Goal: Task Accomplishment & Management: Use online tool/utility

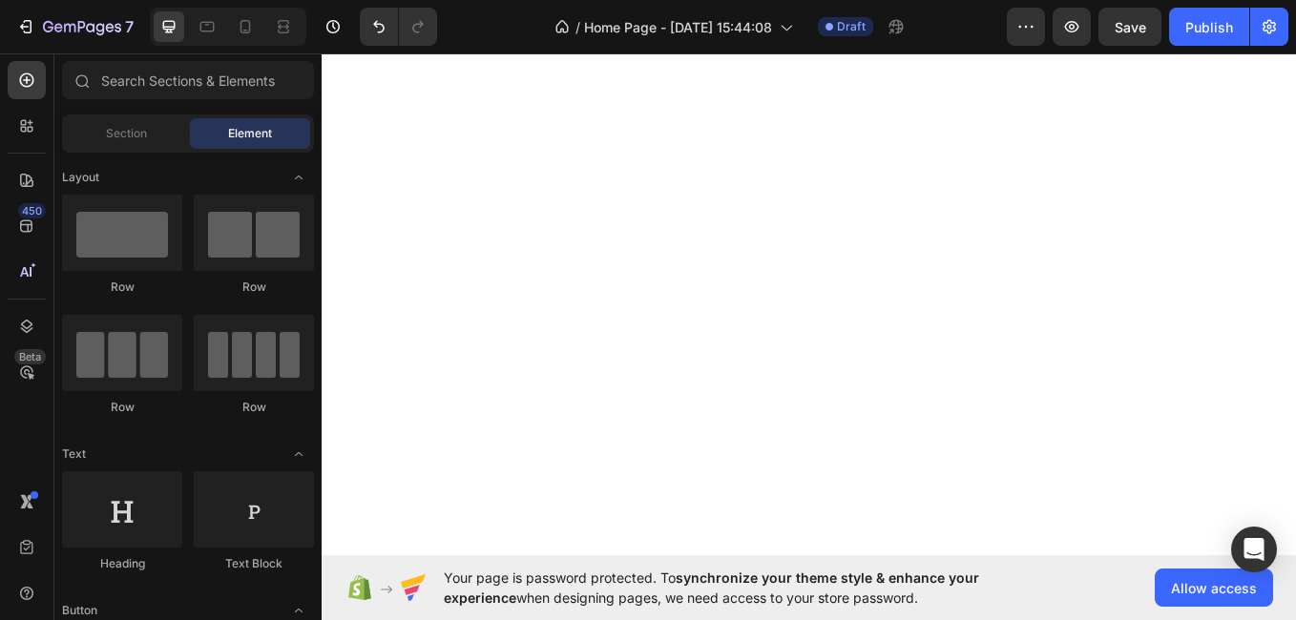
scroll to position [4861, 0]
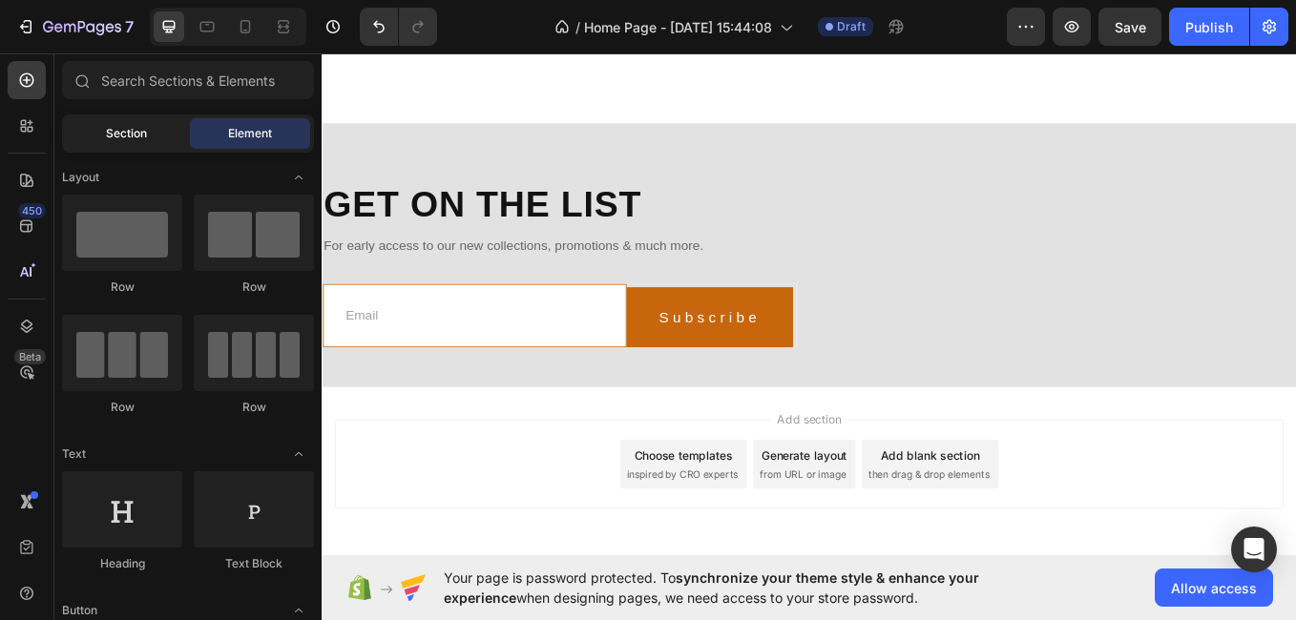
click at [130, 134] on span "Section" at bounding box center [126, 133] width 41 height 17
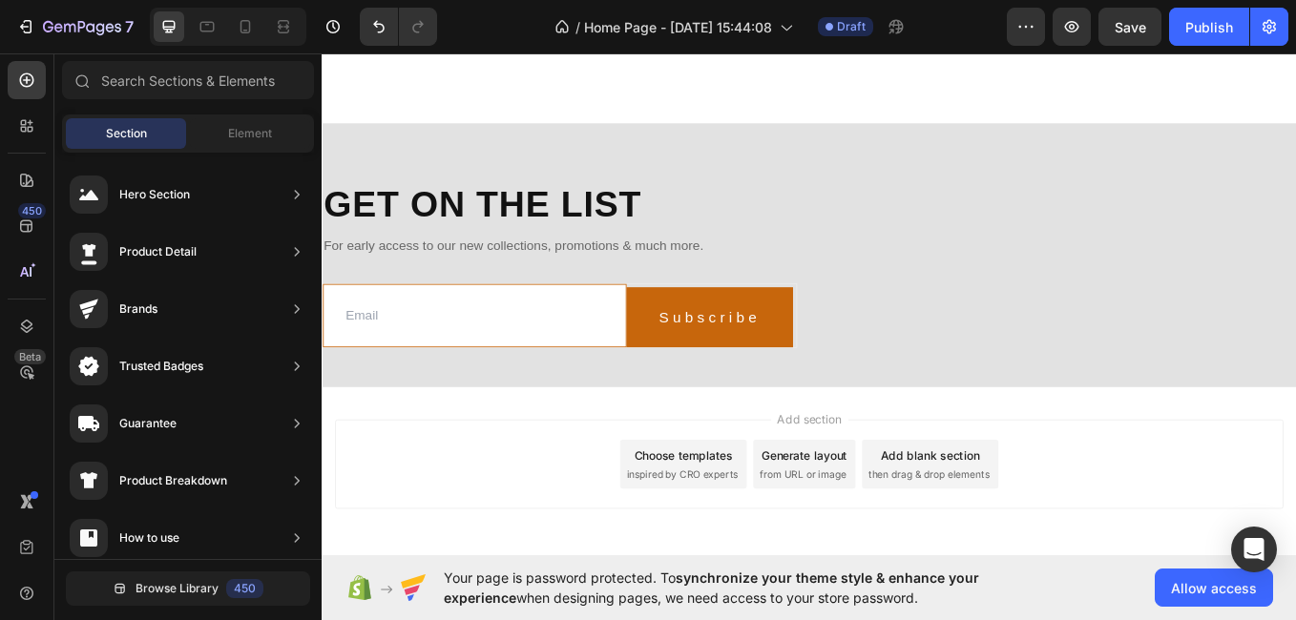
click at [130, 134] on span "Section" at bounding box center [126, 133] width 41 height 17
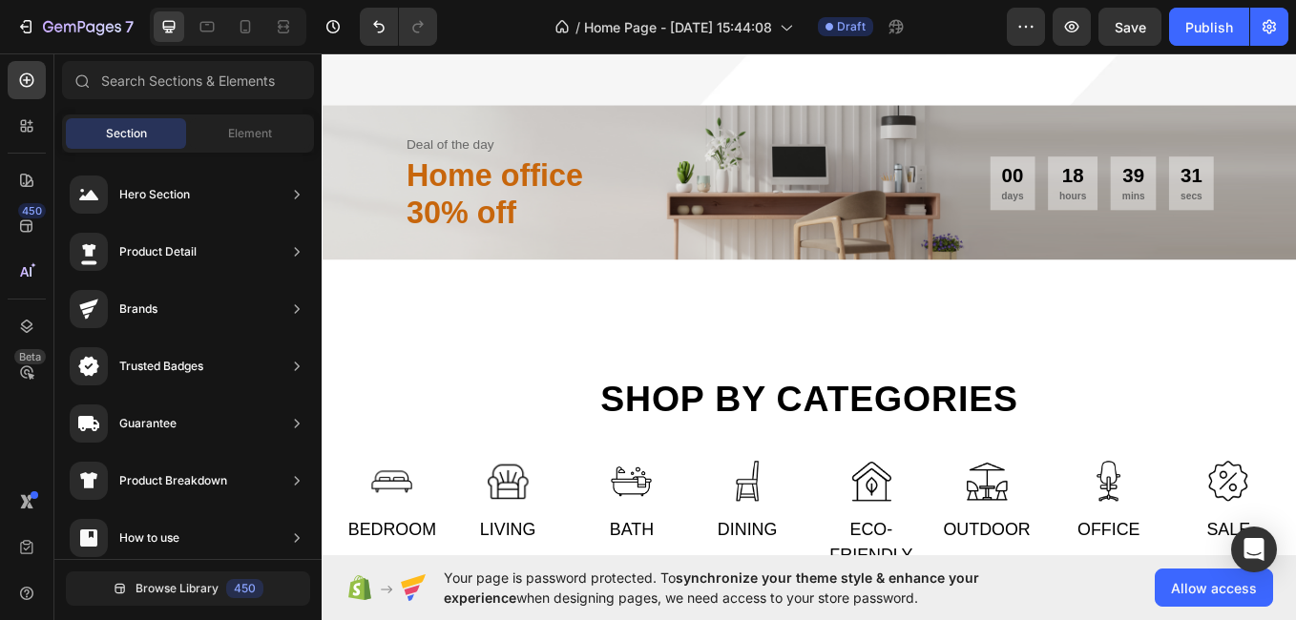
scroll to position [586, 0]
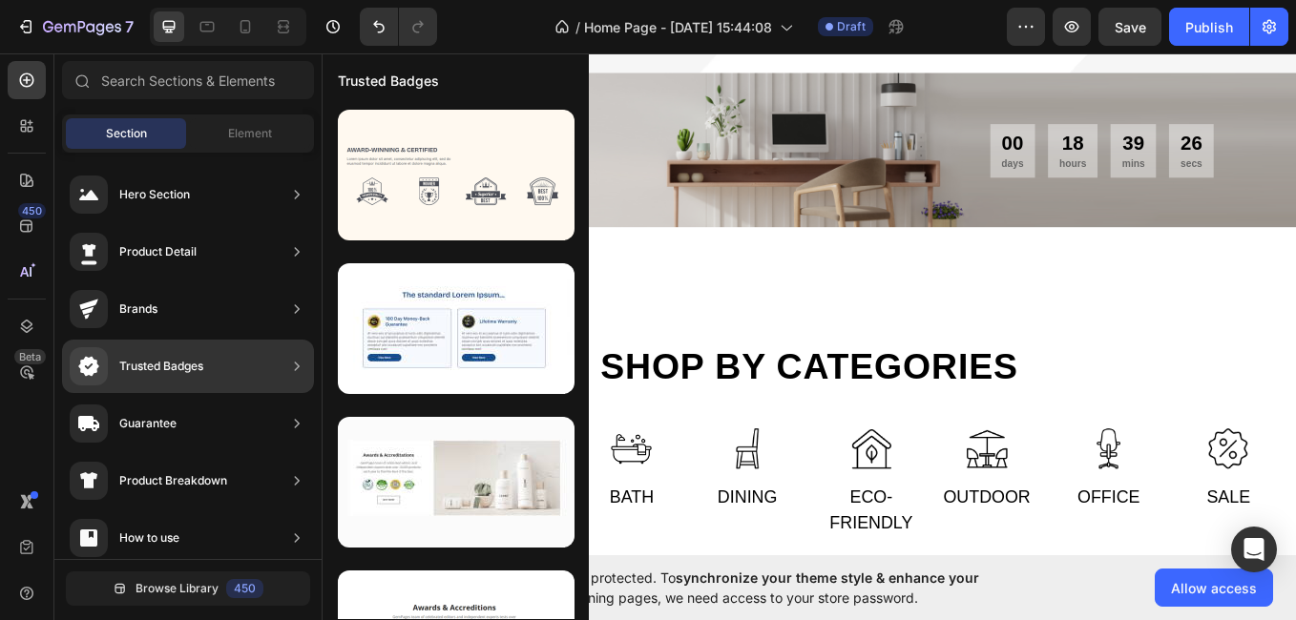
click at [89, 382] on div at bounding box center [89, 366] width 38 height 38
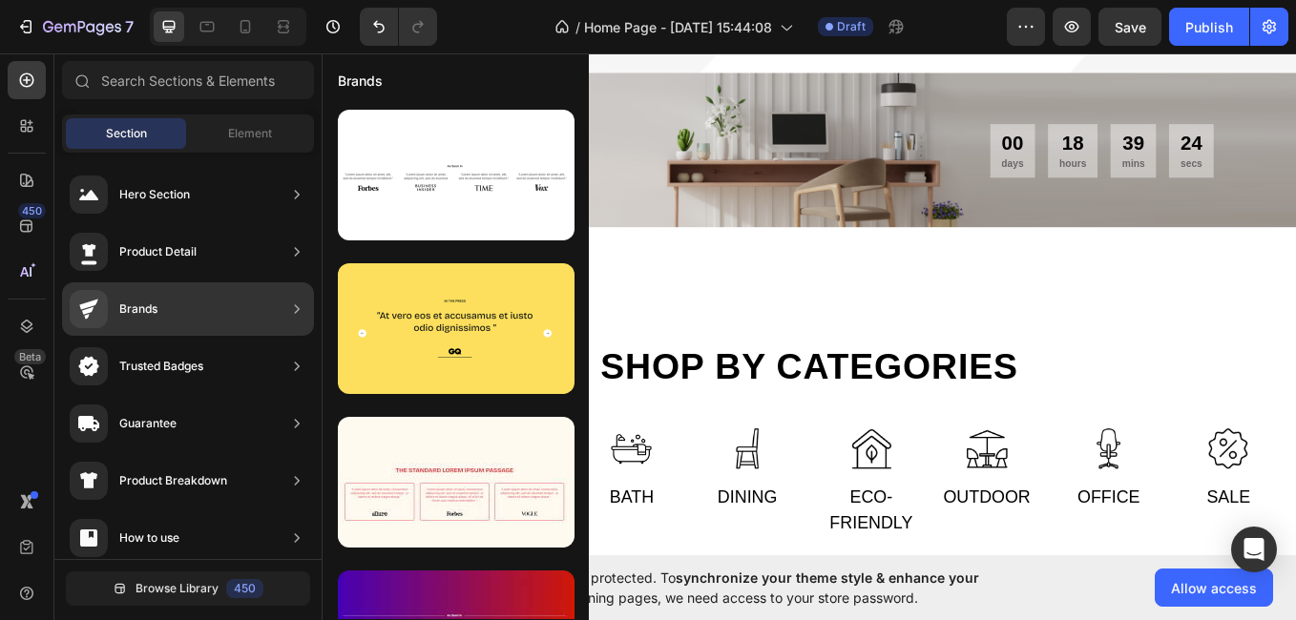
click at [168, 297] on div "Brands" at bounding box center [188, 309] width 252 height 53
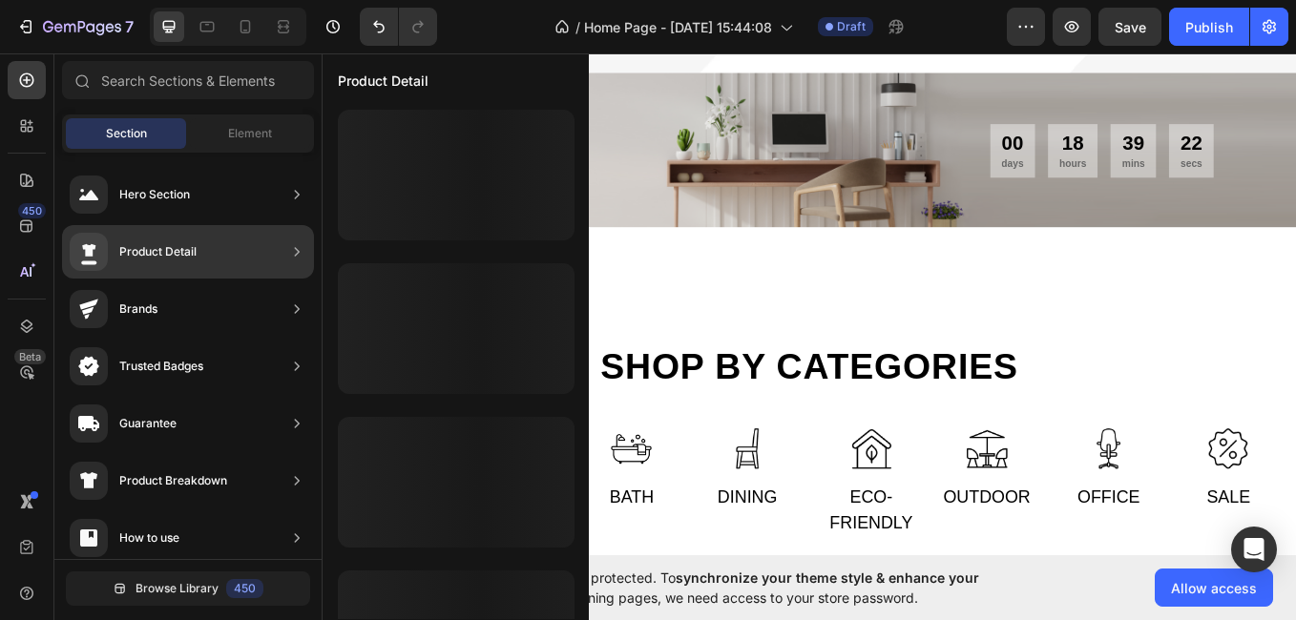
click at [173, 263] on div "Product Detail" at bounding box center [133, 252] width 127 height 38
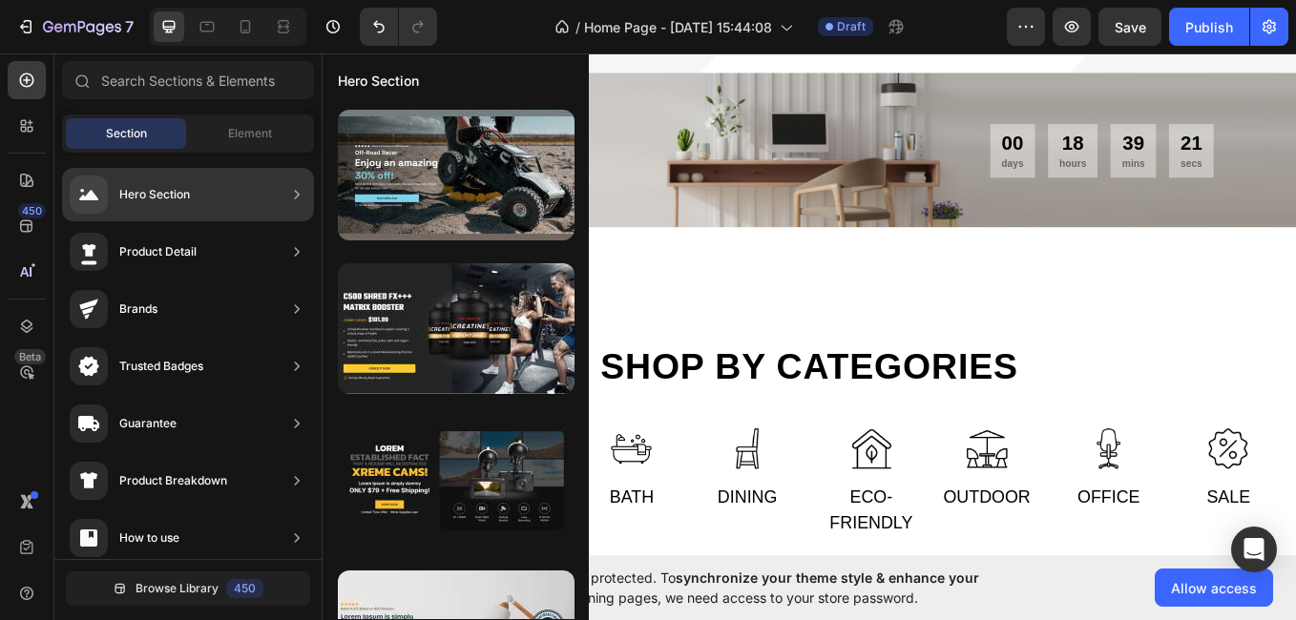
click at [191, 199] on div "Hero Section" at bounding box center [188, 194] width 252 height 53
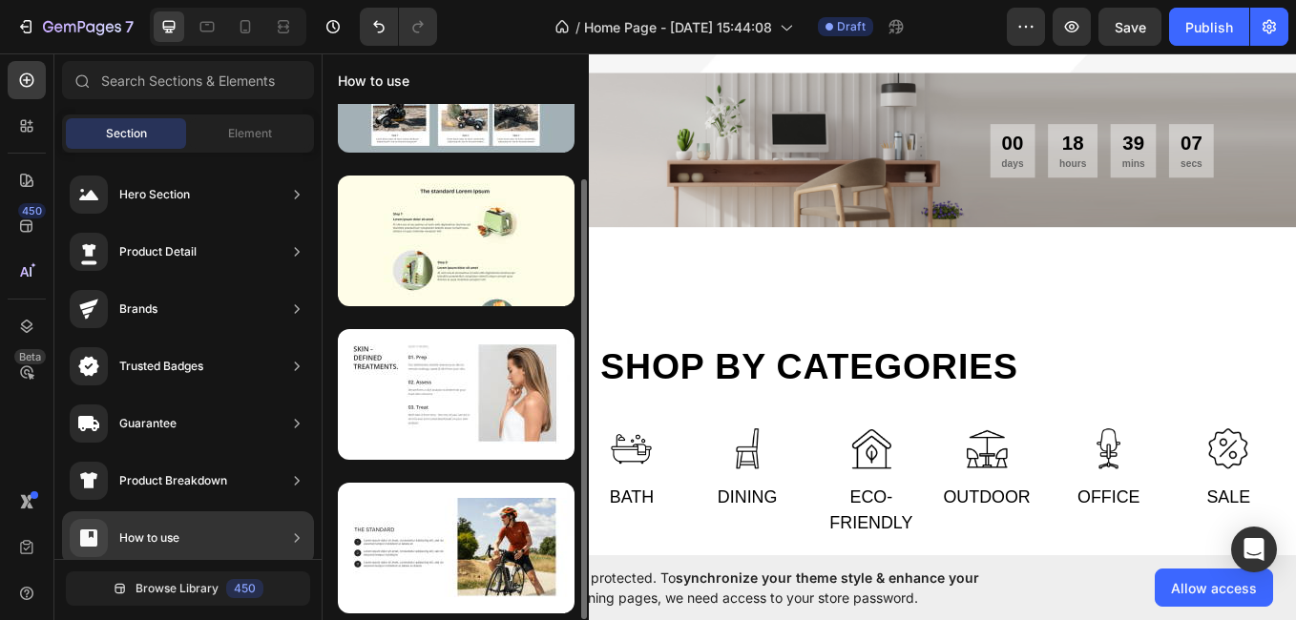
scroll to position [88, 0]
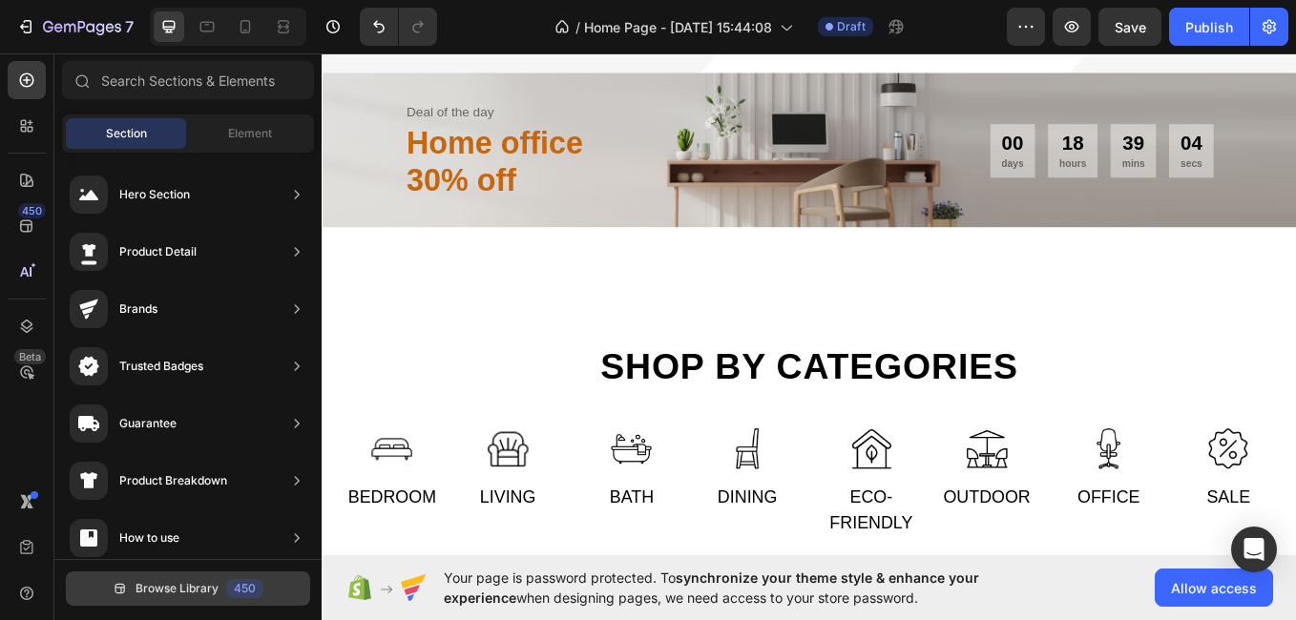
click at [236, 587] on div "450" at bounding box center [244, 588] width 37 height 19
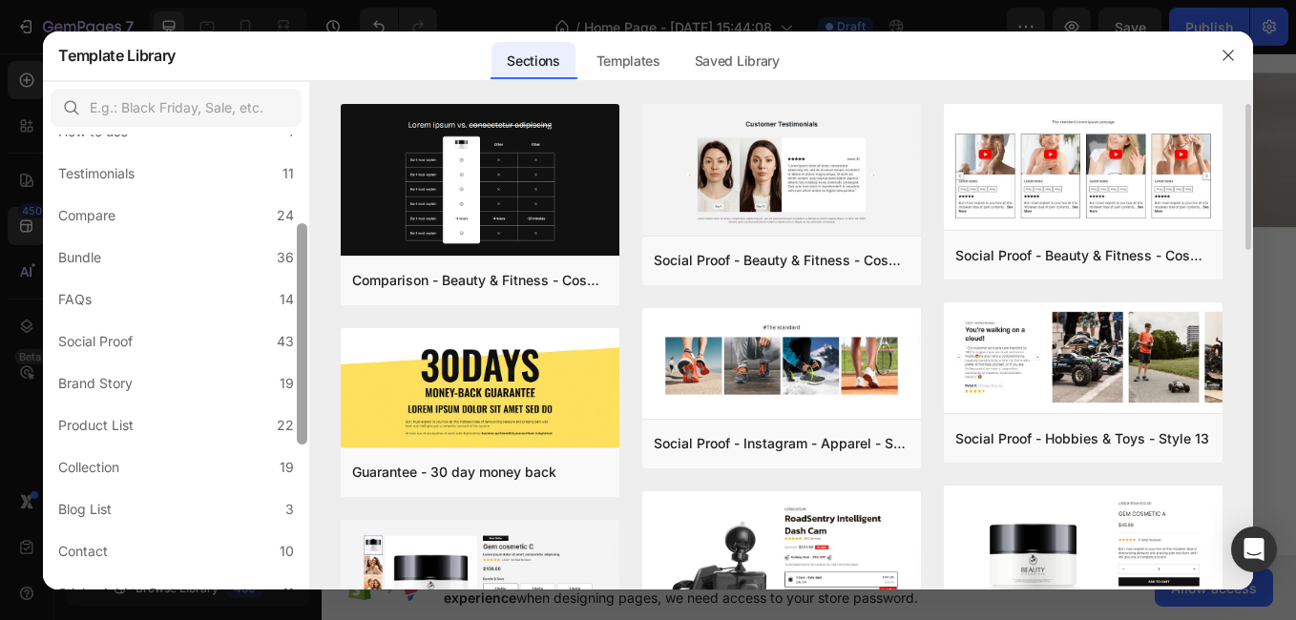
drag, startPoint x: 303, startPoint y: 352, endPoint x: 323, endPoint y: 527, distance: 175.8
click at [323, 527] on div "All Sections 446 Hero Section 76 Product Detail 34 Brands 11 Trusted Badges 7 G…" at bounding box center [647, 335] width 1209 height 509
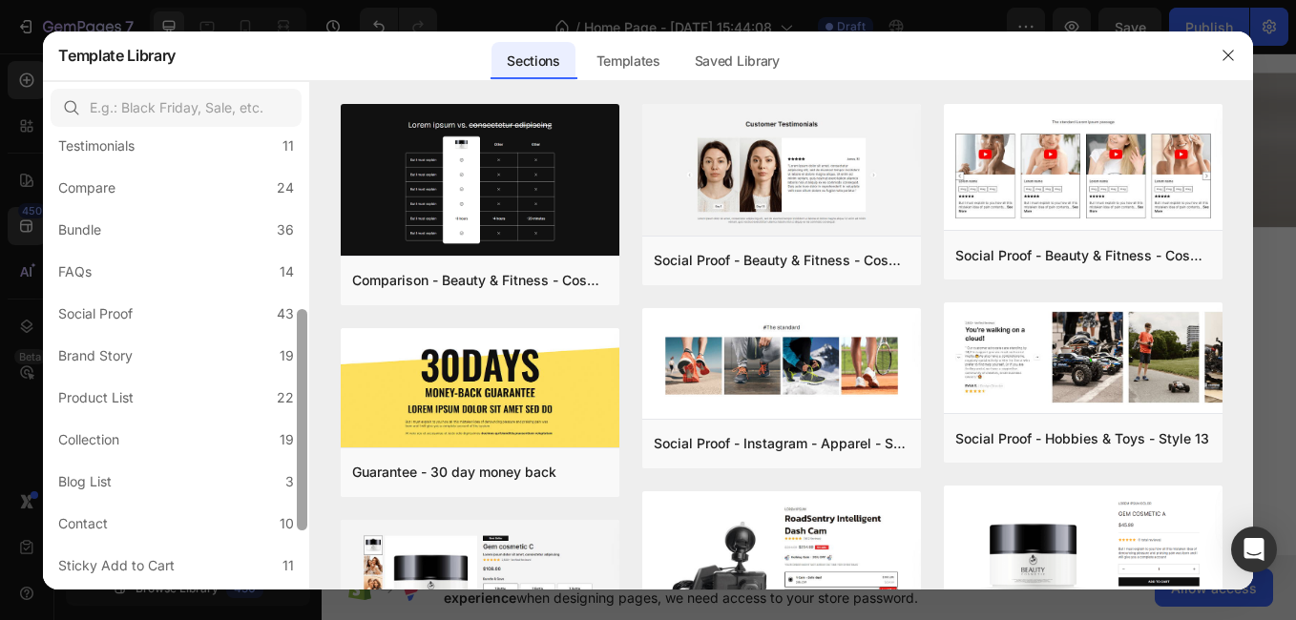
scroll to position [480, 0]
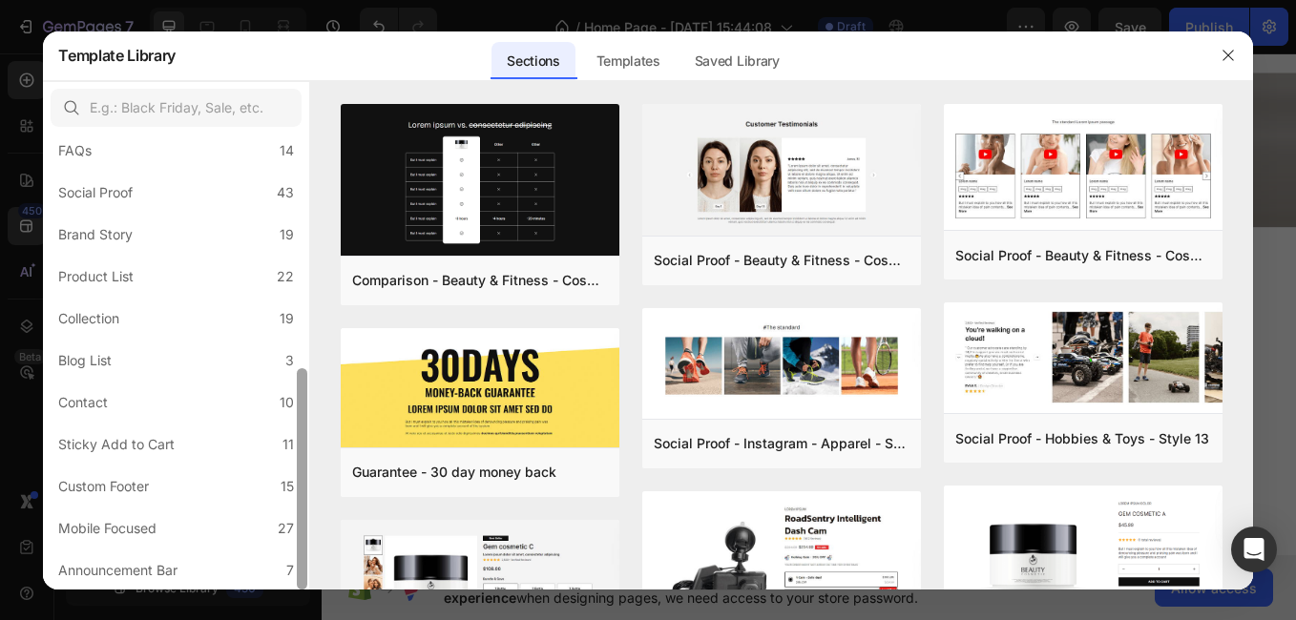
drag, startPoint x: 301, startPoint y: 518, endPoint x: 309, endPoint y: 595, distance: 76.8
click at [309, 595] on div "Template Library Sections Templates Existing pages Saved Library Templates Save…" at bounding box center [648, 310] width 1296 height 620
click at [167, 437] on div "Sticky Add to Cart" at bounding box center [116, 444] width 116 height 23
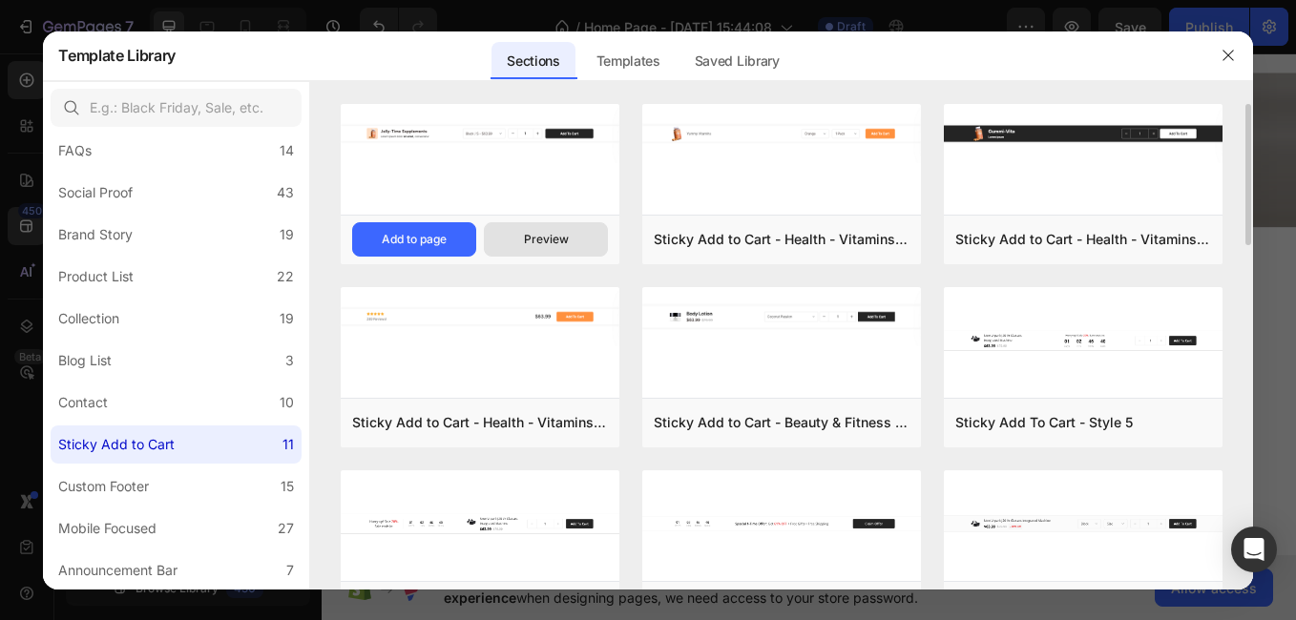
click at [549, 227] on button "Preview" at bounding box center [546, 239] width 124 height 34
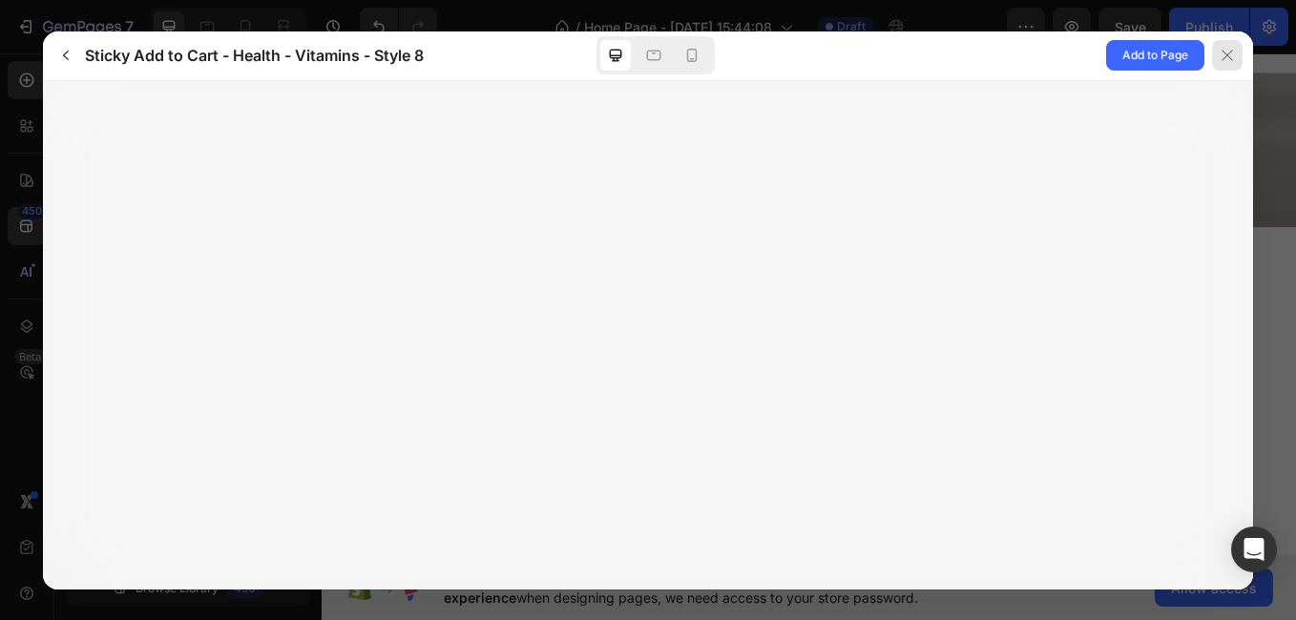
click at [1220, 53] on icon at bounding box center [1227, 55] width 15 height 15
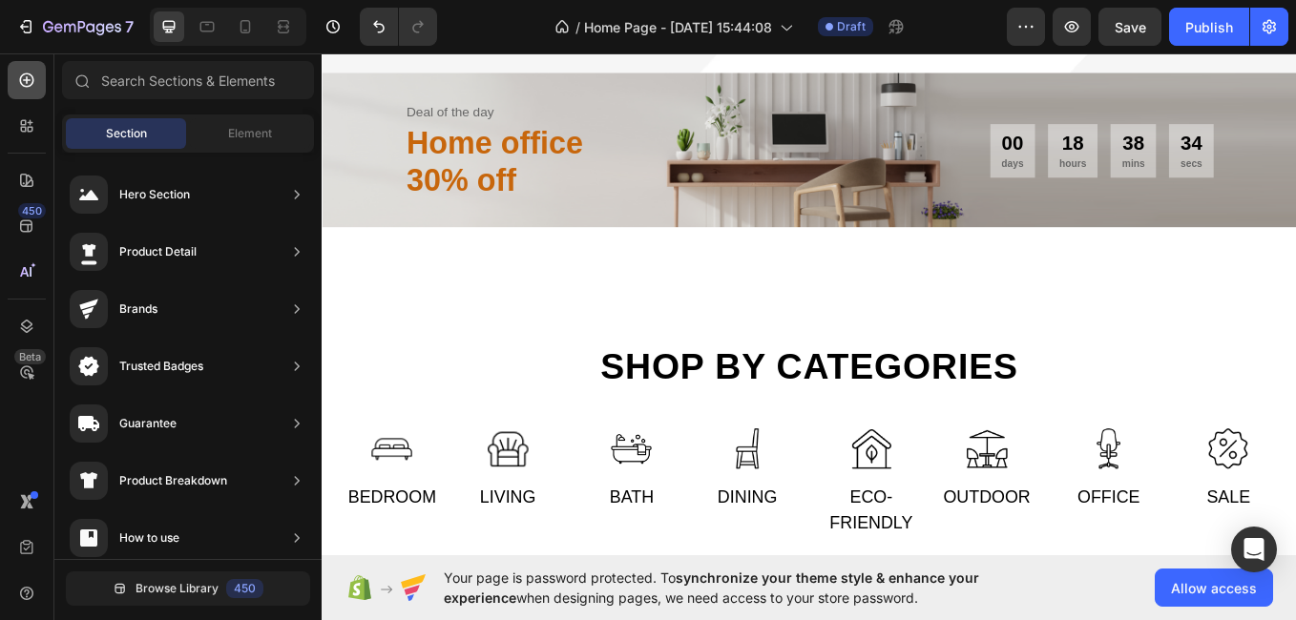
click at [12, 82] on div at bounding box center [27, 80] width 38 height 38
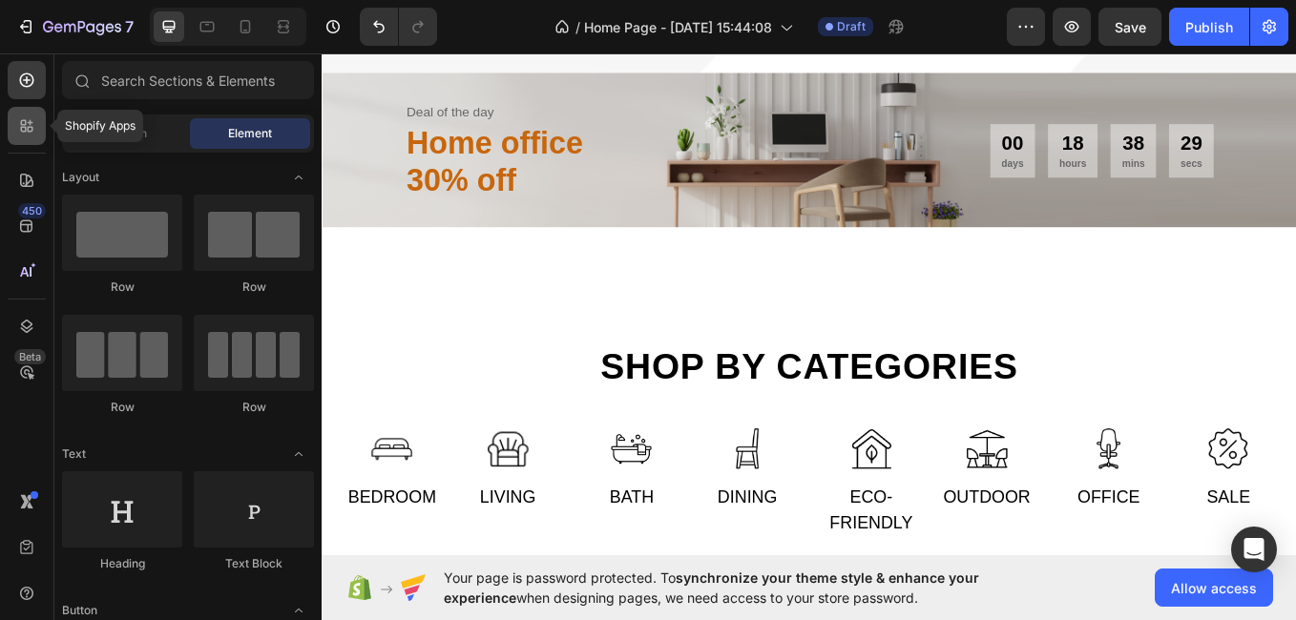
click at [22, 128] on icon at bounding box center [24, 130] width 6 height 6
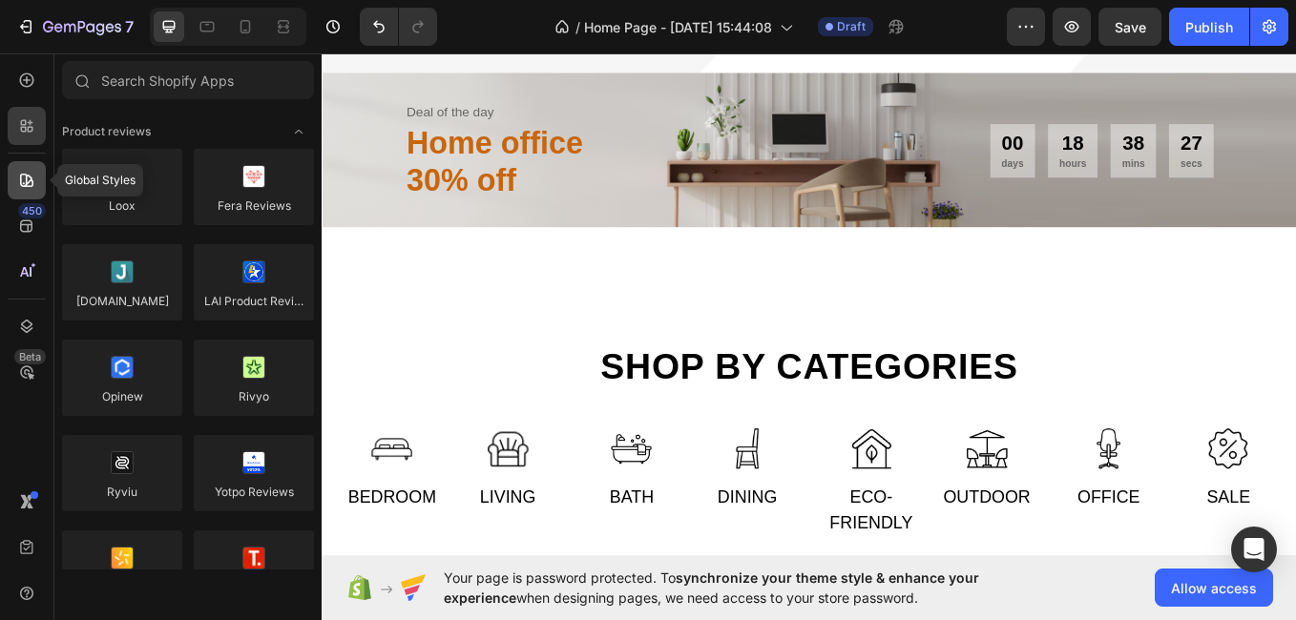
click at [27, 170] on div at bounding box center [27, 180] width 38 height 38
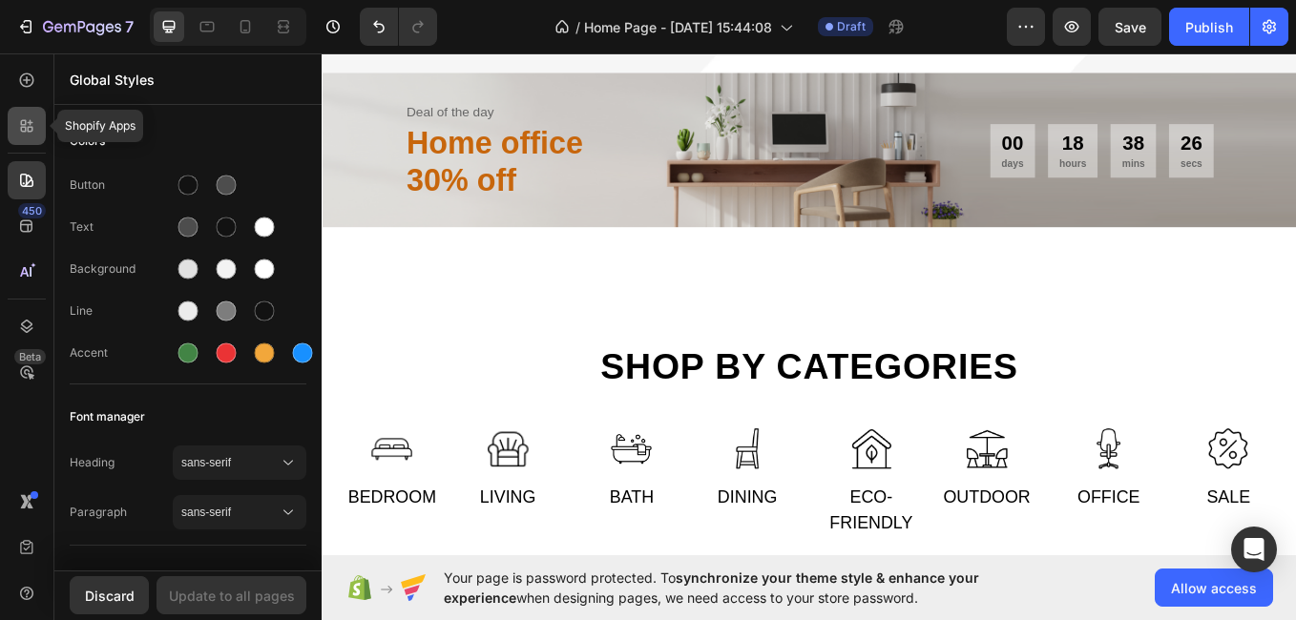
click at [26, 137] on div at bounding box center [27, 126] width 38 height 38
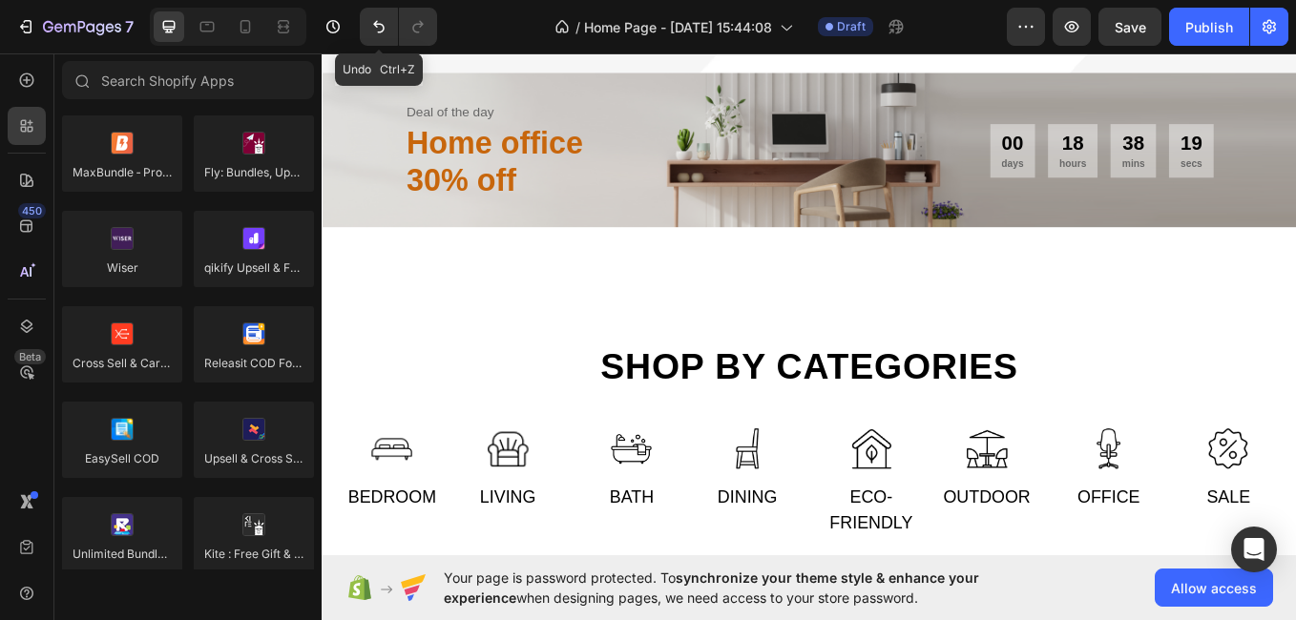
scroll to position [0, 0]
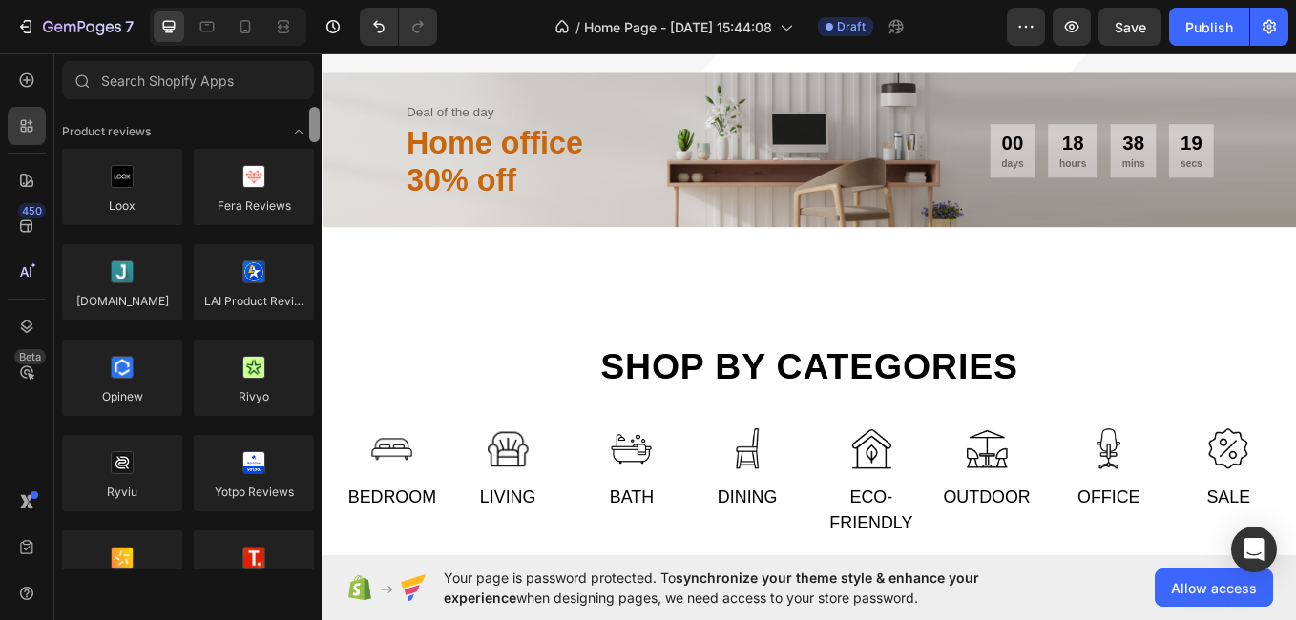
drag, startPoint x: 316, startPoint y: 136, endPoint x: 394, endPoint y: -20, distance: 175.0
click at [394, 0] on html "7 / Home Page - [DATE] 15:44:08 Draft Preview Save Publish 450 Beta Sections(11…" at bounding box center [648, 0] width 1296 height 0
click at [20, 179] on icon at bounding box center [26, 180] width 13 height 13
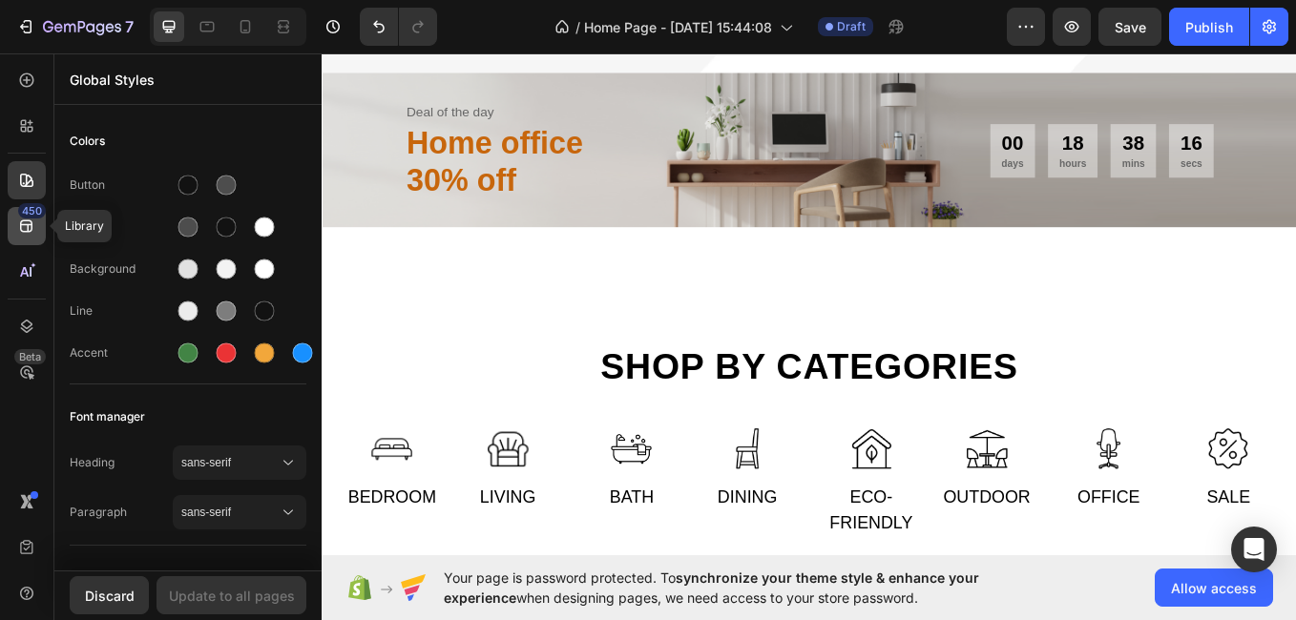
click at [21, 222] on icon at bounding box center [26, 226] width 12 height 12
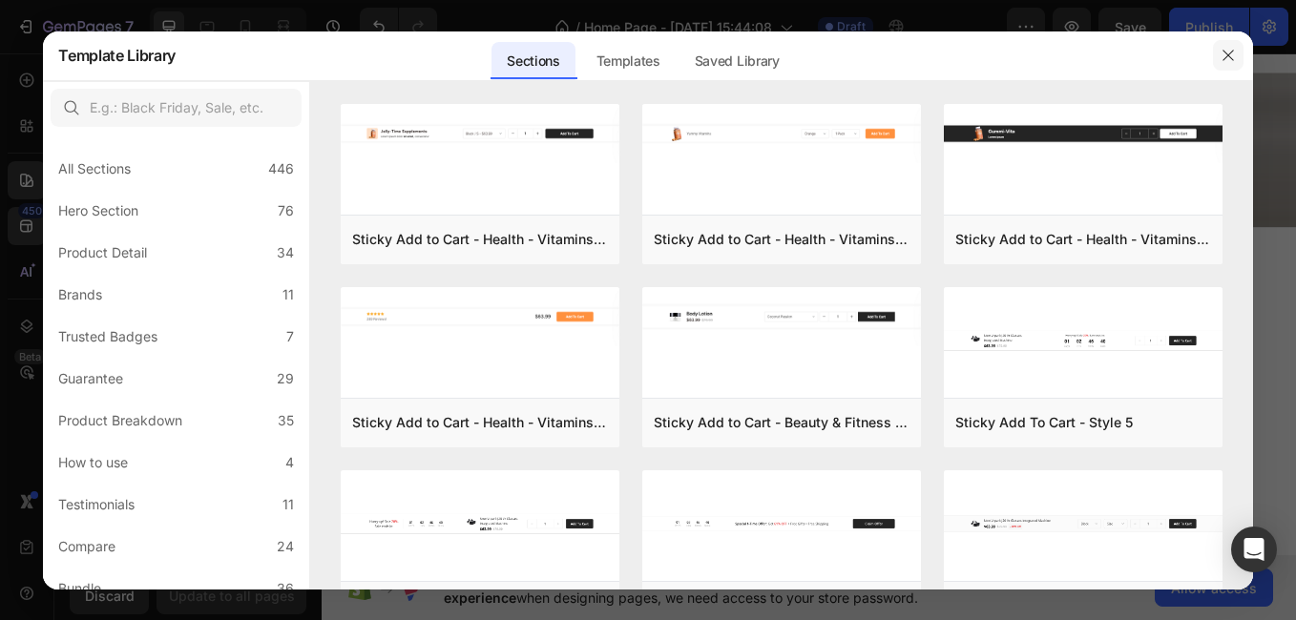
click at [1232, 56] on icon "button" at bounding box center [1228, 55] width 15 height 15
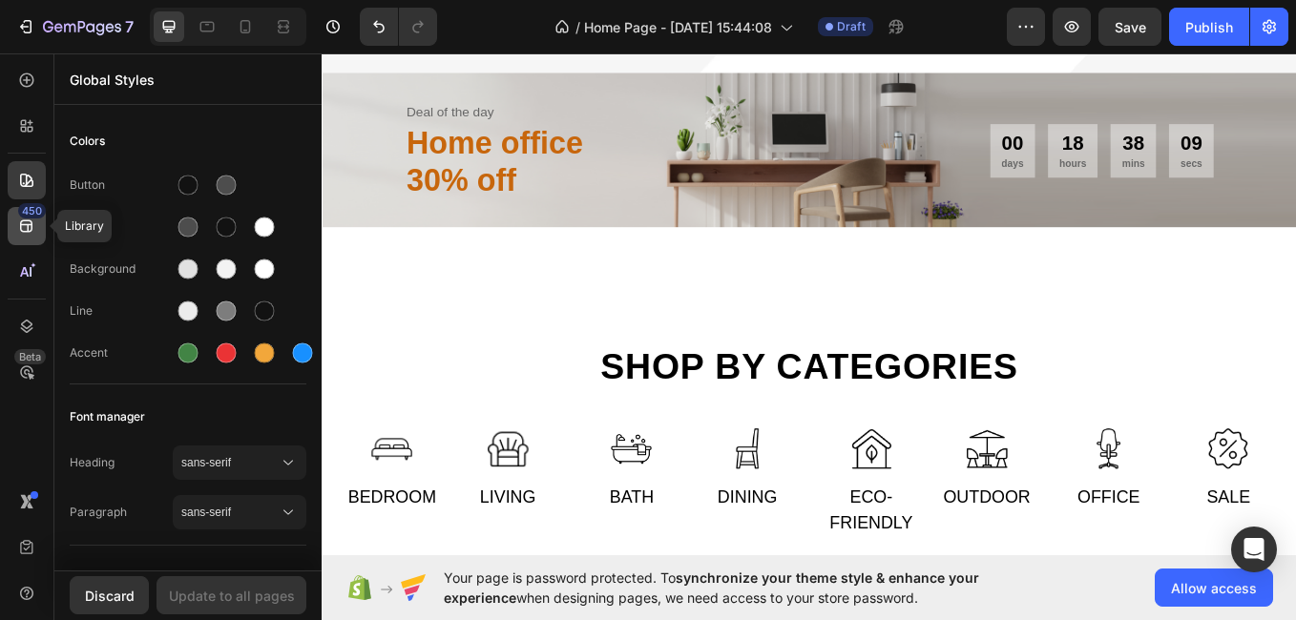
click at [28, 223] on icon at bounding box center [26, 226] width 19 height 19
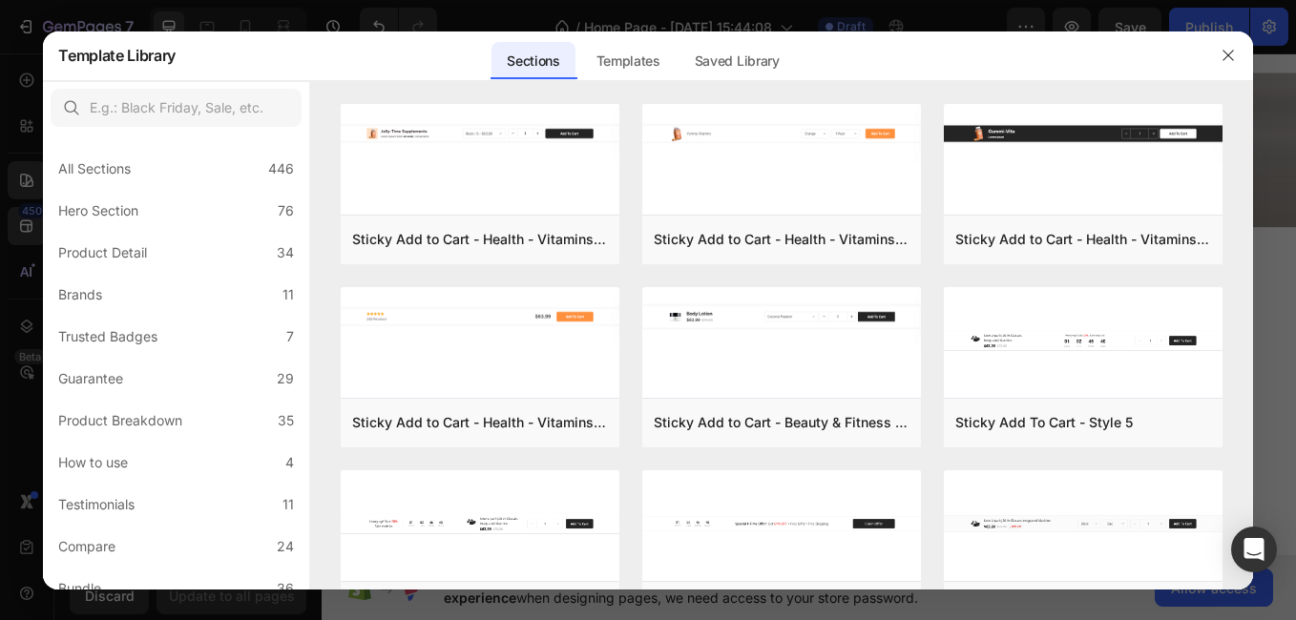
click at [23, 271] on div at bounding box center [648, 310] width 1296 height 620
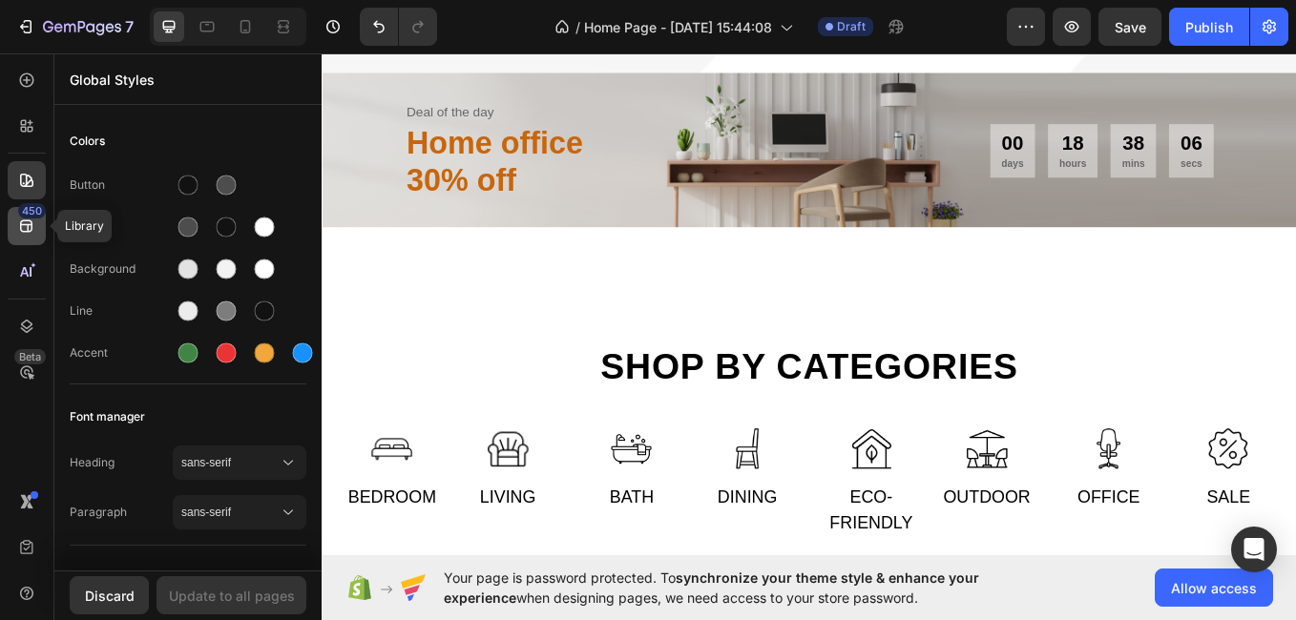
click at [21, 228] on icon at bounding box center [26, 226] width 12 height 12
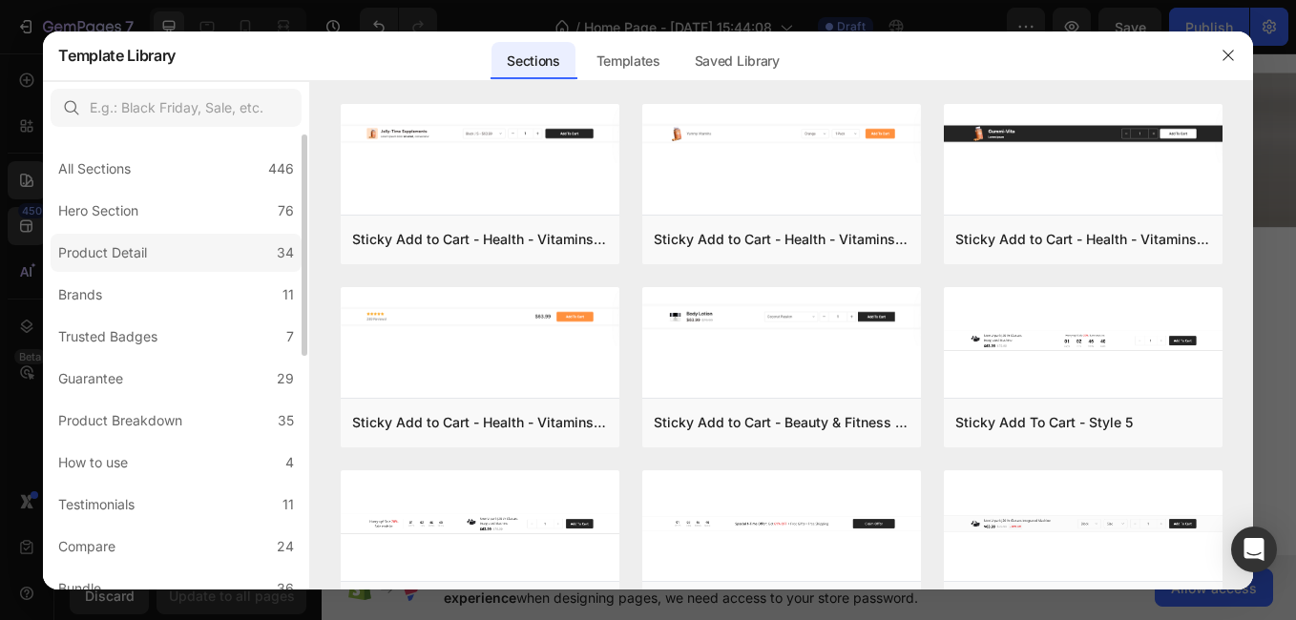
click at [121, 254] on div "Product Detail" at bounding box center [102, 252] width 89 height 23
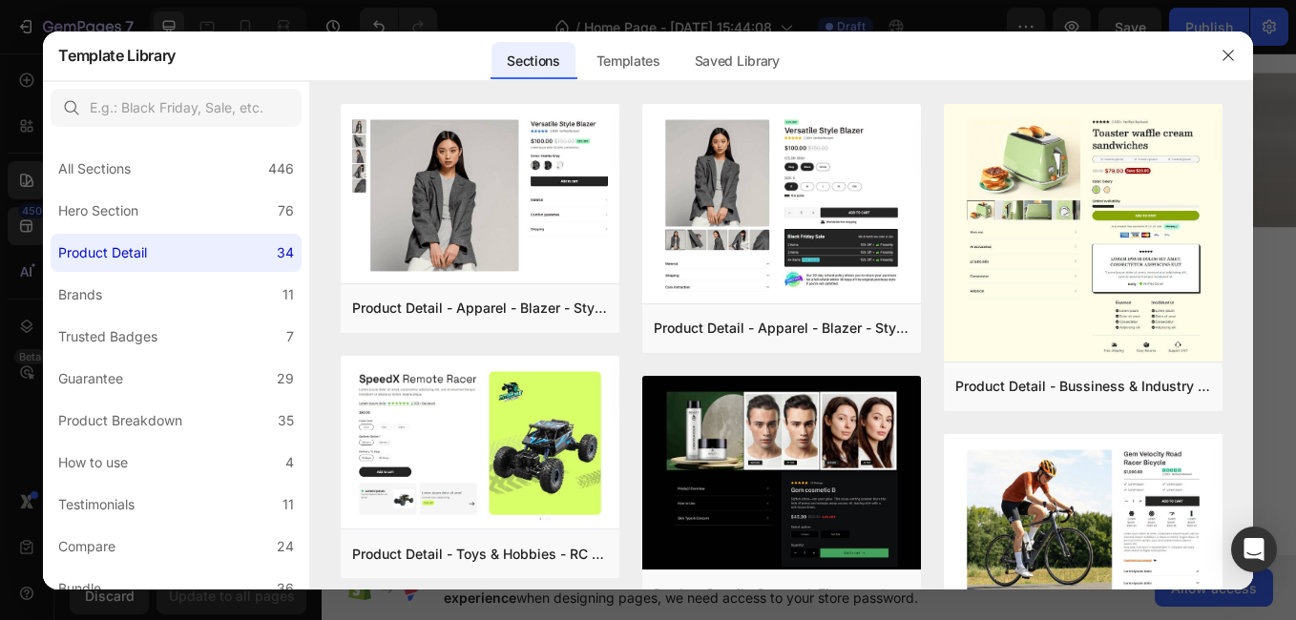
drag, startPoint x: 1247, startPoint y: 262, endPoint x: 1255, endPoint y: 394, distance: 131.9
click at [1255, 394] on div "Template Library Sections Templates Existing pages Saved Library Templates Save…" at bounding box center [648, 310] width 1296 height 620
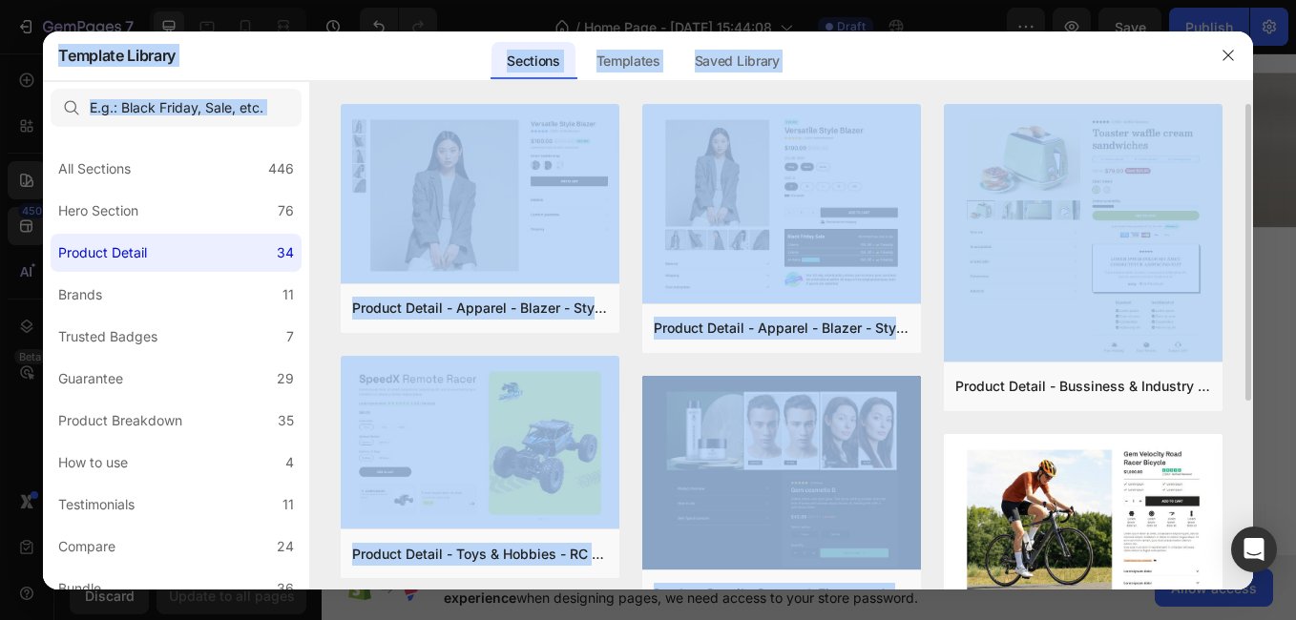
drag, startPoint x: 1255, startPoint y: 394, endPoint x: 1231, endPoint y: 417, distance: 33.1
click at [1231, 417] on div "Product Detail - Apparel - Blazer - Style 14 Add to page Preview Product Detail…" at bounding box center [781, 347] width 942 height 486
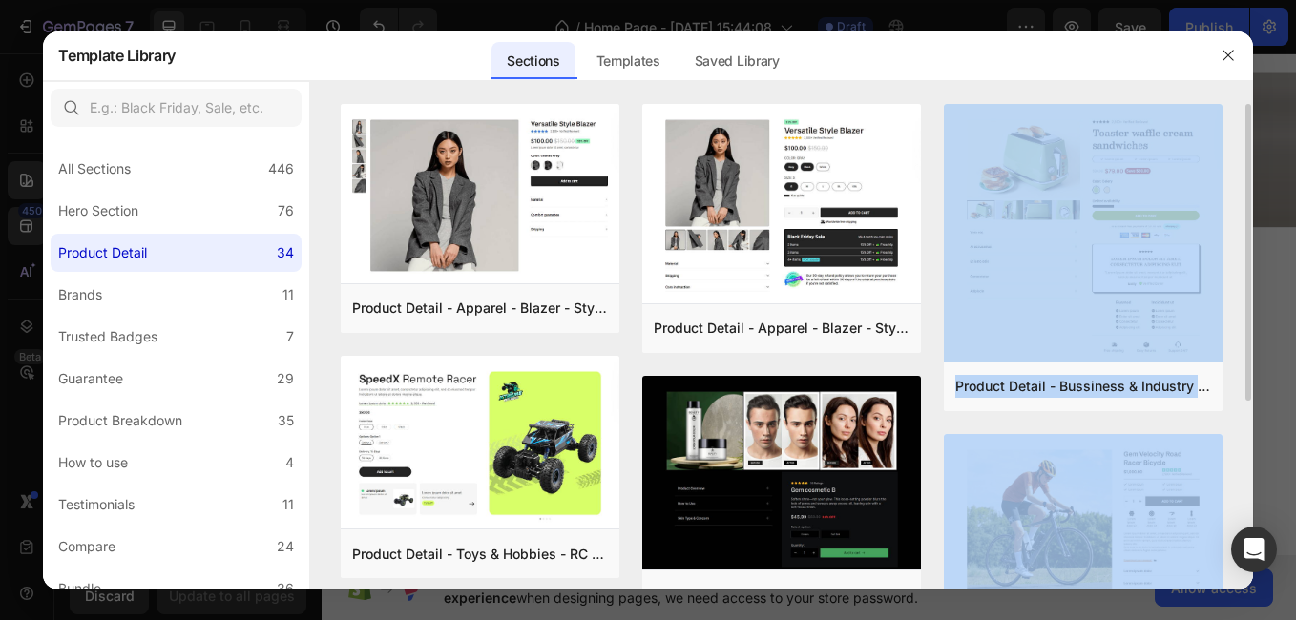
drag, startPoint x: 1249, startPoint y: 393, endPoint x: 1226, endPoint y: 429, distance: 42.6
click at [1226, 429] on div "Product Detail - Apparel - Blazer - Style 14 Add to page Preview Product Detail…" at bounding box center [781, 347] width 942 height 486
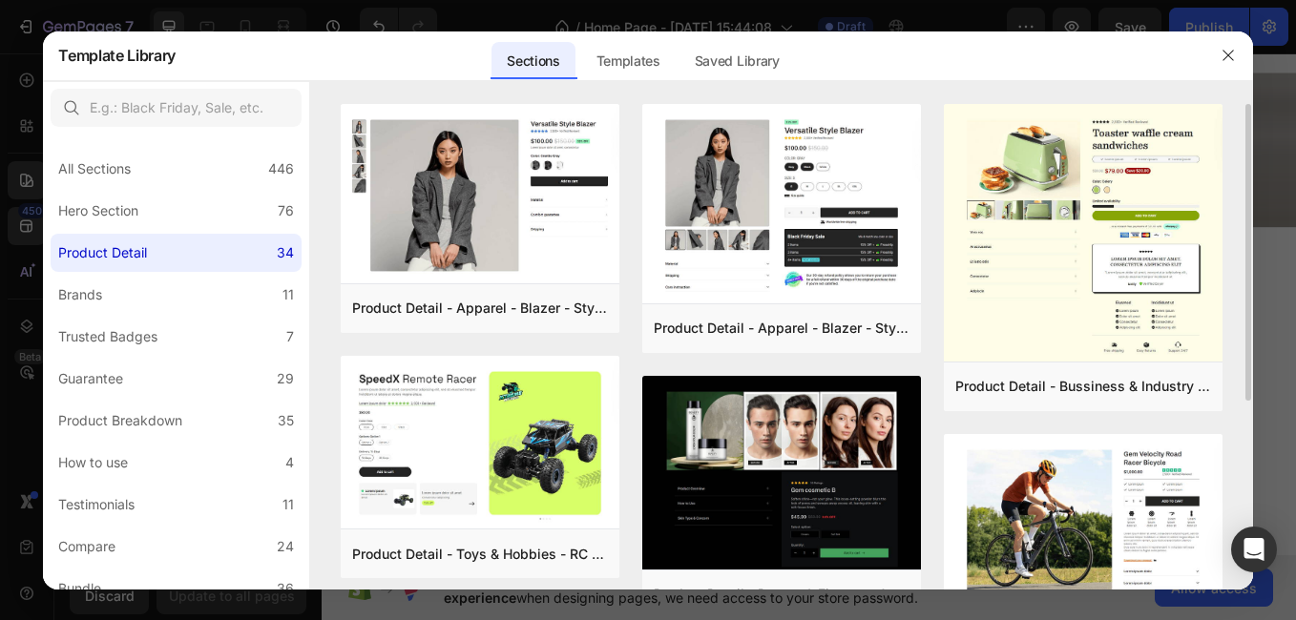
click at [1250, 409] on div "Product Detail - Apparel - Blazer - Style 14 Add to page Preview Product Detail…" at bounding box center [781, 347] width 942 height 486
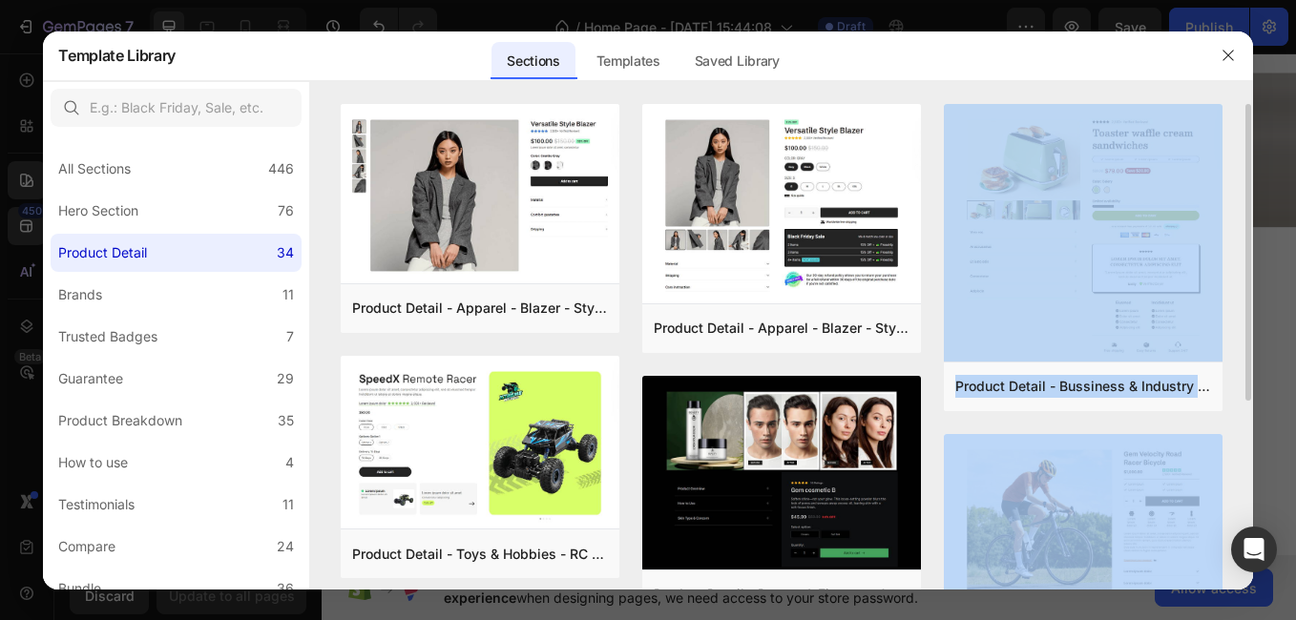
drag, startPoint x: 1248, startPoint y: 385, endPoint x: 1247, endPoint y: 460, distance: 75.4
click at [1247, 460] on div "Product Detail - Apparel - Blazer - Style 14 Add to page Preview Product Detail…" at bounding box center [781, 347] width 942 height 486
drag, startPoint x: 1247, startPoint y: 460, endPoint x: 1216, endPoint y: 437, distance: 38.2
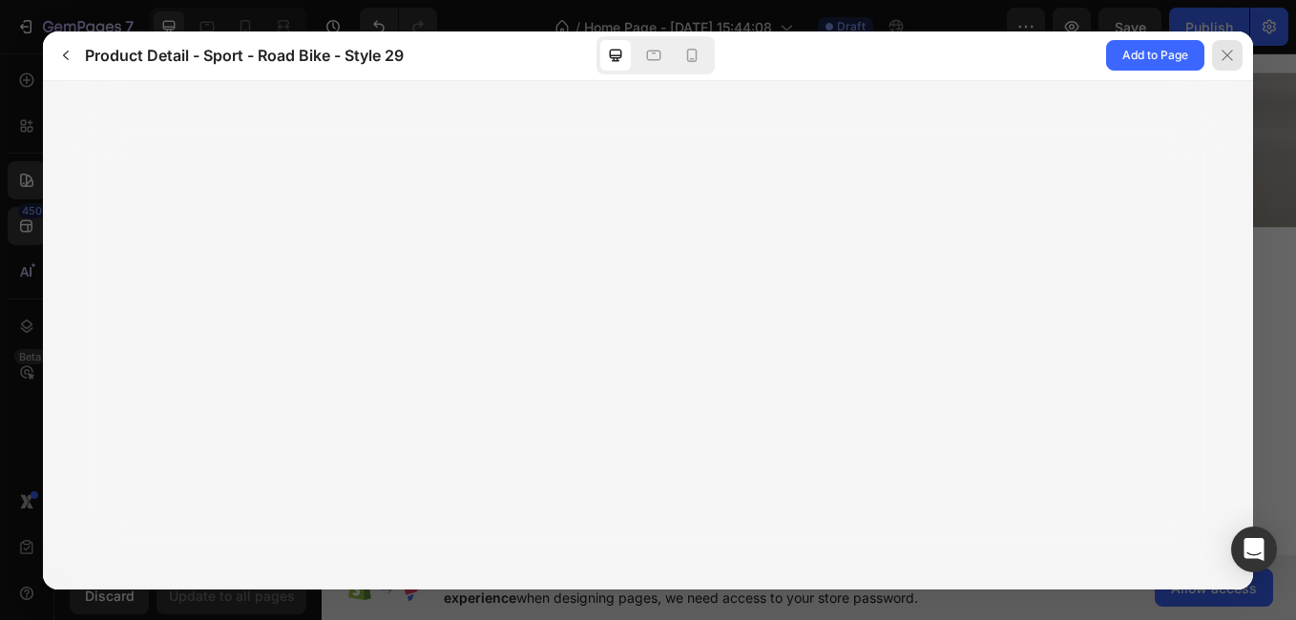
click at [1222, 53] on icon at bounding box center [1227, 55] width 15 height 15
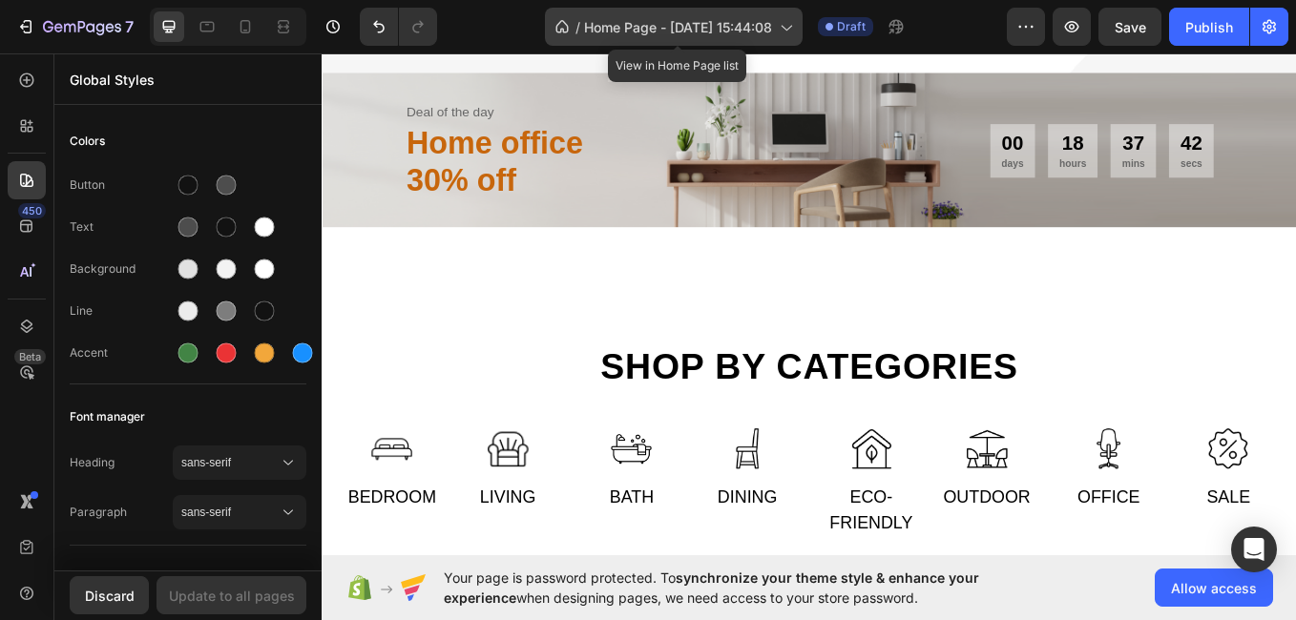
click at [784, 28] on icon at bounding box center [785, 26] width 19 height 19
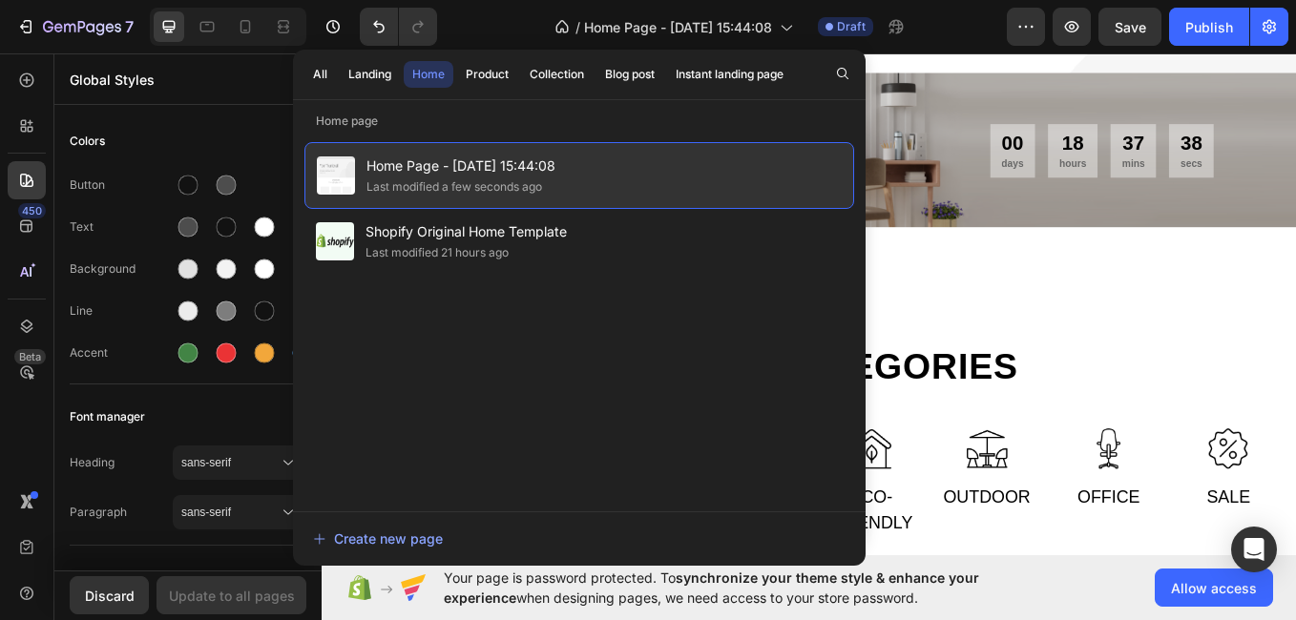
click at [731, 193] on div "Home Page - [DATE] 15:44:08 Last modified a few seconds ago" at bounding box center [579, 175] width 550 height 67
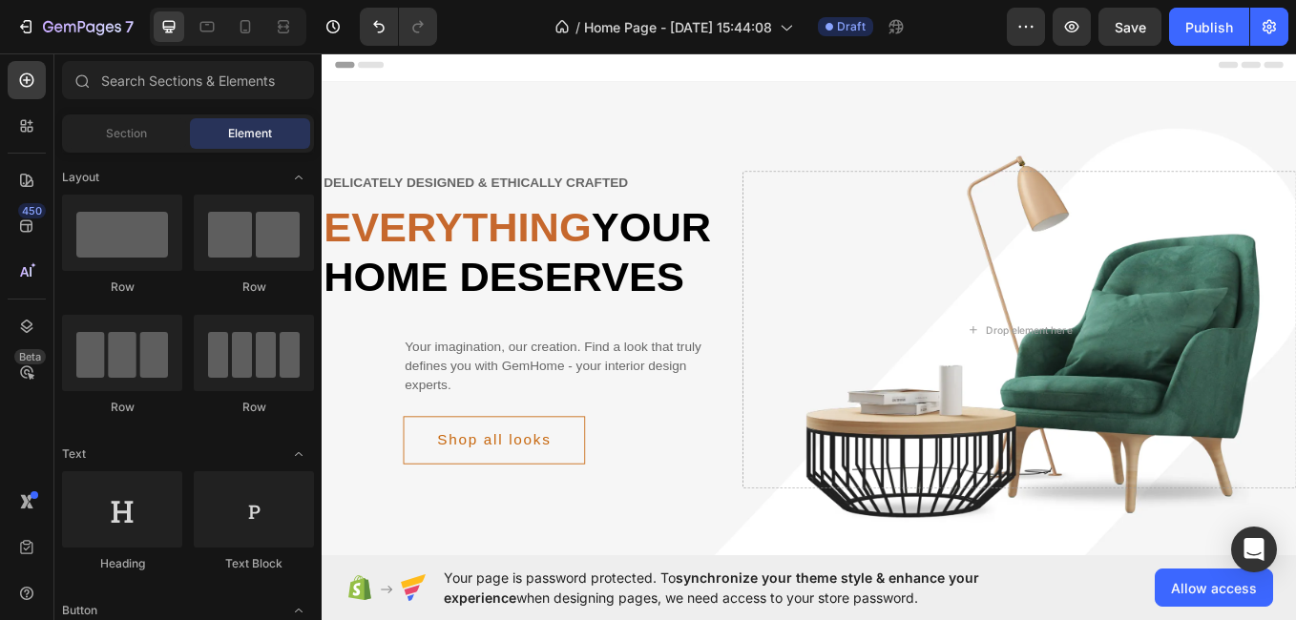
click at [369, 70] on span "Header" at bounding box center [379, 66] width 42 height 19
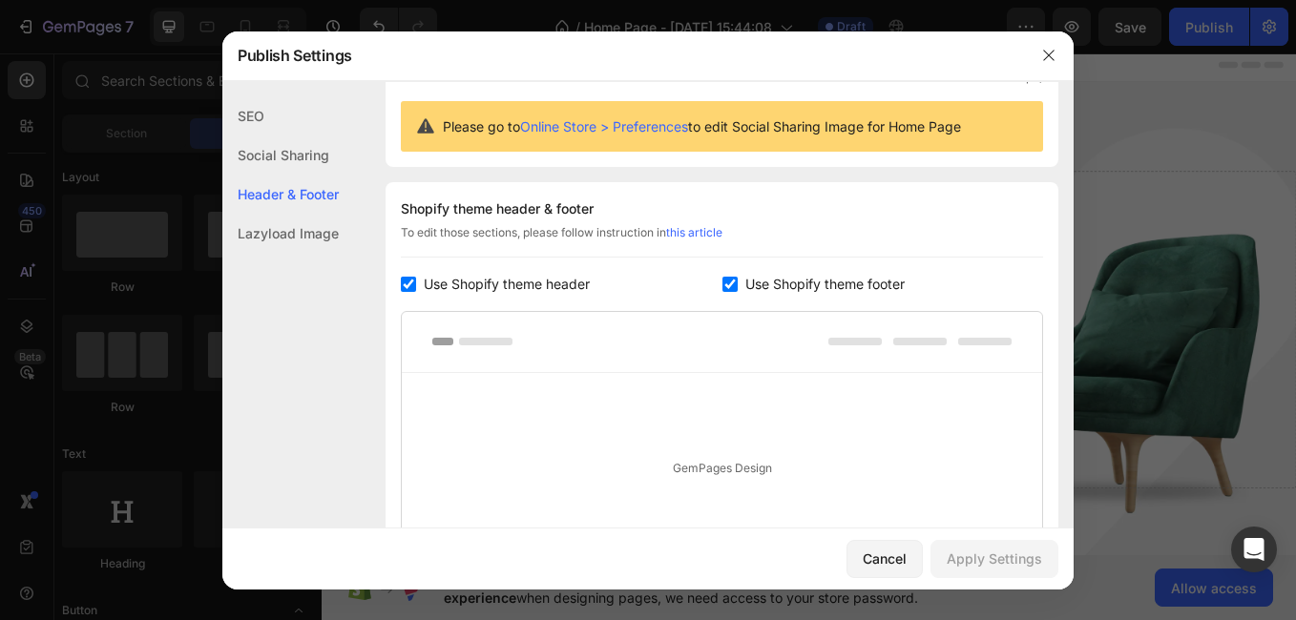
scroll to position [258, 0]
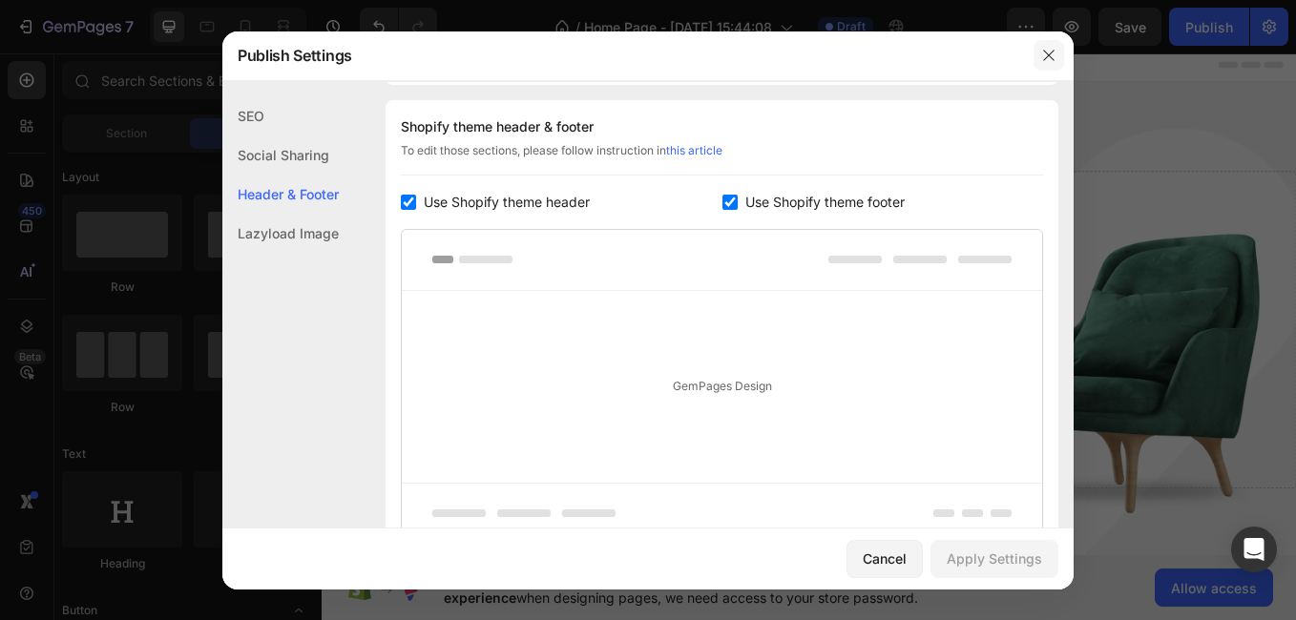
click at [1059, 54] on button "button" at bounding box center [1049, 55] width 31 height 31
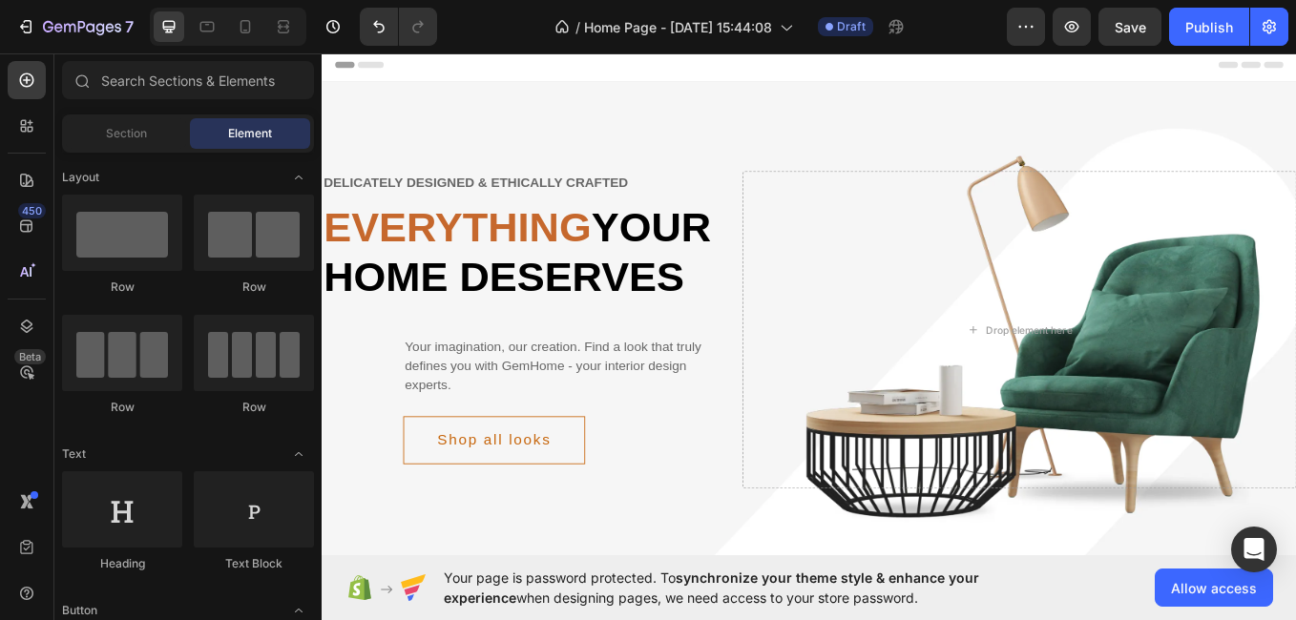
click at [1188, 54] on div "Header" at bounding box center [894, 67] width 1115 height 38
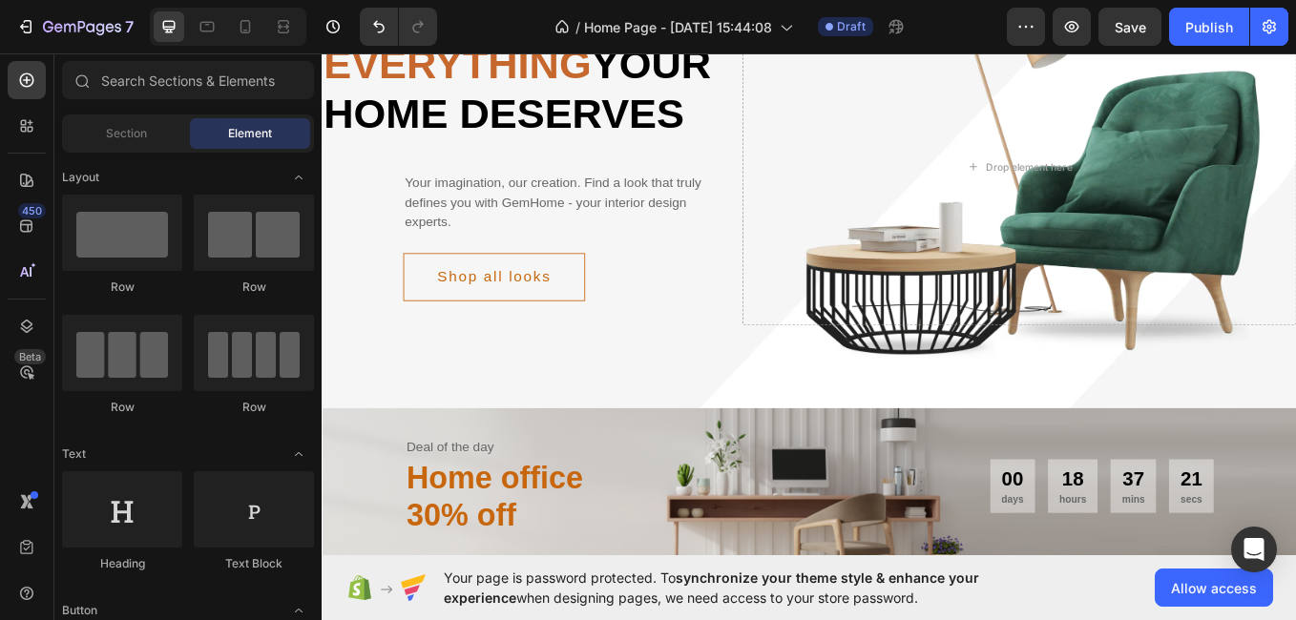
scroll to position [267, 0]
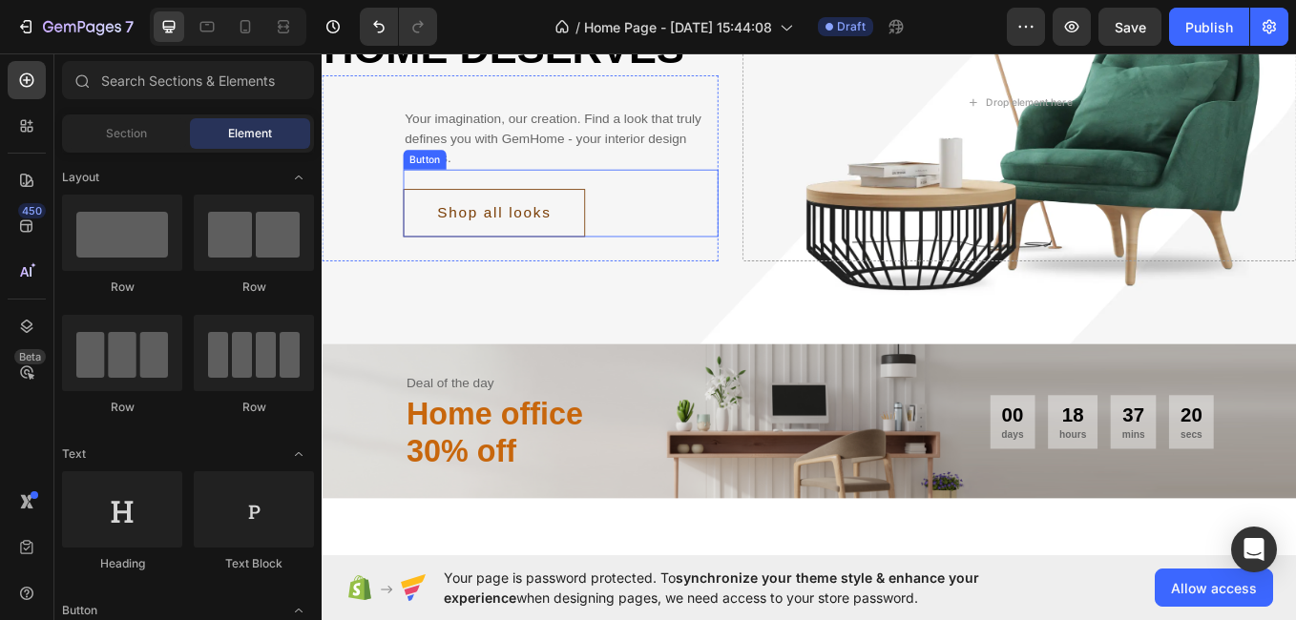
click at [584, 269] on button "Shop all looks" at bounding box center [524, 241] width 214 height 56
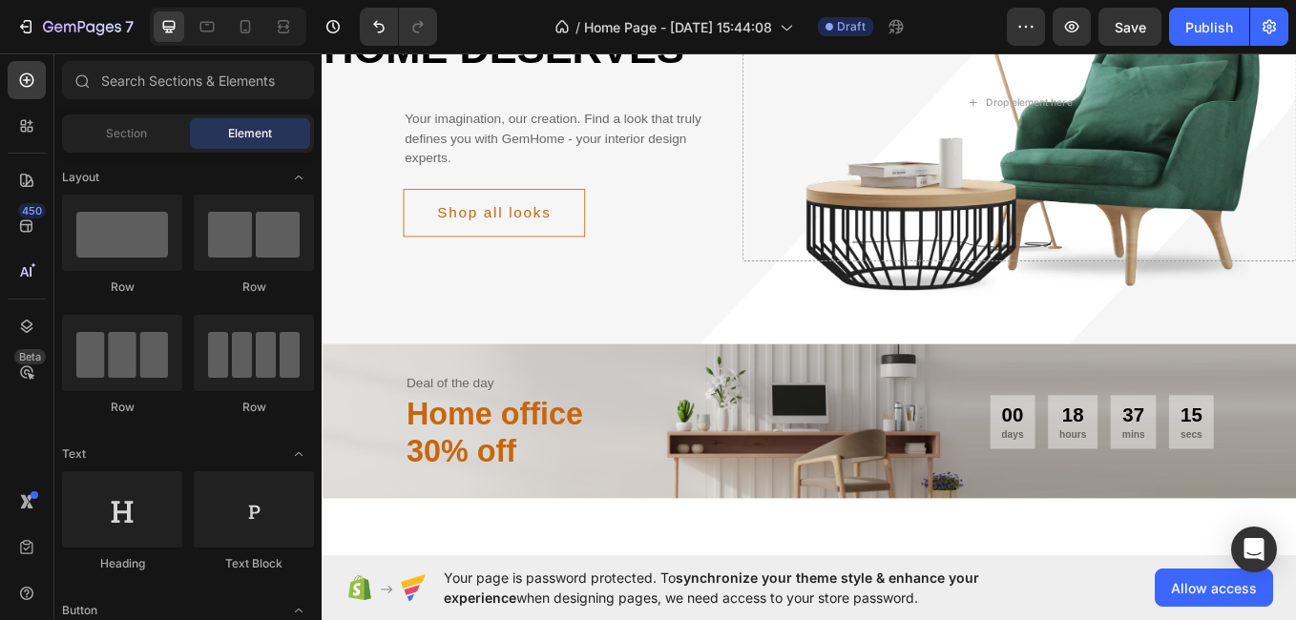
scroll to position [0, 0]
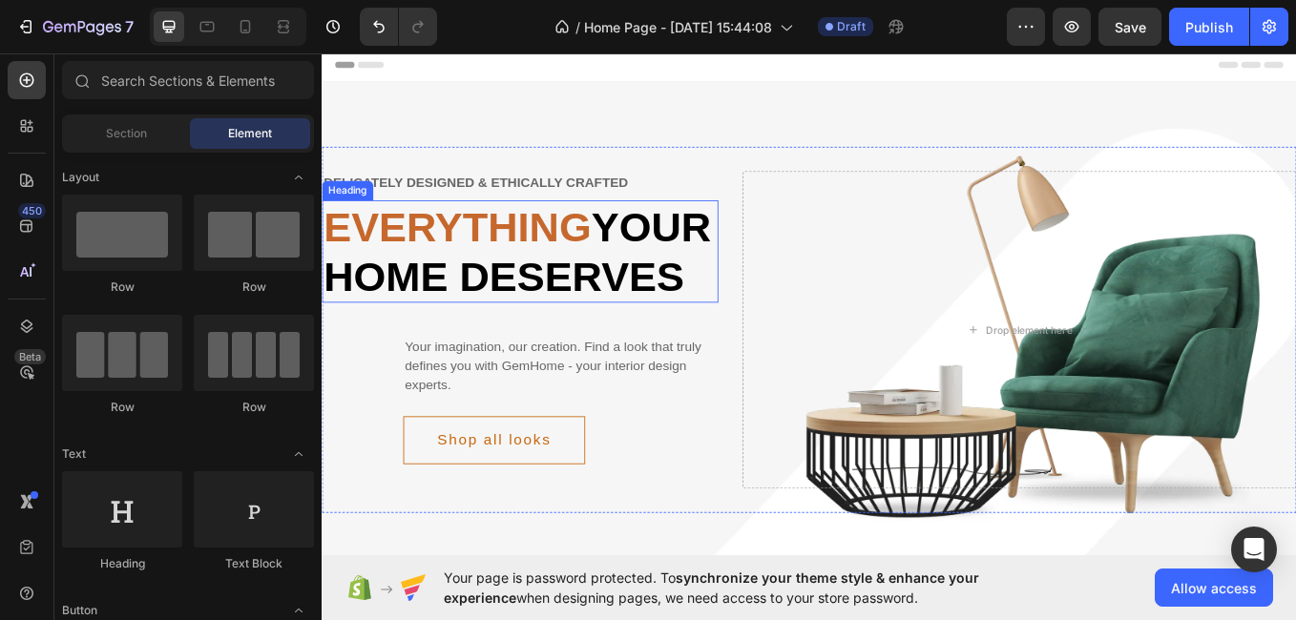
click at [468, 272] on span "Everything" at bounding box center [481, 257] width 315 height 54
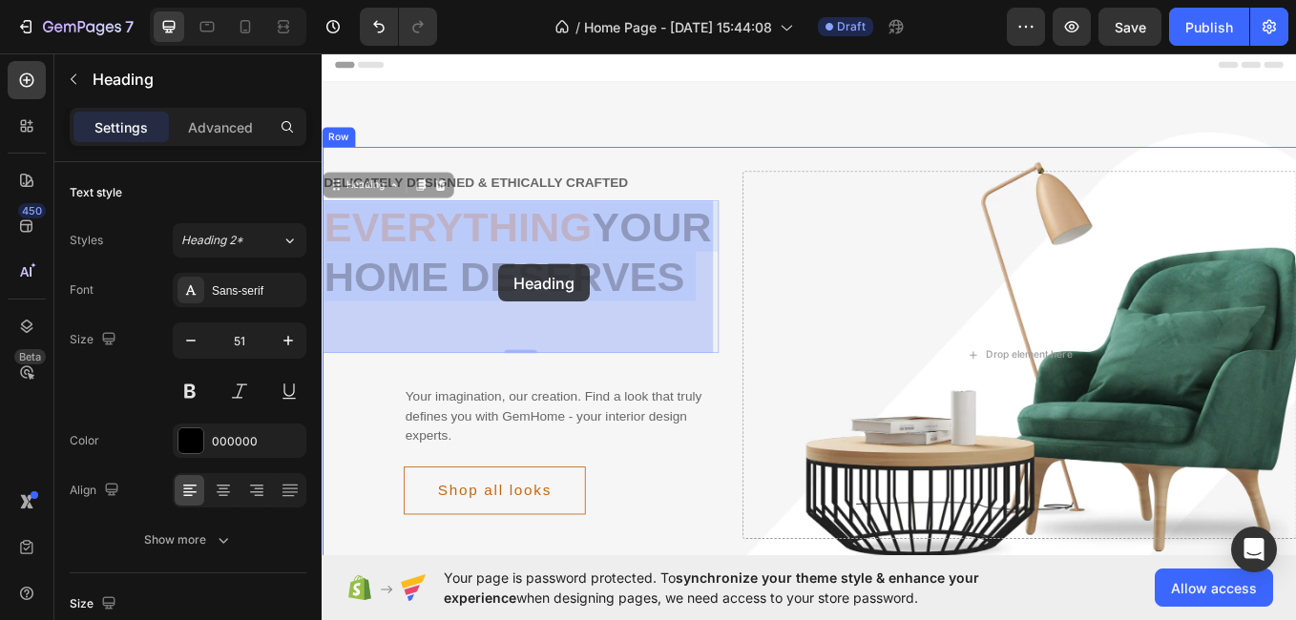
drag, startPoint x: 335, startPoint y: 248, endPoint x: 529, endPoint y: 302, distance: 201.0
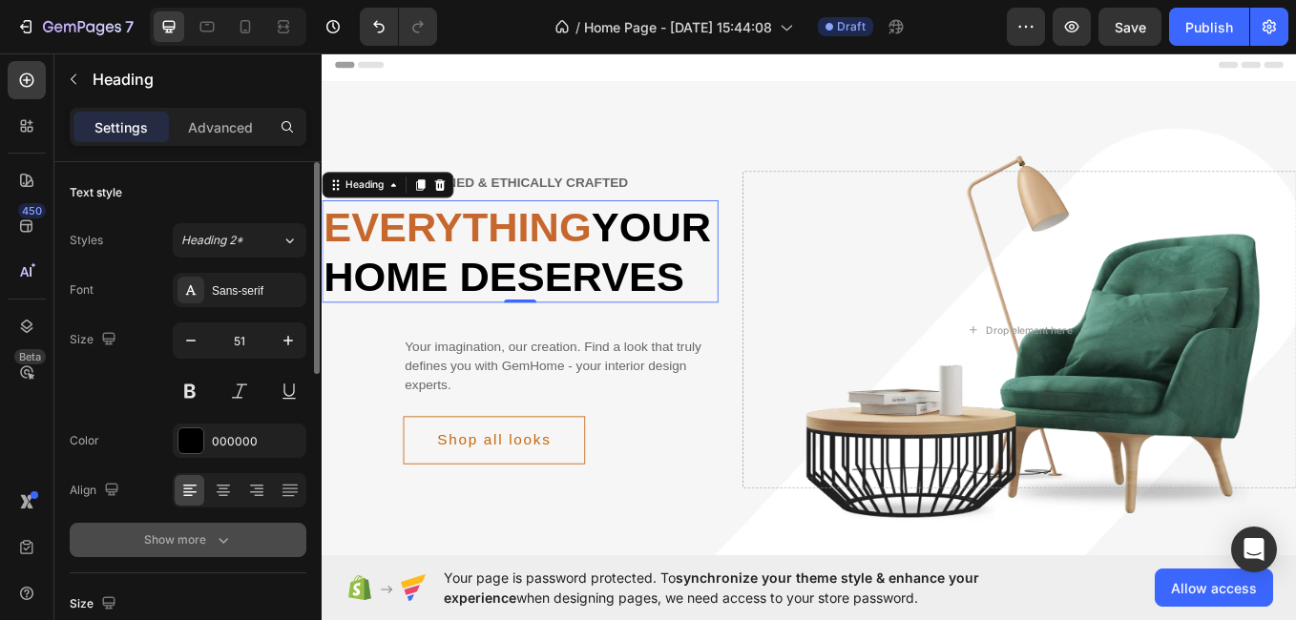
click at [201, 542] on div "Show more" at bounding box center [188, 540] width 89 height 19
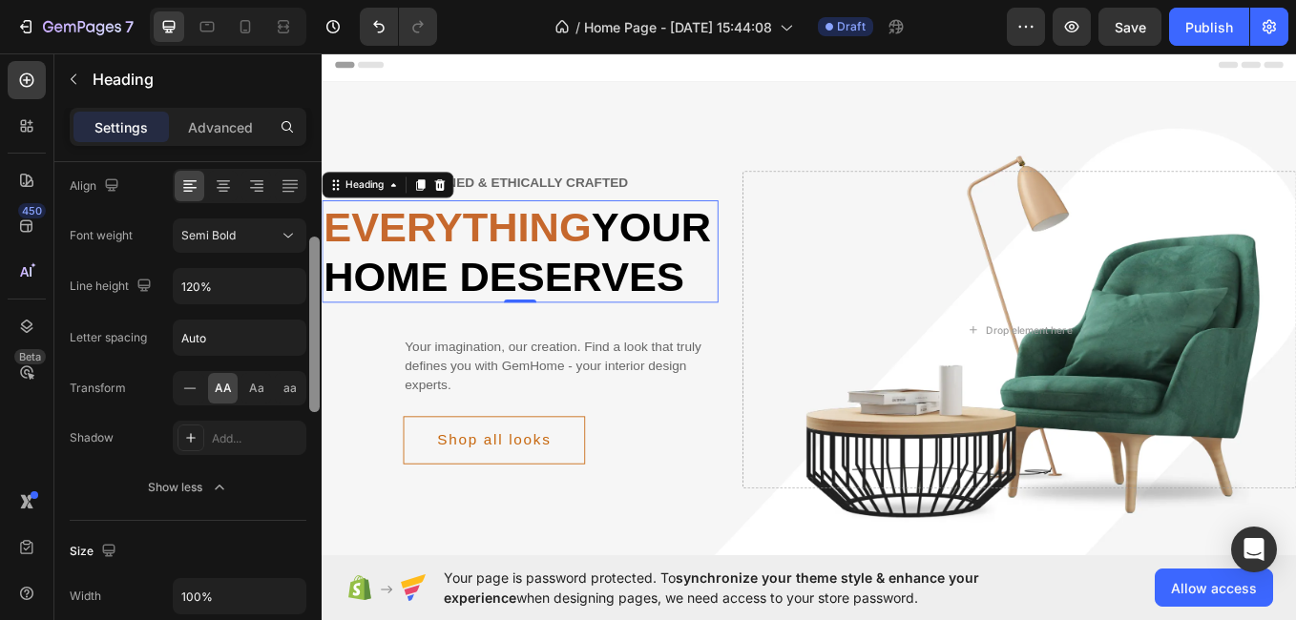
scroll to position [430, 0]
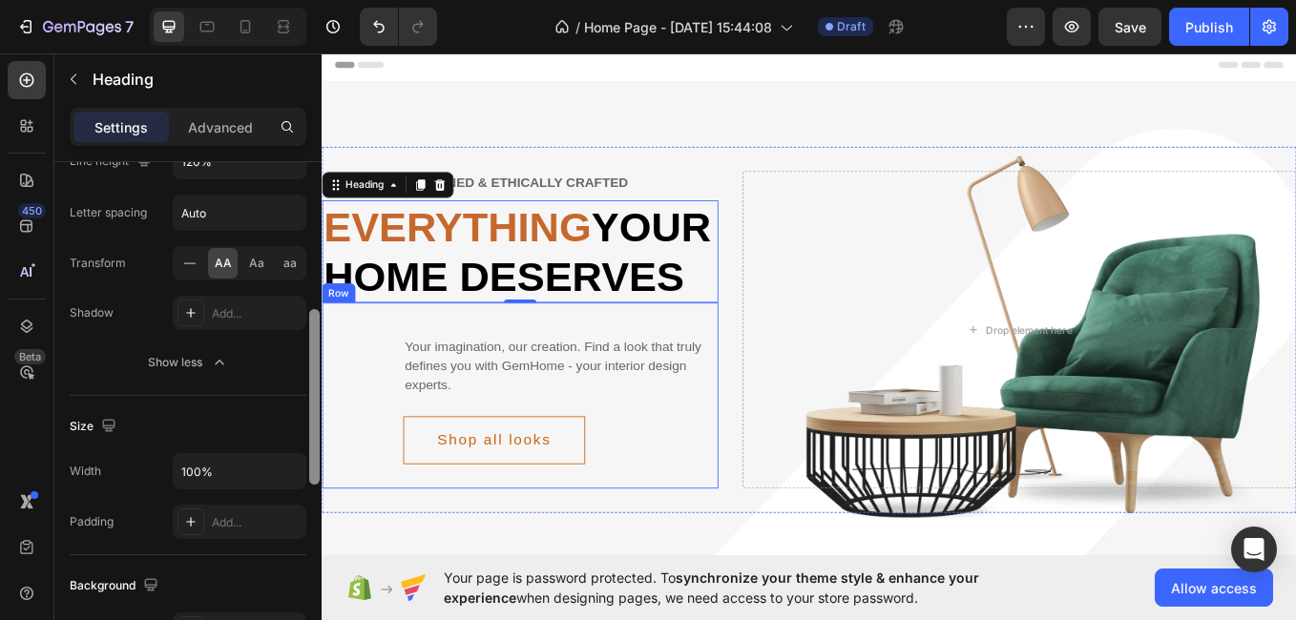
drag, startPoint x: 639, startPoint y: 369, endPoint x: 337, endPoint y: 587, distance: 372.7
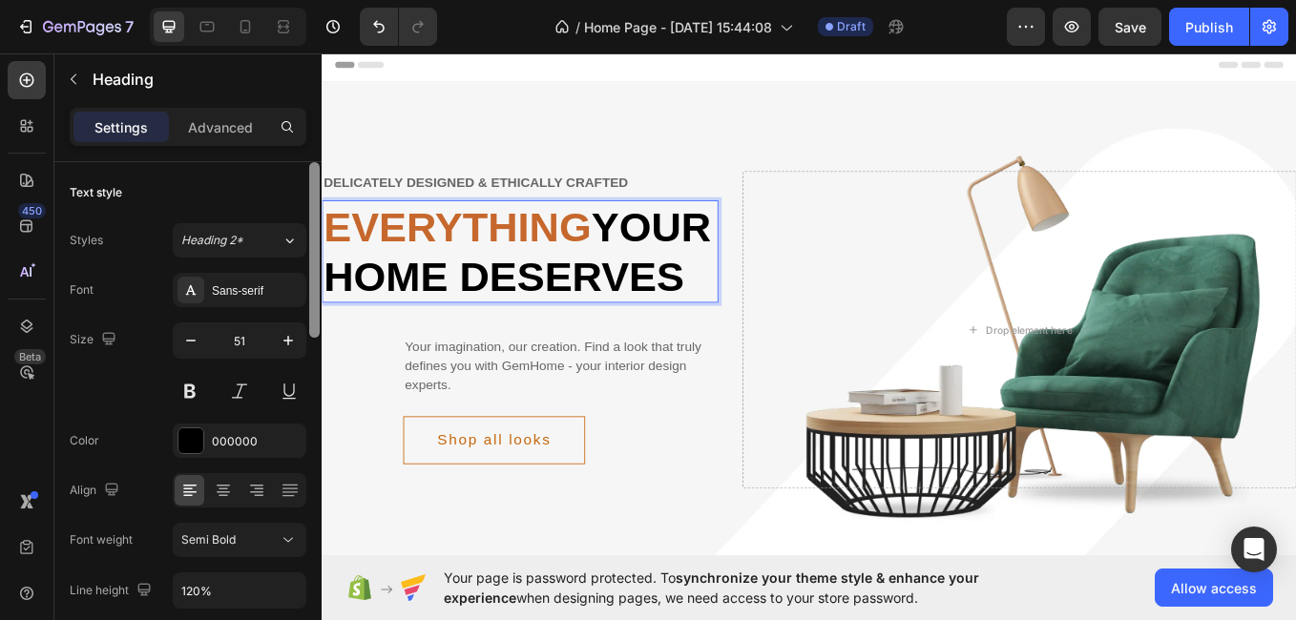
click at [594, 345] on p "Everything your home deserves" at bounding box center [555, 286] width 462 height 116
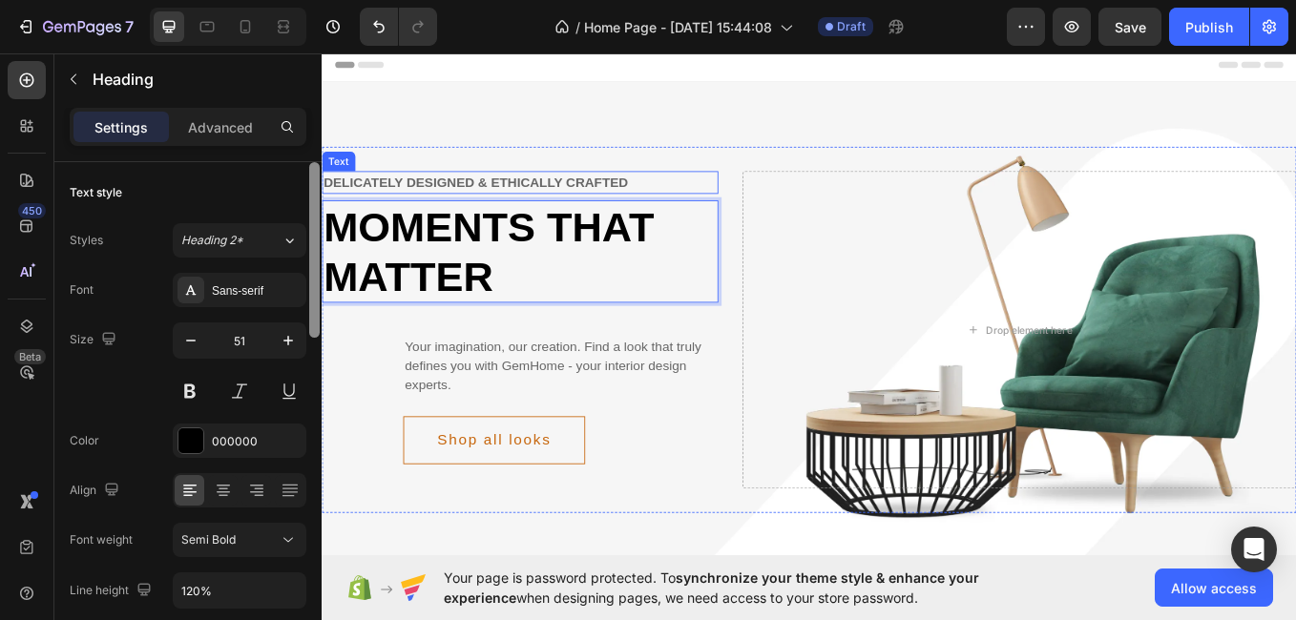
click at [682, 199] on div "Delicately designed & ethically crafted" at bounding box center [555, 205] width 466 height 27
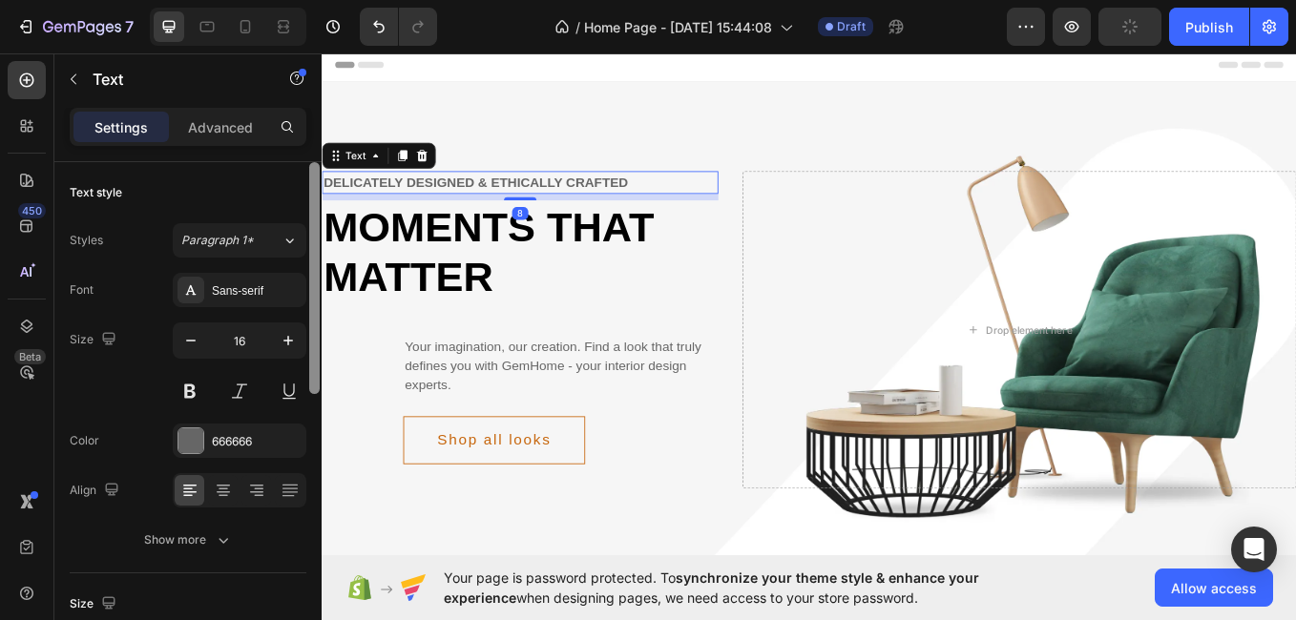
click at [682, 199] on div "Delicately designed & ethically crafted" at bounding box center [555, 205] width 466 height 27
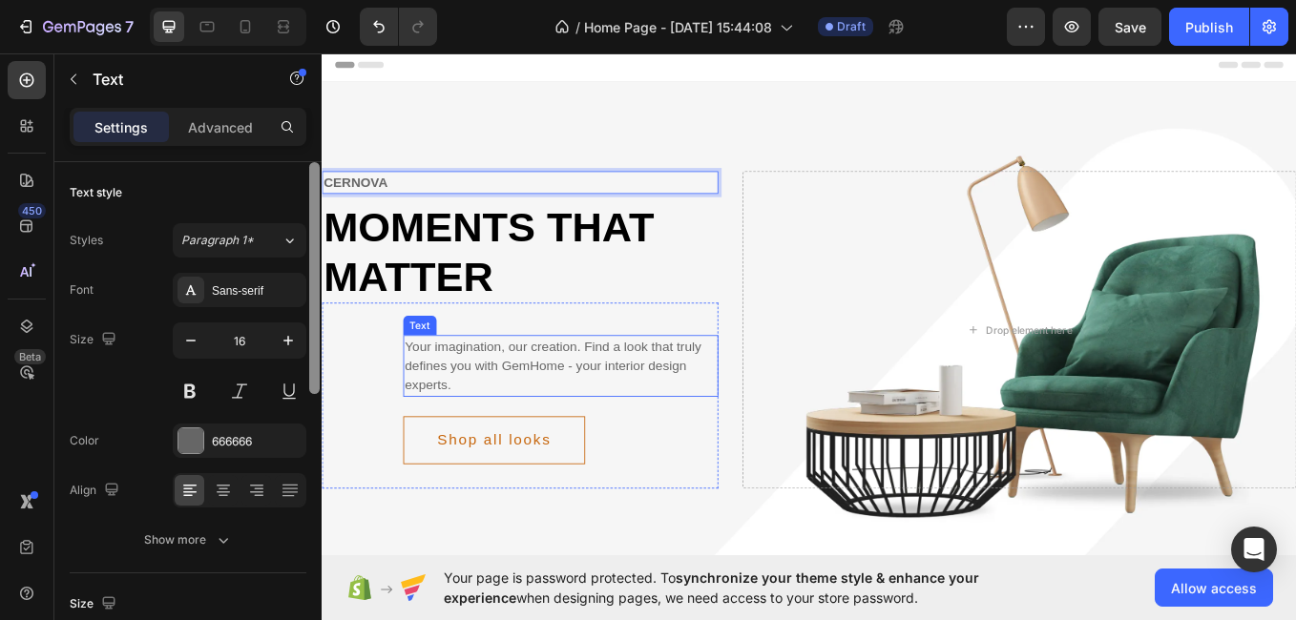
click at [608, 413] on div "Your imagination, our creation. Find a look that truly defines you with GemHome…" at bounding box center [602, 421] width 370 height 73
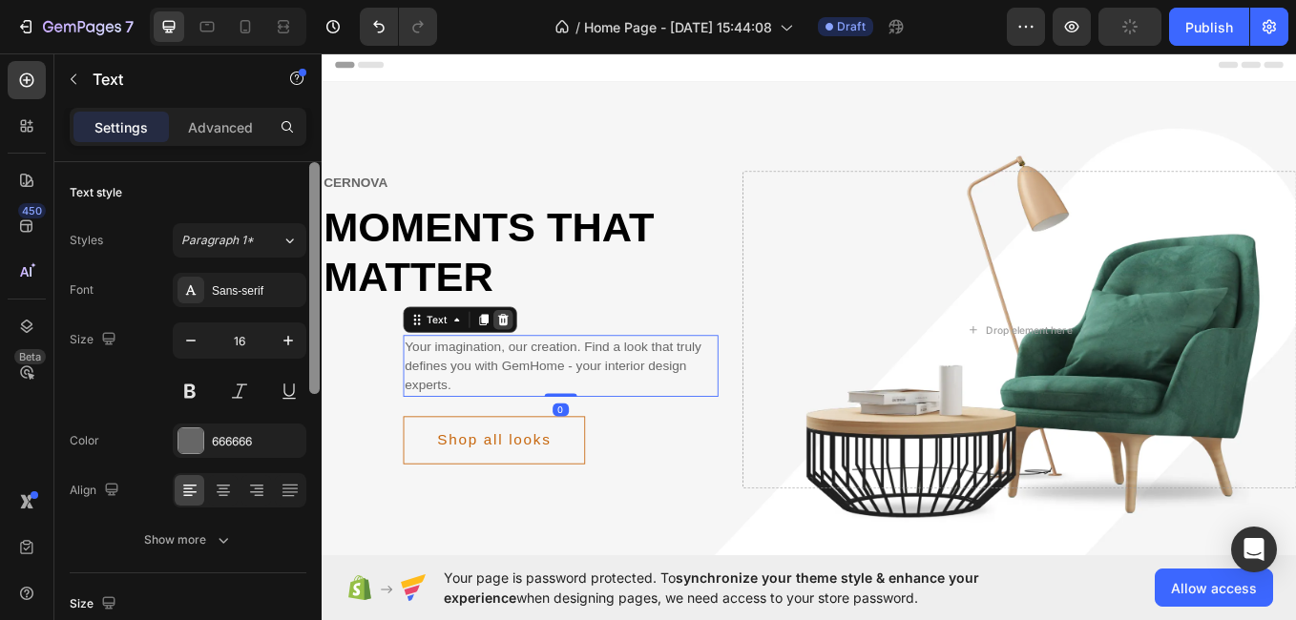
click at [540, 365] on icon at bounding box center [534, 366] width 15 height 15
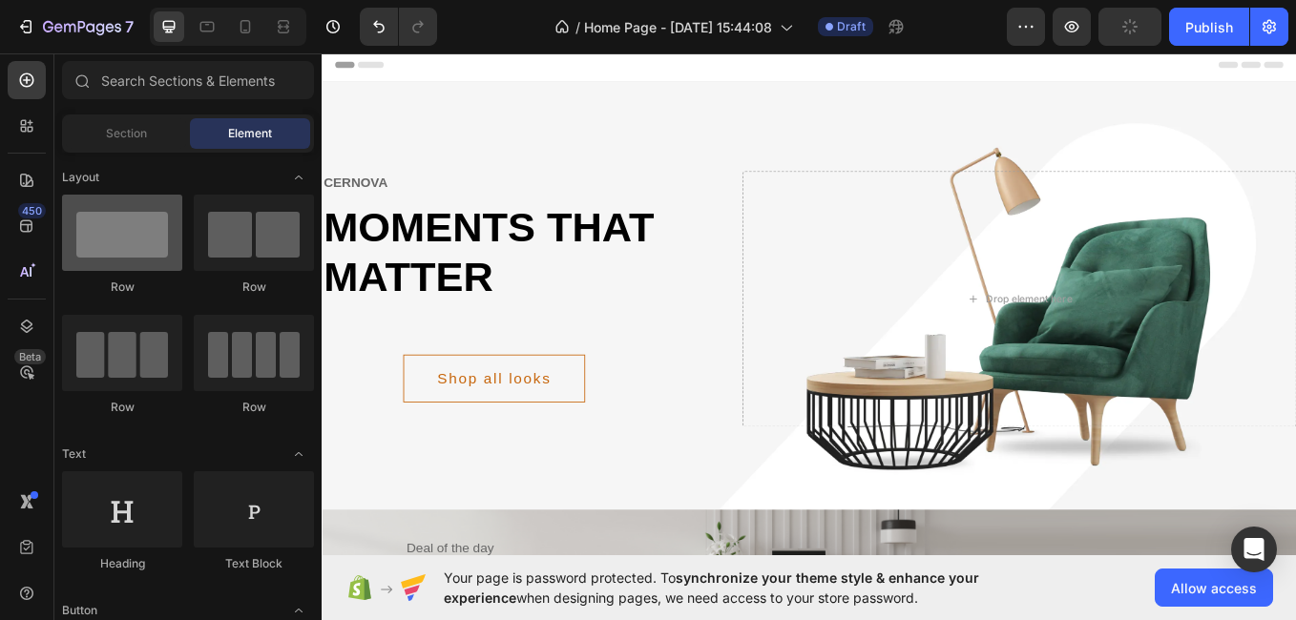
click at [104, 205] on div at bounding box center [122, 233] width 120 height 76
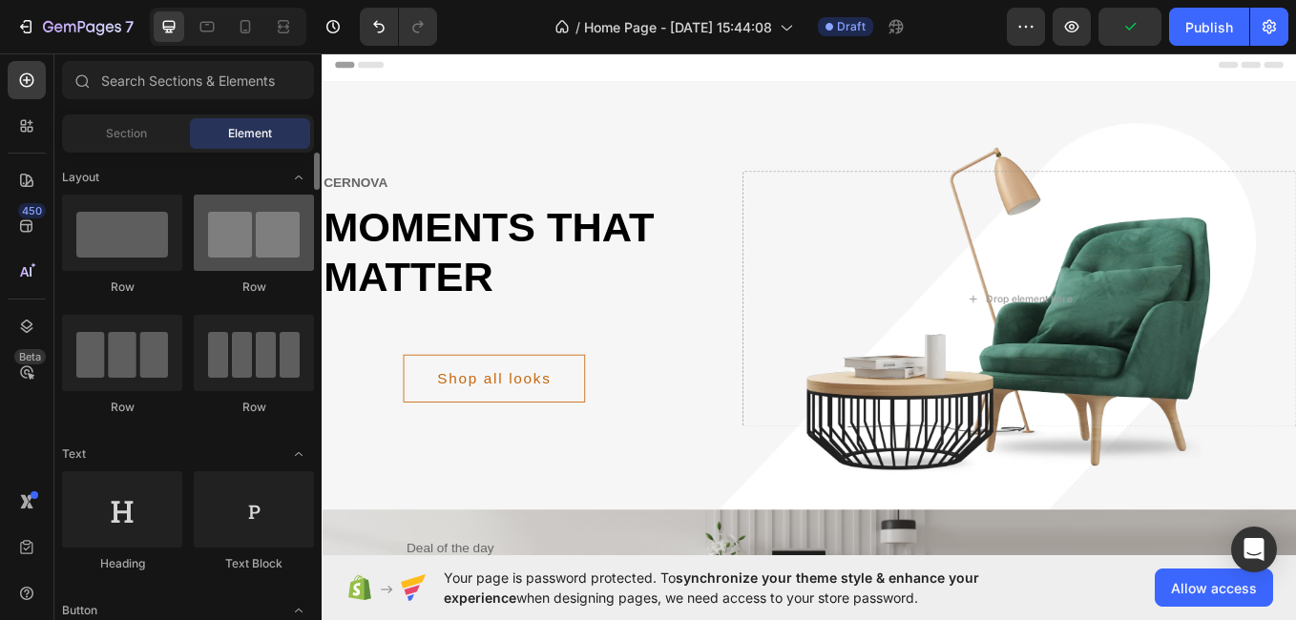
click at [221, 241] on div at bounding box center [254, 233] width 120 height 76
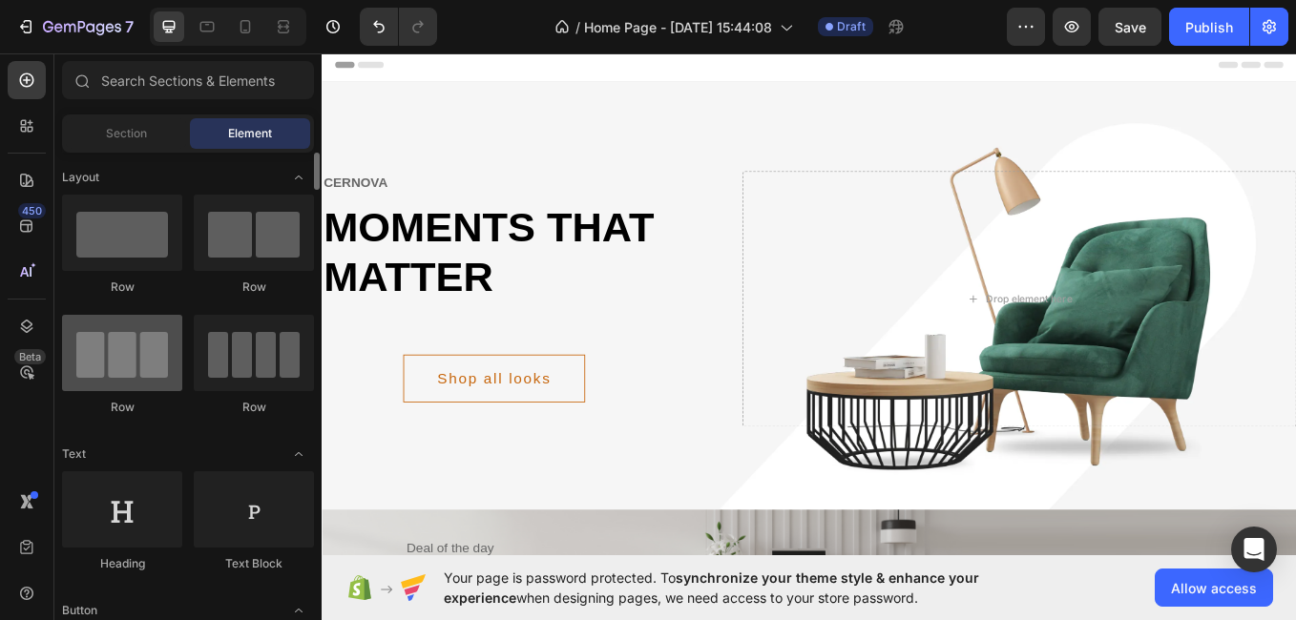
click at [130, 349] on div at bounding box center [122, 353] width 120 height 76
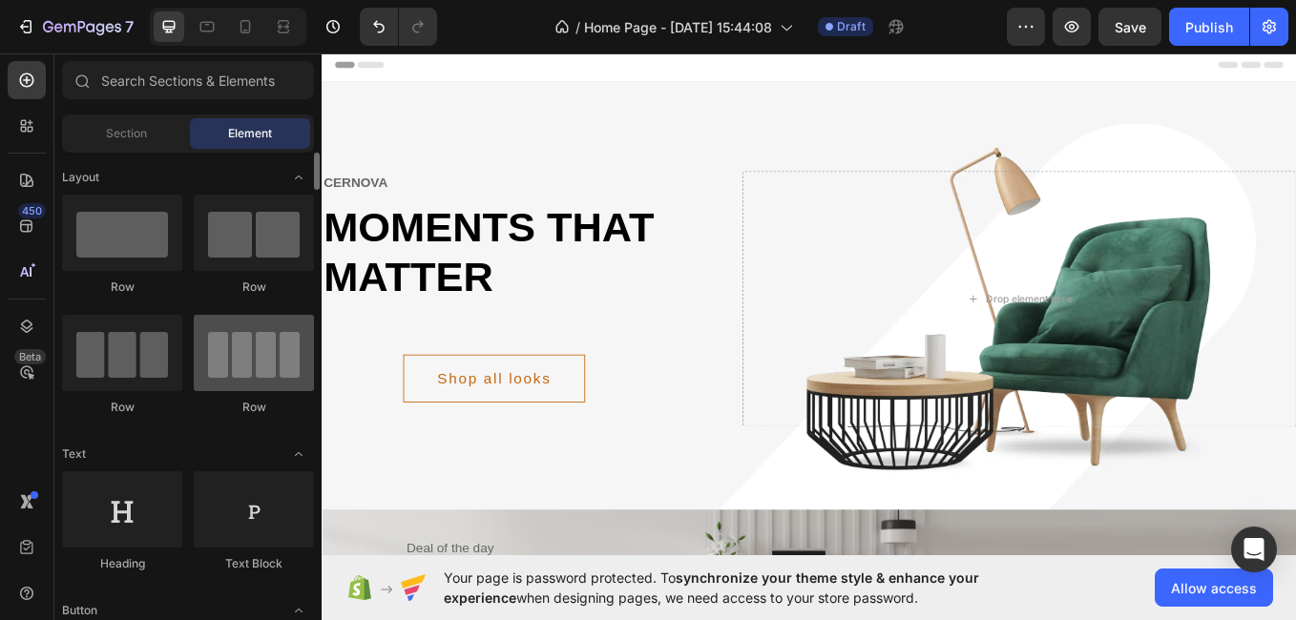
click at [270, 370] on div at bounding box center [254, 353] width 120 height 76
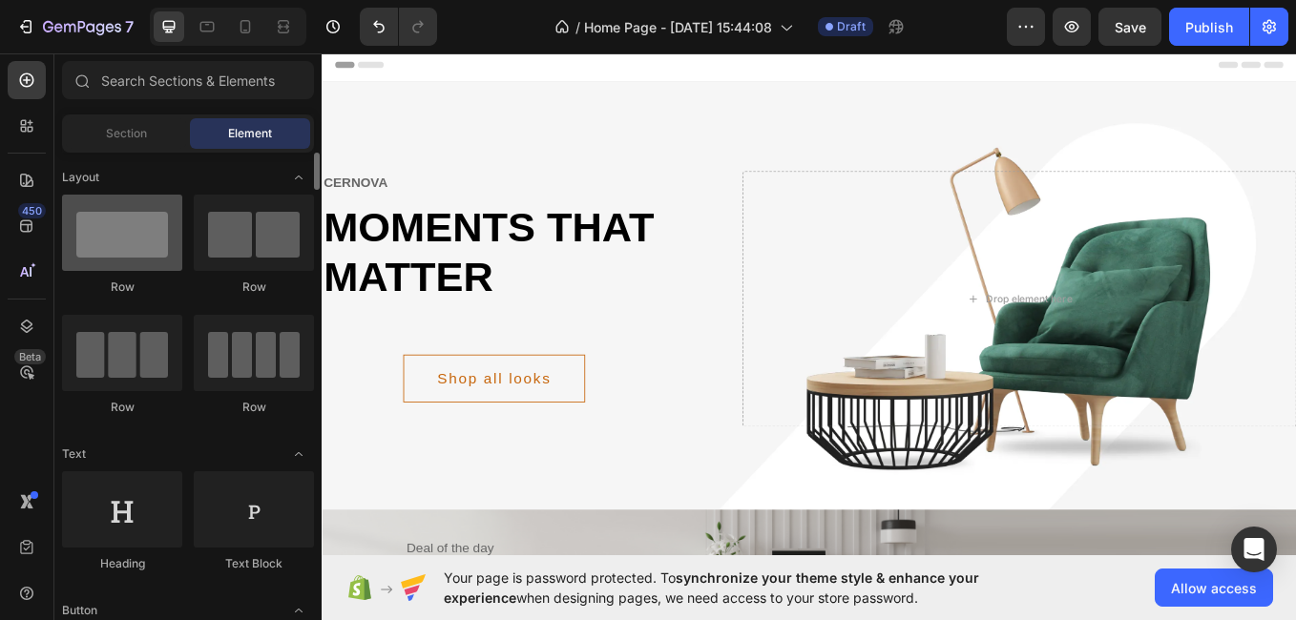
click at [145, 244] on div at bounding box center [122, 233] width 120 height 76
click at [139, 250] on div at bounding box center [122, 233] width 120 height 76
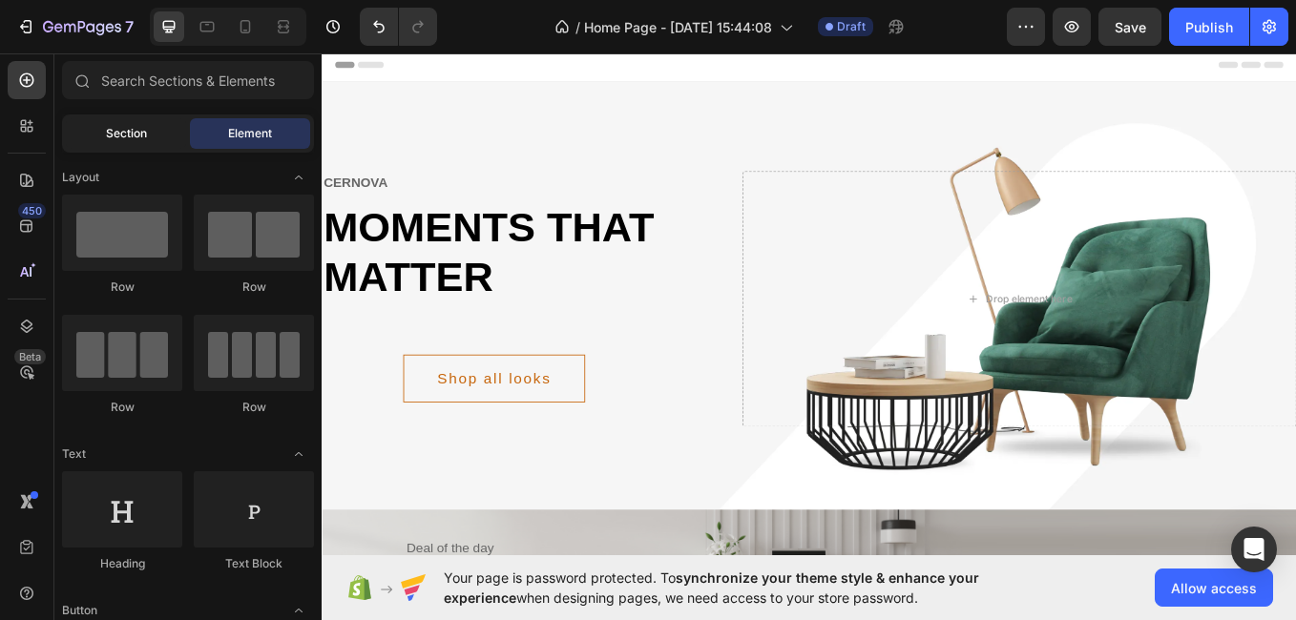
click at [143, 127] on span "Section" at bounding box center [126, 133] width 41 height 17
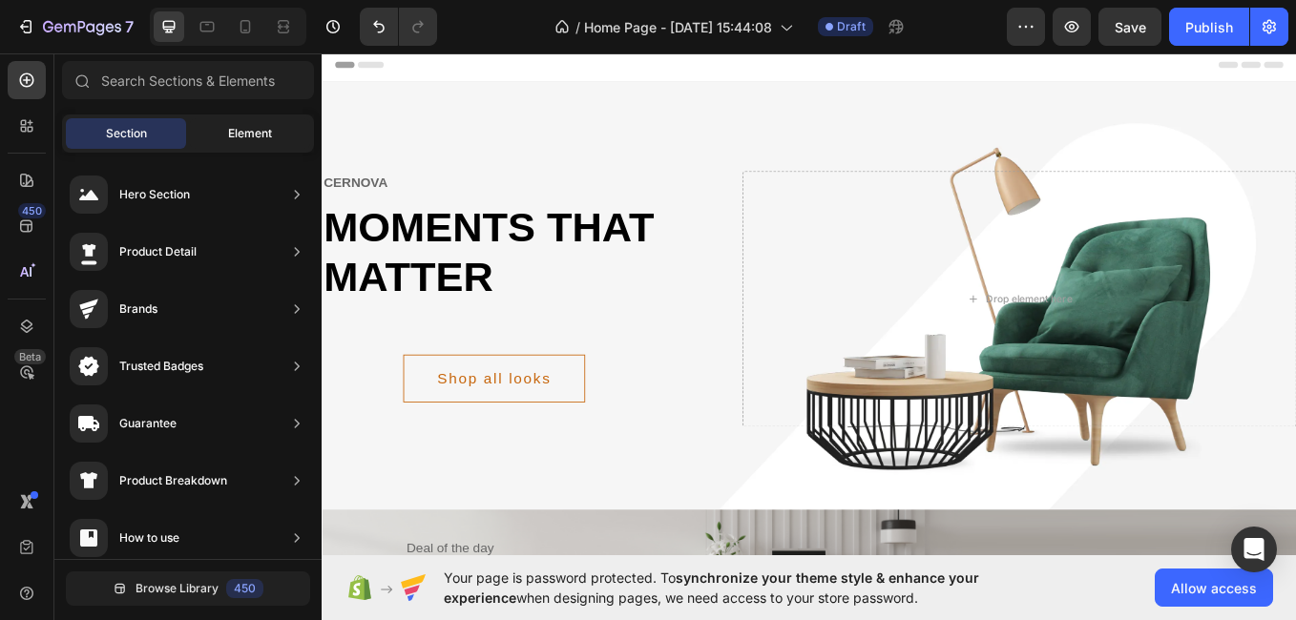
click at [251, 132] on span "Element" at bounding box center [250, 133] width 44 height 17
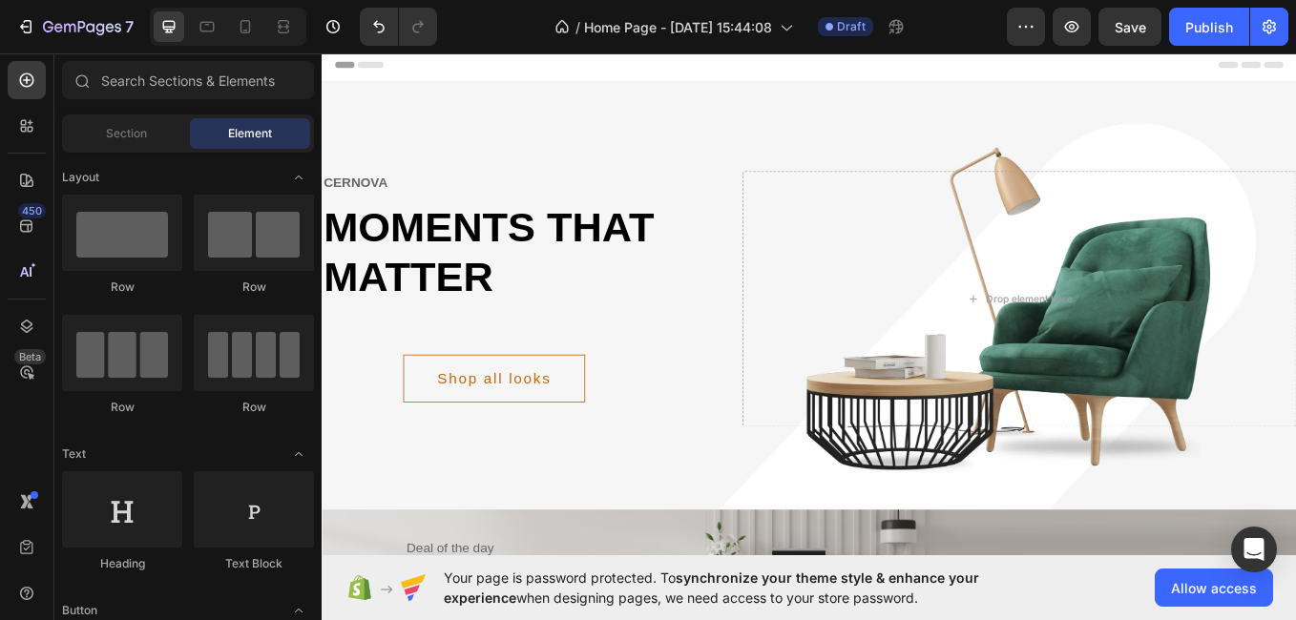
click at [385, 65] on span "Header" at bounding box center [379, 66] width 42 height 19
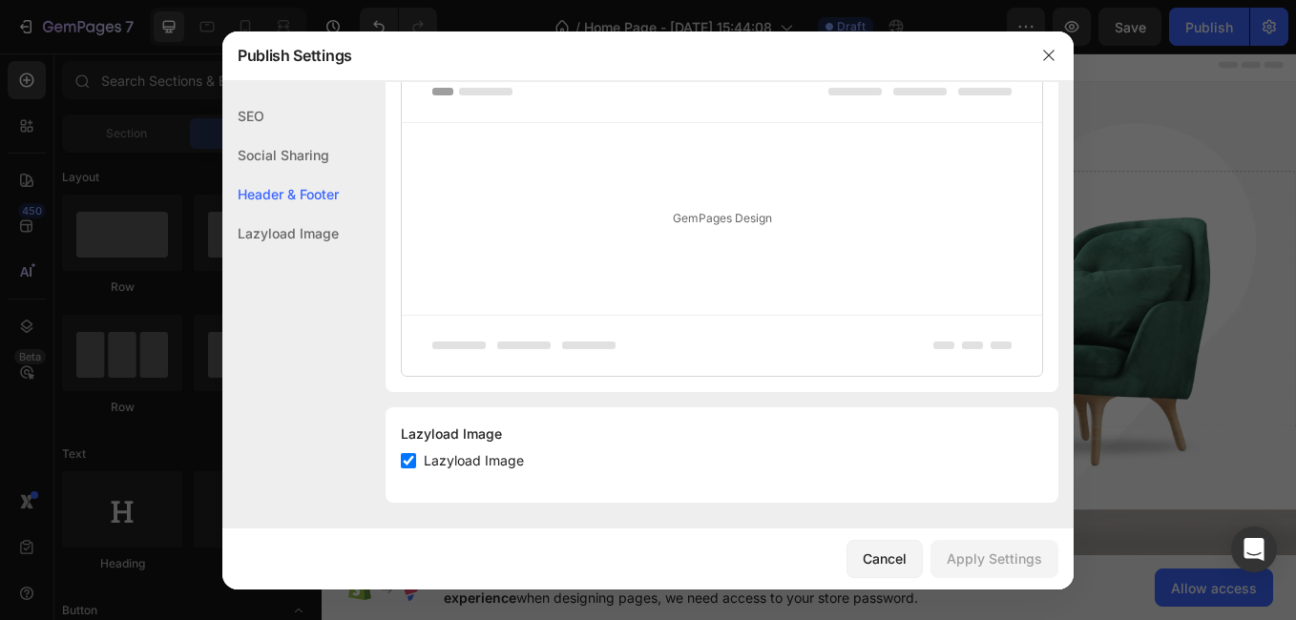
scroll to position [430, 0]
drag, startPoint x: 874, startPoint y: 580, endPoint x: 877, endPoint y: 562, distance: 18.4
click at [877, 562] on div "Cancel Apply Settings" at bounding box center [647, 559] width 851 height 61
click at [877, 562] on div "Cancel" at bounding box center [885, 559] width 44 height 20
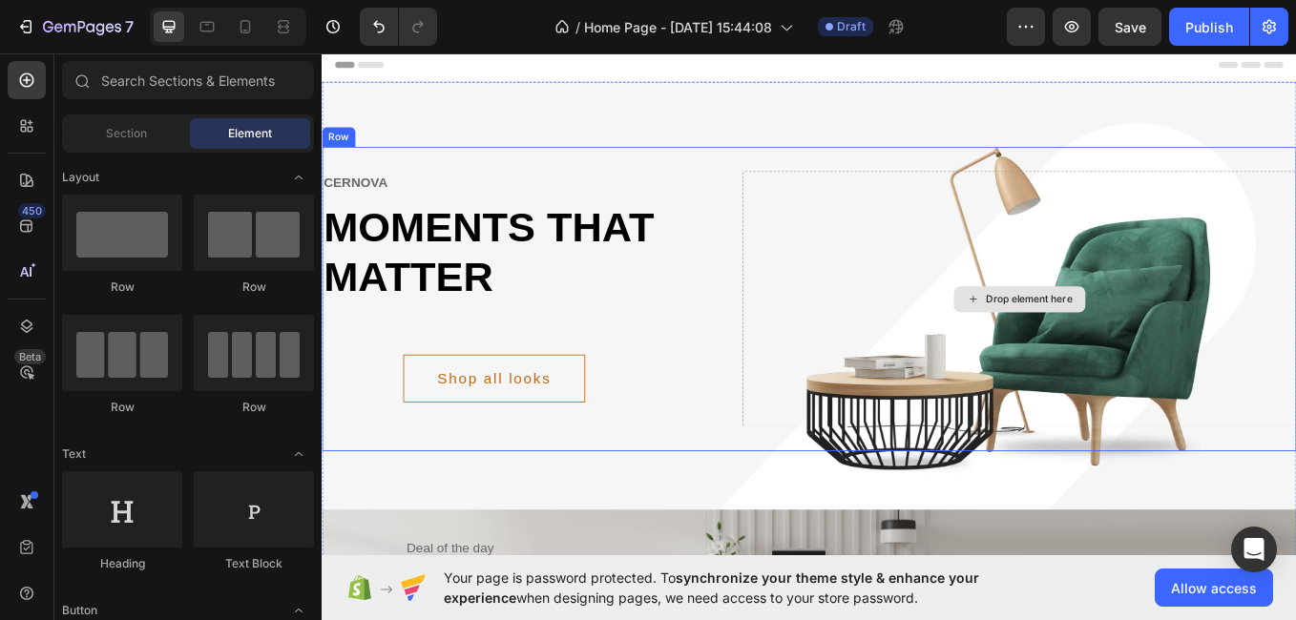
click at [899, 319] on div "Drop element here" at bounding box center [1142, 342] width 652 height 301
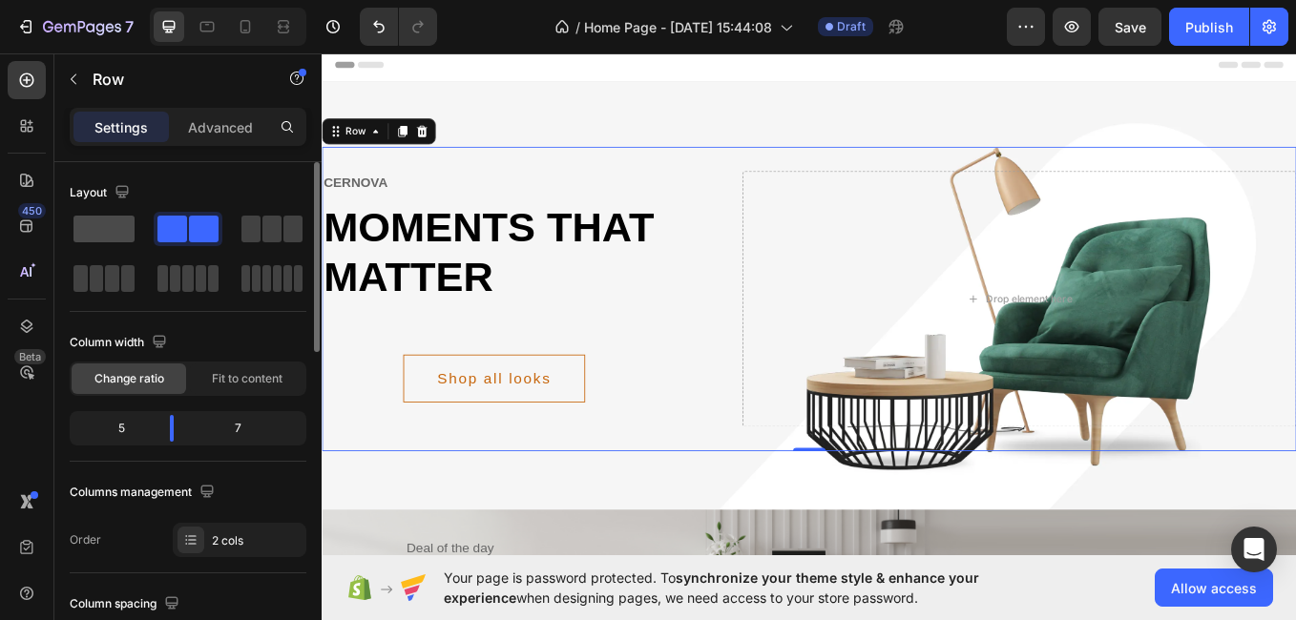
click at [106, 236] on span at bounding box center [103, 229] width 61 height 27
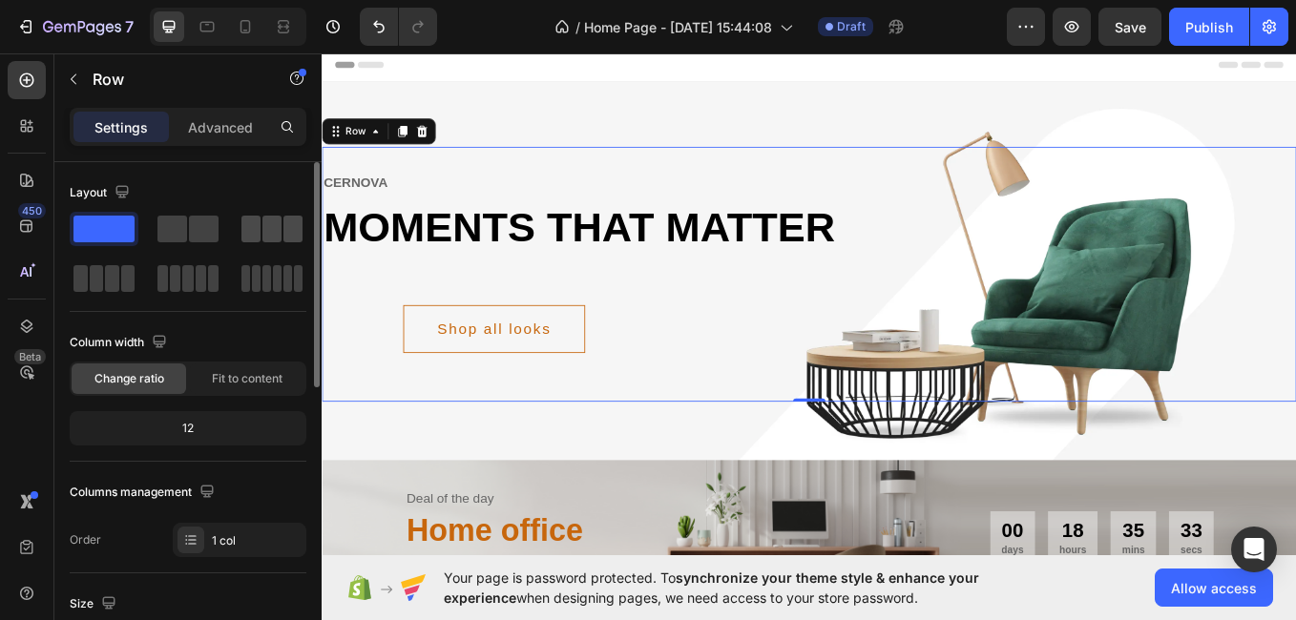
click at [252, 231] on span at bounding box center [250, 229] width 19 height 27
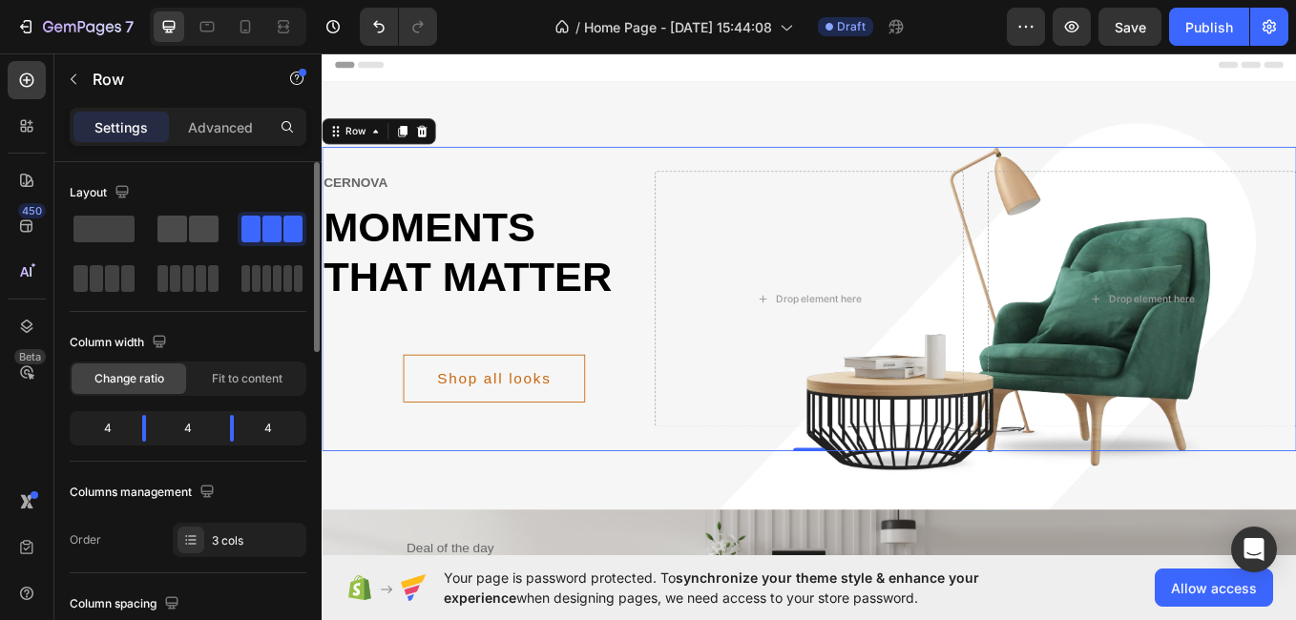
click at [191, 221] on span at bounding box center [204, 229] width 30 height 27
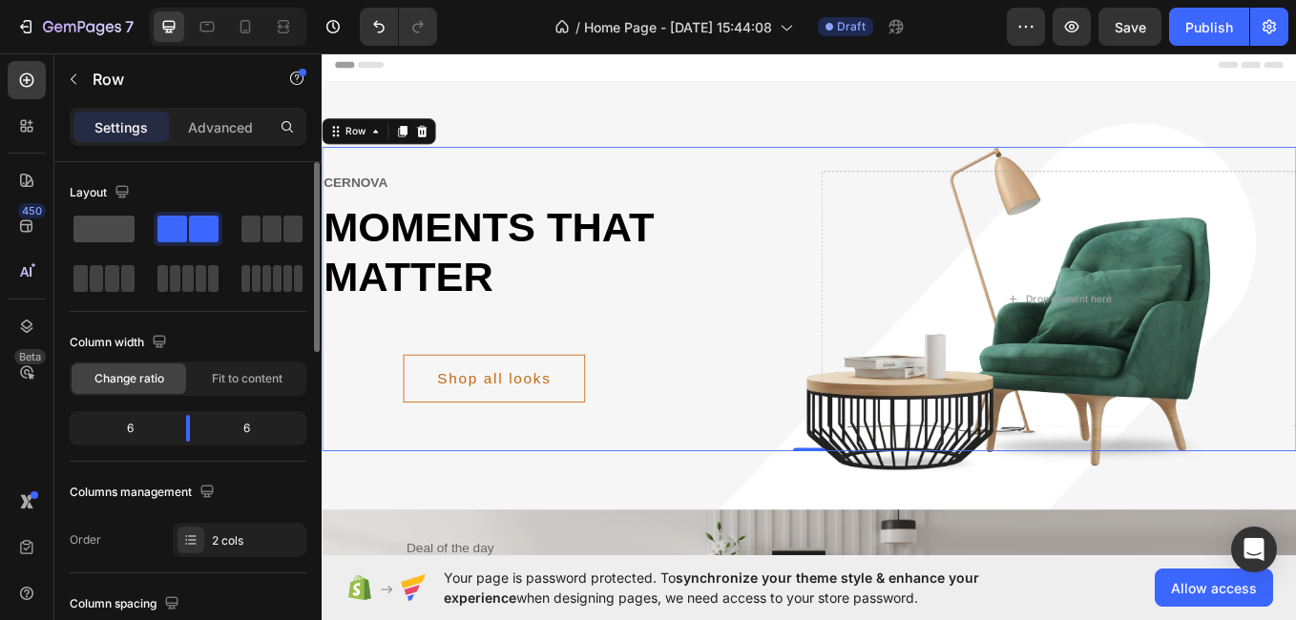
click at [127, 219] on span at bounding box center [103, 229] width 61 height 27
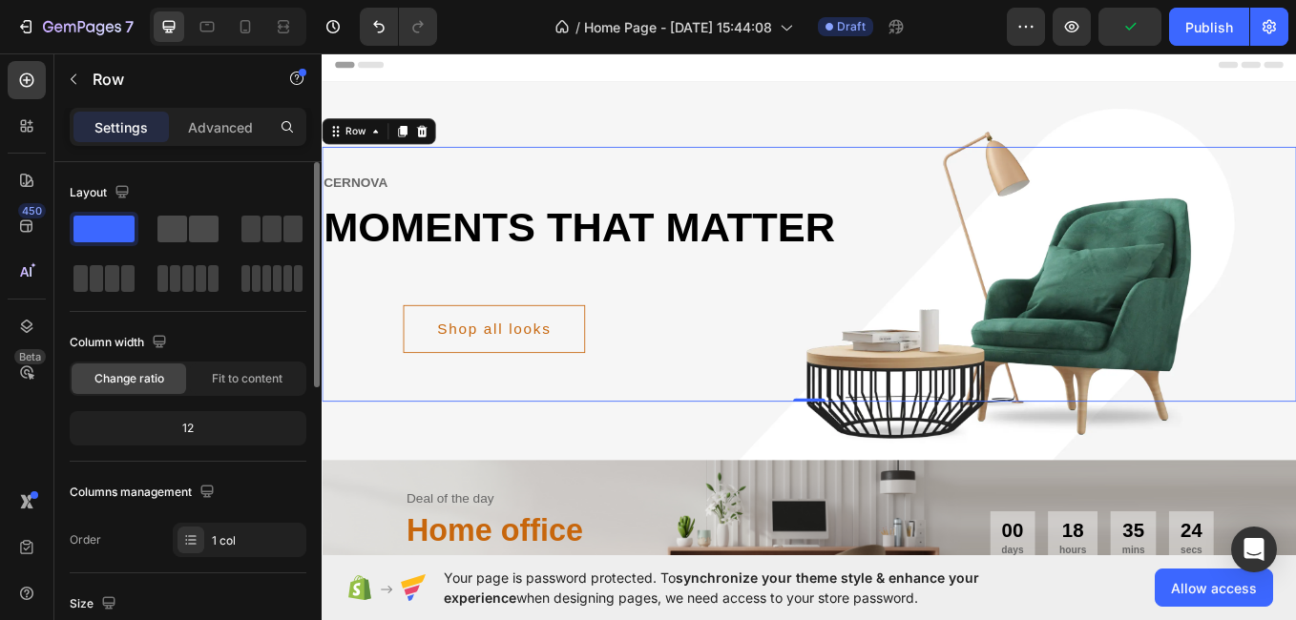
click at [199, 232] on span at bounding box center [204, 229] width 30 height 27
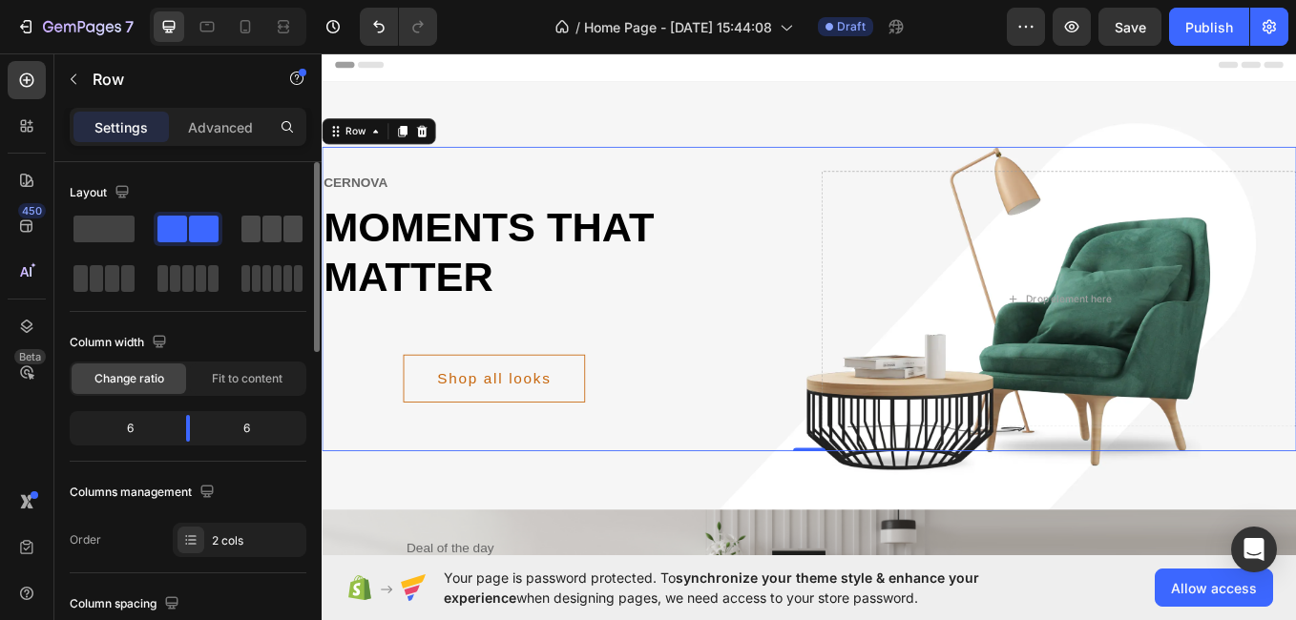
click at [278, 228] on span at bounding box center [271, 229] width 19 height 27
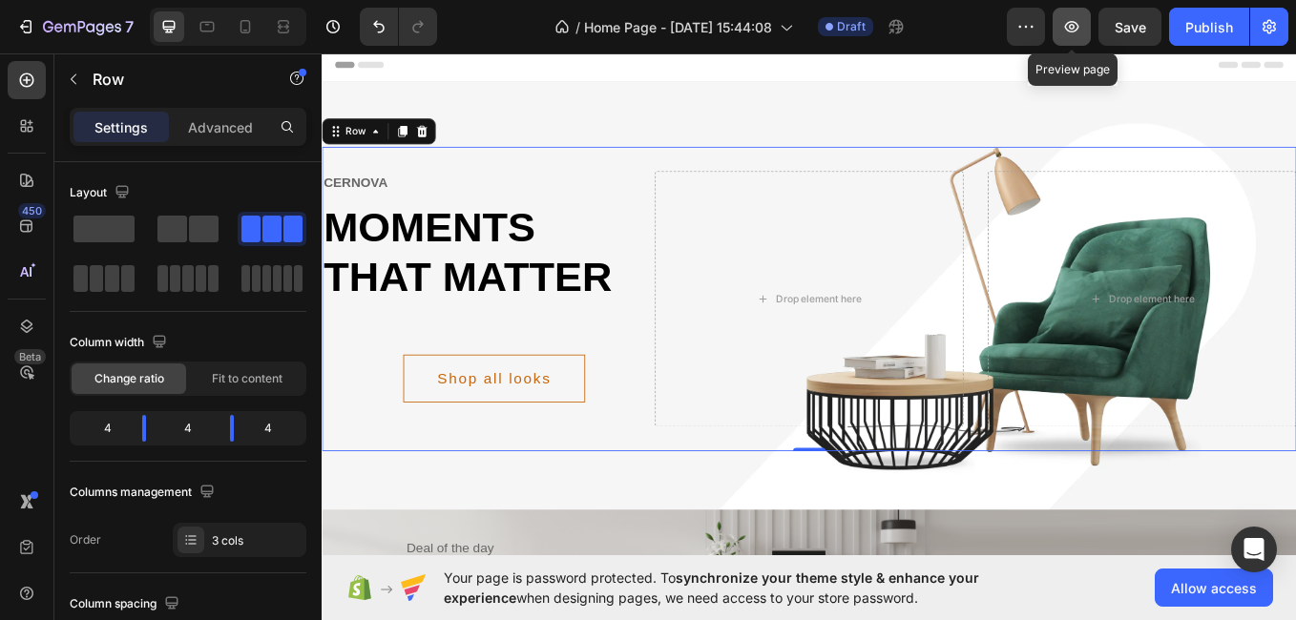
click at [1076, 25] on icon "button" at bounding box center [1071, 26] width 19 height 19
click at [1030, 27] on icon "button" at bounding box center [1025, 26] width 19 height 19
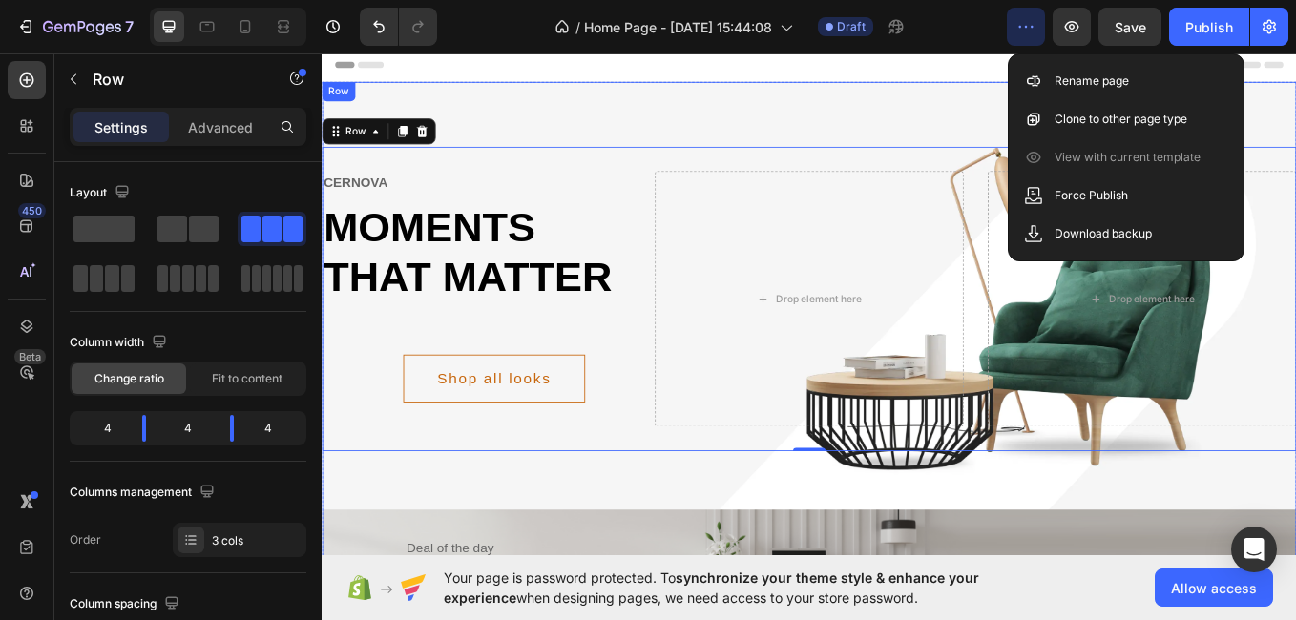
click at [1047, 108] on div "cernova Text moments that matter Heading Shop all looks Button Row Drop element…" at bounding box center [894, 382] width 1145 height 590
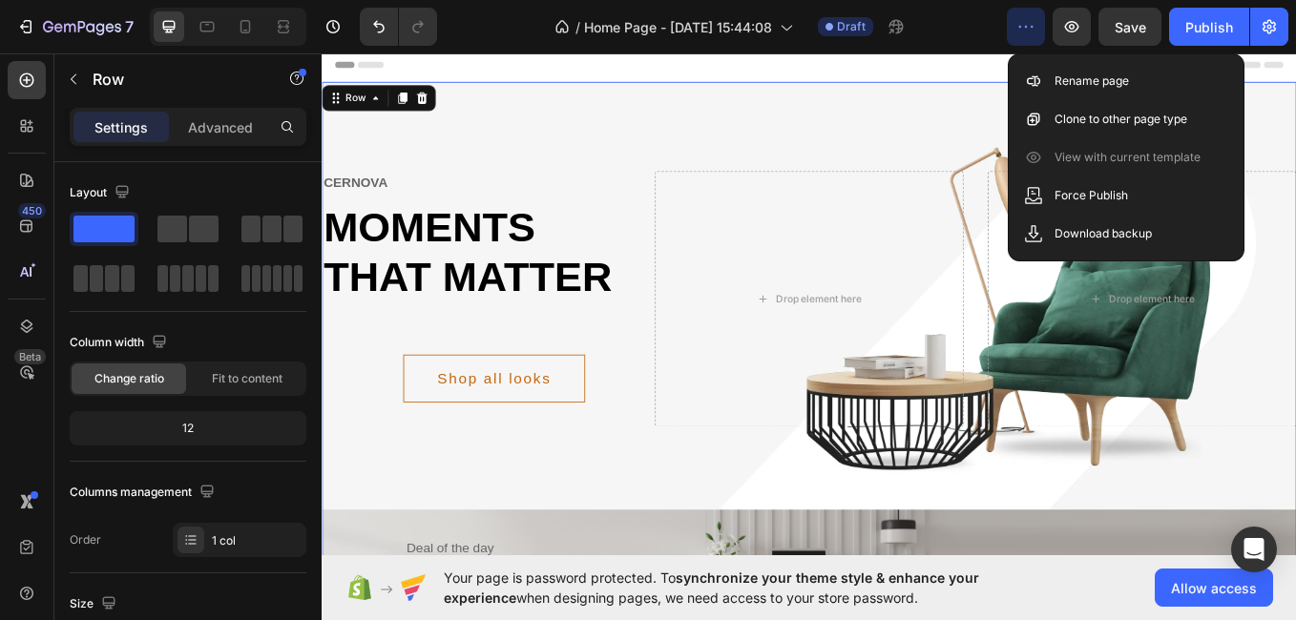
click at [1047, 108] on div "cernova Text moments that matter Heading Shop all looks Button Row Drop element…" at bounding box center [894, 382] width 1145 height 590
click at [437, 107] on icon at bounding box center [438, 105] width 15 height 15
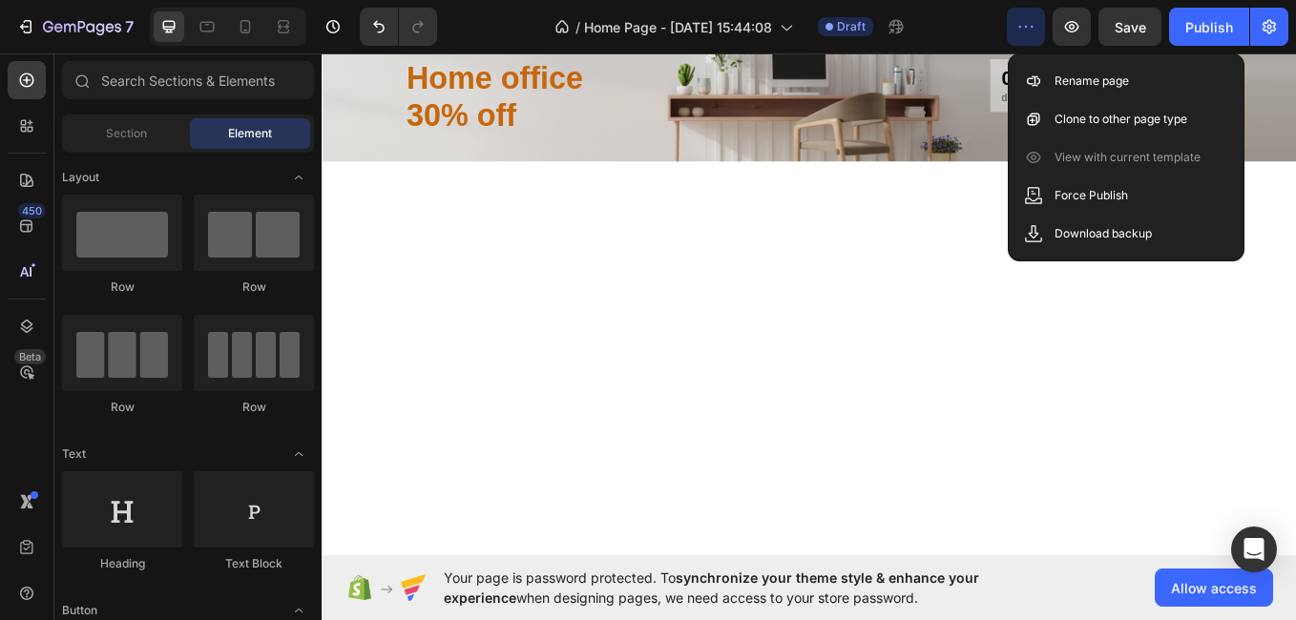
click at [1291, 28] on div "7 / Home Page - Aug 28, 15:44:08 Draft Preview Save Publish" at bounding box center [648, 27] width 1296 height 54
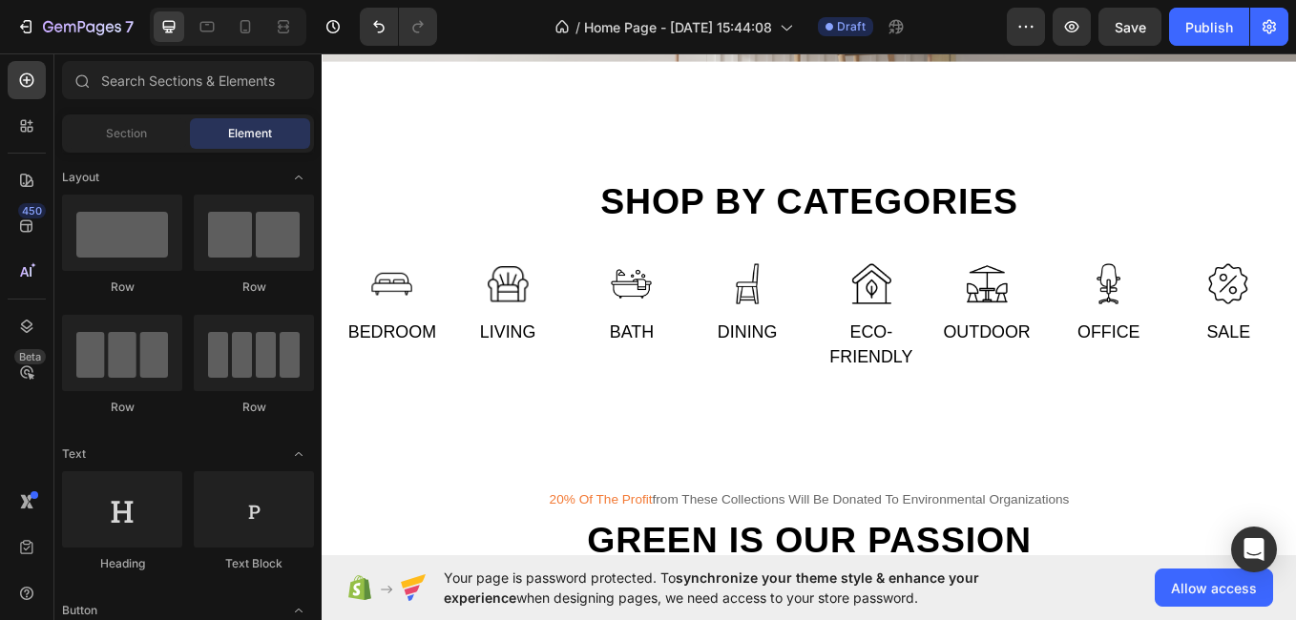
scroll to position [0, 0]
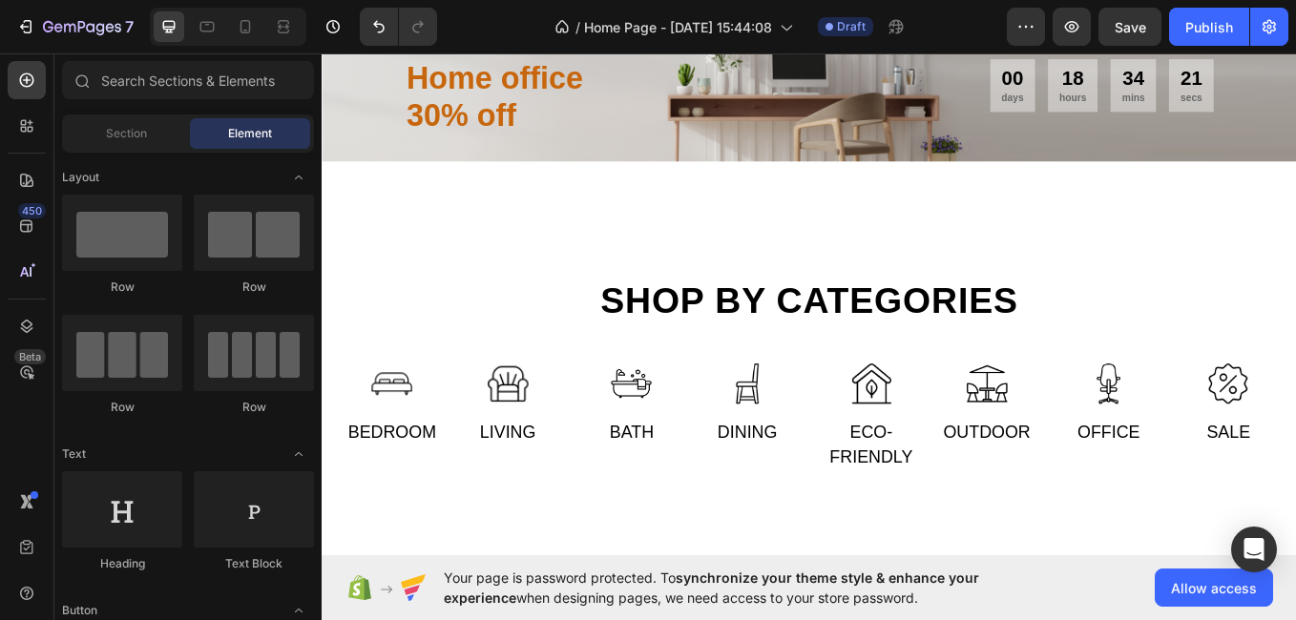
drag, startPoint x: 1457, startPoint y: 101, endPoint x: 1613, endPoint y: 86, distance: 156.3
drag, startPoint x: 1461, startPoint y: 80, endPoint x: 1613, endPoint y: 94, distance: 152.4
click at [381, 27] on icon "Undo/Redo" at bounding box center [378, 26] width 19 height 19
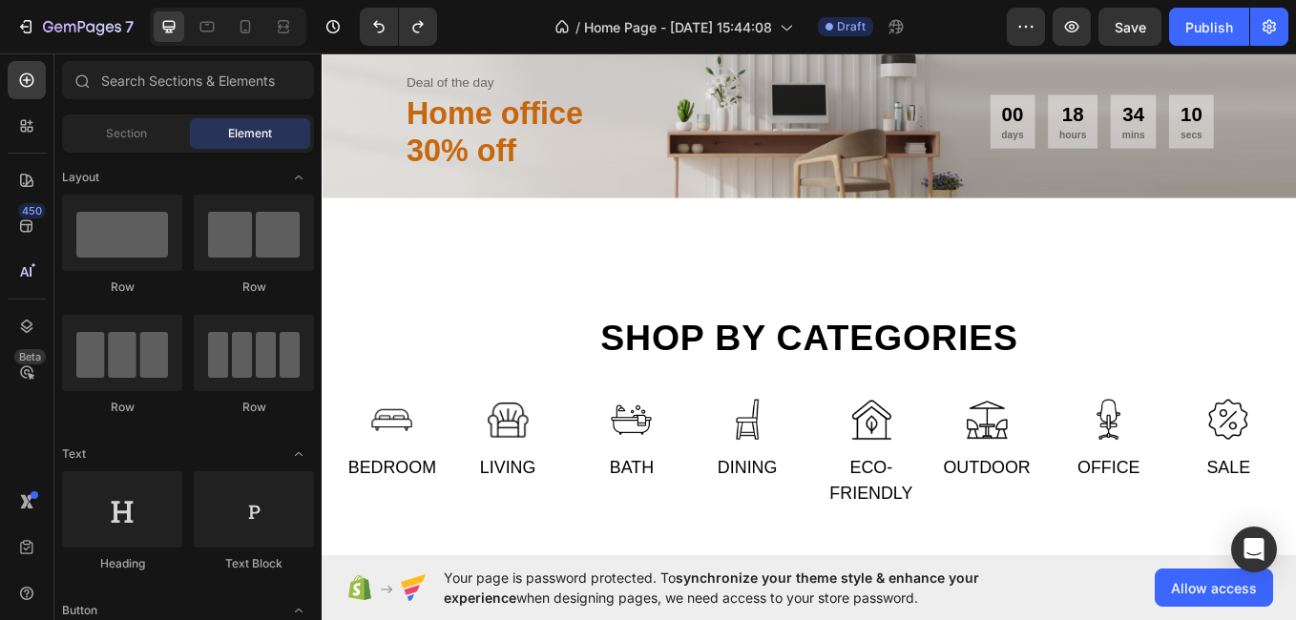
scroll to position [488, 0]
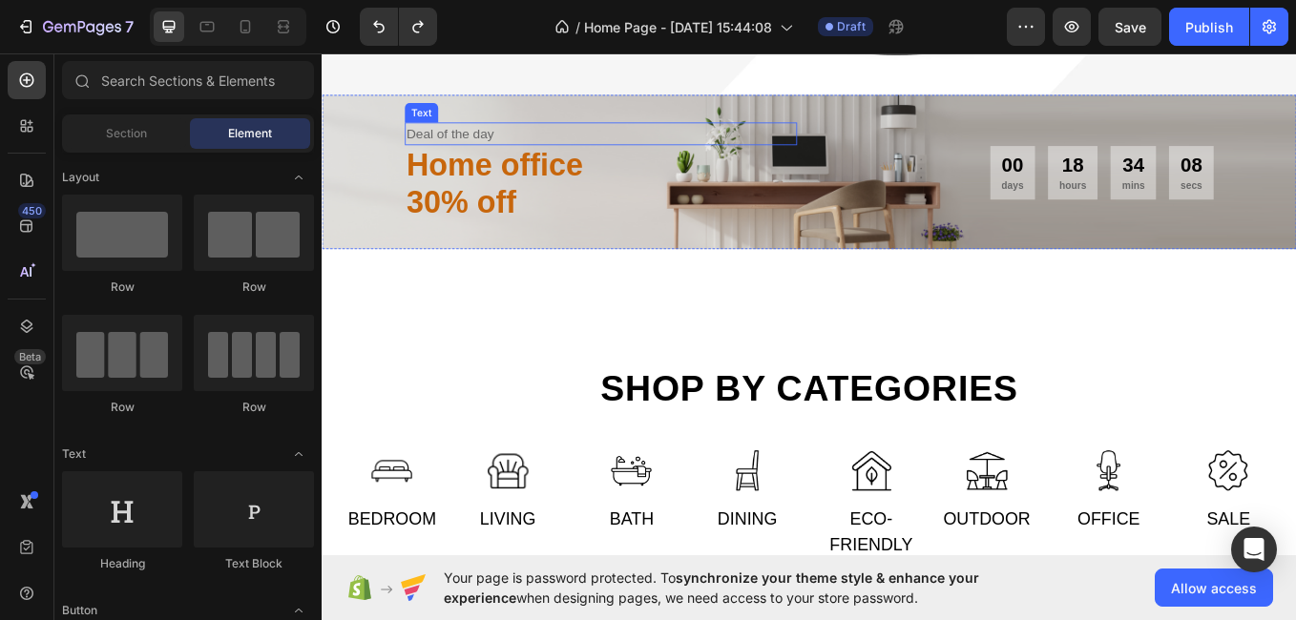
click at [515, 148] on div "Deal of the day" at bounding box center [649, 148] width 461 height 27
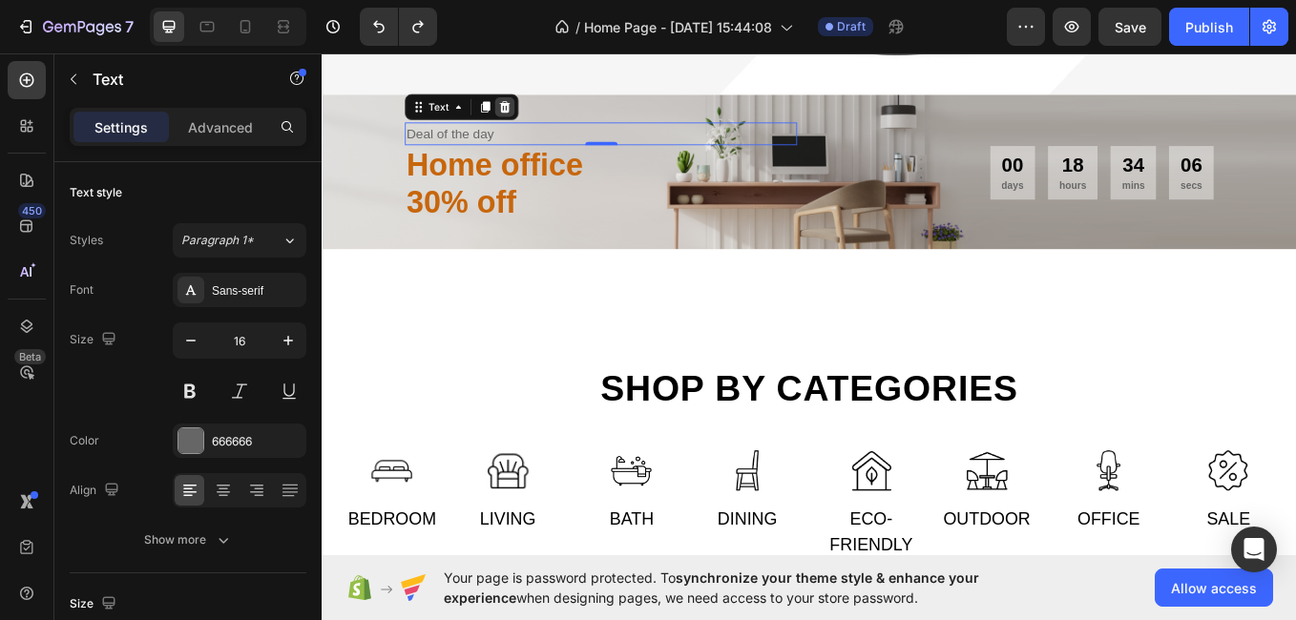
click at [534, 112] on icon at bounding box center [536, 116] width 15 height 15
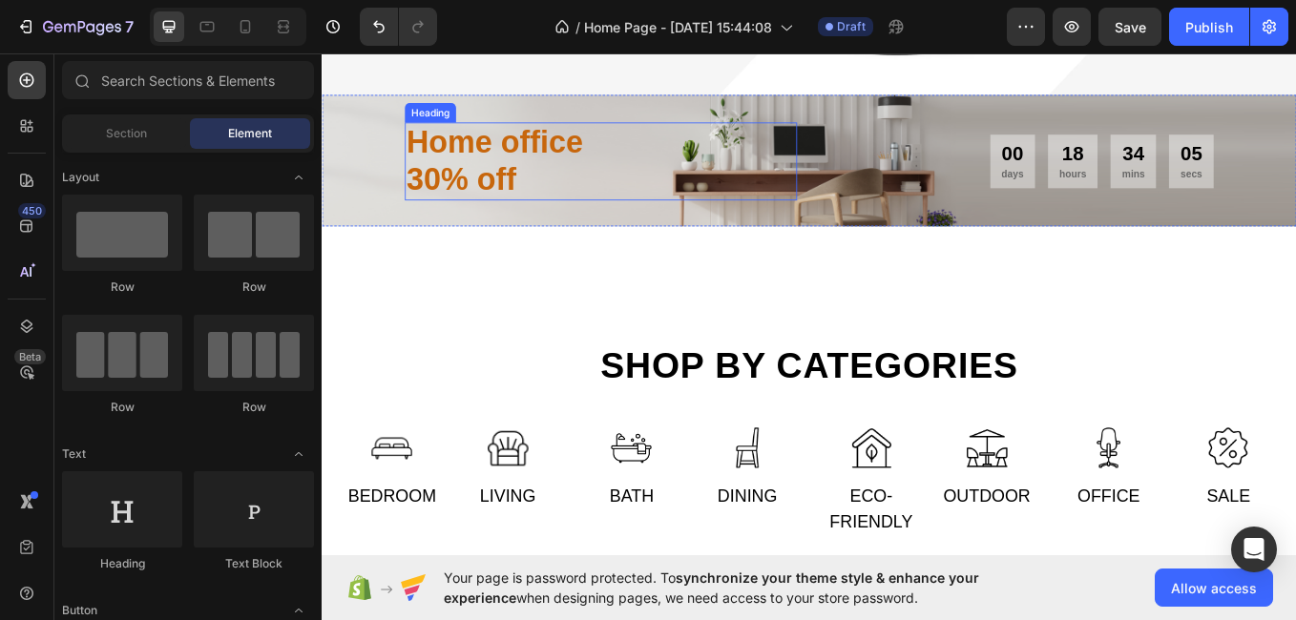
click at [515, 184] on p "30% off" at bounding box center [649, 202] width 457 height 44
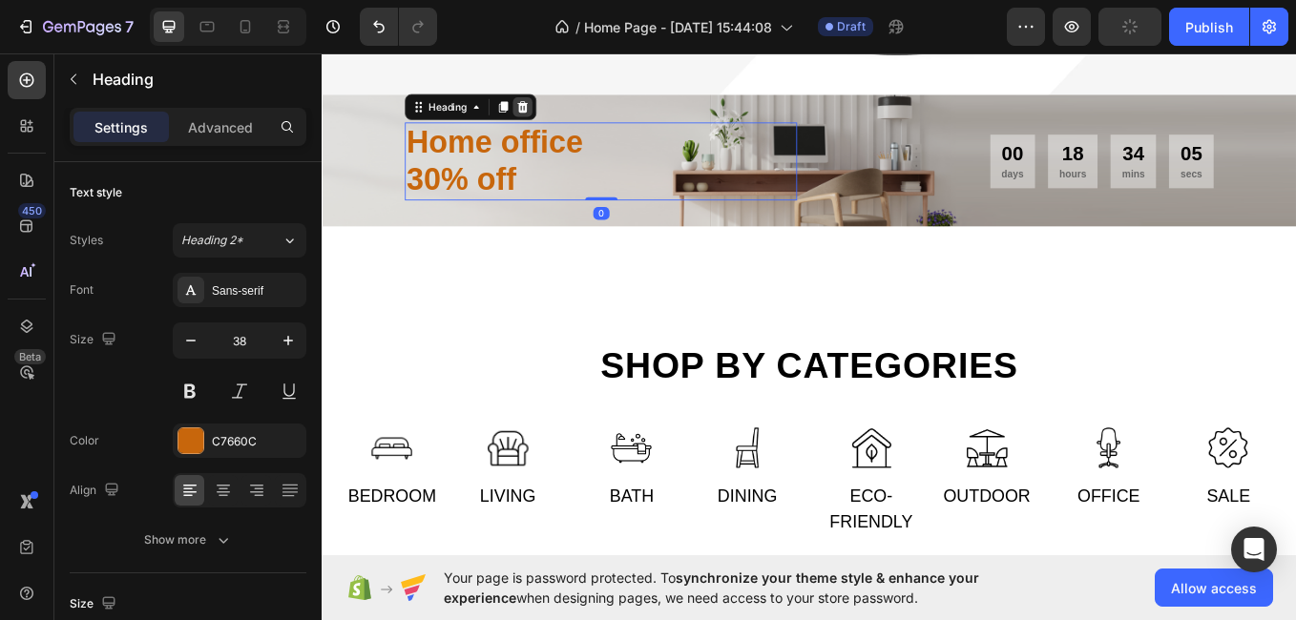
click at [561, 110] on icon at bounding box center [557, 116] width 15 height 15
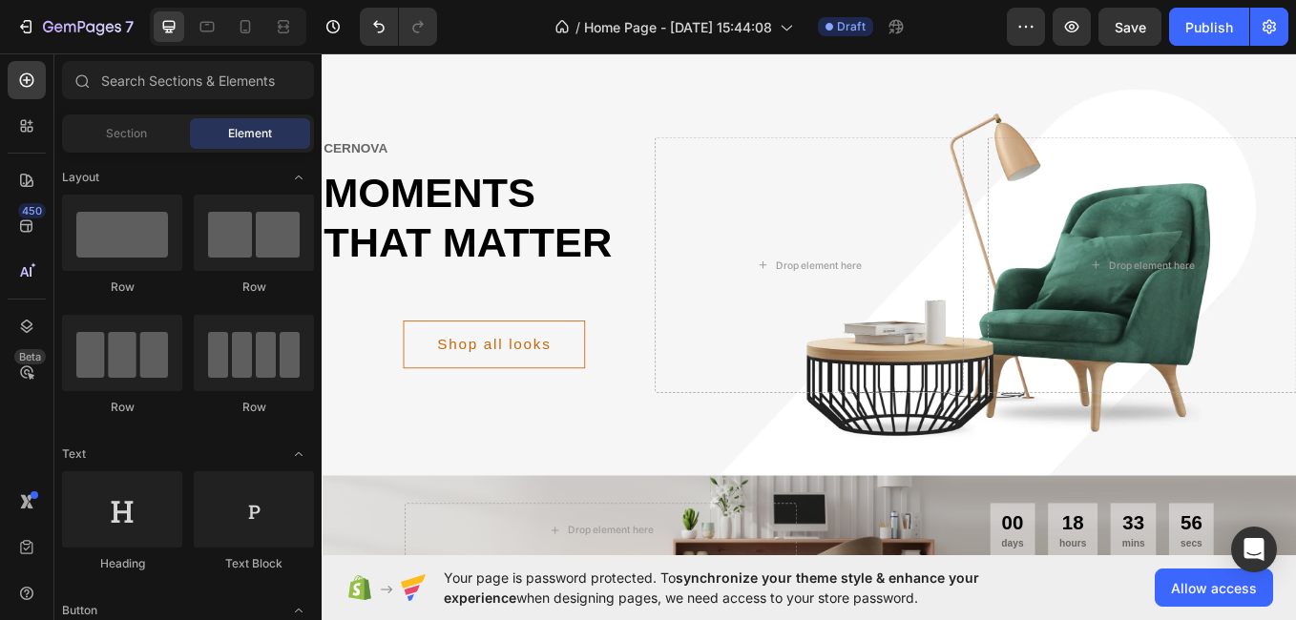
scroll to position [0, 0]
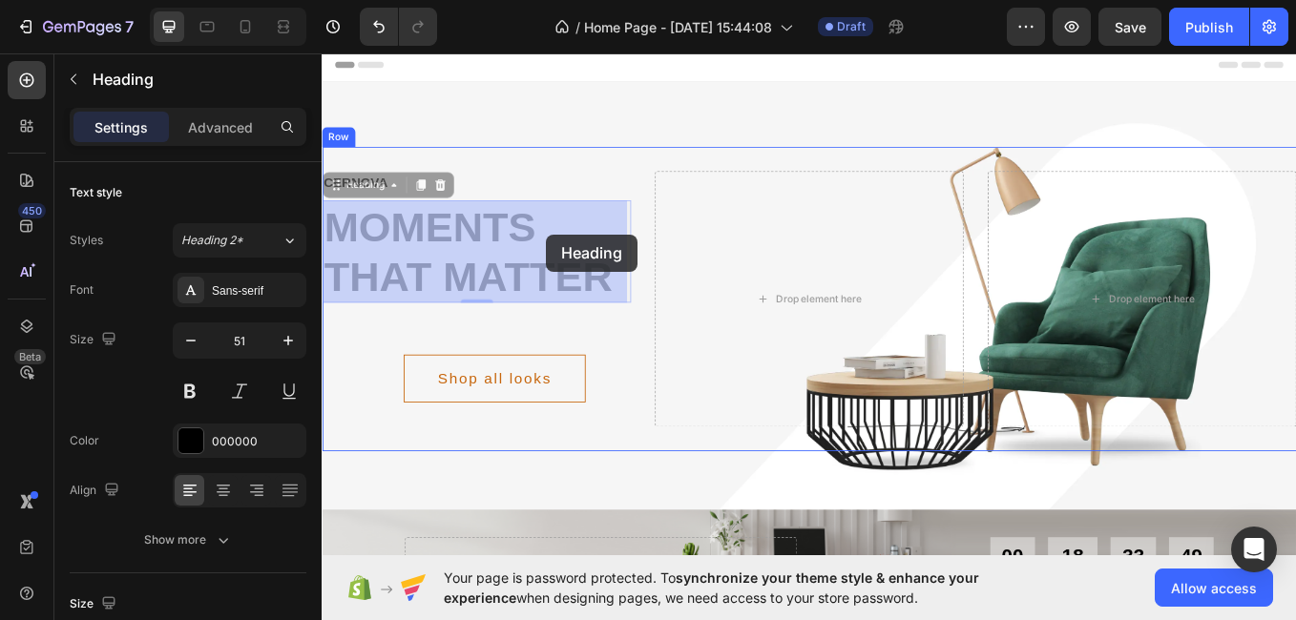
drag, startPoint x: 534, startPoint y: 266, endPoint x: 585, endPoint y: 266, distance: 51.5
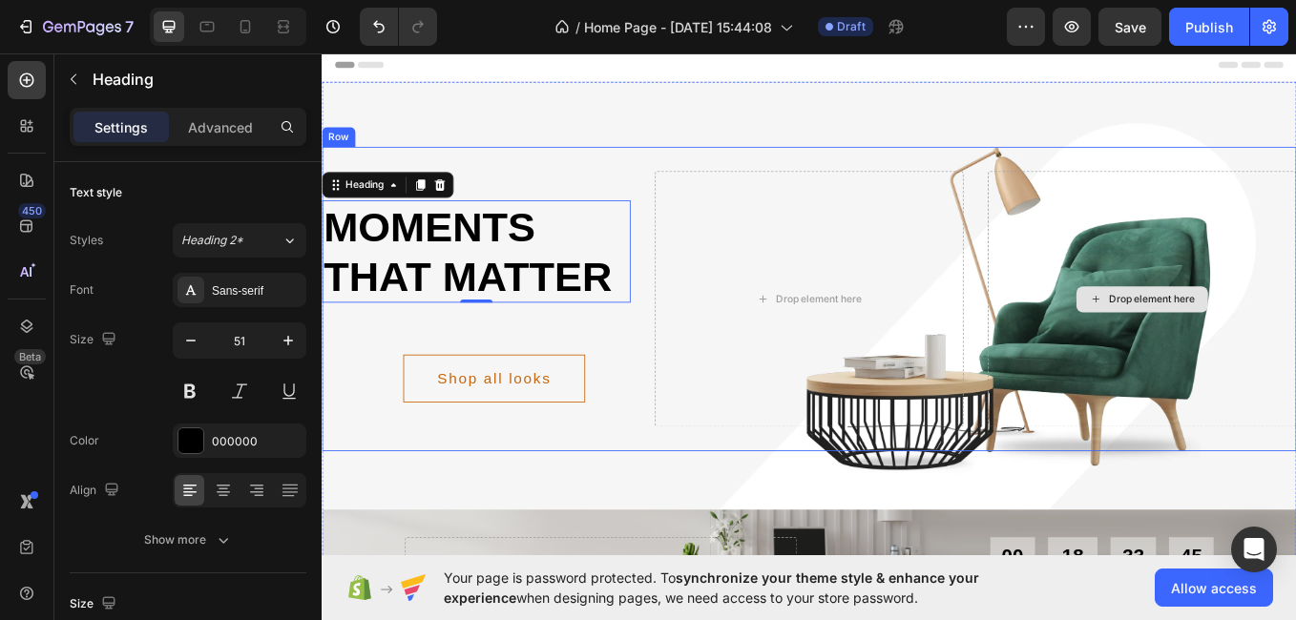
click at [1163, 289] on div "Drop element here" at bounding box center [1285, 342] width 363 height 301
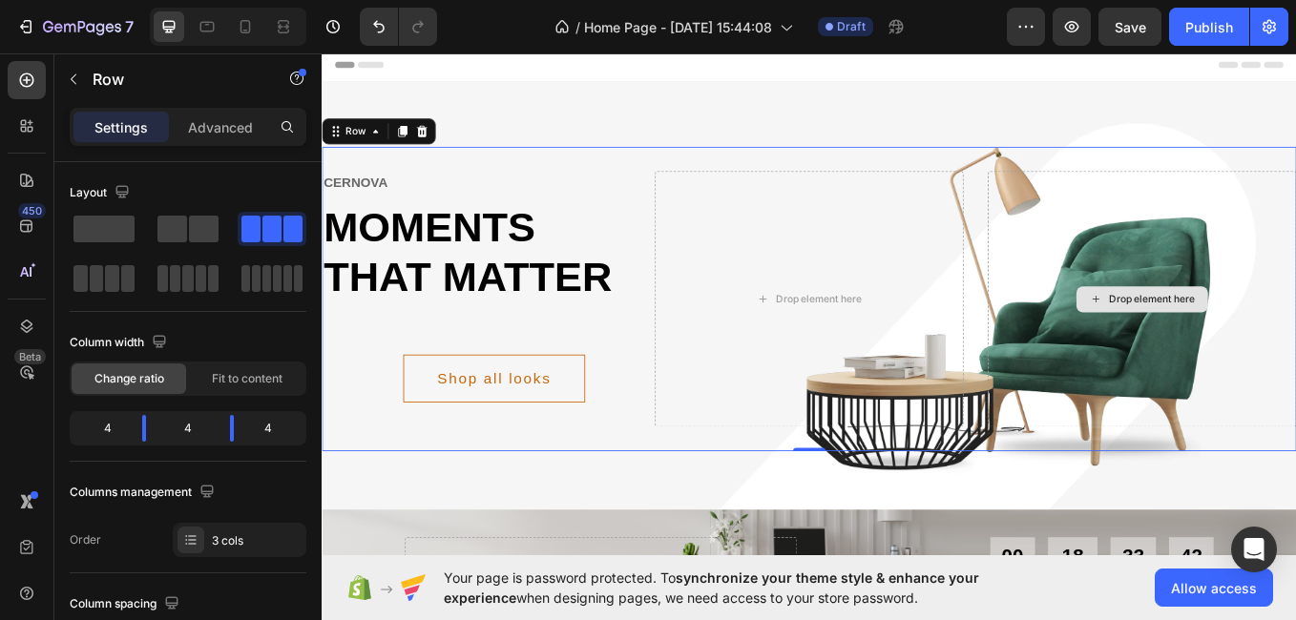
click at [1163, 289] on div "Drop element here" at bounding box center [1285, 342] width 363 height 301
click at [183, 221] on span at bounding box center [172, 229] width 30 height 27
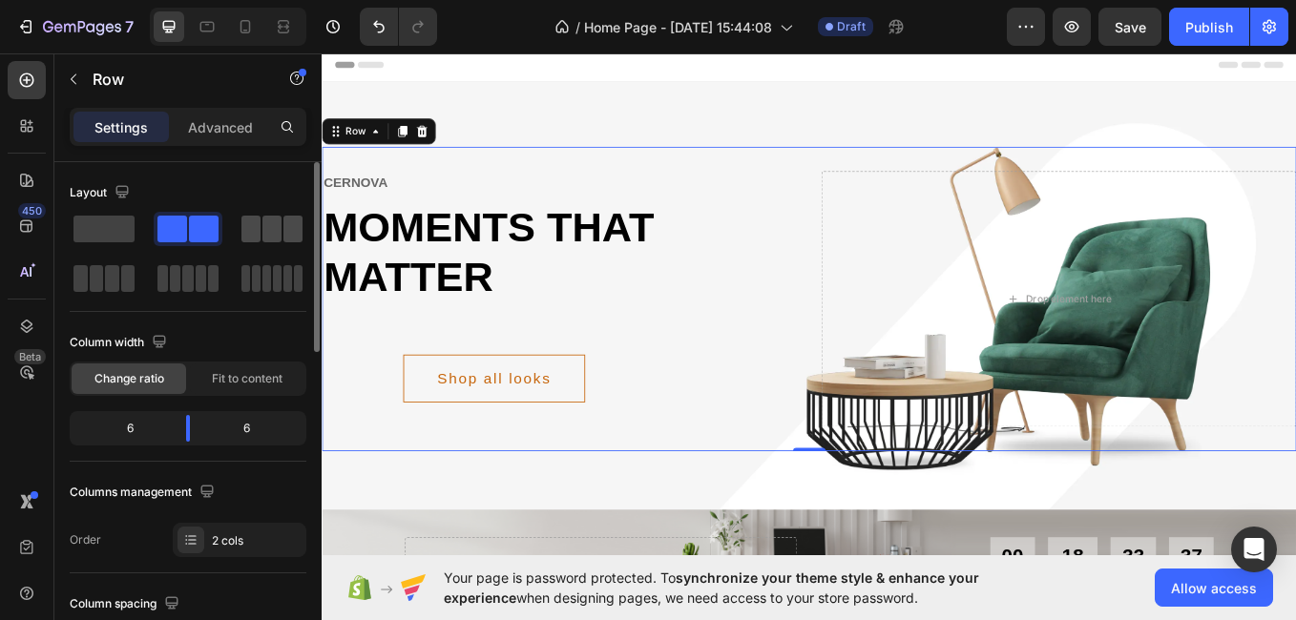
click at [249, 227] on span at bounding box center [250, 229] width 19 height 27
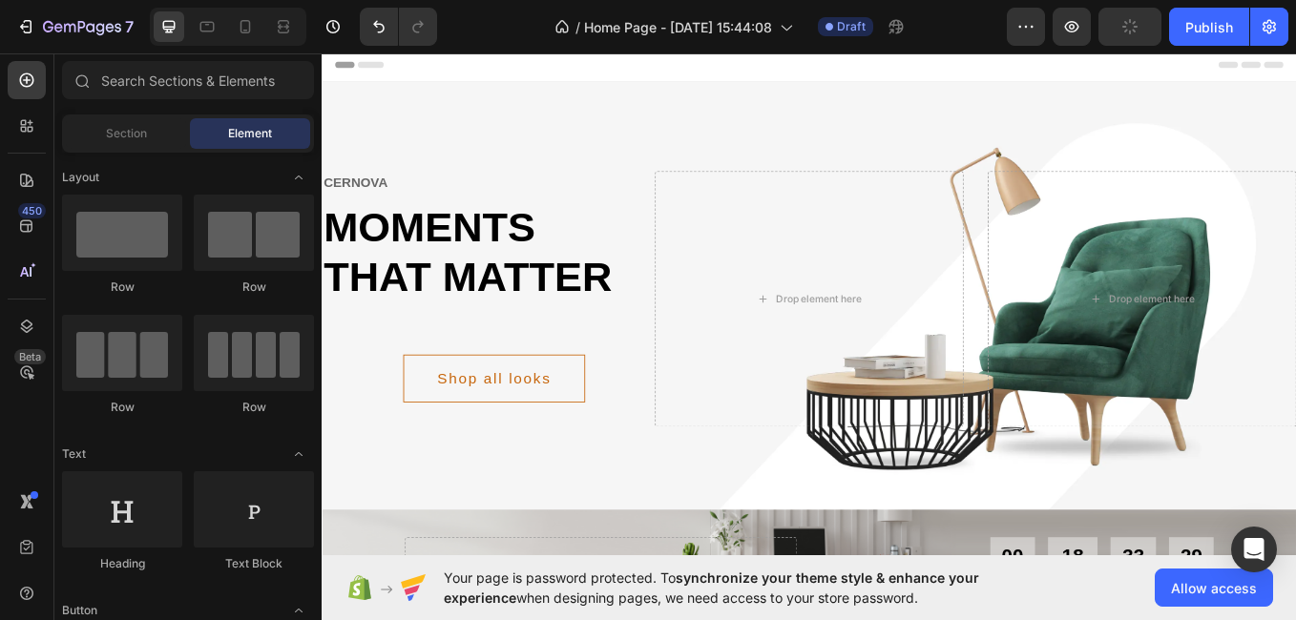
scroll to position [205, 0]
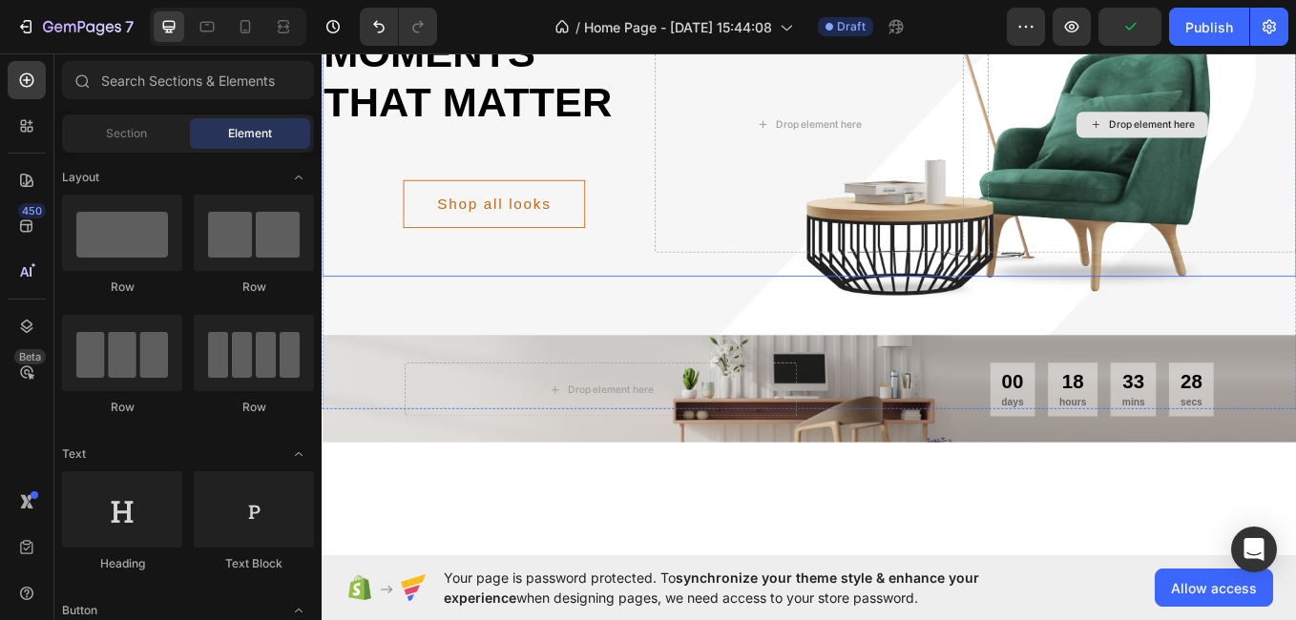
click at [1270, 201] on div "Drop element here" at bounding box center [1285, 137] width 363 height 301
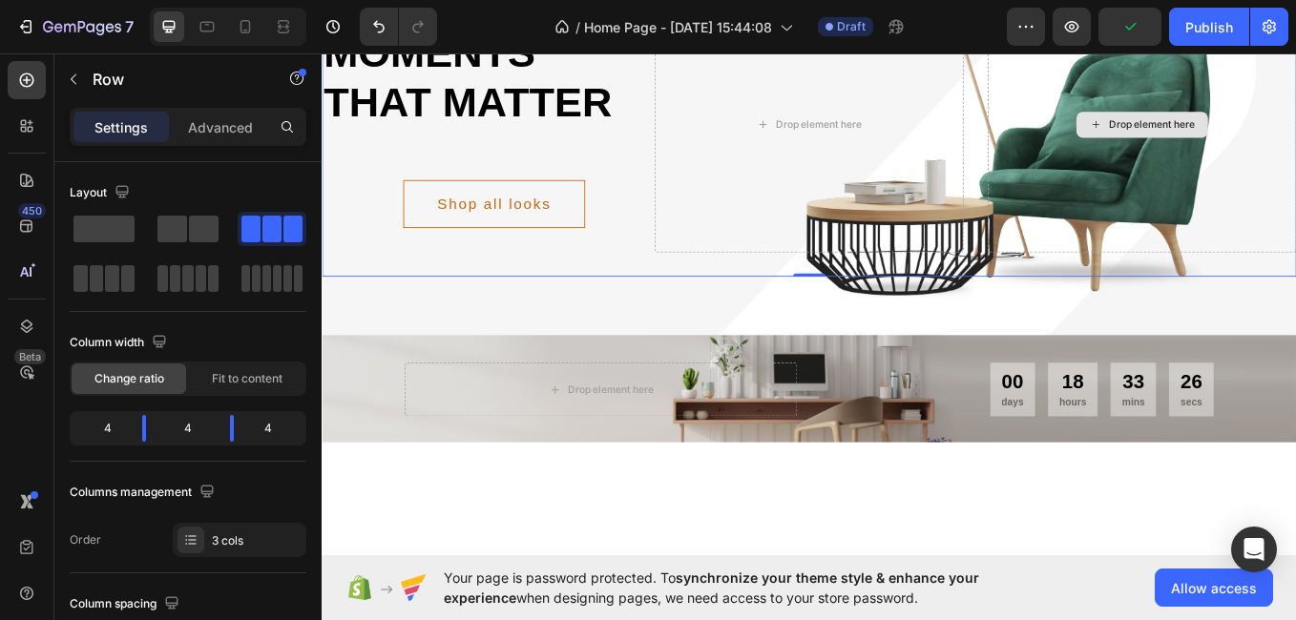
click at [1270, 201] on div "Drop element here" at bounding box center [1285, 137] width 363 height 301
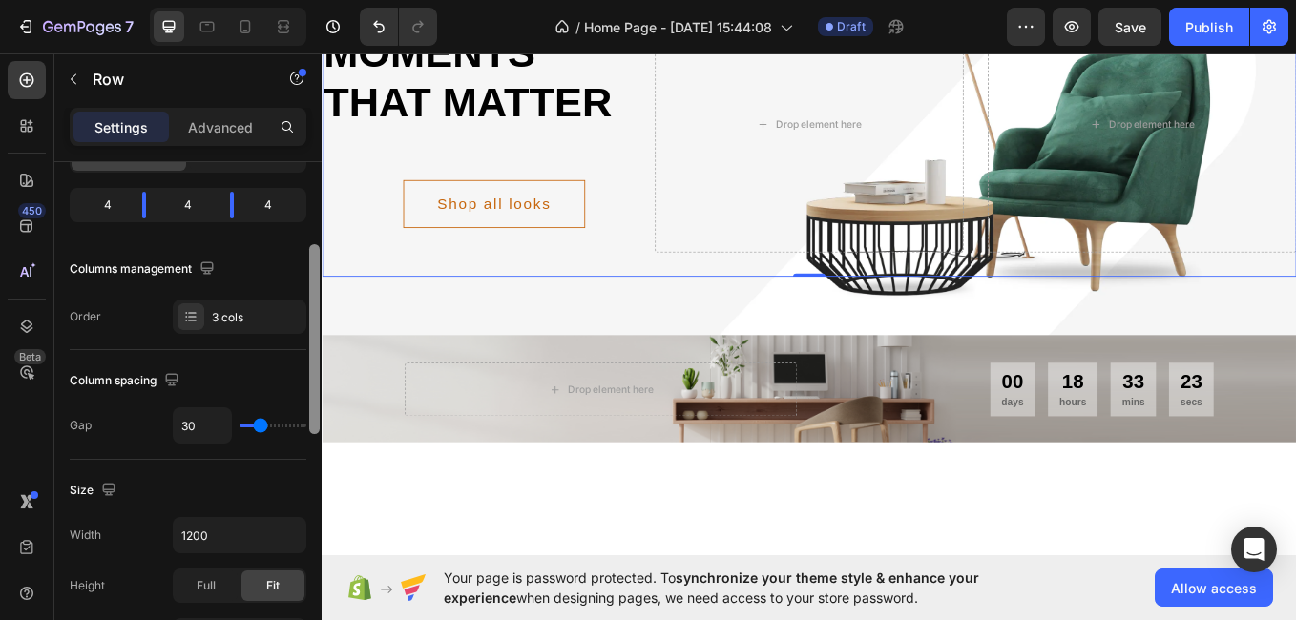
scroll to position [347, 0]
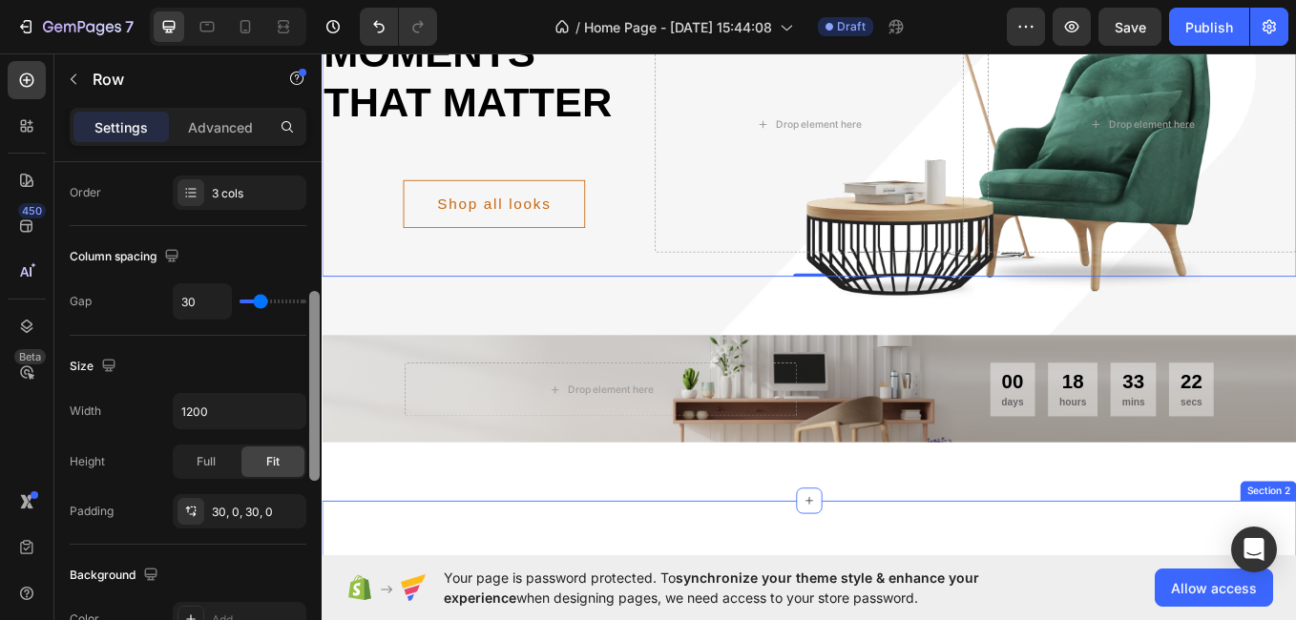
drag, startPoint x: 639, startPoint y: 395, endPoint x: 325, endPoint y: 604, distance: 377.2
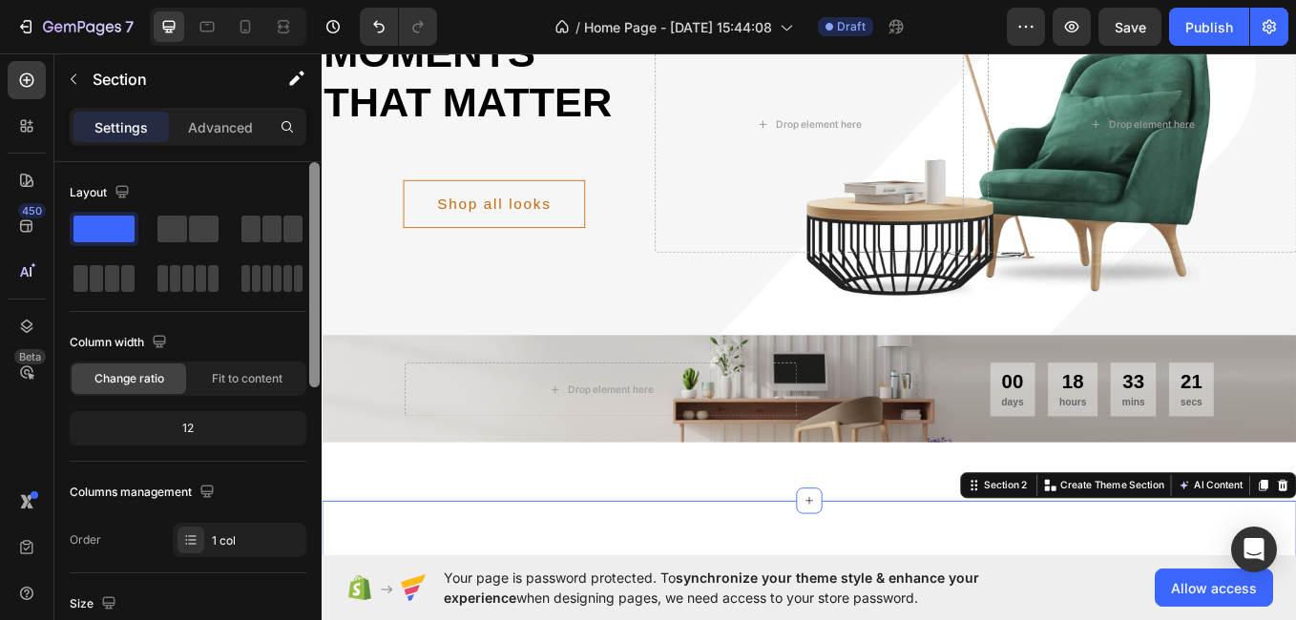
scroll to position [0, 0]
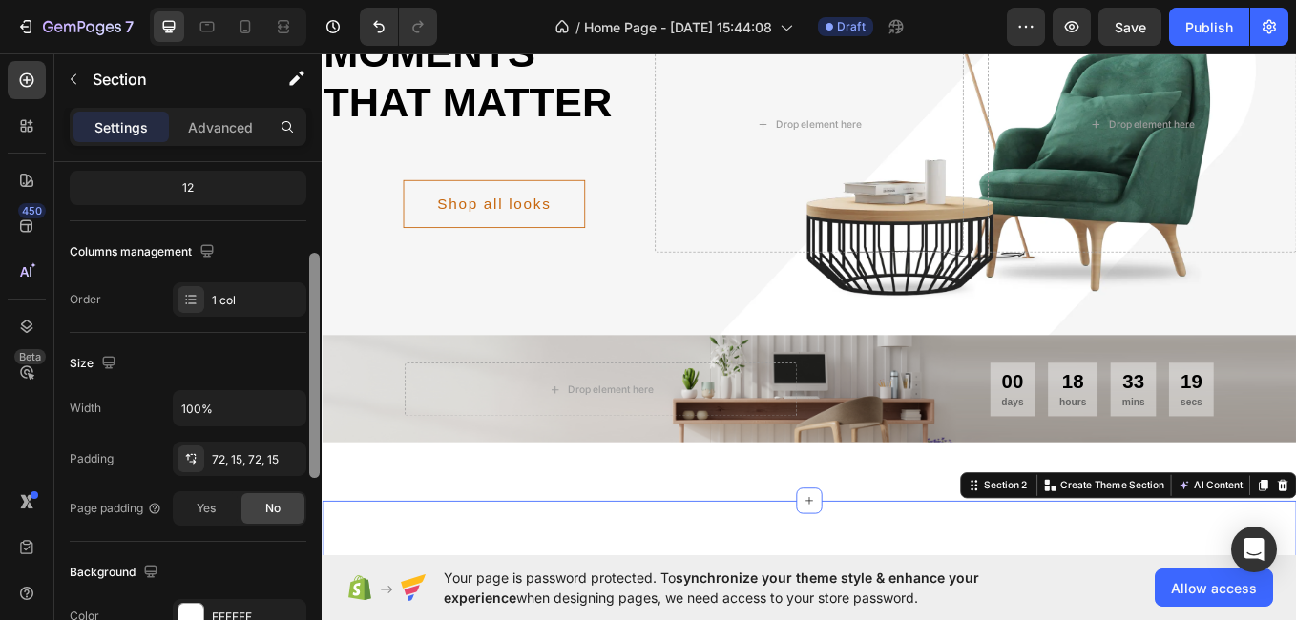
drag, startPoint x: 313, startPoint y: 343, endPoint x: 314, endPoint y: 469, distance: 126.0
click at [314, 469] on div at bounding box center [314, 365] width 10 height 225
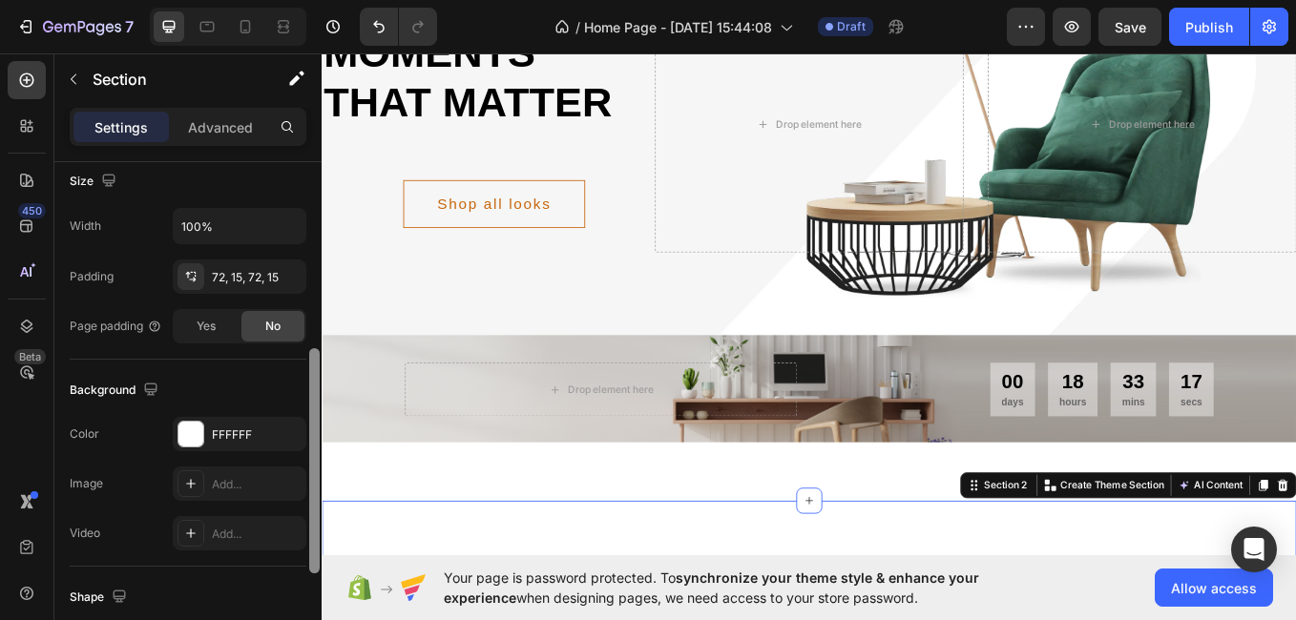
drag, startPoint x: 636, startPoint y: 516, endPoint x: 325, endPoint y: 632, distance: 331.9
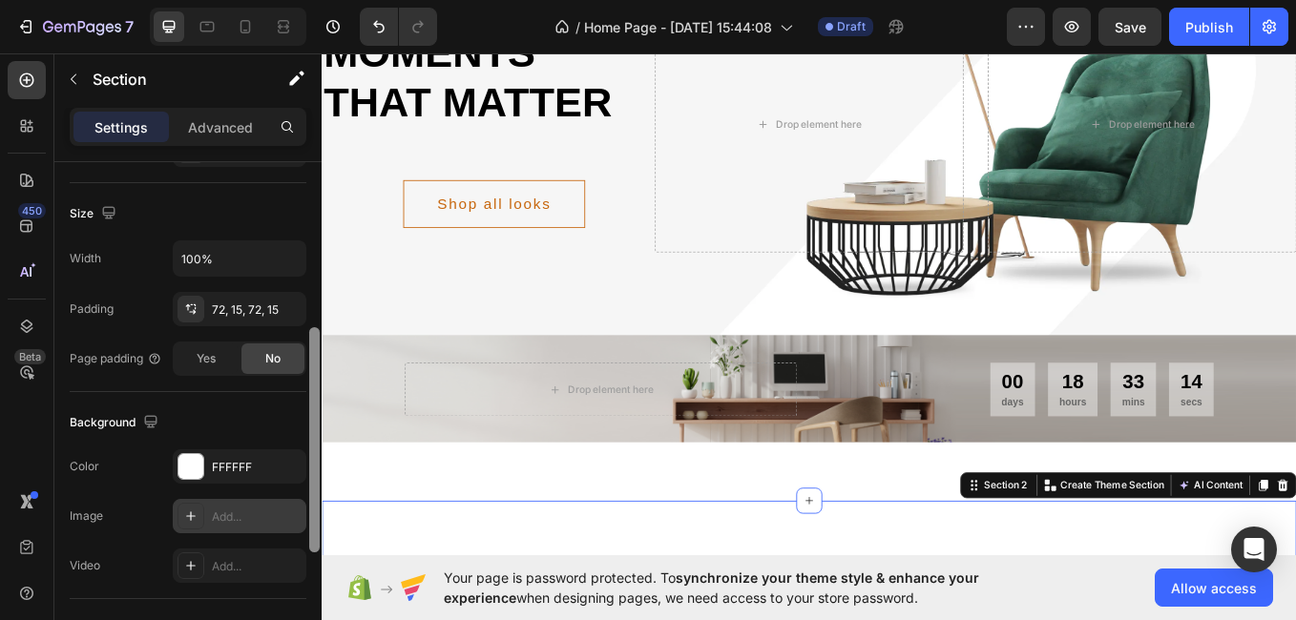
scroll to position [386, 0]
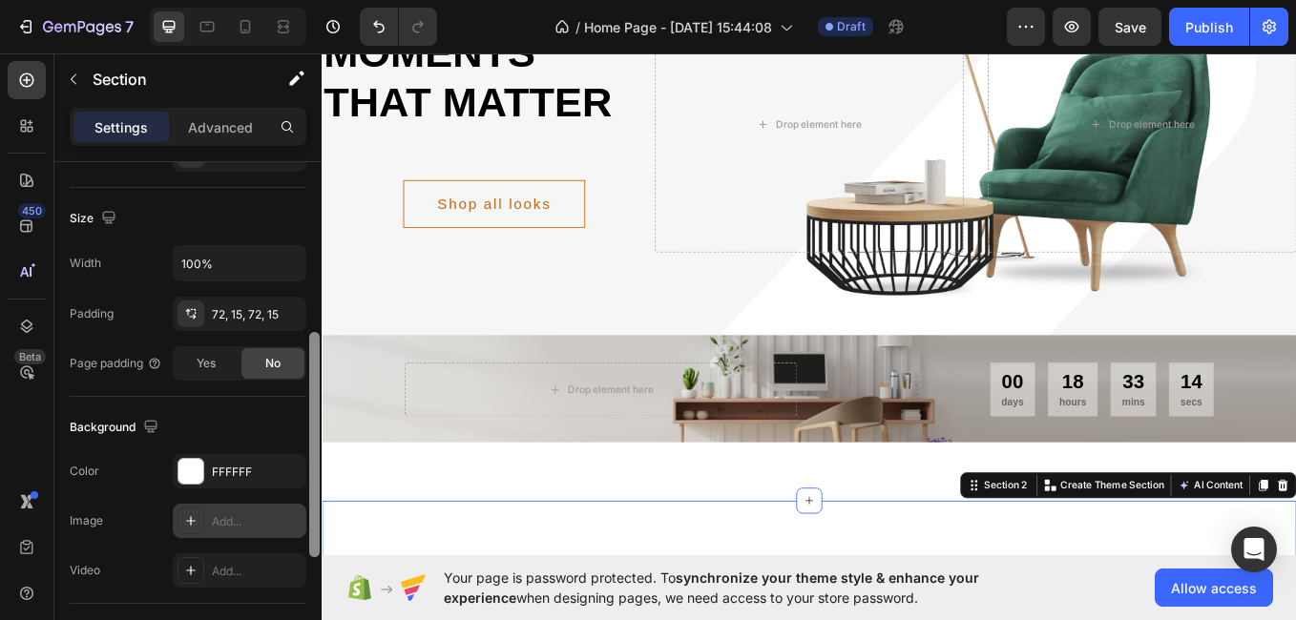
click at [195, 513] on div at bounding box center [191, 521] width 27 height 27
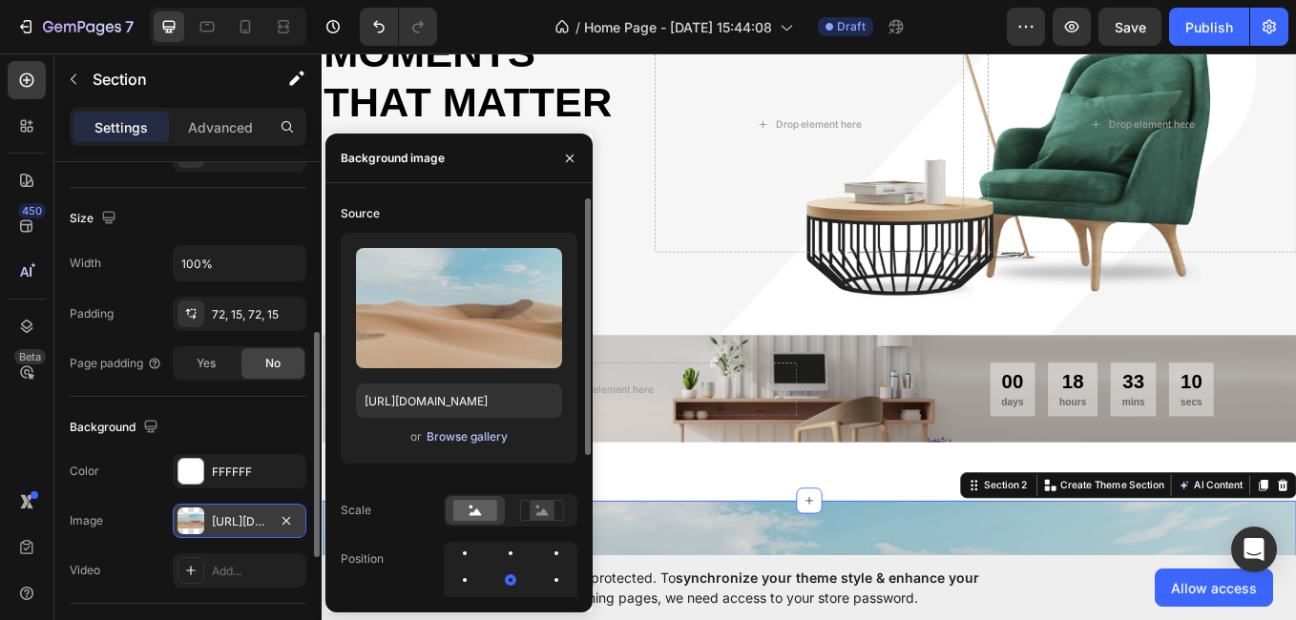
click at [472, 435] on div "Browse gallery" at bounding box center [467, 437] width 81 height 17
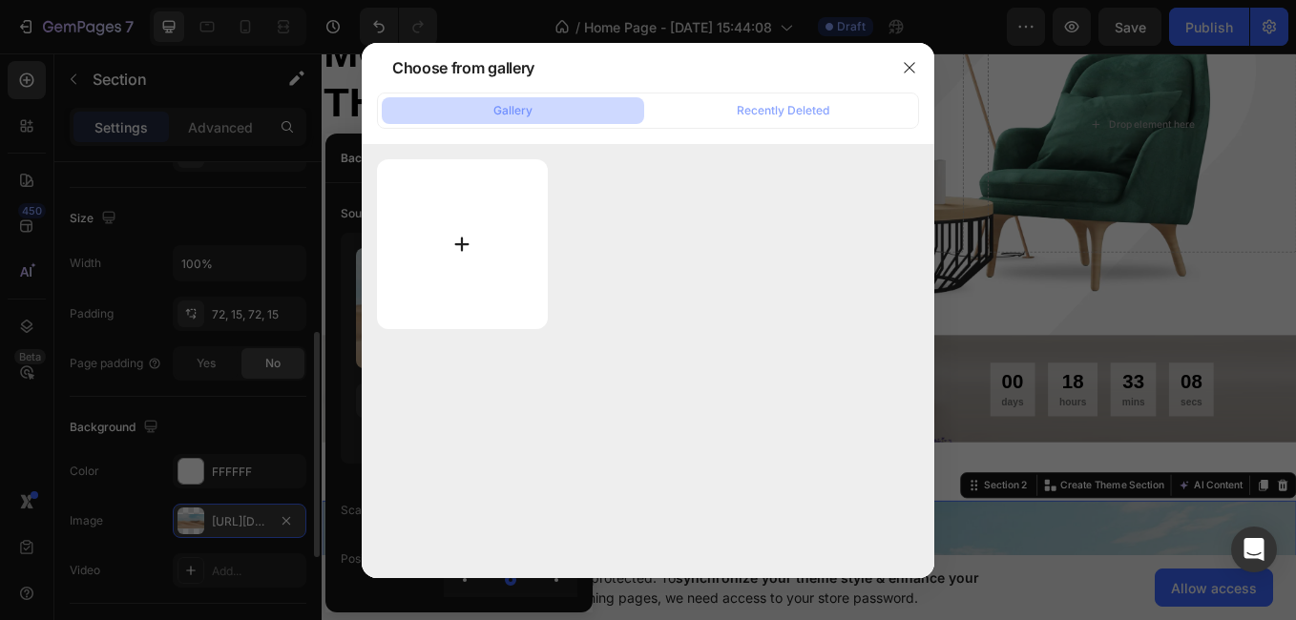
click at [481, 241] on input "file" at bounding box center [462, 244] width 171 height 170
type input "C:\fakepath\108 Cernova July 07, 2025.jpg"
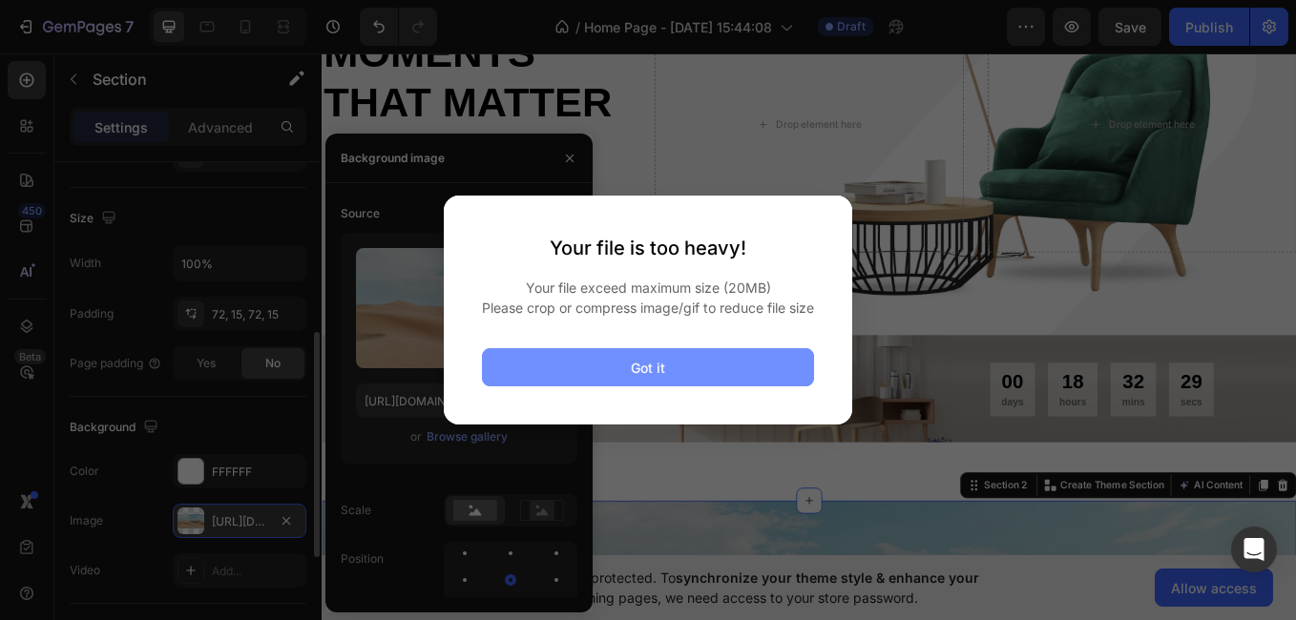
click at [590, 376] on button "Got it" at bounding box center [648, 367] width 332 height 38
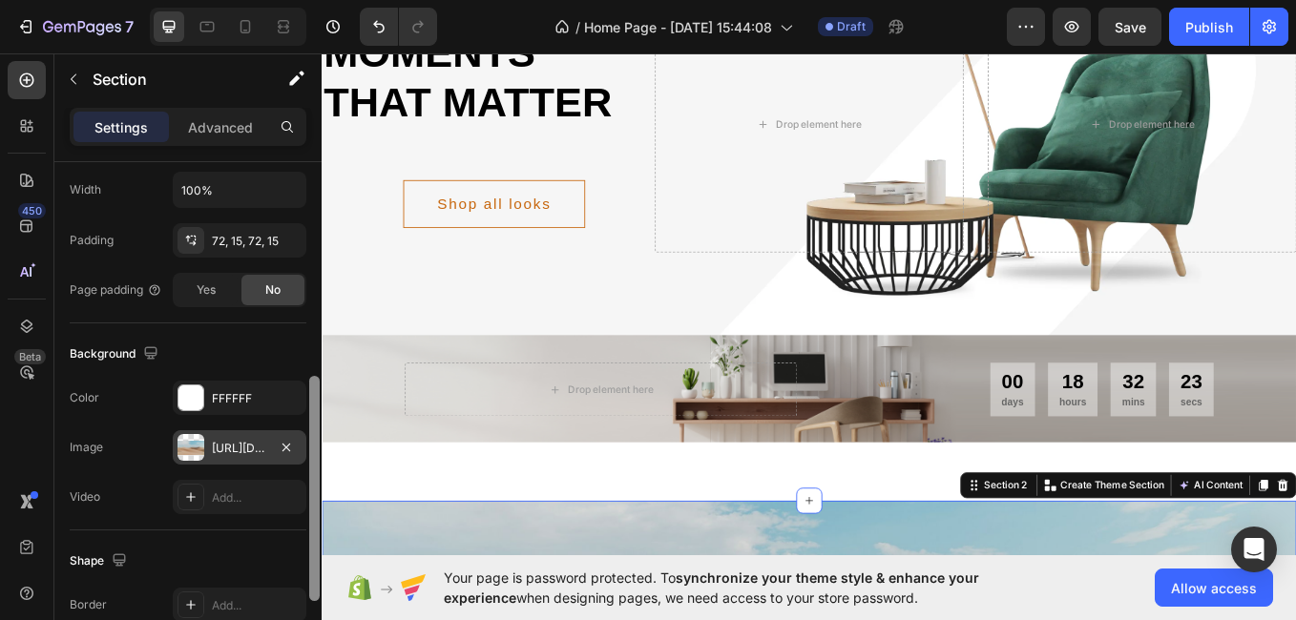
scroll to position [468, 0]
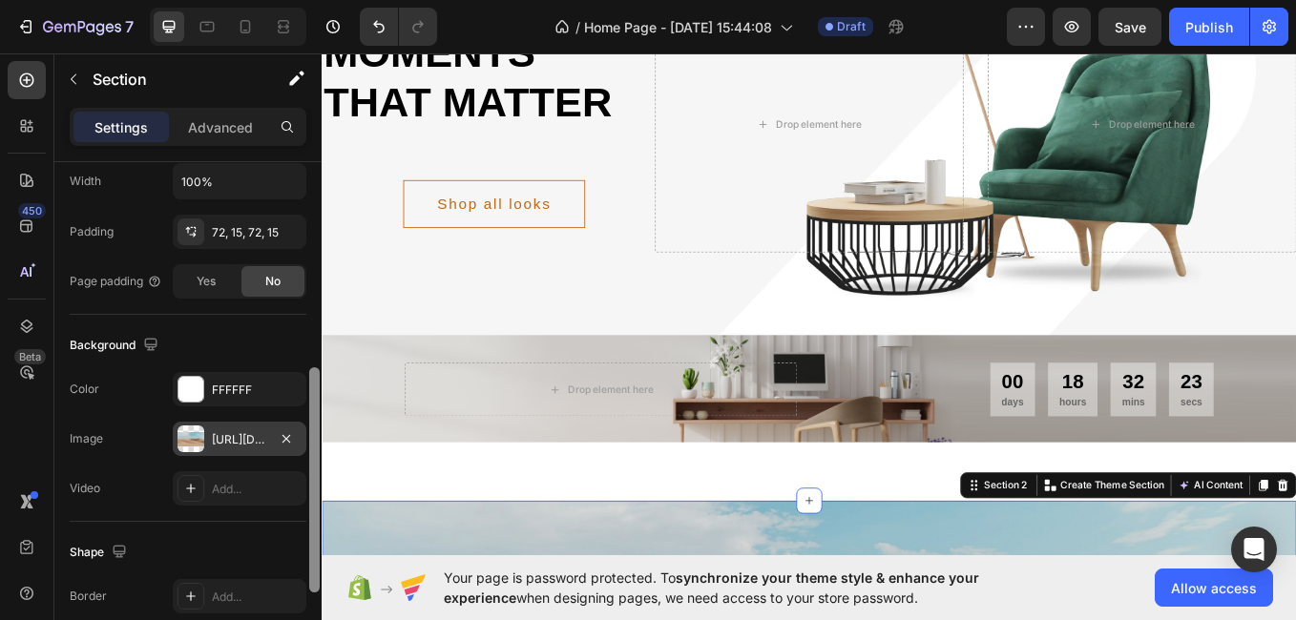
drag, startPoint x: 316, startPoint y: 542, endPoint x: 320, endPoint y: 578, distance: 36.5
click at [320, 578] on div at bounding box center [314, 418] width 14 height 513
click at [289, 440] on icon "button" at bounding box center [286, 438] width 15 height 15
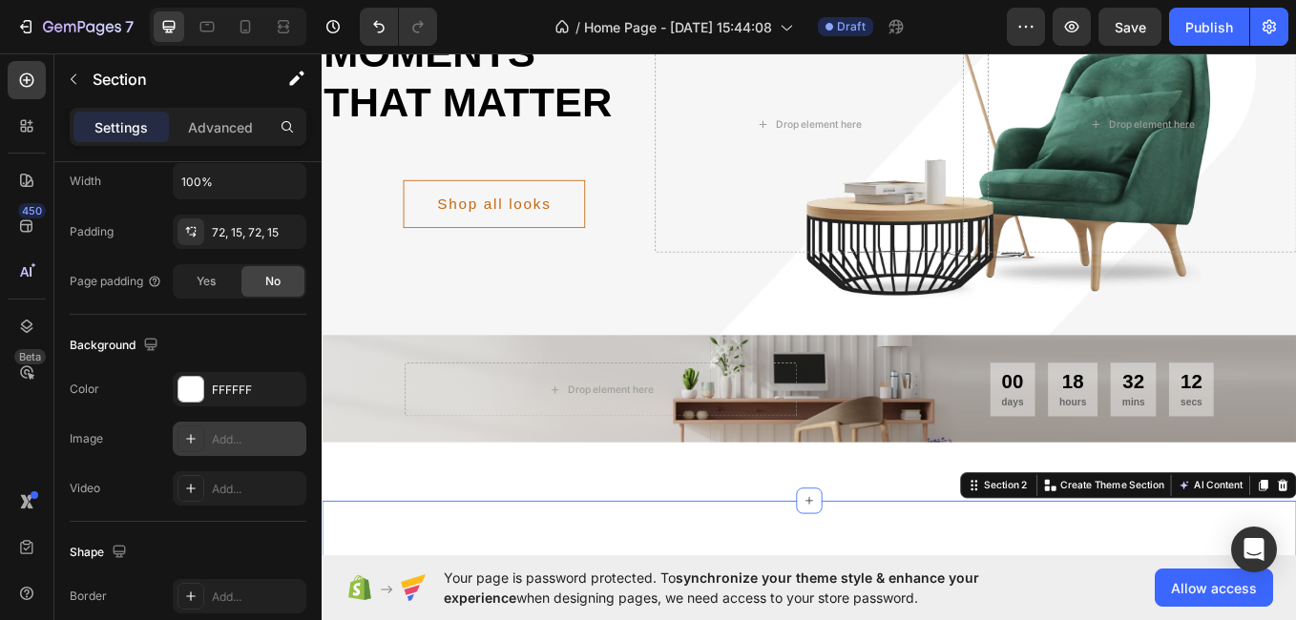
click at [194, 432] on icon at bounding box center [190, 438] width 15 height 15
type input "https://cdn.shopify.com/s/files/1/2005/9307/files/background_settings.jpg"
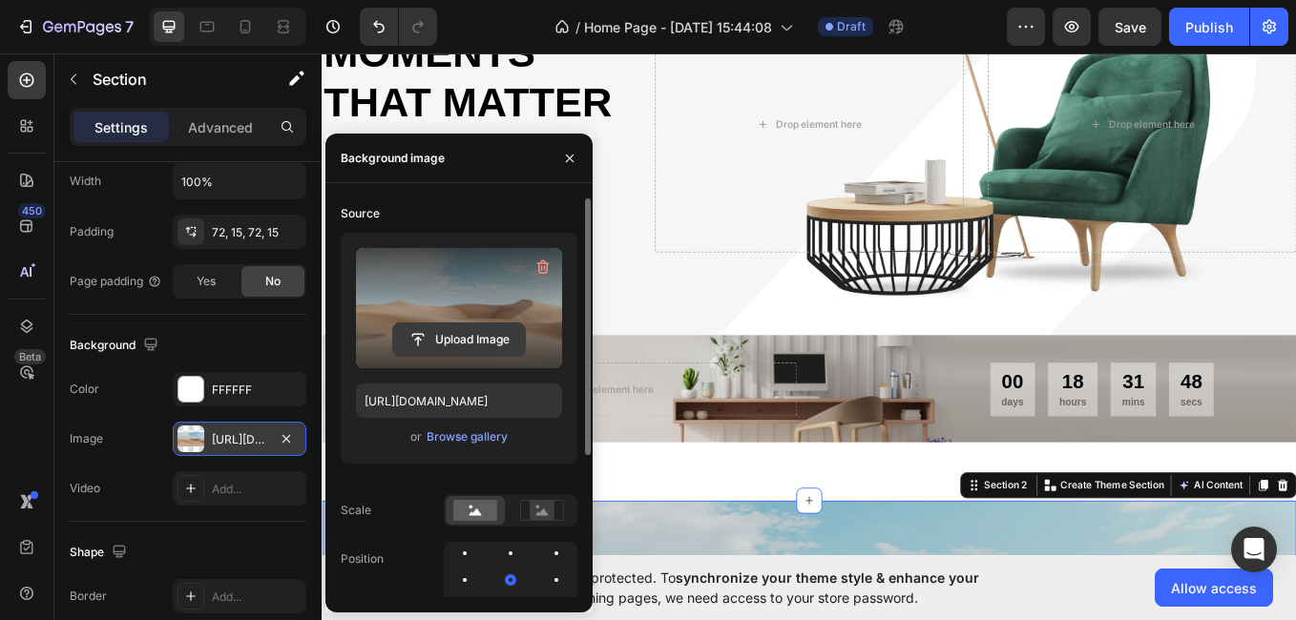
click at [477, 329] on input "file" at bounding box center [459, 340] width 132 height 32
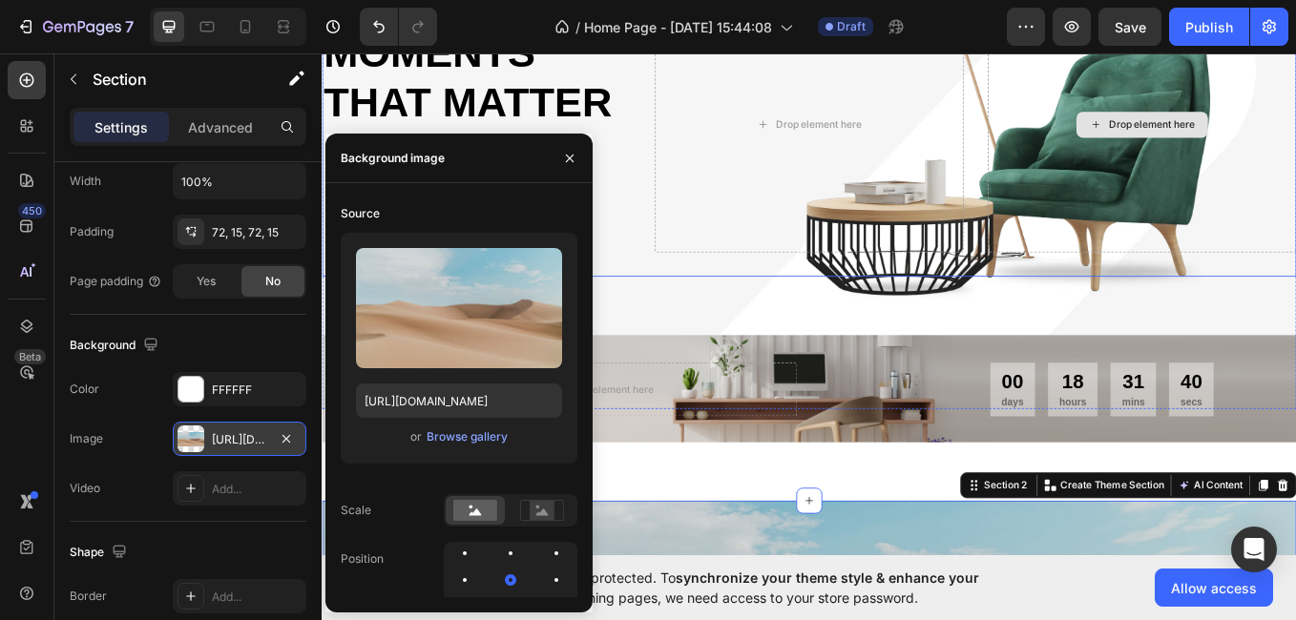
click at [1295, 178] on div "Drop element here" at bounding box center [1285, 137] width 363 height 301
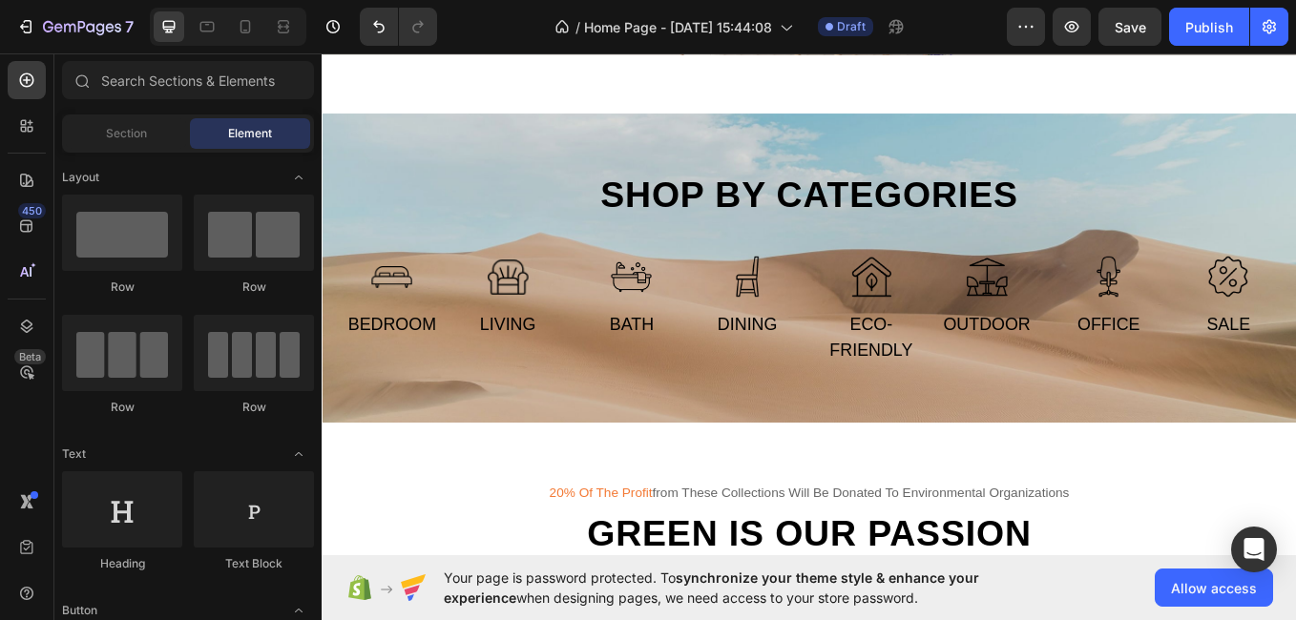
scroll to position [684, 0]
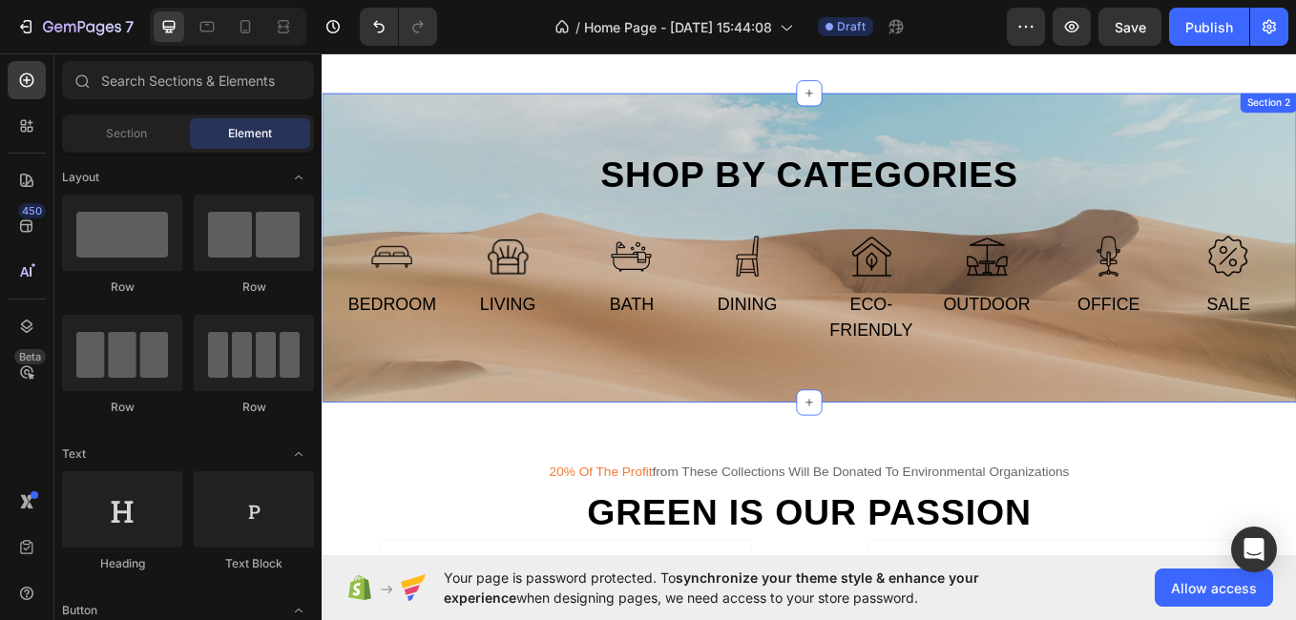
click at [1295, 165] on div "Shop by categories Heading Row Image Bedroom Text Image Living Text Row Image B…" at bounding box center [894, 282] width 1145 height 365
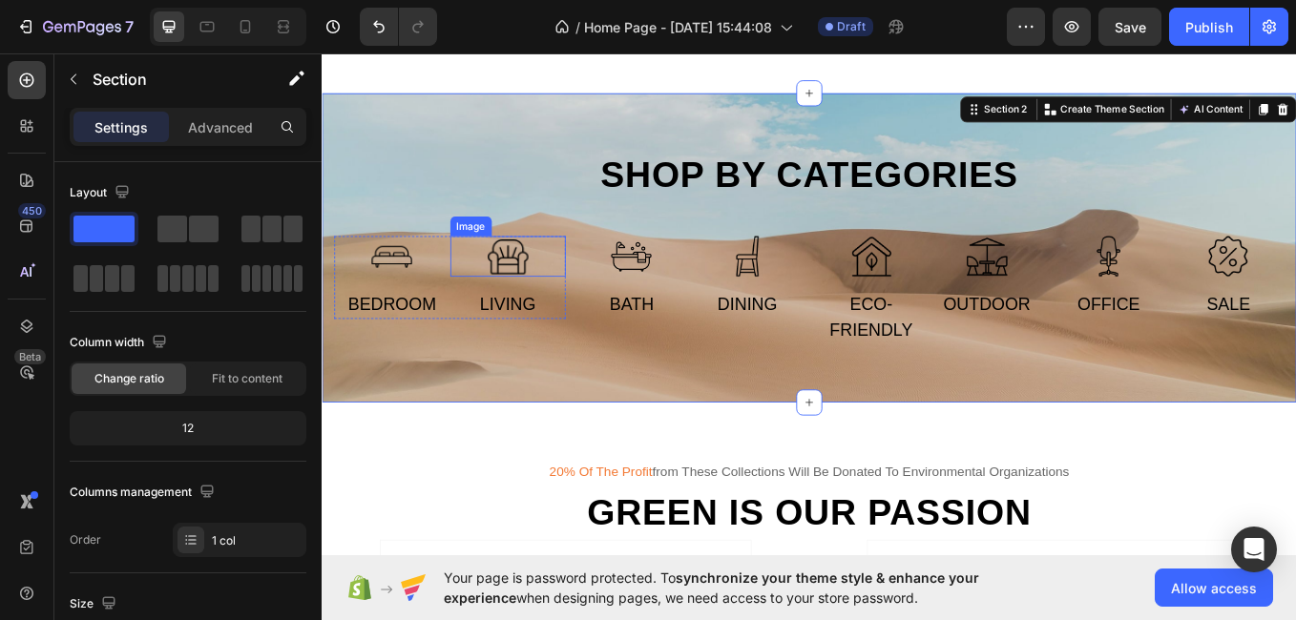
click at [532, 294] on img at bounding box center [540, 292] width 48 height 48
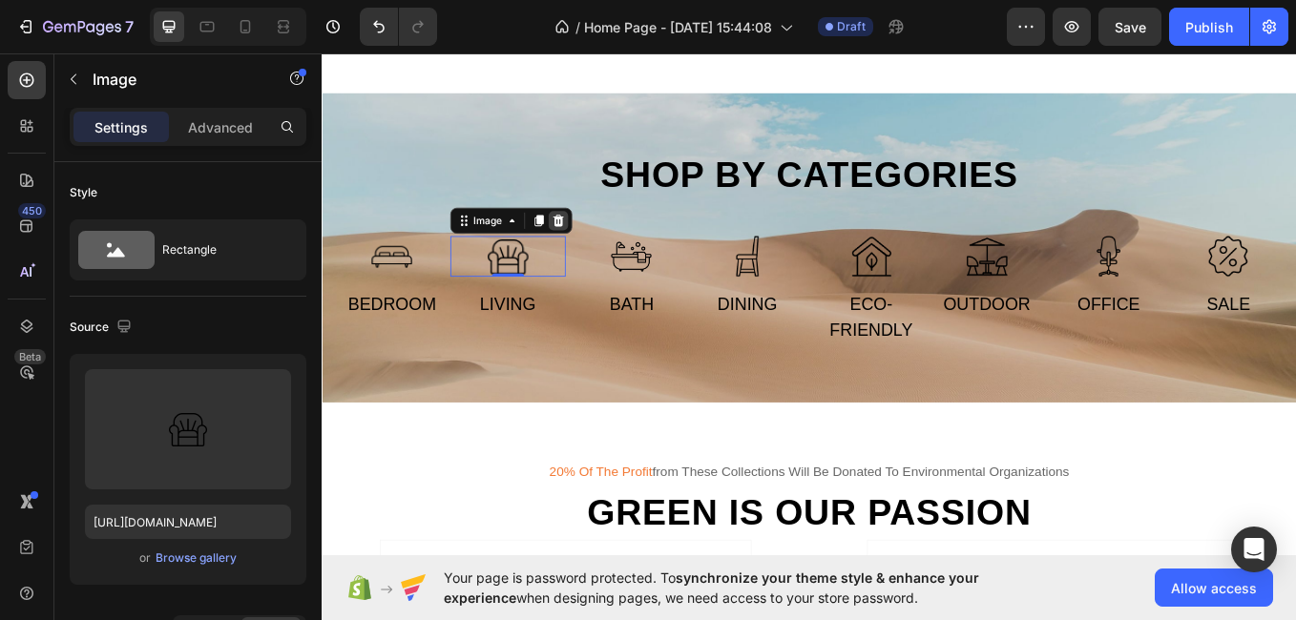
click at [597, 240] on div at bounding box center [599, 250] width 23 height 23
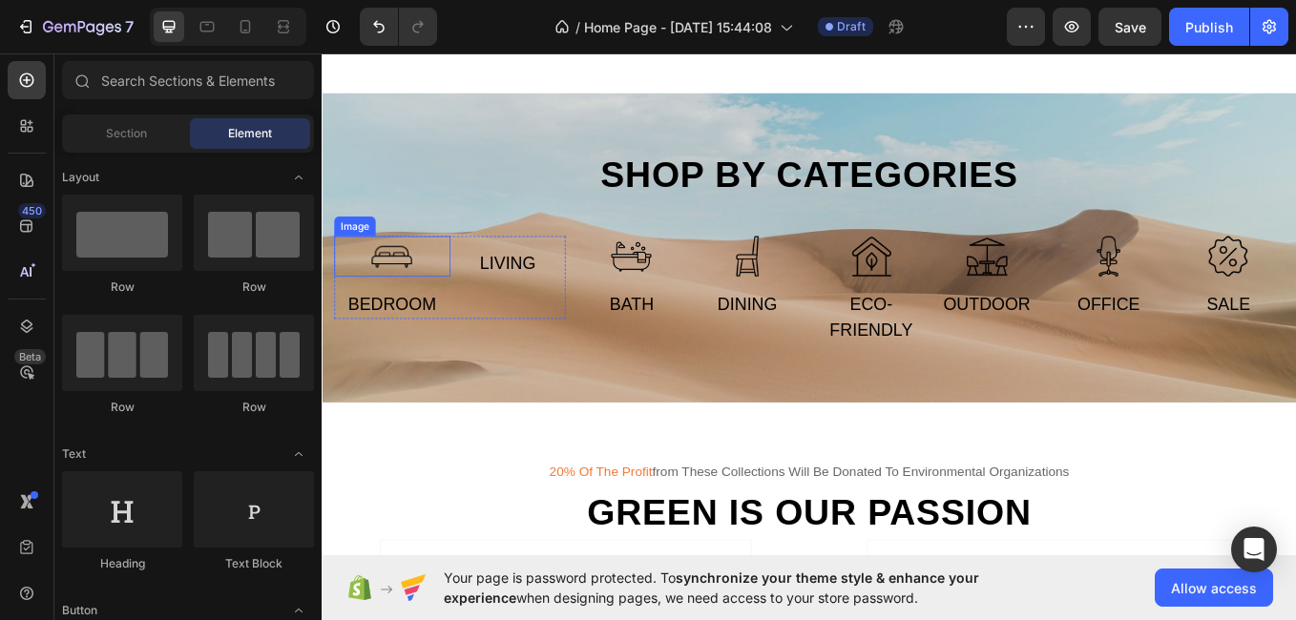
click at [390, 294] on img at bounding box center [404, 292] width 48 height 48
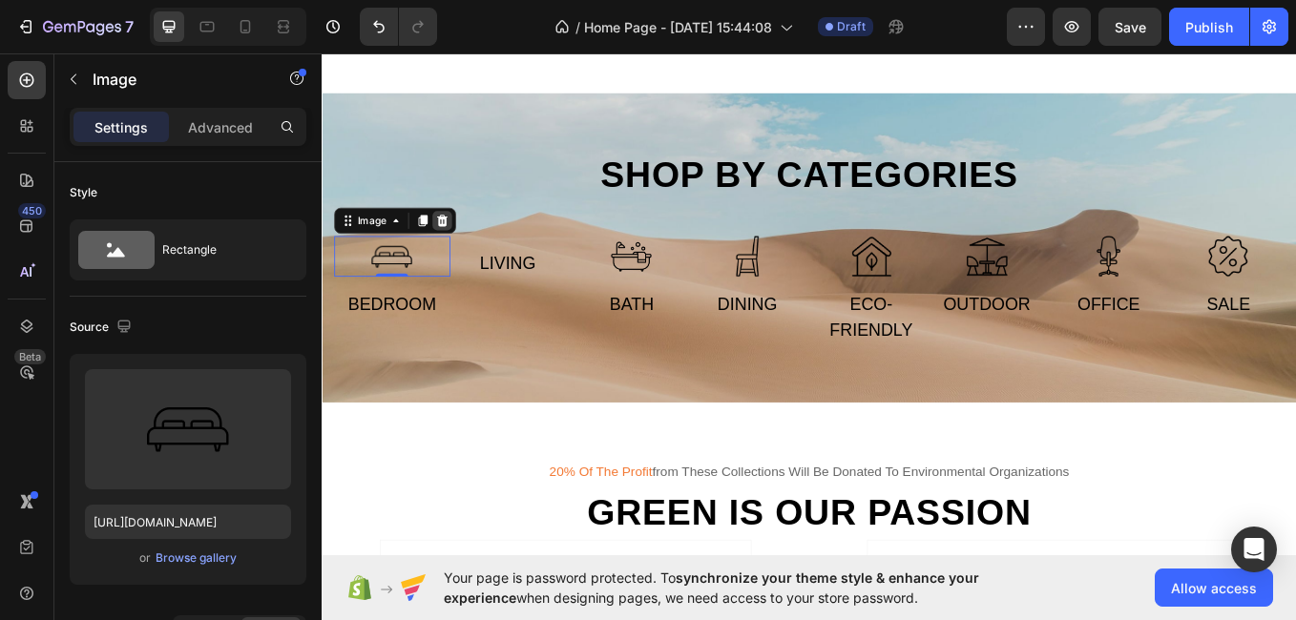
click at [459, 247] on icon at bounding box center [463, 249] width 12 height 13
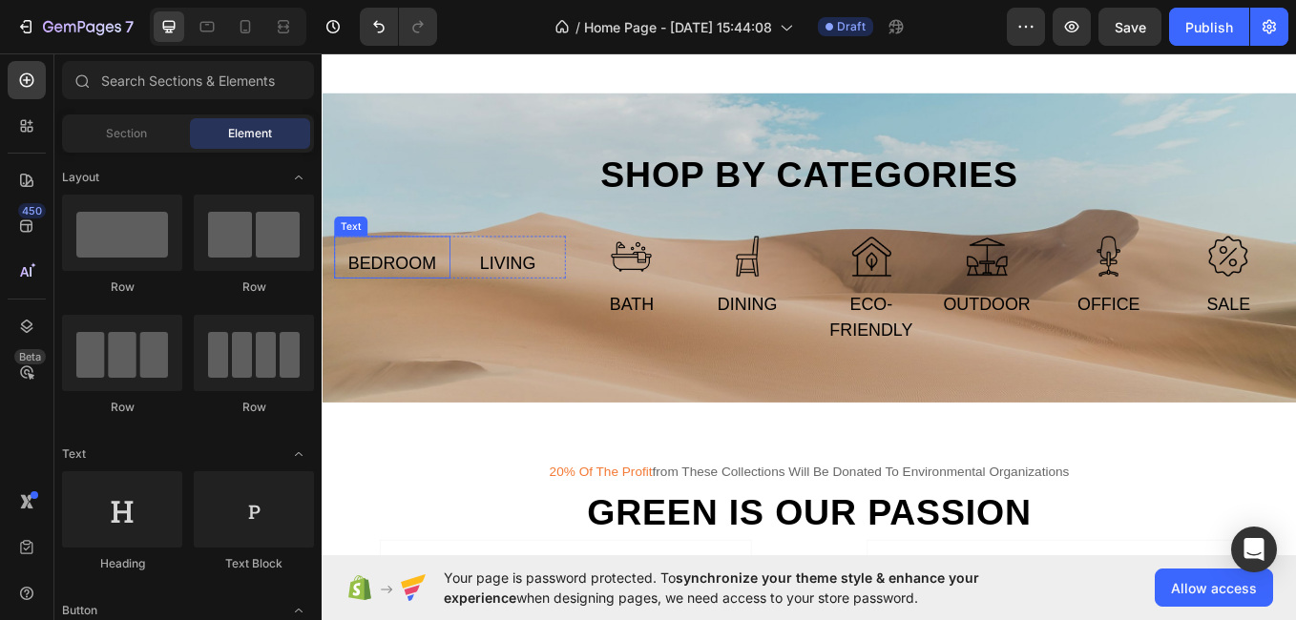
click at [415, 304] on div "Bedroom" at bounding box center [404, 300] width 136 height 34
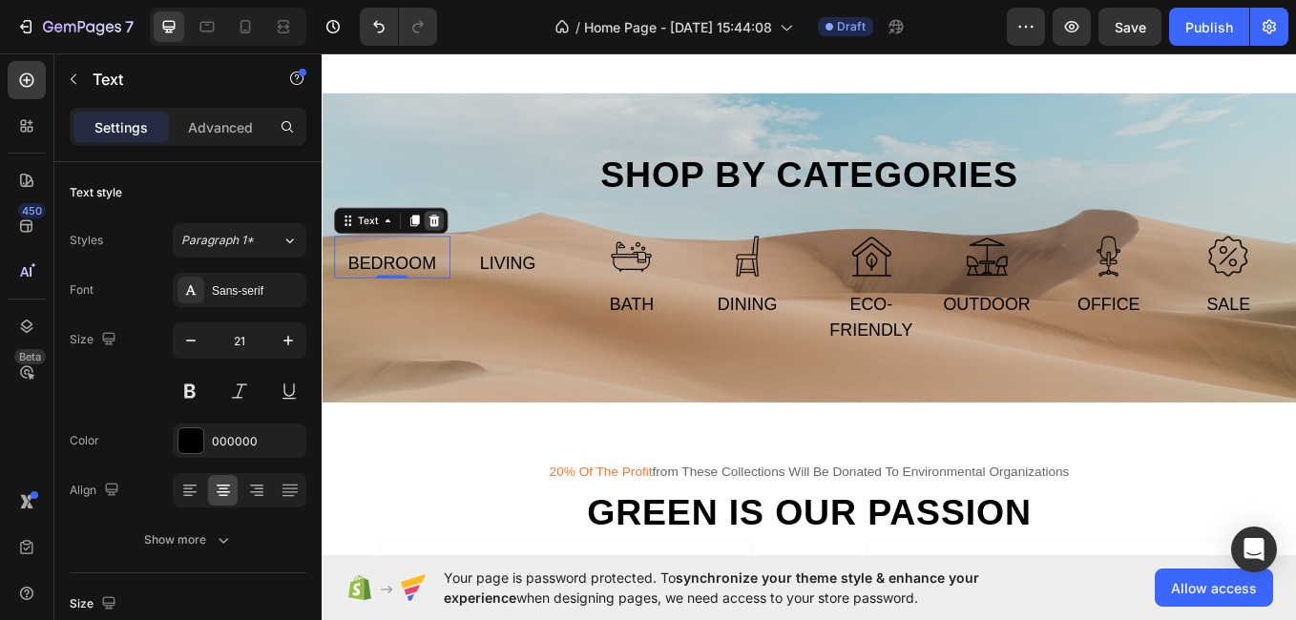
click at [457, 240] on div at bounding box center [453, 250] width 23 height 23
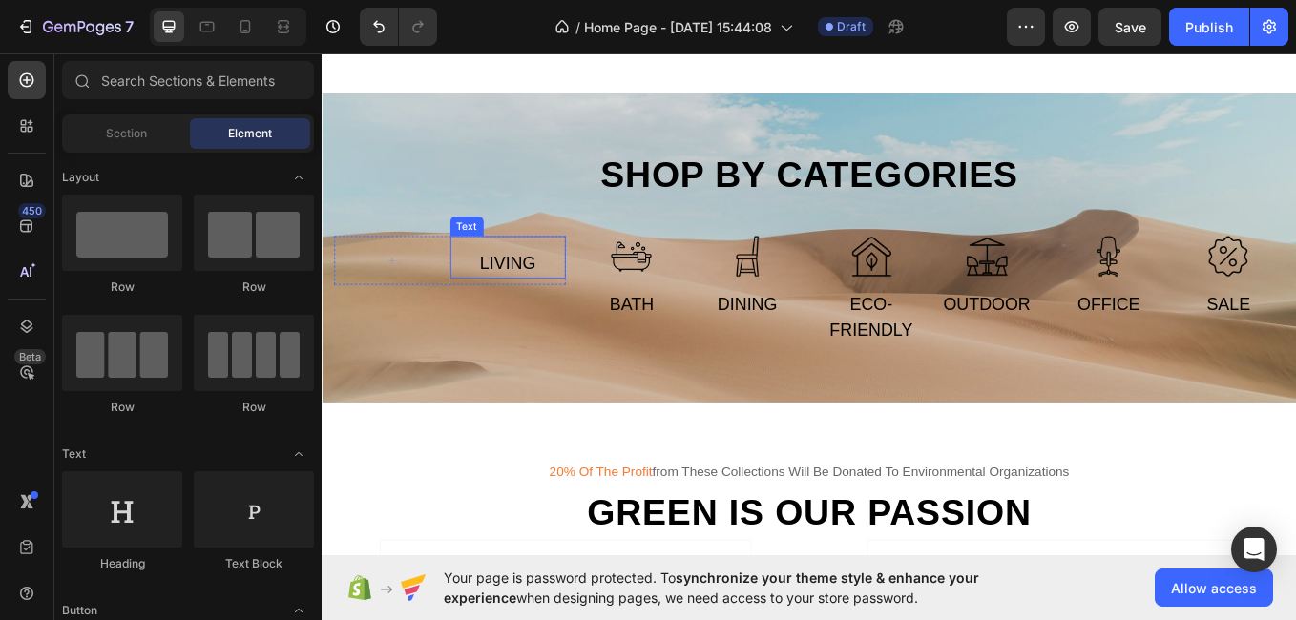
click at [534, 288] on div "Living" at bounding box center [540, 300] width 136 height 34
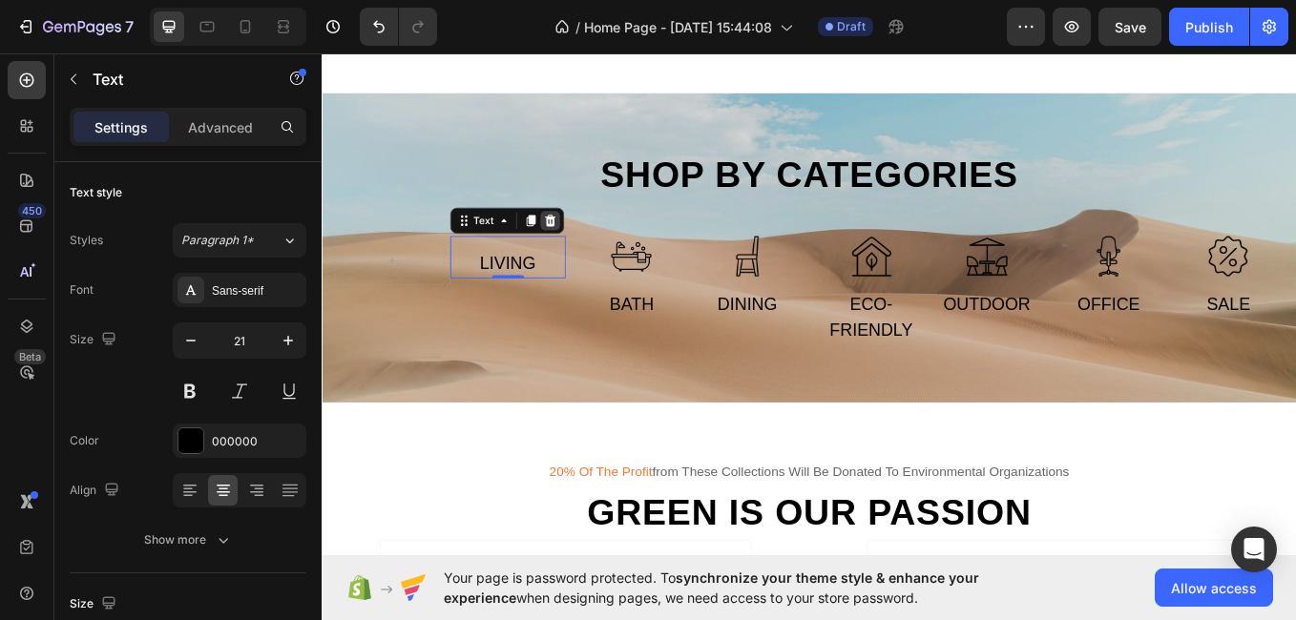
click at [583, 246] on icon at bounding box center [589, 249] width 12 height 13
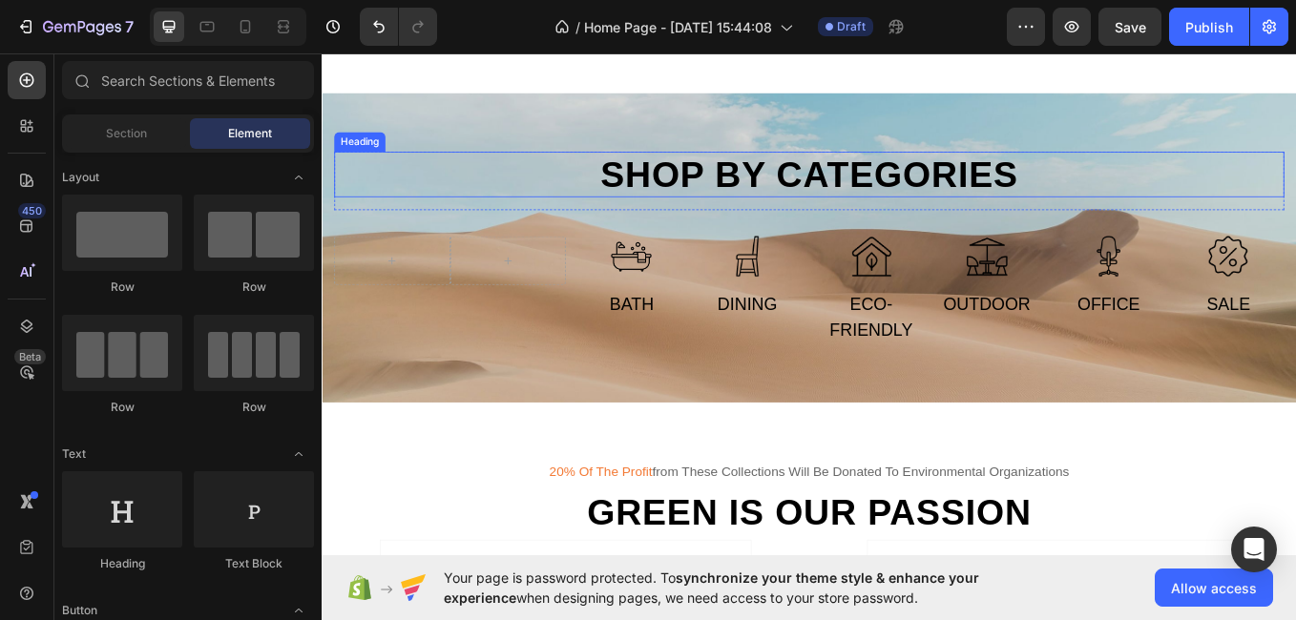
click at [956, 201] on h2 "Shop by categories" at bounding box center [894, 196] width 1117 height 54
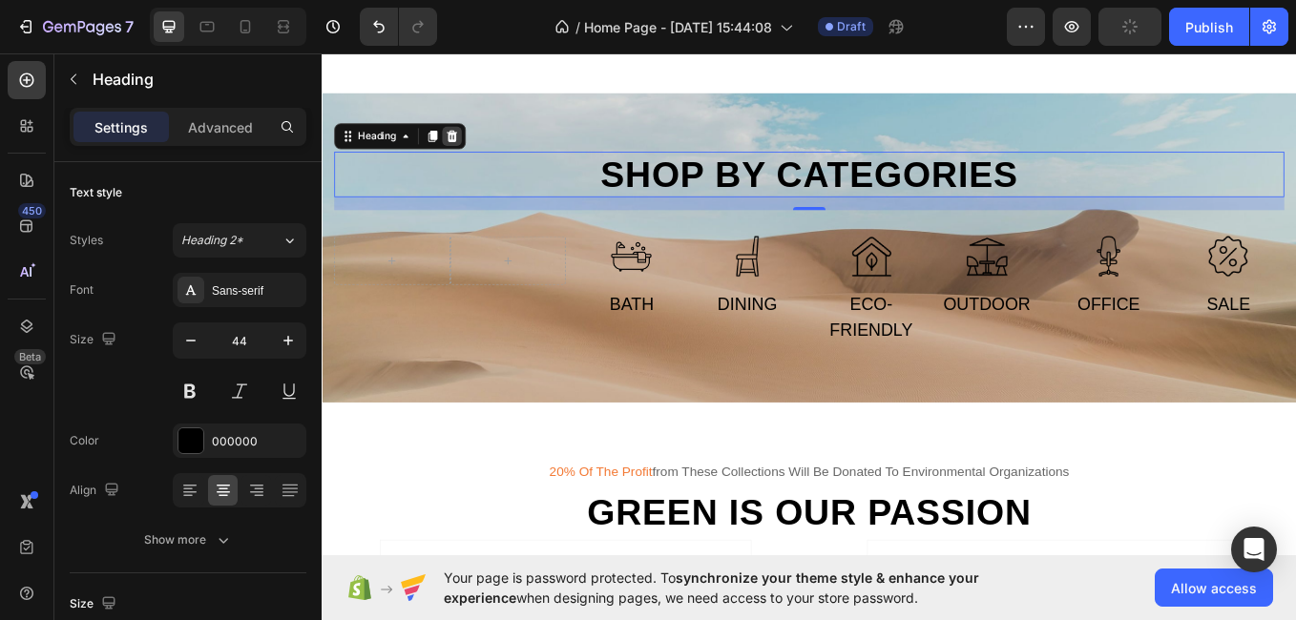
click at [472, 146] on icon at bounding box center [475, 149] width 12 height 13
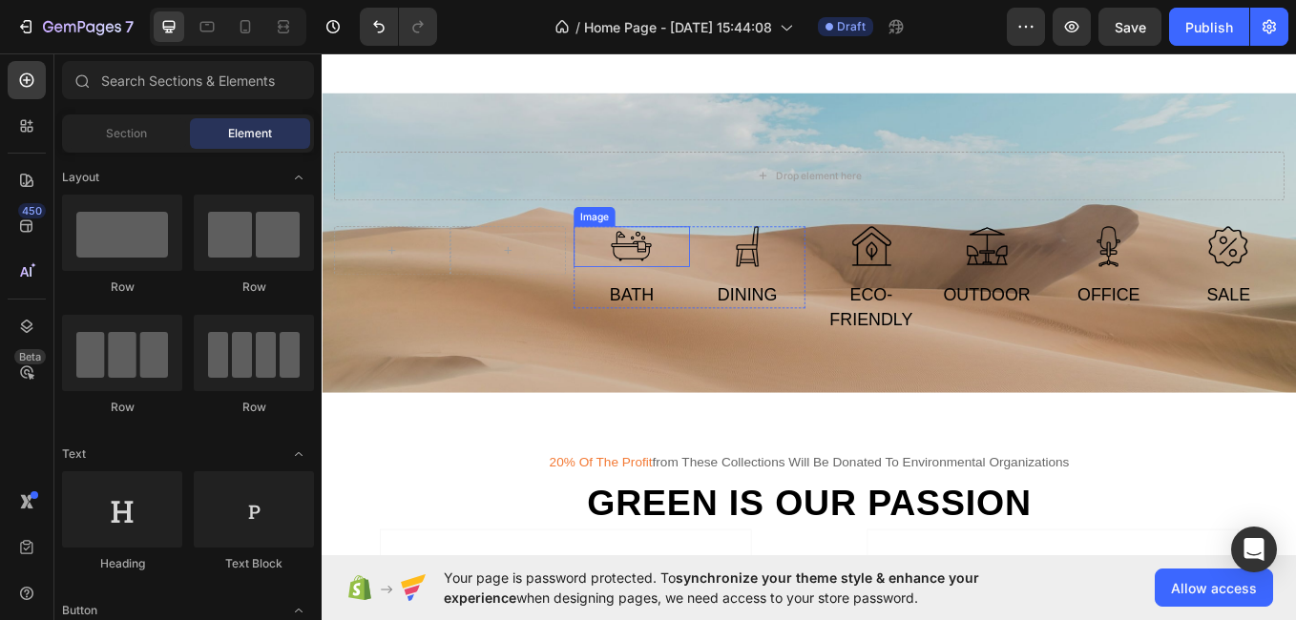
click at [701, 282] on img at bounding box center [685, 281] width 48 height 48
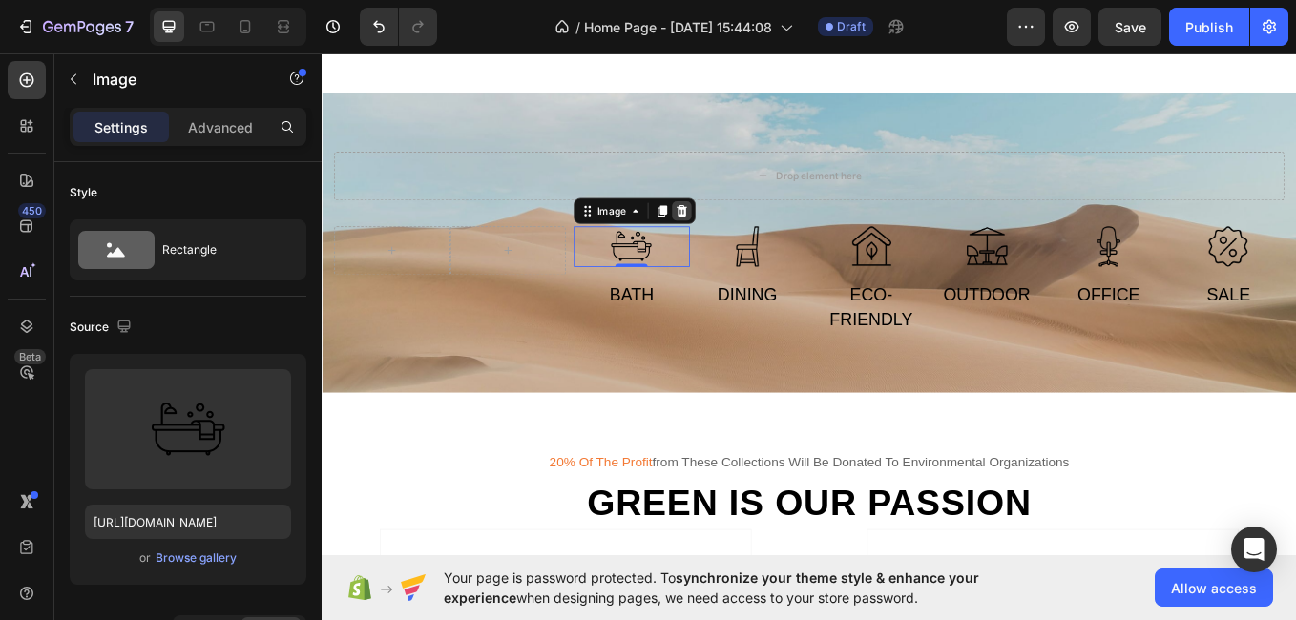
click at [745, 234] on icon at bounding box center [745, 237] width 12 height 13
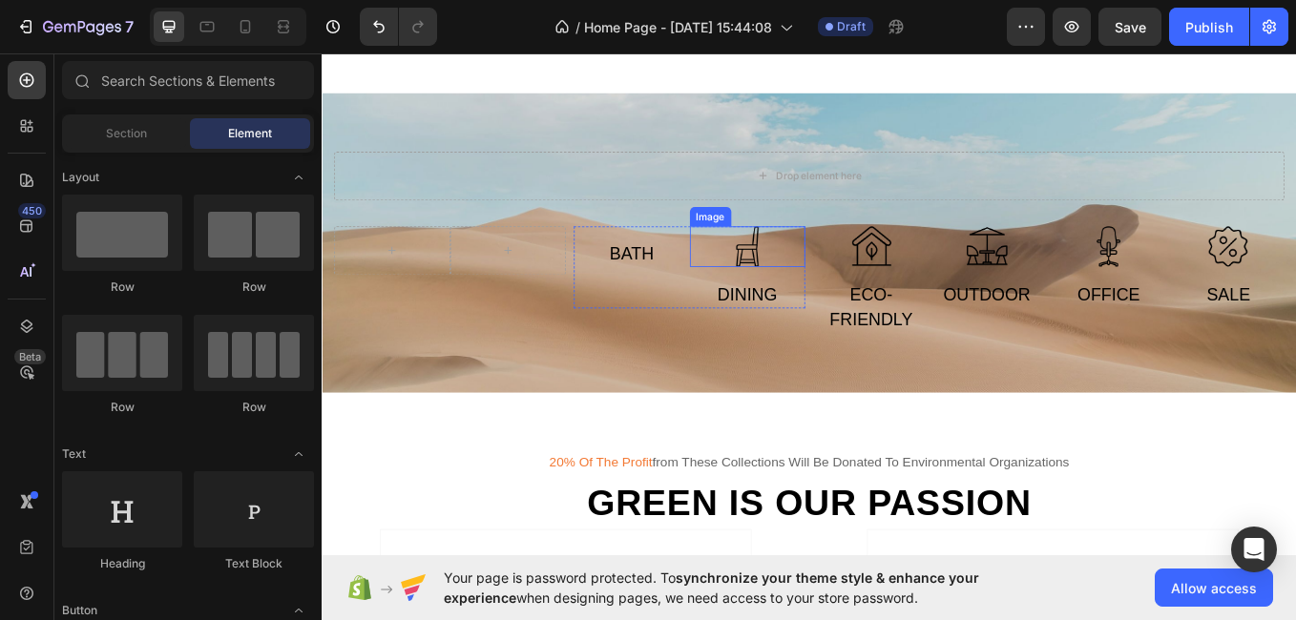
click at [803, 289] on img at bounding box center [822, 281] width 48 height 48
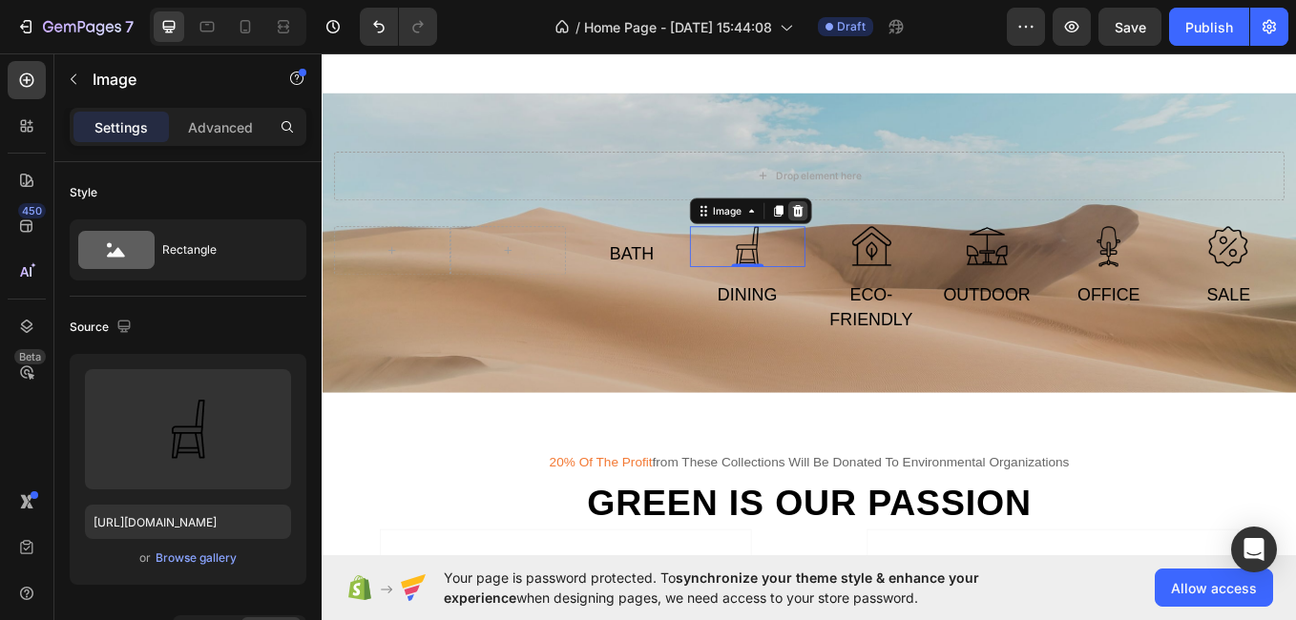
click at [874, 234] on icon at bounding box center [880, 237] width 12 height 13
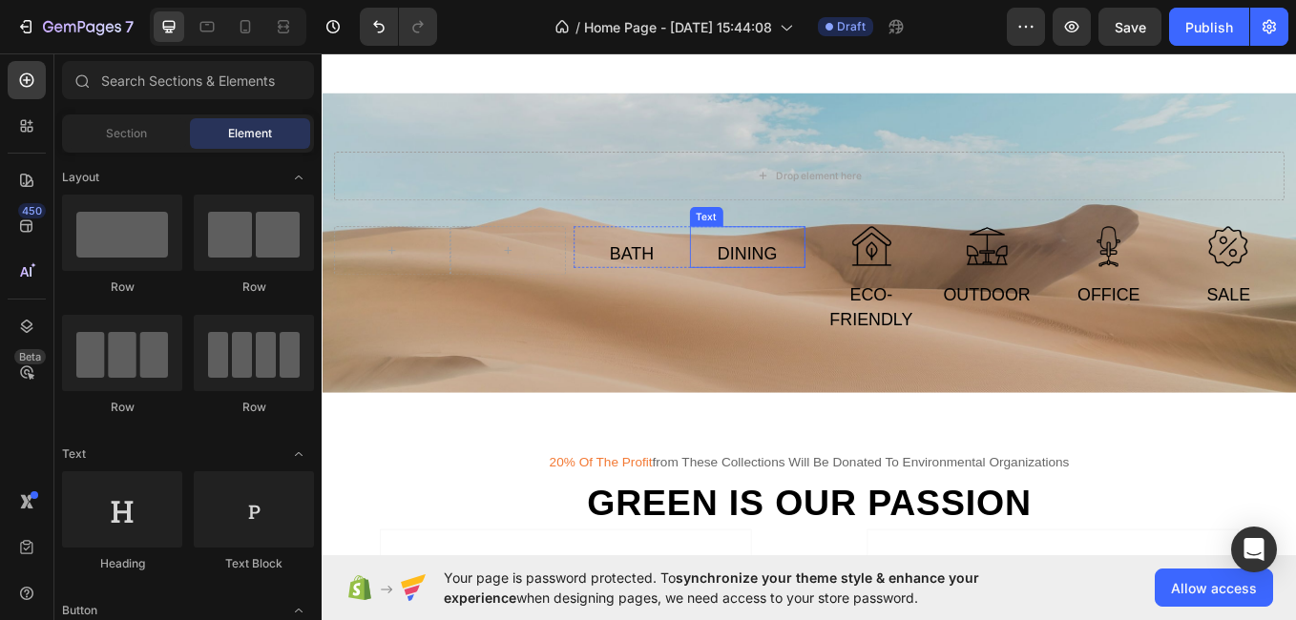
click at [798, 273] on div "Dining" at bounding box center [822, 289] width 136 height 34
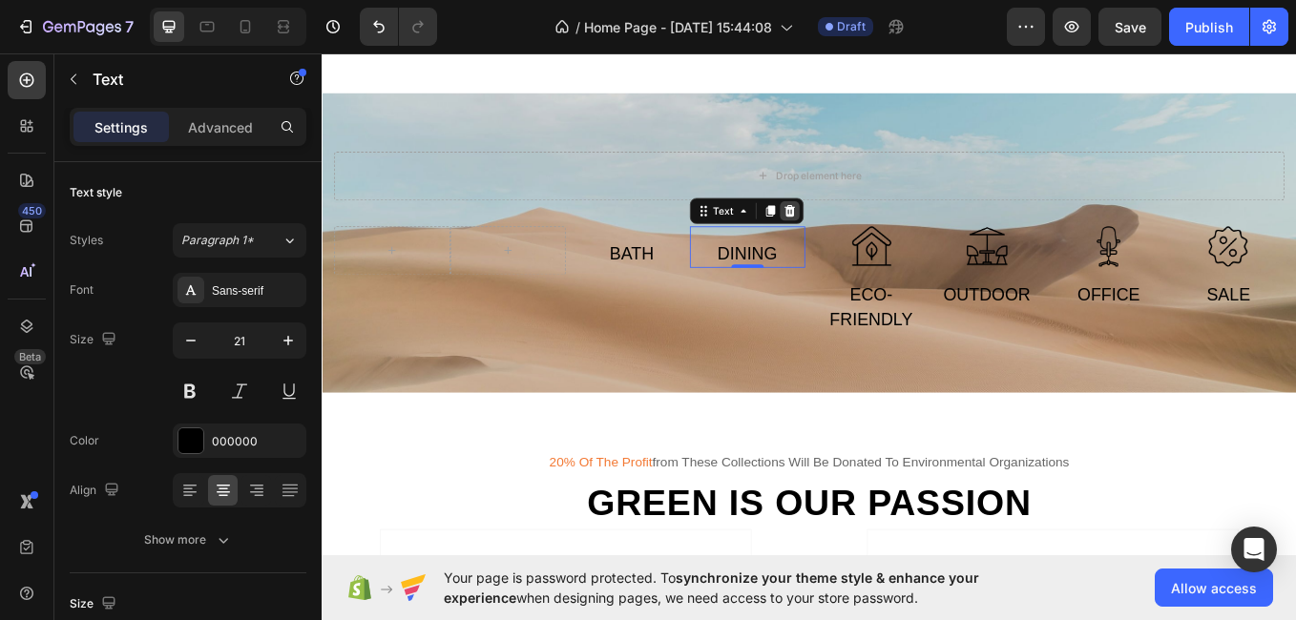
click at [867, 240] on icon at bounding box center [871, 238] width 15 height 15
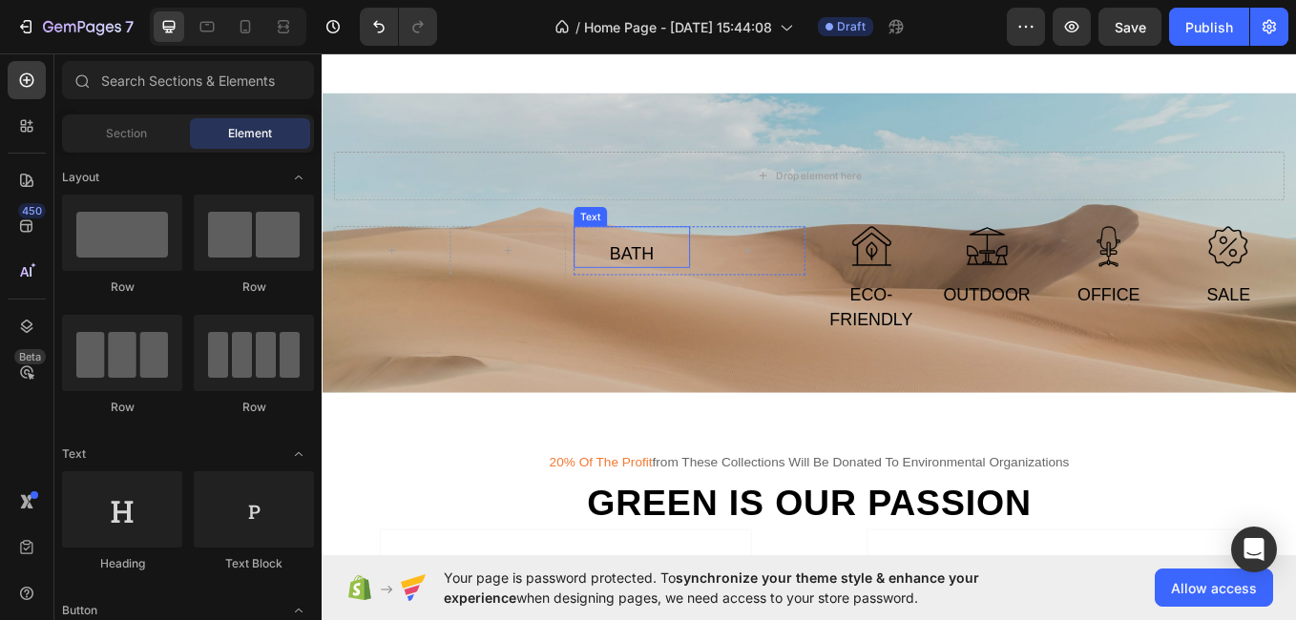
click at [688, 292] on div "Bath" at bounding box center [686, 289] width 136 height 34
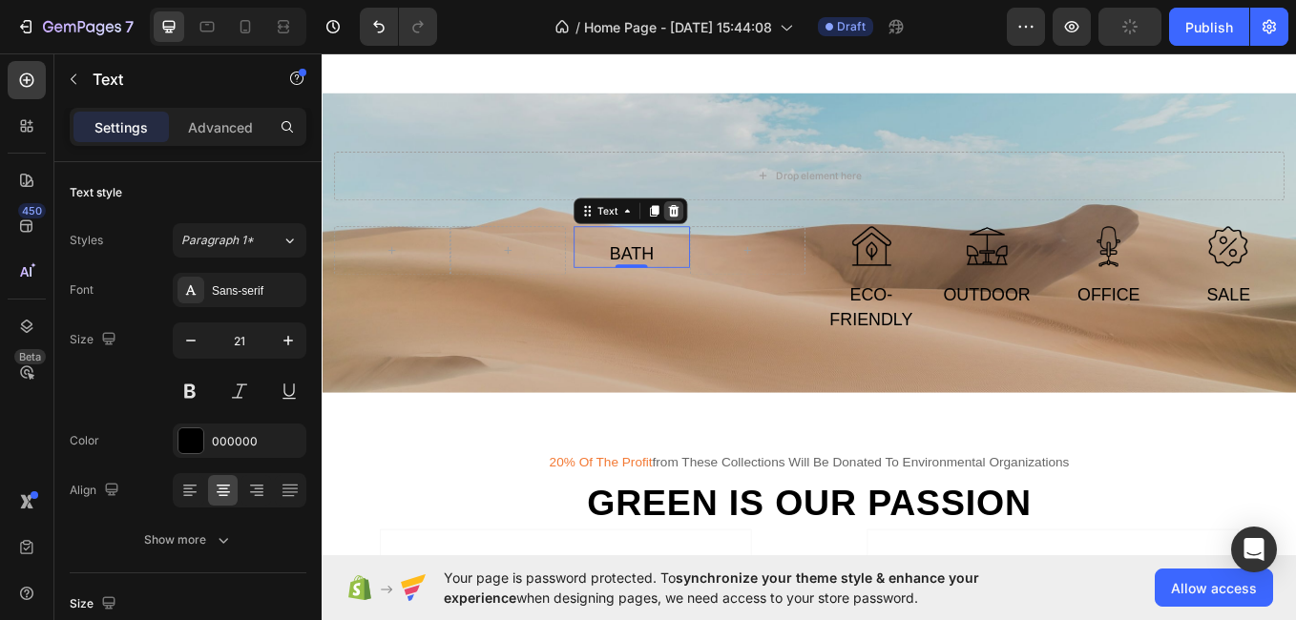
click at [729, 237] on icon at bounding box center [734, 238] width 15 height 15
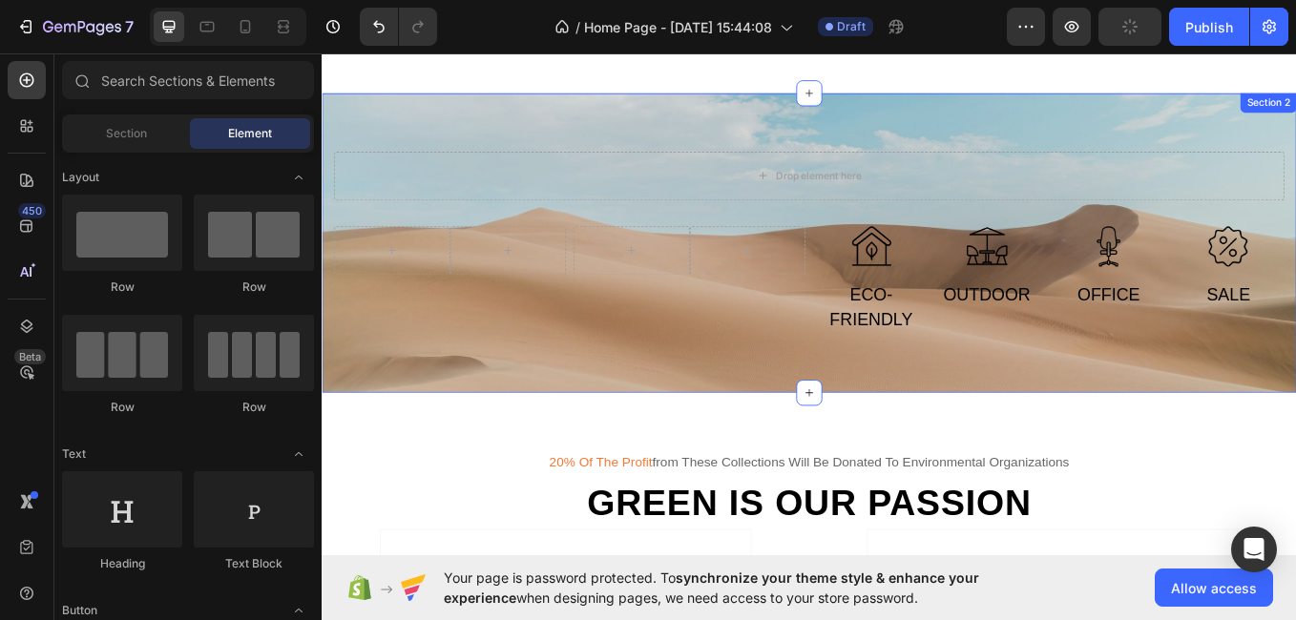
click at [789, 236] on div "Drop element here Row Row Row Image Eco-friendly Text Image Outdoor Text Row Im…" at bounding box center [894, 276] width 1117 height 215
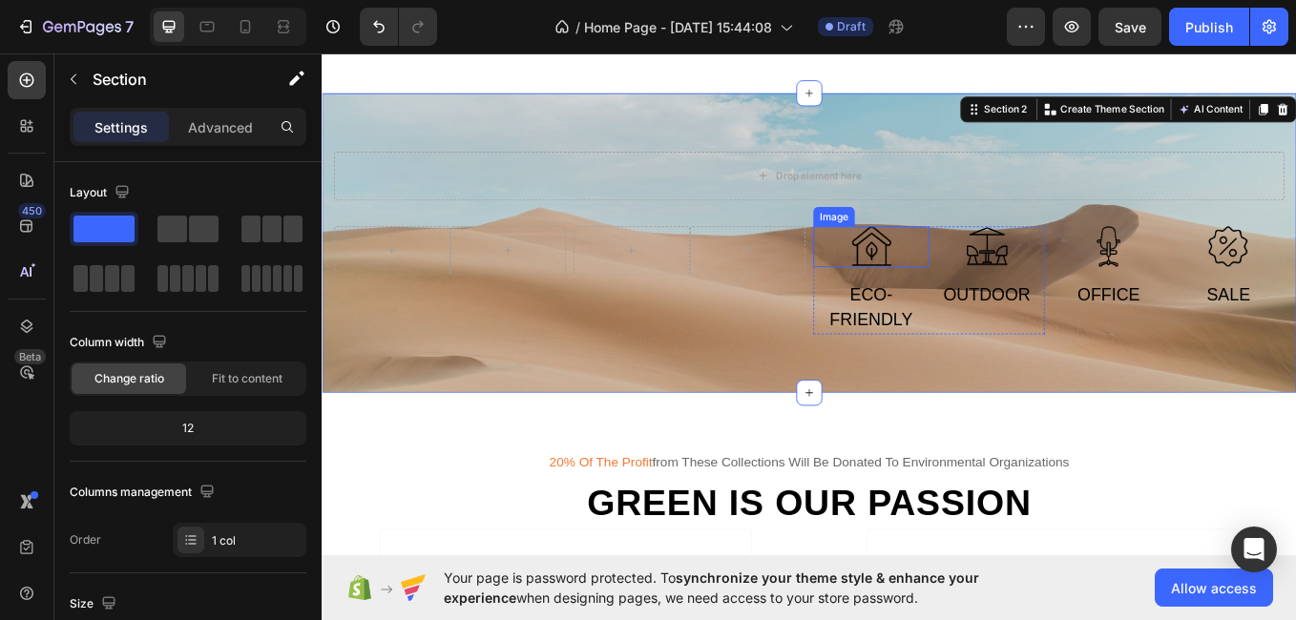
click at [973, 302] on img at bounding box center [967, 281] width 48 height 48
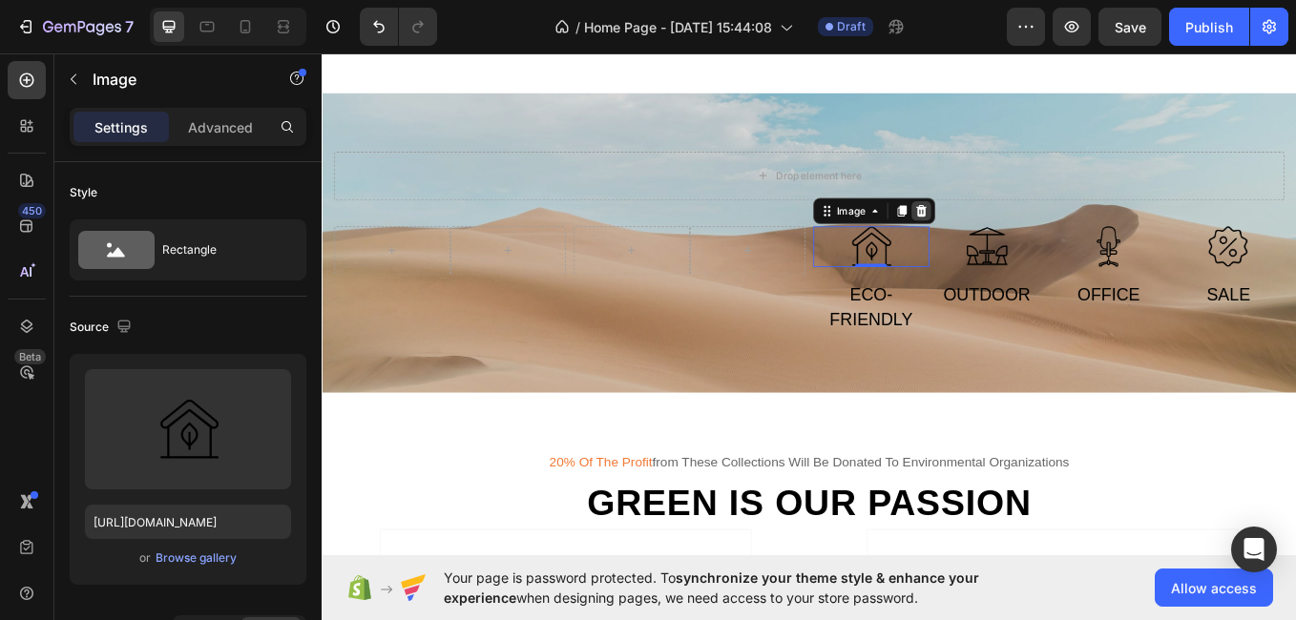
click at [1020, 231] on icon at bounding box center [1026, 237] width 12 height 13
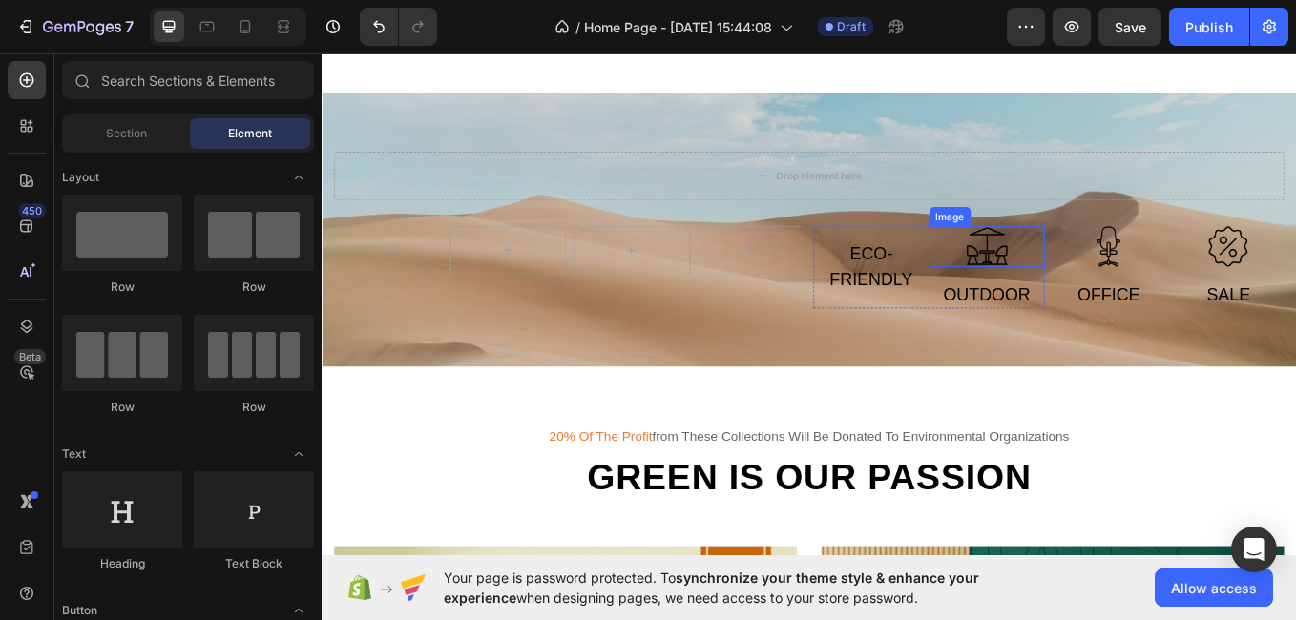
click at [1079, 270] on img at bounding box center [1103, 281] width 48 height 48
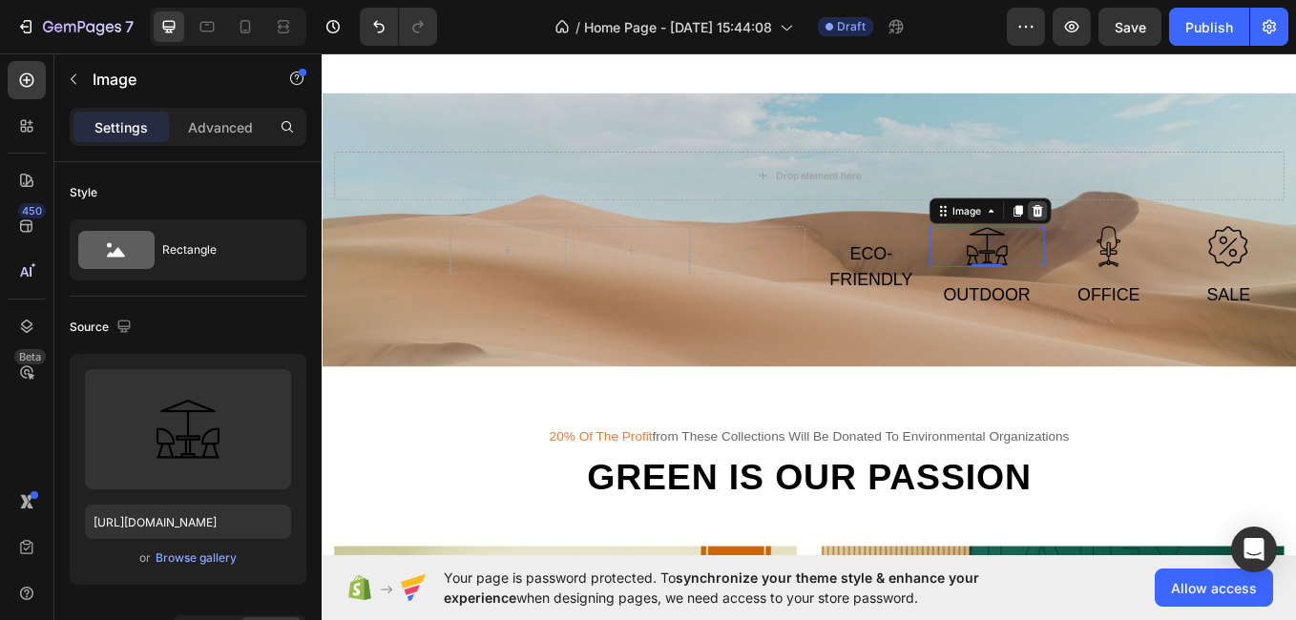
click at [1156, 240] on icon at bounding box center [1162, 237] width 12 height 13
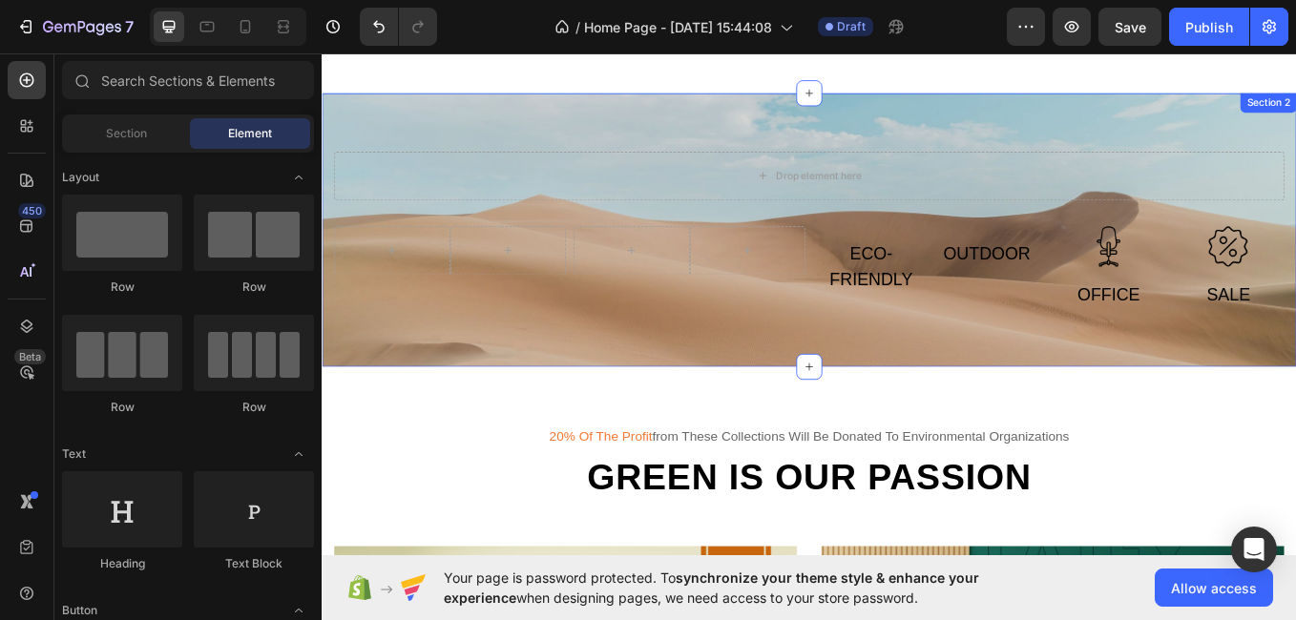
click at [1226, 255] on div "Drop element here Row Row Row Eco-friendly Text Outdoor Text Row Image Office T…" at bounding box center [894, 261] width 1117 height 185
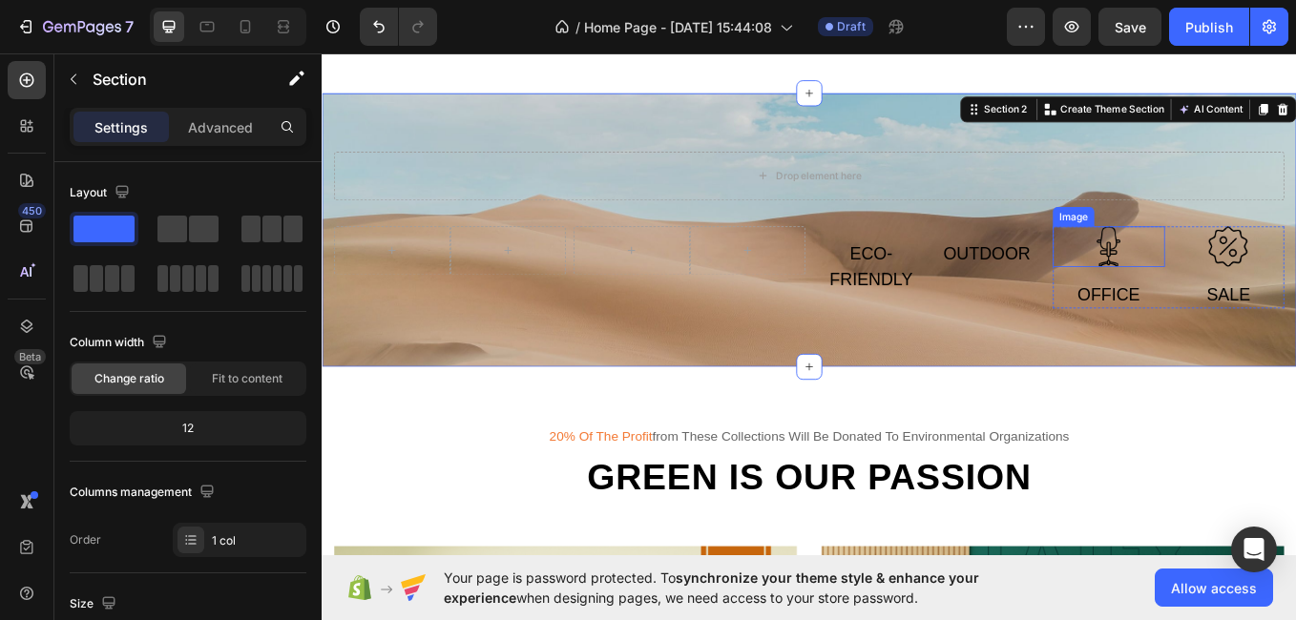
click at [1246, 276] on img at bounding box center [1247, 281] width 48 height 48
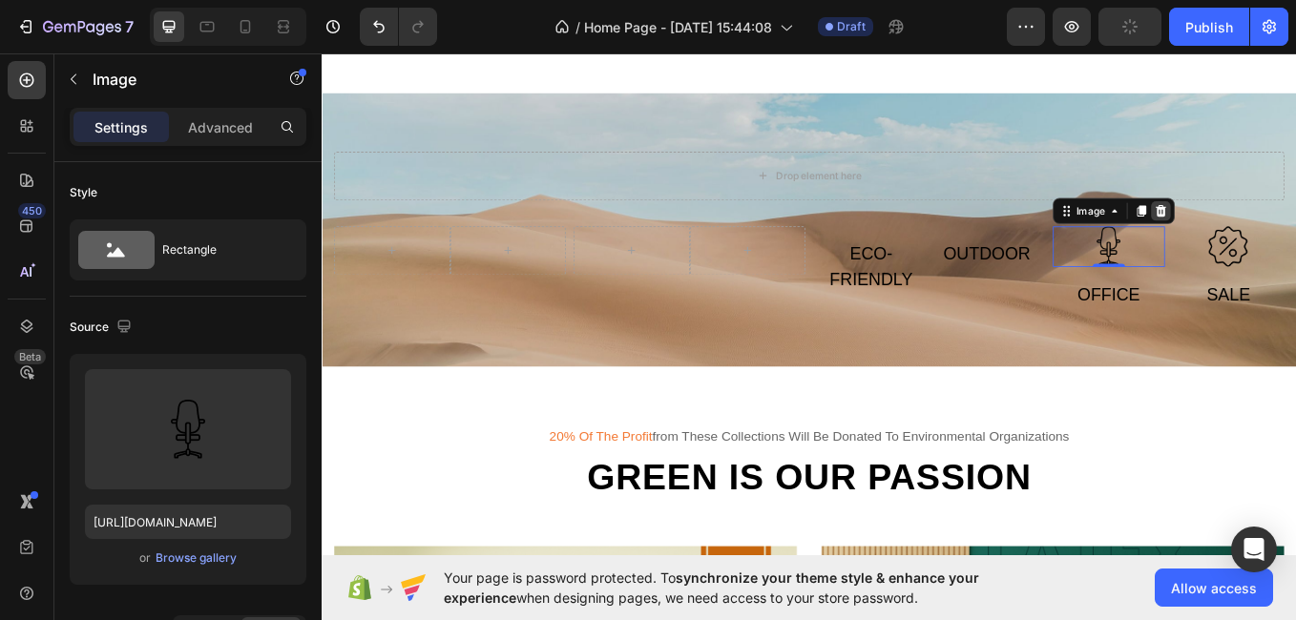
click at [1295, 241] on icon at bounding box center [1307, 238] width 15 height 15
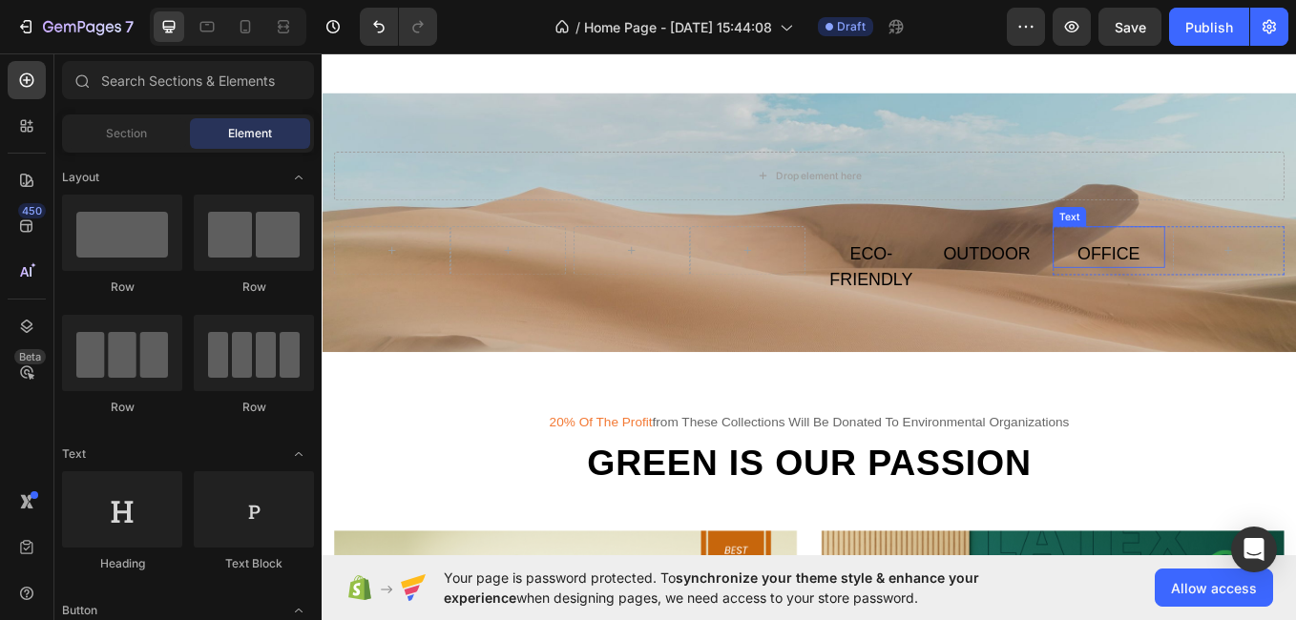
click at [1261, 285] on div "Office" at bounding box center [1247, 289] width 132 height 34
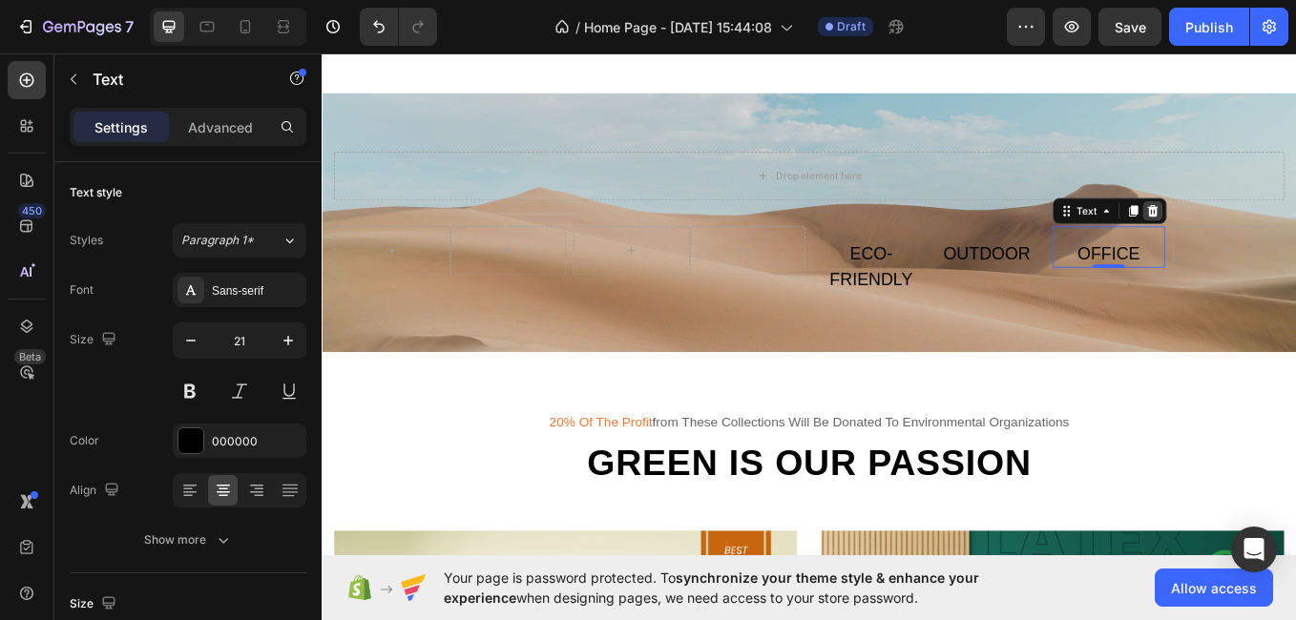
click at [1292, 238] on icon at bounding box center [1298, 237] width 12 height 13
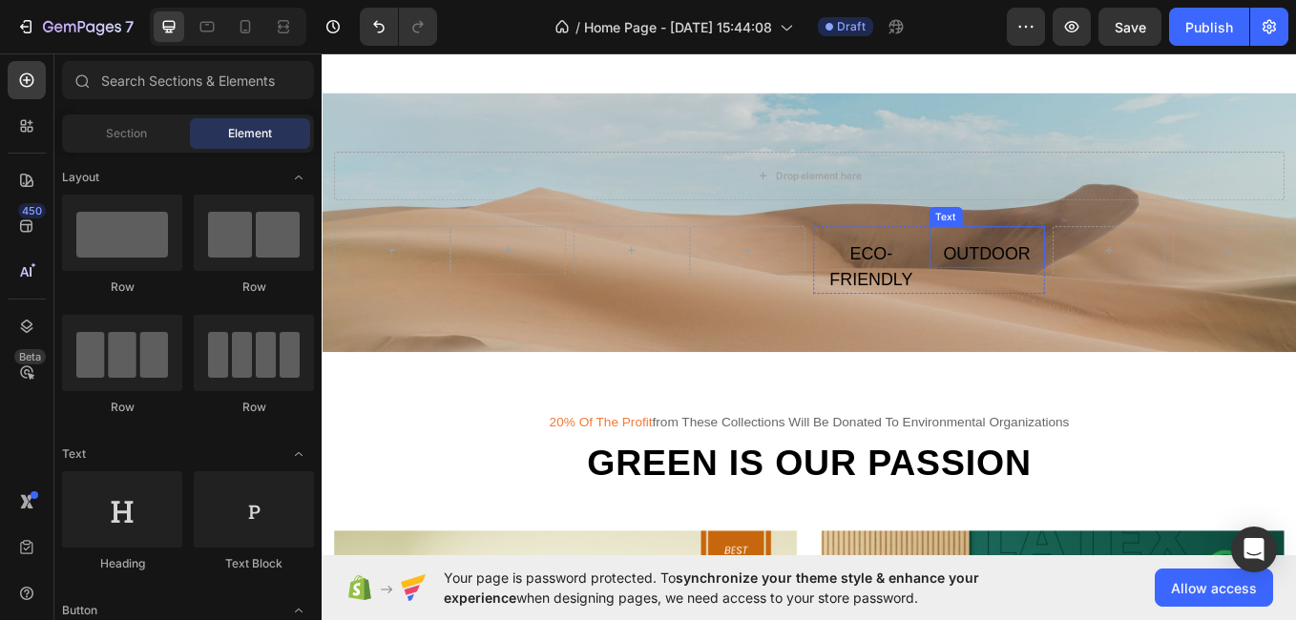
click at [1055, 288] on div "Outdoor" at bounding box center [1104, 289] width 136 height 34
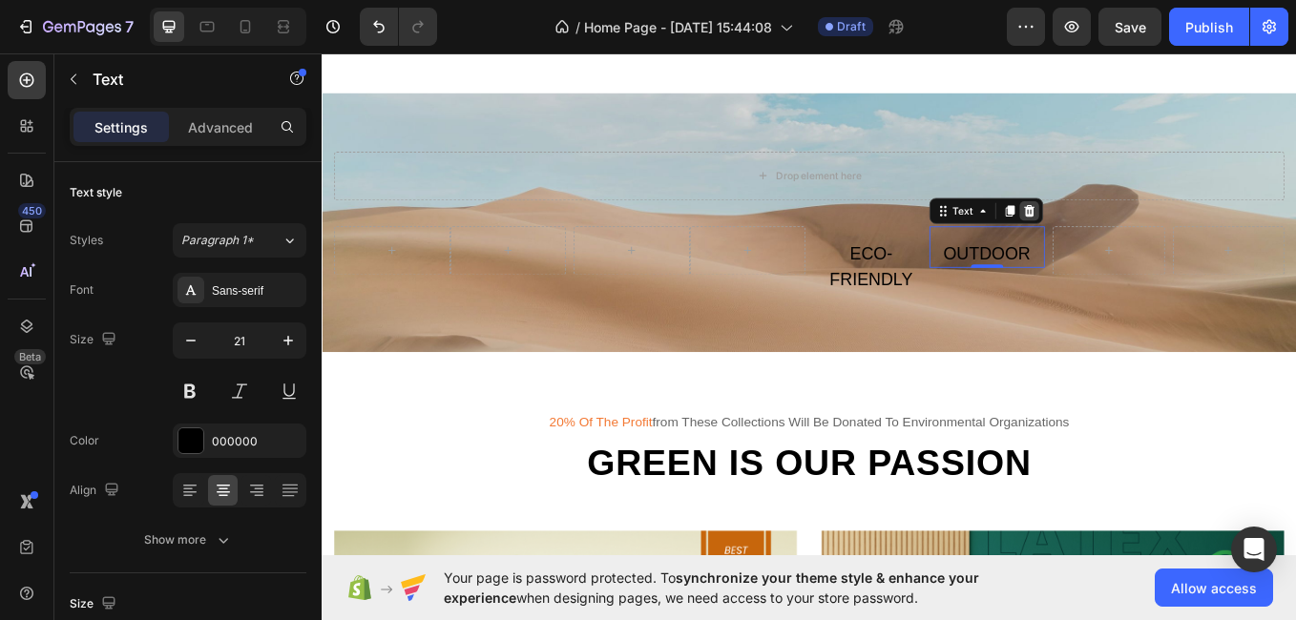
click at [1147, 233] on icon at bounding box center [1152, 238] width 15 height 15
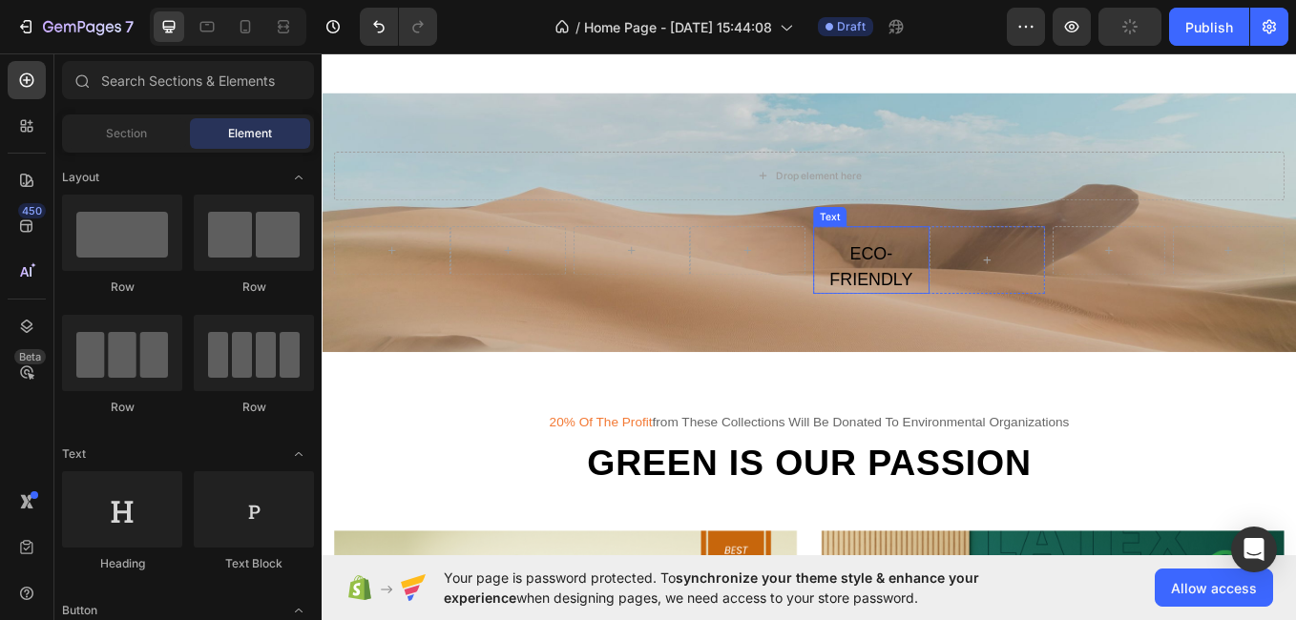
click at [982, 295] on div "Eco-friendly" at bounding box center [967, 304] width 136 height 64
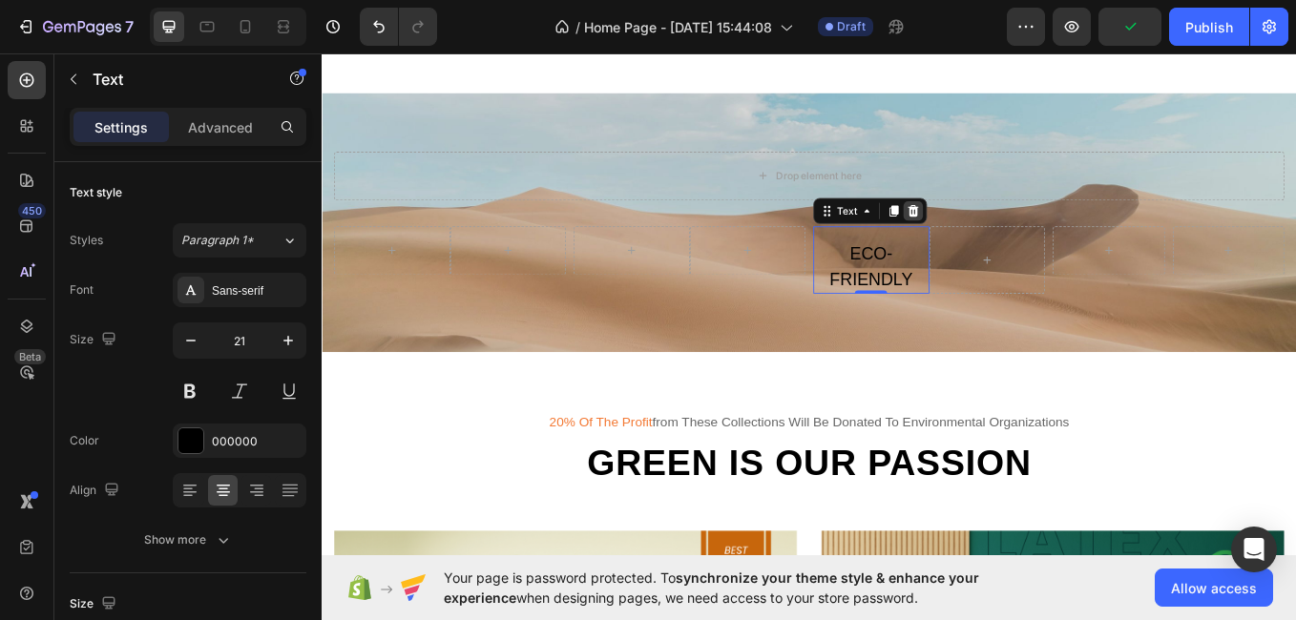
click at [1009, 231] on icon at bounding box center [1016, 238] width 15 height 15
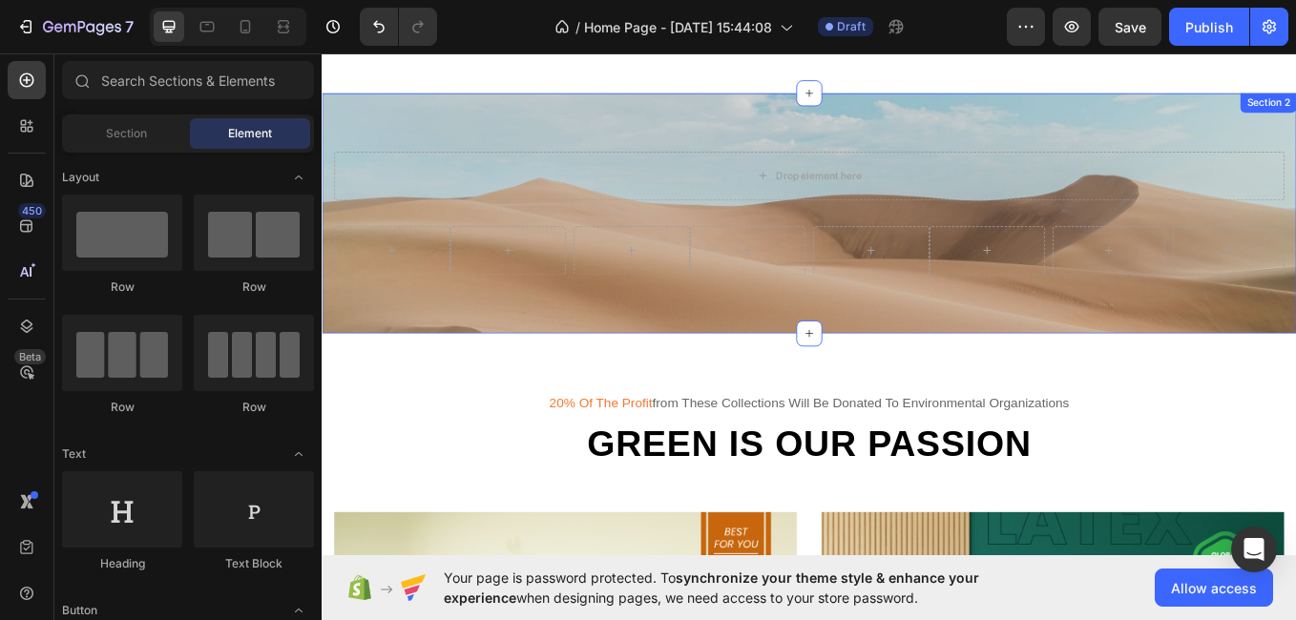
click at [1295, 134] on div "Drop element here Row Row Row Row Row Row Section 2" at bounding box center [894, 241] width 1145 height 283
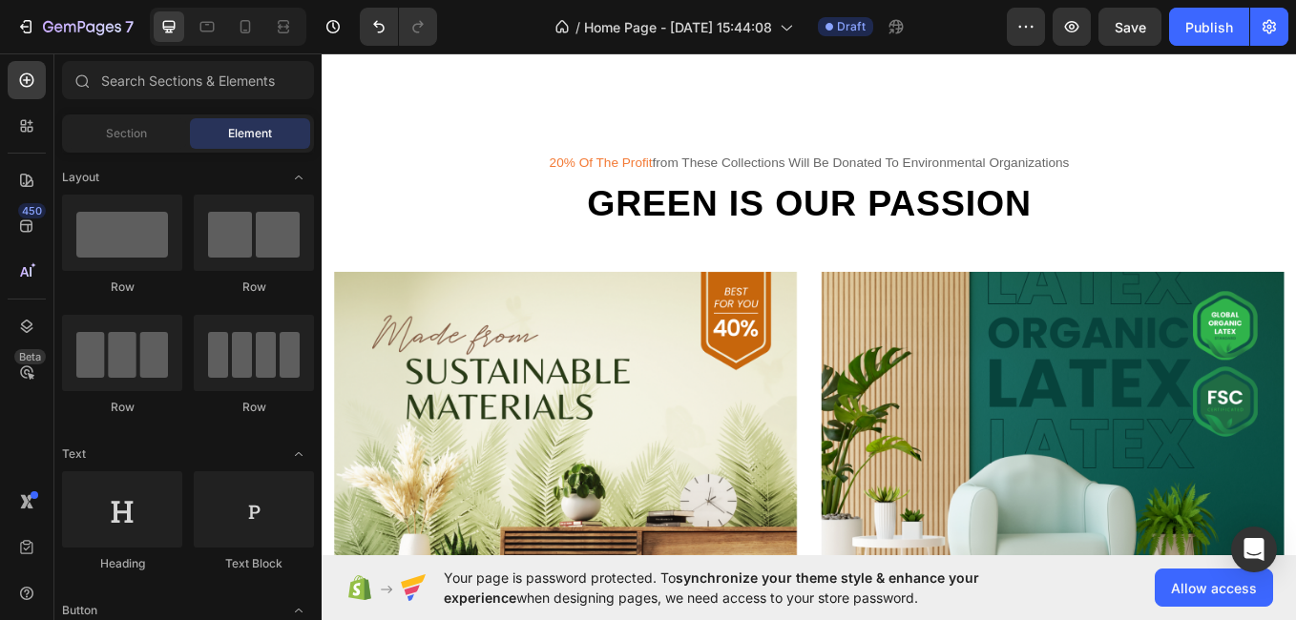
scroll to position [696, 0]
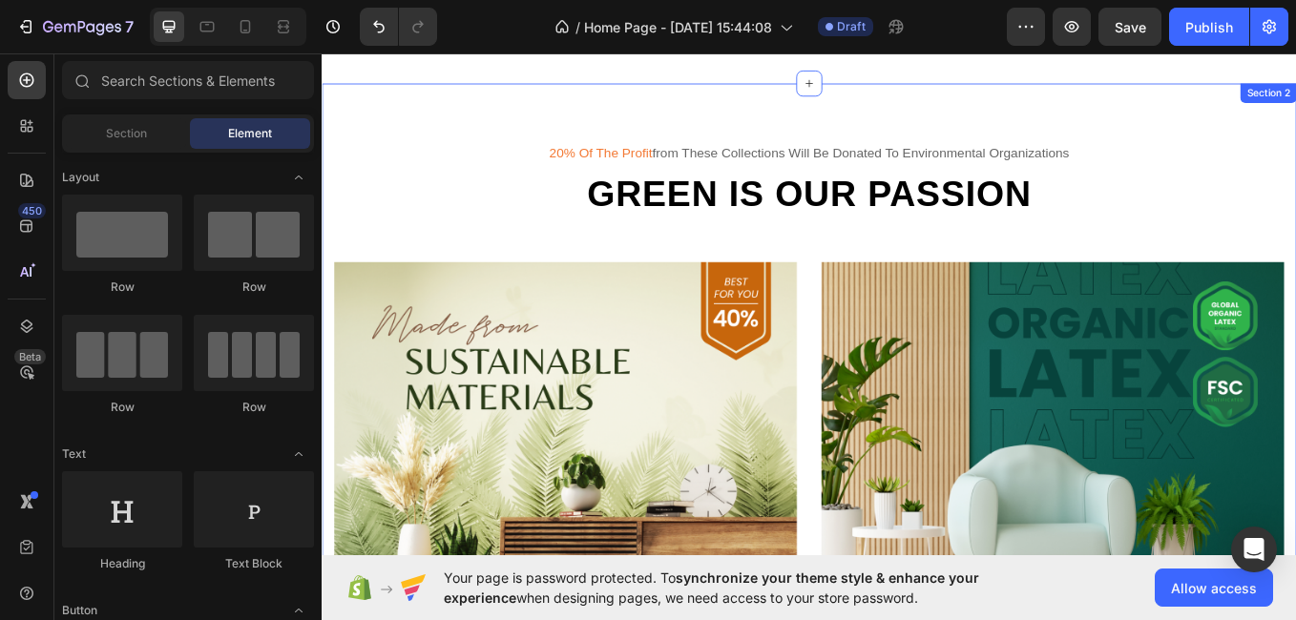
click at [1295, 135] on div "20% of the profit from these collections will be donated to environmental organ…" at bounding box center [894, 509] width 1145 height 840
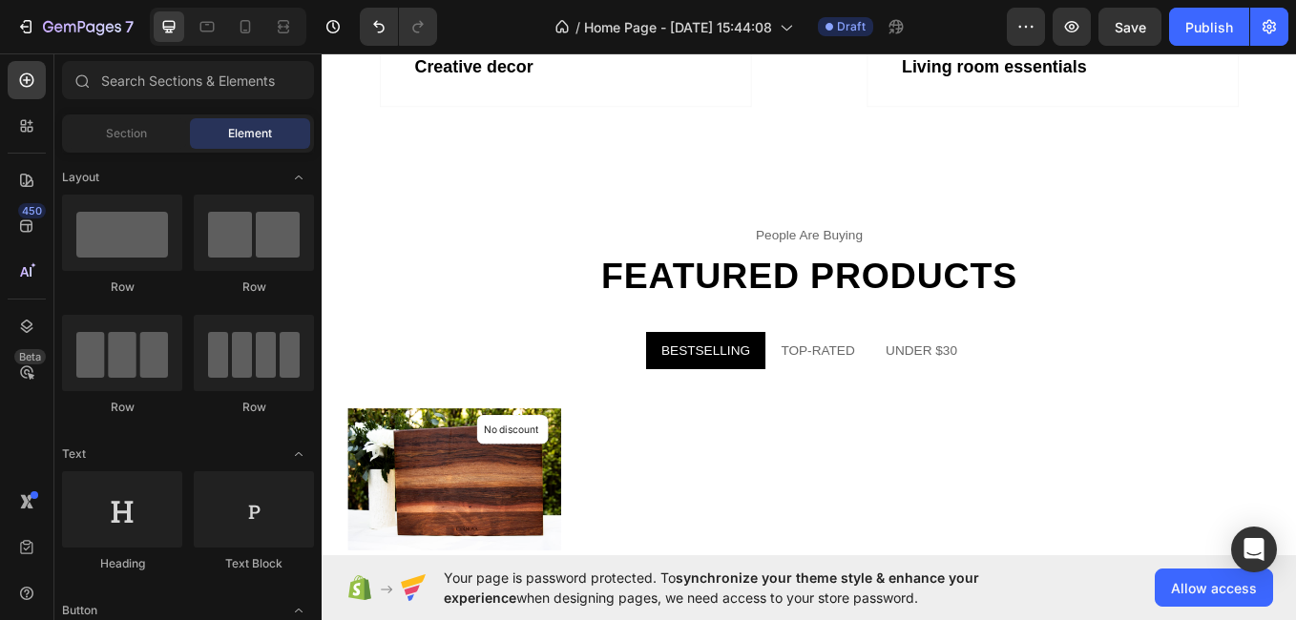
scroll to position [1450, 0]
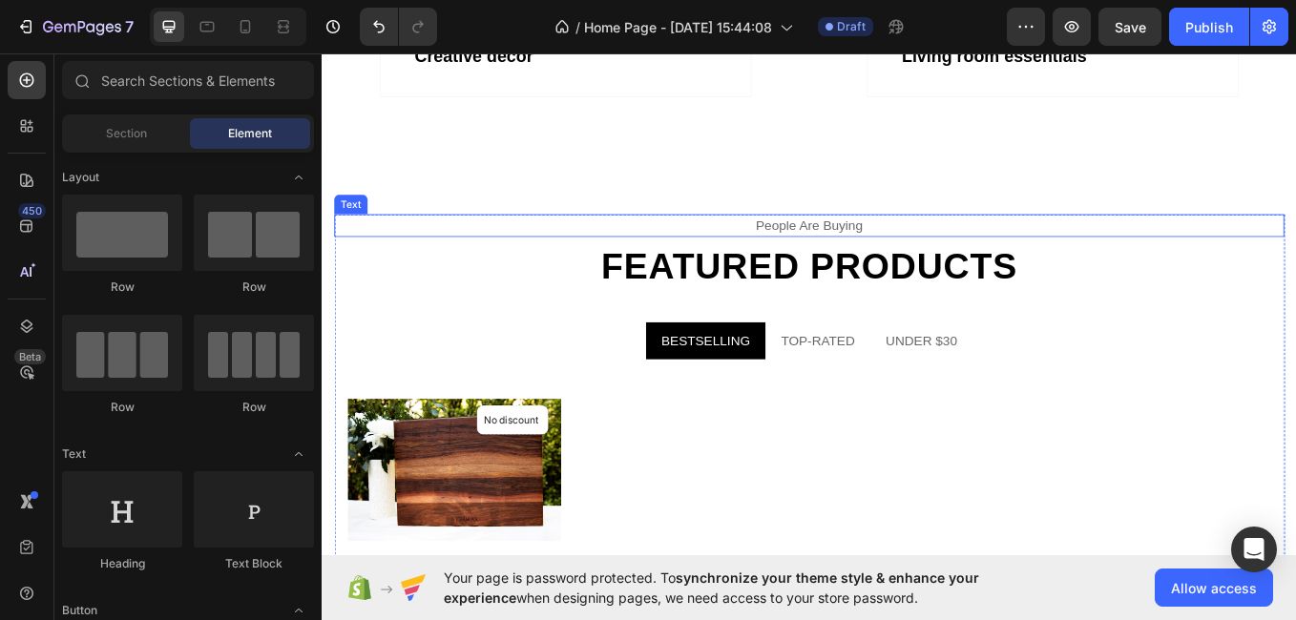
click at [953, 246] on div "people are buying" at bounding box center [894, 255] width 1117 height 27
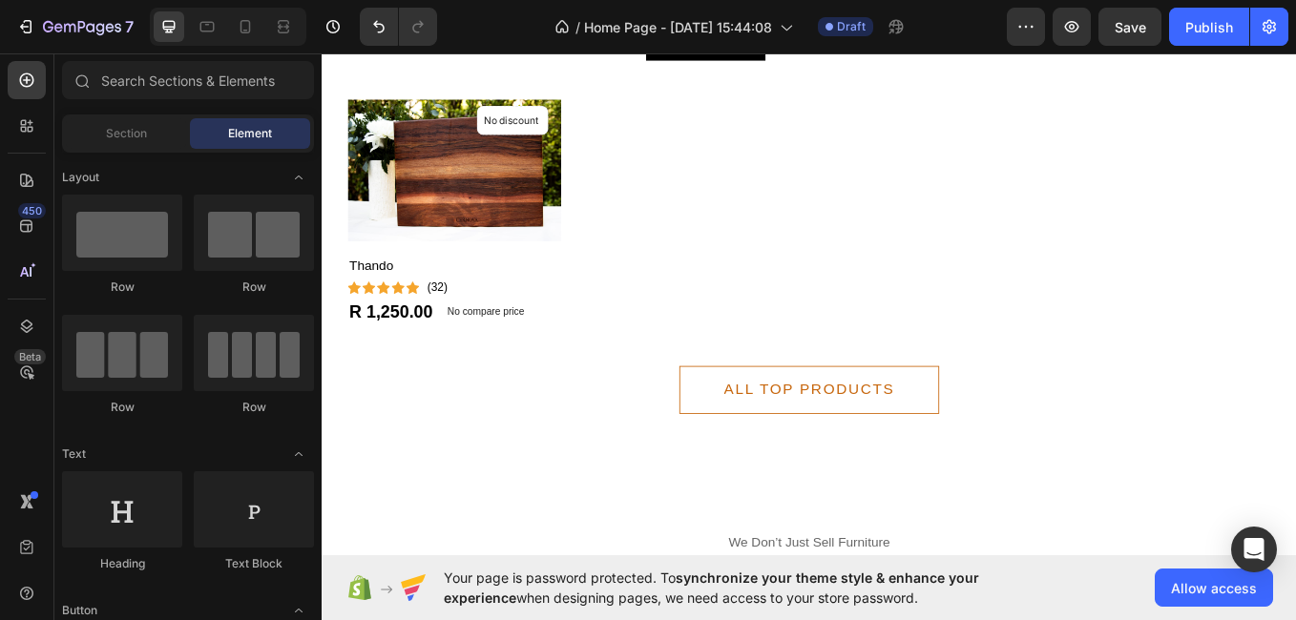
scroll to position [1758, 0]
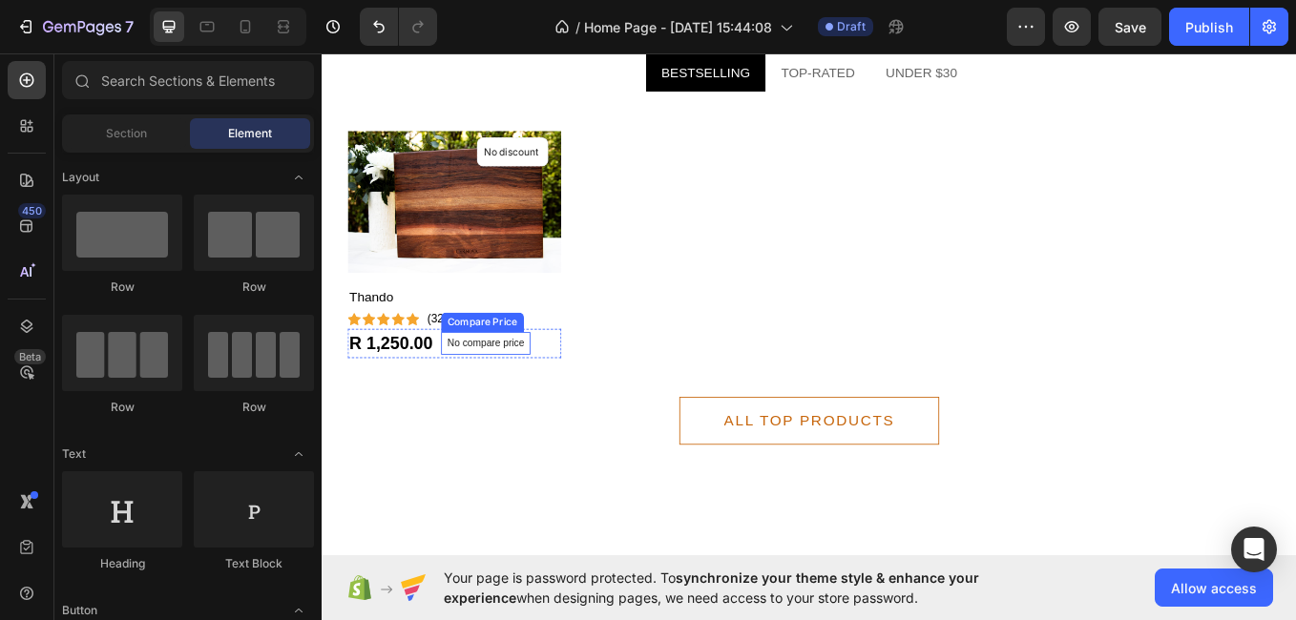
click at [542, 395] on p "No compare price" at bounding box center [514, 393] width 91 height 11
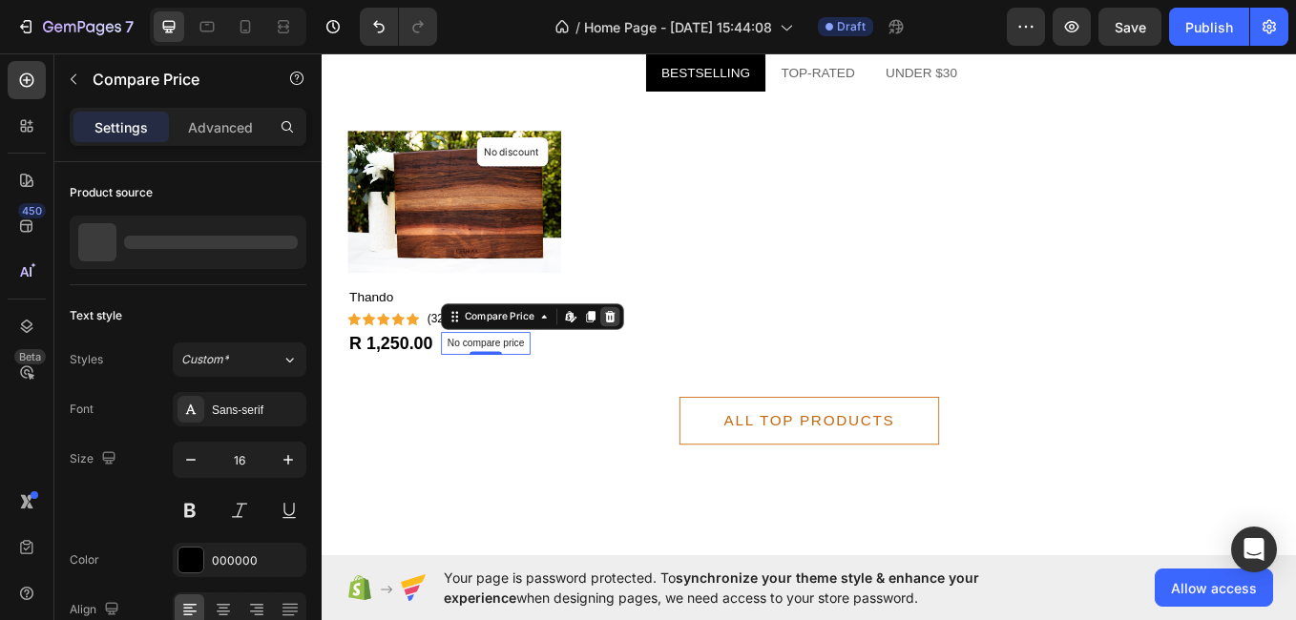
click at [665, 355] on icon at bounding box center [659, 362] width 15 height 15
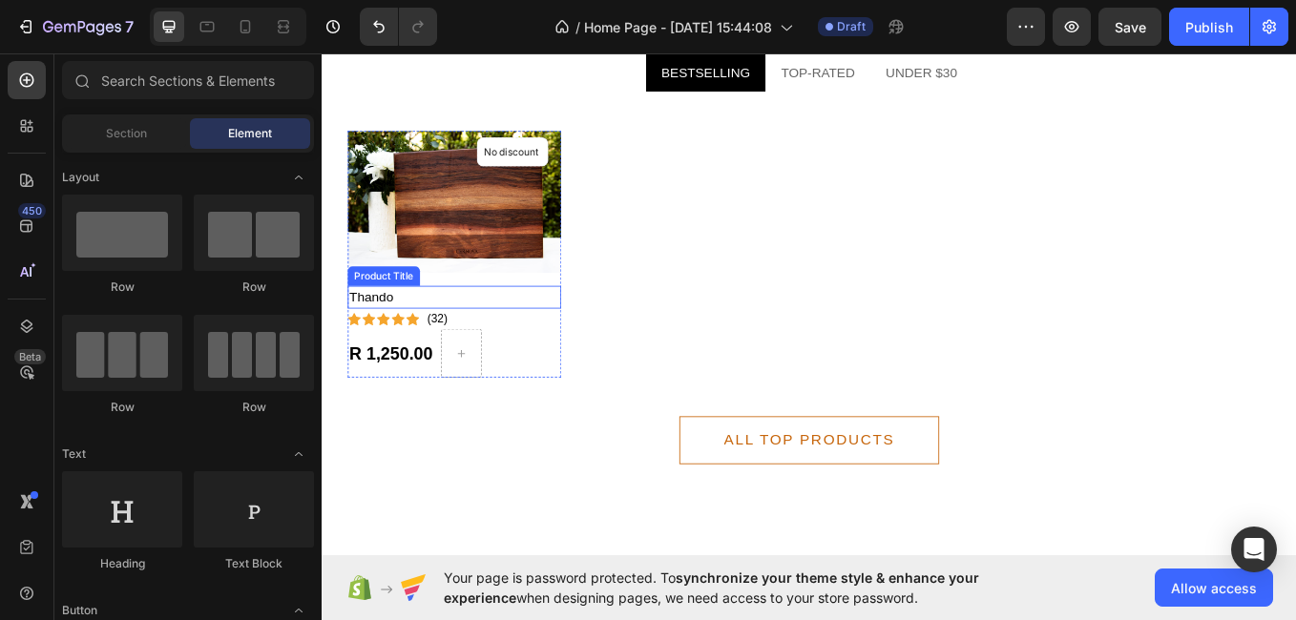
click at [445, 342] on h2 "Thando" at bounding box center [476, 339] width 251 height 27
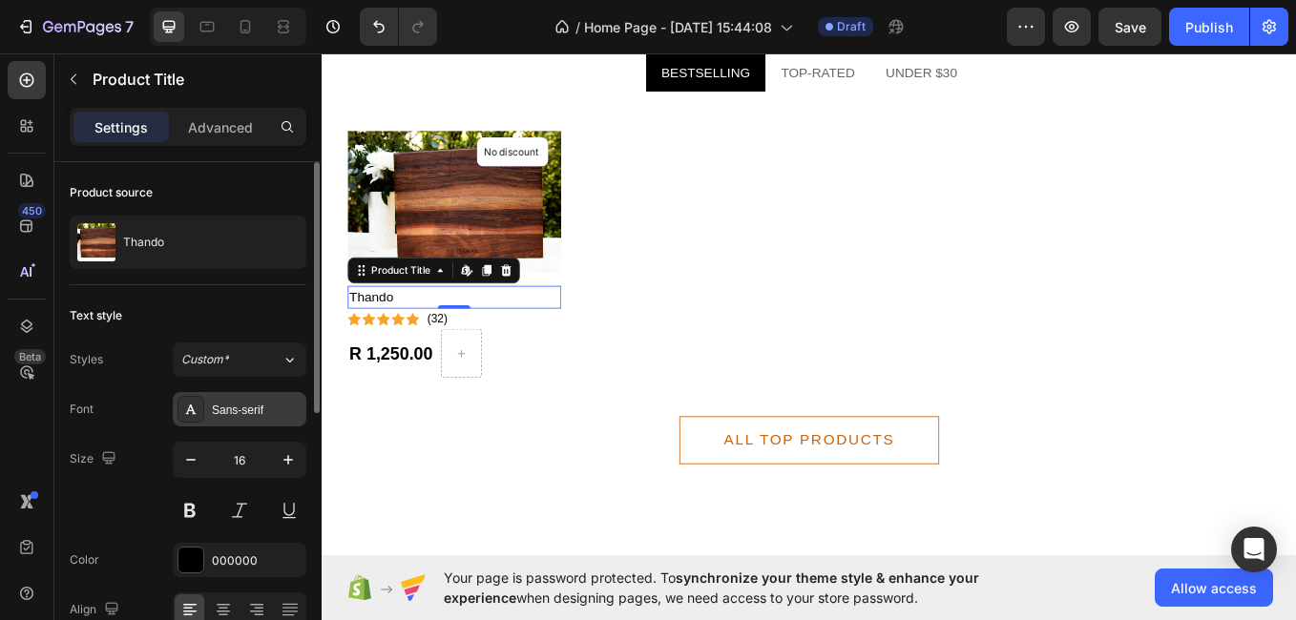
click at [260, 413] on div "Sans-serif" at bounding box center [257, 410] width 90 height 17
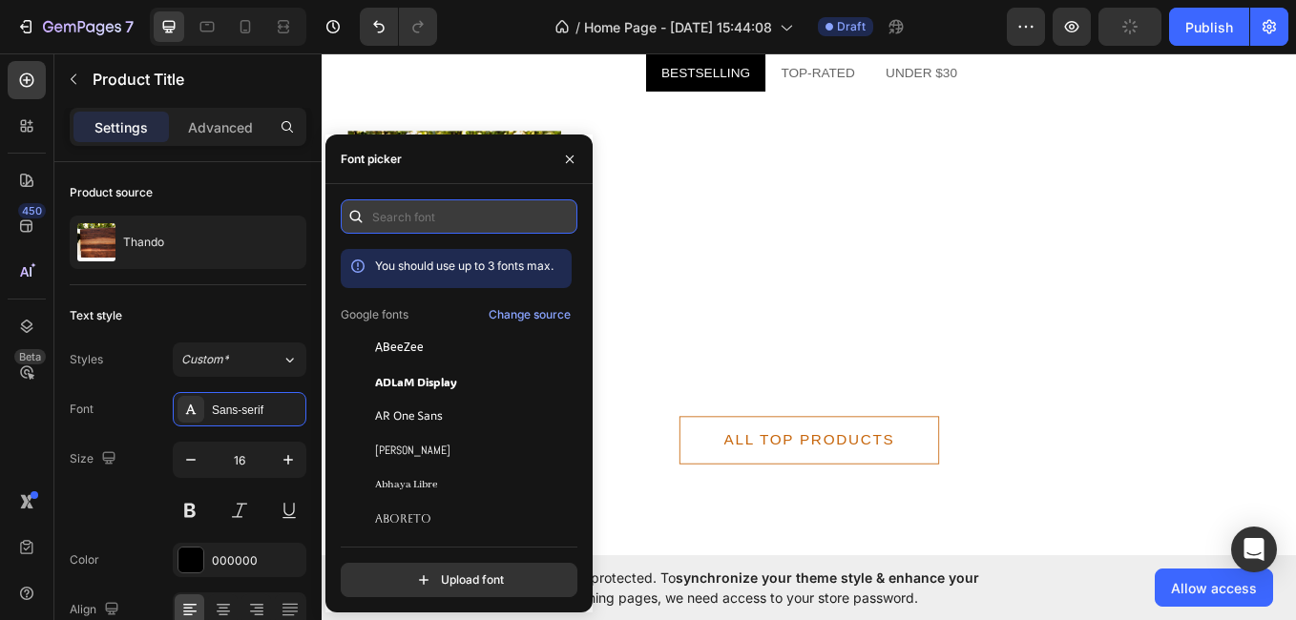
click at [457, 215] on input "text" at bounding box center [459, 216] width 237 height 34
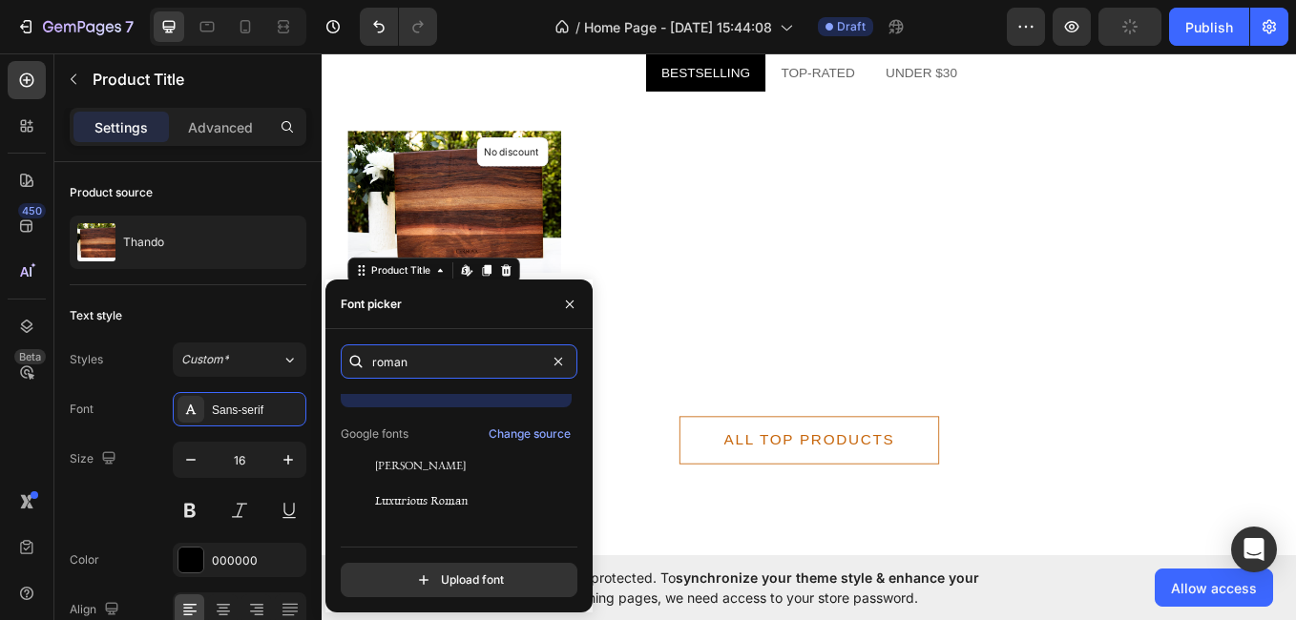
scroll to position [47, 0]
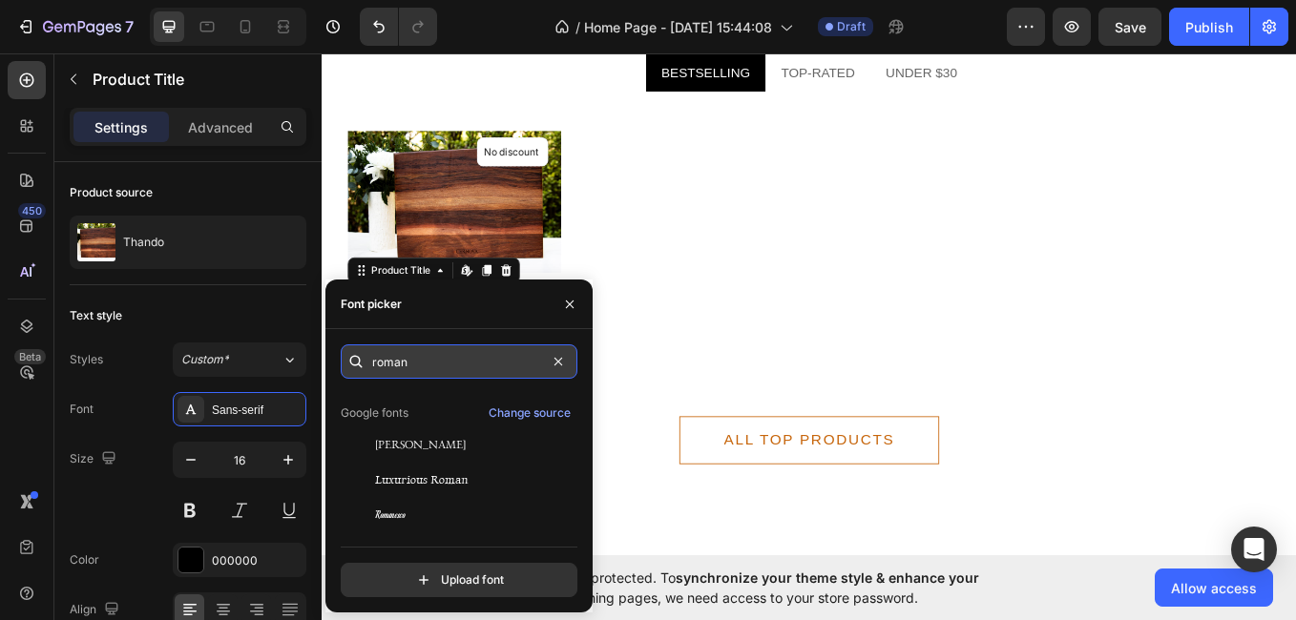
click at [460, 366] on input "roman" at bounding box center [459, 362] width 237 height 34
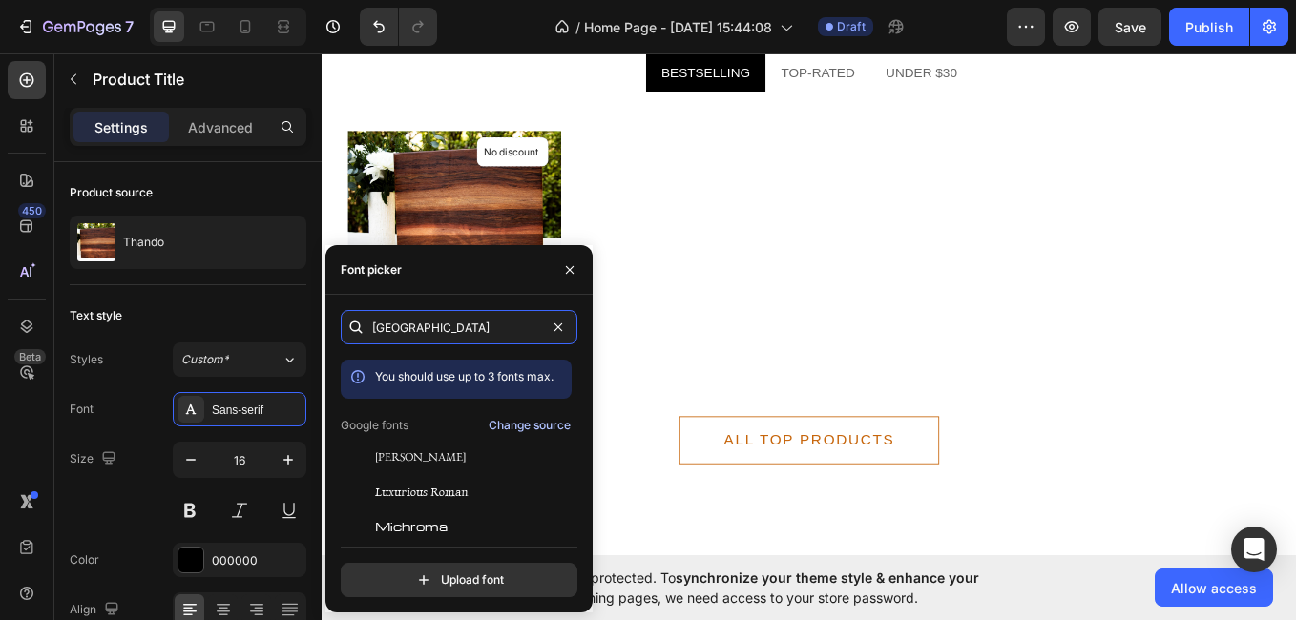
type input "[GEOGRAPHIC_DATA]"
click at [509, 423] on div "Change source" at bounding box center [530, 425] width 82 height 17
click at [502, 325] on input "[GEOGRAPHIC_DATA]" at bounding box center [459, 327] width 237 height 34
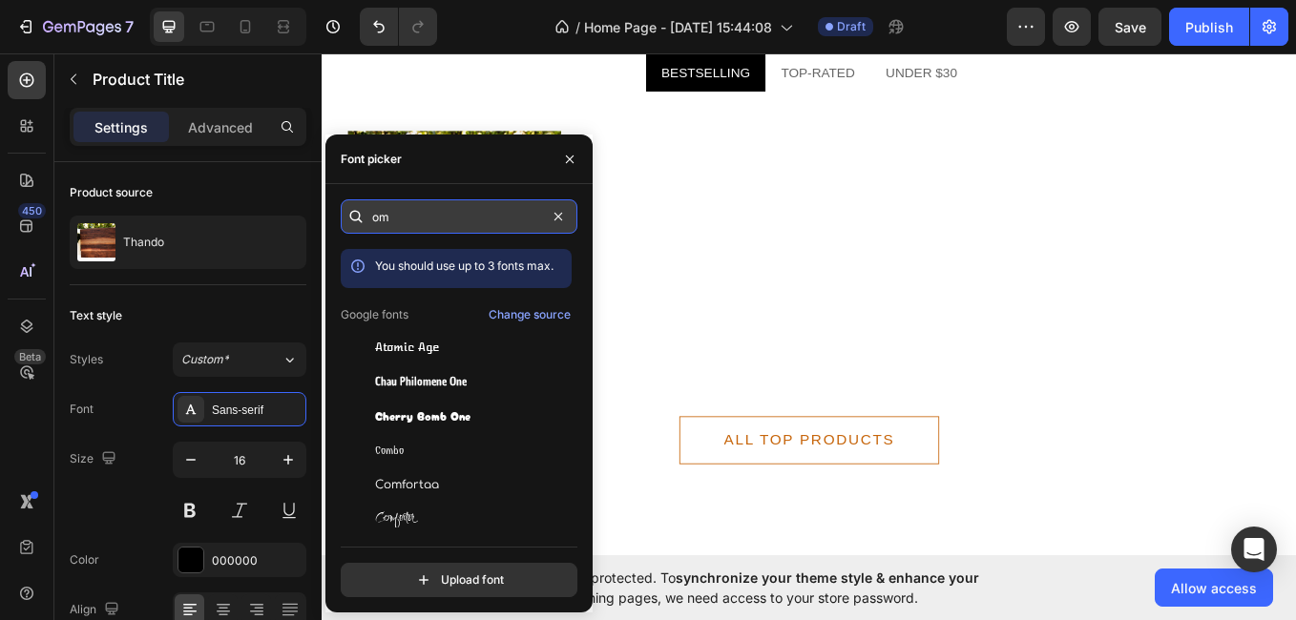
type input "o"
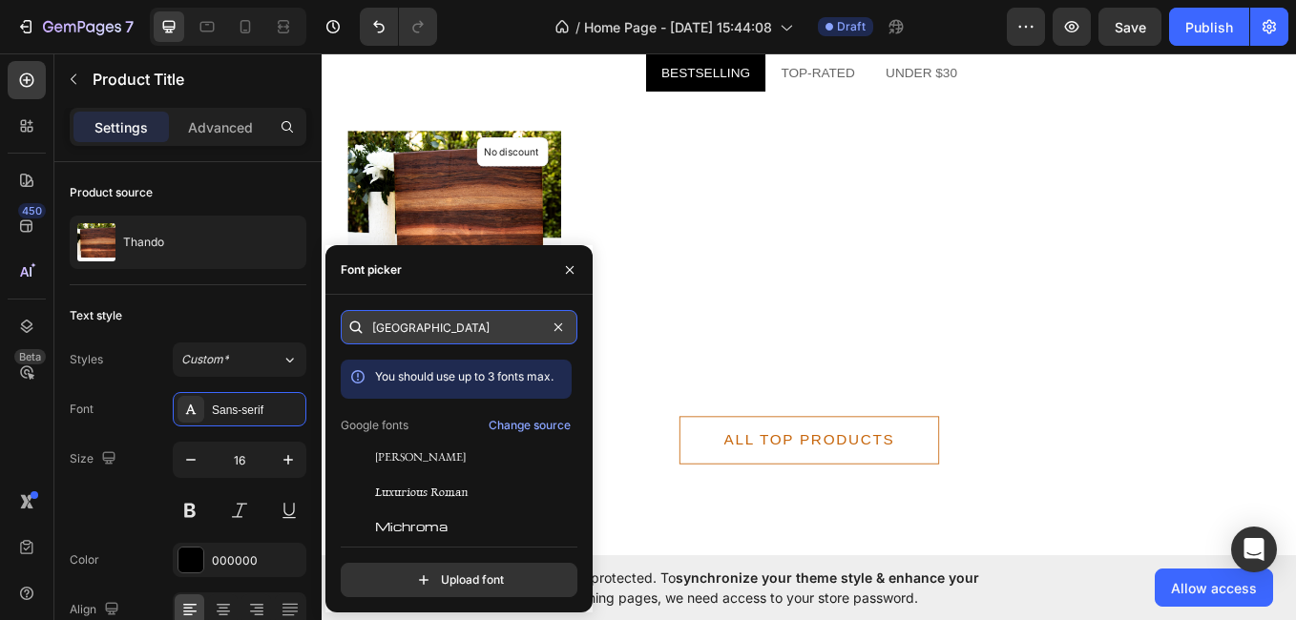
type input "roman"
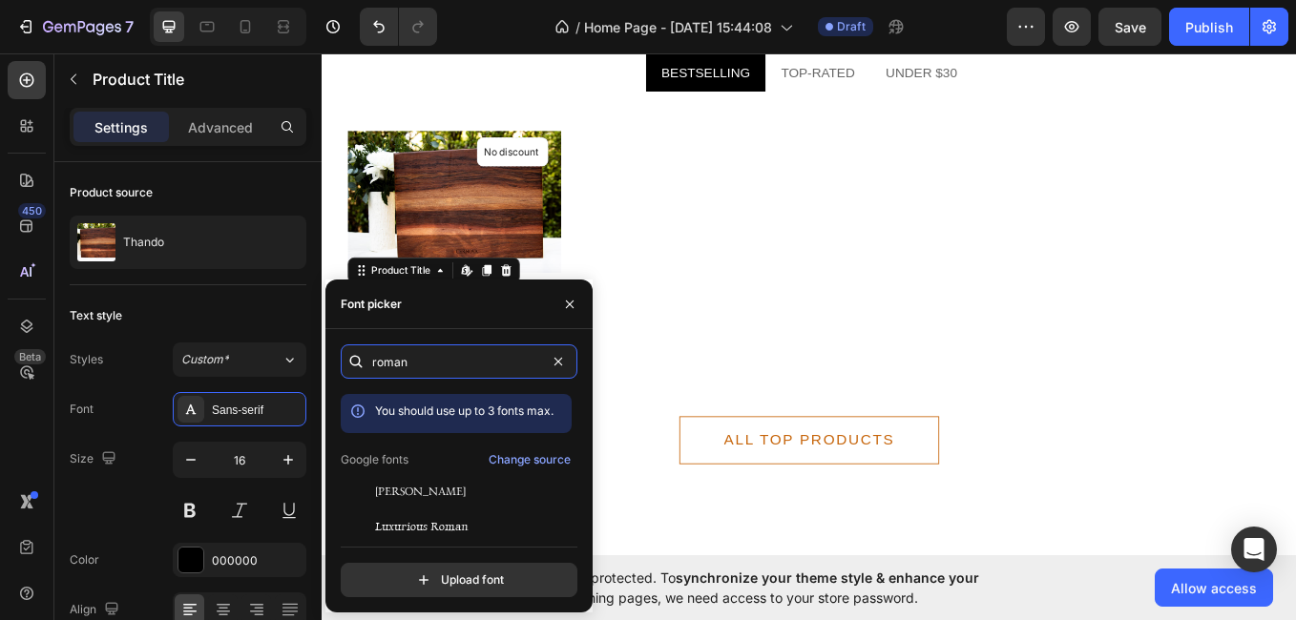
scroll to position [47, 0]
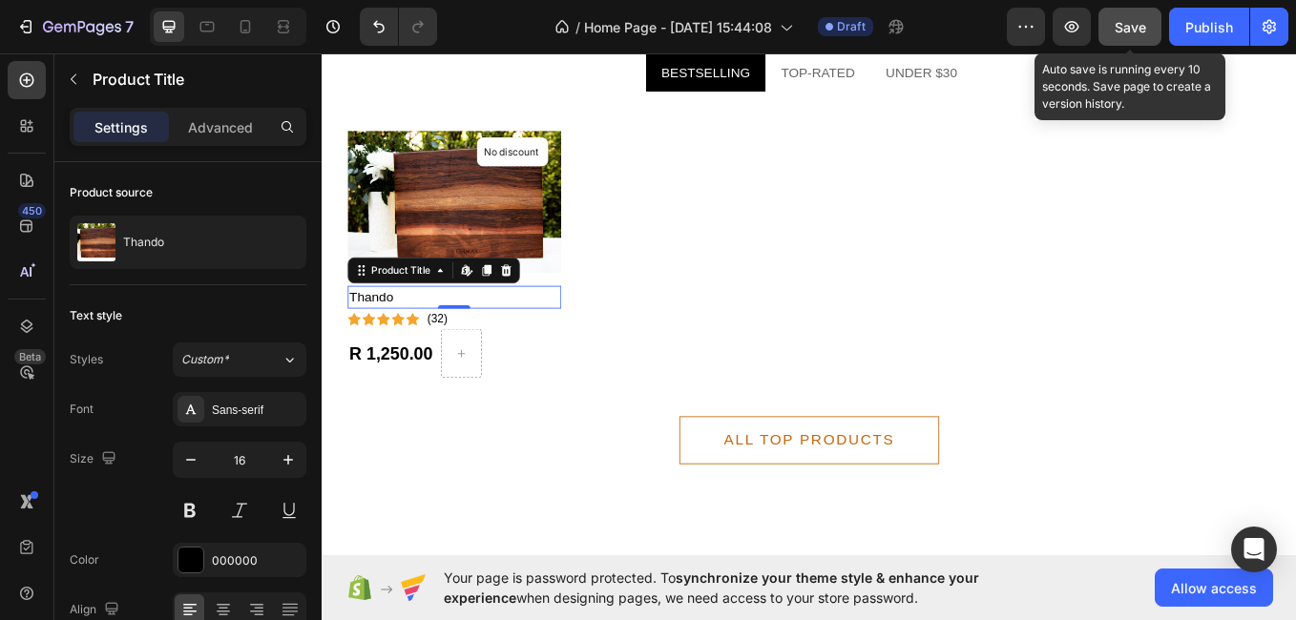
click at [1140, 34] on span "Save" at bounding box center [1130, 27] width 31 height 16
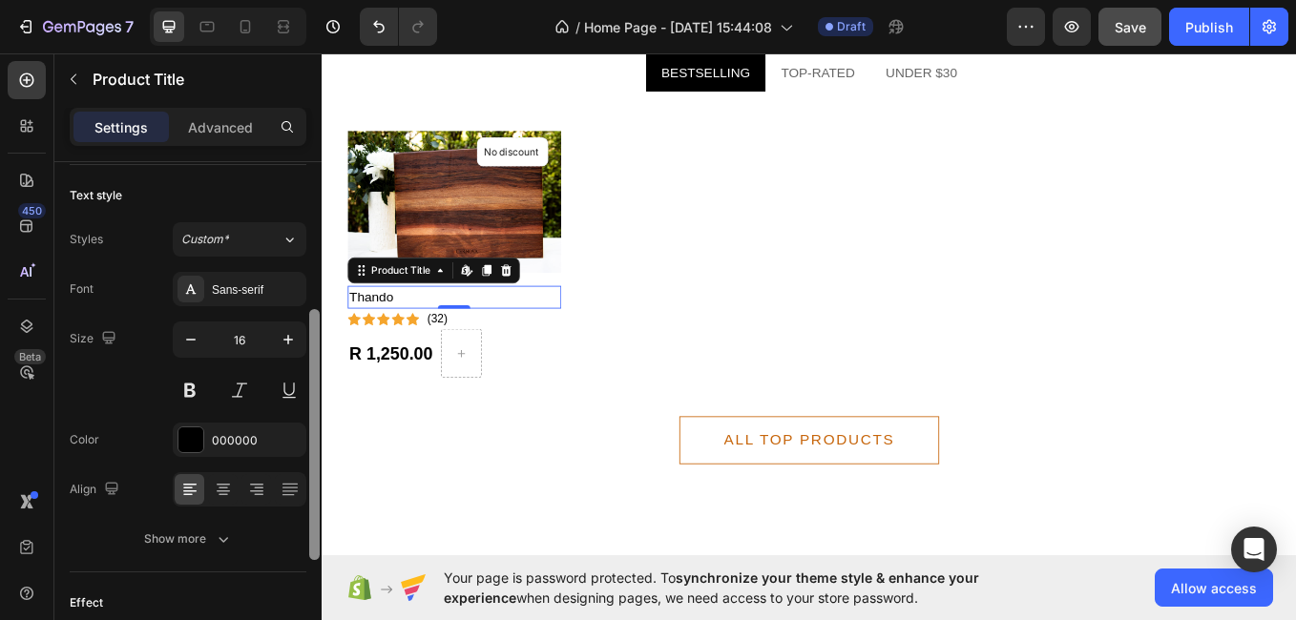
scroll to position [189, 0]
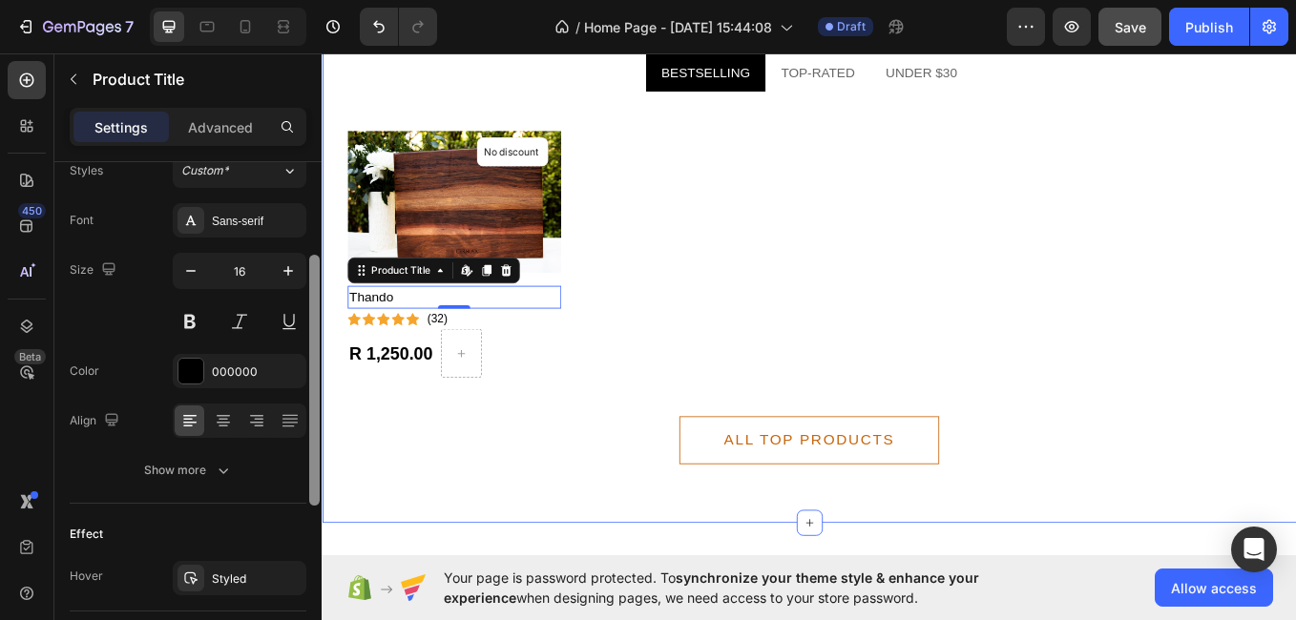
drag, startPoint x: 634, startPoint y: 455, endPoint x: 325, endPoint y: 596, distance: 338.7
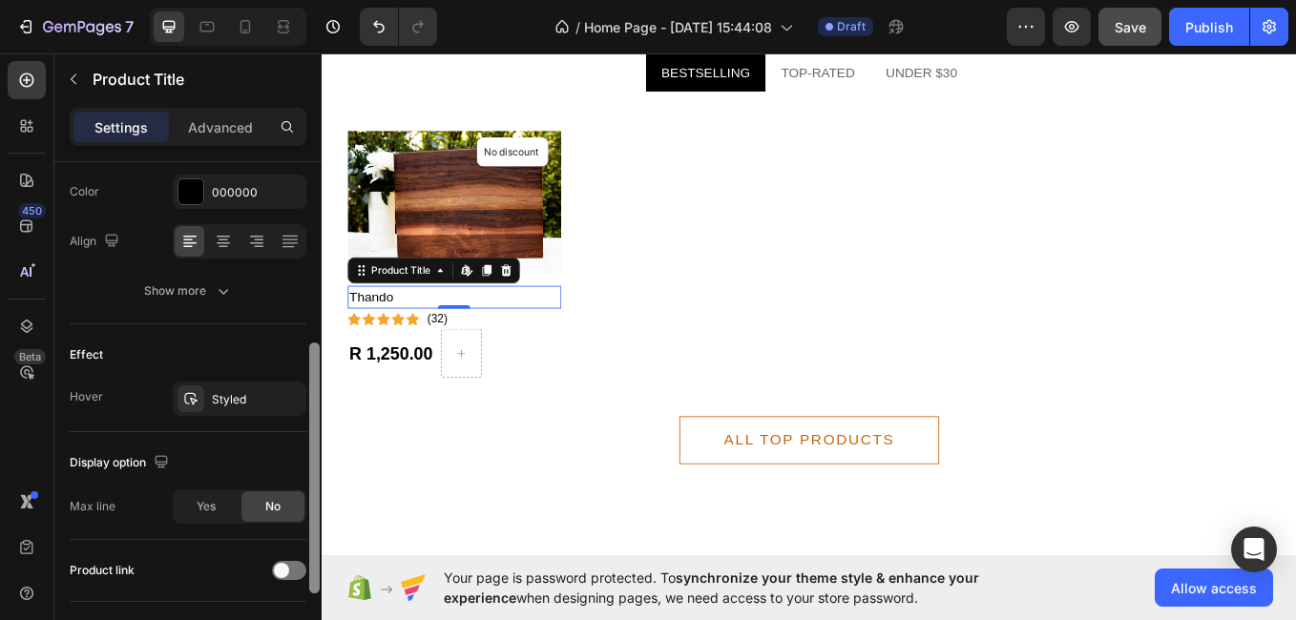
scroll to position [318, 0]
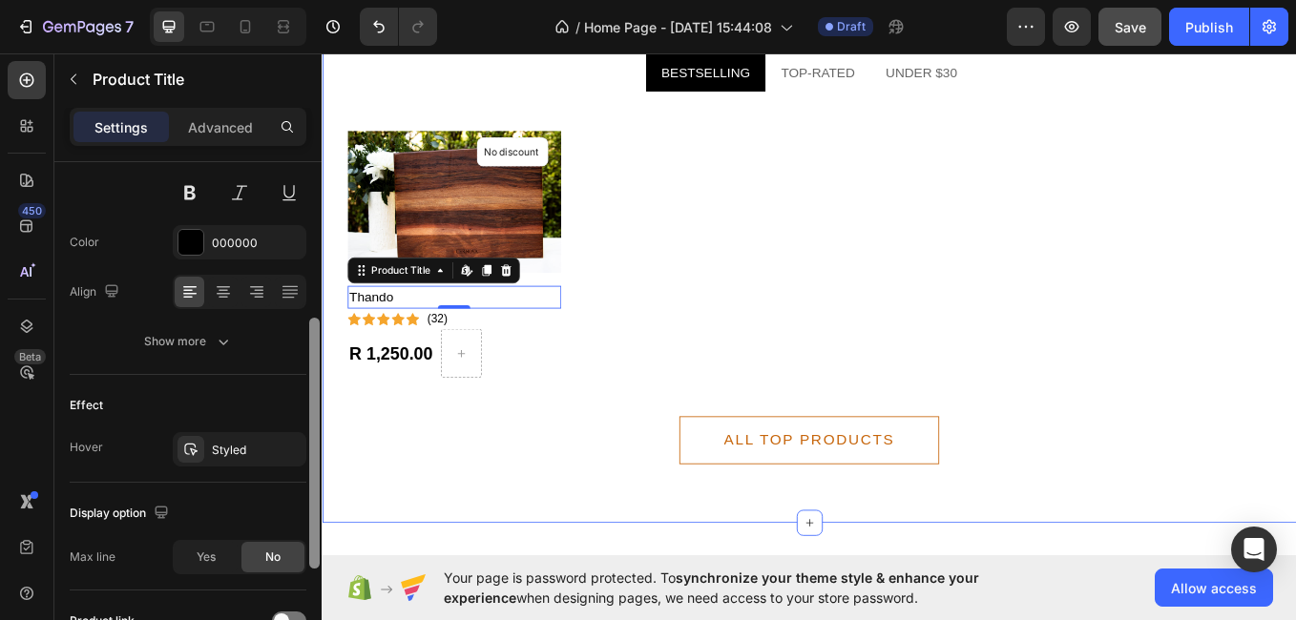
click at [487, 548] on div "people are buying Text Featured products Heading BESTSELLING TOP-RATED UNDER $3…" at bounding box center [894, 232] width 1145 height 746
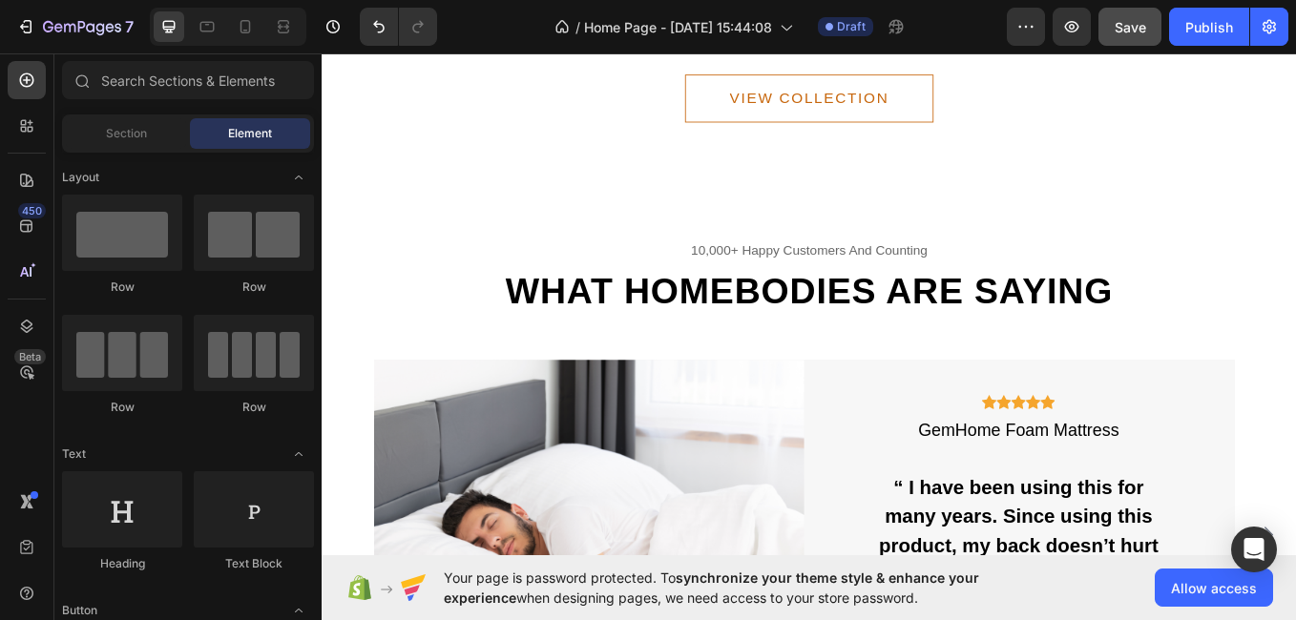
scroll to position [4854, 0]
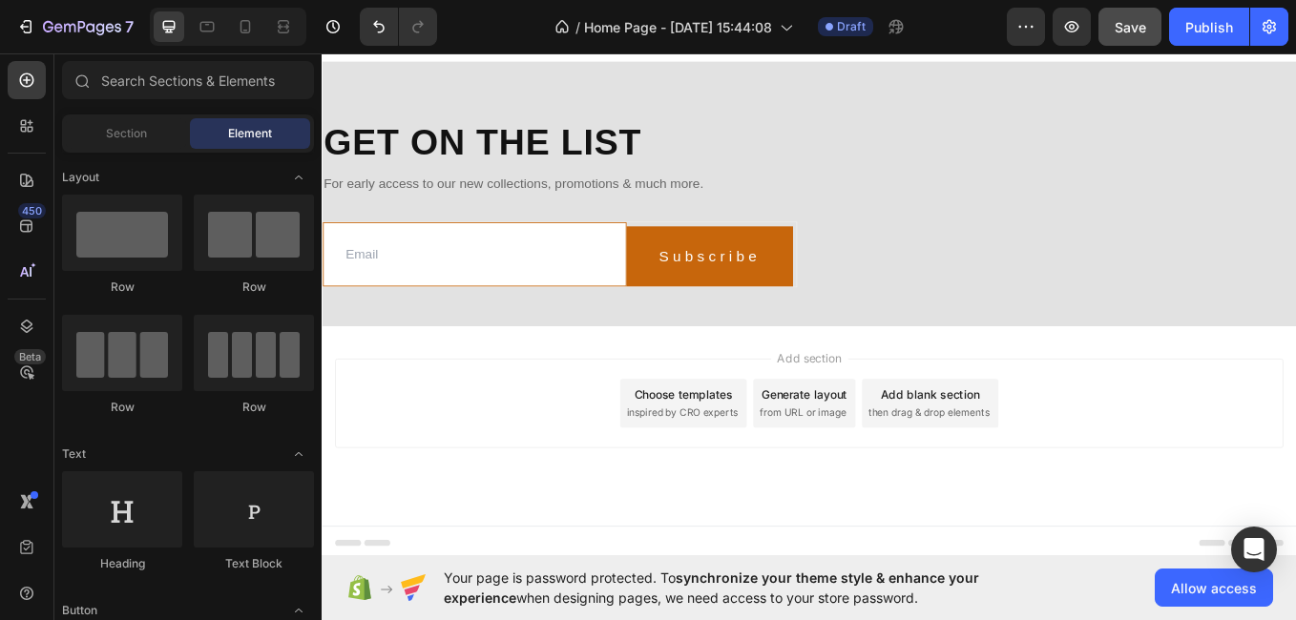
drag, startPoint x: 1459, startPoint y: 449, endPoint x: 1613, endPoint y: 652, distance: 254.8
click at [1295, 395] on div "Add section Choose templates inspired by CRO experts Generate layout from URL o…" at bounding box center [894, 491] width 1145 height 235
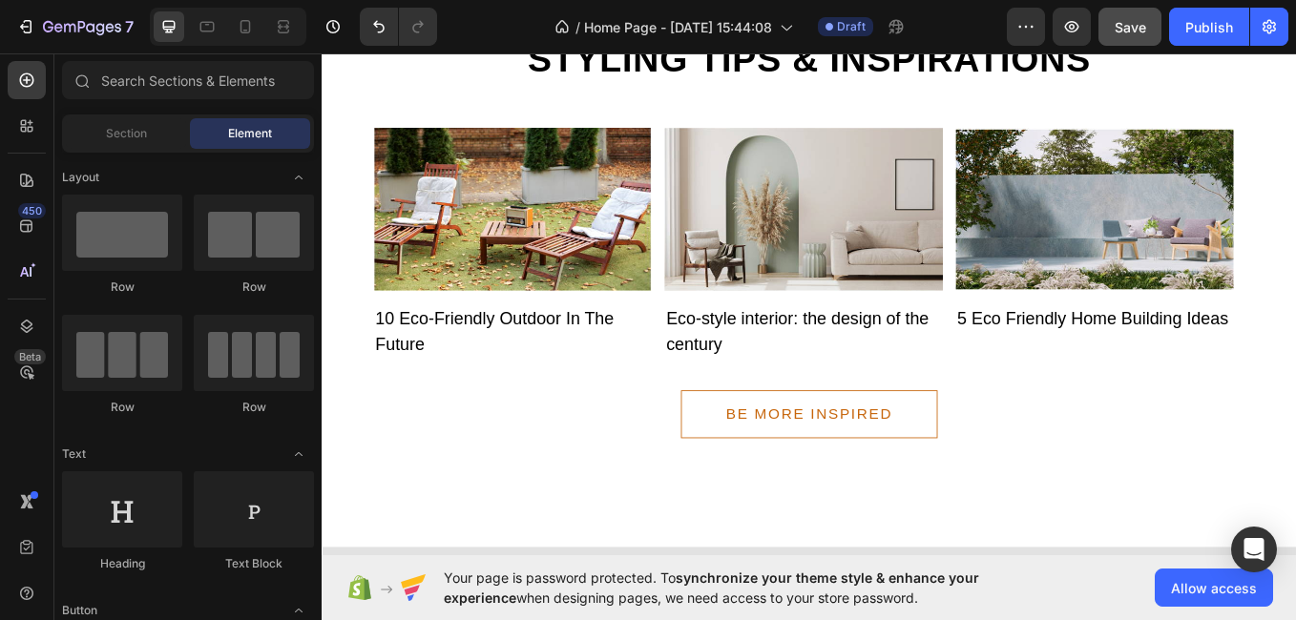
scroll to position [4071, 0]
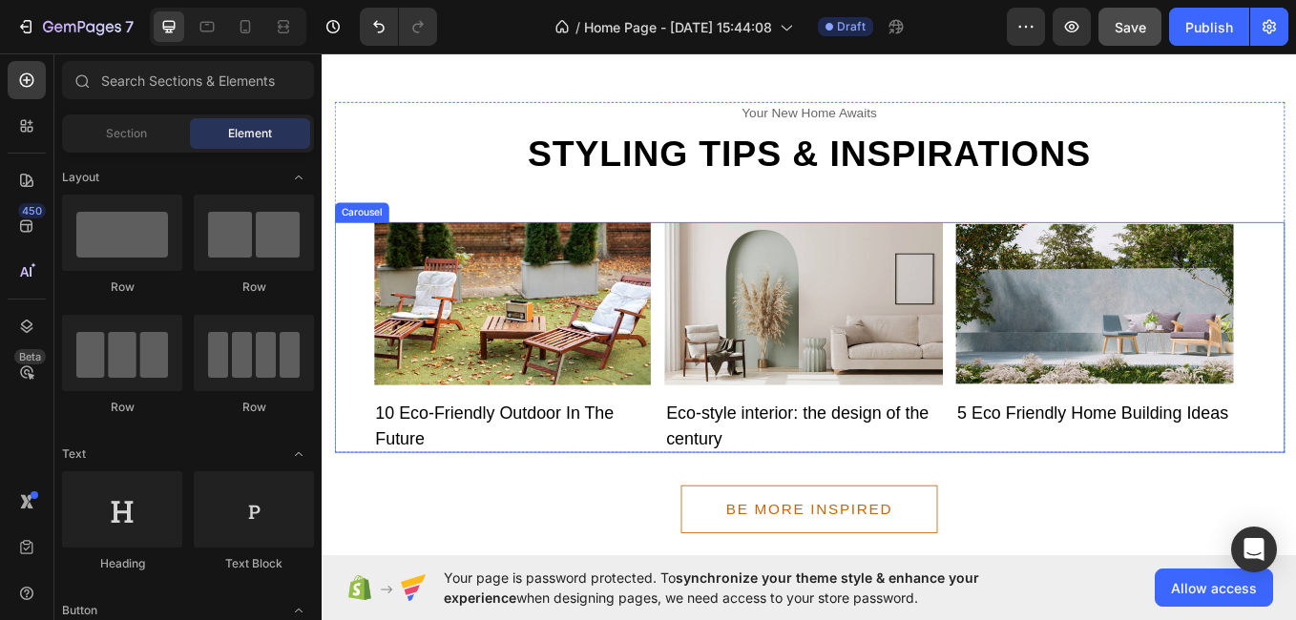
click at [1295, 503] on div "Image 10 Eco-Friendly Outdoor In The Future Text Image Eco-style interior: the …" at bounding box center [894, 387] width 1117 height 271
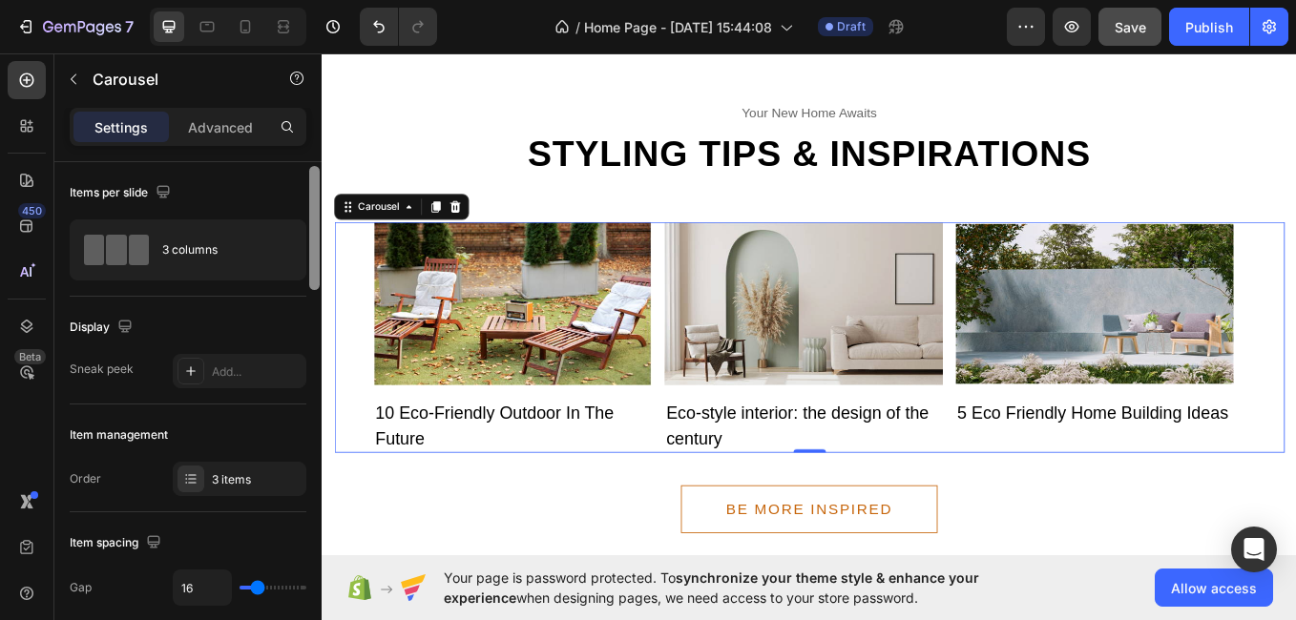
scroll to position [244, 0]
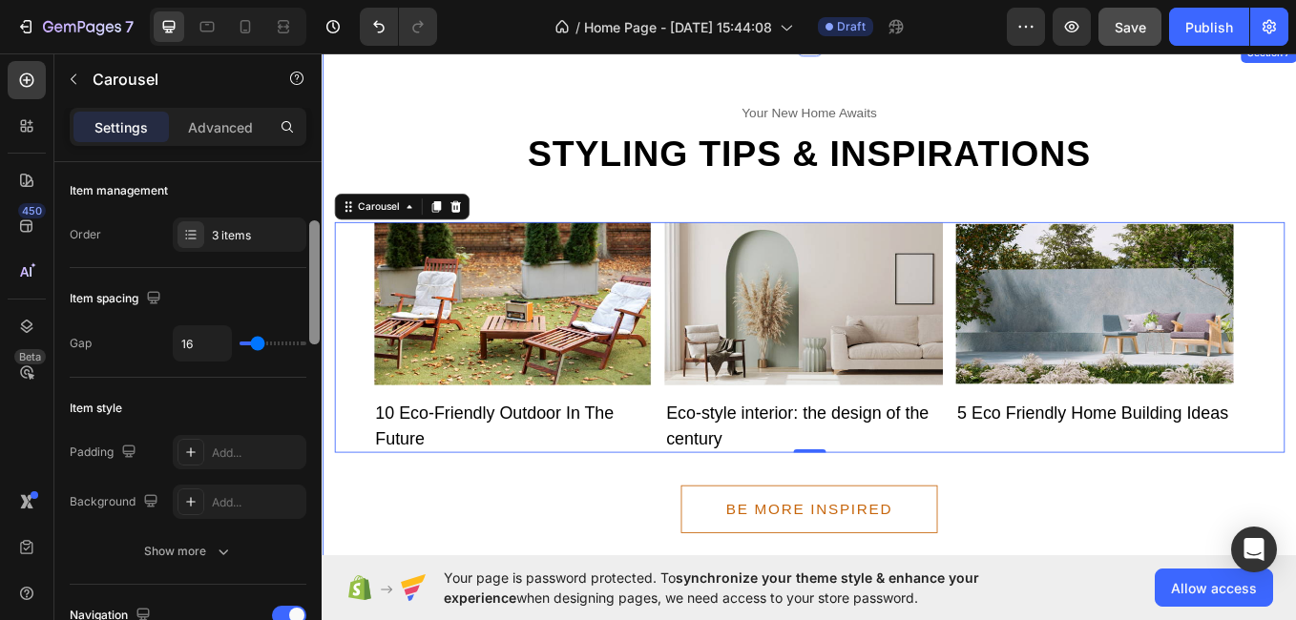
drag, startPoint x: 638, startPoint y: 328, endPoint x: 332, endPoint y: 620, distance: 422.6
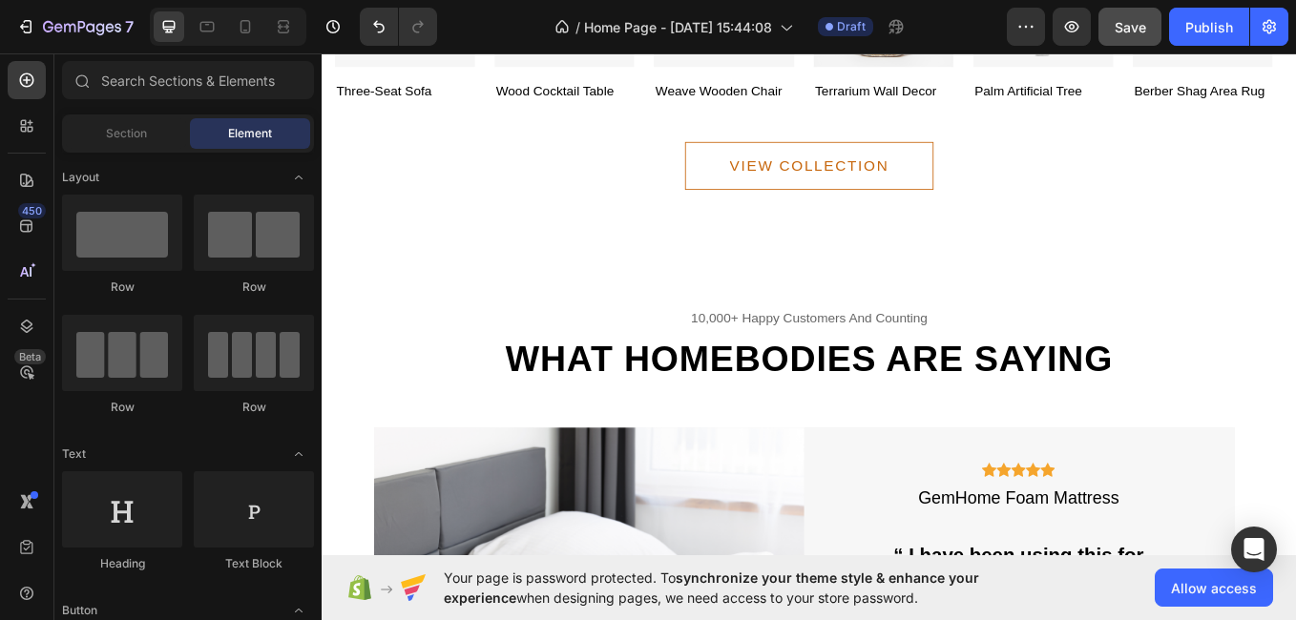
scroll to position [3282, 0]
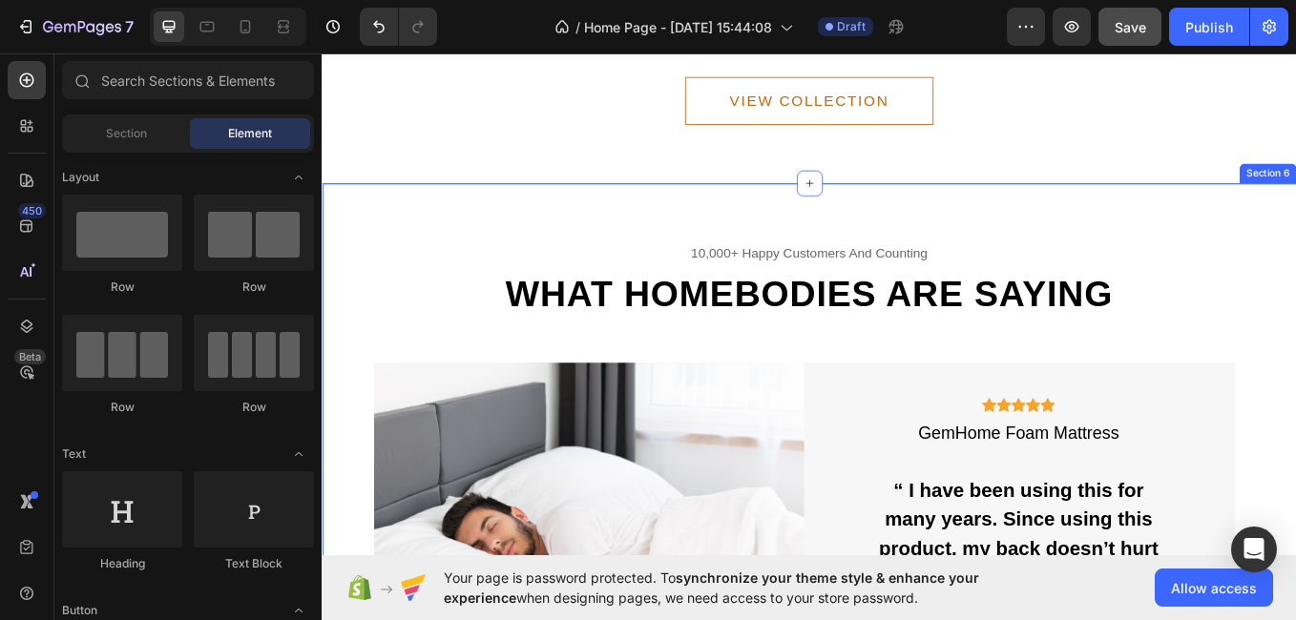
click at [1295, 262] on div "10,000+ happy customers and counting Text What homebodies are saying Heading Im…" at bounding box center [894, 563] width 1145 height 715
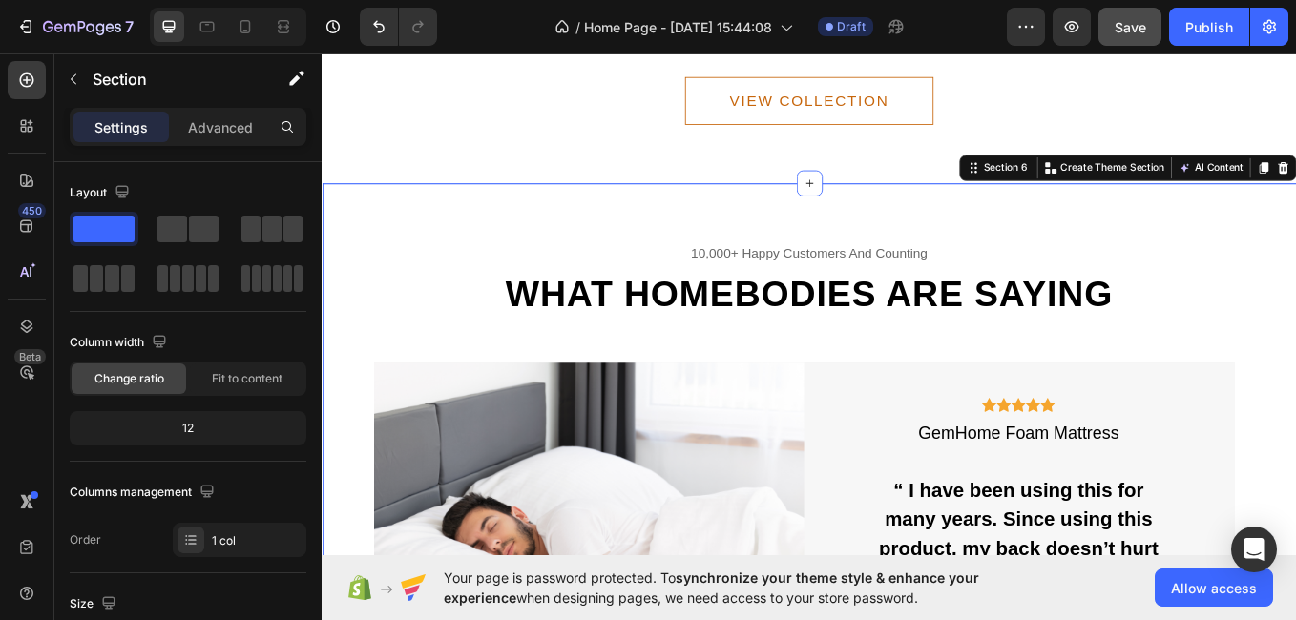
scroll to position [652, 0]
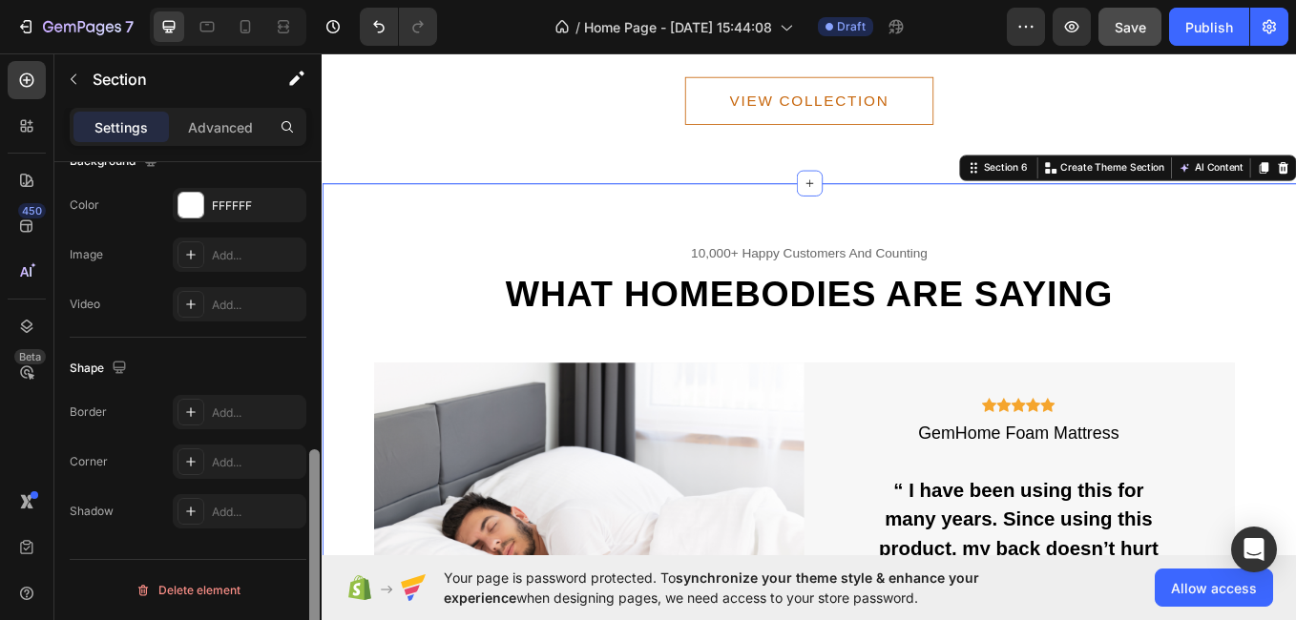
drag, startPoint x: 313, startPoint y: 341, endPoint x: 355, endPoint y: 661, distance: 323.4
click at [355, 0] on html "7 / Home Page - Aug 28, 15:44:08 Draft Preview Save Publish 450 Beta Sections(1…" at bounding box center [648, 0] width 1296 height 0
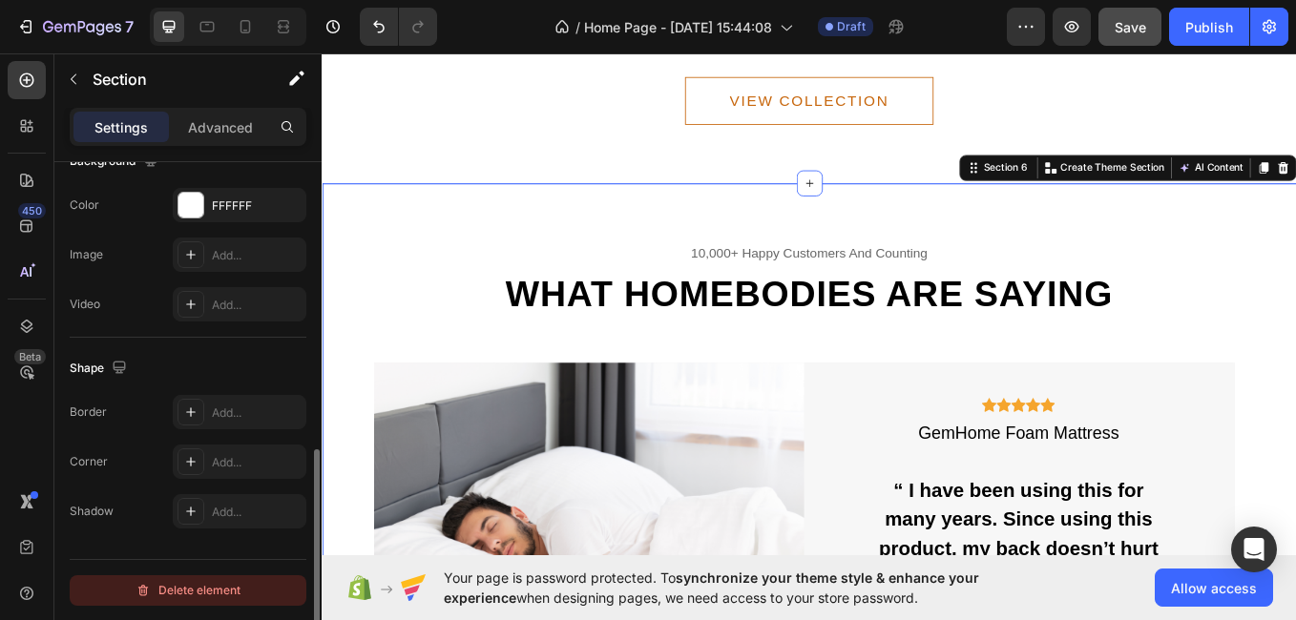
click at [218, 590] on div "Delete element" at bounding box center [188, 590] width 105 height 23
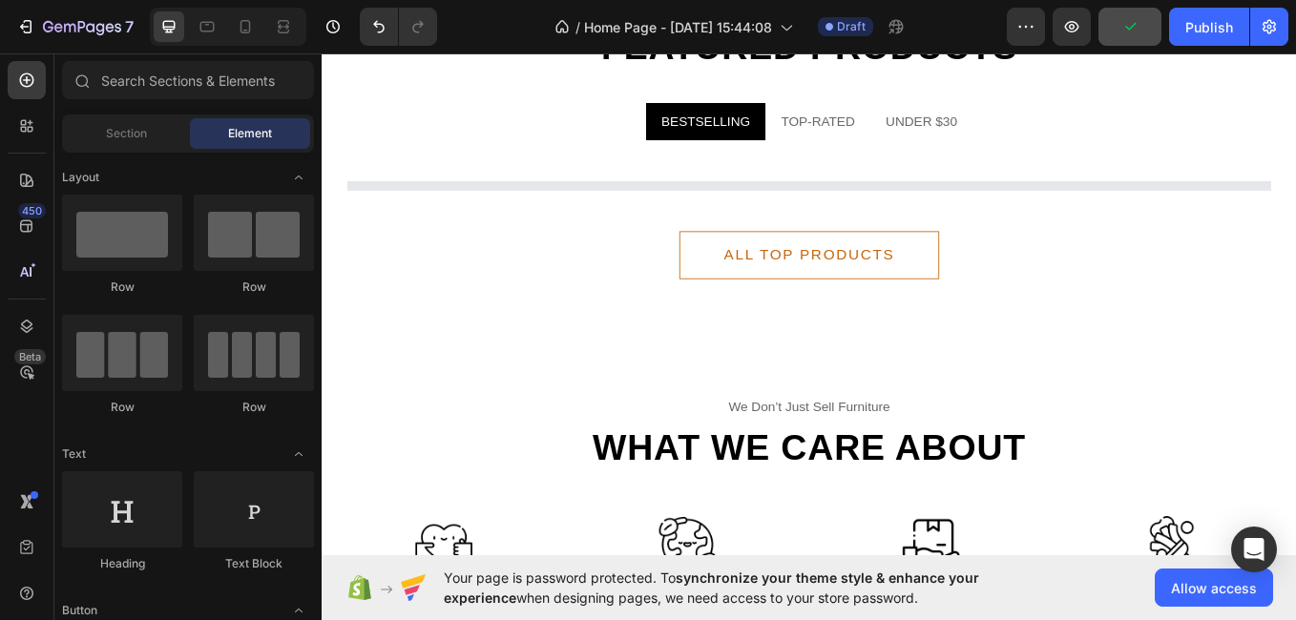
scroll to position [1177, 0]
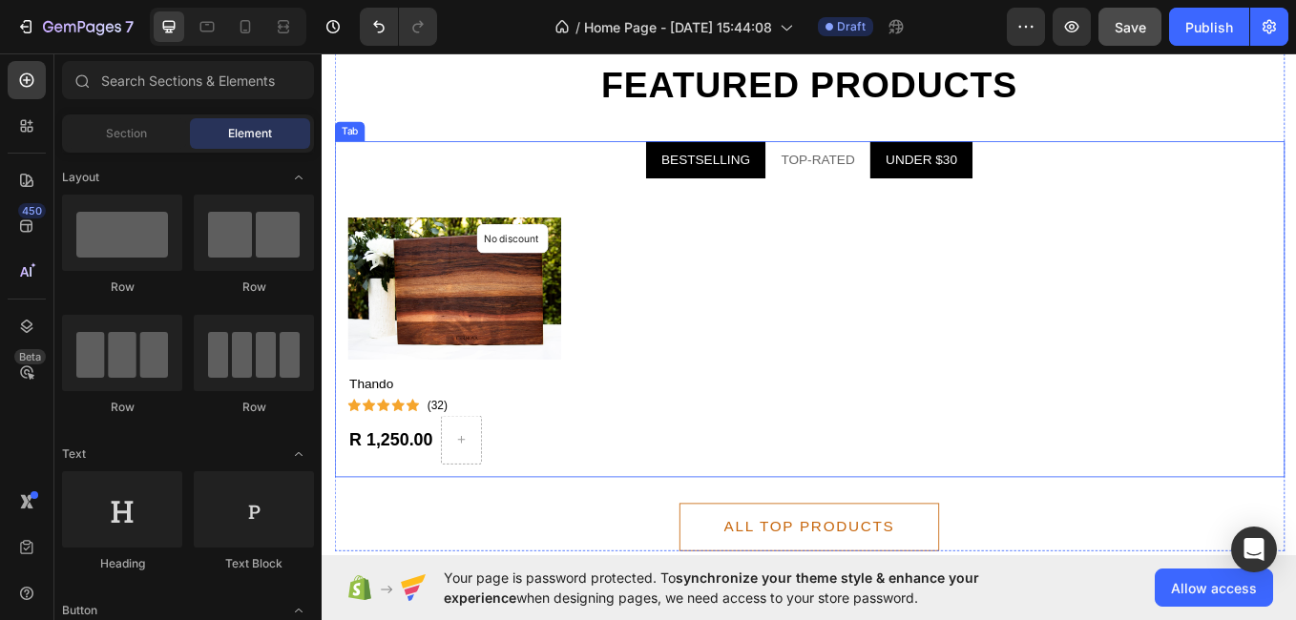
click at [1050, 177] on div "UNDER $30" at bounding box center [1026, 178] width 90 height 29
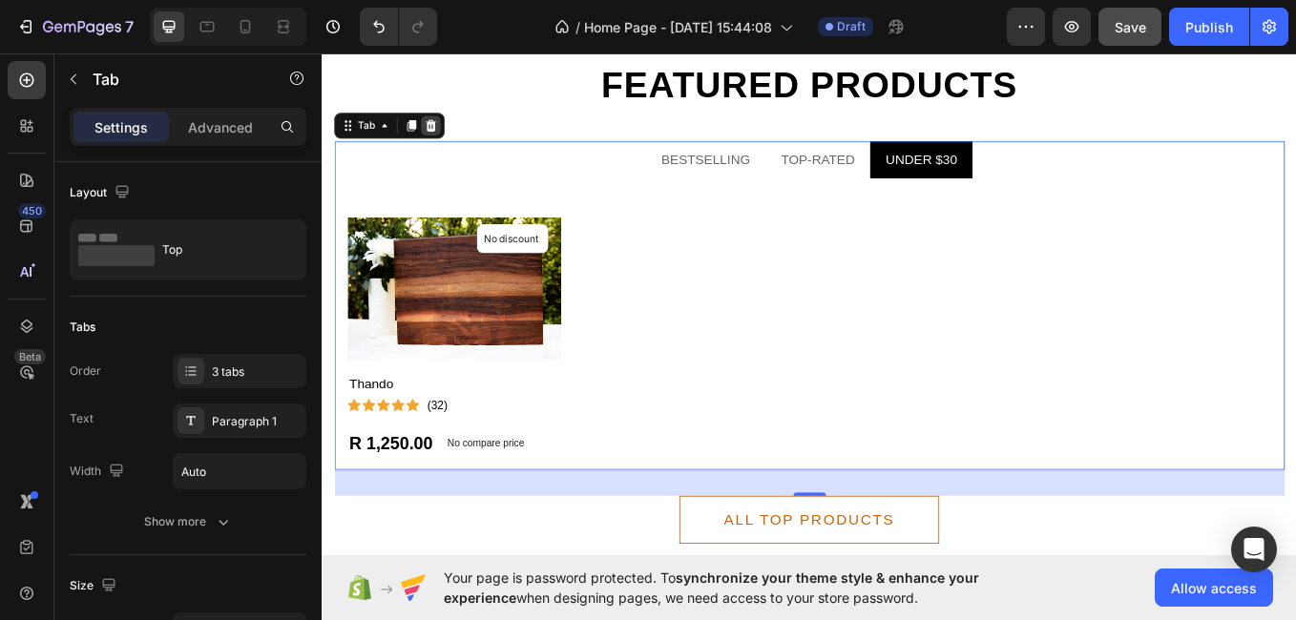
click at [452, 132] on icon at bounding box center [449, 138] width 15 height 15
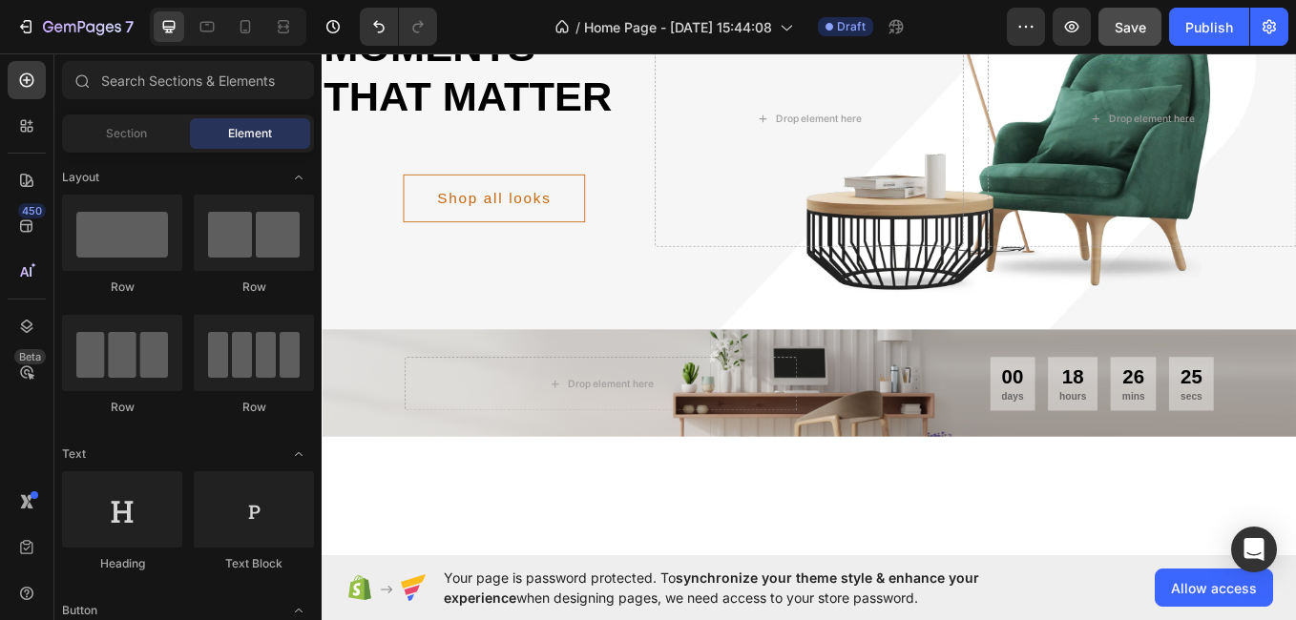
scroll to position [0, 0]
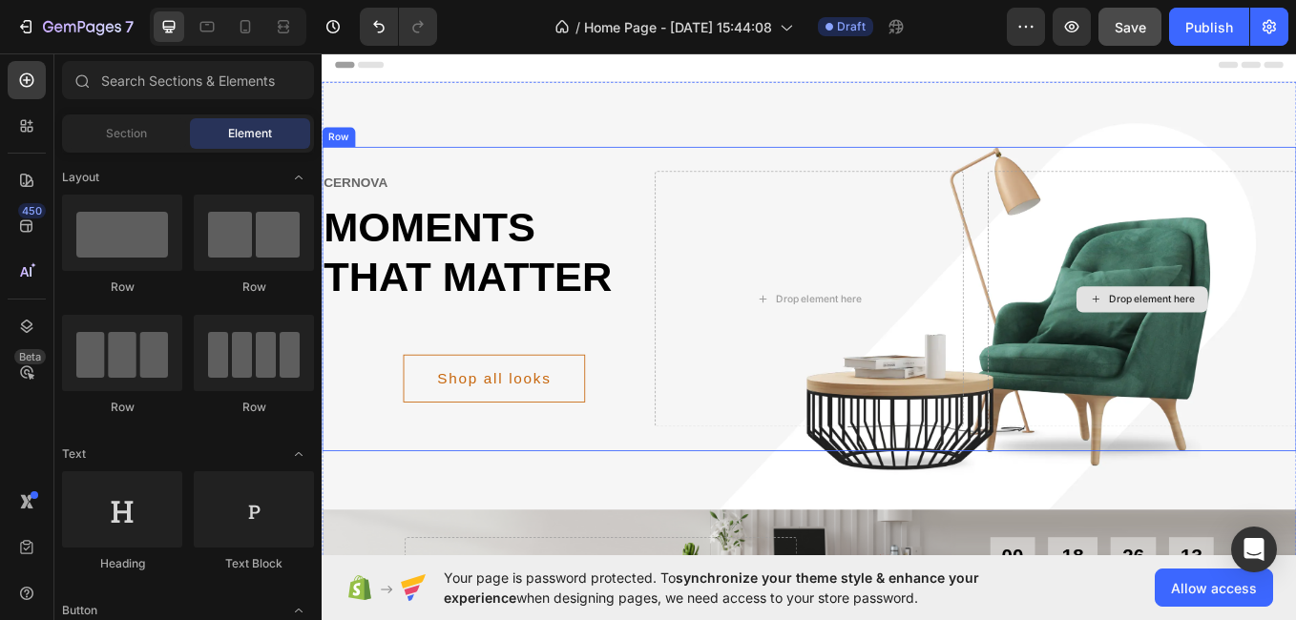
click at [1295, 422] on div "Drop element here" at bounding box center [1285, 342] width 363 height 301
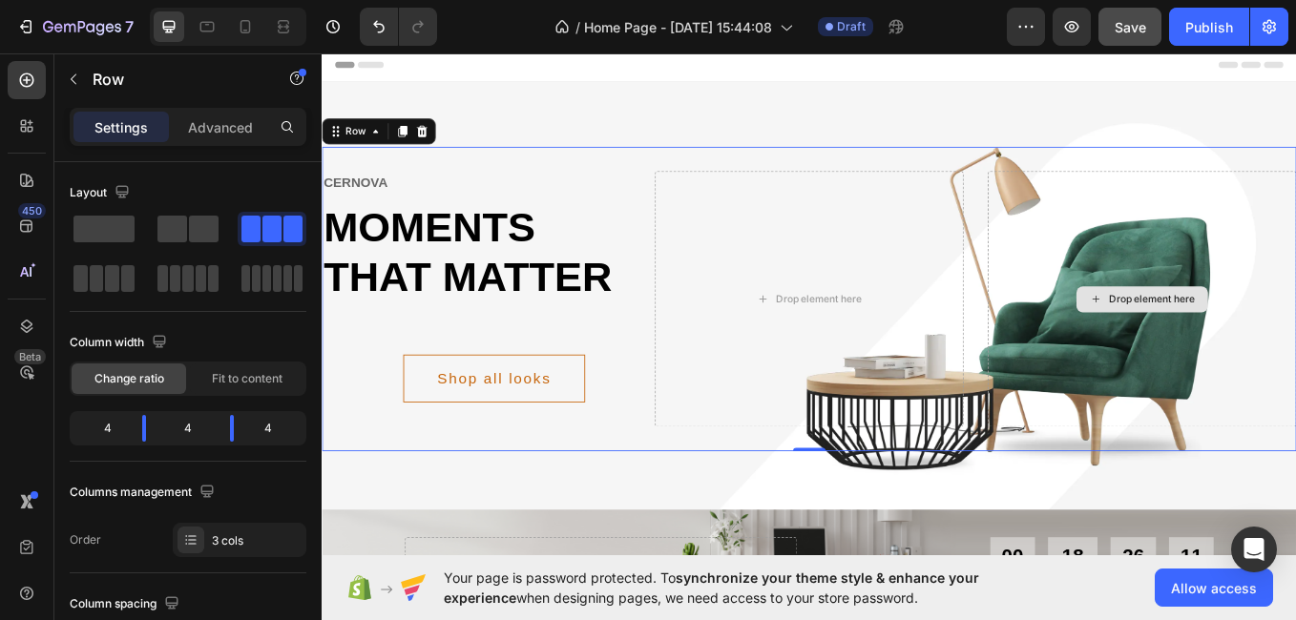
click at [1295, 422] on div "Drop element here" at bounding box center [1285, 342] width 363 height 301
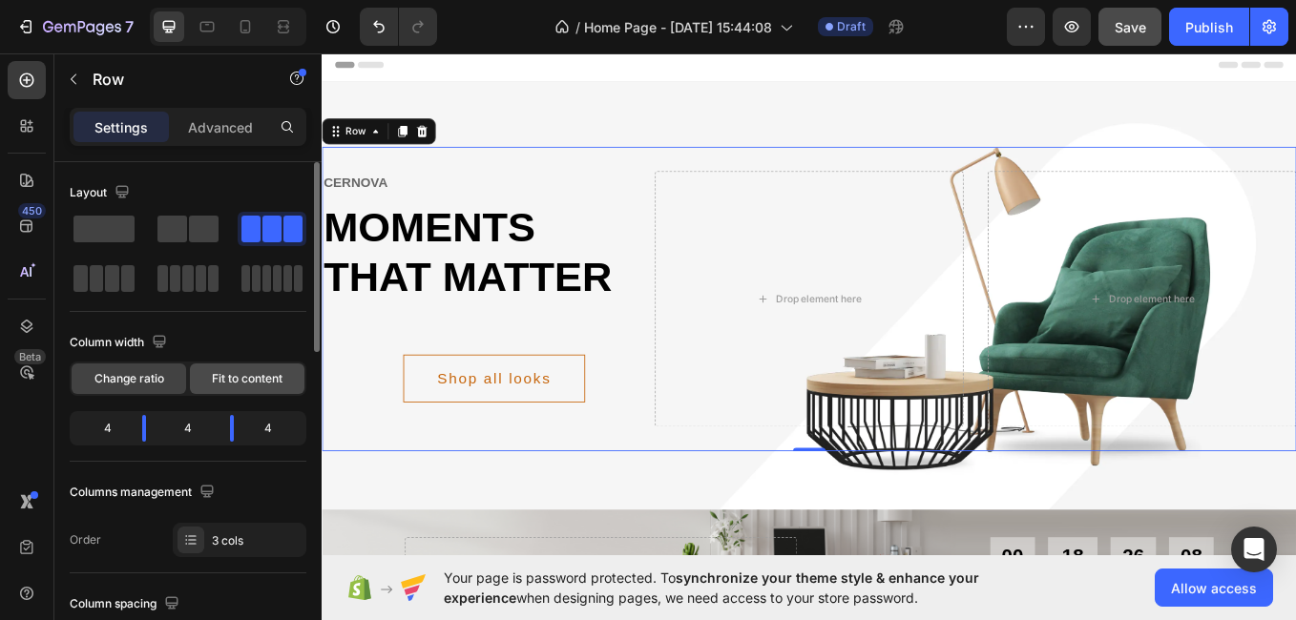
click at [208, 374] on div "Fit to content" at bounding box center [247, 379] width 115 height 31
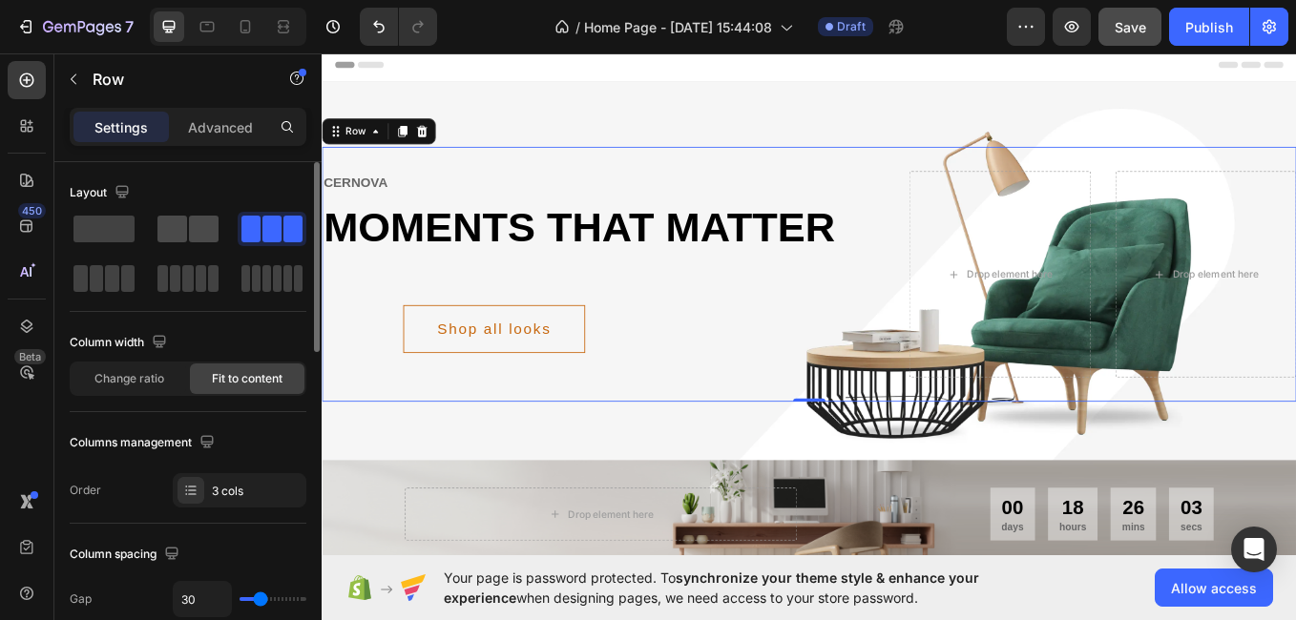
click at [199, 234] on span at bounding box center [204, 229] width 30 height 27
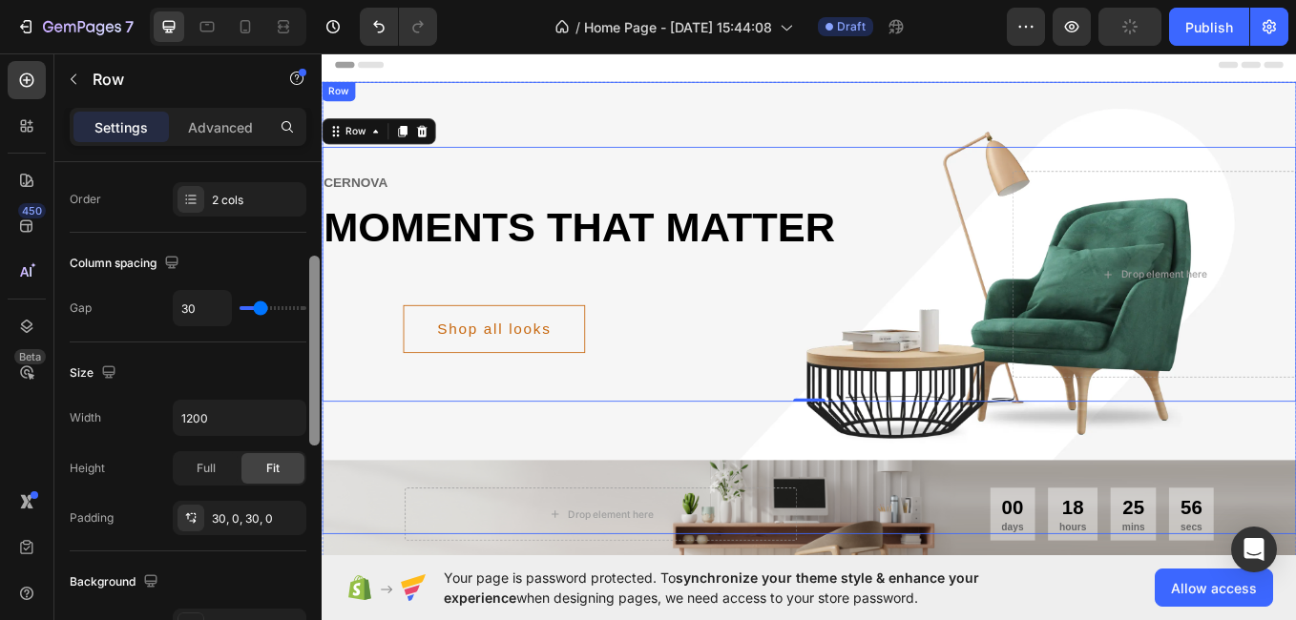
scroll to position [306, 0]
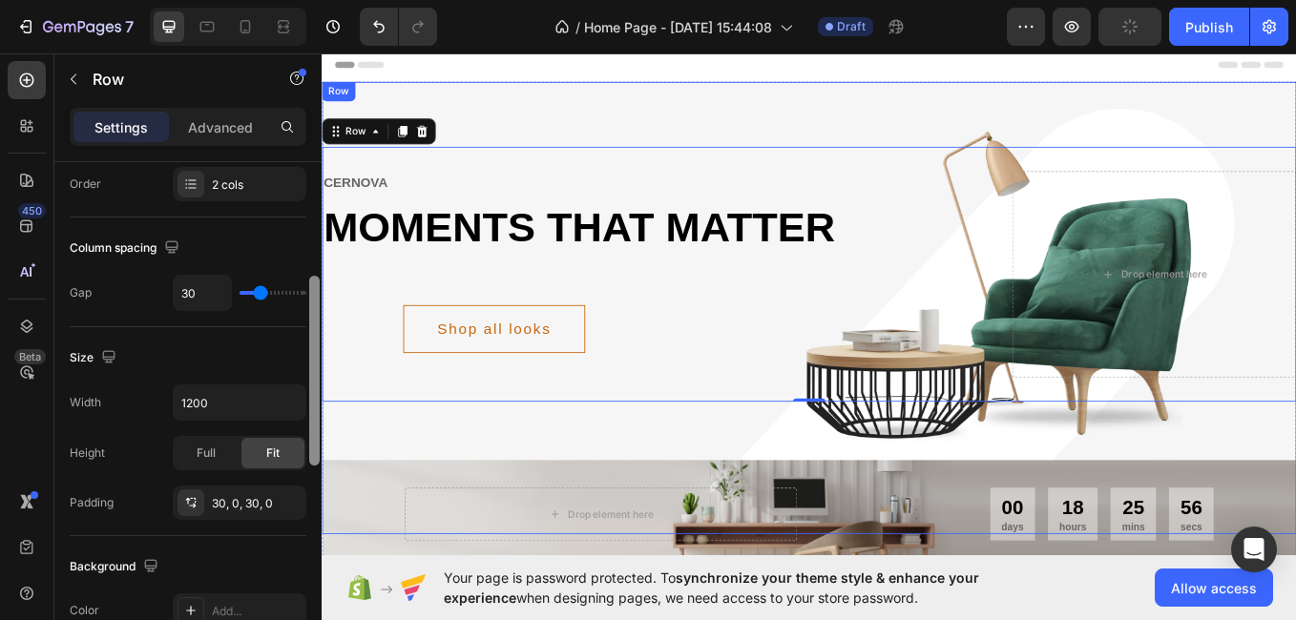
drag, startPoint x: 633, startPoint y: 369, endPoint x: 325, endPoint y: 513, distance: 339.9
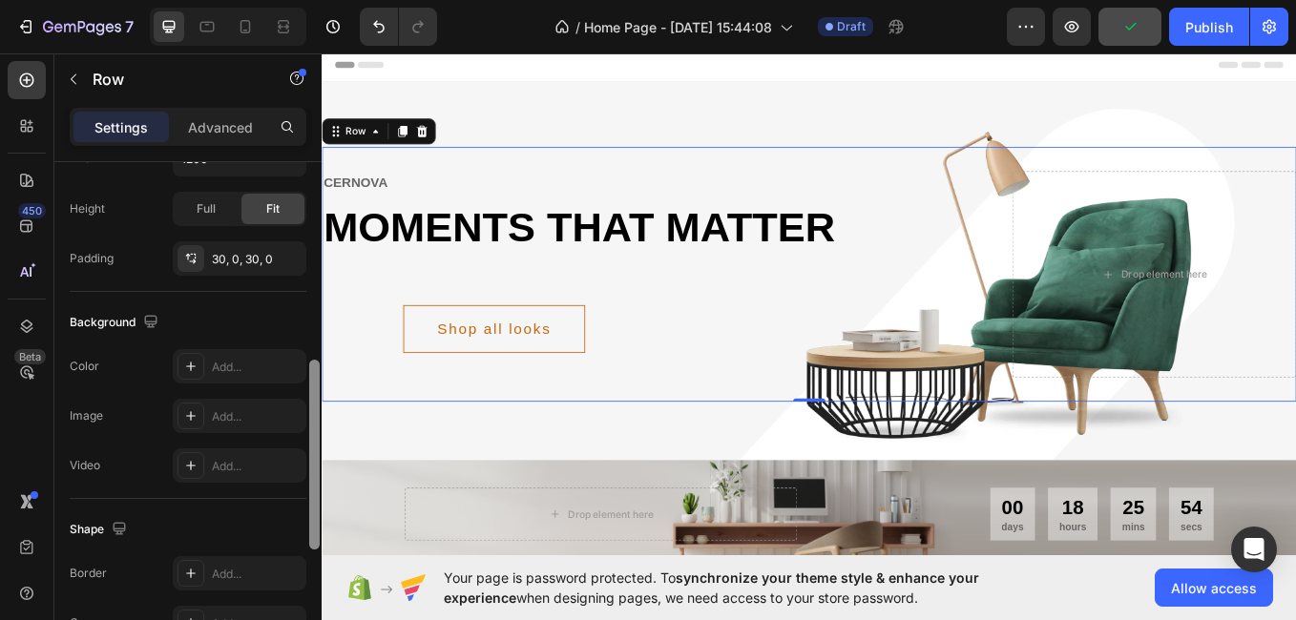
scroll to position [572, 0]
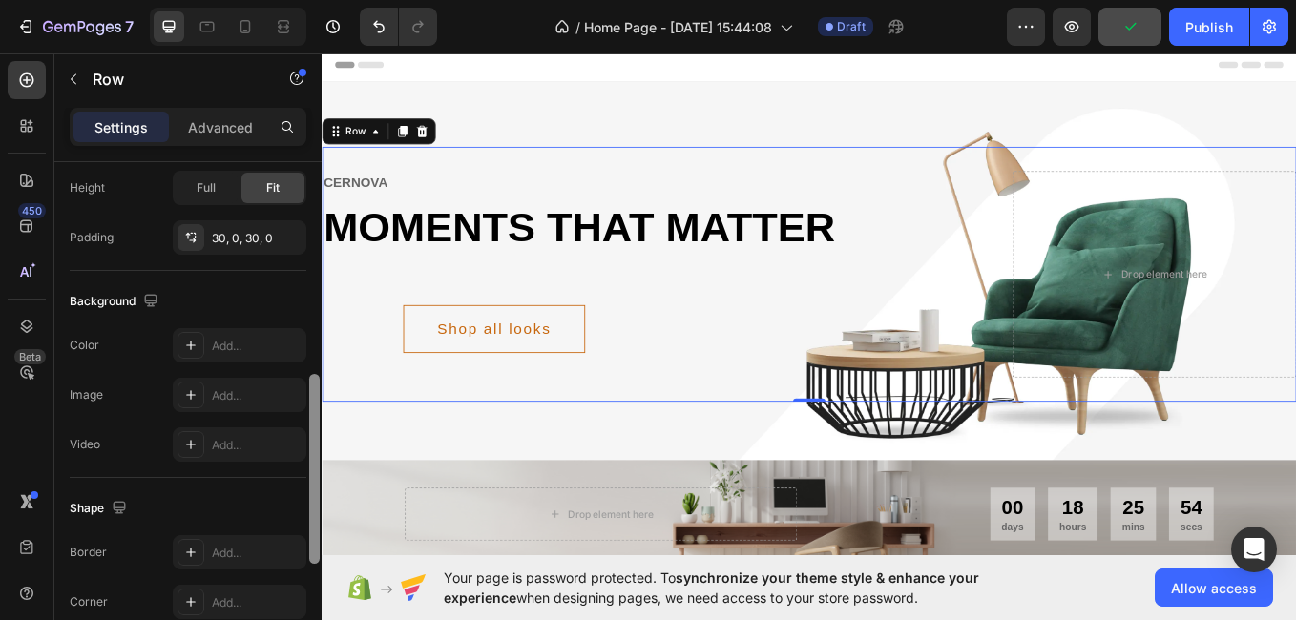
drag, startPoint x: 314, startPoint y: 442, endPoint x: 320, endPoint y: 534, distance: 91.8
click at [320, 534] on div at bounding box center [314, 418] width 14 height 513
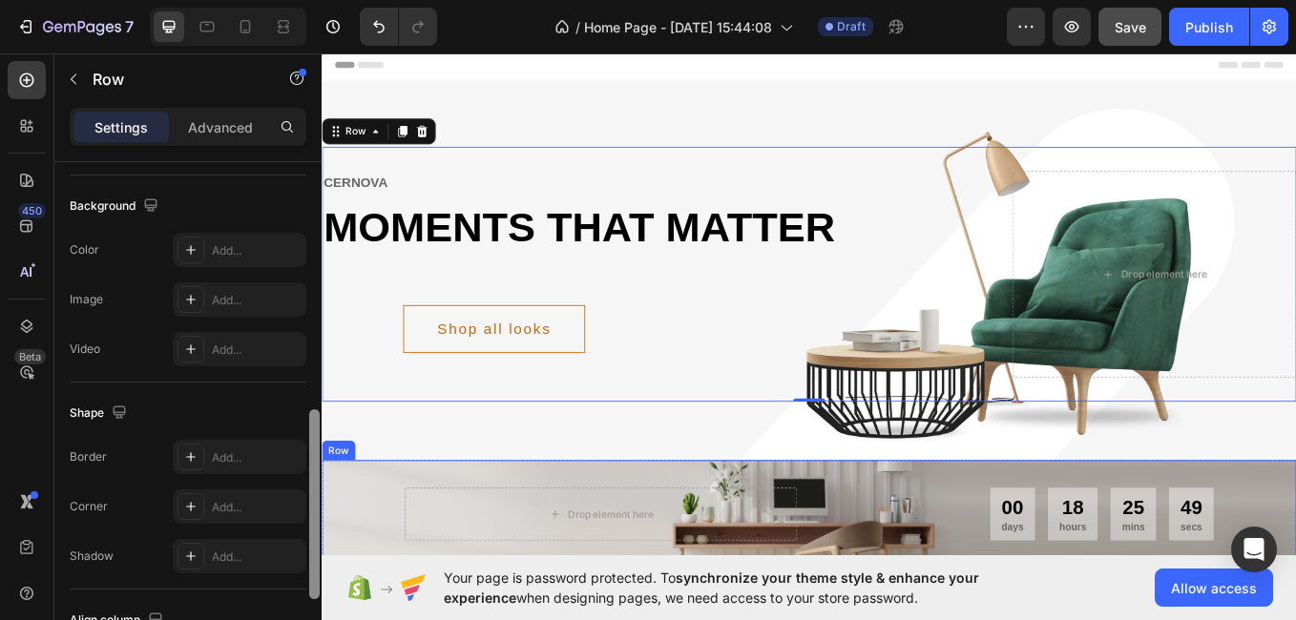
drag, startPoint x: 635, startPoint y: 430, endPoint x: 332, endPoint y: 555, distance: 327.4
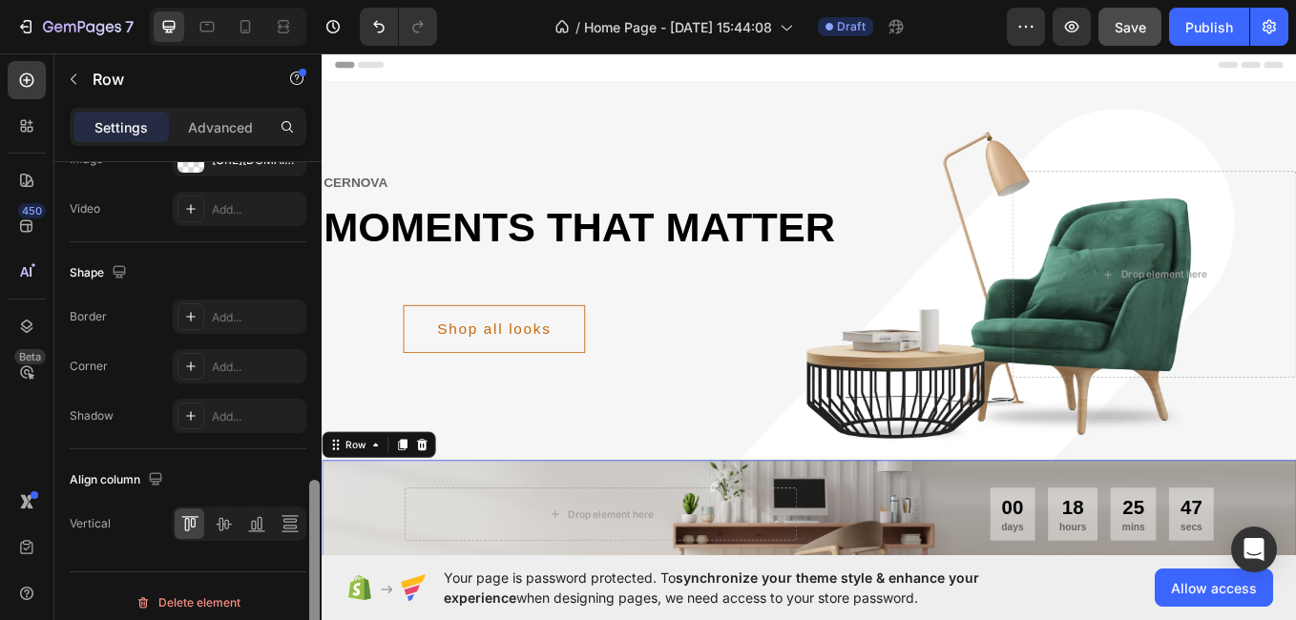
scroll to position [870, 0]
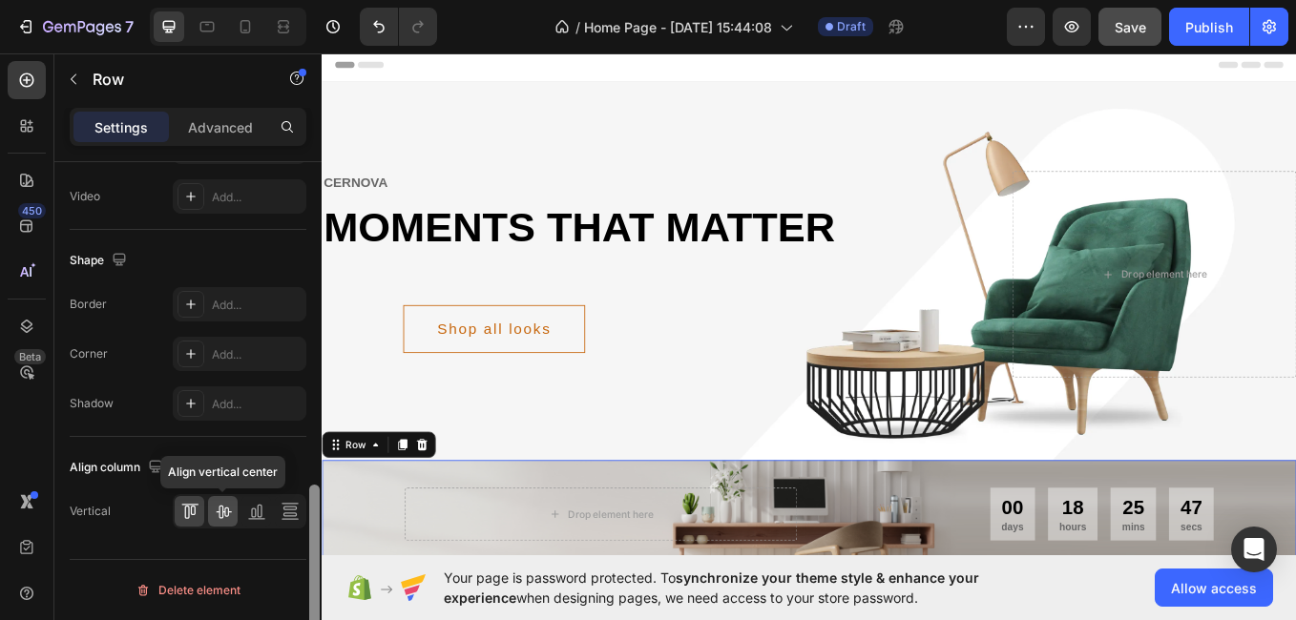
click at [220, 502] on icon at bounding box center [223, 511] width 19 height 19
click at [182, 513] on icon at bounding box center [189, 511] width 19 height 19
click at [262, 516] on icon at bounding box center [259, 511] width 5 height 13
click at [276, 516] on div at bounding box center [290, 511] width 30 height 31
click at [253, 506] on icon at bounding box center [256, 511] width 19 height 19
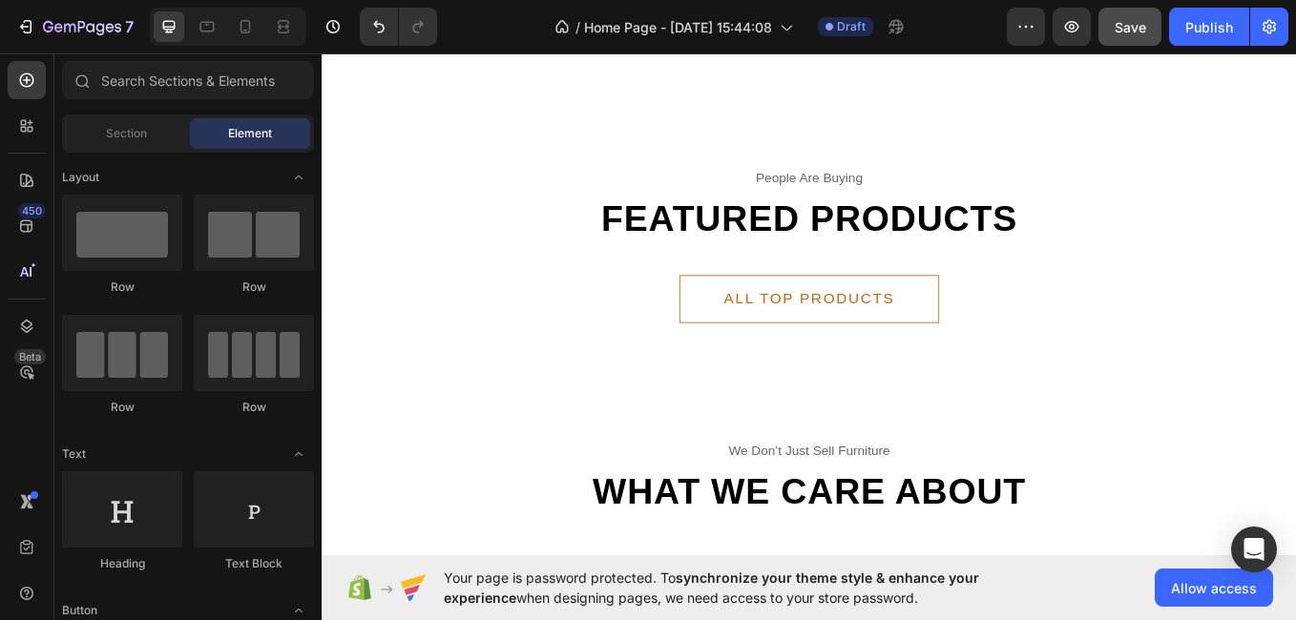
scroll to position [1504, 0]
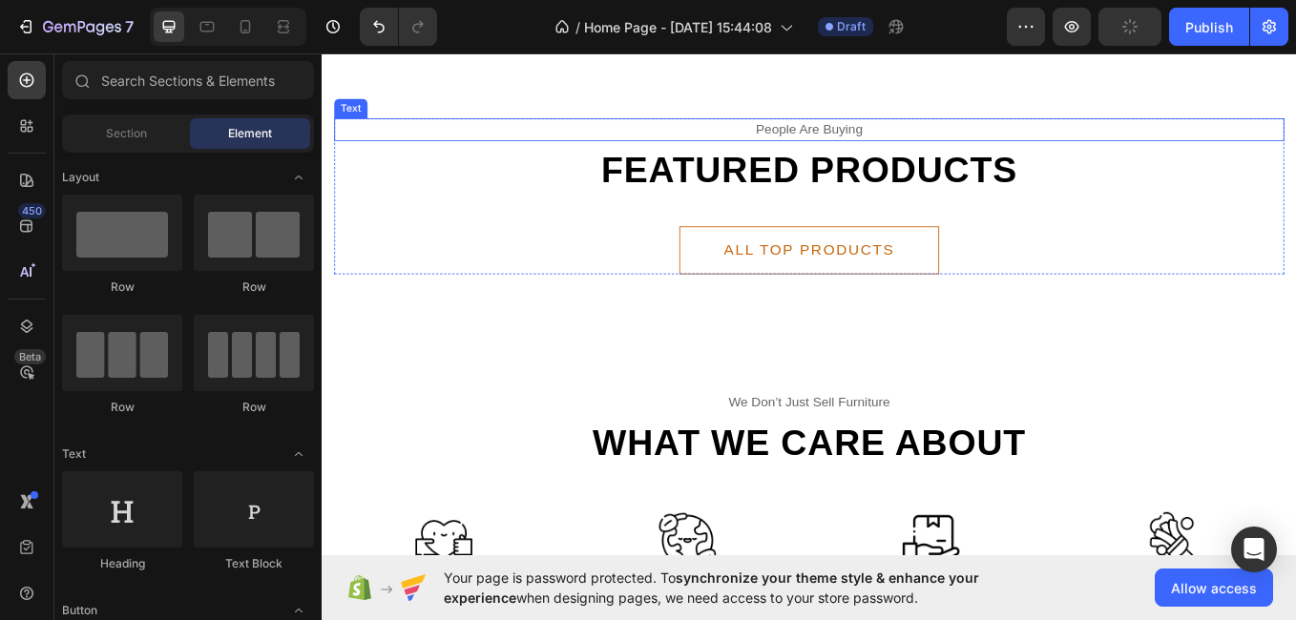
click at [966, 138] on div "people are buying" at bounding box center [894, 143] width 1117 height 27
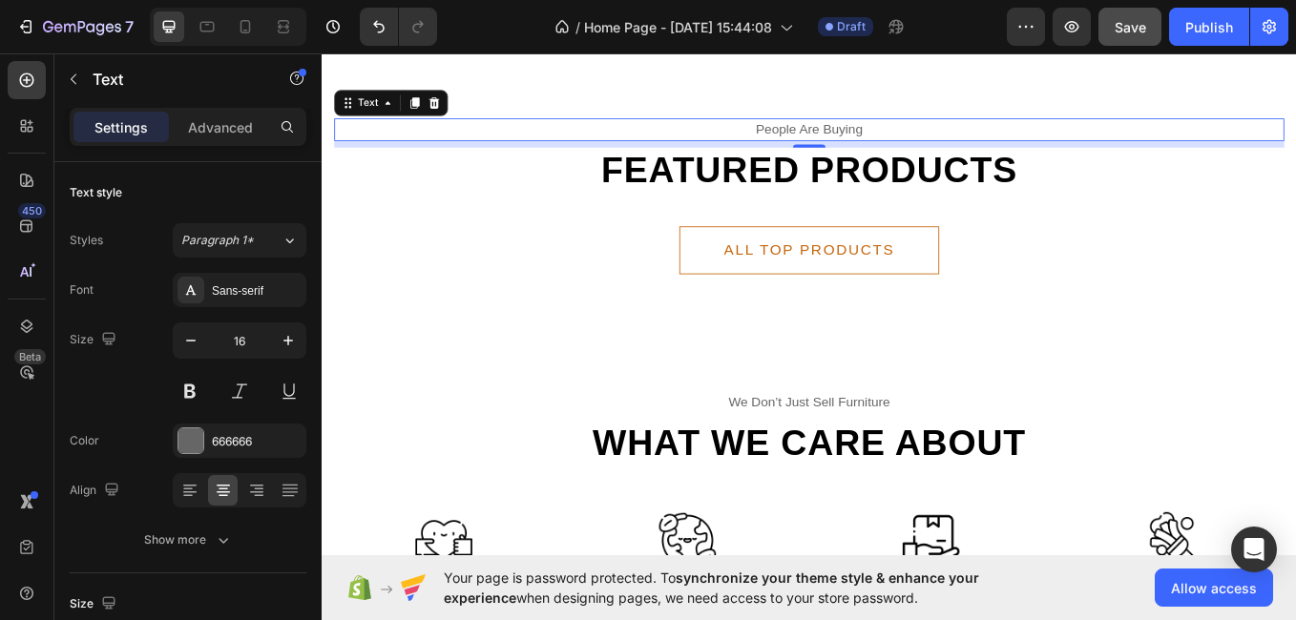
click at [953, 130] on div "people are buying" at bounding box center [894, 143] width 1117 height 27
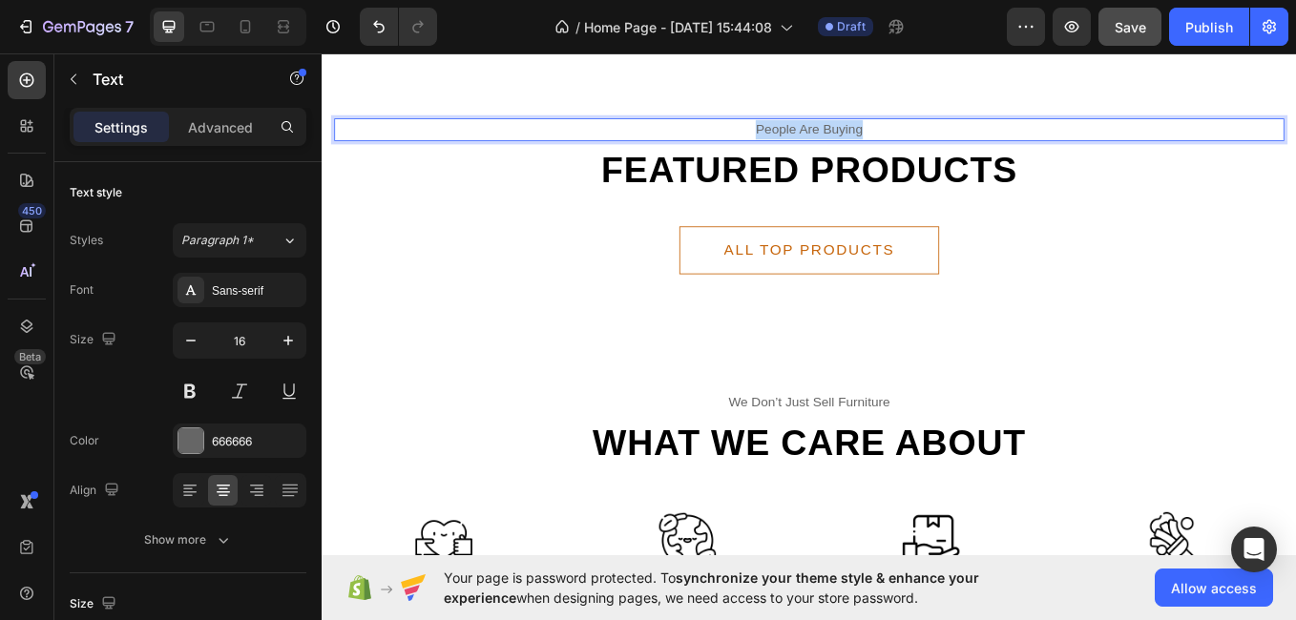
drag, startPoint x: 951, startPoint y: 129, endPoint x: 816, endPoint y: 133, distance: 134.6
click at [816, 133] on p "people are buying" at bounding box center [894, 143] width 1113 height 23
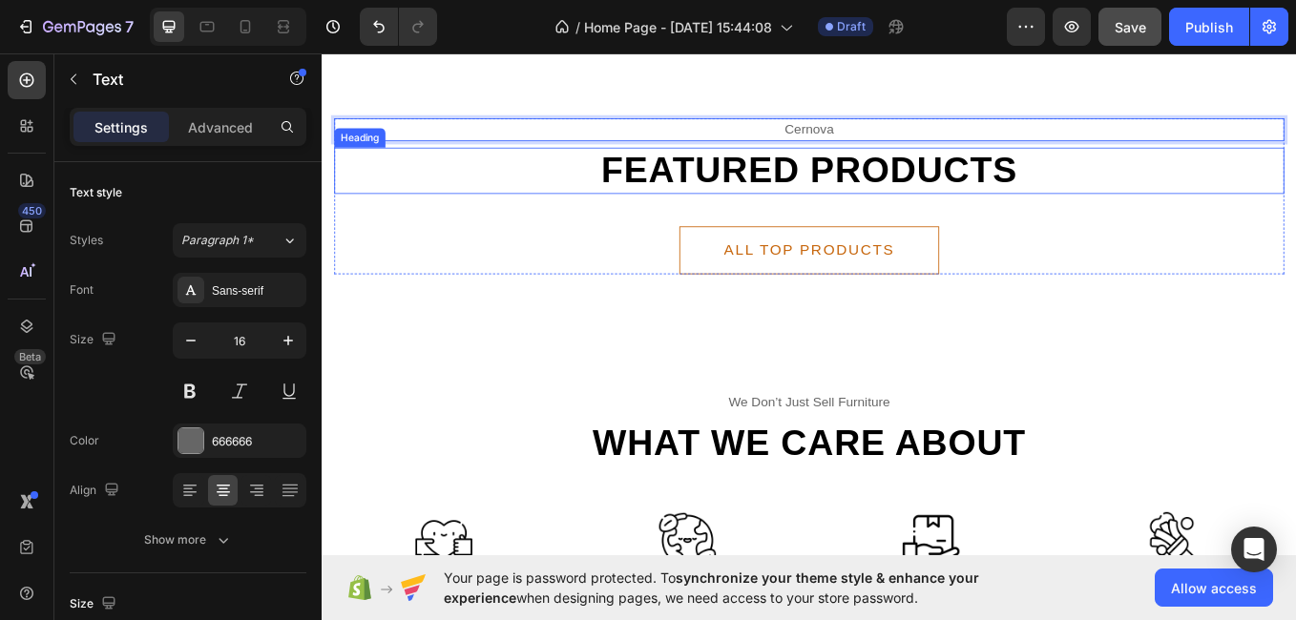
click at [1124, 187] on h2 "Featured products" at bounding box center [894, 191] width 1117 height 54
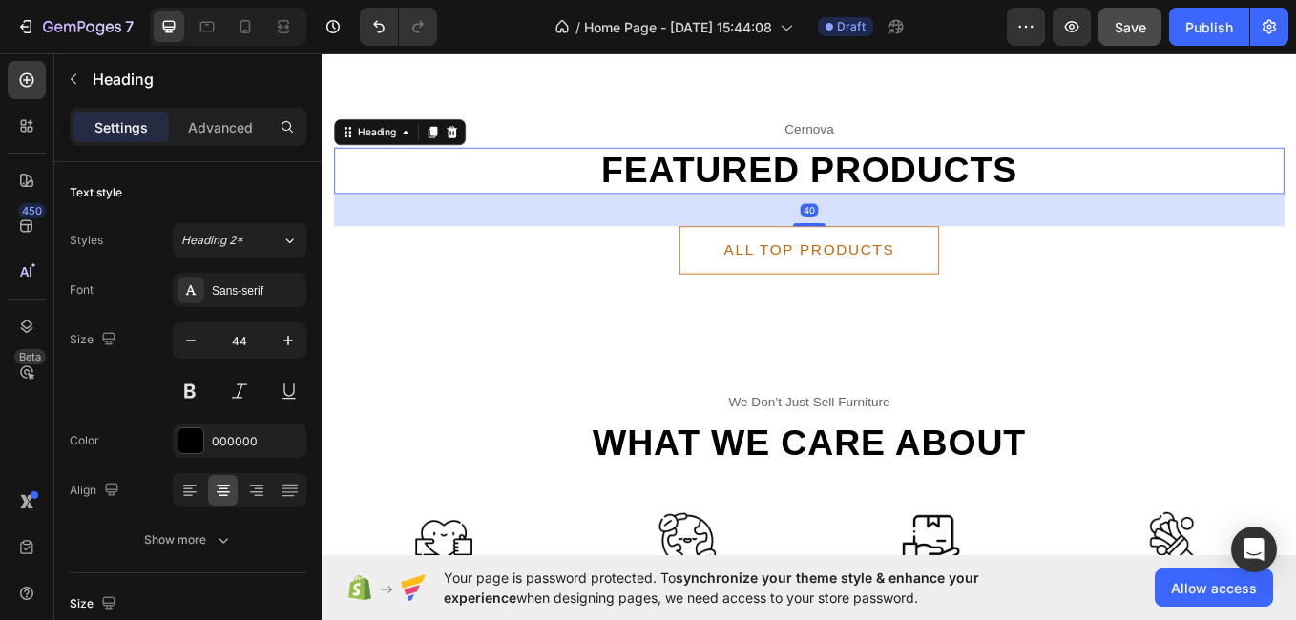
click at [1140, 177] on h2 "Featured products" at bounding box center [894, 191] width 1117 height 54
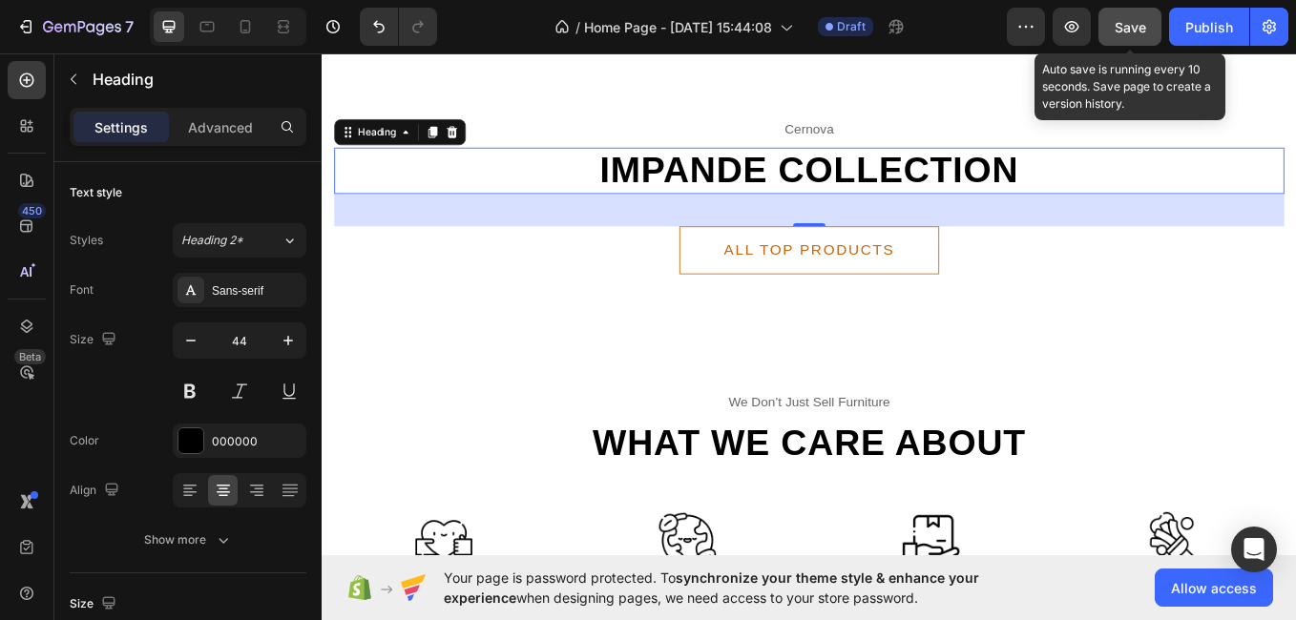
click at [1131, 25] on span "Save" at bounding box center [1130, 27] width 31 height 16
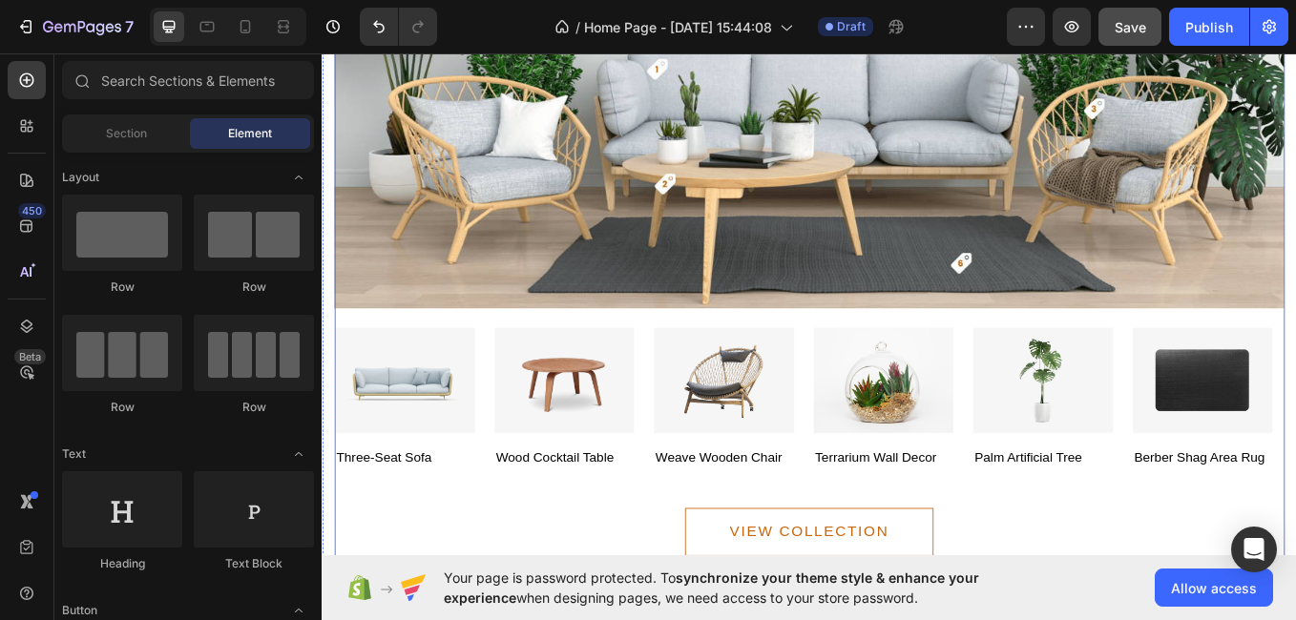
scroll to position [2775, 0]
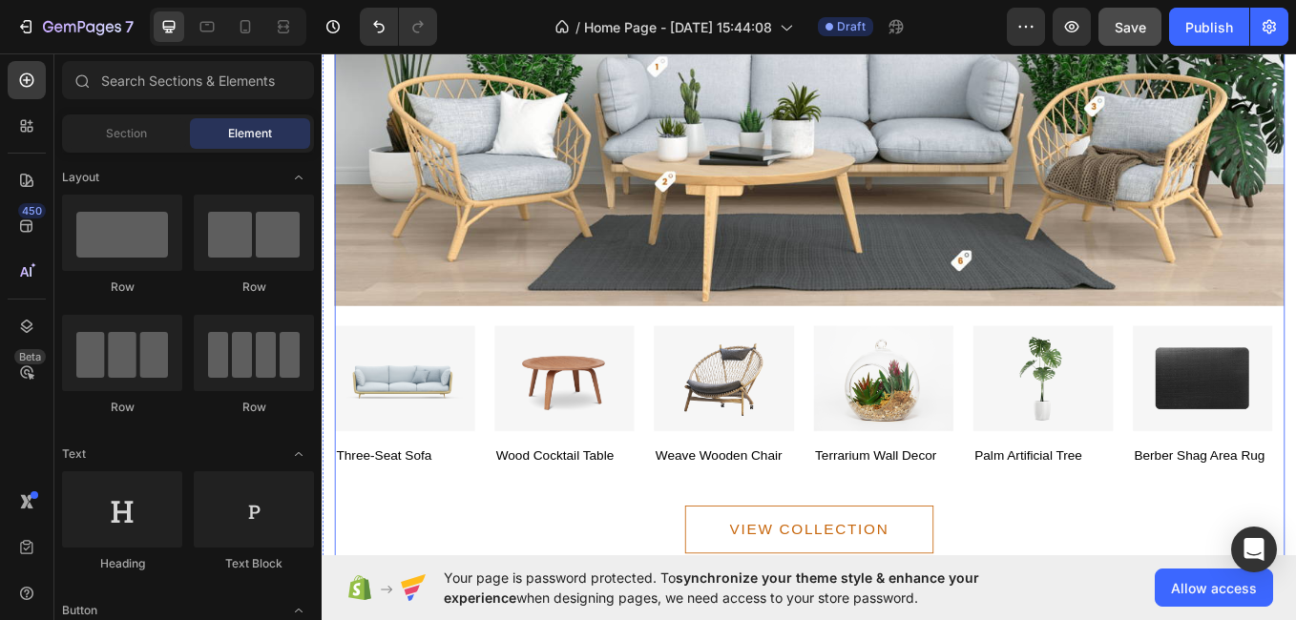
click at [1295, 357] on div "Image three-seat sofa Text block Image wood cocktail table Text block Image wea…" at bounding box center [894, 444] width 1117 height 189
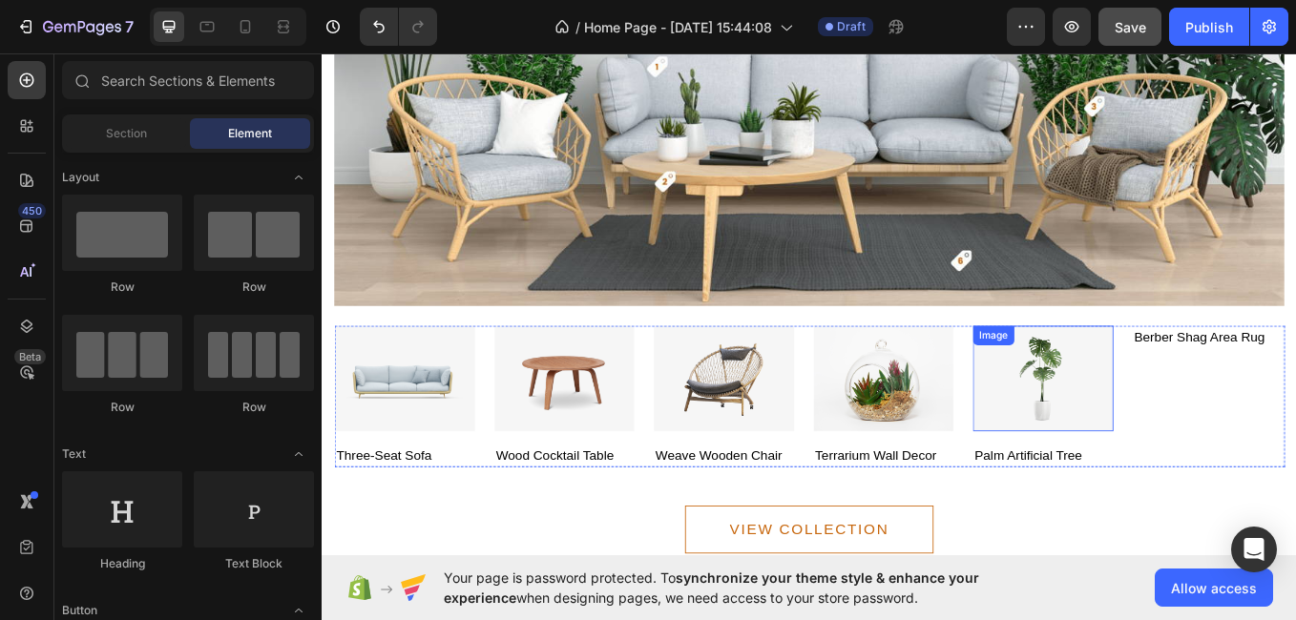
click at [1205, 402] on img at bounding box center [1168, 435] width 165 height 124
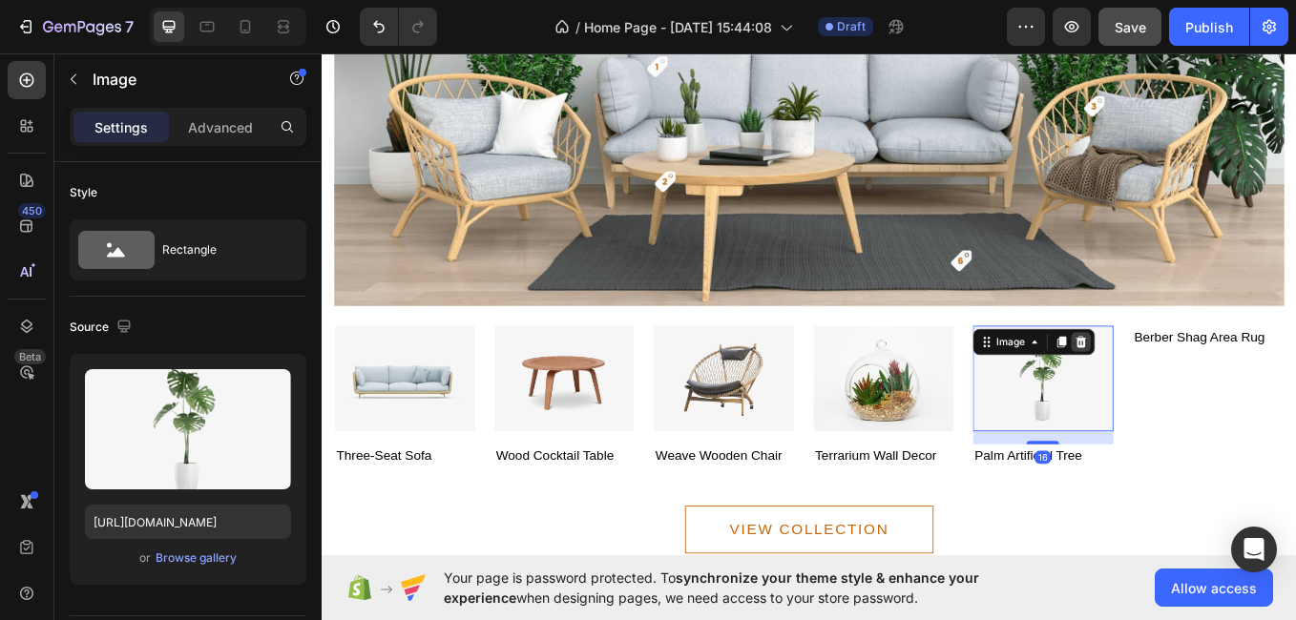
click at [1218, 385] on icon at bounding box center [1213, 391] width 12 height 13
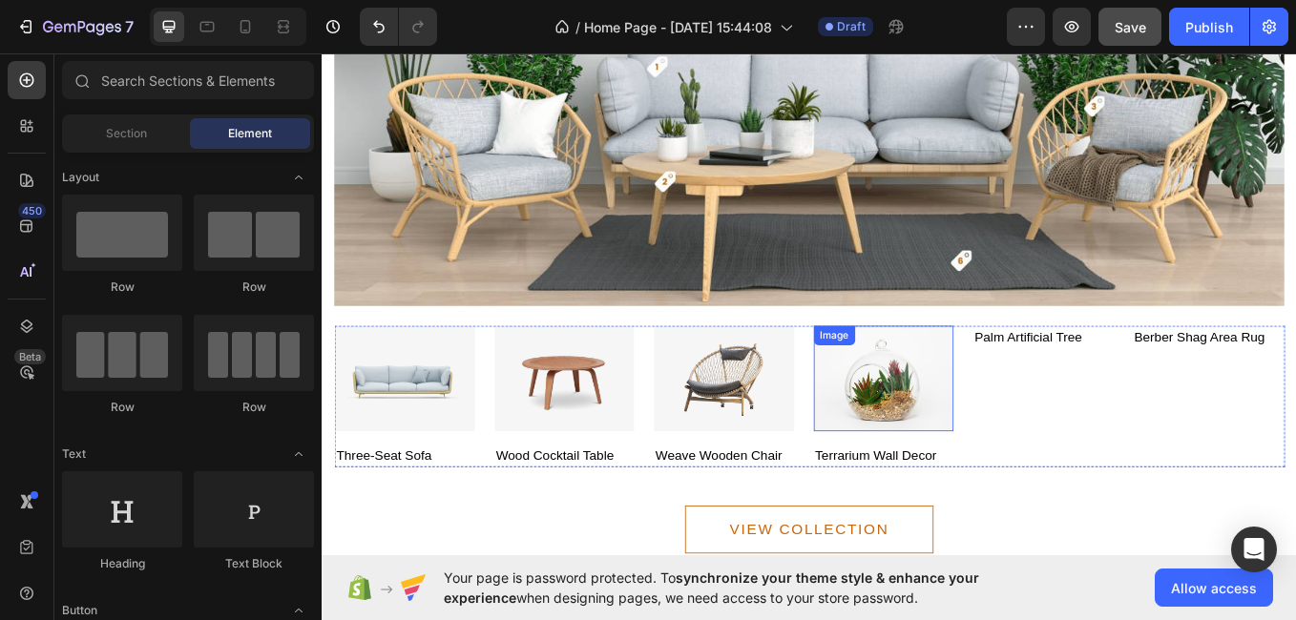
click at [1011, 397] on img at bounding box center [981, 435] width 165 height 124
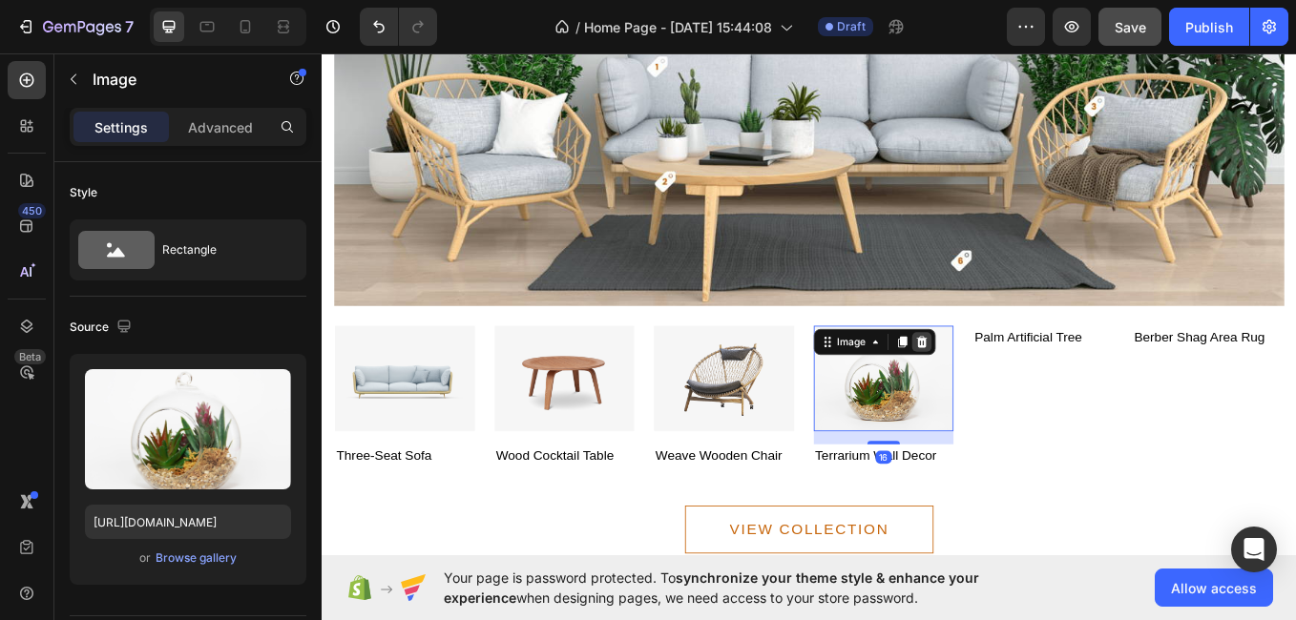
click at [1026, 385] on icon at bounding box center [1025, 392] width 15 height 15
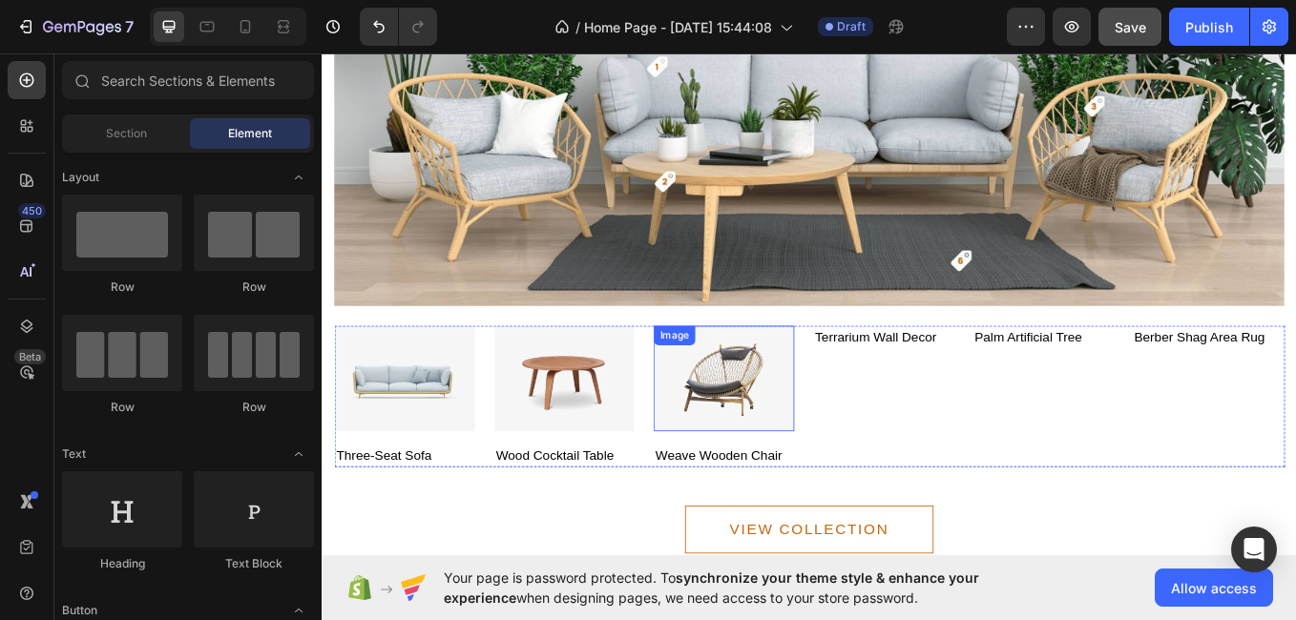
click at [785, 398] on img at bounding box center [793, 435] width 165 height 124
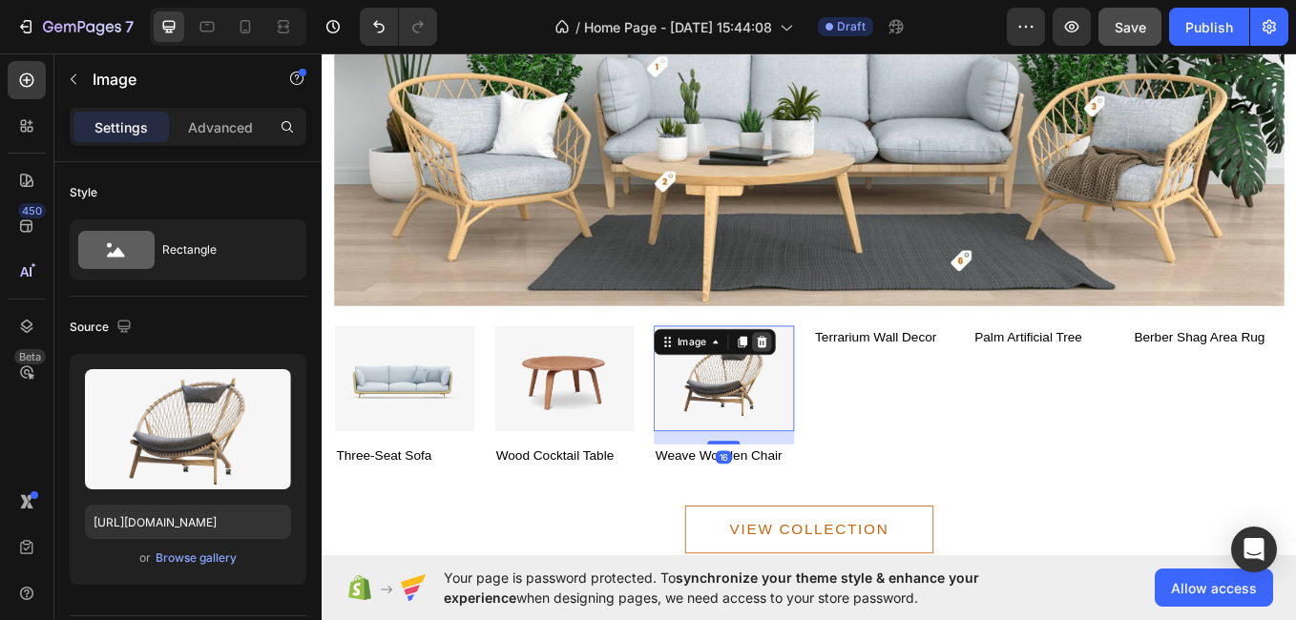
click at [842, 385] on icon at bounding box center [837, 392] width 15 height 15
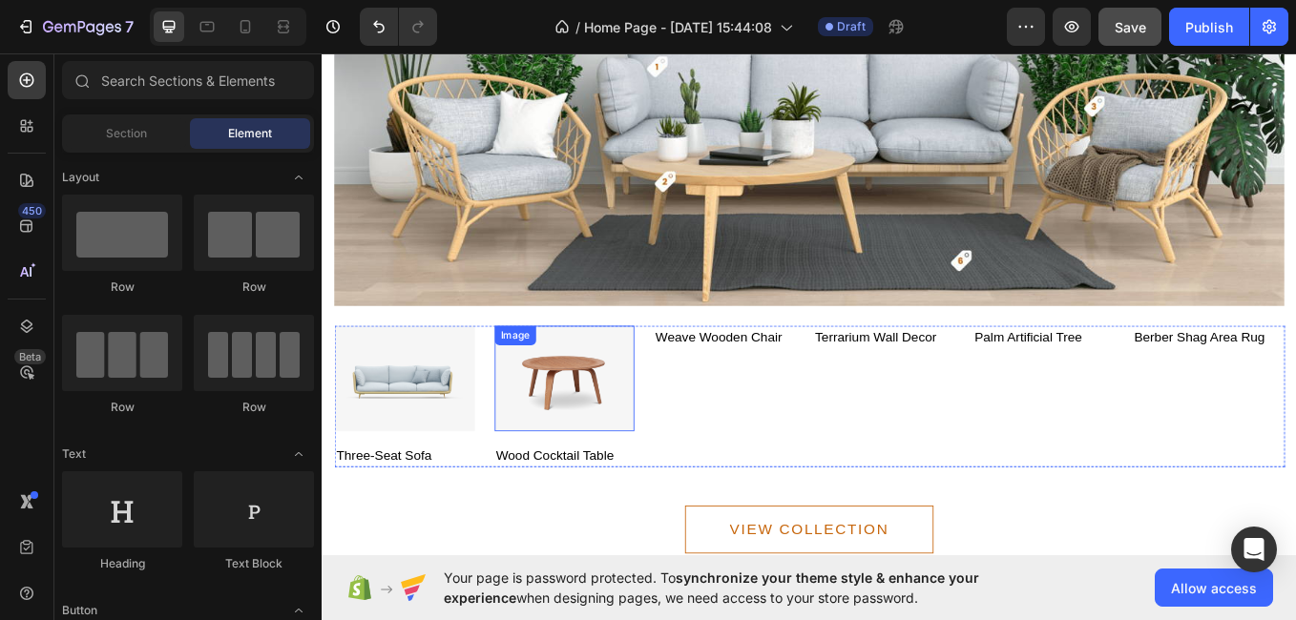
click at [629, 422] on img at bounding box center [606, 435] width 165 height 124
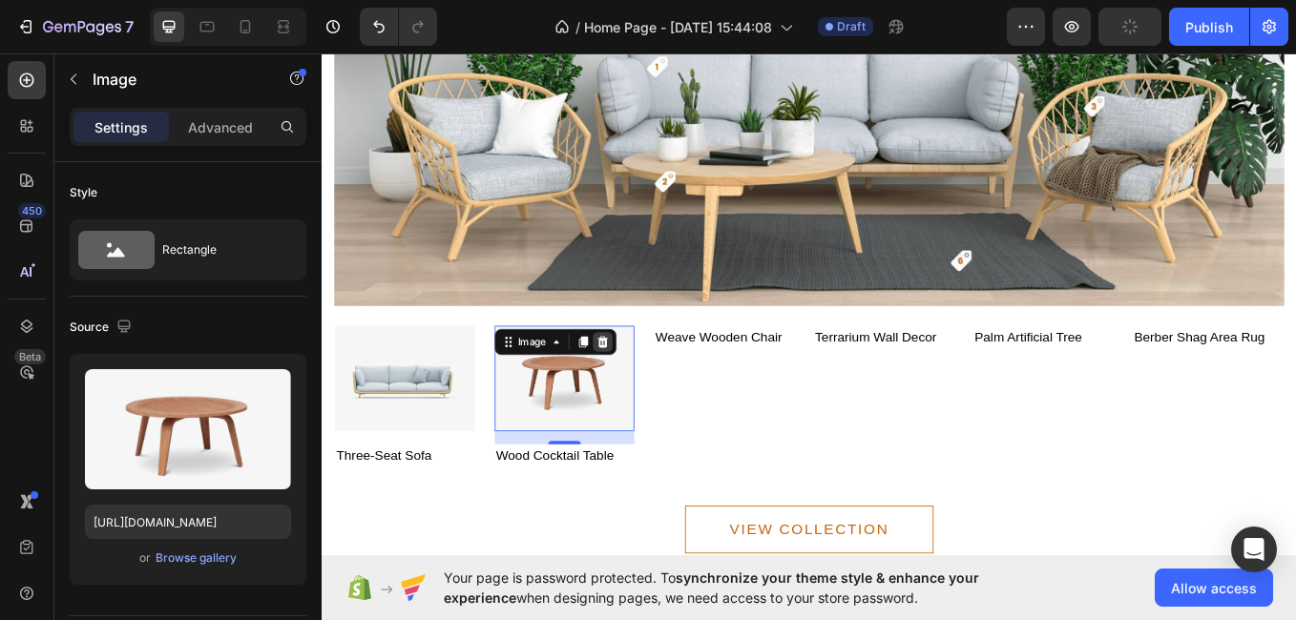
click at [643, 385] on icon at bounding box center [650, 392] width 15 height 15
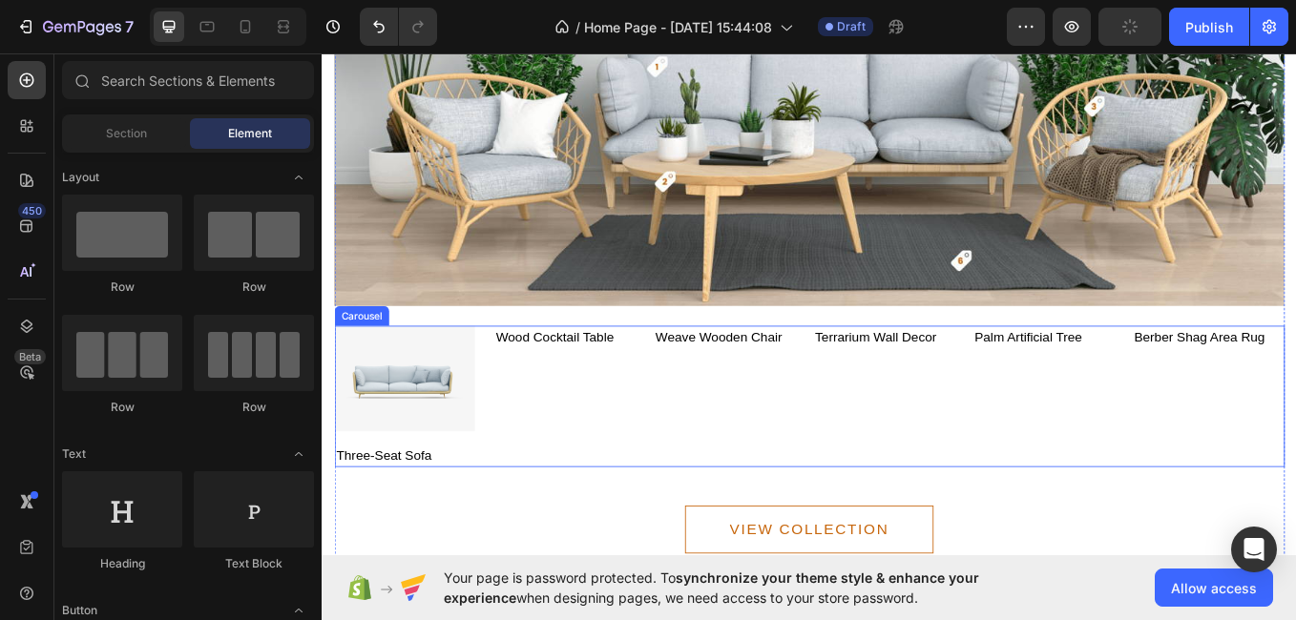
click at [544, 473] on div "wood cocktail table Text block" at bounding box center [606, 456] width 165 height 166
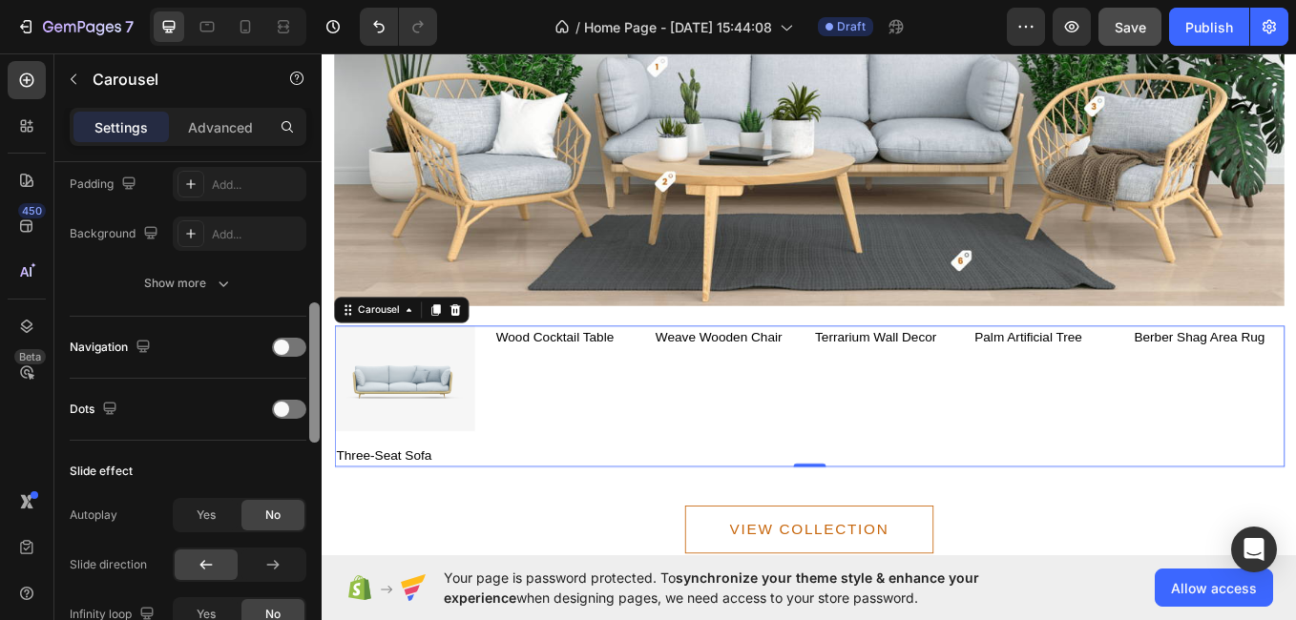
click at [311, 568] on div at bounding box center [314, 418] width 14 height 513
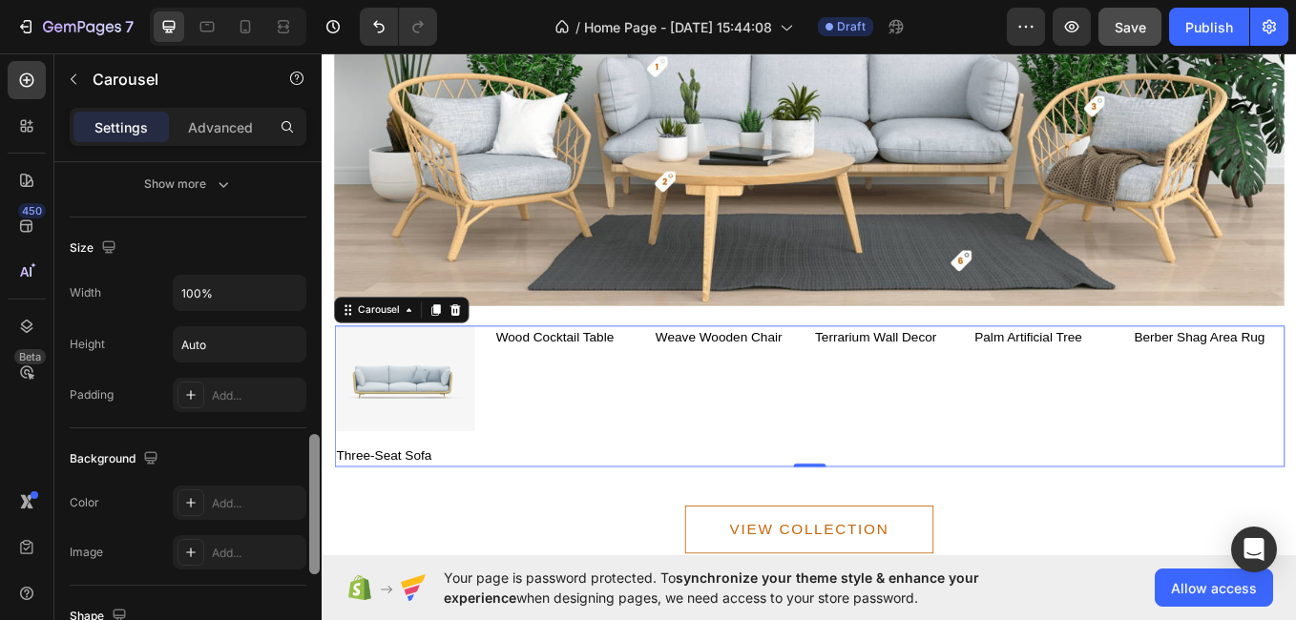
click at [312, 573] on div at bounding box center [314, 504] width 10 height 140
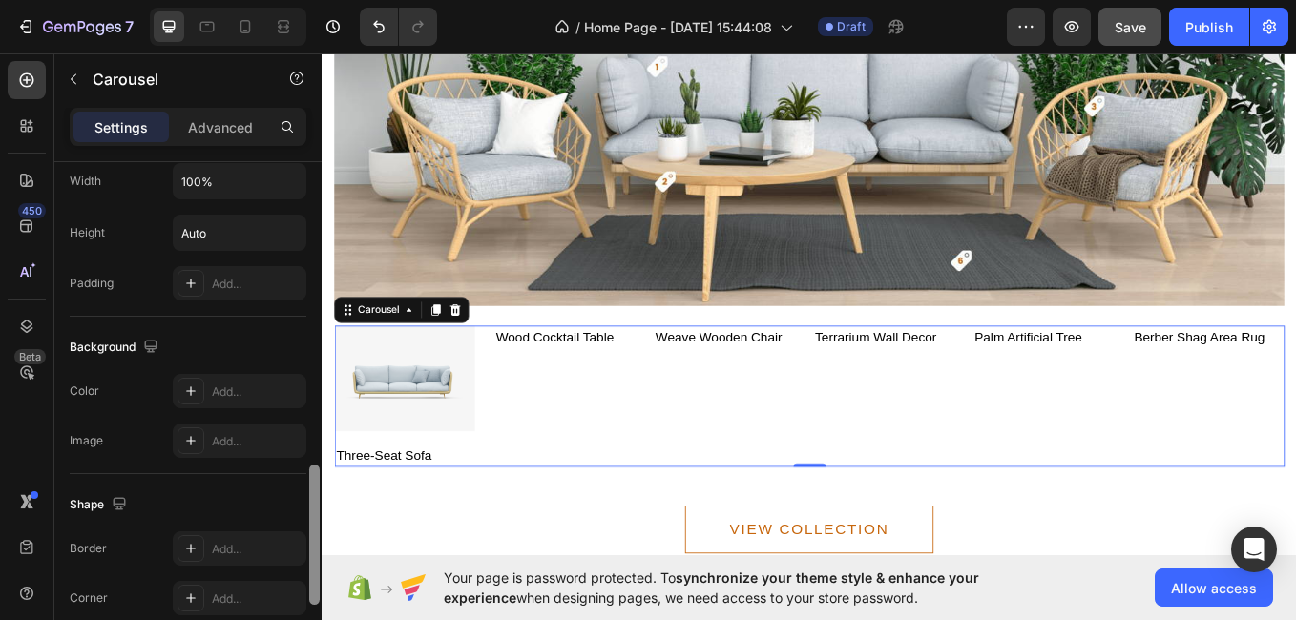
drag, startPoint x: 312, startPoint y: 573, endPoint x: 316, endPoint y: 614, distance: 41.2
click at [316, 605] on div at bounding box center [314, 535] width 10 height 140
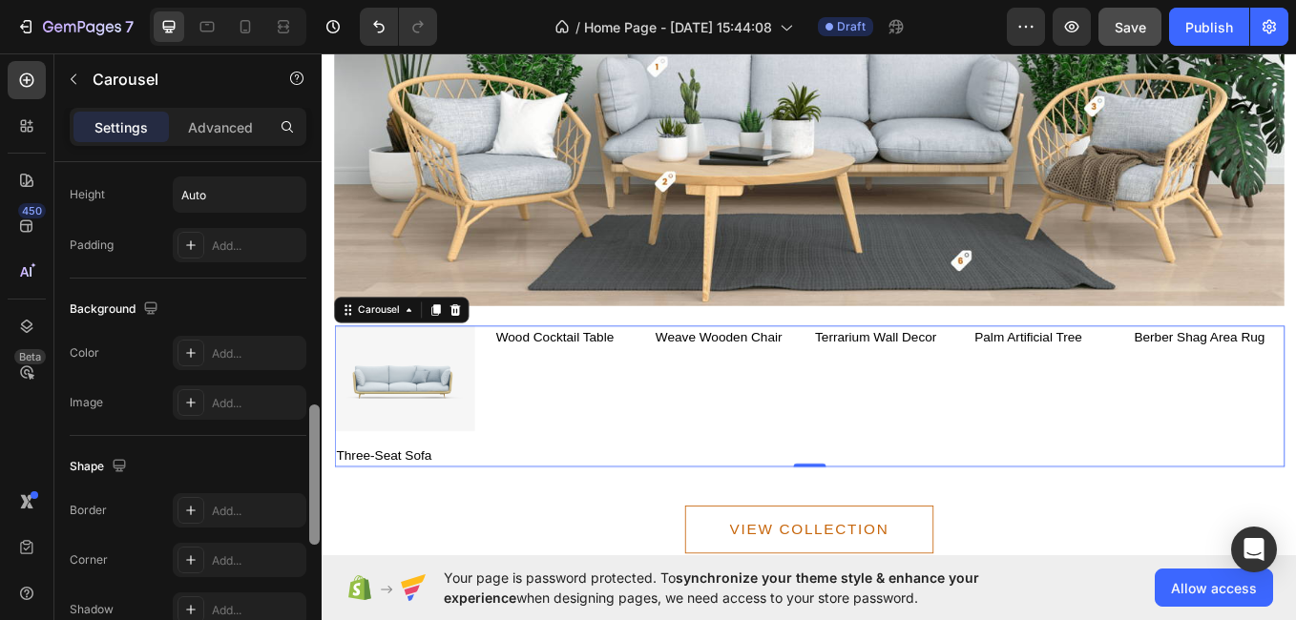
drag, startPoint x: 316, startPoint y: 614, endPoint x: 318, endPoint y: 596, distance: 18.2
click at [318, 545] on div at bounding box center [314, 475] width 10 height 140
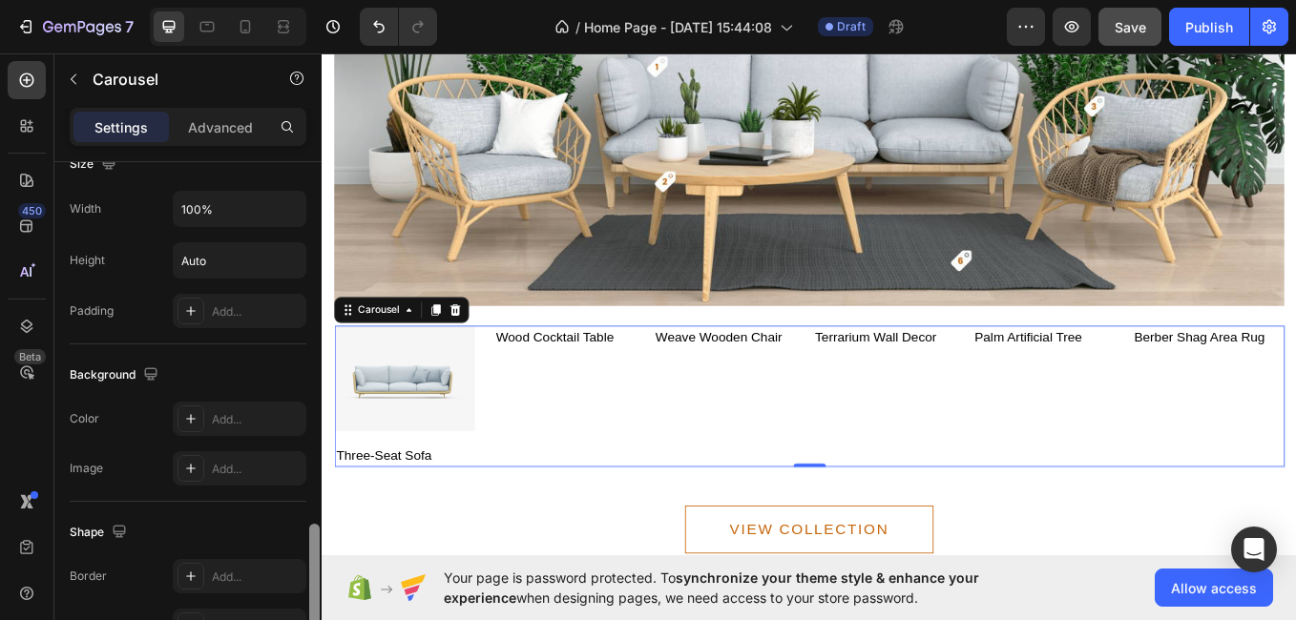
scroll to position [1356, 0]
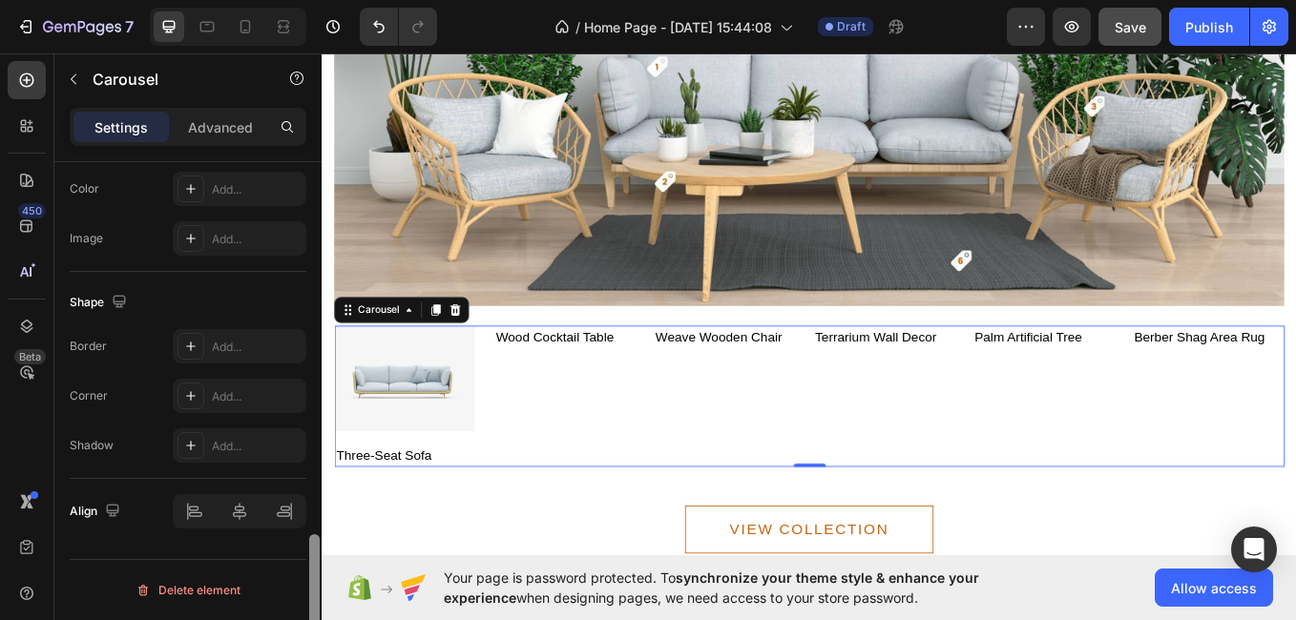
drag, startPoint x: 318, startPoint y: 596, endPoint x: 337, endPoint y: 661, distance: 68.6
click at [337, 0] on html "7 / Home Page - Aug 28, 15:44:08 Draft Preview Save Publish 450 Beta Sections(1…" at bounding box center [648, 0] width 1296 height 0
click at [228, 591] on div "Delete element" at bounding box center [188, 590] width 105 height 23
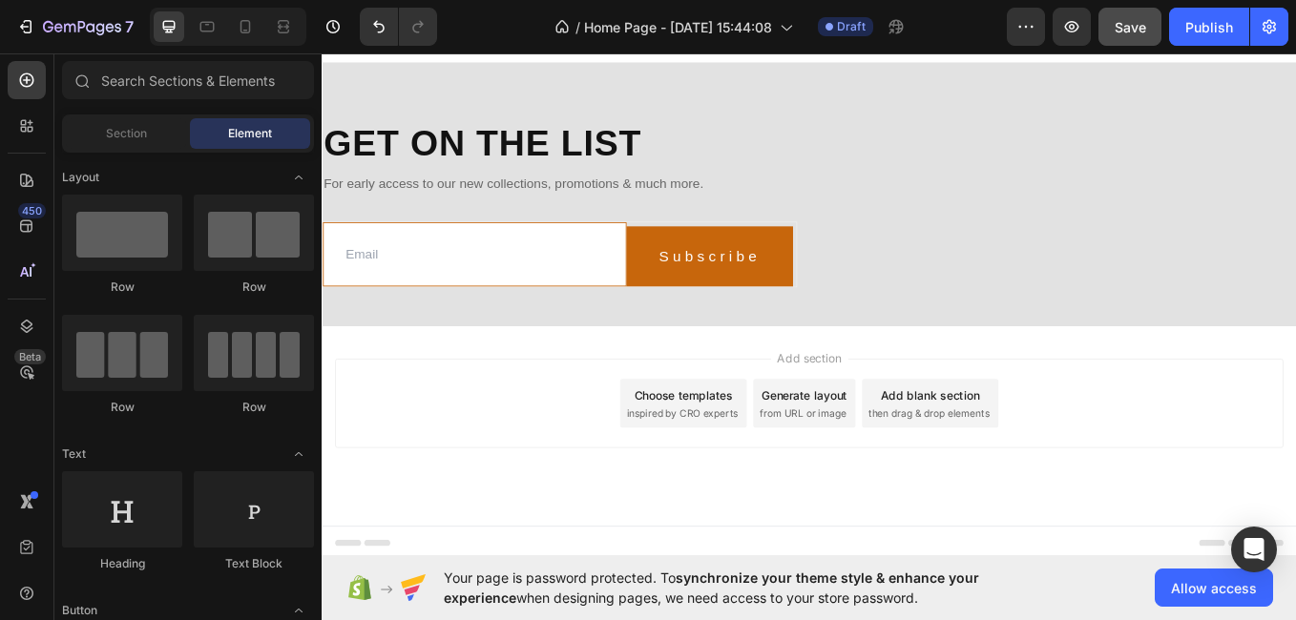
scroll to position [3946, 0]
click at [1295, 459] on div "Add section Choose templates inspired by CRO experts Generate layout from URL o…" at bounding box center [894, 464] width 1115 height 105
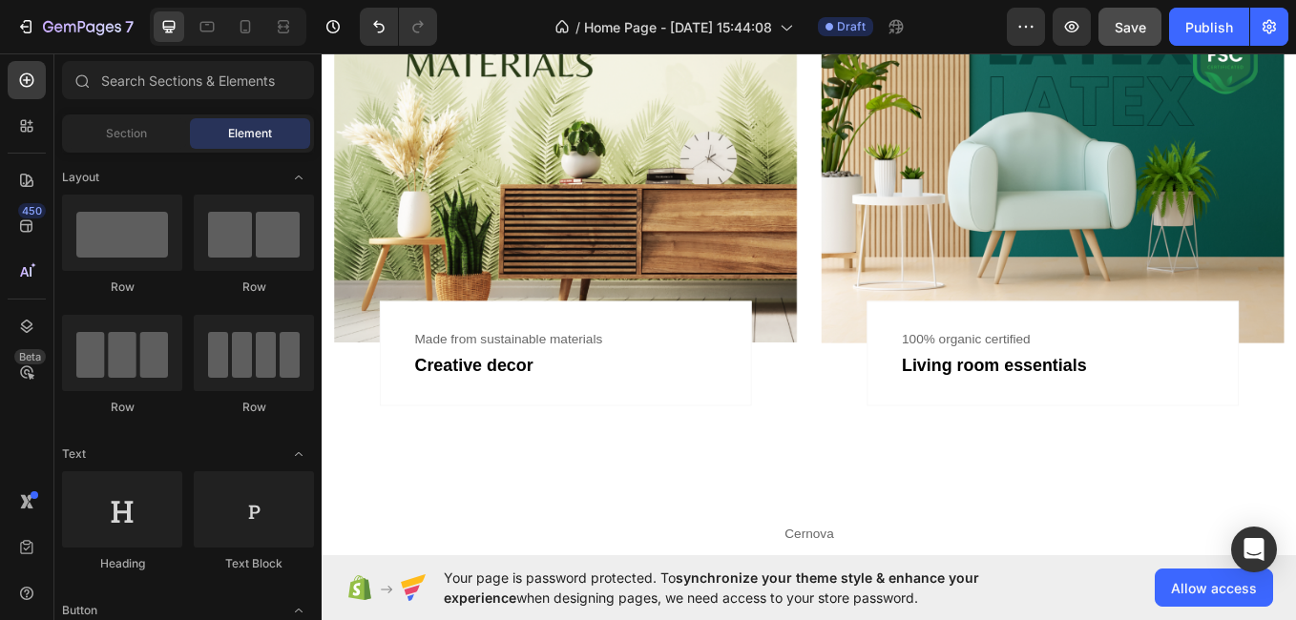
scroll to position [1085, 0]
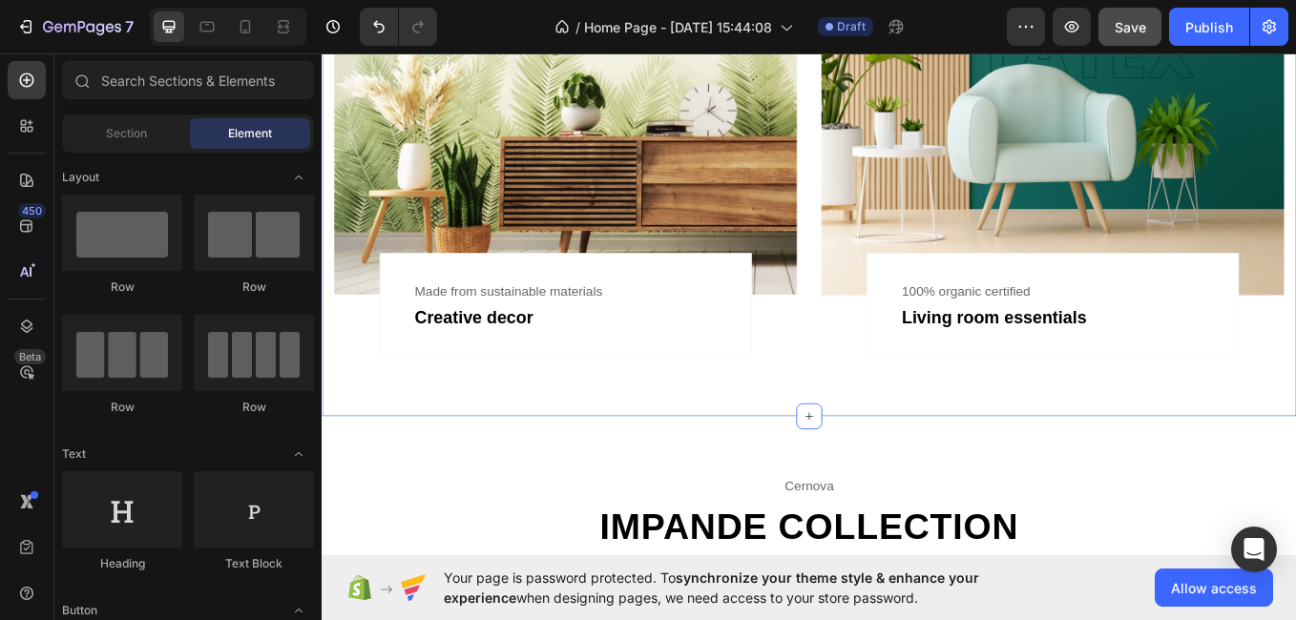
click at [1295, 253] on div "20% of the profit from these collections will be donated to environmental organ…" at bounding box center [894, 60] width 1145 height 840
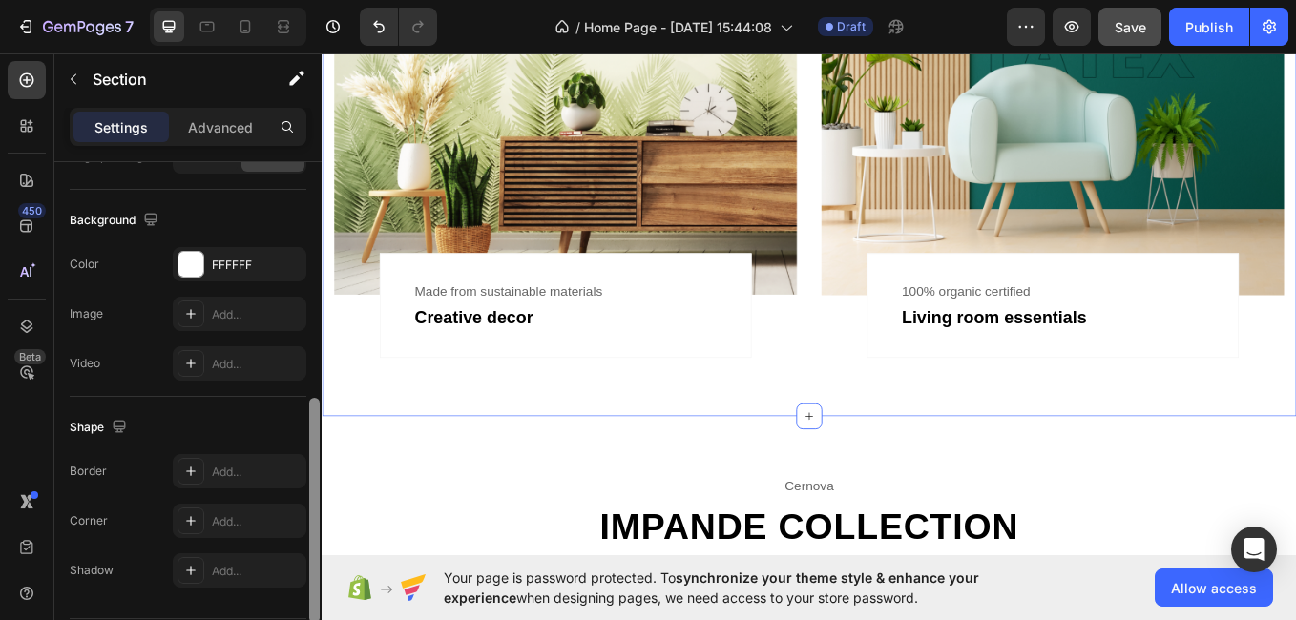
drag, startPoint x: 310, startPoint y: 512, endPoint x: 310, endPoint y: 574, distance: 62.0
click at [310, 574] on div at bounding box center [314, 510] width 10 height 225
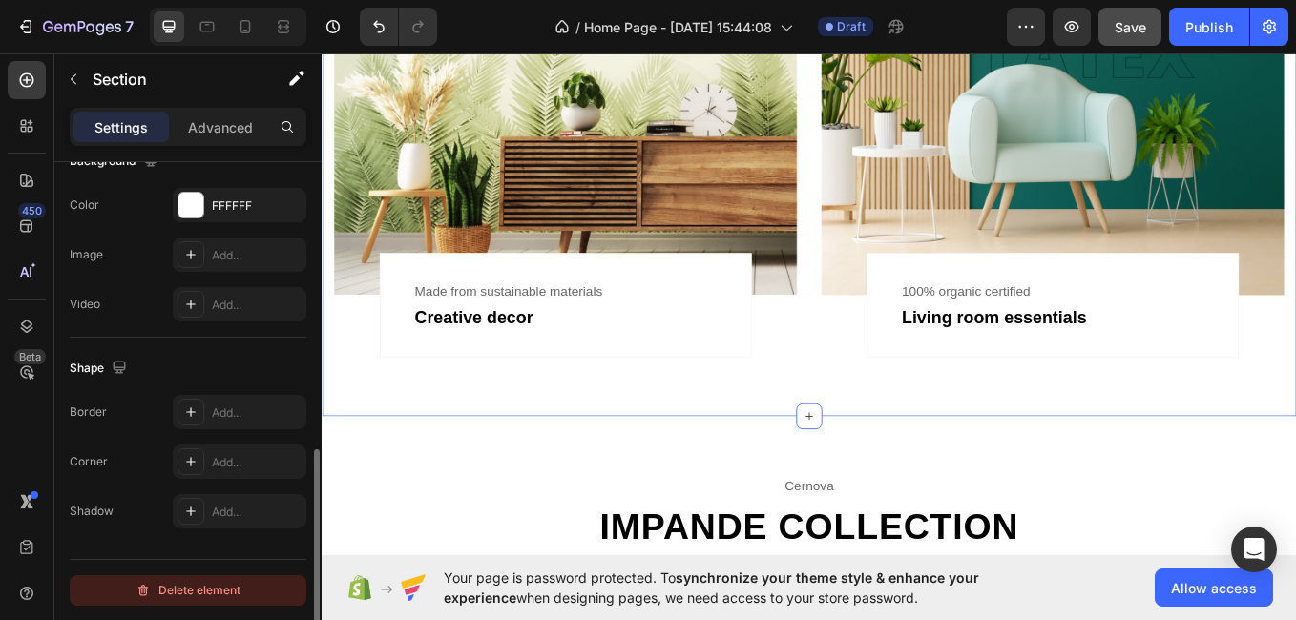
click at [219, 590] on div "Delete element" at bounding box center [188, 590] width 105 height 23
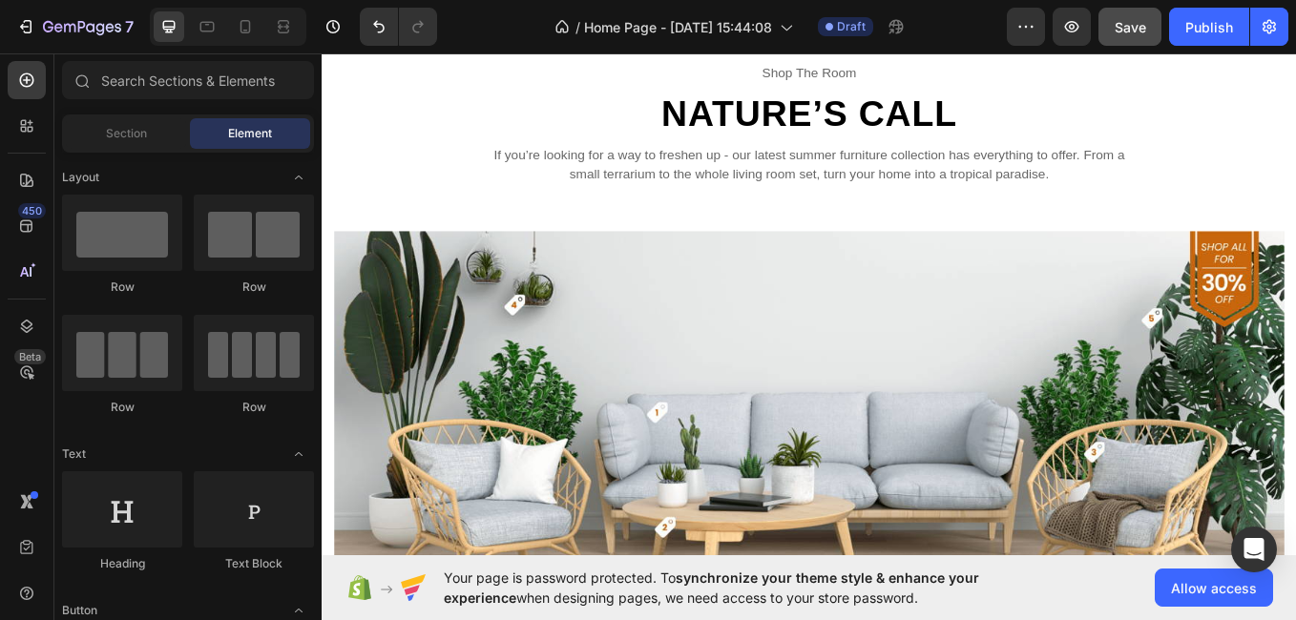
scroll to position [1423, 0]
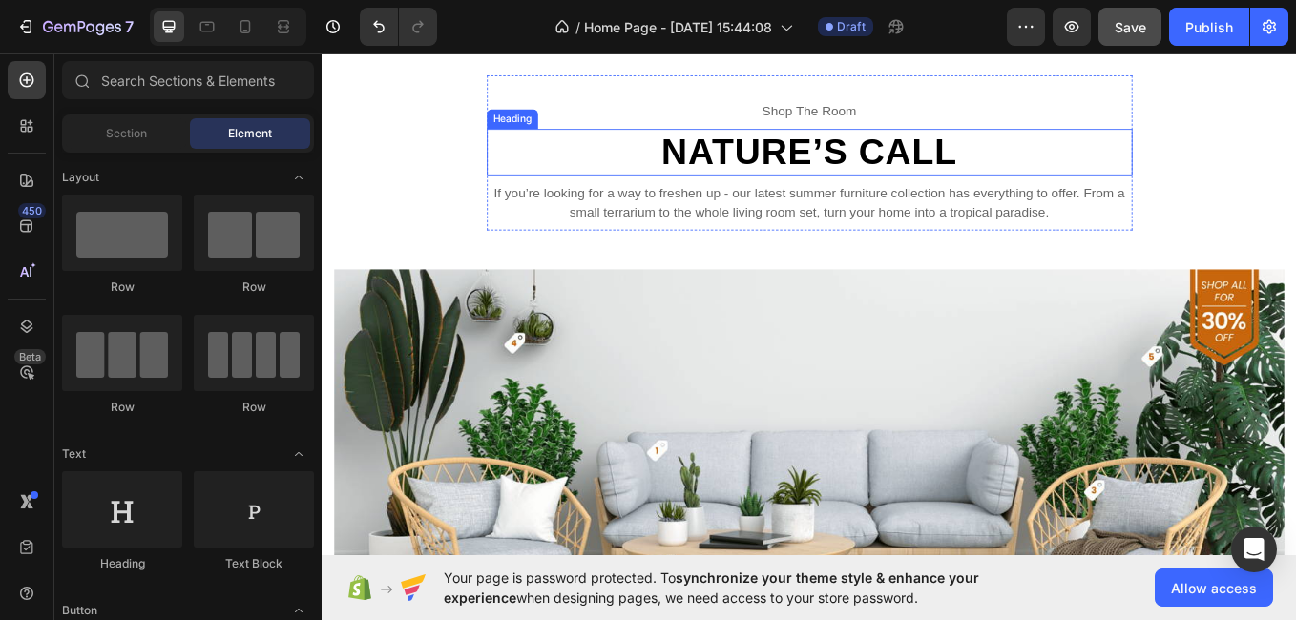
click at [1041, 179] on p "Nature’s Call" at bounding box center [894, 169] width 755 height 51
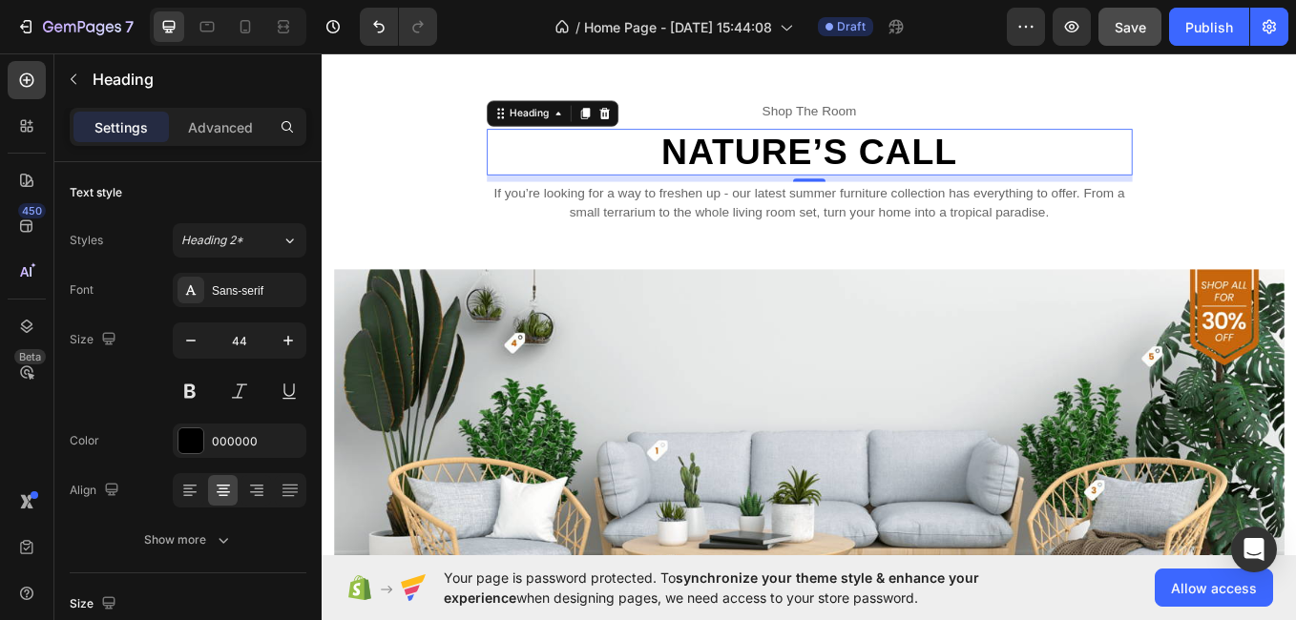
click at [1065, 167] on p "Nature’s Call" at bounding box center [894, 169] width 755 height 51
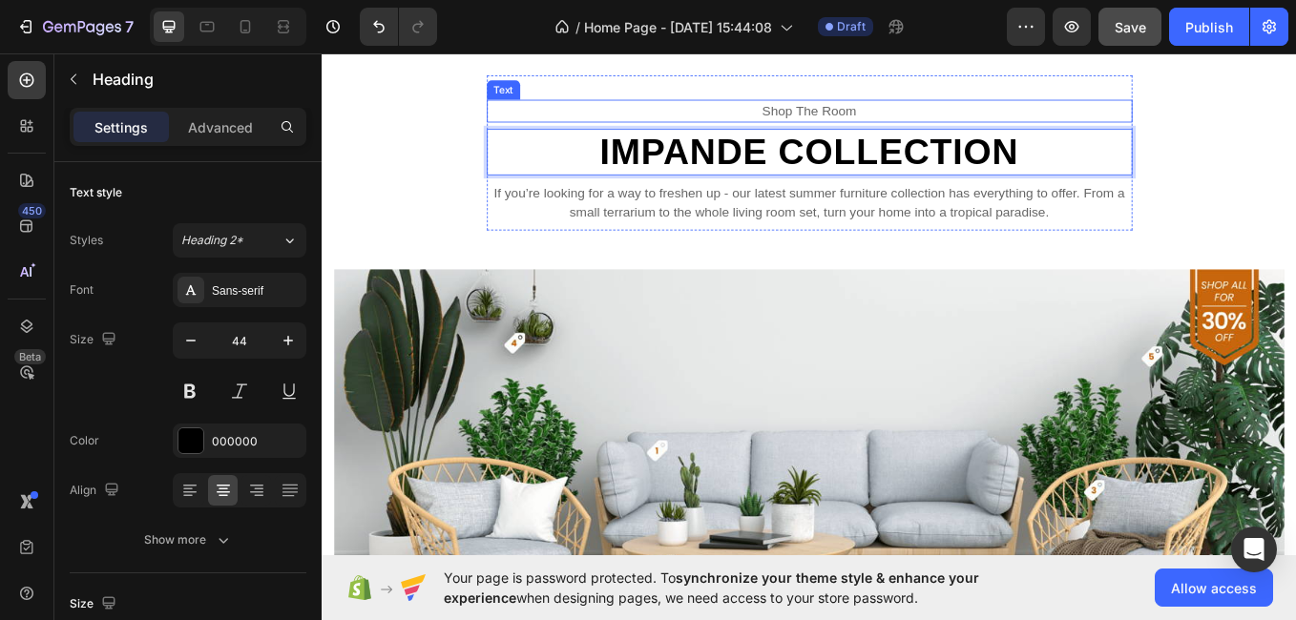
click at [972, 120] on p "shop the room" at bounding box center [894, 121] width 755 height 23
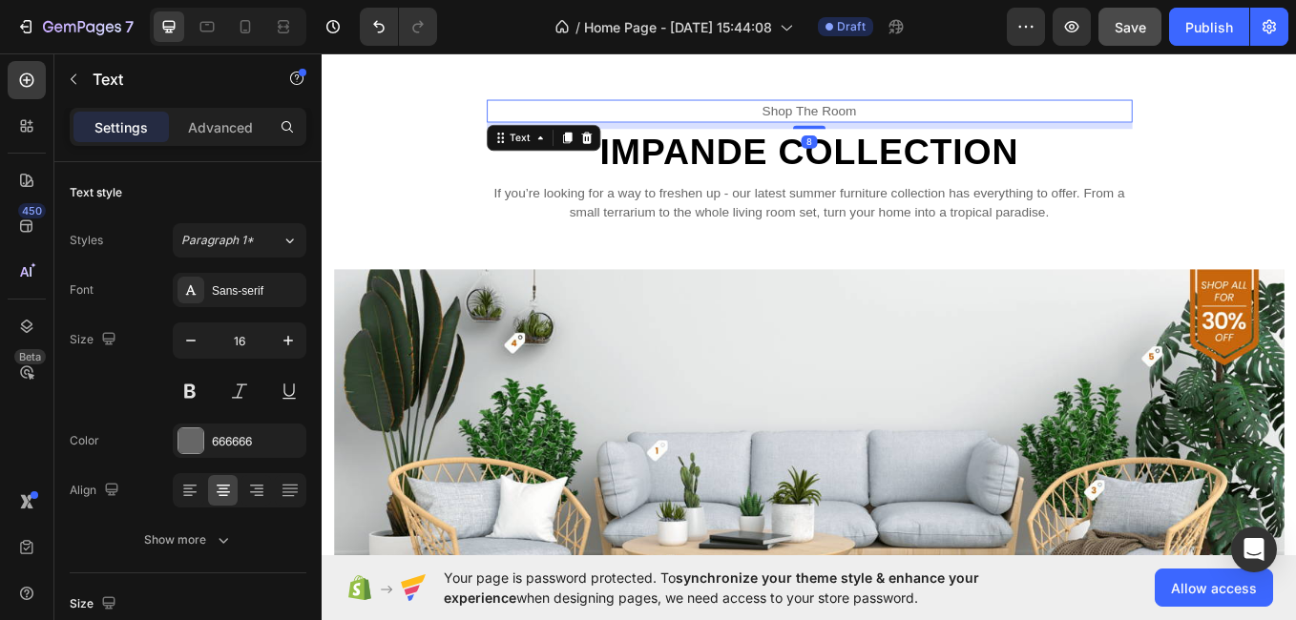
click at [972, 120] on p "shop the room" at bounding box center [894, 121] width 755 height 23
drag, startPoint x: 920, startPoint y: 115, endPoint x: 844, endPoint y: 126, distance: 77.1
click at [844, 126] on p "cernova" at bounding box center [894, 121] width 755 height 23
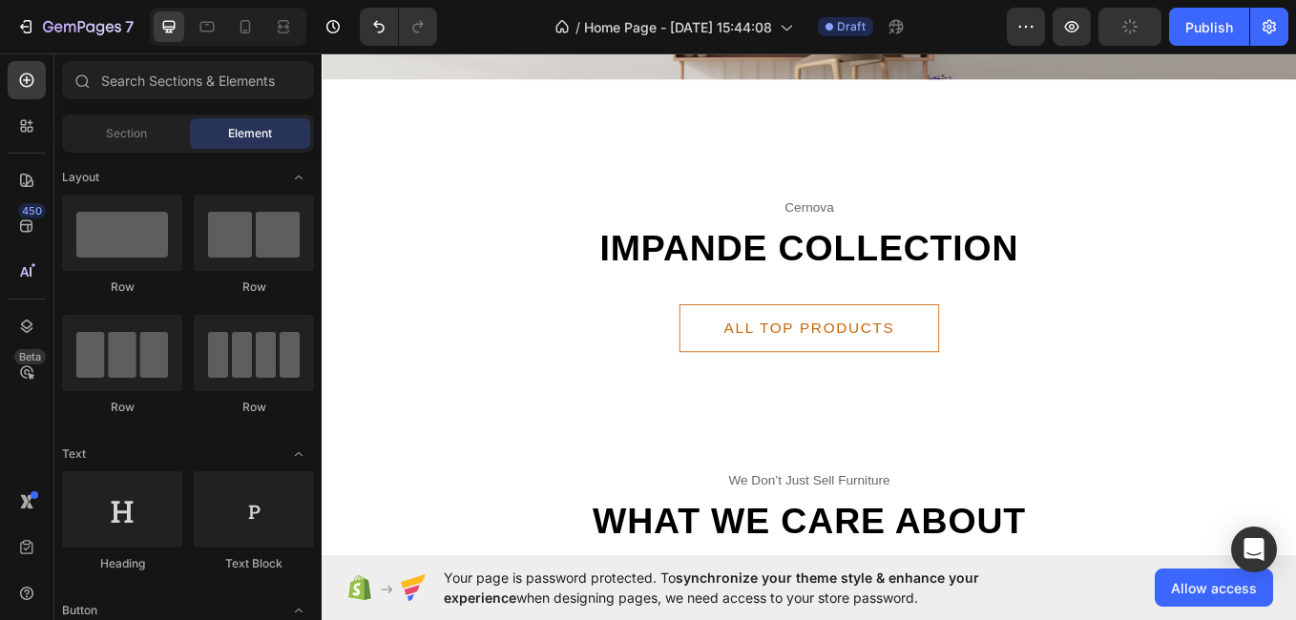
scroll to position [542, 0]
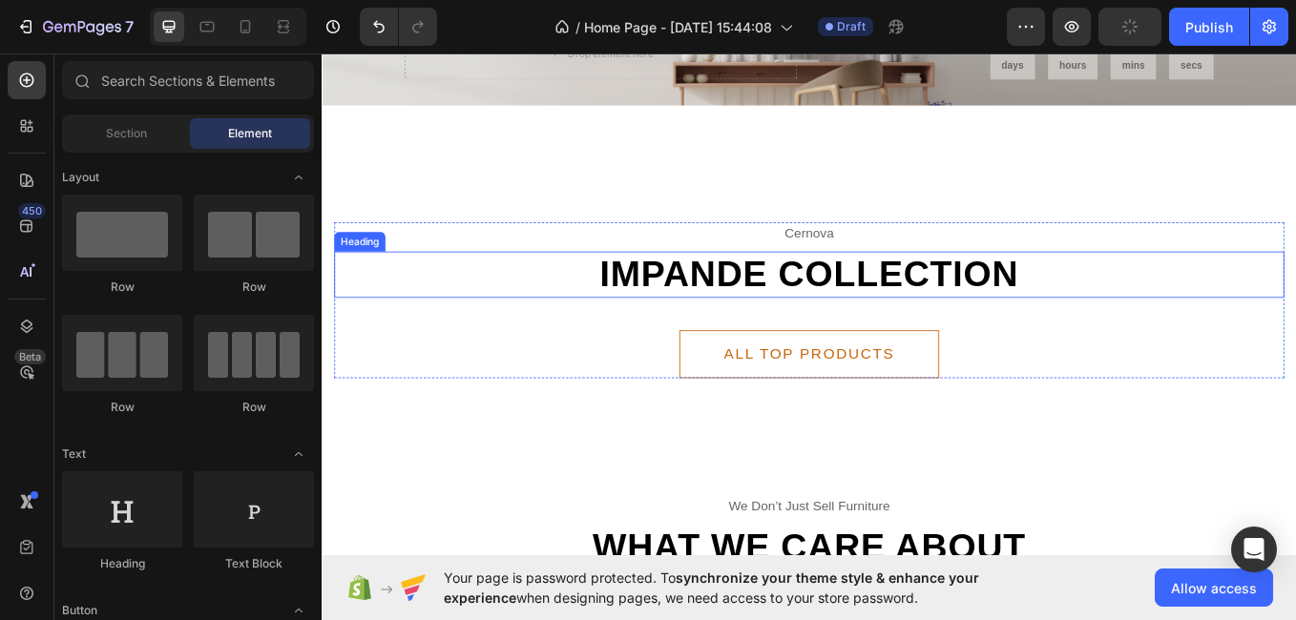
click at [1222, 304] on h2 "impande collection" at bounding box center [894, 313] width 1117 height 54
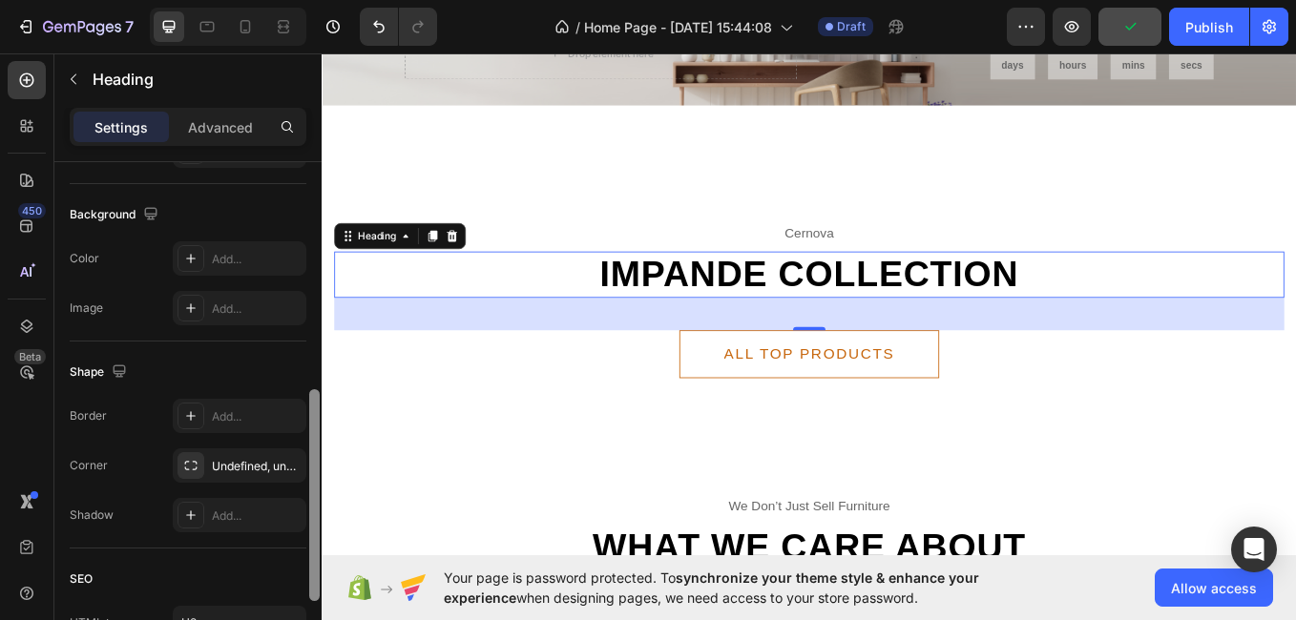
drag, startPoint x: 312, startPoint y: 253, endPoint x: 304, endPoint y: 536, distance: 283.6
click at [304, 536] on div "Text style Styles Heading 2* Font Sans-serif Size 44 Color 000000 Align Show mo…" at bounding box center [187, 418] width 267 height 513
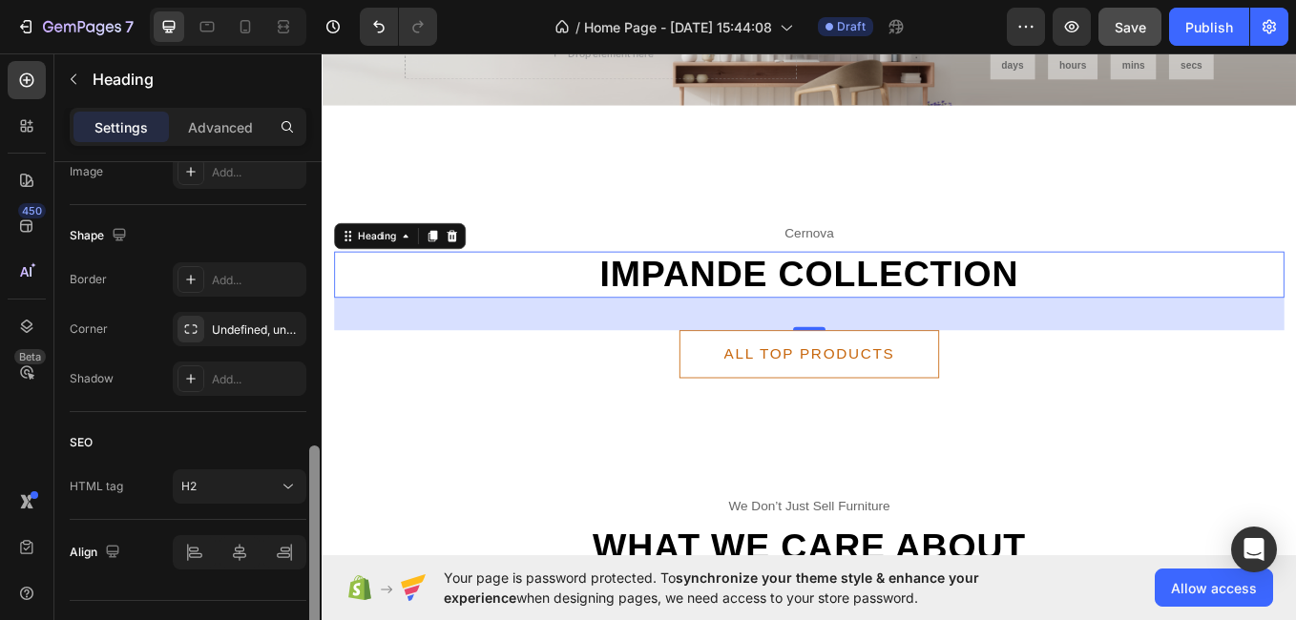
scroll to position [726, 0]
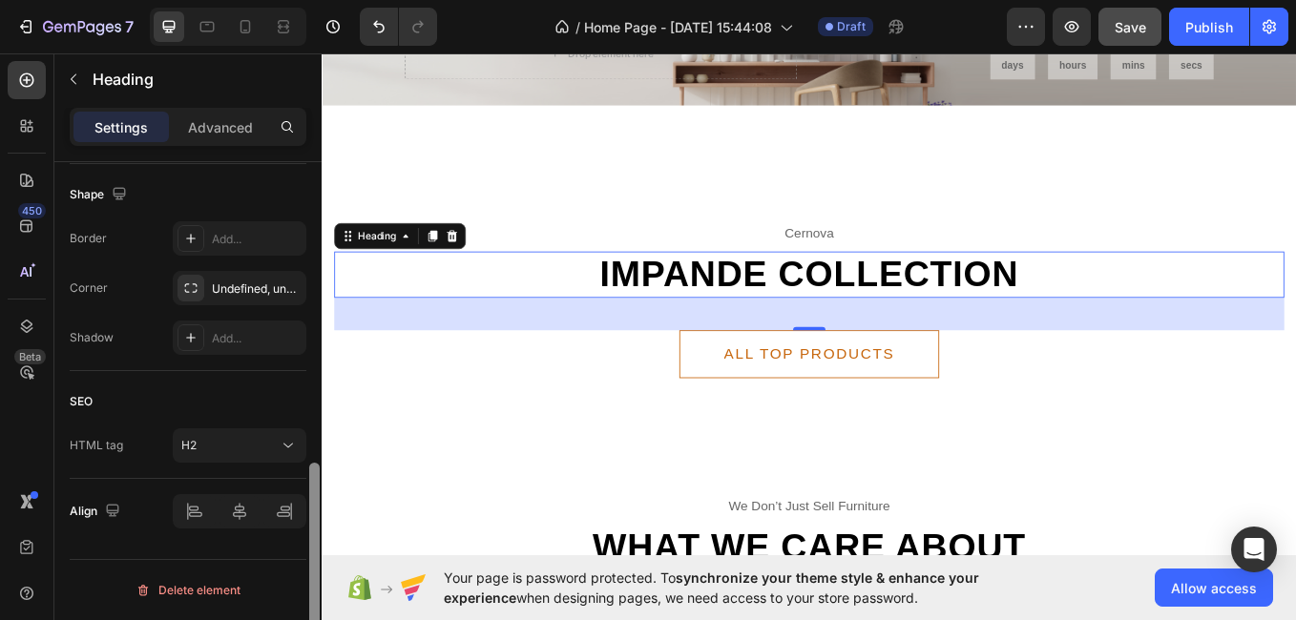
drag, startPoint x: 316, startPoint y: 552, endPoint x: 320, endPoint y: 613, distance: 61.2
click at [320, 613] on div at bounding box center [314, 418] width 14 height 513
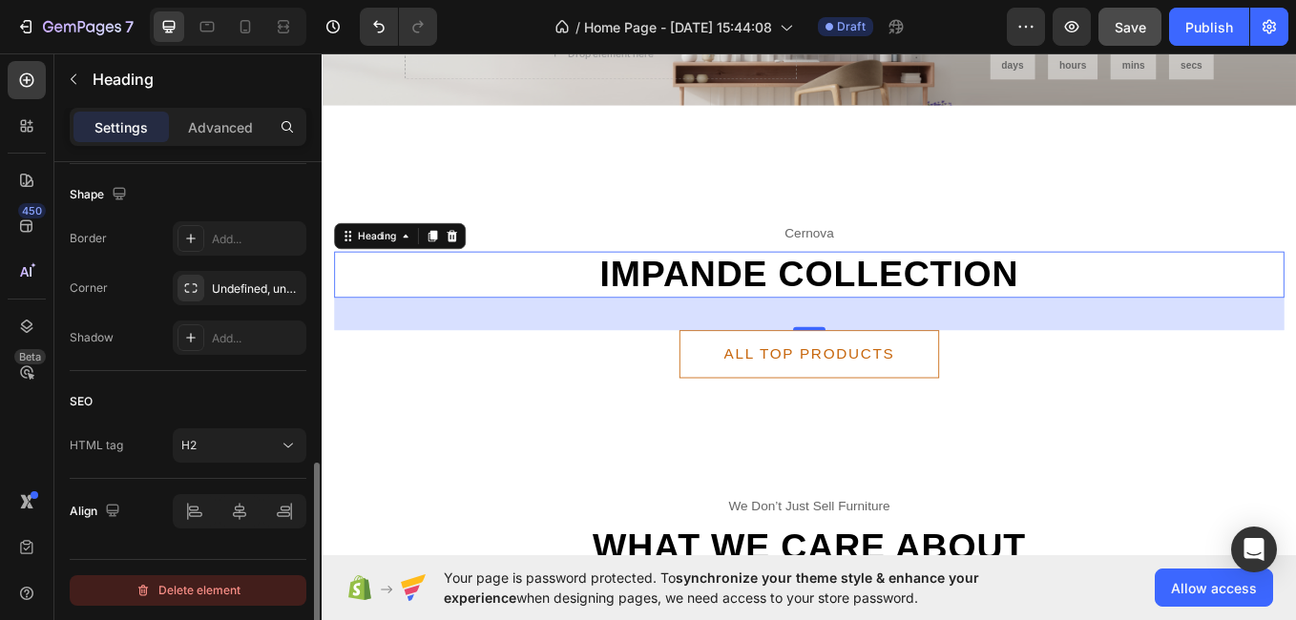
click at [254, 594] on button "Delete element" at bounding box center [188, 591] width 237 height 31
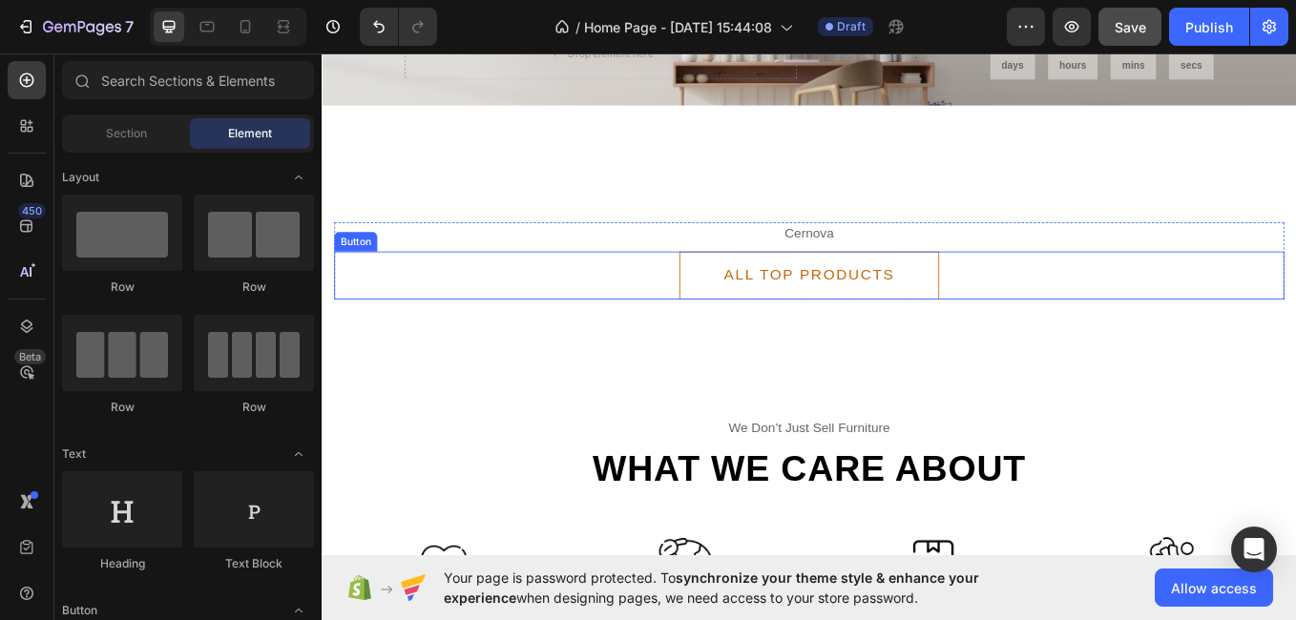
click at [633, 331] on div "ALL TOP PRODUCTS Button" at bounding box center [894, 314] width 1117 height 56
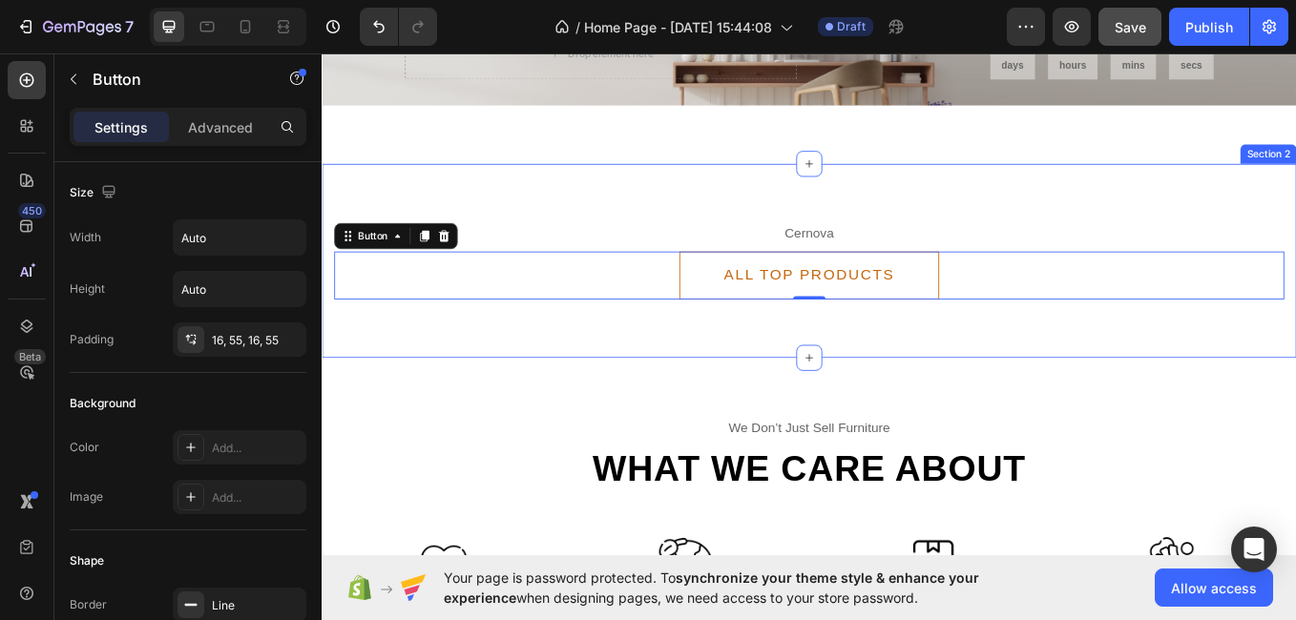
click at [624, 377] on div "cernova Text ALL TOP PRODUCTS Button 0 Row Section 2" at bounding box center [894, 297] width 1145 height 228
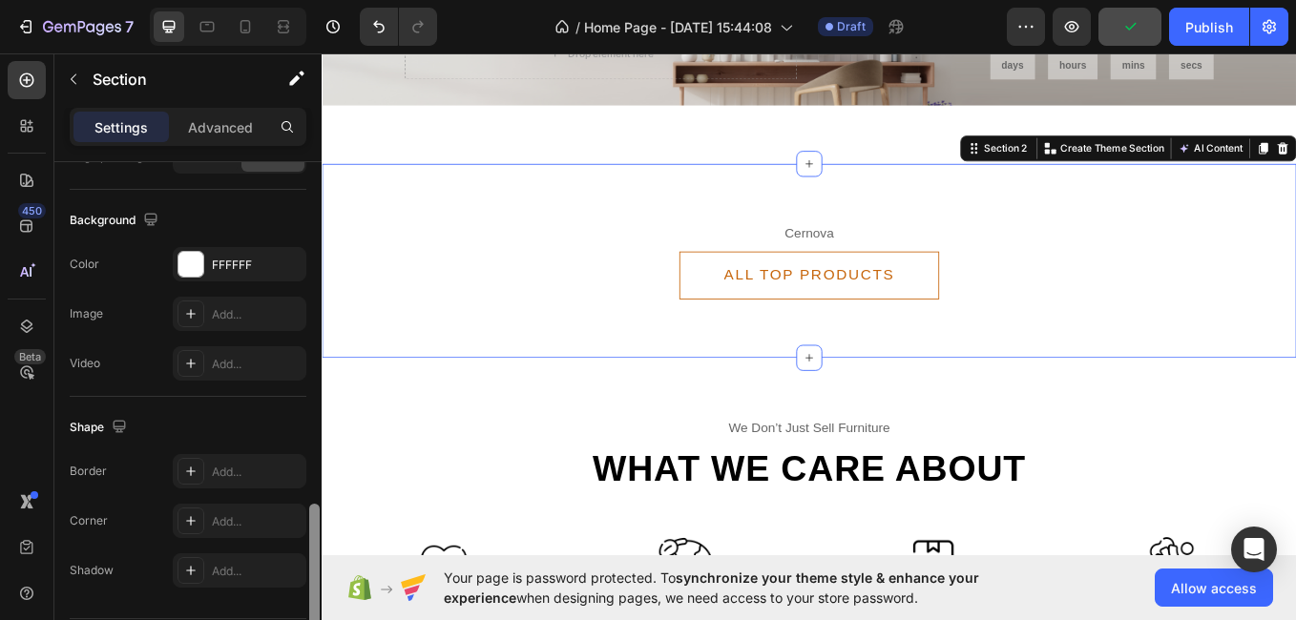
drag, startPoint x: 312, startPoint y: 573, endPoint x: 314, endPoint y: 634, distance: 61.1
click at [314, 0] on html "7 / Home Page - Aug 28, 15:44:08 Draft Preview Publish 450 Beta Sections(18) El…" at bounding box center [648, 0] width 1296 height 0
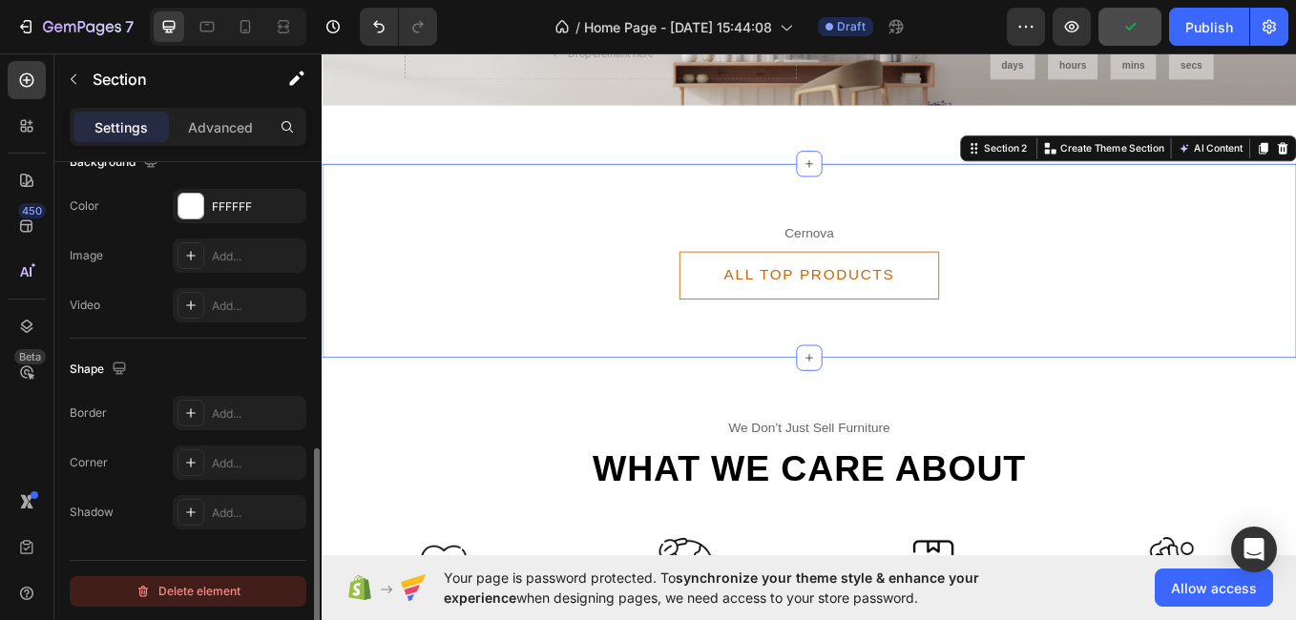
click at [268, 591] on button "Delete element" at bounding box center [188, 591] width 237 height 31
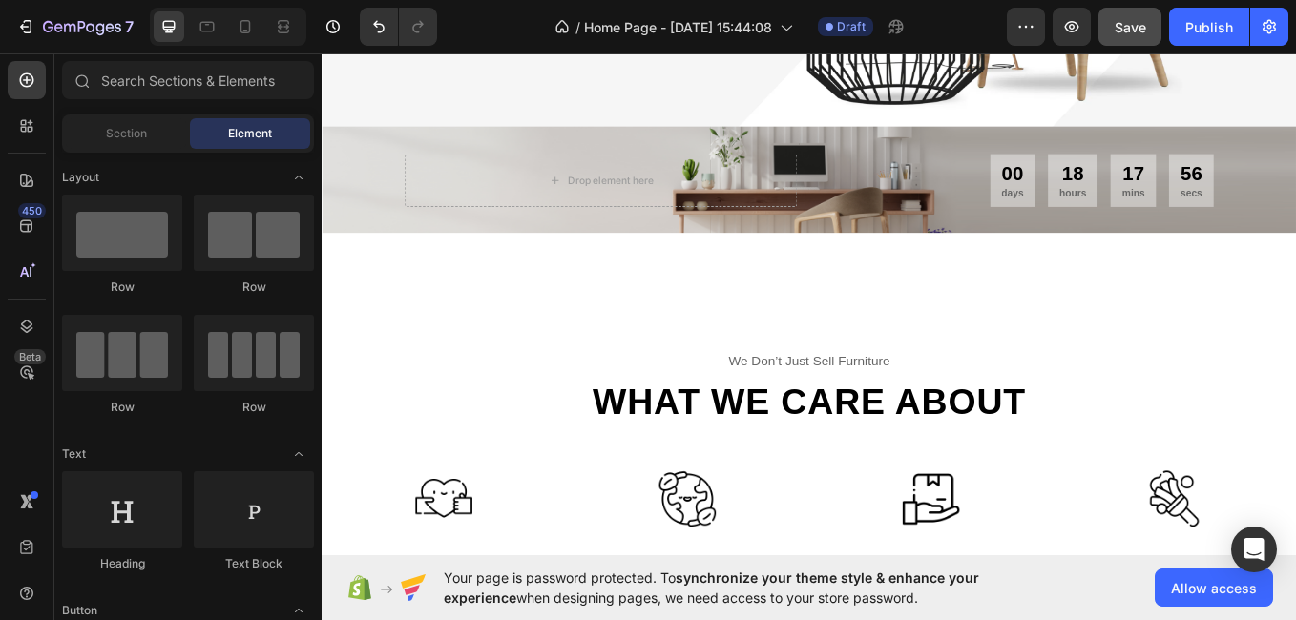
scroll to position [515, 0]
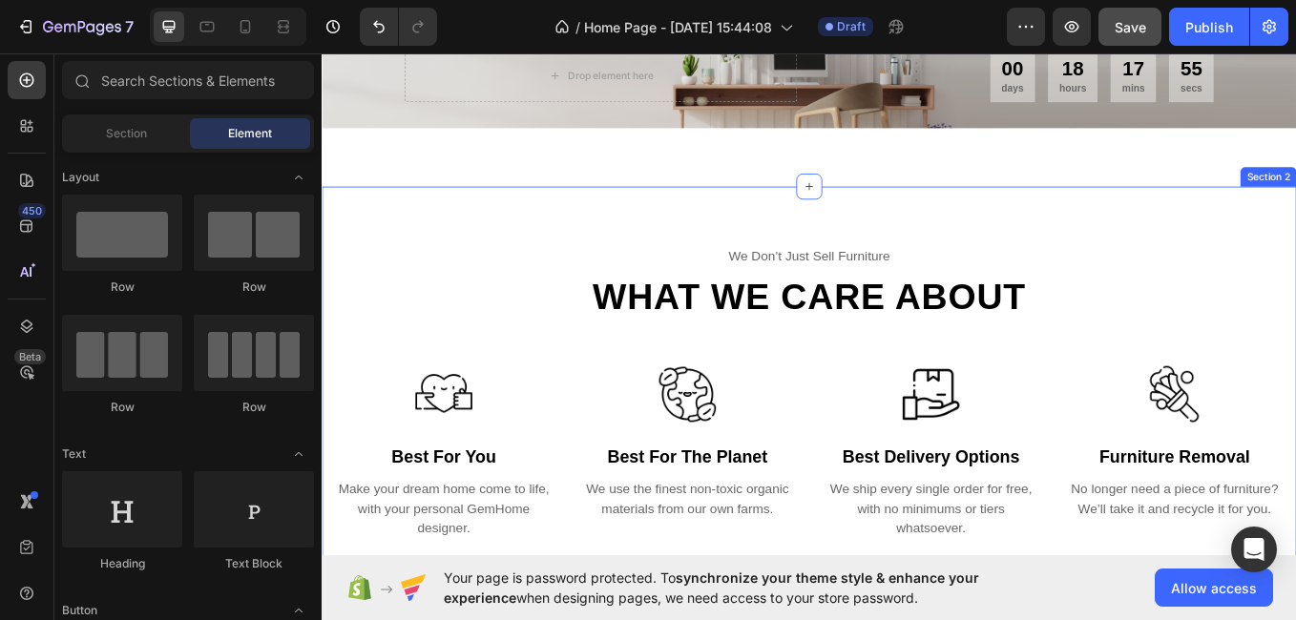
click at [1295, 224] on div "we don’t just sell furniture Text What we care about Heading Row Image best for…" at bounding box center [894, 451] width 1145 height 483
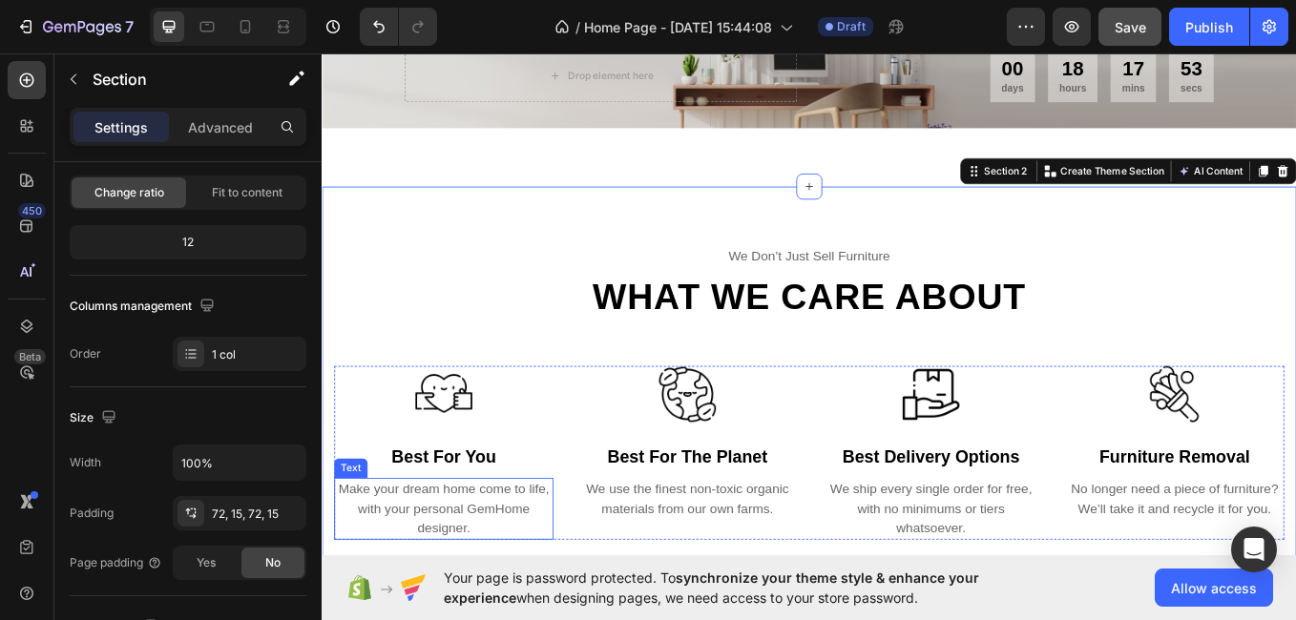
drag, startPoint x: 314, startPoint y: 254, endPoint x: 364, endPoint y: 630, distance: 379.3
click at [364, 0] on html "7 / Home Page - Aug 28, 15:44:08 Draft Preview Save Publish 450 Beta Sections(1…" at bounding box center [648, 0] width 1296 height 0
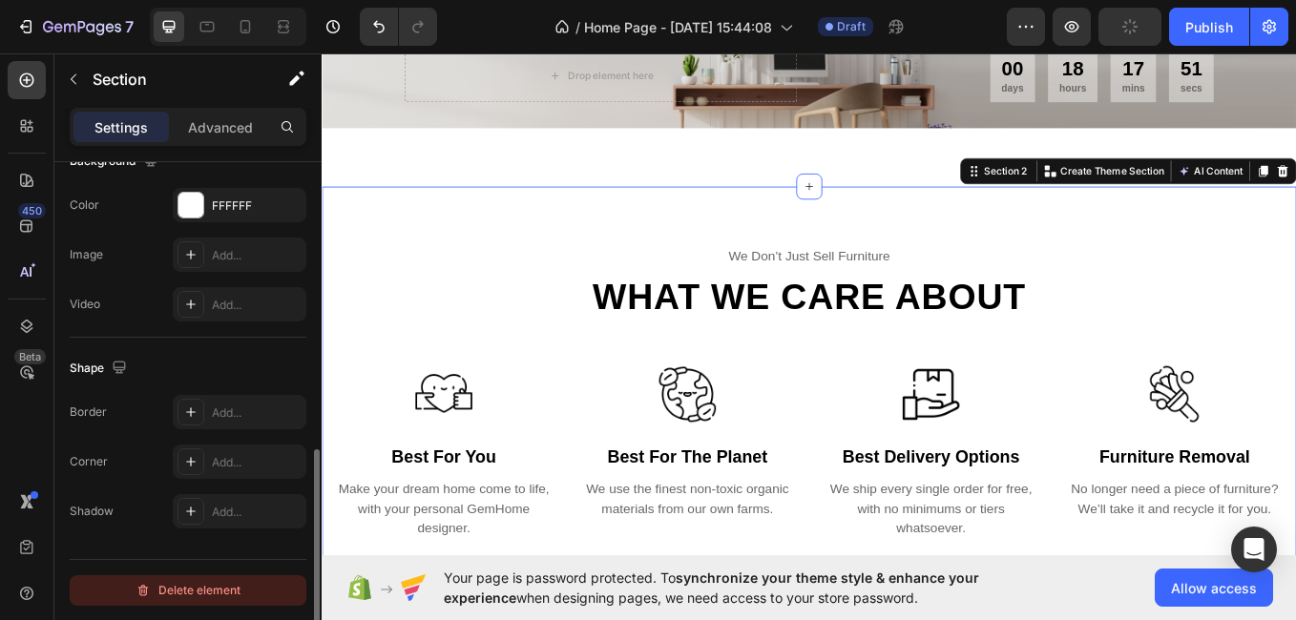
click at [220, 585] on div "Delete element" at bounding box center [188, 590] width 105 height 23
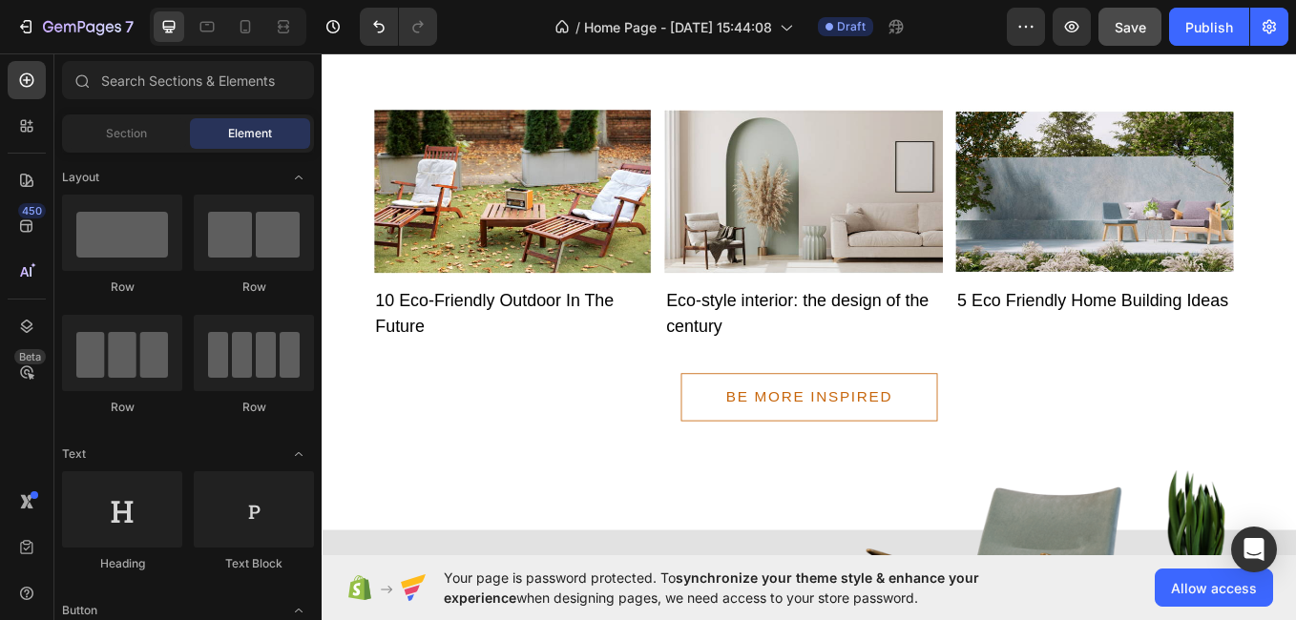
scroll to position [1749, 0]
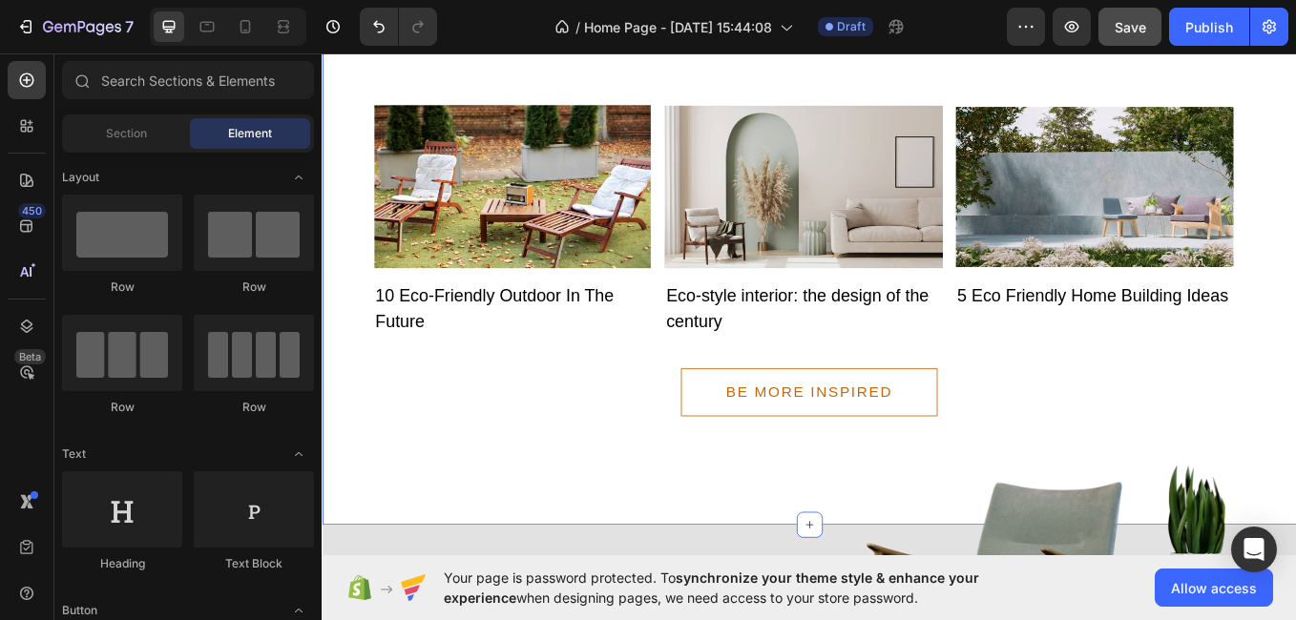
click at [1295, 407] on div "BE MORE INSPIRED Button" at bounding box center [894, 433] width 1117 height 94
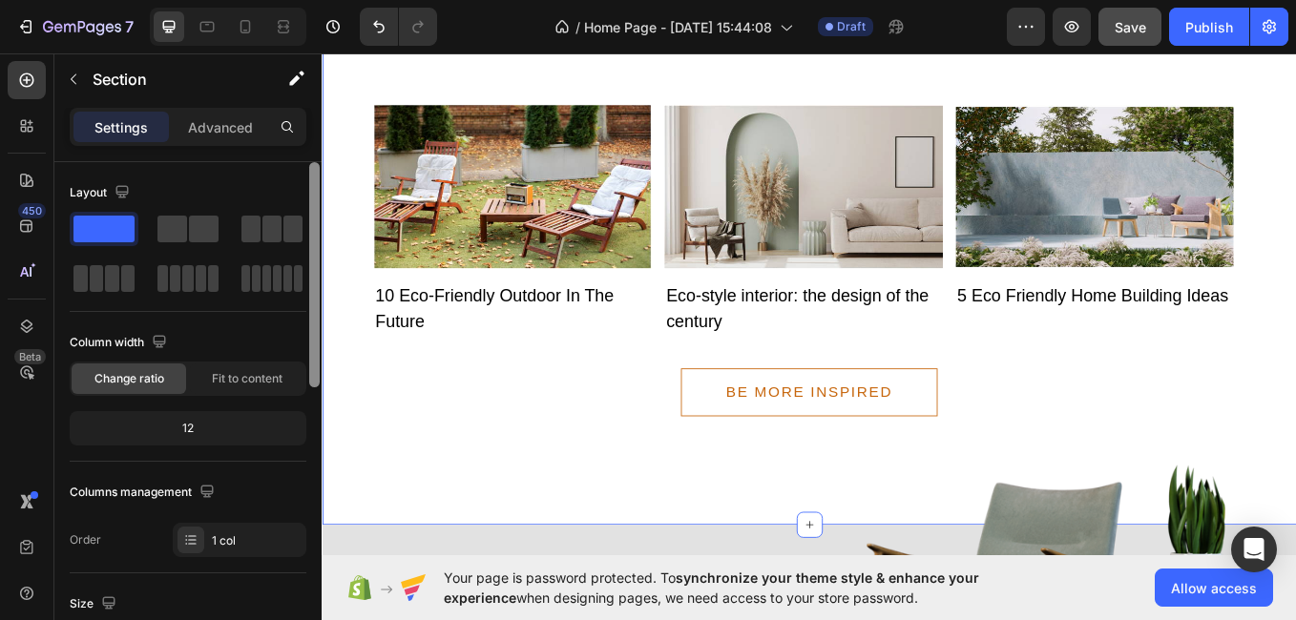
click at [315, 350] on div at bounding box center [314, 274] width 10 height 225
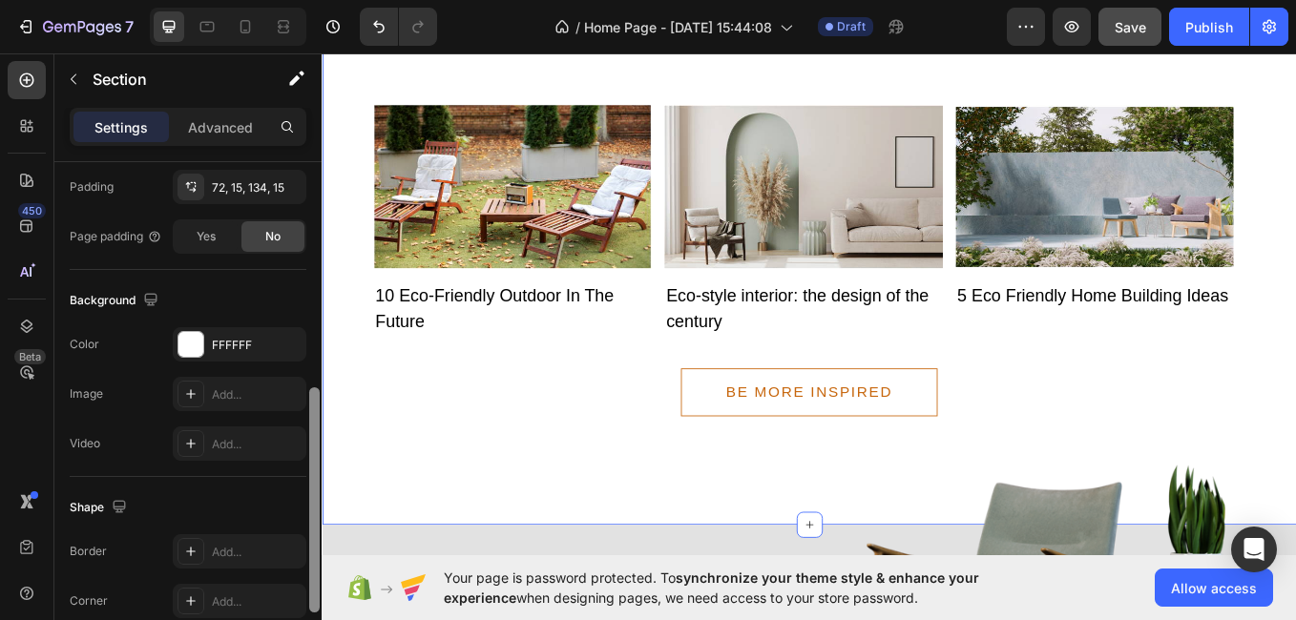
click at [312, 458] on div at bounding box center [314, 418] width 14 height 513
click at [312, 458] on div at bounding box center [314, 500] width 10 height 225
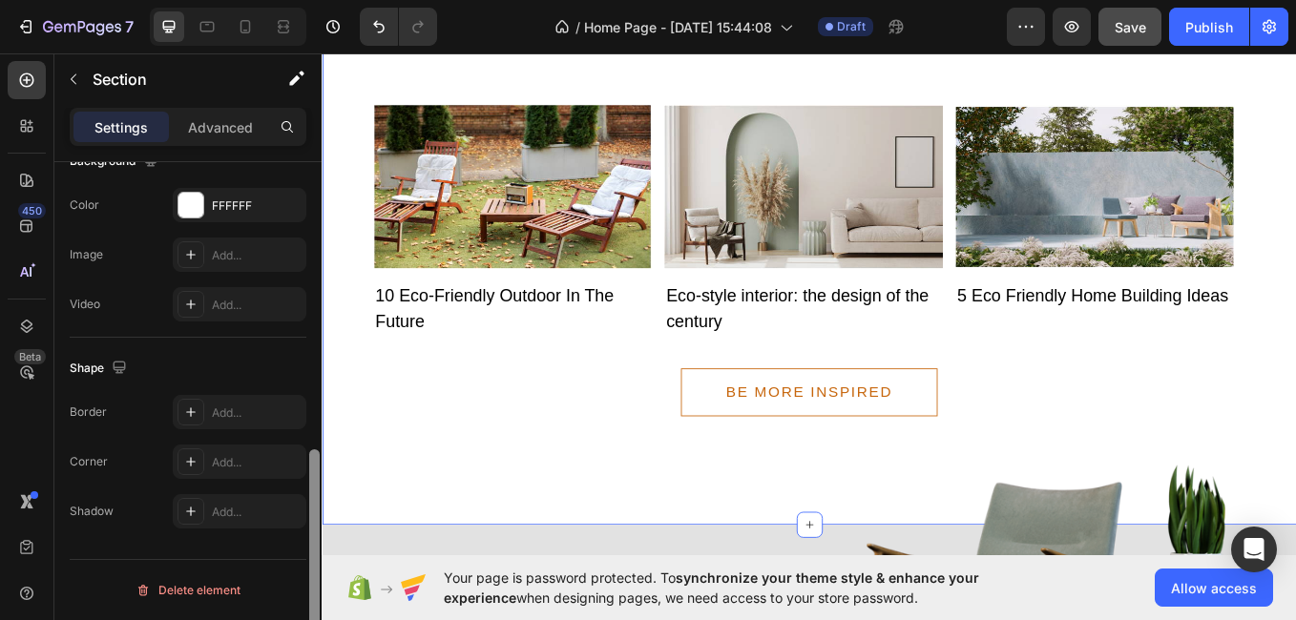
drag, startPoint x: 312, startPoint y: 458, endPoint x: 307, endPoint y: 555, distance: 97.5
click at [307, 555] on div at bounding box center [314, 418] width 14 height 513
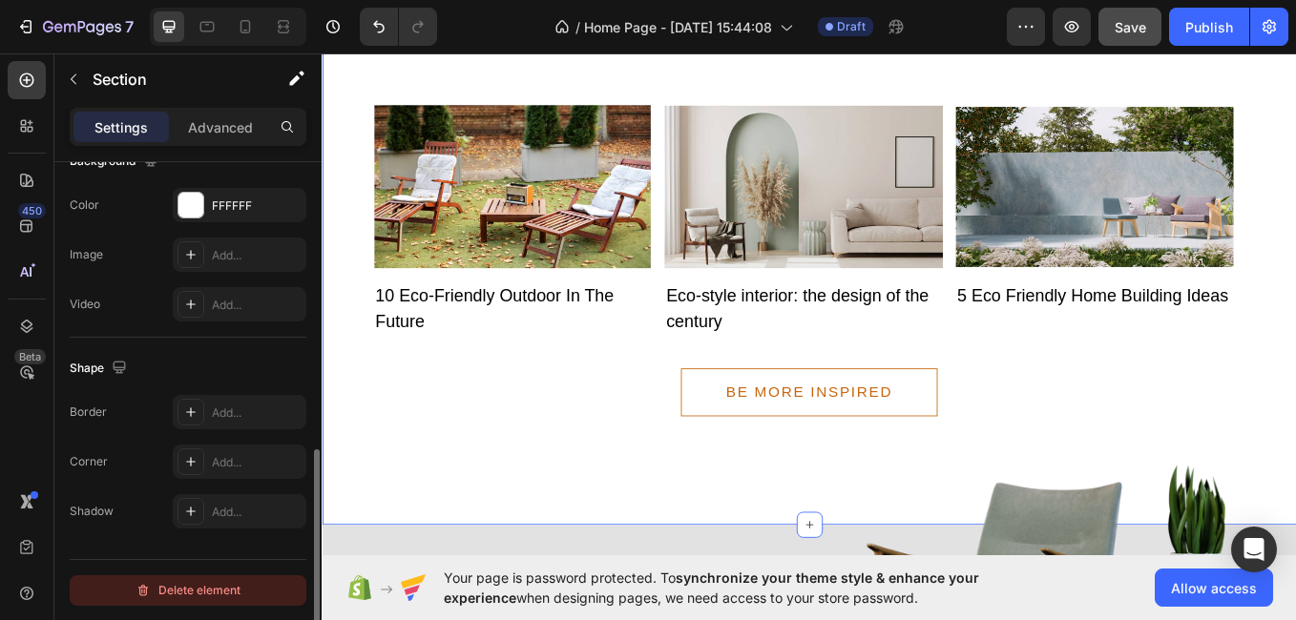
click at [186, 586] on div "Delete element" at bounding box center [188, 590] width 105 height 23
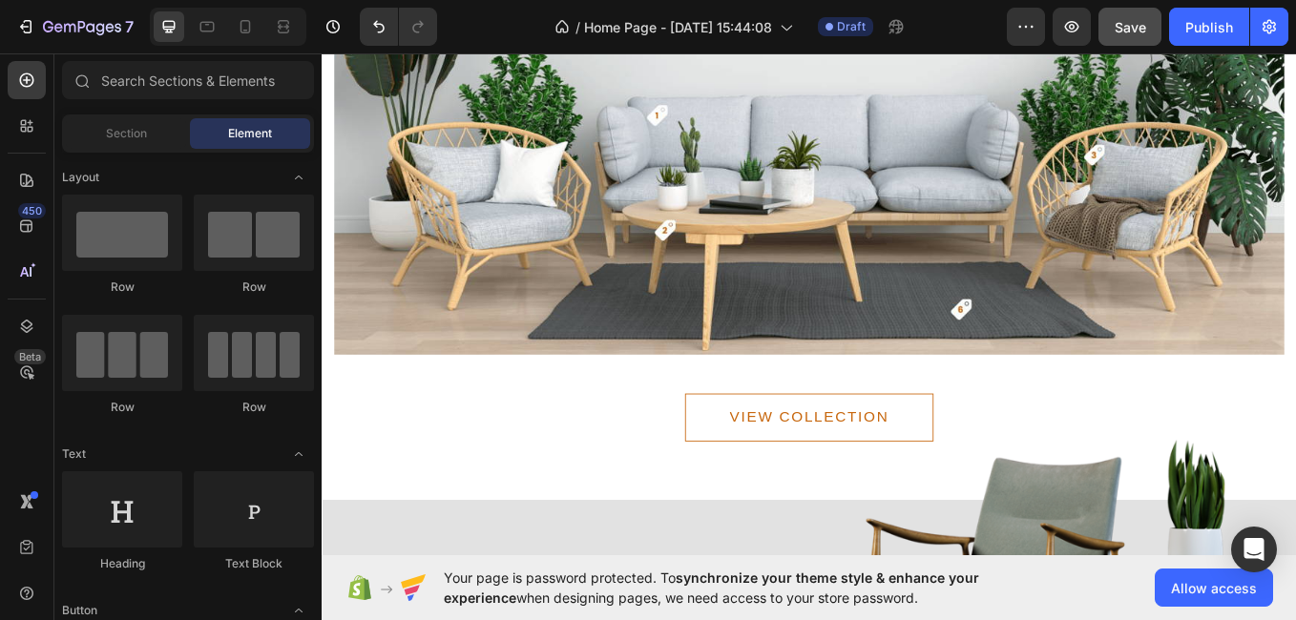
scroll to position [1142, 0]
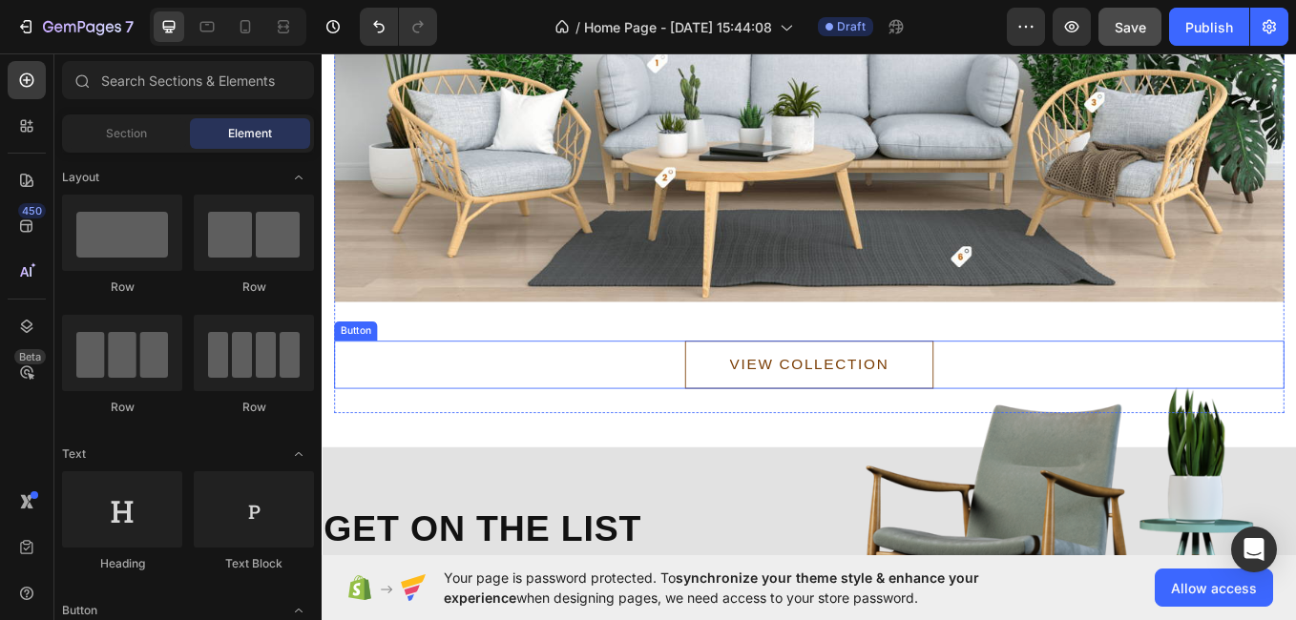
click at [984, 401] on button "VIEW COLLECTION" at bounding box center [894, 419] width 292 height 56
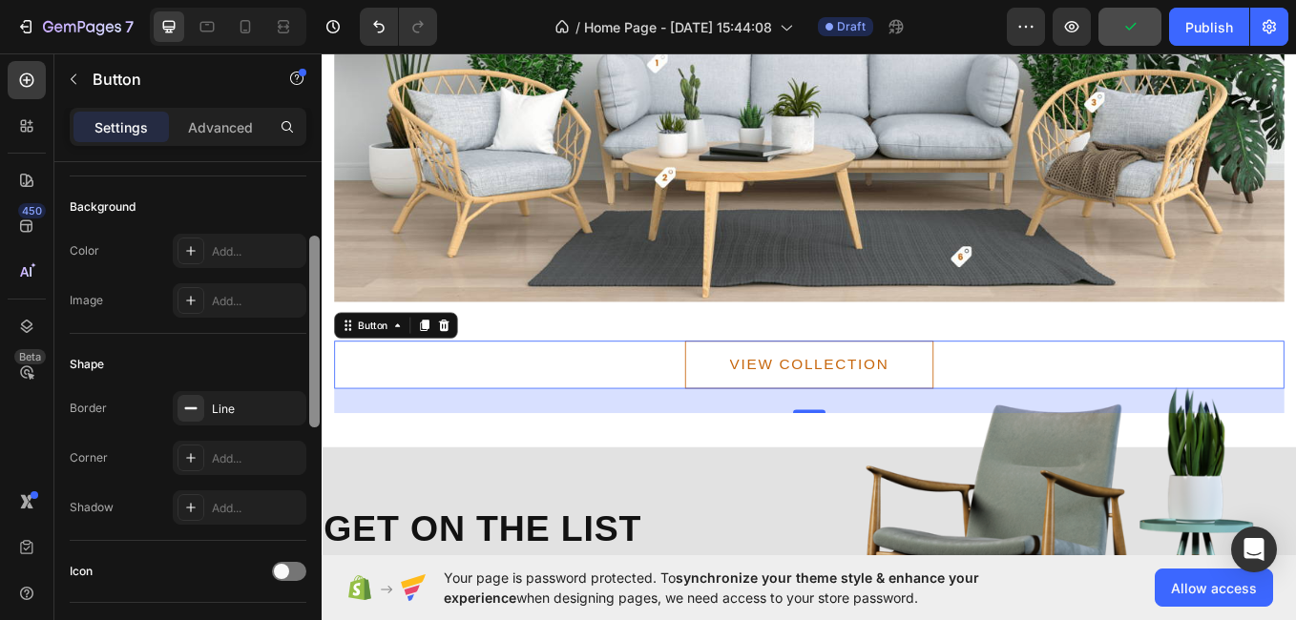
scroll to position [265, 0]
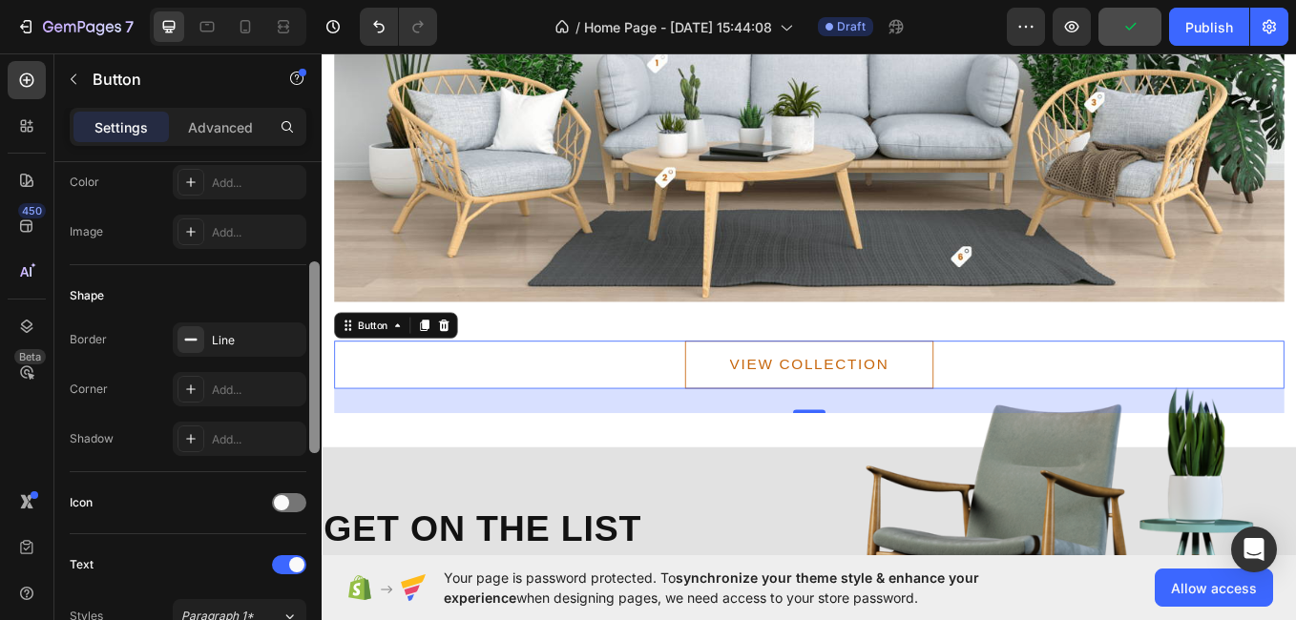
drag, startPoint x: 637, startPoint y: 215, endPoint x: 357, endPoint y: 393, distance: 331.8
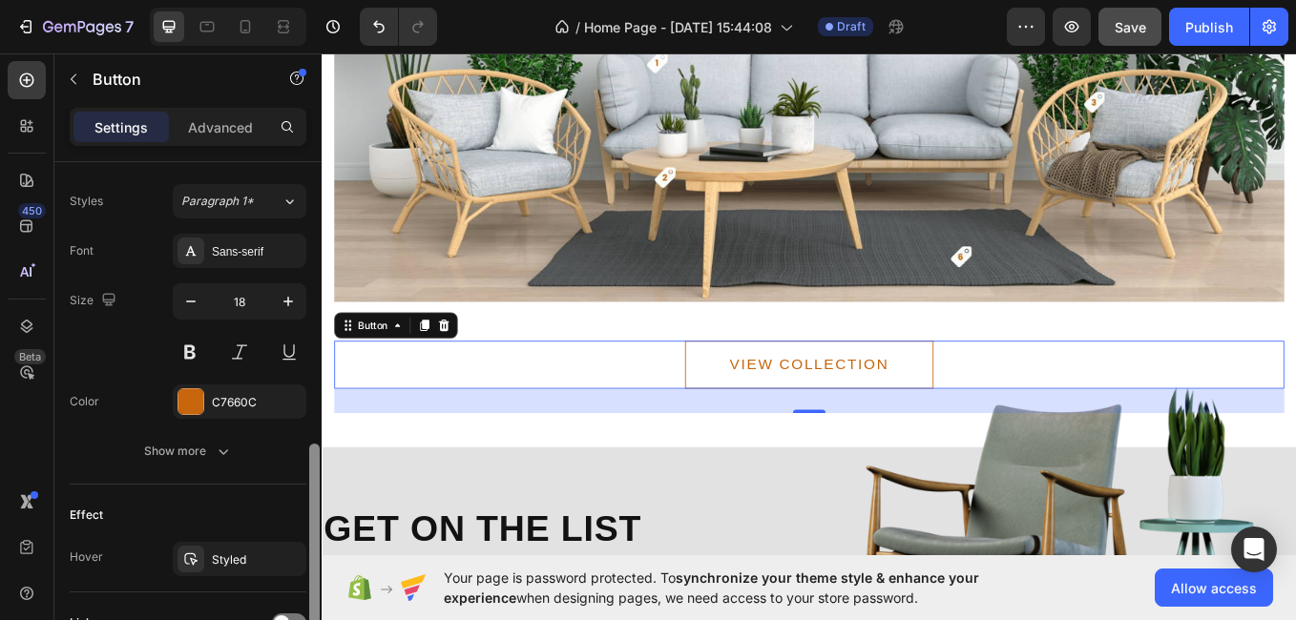
scroll to position [701, 0]
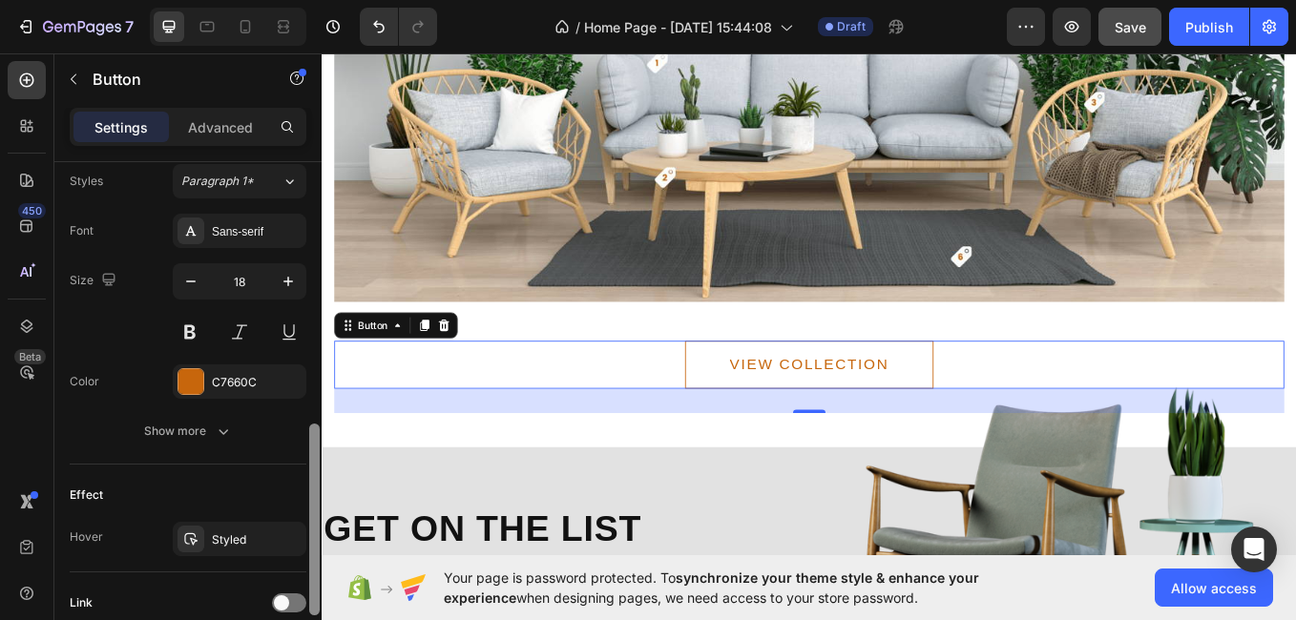
drag, startPoint x: 311, startPoint y: 358, endPoint x: 312, endPoint y: 430, distance: 71.6
click at [312, 430] on div at bounding box center [314, 520] width 10 height 192
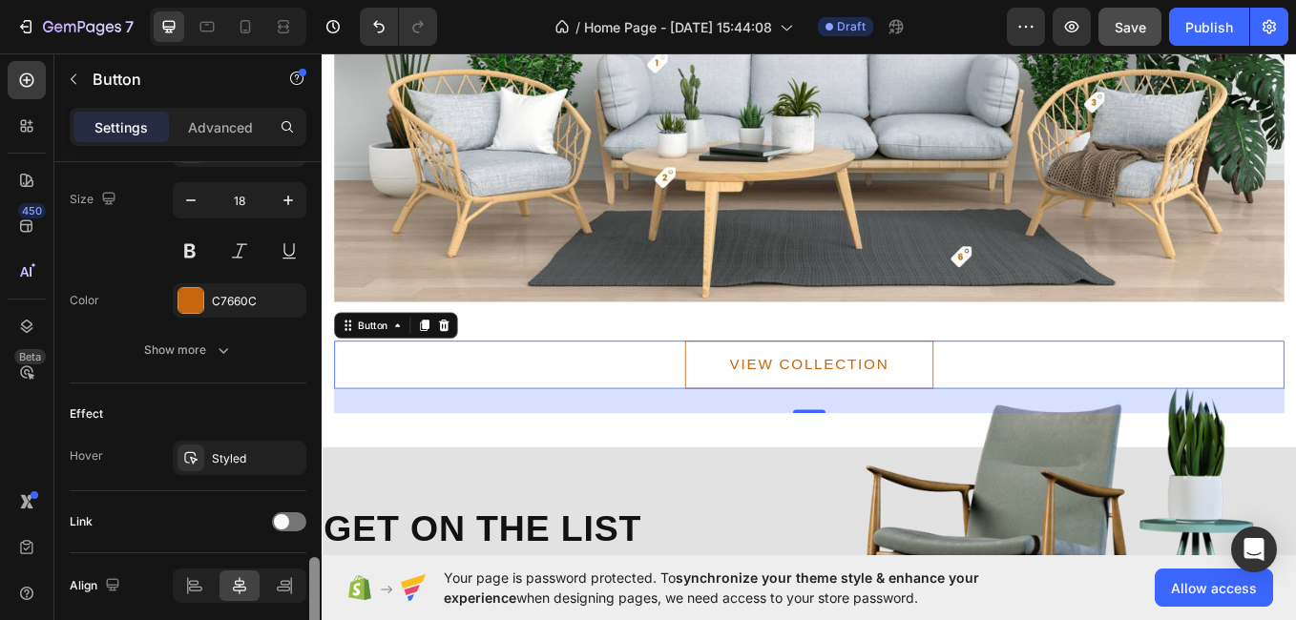
scroll to position [856, 0]
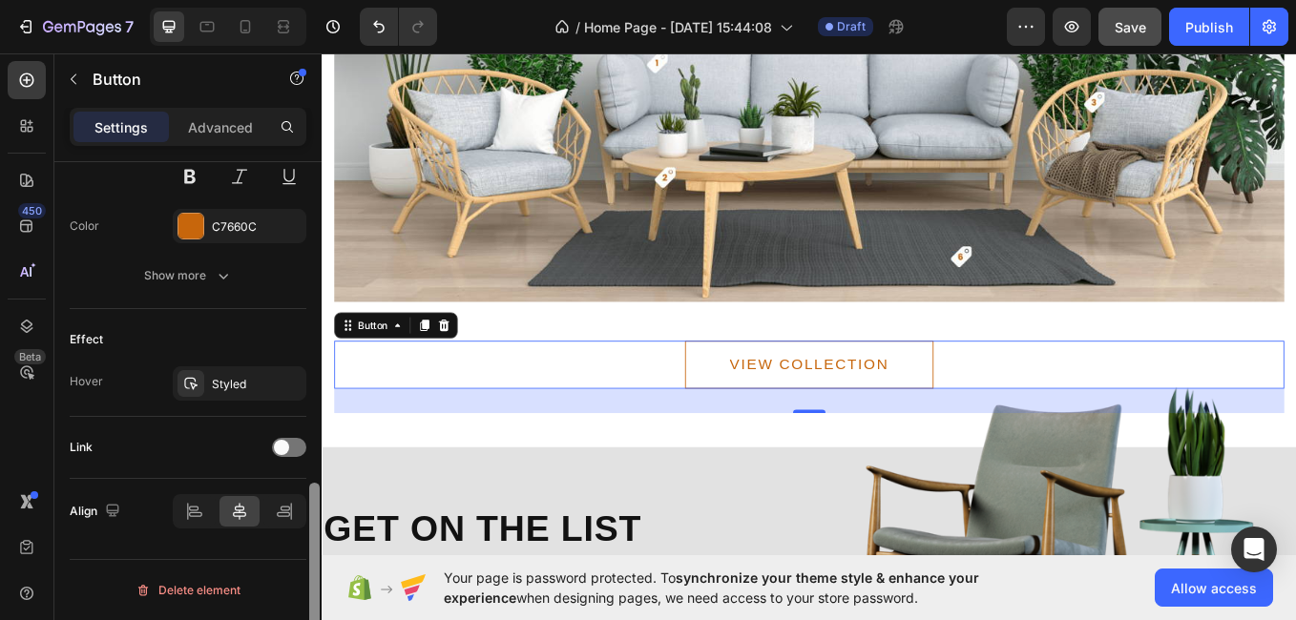
drag, startPoint x: 312, startPoint y: 430, endPoint x: 316, endPoint y: 498, distance: 68.8
click at [316, 498] on div at bounding box center [314, 579] width 10 height 192
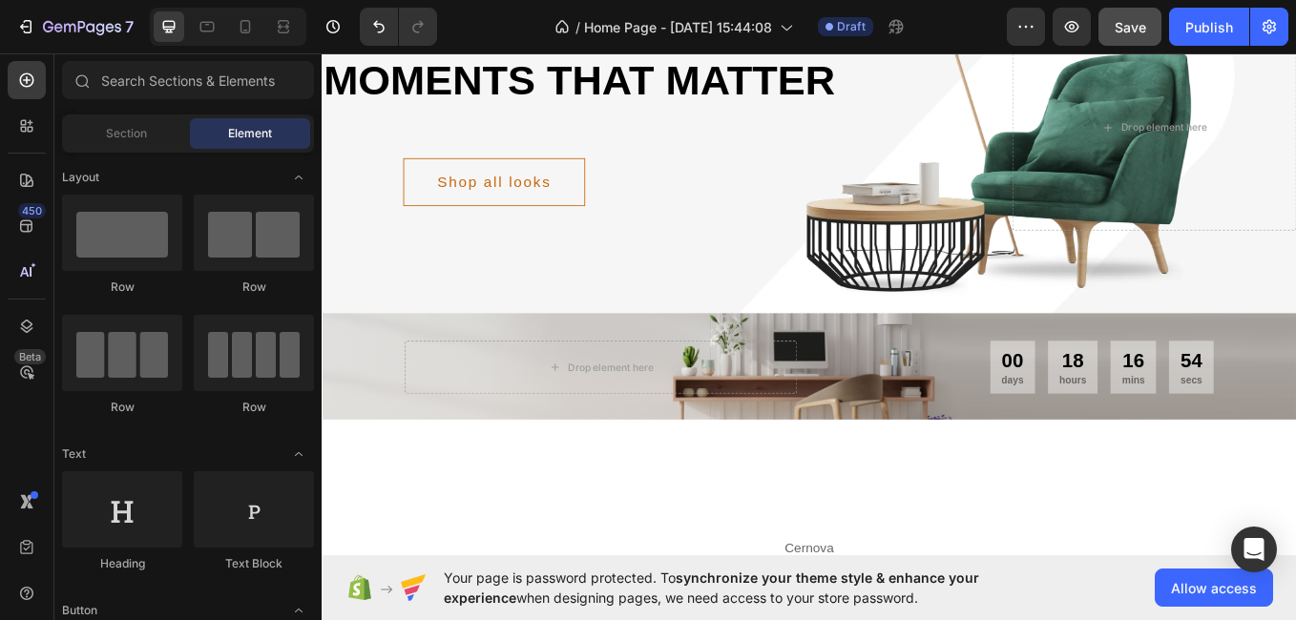
scroll to position [248, 0]
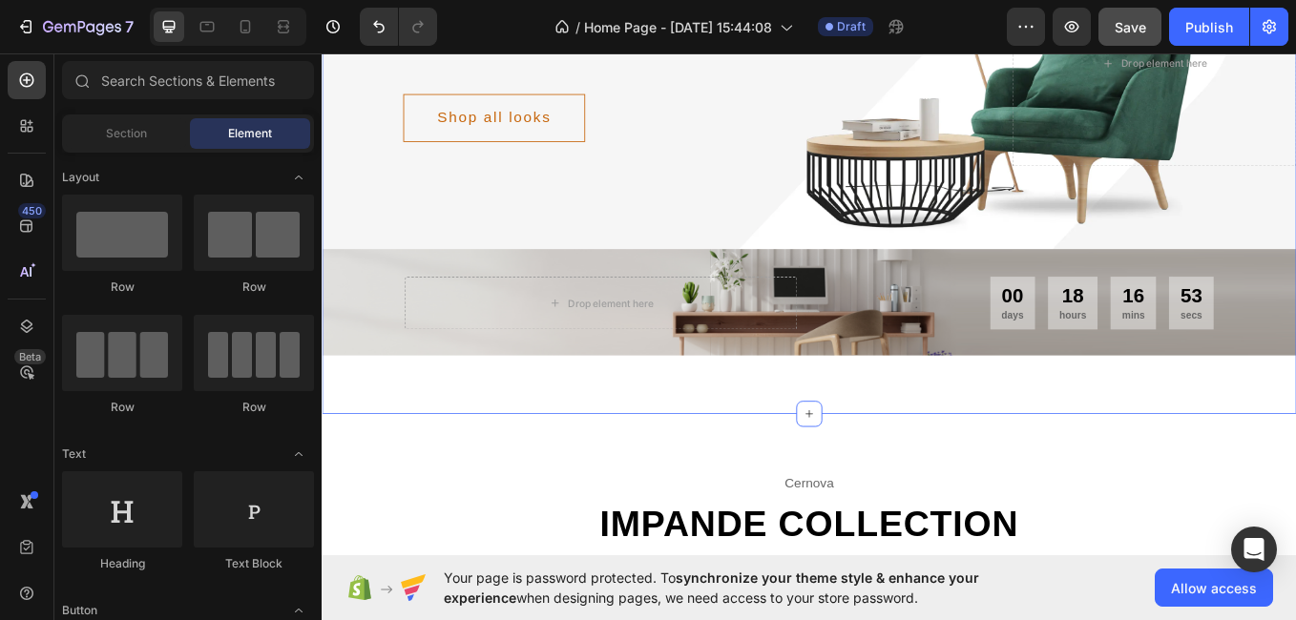
click at [1189, 472] on div "cernova Text moments that matter Heading Shop all looks Button Row Drop element…" at bounding box center [894, 158] width 1145 height 639
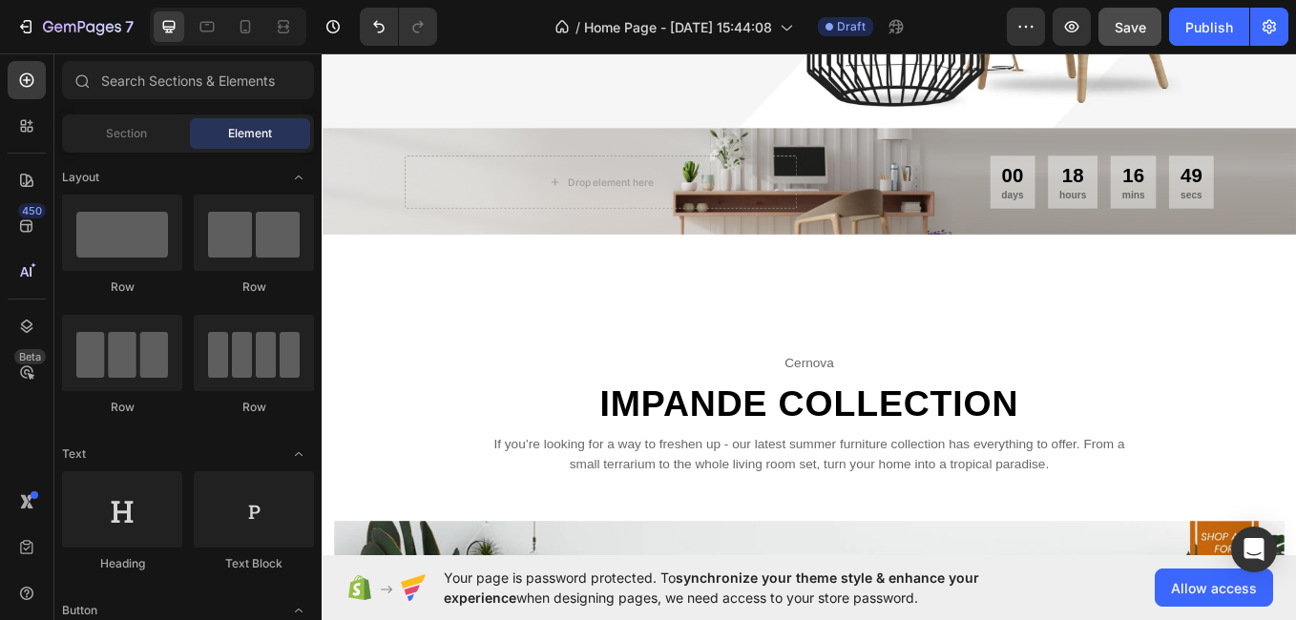
scroll to position [439, 0]
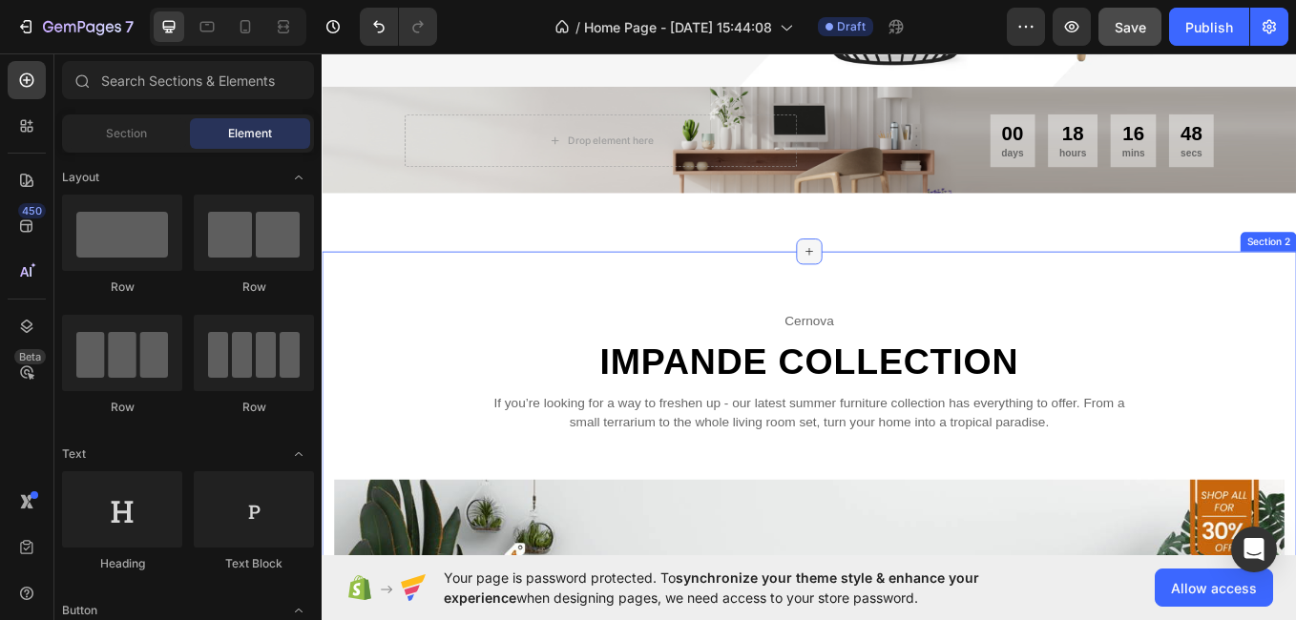
click at [888, 288] on icon at bounding box center [894, 286] width 15 height 15
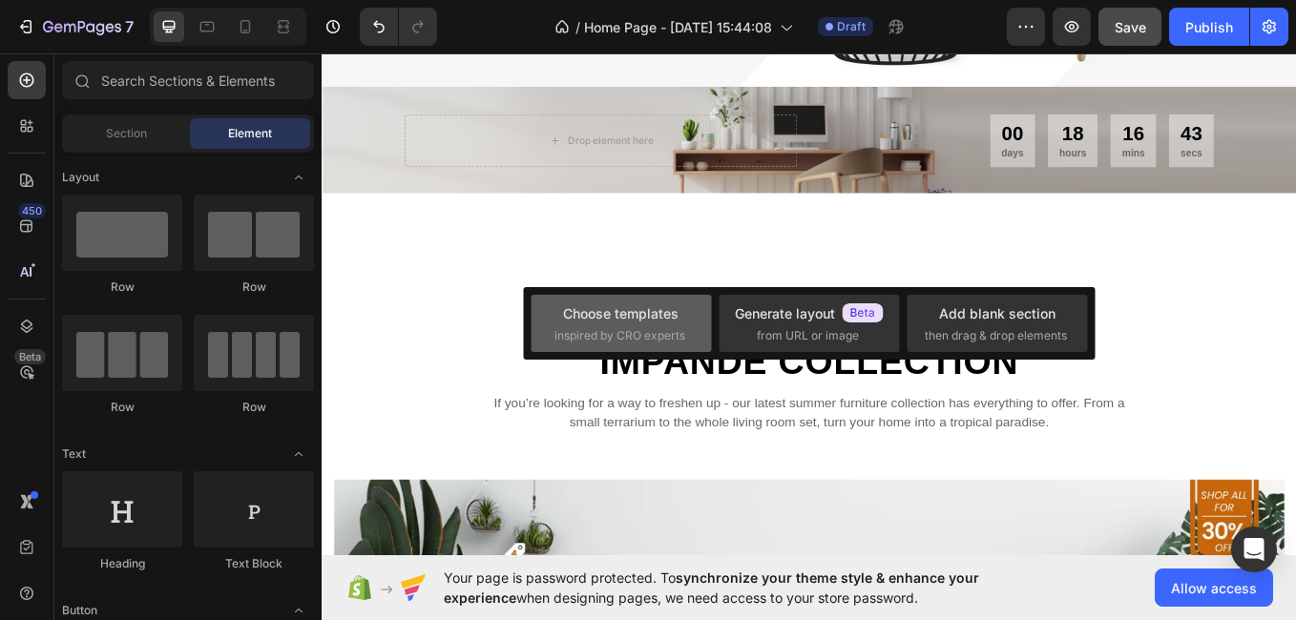
click at [719, 317] on div "Choose templates inspired by CRO experts" at bounding box center [809, 323] width 180 height 57
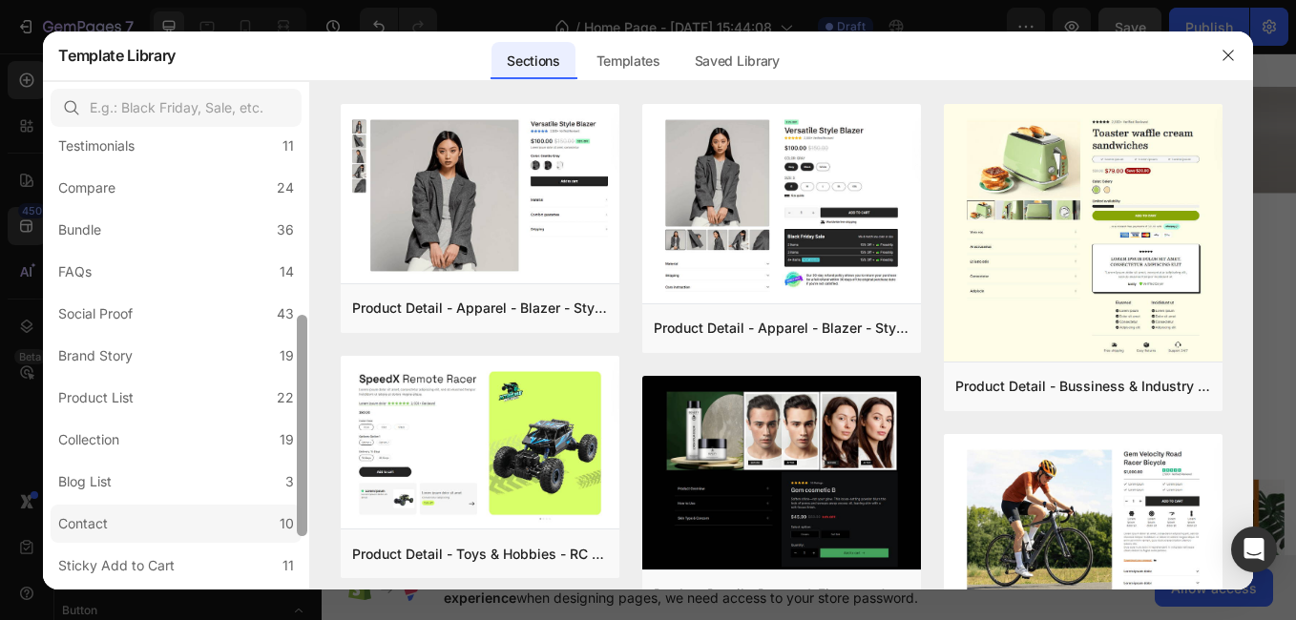
scroll to position [367, 0]
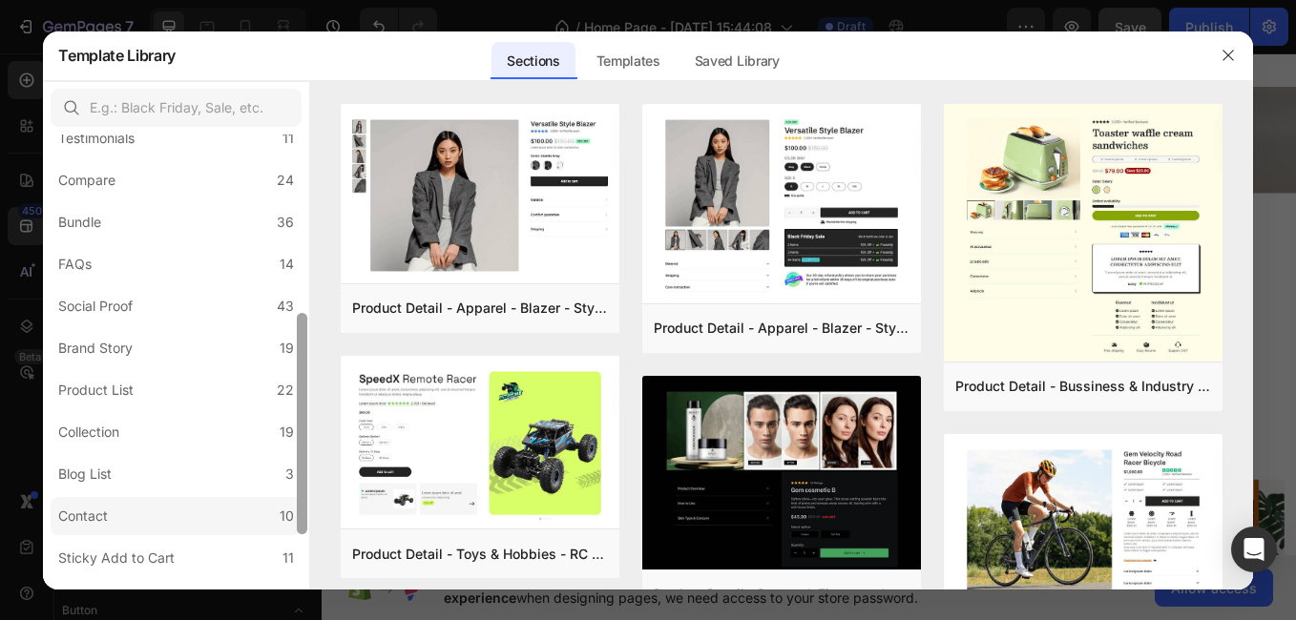
drag, startPoint x: 300, startPoint y: 331, endPoint x: 276, endPoint y: 510, distance: 180.1
click at [276, 510] on div "All Sections 446 Hero Section 76 Product Detail 34 Brands 11 Trusted Badges 7 G…" at bounding box center [176, 362] width 266 height 455
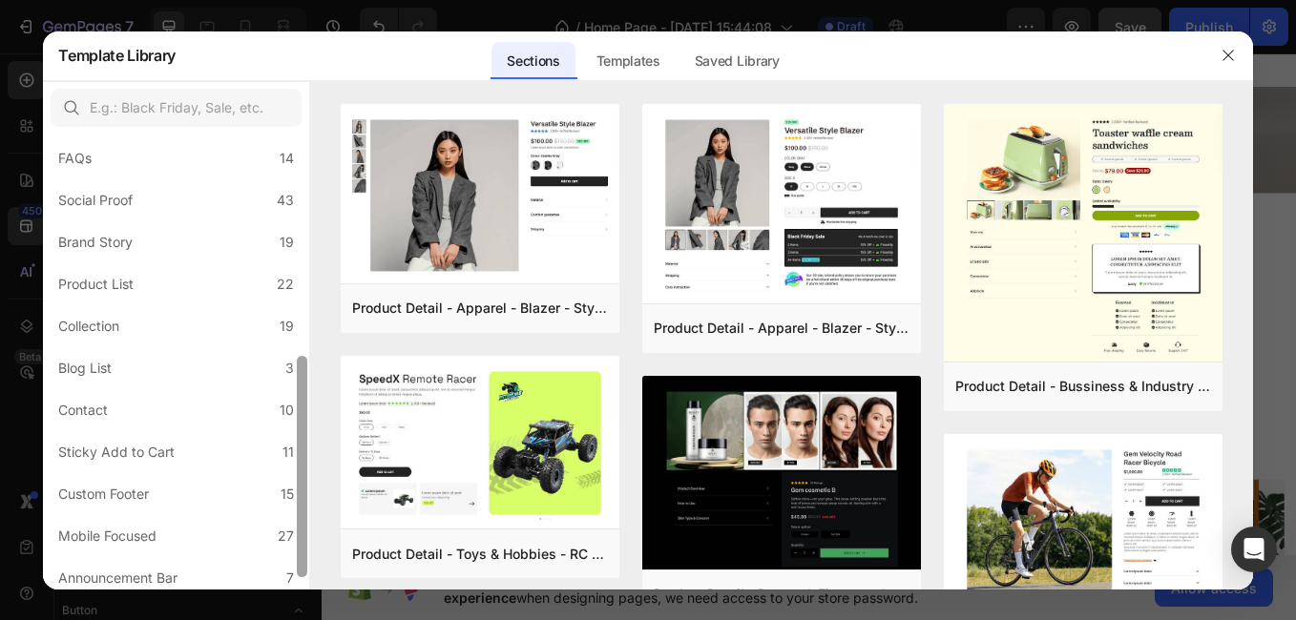
scroll to position [480, 0]
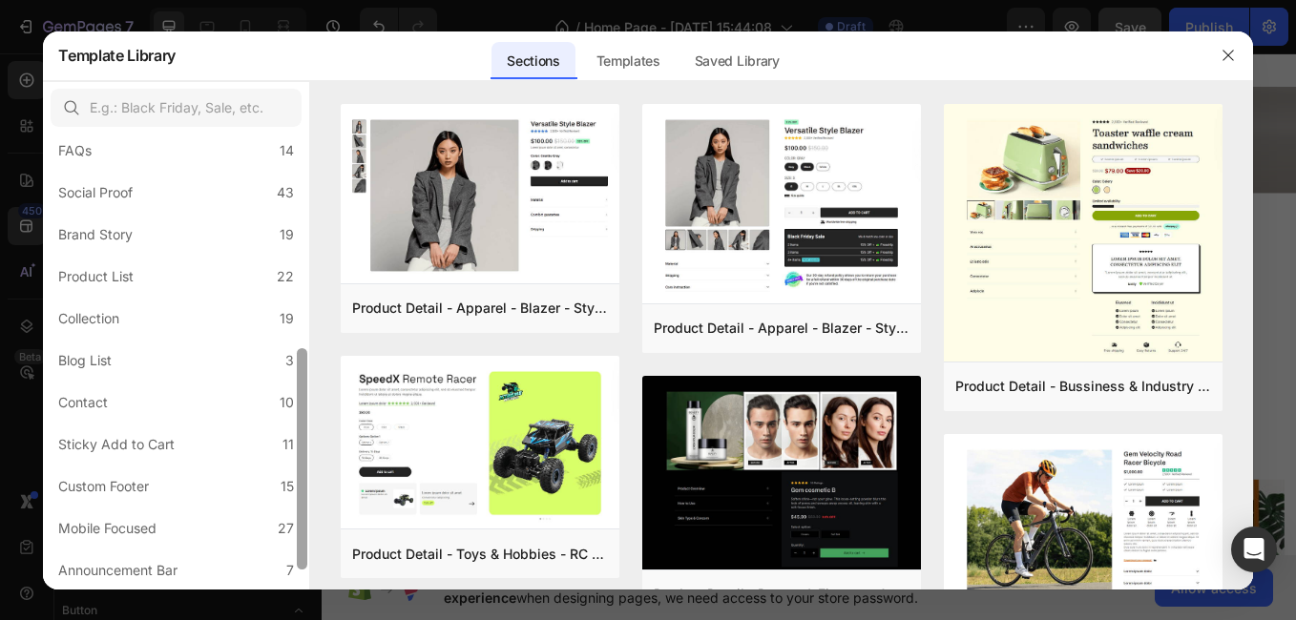
drag, startPoint x: 304, startPoint y: 509, endPoint x: 306, endPoint y: 576, distance: 66.9
click at [306, 570] on div at bounding box center [302, 458] width 10 height 221
drag, startPoint x: 302, startPoint y: 537, endPoint x: 301, endPoint y: 601, distance: 64.0
click at [301, 601] on div "Template Library Sections Templates Existing pages Saved Library Templates Save…" at bounding box center [648, 310] width 1296 height 620
click at [1223, 52] on icon "button" at bounding box center [1228, 55] width 15 height 15
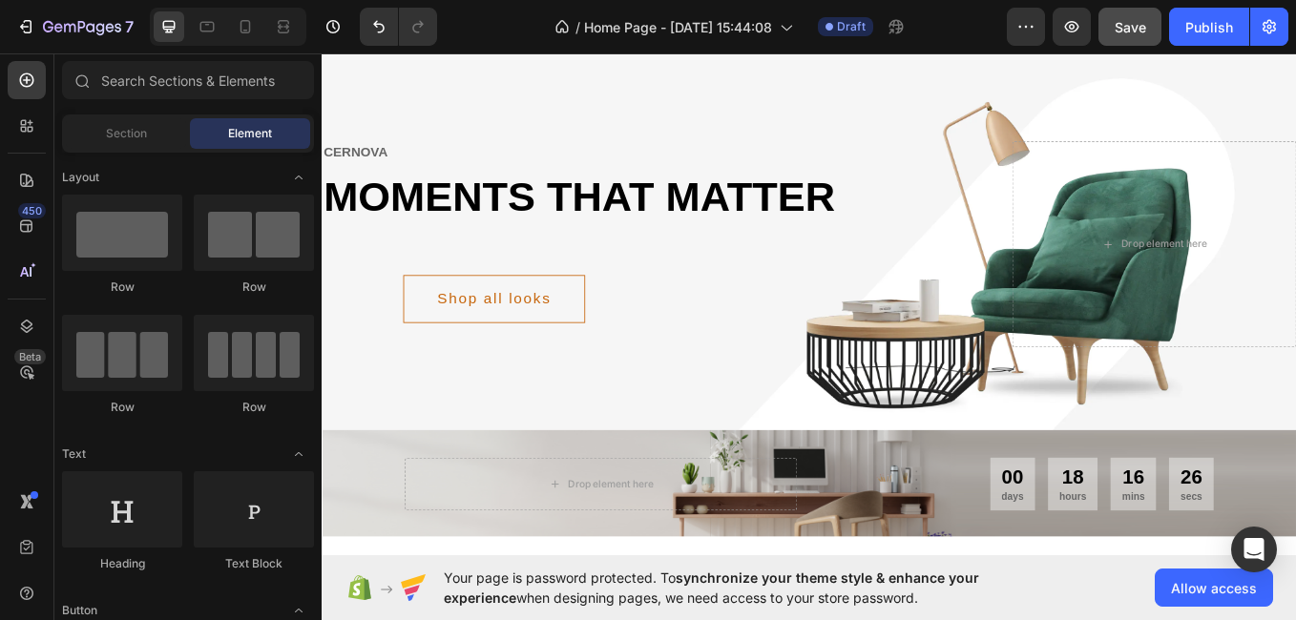
scroll to position [0, 0]
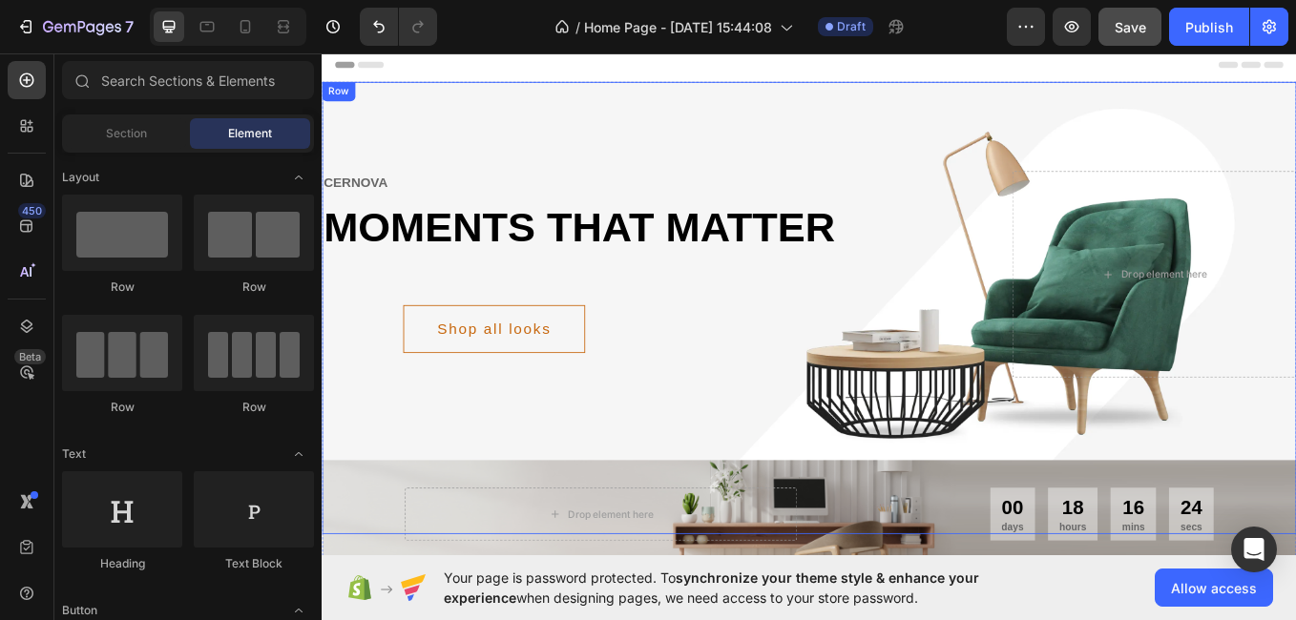
click at [1295, 115] on div "cernova Text moments that matter Heading Shop all looks Button Row Drop element…" at bounding box center [894, 353] width 1145 height 532
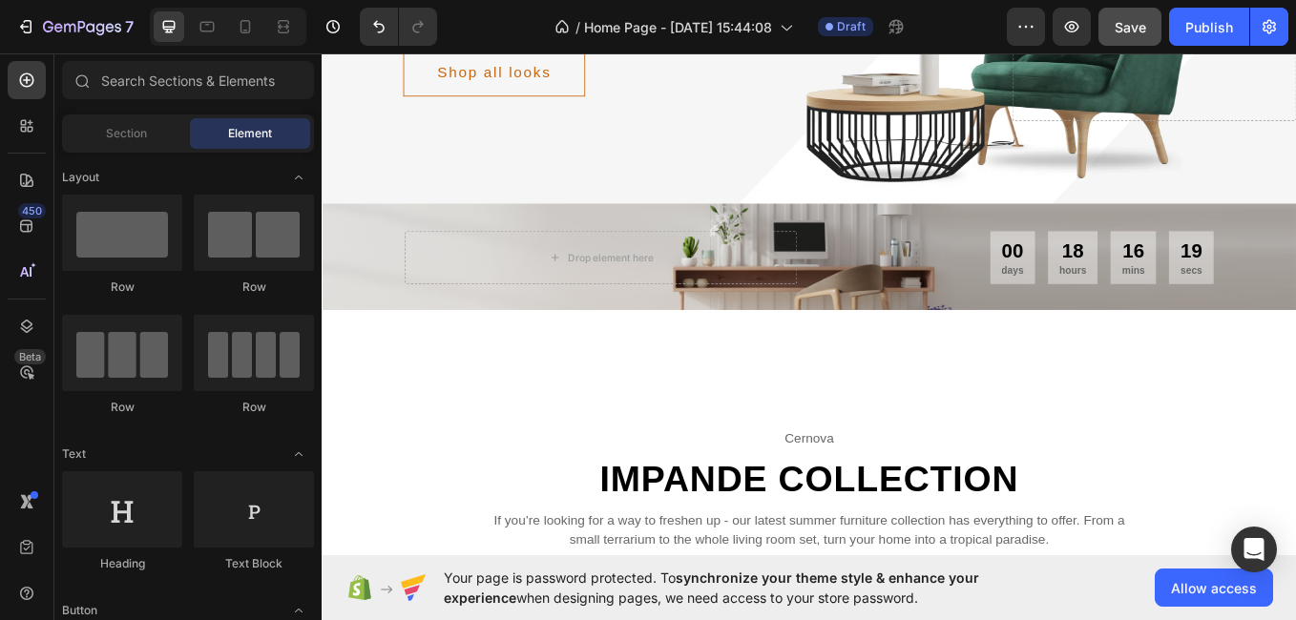
scroll to position [324, 0]
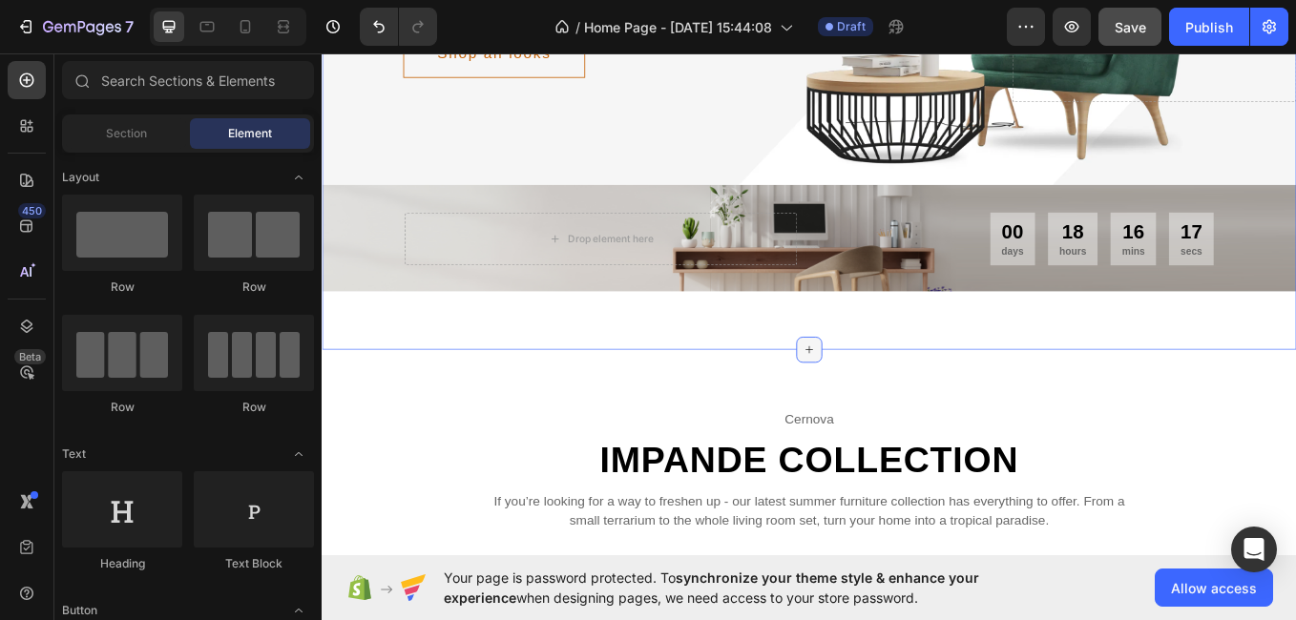
click at [891, 400] on icon at bounding box center [895, 402] width 9 height 9
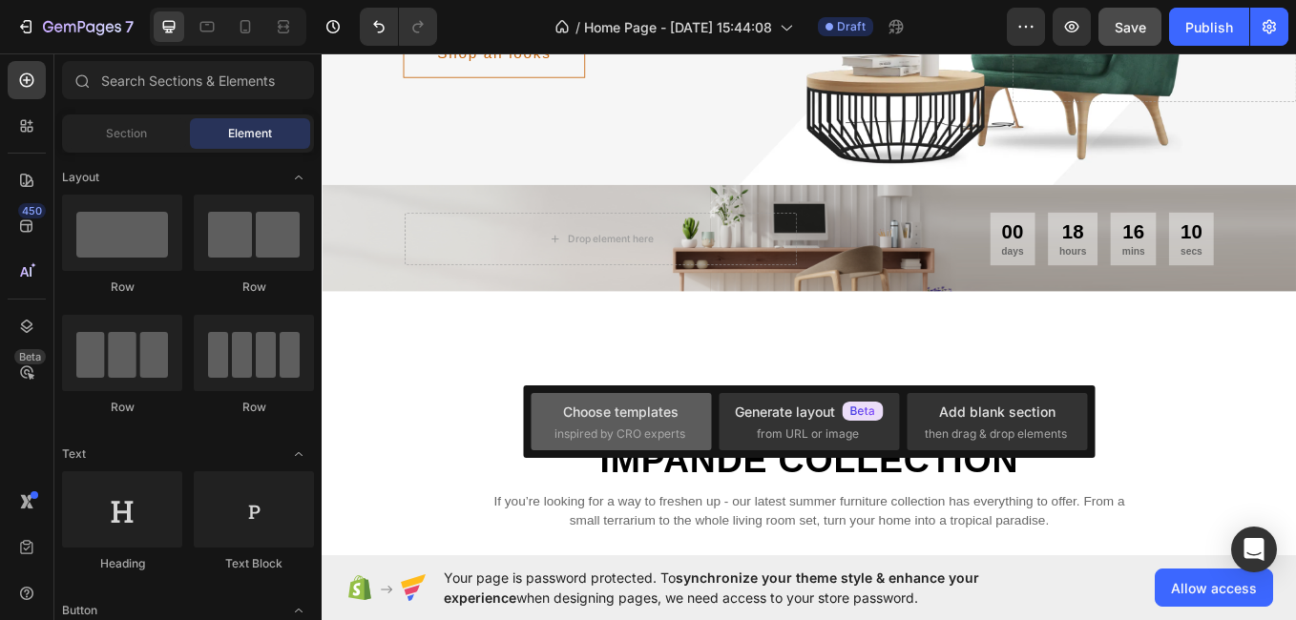
click at [631, 409] on div "Choose templates" at bounding box center [620, 412] width 115 height 20
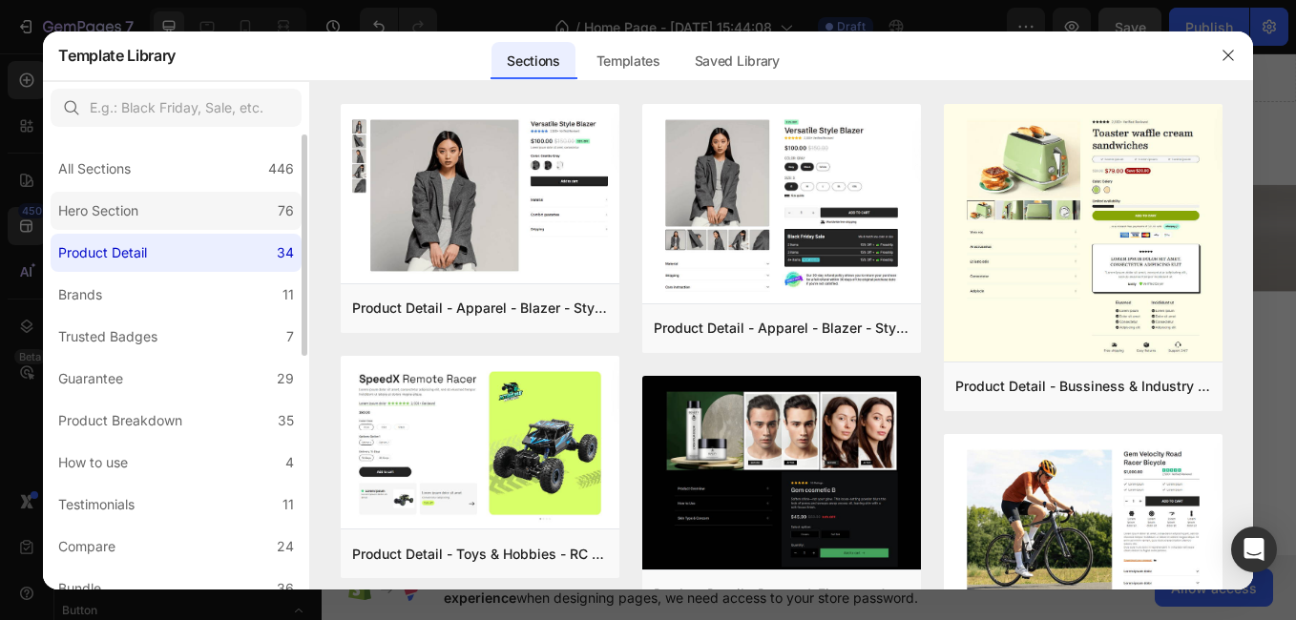
click at [263, 204] on label "Hero Section 76" at bounding box center [176, 211] width 251 height 38
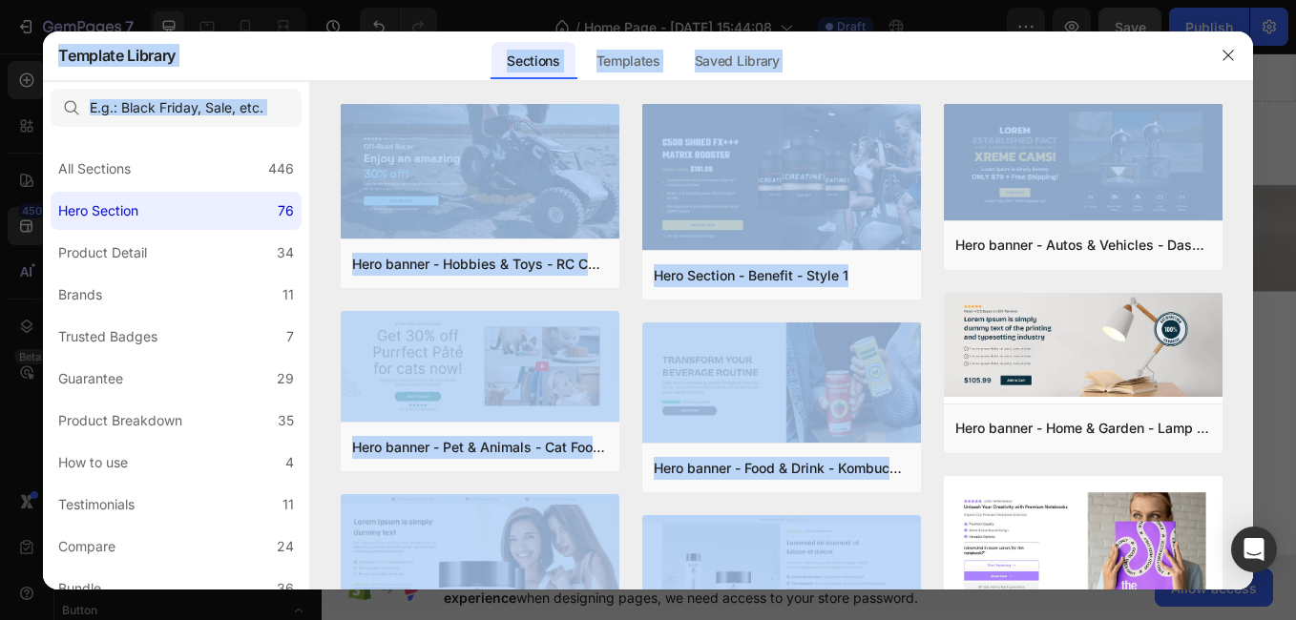
drag, startPoint x: 1248, startPoint y: 185, endPoint x: 1254, endPoint y: 211, distance: 26.4
click at [1254, 211] on div "Template Library Sections Templates Existing pages Saved Library Templates Save…" at bounding box center [648, 310] width 1296 height 620
drag, startPoint x: 1254, startPoint y: 211, endPoint x: 1158, endPoint y: 54, distance: 183.8
click at [1158, 54] on div "Template Library Sections Templates Existing pages Saved Library Templates Save…" at bounding box center [630, 56] width 1144 height 50
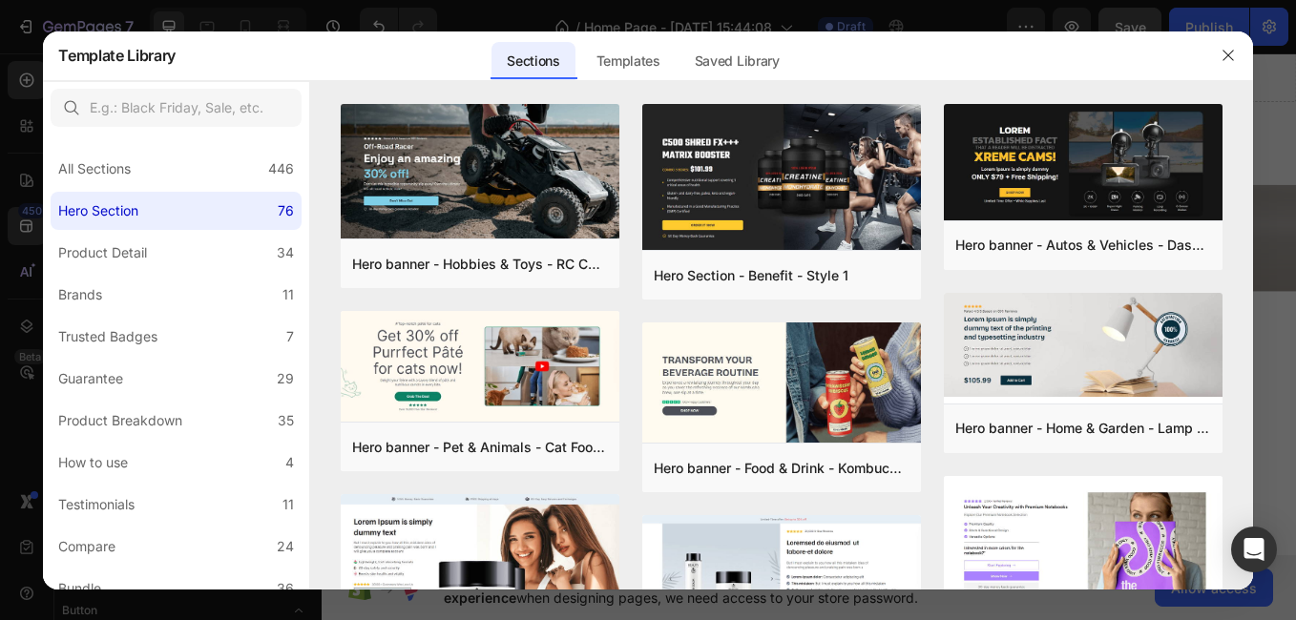
click at [1158, 54] on div "Template Library Sections Templates Existing pages Saved Library Templates Save…" at bounding box center [630, 56] width 1144 height 50
drag, startPoint x: 1249, startPoint y: 126, endPoint x: 1249, endPoint y: 175, distance: 48.7
click at [1249, 175] on div "Hero banner - Hobbies & Toys - RC Car - Style 40 Add to page Preview Hero banne…" at bounding box center [781, 347] width 942 height 486
drag, startPoint x: 1249, startPoint y: 175, endPoint x: 1249, endPoint y: 213, distance: 38.2
click at [1249, 213] on div "Hero banner - Hobbies & Toys - RC Car - Style 40 Add to page Preview Hero banne…" at bounding box center [781, 347] width 942 height 486
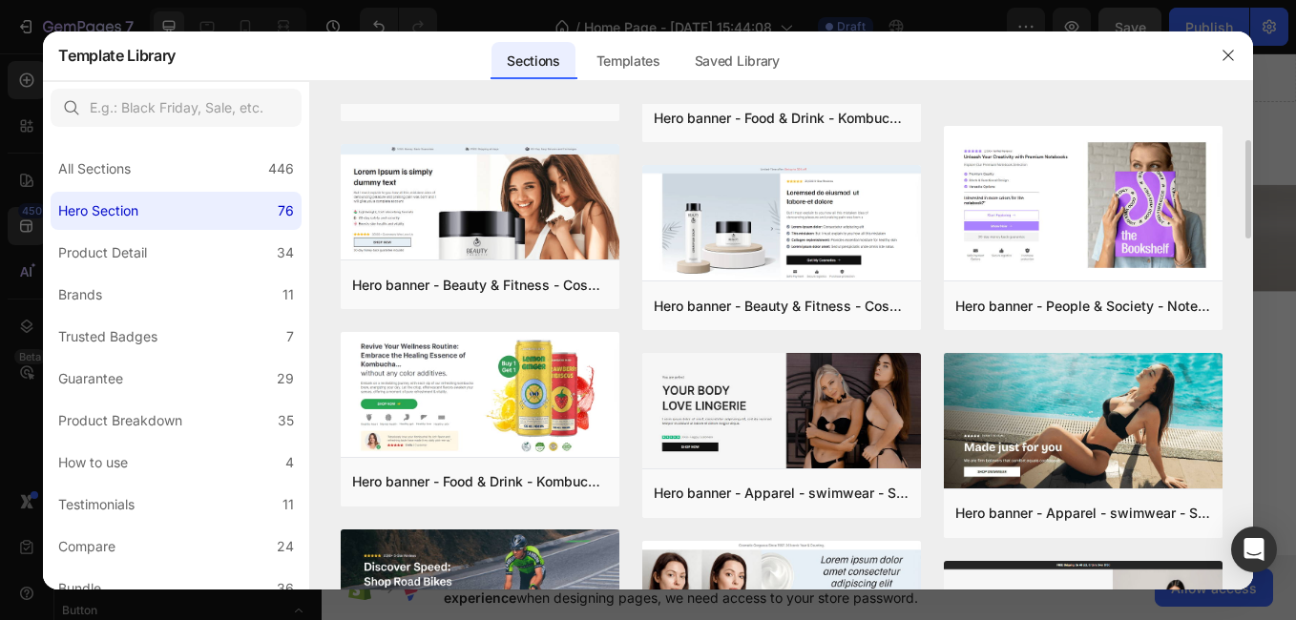
scroll to position [322, 0]
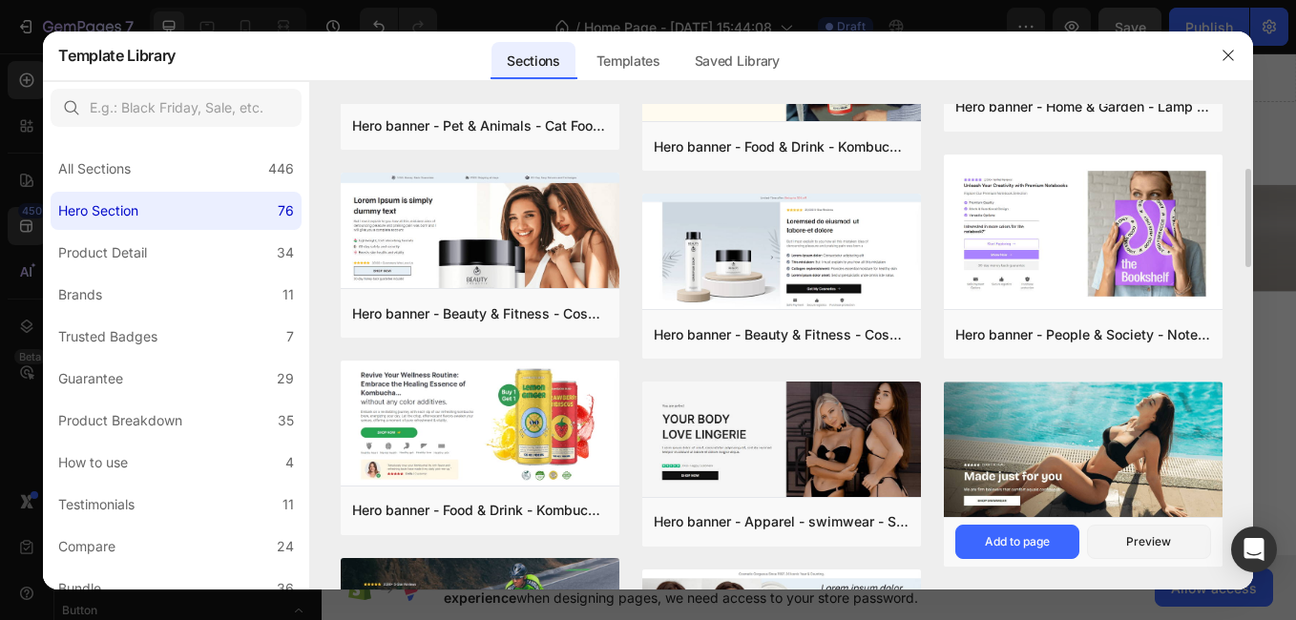
click at [1099, 409] on img at bounding box center [1083, 452] width 279 height 139
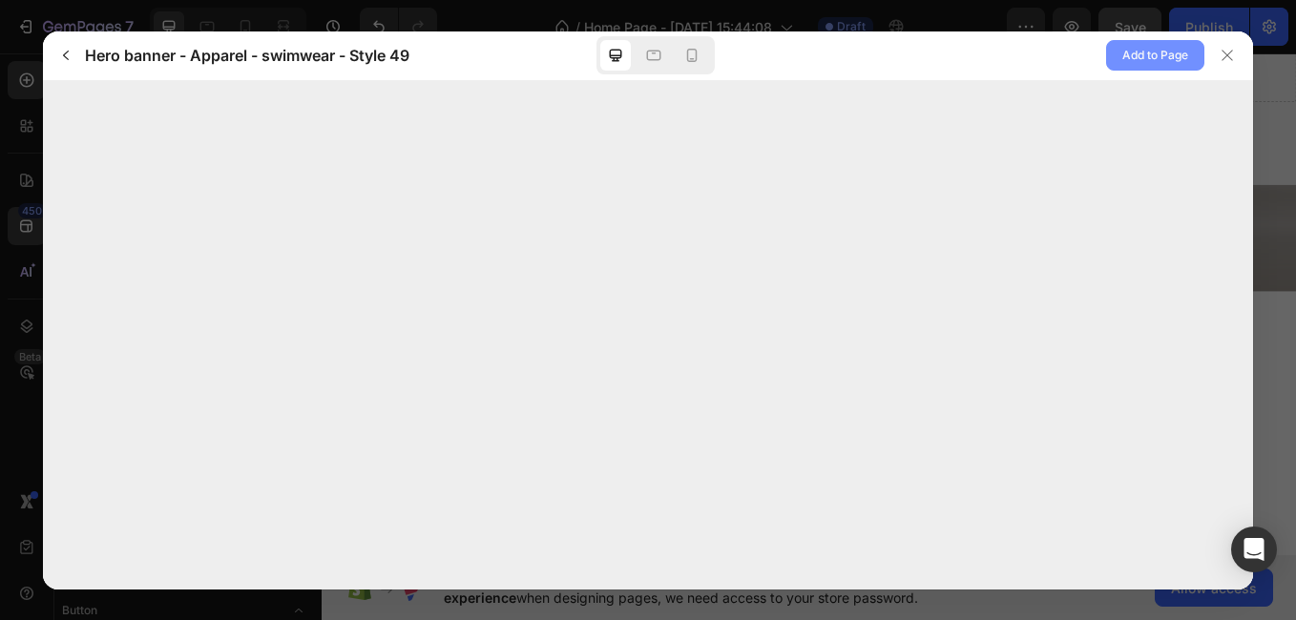
click at [1149, 53] on span "Add to Page" at bounding box center [1155, 55] width 66 height 23
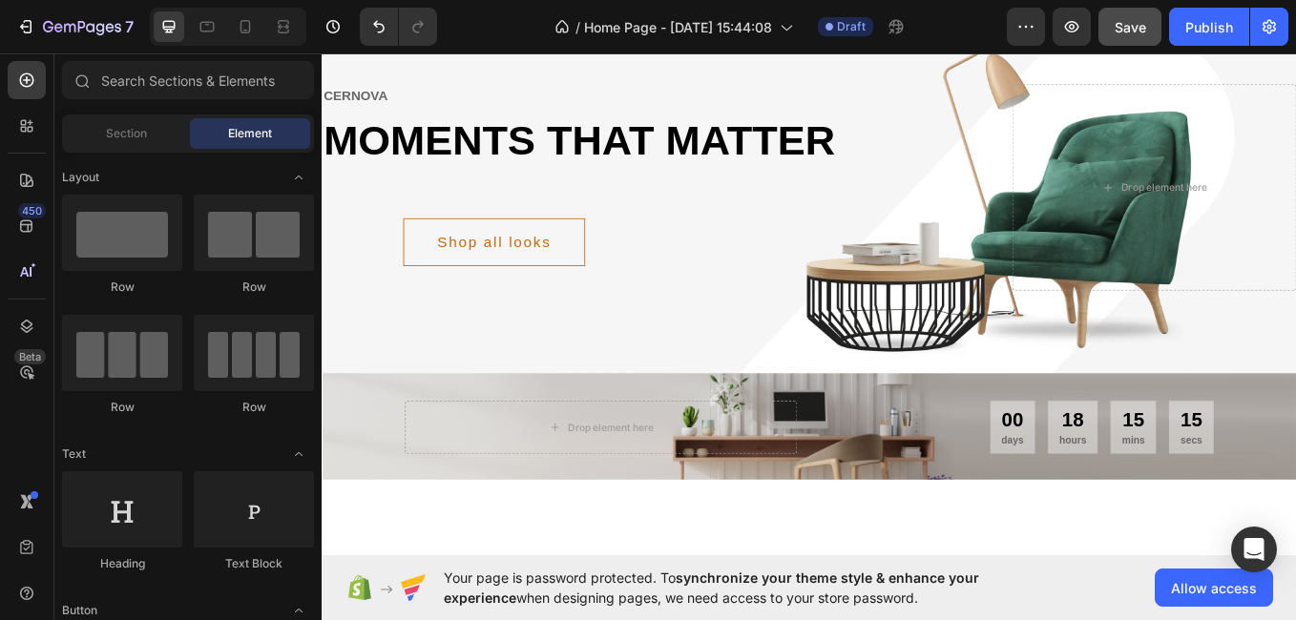
scroll to position [0, 0]
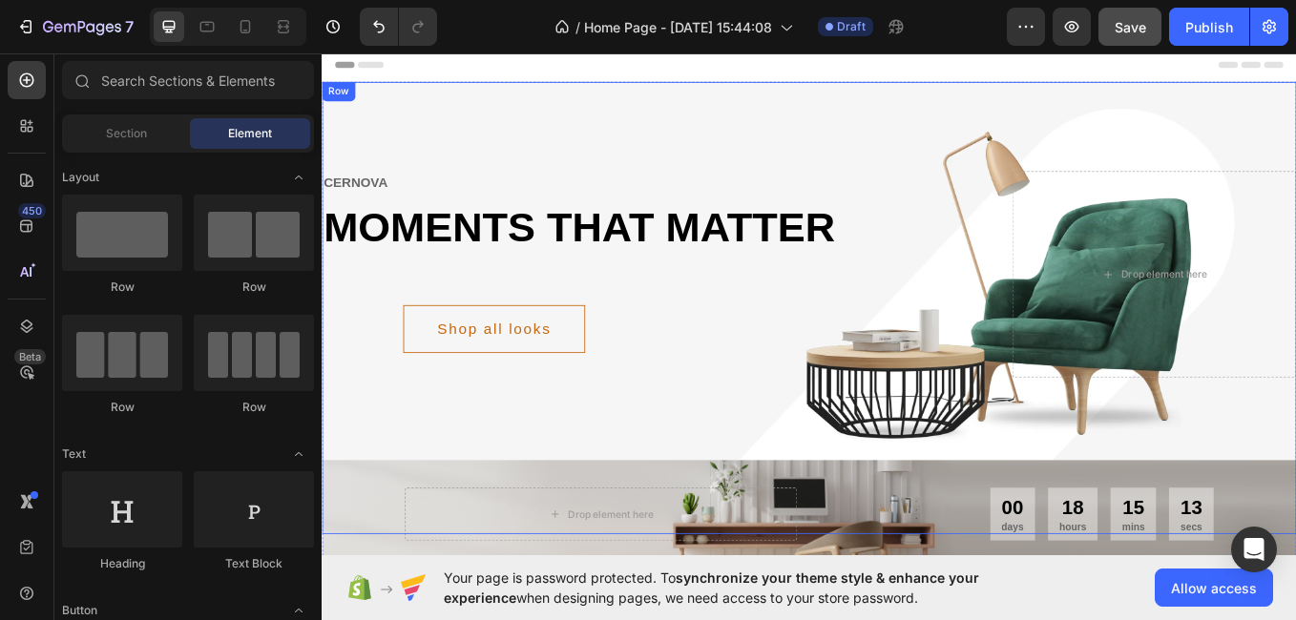
click at [1295, 138] on div "cernova Text moments that matter Heading Shop all looks Button Row Drop element…" at bounding box center [894, 353] width 1145 height 532
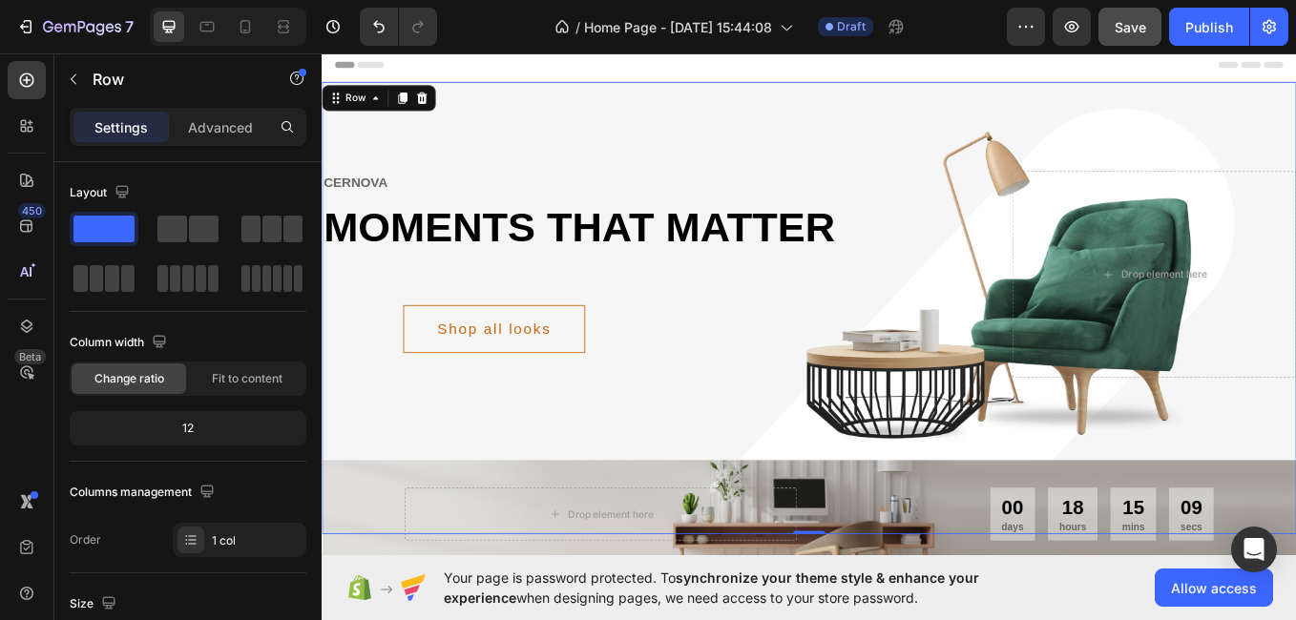
click at [927, 138] on div "cernova Text moments that matter Heading Shop all looks Button Row Drop element…" at bounding box center [894, 353] width 1145 height 532
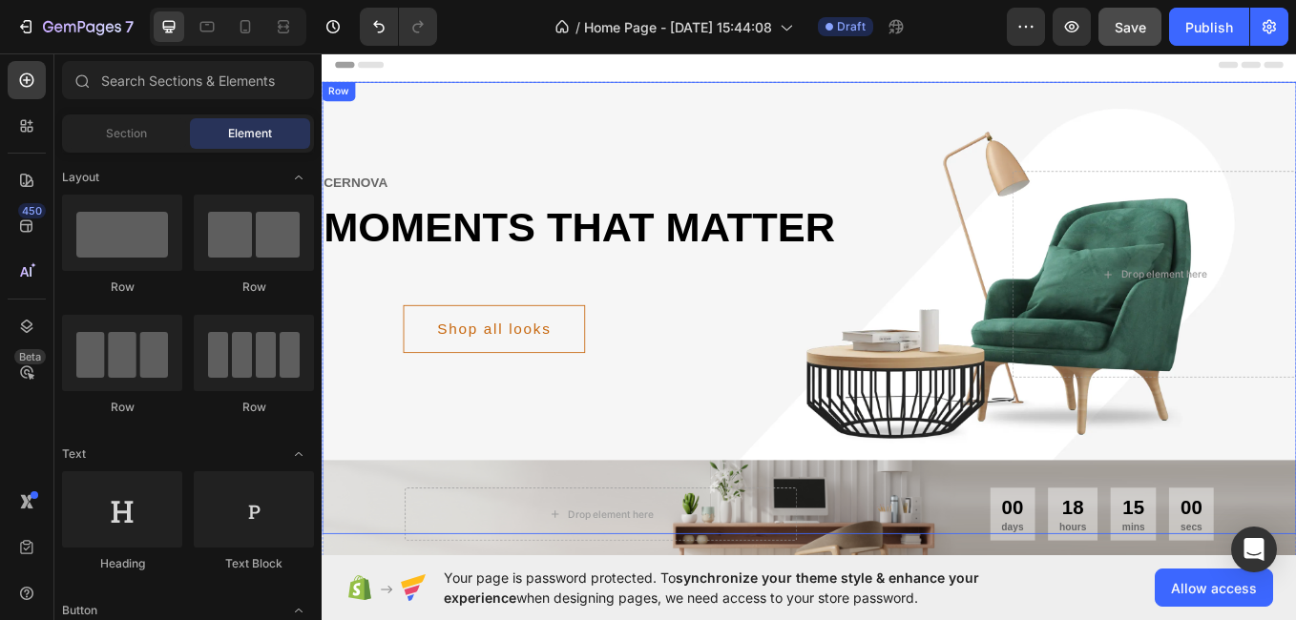
click at [940, 108] on div "cernova Text moments that matter Heading Shop all looks Button Row Drop element…" at bounding box center [894, 353] width 1145 height 532
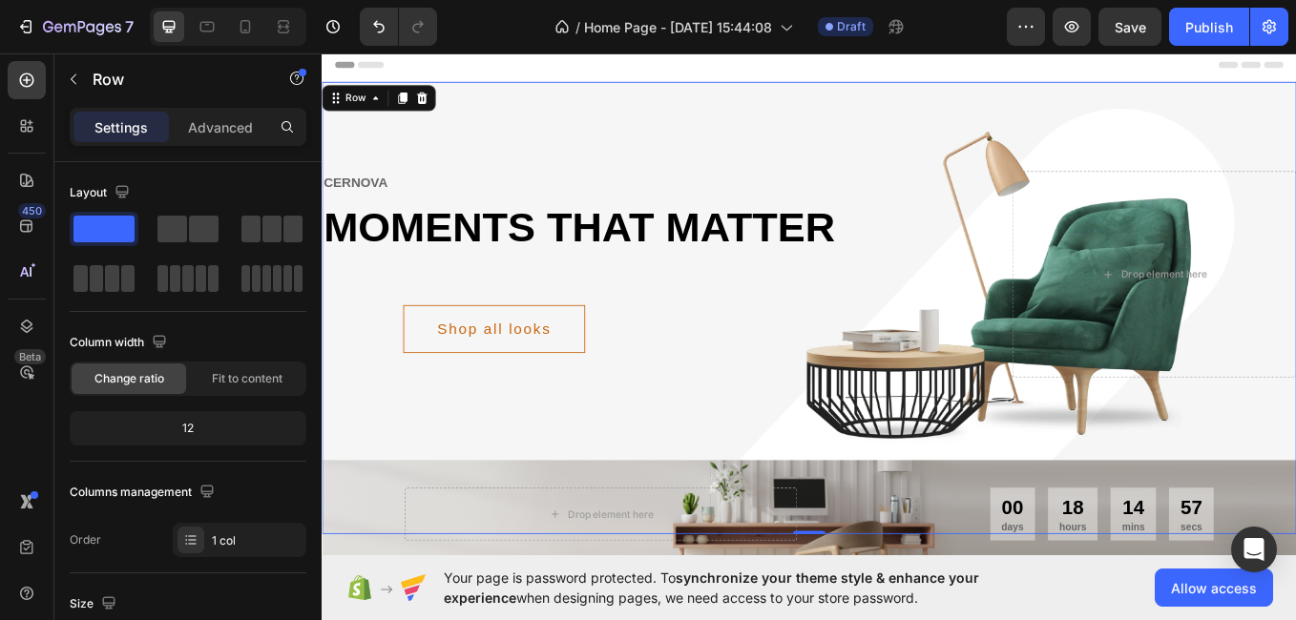
click at [857, 102] on div "cernova Text moments that matter Heading Shop all looks Button Row Drop element…" at bounding box center [894, 353] width 1145 height 532
click at [442, 108] on icon at bounding box center [439, 105] width 12 height 13
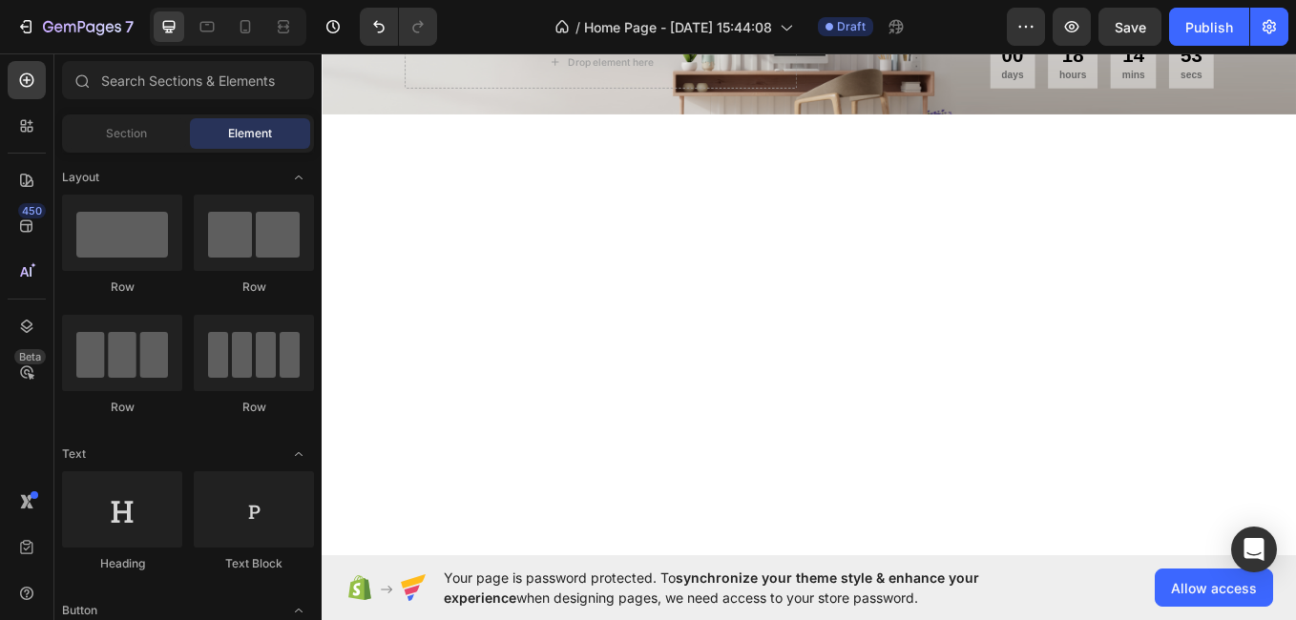
drag, startPoint x: 1457, startPoint y: 113, endPoint x: 1608, endPoint y: 73, distance: 156.0
click at [385, 29] on icon "Undo/Redo" at bounding box center [378, 26] width 19 height 19
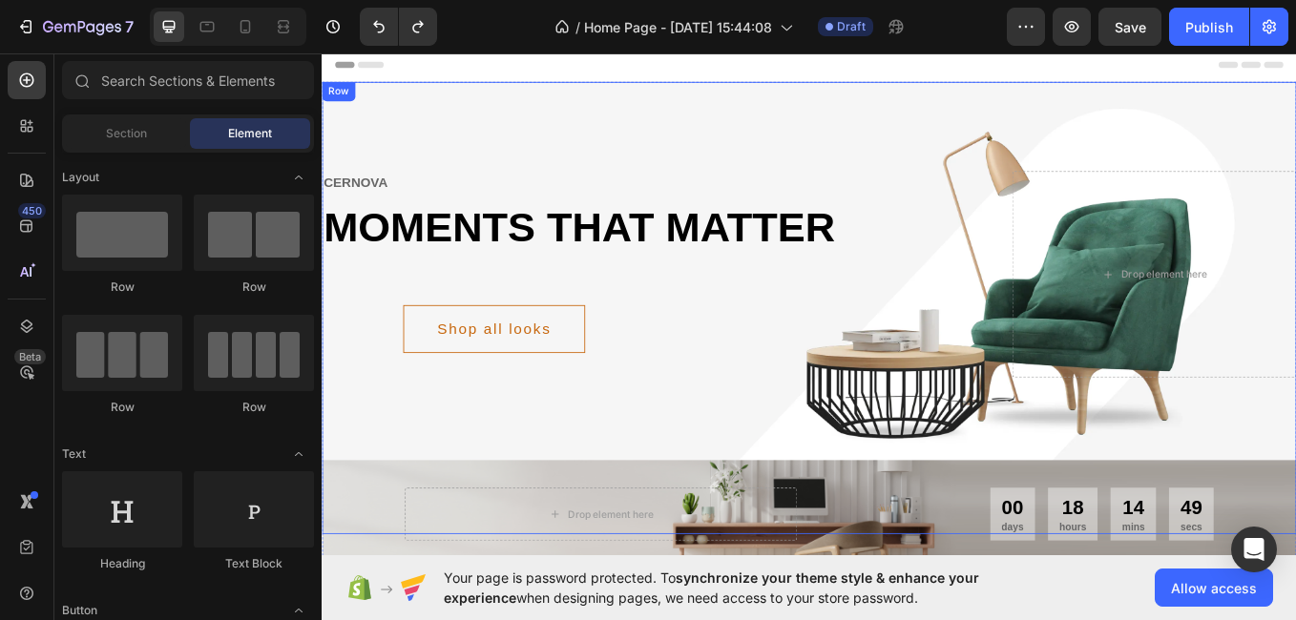
click at [1211, 115] on div "cernova Text moments that matter Heading Shop all looks Button Row Drop element…" at bounding box center [894, 353] width 1145 height 532
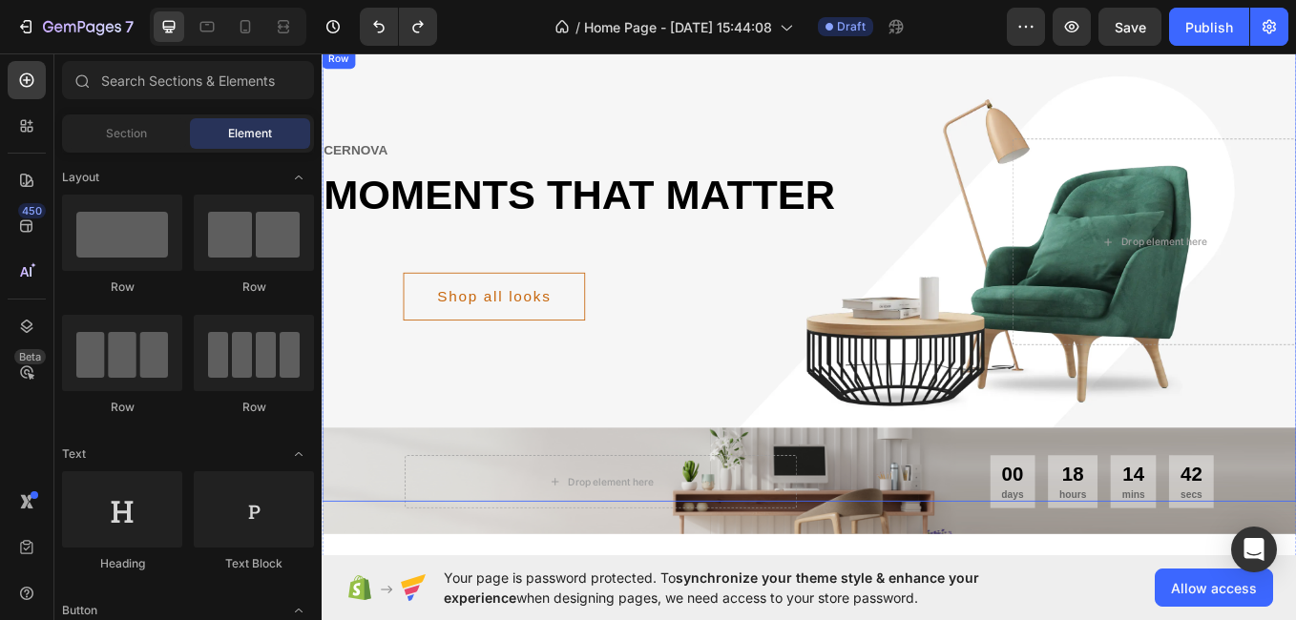
click at [1103, 435] on div "cernova Text moments that matter Heading Shop all looks Button Row Drop element…" at bounding box center [894, 315] width 1145 height 532
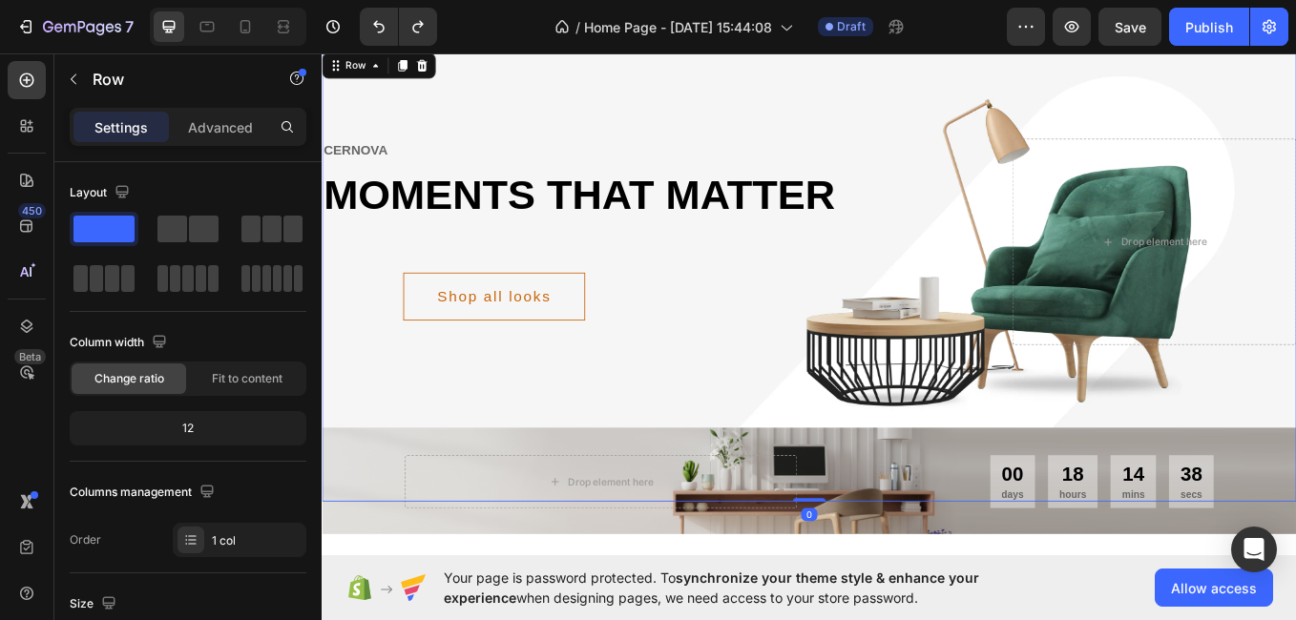
drag, startPoint x: 887, startPoint y: 576, endPoint x: 898, endPoint y: 506, distance: 70.6
click at [898, 506] on div "cernova Text moments that matter Heading Shop all looks Button Row Drop element…" at bounding box center [894, 334] width 1145 height 570
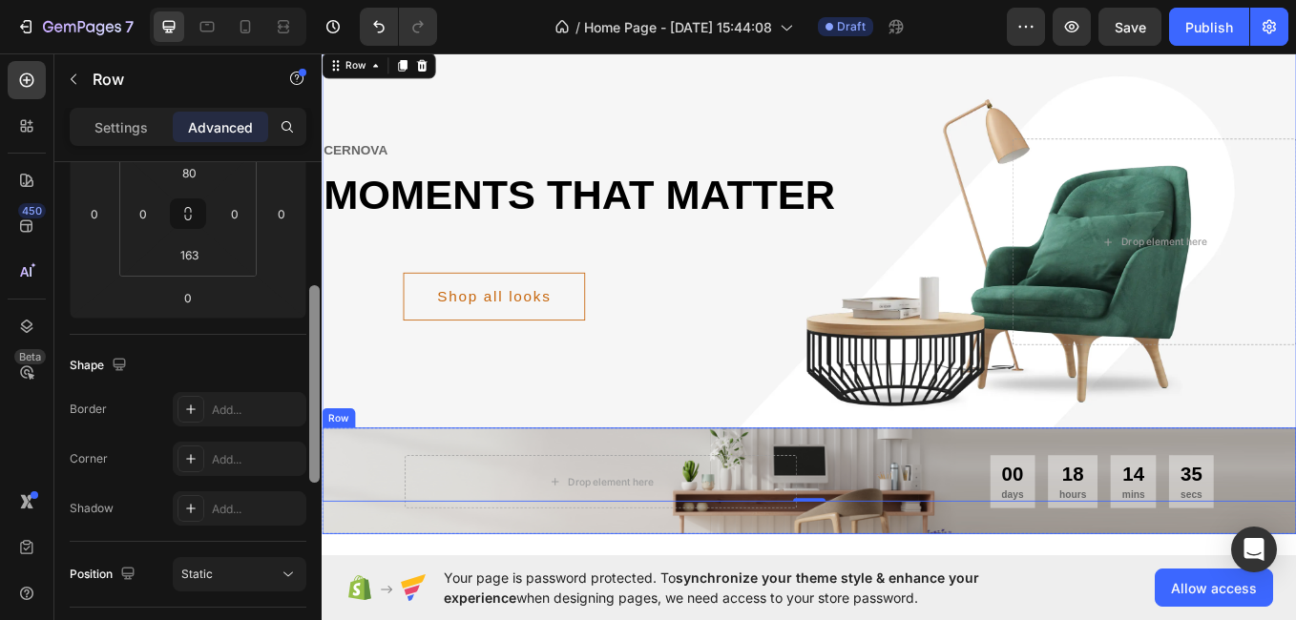
drag, startPoint x: 309, startPoint y: 185, endPoint x: 335, endPoint y: 603, distance: 418.8
click at [335, 0] on div "7 / Home Page - Aug 28, 15:44:08 Draft Preview Save Publish 450 Beta Sections(1…" at bounding box center [648, 0] width 1296 height 0
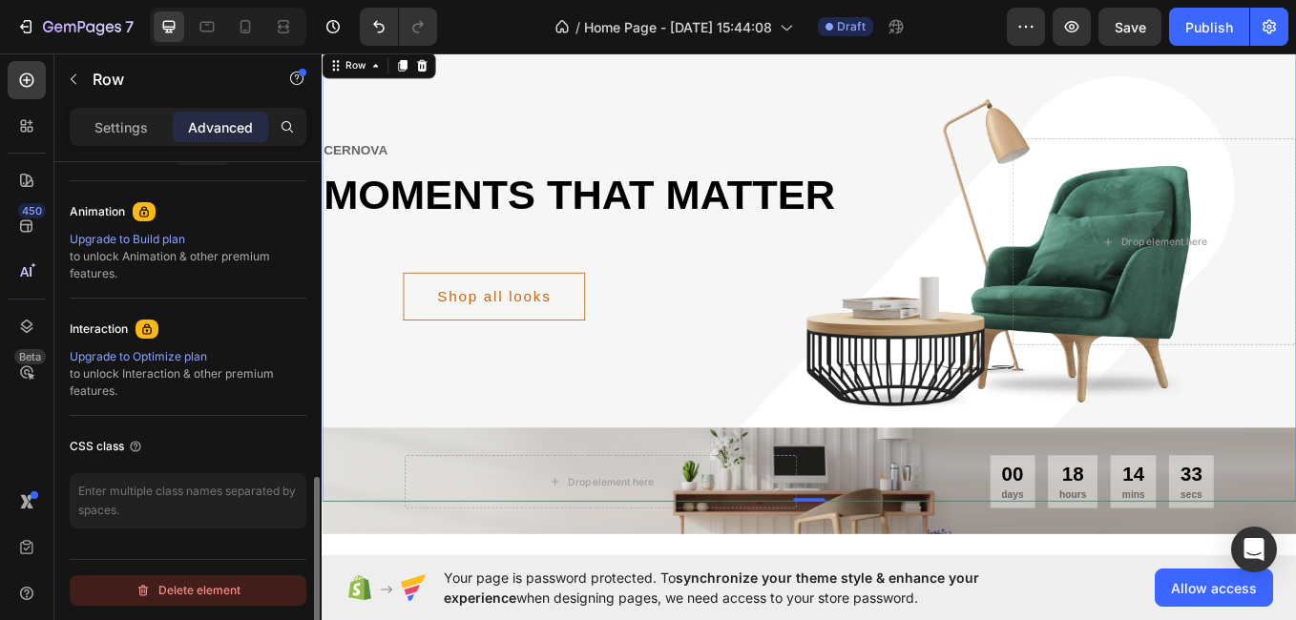
click at [211, 593] on div "Delete element" at bounding box center [188, 590] width 105 height 23
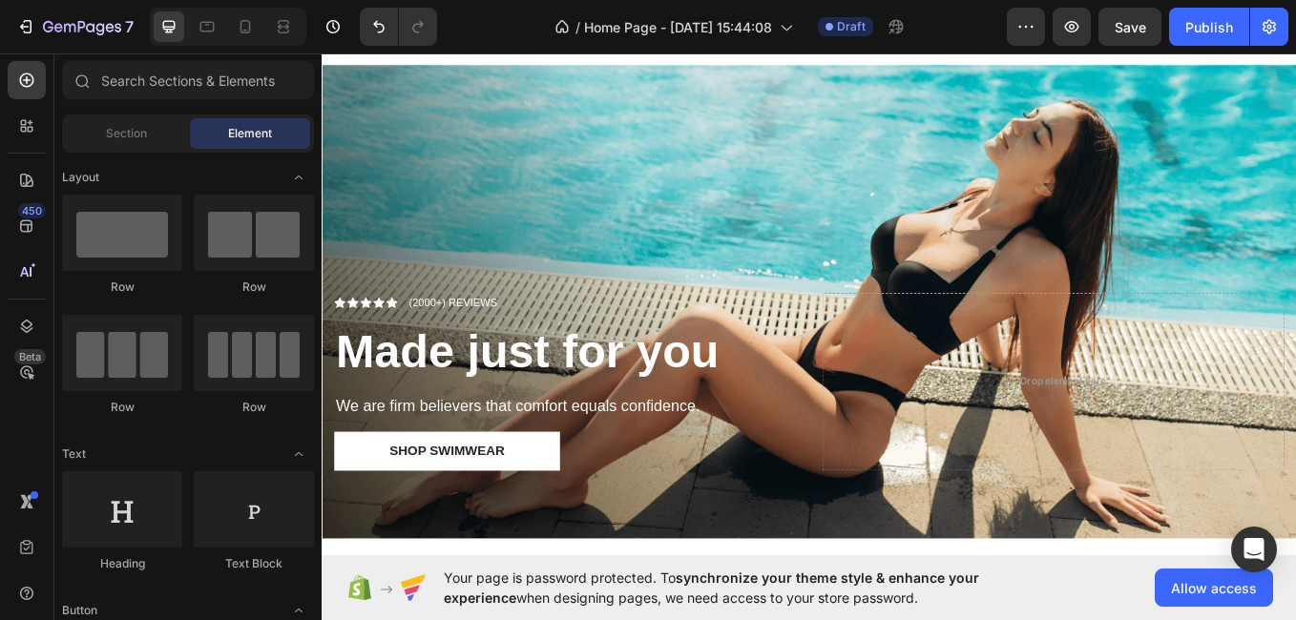
scroll to position [0, 0]
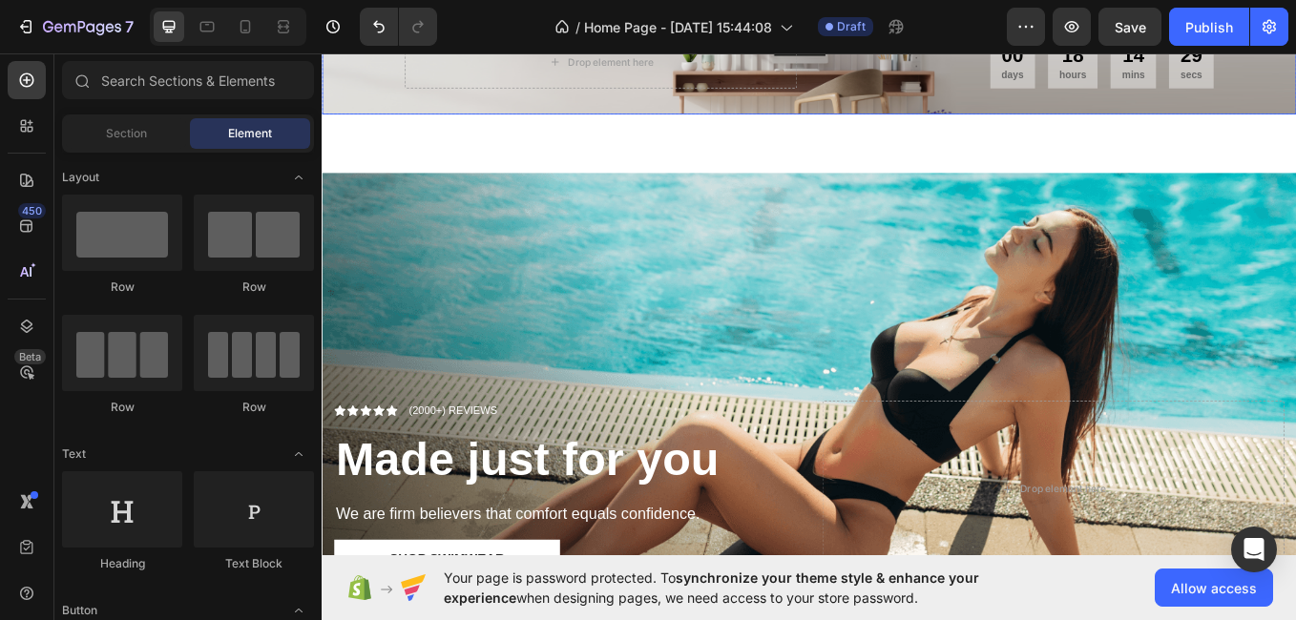
click at [1295, 63] on div "Drop element here 00 days 18 hours 14 mins 29 secs CountDown Timer Row" at bounding box center [894, 62] width 1145 height 125
click at [1295, 106] on div "Drop element here 00 days 18 hours 14 mins 24 secs CountDown Timer Row" at bounding box center [894, 62] width 1145 height 125
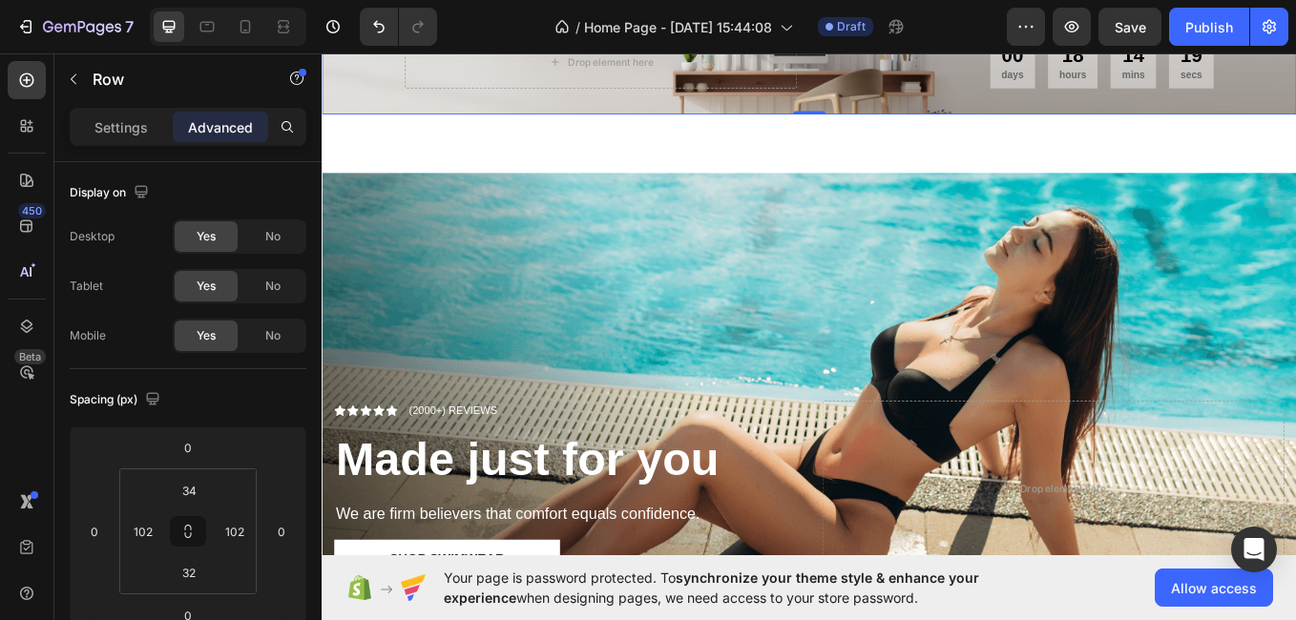
click at [370, 94] on div "Drop element here 00 days 18 hours 14 mins 19 secs CountDown Timer Row 0" at bounding box center [894, 62] width 1145 height 125
drag, startPoint x: 636, startPoint y: 195, endPoint x: 342, endPoint y: 454, distance: 392.2
click at [387, 115] on div "Drop element here 00 days 18 hours 14 mins 14 secs CountDown Timer Row 0" at bounding box center [894, 62] width 1145 height 125
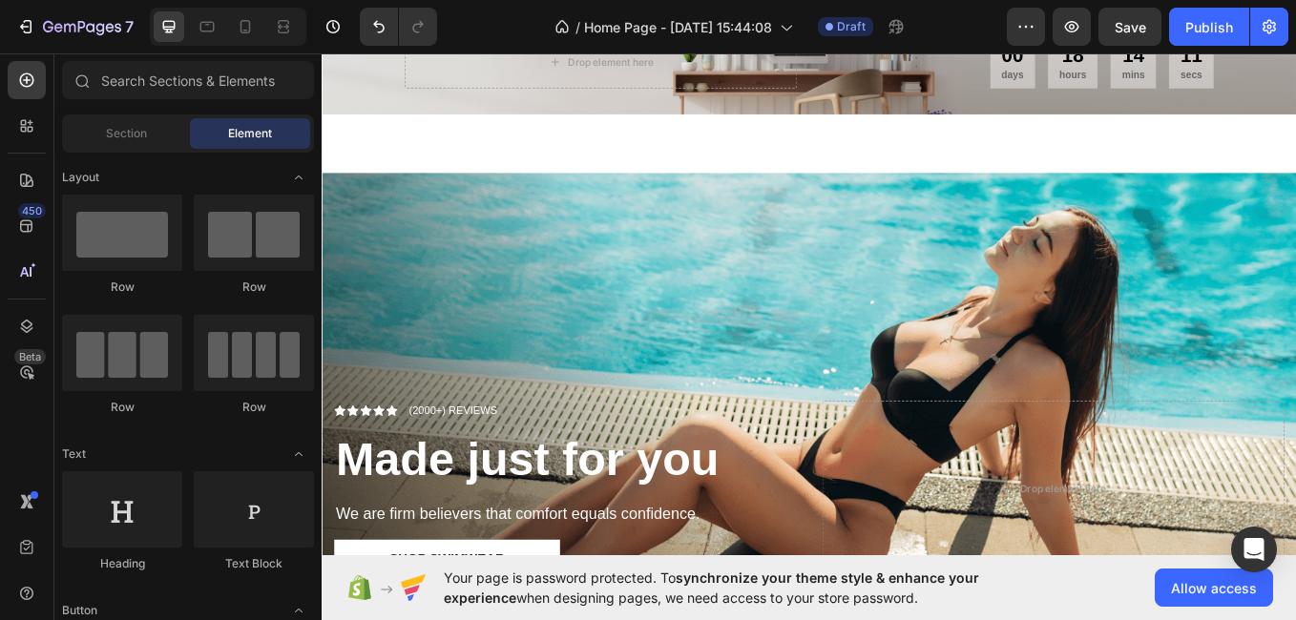
drag, startPoint x: 1462, startPoint y: 99, endPoint x: 1614, endPoint y: 91, distance: 152.0
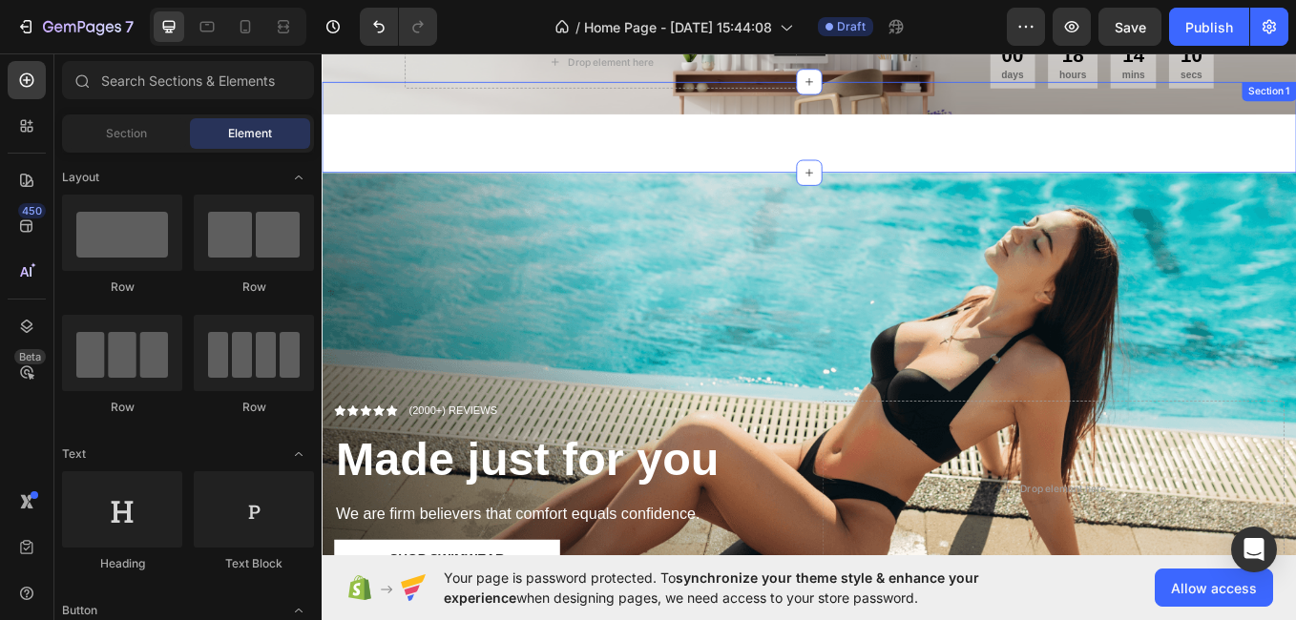
click at [933, 170] on div "Drop element here 00 days 18 hours 14 mins 10 secs CountDown Timer Row Row Sect…" at bounding box center [894, 140] width 1145 height 107
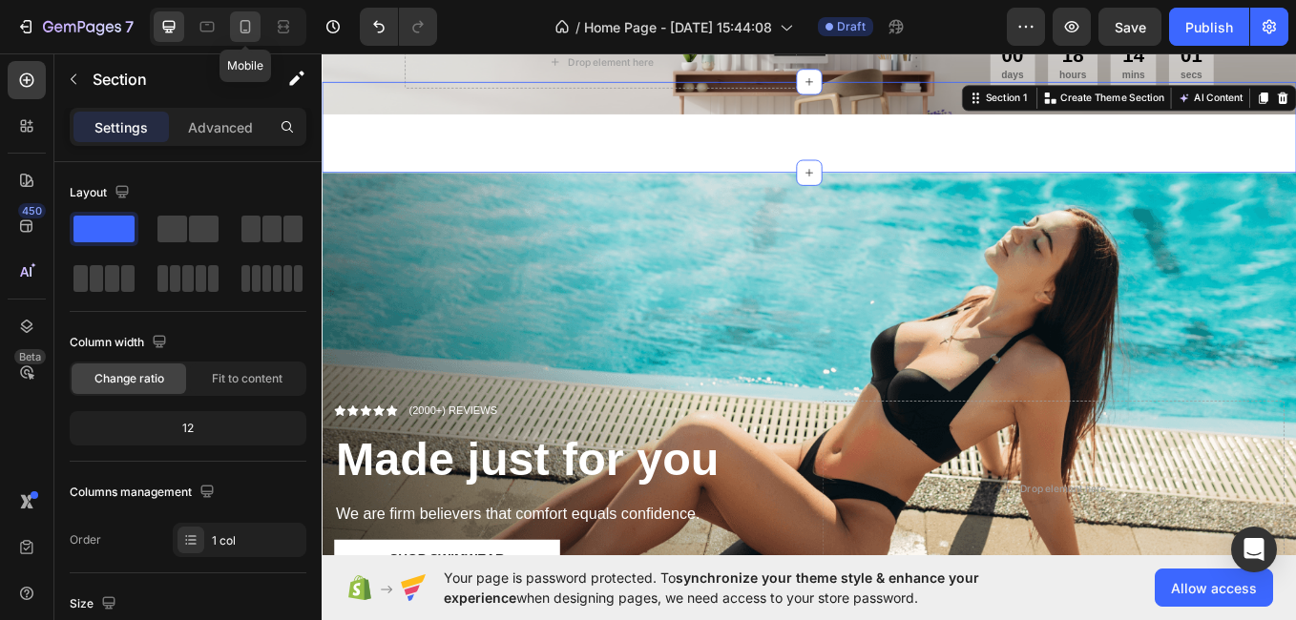
click at [241, 23] on icon at bounding box center [246, 26] width 10 height 13
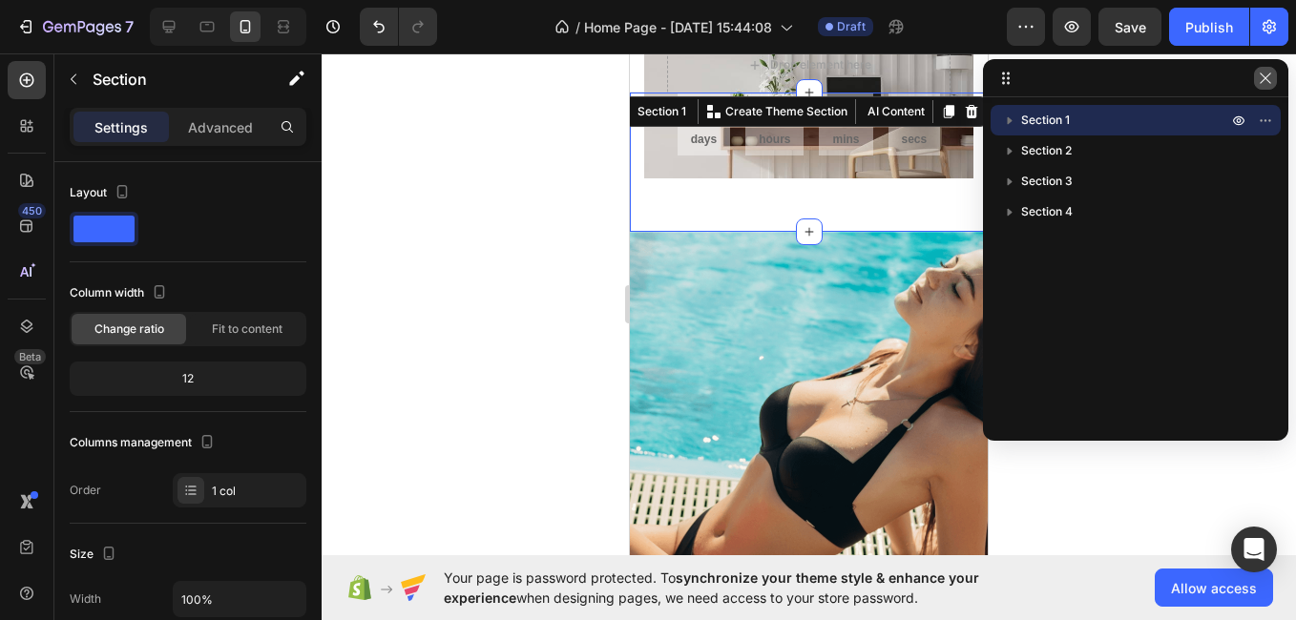
click at [1263, 85] on icon "button" at bounding box center [1265, 78] width 15 height 15
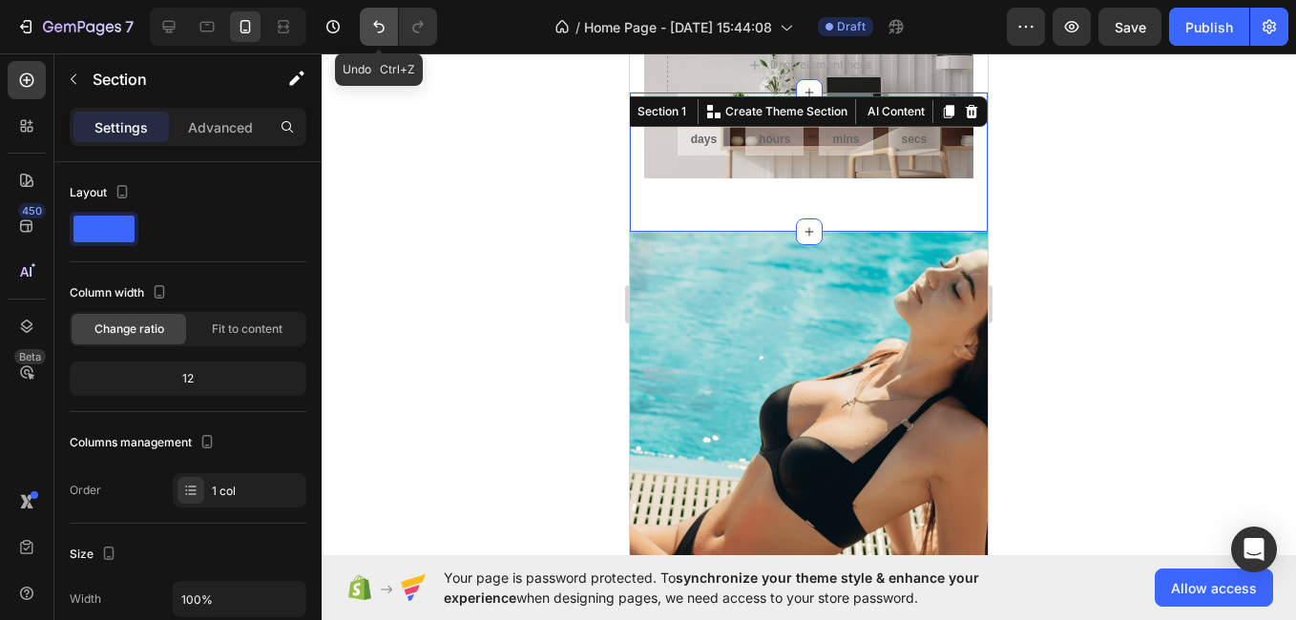
click at [368, 30] on button "Undo/Redo" at bounding box center [379, 27] width 38 height 38
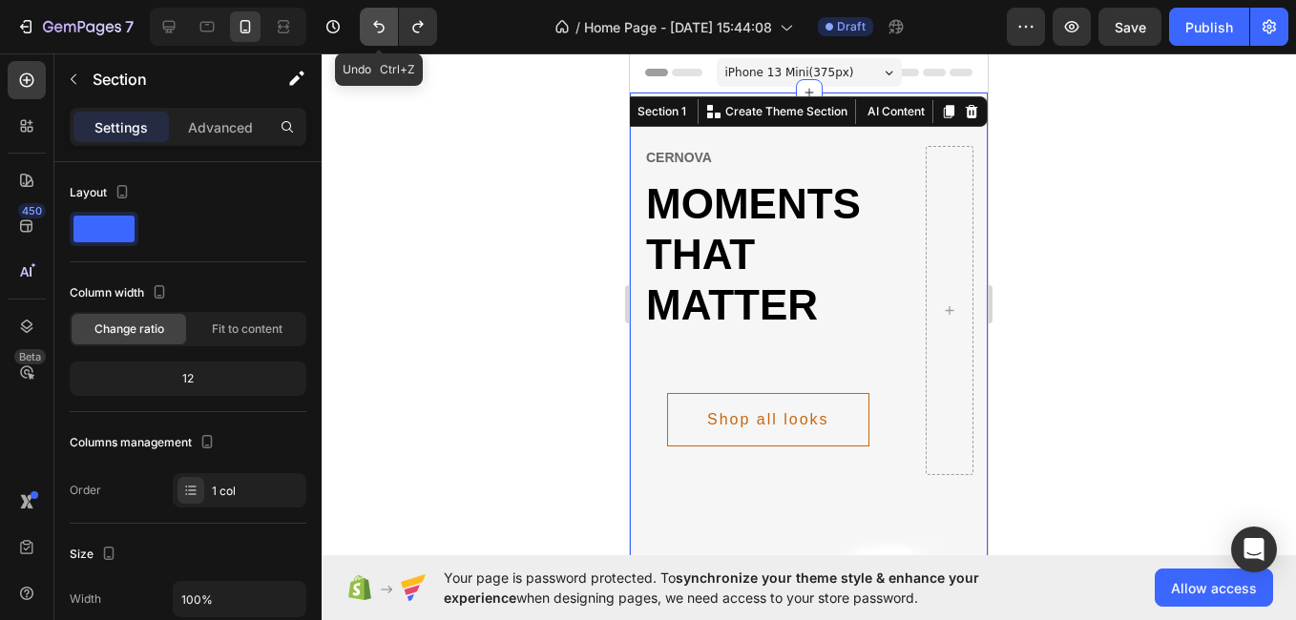
click at [368, 30] on button "Undo/Redo" at bounding box center [379, 27] width 38 height 38
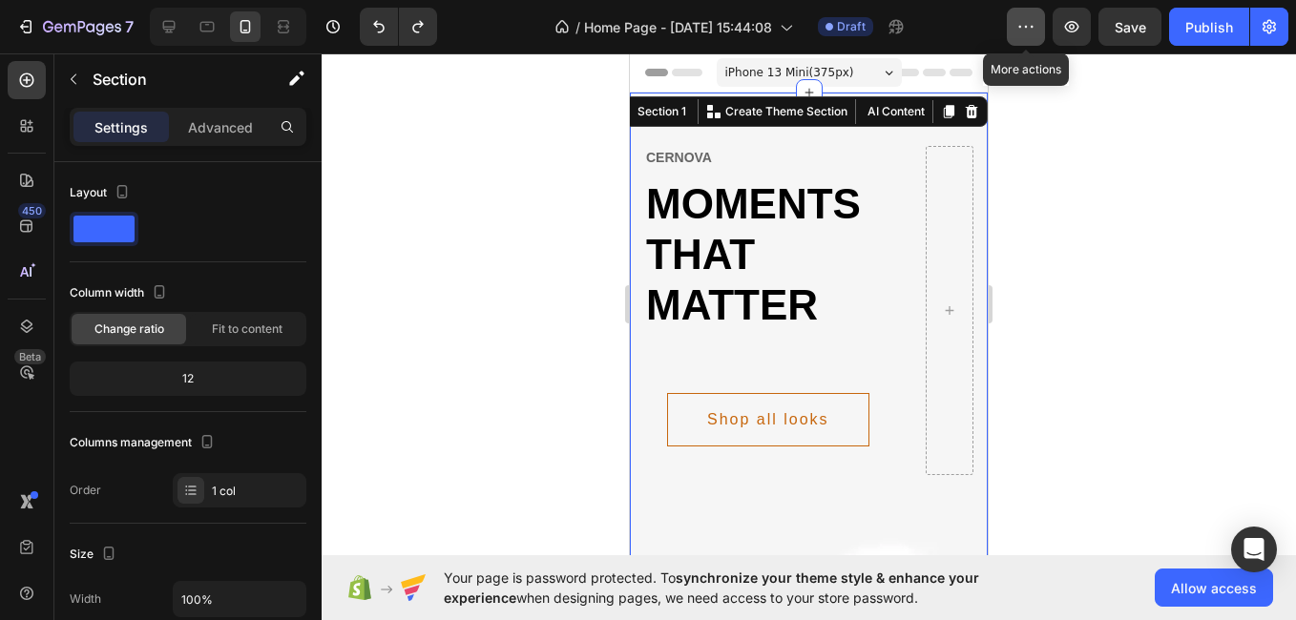
click at [1033, 23] on icon "button" at bounding box center [1025, 26] width 19 height 19
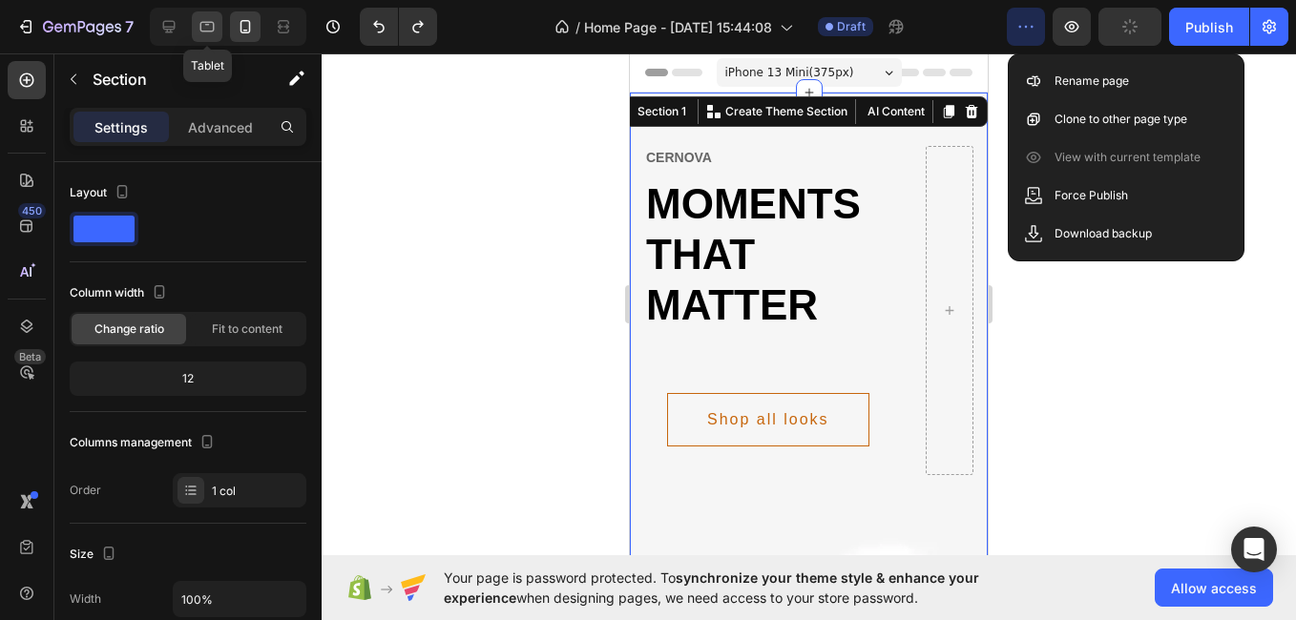
click at [198, 27] on icon at bounding box center [207, 26] width 19 height 19
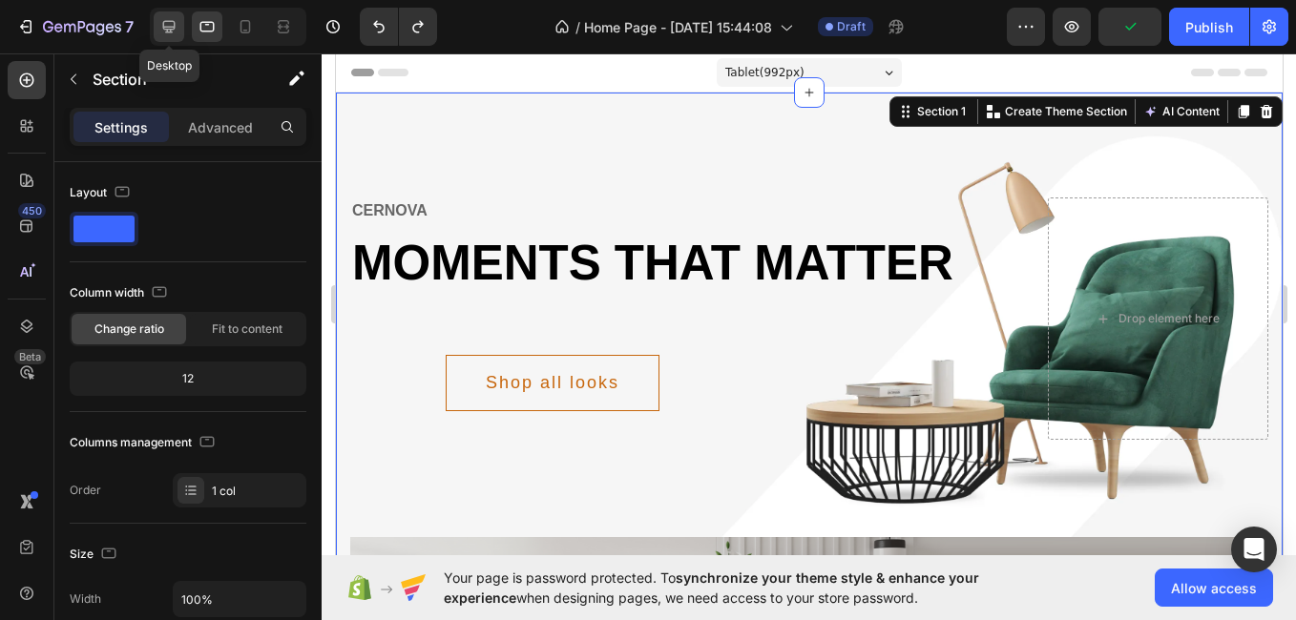
click at [175, 23] on icon at bounding box center [169, 27] width 12 height 12
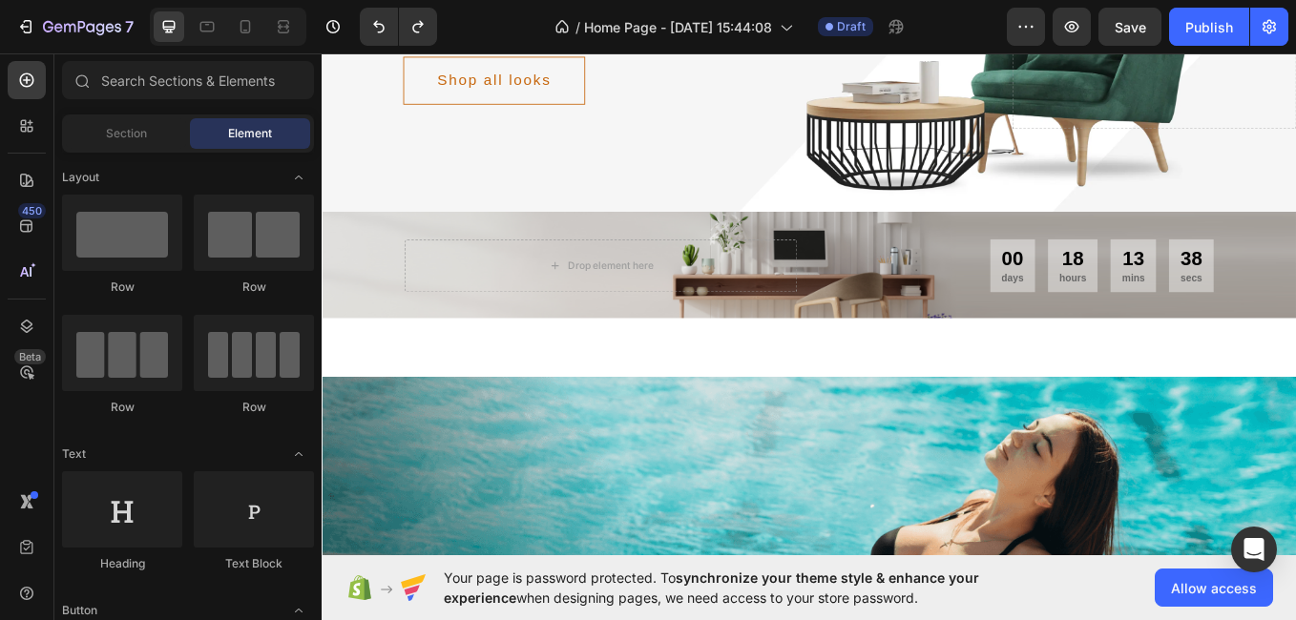
scroll to position [168, 0]
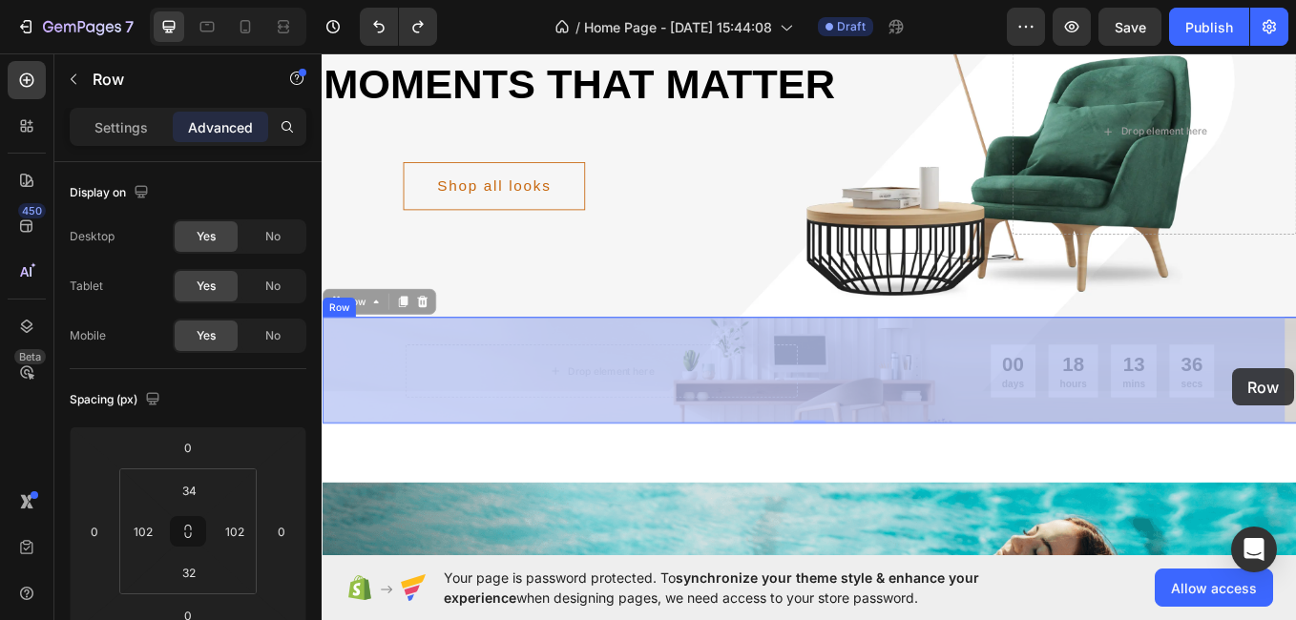
drag, startPoint x: 1392, startPoint y: 391, endPoint x: 1392, endPoint y: 420, distance: 28.6
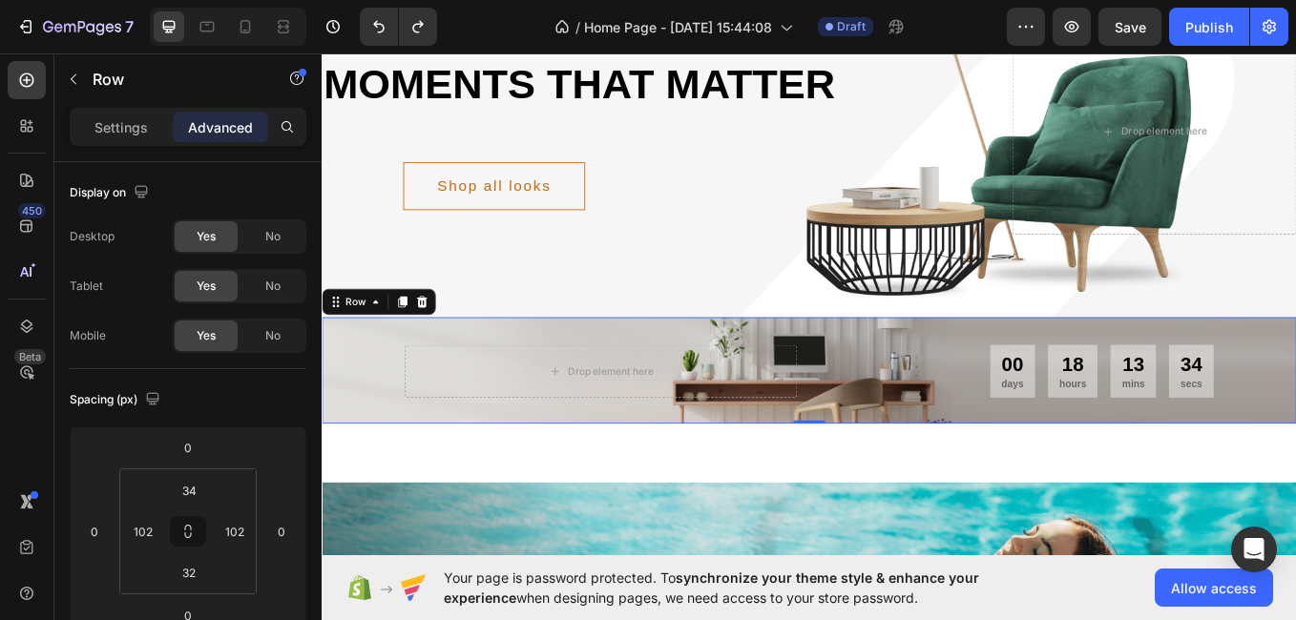
click at [1295, 389] on div "Drop element here 00 days 18 hours 13 mins 34 secs CountDown Timer Row 0" at bounding box center [894, 426] width 1145 height 125
click at [387, 351] on icon at bounding box center [384, 345] width 15 height 15
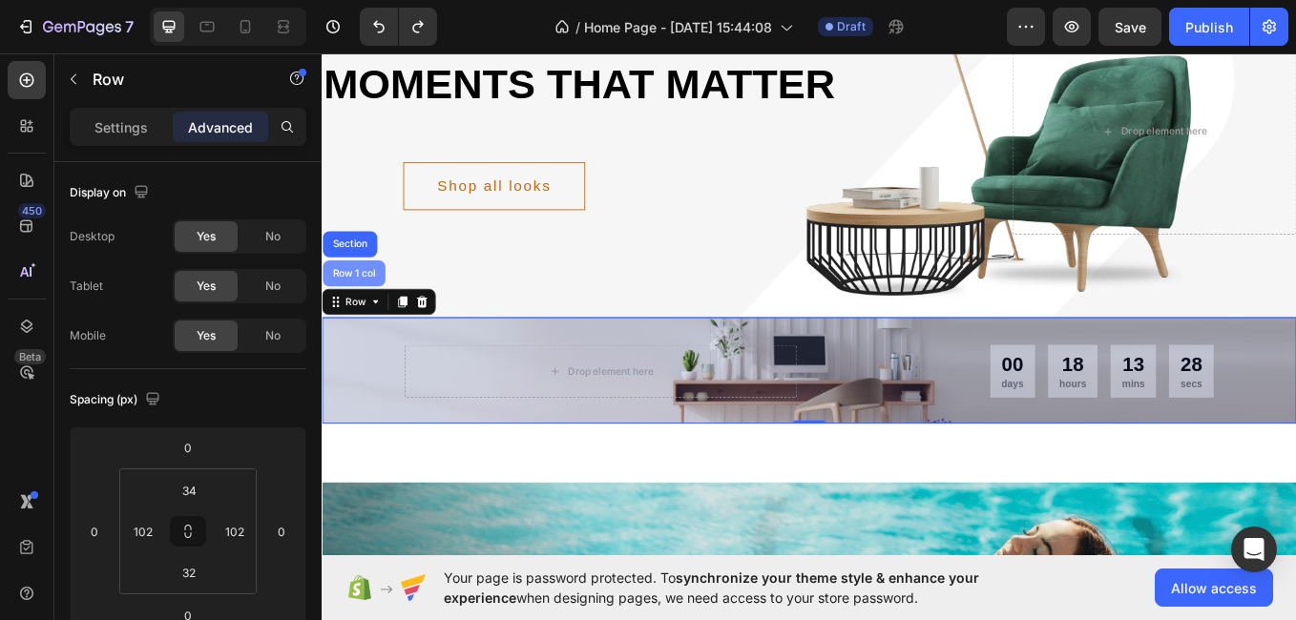
click at [369, 306] on div "Row 1 col" at bounding box center [359, 311] width 58 height 11
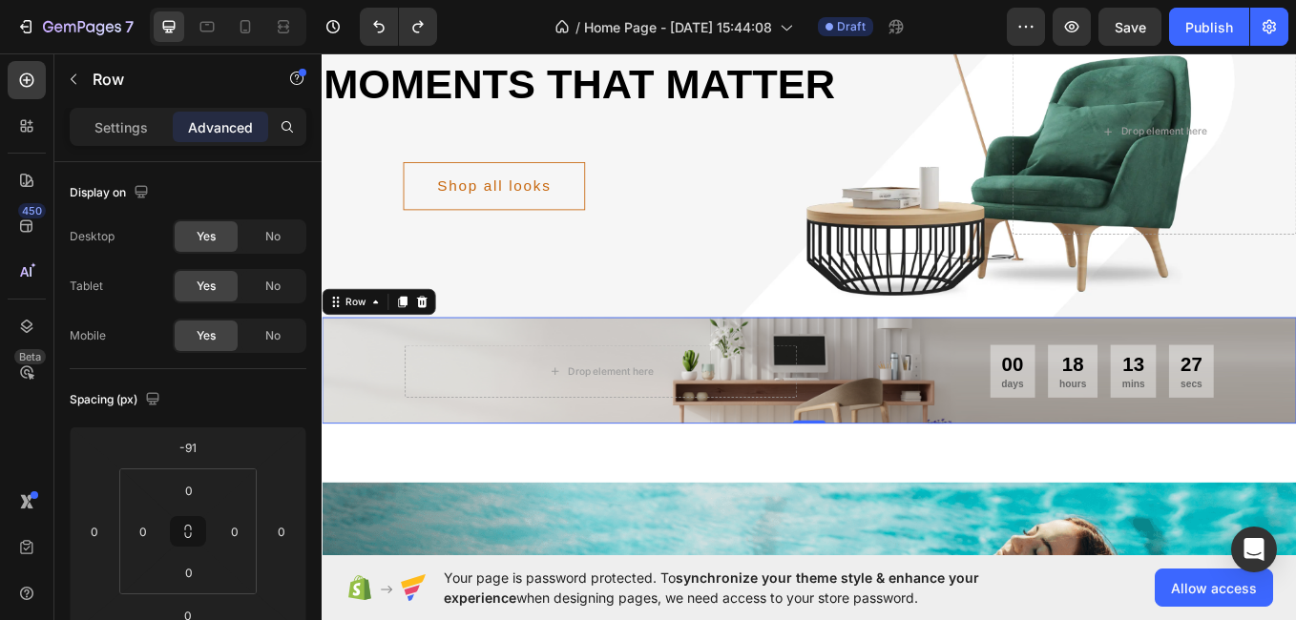
scroll to position [812, 0]
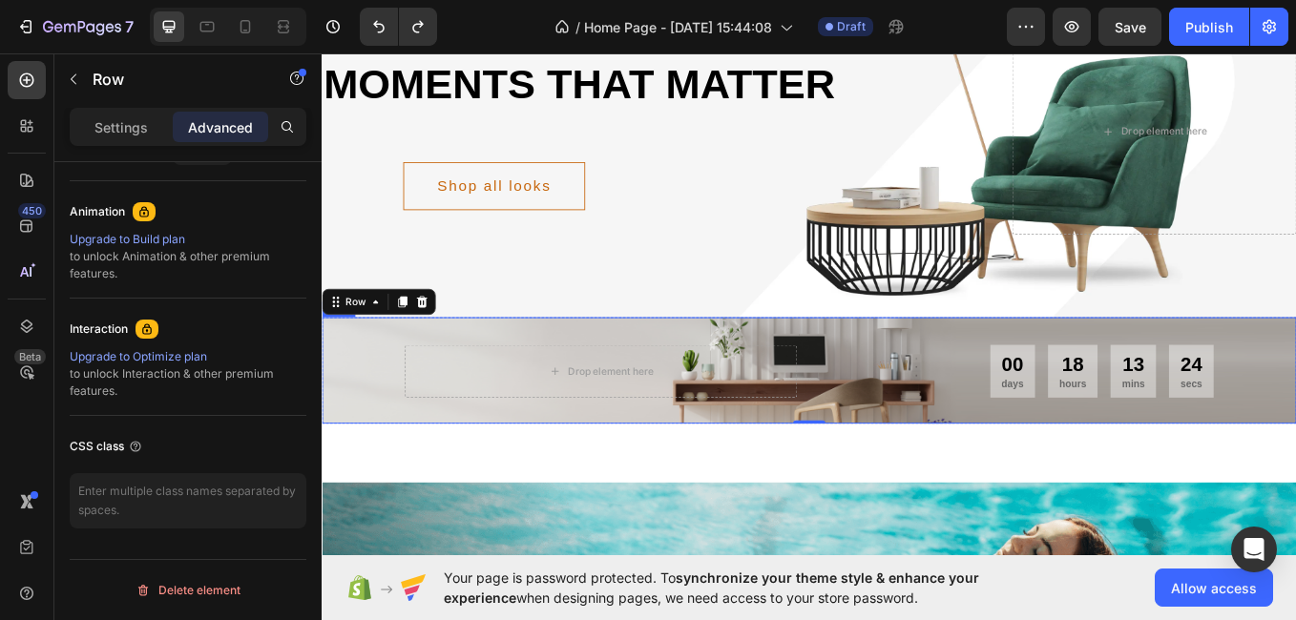
click at [420, 383] on div "Drop element here 00 days 18 hours 13 mins 24 secs CountDown Timer Row" at bounding box center [894, 426] width 1145 height 125
click at [527, 261] on div "Shop all looks Button Row" at bounding box center [713, 193] width 783 height 146
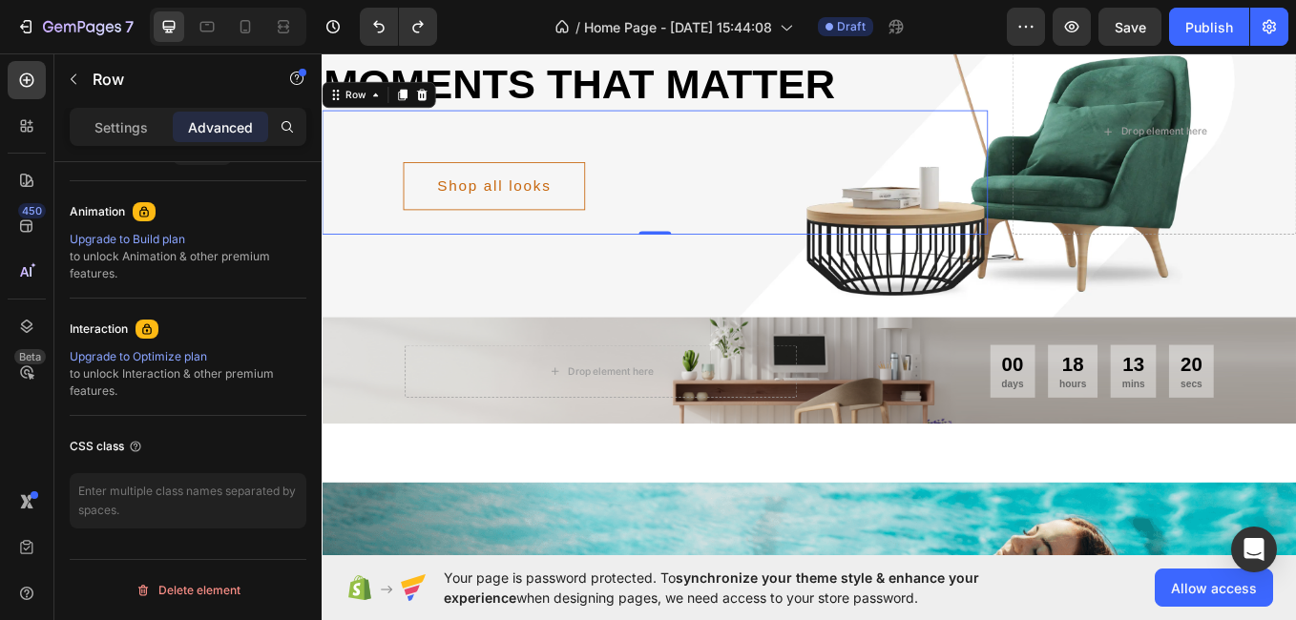
click at [452, 20] on div "/ Home Page - Aug 28, 15:44:08 Draft" at bounding box center [729, 27] width 555 height 38
click at [31, 122] on icon at bounding box center [31, 123] width 6 height 6
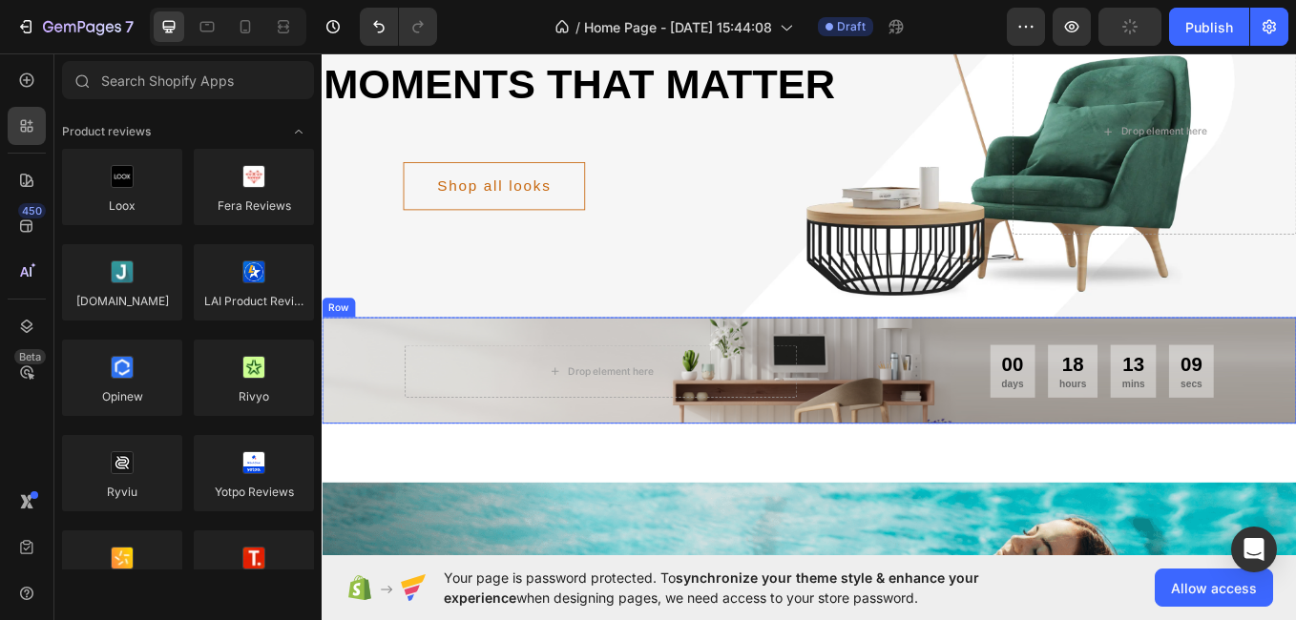
click at [438, 384] on div "Drop element here 00 days 18 hours 13 mins 09 secs CountDown Timer Row" at bounding box center [894, 426] width 1145 height 125
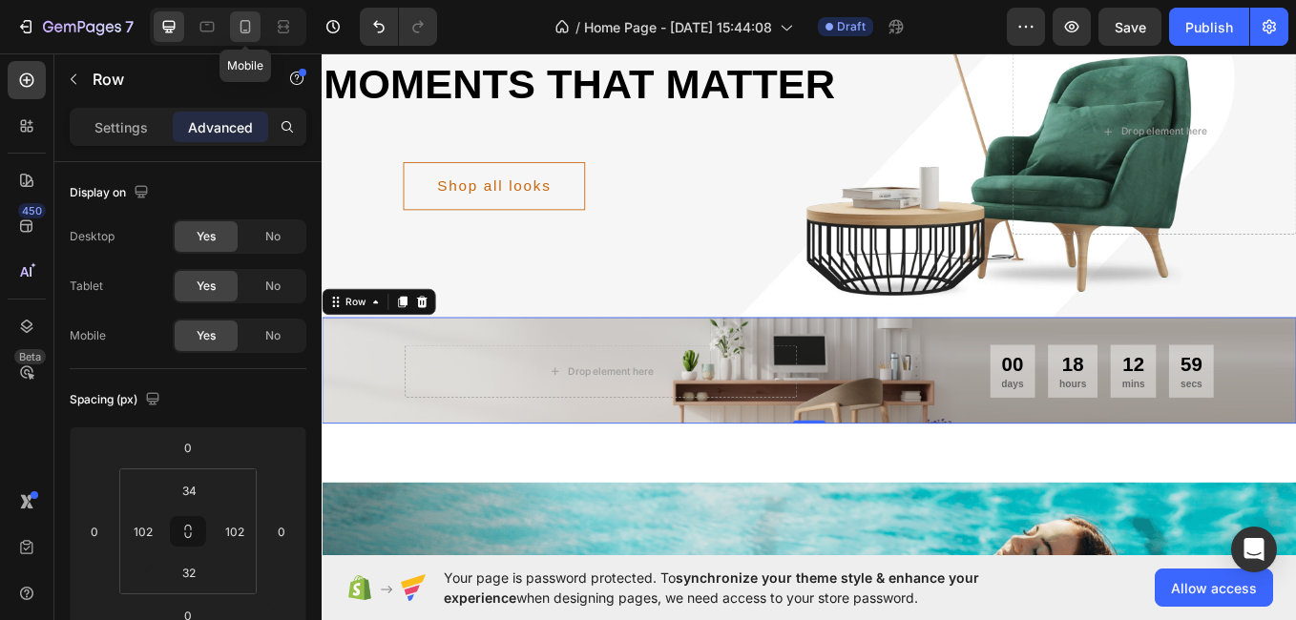
click at [252, 26] on icon at bounding box center [245, 26] width 19 height 19
type input "32"
type input "24"
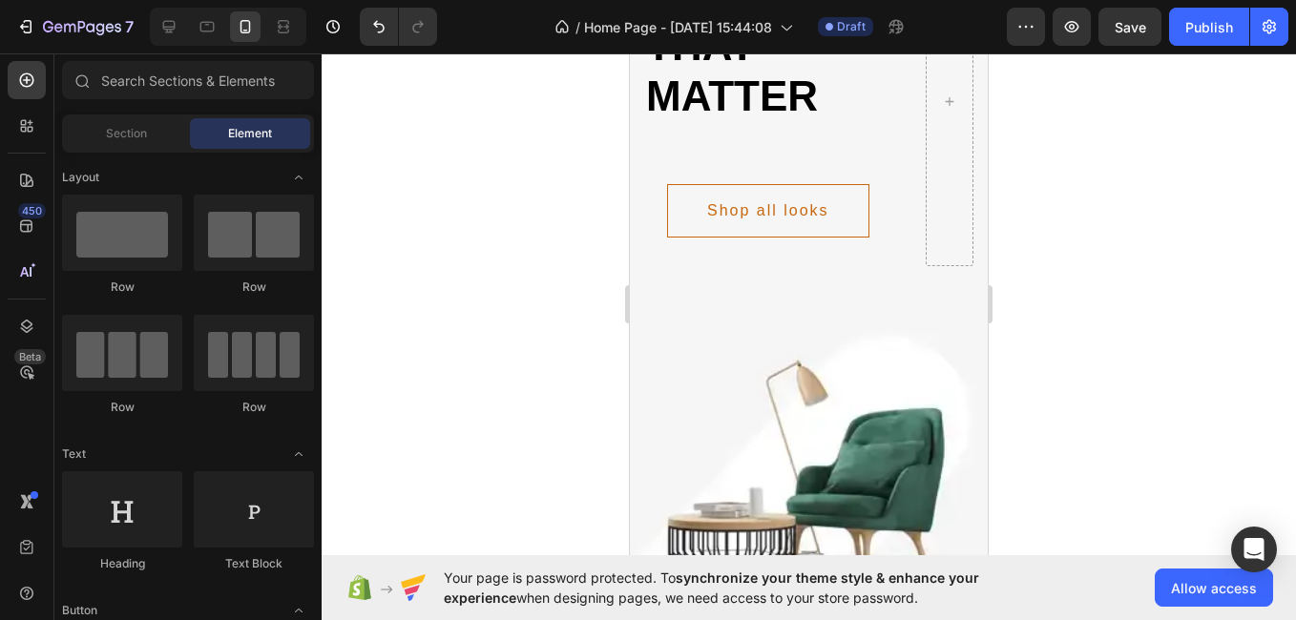
scroll to position [203, 0]
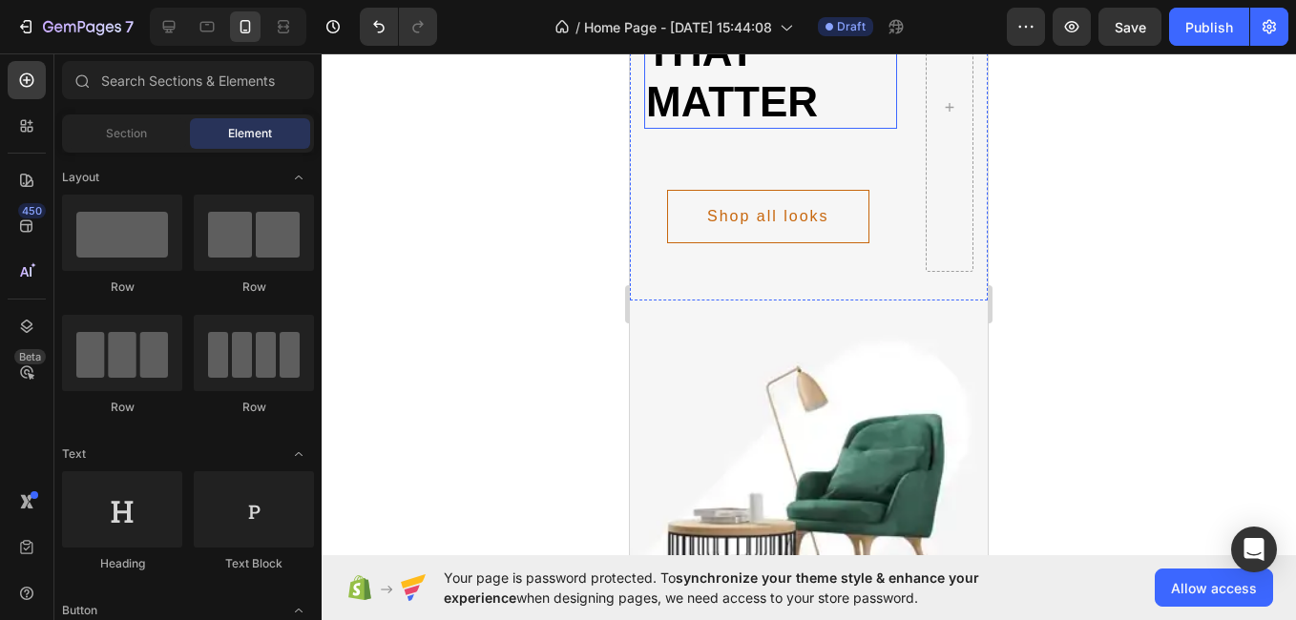
click at [850, 74] on h2 "moments that matter" at bounding box center [770, 51] width 253 height 155
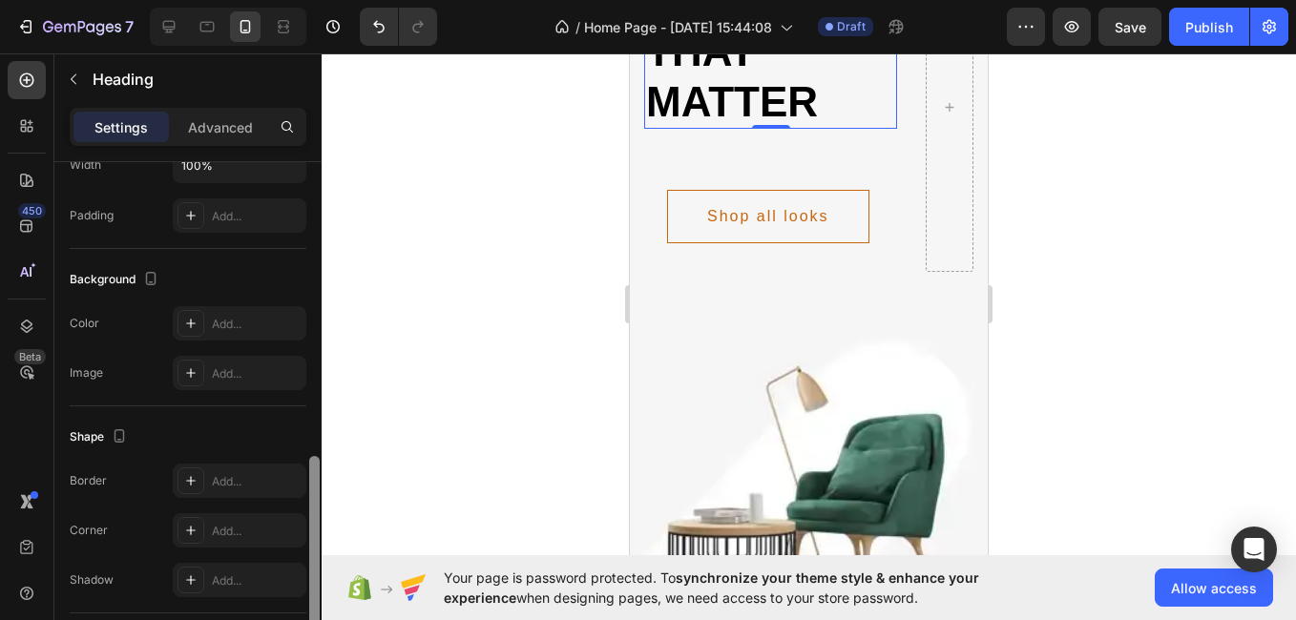
drag, startPoint x: 312, startPoint y: 174, endPoint x: 334, endPoint y: 437, distance: 264.3
click at [334, 0] on div "7 / Home Page - Aug 28, 15:44:08 Draft Preview Save Publish 450 Beta Sections(1…" at bounding box center [648, 0] width 1296 height 0
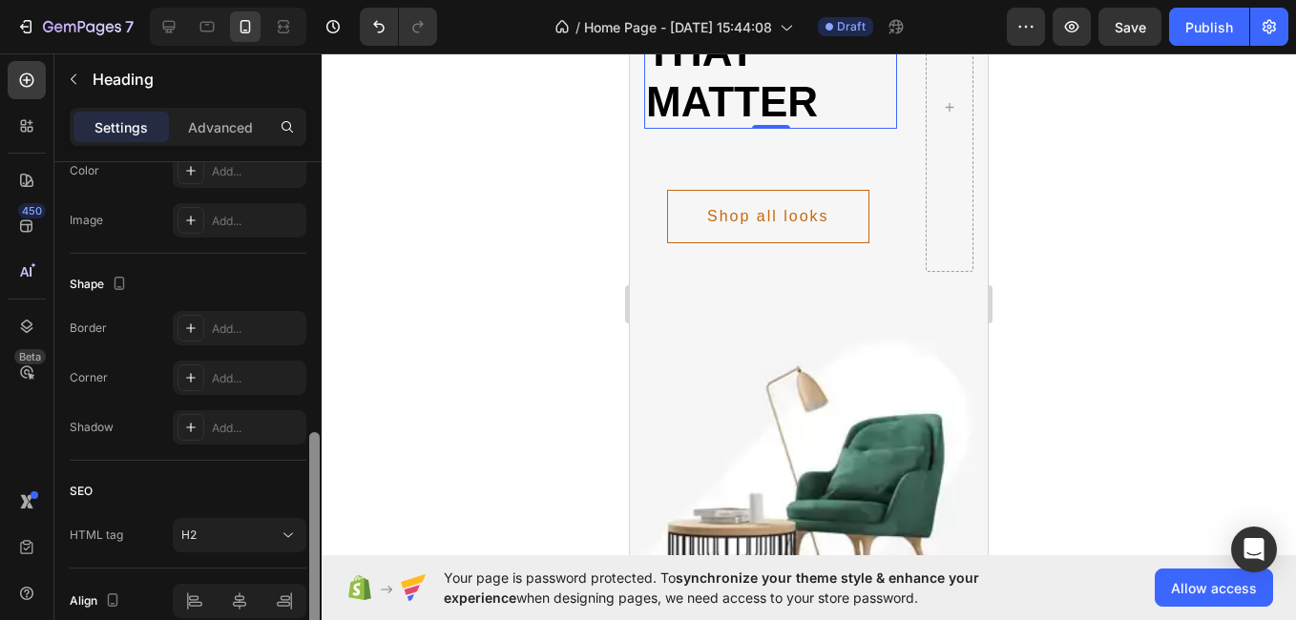
scroll to position [726, 0]
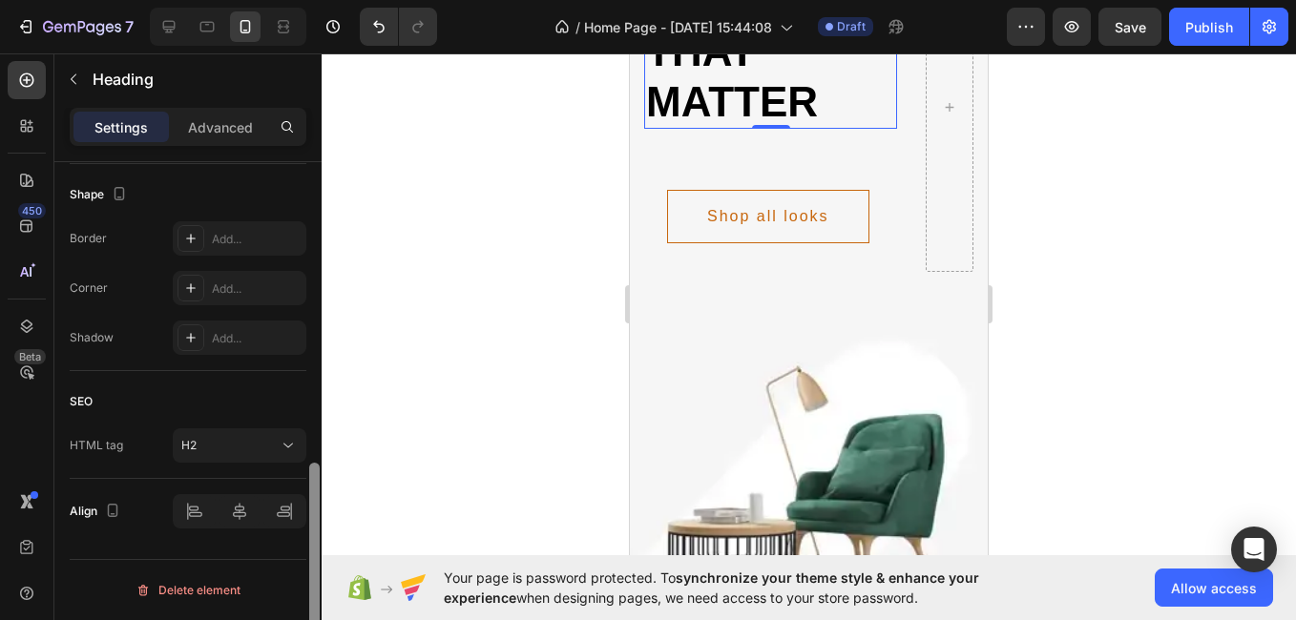
drag, startPoint x: 318, startPoint y: 455, endPoint x: 324, endPoint y: 562, distance: 107.1
click at [324, 0] on div "7 / Home Page - Aug 28, 15:44:08 Draft Preview Save Publish 450 Beta Sections(1…" at bounding box center [648, 0] width 1296 height 0
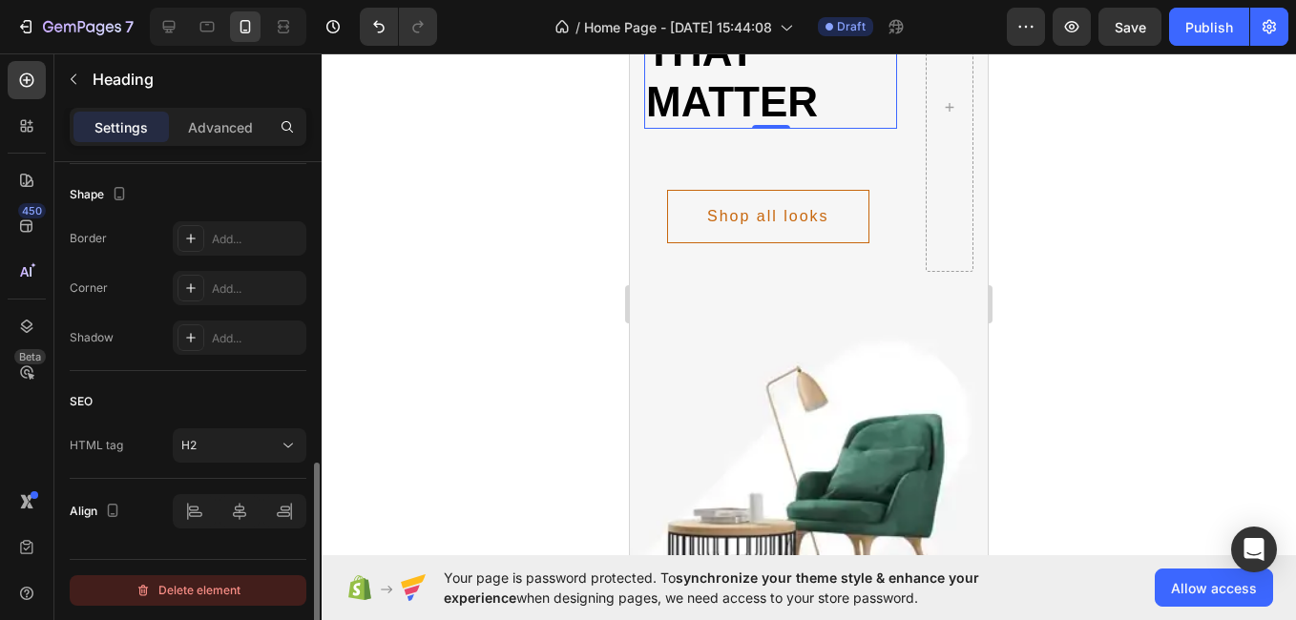
click at [232, 591] on div "Delete element" at bounding box center [188, 590] width 105 height 23
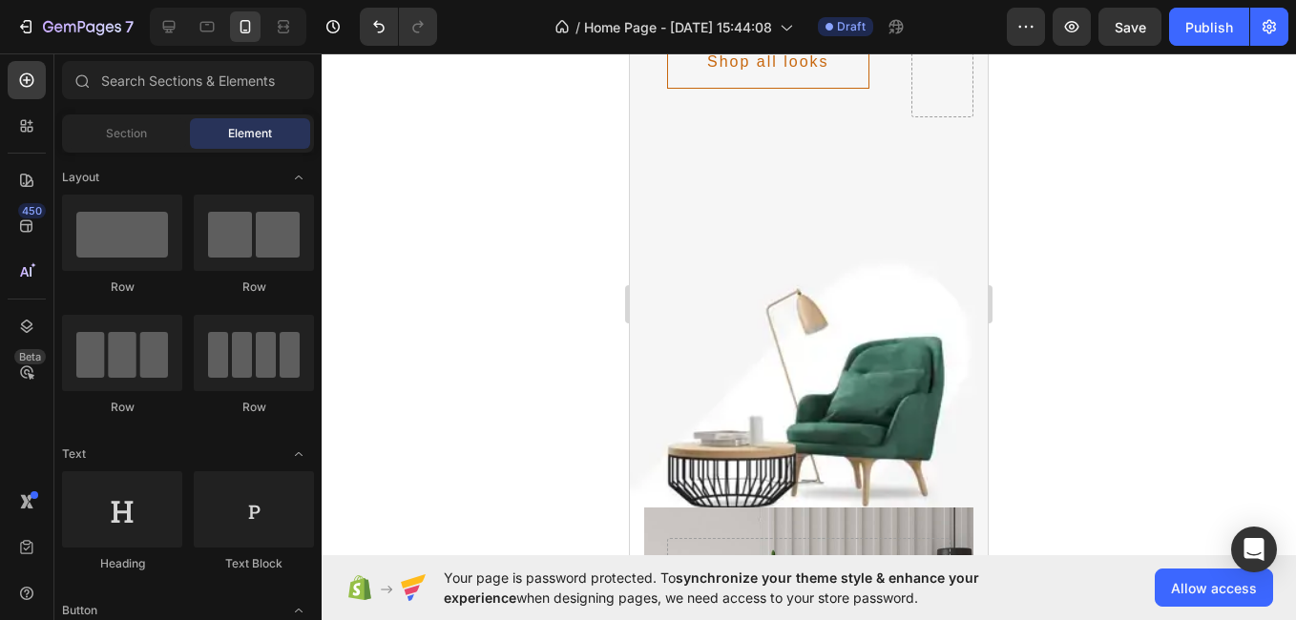
scroll to position [49, 0]
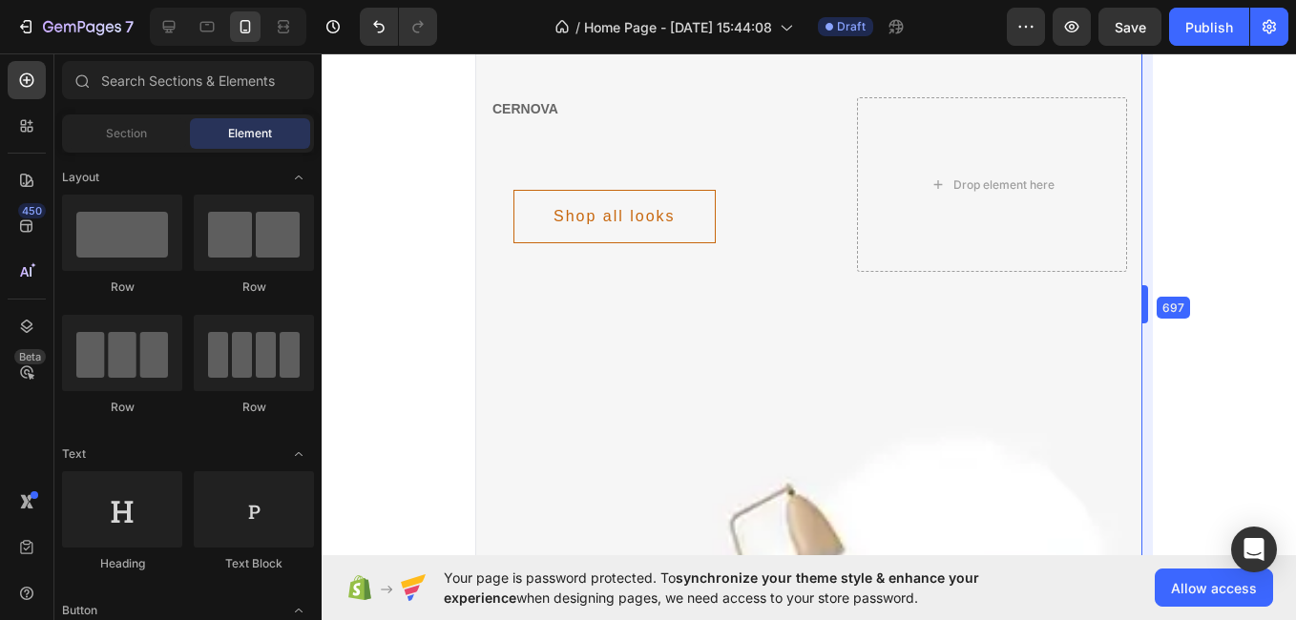
drag, startPoint x: 992, startPoint y: 311, endPoint x: 1299, endPoint y: 331, distance: 308.0
click at [1295, 0] on html "7 / Home Page - [DATE] 15:44:08 Draft Preview Save Publish 450 Beta Sections(18…" at bounding box center [648, 0] width 1296 height 0
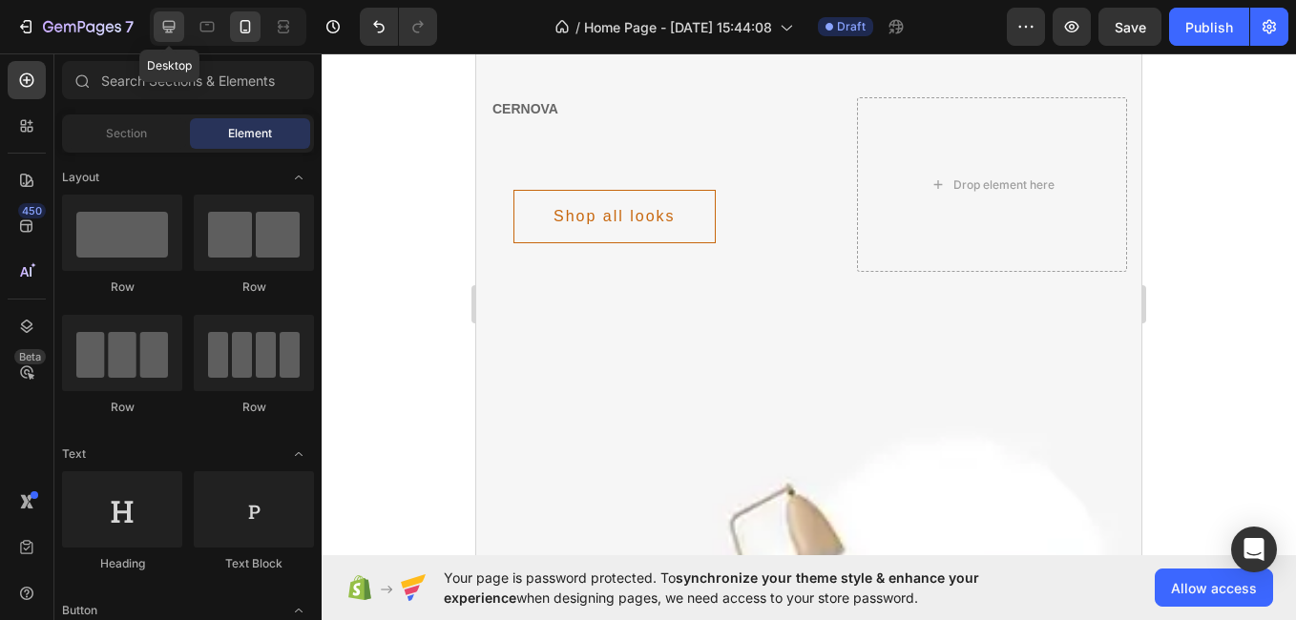
click at [168, 20] on icon at bounding box center [168, 26] width 19 height 19
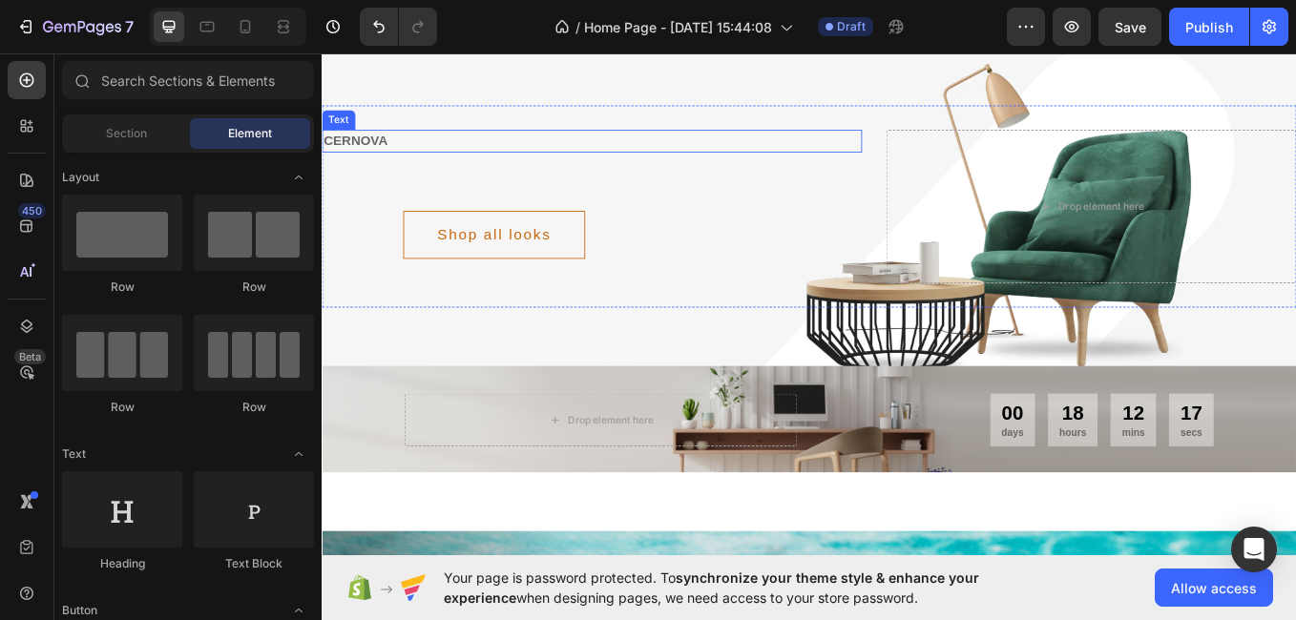
click at [629, 146] on p "cernova" at bounding box center [639, 156] width 631 height 23
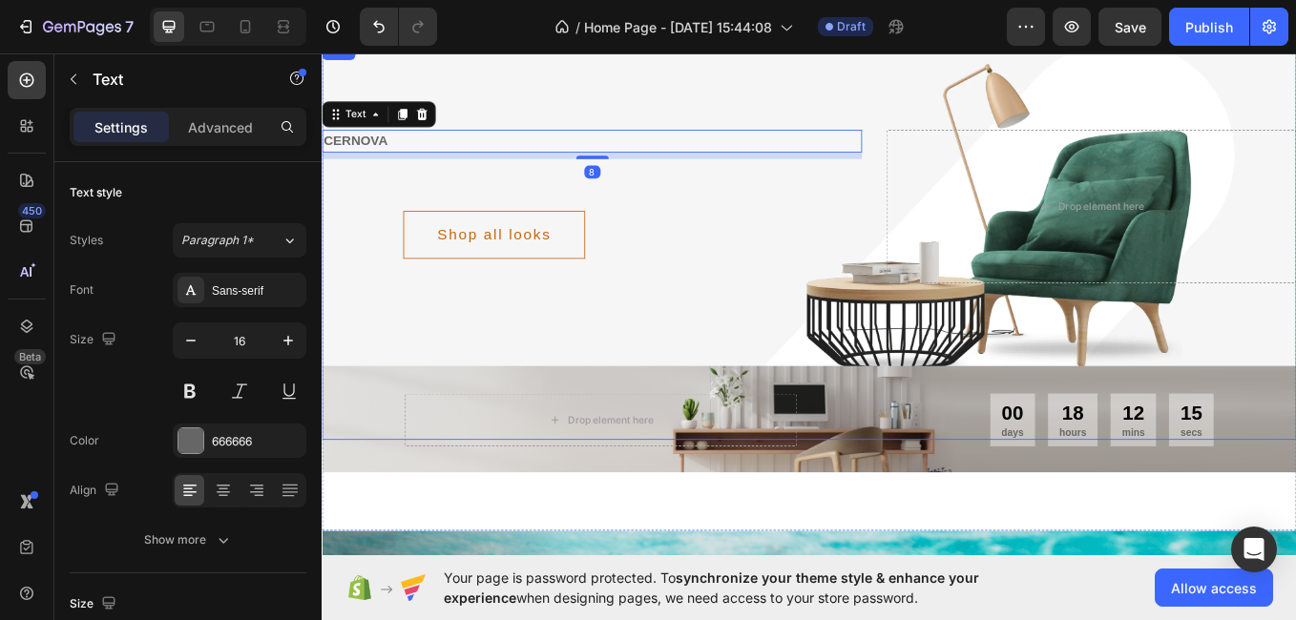
click at [608, 88] on div "cernova Text 8 Shop all looks Button Row Drop element here Row Row" at bounding box center [894, 273] width 1145 height 470
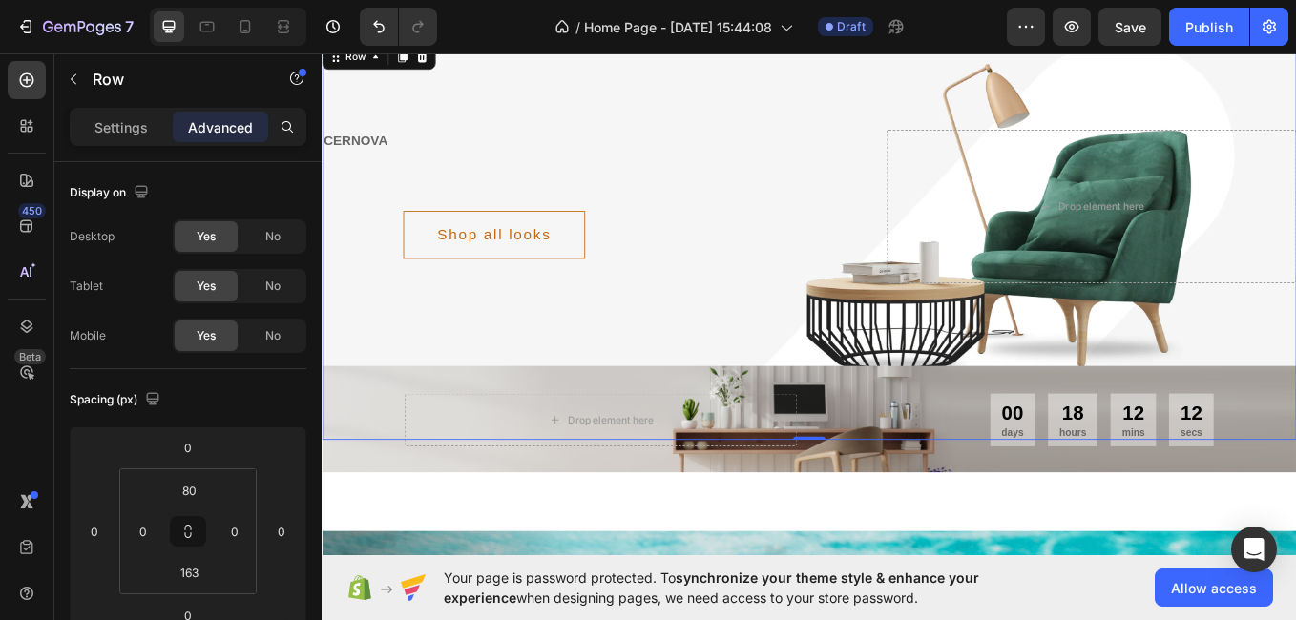
scroll to position [812, 0]
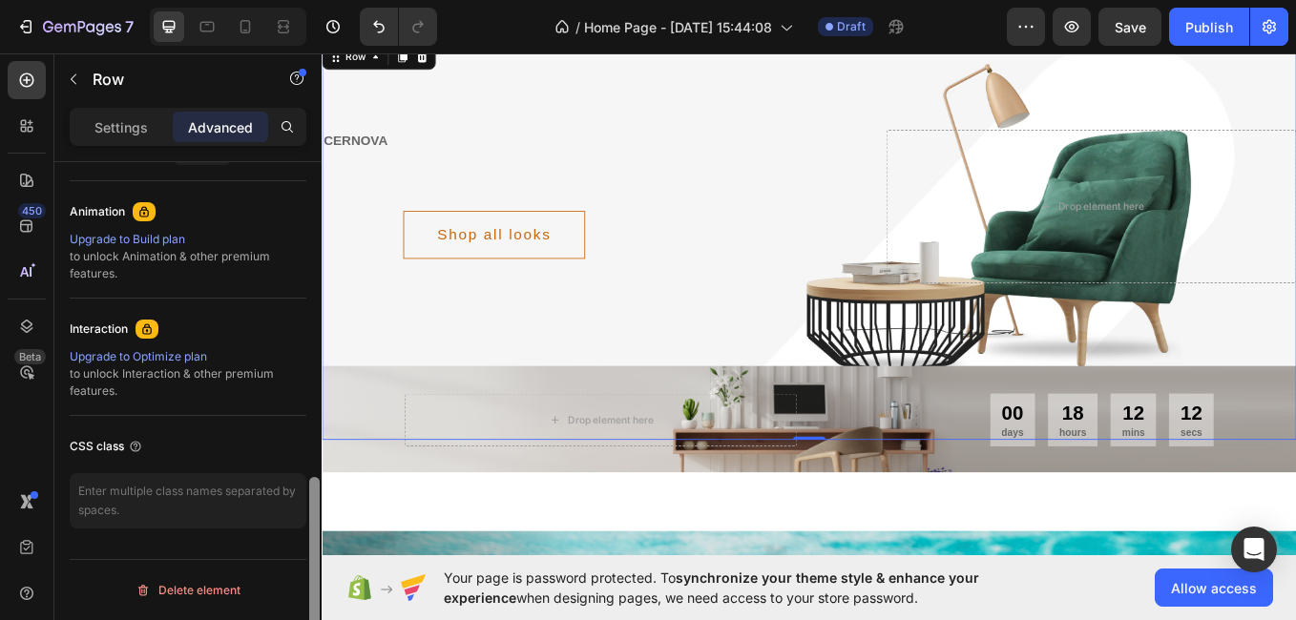
drag, startPoint x: 315, startPoint y: 338, endPoint x: 367, endPoint y: 661, distance: 327.8
click at [367, 0] on html "7 / Home Page - [DATE] 15:44:08 Draft Preview Save Publish 450 Beta Sections(18…" at bounding box center [648, 0] width 1296 height 0
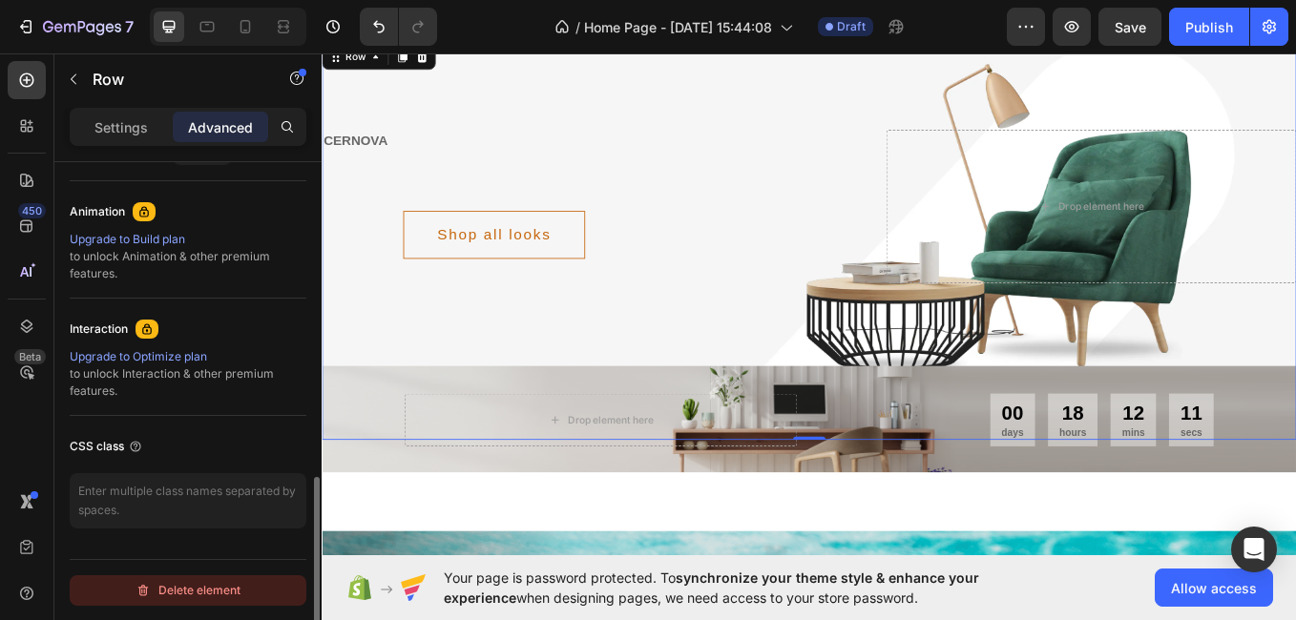
click at [216, 585] on div "Delete element" at bounding box center [188, 590] width 105 height 23
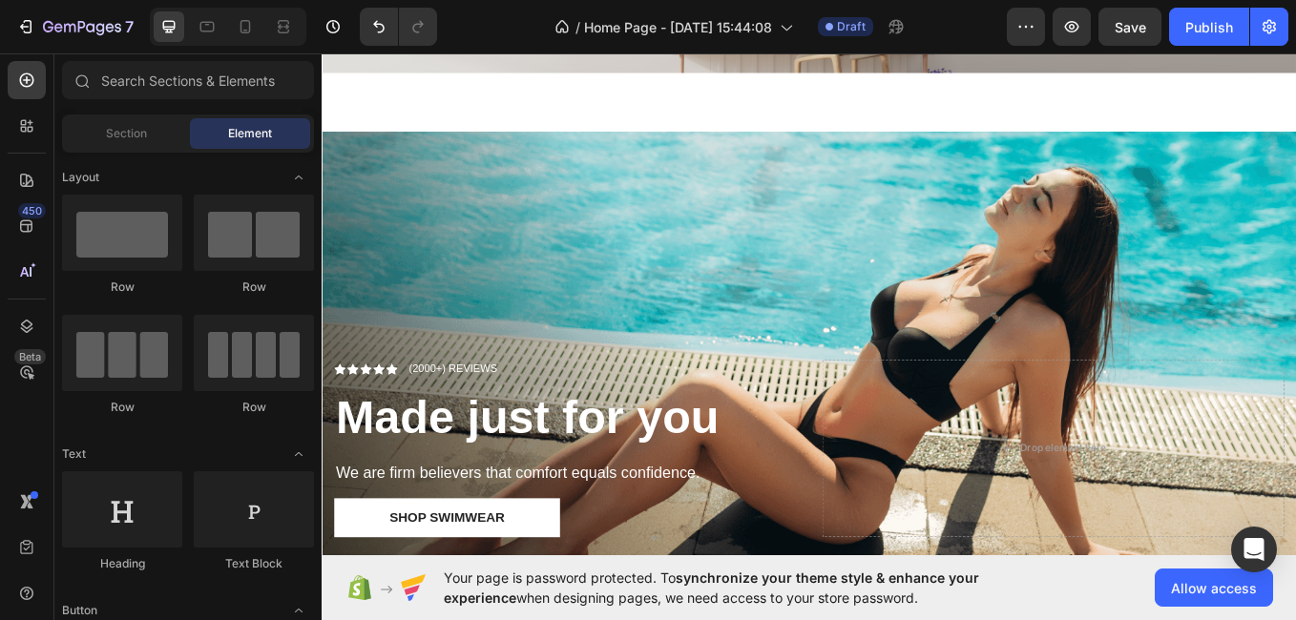
scroll to position [0, 0]
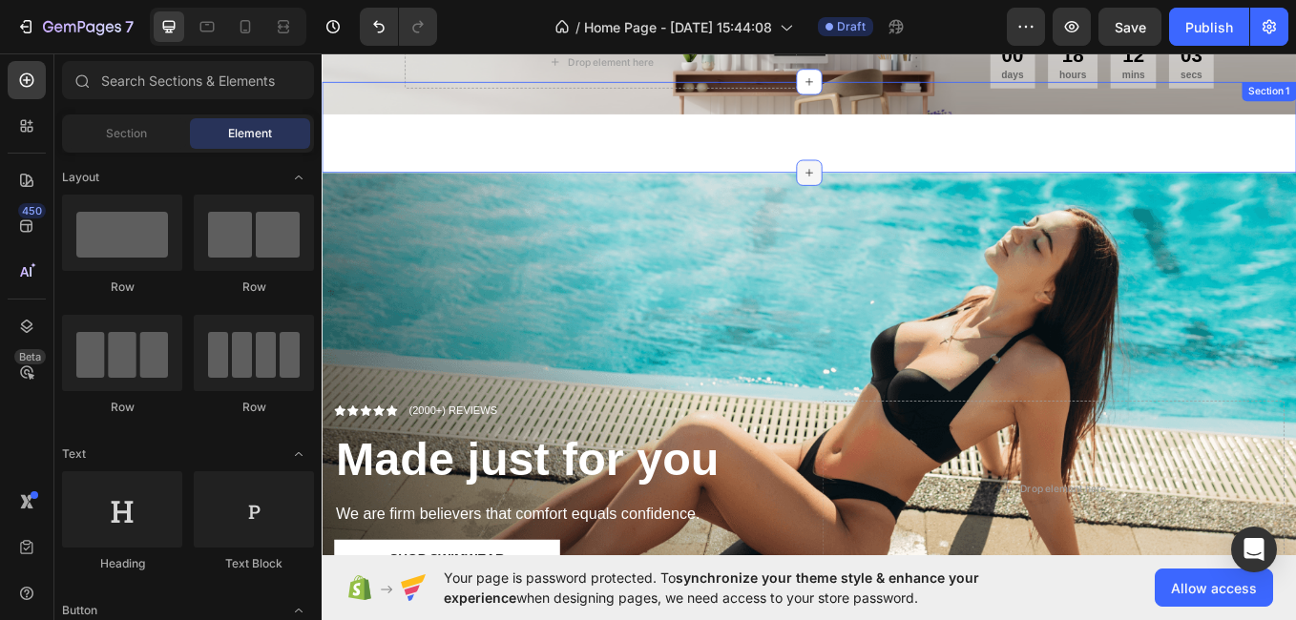
click at [890, 186] on icon at bounding box center [894, 193] width 15 height 15
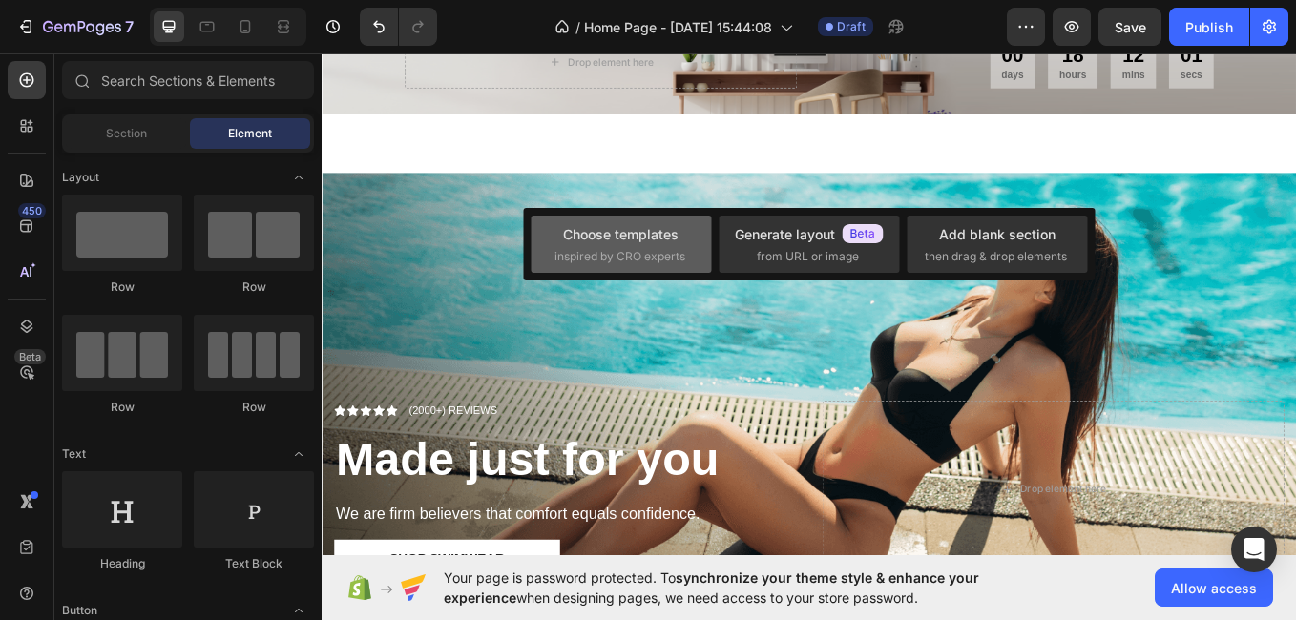
click at [632, 254] on span "inspired by CRO experts" at bounding box center [620, 256] width 131 height 17
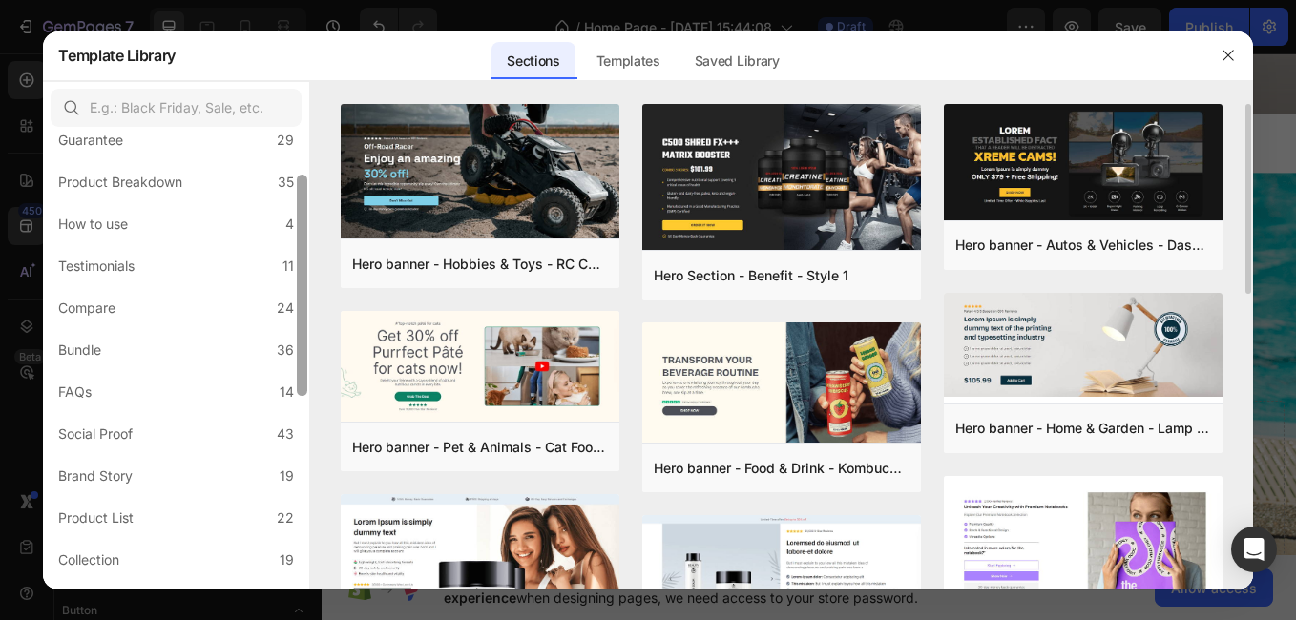
drag, startPoint x: 304, startPoint y: 346, endPoint x: 312, endPoint y: 496, distance: 151.0
click at [312, 496] on div "All Sections 446 Hero Section 76 Product Detail 34 Brands 11 Trusted Badges 7 G…" at bounding box center [647, 335] width 1209 height 509
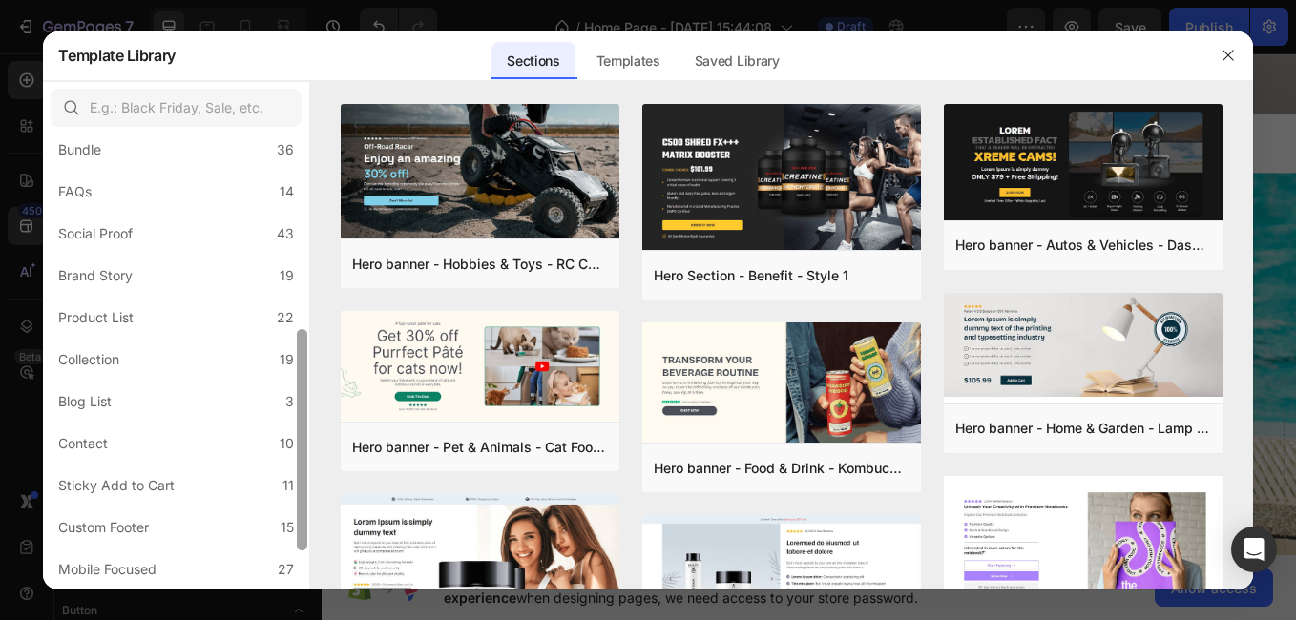
scroll to position [452, 0]
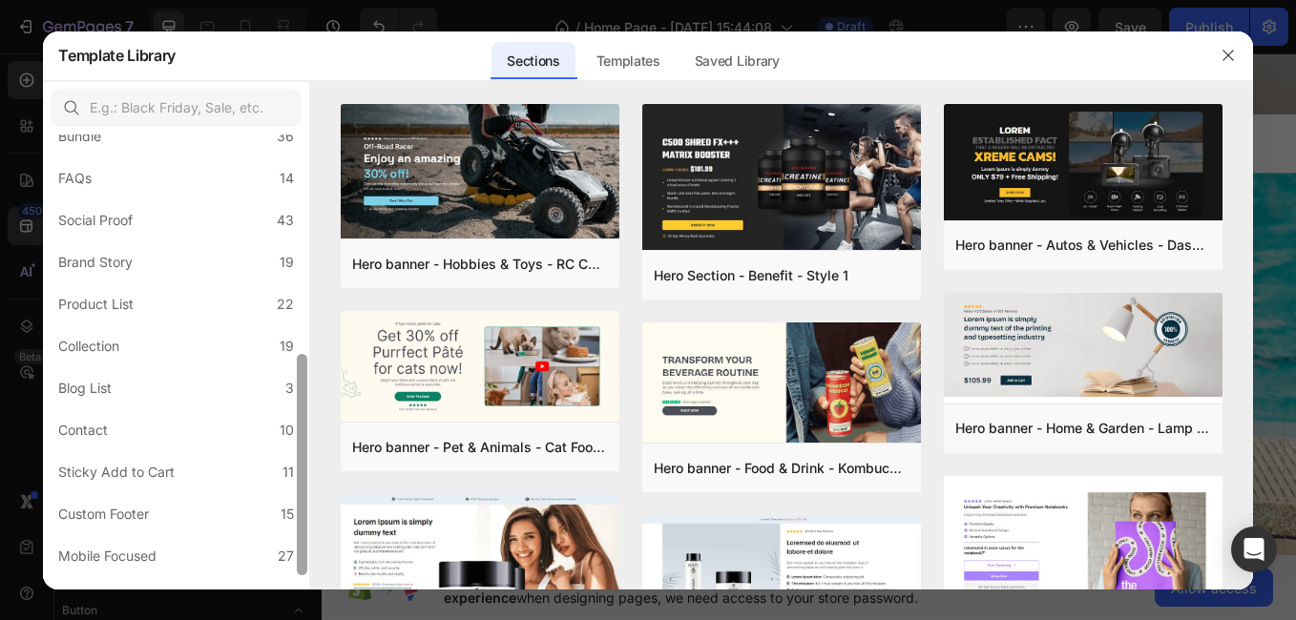
drag, startPoint x: 302, startPoint y: 489, endPoint x: 304, endPoint y: 558, distance: 69.7
click at [304, 558] on div at bounding box center [302, 464] width 10 height 221
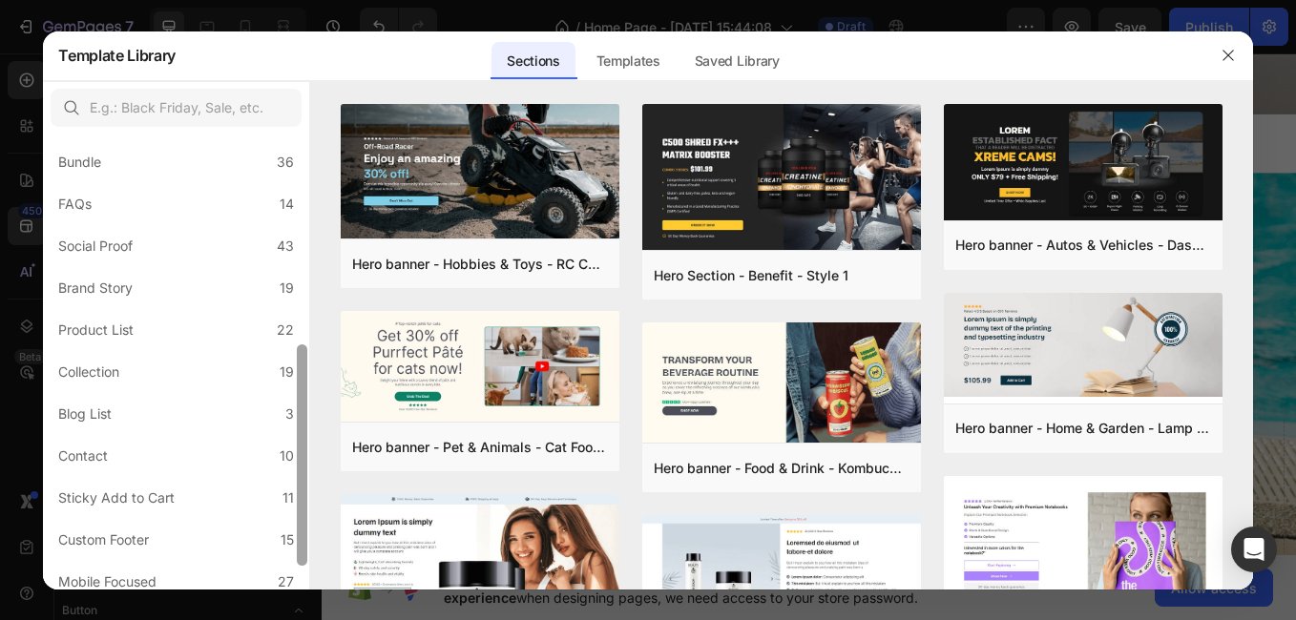
scroll to position [480, 0]
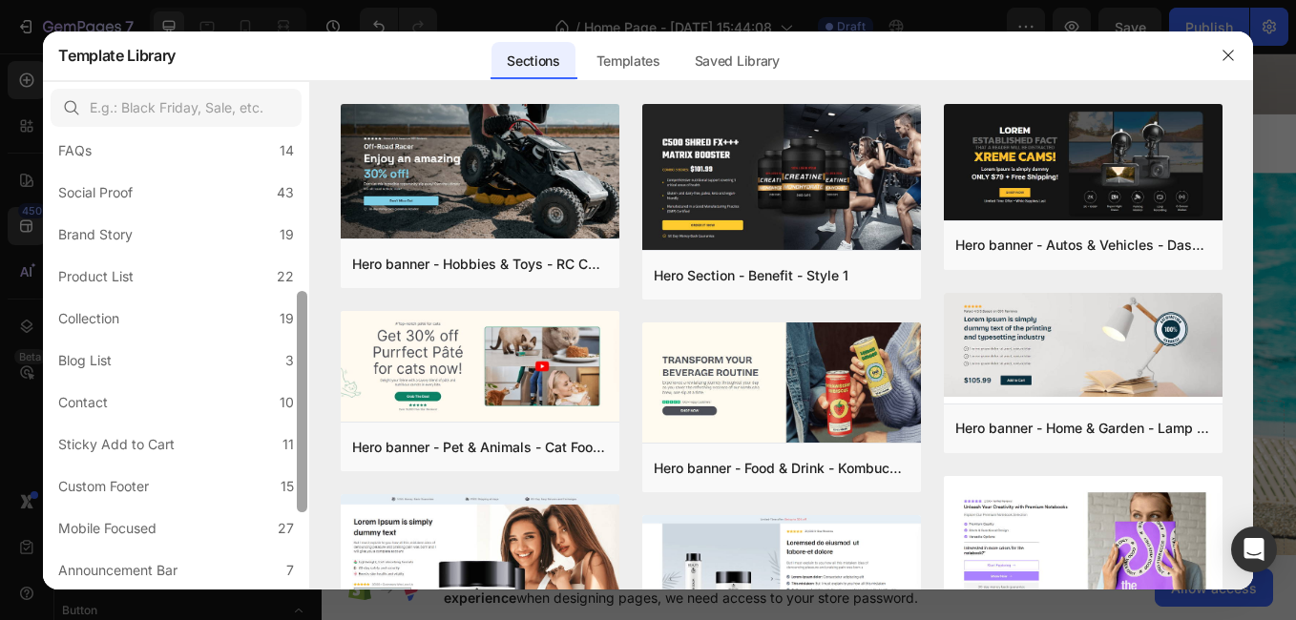
drag, startPoint x: 304, startPoint y: 556, endPoint x: 314, endPoint y: 661, distance: 105.5
click at [314, 0] on html "7 / Home Page - [DATE] 15:44:08 Draft Preview Save Publish 450 Beta Sections(18…" at bounding box center [648, 0] width 1296 height 0
click at [264, 574] on label "Announcement Bar 7" at bounding box center [176, 571] width 251 height 38
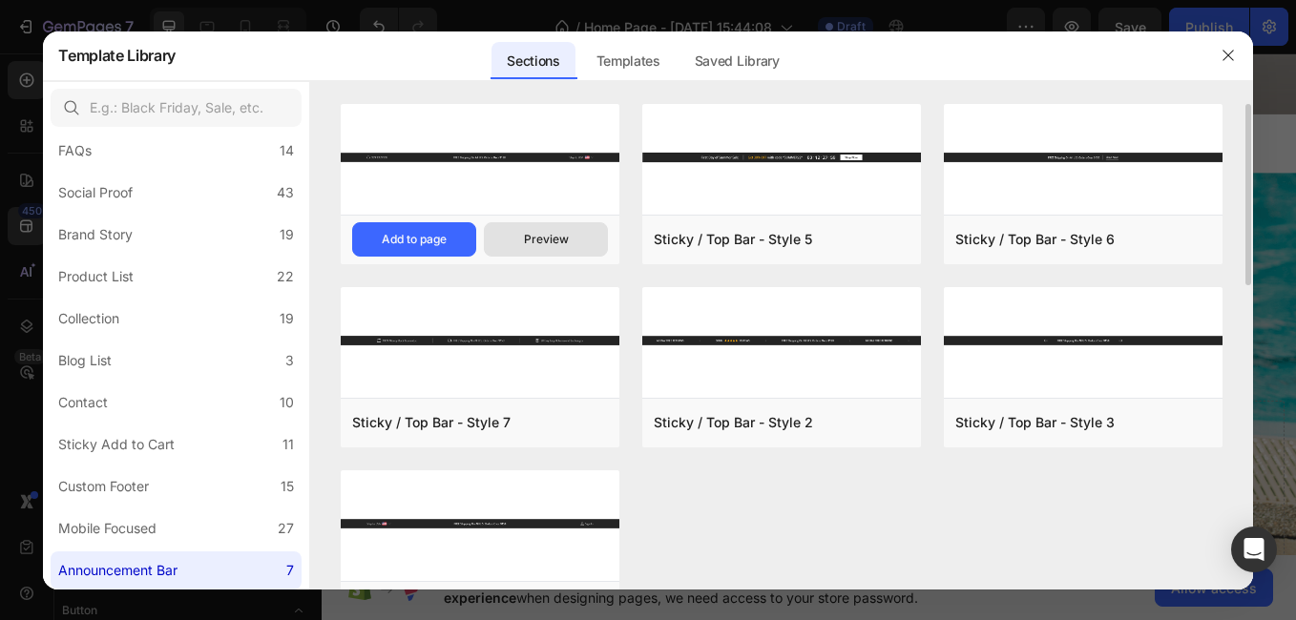
click at [559, 234] on div "Preview" at bounding box center [546, 239] width 45 height 17
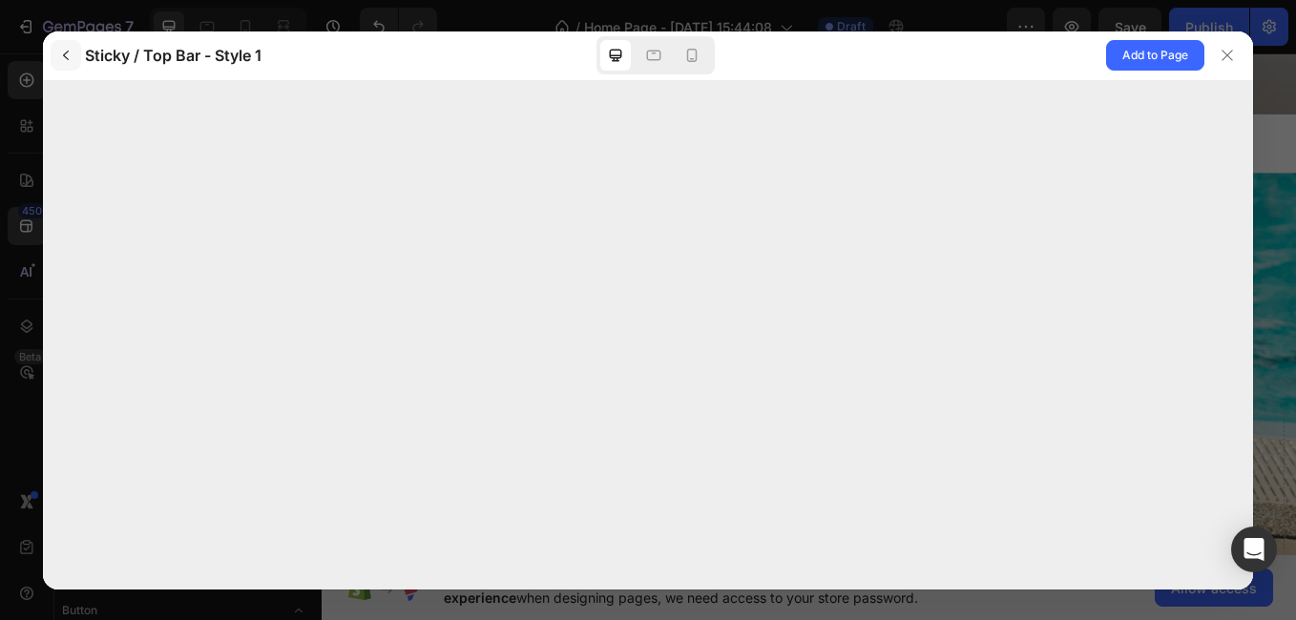
click at [64, 59] on icon "button" at bounding box center [65, 55] width 15 height 15
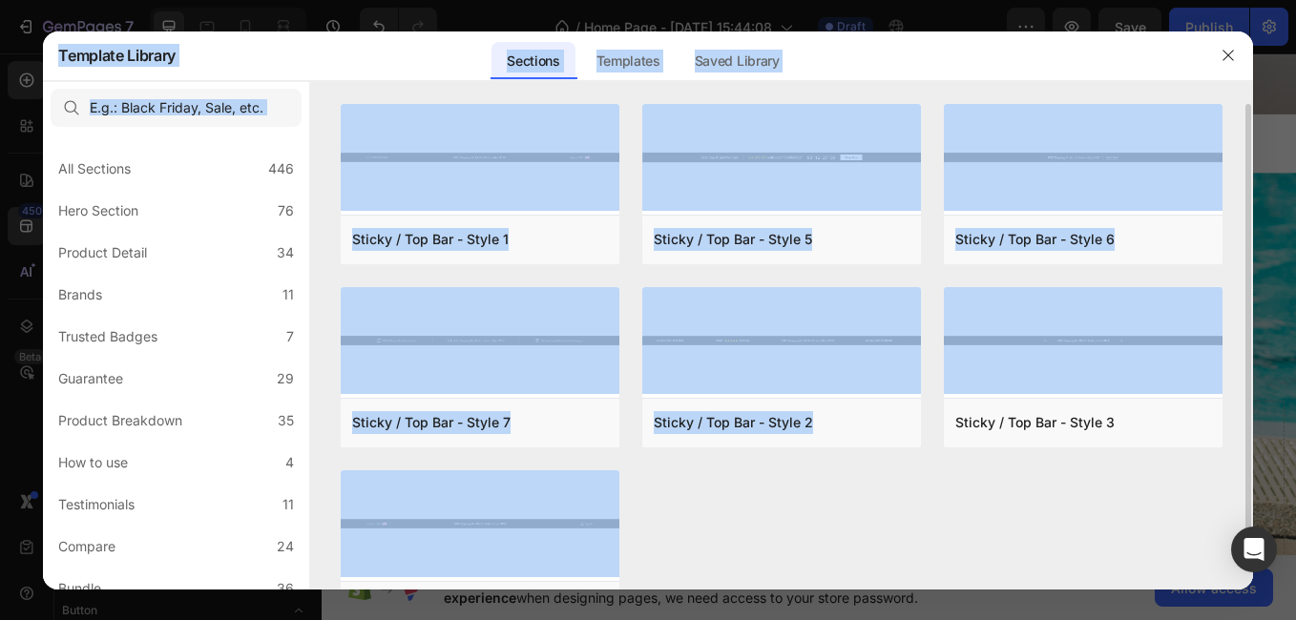
drag, startPoint x: 1250, startPoint y: 440, endPoint x: 1248, endPoint y: 477, distance: 37.3
click at [1248, 477] on div "Sticky / Top Bar - Style 1 Add to page Preview Sticky / Top Bar - Style 7 Add t…" at bounding box center [781, 347] width 942 height 486
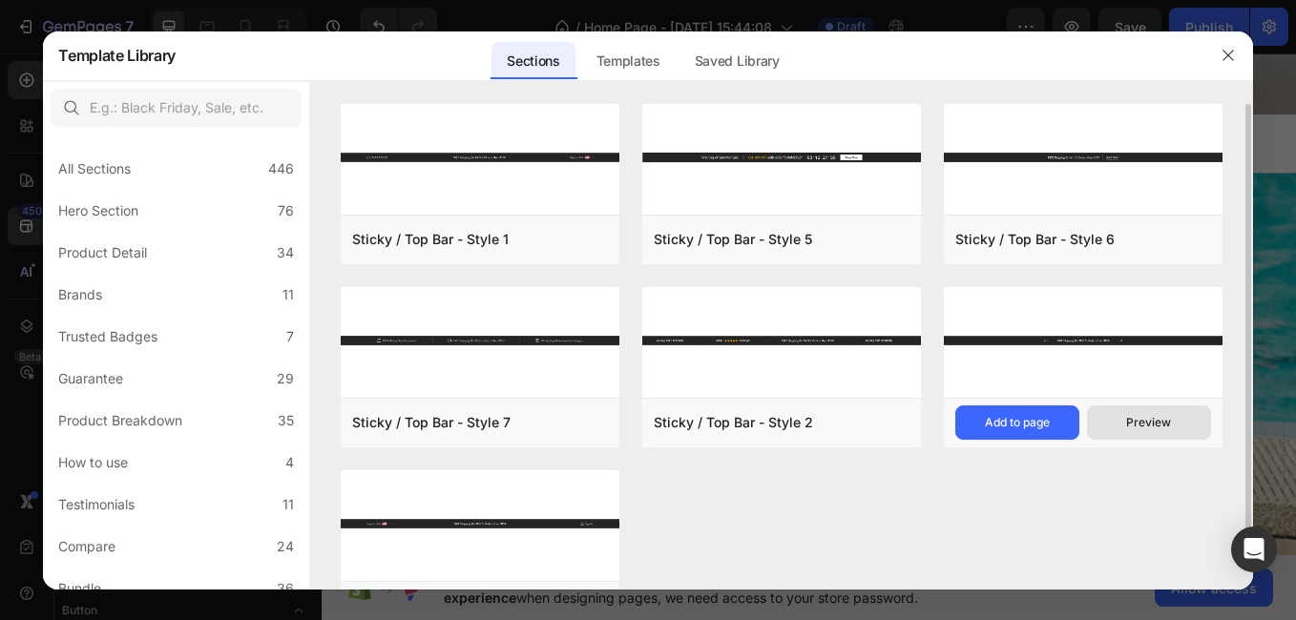
click at [1123, 413] on button "Preview" at bounding box center [1149, 423] width 124 height 34
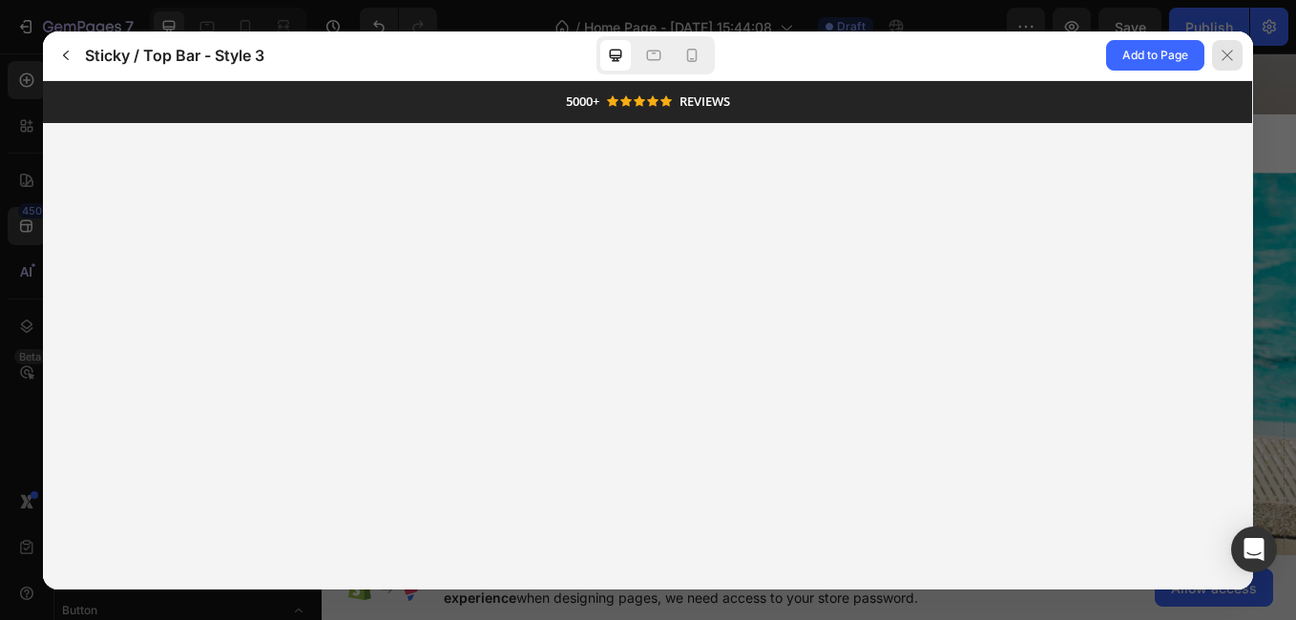
scroll to position [0, 0]
click at [1226, 54] on icon at bounding box center [1227, 55] width 10 height 10
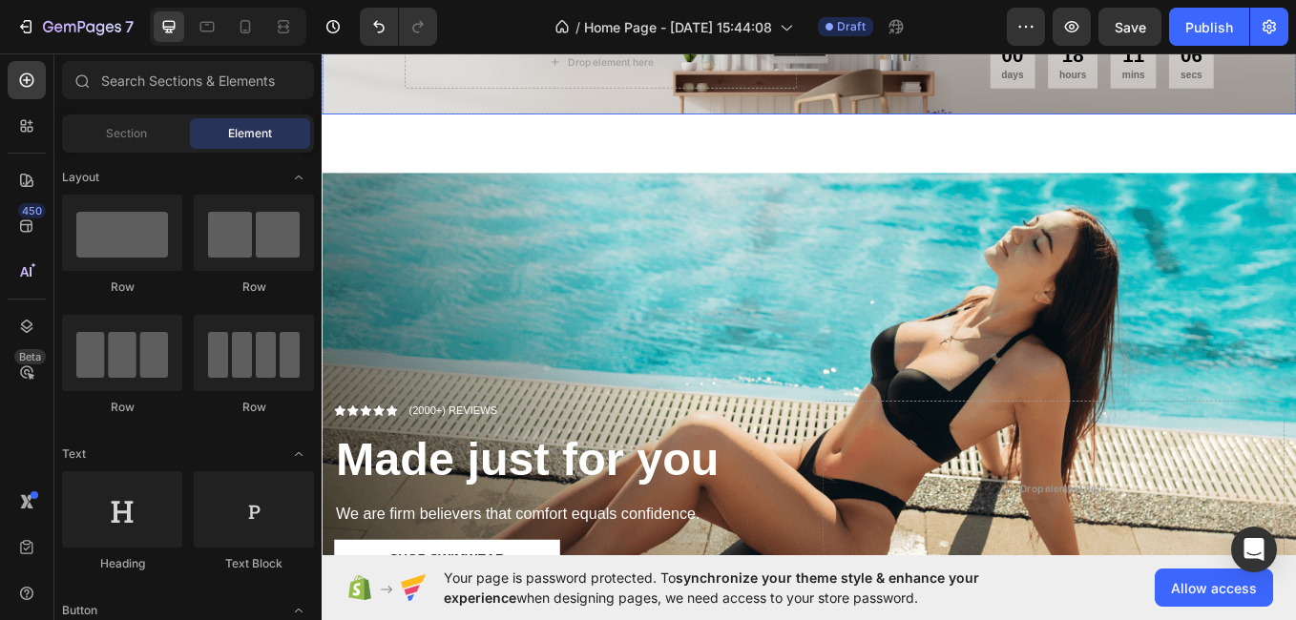
click at [936, 109] on div "Drop element here 00 days 18 hours 11 mins 06 secs CountDown Timer Row" at bounding box center [894, 62] width 1145 height 125
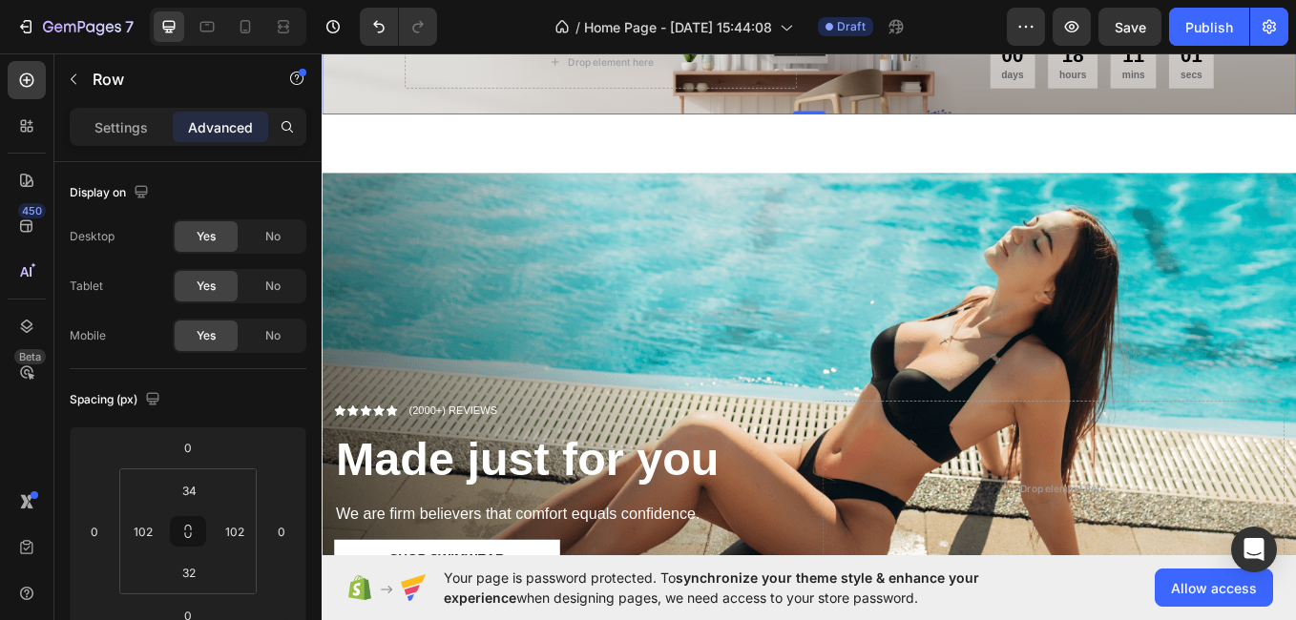
scroll to position [805, 0]
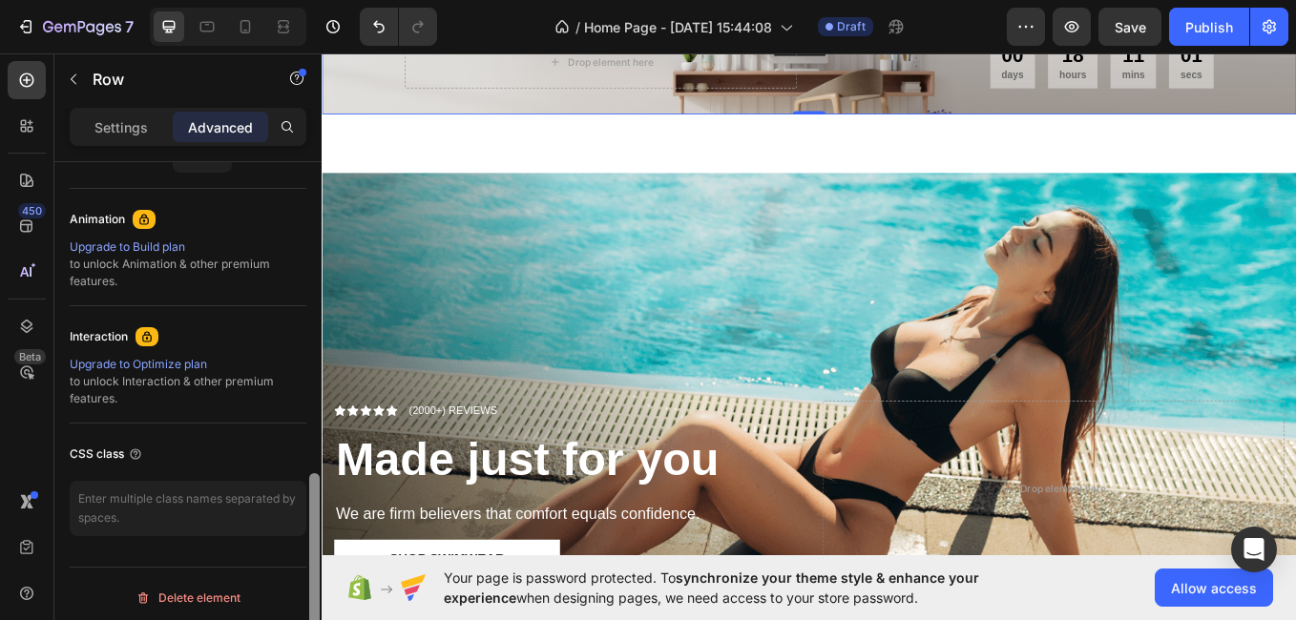
drag, startPoint x: 314, startPoint y: 349, endPoint x: 344, endPoint y: 661, distance: 313.5
click at [344, 0] on html "7 / Home Page - Aug 28, 15:44:08 Draft Preview Save Publish 450 Beta Sections(7…" at bounding box center [648, 0] width 1296 height 0
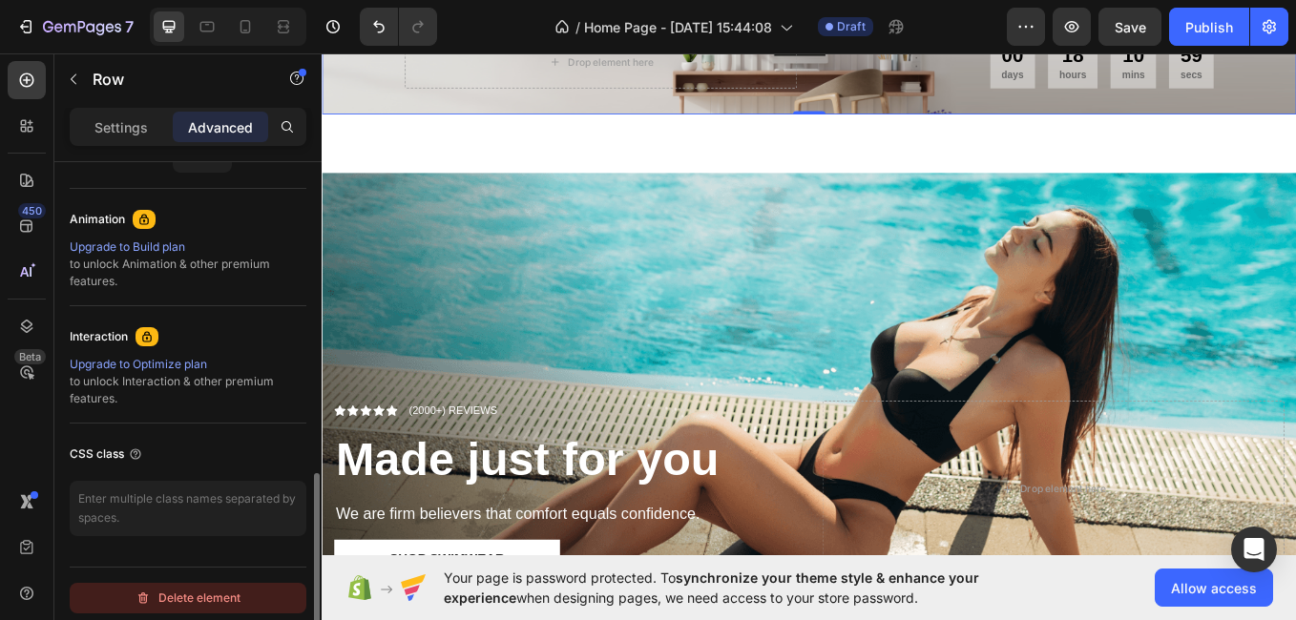
click at [214, 607] on div "Delete element" at bounding box center [188, 598] width 105 height 23
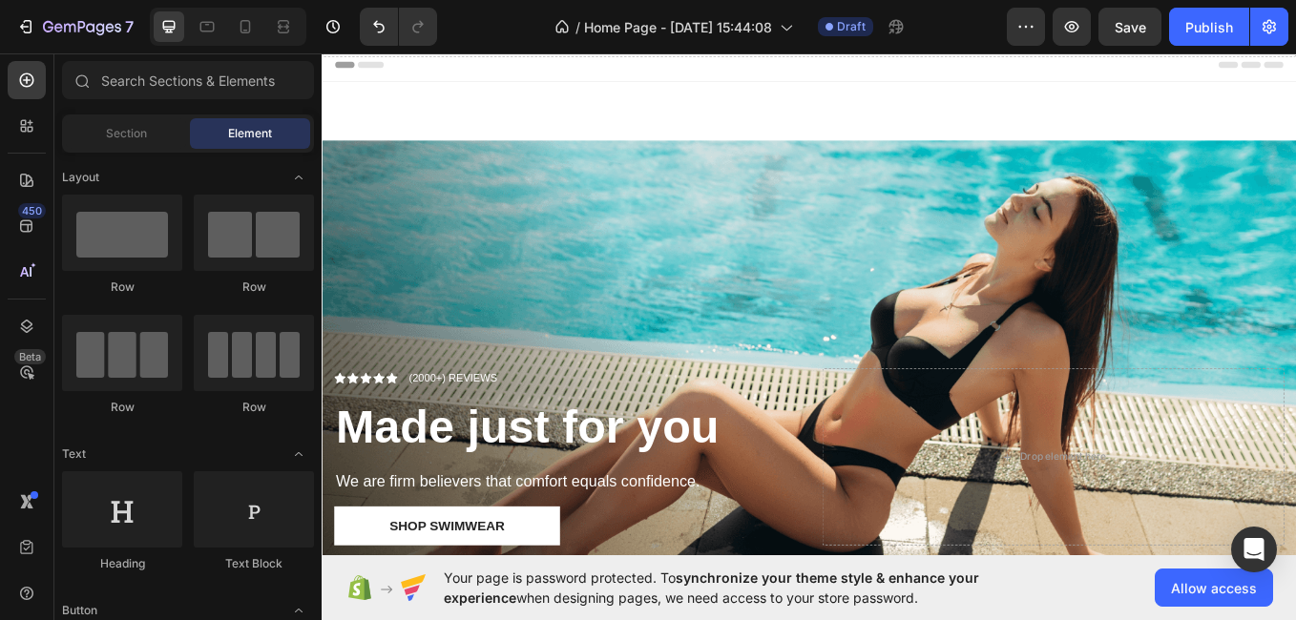
click at [817, 81] on div "Header" at bounding box center [894, 67] width 1115 height 38
click at [887, 86] on icon at bounding box center [894, 86] width 15 height 15
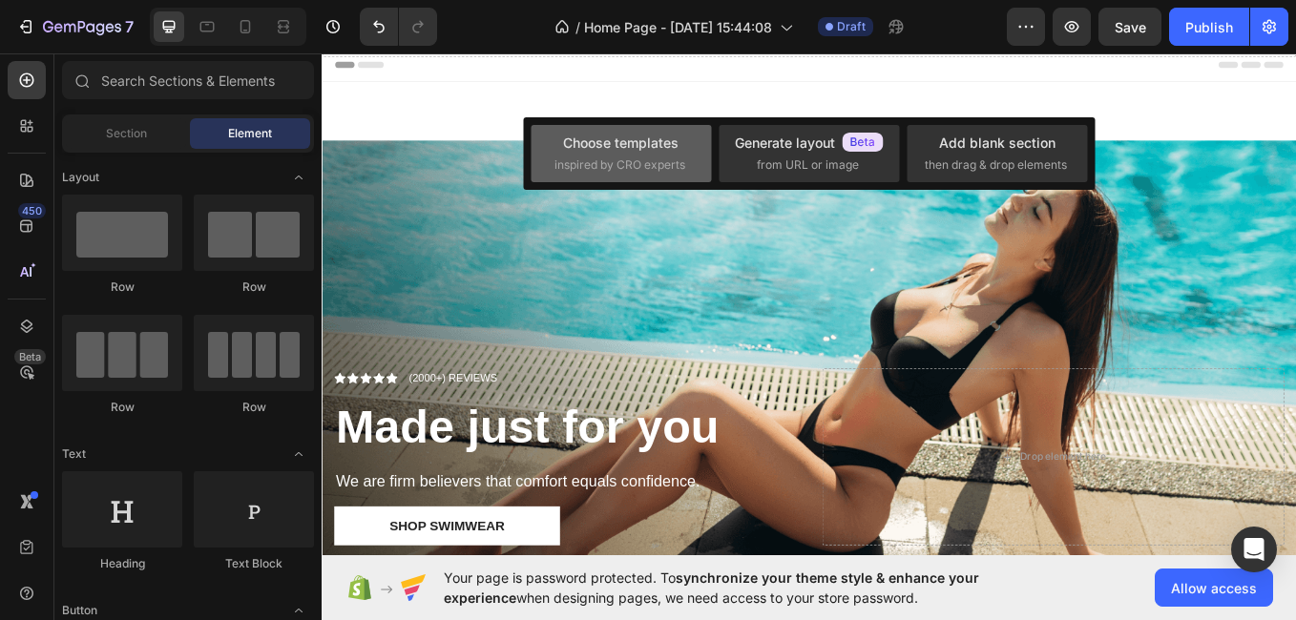
click at [587, 162] on span "inspired by CRO experts" at bounding box center [620, 165] width 131 height 17
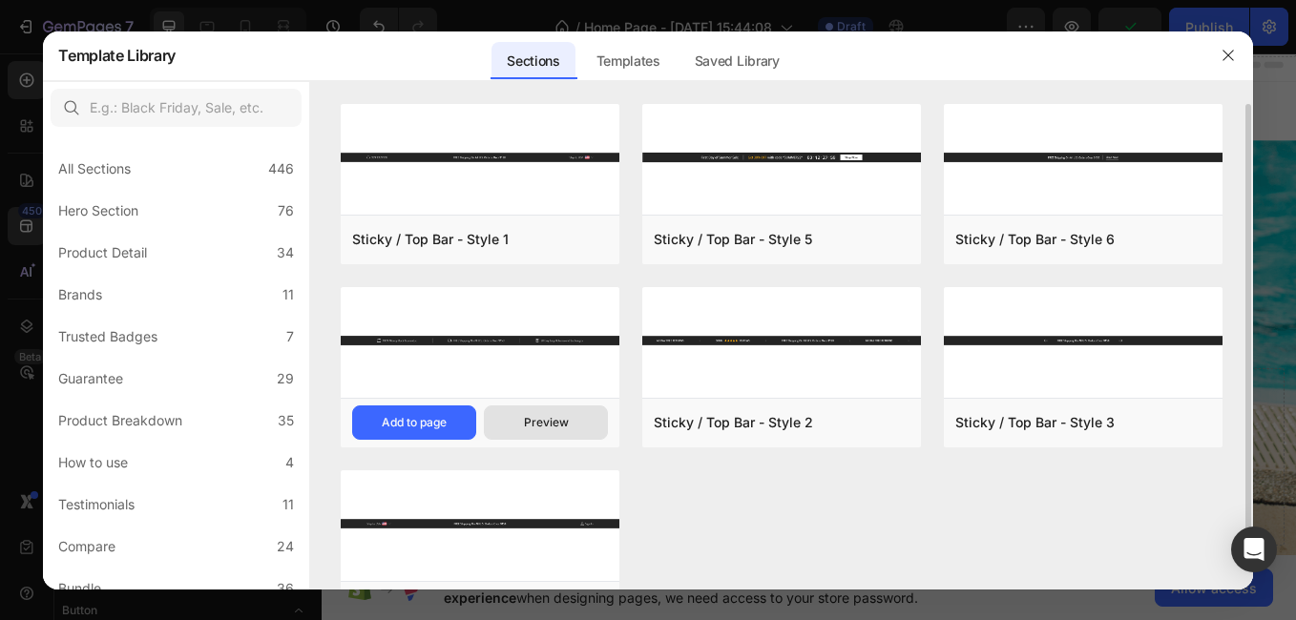
click at [535, 413] on button "Preview" at bounding box center [546, 423] width 124 height 34
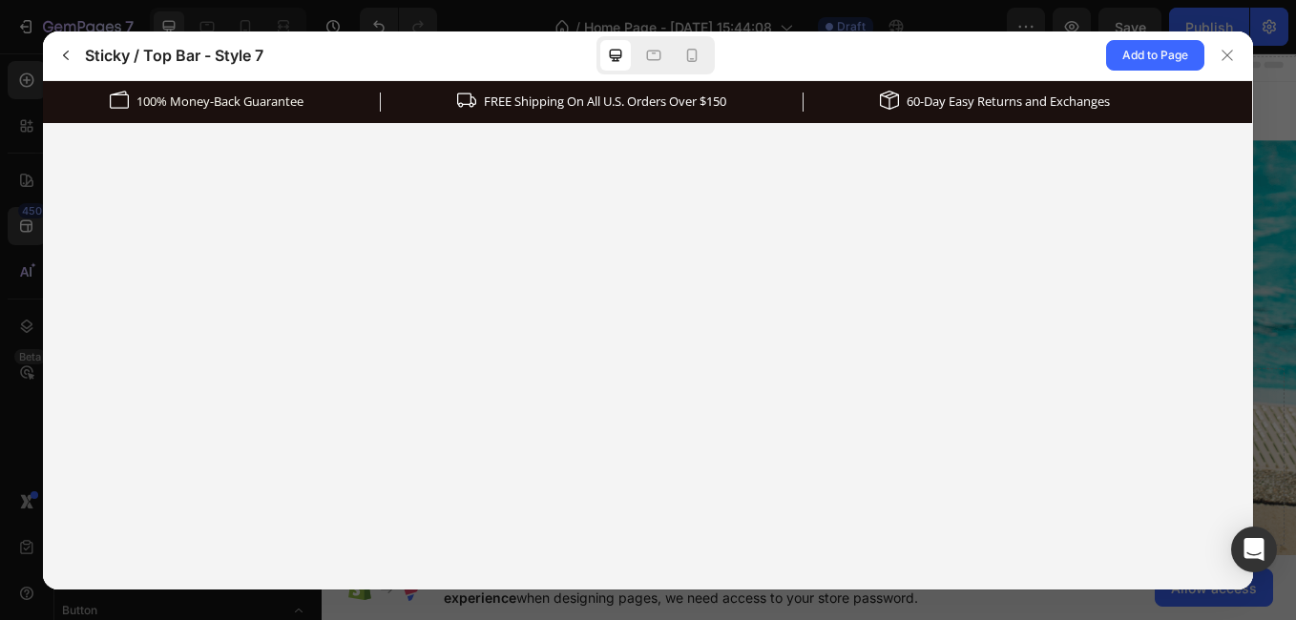
scroll to position [0, 0]
drag, startPoint x: 304, startPoint y: 94, endPoint x: 211, endPoint y: 106, distance: 93.3
click at [211, 106] on div "100% Money-Back Guarantee" at bounding box center [245, 101] width 270 height 19
drag, startPoint x: 211, startPoint y: 106, endPoint x: 341, endPoint y: 174, distance: 146.4
click at [341, 122] on html "100% Money-Back Guarantee FREE Shipping On All U.S. Orders Over $150 60-Day Eas…" at bounding box center [647, 101] width 1209 height 42
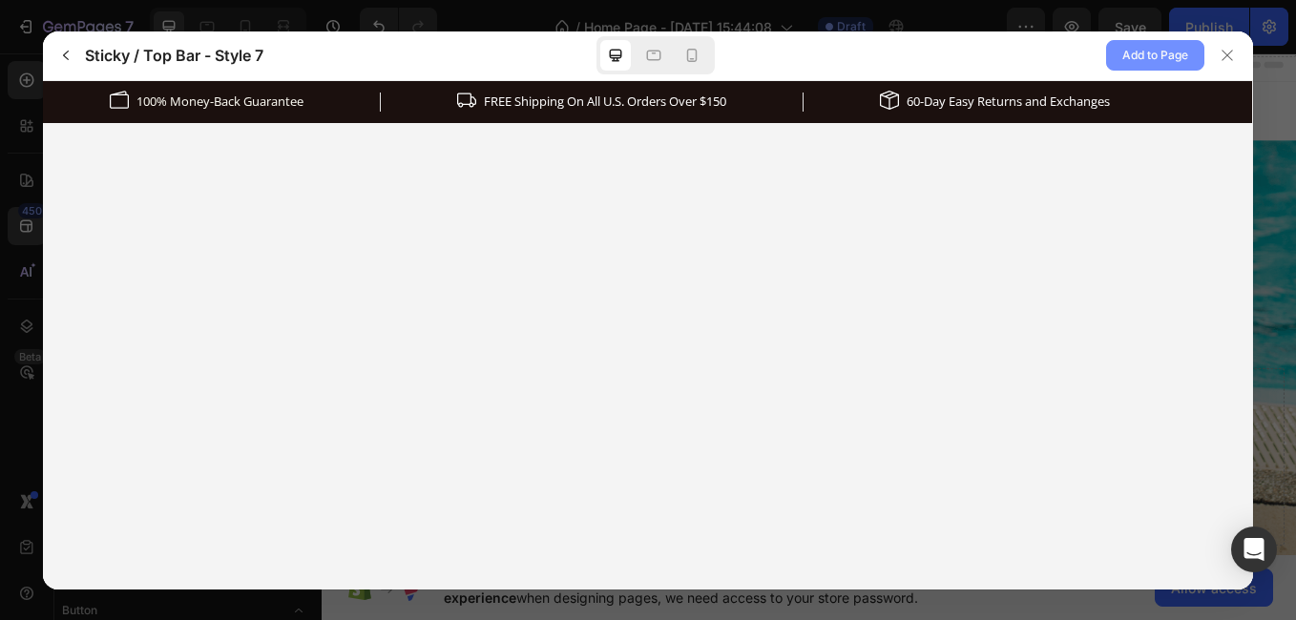
click at [1153, 49] on span "Add to Page" at bounding box center [1155, 55] width 66 height 23
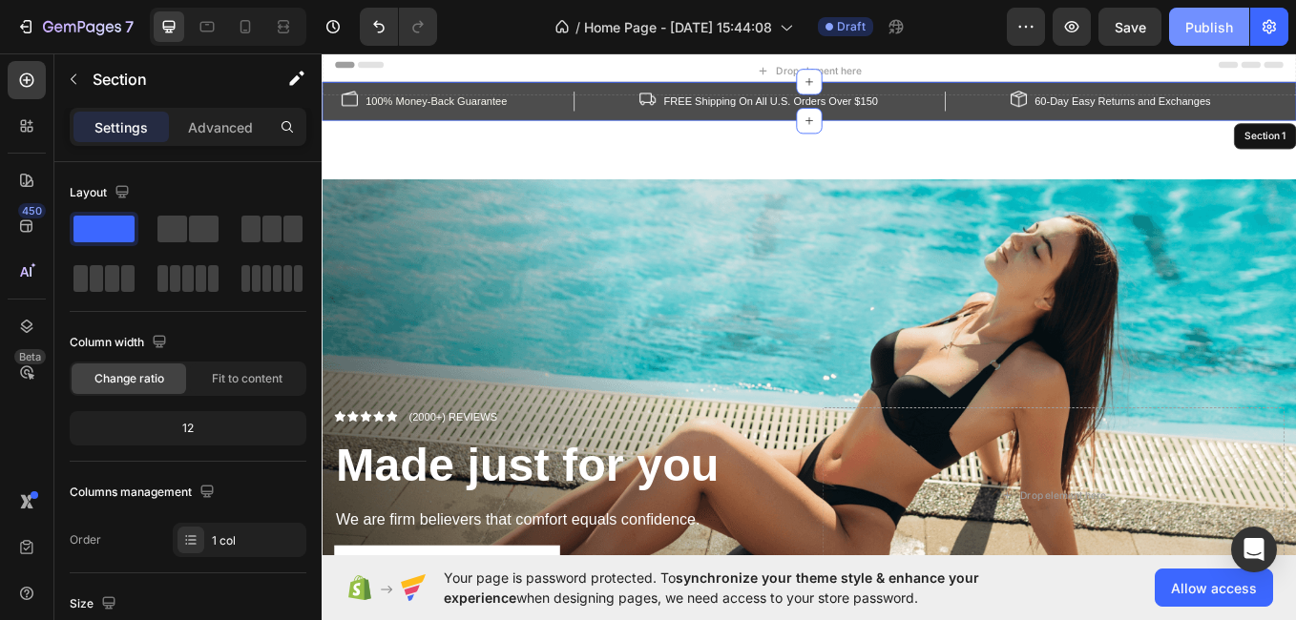
scroll to position [39, 0]
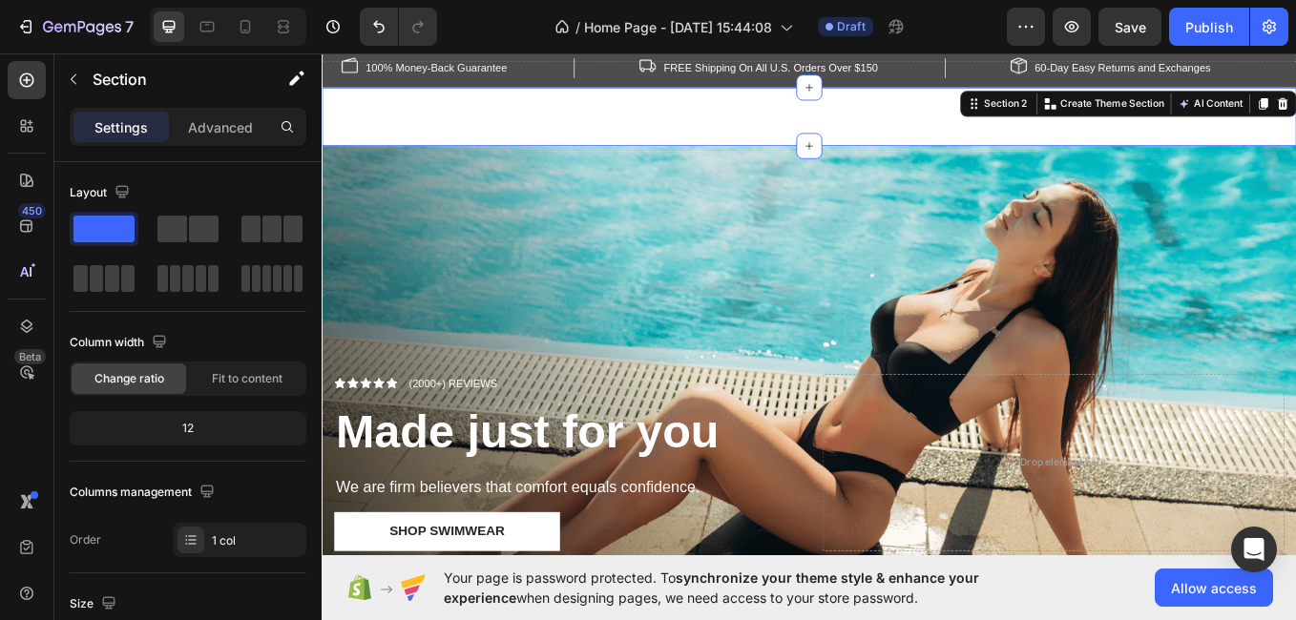
click at [765, 122] on div "Drop element here Row Section 2 You can create reusable sections Create Theme S…" at bounding box center [894, 128] width 1145 height 69
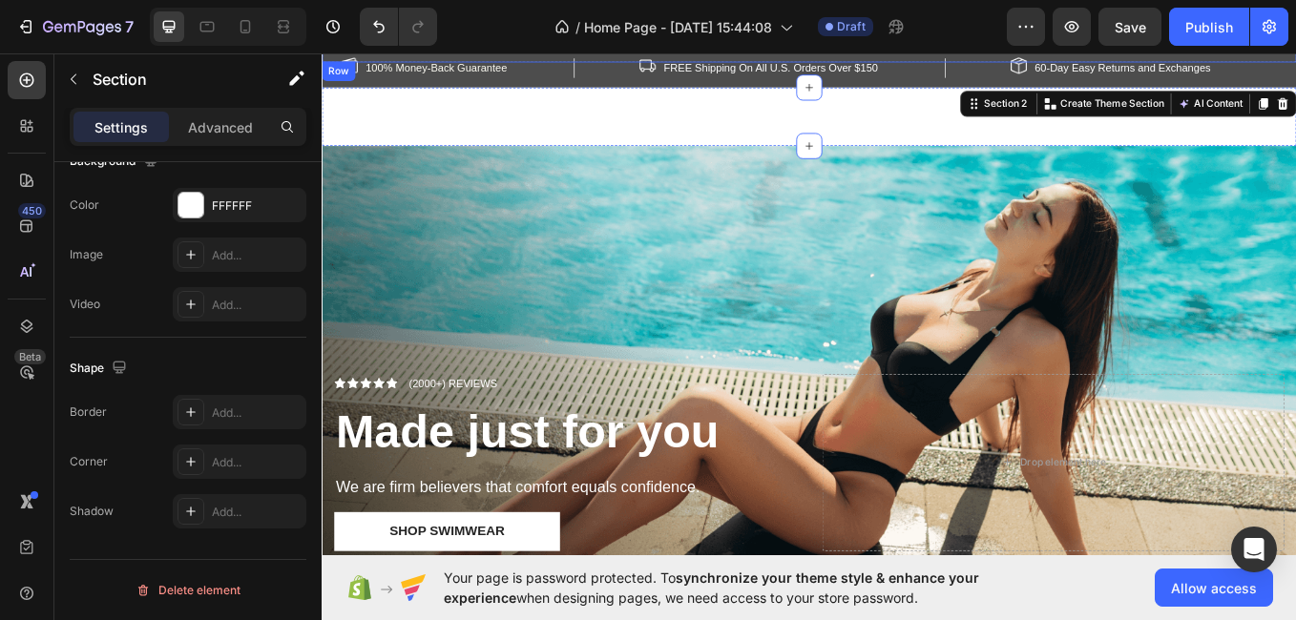
click at [485, 56] on div "Drop element here" at bounding box center [894, 35] width 1145 height 57
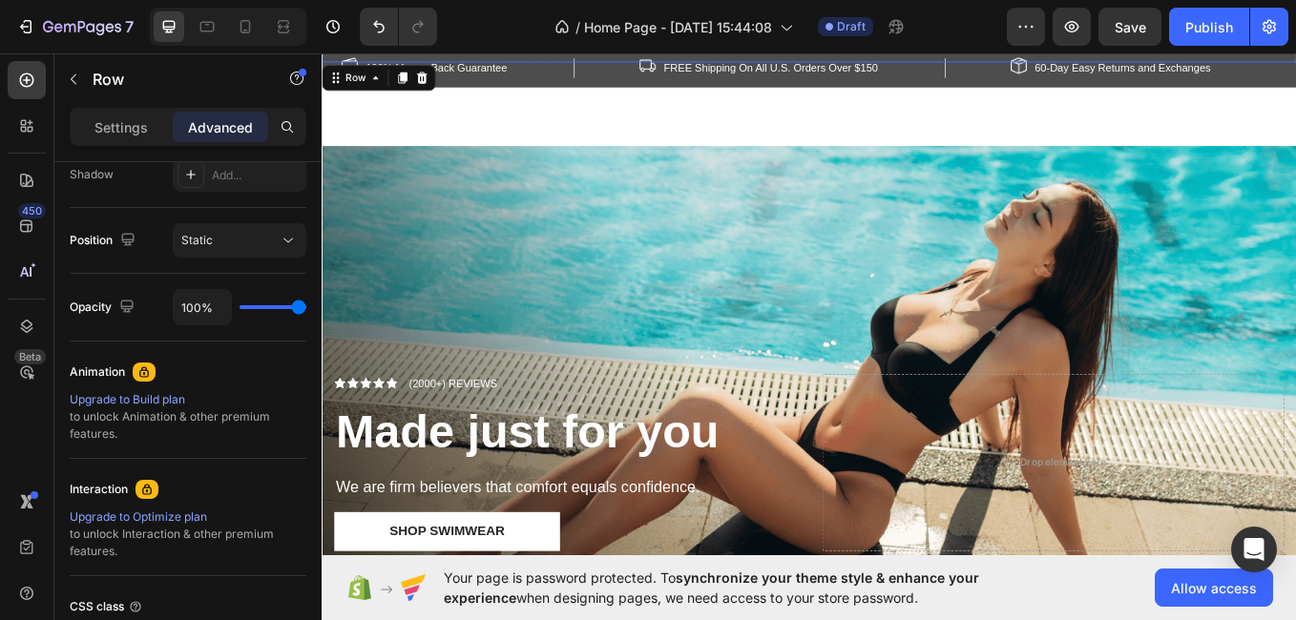
scroll to position [0, 0]
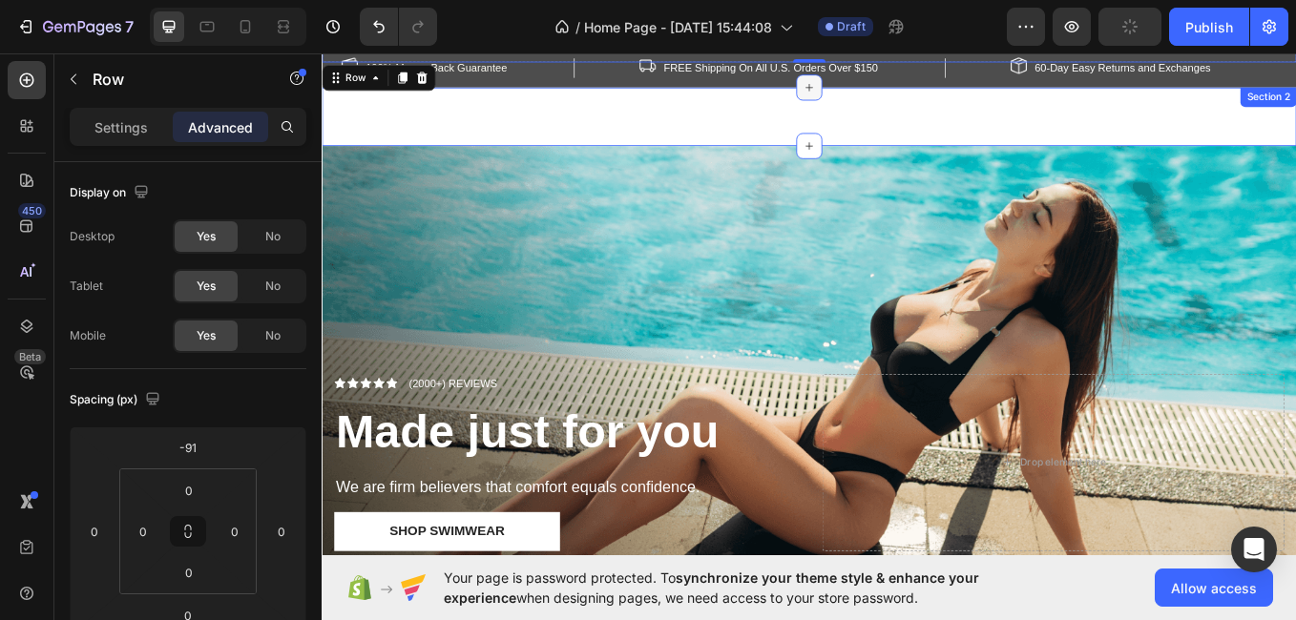
click at [887, 86] on icon at bounding box center [894, 93] width 15 height 15
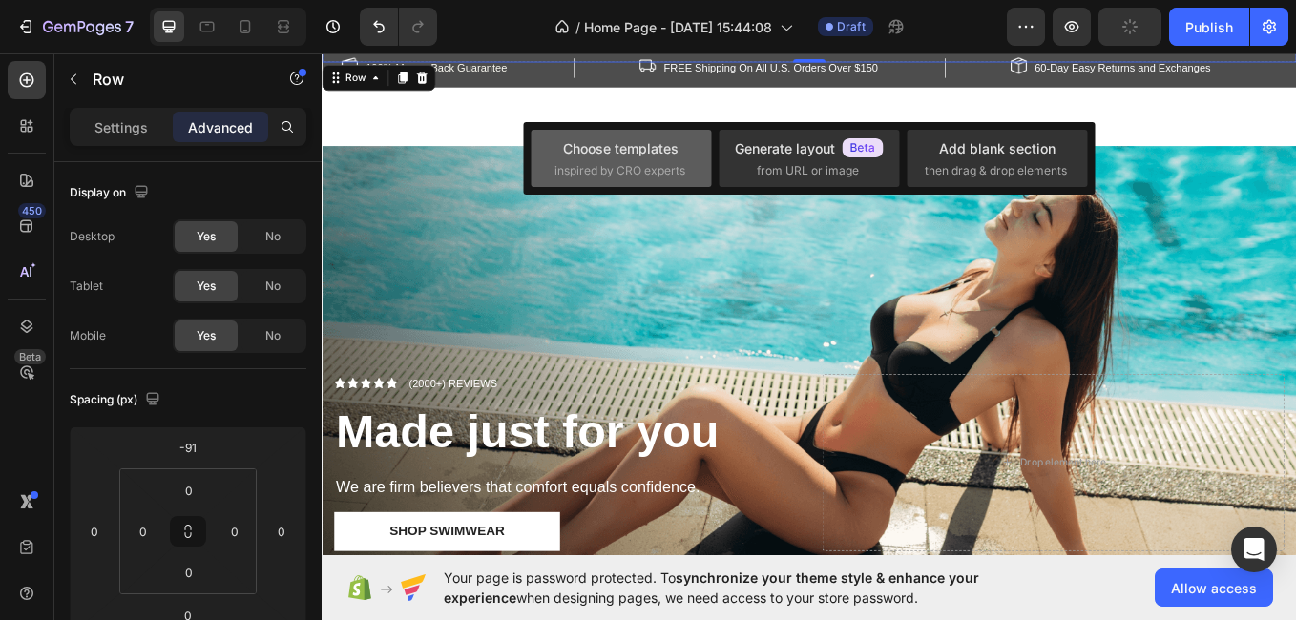
click at [719, 158] on div "Choose templates inspired by CRO experts" at bounding box center [809, 158] width 180 height 57
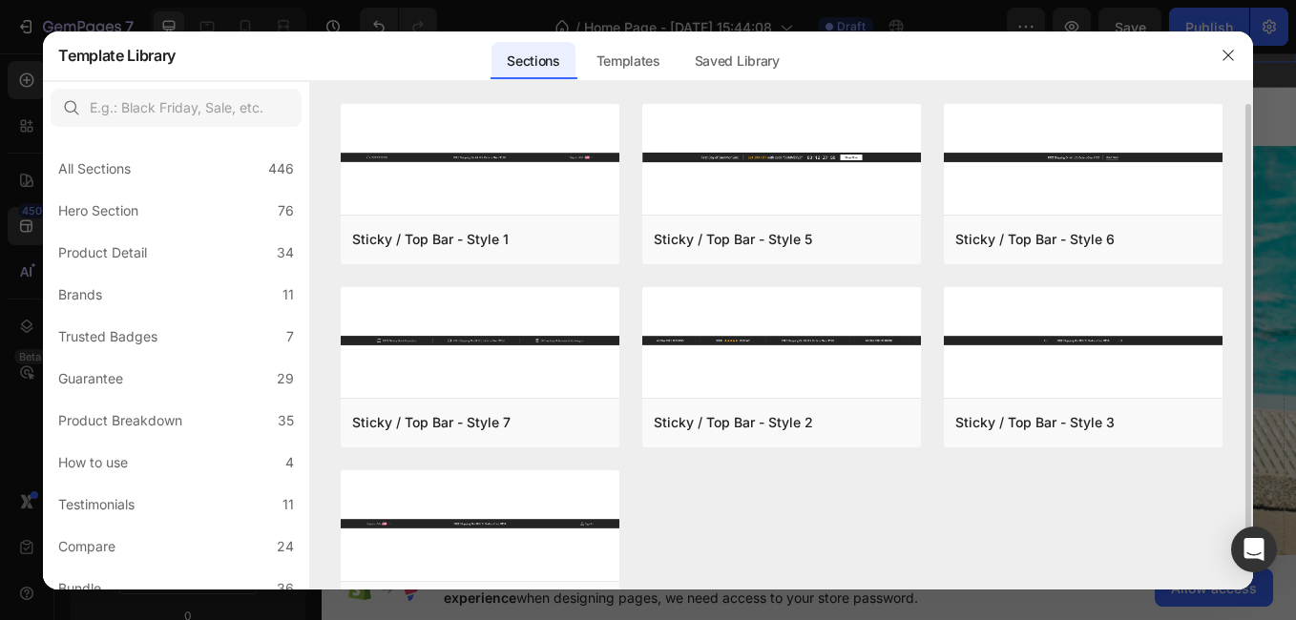
drag, startPoint x: 1247, startPoint y: 357, endPoint x: 1239, endPoint y: 483, distance: 126.3
click at [1239, 483] on div "Sticky / Top Bar - Style 1 Add to page Preview Sticky / Top Bar - Style 7 Add t…" at bounding box center [781, 347] width 942 height 486
drag, startPoint x: 1239, startPoint y: 483, endPoint x: 1240, endPoint y: 470, distance: 13.4
click at [1240, 470] on div "Sticky / Top Bar - Style 1 Add to page Preview Sticky / Top Bar - Style 7 Add t…" at bounding box center [781, 347] width 942 height 486
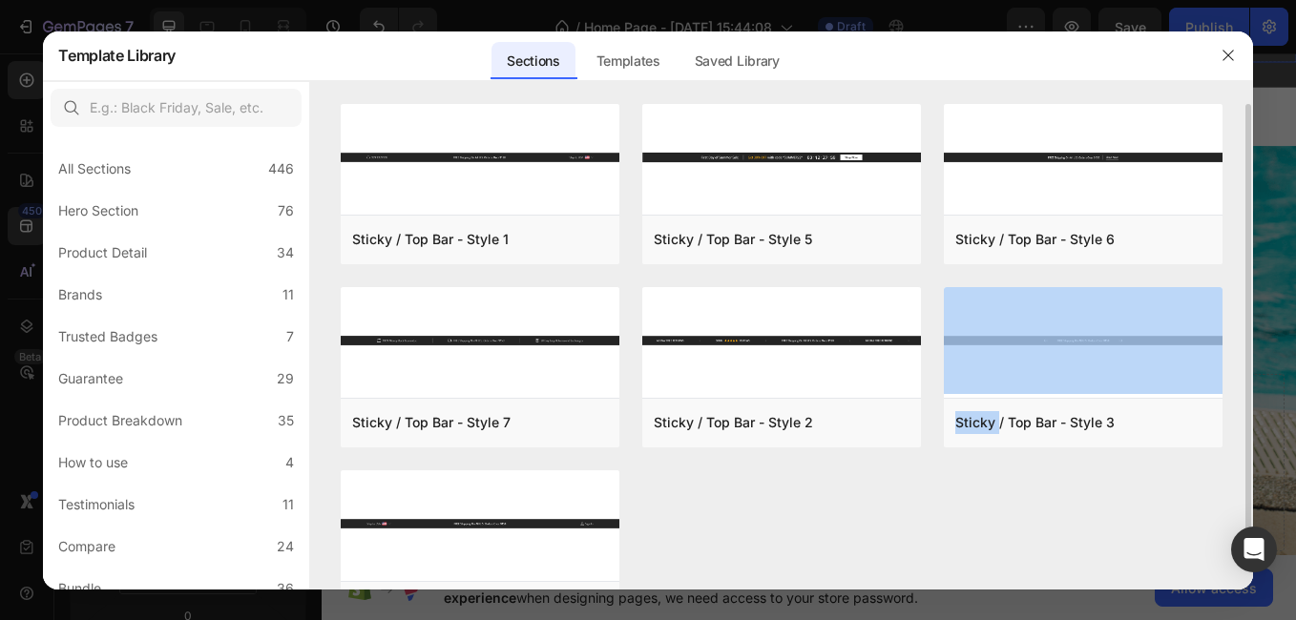
click at [1240, 470] on div "Sticky / Top Bar - Style 1 Add to page Preview Sticky / Top Bar - Style 7 Add t…" at bounding box center [781, 347] width 942 height 486
click at [557, 493] on img at bounding box center [480, 524] width 279 height 107
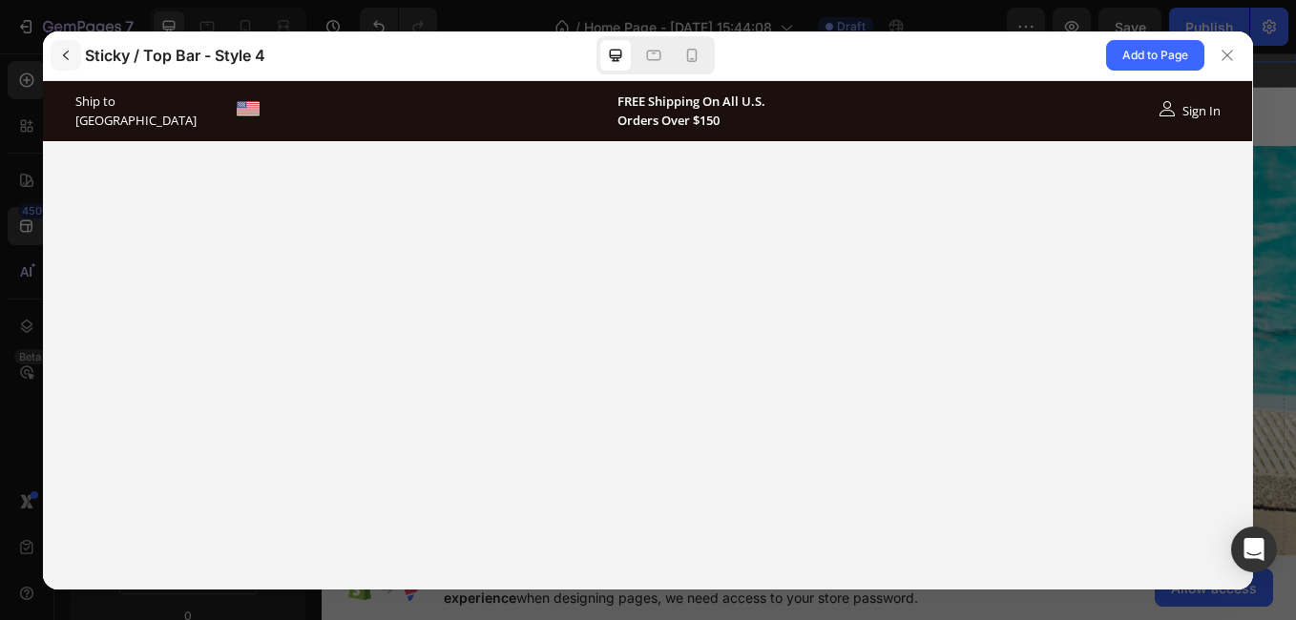
click at [65, 47] on button "button" at bounding box center [66, 55] width 31 height 31
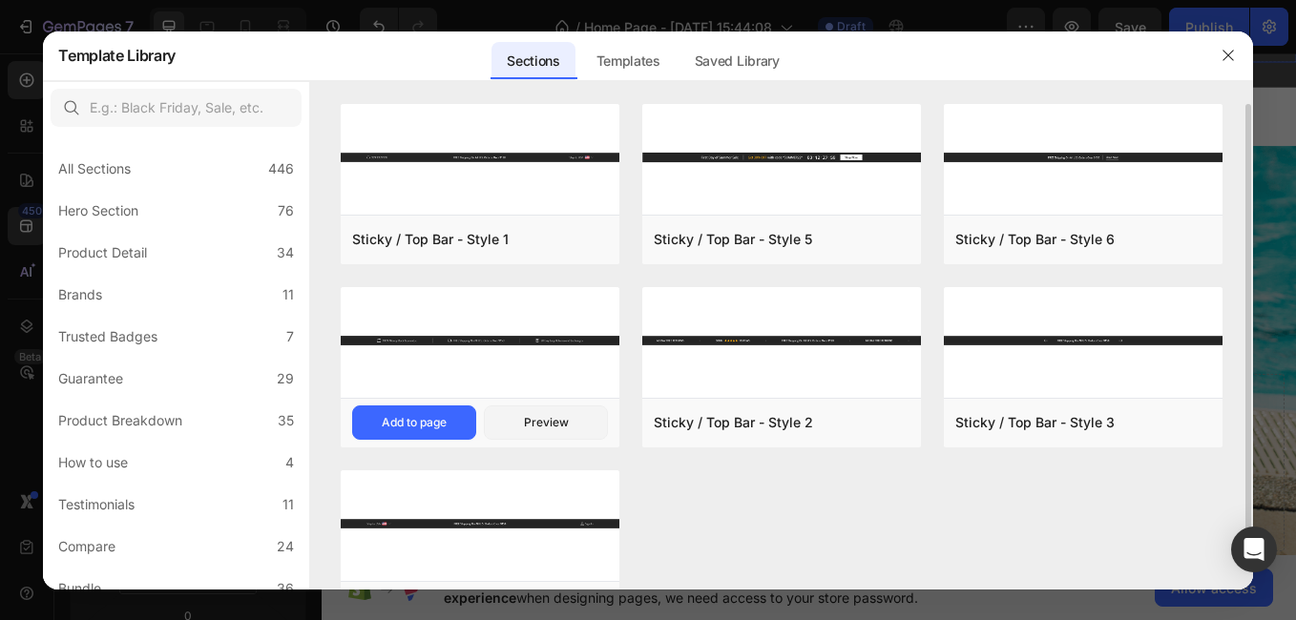
click at [574, 336] on img at bounding box center [480, 340] width 279 height 107
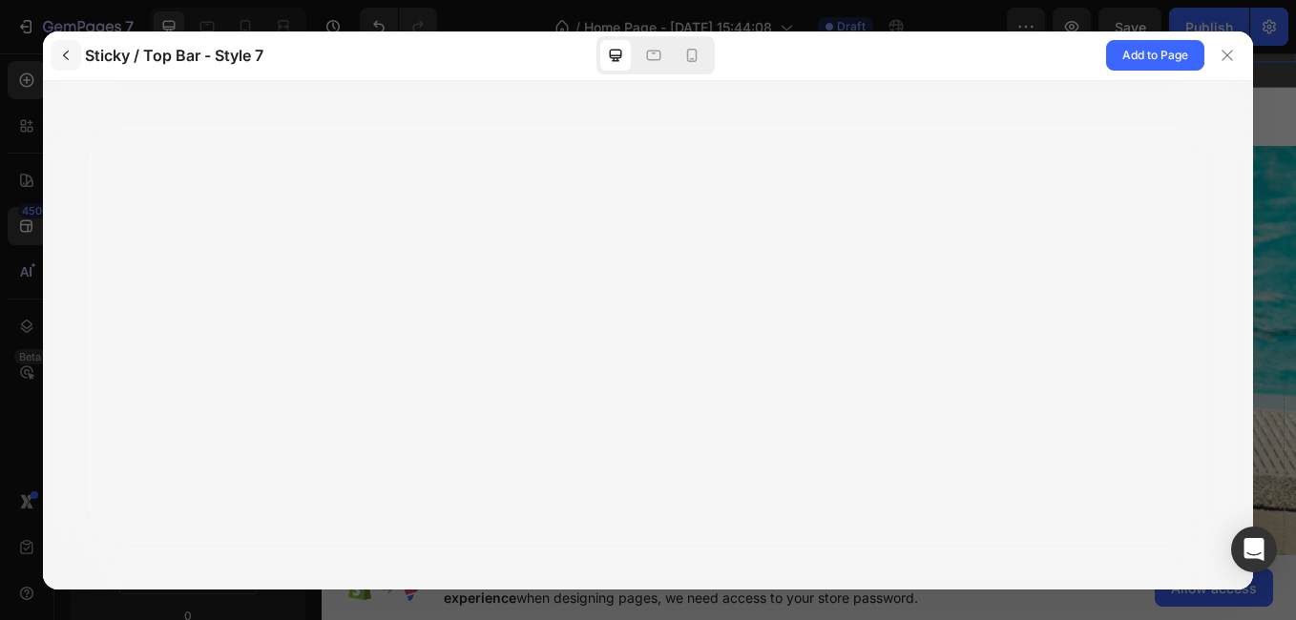
click at [68, 53] on icon "button" at bounding box center [65, 55] width 15 height 15
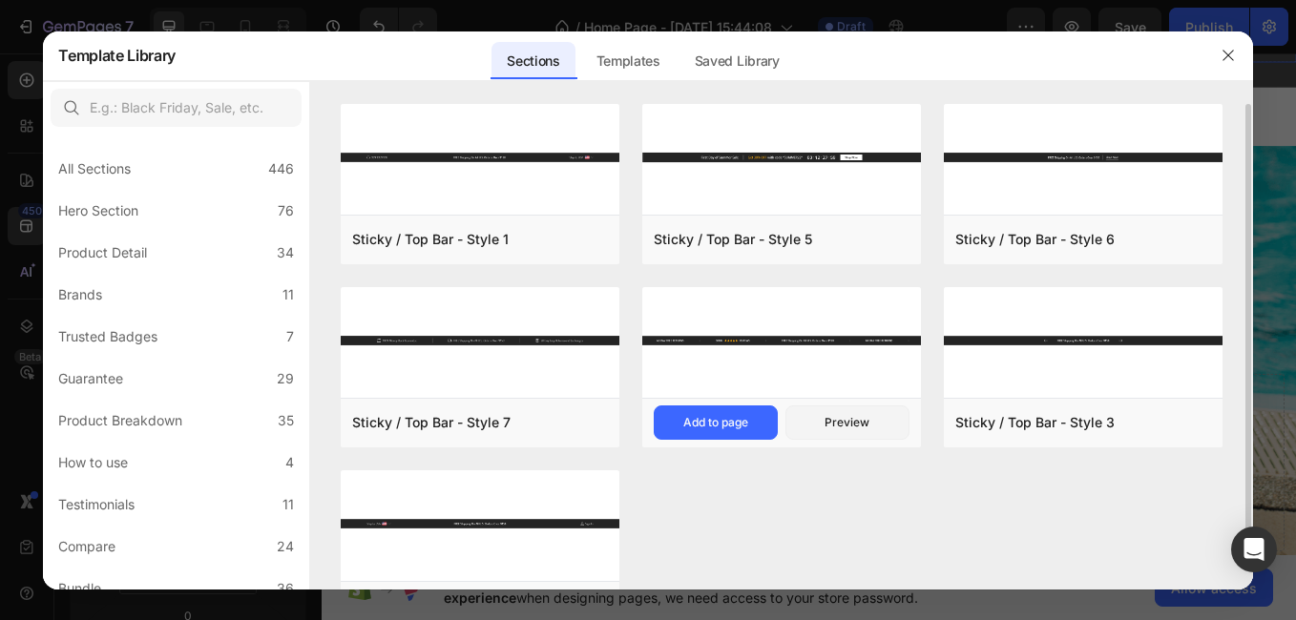
click at [755, 333] on img at bounding box center [781, 340] width 279 height 107
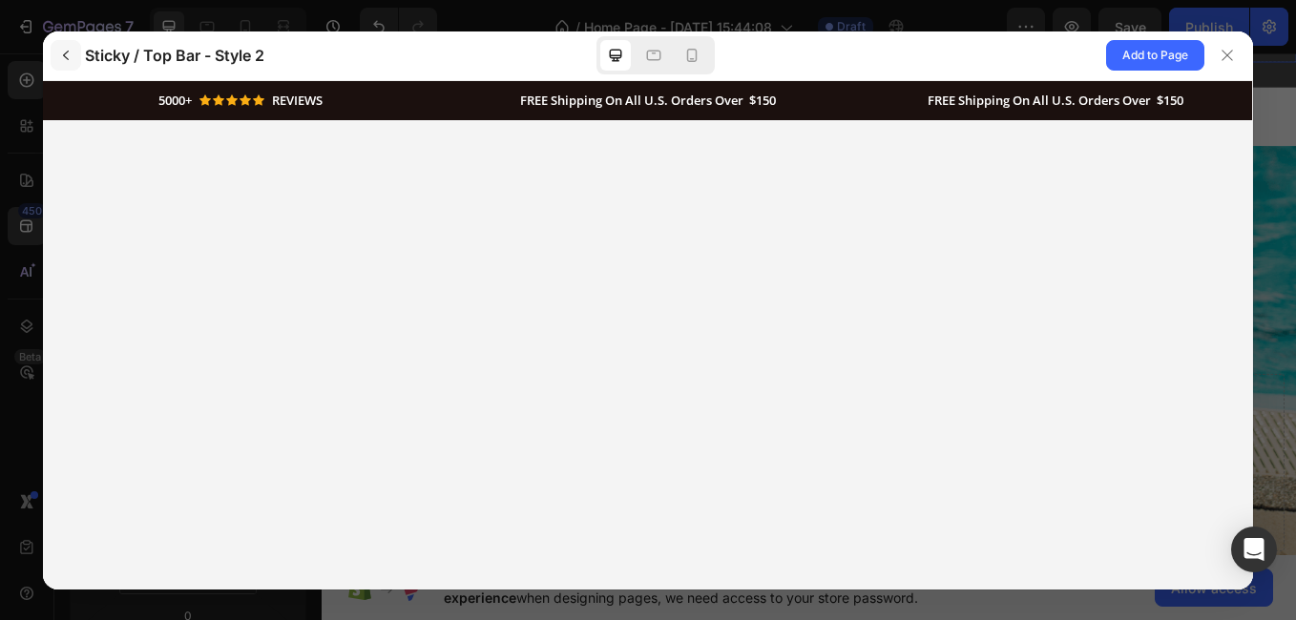
click at [66, 54] on icon "button" at bounding box center [65, 55] width 15 height 15
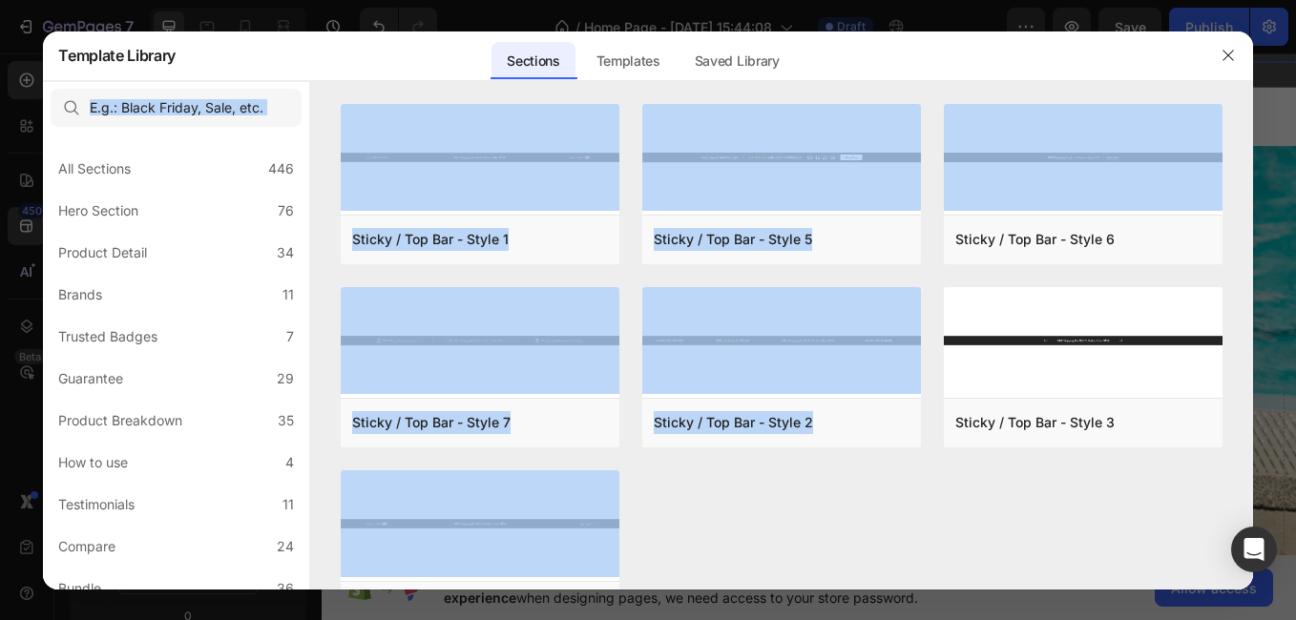
drag, startPoint x: 1248, startPoint y: 119, endPoint x: 1252, endPoint y: 51, distance: 68.8
click at [1252, 51] on div "Template Library Sections Templates Existing pages Saved Library Templates Save…" at bounding box center [647, 310] width 1209 height 558
drag, startPoint x: 1252, startPoint y: 51, endPoint x: 1247, endPoint y: 91, distance: 40.5
click at [1247, 91] on div at bounding box center [781, 92] width 942 height 23
drag, startPoint x: 1249, startPoint y: 125, endPoint x: 1249, endPoint y: 90, distance: 35.3
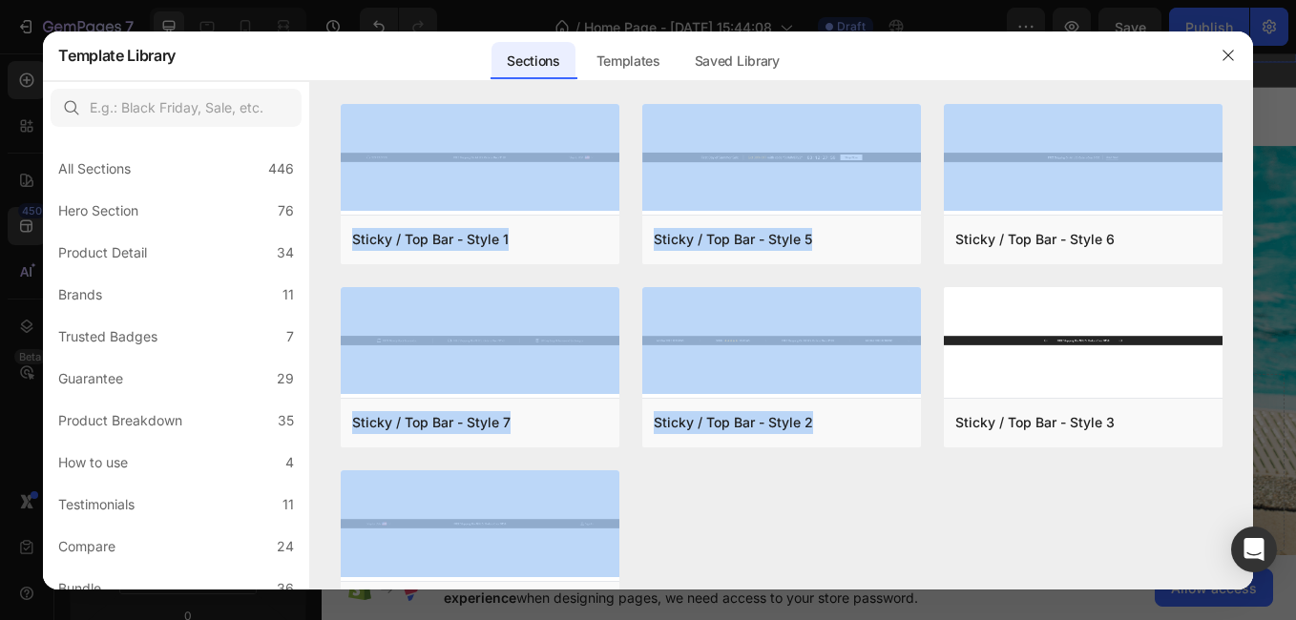
click at [1249, 90] on div "Refresh Create once, use everywhere with Theme Section The new feature on GemPa…" at bounding box center [781, 335] width 942 height 509
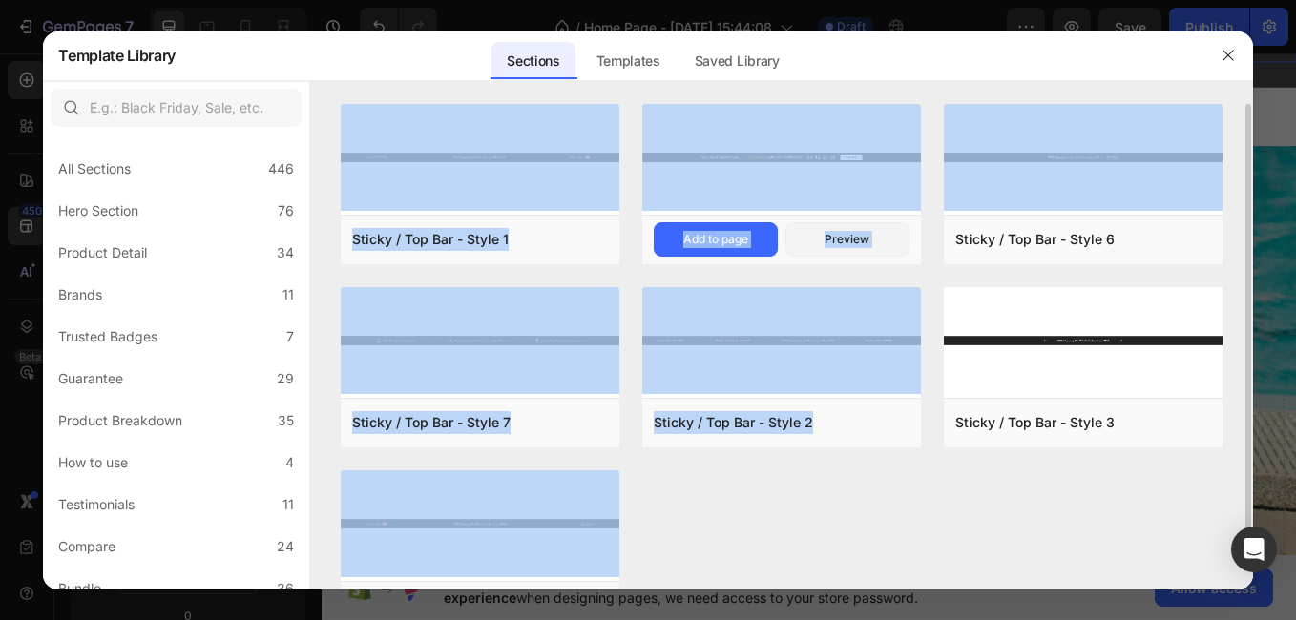
drag, startPoint x: 1249, startPoint y: 90, endPoint x: 659, endPoint y: 259, distance: 614.5
click at [1249, 90] on div at bounding box center [781, 92] width 942 height 23
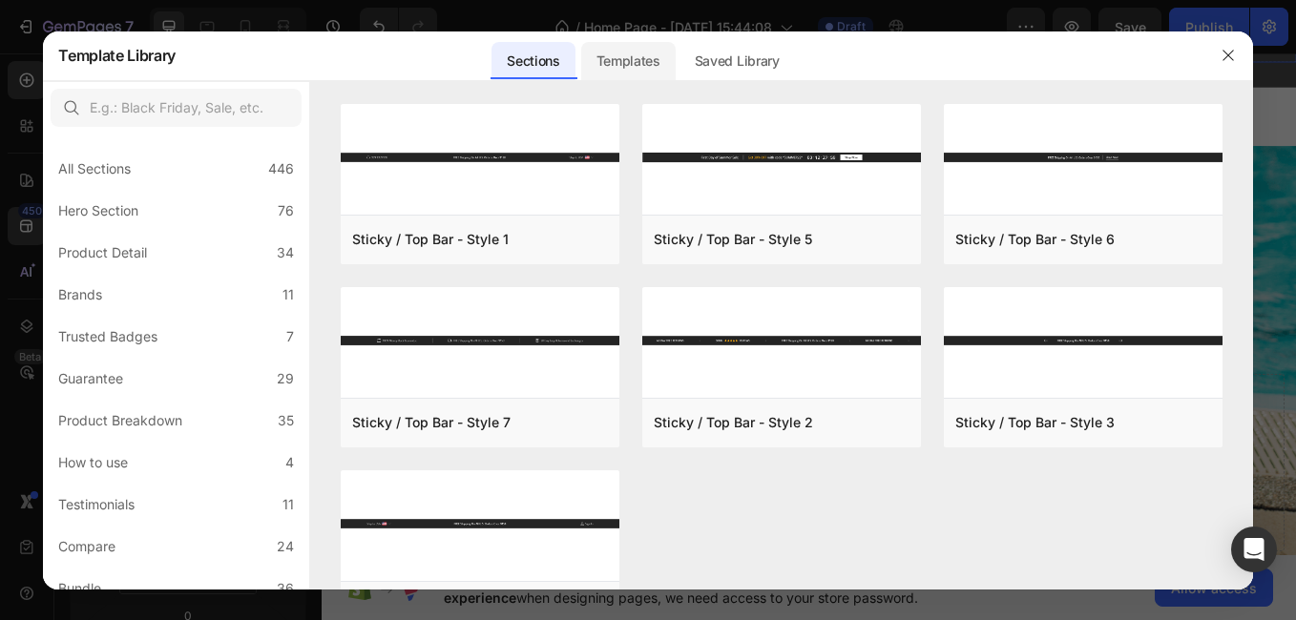
click at [651, 51] on div "Templates" at bounding box center [628, 61] width 94 height 38
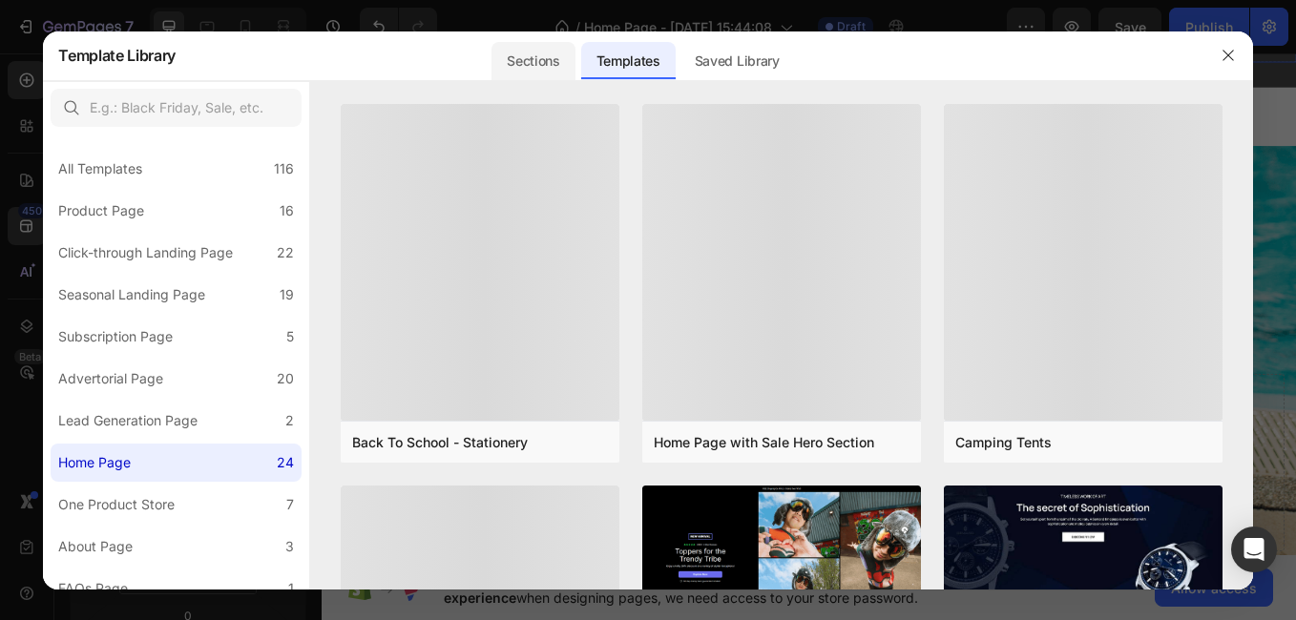
click at [554, 59] on div "Sections" at bounding box center [533, 61] width 83 height 38
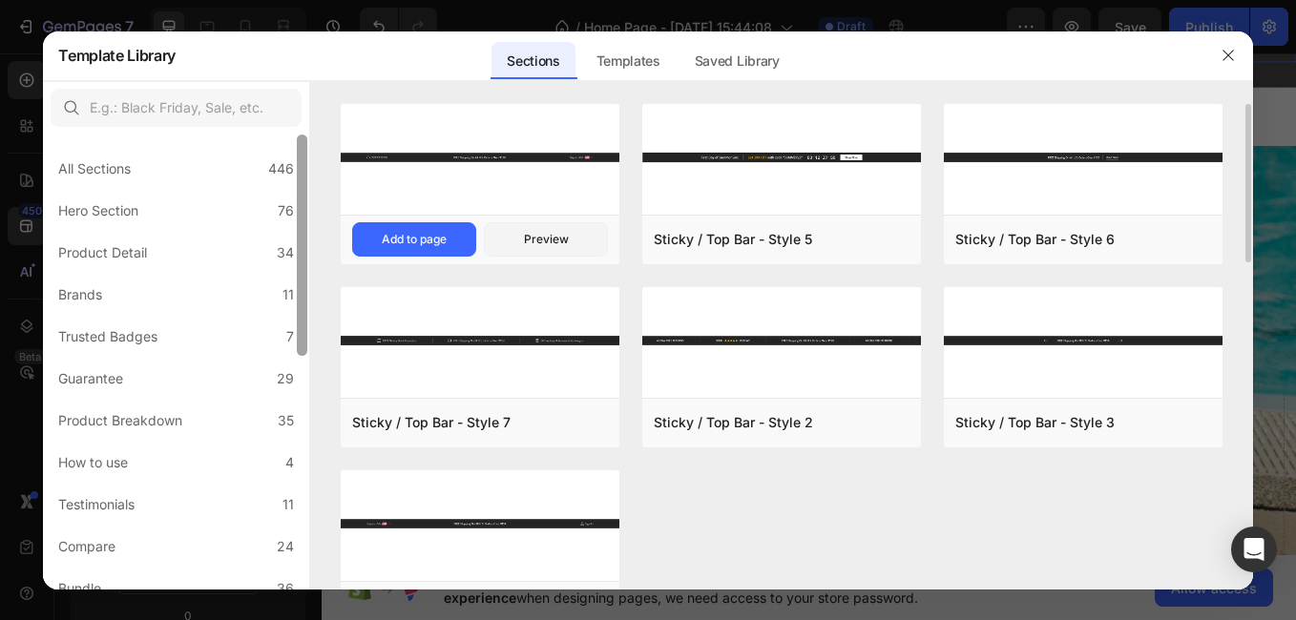
drag, startPoint x: 297, startPoint y: 350, endPoint x: 425, endPoint y: 104, distance: 277.5
click at [425, 104] on div "All Sections 446 Hero Section 76 Product Detail 34 Brands 11 Trusted Badges 7 G…" at bounding box center [647, 335] width 1209 height 509
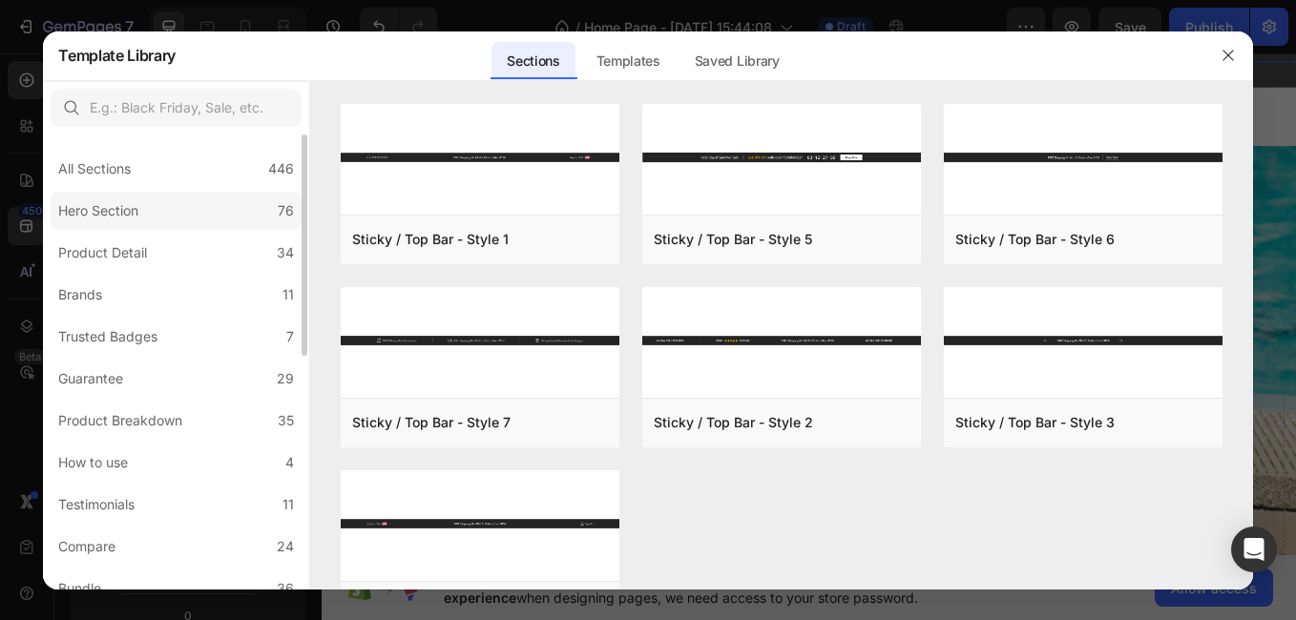
click at [152, 214] on label "Hero Section 76" at bounding box center [176, 211] width 251 height 38
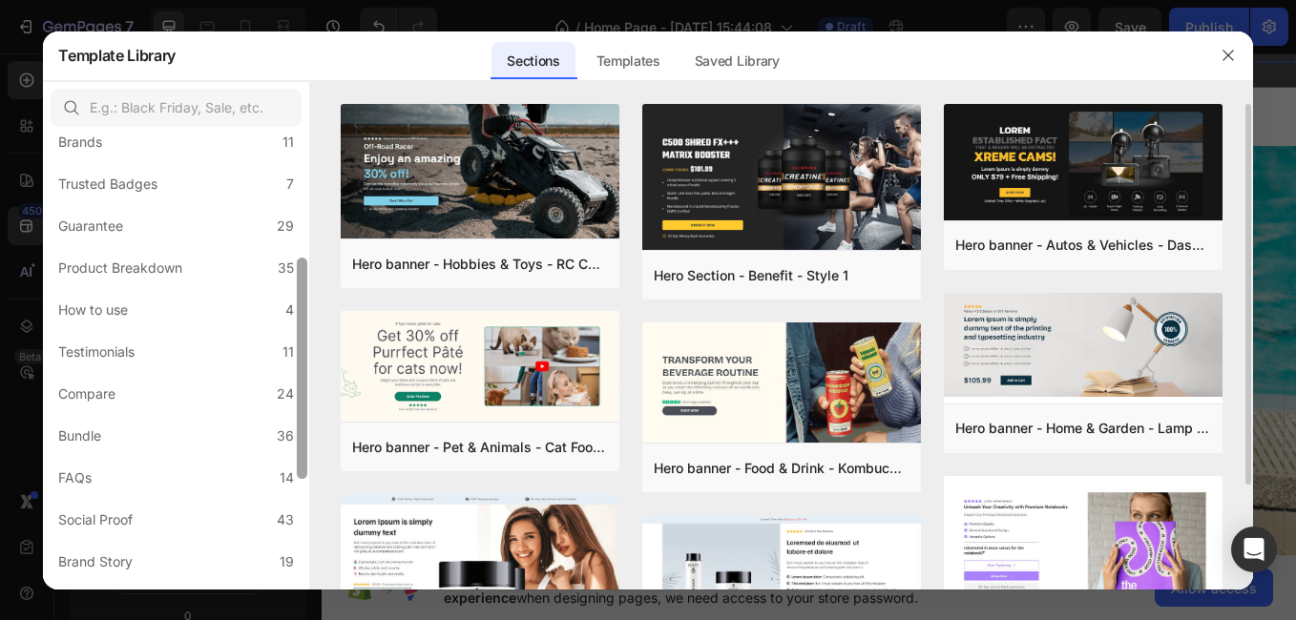
scroll to position [186, 0]
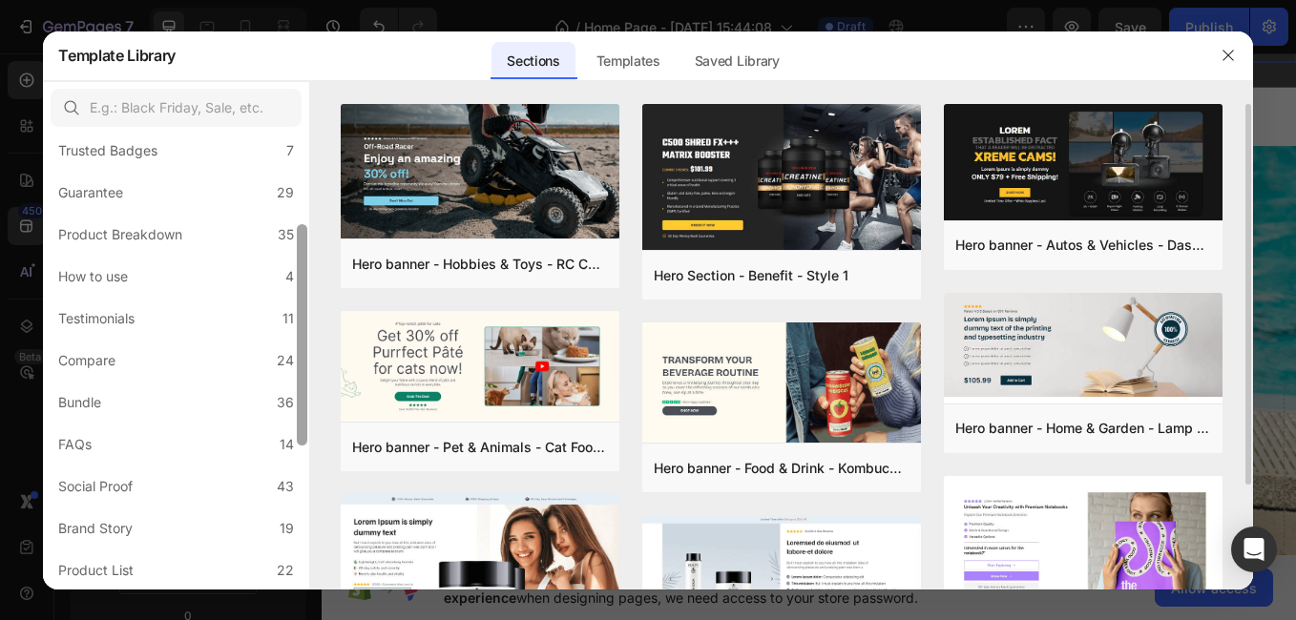
drag, startPoint x: 304, startPoint y: 346, endPoint x: 314, endPoint y: 436, distance: 91.3
click at [314, 436] on div "All Sections 446 Hero Section 76 Product Detail 34 Brands 11 Trusted Badges 7 G…" at bounding box center [647, 335] width 1209 height 509
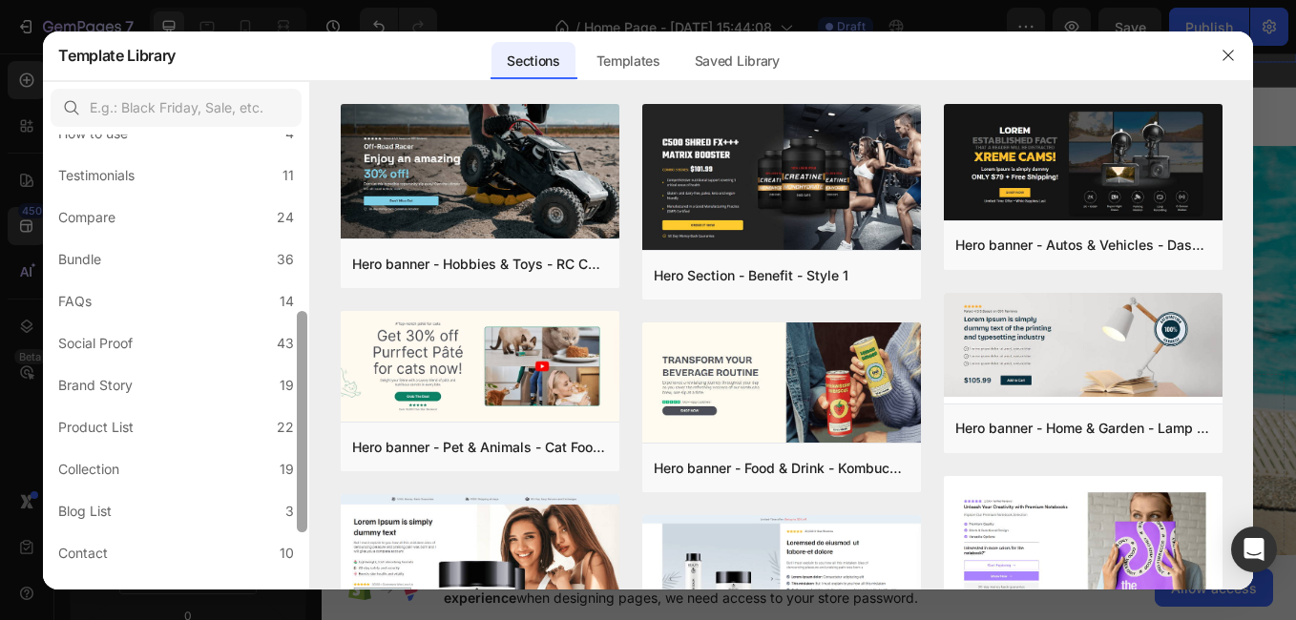
scroll to position [341, 0]
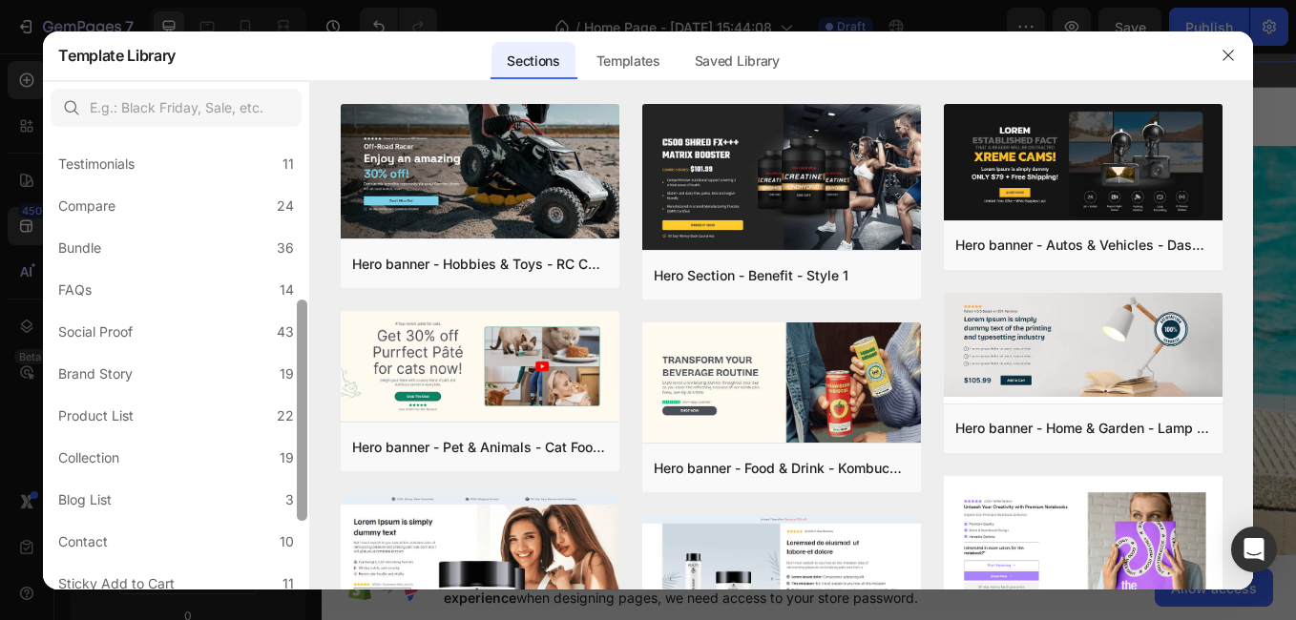
drag, startPoint x: 303, startPoint y: 434, endPoint x: 304, endPoint y: 510, distance: 75.4
click at [304, 510] on div at bounding box center [302, 410] width 10 height 221
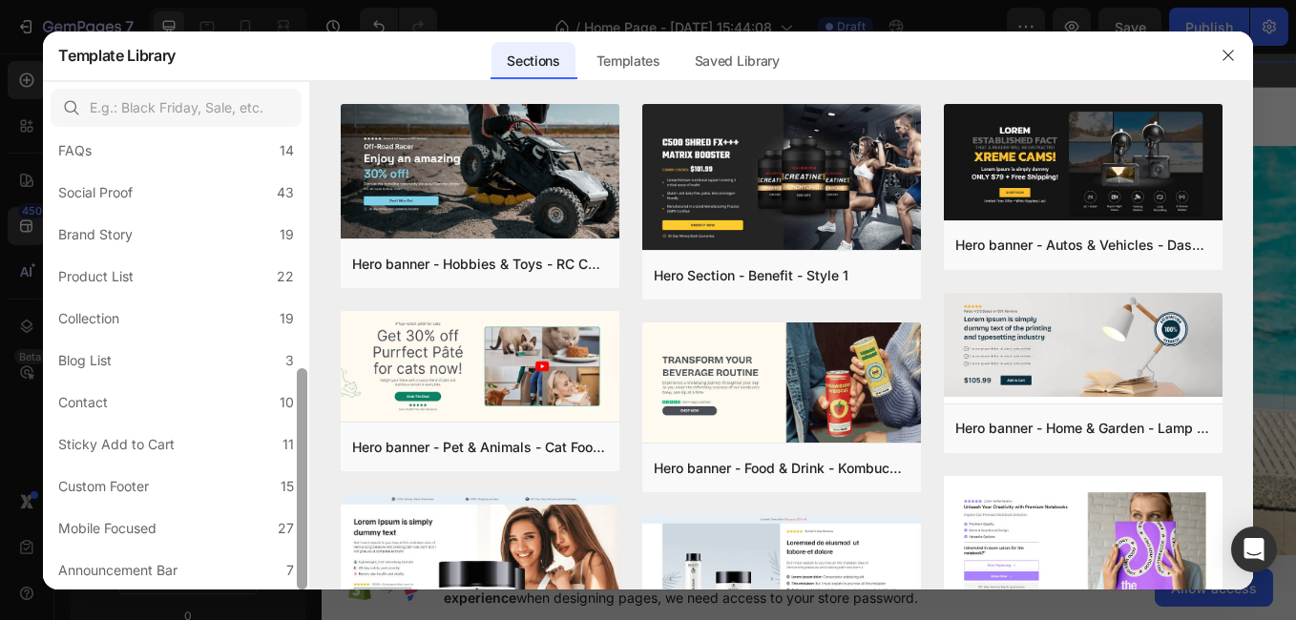
drag, startPoint x: 303, startPoint y: 500, endPoint x: 308, endPoint y: 575, distance: 74.7
click at [308, 575] on div at bounding box center [302, 362] width 14 height 455
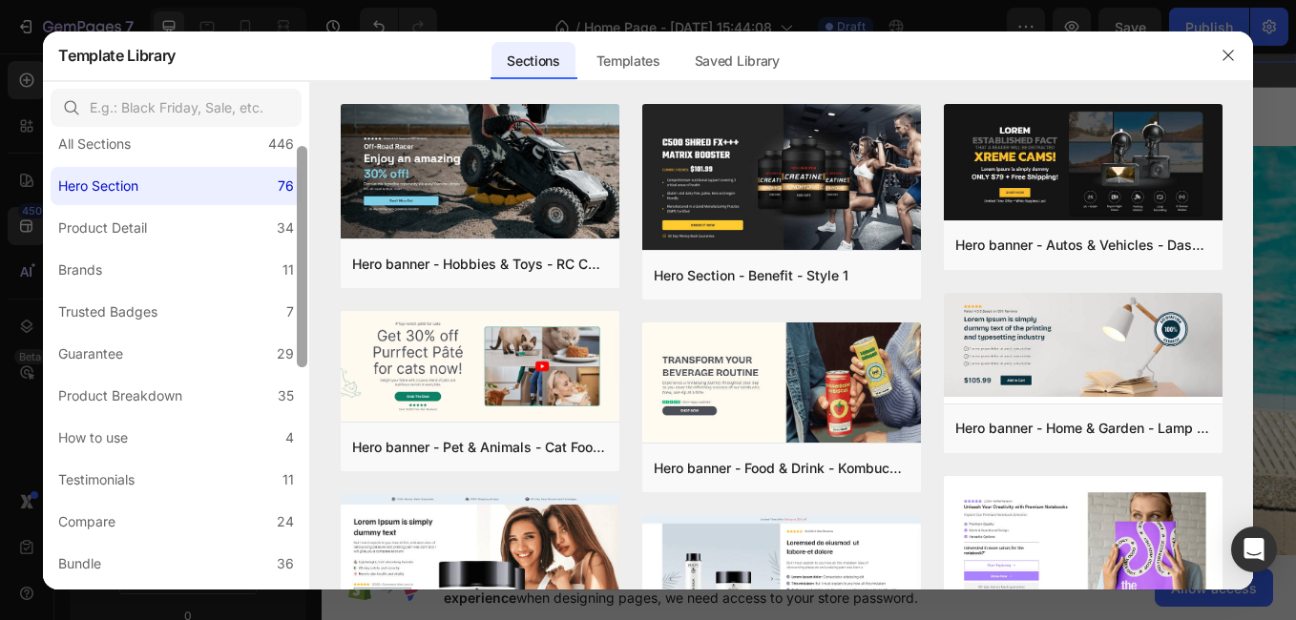
click at [305, 137] on div at bounding box center [302, 362] width 14 height 455
drag, startPoint x: 304, startPoint y: 168, endPoint x: 288, endPoint y: 129, distance: 42.0
click at [288, 129] on div "All Sections 446 Hero Section 76 Product Detail 34 Brands 11 Trusted Badges 7 G…" at bounding box center [176, 335] width 267 height 509
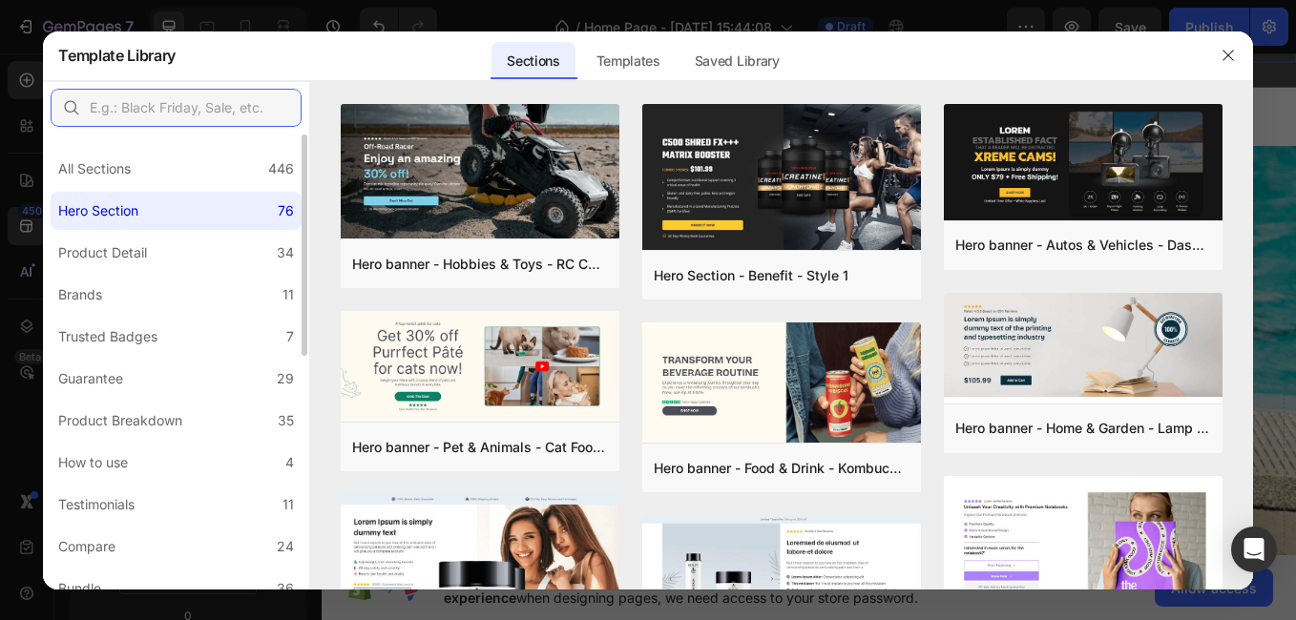
click at [232, 112] on input "text" at bounding box center [176, 108] width 251 height 38
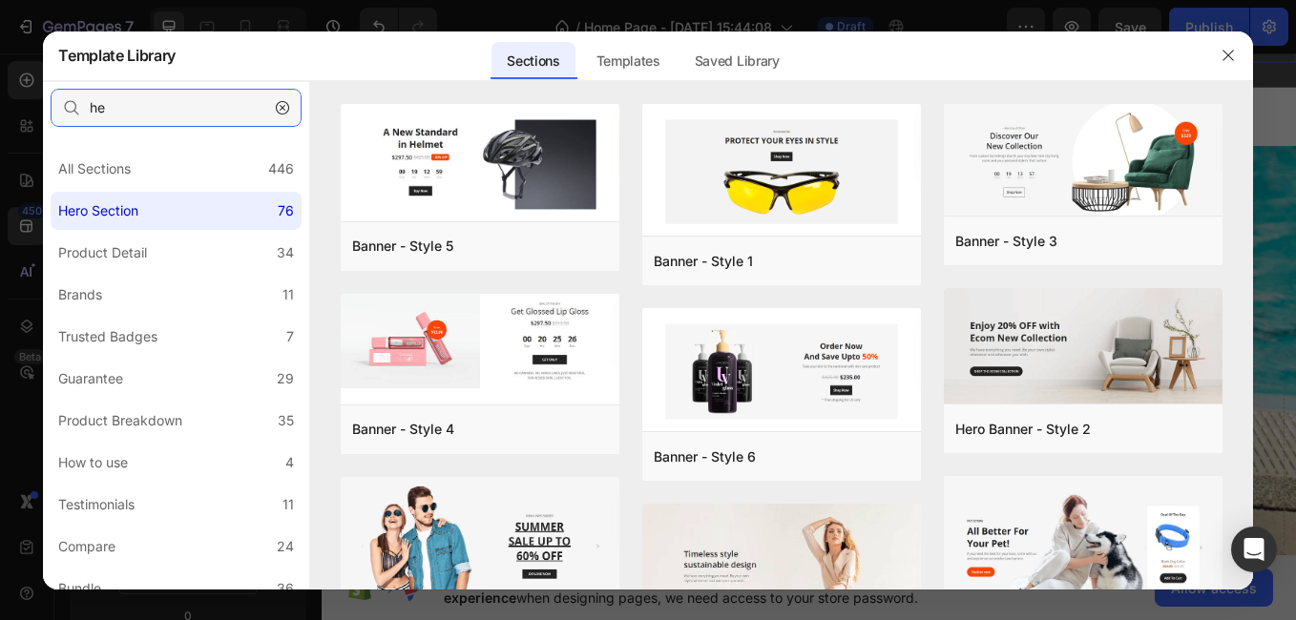
type input "h"
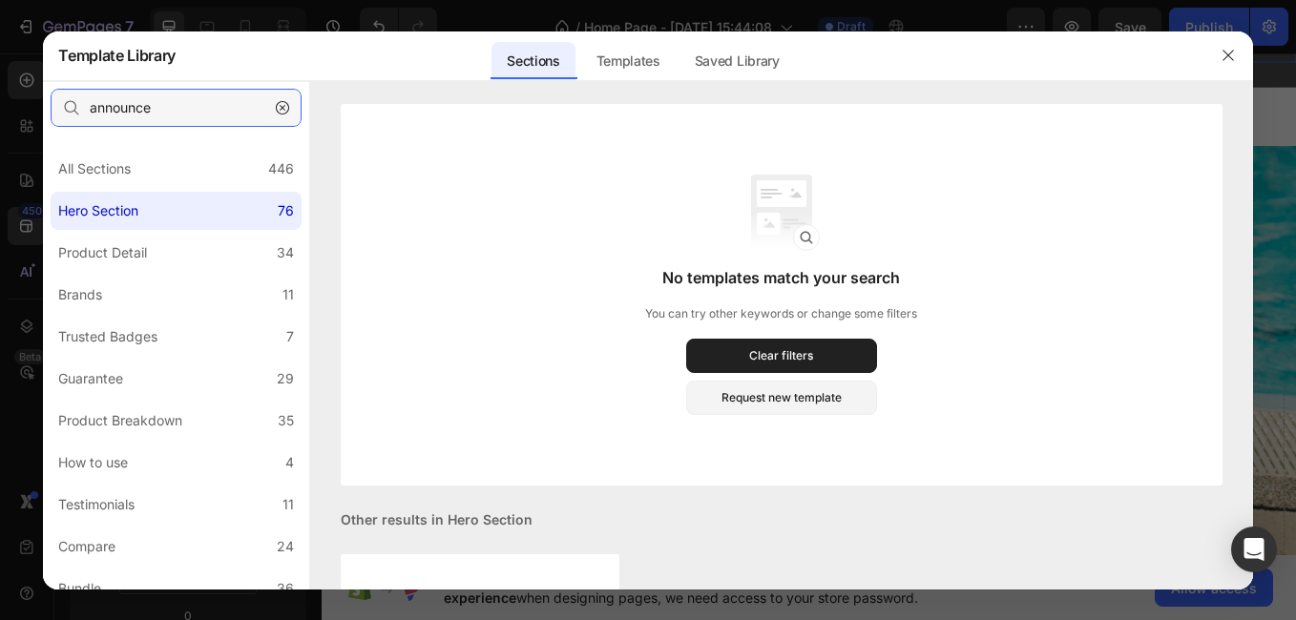
type input "announce"
click at [273, 106] on button "button" at bounding box center [282, 108] width 31 height 31
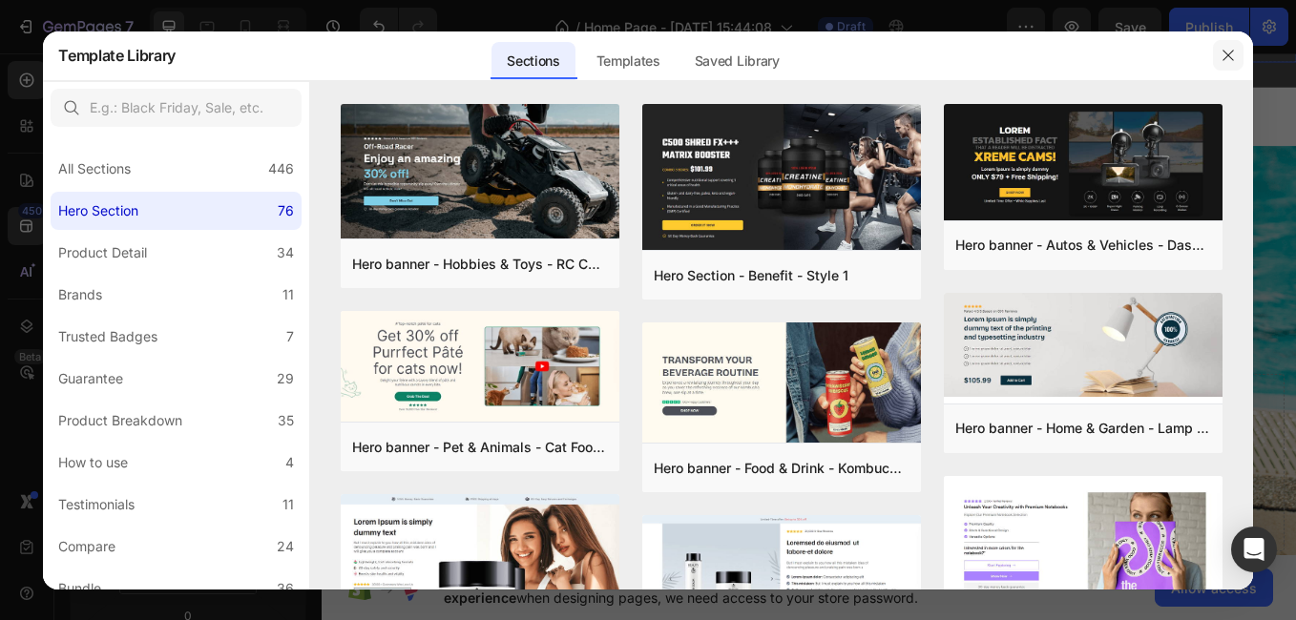
click at [1226, 51] on icon "button" at bounding box center [1228, 55] width 15 height 15
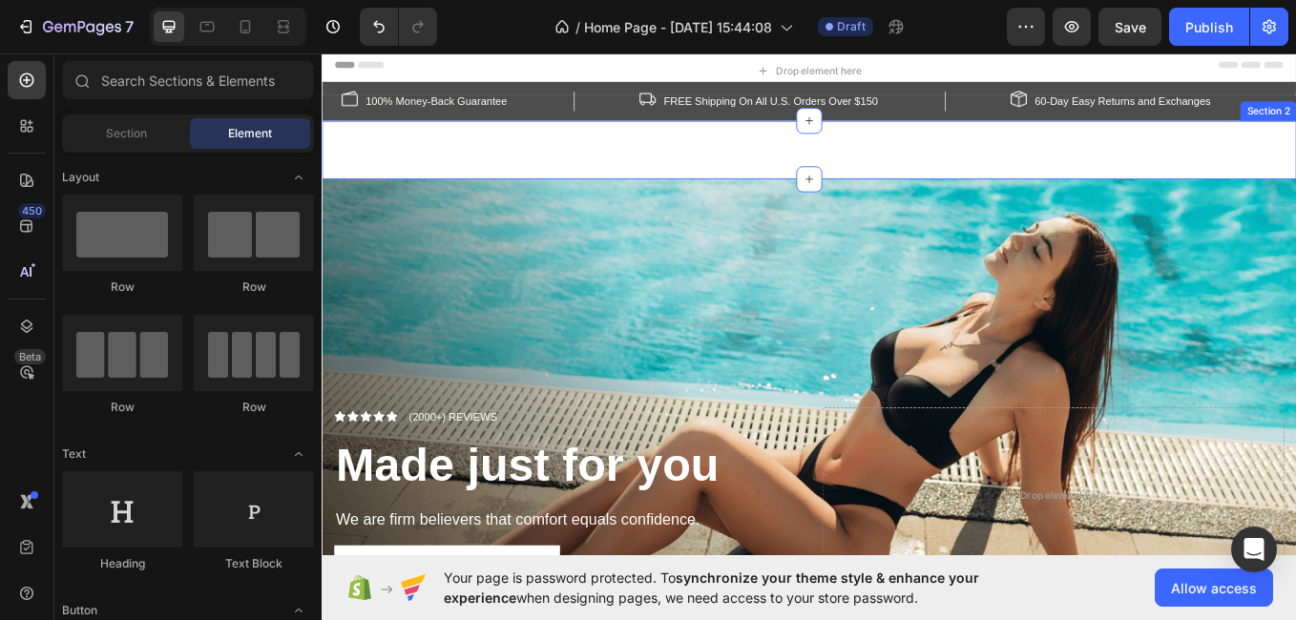
click at [1094, 173] on div "Drop element here Row Section 2" at bounding box center [894, 167] width 1145 height 69
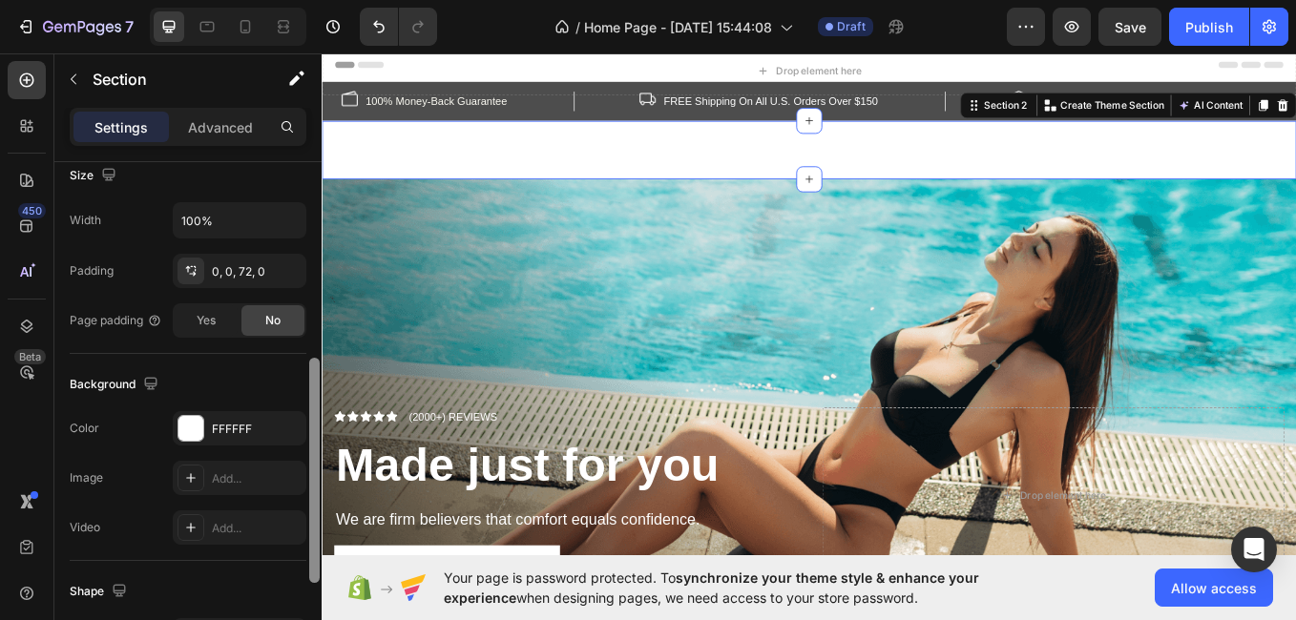
scroll to position [433, 0]
drag, startPoint x: 315, startPoint y: 380, endPoint x: 310, endPoint y: 571, distance: 190.9
click at [310, 571] on div at bounding box center [314, 465] width 10 height 225
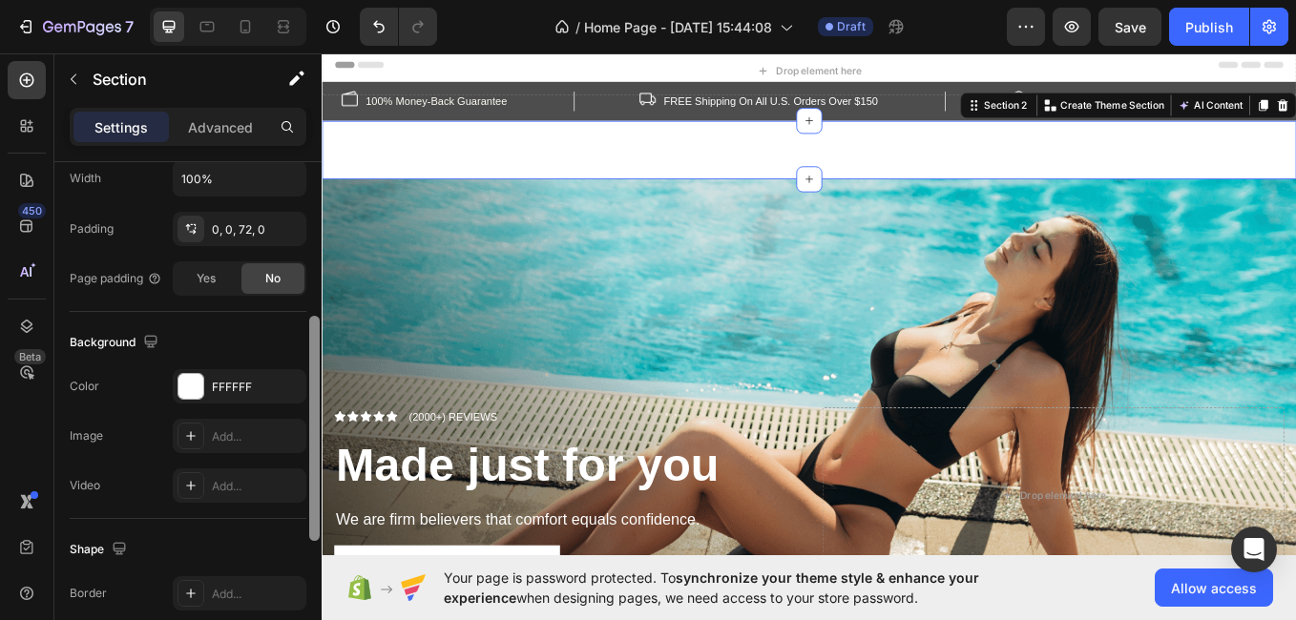
drag, startPoint x: 312, startPoint y: 540, endPoint x: 317, endPoint y: 561, distance: 21.5
click at [317, 541] on div at bounding box center [314, 428] width 10 height 225
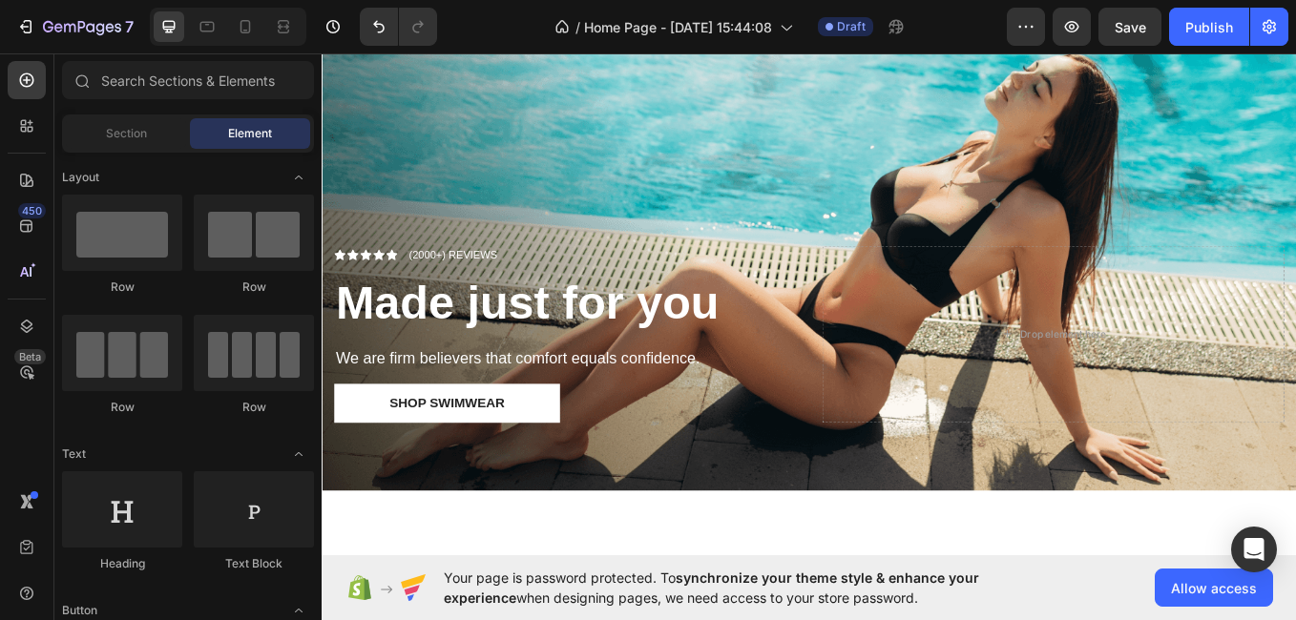
scroll to position [199, 0]
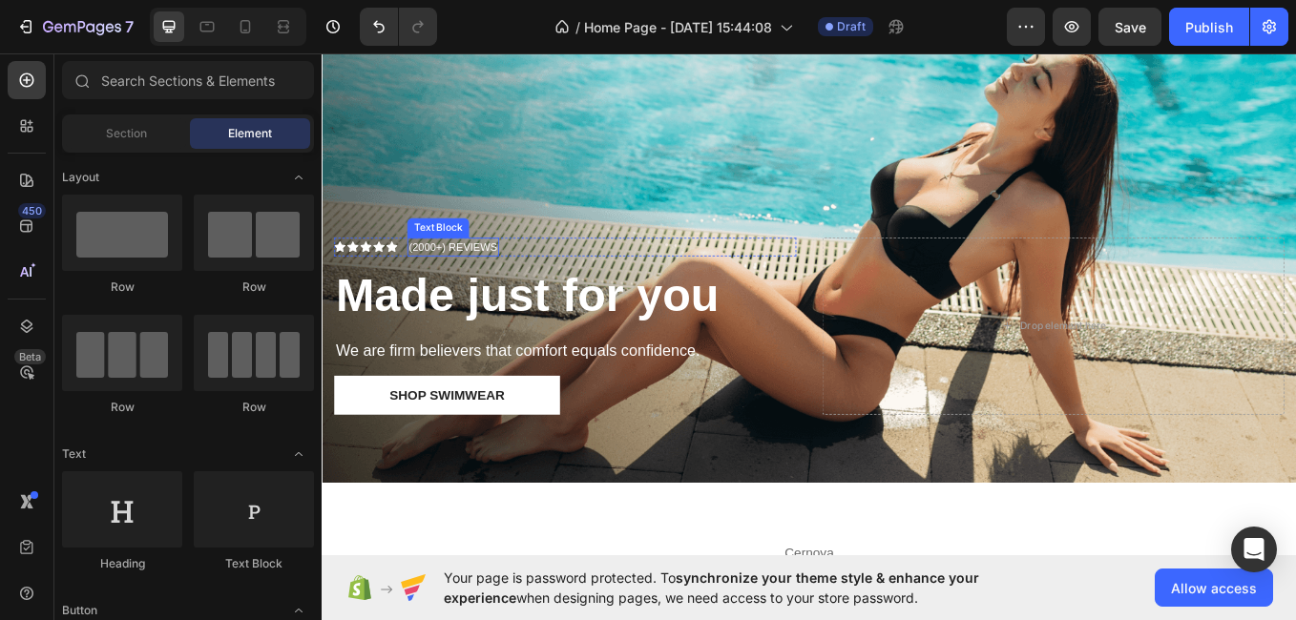
click at [440, 272] on p "(2000+) REVIEWS" at bounding box center [476, 281] width 104 height 19
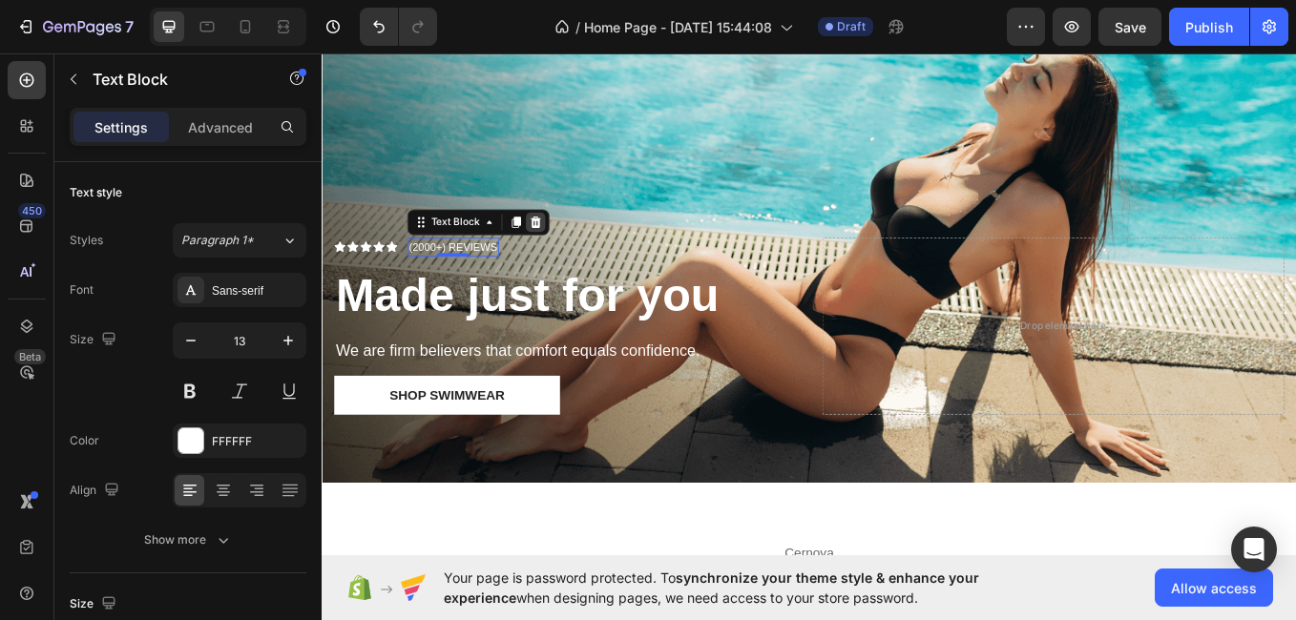
click at [576, 244] on icon at bounding box center [572, 251] width 15 height 15
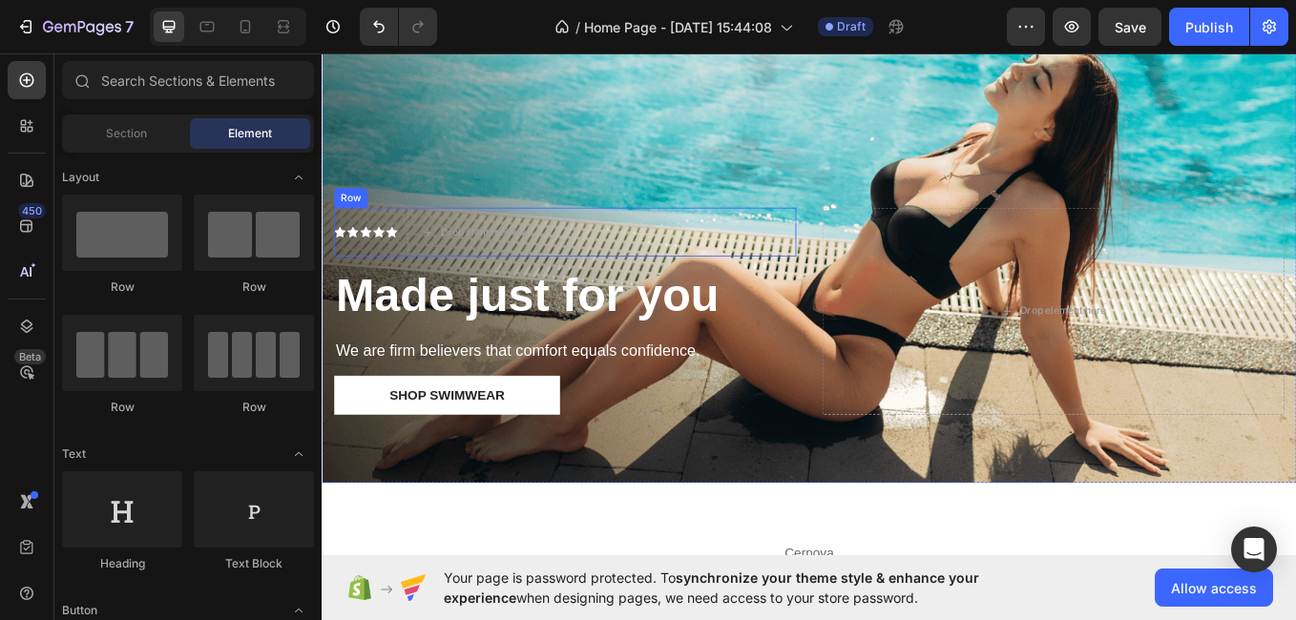
click at [412, 253] on div "Icon Icon Icon Icon Icon Icon List Drop element here Row" at bounding box center [607, 263] width 543 height 57
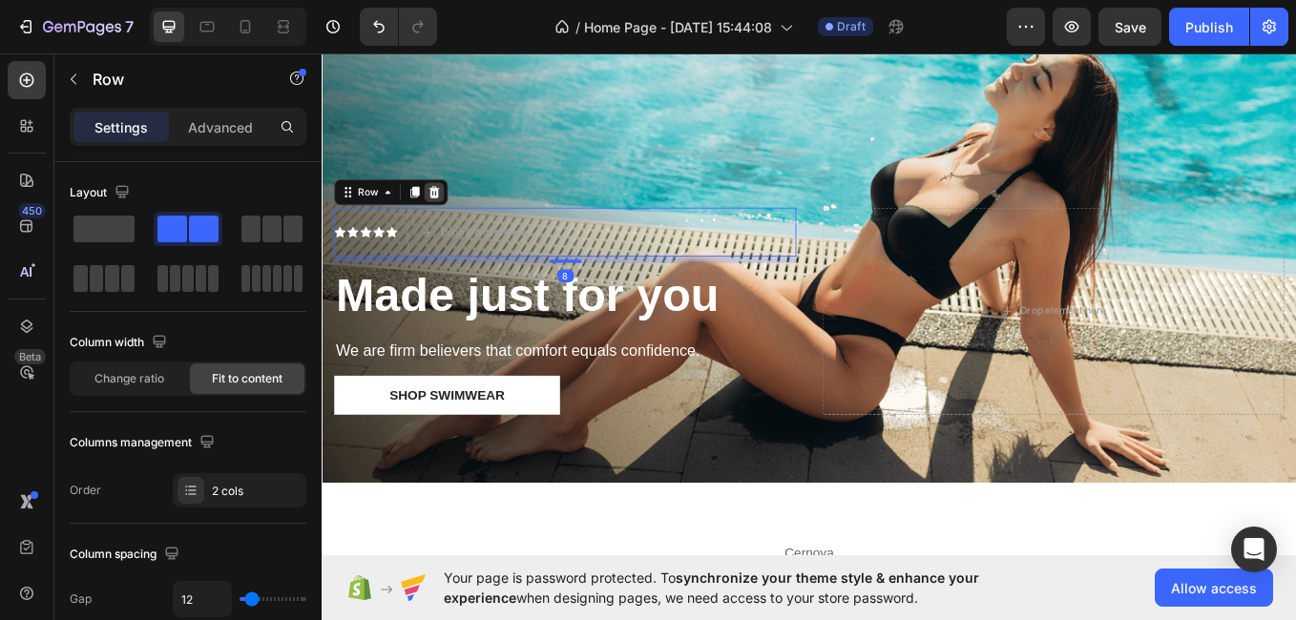
click at [442, 210] on div at bounding box center [453, 216] width 23 height 23
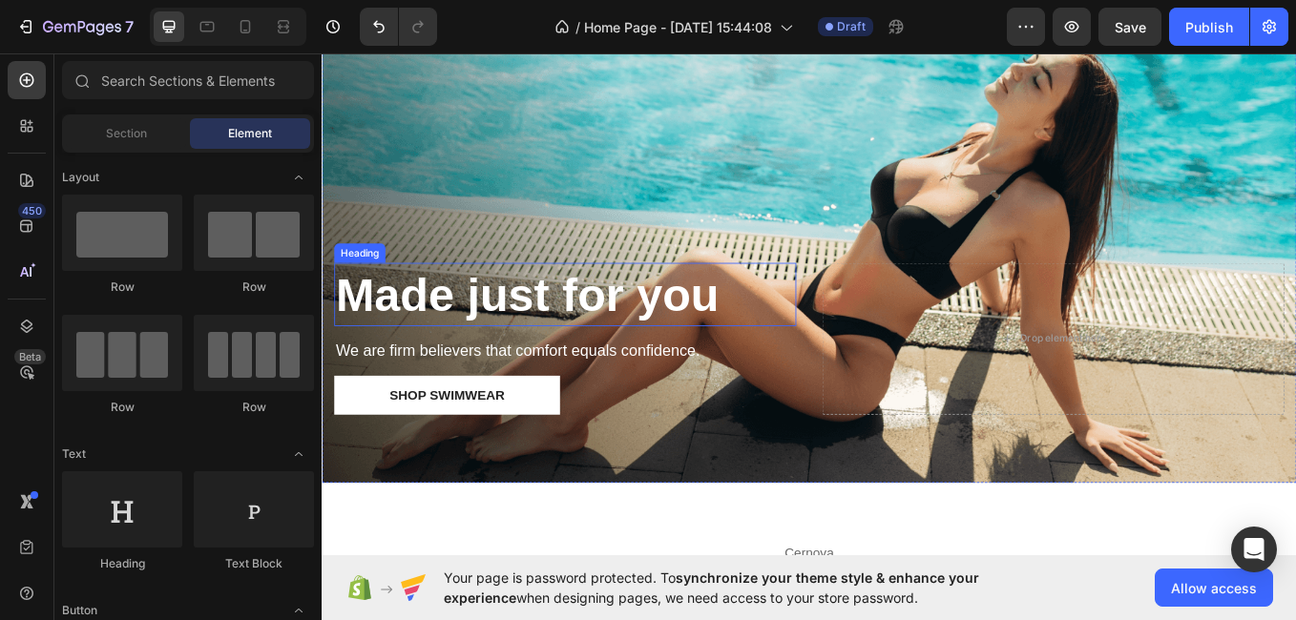
click at [528, 327] on strong "Made just for you" at bounding box center [563, 336] width 450 height 61
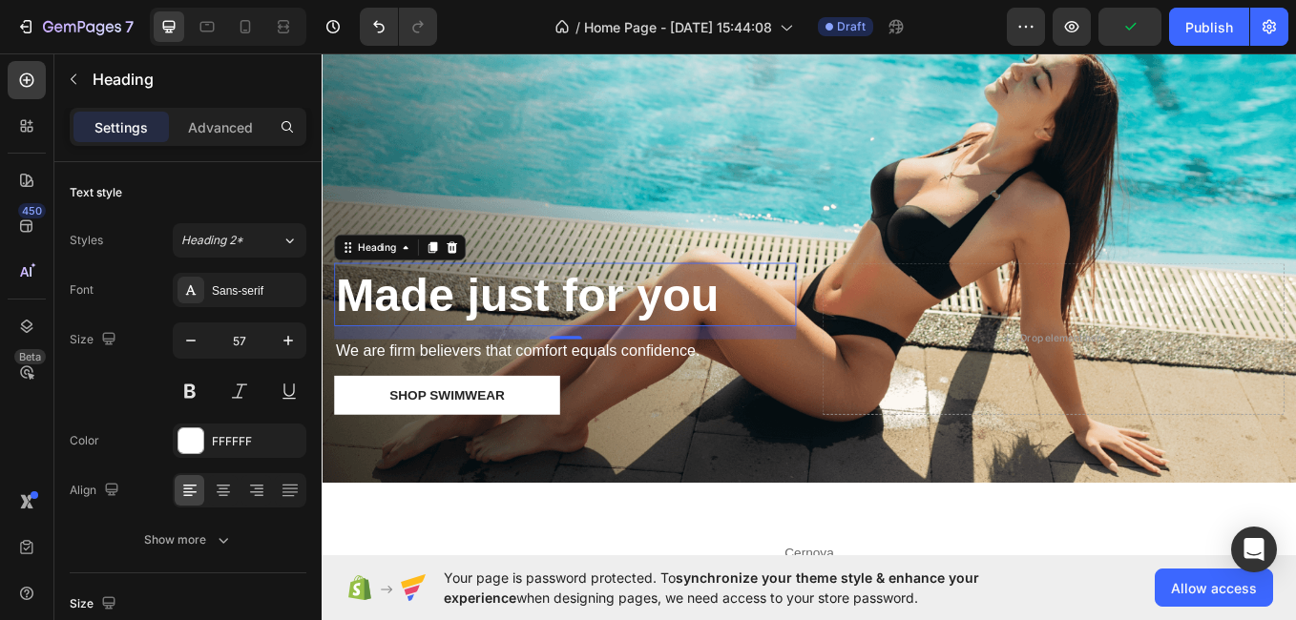
click at [807, 330] on h2 "Made just for you" at bounding box center [607, 337] width 543 height 74
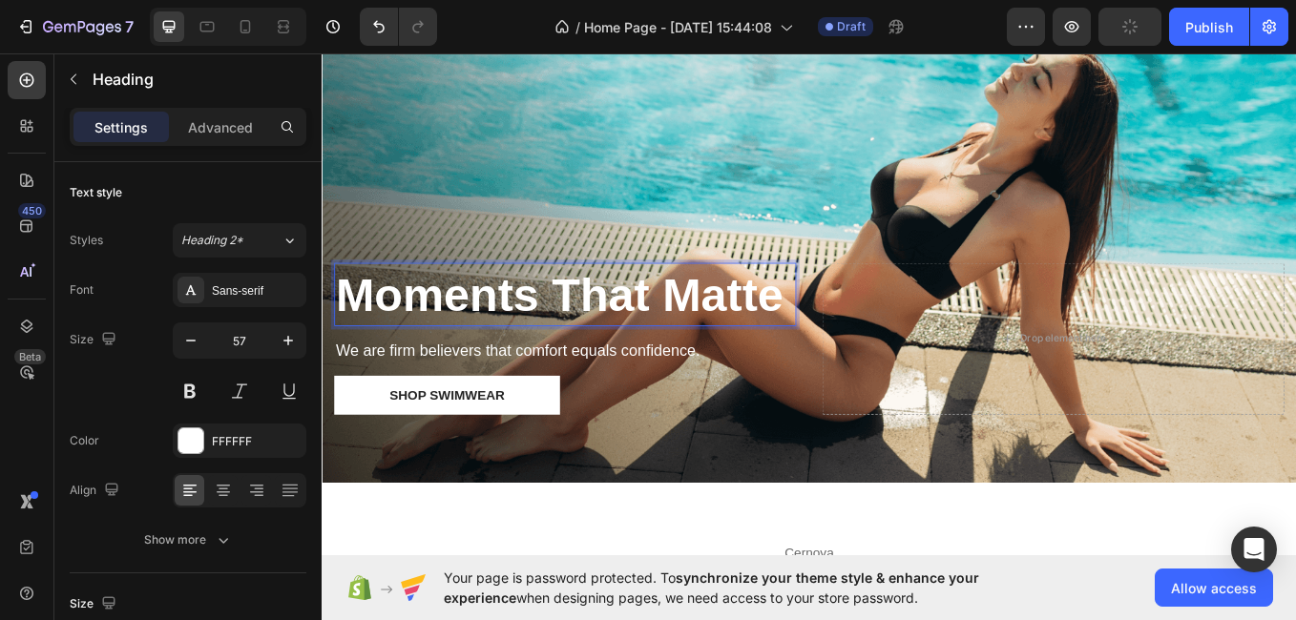
scroll to position [129, 0]
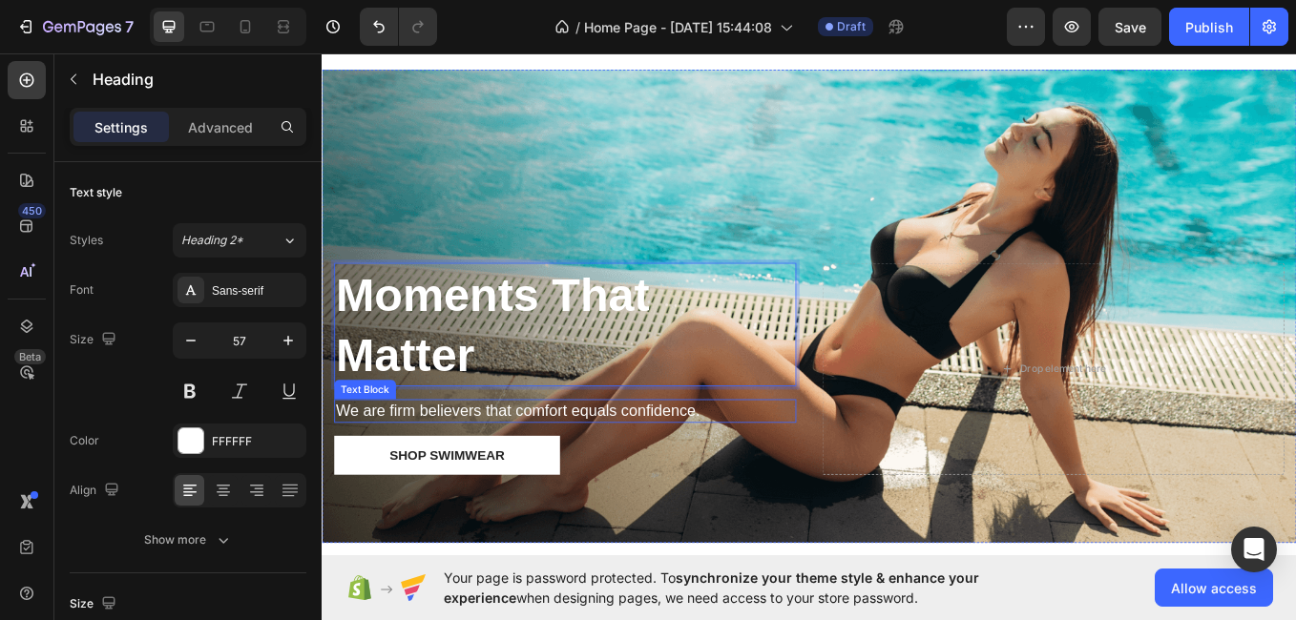
click at [758, 464] on p "We are firm believers that comfort equals confidence." at bounding box center [607, 474] width 539 height 24
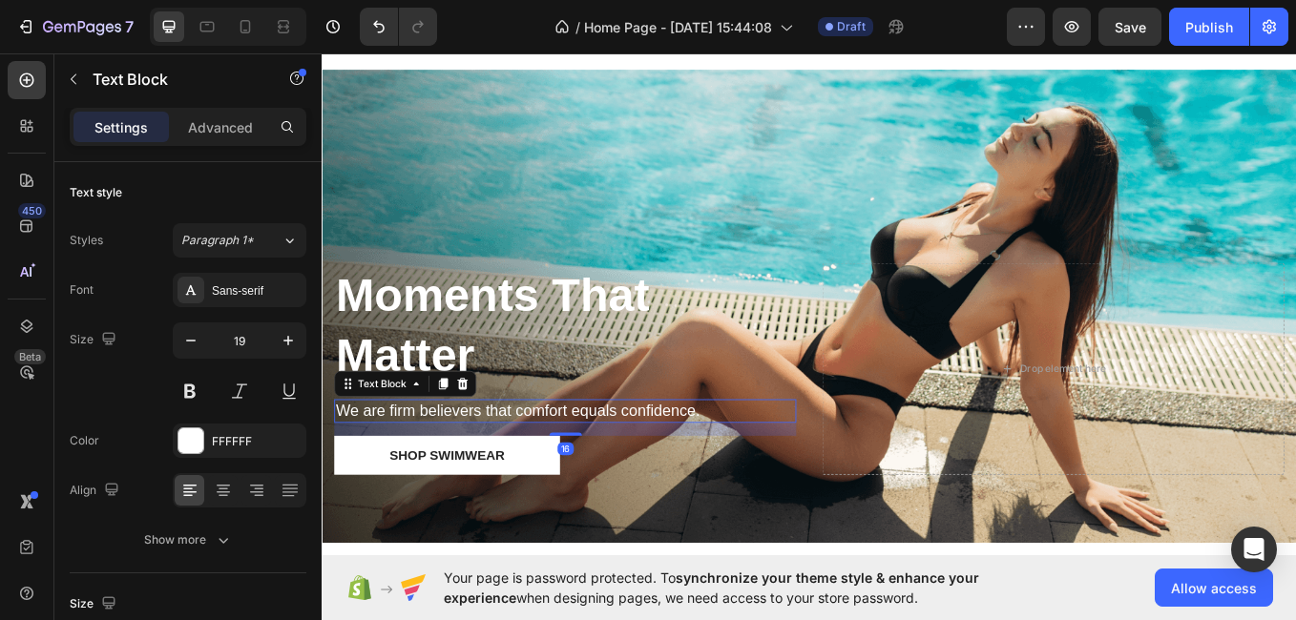
click at [770, 462] on p "We are firm believers that comfort equals confidence." at bounding box center [607, 474] width 539 height 24
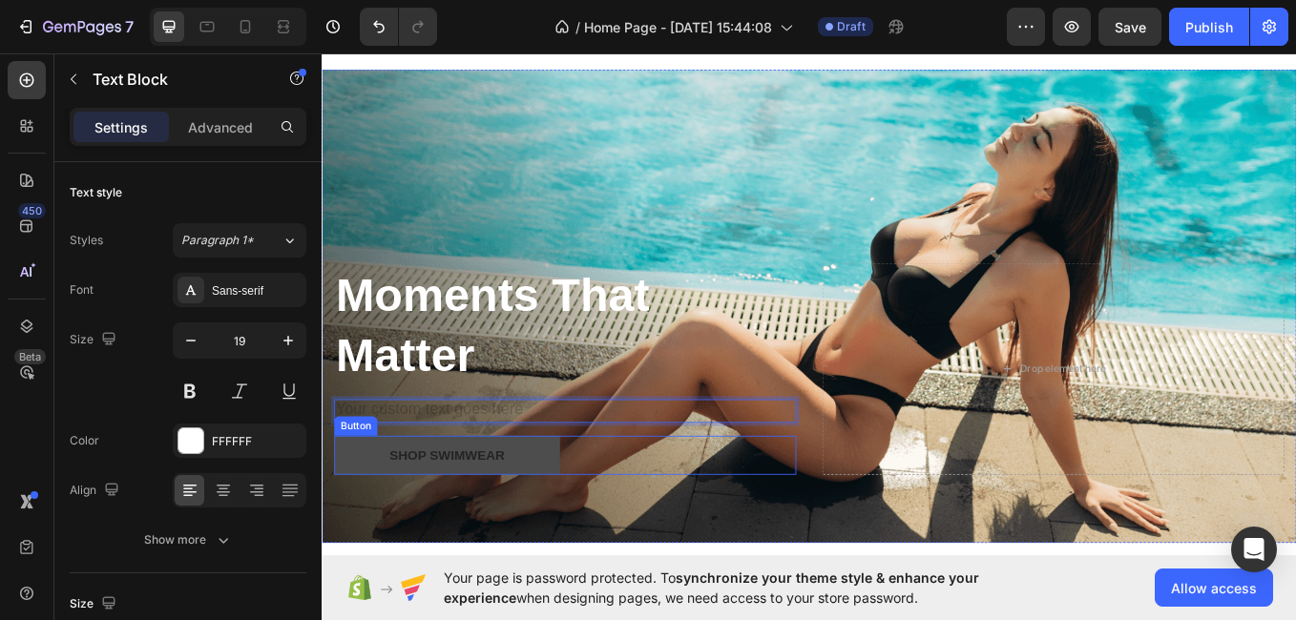
click at [572, 528] on button "Shop Swimwear" at bounding box center [468, 526] width 265 height 46
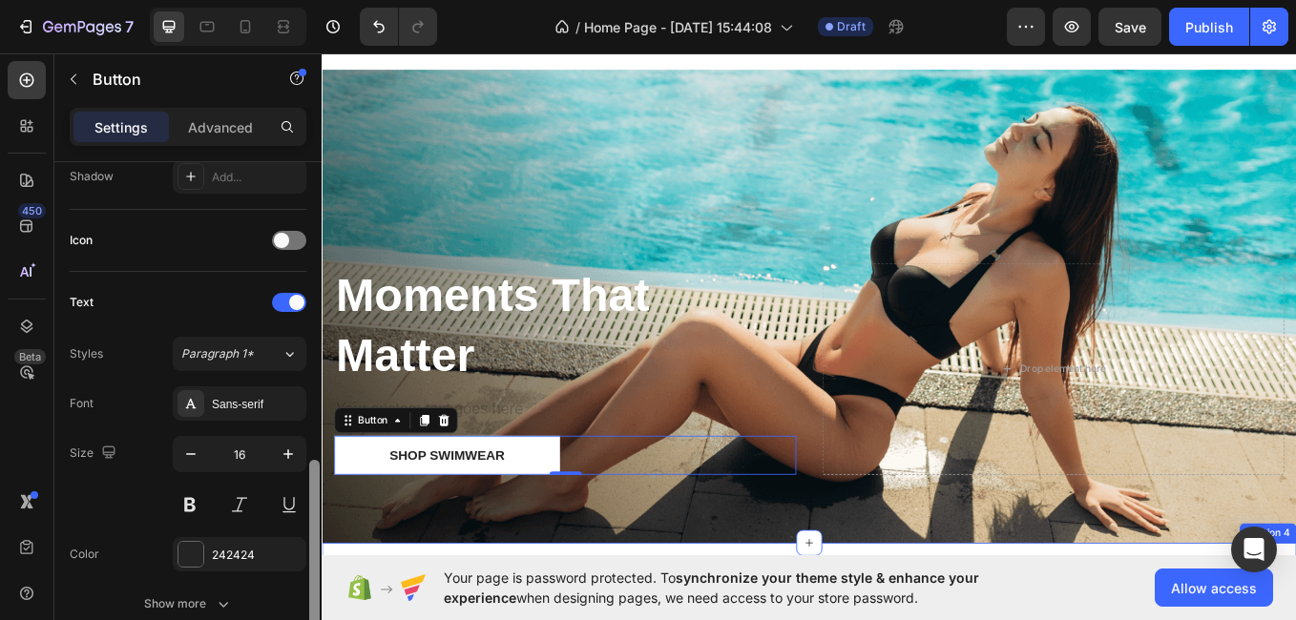
scroll to position [601, 0]
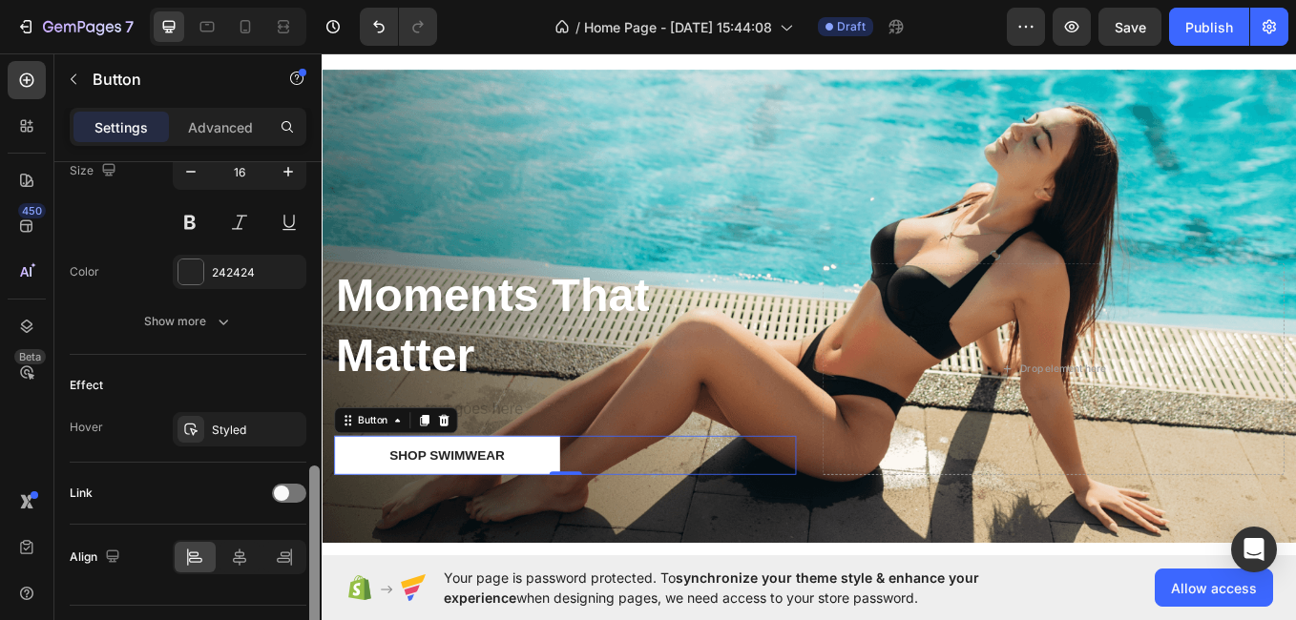
drag, startPoint x: 313, startPoint y: 261, endPoint x: 343, endPoint y: 565, distance: 305.9
click at [343, 0] on div "7 / Home Page - Aug 28, 15:44:08 Draft Preview Save Publish 450 Beta Sections(1…" at bounding box center [648, 0] width 1296 height 0
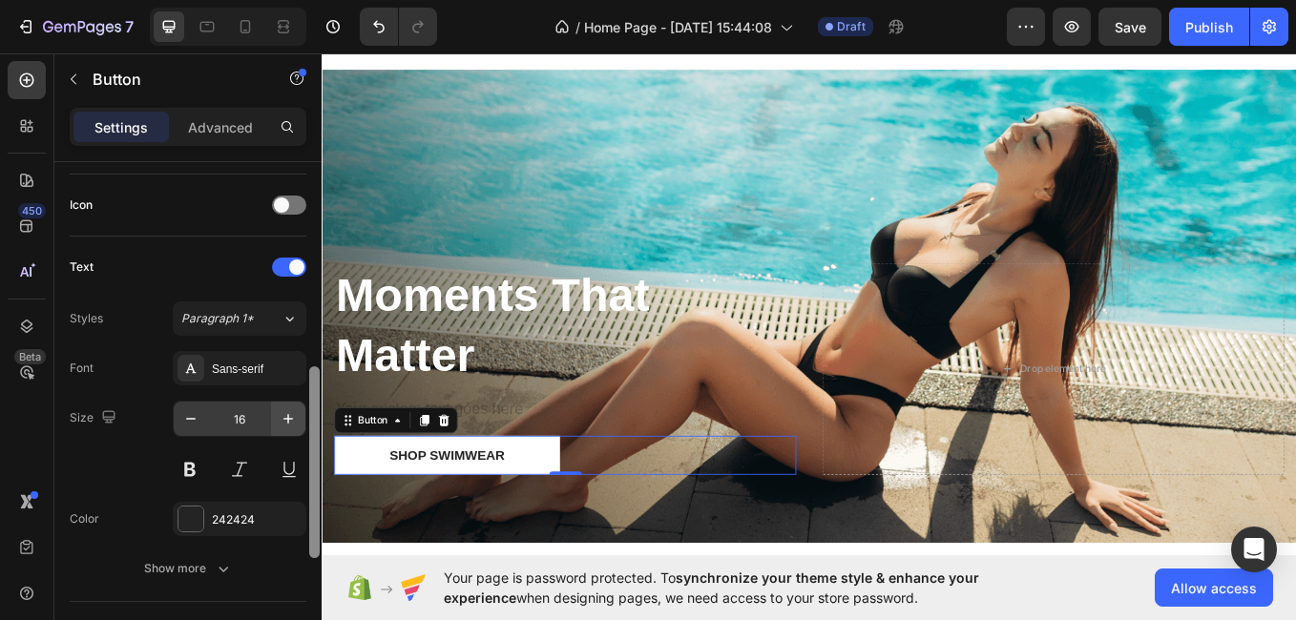
scroll to position [543, 0]
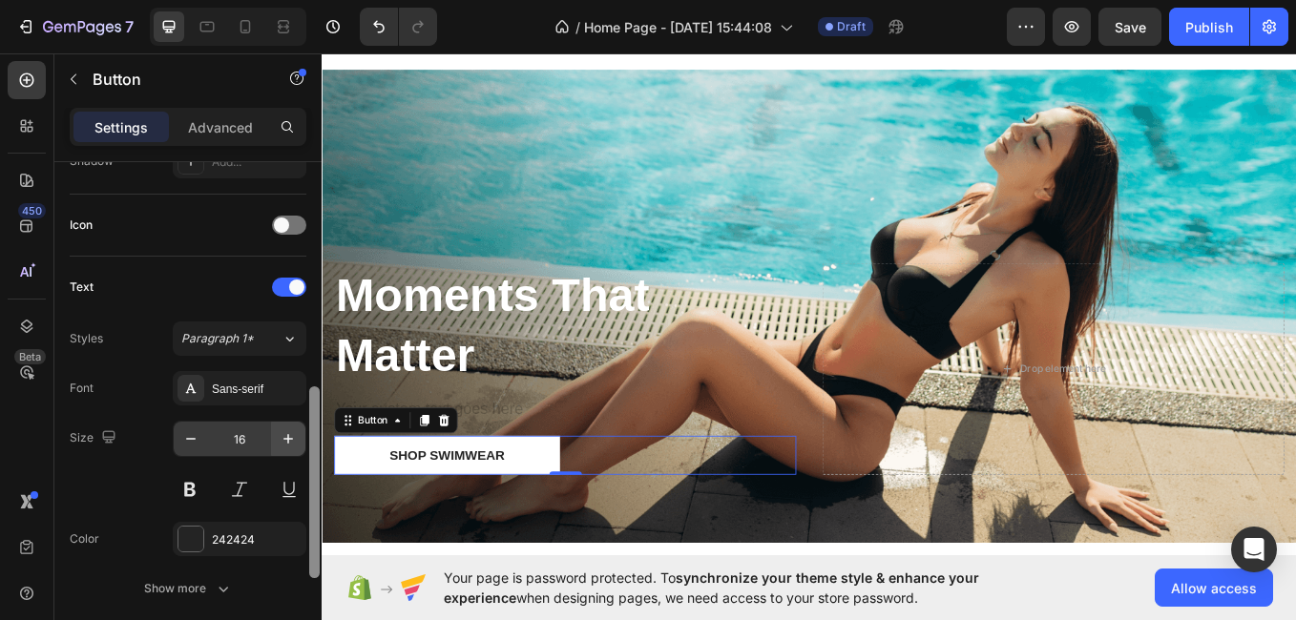
drag, startPoint x: 315, startPoint y: 550, endPoint x: 304, endPoint y: 449, distance: 101.7
click at [304, 449] on div "Size Width 278 Height Auto Padding 12, 24, 12, 24 Background Color FFFFFF Image…" at bounding box center [187, 418] width 267 height 513
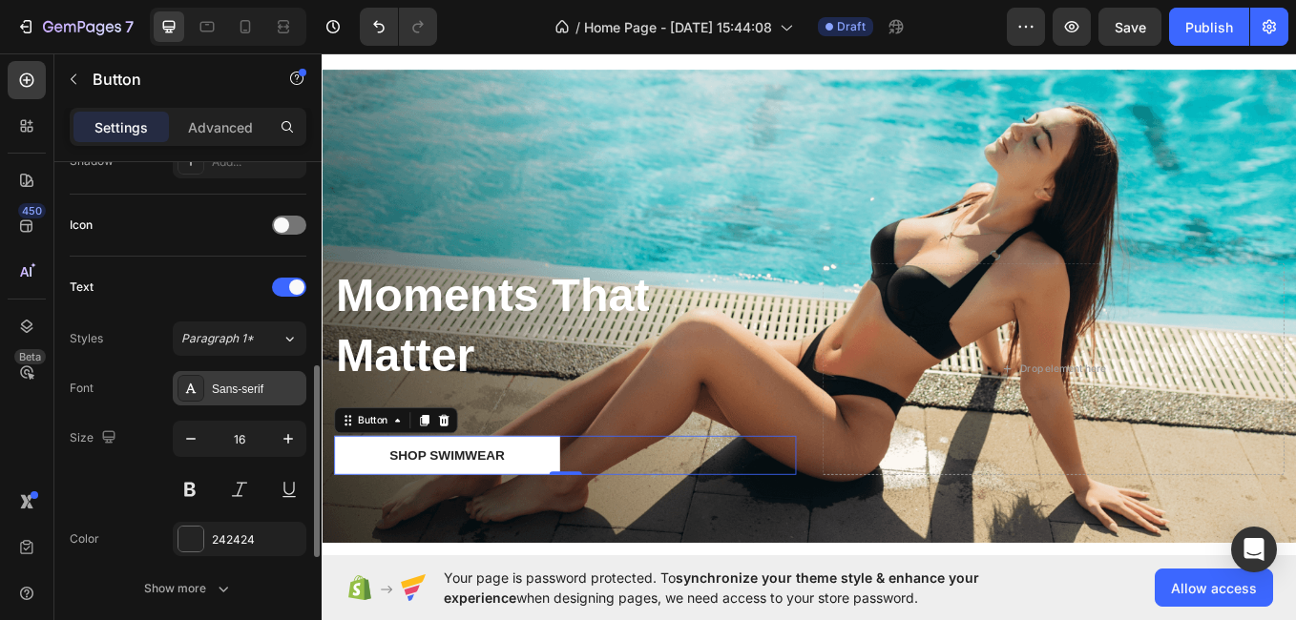
click at [285, 389] on div "Sans-serif" at bounding box center [257, 389] width 90 height 17
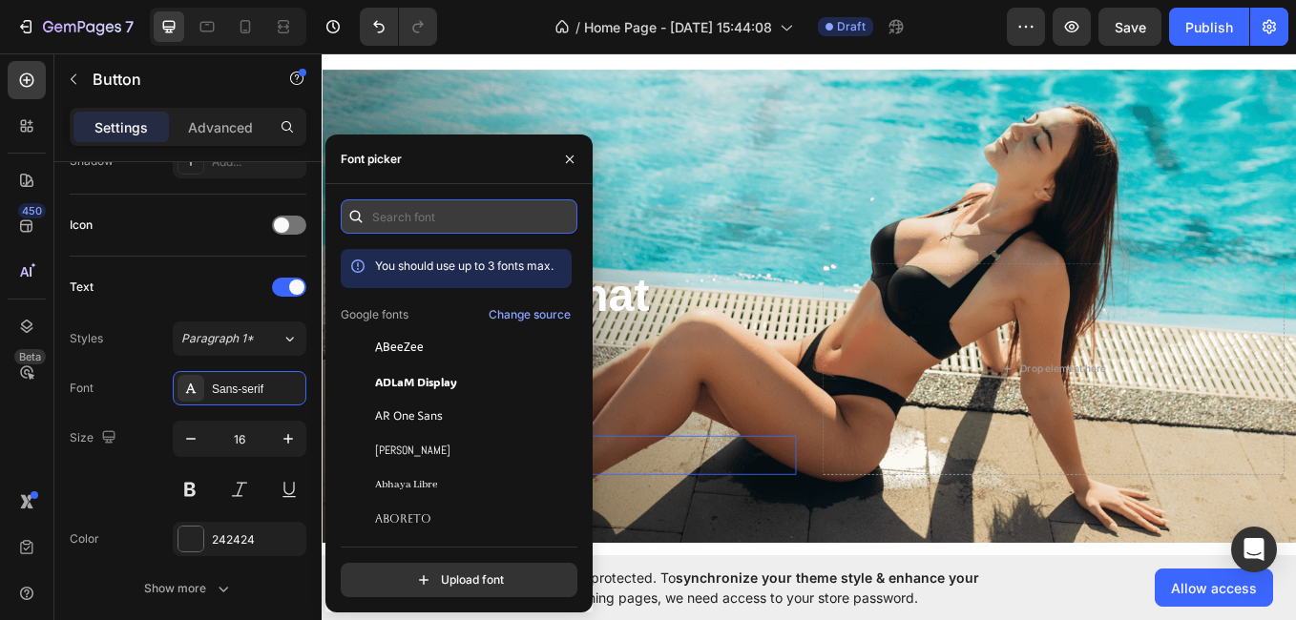
click at [508, 226] on input "text" at bounding box center [459, 216] width 237 height 34
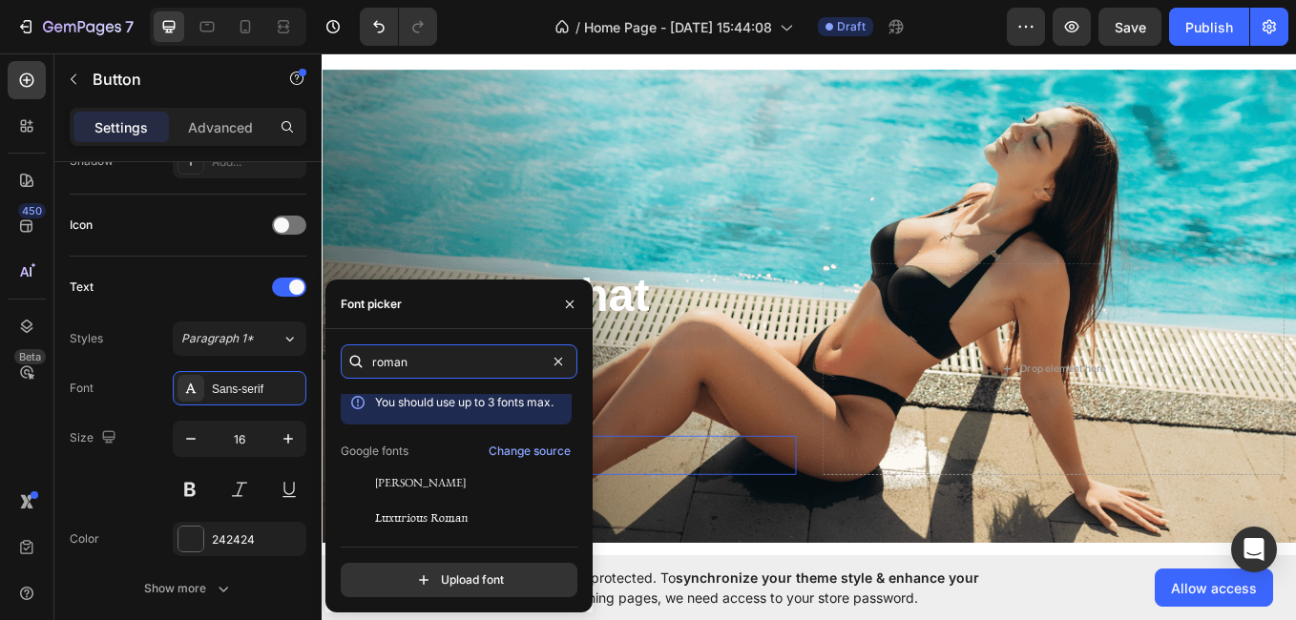
scroll to position [0, 0]
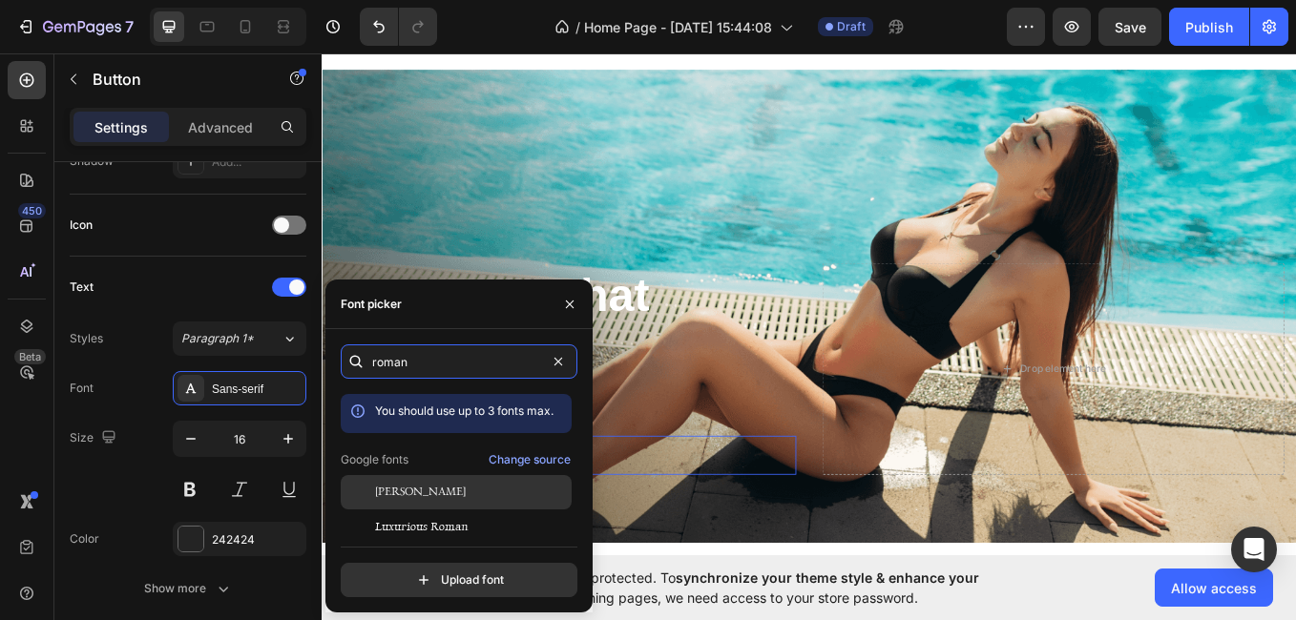
type input "roman"
click at [413, 478] on div "Gideon Roman" at bounding box center [456, 492] width 231 height 34
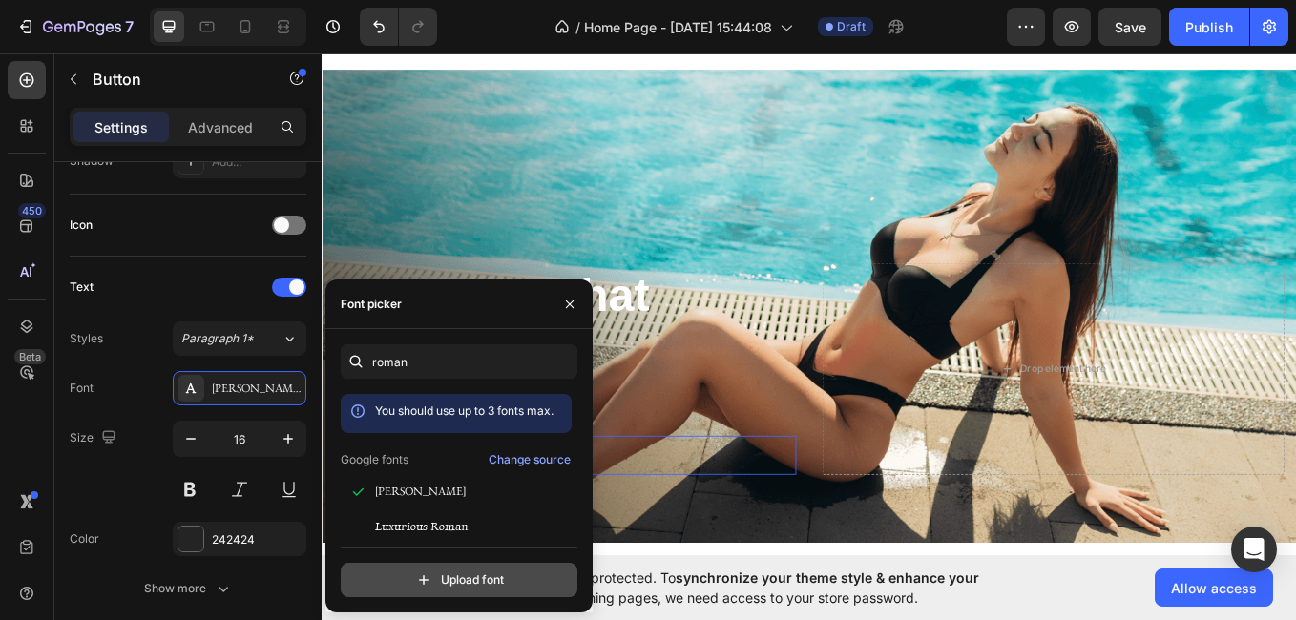
click at [448, 579] on input "file" at bounding box center [500, 580] width 477 height 32
click at [574, 307] on icon "button" at bounding box center [570, 304] width 8 height 8
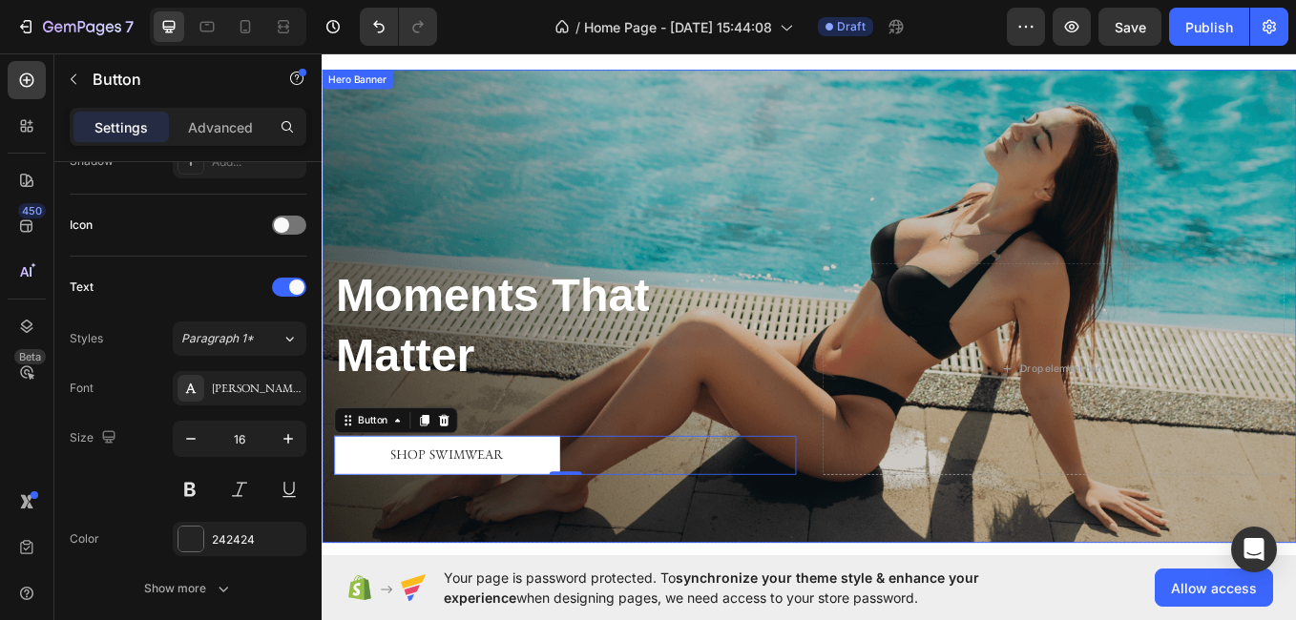
click at [1009, 165] on div "Overlay" at bounding box center [894, 351] width 1145 height 556
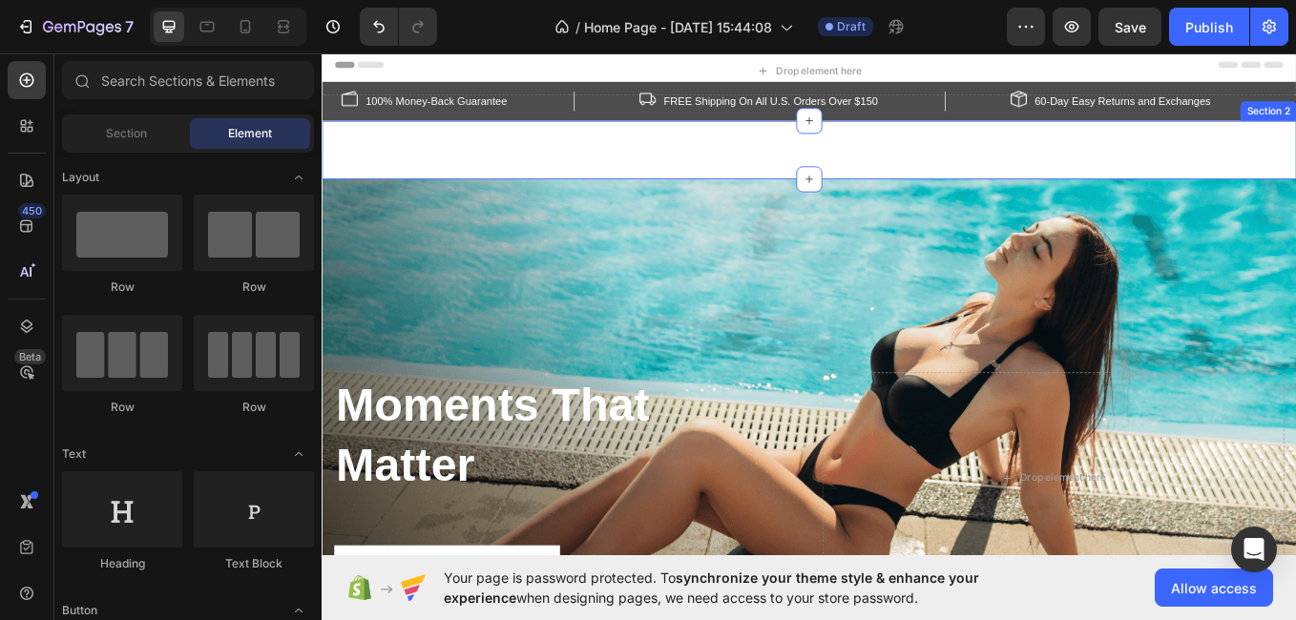
click at [1237, 147] on div "Drop element here Row Section 2" at bounding box center [894, 167] width 1145 height 69
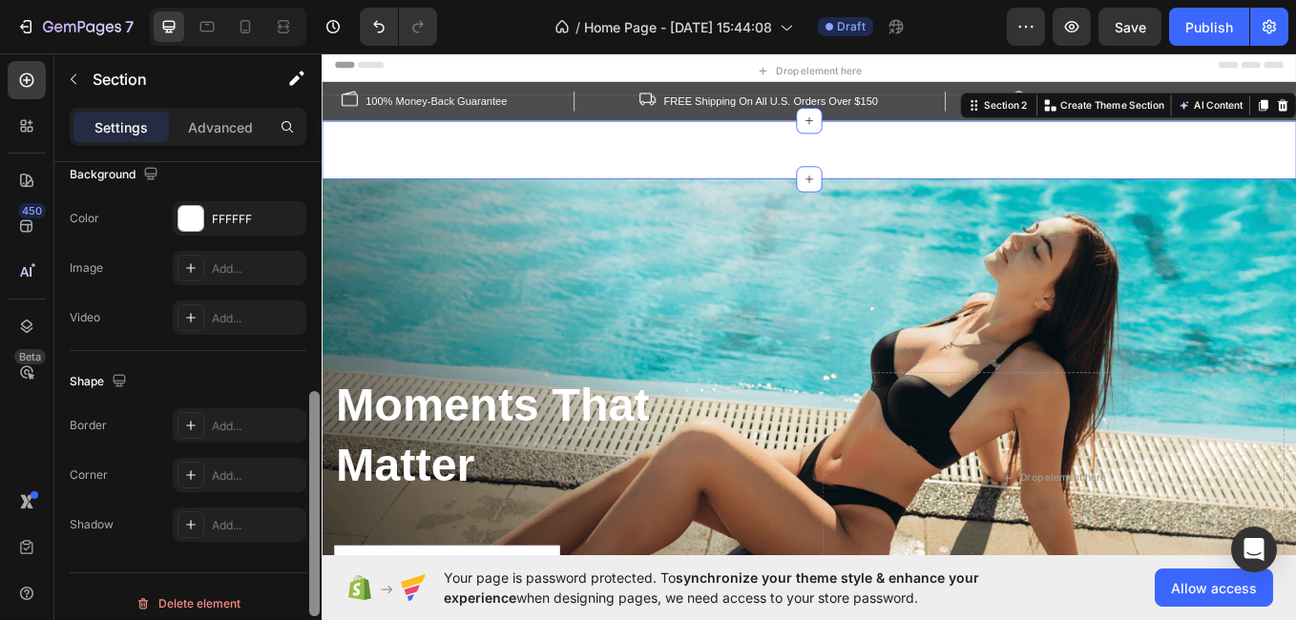
scroll to position [427, 0]
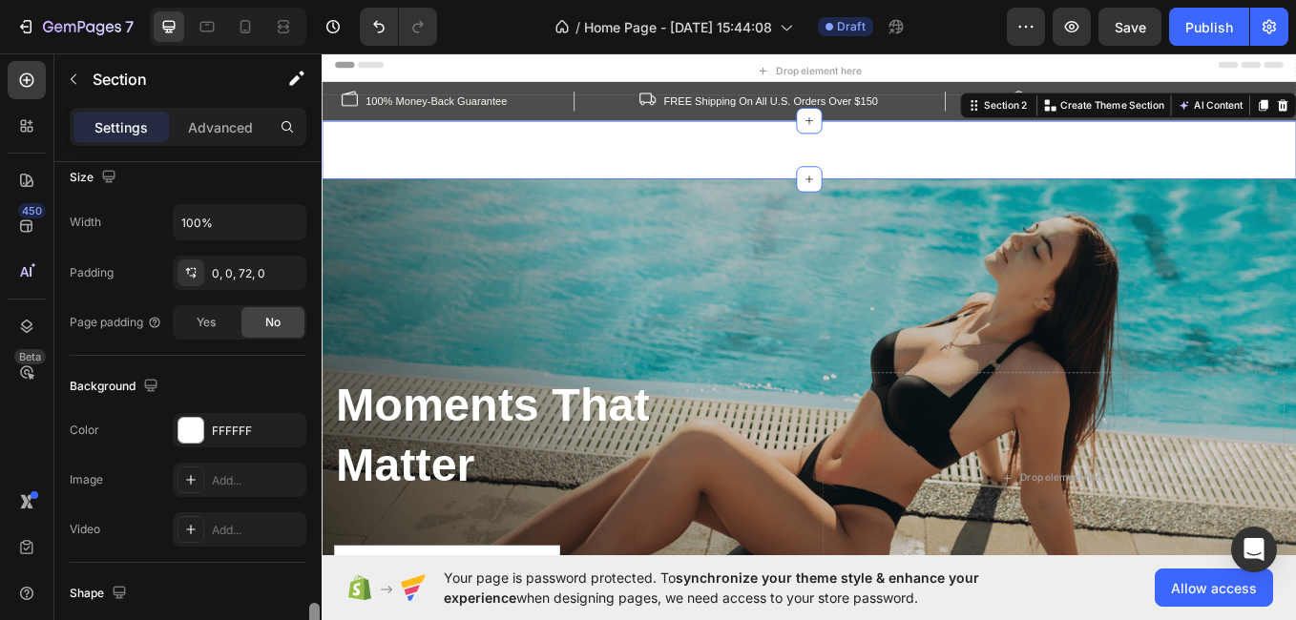
drag, startPoint x: 635, startPoint y: 416, endPoint x: 396, endPoint y: 289, distance: 270.3
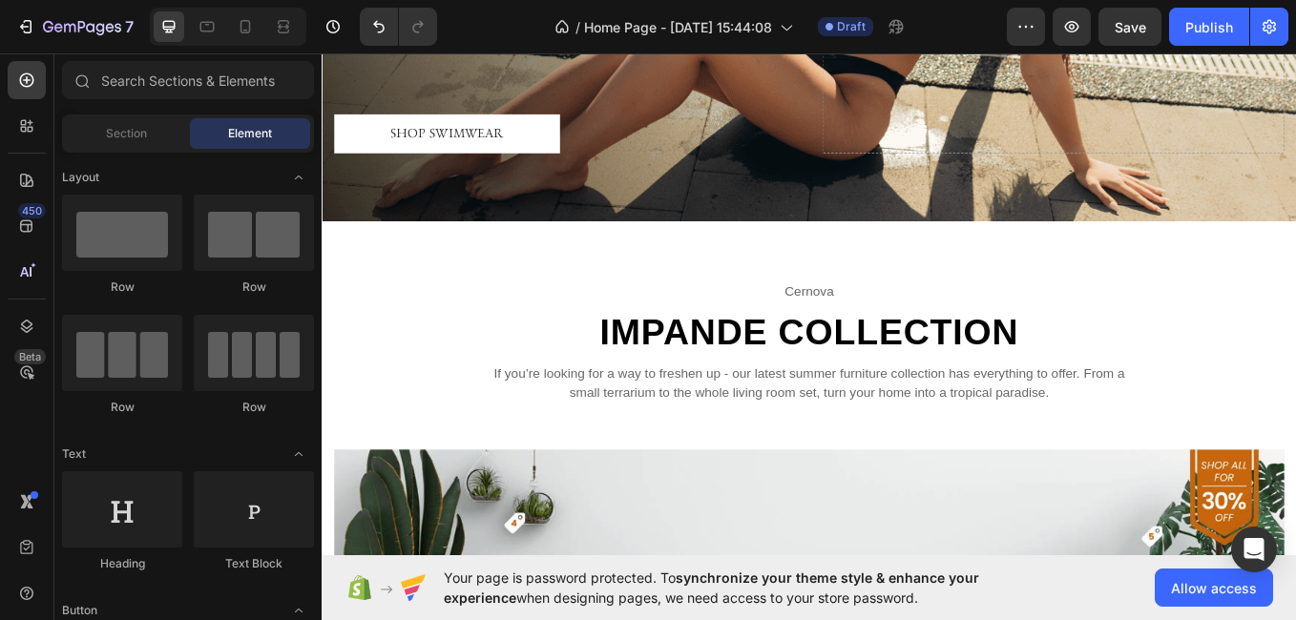
scroll to position [520, 0]
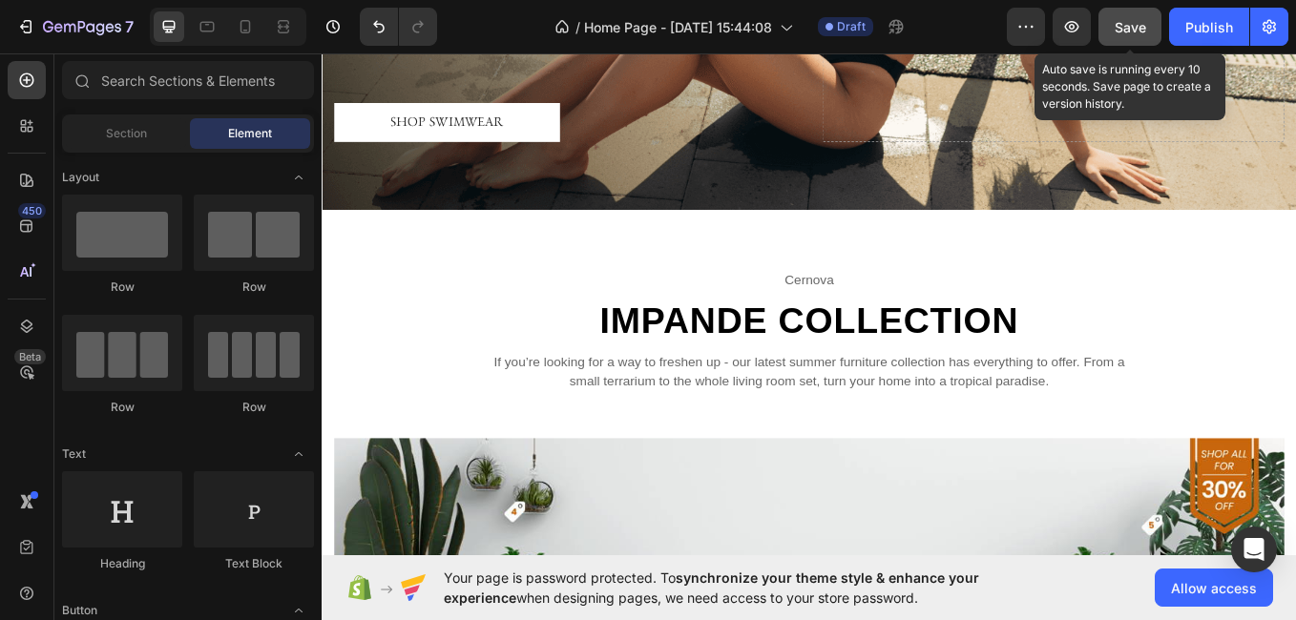
click at [1142, 28] on span "Save" at bounding box center [1130, 27] width 31 height 16
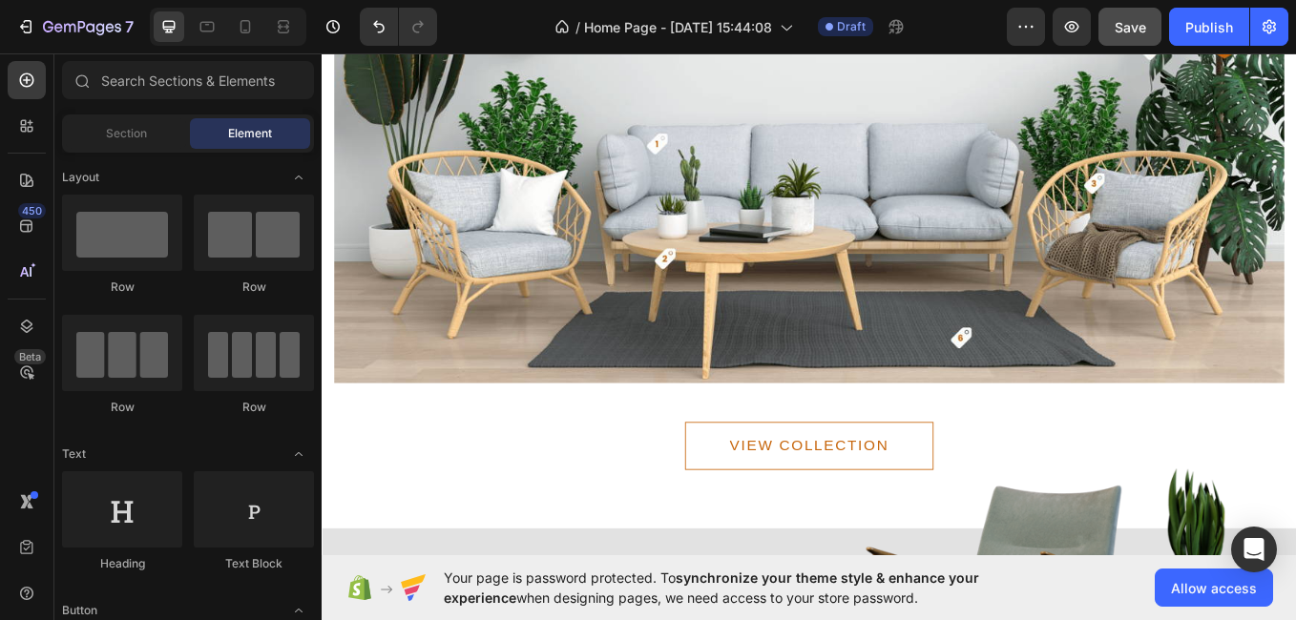
scroll to position [1077, 0]
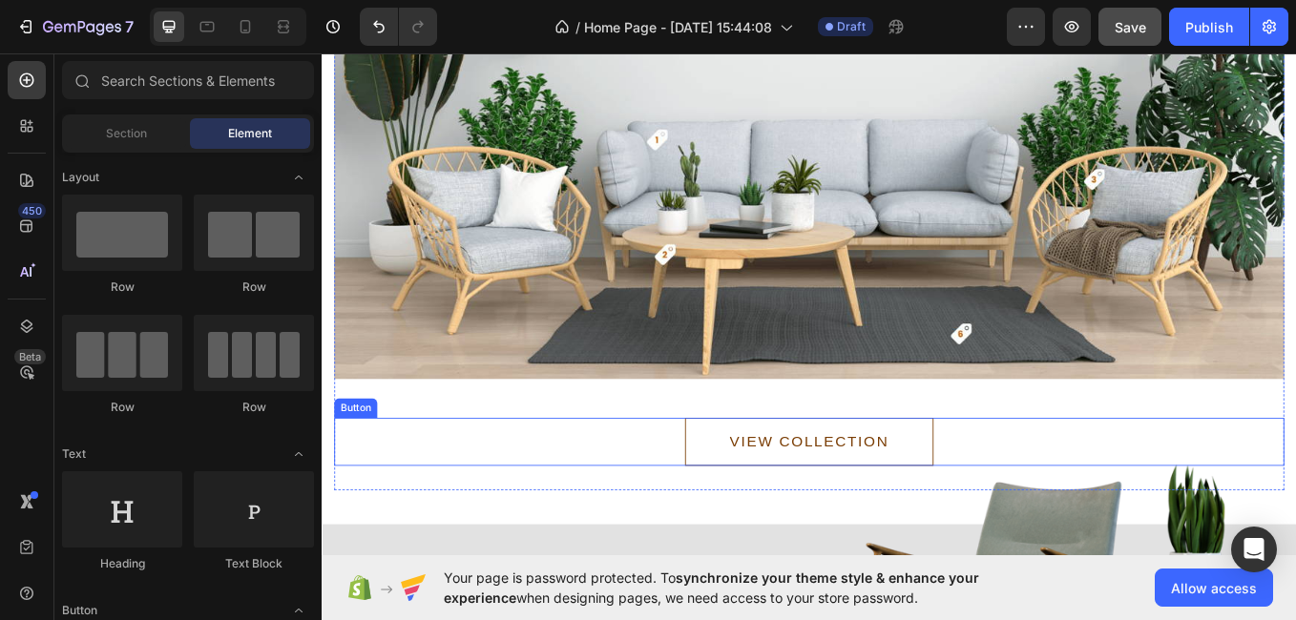
click at [984, 486] on button "VIEW COLLECTION" at bounding box center [894, 510] width 292 height 56
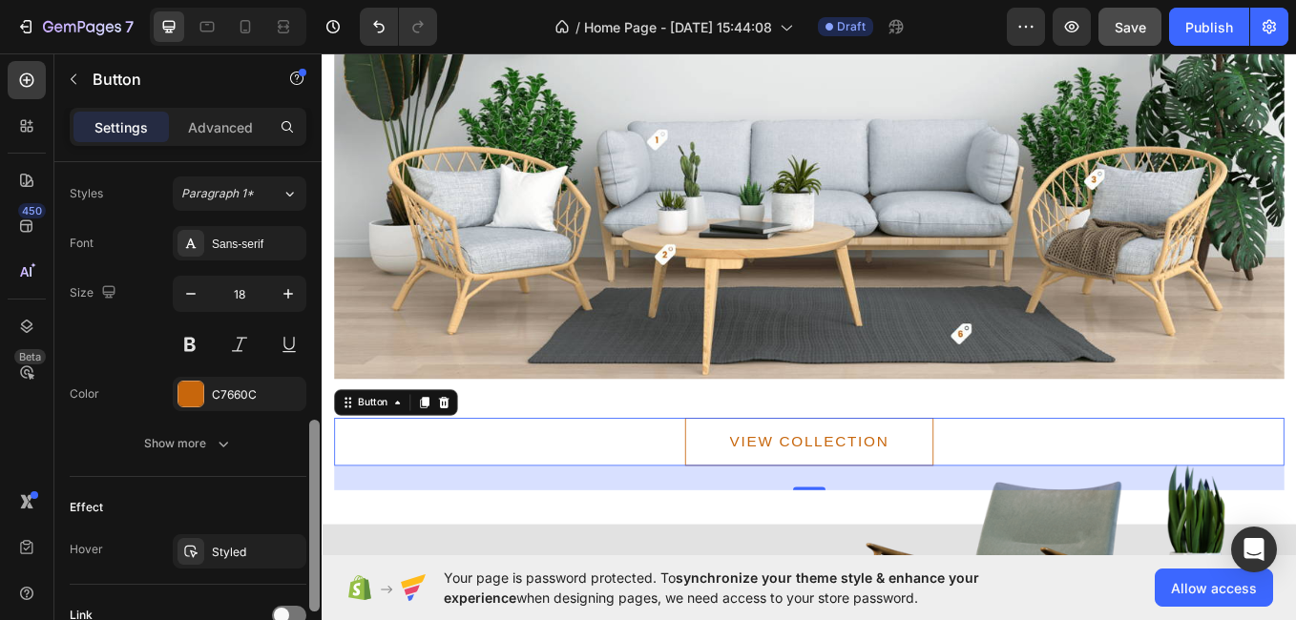
drag, startPoint x: 316, startPoint y: 339, endPoint x: 311, endPoint y: 598, distance: 259.7
click at [311, 598] on div at bounding box center [314, 516] width 10 height 192
click at [311, 598] on div at bounding box center [314, 517] width 10 height 192
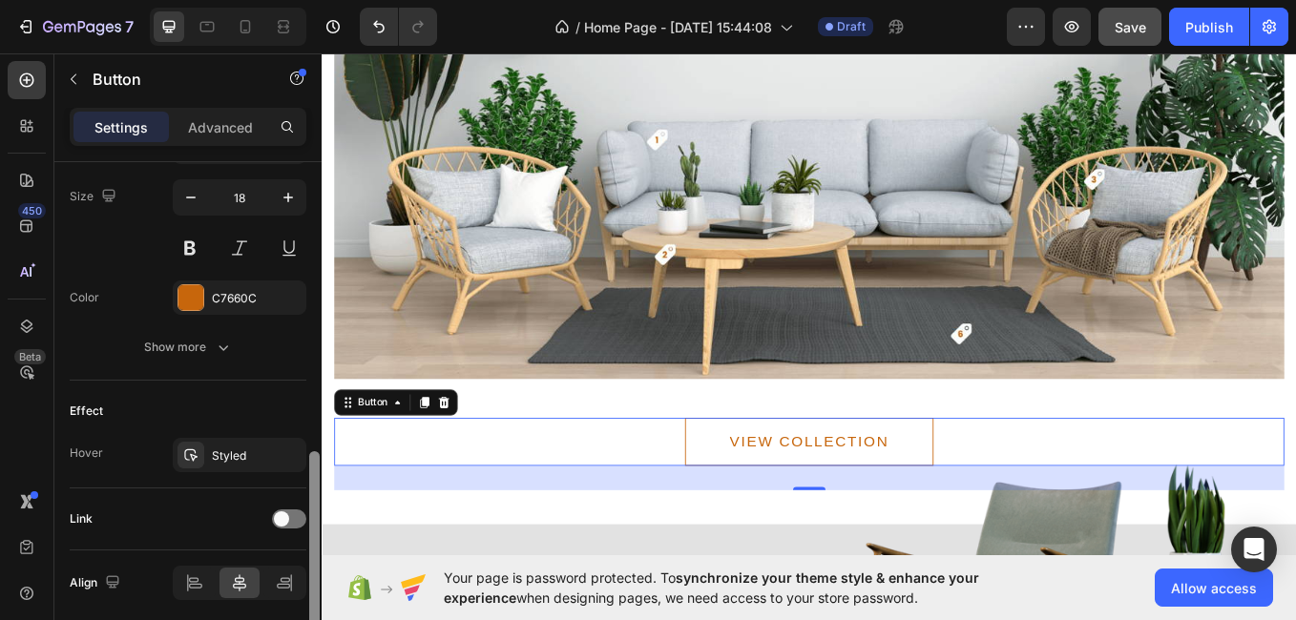
scroll to position [780, 0]
drag, startPoint x: 311, startPoint y: 568, endPoint x: 314, endPoint y: 600, distance: 32.6
click at [314, 600] on div at bounding box center [314, 550] width 10 height 192
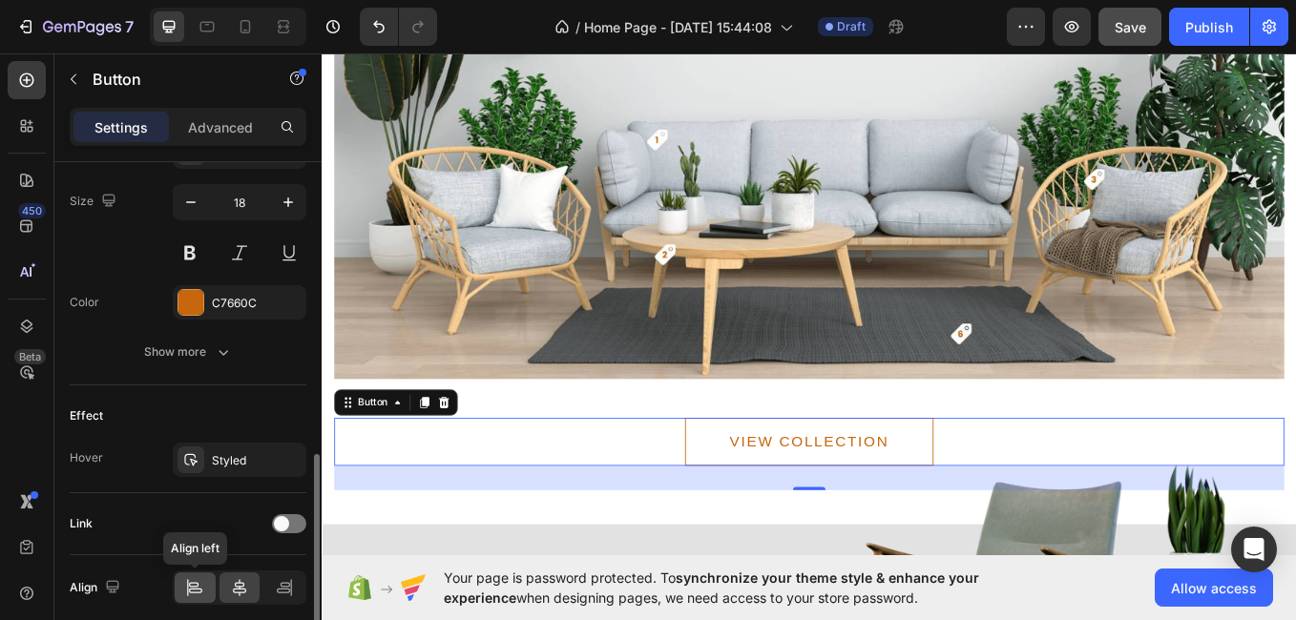
click at [184, 584] on div at bounding box center [195, 588] width 41 height 31
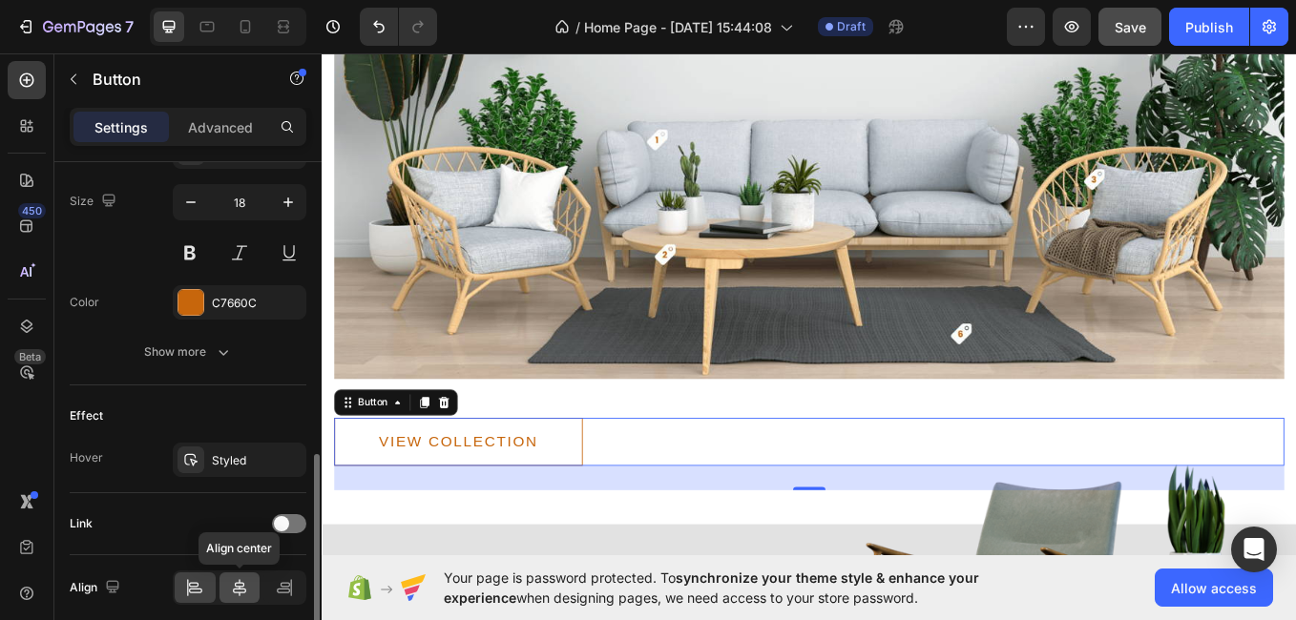
click at [241, 584] on icon at bounding box center [239, 587] width 19 height 19
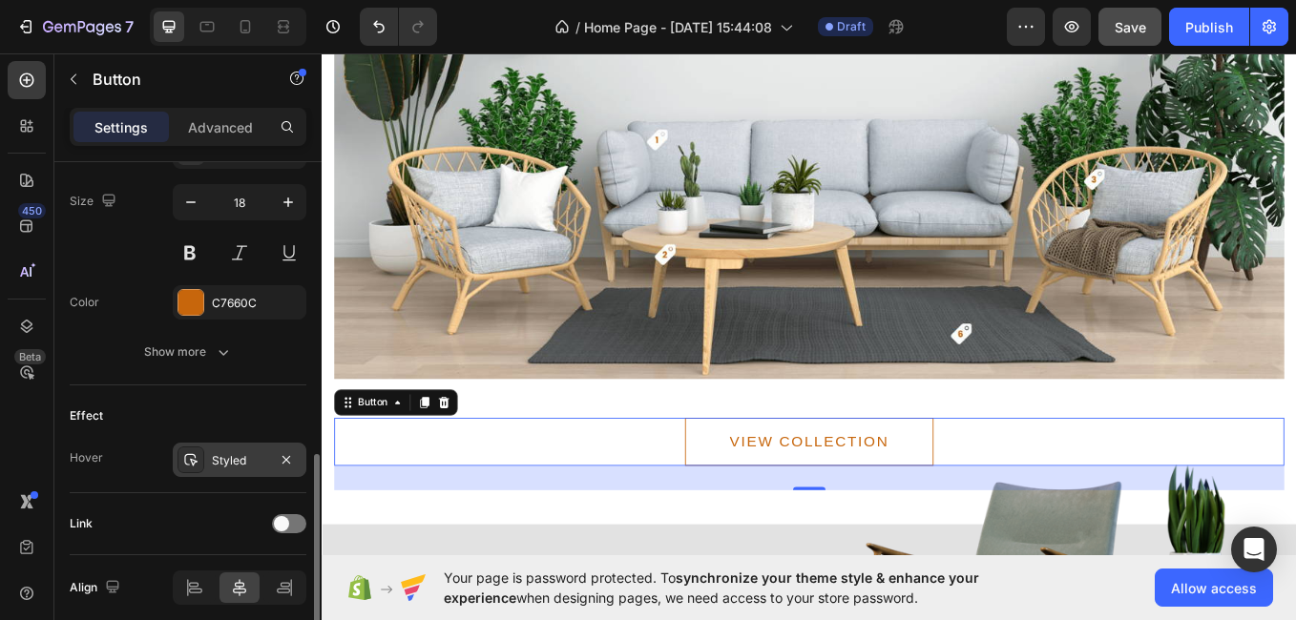
click at [271, 459] on div "Styled" at bounding box center [240, 460] width 134 height 34
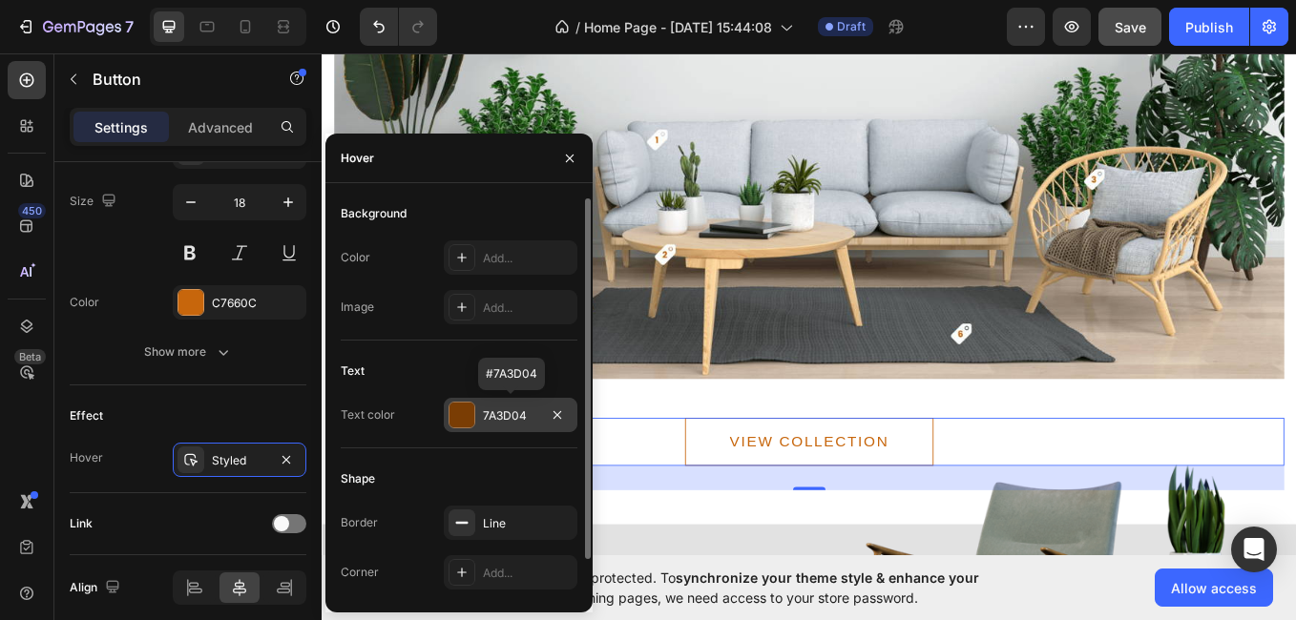
click at [471, 408] on div at bounding box center [462, 415] width 25 height 25
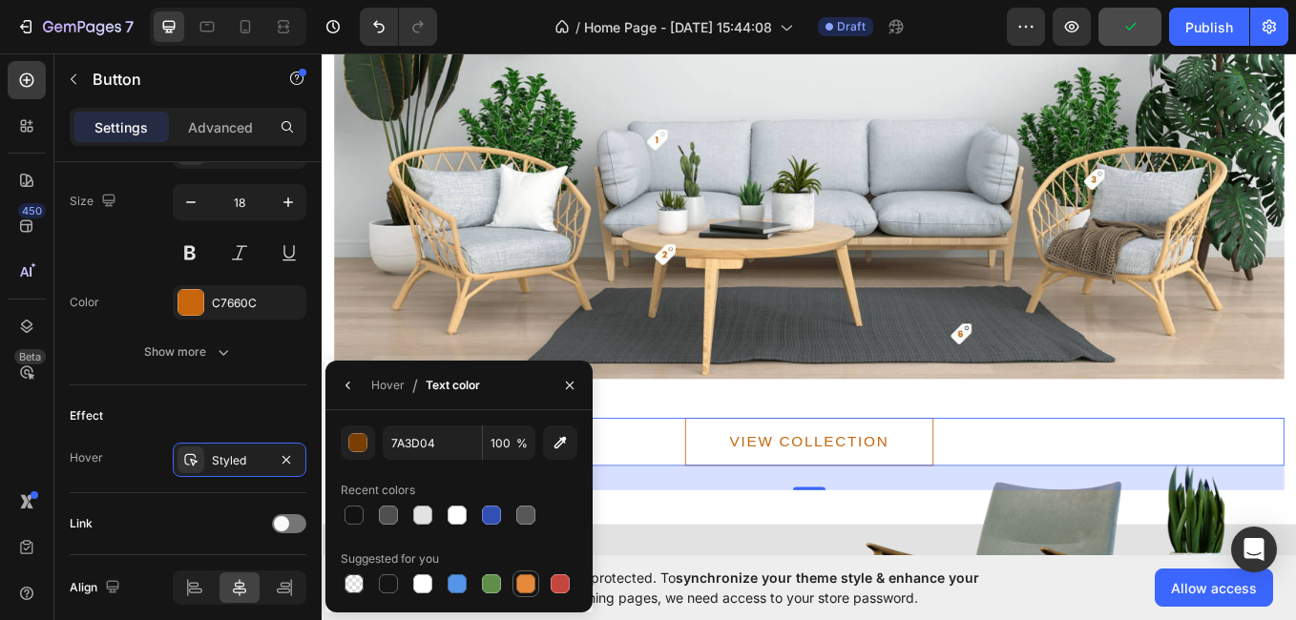
click at [527, 579] on div at bounding box center [525, 584] width 19 height 19
type input "E4893A"
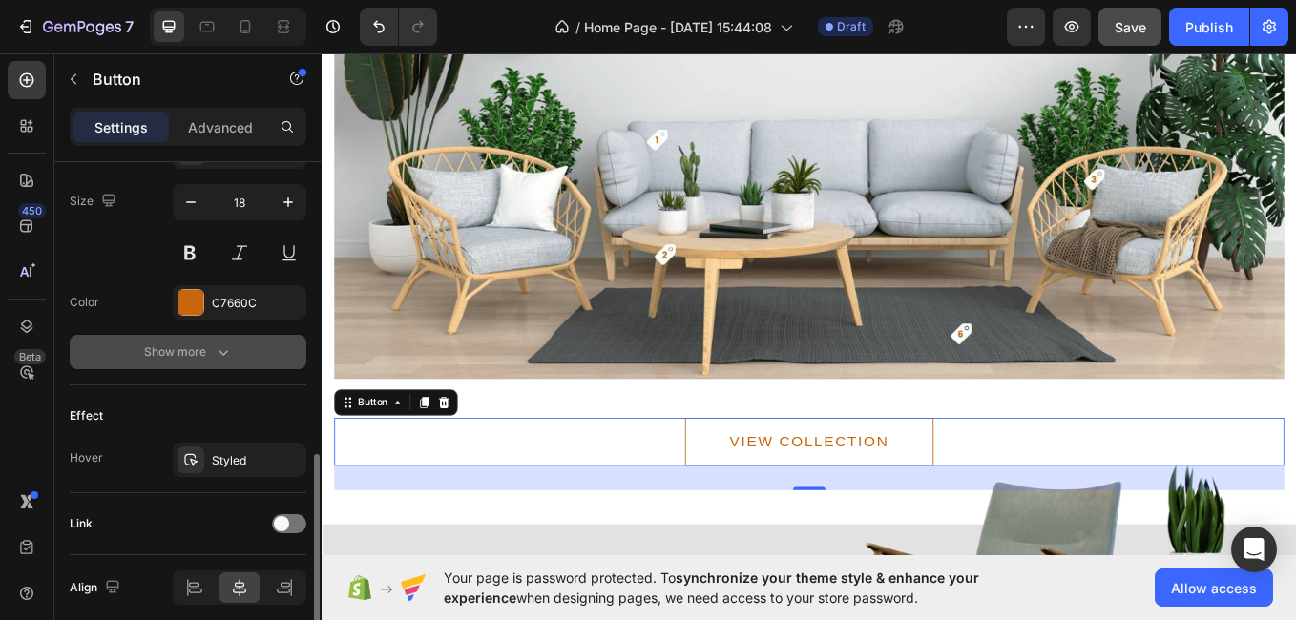
click at [226, 356] on icon "button" at bounding box center [223, 352] width 19 height 19
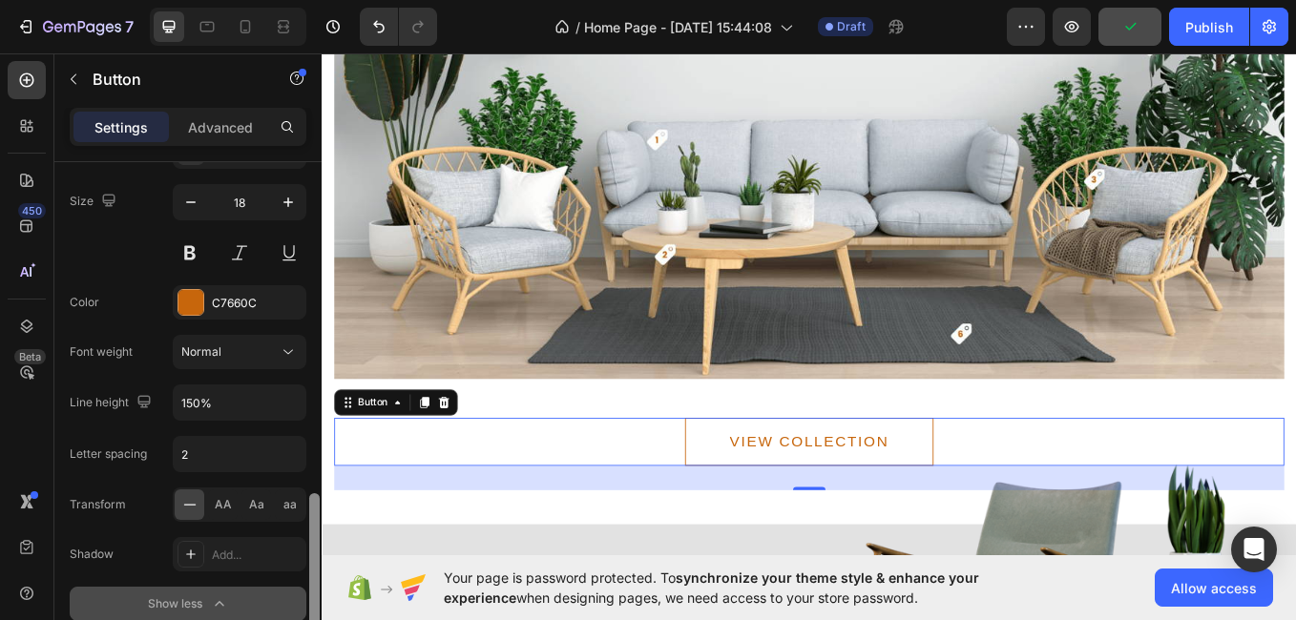
scroll to position [846, 0]
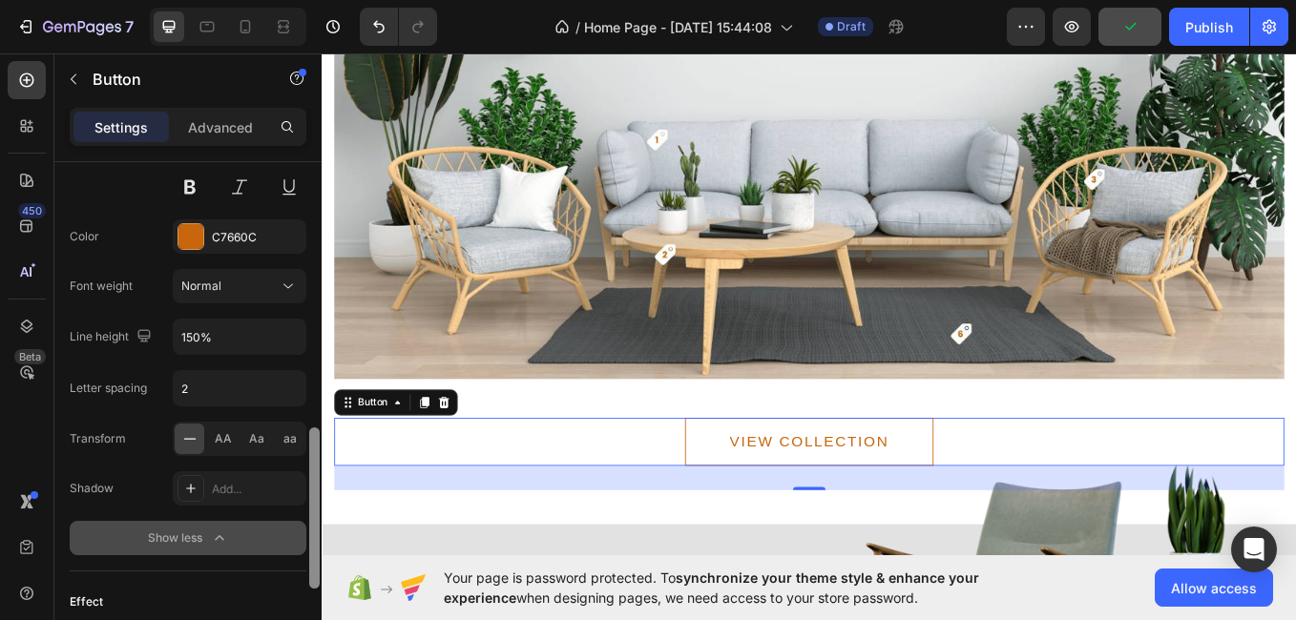
drag, startPoint x: 318, startPoint y: 497, endPoint x: 316, endPoint y: 522, distance: 24.9
click at [316, 522] on div at bounding box center [314, 508] width 10 height 161
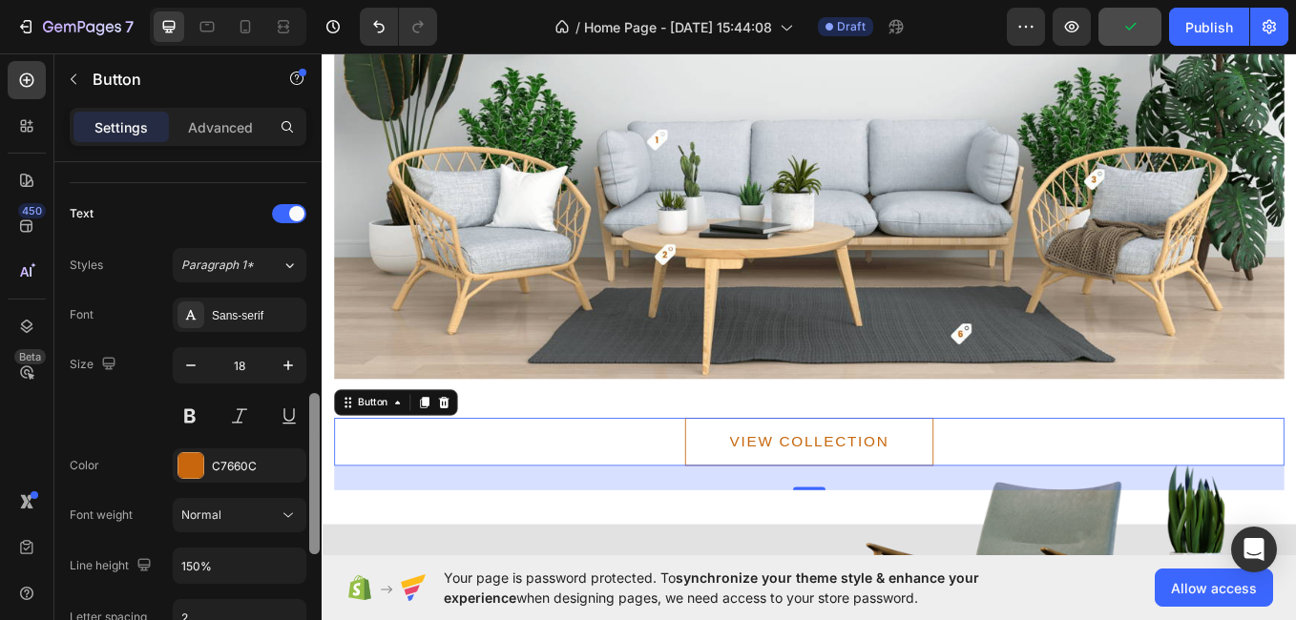
scroll to position [598, 0]
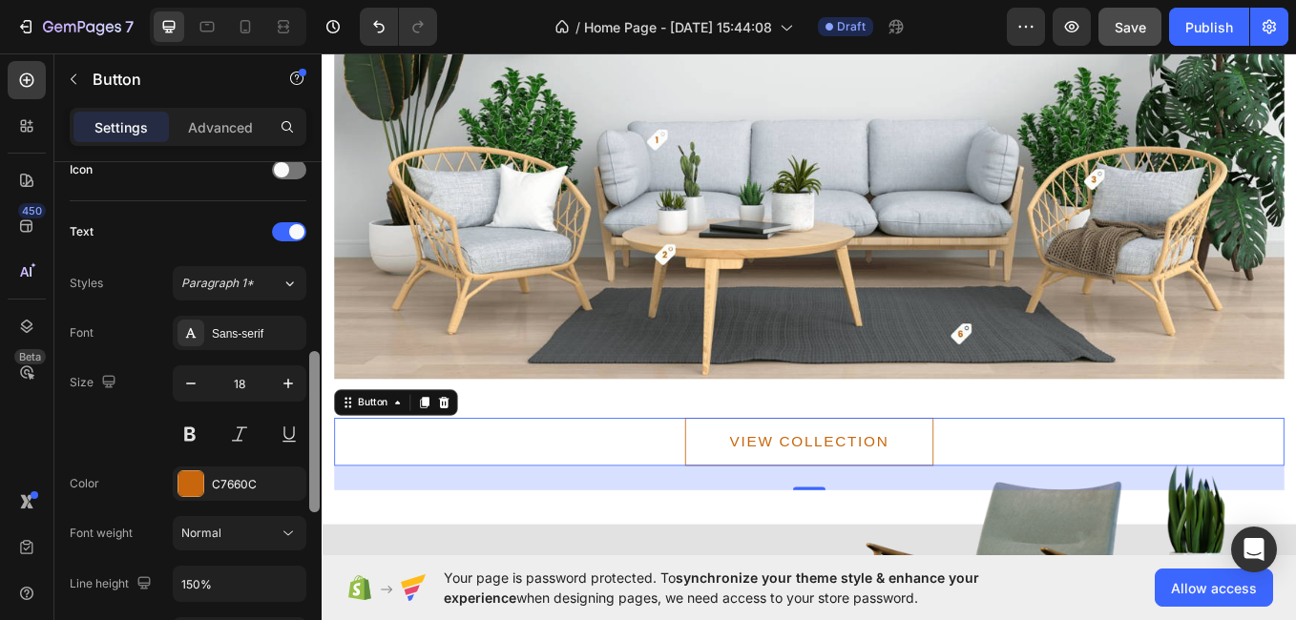
drag, startPoint x: 316, startPoint y: 522, endPoint x: 316, endPoint y: 444, distance: 78.3
click at [316, 444] on div at bounding box center [314, 431] width 10 height 161
click at [430, 356] on img at bounding box center [894, 188] width 1117 height 493
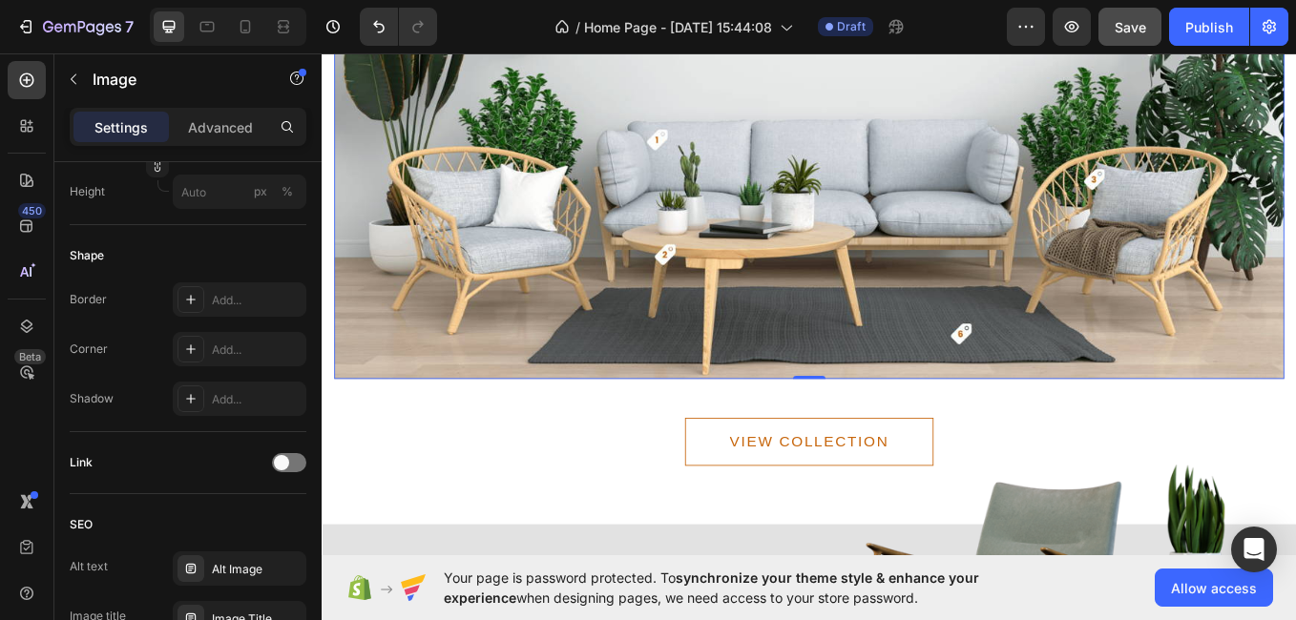
scroll to position [0, 0]
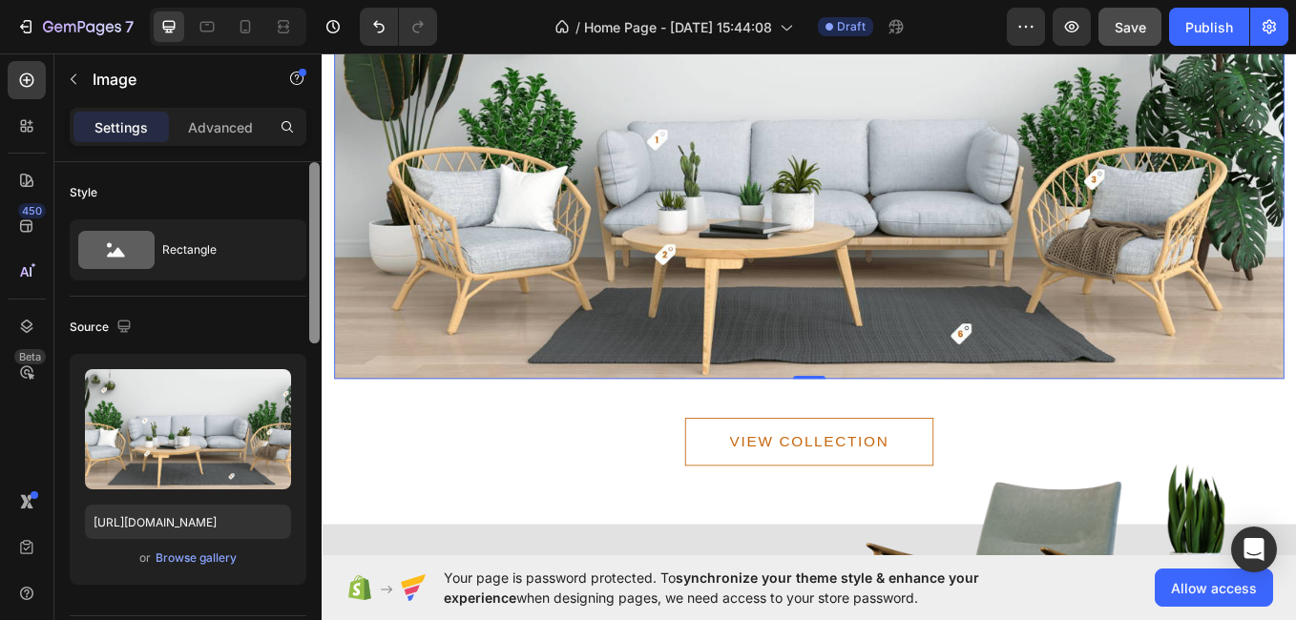
drag, startPoint x: 317, startPoint y: 325, endPoint x: 319, endPoint y: 269, distance: 55.4
click at [319, 269] on div at bounding box center [314, 252] width 10 height 181
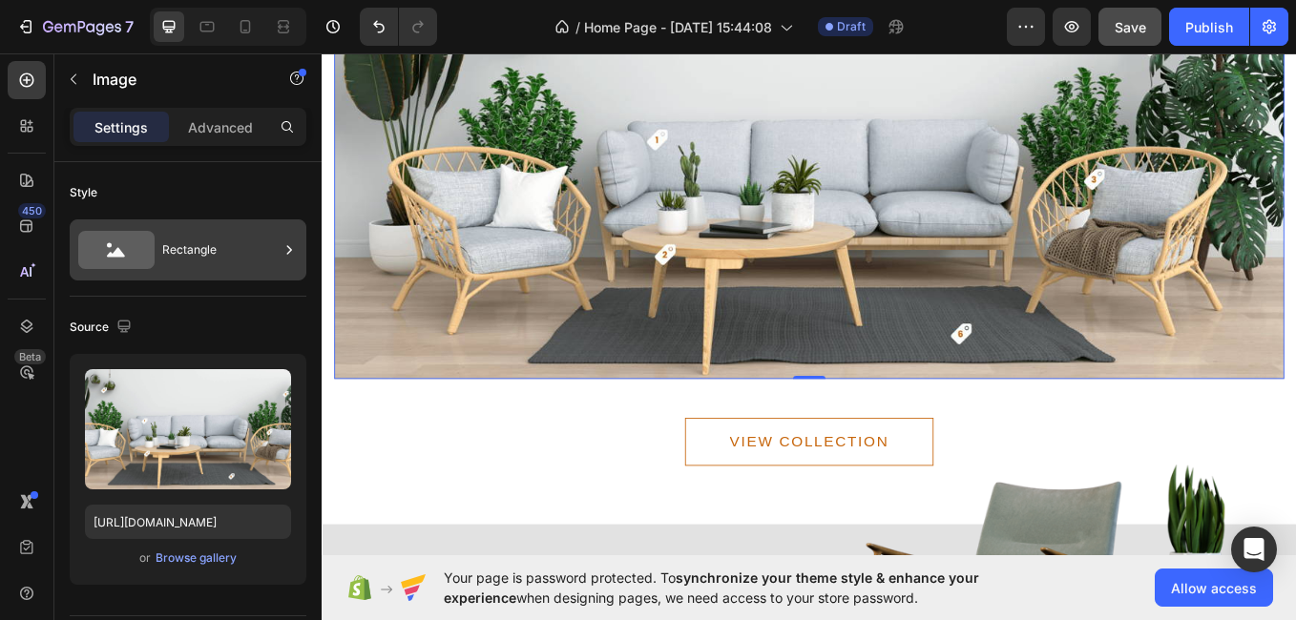
click at [164, 241] on div "Rectangle" at bounding box center [220, 250] width 116 height 44
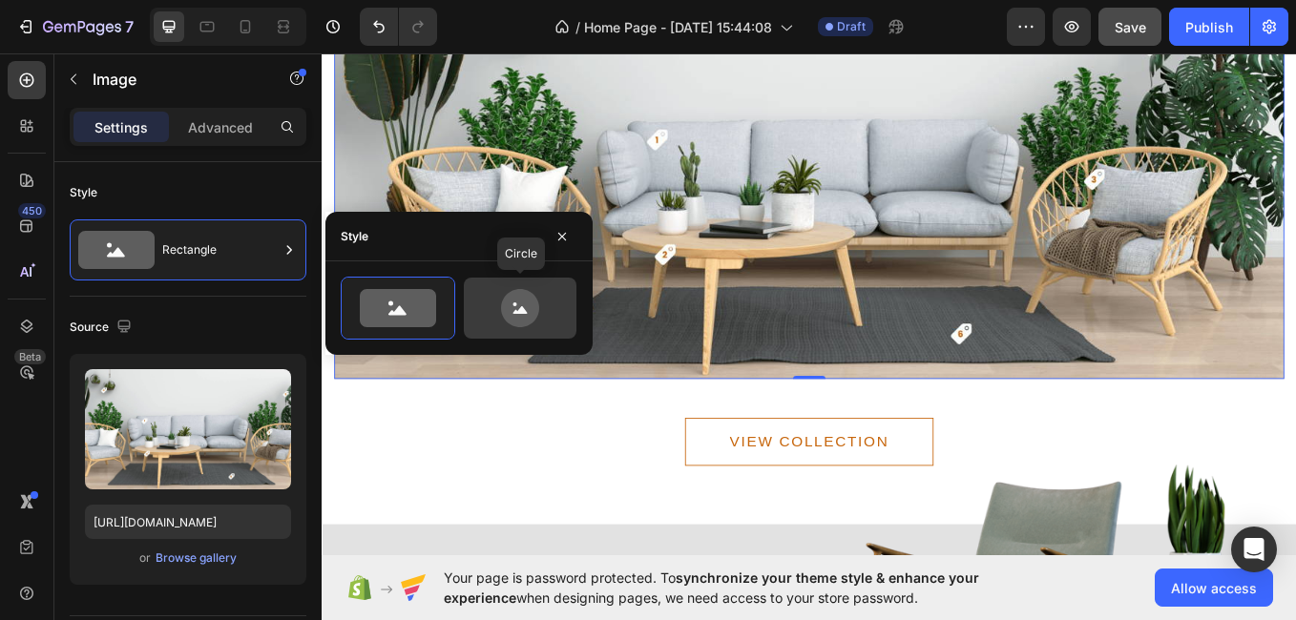
click at [508, 305] on icon at bounding box center [520, 308] width 38 height 38
type input "80"
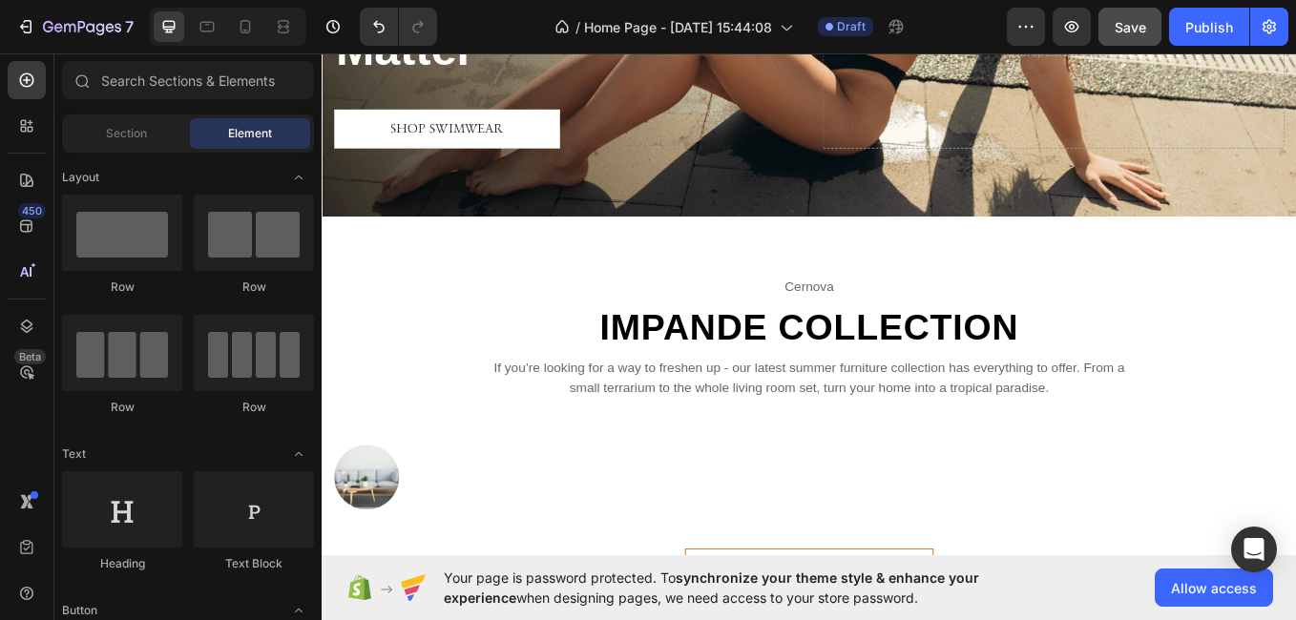
scroll to position [523, 0]
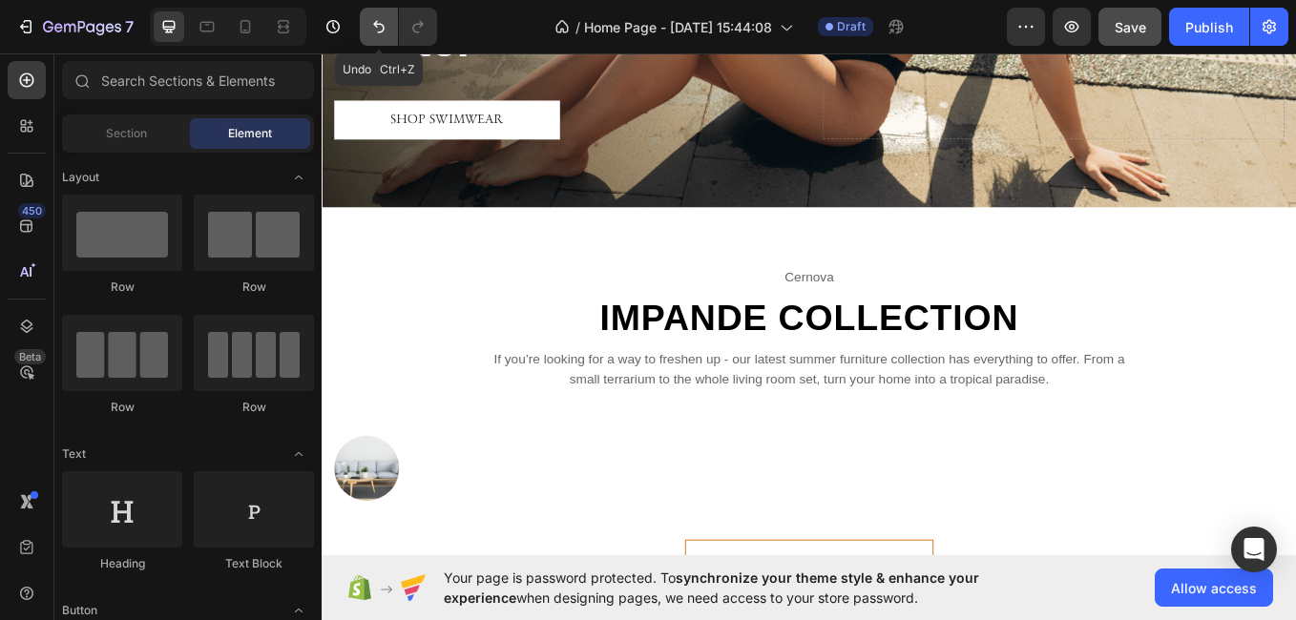
click at [371, 17] on icon "Undo/Redo" at bounding box center [378, 26] width 19 height 19
click at [374, 27] on icon "Undo/Redo" at bounding box center [378, 26] width 19 height 19
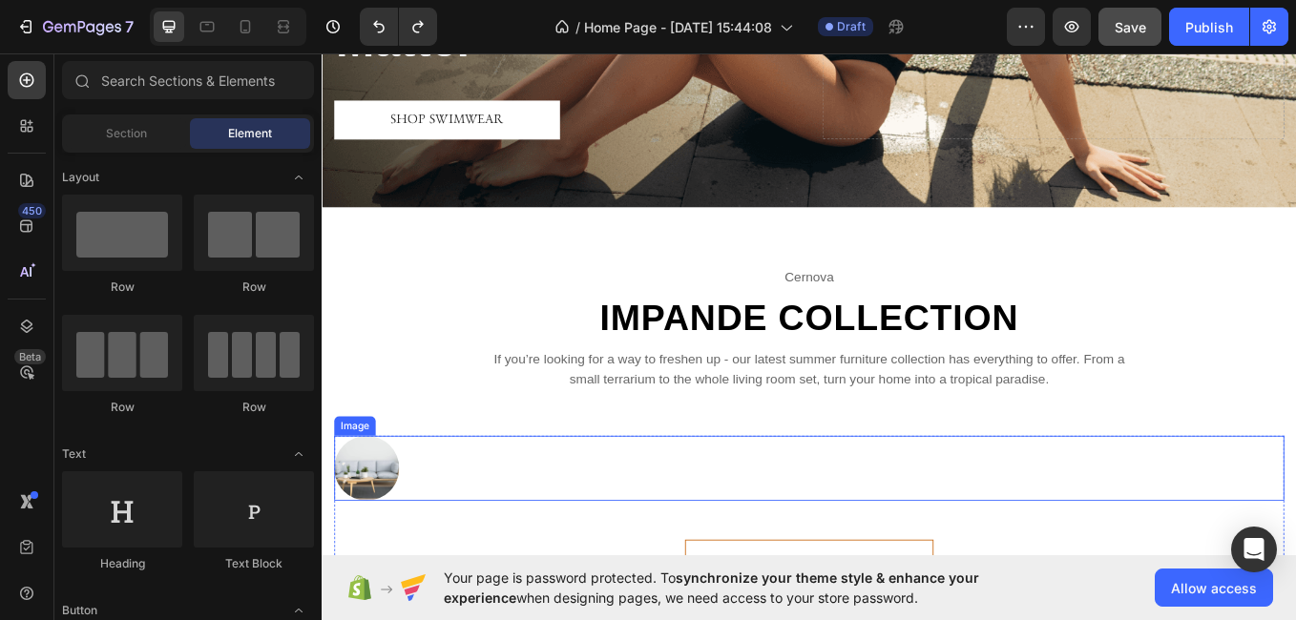
click at [402, 516] on img at bounding box center [374, 541] width 76 height 76
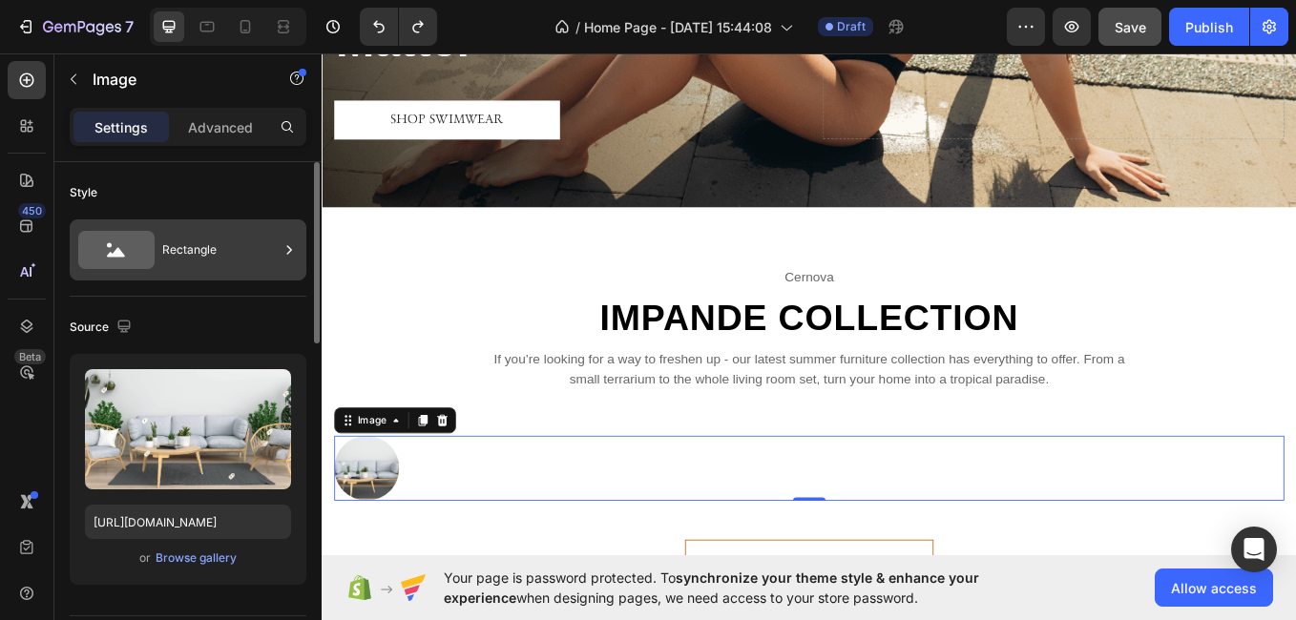
click at [188, 245] on div "Rectangle" at bounding box center [220, 250] width 116 height 44
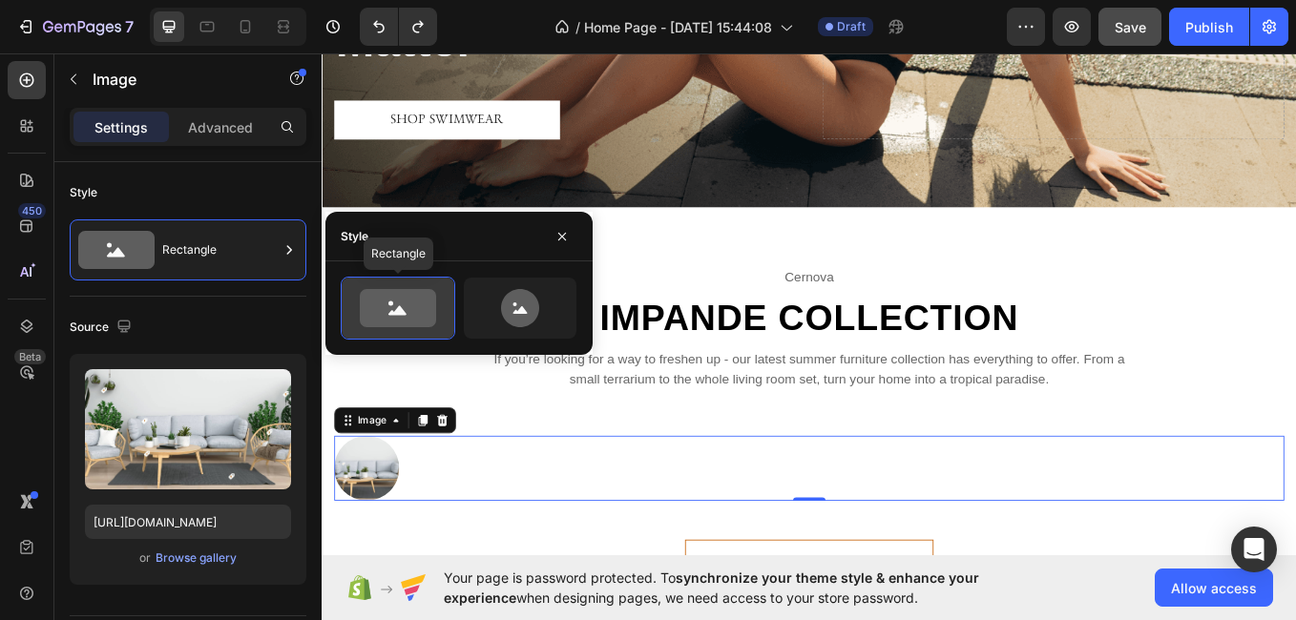
click at [401, 324] on icon at bounding box center [398, 308] width 76 height 38
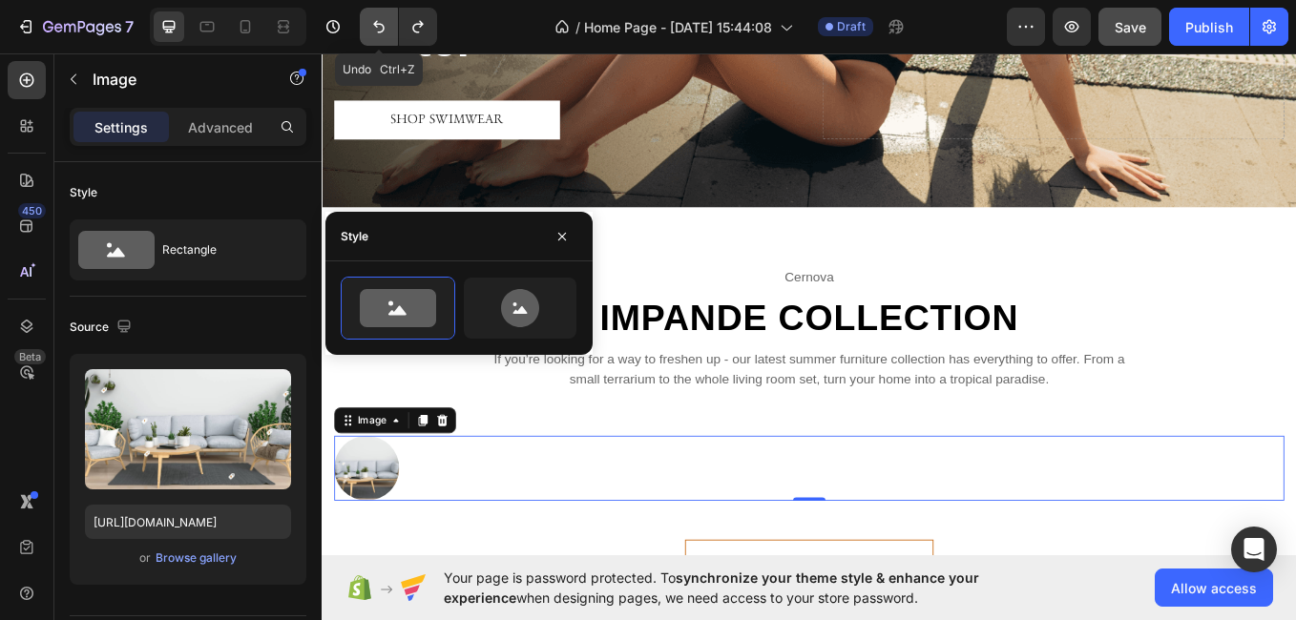
click at [376, 25] on icon "Undo/Redo" at bounding box center [378, 27] width 11 height 12
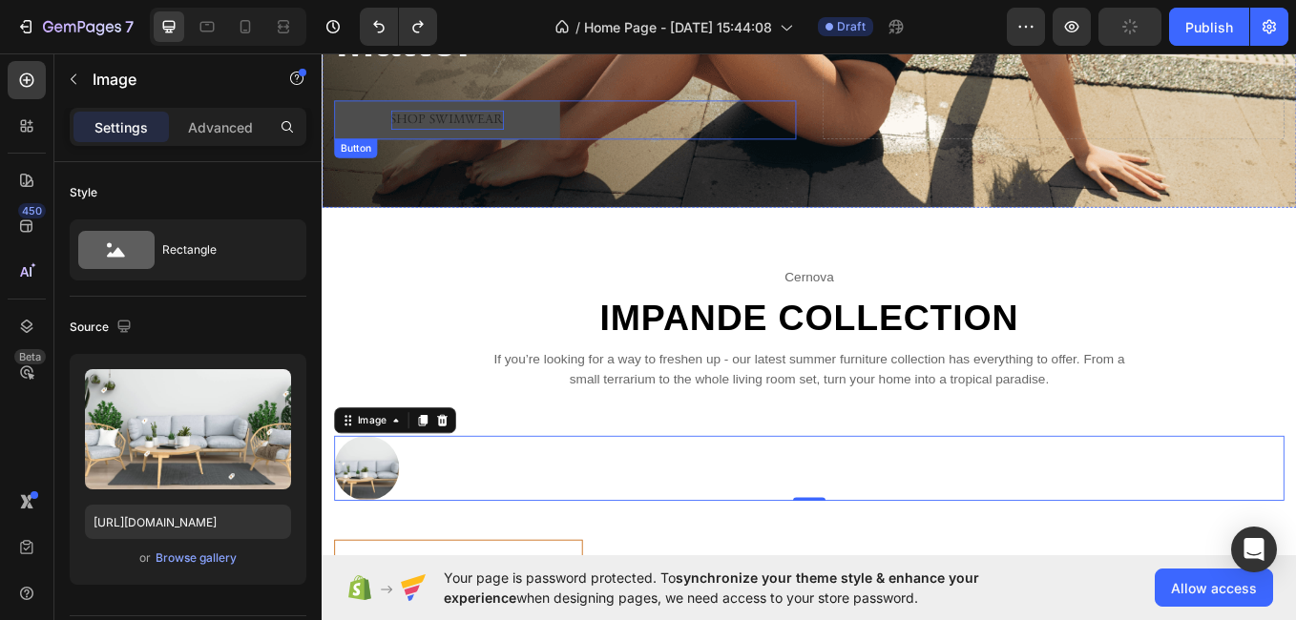
click at [529, 127] on div "Shop Swimwear" at bounding box center [469, 131] width 133 height 23
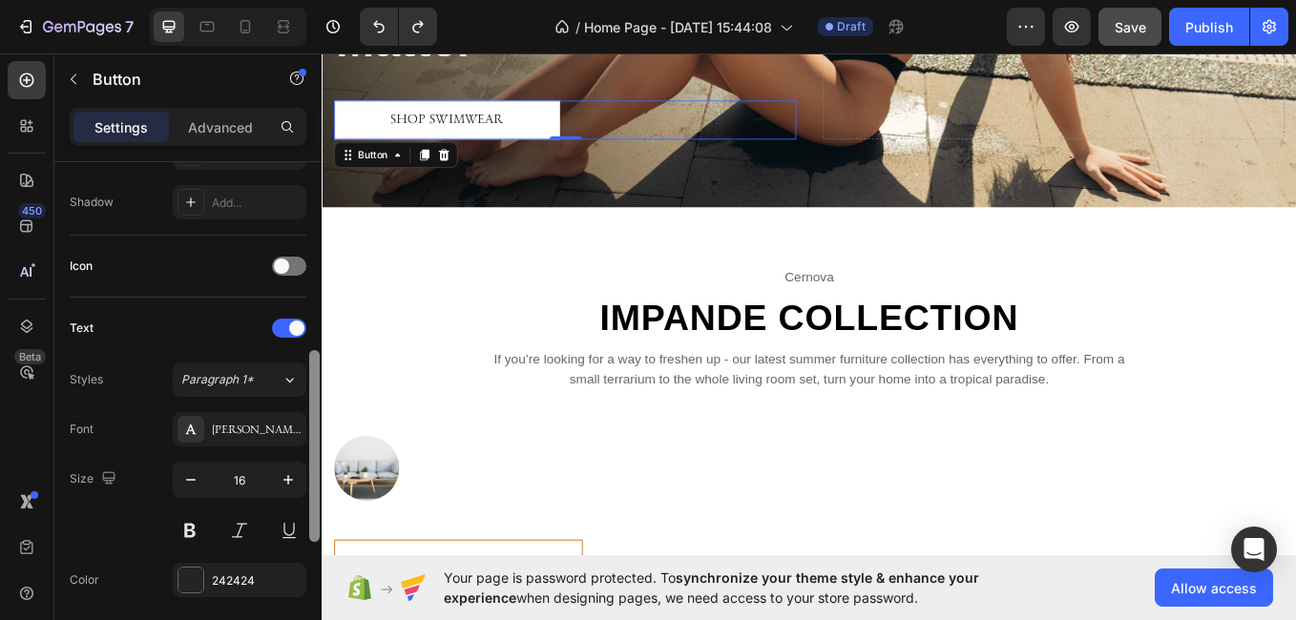
drag, startPoint x: 311, startPoint y: 185, endPoint x: 309, endPoint y: 377, distance: 191.9
click at [309, 377] on div at bounding box center [314, 446] width 10 height 192
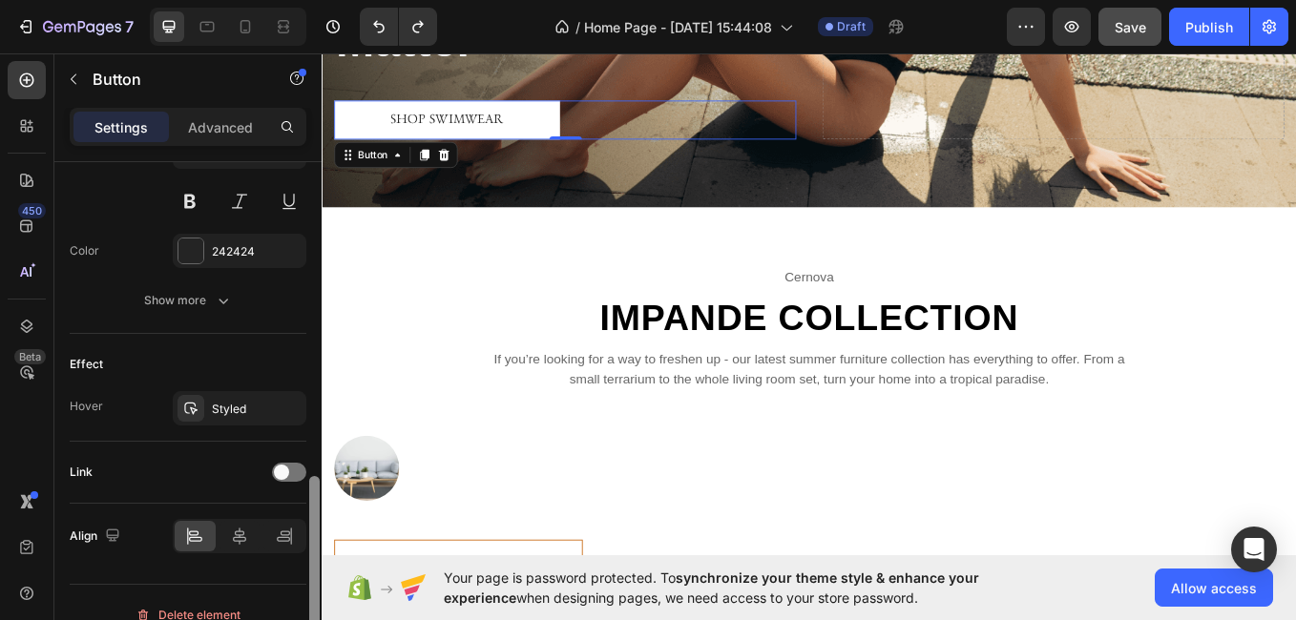
scroll to position [833, 0]
drag, startPoint x: 314, startPoint y: 382, endPoint x: 318, endPoint y: 502, distance: 120.3
click at [318, 502] on div at bounding box center [314, 570] width 10 height 192
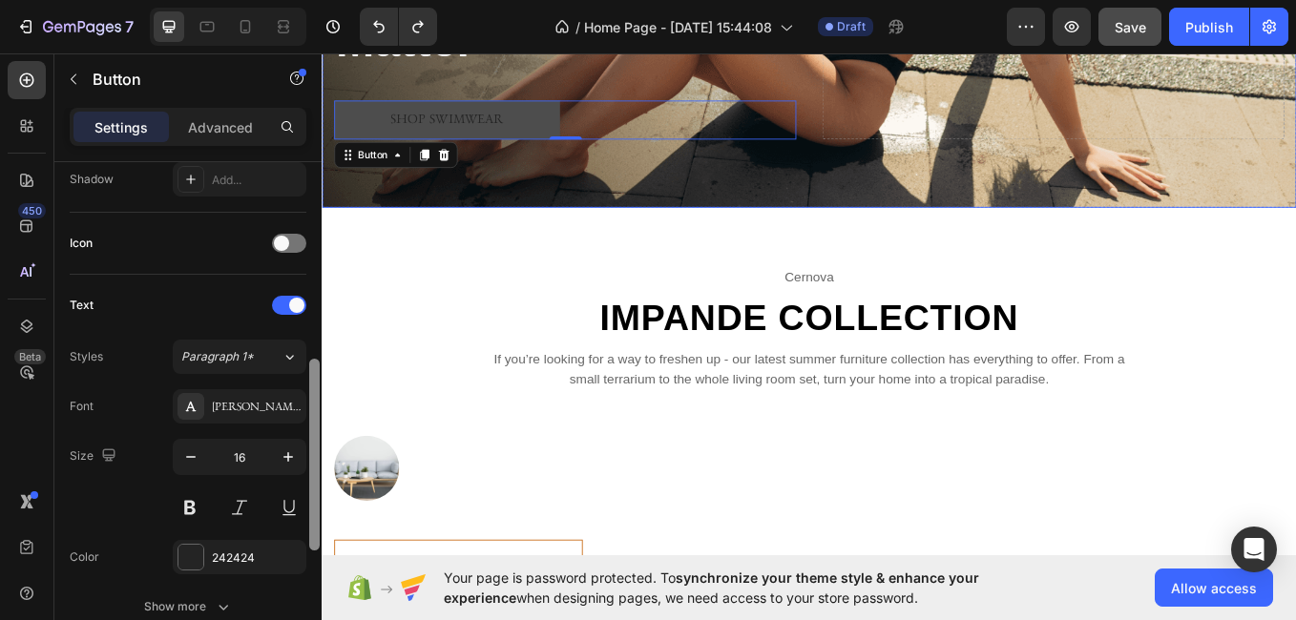
drag, startPoint x: 638, startPoint y: 555, endPoint x: 349, endPoint y: 144, distance: 502.3
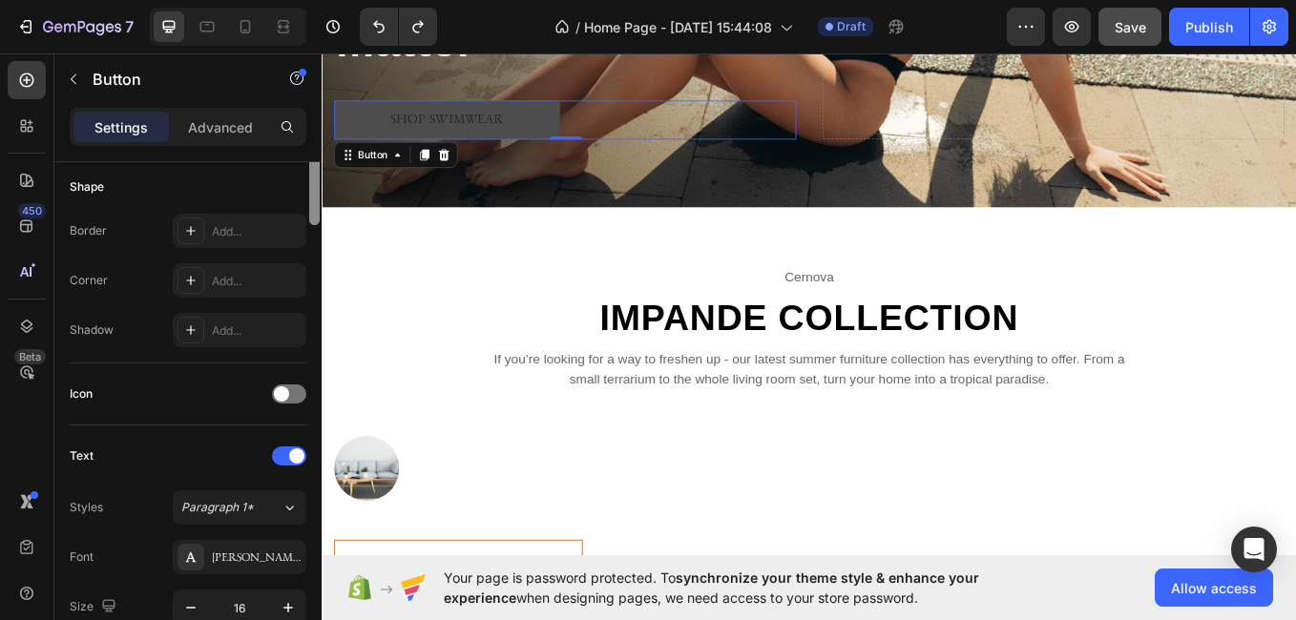
drag, startPoint x: 635, startPoint y: 439, endPoint x: 342, endPoint y: 125, distance: 429.5
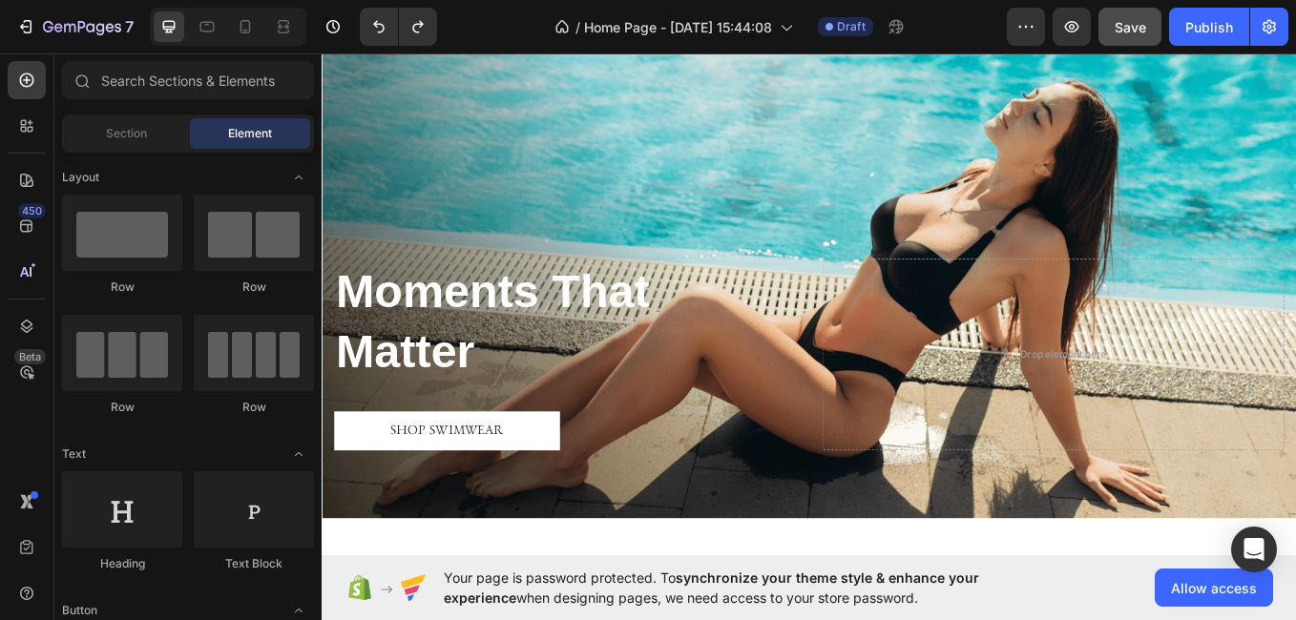
scroll to position [0, 0]
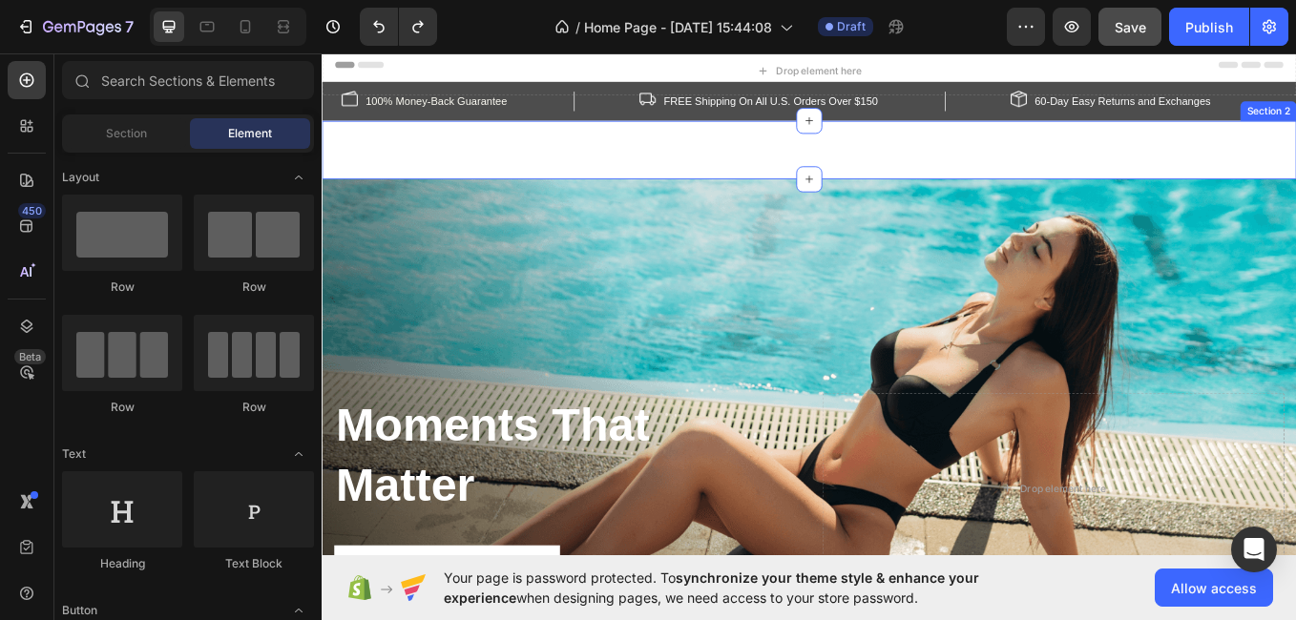
click at [753, 173] on div "Drop element here Row Section 2" at bounding box center [894, 167] width 1145 height 69
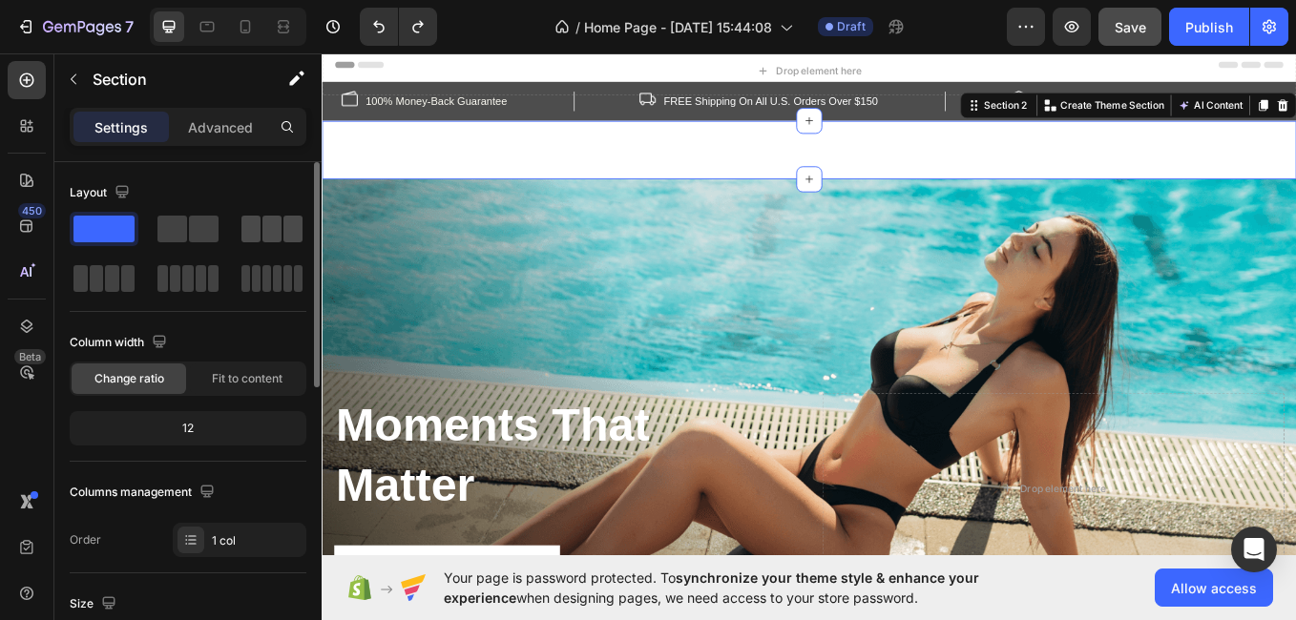
click at [276, 220] on span at bounding box center [271, 229] width 19 height 27
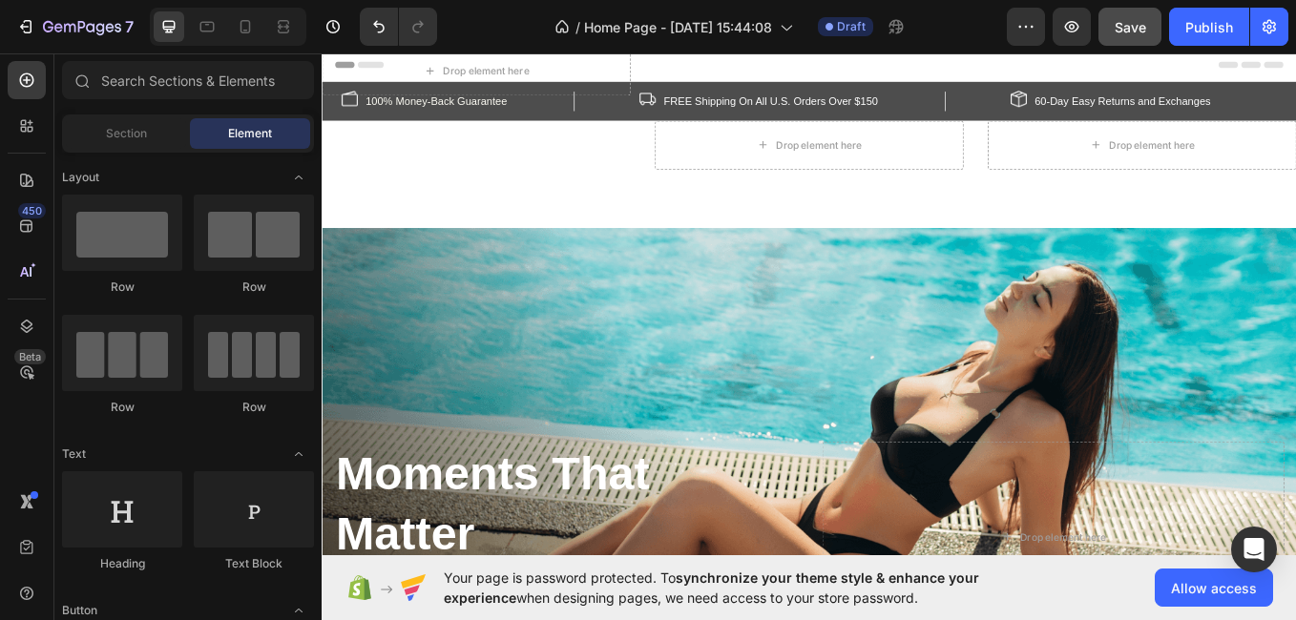
click at [104, 401] on div "Row" at bounding box center [122, 407] width 120 height 17
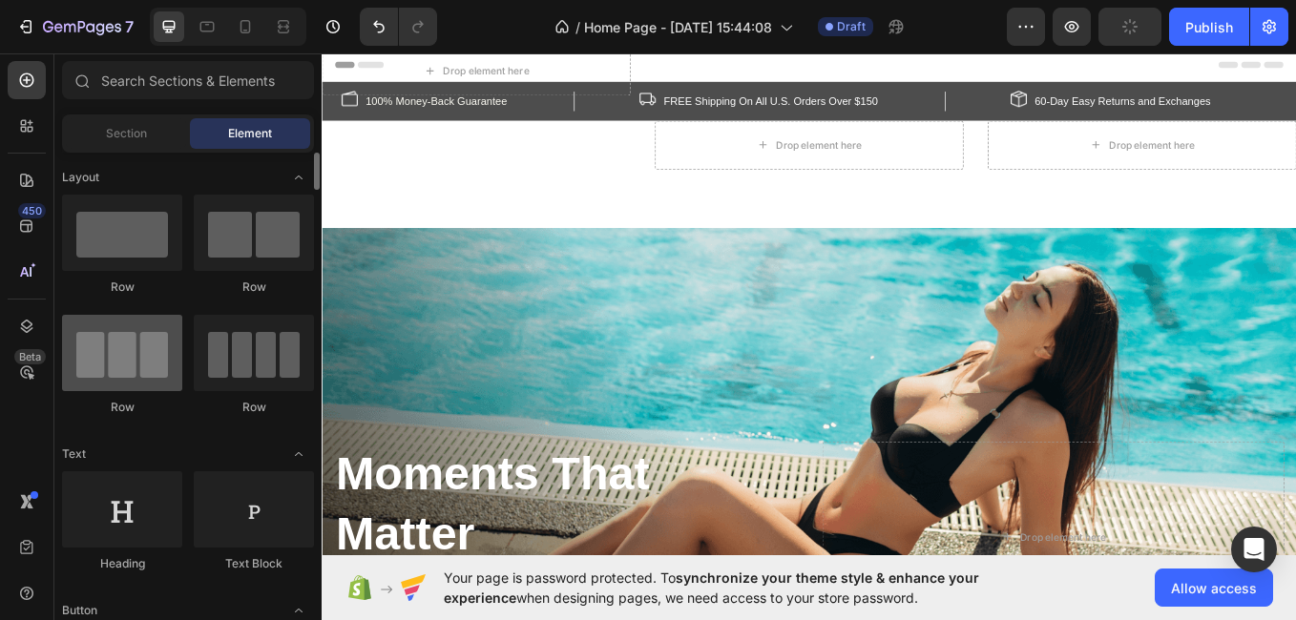
click at [113, 378] on div at bounding box center [122, 353] width 120 height 76
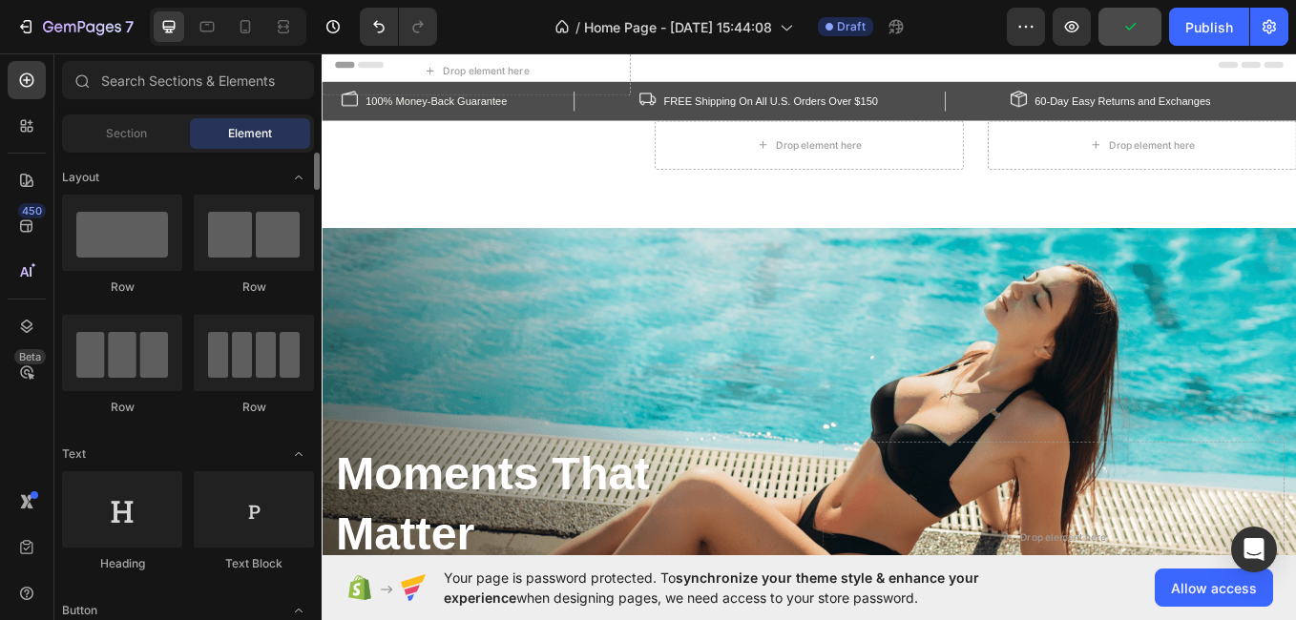
click at [116, 278] on div "Row" at bounding box center [122, 245] width 120 height 101
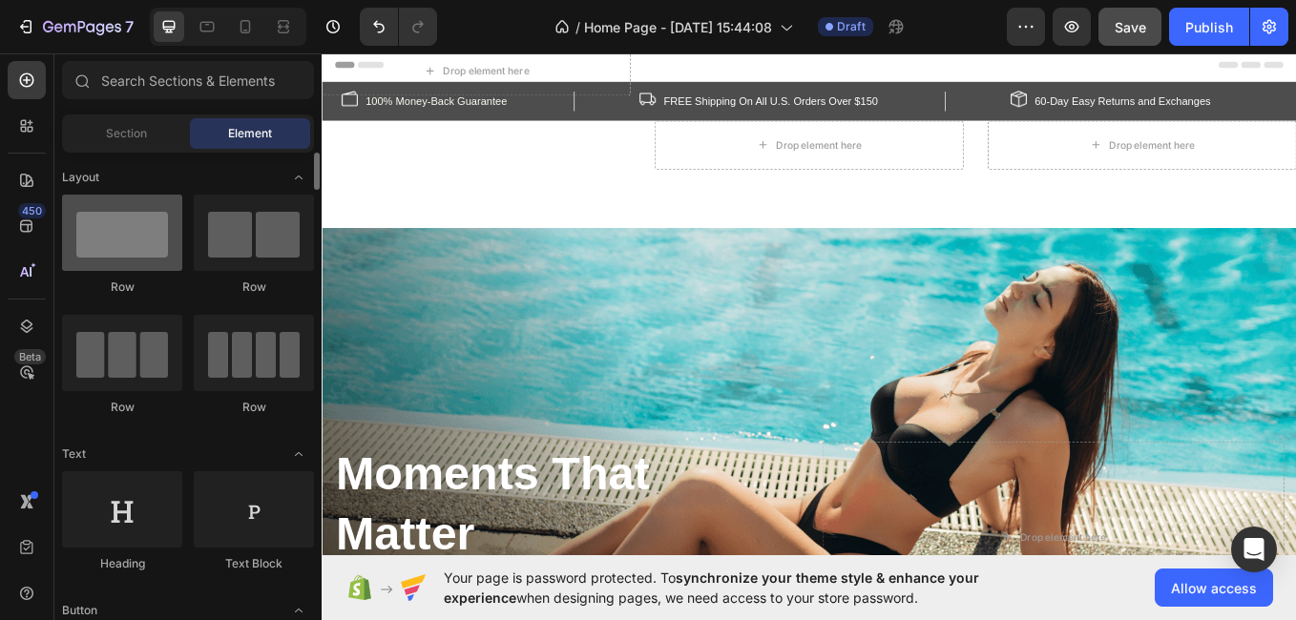
click at [122, 259] on div at bounding box center [122, 233] width 120 height 76
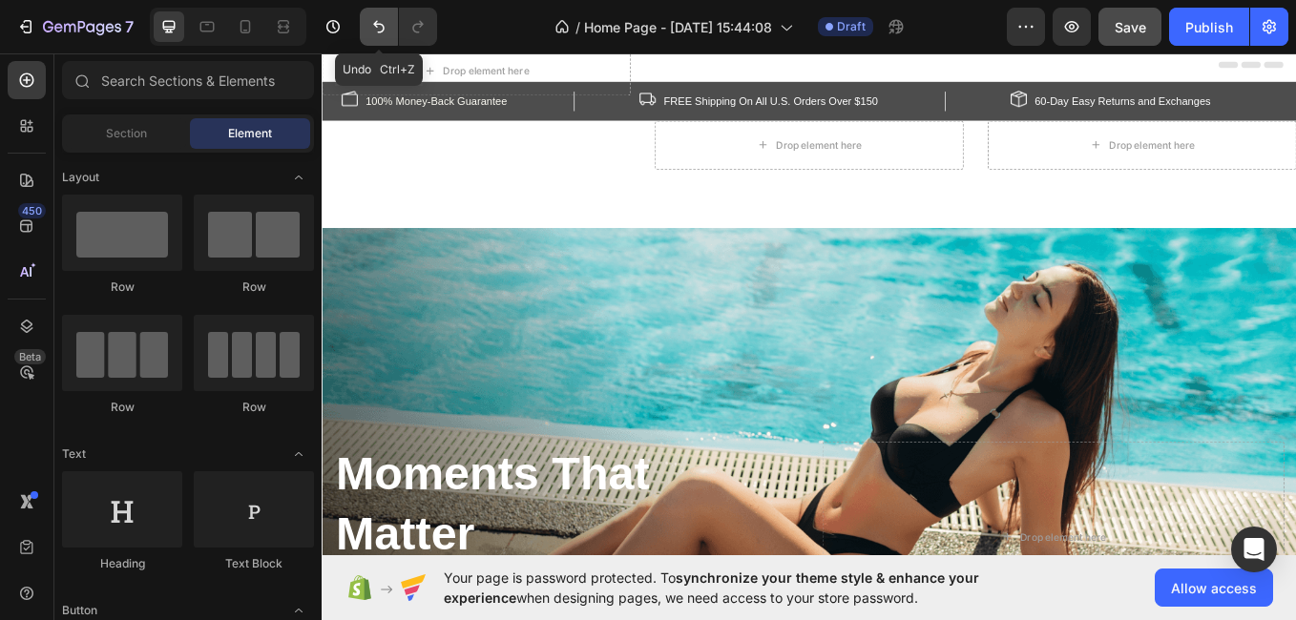
click at [376, 19] on icon "Undo/Redo" at bounding box center [378, 26] width 19 height 19
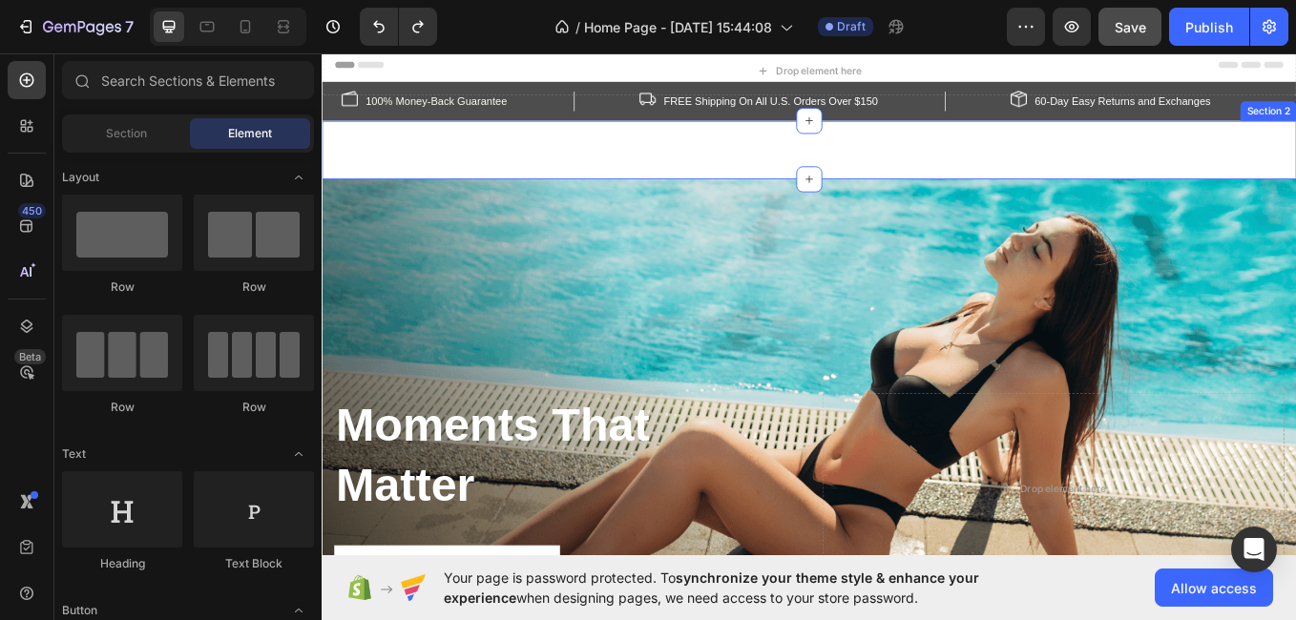
click at [591, 171] on div "Drop element here Row Section 2" at bounding box center [894, 167] width 1145 height 69
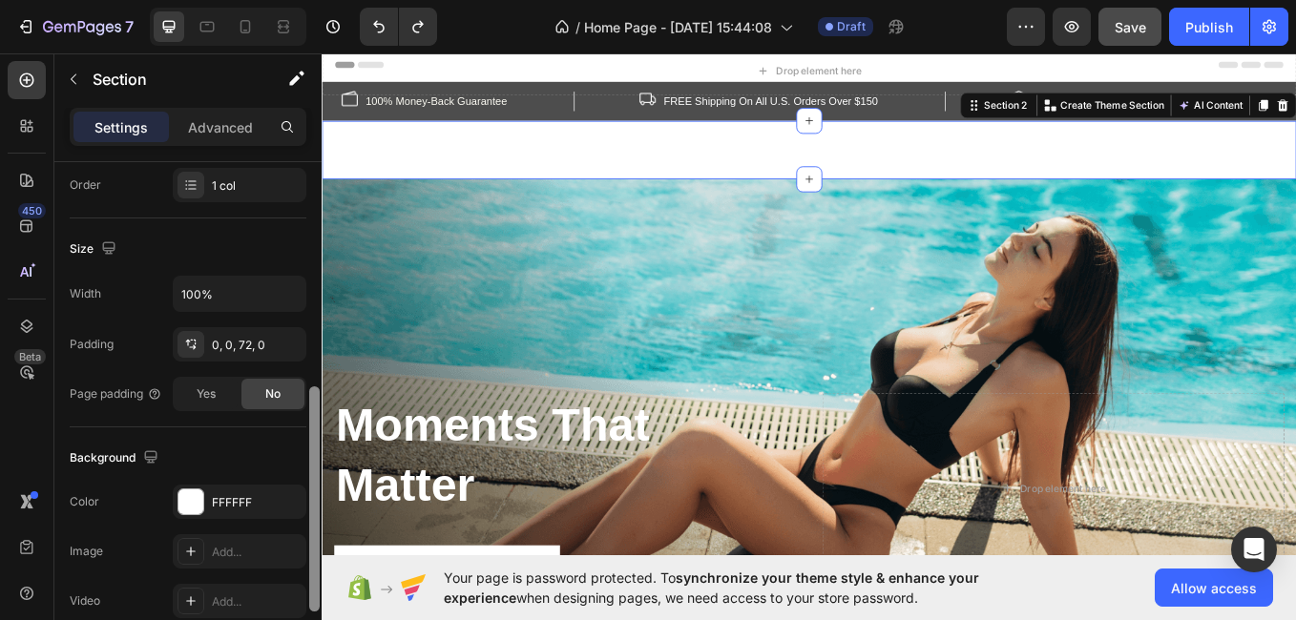
scroll to position [405, 0]
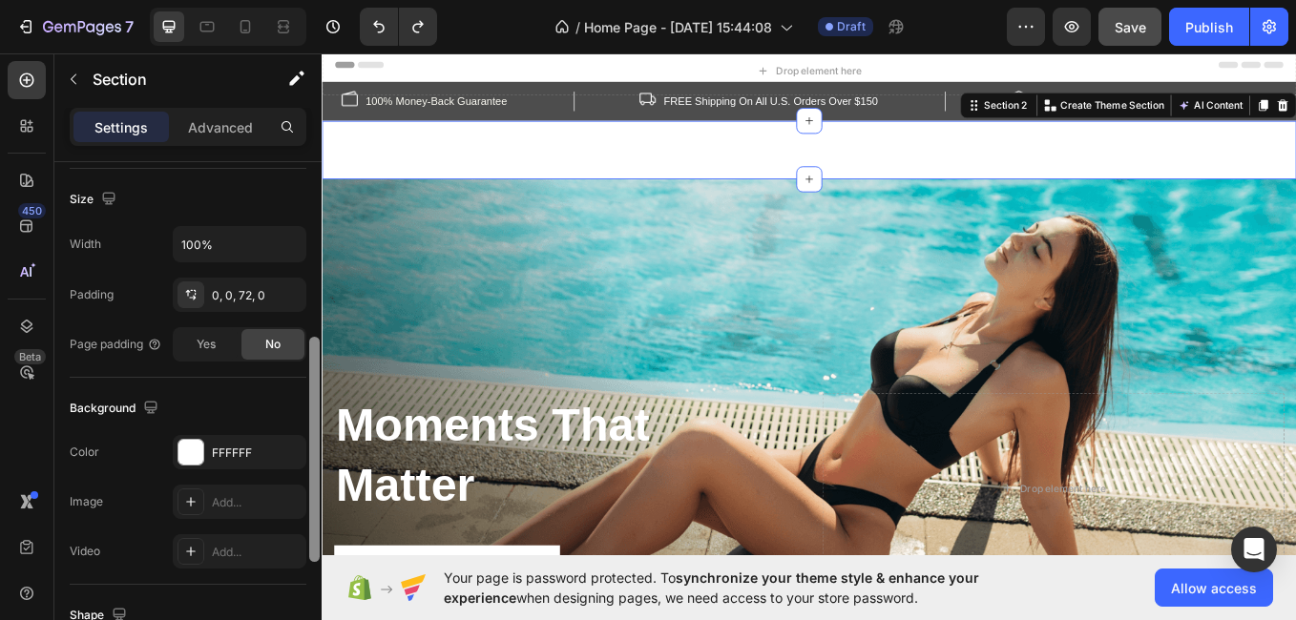
drag, startPoint x: 315, startPoint y: 378, endPoint x: 2, endPoint y: 590, distance: 378.0
click at [325, 0] on div "7 / Home Page - Aug 28, 15:44:08 Draft Preview Save Publish 450 Beta Sections(1…" at bounding box center [648, 0] width 1296 height 0
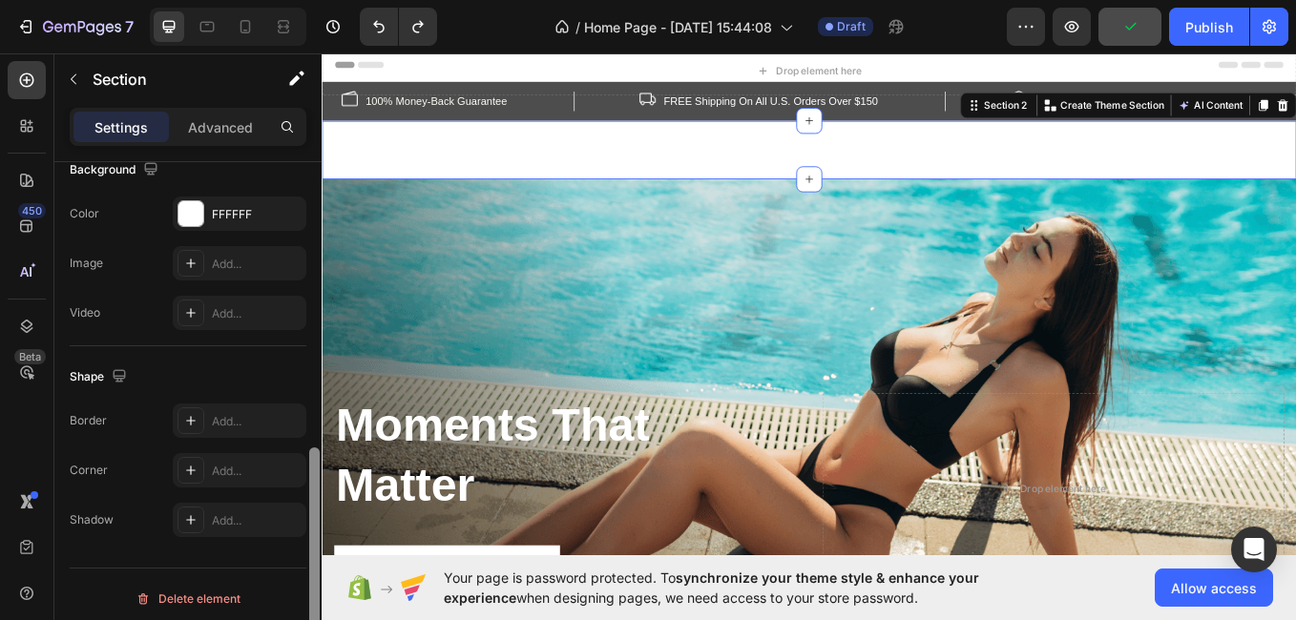
scroll to position [645, 0]
drag, startPoint x: 313, startPoint y: 555, endPoint x: 313, endPoint y: 661, distance: 105.9
click at [313, 0] on html "7 / Home Page - Aug 28, 15:44:08 Draft Preview Publish 450 Beta Sections(18) El…" at bounding box center [648, 0] width 1296 height 0
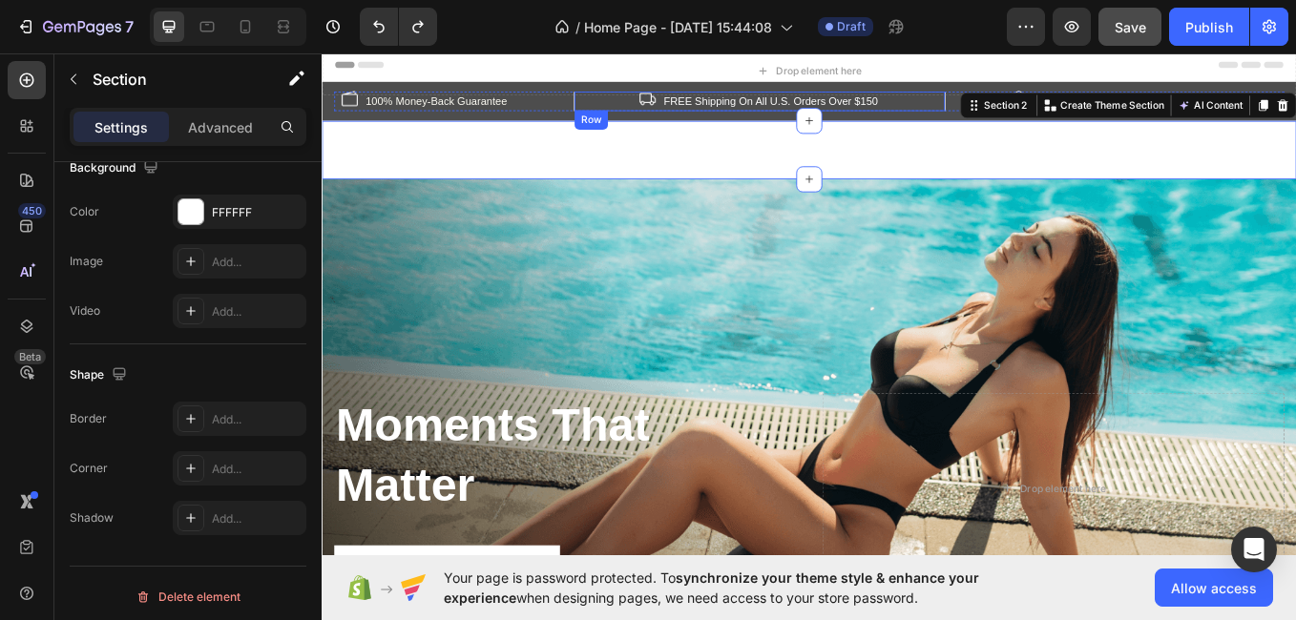
click at [1036, 106] on div "Image FREE Shipping On All U.S. Orders Over $150 Text block Row" at bounding box center [836, 109] width 436 height 23
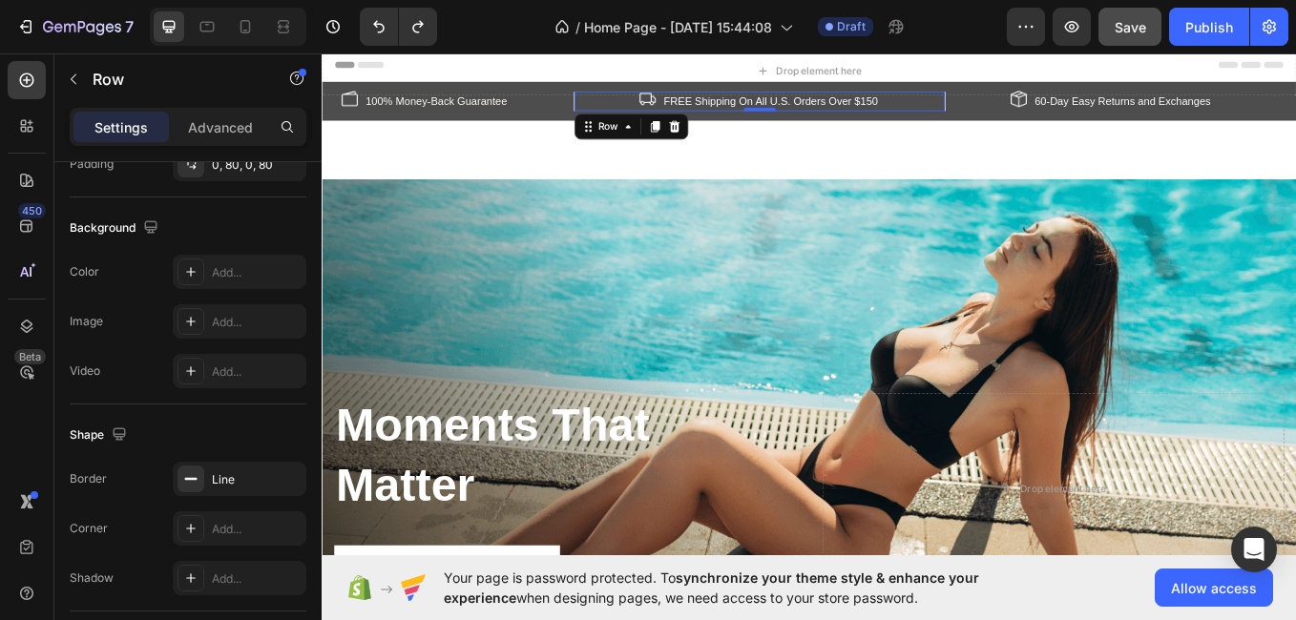
scroll to position [0, 0]
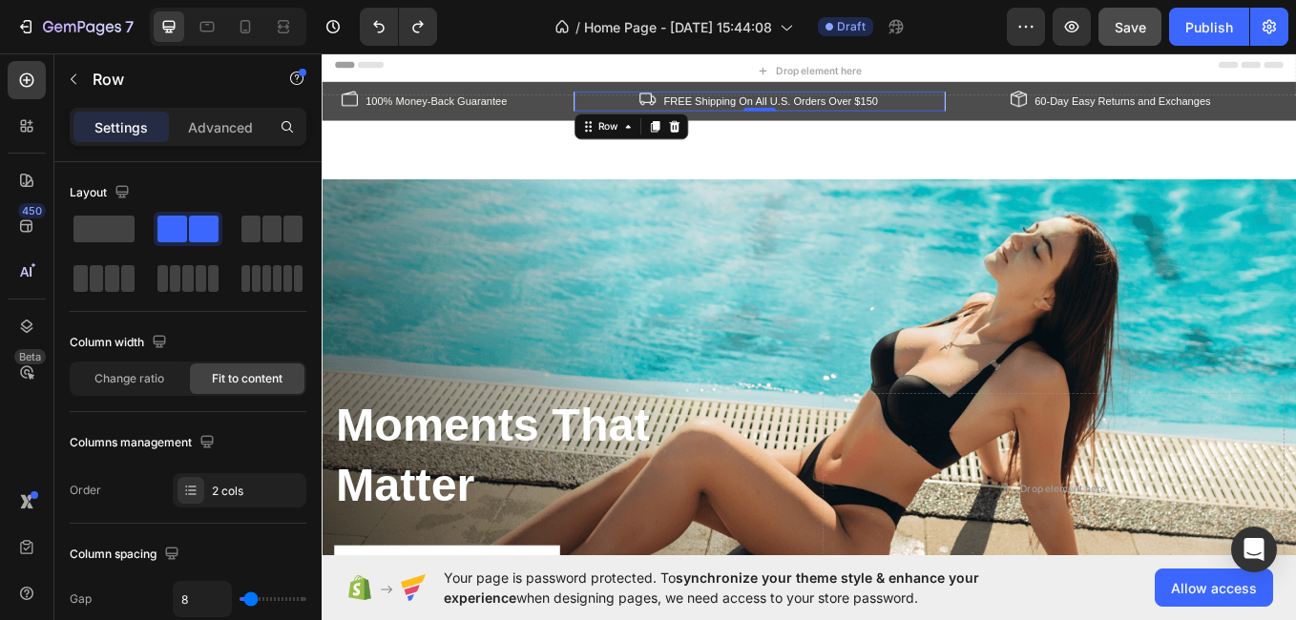
click at [671, 53] on div "7 / Home Page - Aug 28, 15:44:08 Draft Preview Save Publish" at bounding box center [648, 27] width 1296 height 54
click at [732, 63] on div "Drop element here" at bounding box center [894, 74] width 1145 height 57
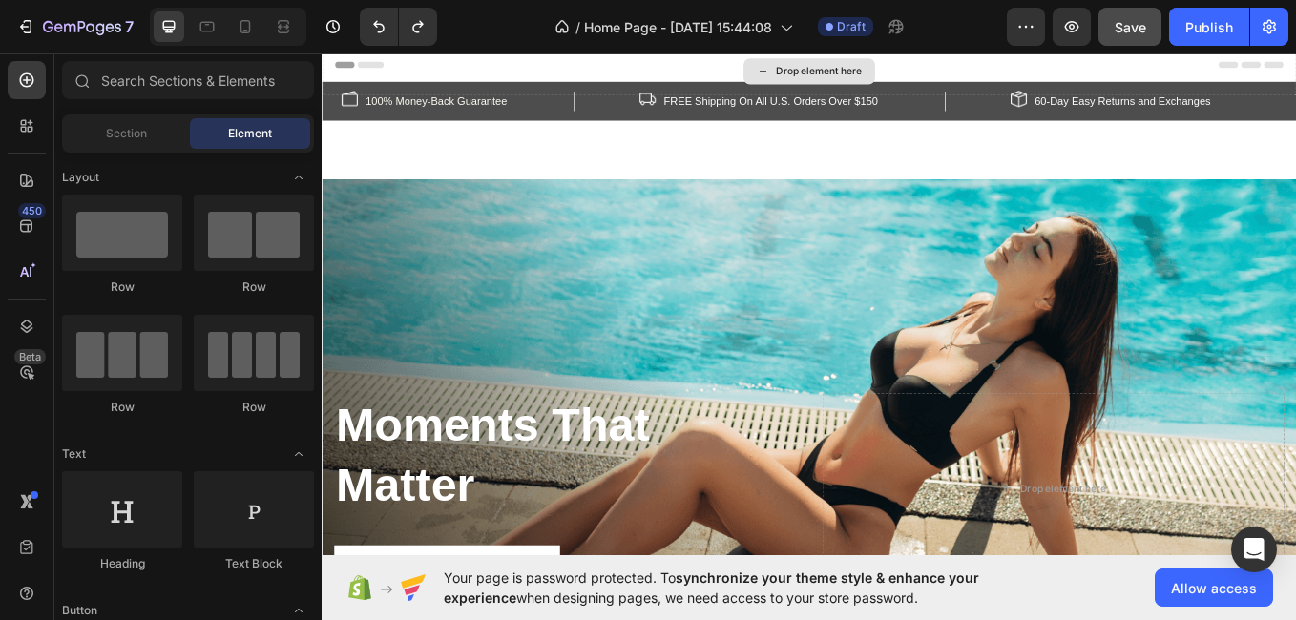
click at [874, 73] on div "Drop element here" at bounding box center [905, 74] width 101 height 15
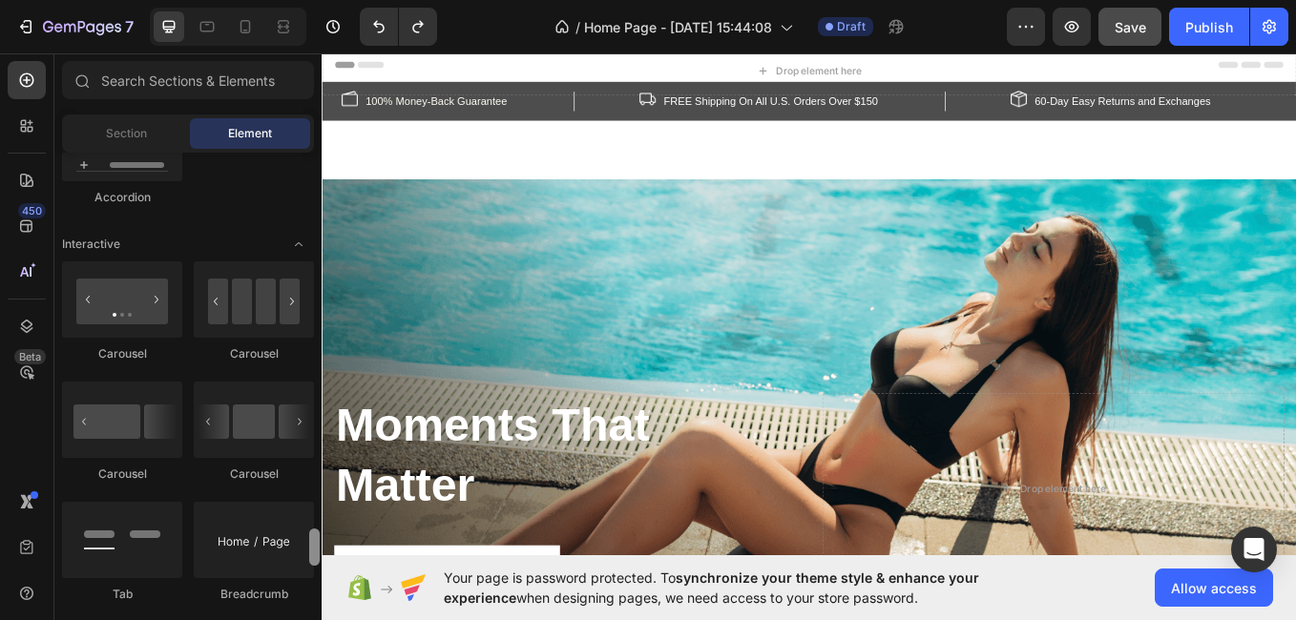
scroll to position [2201, 0]
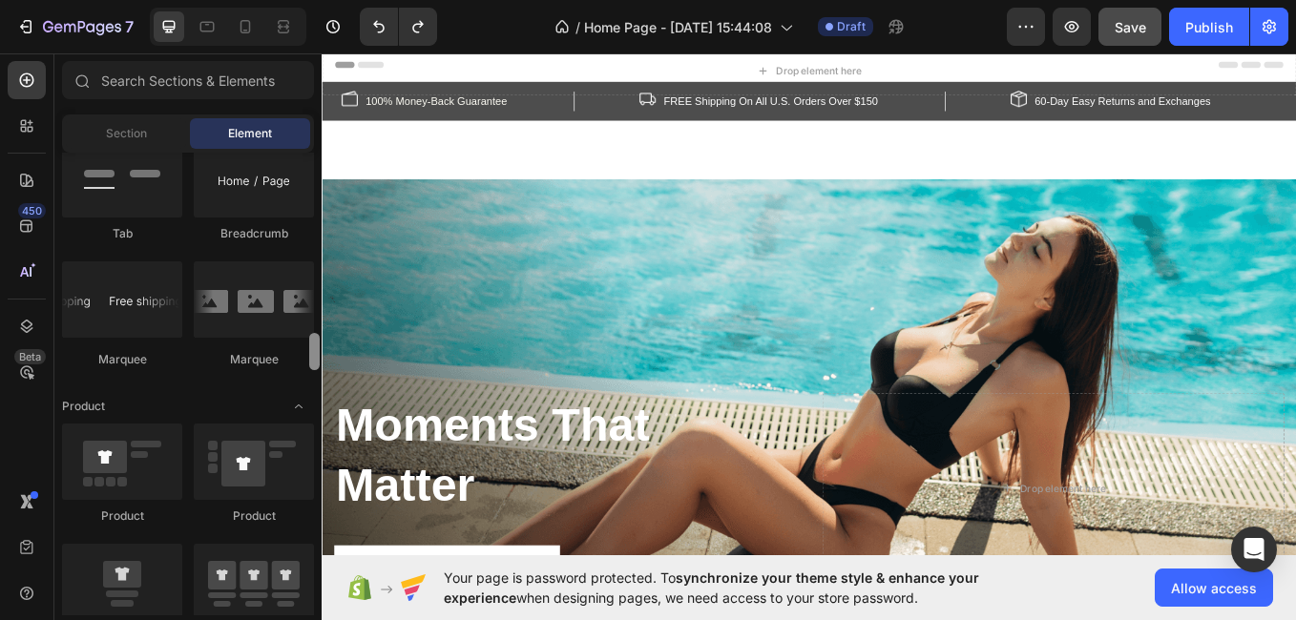
drag, startPoint x: 636, startPoint y: 213, endPoint x: 326, endPoint y: 429, distance: 377.0
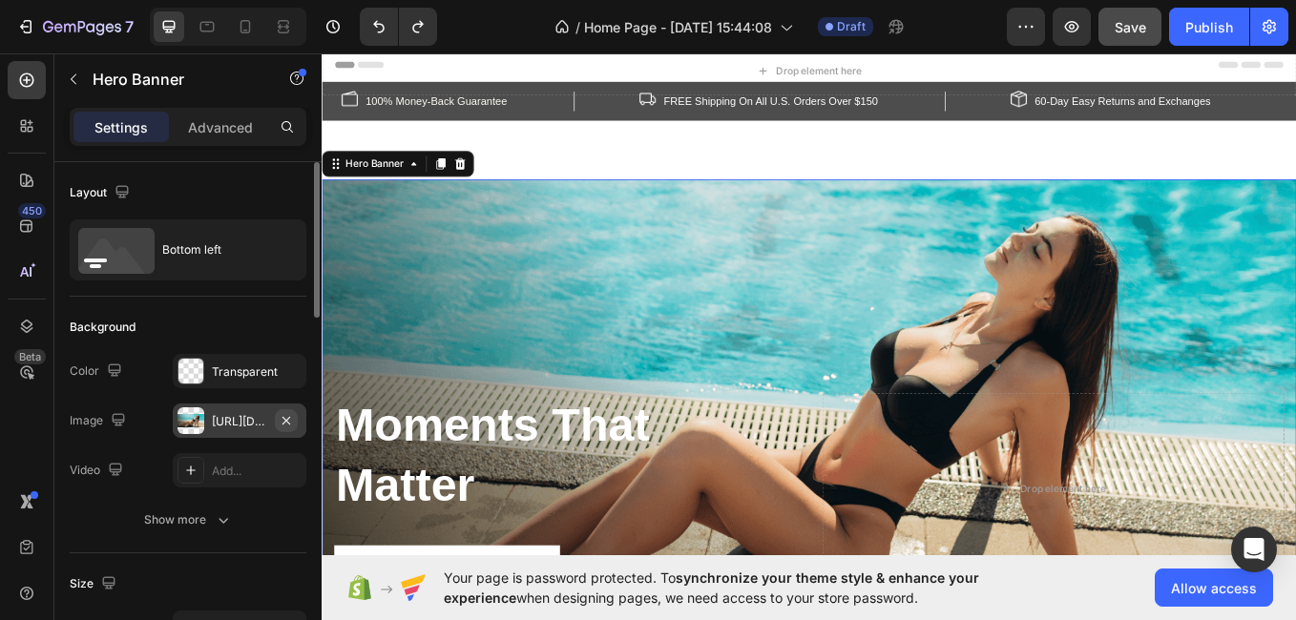
click at [282, 419] on icon "button" at bounding box center [286, 420] width 15 height 15
type input "Auto"
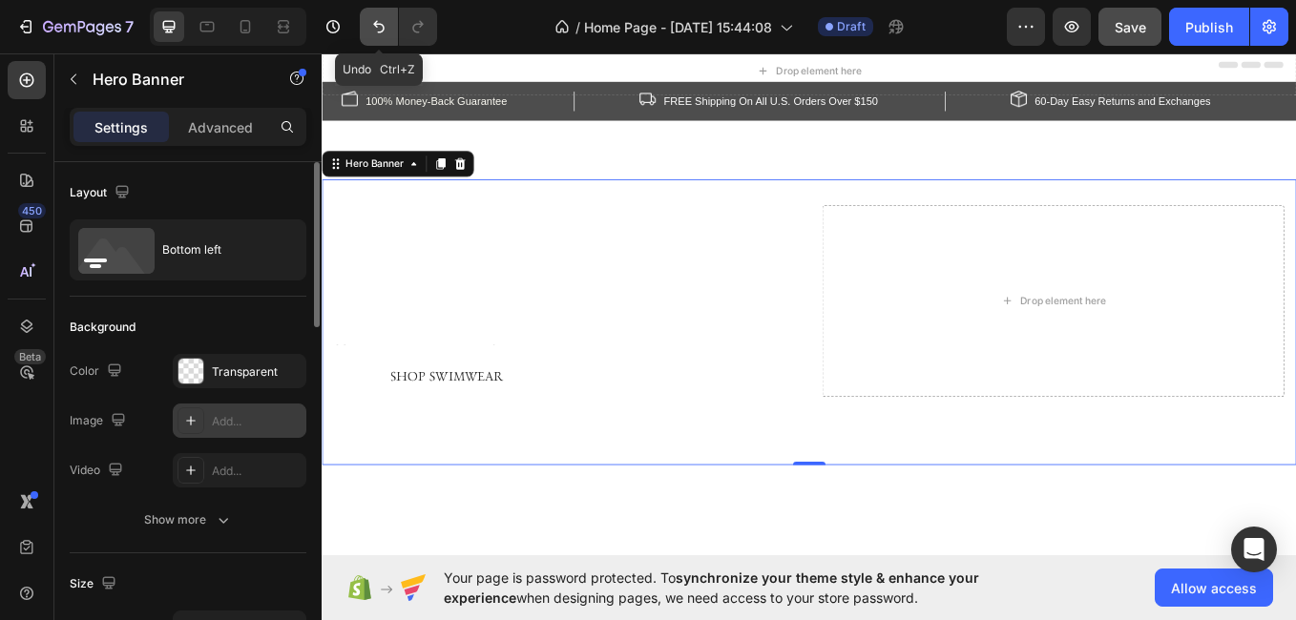
click at [386, 29] on icon "Undo/Redo" at bounding box center [378, 26] width 19 height 19
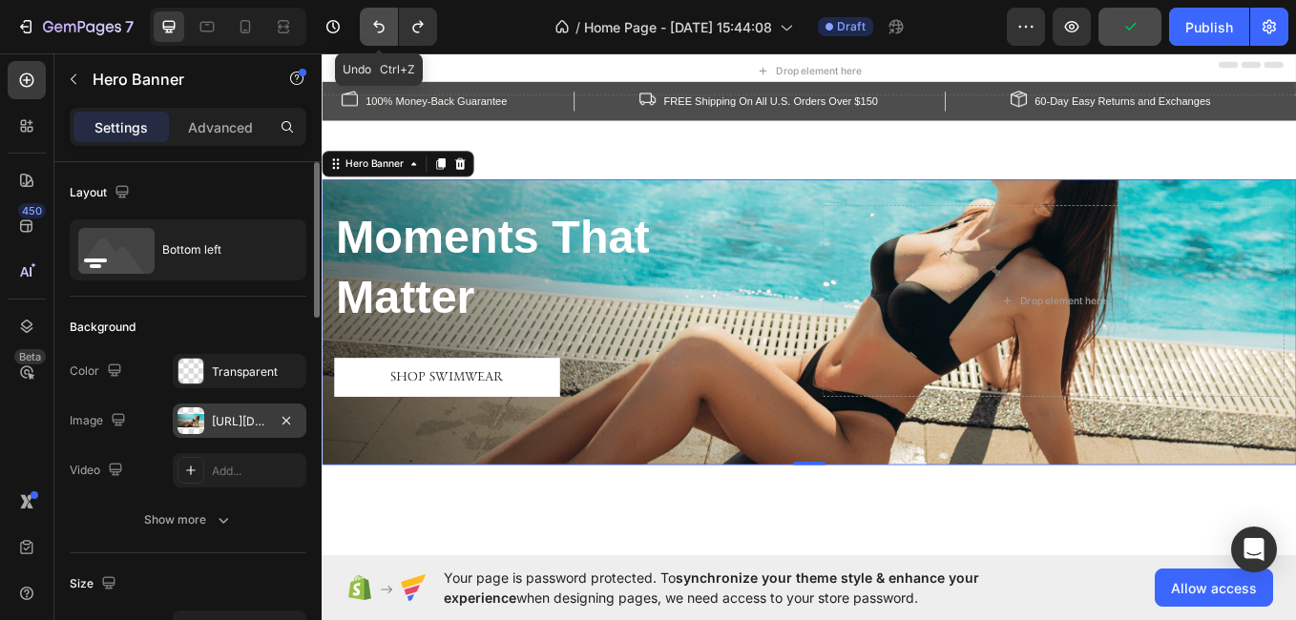
click at [378, 19] on icon "Undo/Redo" at bounding box center [378, 26] width 19 height 19
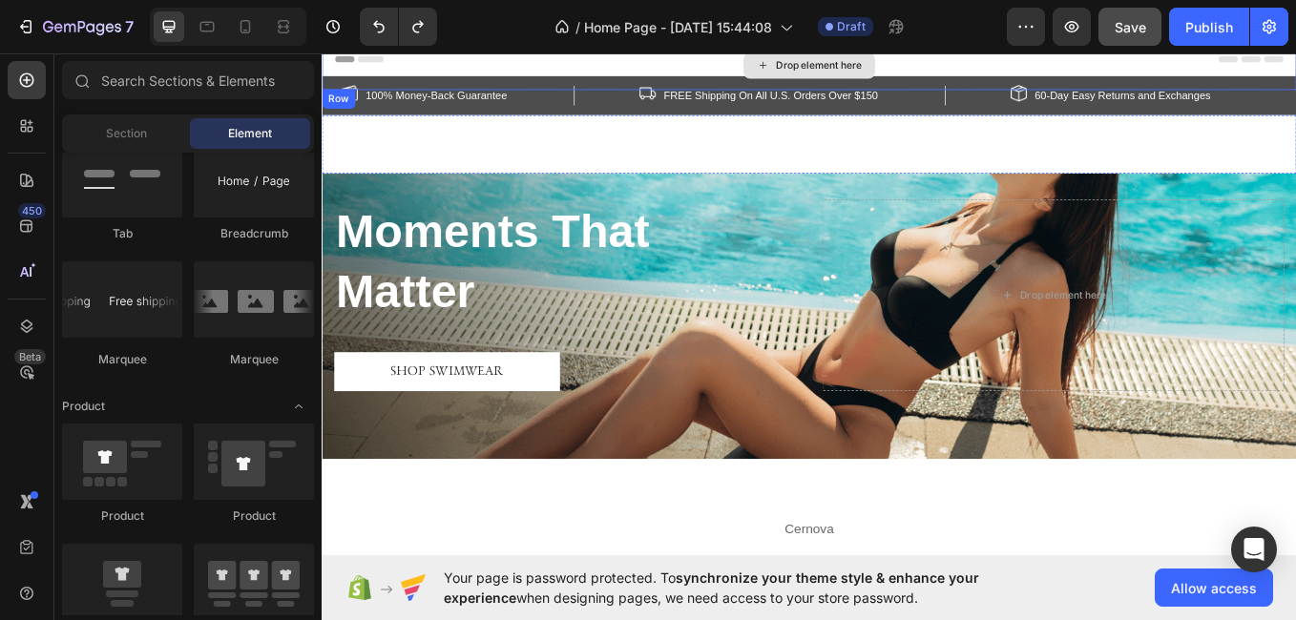
scroll to position [0, 0]
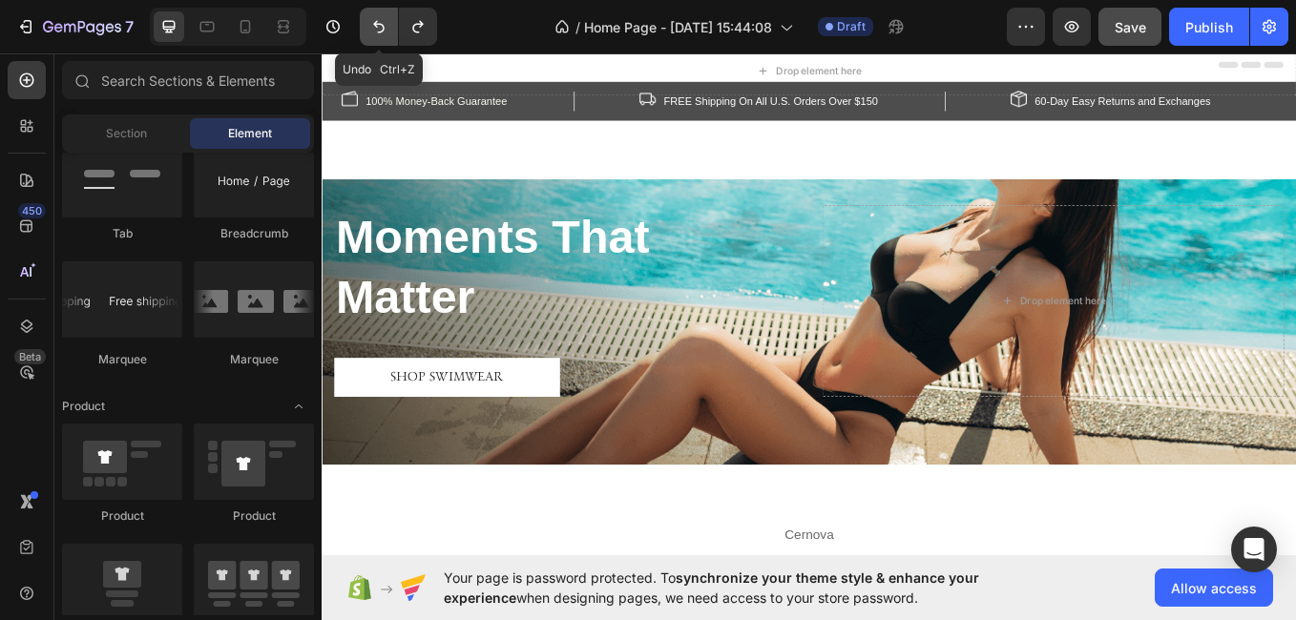
click at [374, 27] on icon "Undo/Redo" at bounding box center [378, 26] width 19 height 19
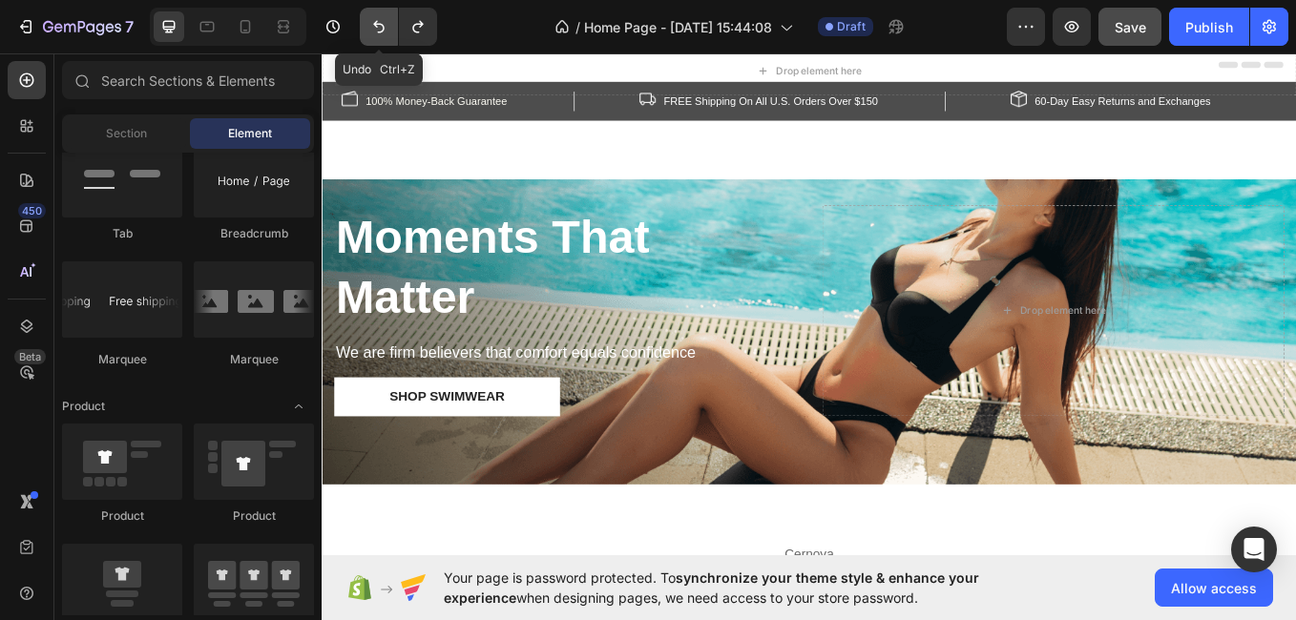
click at [374, 27] on icon "Undo/Redo" at bounding box center [378, 26] width 19 height 19
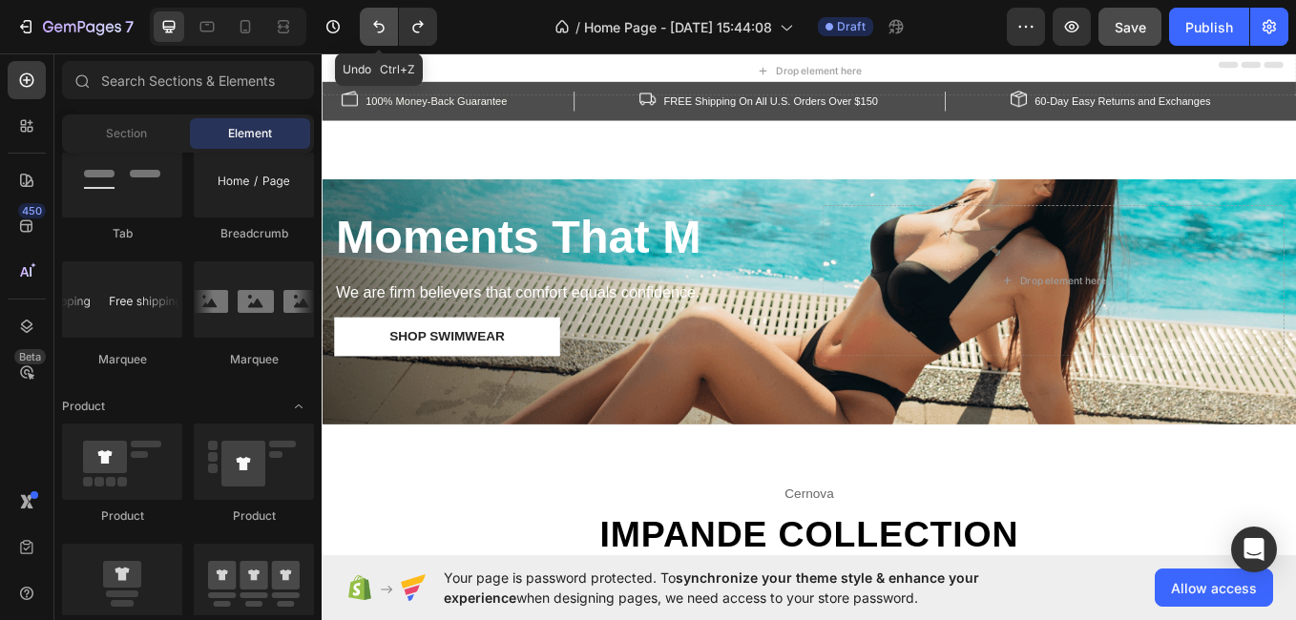
click at [374, 27] on icon "Undo/Redo" at bounding box center [378, 26] width 19 height 19
click at [413, 28] on icon "Undo/Redo" at bounding box center [417, 27] width 10 height 12
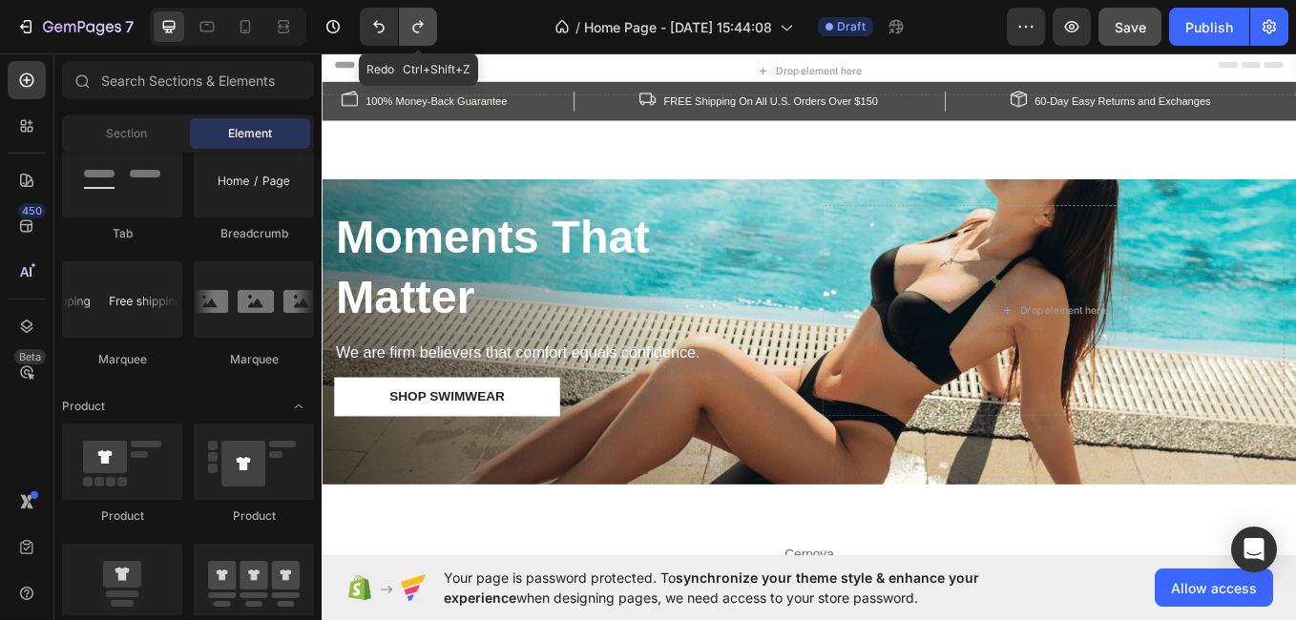
click at [413, 28] on icon "Undo/Redo" at bounding box center [417, 27] width 10 height 12
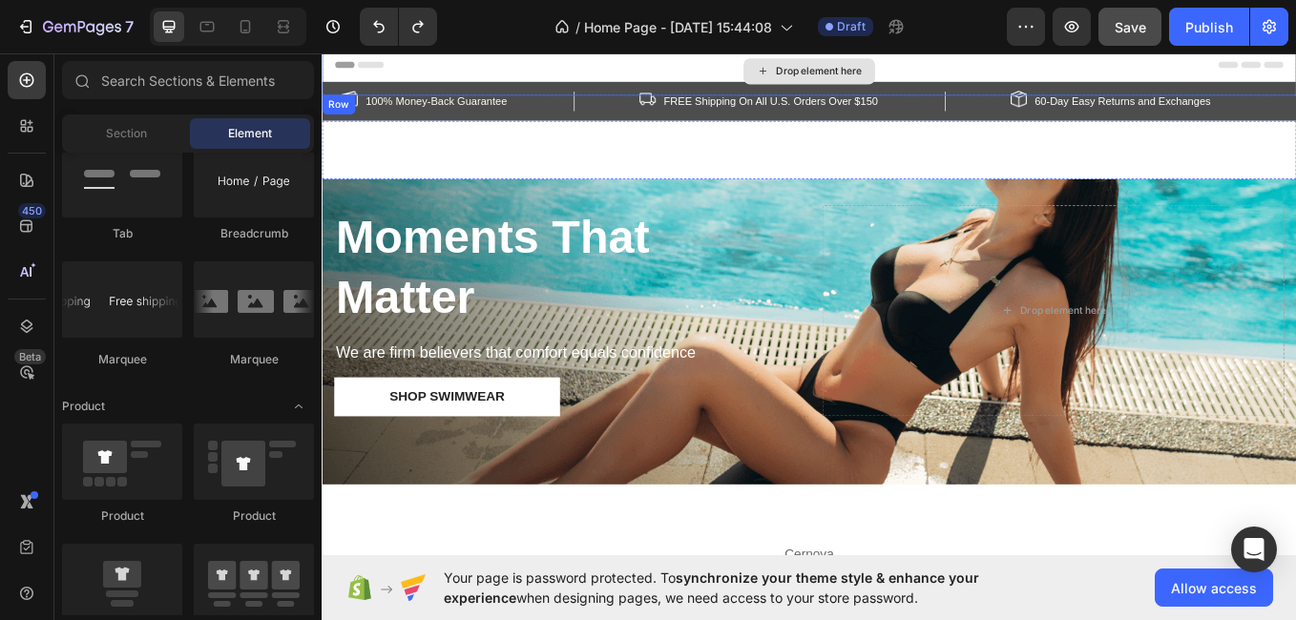
click at [1026, 61] on div "Drop element here" at bounding box center [894, 74] width 1145 height 57
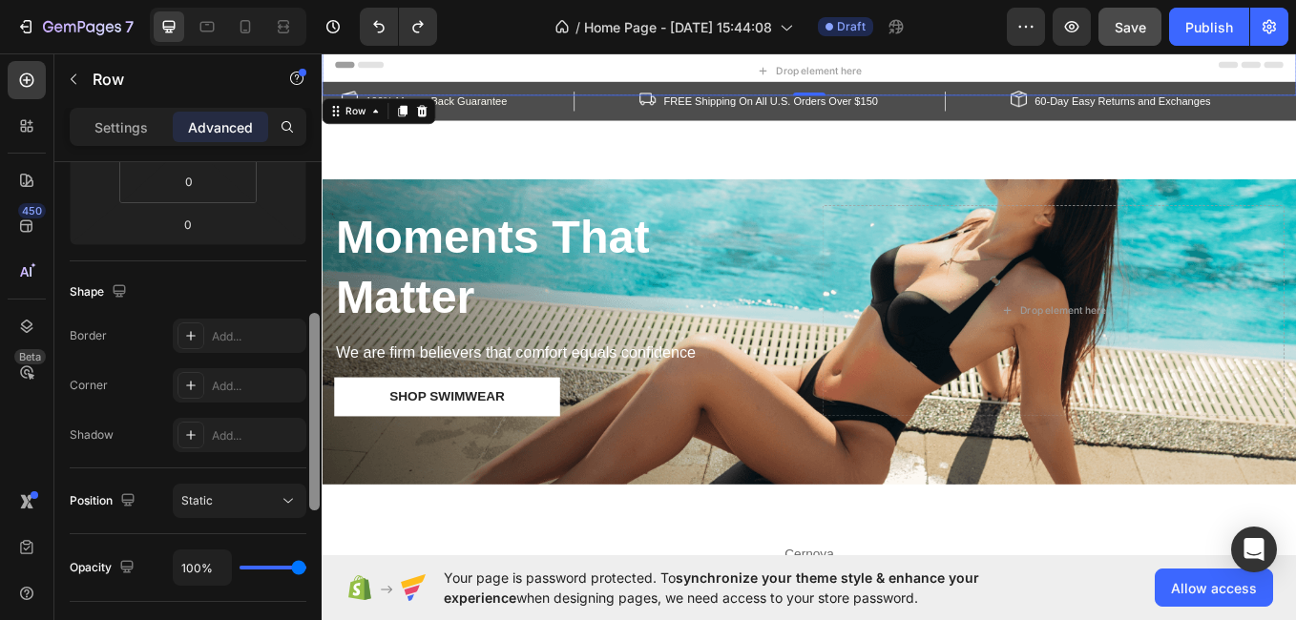
scroll to position [532, 0]
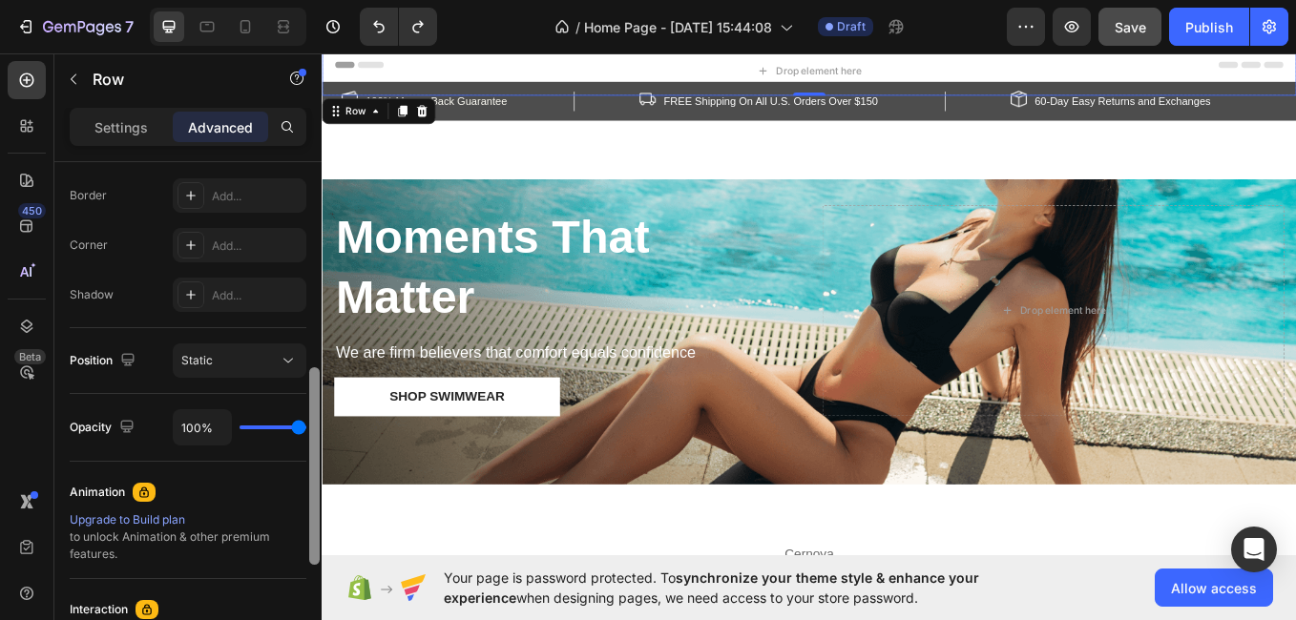
drag, startPoint x: 638, startPoint y: 320, endPoint x: 326, endPoint y: 573, distance: 401.0
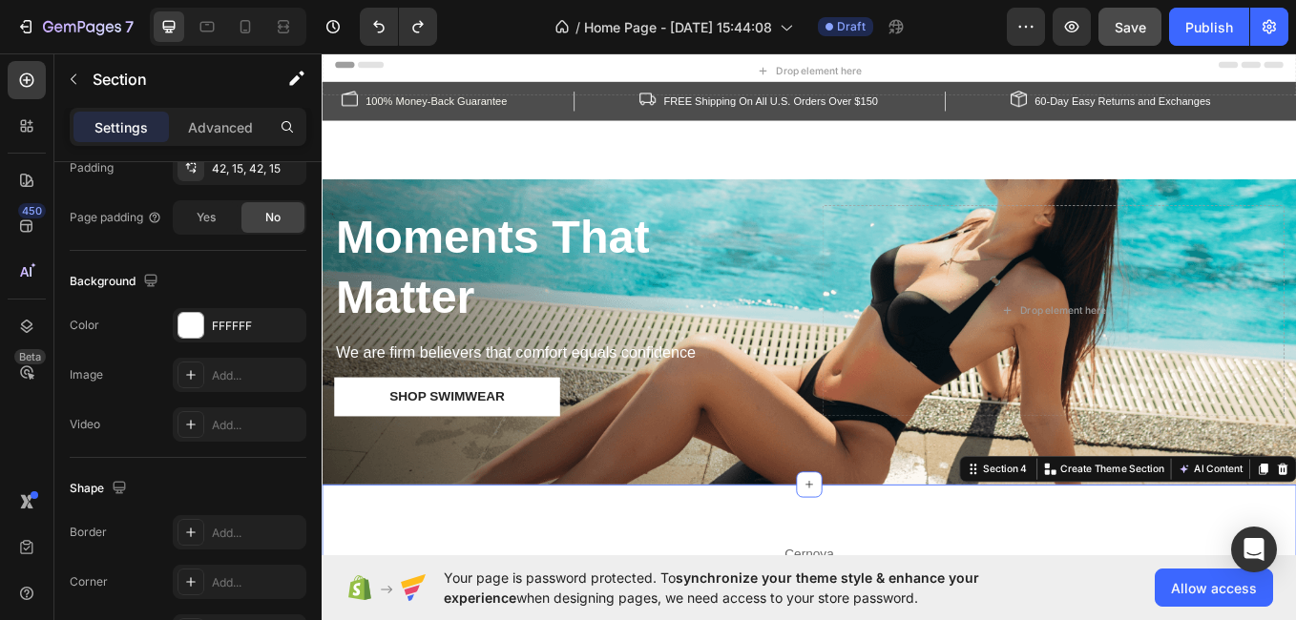
scroll to position [0, 0]
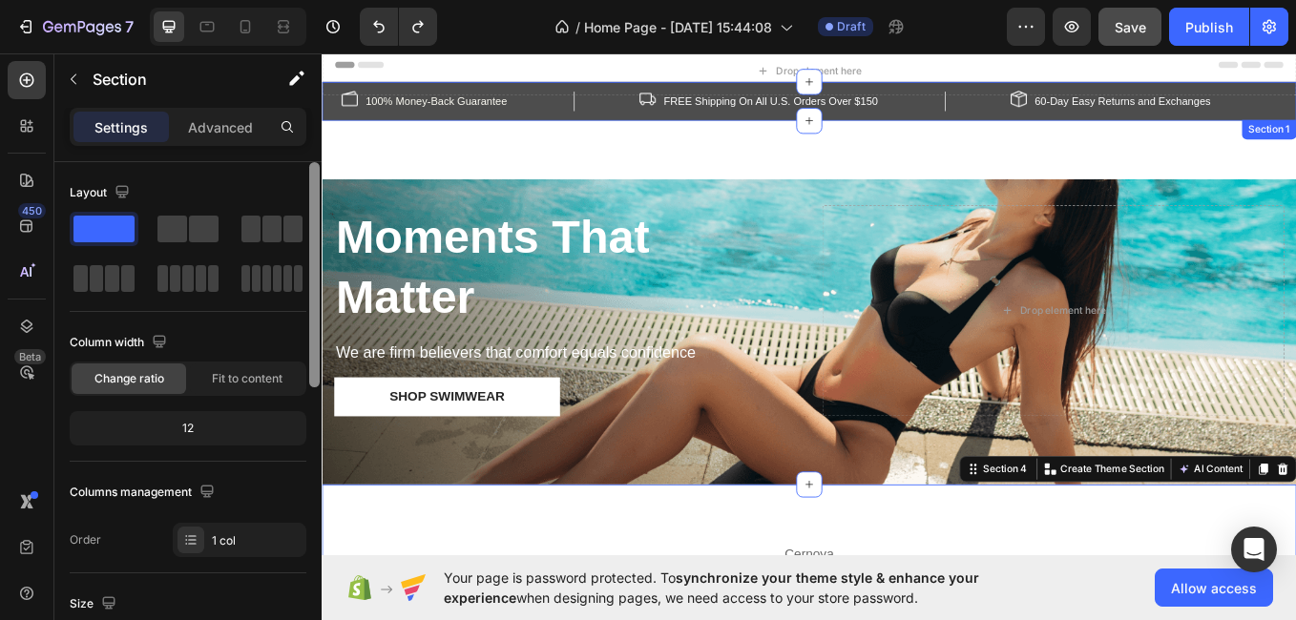
click at [607, 128] on div "Image 100% Money-Back Guarantee Text block Row Image FREE Shipping On All U.S. …" at bounding box center [894, 110] width 1145 height 46
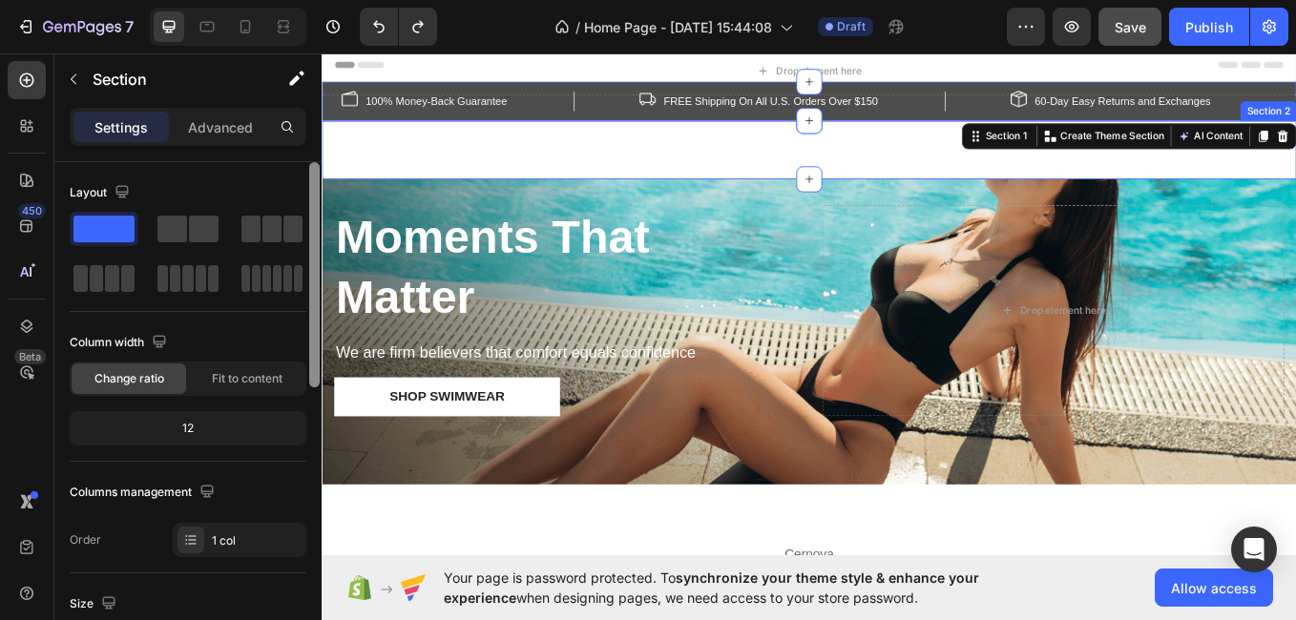
click at [618, 159] on div "Drop element here Row Section 2" at bounding box center [894, 167] width 1145 height 69
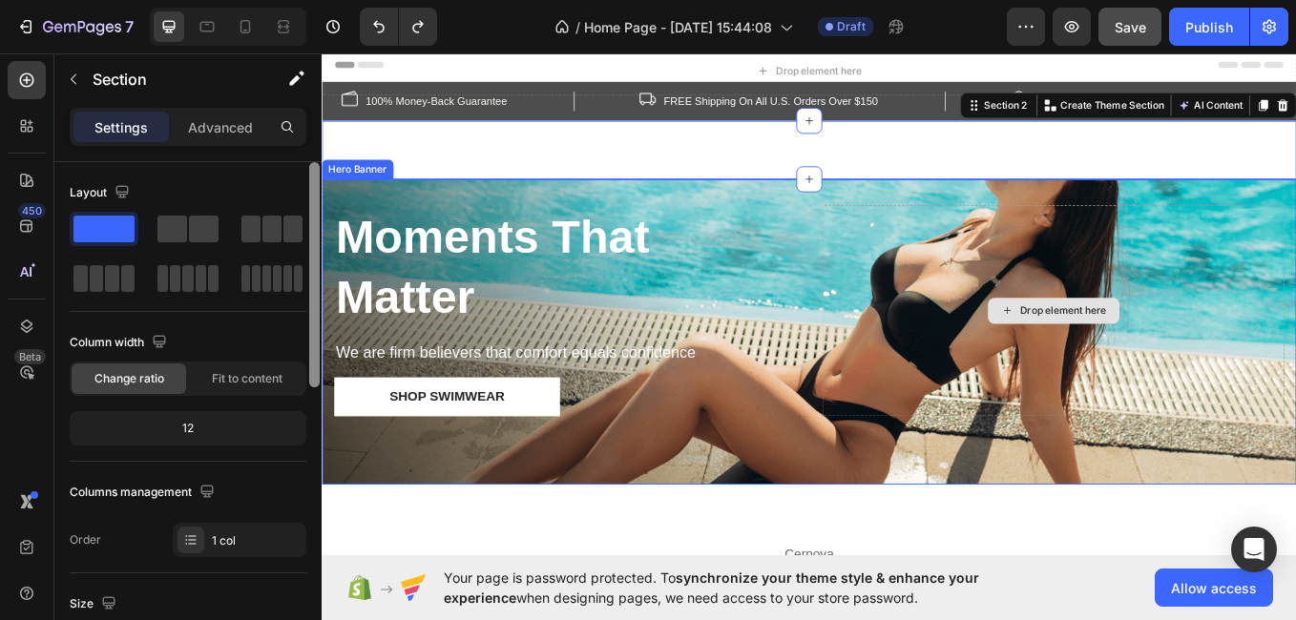
click at [1295, 339] on div "Drop element here" at bounding box center [1181, 356] width 543 height 249
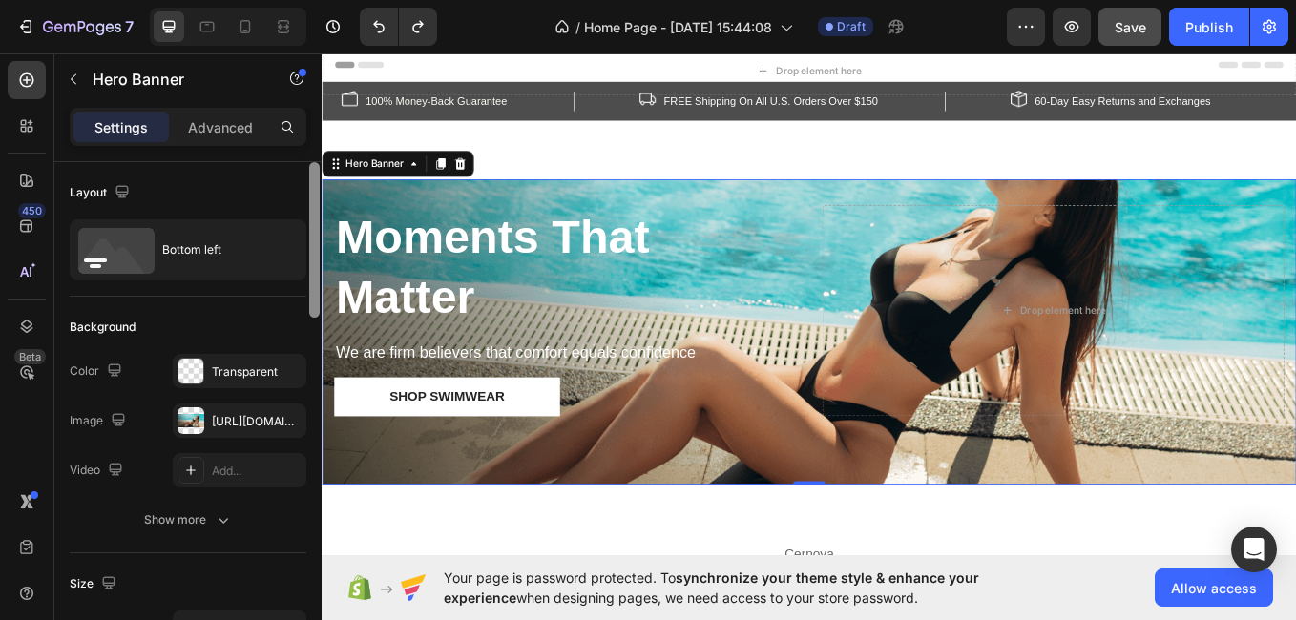
click at [798, 221] on div "Moments That Matter Heading We are firm believers that comfort equals confidenc…" at bounding box center [894, 381] width 1145 height 360
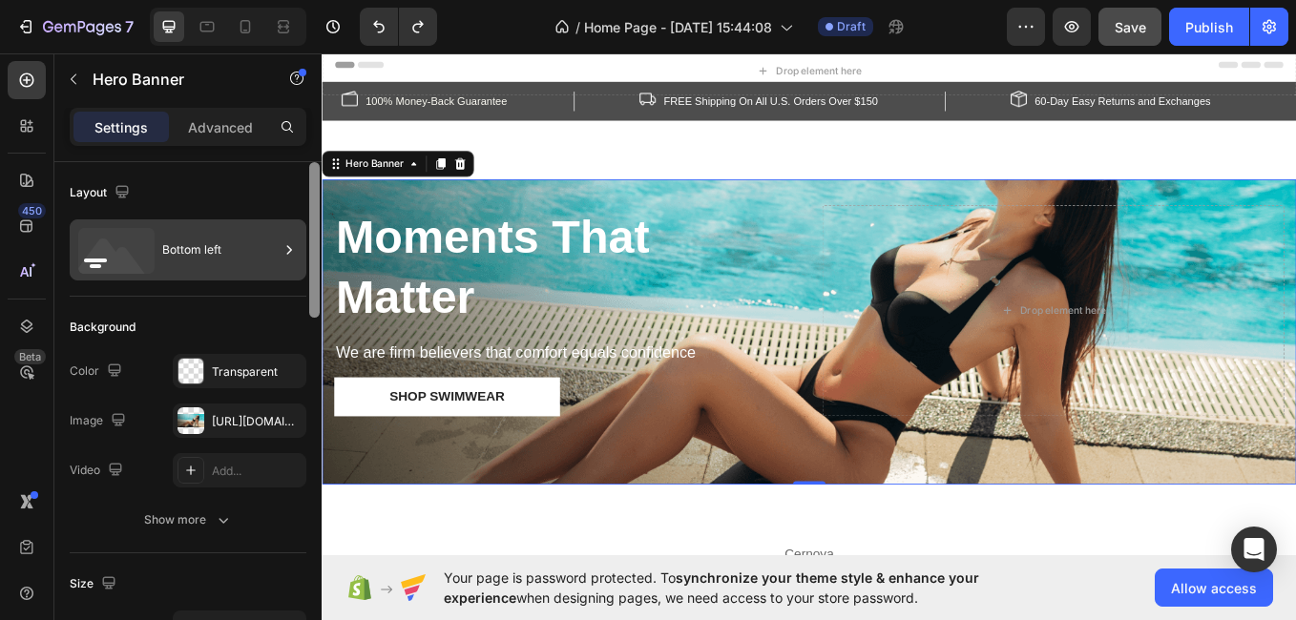
click at [231, 263] on div "Bottom left" at bounding box center [220, 250] width 116 height 44
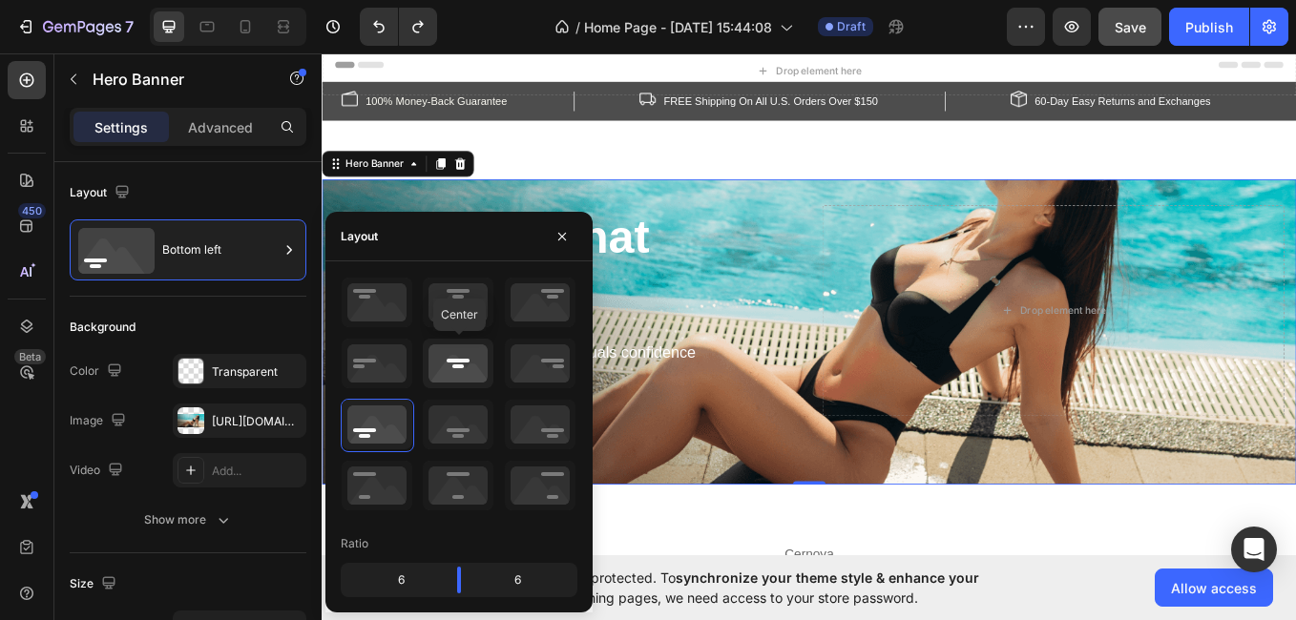
click at [448, 375] on icon at bounding box center [458, 364] width 71 height 50
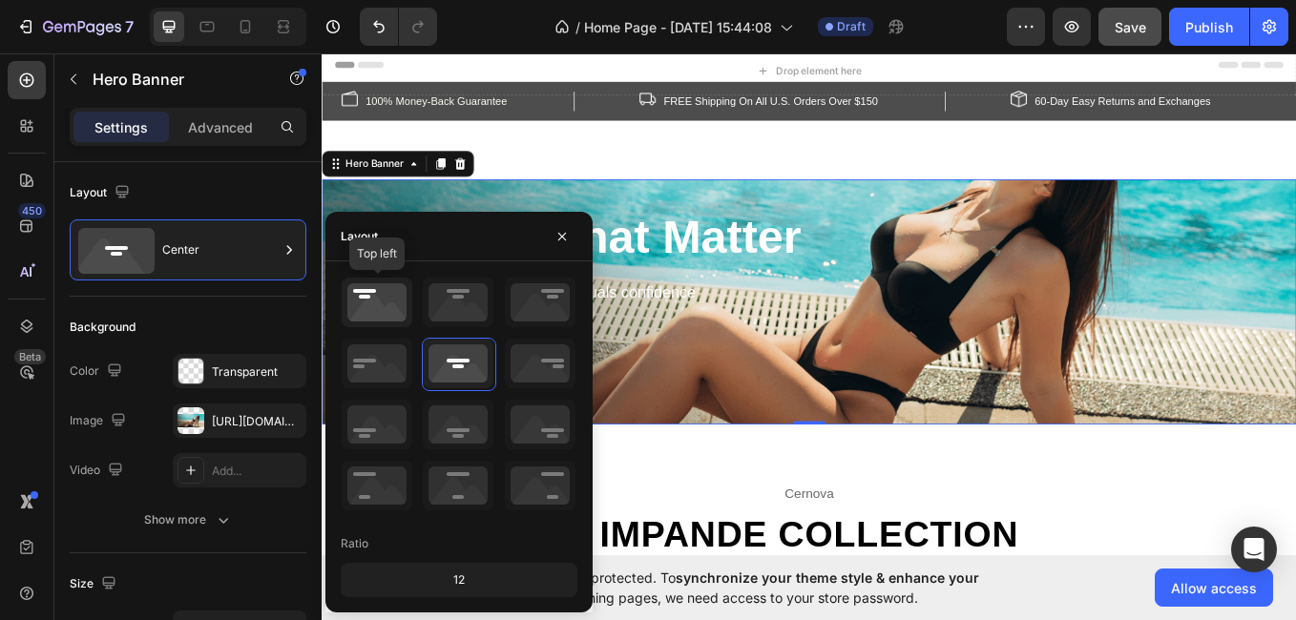
click at [382, 293] on icon at bounding box center [377, 303] width 71 height 50
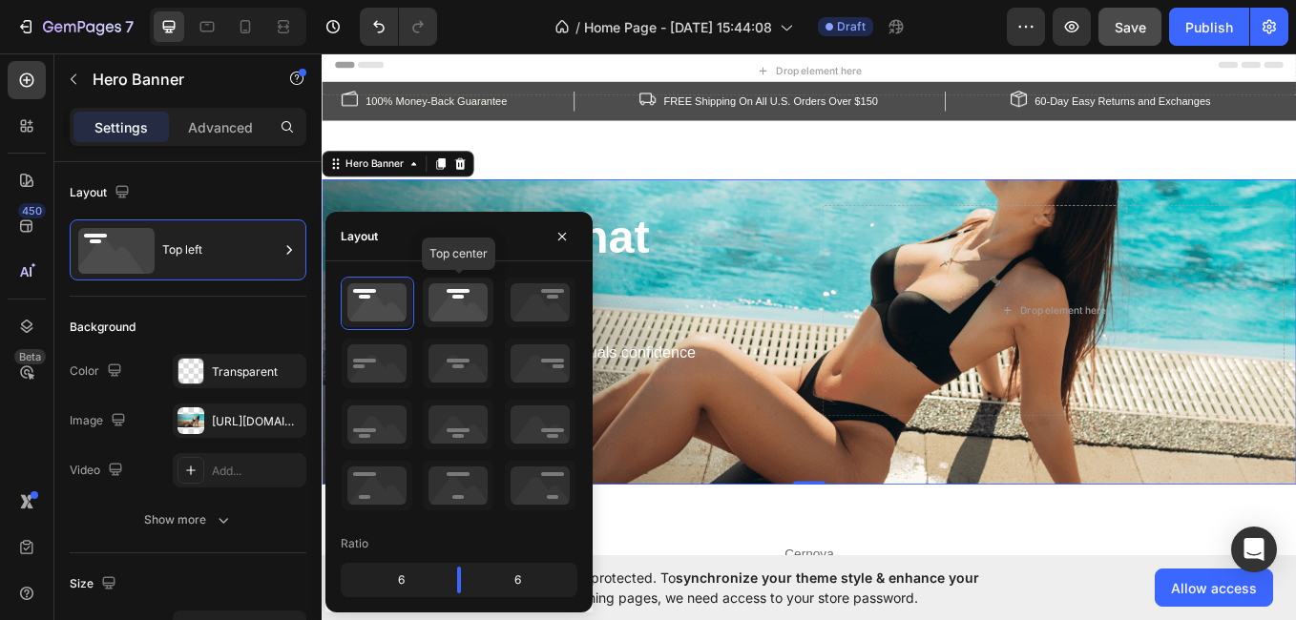
click at [477, 305] on icon at bounding box center [458, 303] width 71 height 50
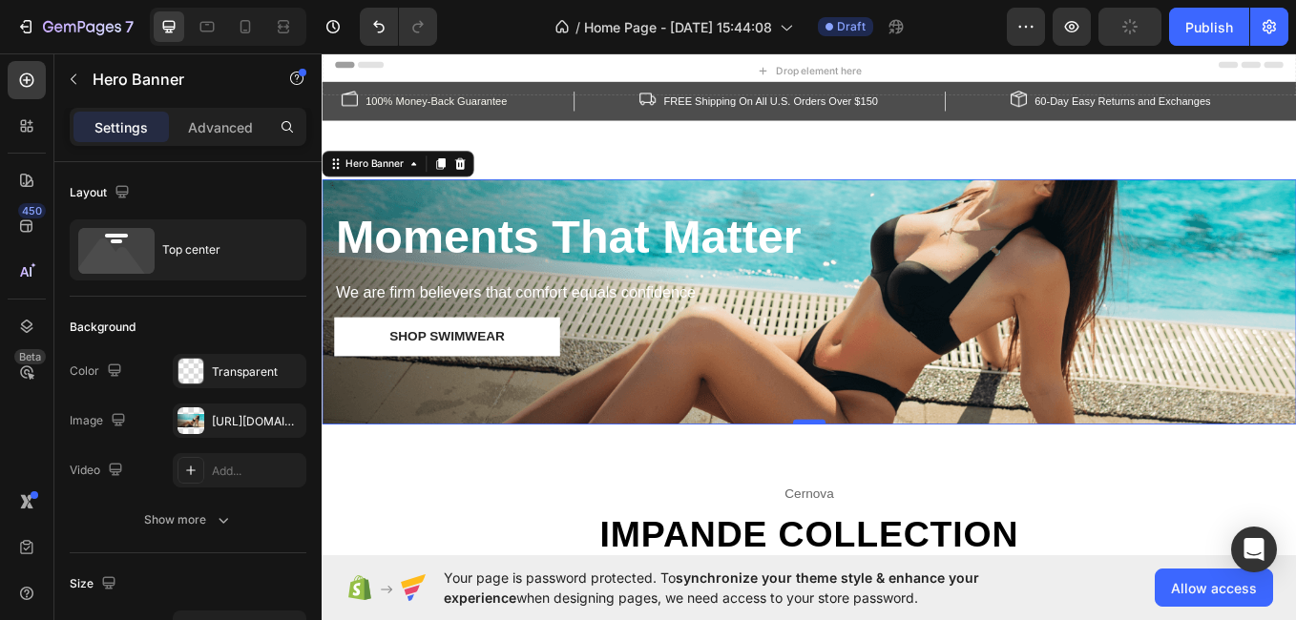
click at [894, 490] on div "0" at bounding box center [894, 490] width 1145 height 0
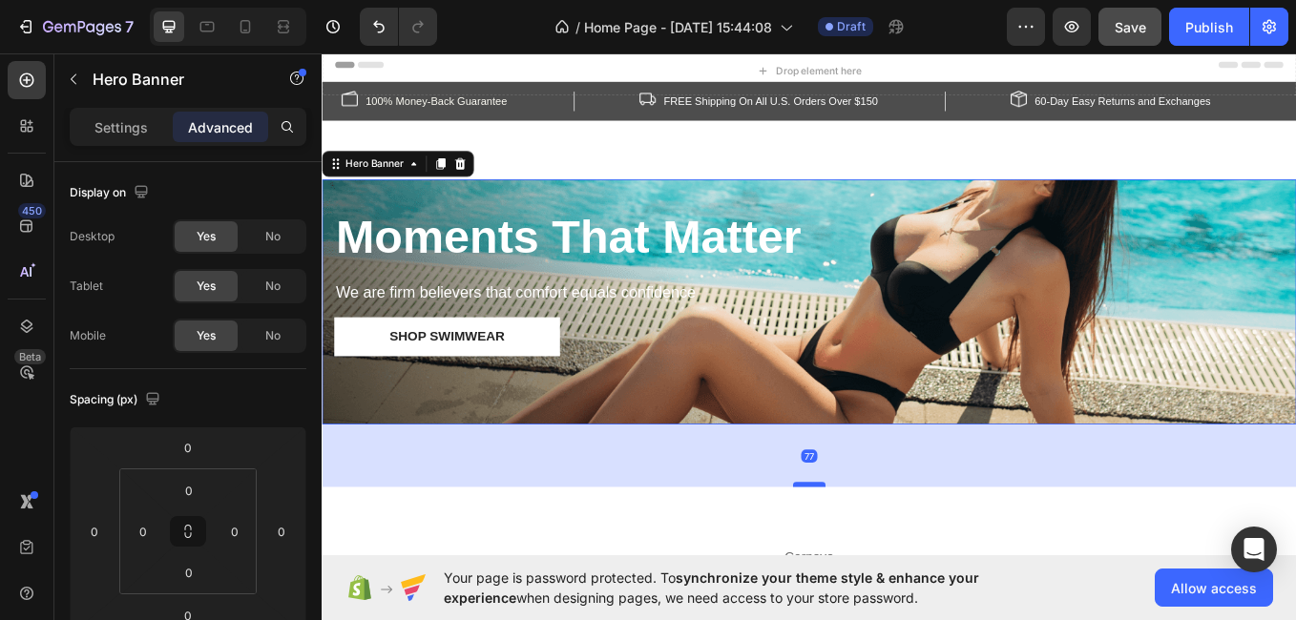
drag, startPoint x: 894, startPoint y: 488, endPoint x: 886, endPoint y: 561, distance: 74.0
click at [886, 561] on div at bounding box center [894, 560] width 38 height 6
type input "77"
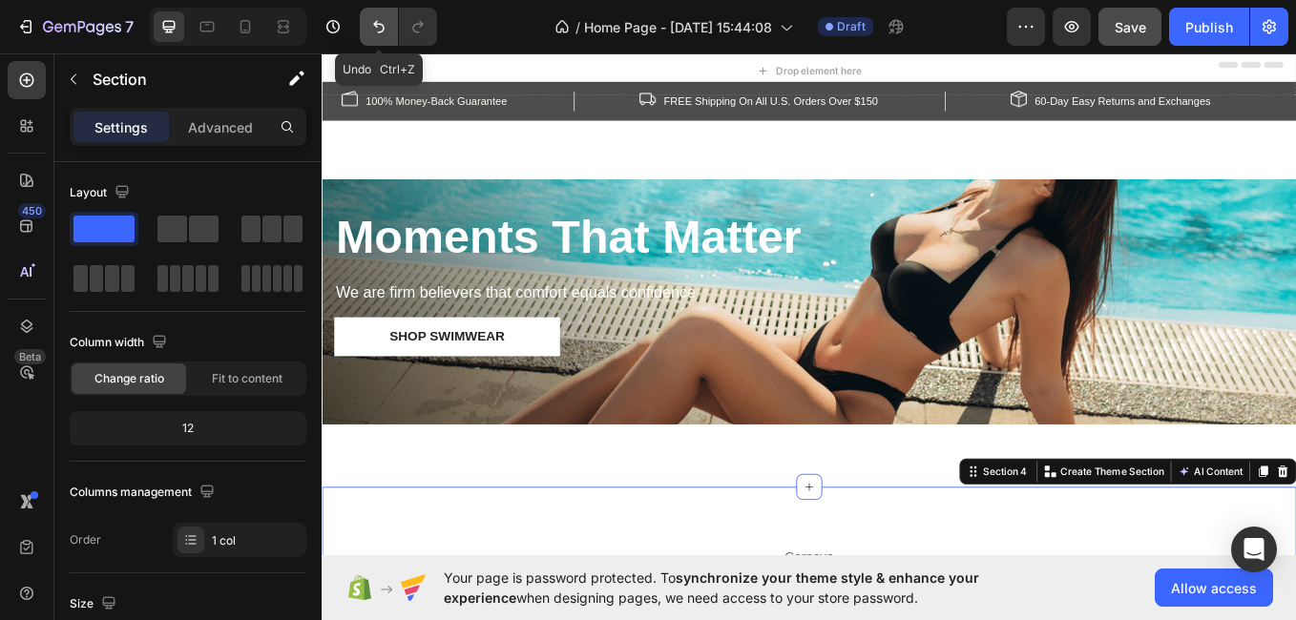
click at [370, 26] on icon "Undo/Redo" at bounding box center [378, 26] width 19 height 19
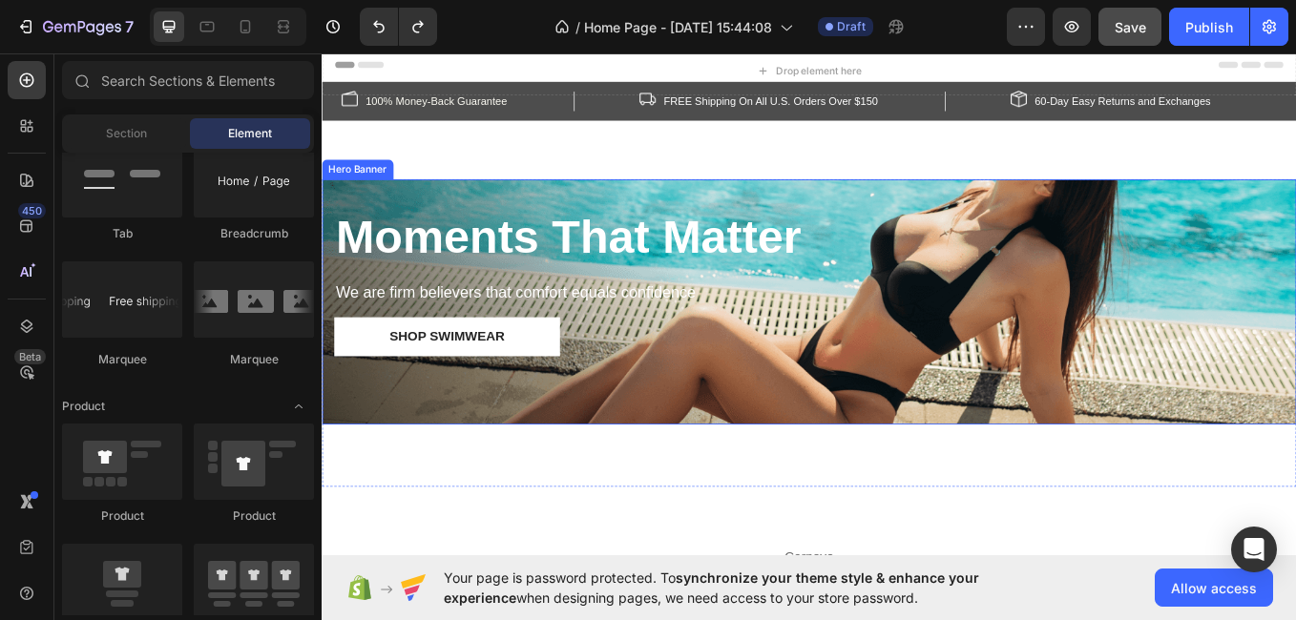
click at [1295, 430] on div "Moments That Matter Heading We are firm believers that comfort equals confidenc…" at bounding box center [894, 345] width 1145 height 289
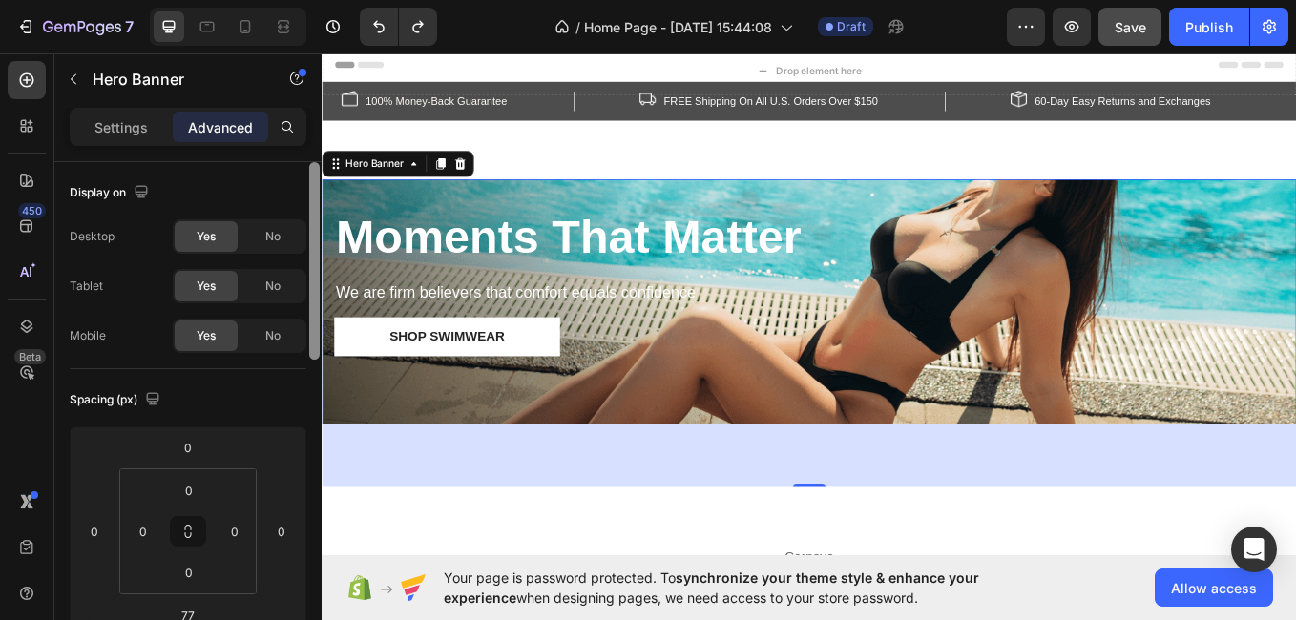
drag, startPoint x: 314, startPoint y: 219, endPoint x: 371, endPoint y: 661, distance: 446.6
click at [371, 0] on html "7 / Home Page - Aug 28, 15:44:08 Draft Preview Save Publish 450 Beta Sections(1…" at bounding box center [648, 0] width 1296 height 0
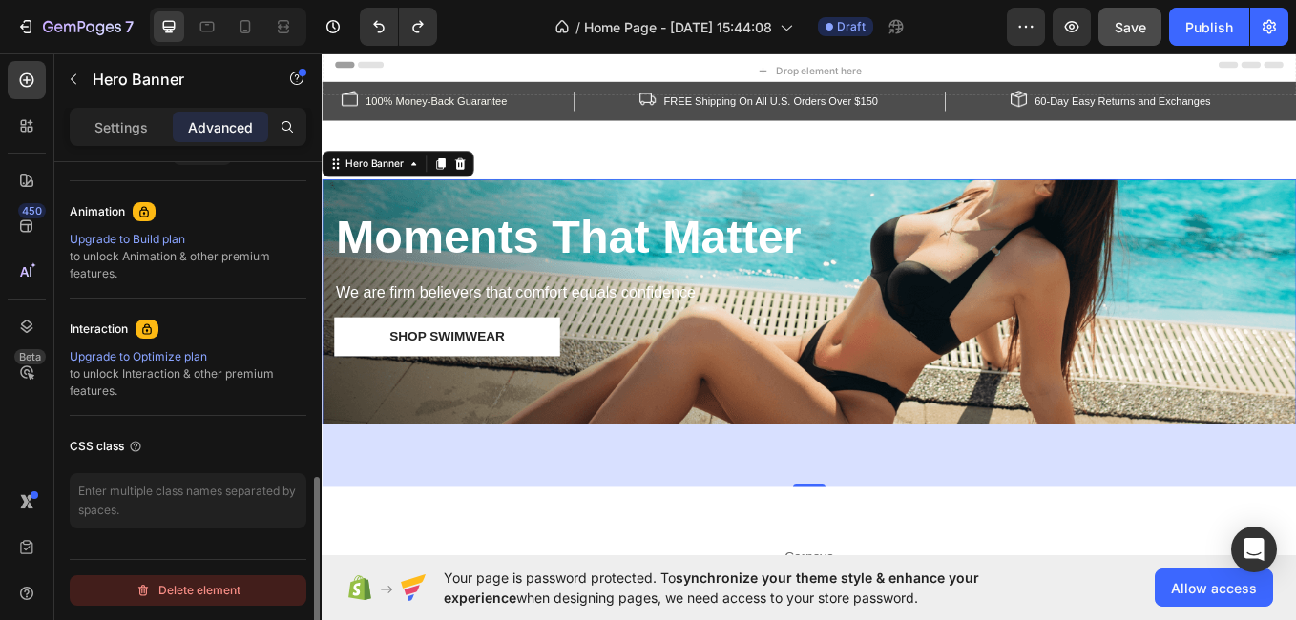
click at [253, 599] on button "Delete element" at bounding box center [188, 591] width 237 height 31
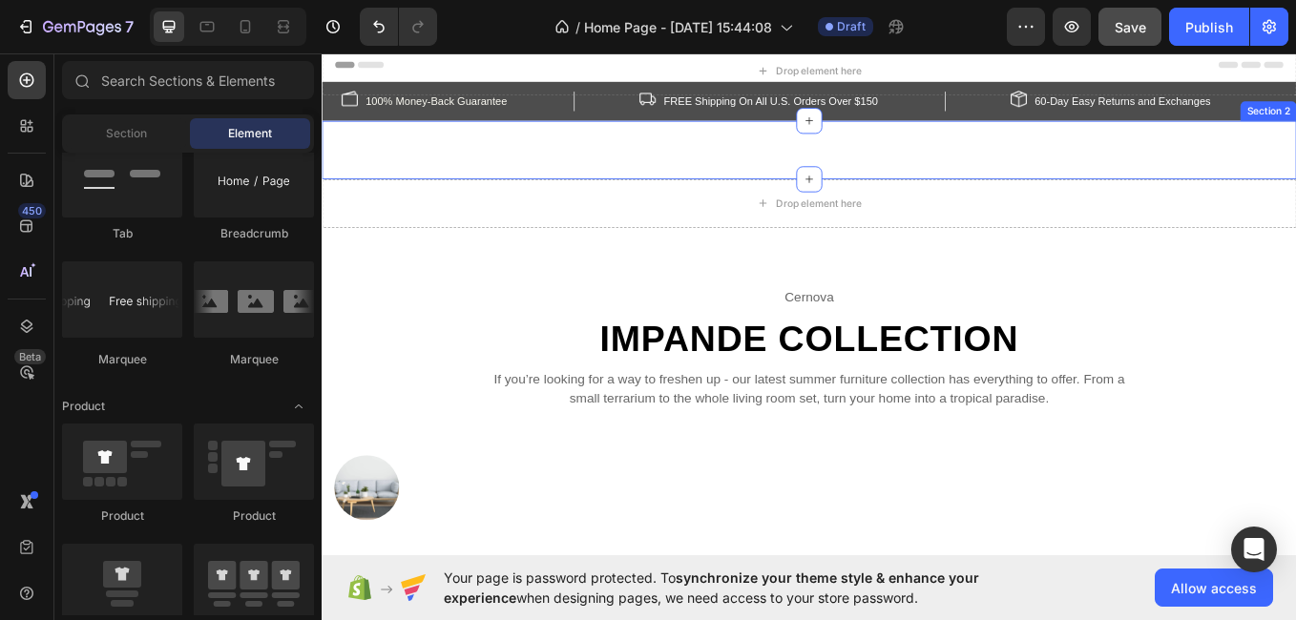
click at [1132, 173] on div "Drop element here Row Section 2" at bounding box center [894, 167] width 1145 height 69
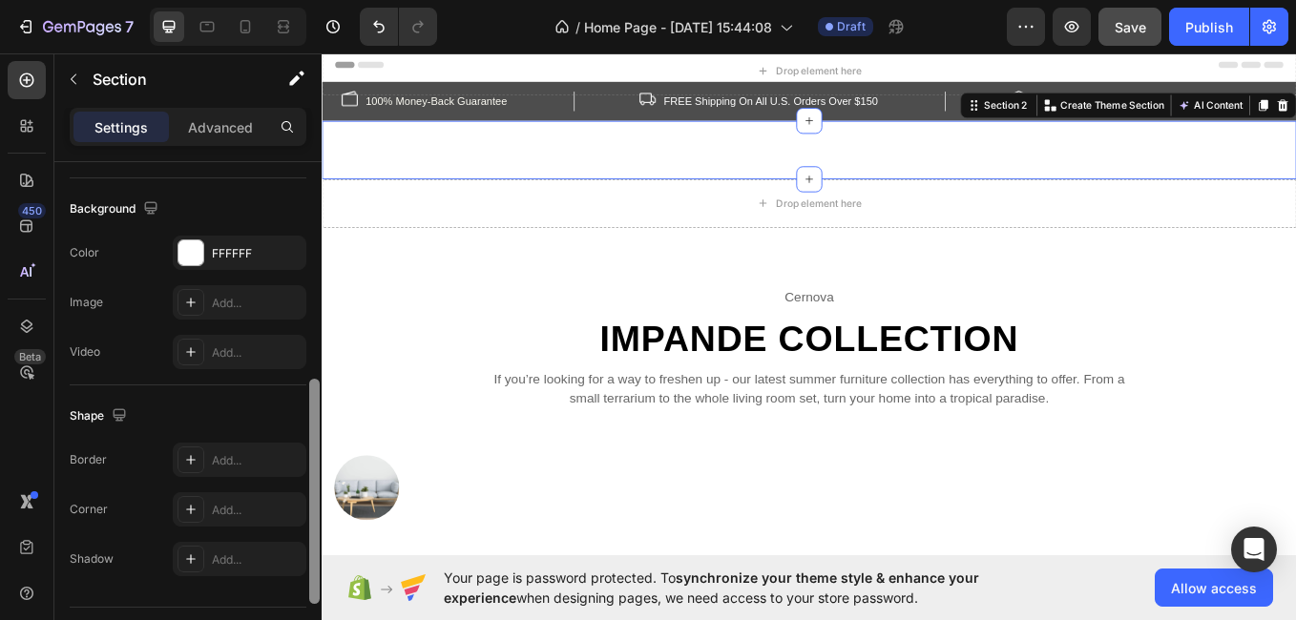
drag, startPoint x: 317, startPoint y: 321, endPoint x: 330, endPoint y: 588, distance: 267.6
click at [330, 0] on div "7 / Home Page - Aug 28, 15:44:08 Draft Preview Save Publish 450 Beta Sections(1…" at bounding box center [648, 0] width 1296 height 0
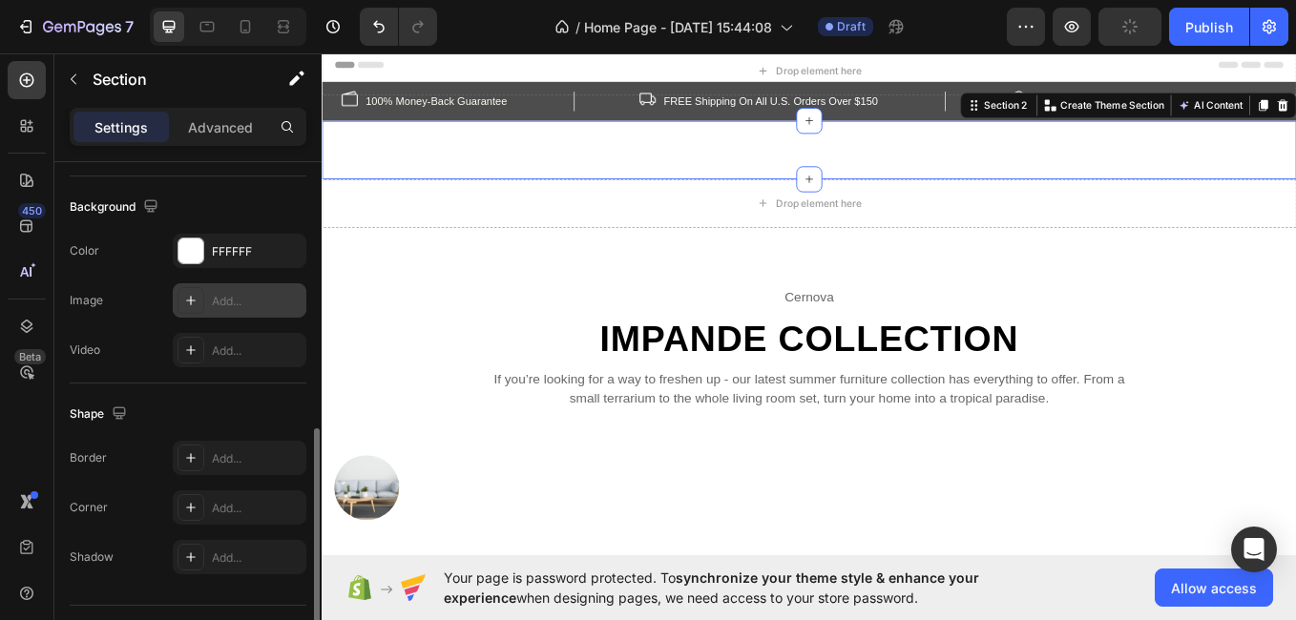
click at [203, 309] on div at bounding box center [191, 300] width 27 height 27
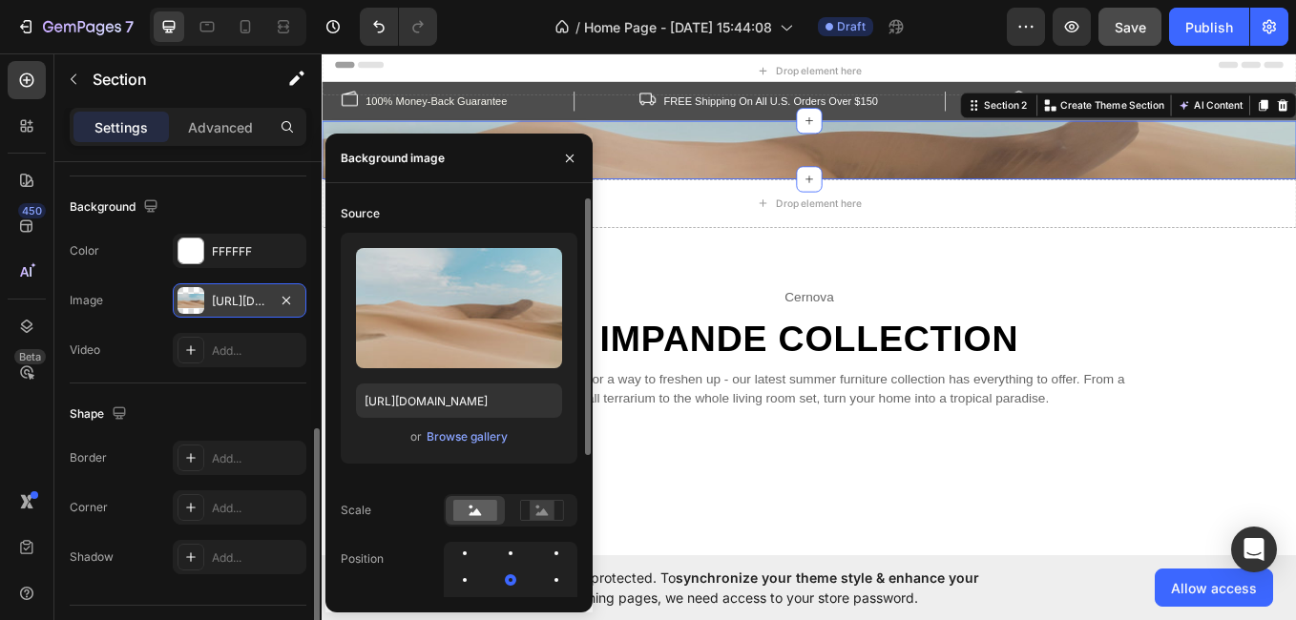
click at [433, 370] on div "Upload Image https://cdn.shopify.com/s/files/1/2005/9307/files/background_setti…" at bounding box center [459, 348] width 237 height 231
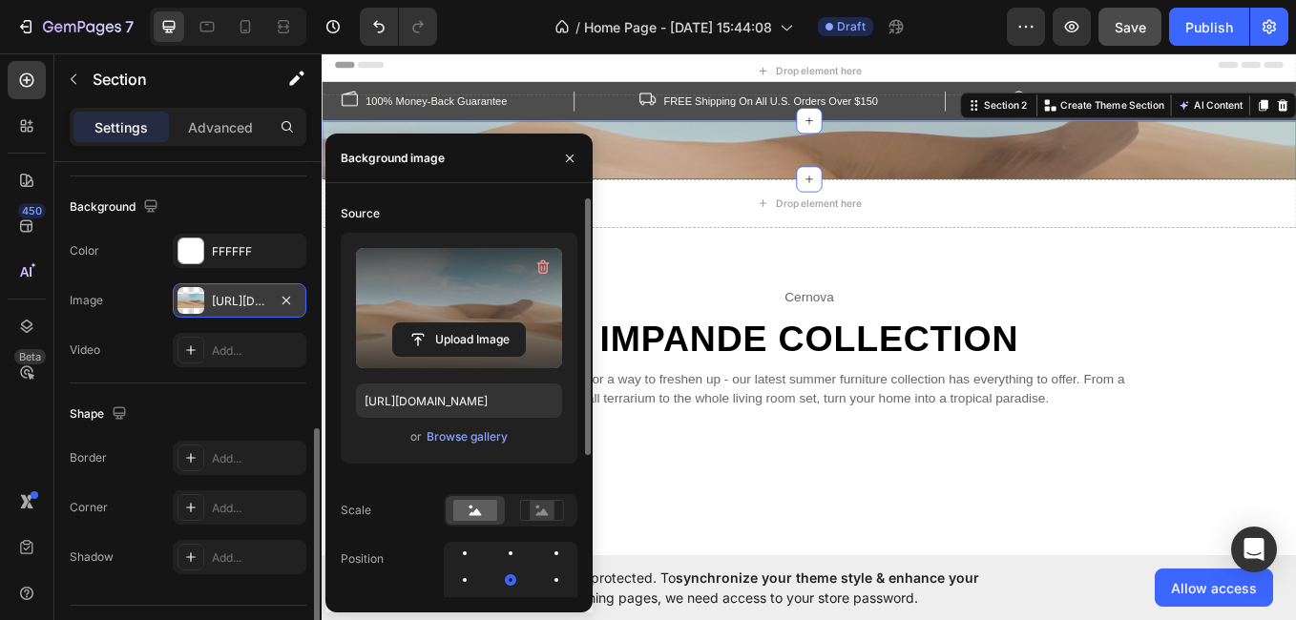
click at [442, 307] on label at bounding box center [459, 308] width 206 height 120
click at [442, 324] on input "file" at bounding box center [459, 340] width 132 height 32
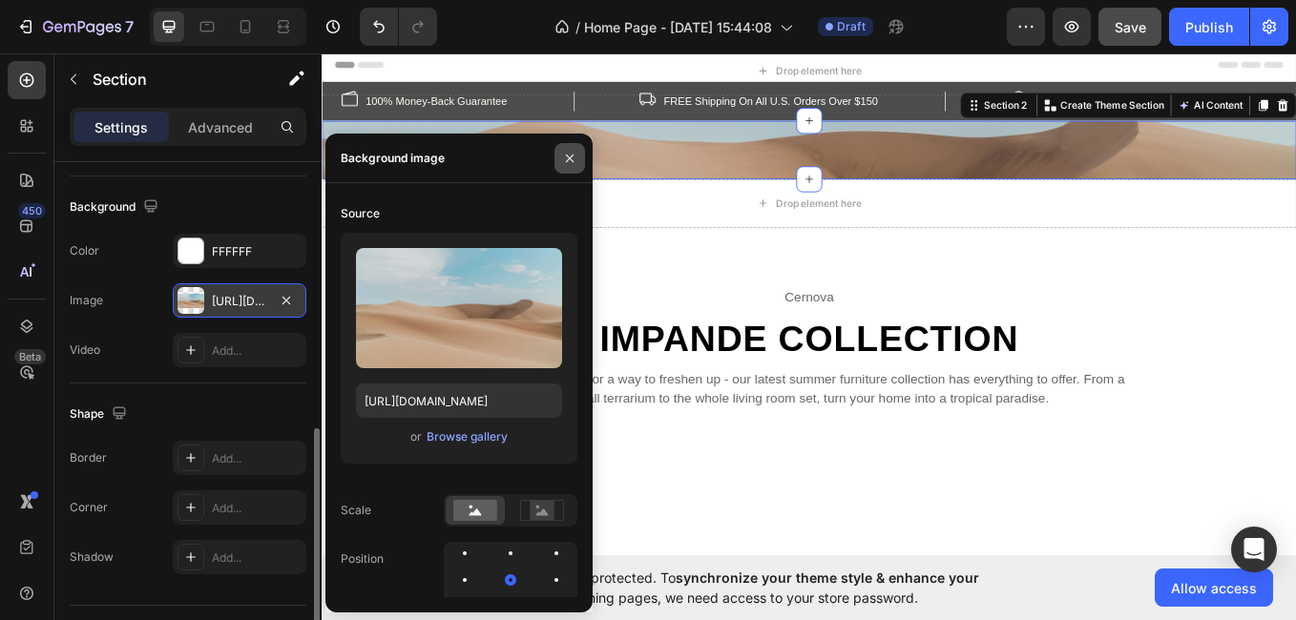
click at [570, 160] on icon "button" at bounding box center [569, 158] width 15 height 15
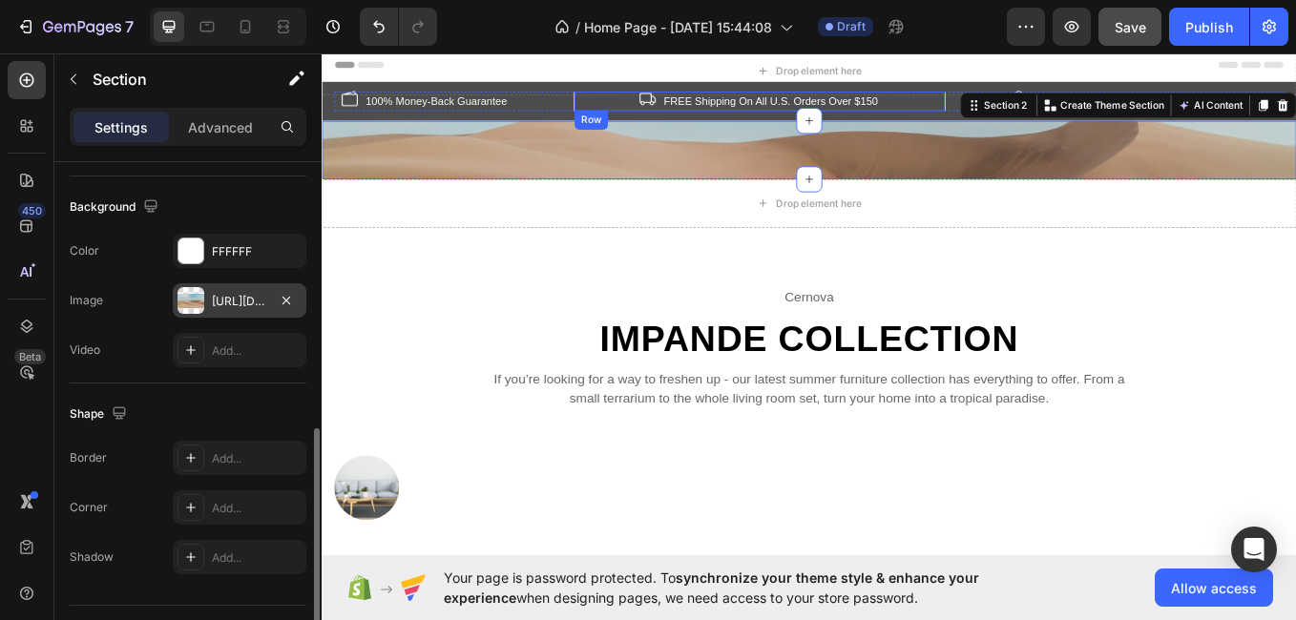
click at [971, 102] on div "Image FREE Shipping On All U.S. Orders Over $150 Text block Row" at bounding box center [836, 109] width 436 height 23
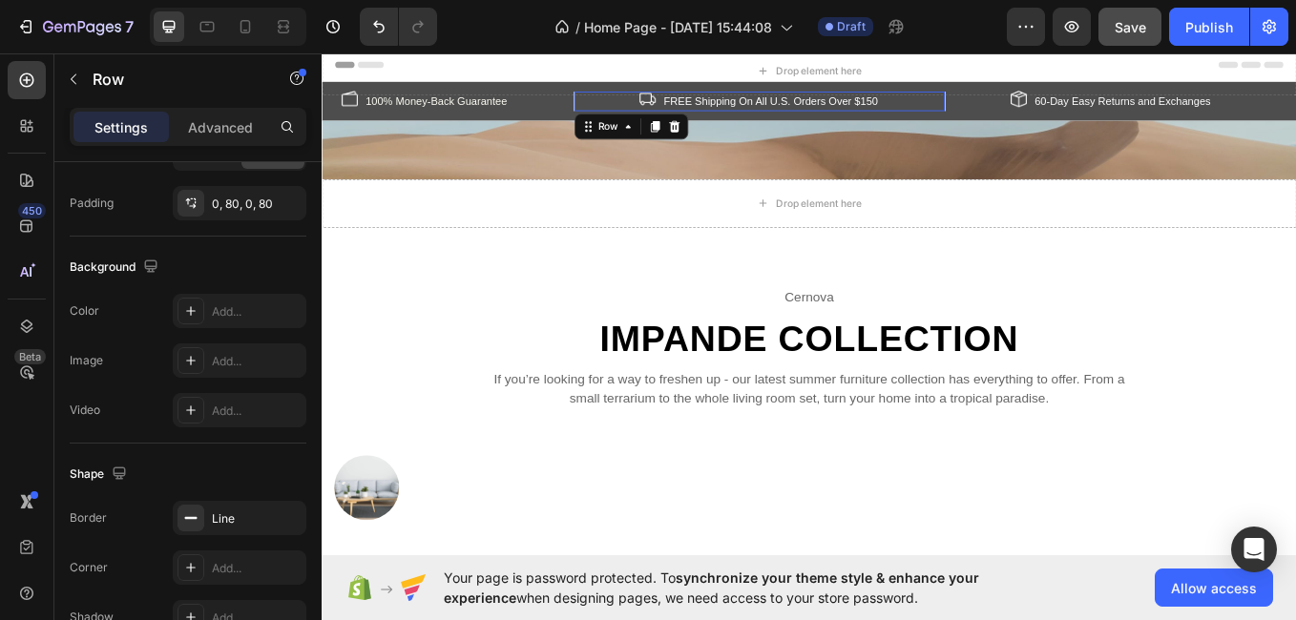
scroll to position [0, 0]
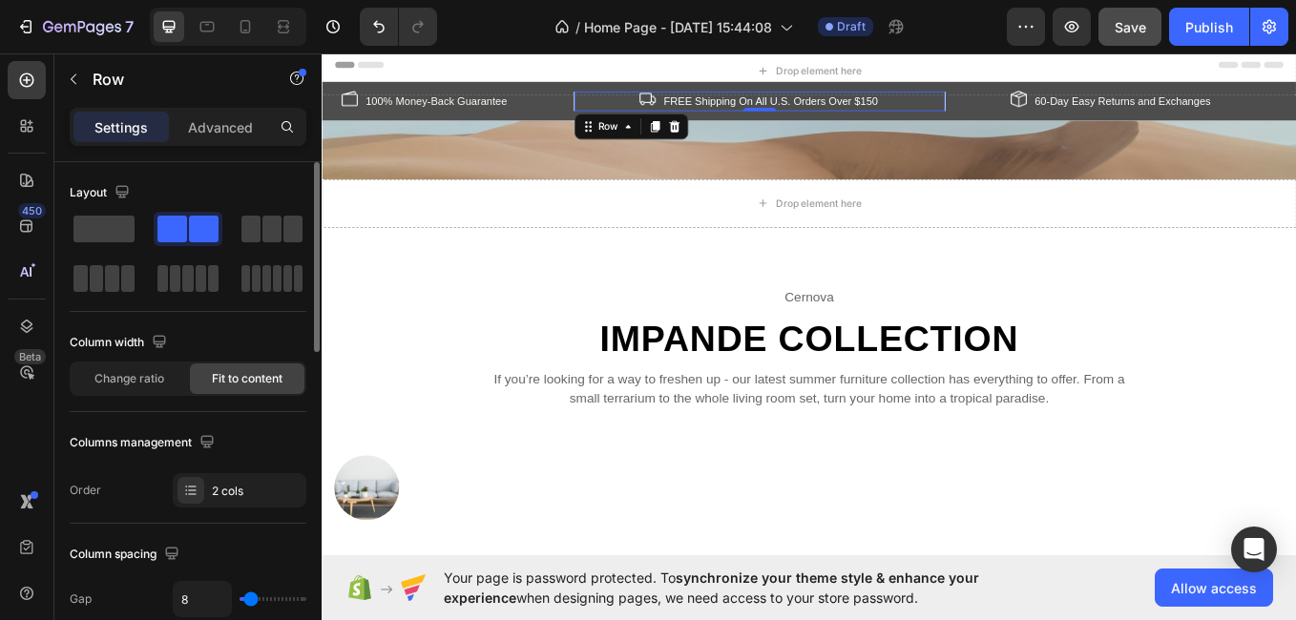
click at [971, 109] on div "Image FREE Shipping On All U.S. Orders Over $150 Text block Row 0" at bounding box center [836, 109] width 436 height 23
click at [967, 105] on p "FREE Shipping On All U.S. Orders Over $150" at bounding box center [849, 109] width 252 height 19
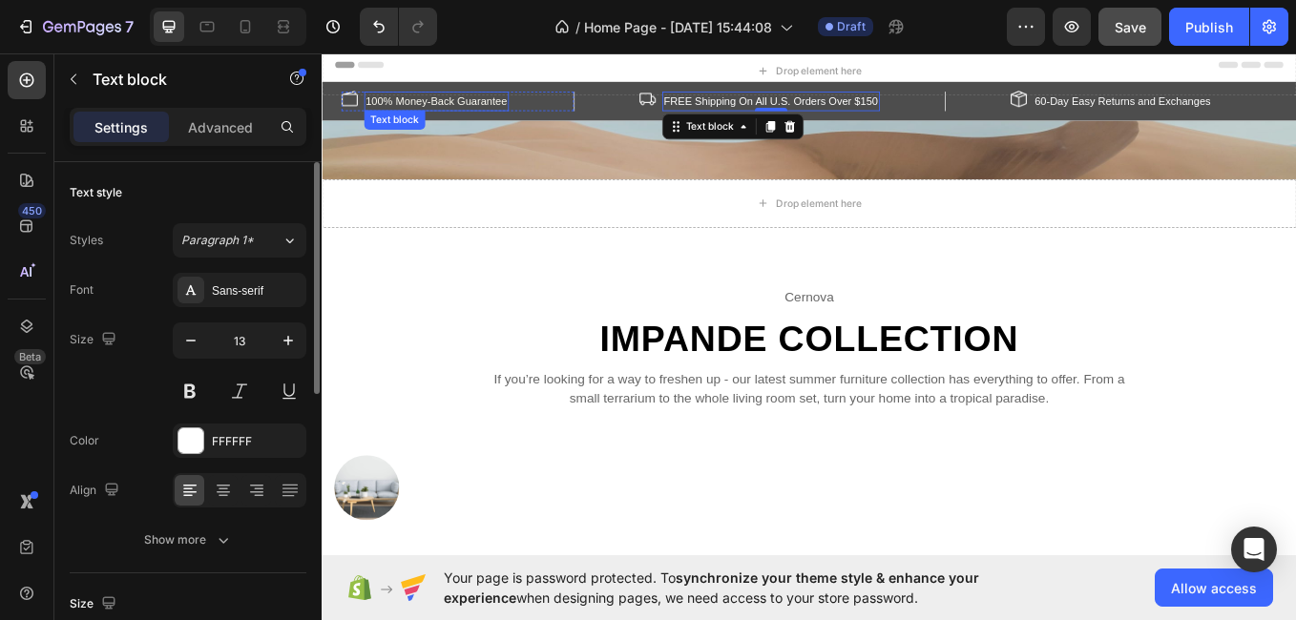
click at [525, 109] on p "100% Money-Back Guarantee" at bounding box center [456, 109] width 166 height 19
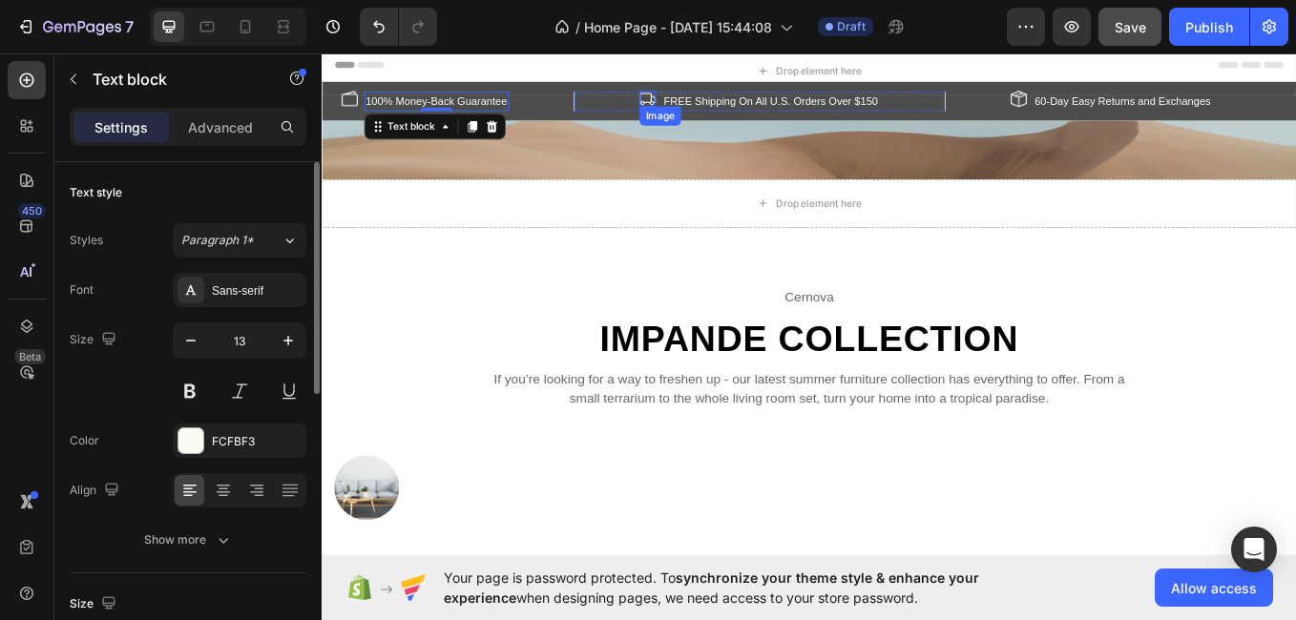
click at [698, 105] on img at bounding box center [704, 106] width 19 height 19
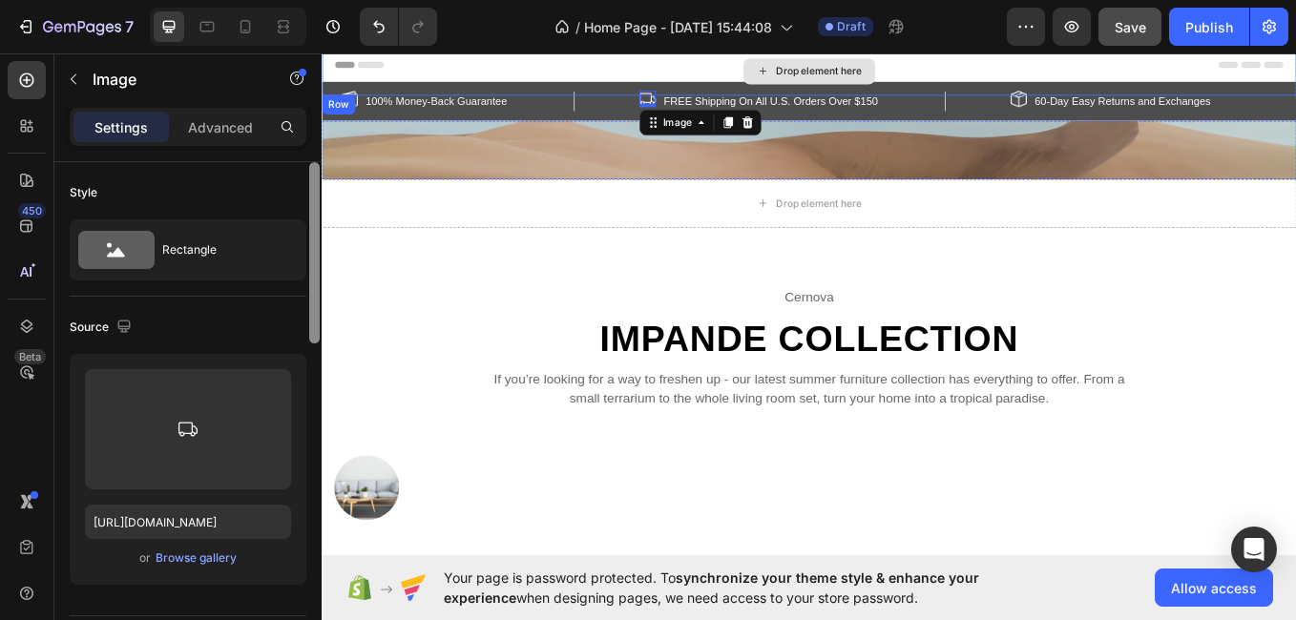
drag, startPoint x: 638, startPoint y: 221, endPoint x: 354, endPoint y: 99, distance: 308.7
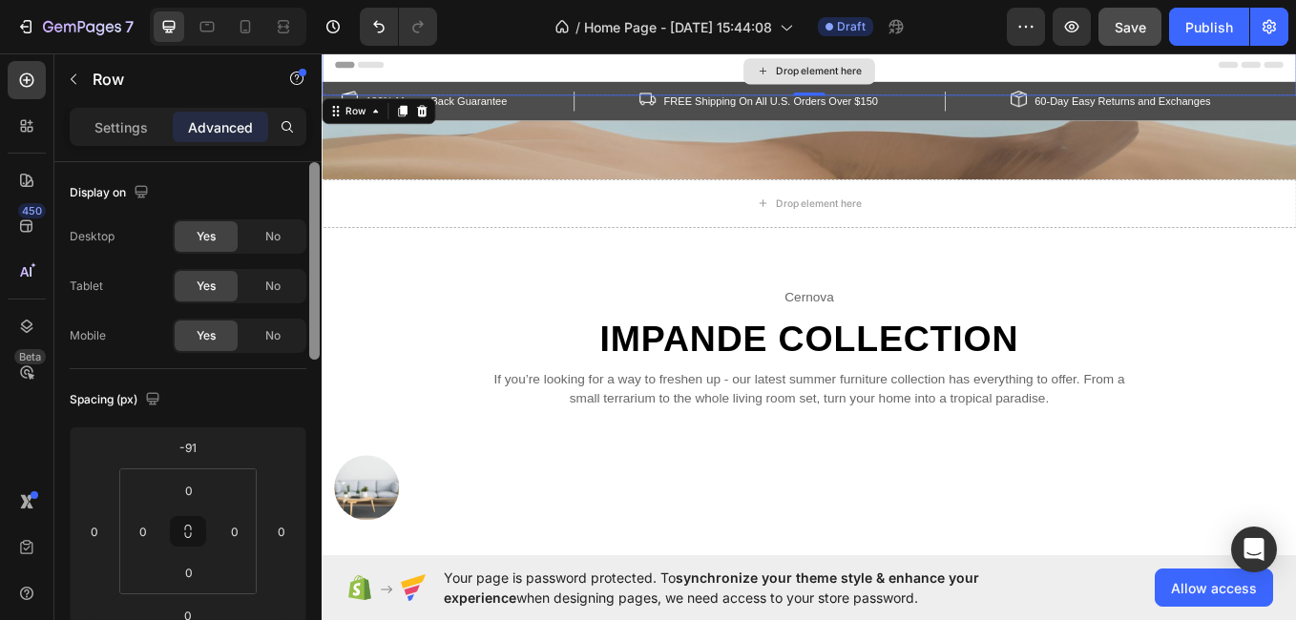
click at [354, 99] on div "Drop element here" at bounding box center [894, 74] width 1145 height 57
click at [350, 96] on div "Drop element here" at bounding box center [894, 74] width 1145 height 57
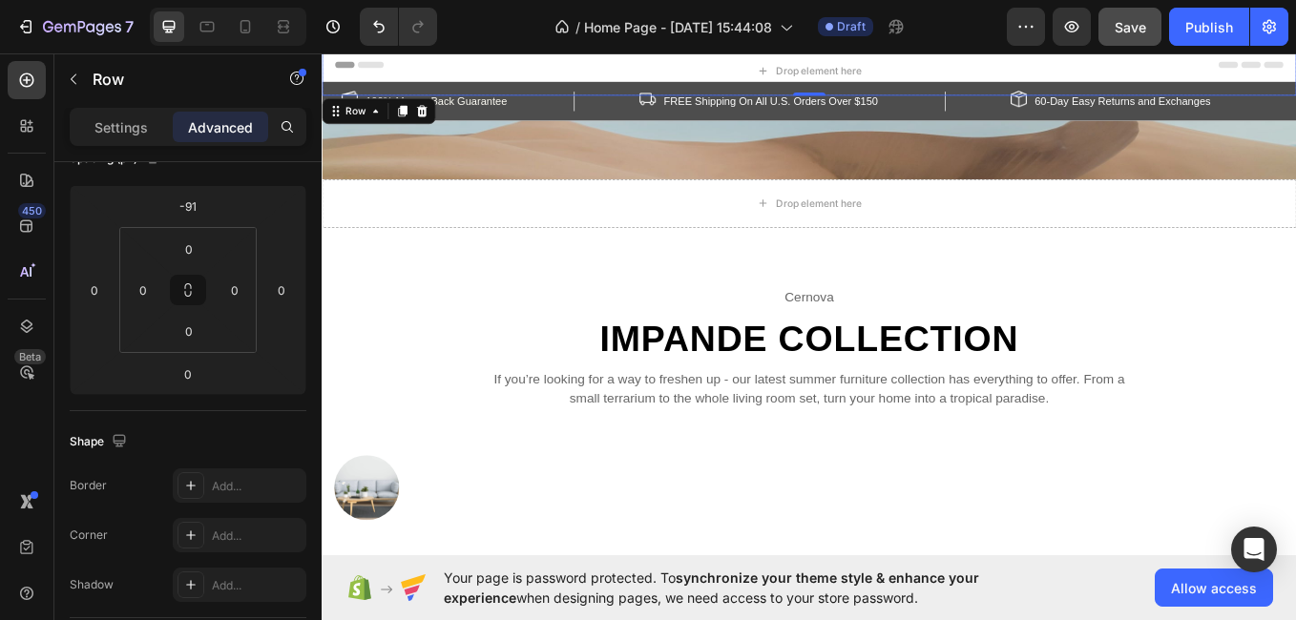
drag, startPoint x: 314, startPoint y: 178, endPoint x: 320, endPoint y: 447, distance: 269.2
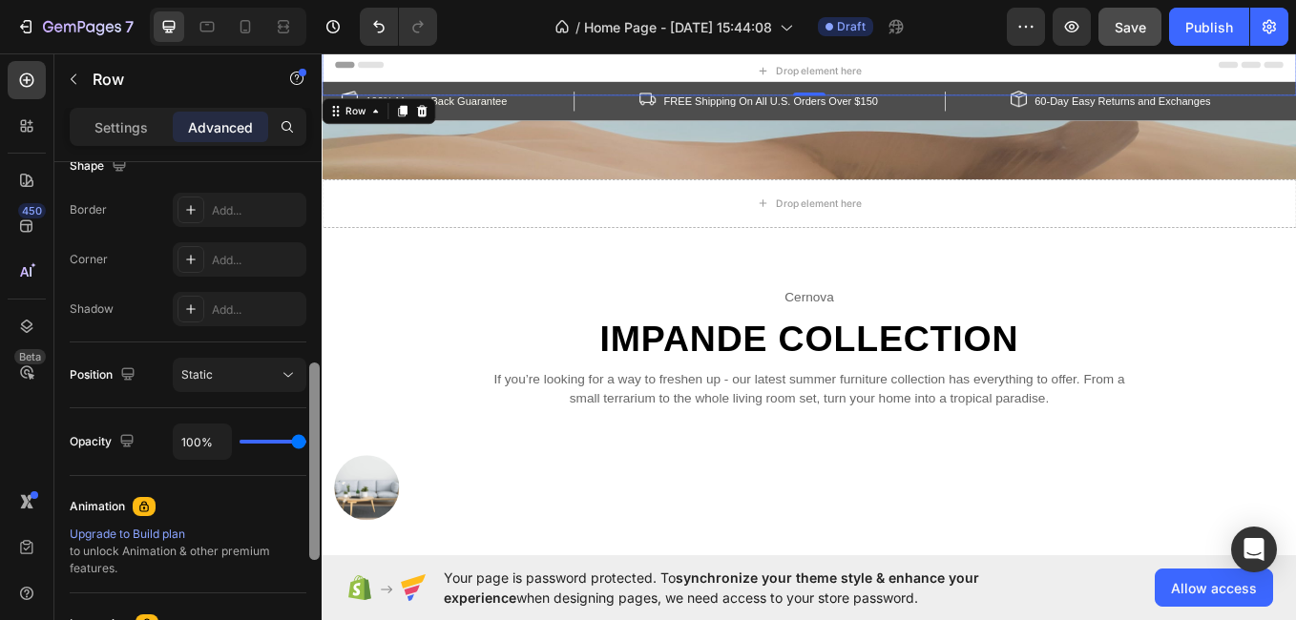
scroll to position [419, 0]
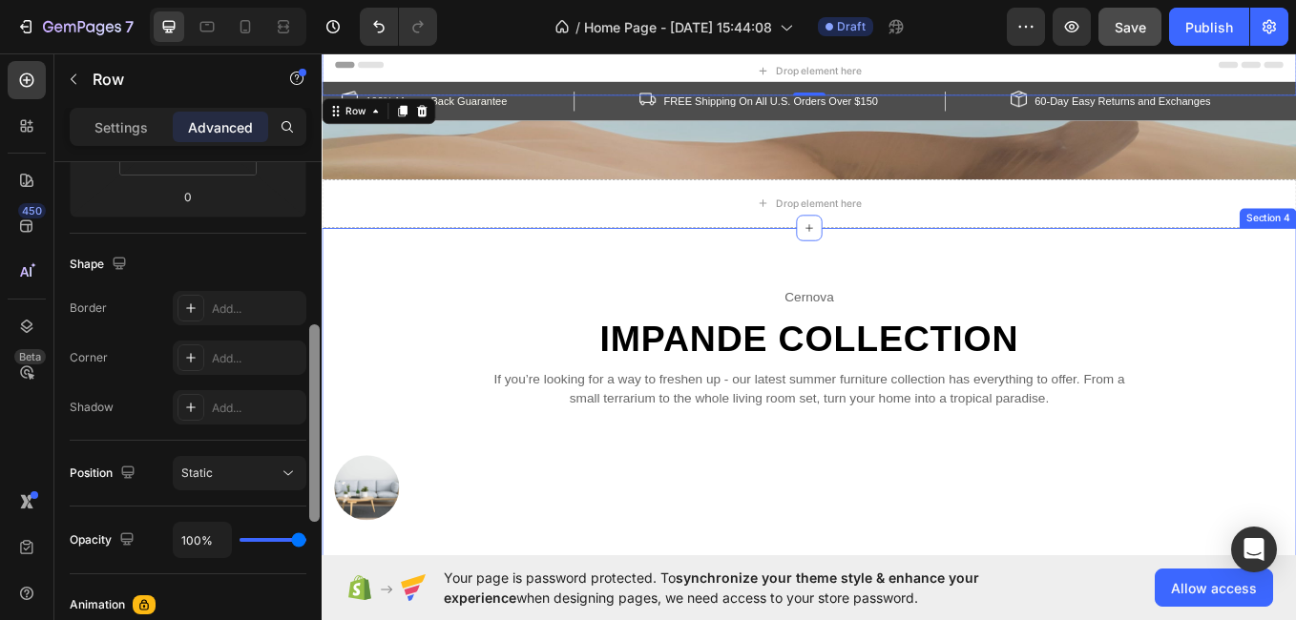
drag, startPoint x: 637, startPoint y: 496, endPoint x: 335, endPoint y: 331, distance: 343.8
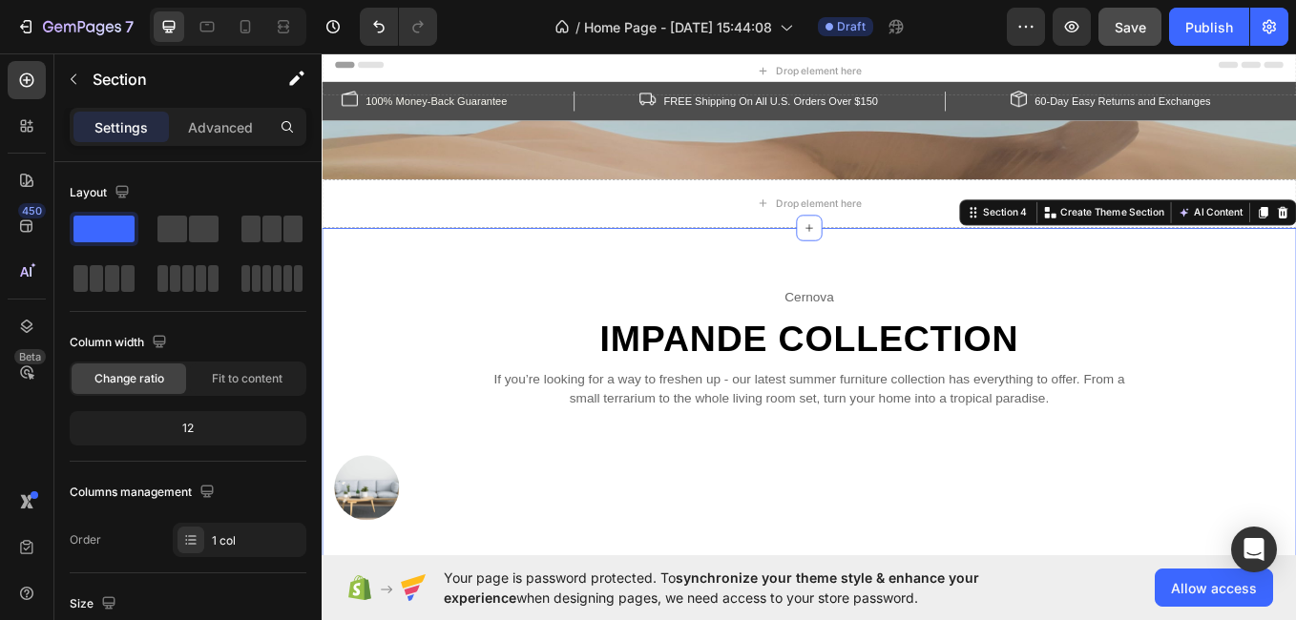
scroll to position [391, 0]
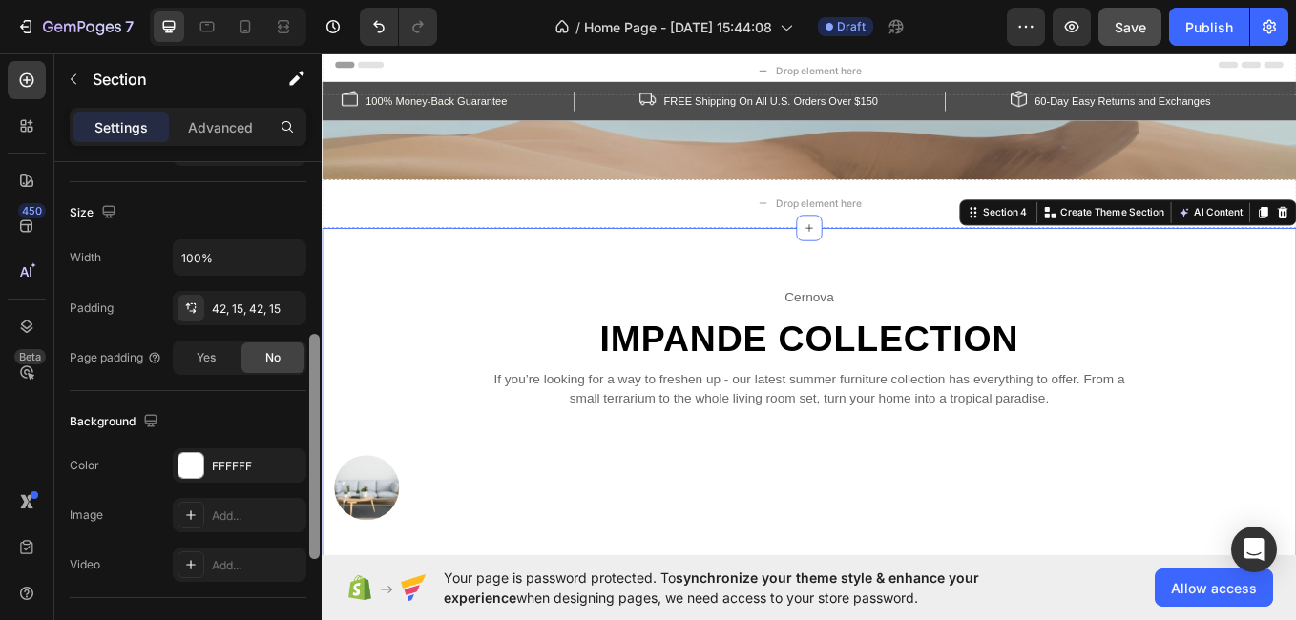
drag, startPoint x: 309, startPoint y: 310, endPoint x: 430, endPoint y: -22, distance: 353.2
click at [430, 0] on html "7 / Home Page - Aug 28, 15:44:08 Draft Preview Save Publish 450 Beta Sections(1…" at bounding box center [648, 0] width 1296 height 0
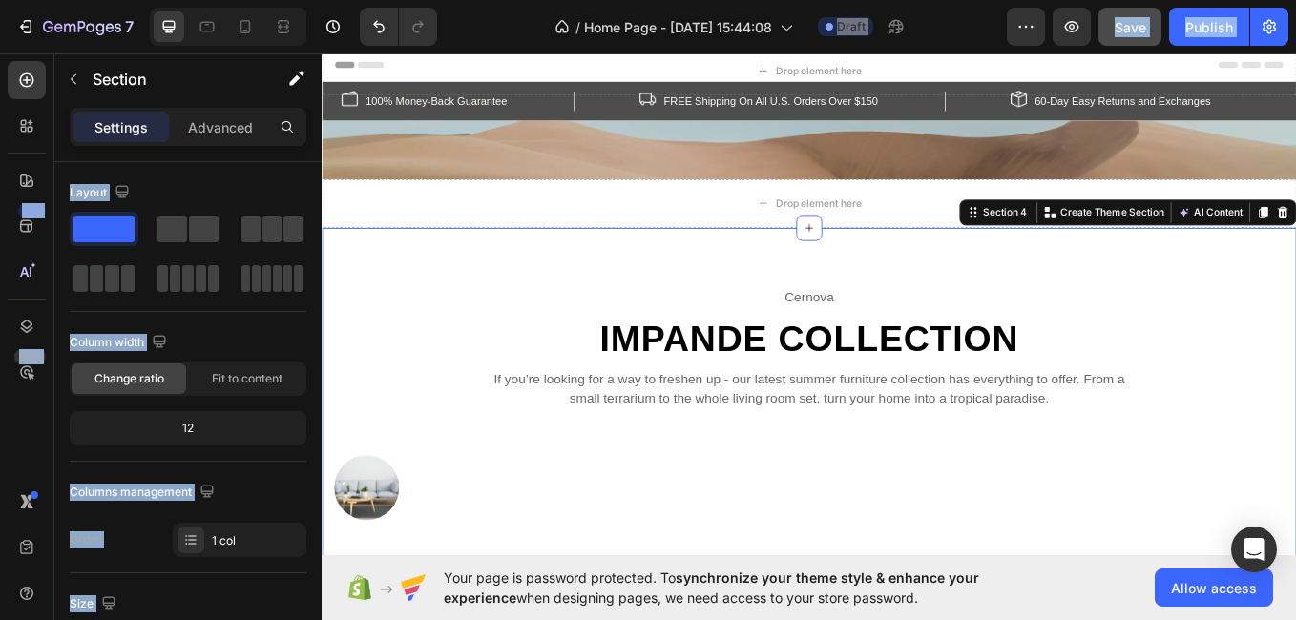
drag, startPoint x: 387, startPoint y: 91, endPoint x: 348, endPoint y: 108, distance: 41.9
click at [348, 108] on img at bounding box center [354, 106] width 19 height 19
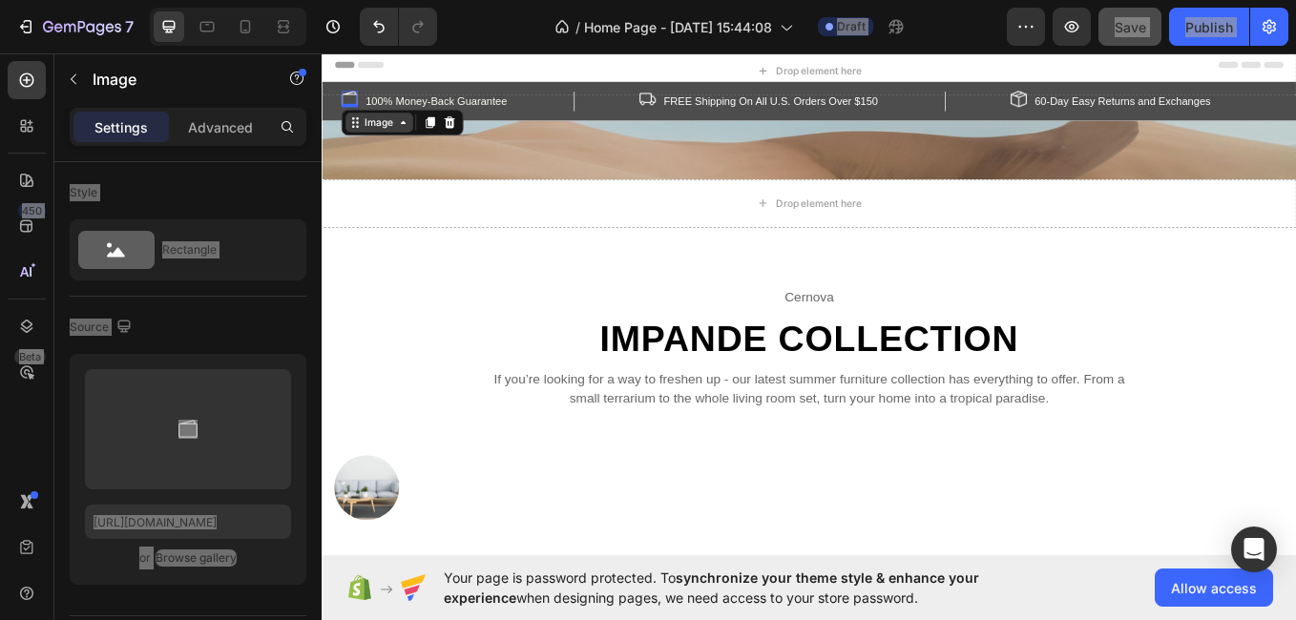
click at [415, 140] on icon at bounding box center [416, 134] width 15 height 15
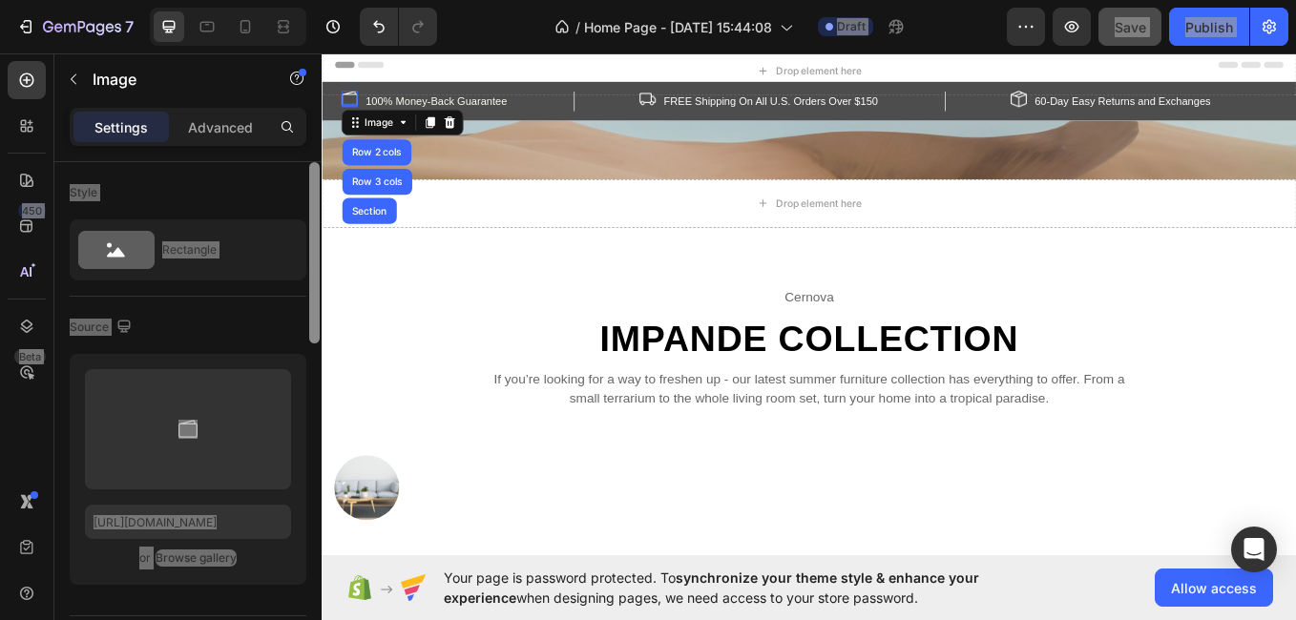
drag, startPoint x: 319, startPoint y: 301, endPoint x: 302, endPoint y: 32, distance: 268.7
click at [302, 0] on div "7 / Home Page - Aug 28, 15:44:08 Draft Preview Save Publish 450 Beta Sections(1…" at bounding box center [648, 0] width 1296 height 0
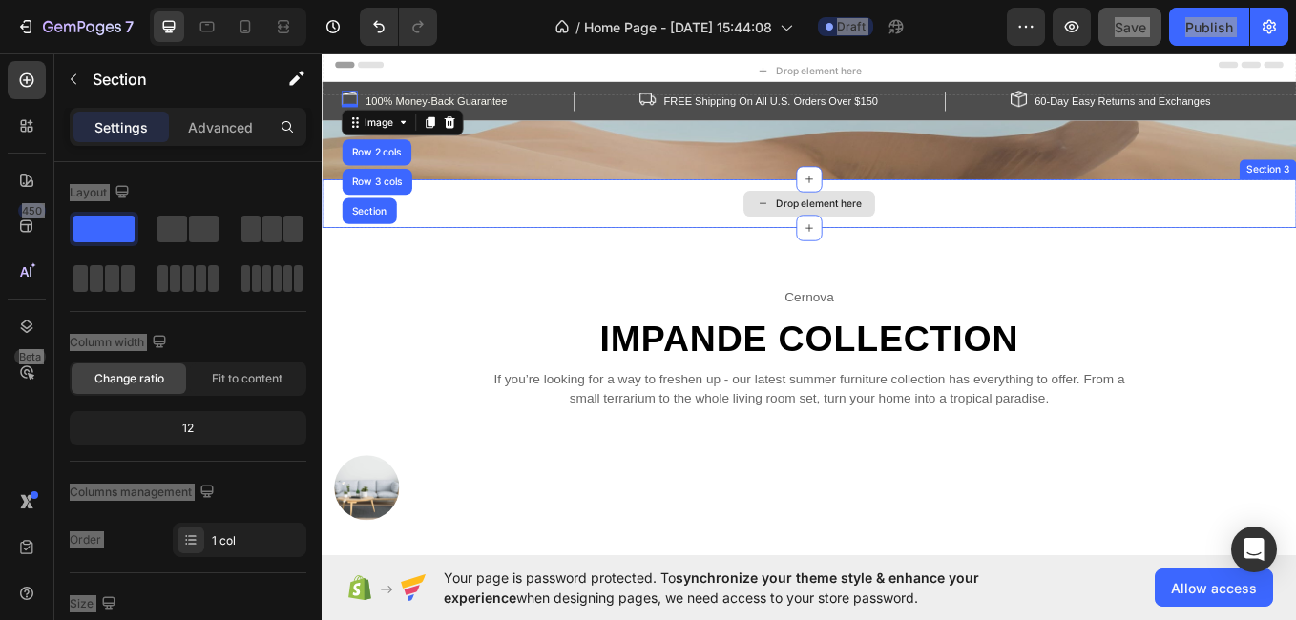
click at [1226, 250] on div "Drop element here" at bounding box center [894, 229] width 1145 height 57
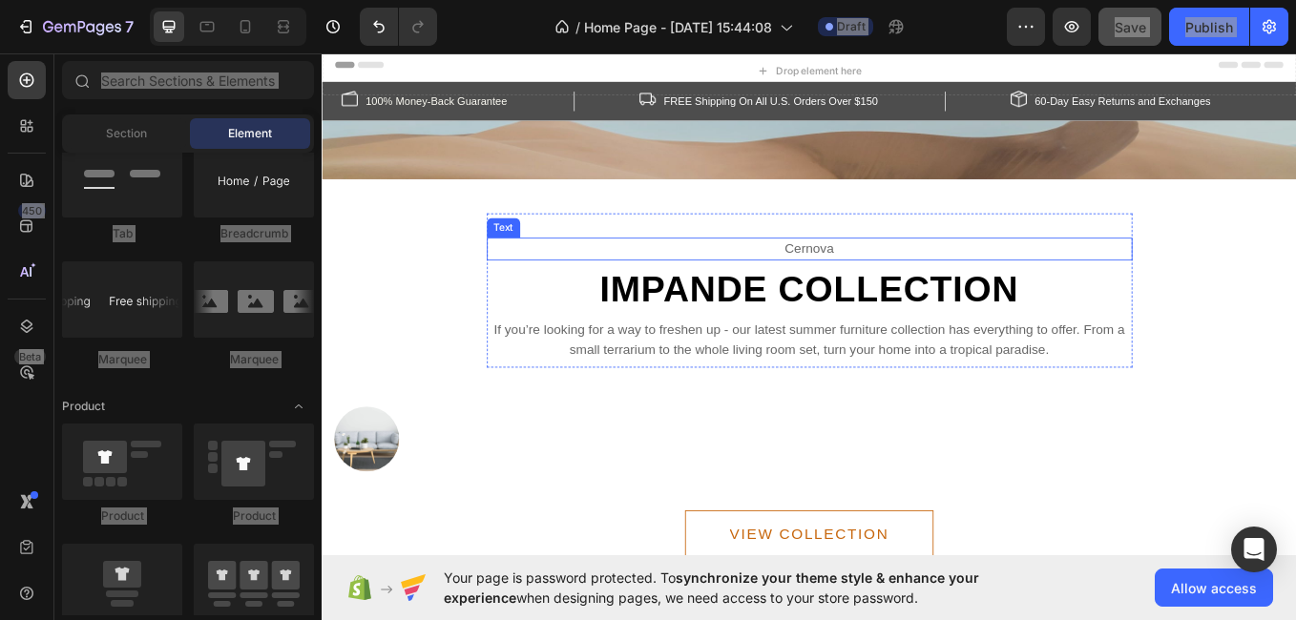
click at [920, 280] on p "cernova" at bounding box center [894, 283] width 755 height 23
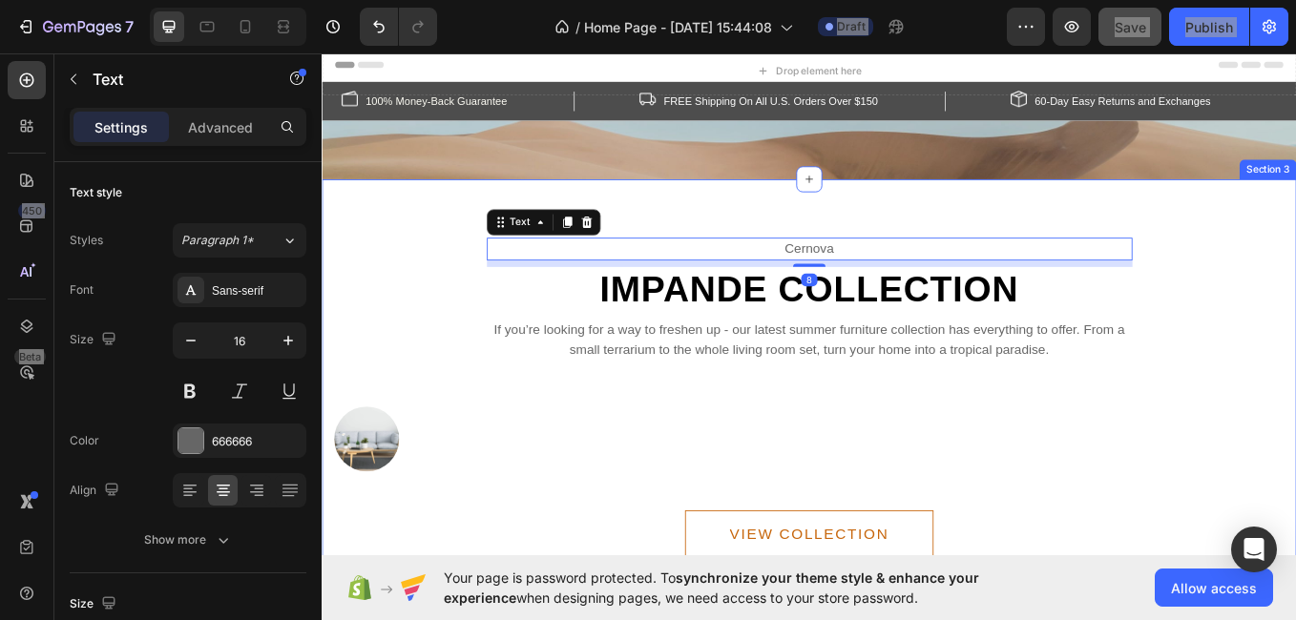
click at [919, 234] on div "cernova Text 8 impande collection Heading If you’re looking for a way to freshe…" at bounding box center [894, 458] width 1145 height 515
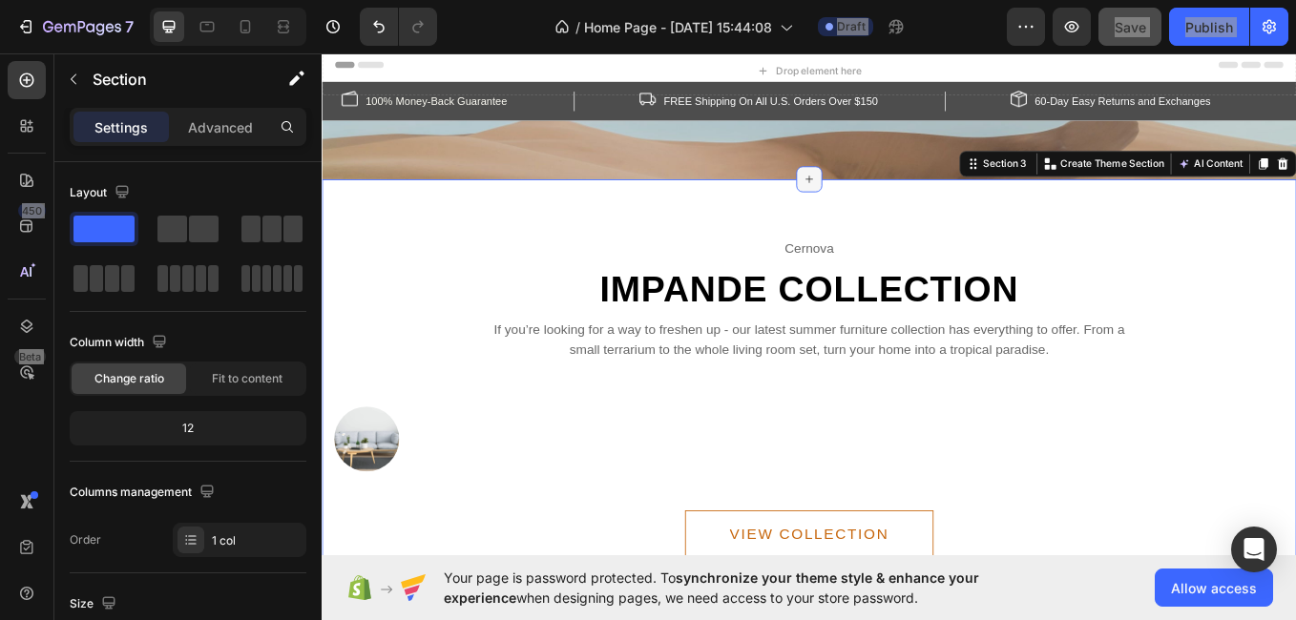
click at [890, 205] on icon at bounding box center [894, 201] width 15 height 15
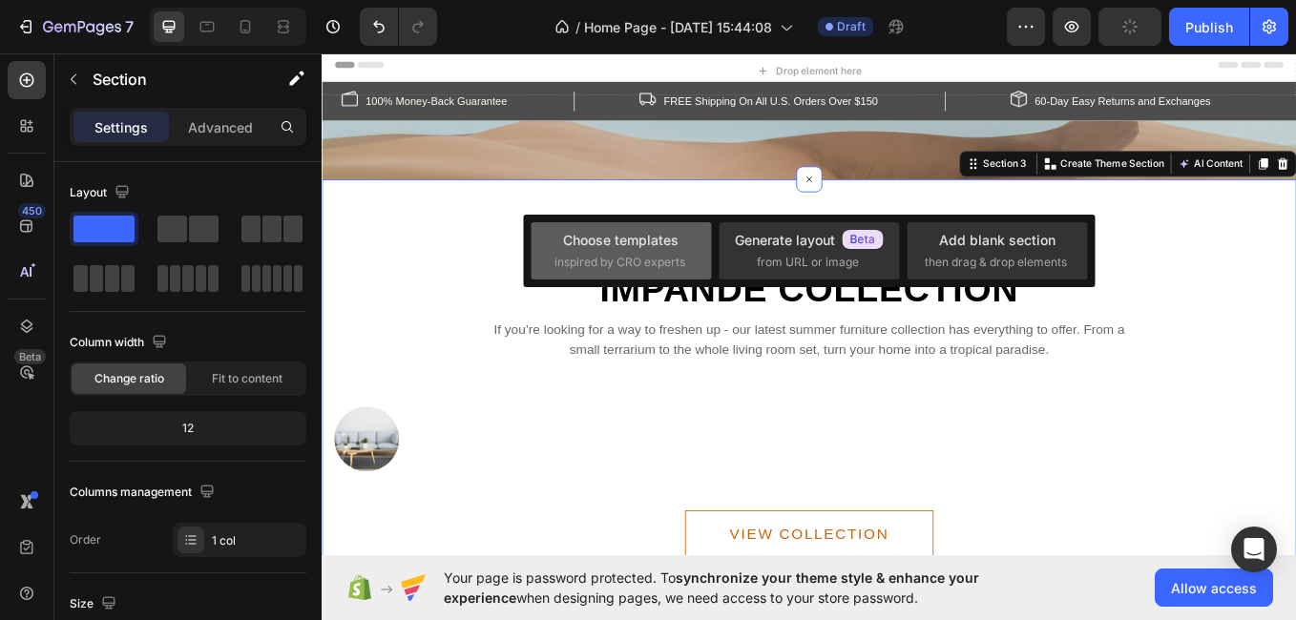
click at [593, 239] on div "Choose templates" at bounding box center [620, 240] width 115 height 20
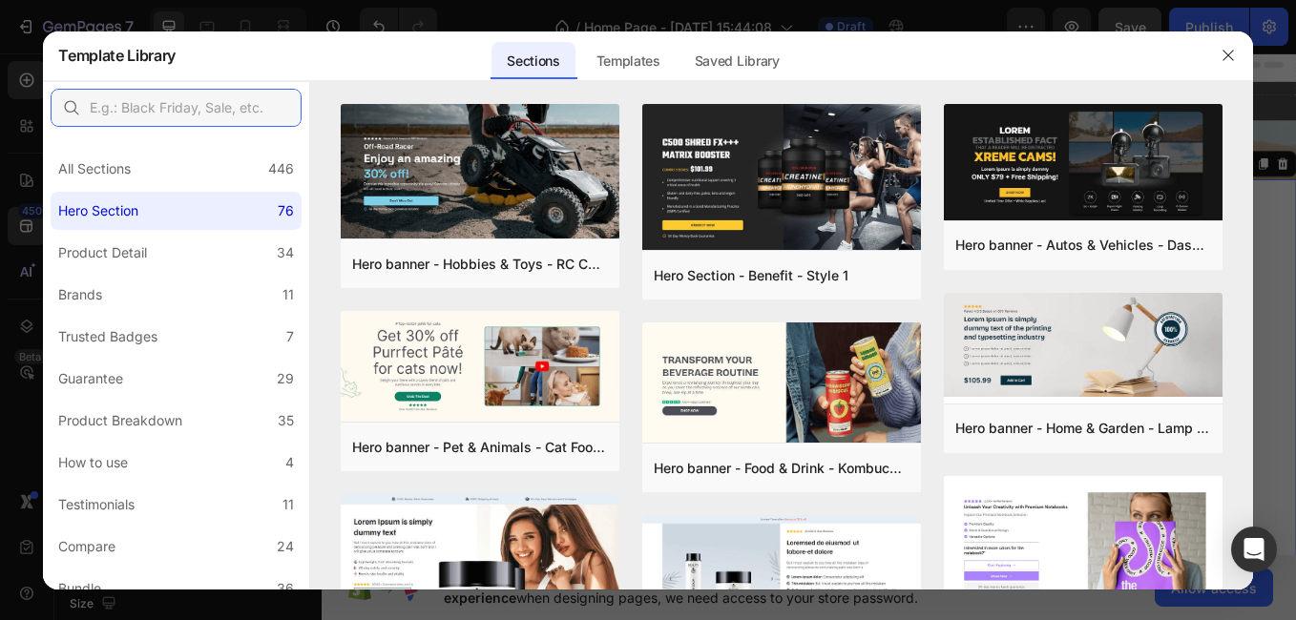
click at [216, 113] on input "text" at bounding box center [176, 108] width 251 height 38
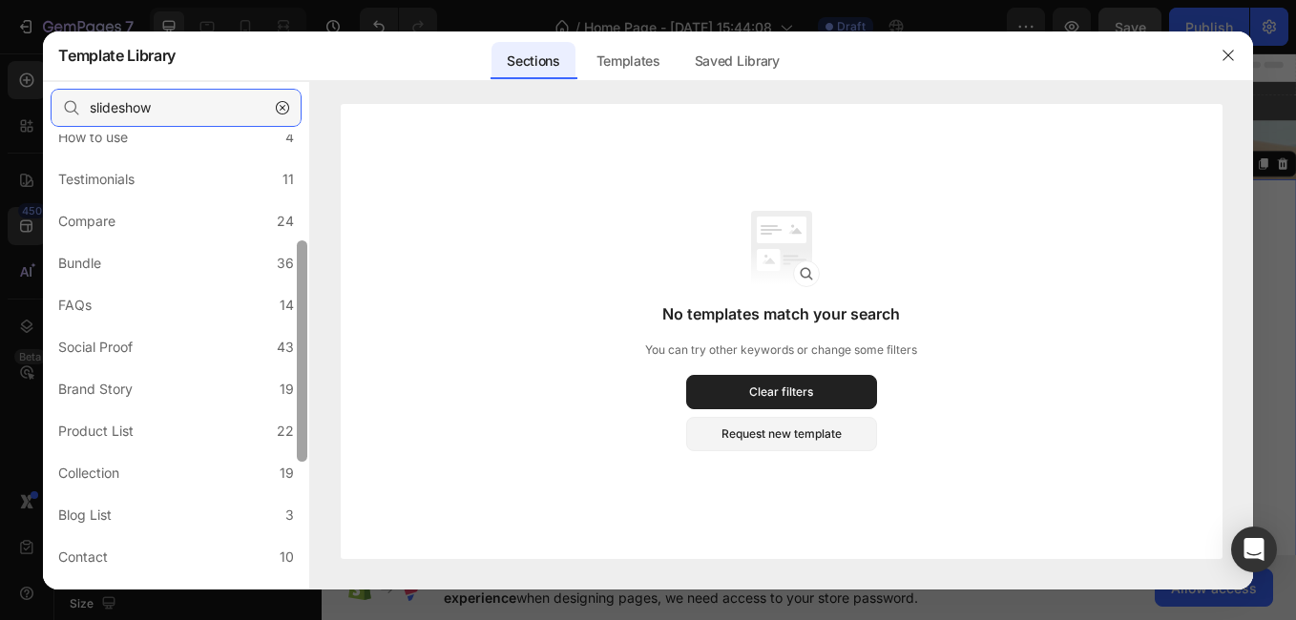
drag, startPoint x: 301, startPoint y: 157, endPoint x: 316, endPoint y: 344, distance: 186.7
click at [316, 344] on div "slideshow All Sections 446 Hero Section 76 Product Detail 34 Brands 11 Trusted …" at bounding box center [647, 335] width 1209 height 509
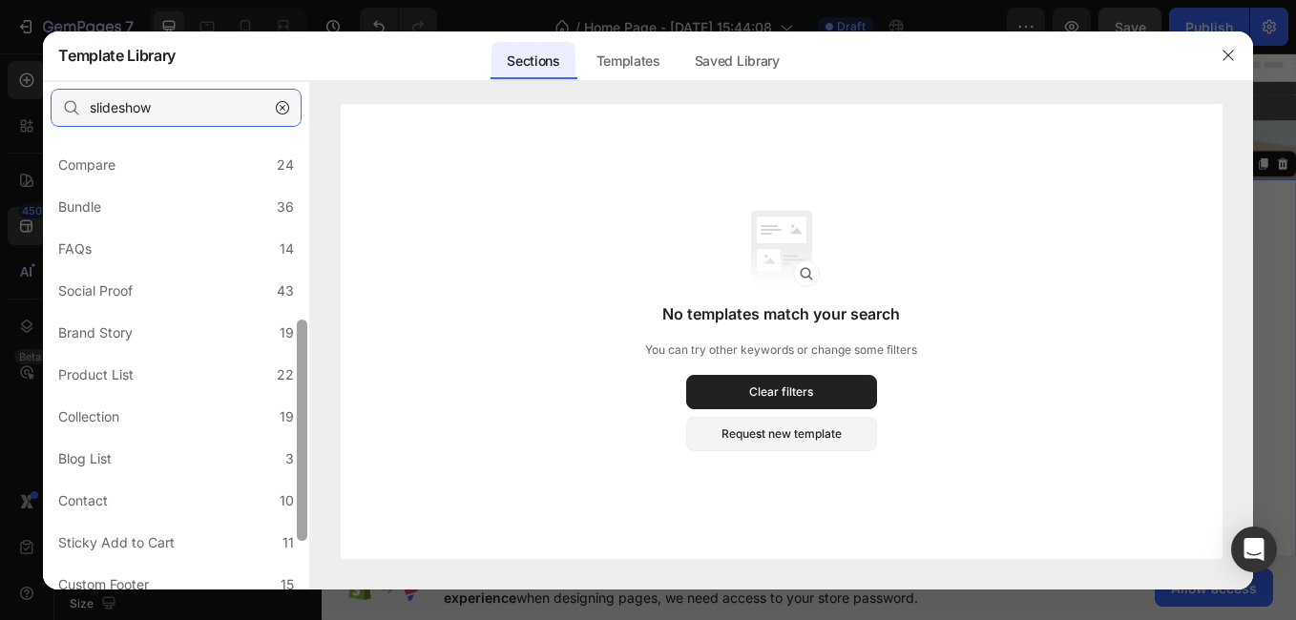
scroll to position [480, 0]
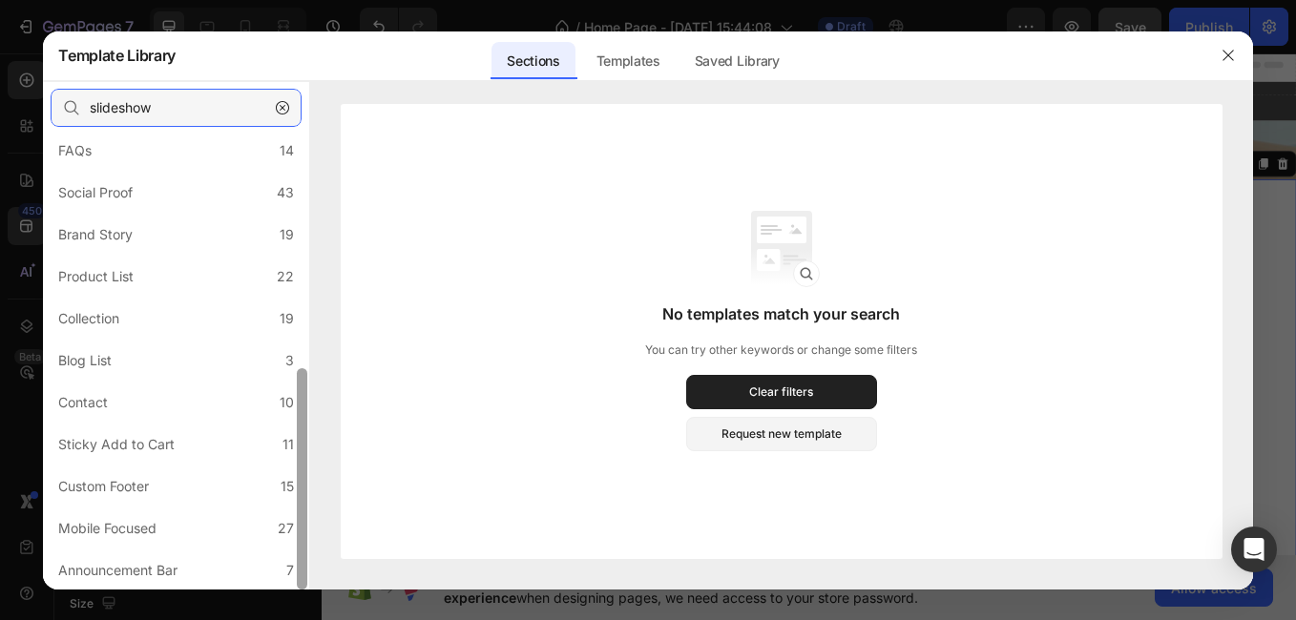
drag, startPoint x: 306, startPoint y: 358, endPoint x: 302, endPoint y: 464, distance: 106.1
click at [302, 464] on div at bounding box center [302, 478] width 10 height 221
type input "slideshow"
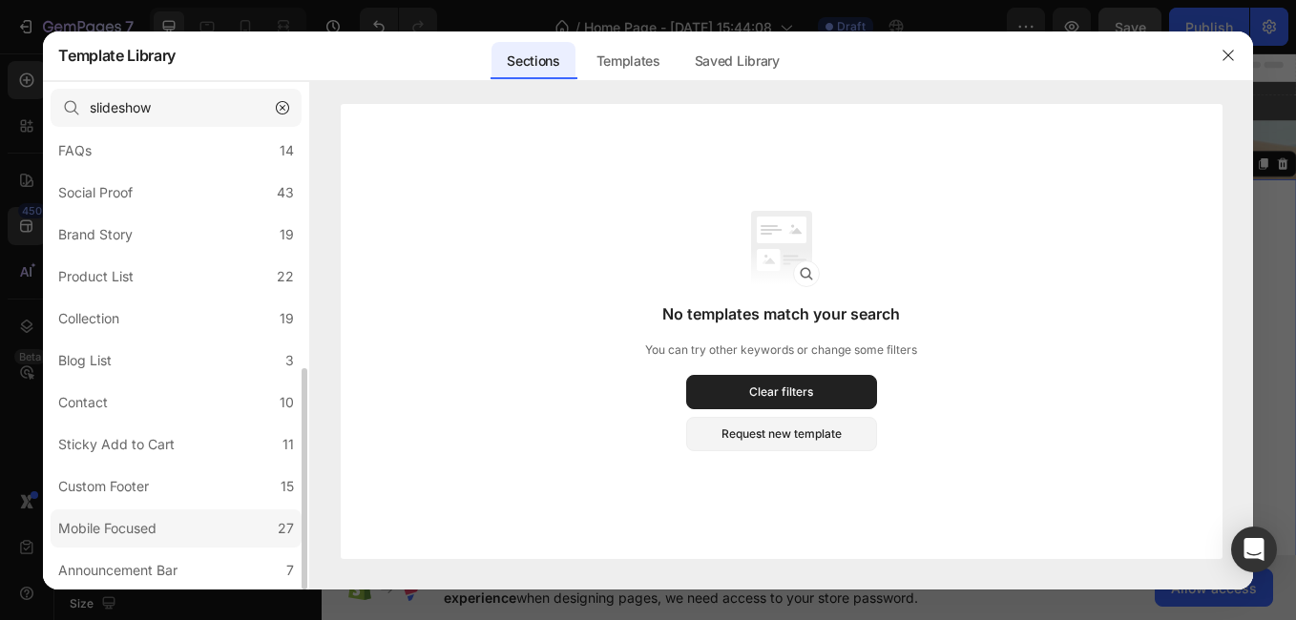
click at [238, 533] on label "Mobile Focused 27" at bounding box center [176, 529] width 251 height 38
click at [266, 567] on label "Announcement Bar 7" at bounding box center [176, 571] width 251 height 38
click at [226, 572] on label "Announcement Bar 7" at bounding box center [176, 571] width 251 height 38
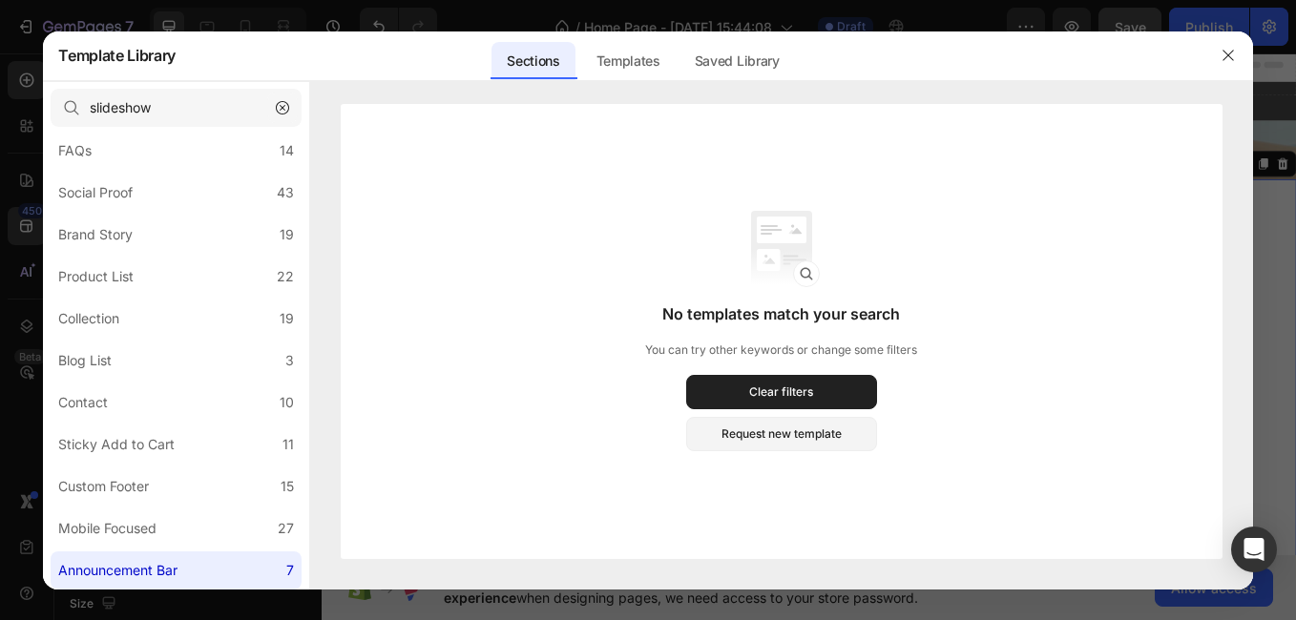
click at [275, 108] on button "button" at bounding box center [282, 108] width 31 height 31
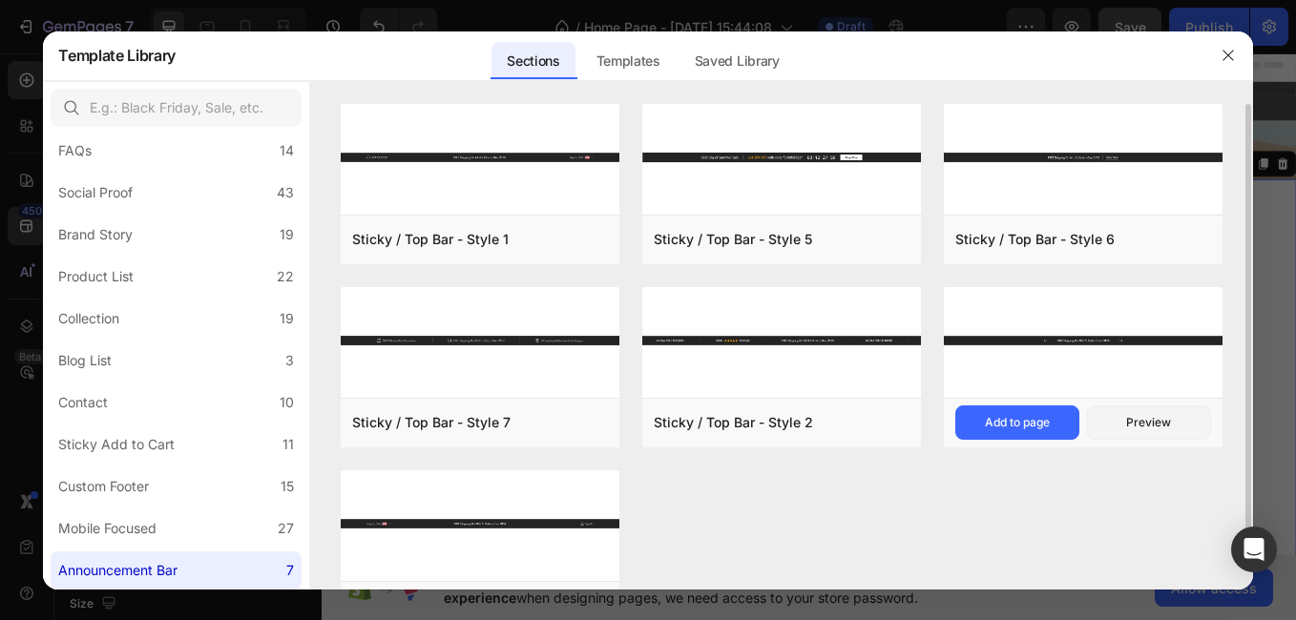
click at [1030, 346] on img at bounding box center [1083, 340] width 279 height 107
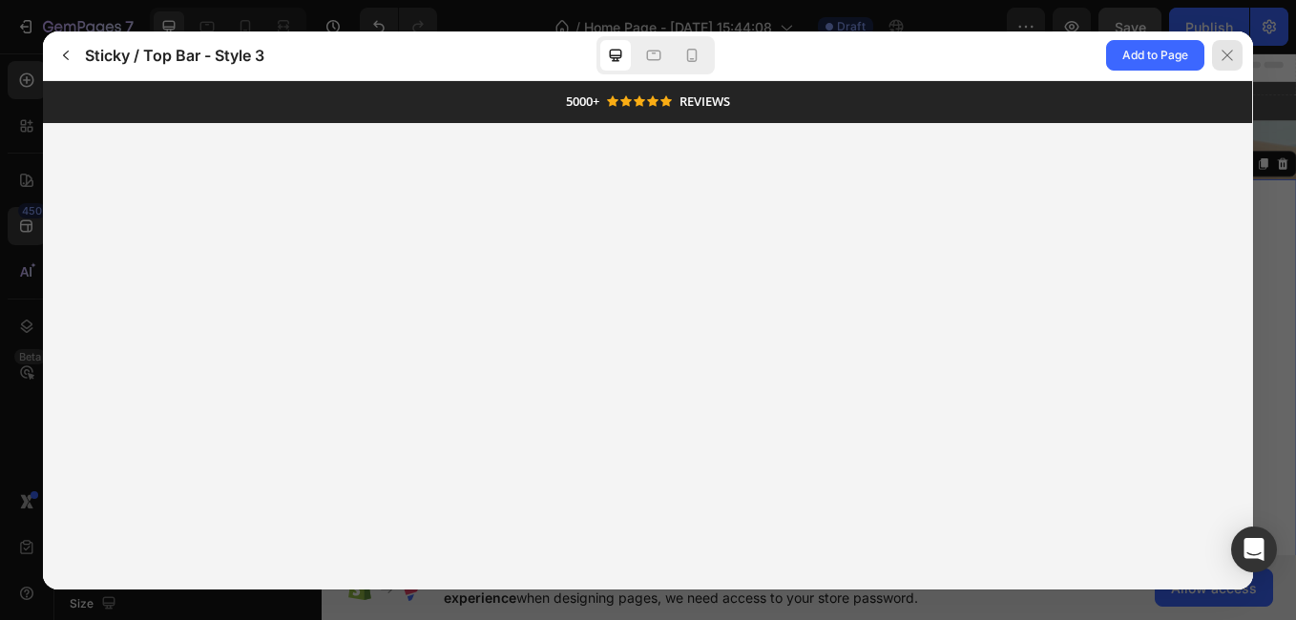
scroll to position [0, 0]
click at [1226, 58] on icon at bounding box center [1227, 55] width 15 height 15
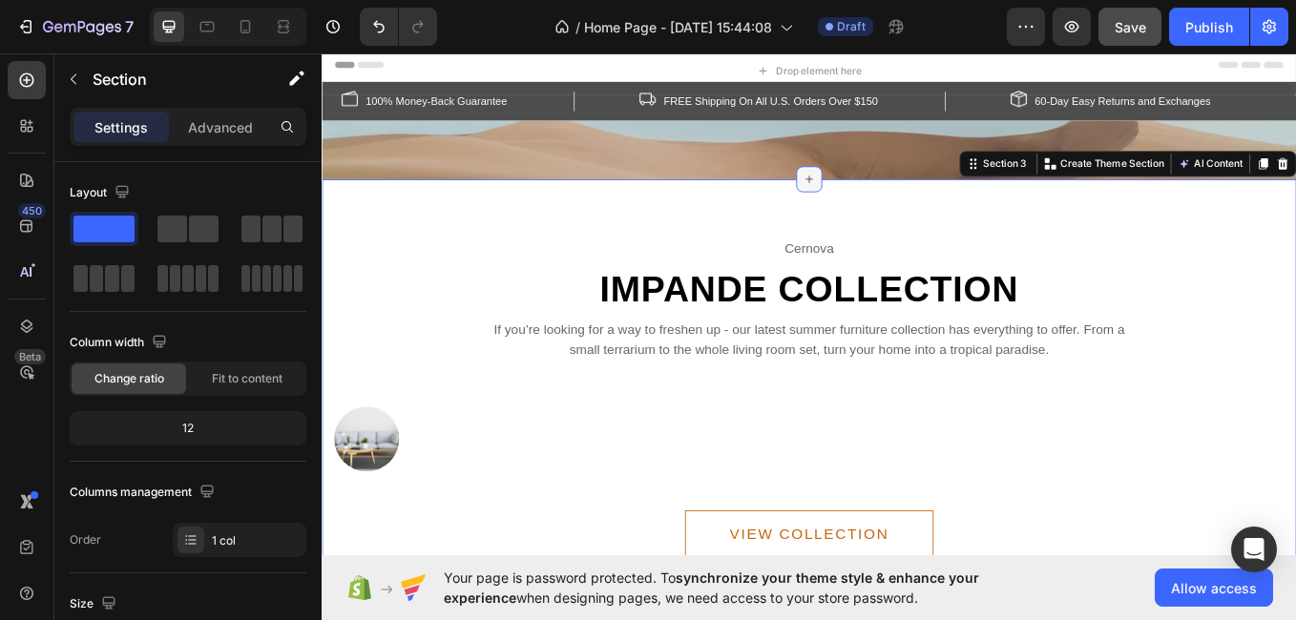
click at [889, 206] on icon at bounding box center [894, 201] width 15 height 15
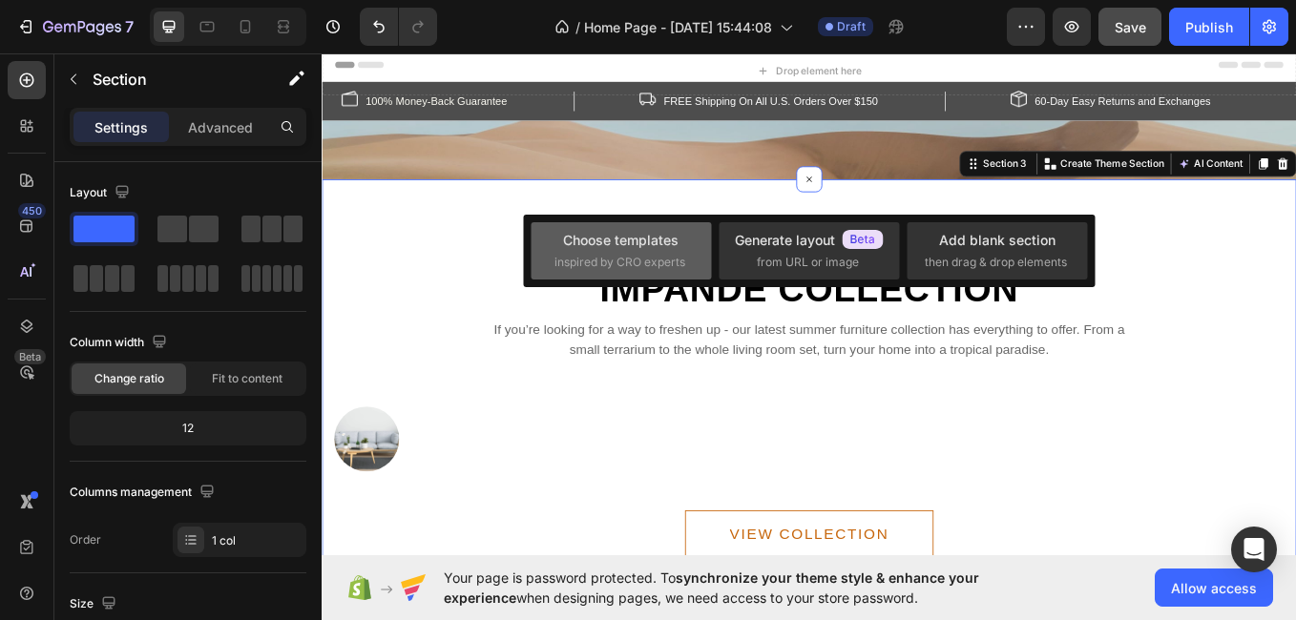
click at [643, 261] on span "inspired by CRO experts" at bounding box center [620, 262] width 131 height 17
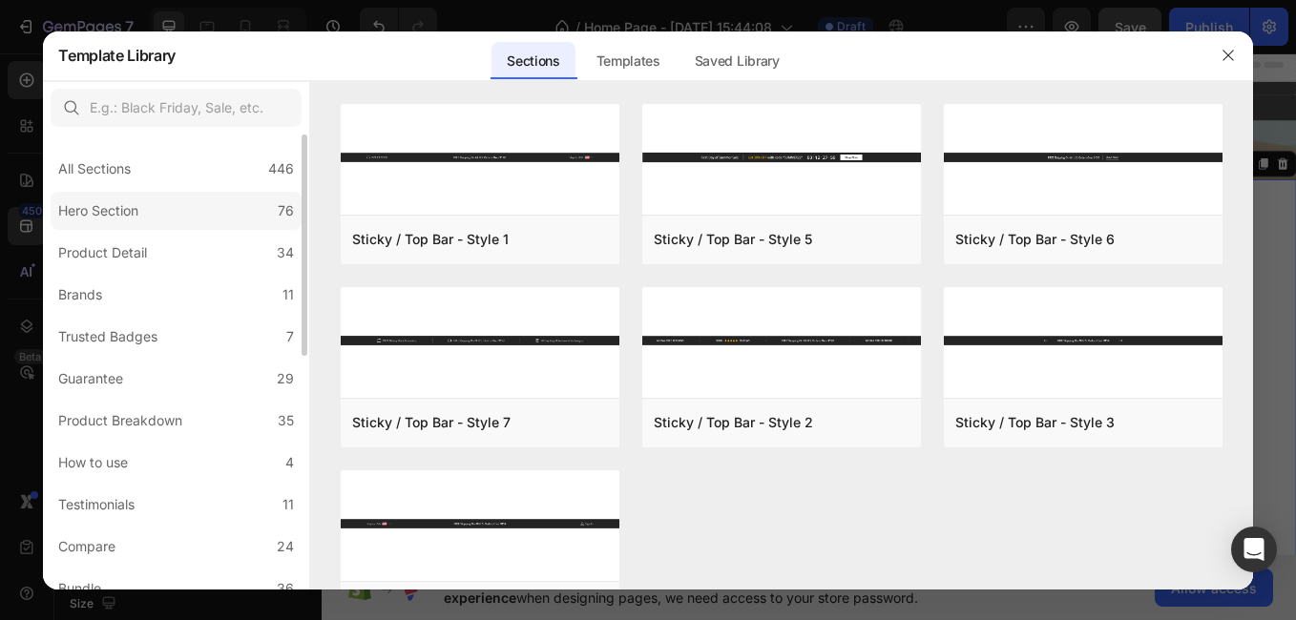
click at [131, 218] on div "Hero Section" at bounding box center [98, 210] width 80 height 23
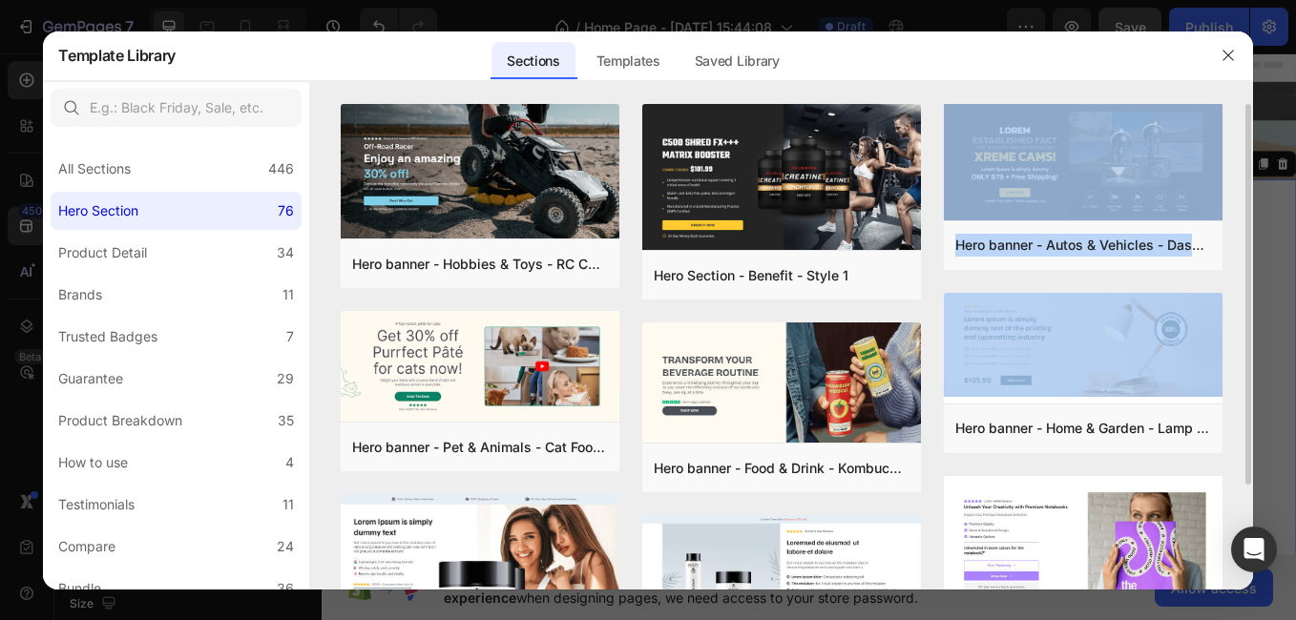
drag, startPoint x: 1250, startPoint y: 266, endPoint x: 1250, endPoint y: 388, distance: 122.2
click at [1250, 388] on div "Hero banner - Hobbies & Toys - RC Car - Style 40 Add to page Preview Hero banne…" at bounding box center [781, 347] width 942 height 486
drag, startPoint x: 1250, startPoint y: 388, endPoint x: 1247, endPoint y: 399, distance: 11.2
click at [1247, 399] on div "Hero banner - Hobbies & Toys - RC Car - Style 40 Add to page Preview Hero banne…" at bounding box center [781, 347] width 942 height 486
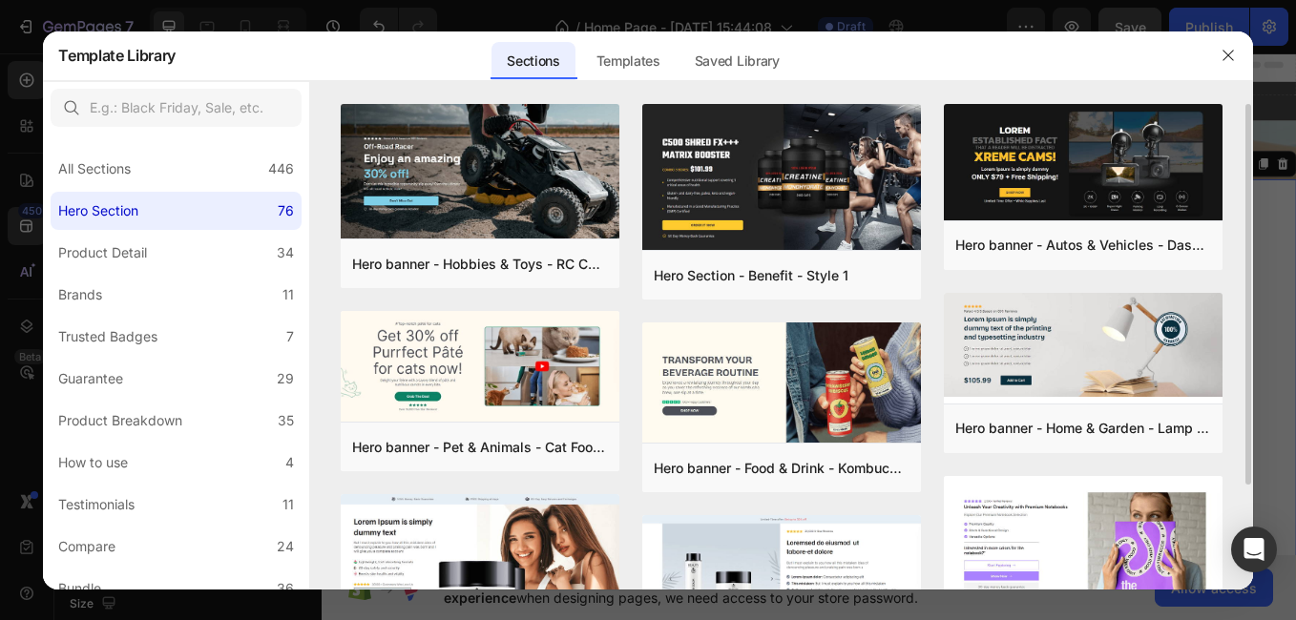
click at [1247, 399] on div "Hero banner - Hobbies & Toys - RC Car - Style 40 Add to page Preview Hero banne…" at bounding box center [781, 347] width 942 height 486
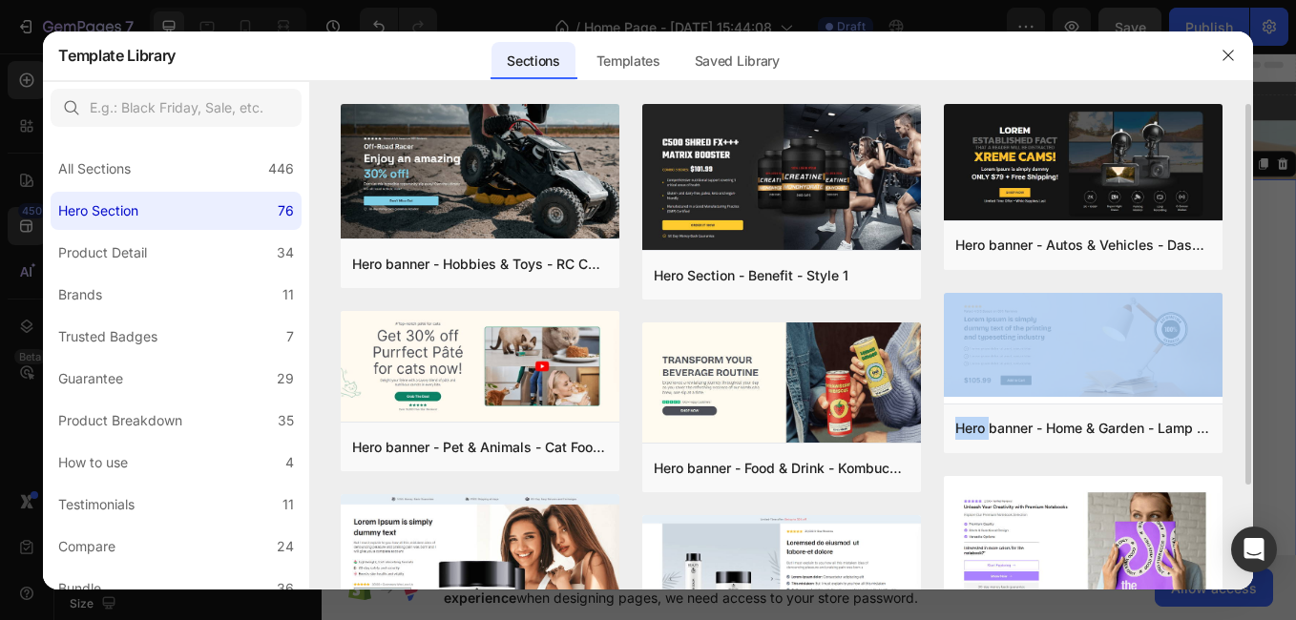
drag, startPoint x: 1247, startPoint y: 399, endPoint x: 1238, endPoint y: 423, distance: 25.4
click at [1238, 423] on div "Hero banner - Hobbies & Toys - RC Car - Style 40 Add to page Preview Hero banne…" at bounding box center [781, 347] width 942 height 486
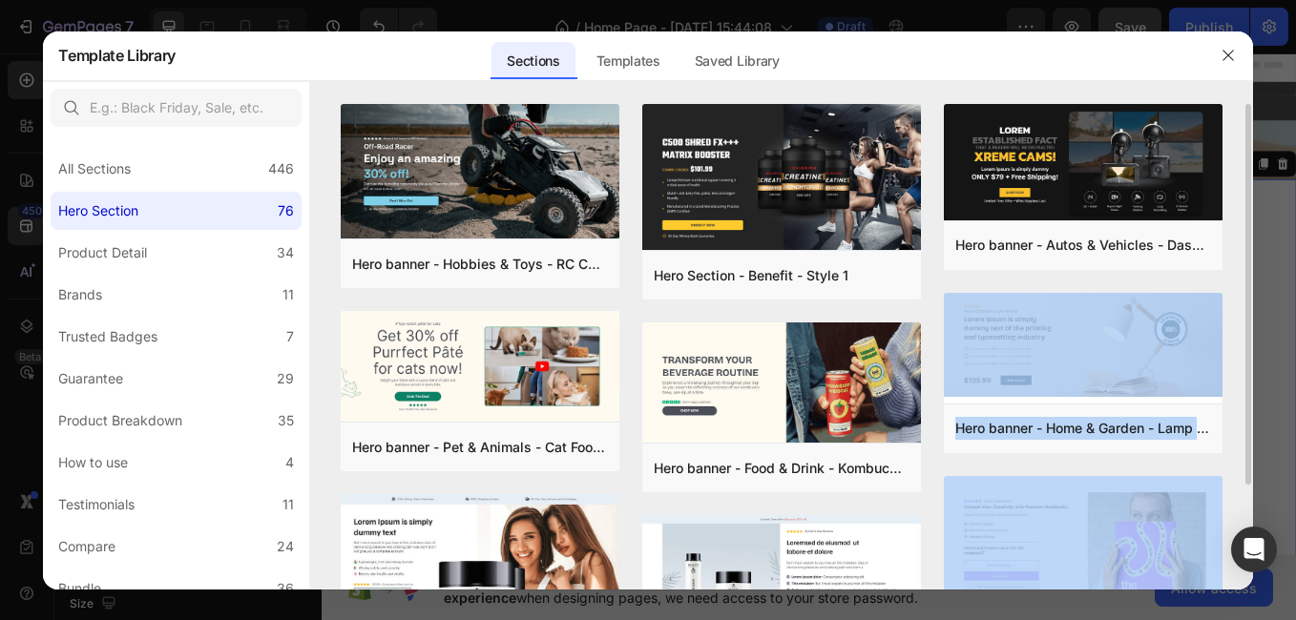
drag, startPoint x: 1248, startPoint y: 456, endPoint x: 1249, endPoint y: 505, distance: 48.7
click at [1249, 505] on div "Hero banner - Hobbies & Toys - RC Car - Style 40 Add to page Preview Hero banne…" at bounding box center [781, 347] width 942 height 486
click at [1249, 496] on div "Hero banner - Hobbies & Toys - RC Car - Style 40 Add to page Preview Hero banne…" at bounding box center [781, 347] width 942 height 486
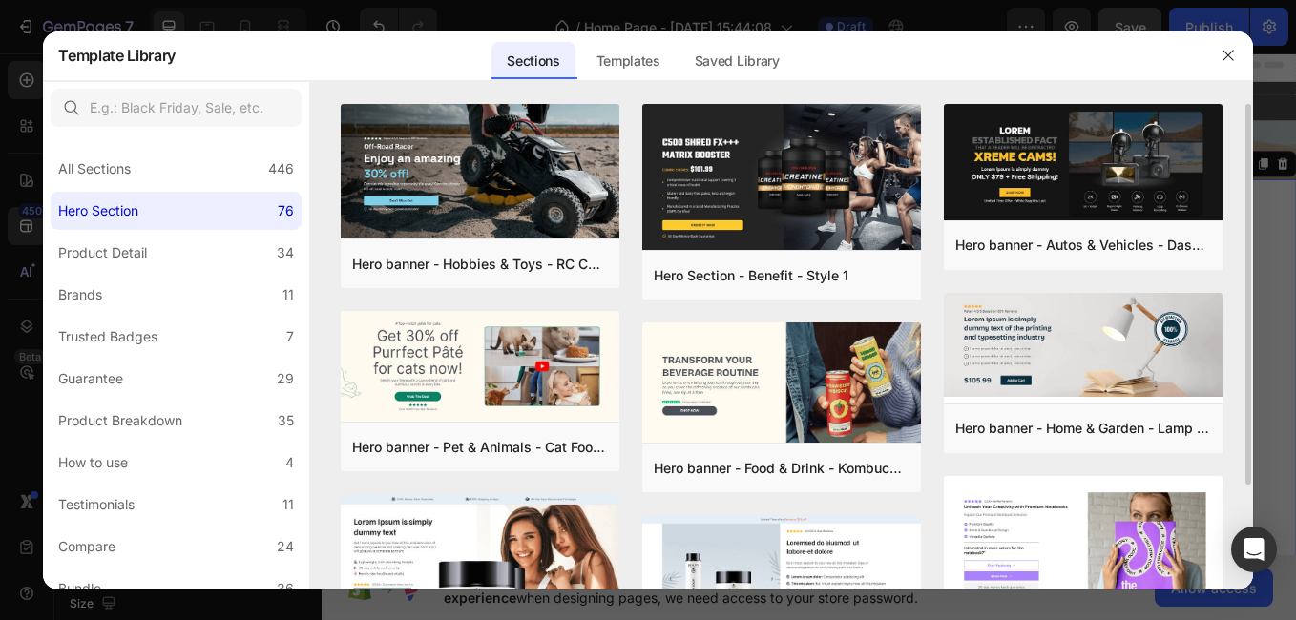
click at [1249, 496] on div "Hero banner - Hobbies & Toys - RC Car - Style 40 Add to page Preview Hero banne…" at bounding box center [781, 347] width 942 height 486
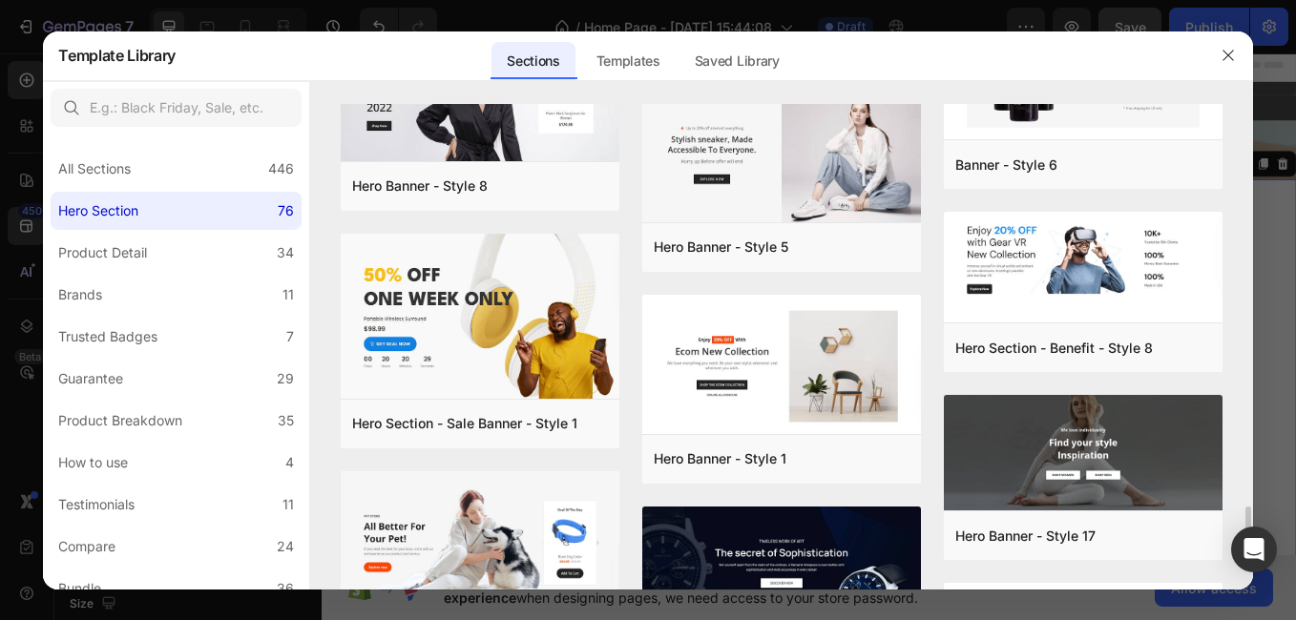
scroll to position [3553, 0]
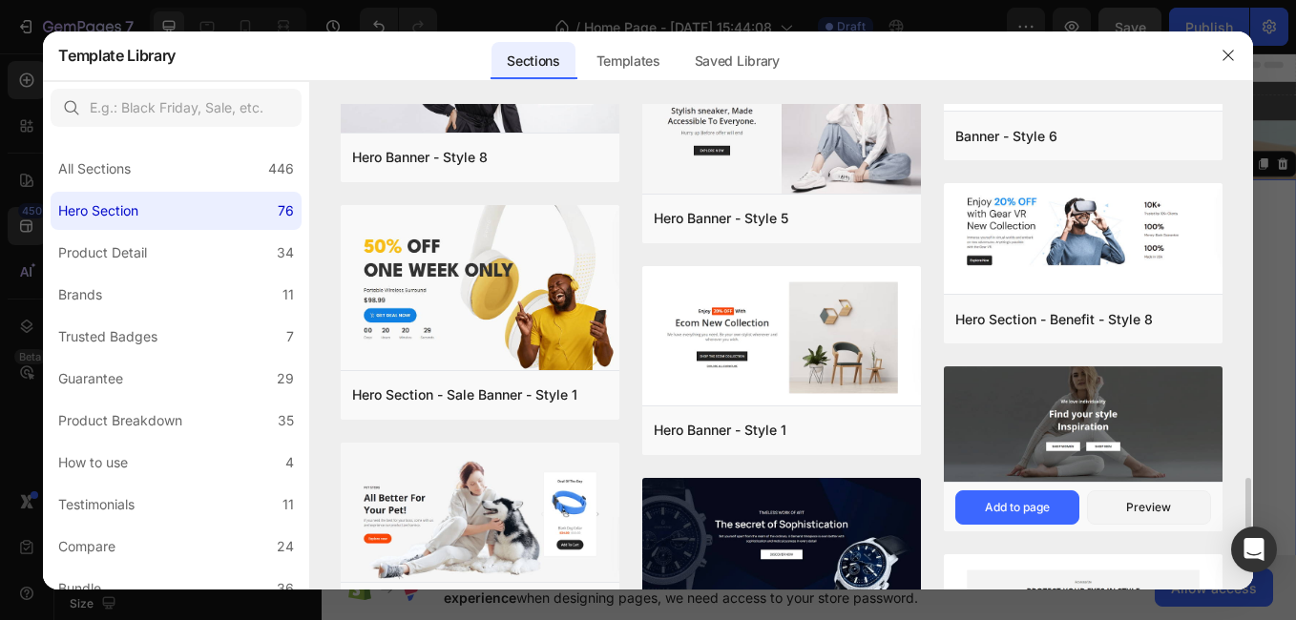
click at [1171, 401] on img at bounding box center [1083, 426] width 279 height 119
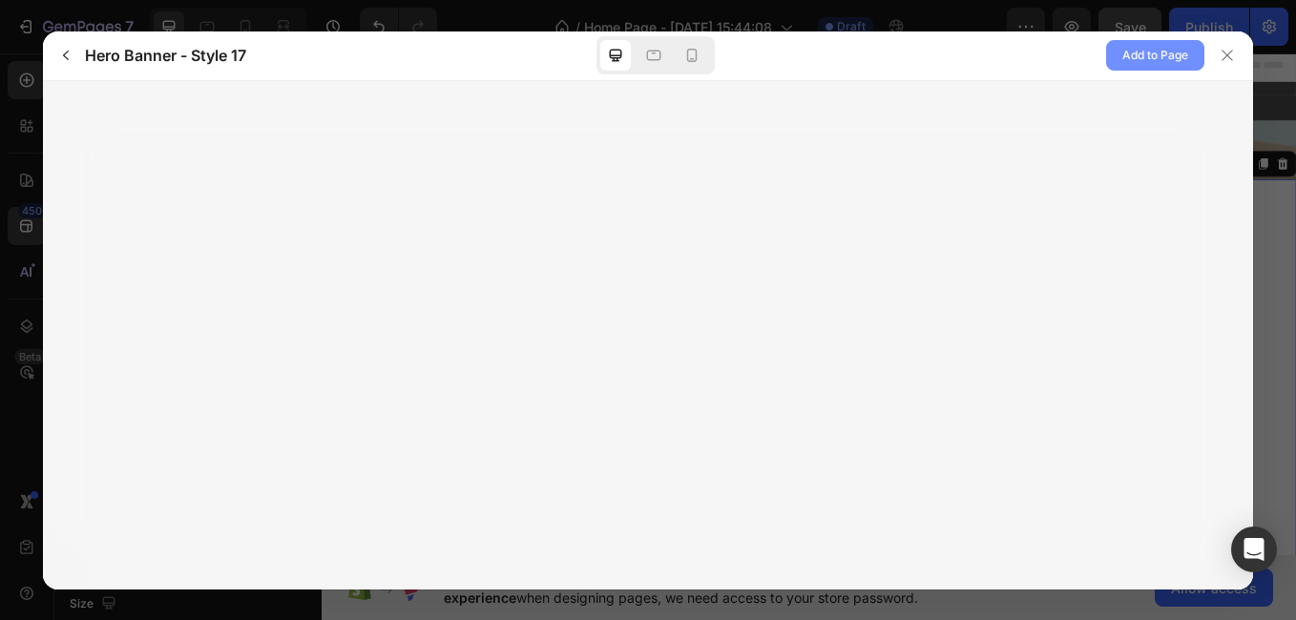
click at [1142, 52] on span "Add to Page" at bounding box center [1155, 55] width 66 height 23
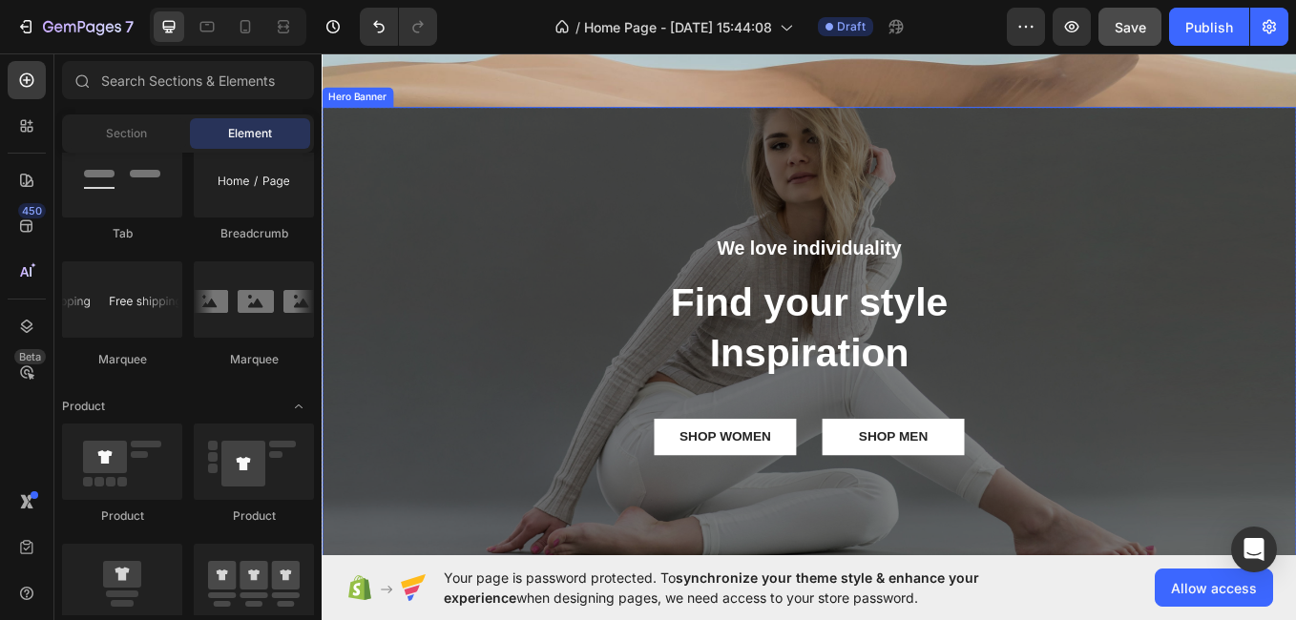
scroll to position [93, 0]
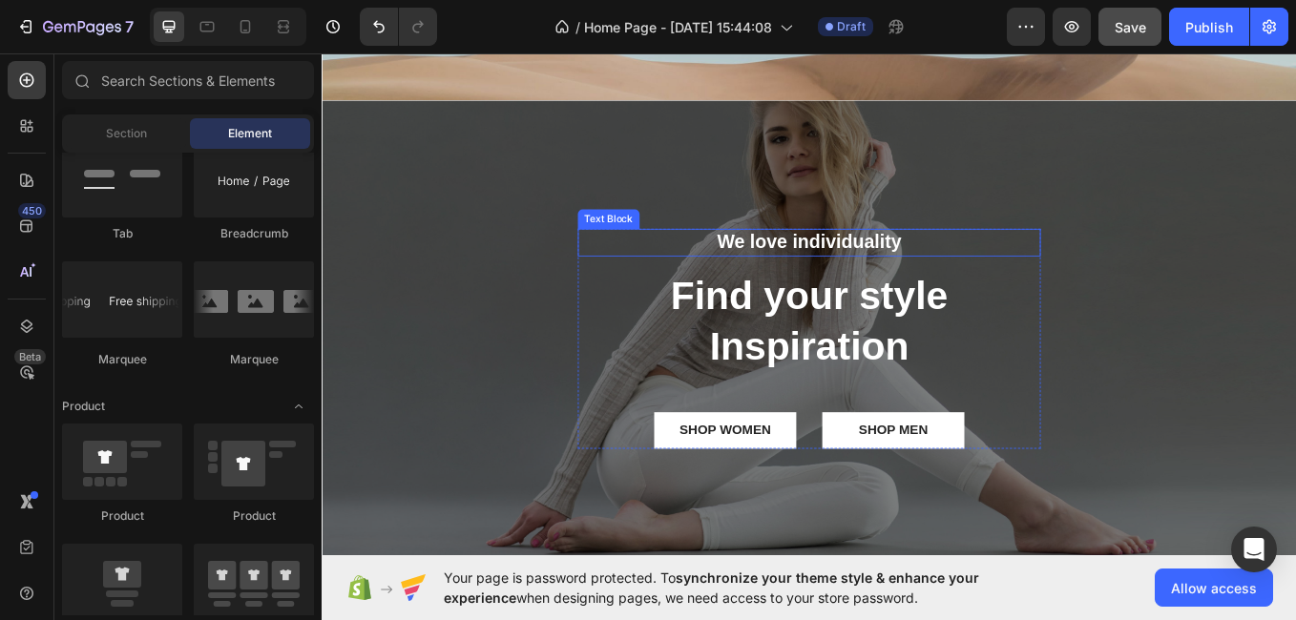
click at [984, 275] on p "We love individuality" at bounding box center [894, 276] width 540 height 29
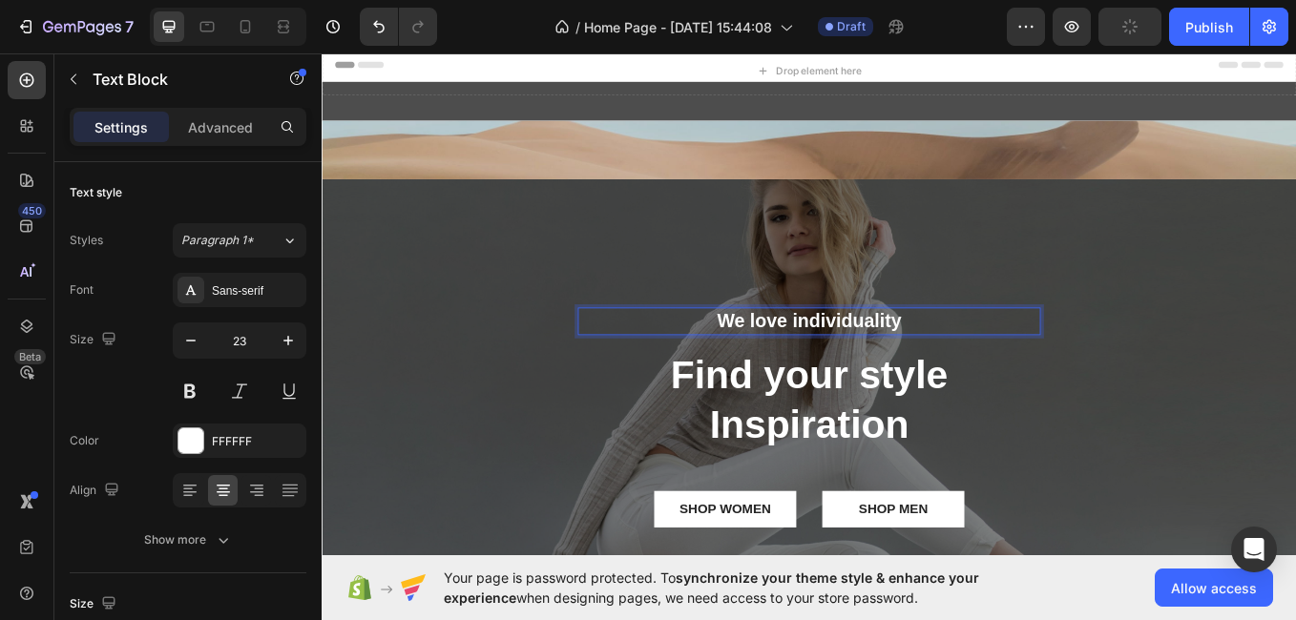
scroll to position [93, 0]
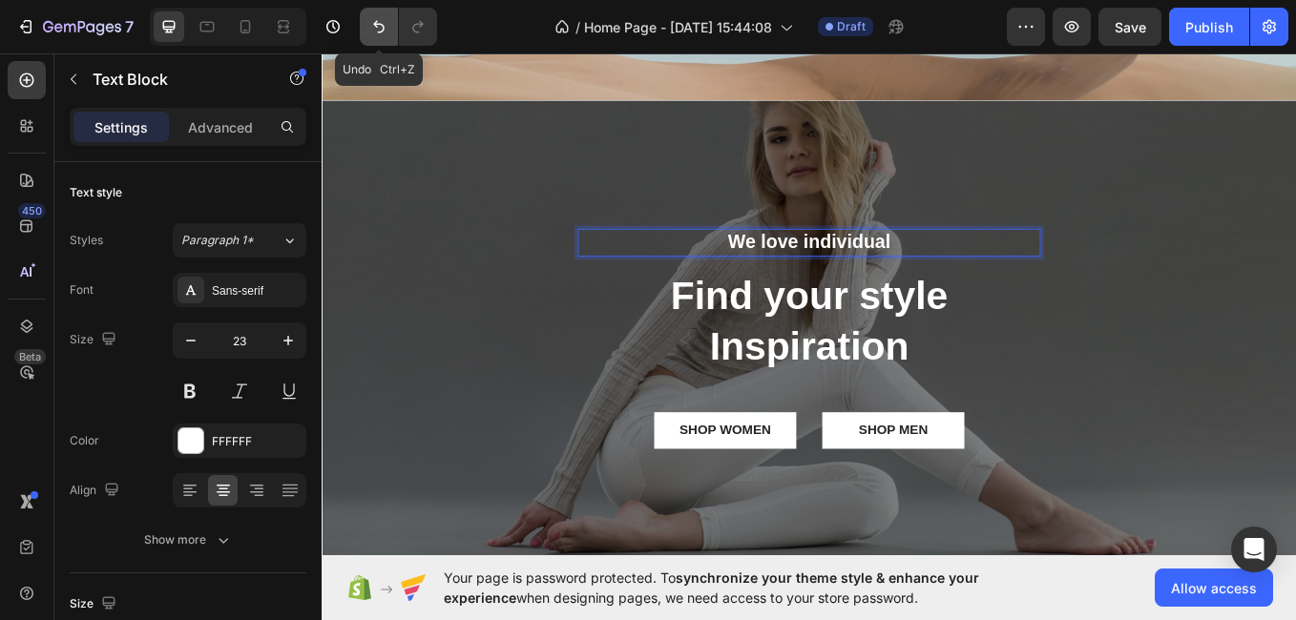
click at [367, 31] on button "Undo/Redo" at bounding box center [379, 27] width 38 height 38
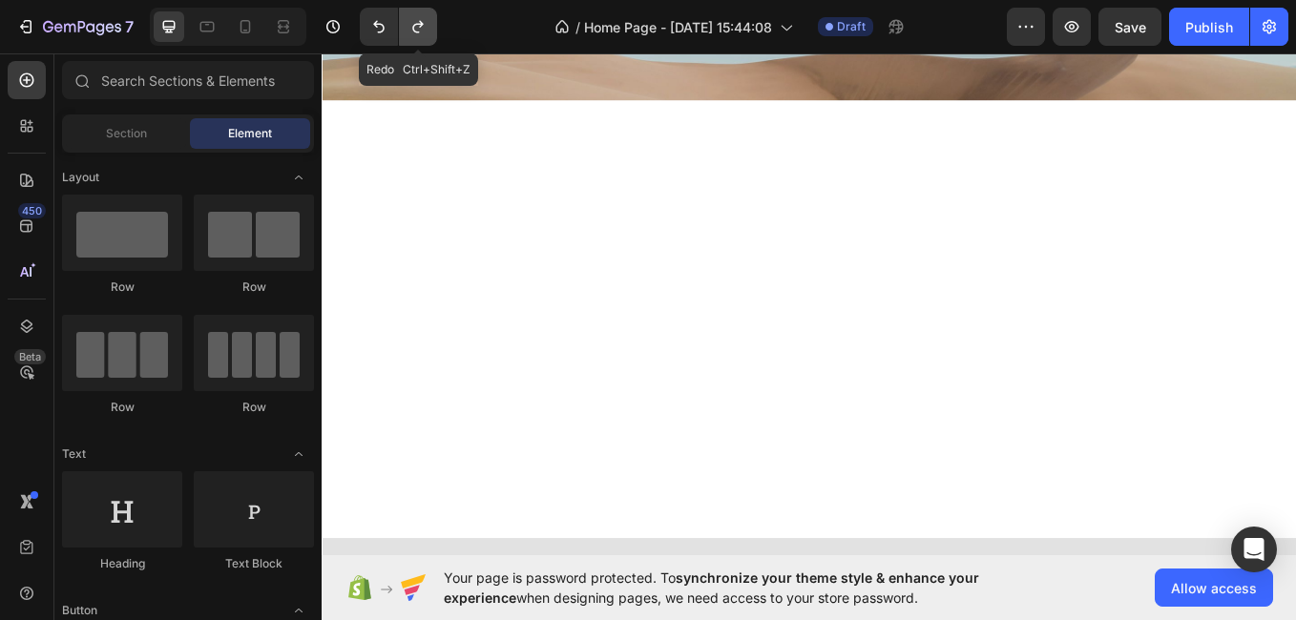
click at [413, 24] on icon "Undo/Redo" at bounding box center [418, 26] width 19 height 19
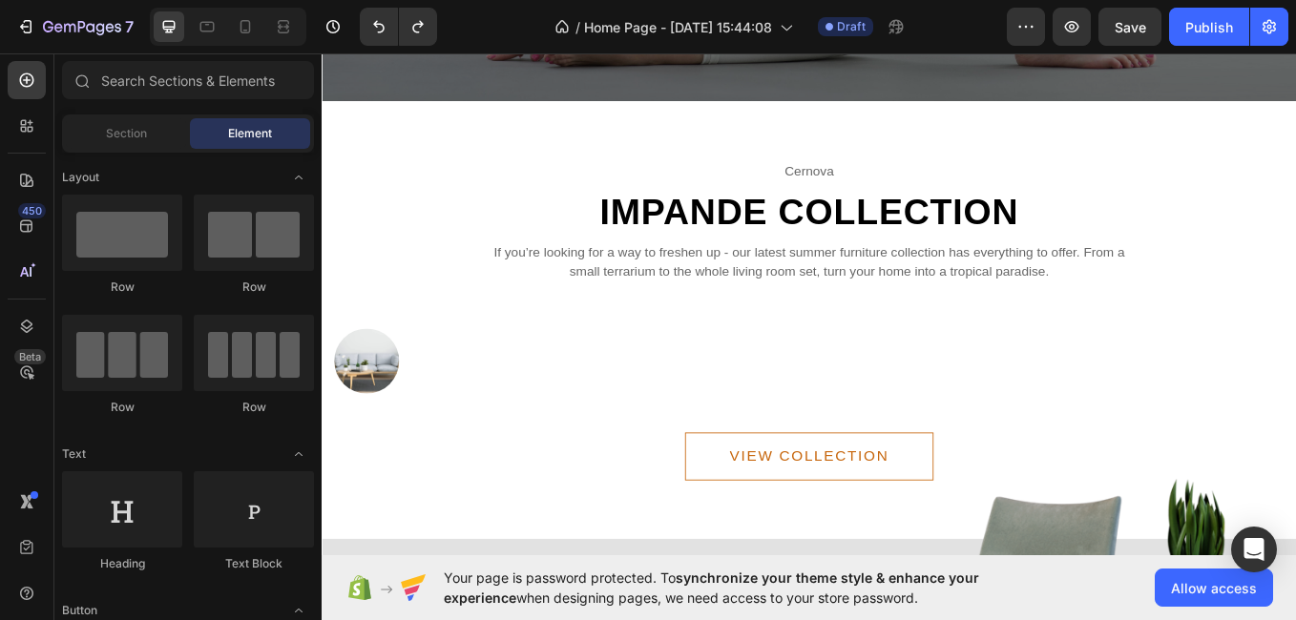
scroll to position [712, 0]
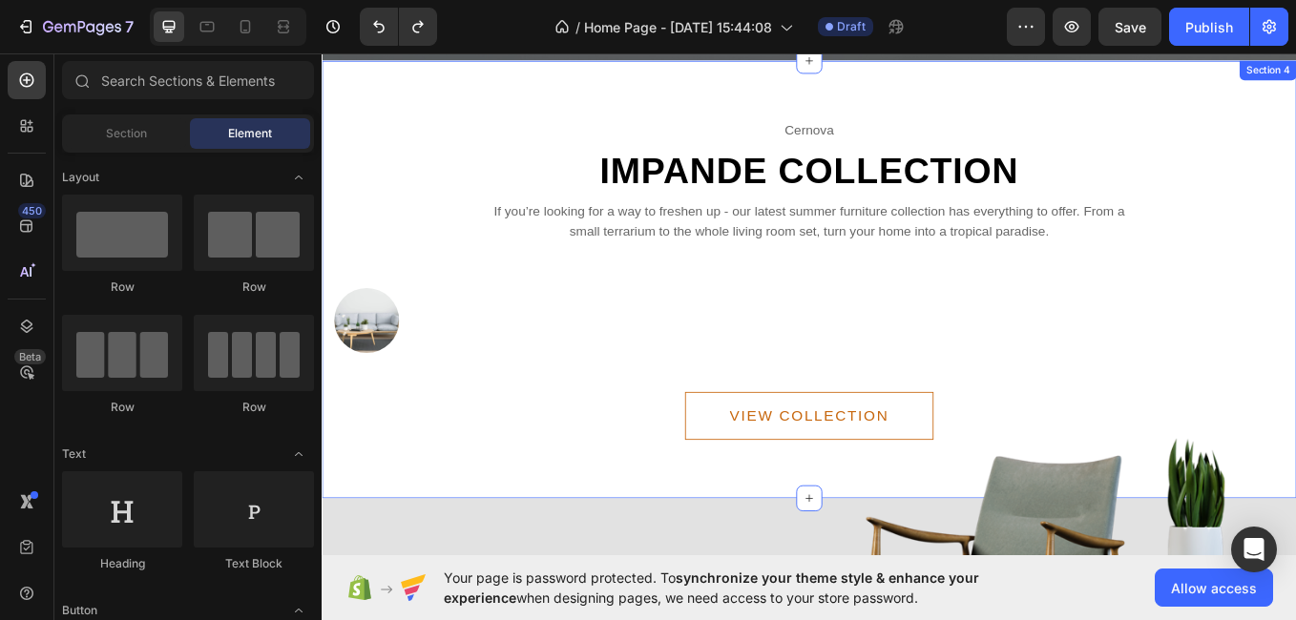
click at [1295, 214] on div "cernova Text impande collection Heading If you’re looking for a way to freshen …" at bounding box center [894, 319] width 1117 height 435
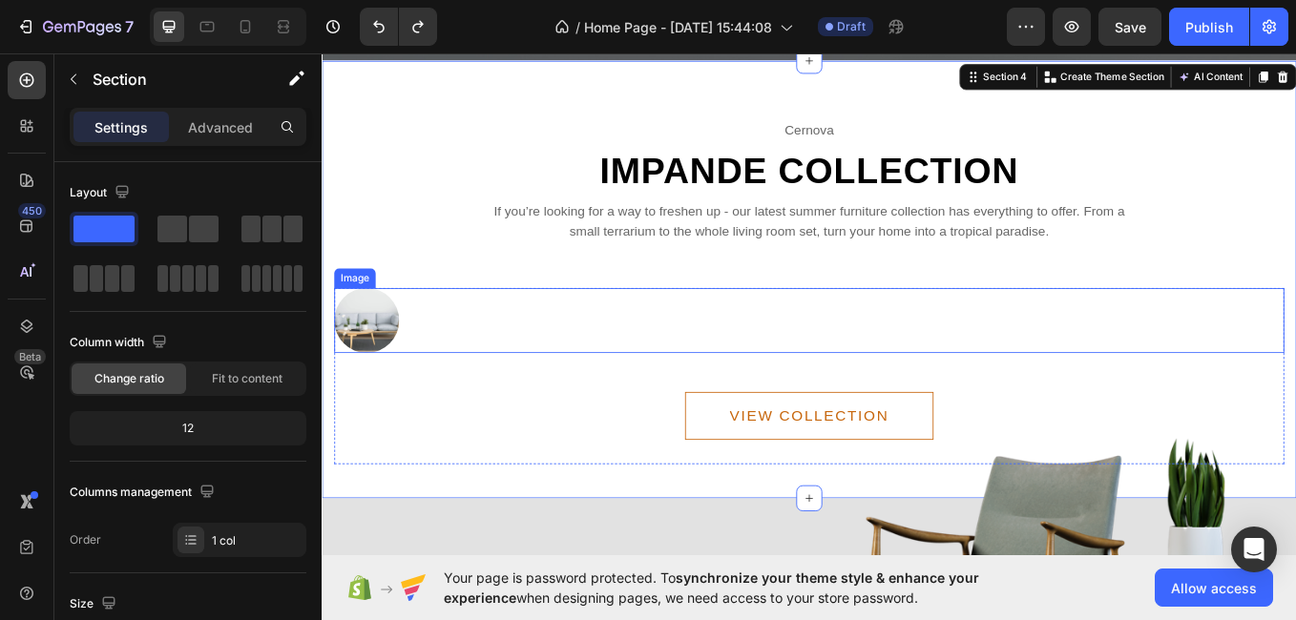
click at [413, 376] on div at bounding box center [894, 367] width 1117 height 76
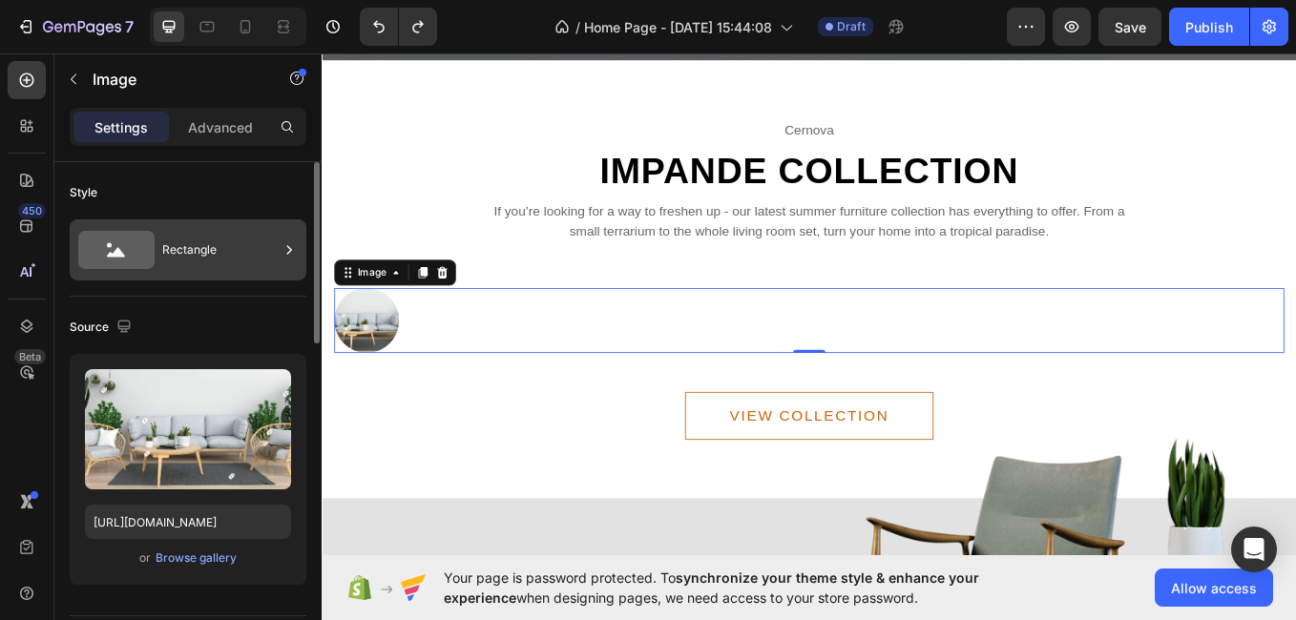
click at [241, 246] on div "Rectangle" at bounding box center [220, 250] width 116 height 44
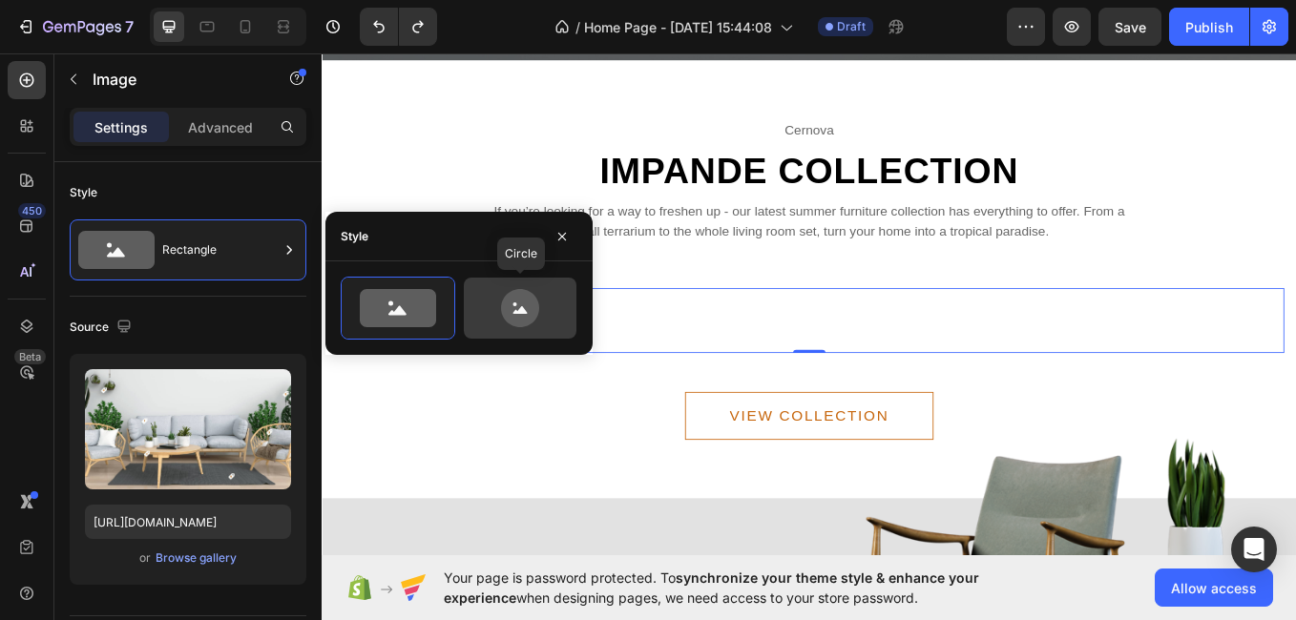
click at [471, 312] on div at bounding box center [520, 308] width 113 height 61
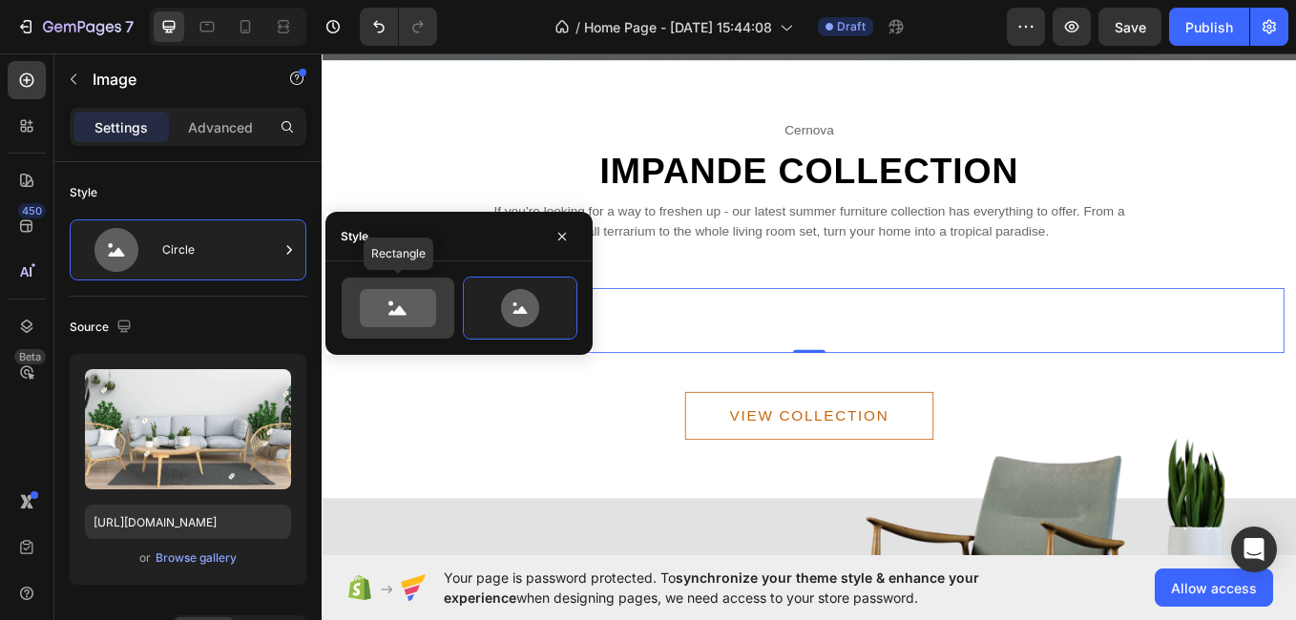
click at [427, 304] on icon at bounding box center [398, 308] width 76 height 38
type input "100"
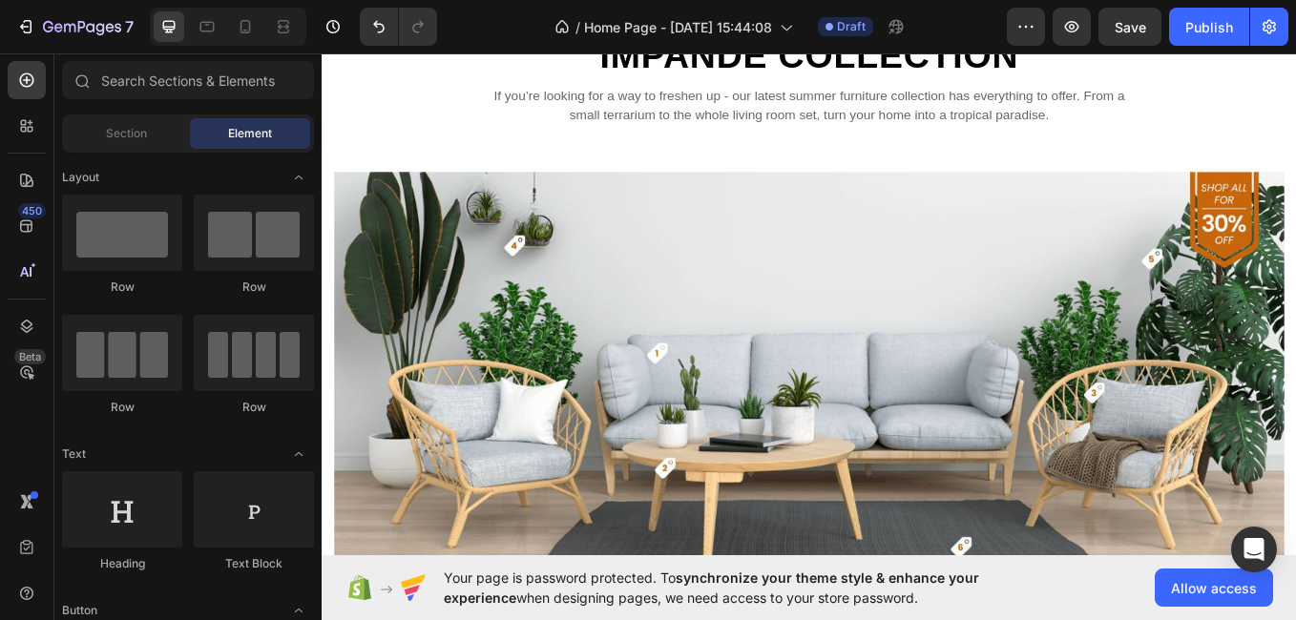
scroll to position [576, 0]
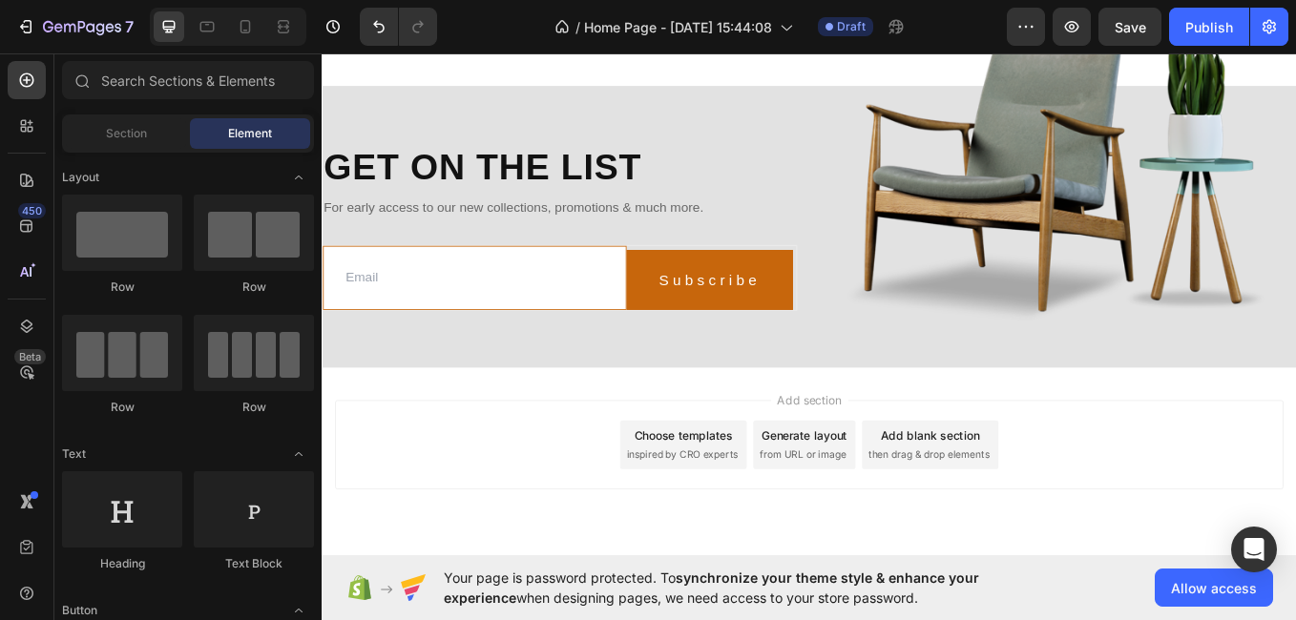
scroll to position [1652, 0]
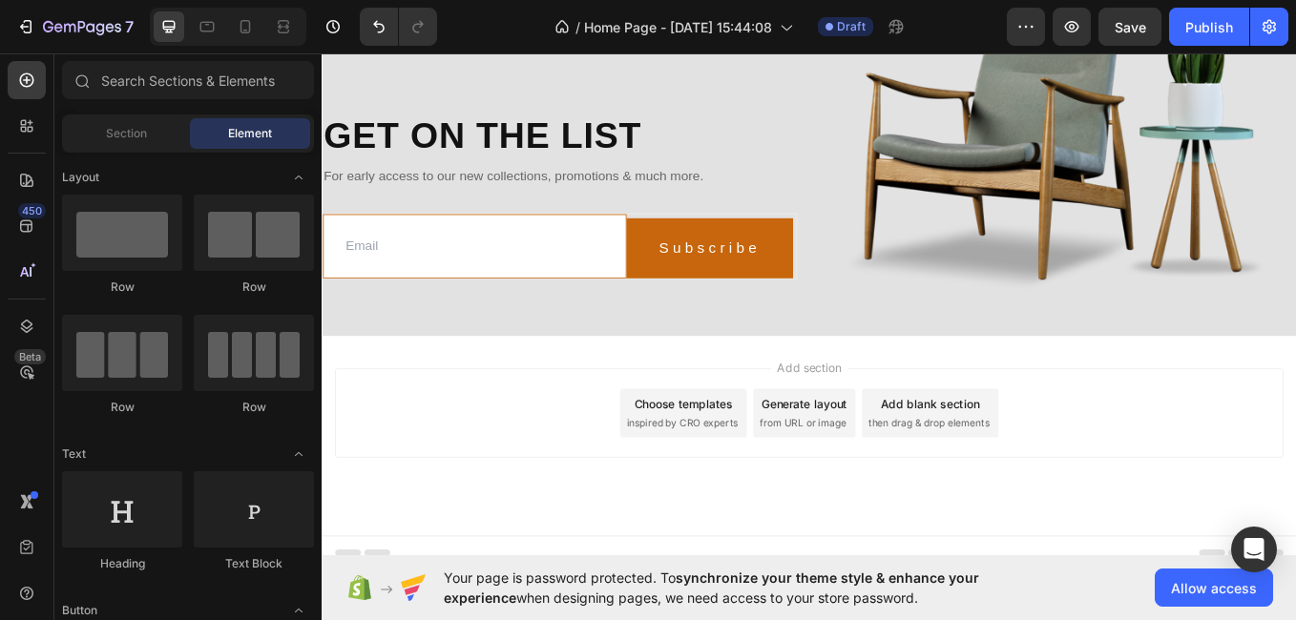
click at [886, 417] on span "Add section" at bounding box center [894, 423] width 91 height 20
click at [881, 415] on span "Add section" at bounding box center [894, 423] width 91 height 20
click at [891, 378] on icon at bounding box center [894, 385] width 15 height 15
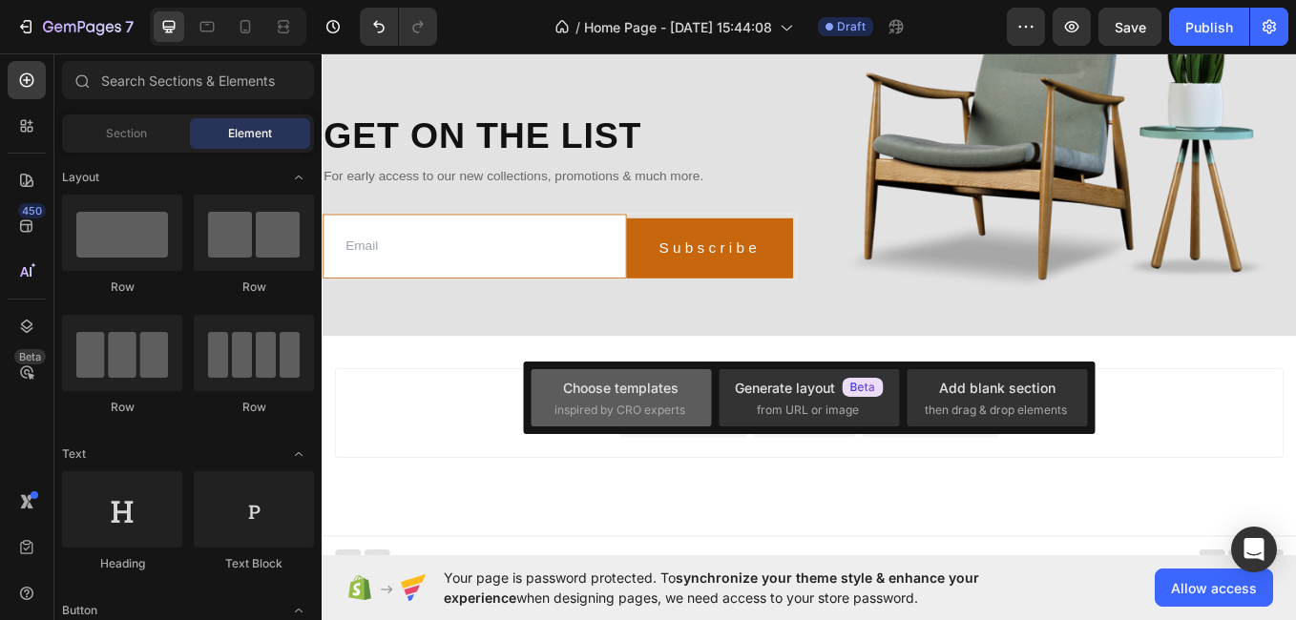
click at [634, 391] on div "Choose templates" at bounding box center [620, 388] width 115 height 20
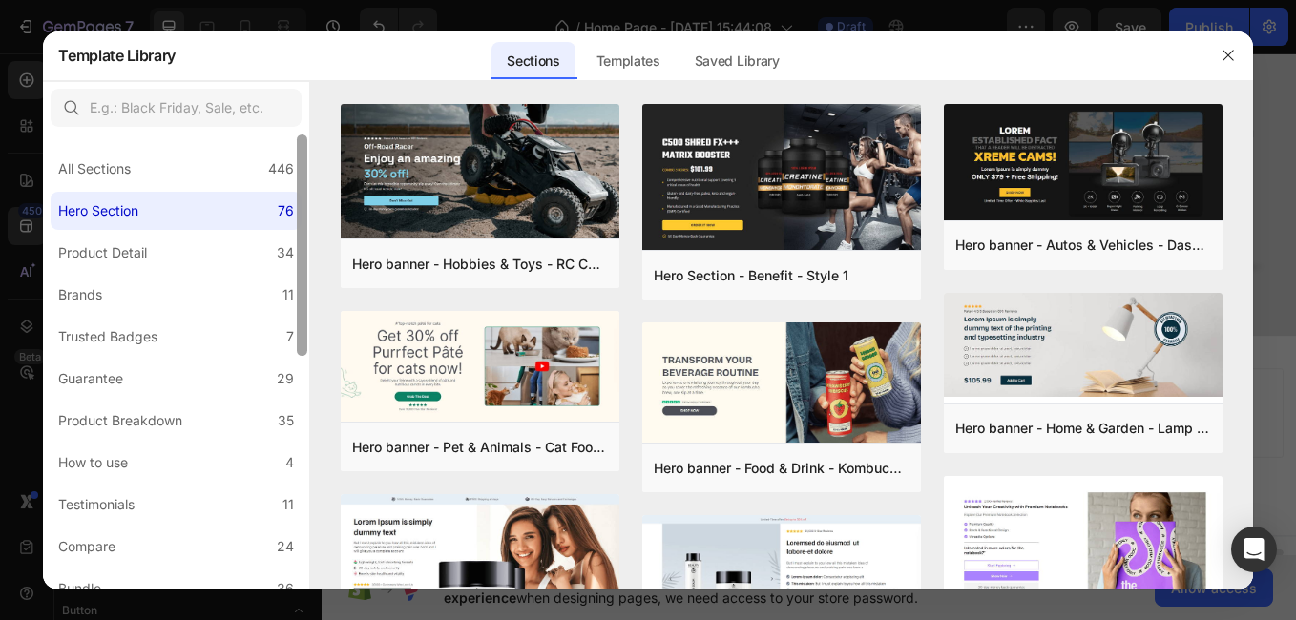
click at [309, 155] on div at bounding box center [302, 362] width 14 height 455
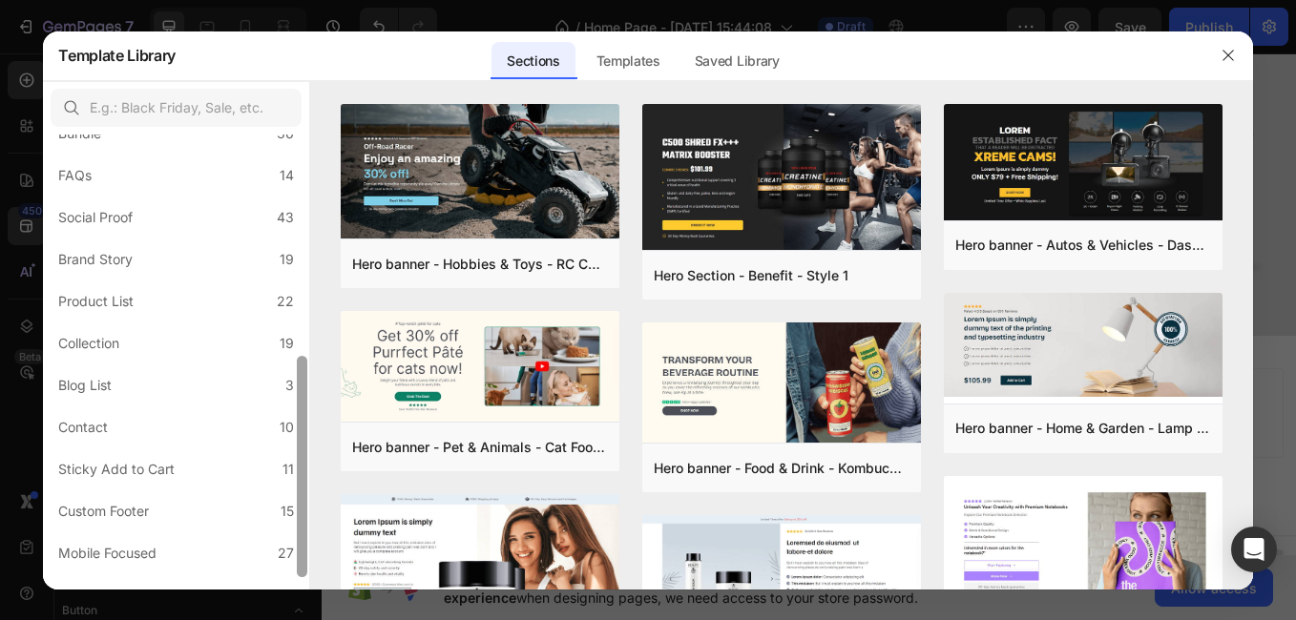
scroll to position [480, 0]
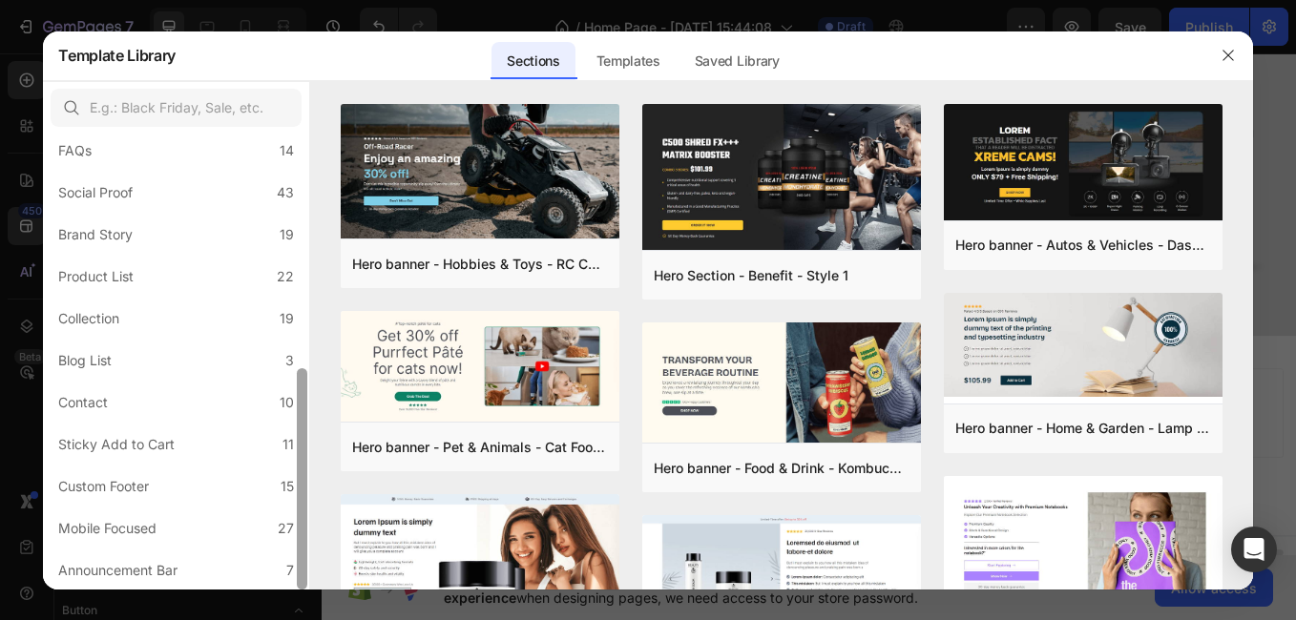
drag, startPoint x: 298, startPoint y: 513, endPoint x: 299, endPoint y: 547, distance: 34.4
click at [299, 547] on div at bounding box center [302, 478] width 10 height 221
click at [241, 485] on label "Custom Footer 15" at bounding box center [176, 487] width 251 height 38
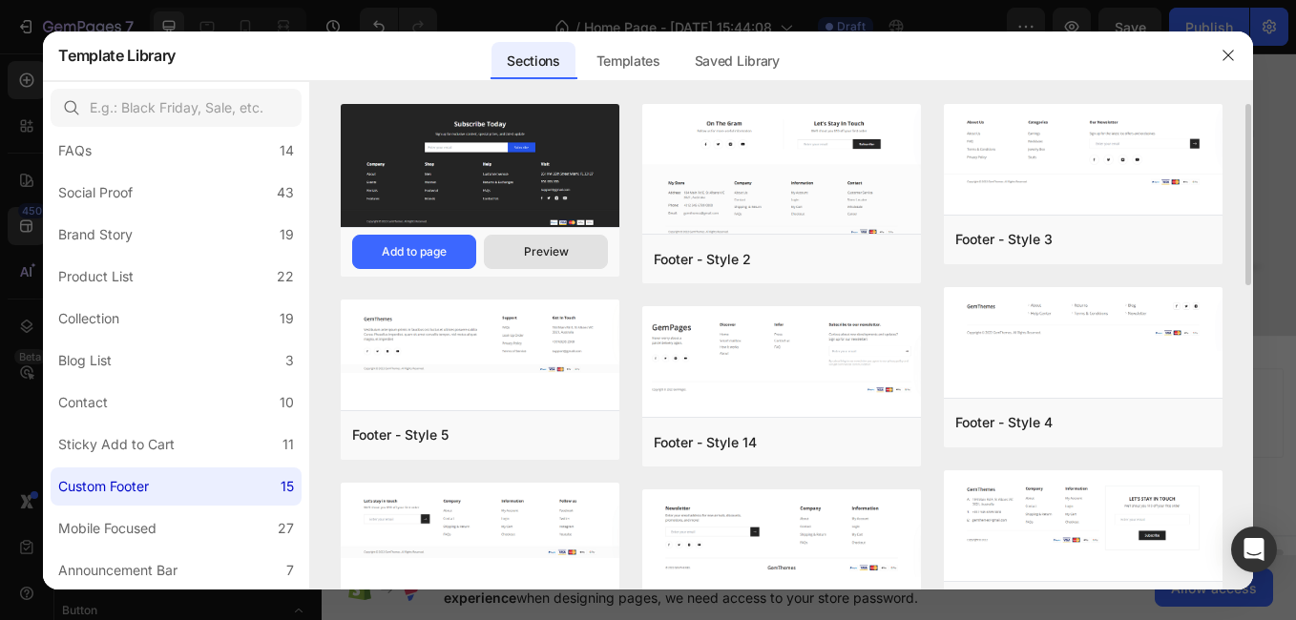
click at [532, 241] on button "Preview" at bounding box center [546, 252] width 124 height 34
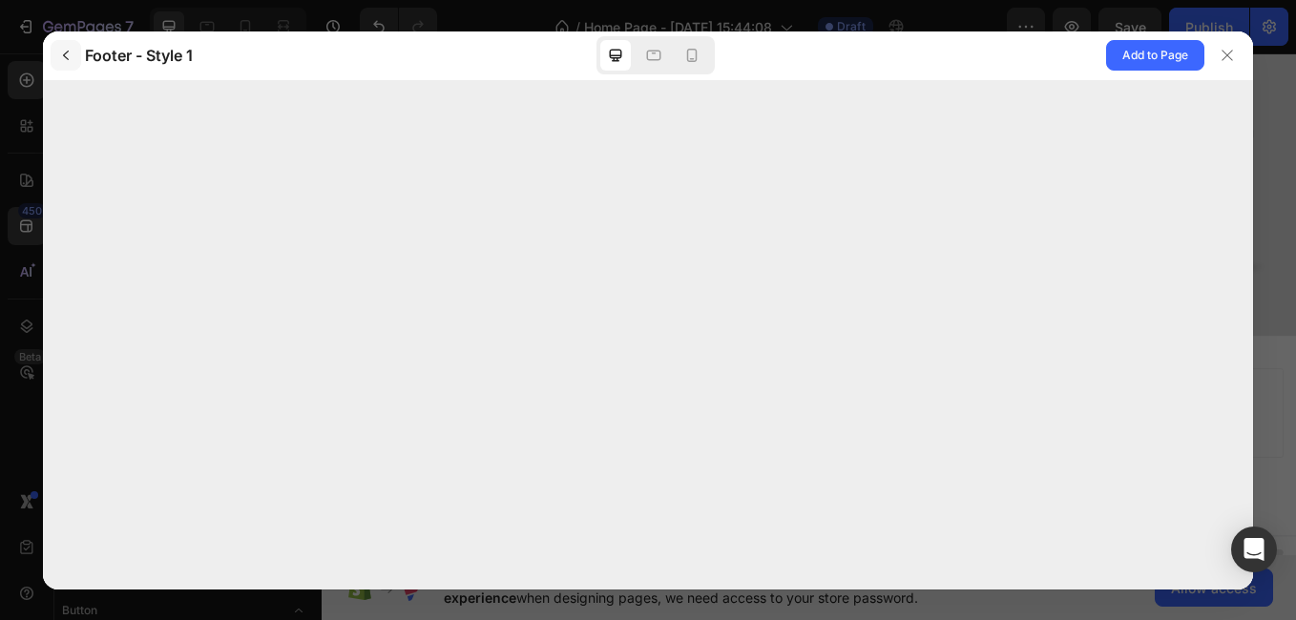
click at [75, 52] on button "button" at bounding box center [66, 55] width 31 height 31
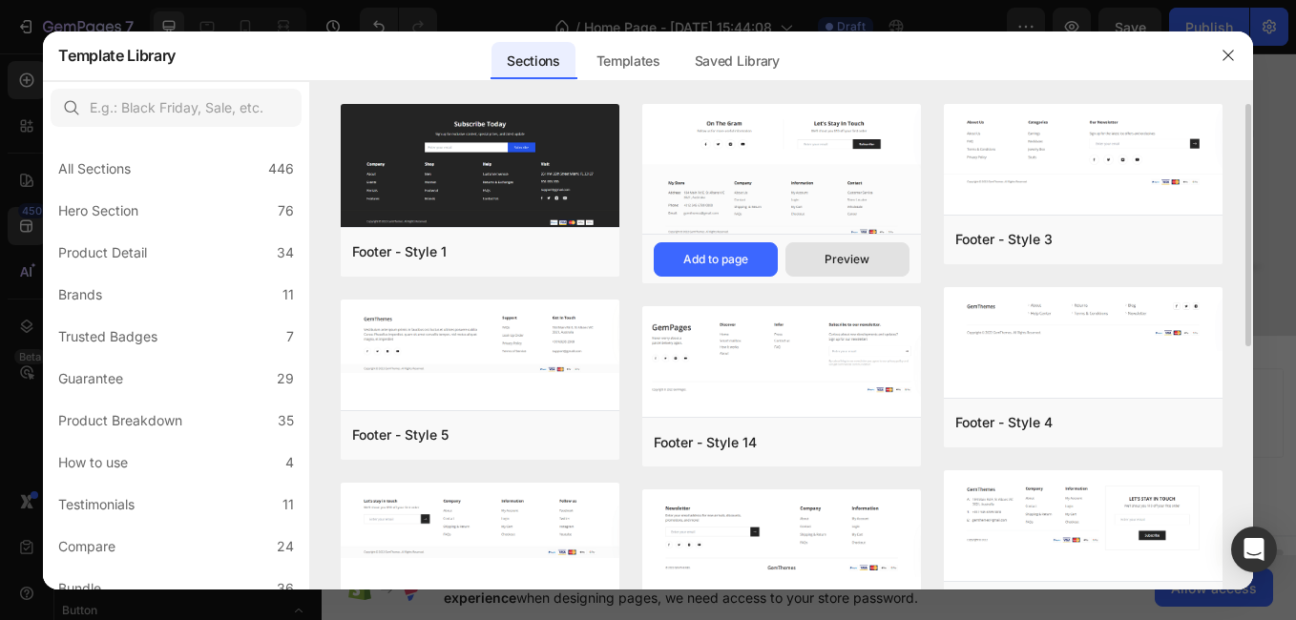
click at [847, 256] on div "Preview" at bounding box center [847, 259] width 45 height 17
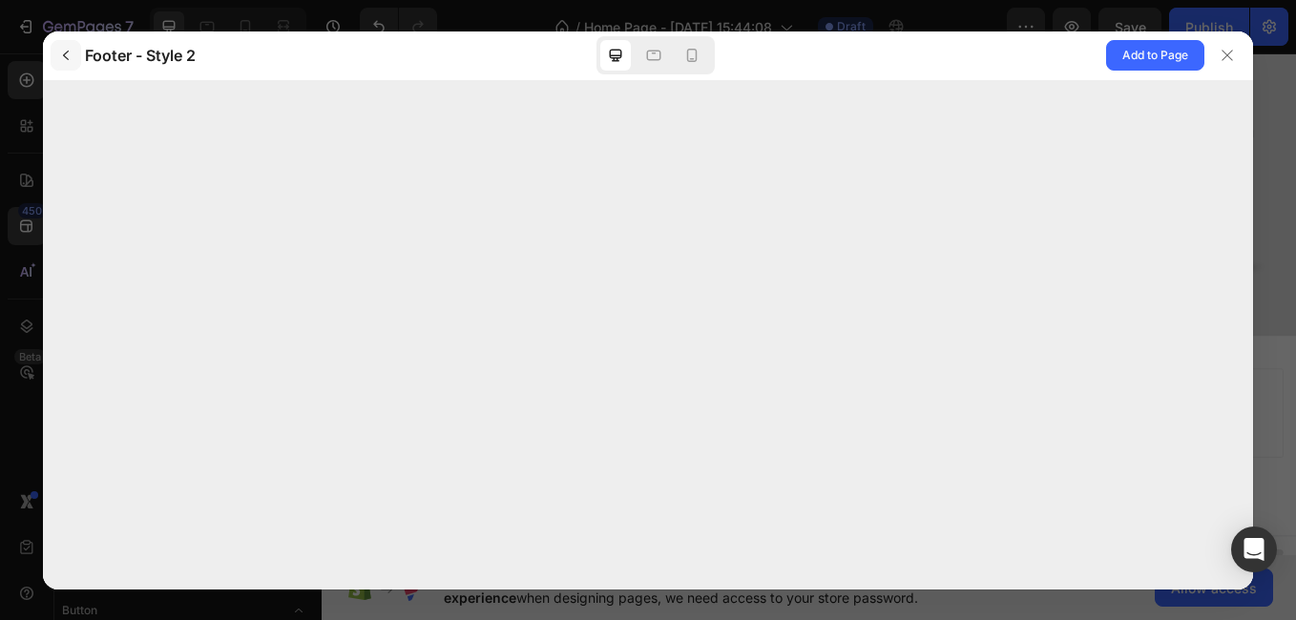
click at [67, 58] on icon "button" at bounding box center [66, 56] width 6 height 10
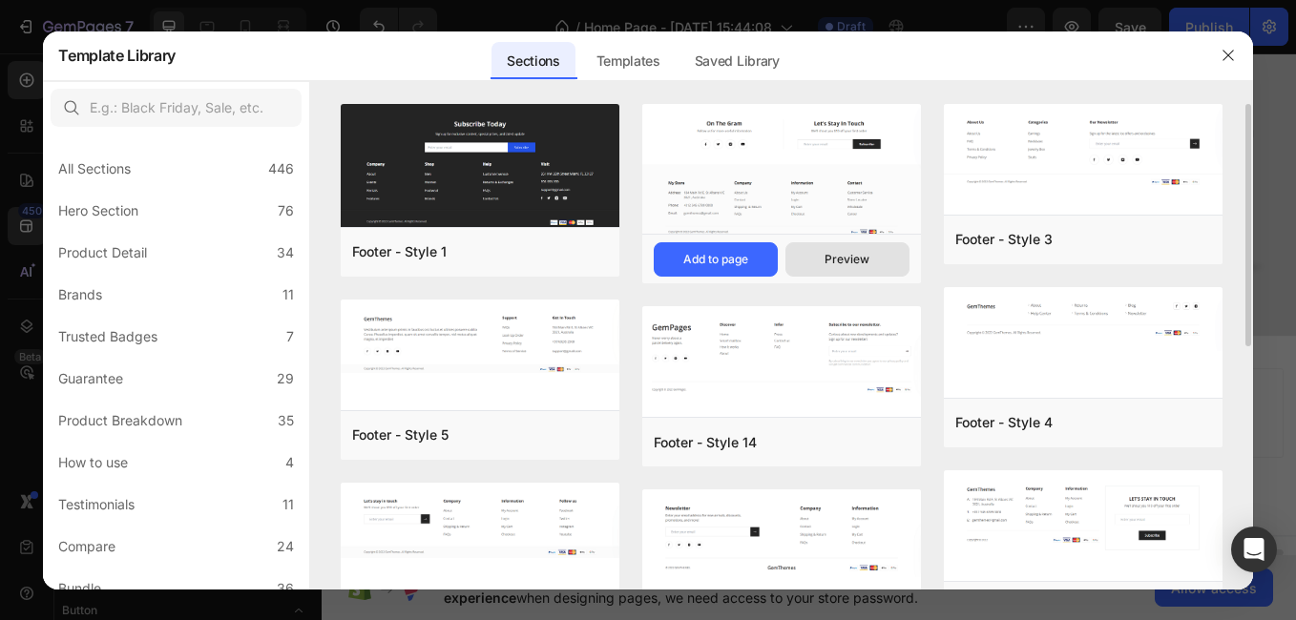
click at [857, 254] on div "Preview" at bounding box center [847, 259] width 45 height 17
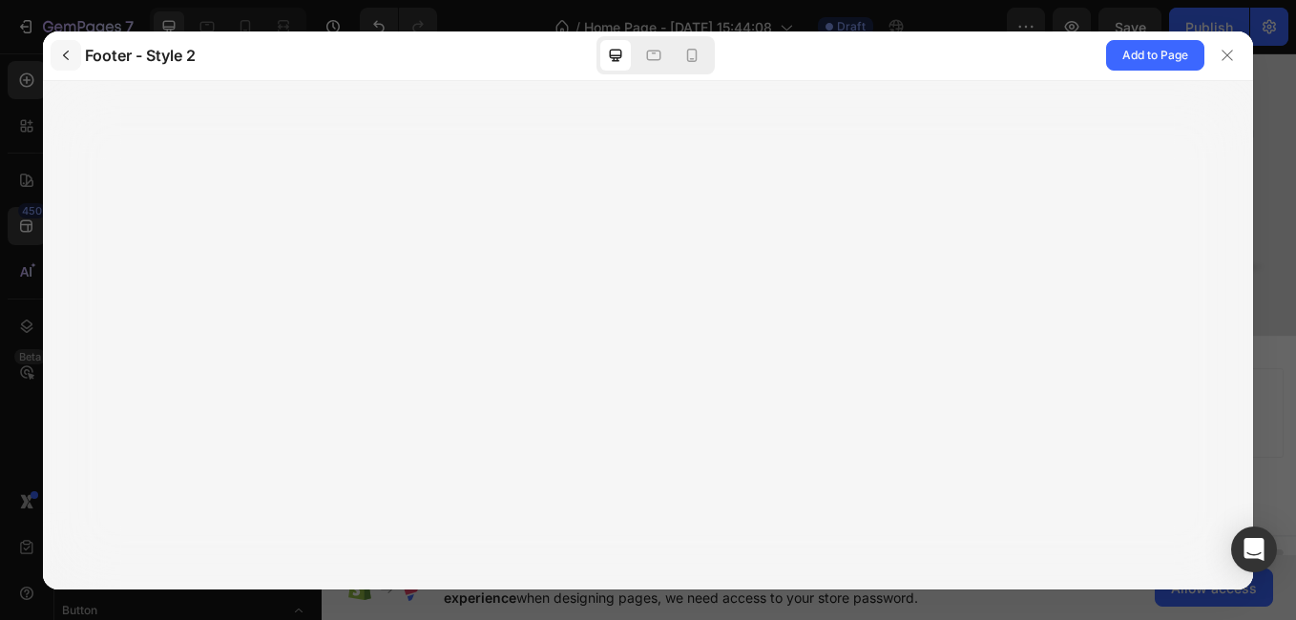
click at [65, 62] on icon "button" at bounding box center [65, 55] width 15 height 15
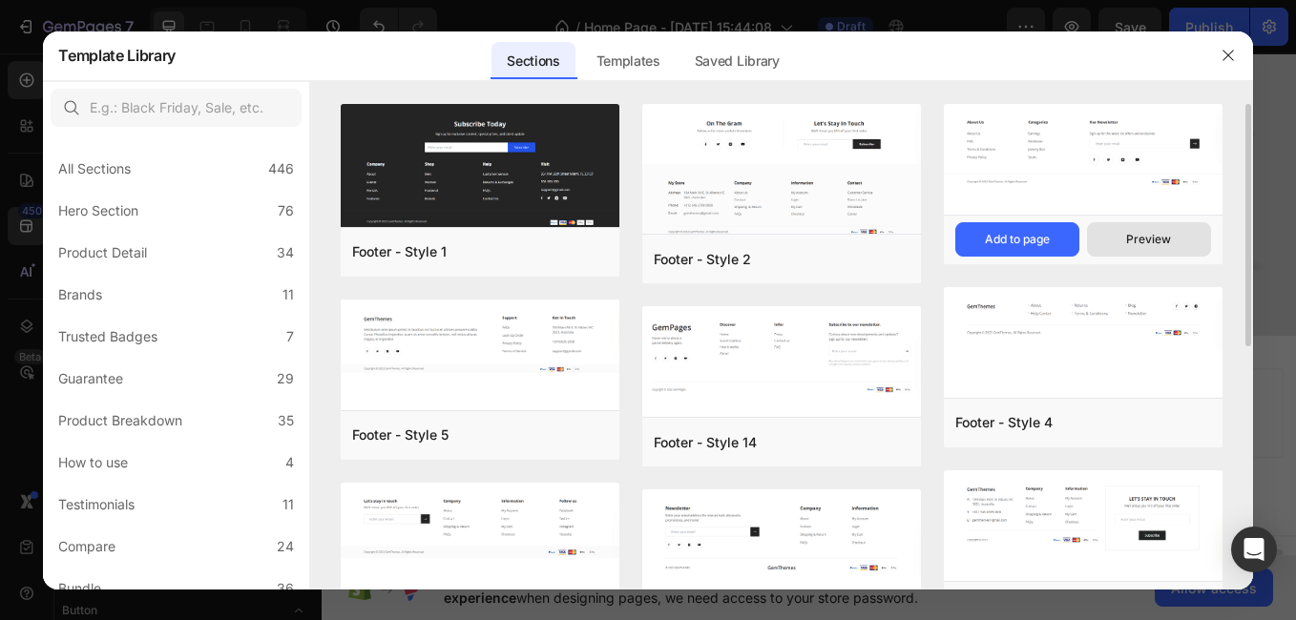
click at [1136, 253] on button "Preview" at bounding box center [1149, 239] width 124 height 34
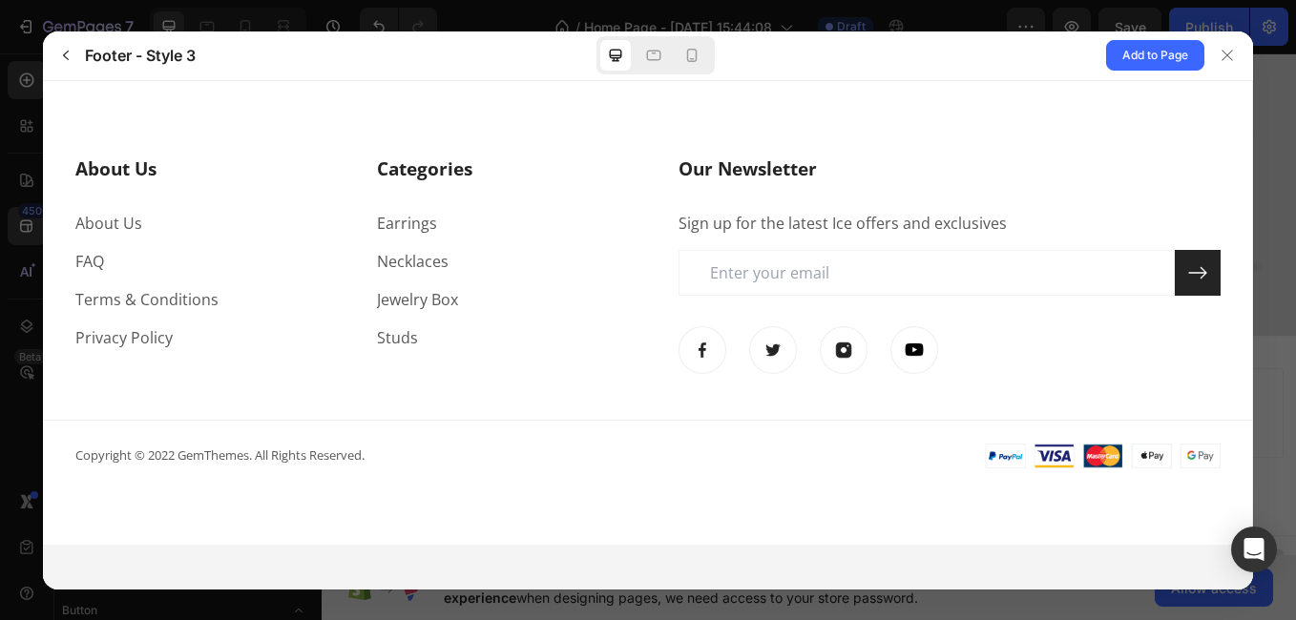
scroll to position [0, 0]
click at [58, 57] on icon "button" at bounding box center [65, 55] width 15 height 15
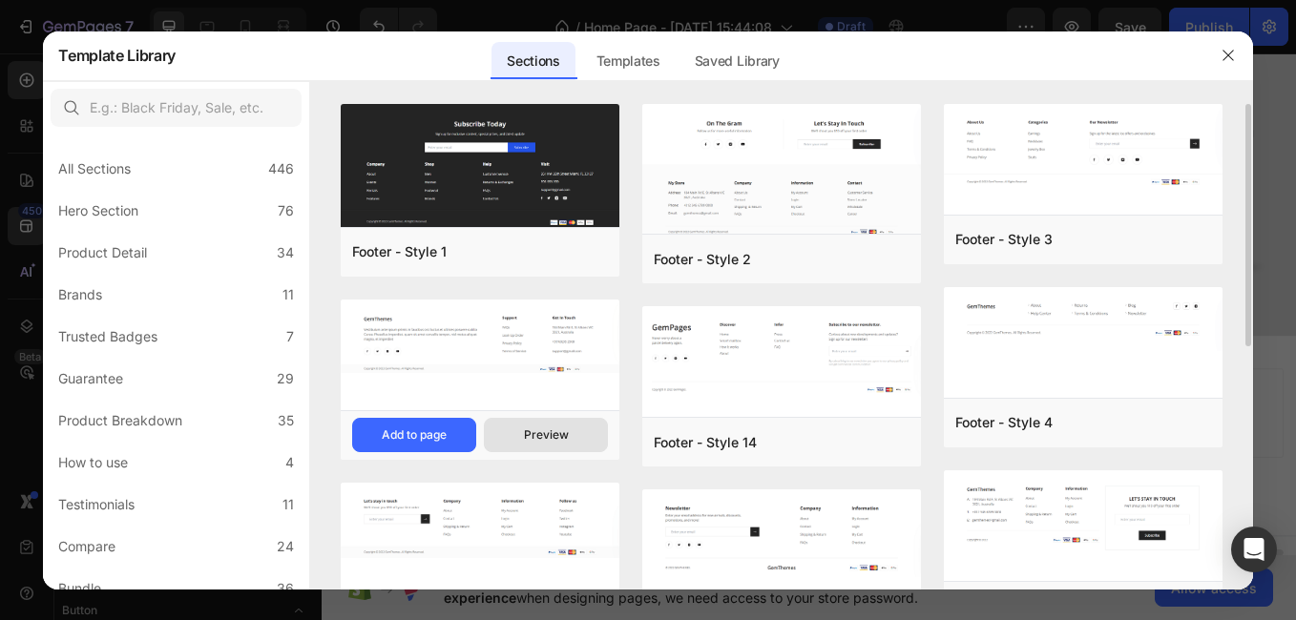
click at [533, 431] on div "Preview" at bounding box center [546, 435] width 45 height 17
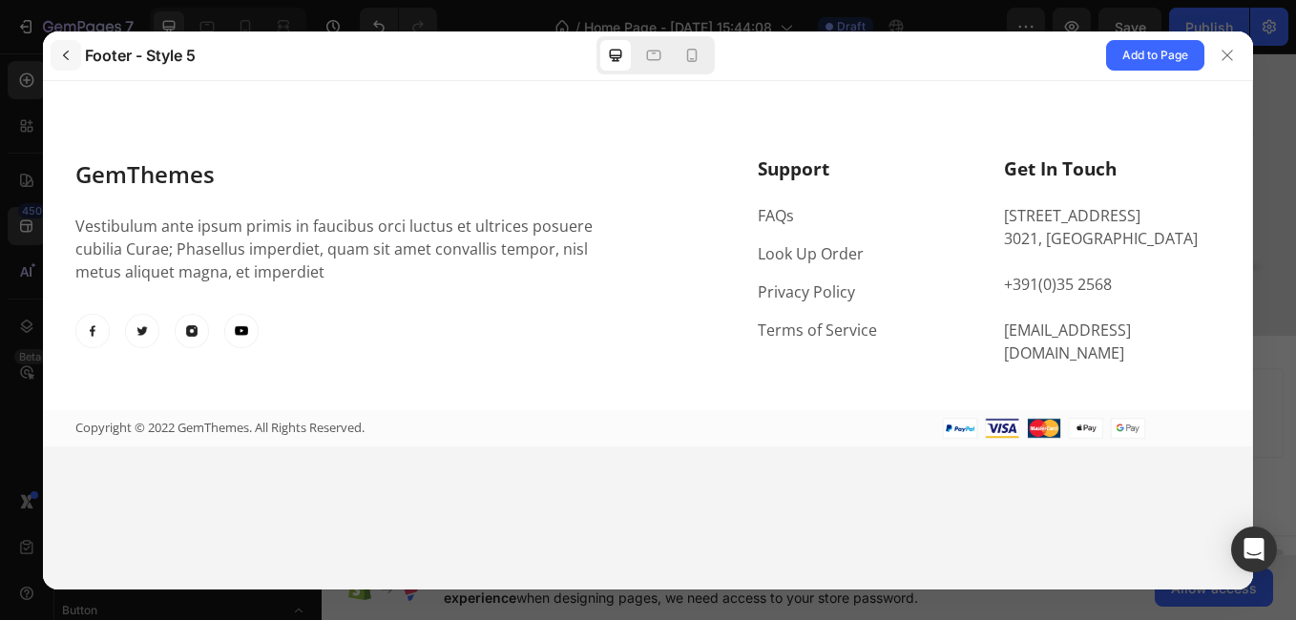
click at [71, 62] on icon "button" at bounding box center [65, 55] width 15 height 15
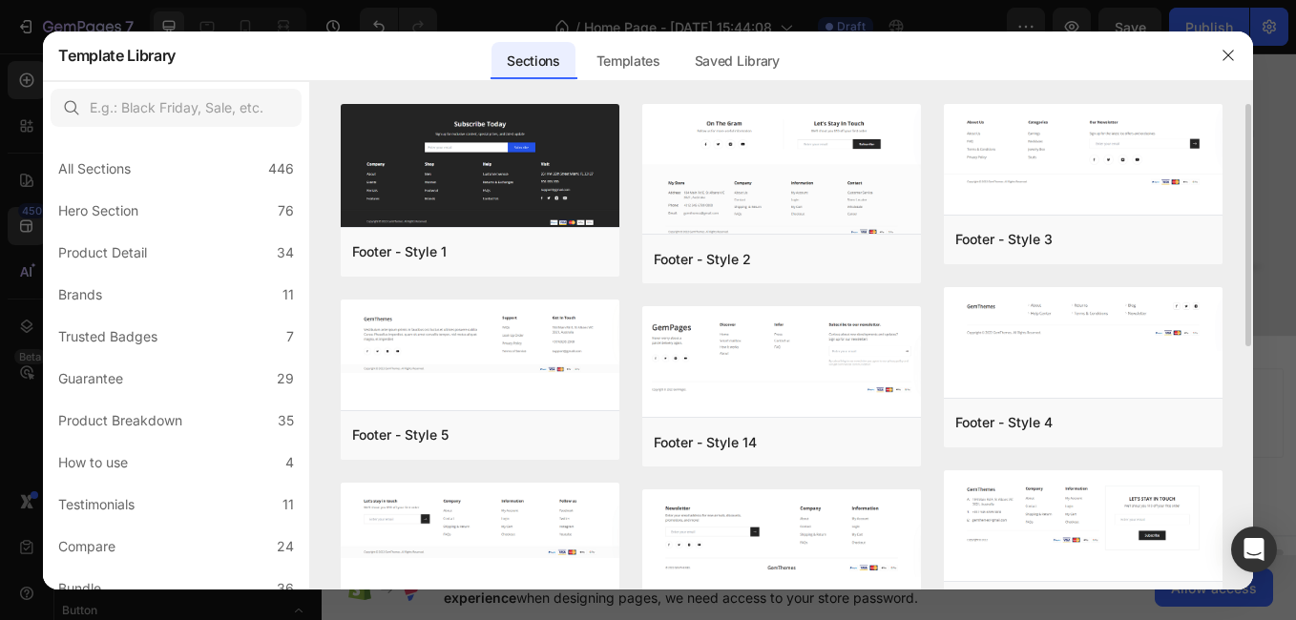
click at [1251, 336] on div "Footer - Style 1 Add to page Preview Footer - Style 5 Add to page Preview Foote…" at bounding box center [781, 347] width 942 height 486
drag, startPoint x: 1251, startPoint y: 336, endPoint x: 1243, endPoint y: 319, distance: 19.2
click at [1243, 319] on div "Footer - Style 1 Add to page Preview Footer - Style 5 Add to page Preview Foote…" at bounding box center [781, 347] width 942 height 486
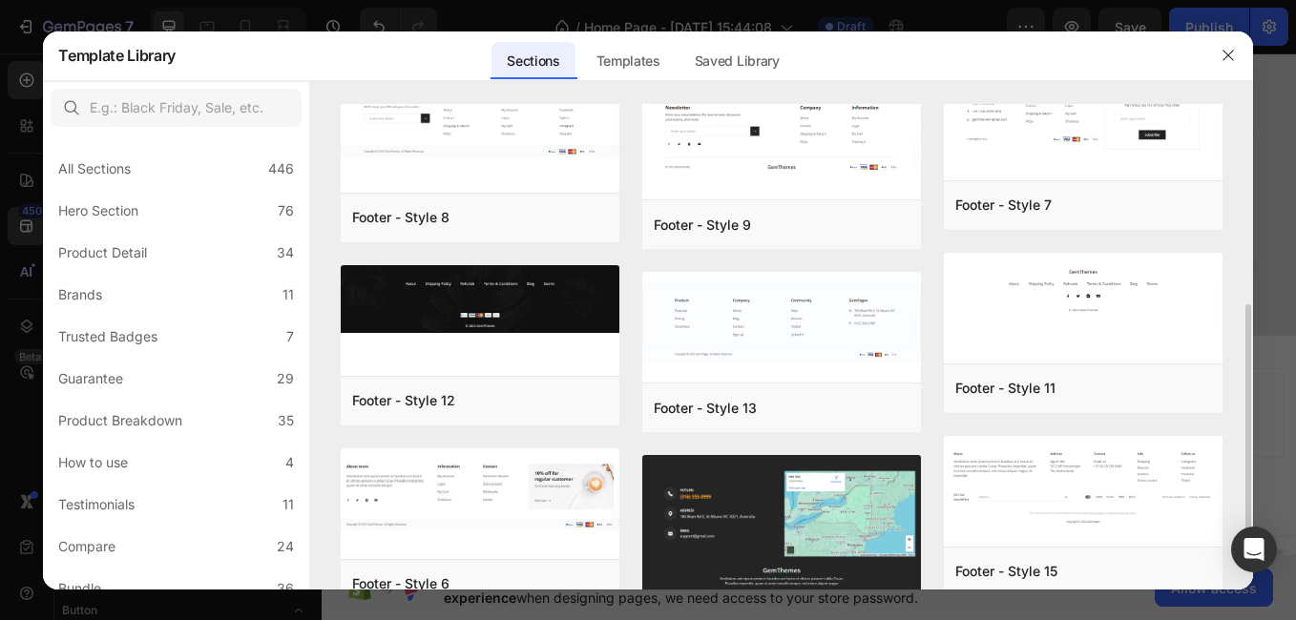
scroll to position [487, 0]
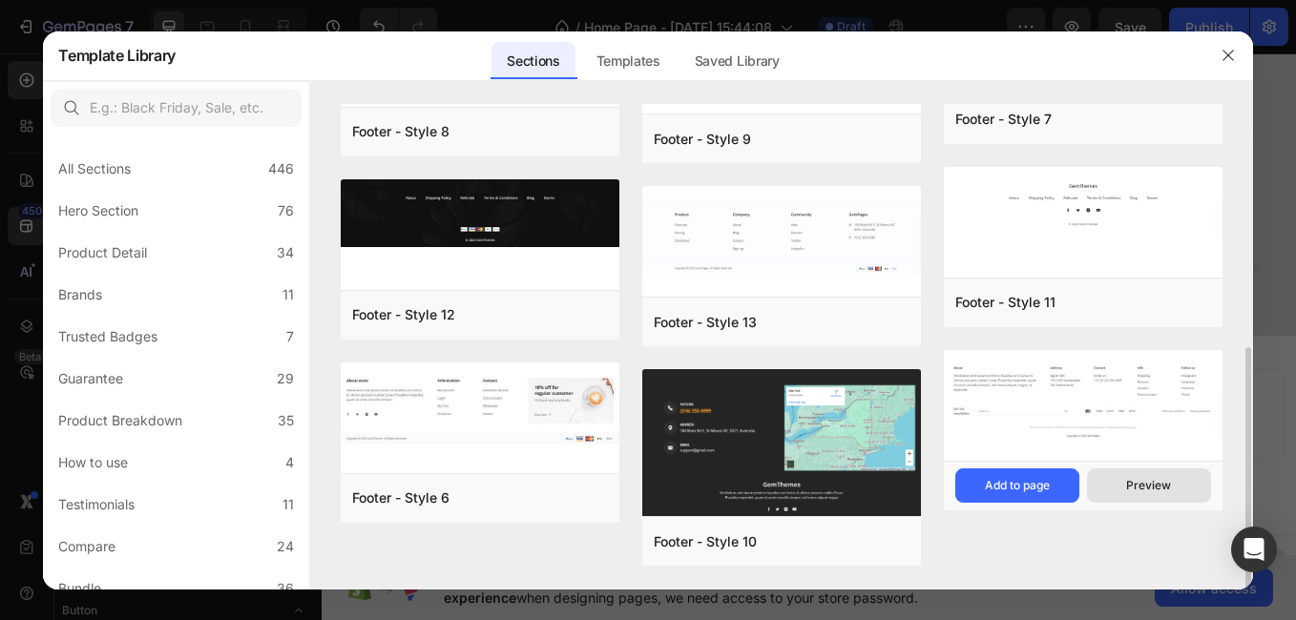
click at [1129, 470] on button "Preview" at bounding box center [1149, 486] width 124 height 34
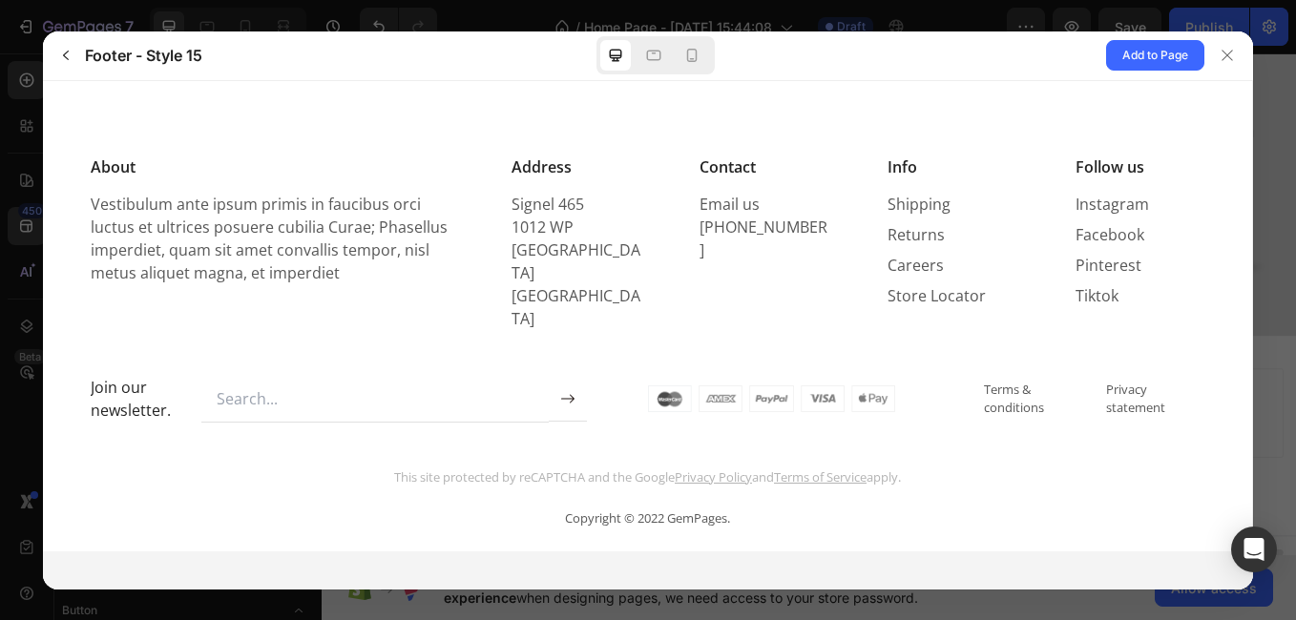
scroll to position [0, 0]
click at [1245, 269] on div "About Vestibulum ante ipsum primis in faucibus orci luctus et ultrices posuere …" at bounding box center [647, 315] width 1209 height 471
click at [61, 49] on icon "button" at bounding box center [65, 55] width 15 height 15
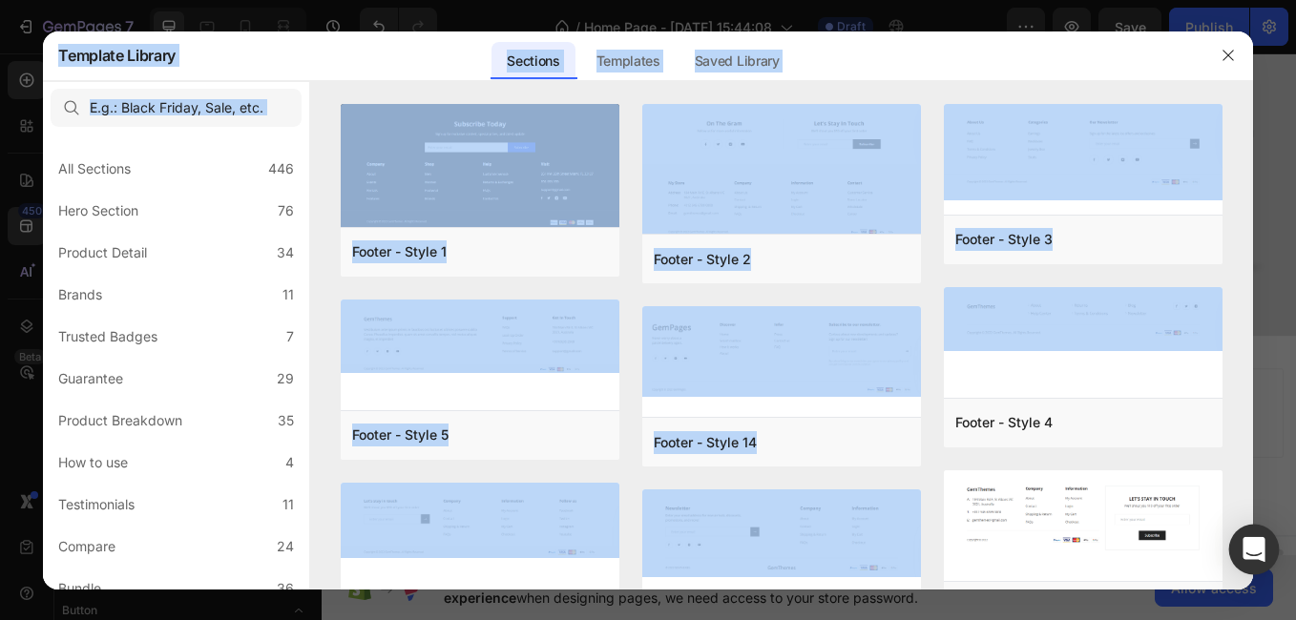
drag, startPoint x: 1248, startPoint y: 294, endPoint x: 1273, endPoint y: 564, distance: 271.2
click at [1273, 0] on body "7 / Home Page - Aug 28, 15:44:08 Draft Preview Save Publish 450 Beta Sections(1…" at bounding box center [648, 0] width 1296 height 0
drag, startPoint x: 1273, startPoint y: 564, endPoint x: 1142, endPoint y: 456, distance: 170.2
click at [1142, 456] on div "Footer - Style 3 Add to page Preview Footer - Style 4 Add to page Preview Foote…" at bounding box center [1083, 562] width 279 height 916
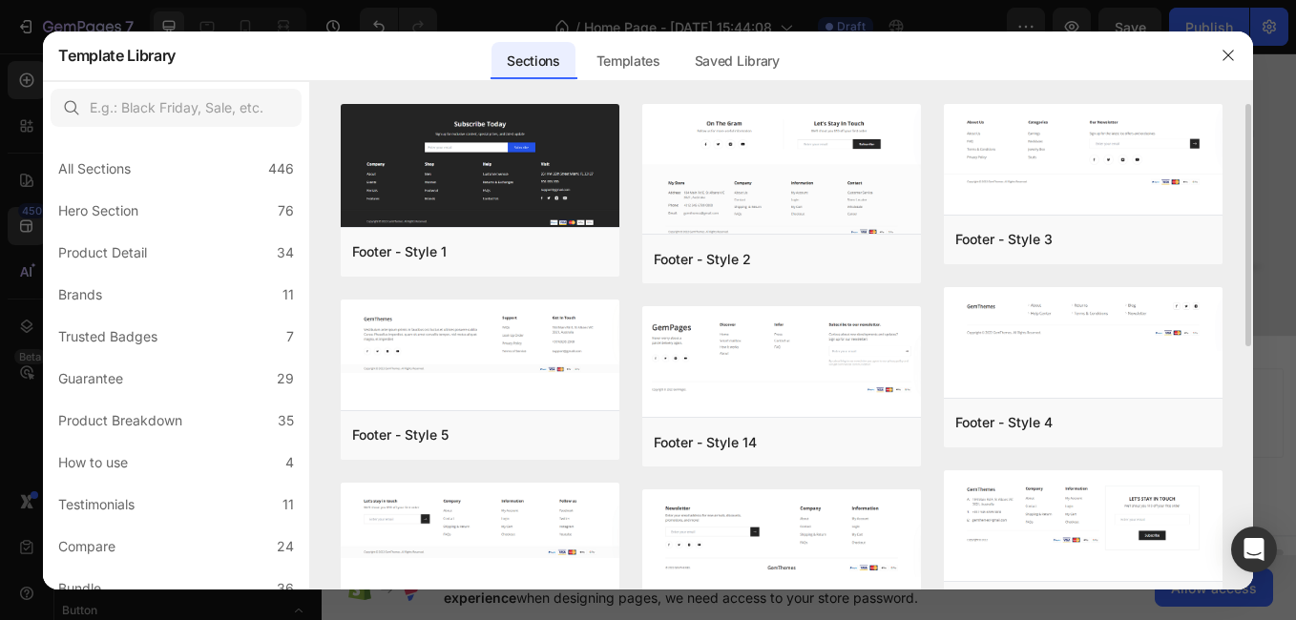
drag, startPoint x: 1246, startPoint y: 335, endPoint x: 1245, endPoint y: 394, distance: 59.2
click at [1245, 394] on div "Footer - Style 1 Add to page Preview Footer - Style 5 Add to page Preview Foote…" at bounding box center [781, 347] width 942 height 486
drag, startPoint x: 1245, startPoint y: 394, endPoint x: 1167, endPoint y: 394, distance: 77.3
click at [1167, 394] on div at bounding box center [1083, 344] width 279 height 115
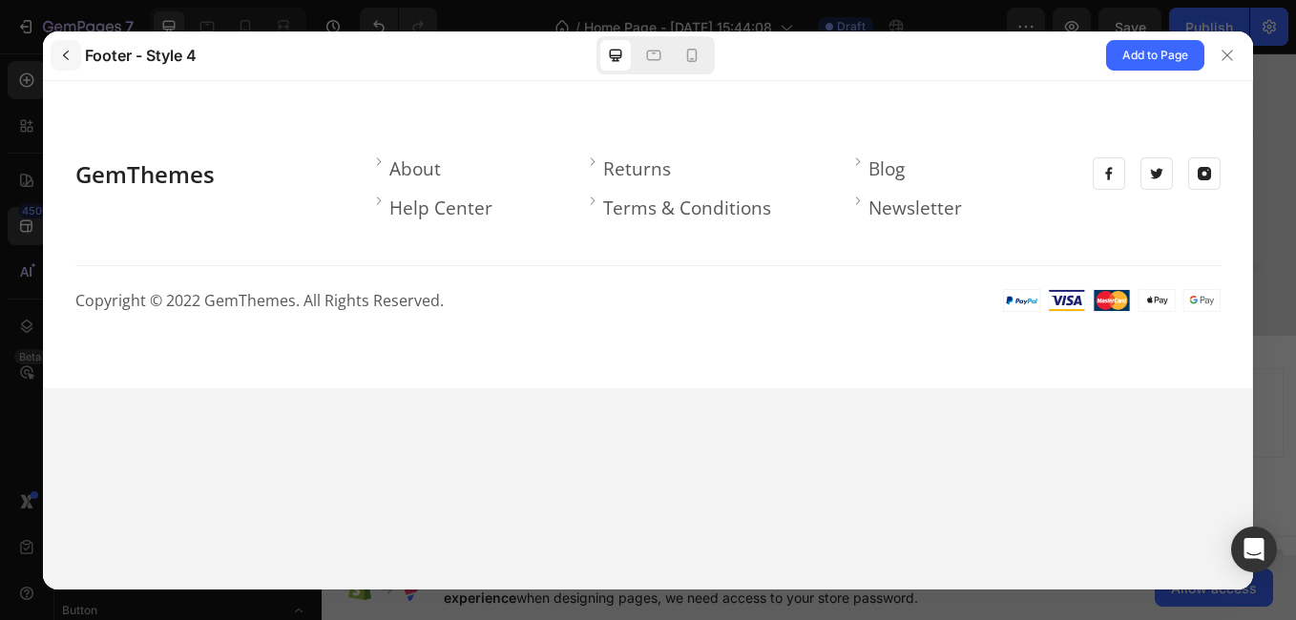
click at [62, 55] on icon "button" at bounding box center [65, 55] width 15 height 15
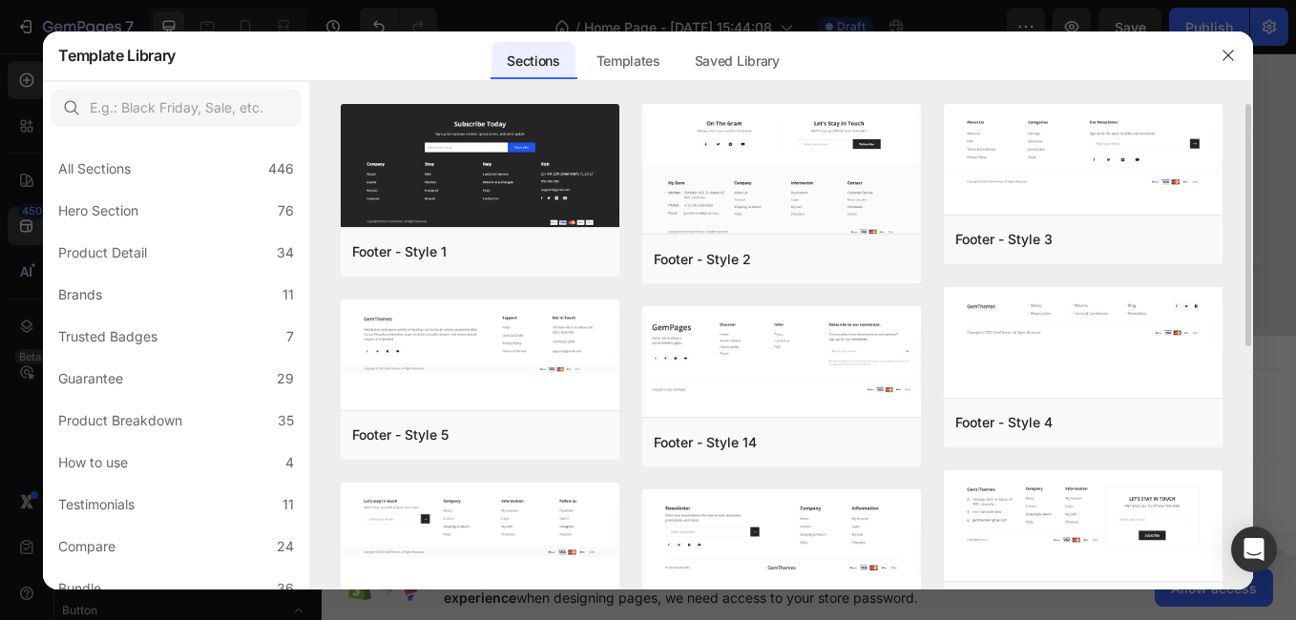
click at [1244, 347] on div "Footer - Style 1 Add to page Preview Footer - Style 5 Add to page Preview Foote…" at bounding box center [781, 347] width 942 height 486
click at [1247, 354] on div "Footer - Style 1 Add to page Preview Footer - Style 5 Add to page Preview Foote…" at bounding box center [781, 347] width 942 height 486
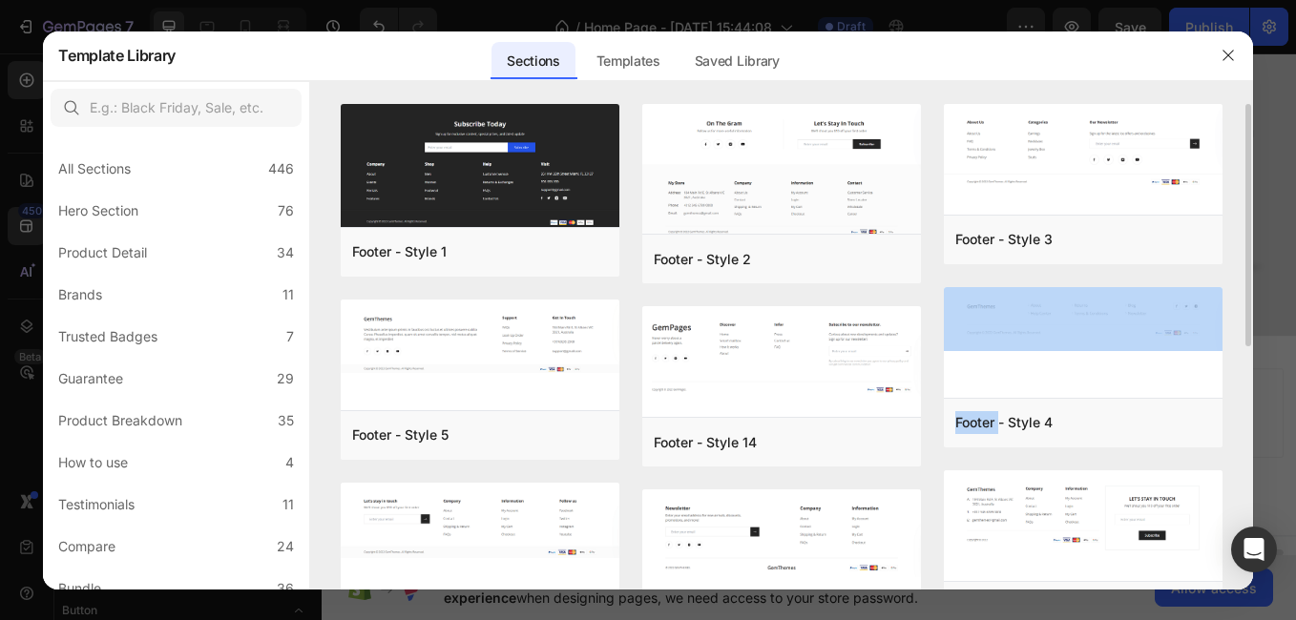
click at [1247, 354] on div "Footer - Style 1 Add to page Preview Footer - Style 5 Add to page Preview Foote…" at bounding box center [781, 347] width 942 height 486
drag, startPoint x: 1247, startPoint y: 354, endPoint x: 1214, endPoint y: 267, distance: 93.1
click at [1214, 267] on div "Footer - Style 3 Add to page Preview Footer - Style 4 Add to page Preview Foote…" at bounding box center [1083, 562] width 279 height 916
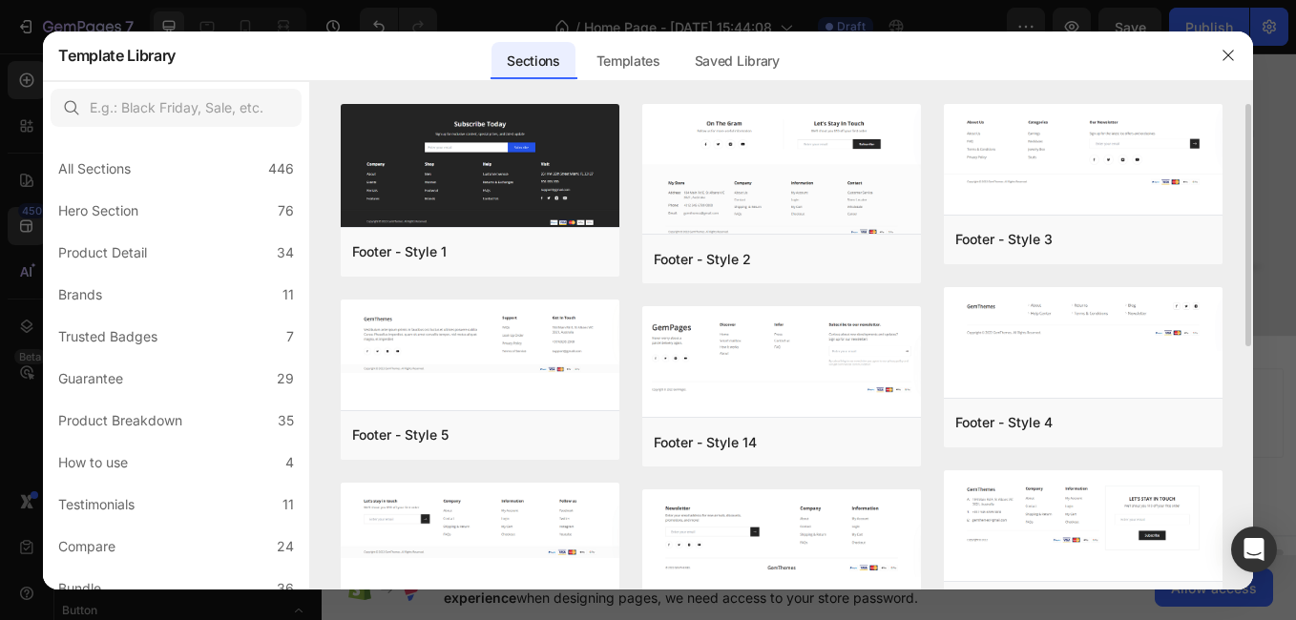
drag, startPoint x: 1248, startPoint y: 304, endPoint x: 1251, endPoint y: 473, distance: 169.0
click at [1251, 473] on div "Footer - Style 1 Add to page Preview Footer - Style 5 Add to page Preview Foote…" at bounding box center [781, 347] width 942 height 486
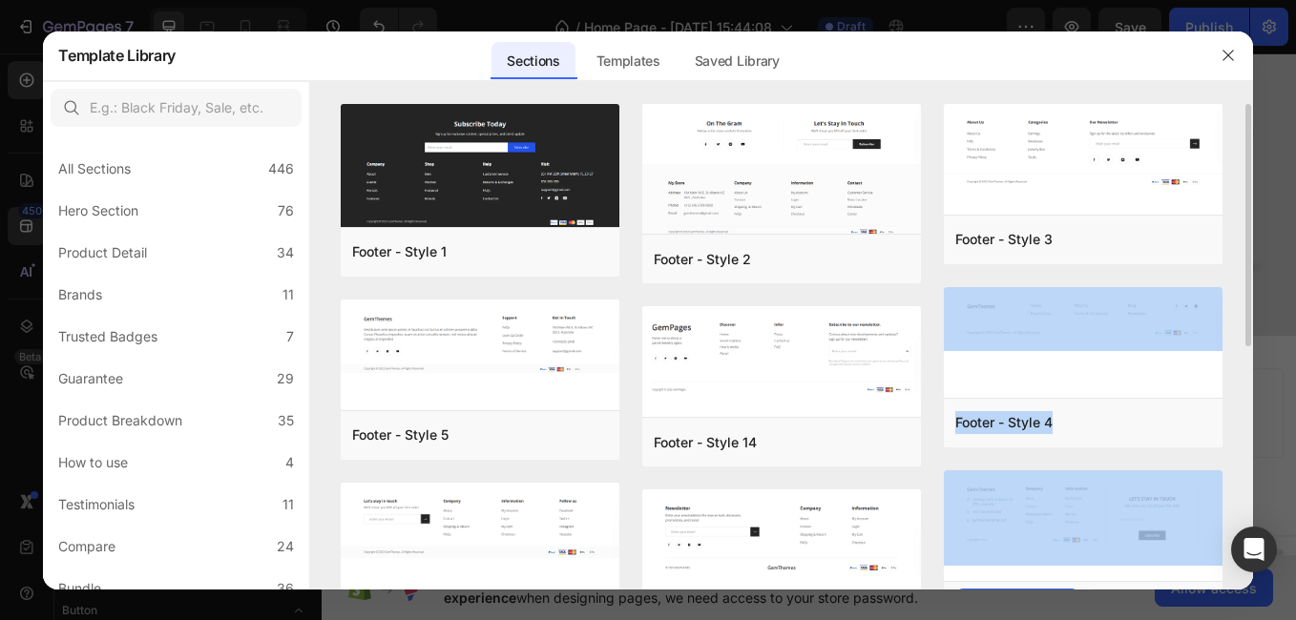
drag, startPoint x: 1251, startPoint y: 473, endPoint x: 1143, endPoint y: 501, distance: 111.3
click at [1143, 501] on img at bounding box center [1083, 518] width 279 height 95
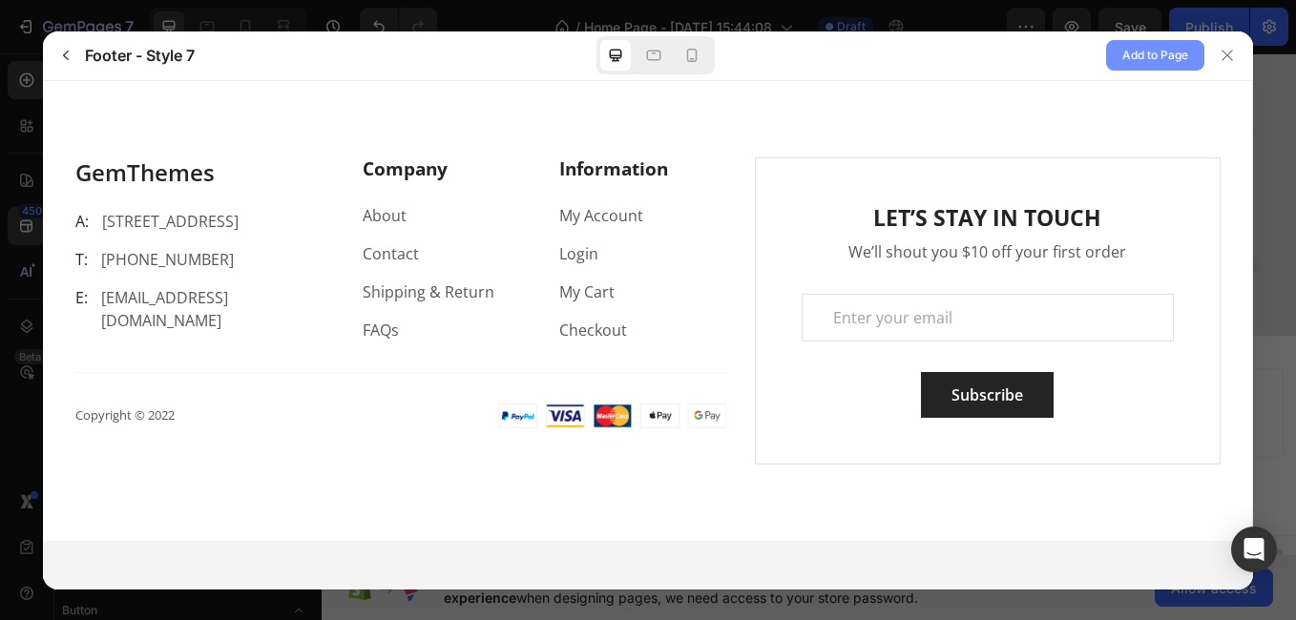
click at [1151, 63] on span "Add to Page" at bounding box center [1155, 55] width 66 height 23
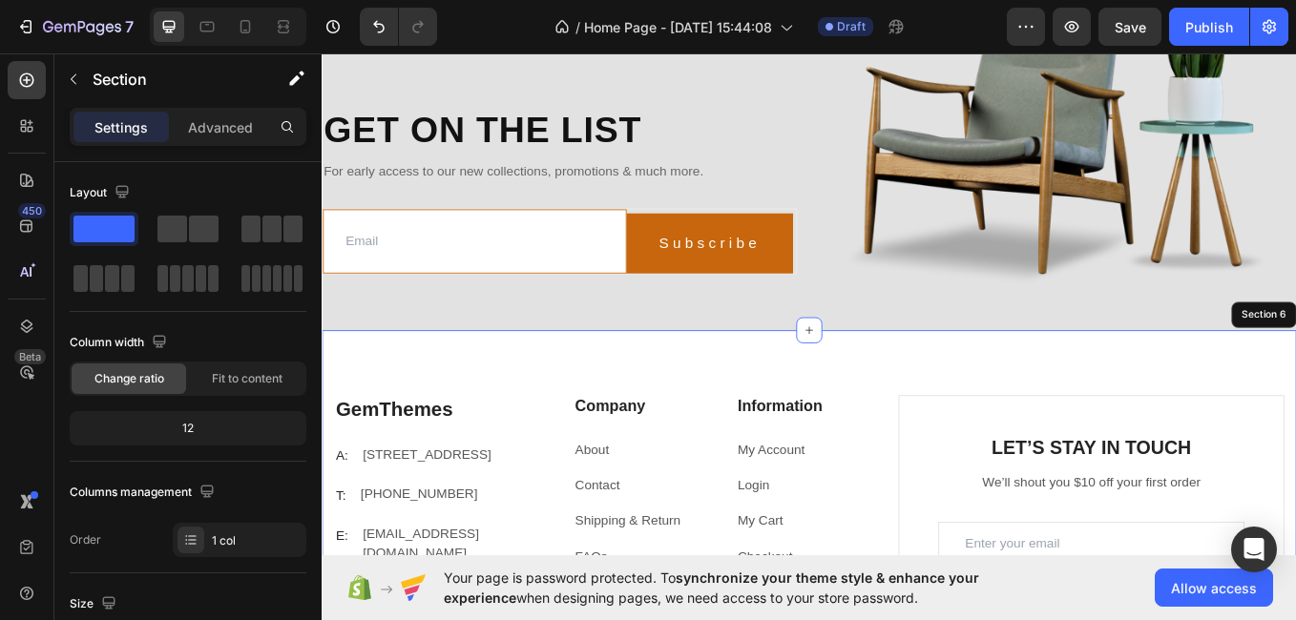
scroll to position [1979, 0]
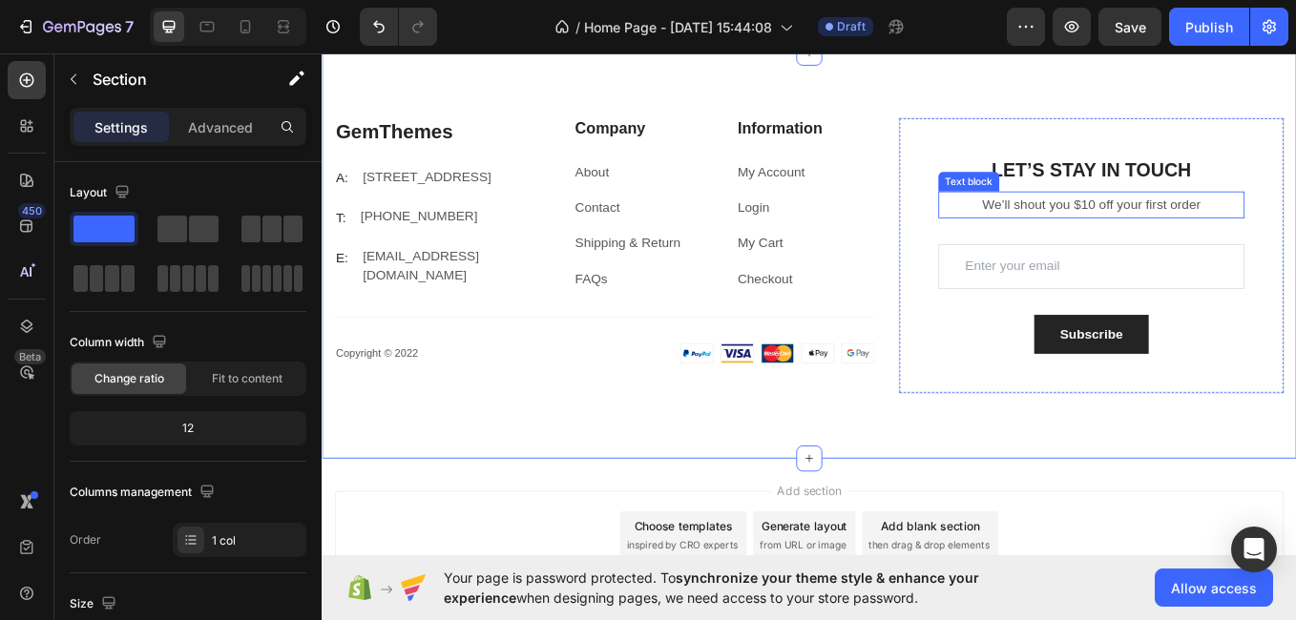
click at [1295, 223] on p "We’ll shout you $10 off your first order" at bounding box center [1226, 232] width 356 height 28
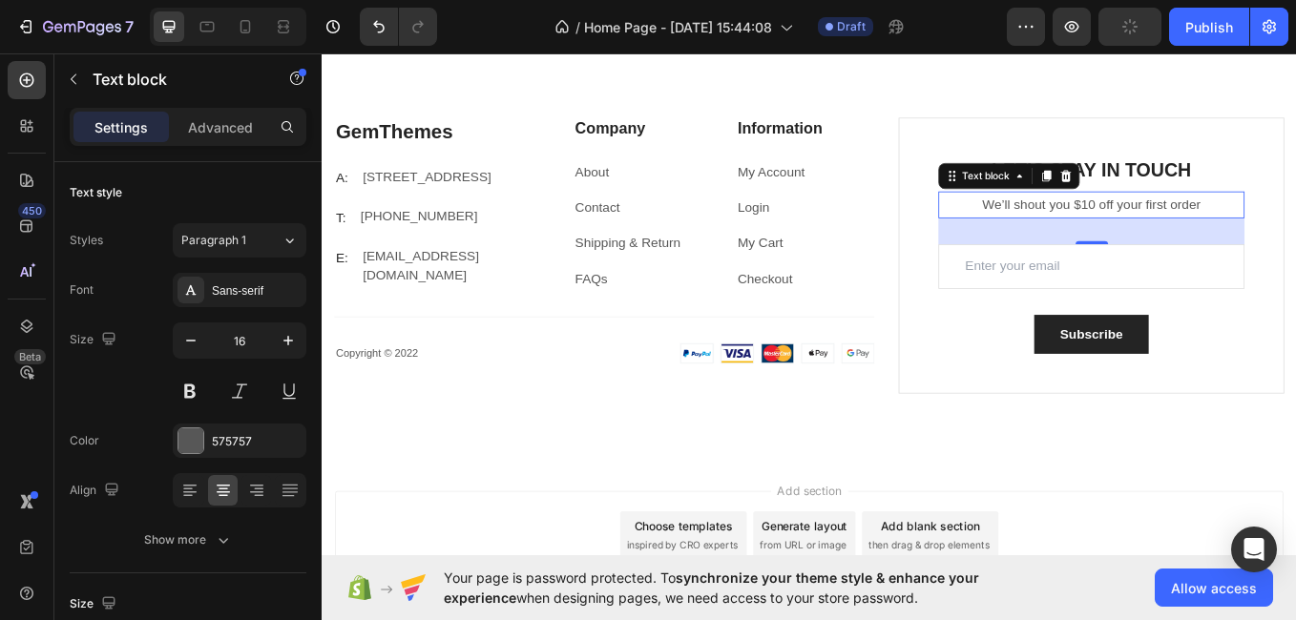
click at [1295, 221] on p "We’ll shout you $10 off your first order" at bounding box center [1226, 232] width 356 height 28
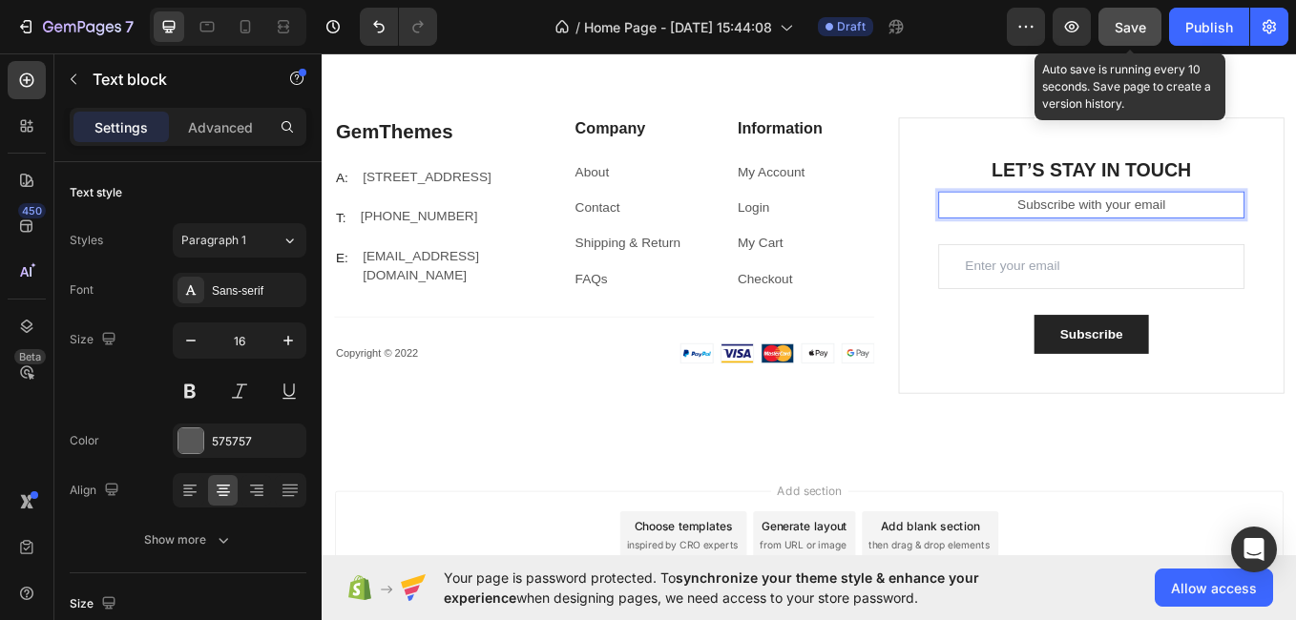
click at [1121, 13] on button "Save" at bounding box center [1130, 27] width 63 height 38
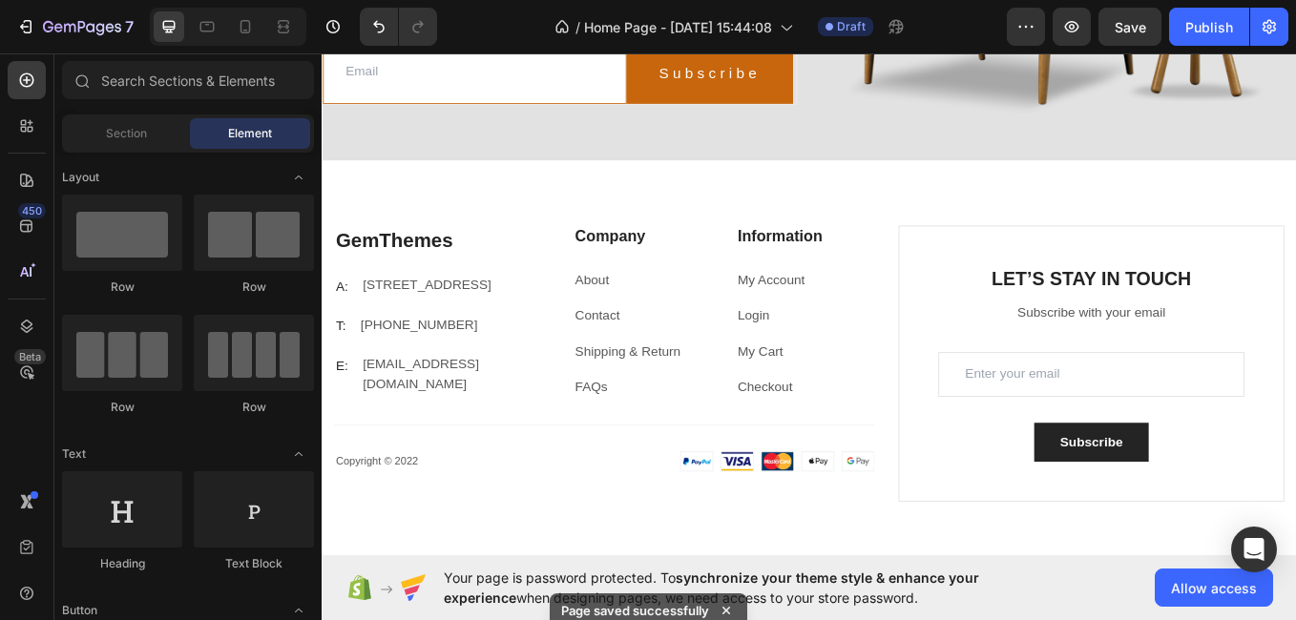
scroll to position [1813, 0]
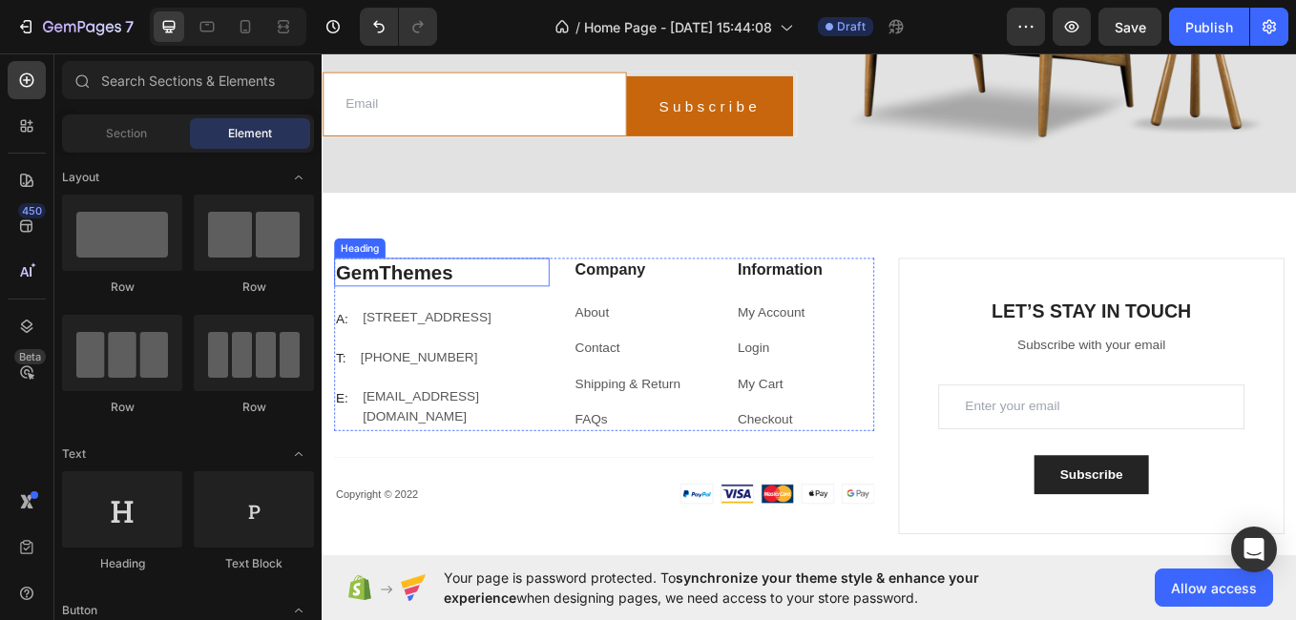
click at [468, 307] on p "GemThemes" at bounding box center [462, 311] width 249 height 30
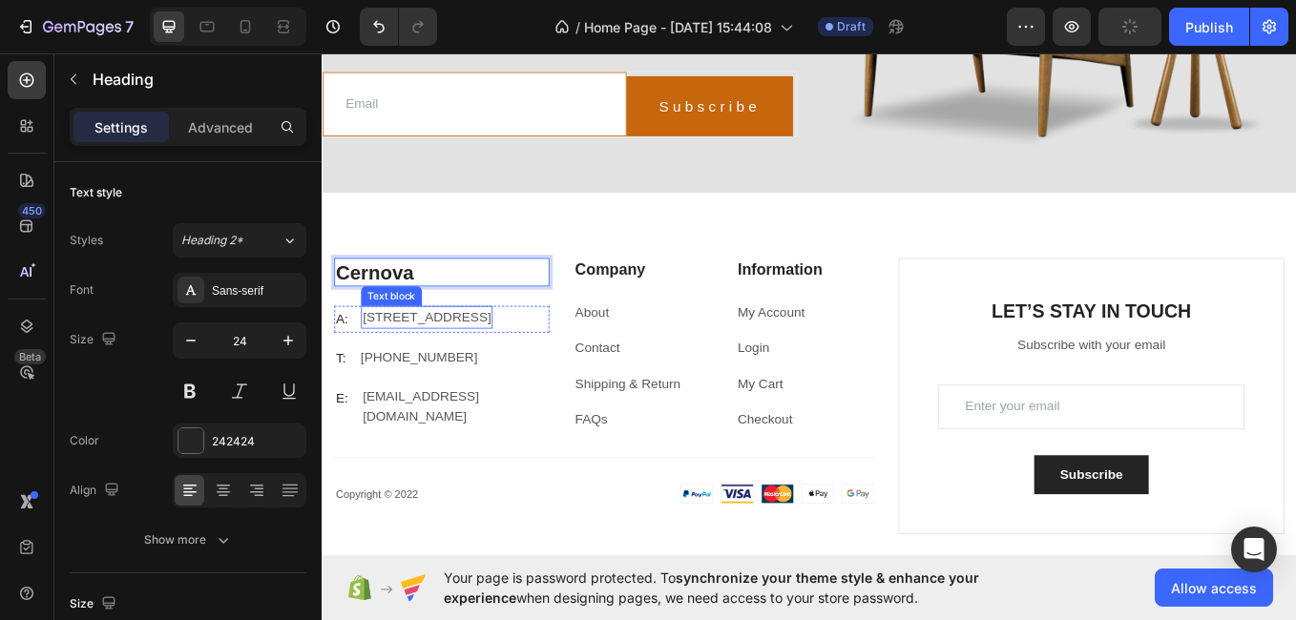
click at [475, 375] on p "184 Main Rd E, St Albans VIC 3021, Australia" at bounding box center [444, 363] width 151 height 23
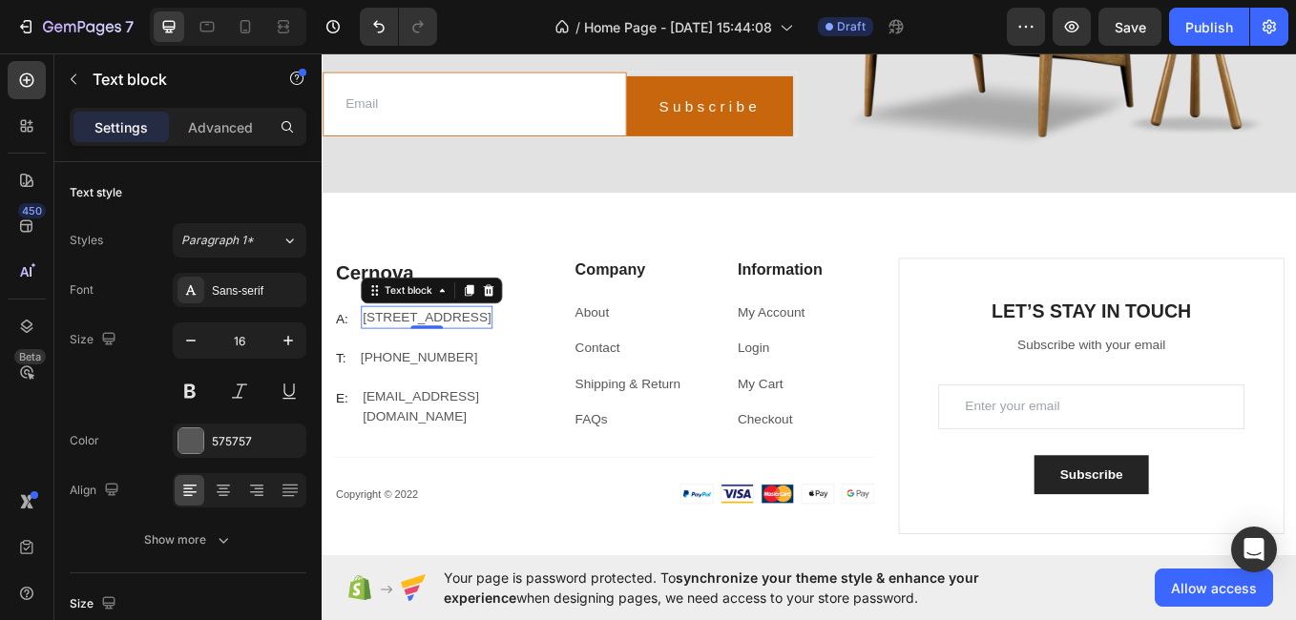
click at [466, 353] on p "184 Main Rd E, St Albans VIC 3021, Australia" at bounding box center [444, 363] width 151 height 23
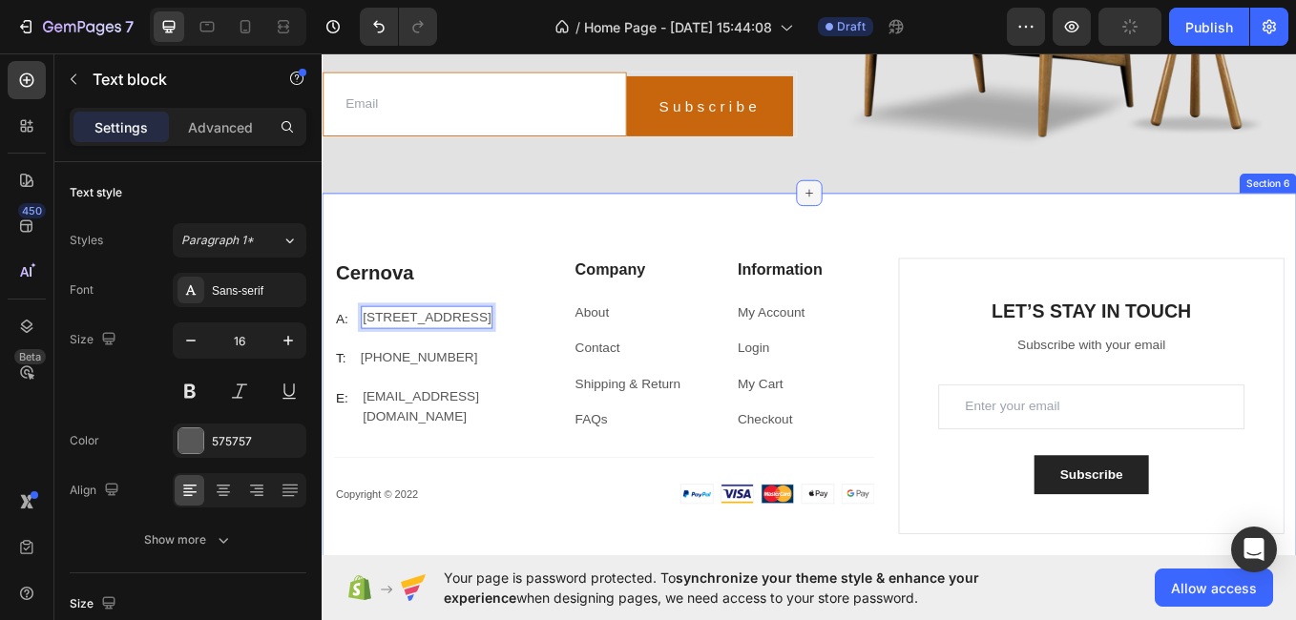
click at [892, 216] on icon at bounding box center [894, 217] width 15 height 15
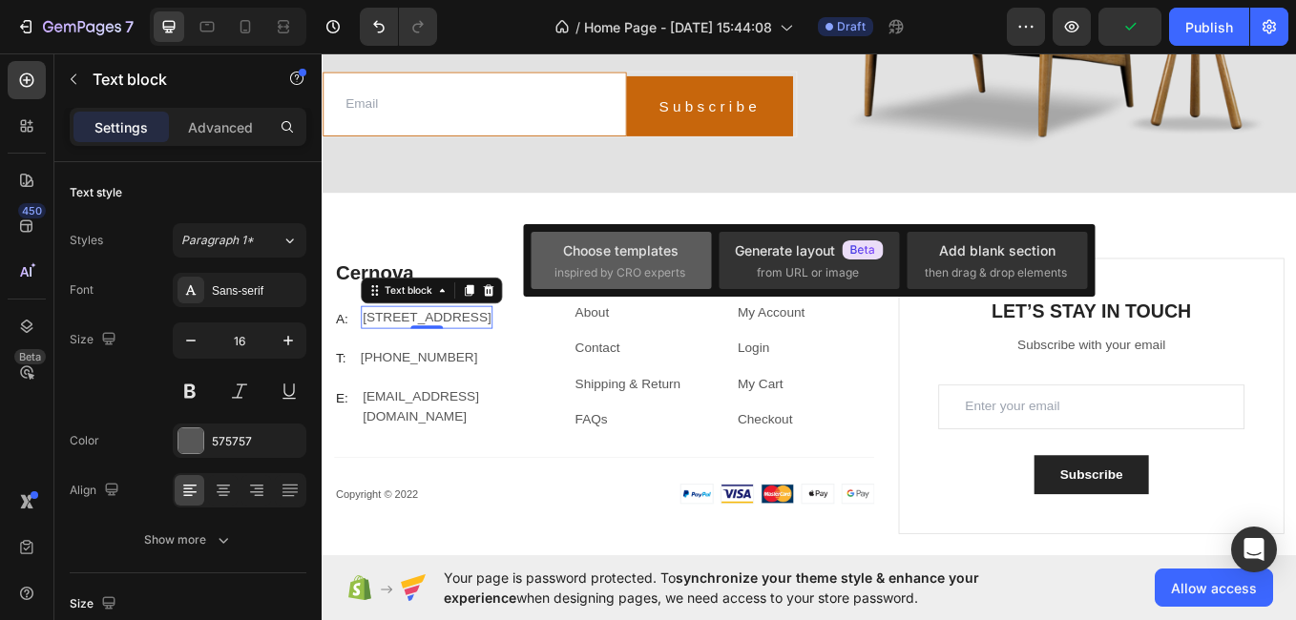
click at [662, 248] on div "Choose templates" at bounding box center [620, 251] width 115 height 20
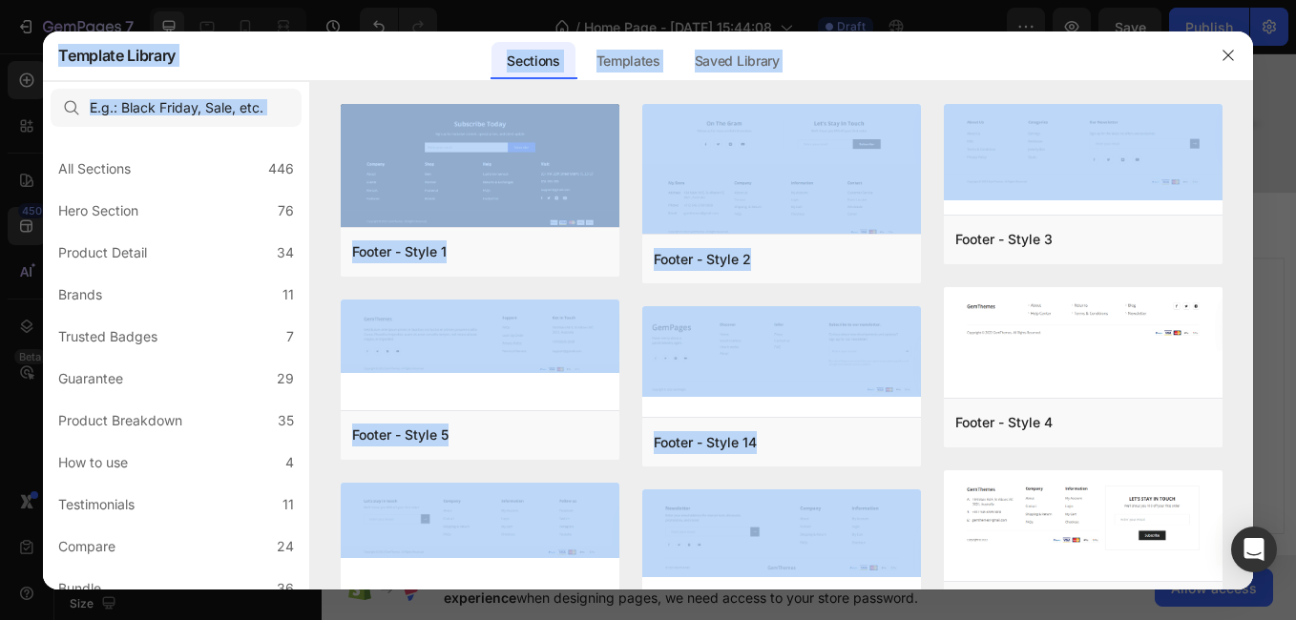
drag, startPoint x: 1247, startPoint y: 253, endPoint x: 1259, endPoint y: 494, distance: 241.7
click at [1259, 494] on div "Template Library Sections Templates Existing pages Saved Library Templates Save…" at bounding box center [648, 310] width 1296 height 620
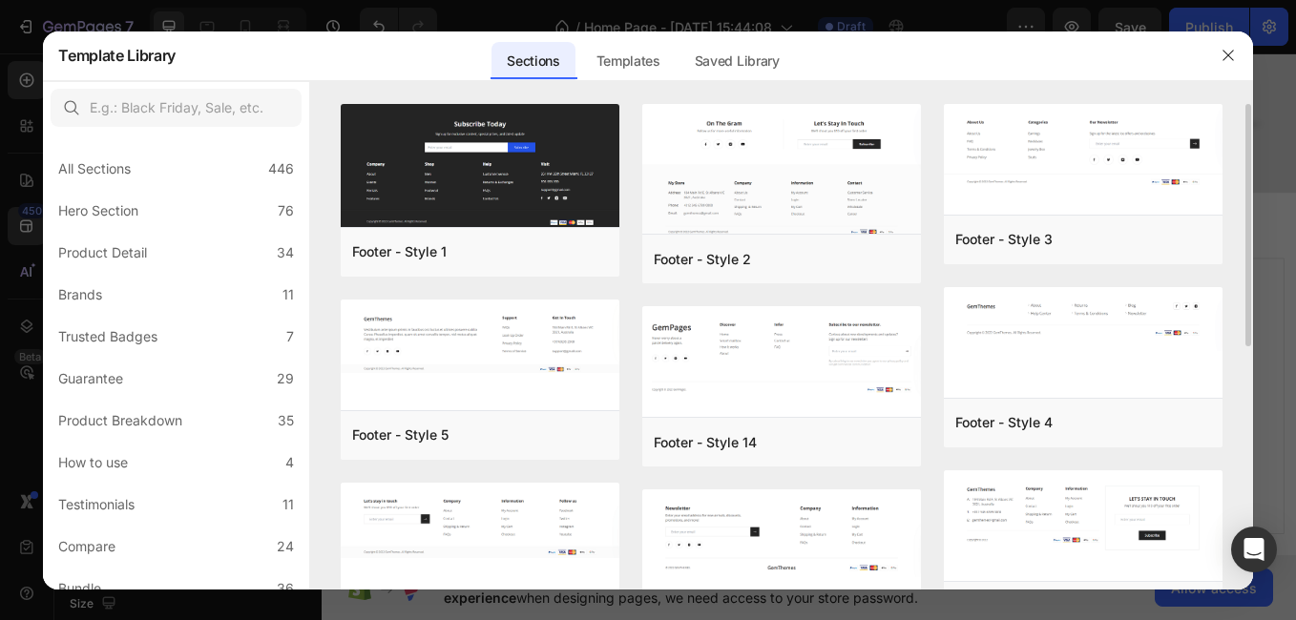
drag, startPoint x: 1259, startPoint y: 494, endPoint x: 1249, endPoint y: 469, distance: 27.5
click at [1249, 469] on div "Footer - Style 1 Add to page Preview Footer - Style 5 Add to page Preview Foote…" at bounding box center [781, 347] width 942 height 486
click at [1245, 388] on div "Footer - Style 1 Add to page Preview Footer - Style 5 Add to page Preview Foote…" at bounding box center [781, 347] width 942 height 486
click at [1252, 378] on div "Footer - Style 1 Add to page Preview Footer - Style 5 Add to page Preview Foote…" at bounding box center [781, 347] width 942 height 486
drag, startPoint x: 1249, startPoint y: 331, endPoint x: 1247, endPoint y: 390, distance: 59.2
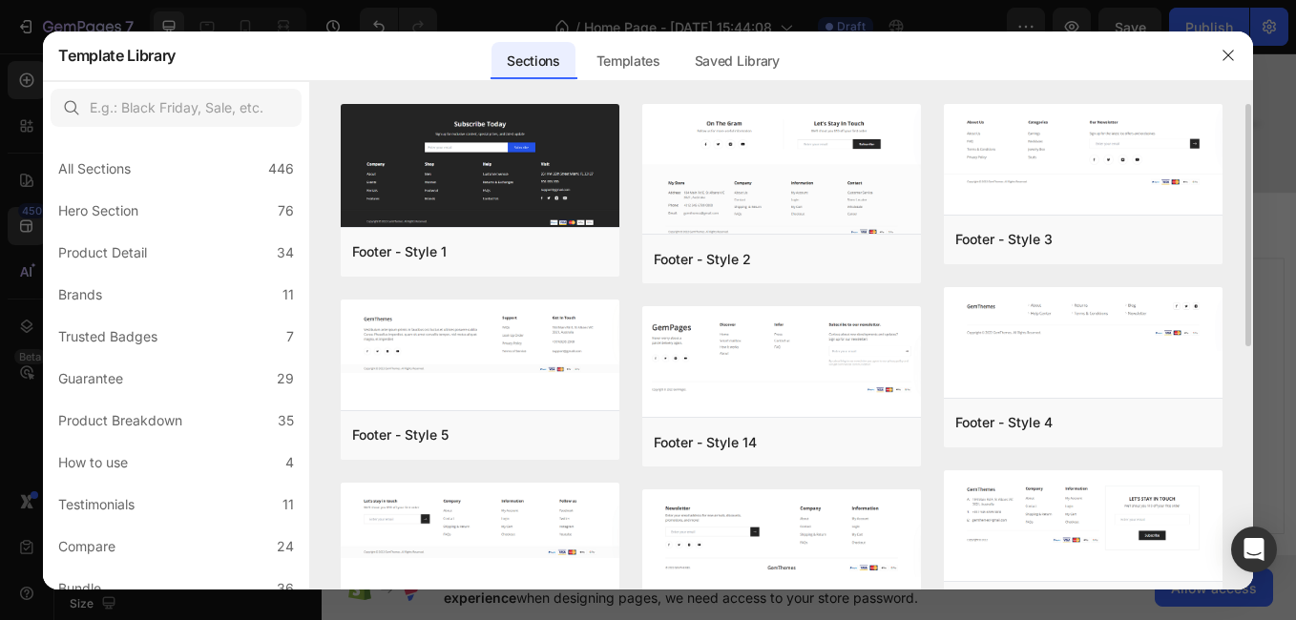
click at [1247, 390] on div "Footer - Style 1 Add to page Preview Footer - Style 5 Add to page Preview Foote…" at bounding box center [781, 347] width 942 height 486
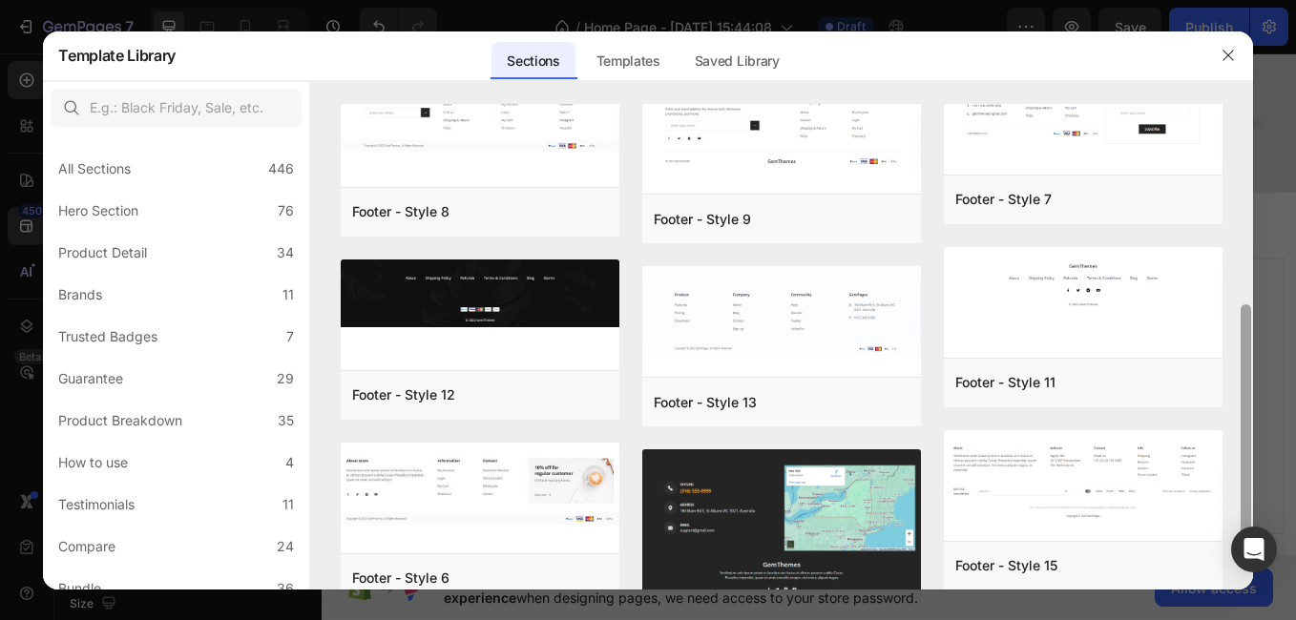
scroll to position [403, 0]
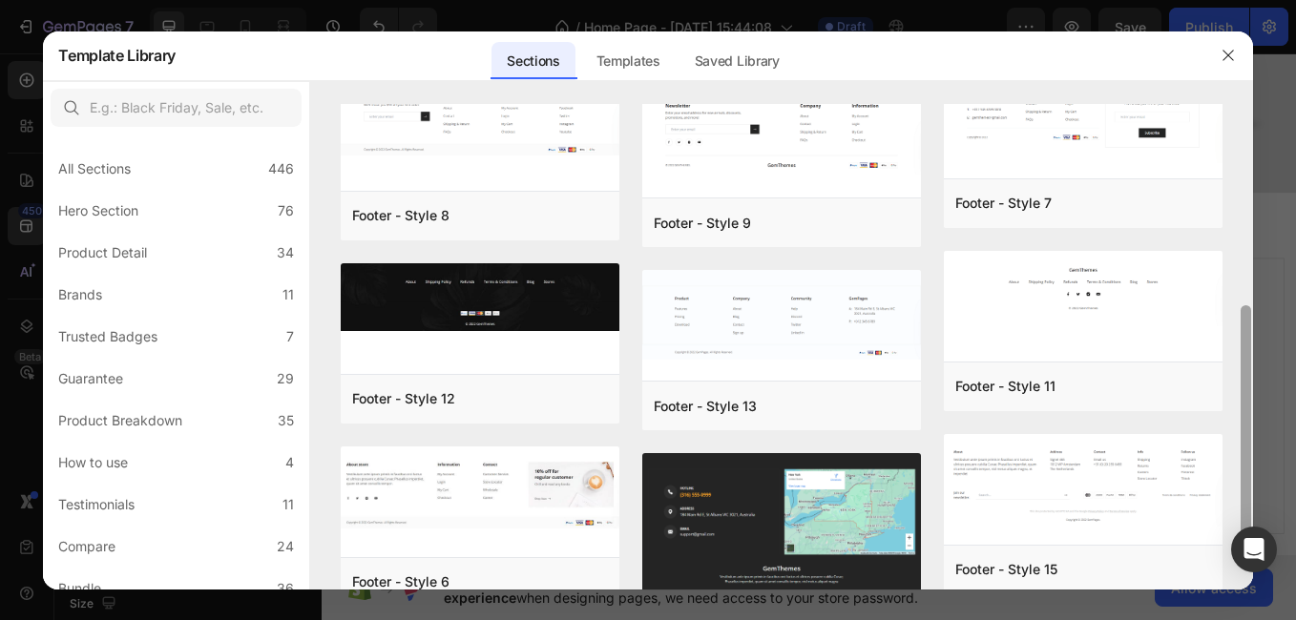
drag, startPoint x: 1245, startPoint y: 389, endPoint x: 1248, endPoint y: 347, distance: 42.2
click at [1248, 347] on div at bounding box center [1246, 426] width 10 height 242
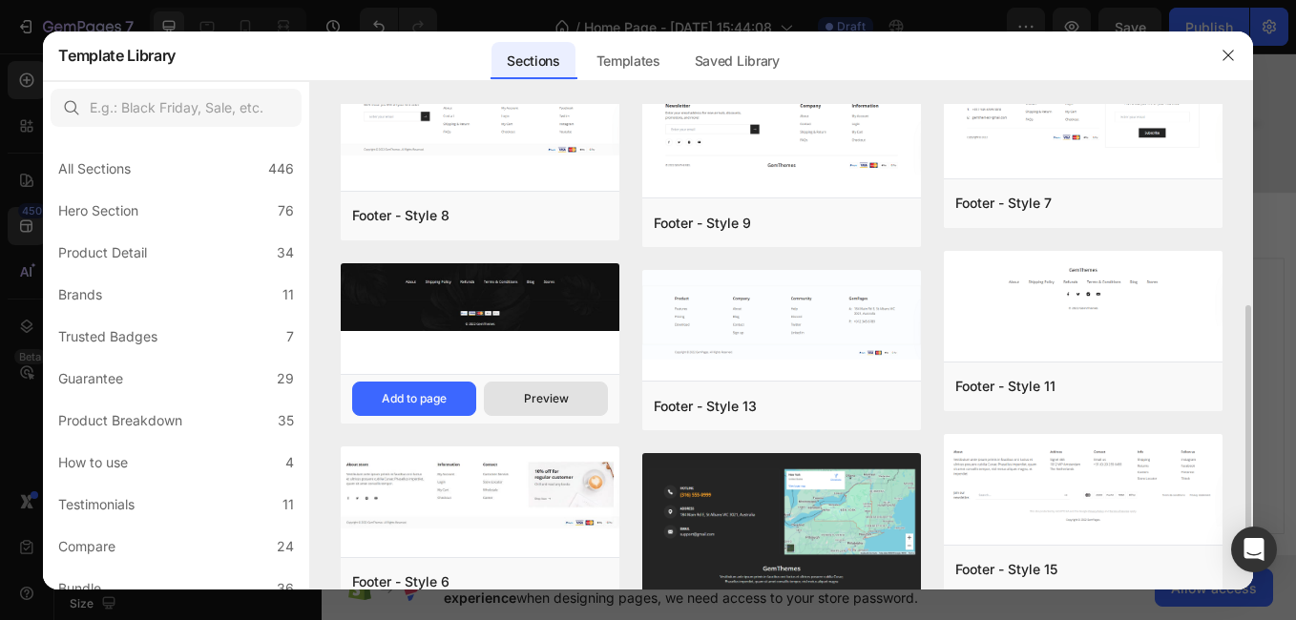
click at [553, 392] on div "Preview" at bounding box center [546, 398] width 45 height 17
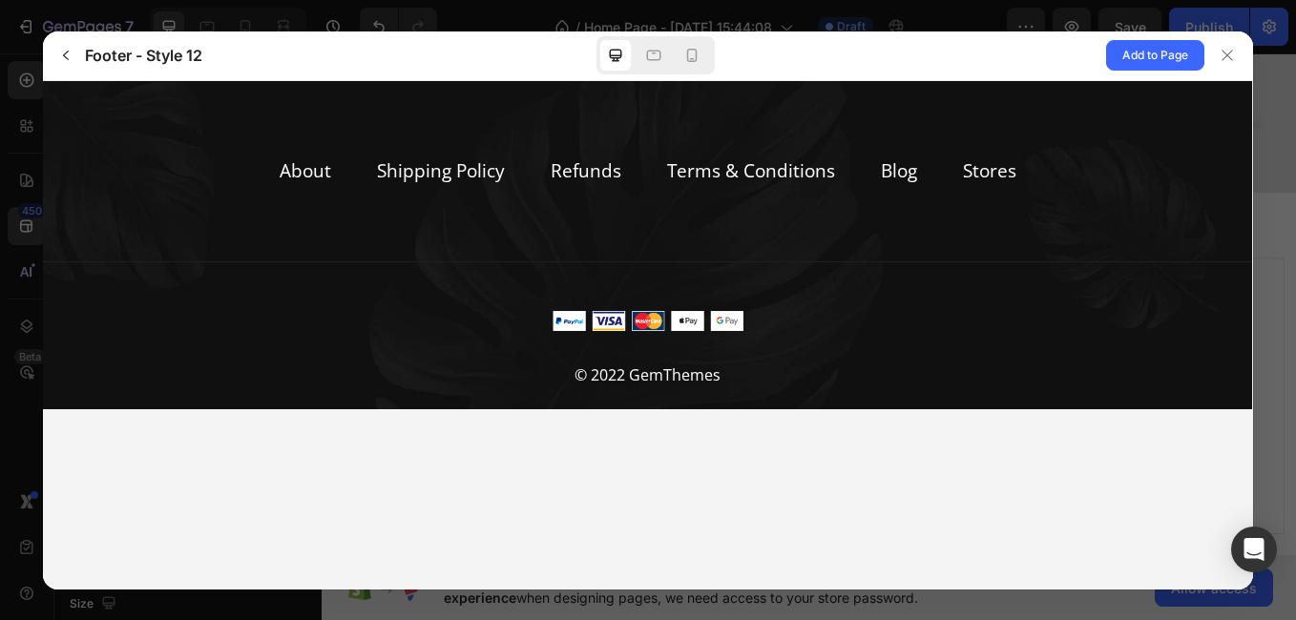
scroll to position [0, 0]
click at [1226, 54] on icon at bounding box center [1227, 55] width 10 height 10
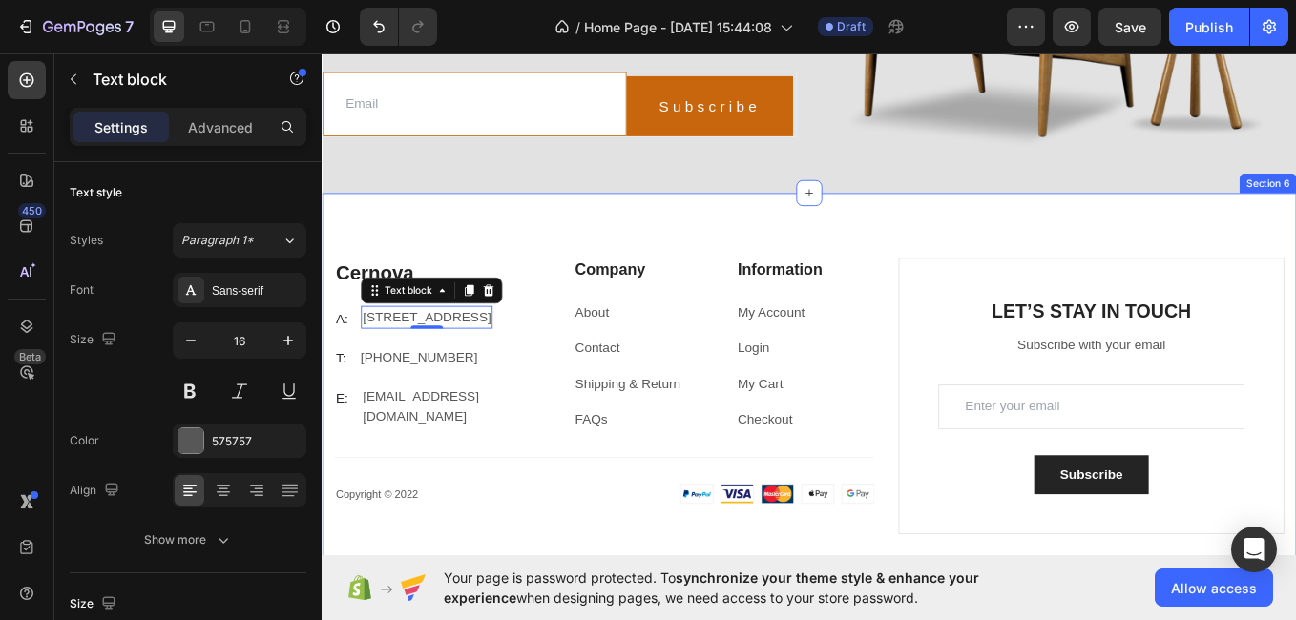
click at [1295, 255] on div "Cernova Heading A: Text block 81 , St Albans VIC 3021, Australia Text block 0 R…" at bounding box center [894, 456] width 1145 height 477
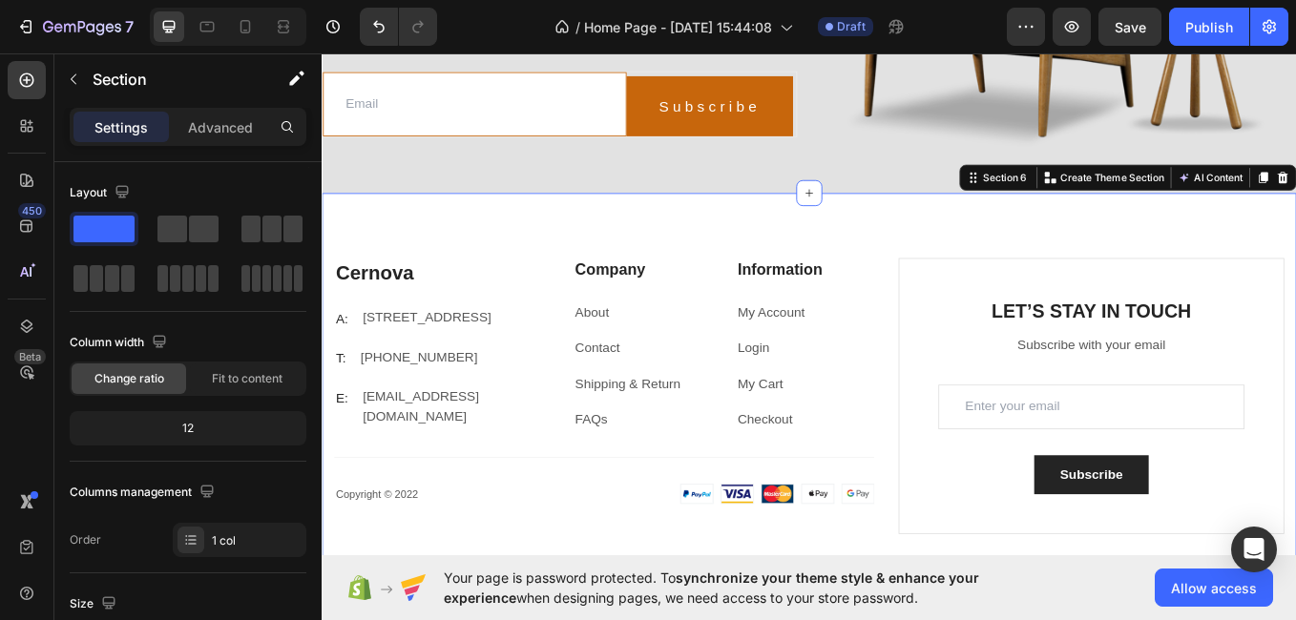
scroll to position [513, 0]
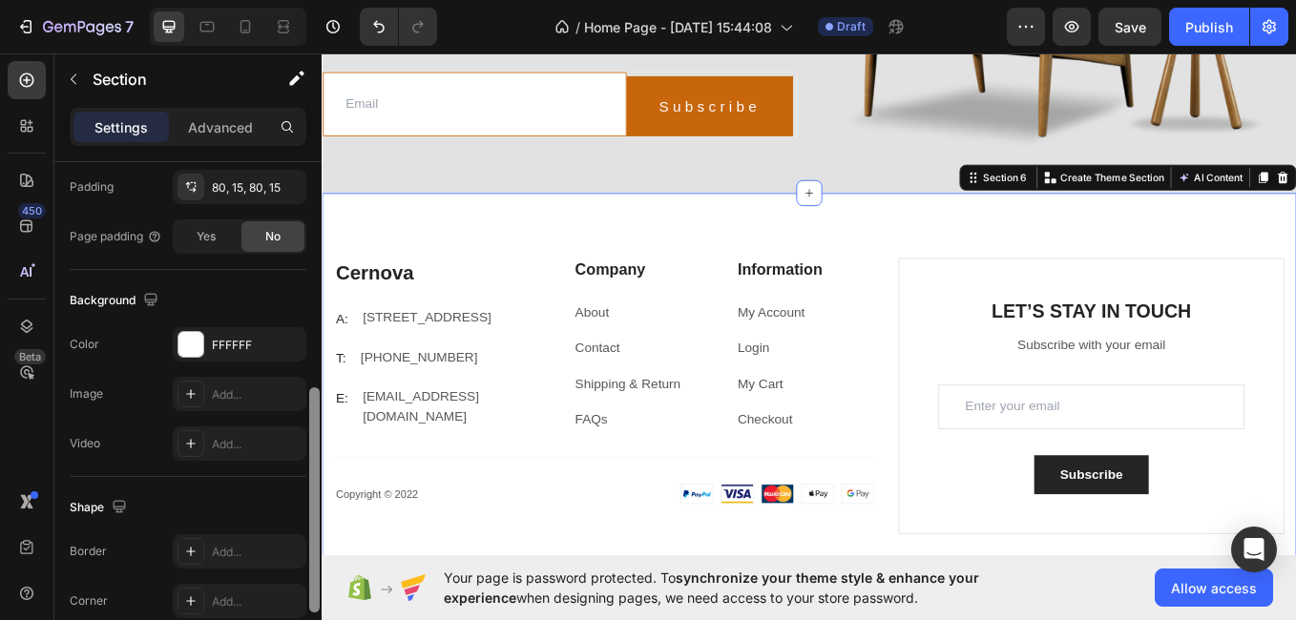
click at [315, 394] on div at bounding box center [314, 418] width 14 height 513
click at [315, 394] on div at bounding box center [314, 500] width 10 height 225
drag, startPoint x: 316, startPoint y: 447, endPoint x: 319, endPoint y: 651, distance: 204.3
click at [319, 0] on html "7 / Home Page - Aug 28, 15:44:08 Draft Preview Save Publish 450 Beta Sections(1…" at bounding box center [648, 0] width 1296 height 0
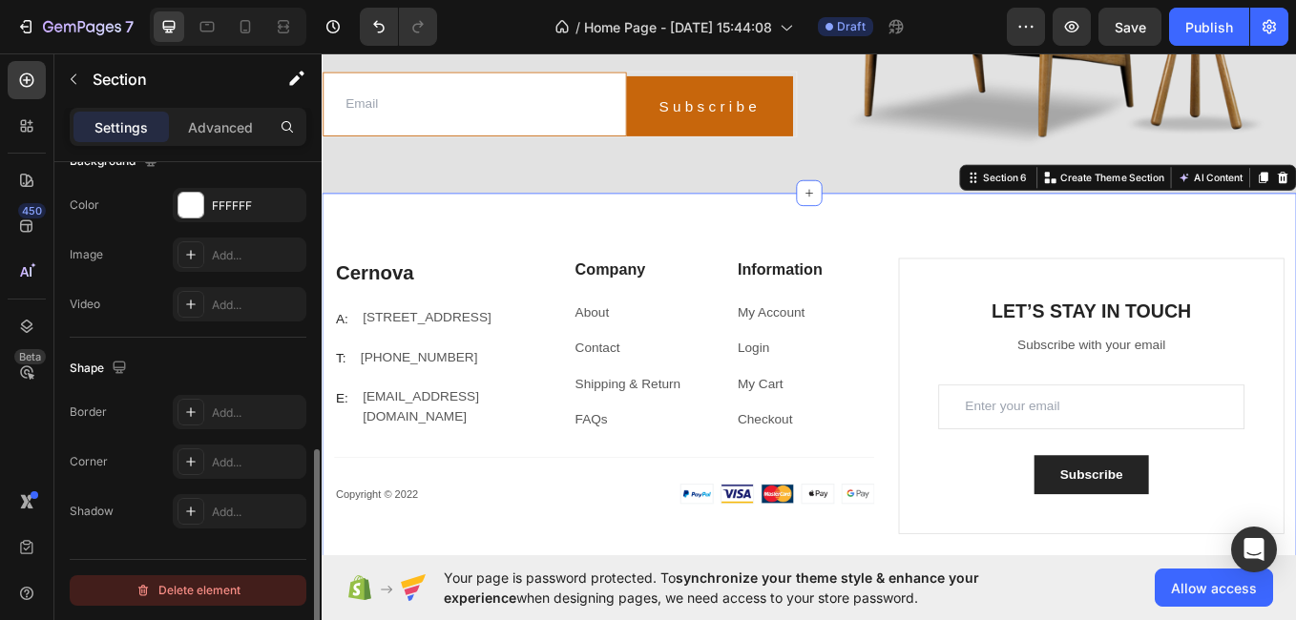
click at [199, 580] on div "Delete element" at bounding box center [188, 590] width 105 height 23
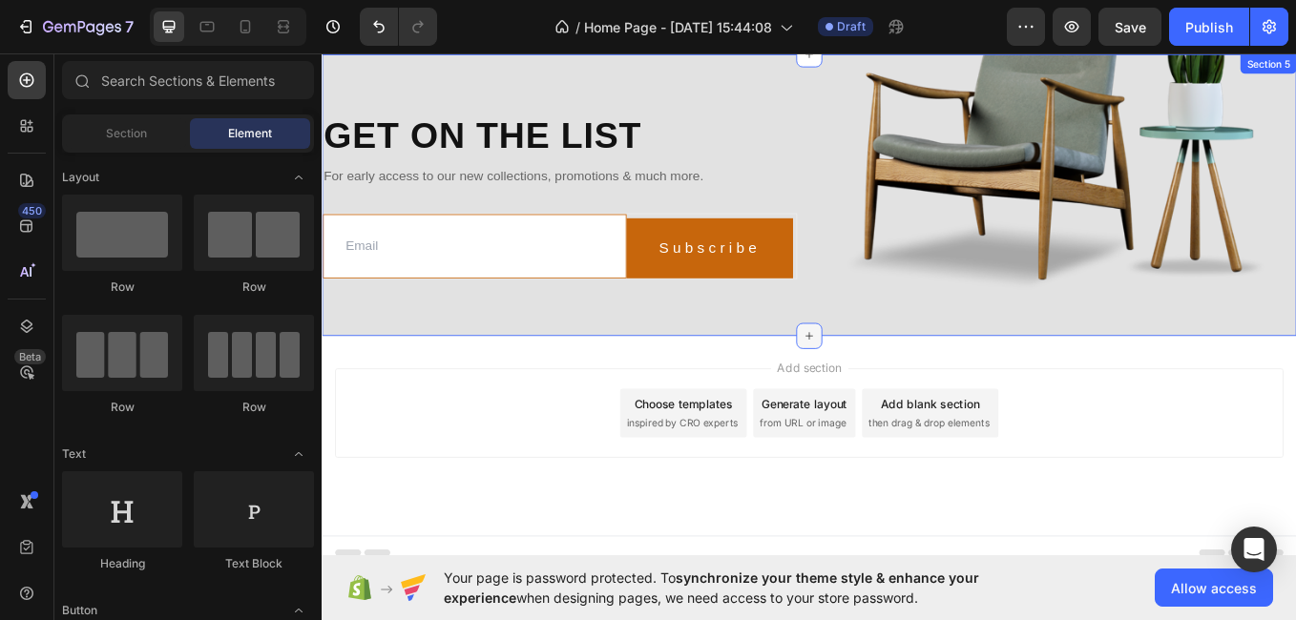
click at [879, 370] on div at bounding box center [894, 385] width 31 height 31
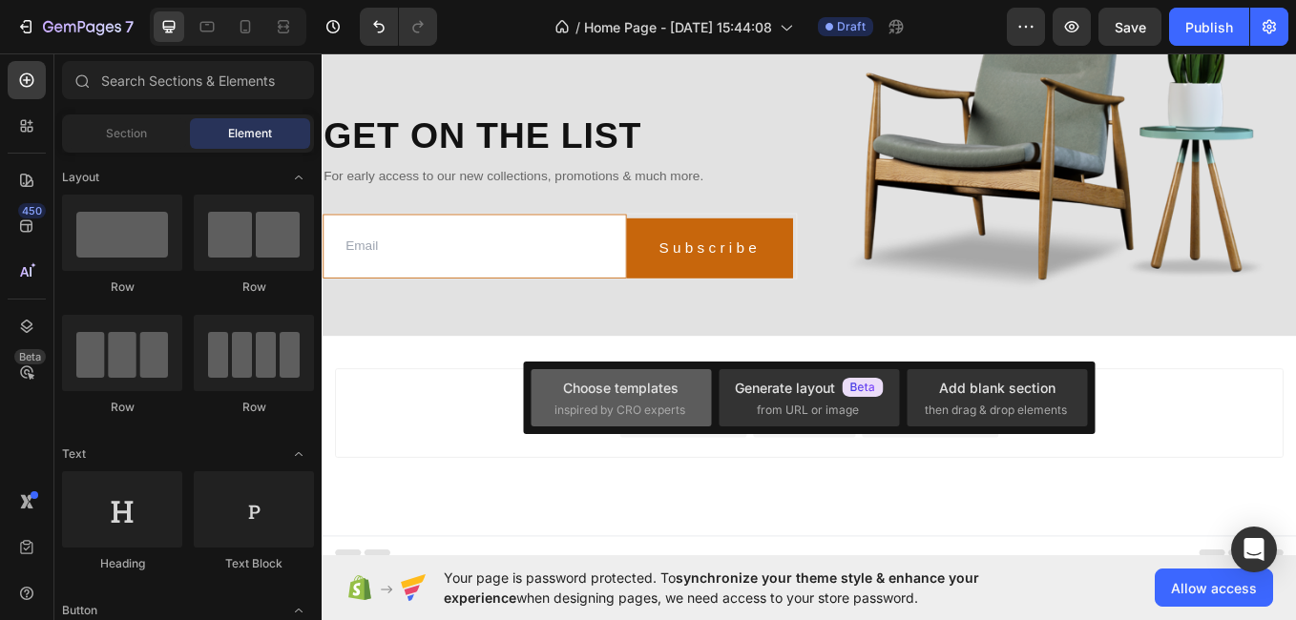
click at [632, 412] on span "inspired by CRO experts" at bounding box center [620, 410] width 131 height 17
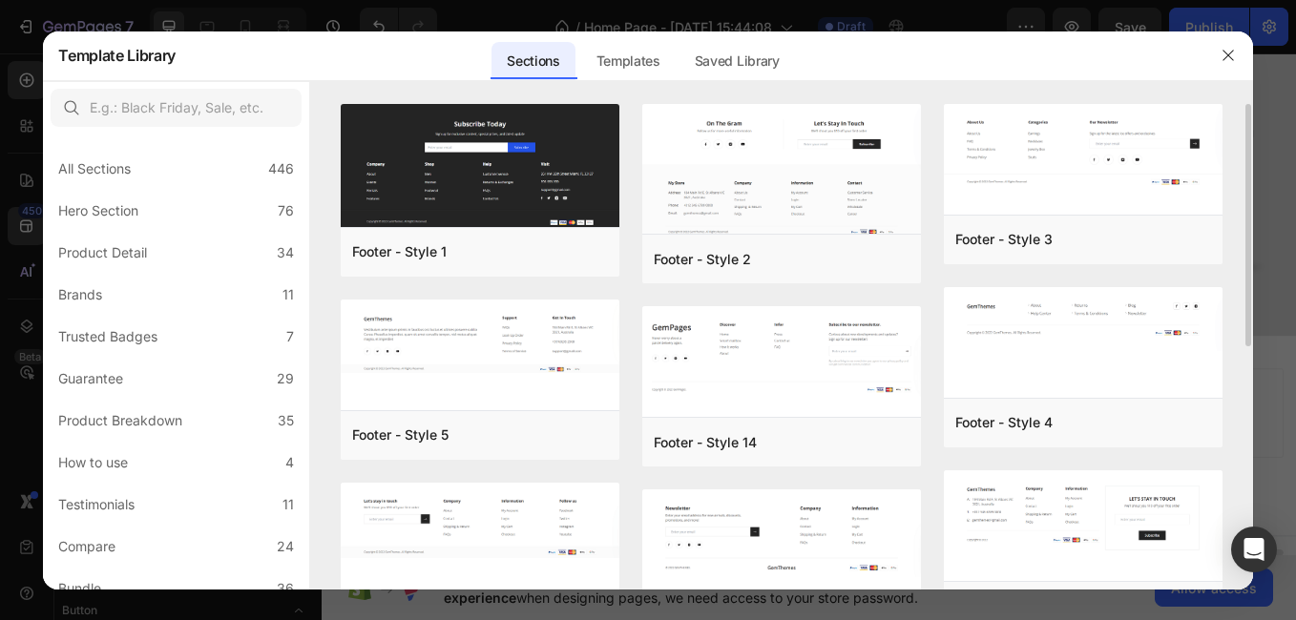
click at [1247, 325] on div "Footer - Style 1 Add to page Preview Footer - Style 5 Add to page Preview Foote…" at bounding box center [781, 347] width 942 height 486
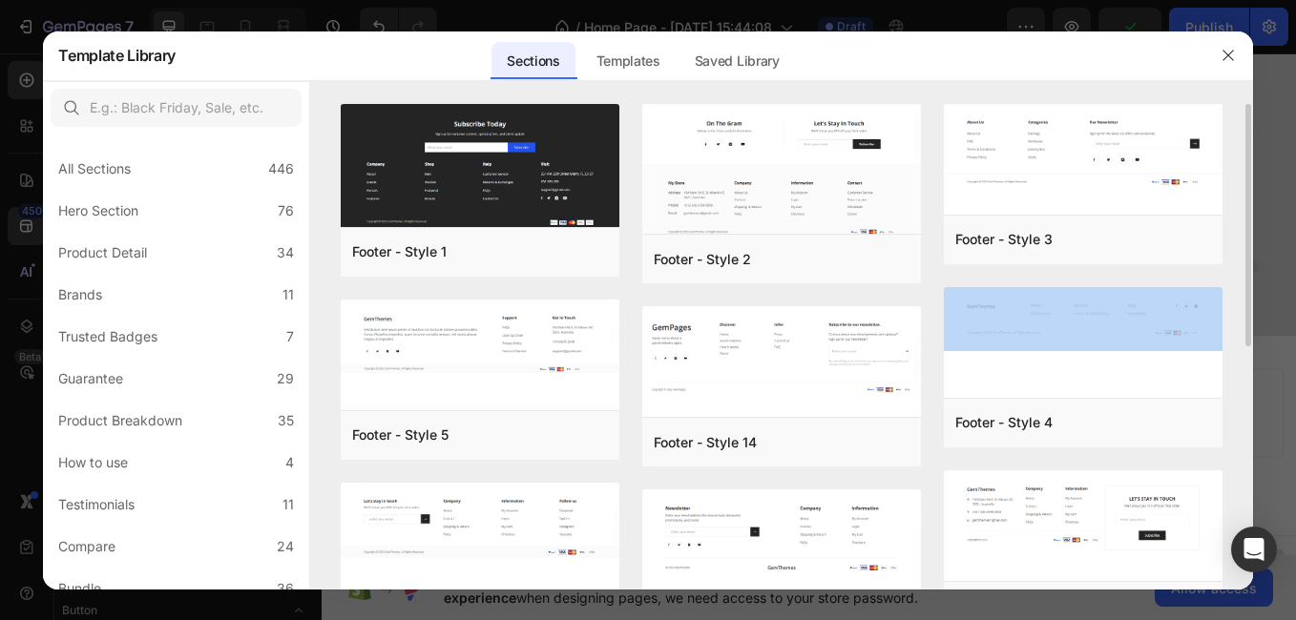
drag, startPoint x: 1247, startPoint y: 325, endPoint x: 1234, endPoint y: 325, distance: 12.4
click at [1234, 325] on div "Footer - Style 1 Add to page Preview Footer - Style 5 Add to page Preview Foote…" at bounding box center [781, 347] width 942 height 486
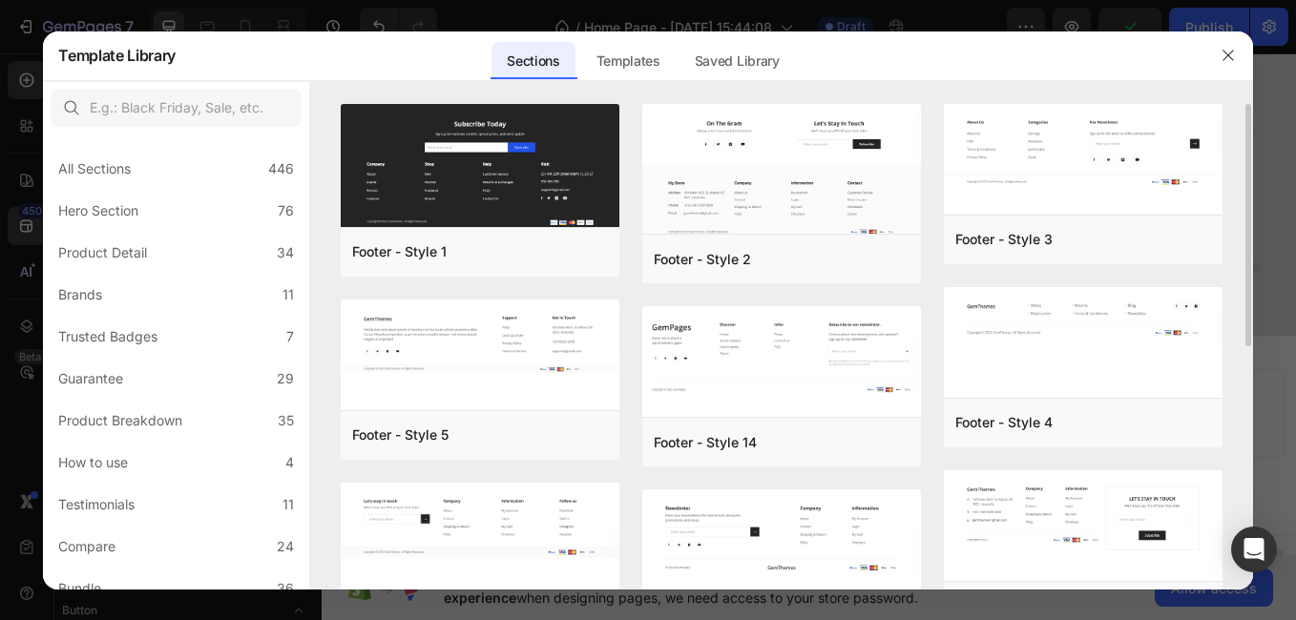
click at [1250, 353] on div "Footer - Style 1 Add to page Preview Footer - Style 5 Add to page Preview Foote…" at bounding box center [781, 347] width 942 height 486
drag, startPoint x: 1249, startPoint y: 329, endPoint x: 1260, endPoint y: 483, distance: 154.0
click at [1260, 483] on div "Template Library Sections Templates Existing pages Saved Library Templates Save…" at bounding box center [648, 310] width 1296 height 620
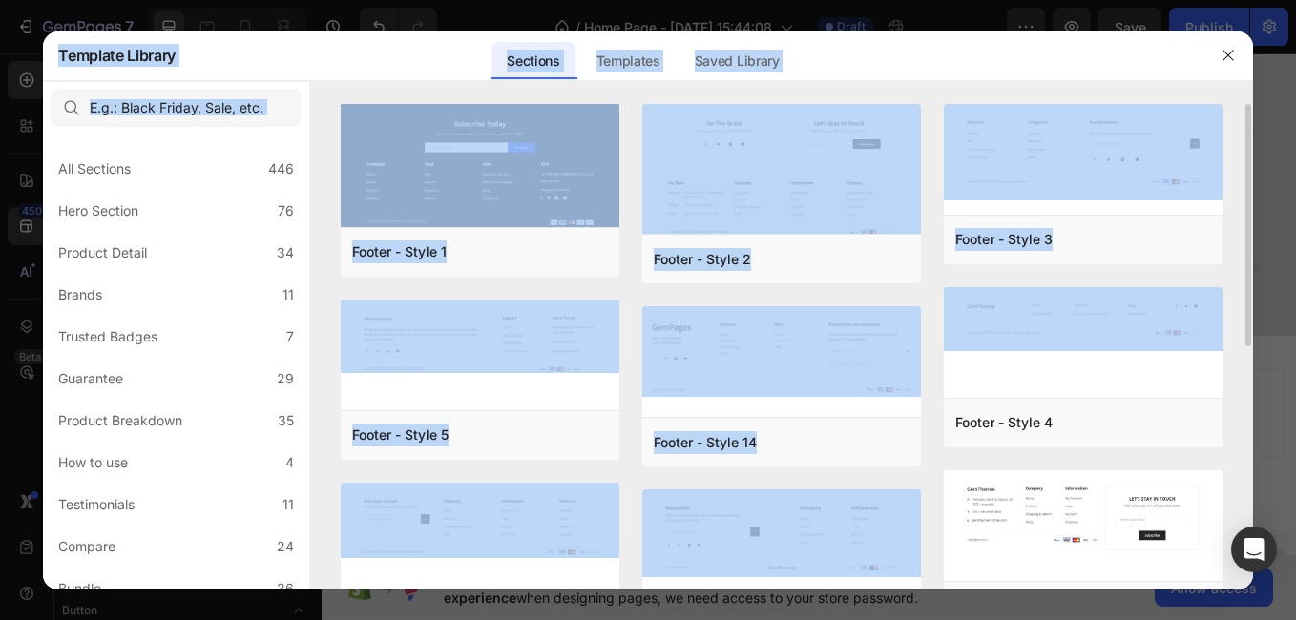
drag, startPoint x: 1260, startPoint y: 483, endPoint x: 1220, endPoint y: 454, distance: 49.3
click at [1220, 454] on div "Footer - Style 3 Add to page Preview Footer - Style 4 Add to page Preview Foote…" at bounding box center [1083, 562] width 279 height 916
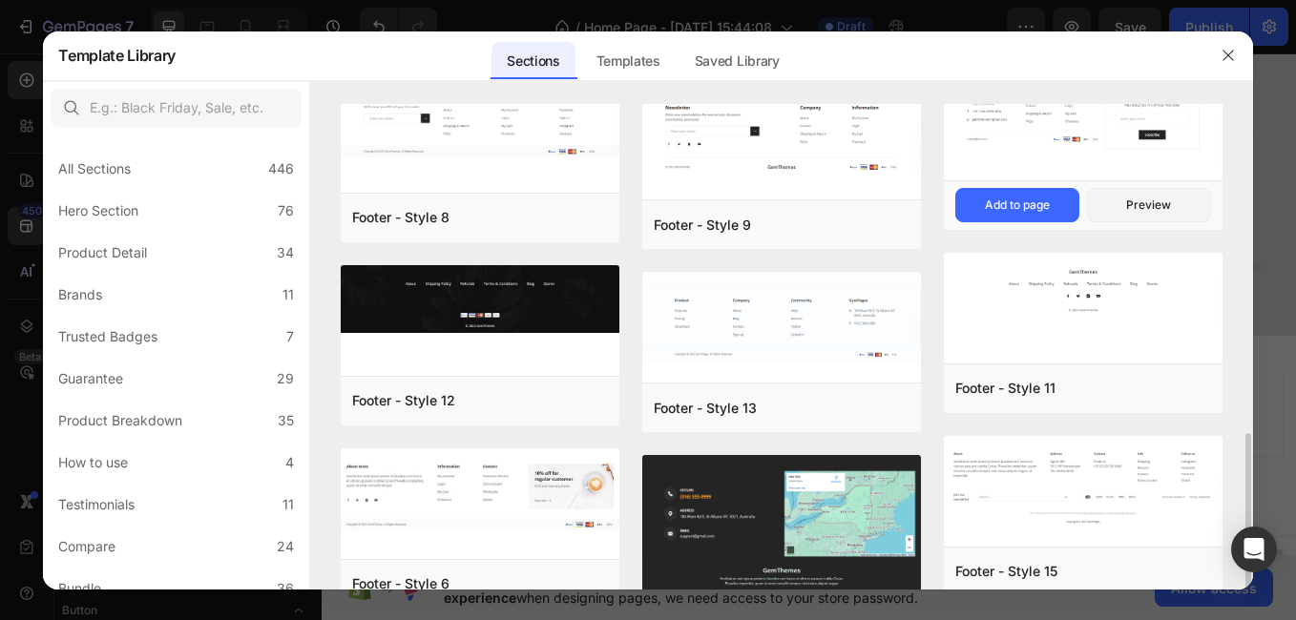
scroll to position [487, 0]
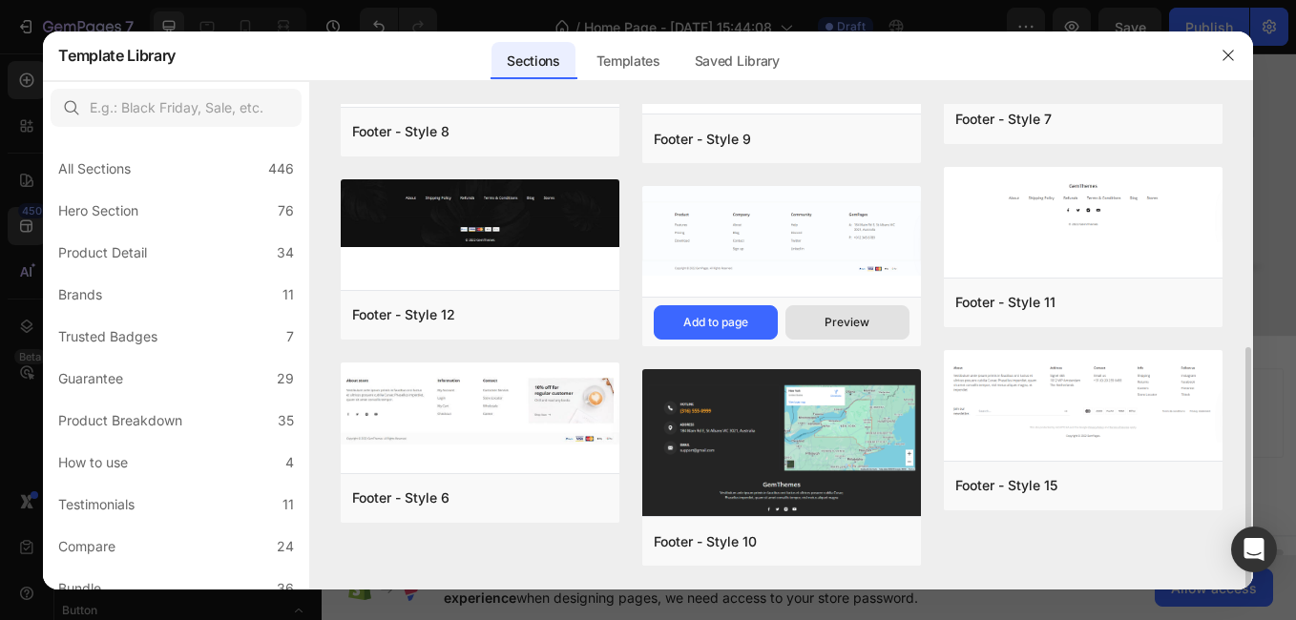
click at [833, 325] on div "Preview" at bounding box center [847, 322] width 45 height 17
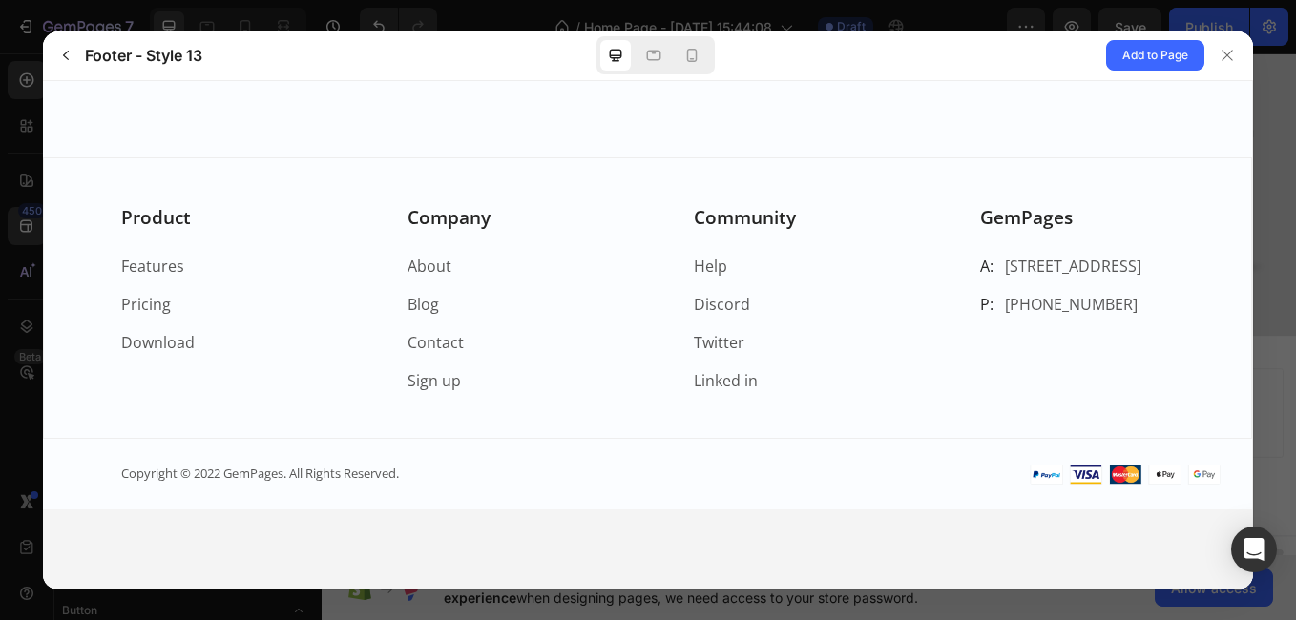
scroll to position [0, 0]
click at [65, 59] on icon "button" at bounding box center [65, 55] width 15 height 15
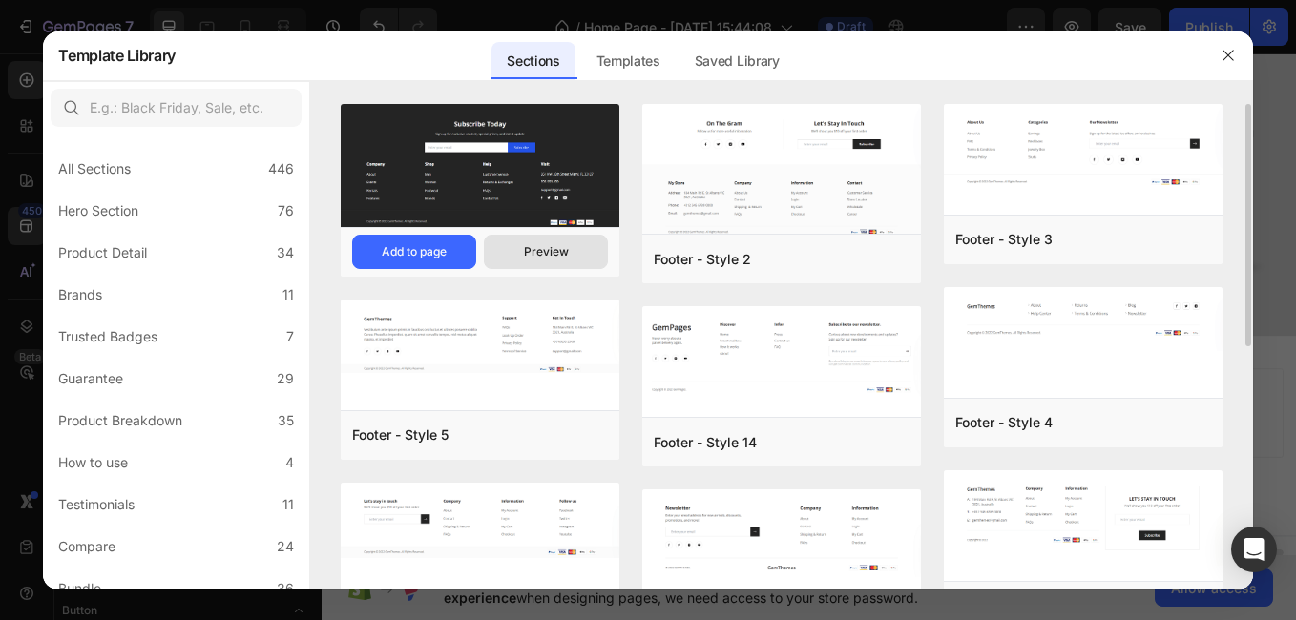
click at [537, 247] on div "Preview" at bounding box center [546, 251] width 45 height 17
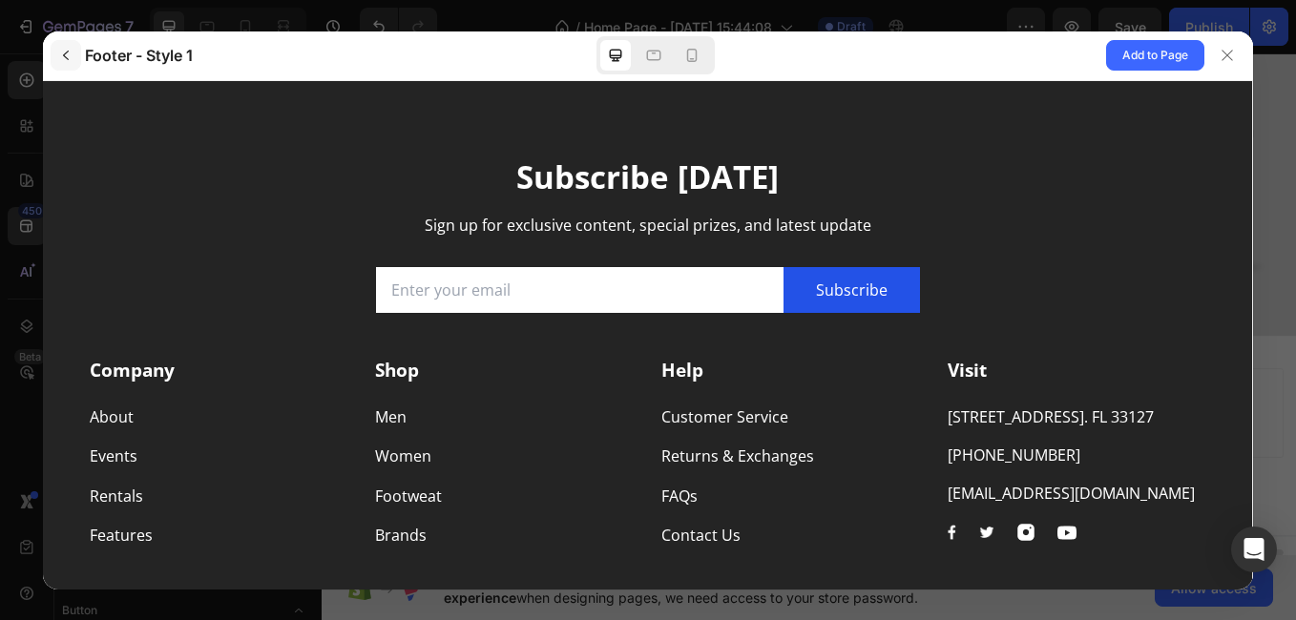
click at [71, 54] on icon "button" at bounding box center [65, 55] width 15 height 15
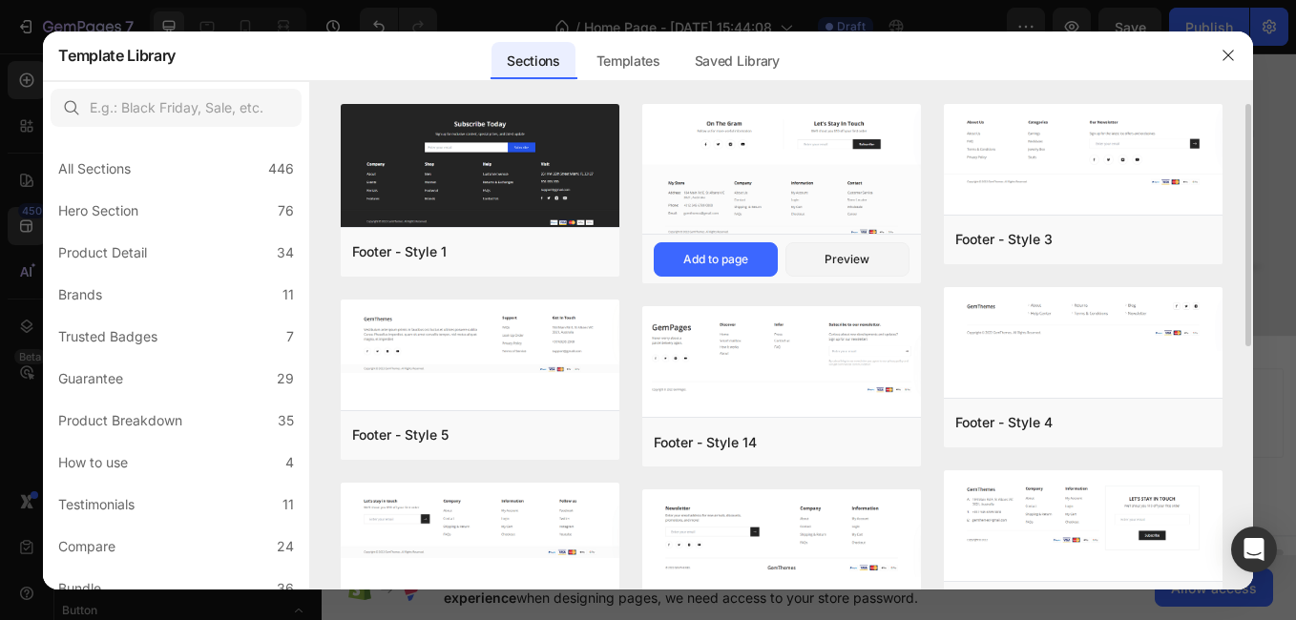
click at [716, 121] on img at bounding box center [781, 171] width 279 height 135
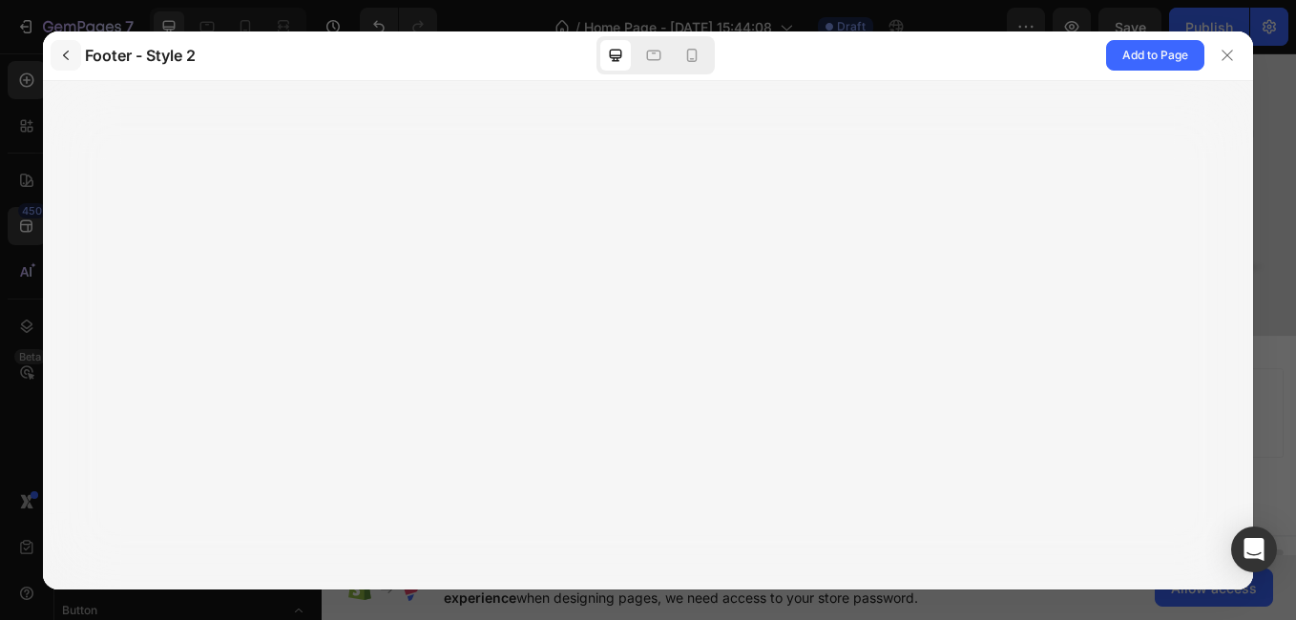
click at [61, 57] on icon "button" at bounding box center [65, 55] width 15 height 15
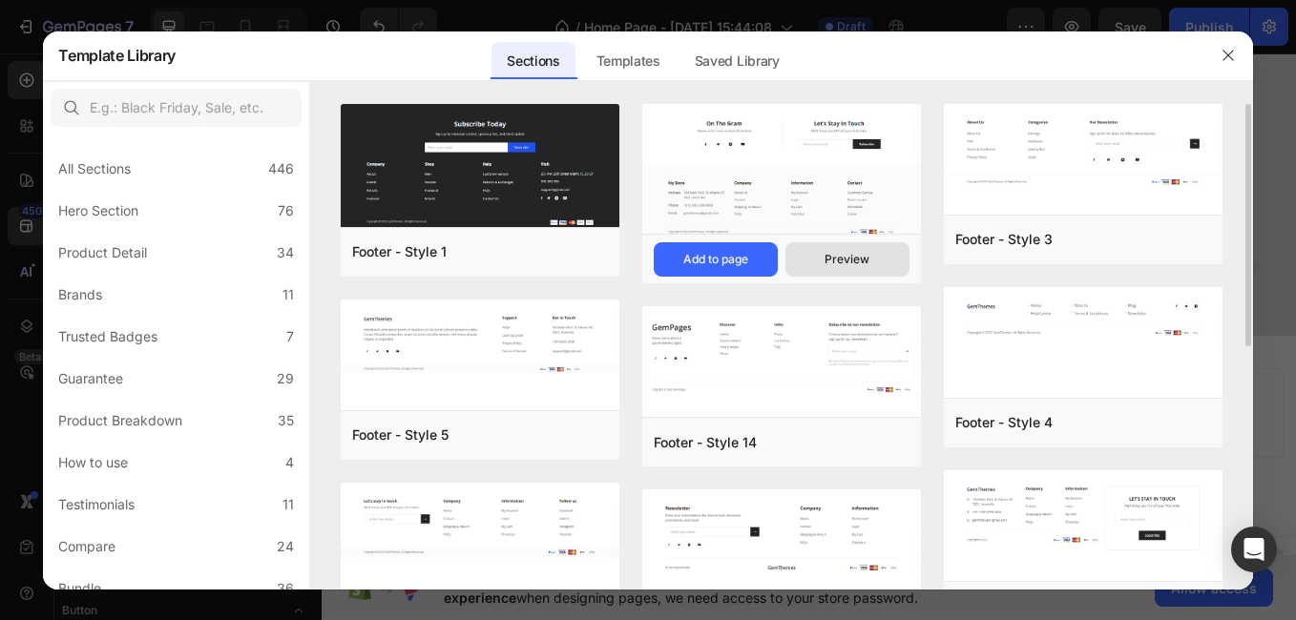
click at [869, 253] on div "Preview" at bounding box center [847, 259] width 45 height 17
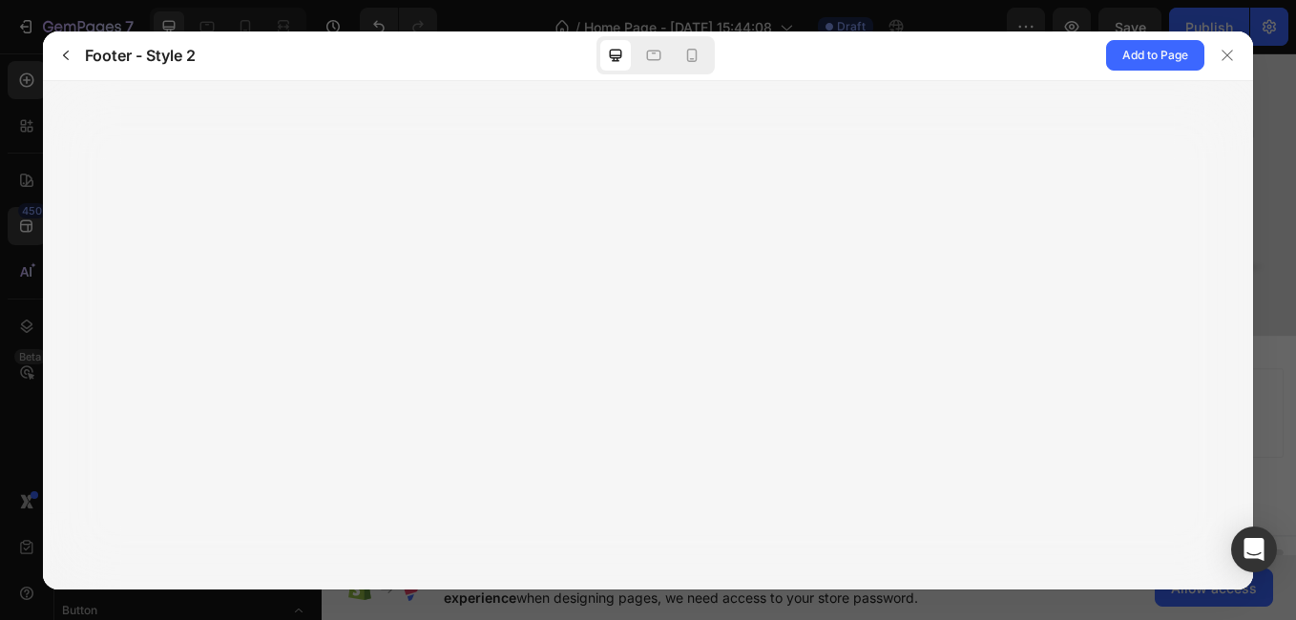
drag, startPoint x: 1247, startPoint y: 179, endPoint x: 1235, endPoint y: 140, distance: 40.8
click at [1235, 140] on div at bounding box center [647, 335] width 1209 height 509
click at [73, 48] on icon "button" at bounding box center [65, 55] width 15 height 15
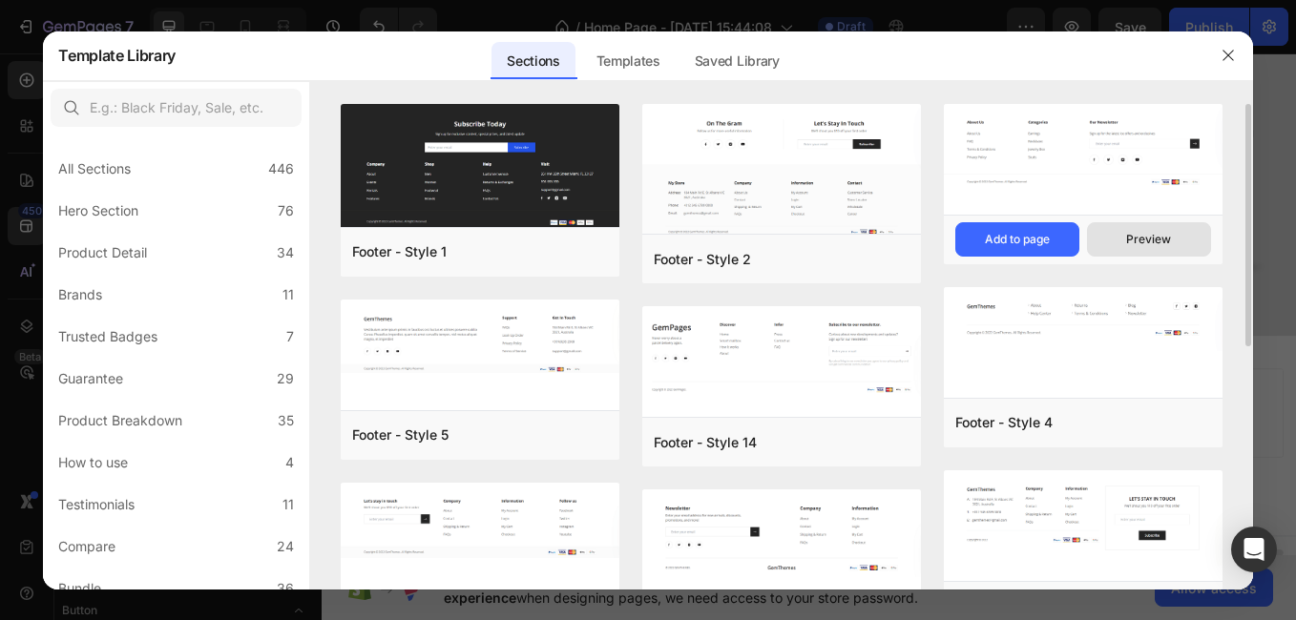
click at [1157, 228] on button "Preview" at bounding box center [1149, 239] width 124 height 34
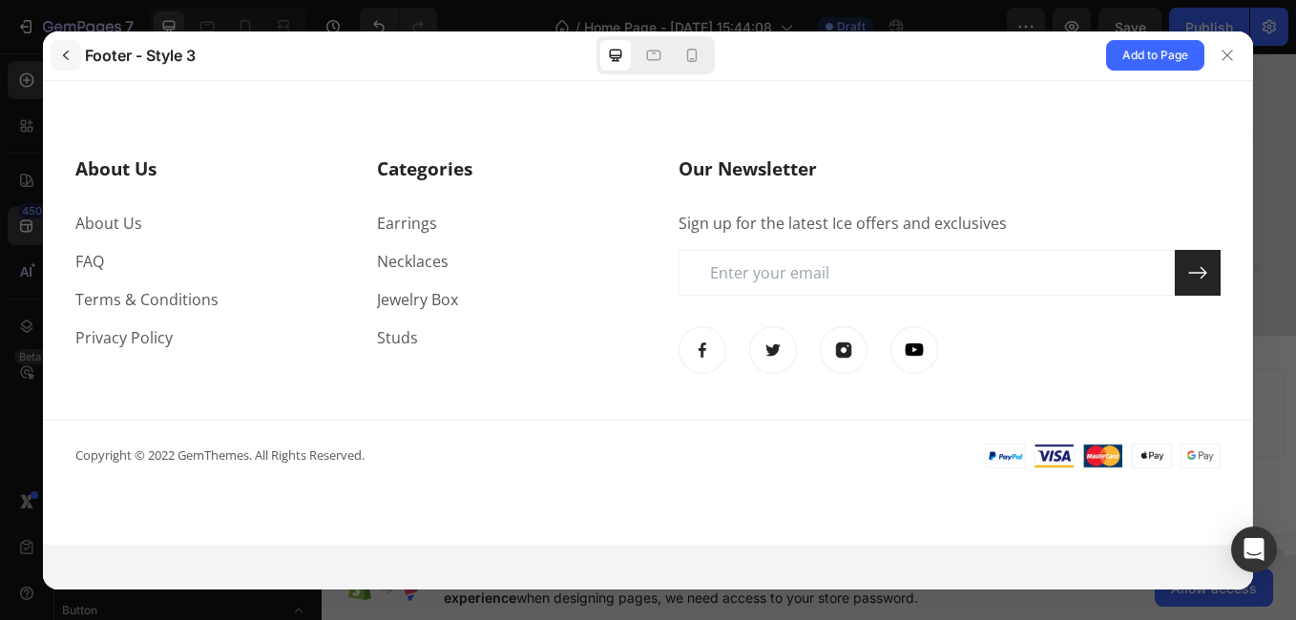
click at [61, 55] on icon "button" at bounding box center [65, 55] width 15 height 15
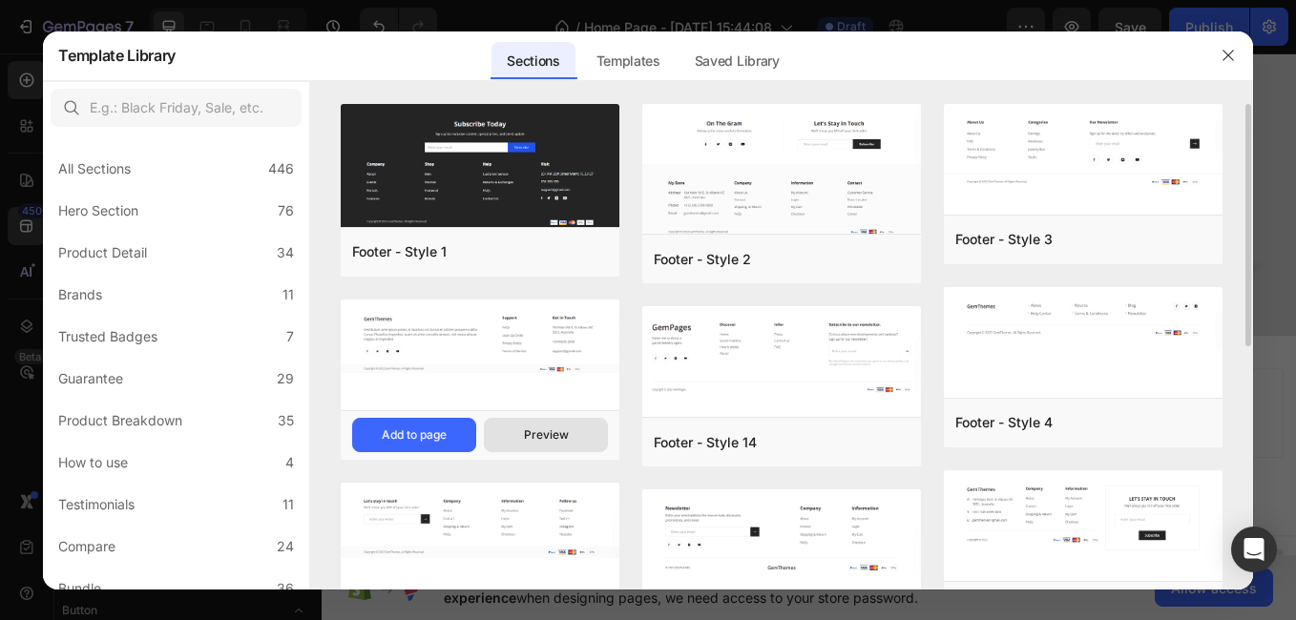
click at [549, 442] on div "Preview" at bounding box center [546, 435] width 45 height 17
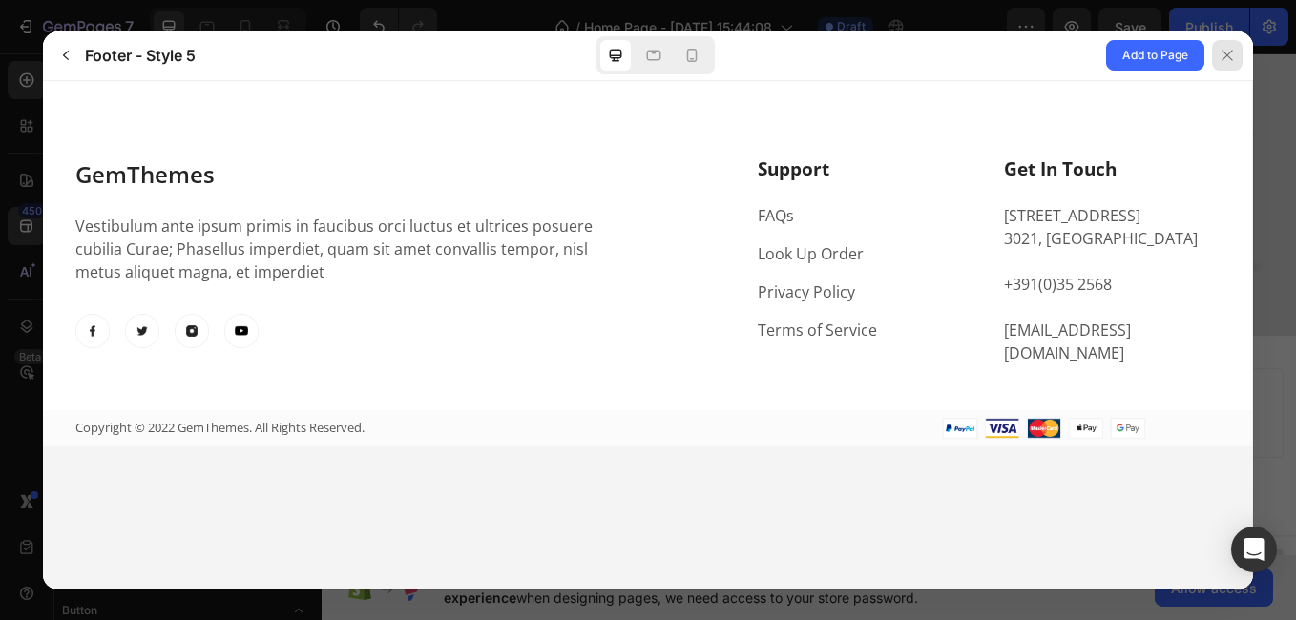
click at [1217, 60] on div at bounding box center [1227, 55] width 31 height 31
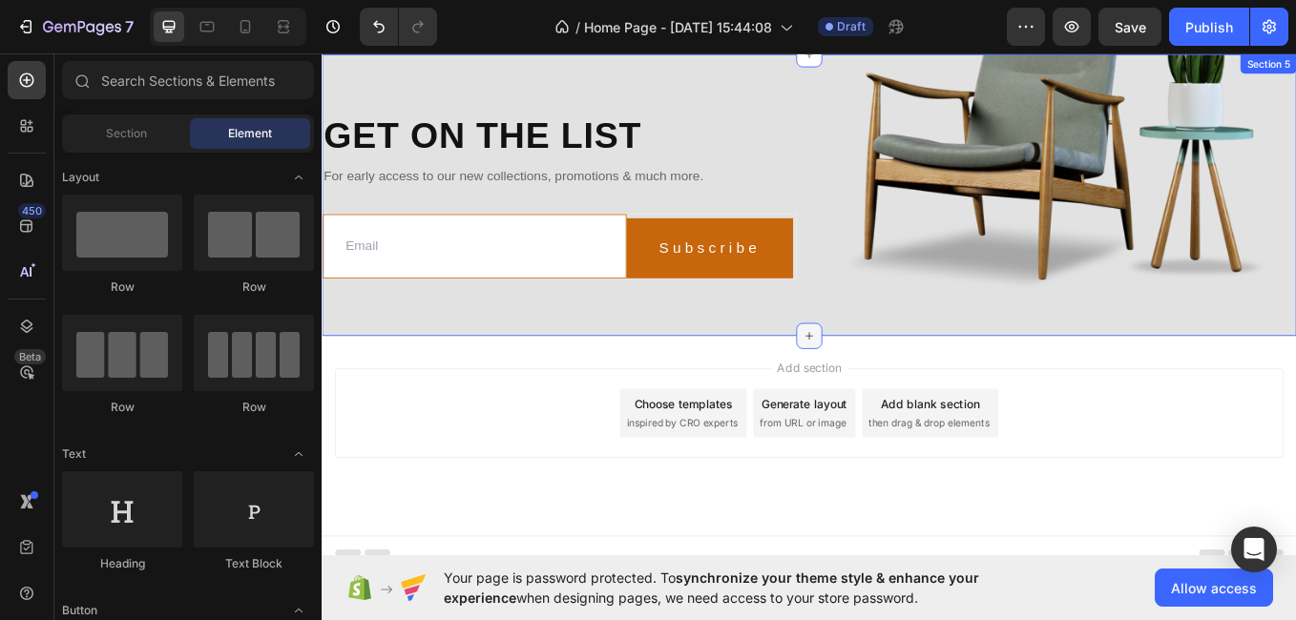
click at [892, 378] on icon at bounding box center [894, 385] width 15 height 15
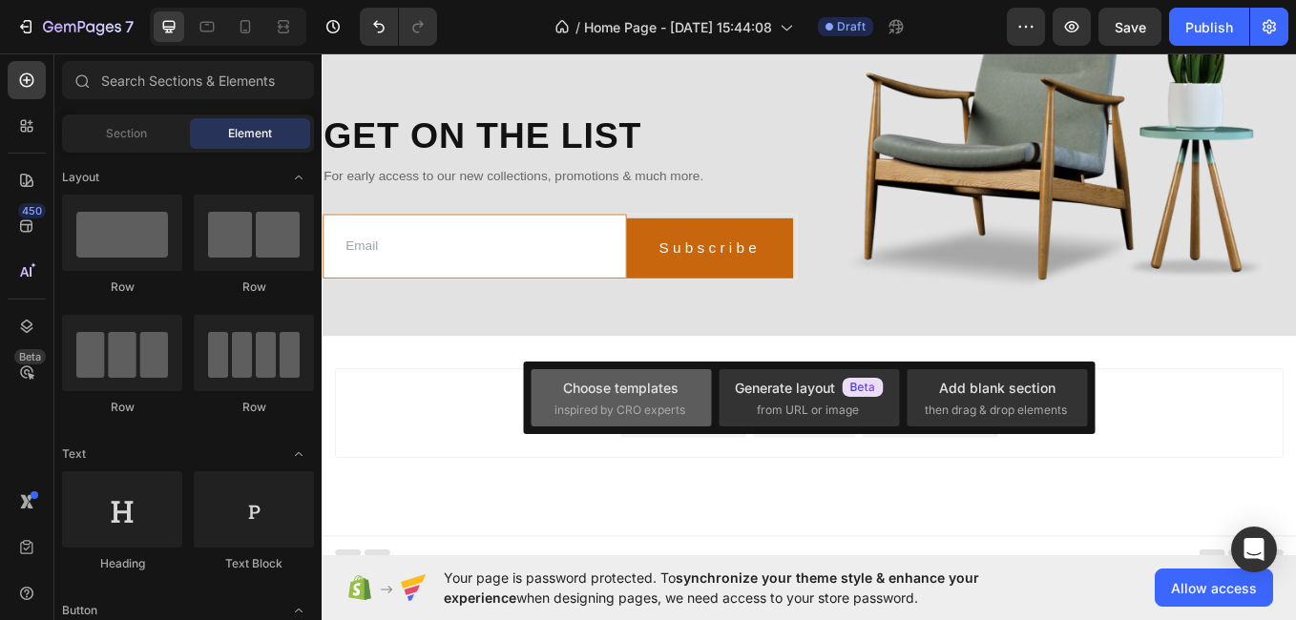
click at [568, 411] on span "inspired by CRO experts" at bounding box center [620, 410] width 131 height 17
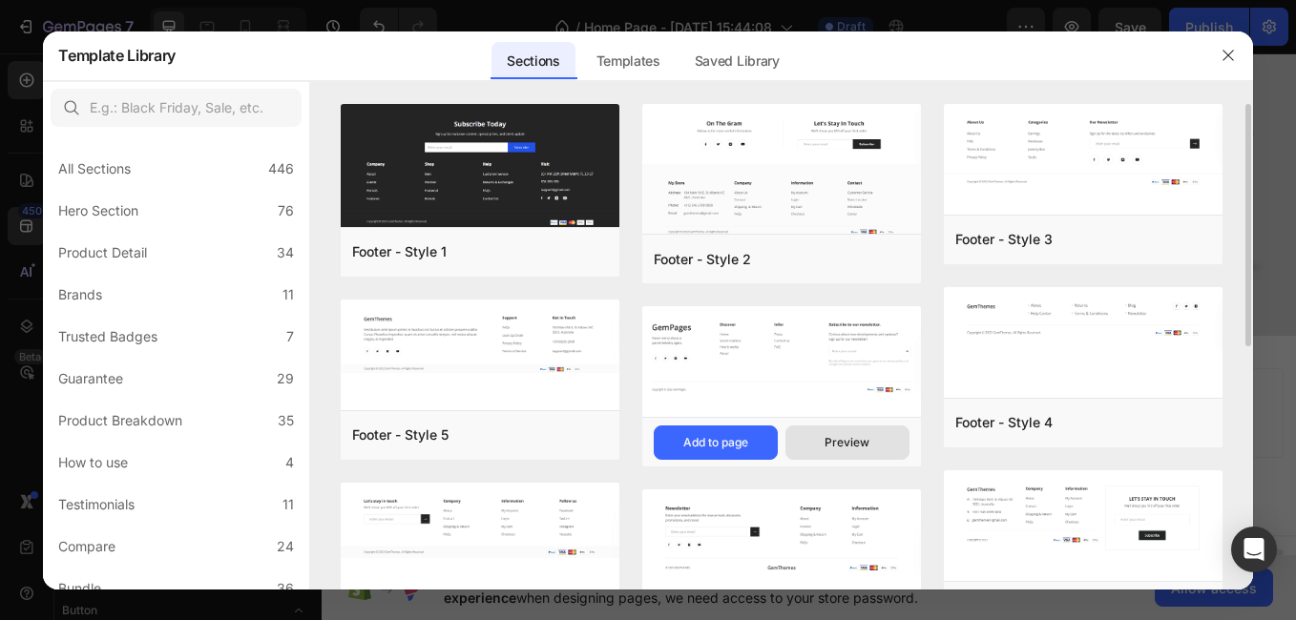
click at [869, 446] on div "Preview" at bounding box center [847, 442] width 45 height 17
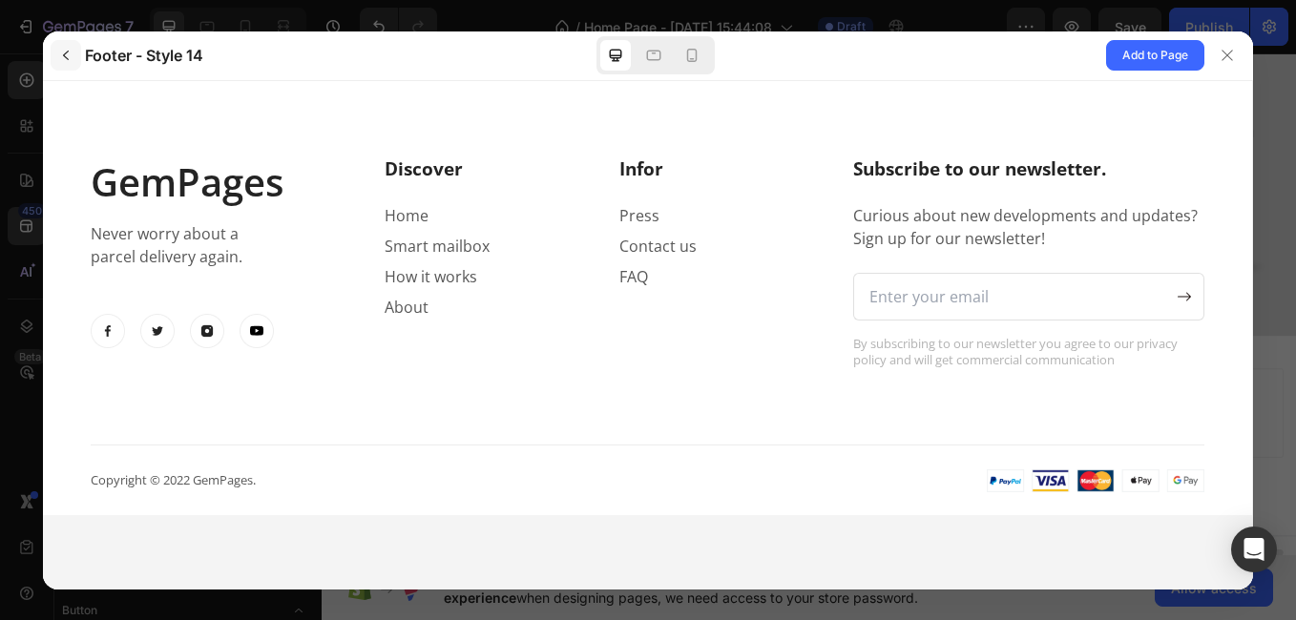
click at [68, 57] on icon "button" at bounding box center [65, 55] width 15 height 15
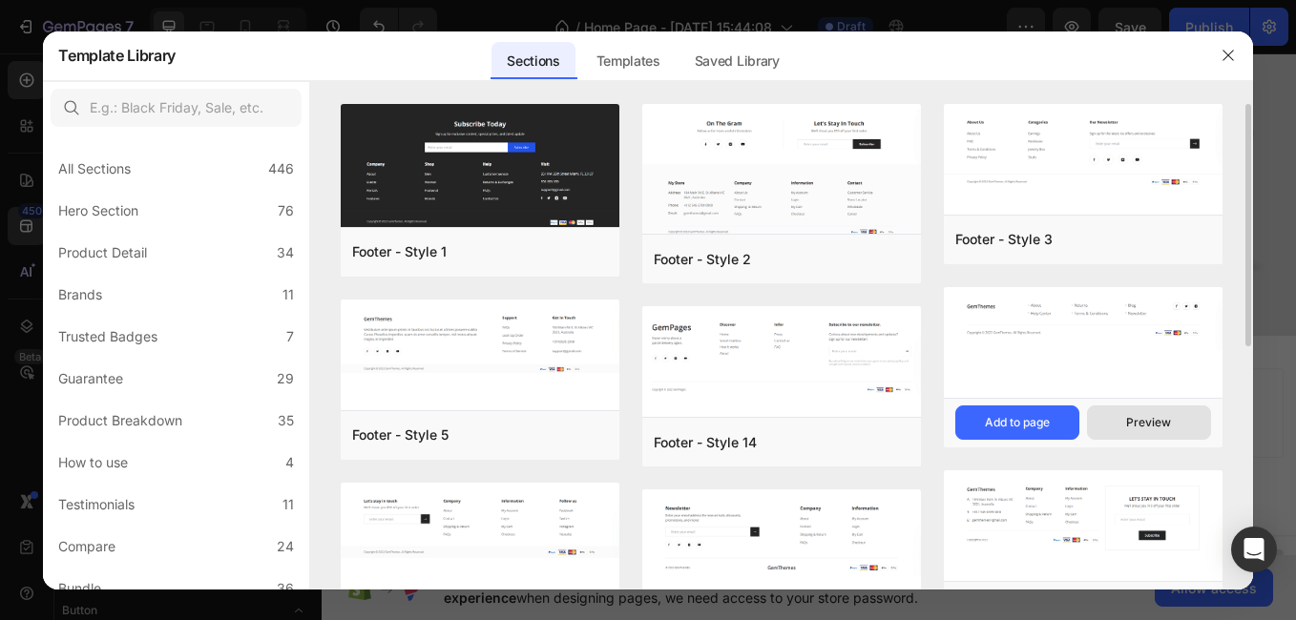
click at [1137, 418] on div "Preview" at bounding box center [1148, 422] width 45 height 17
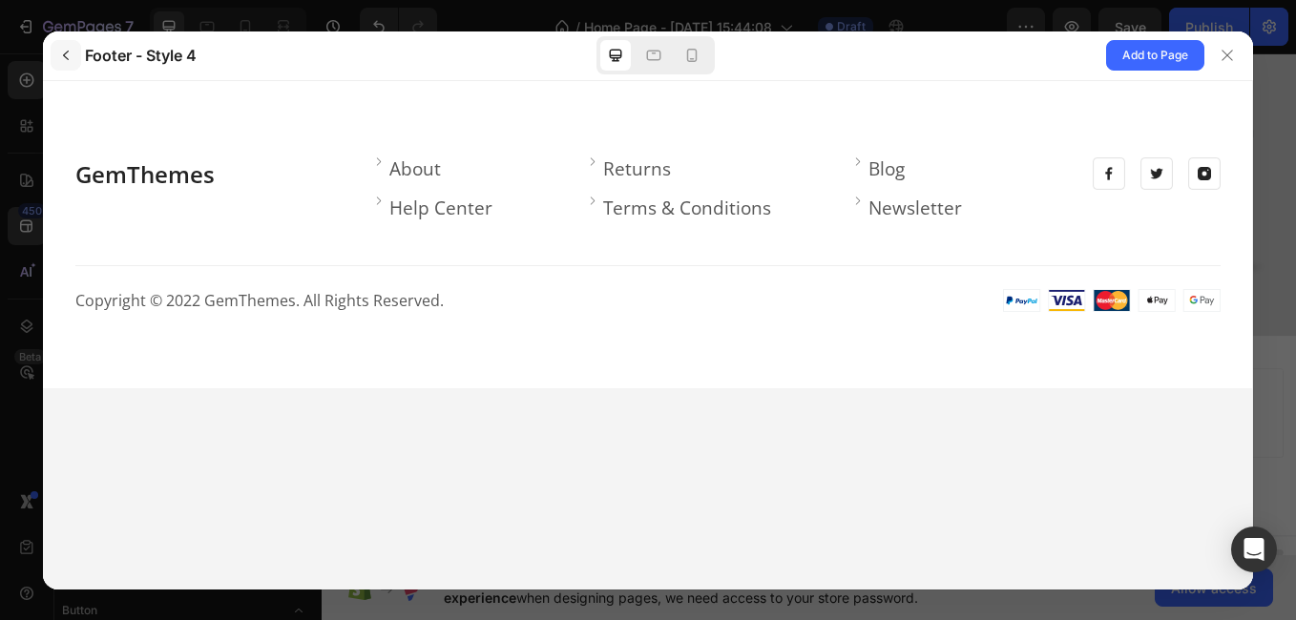
click at [65, 57] on icon "button" at bounding box center [65, 55] width 15 height 15
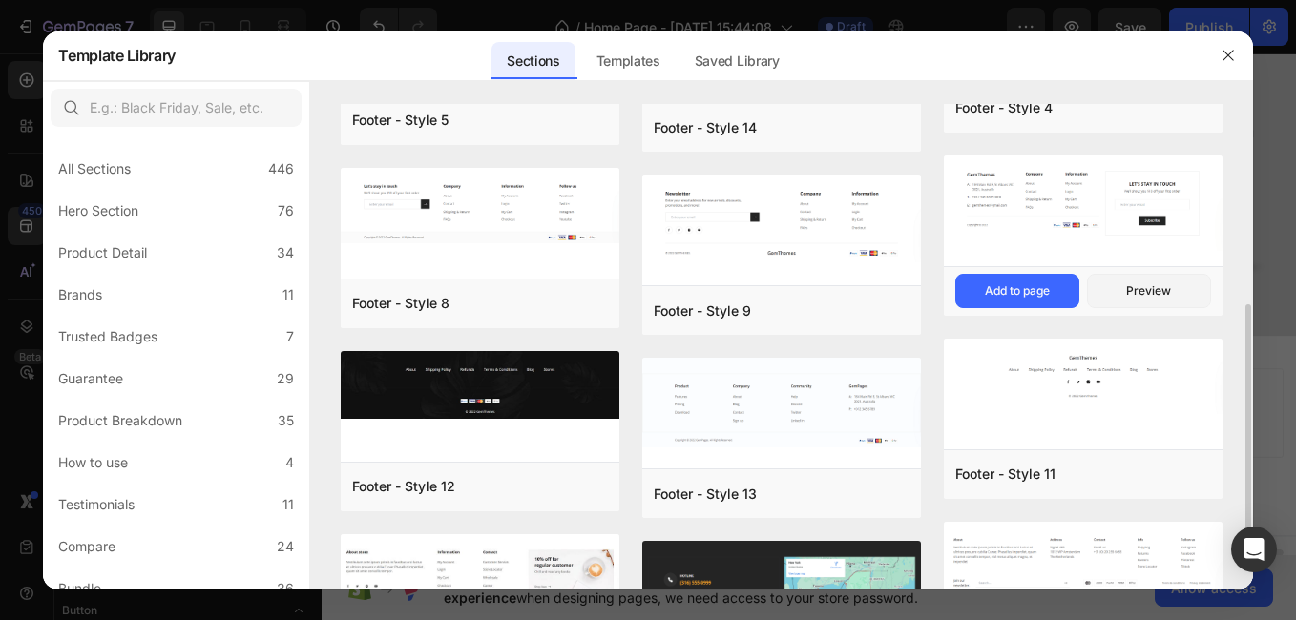
scroll to position [344, 0]
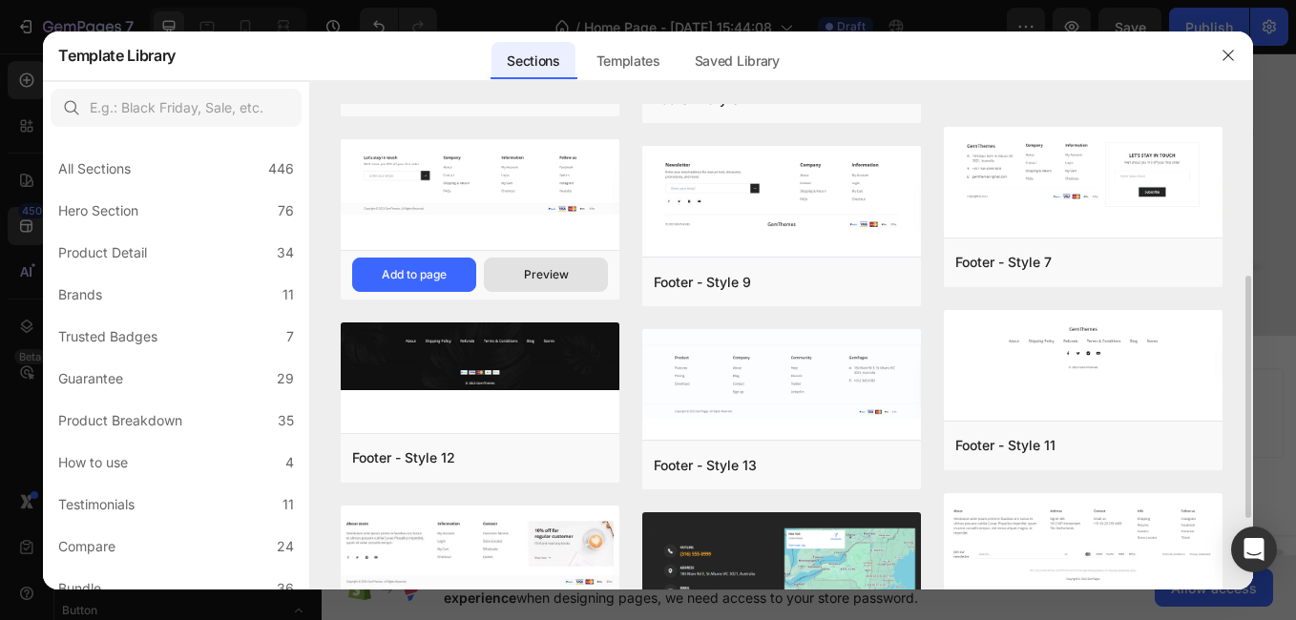
click at [542, 278] on div "Preview" at bounding box center [546, 274] width 45 height 17
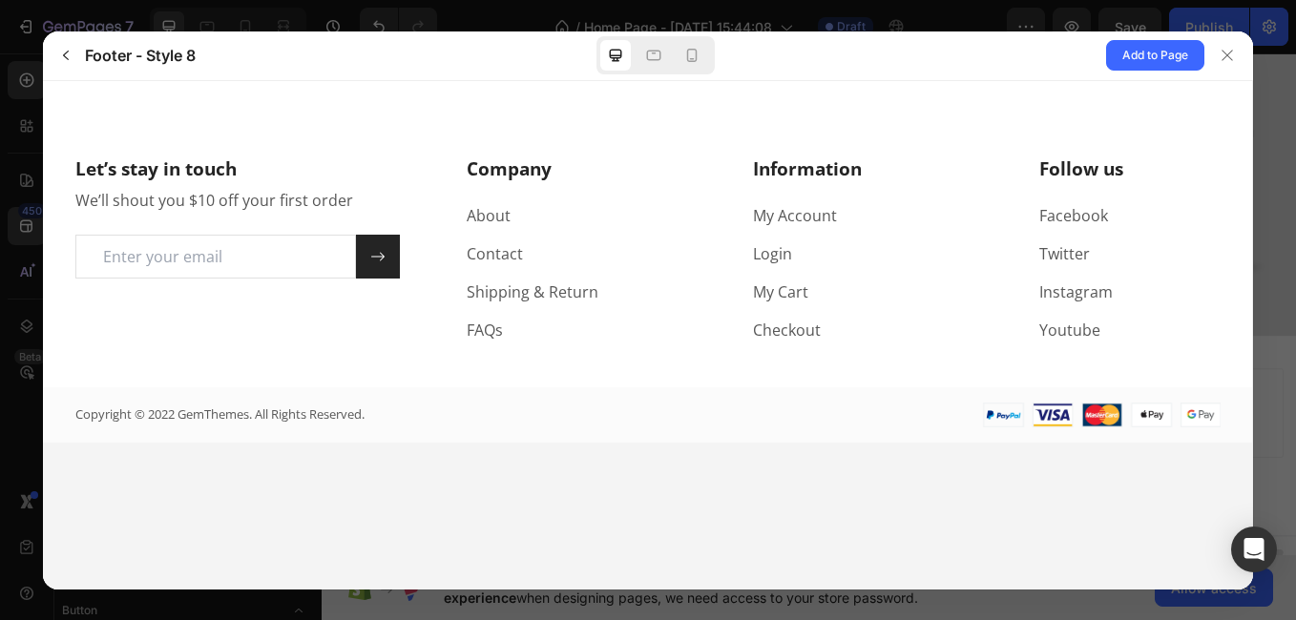
scroll to position [0, 0]
click at [65, 58] on icon "button" at bounding box center [65, 55] width 15 height 15
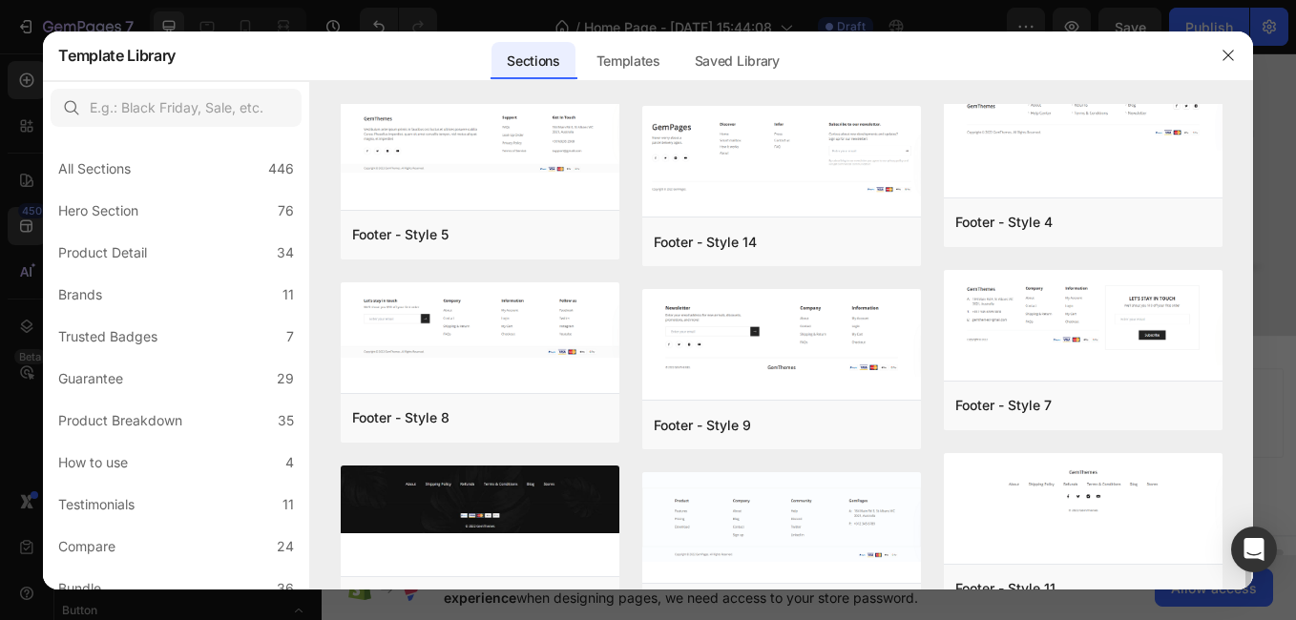
scroll to position [487, 0]
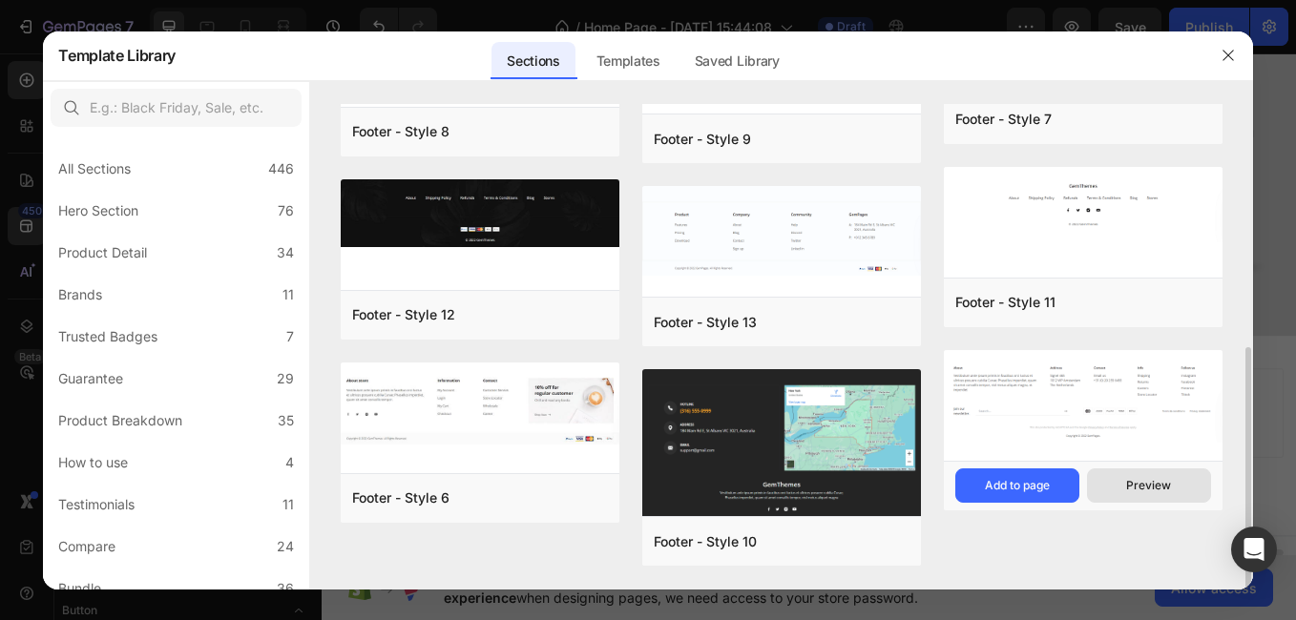
click at [1146, 479] on div "Preview" at bounding box center [1148, 485] width 45 height 17
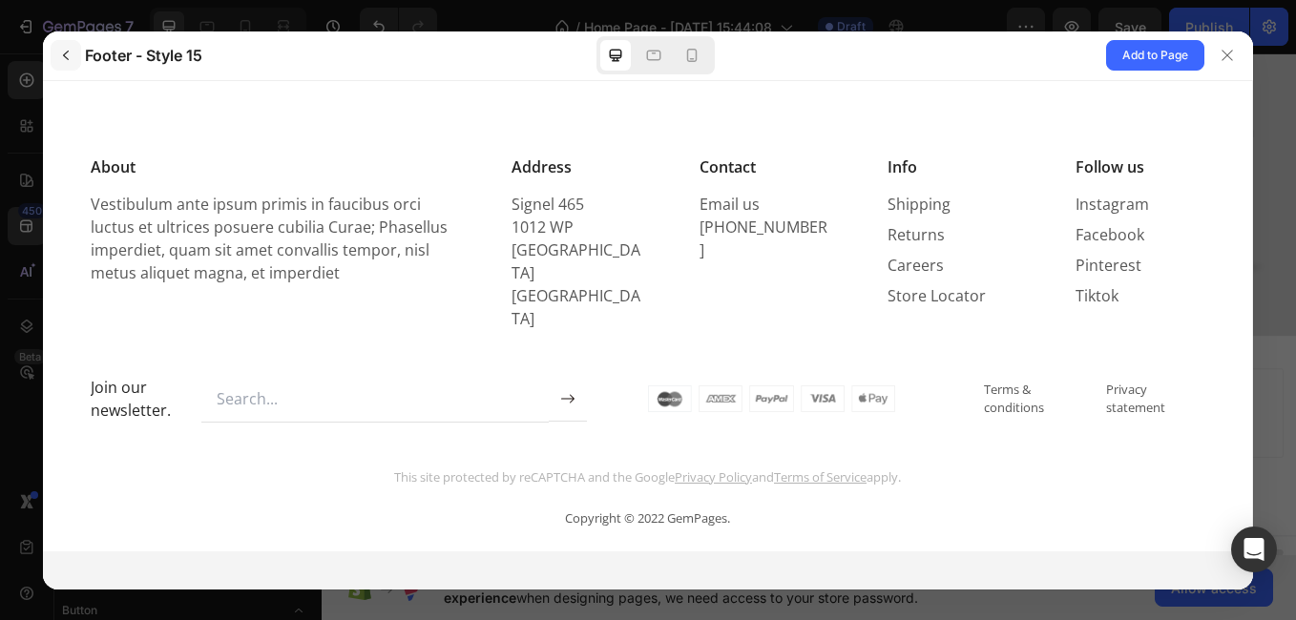
scroll to position [0, 0]
click at [58, 49] on icon "button" at bounding box center [65, 55] width 15 height 15
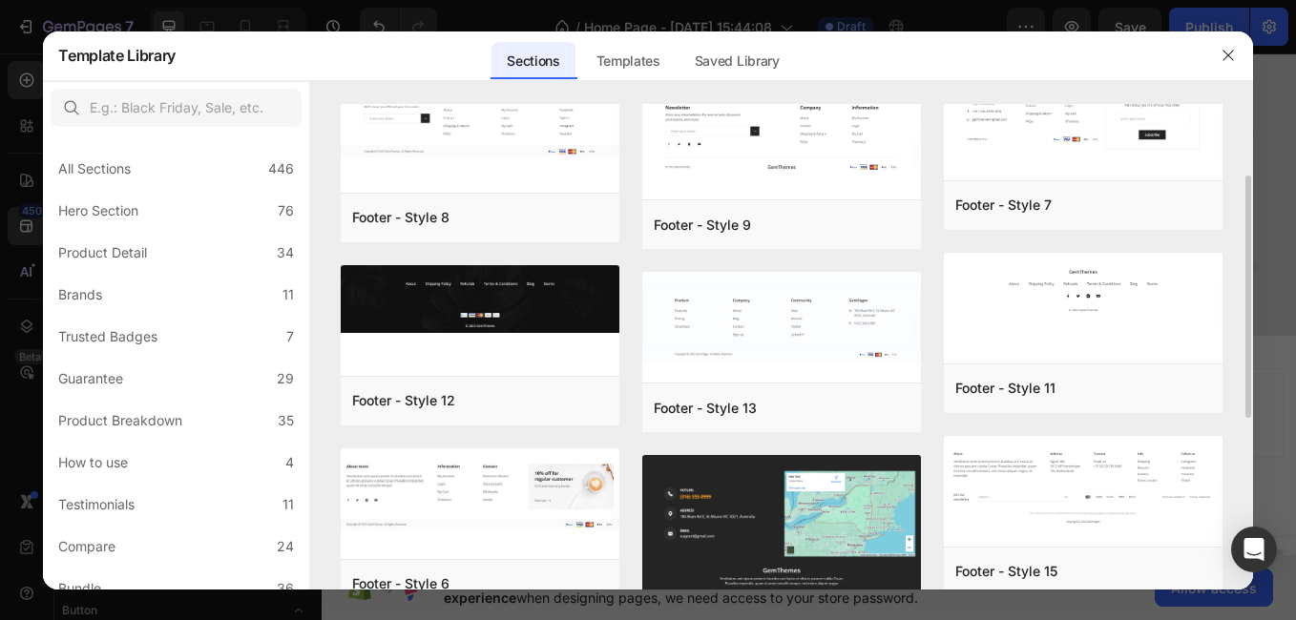
scroll to position [487, 0]
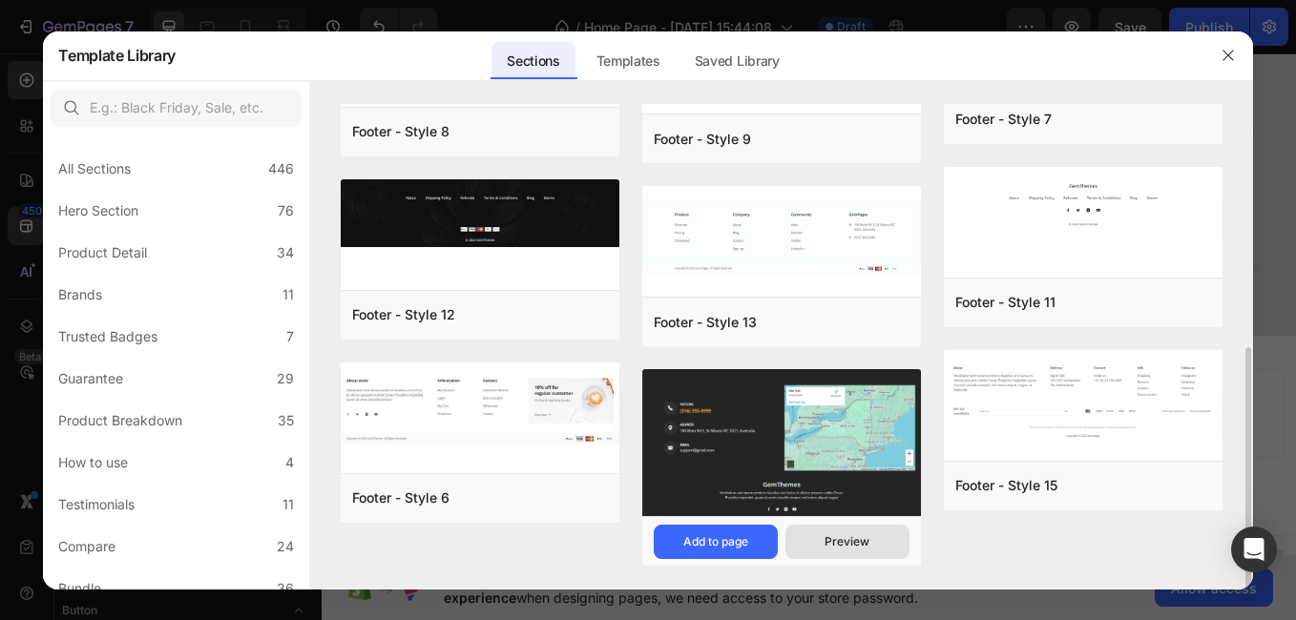
click at [824, 538] on button "Preview" at bounding box center [848, 542] width 124 height 34
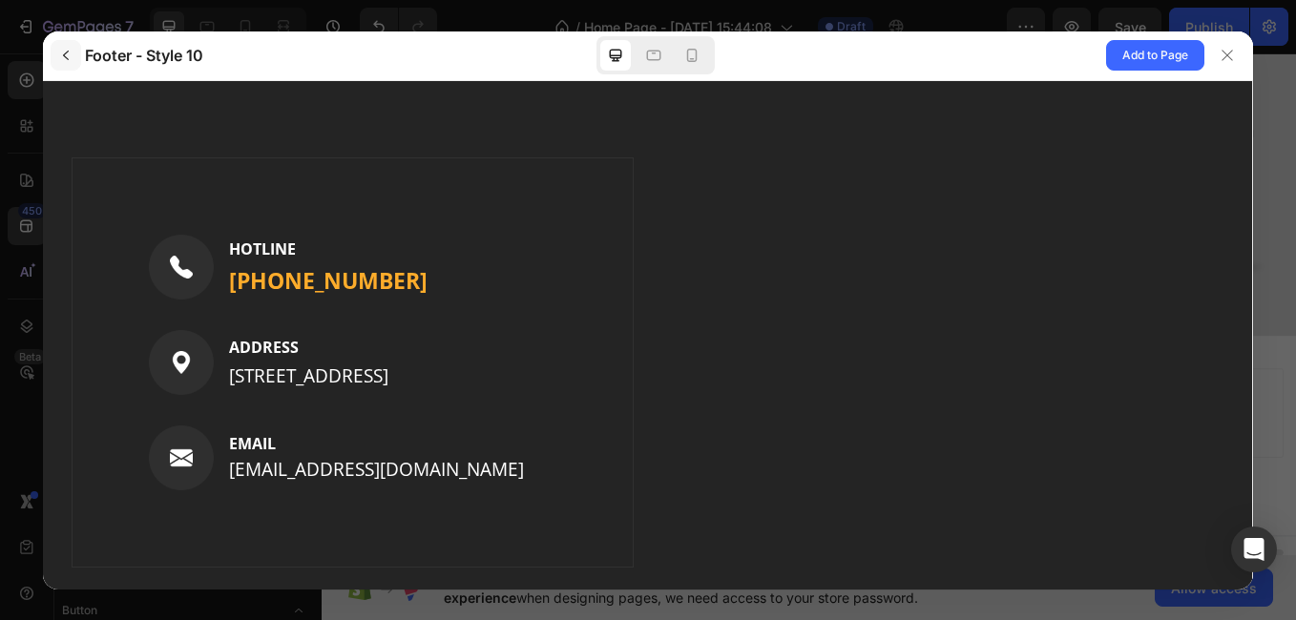
scroll to position [0, 0]
click at [63, 56] on icon "button" at bounding box center [65, 55] width 15 height 15
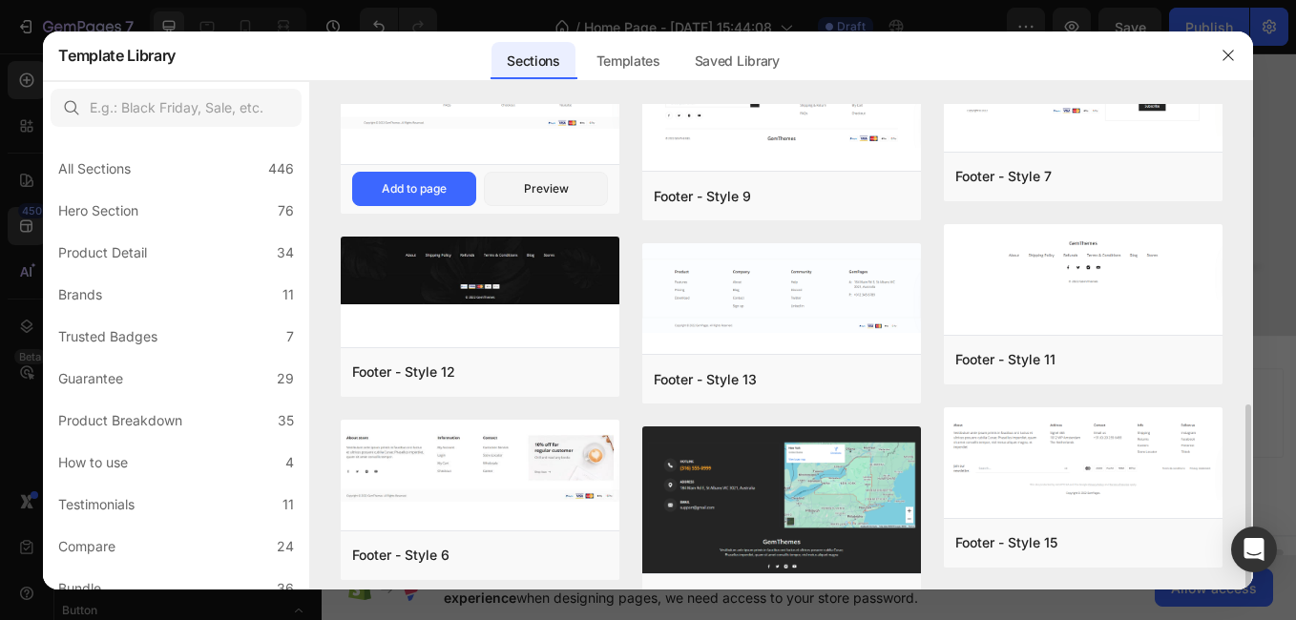
scroll to position [487, 0]
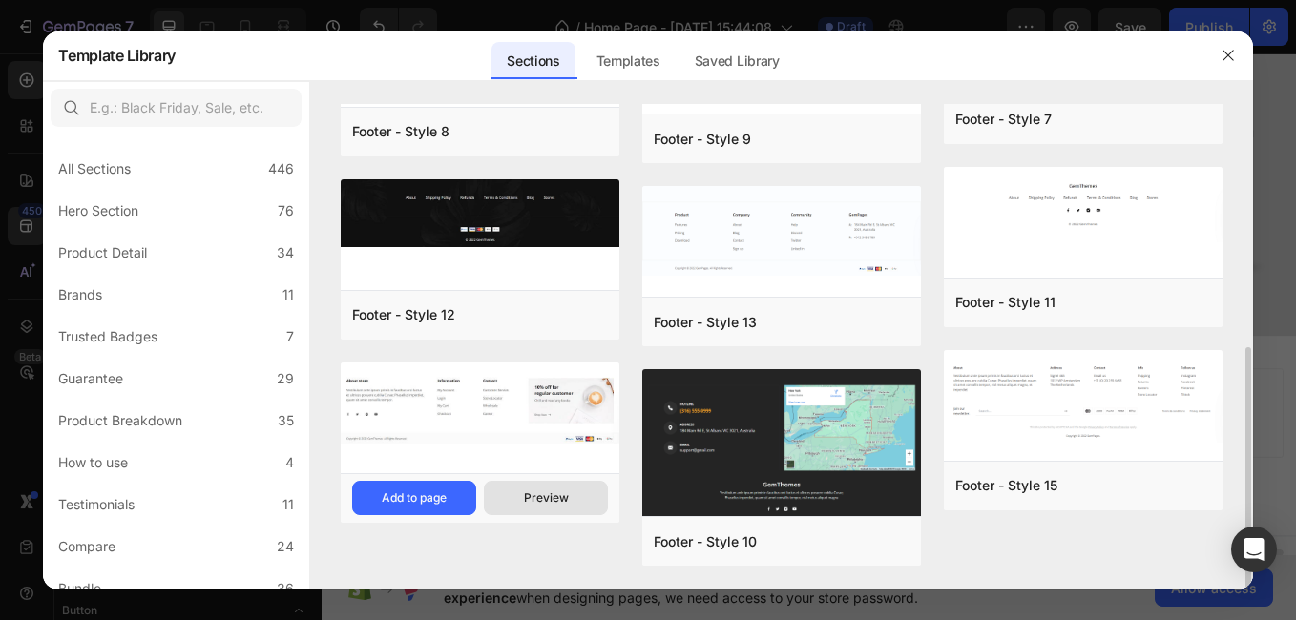
click at [542, 502] on div "Preview" at bounding box center [546, 498] width 45 height 17
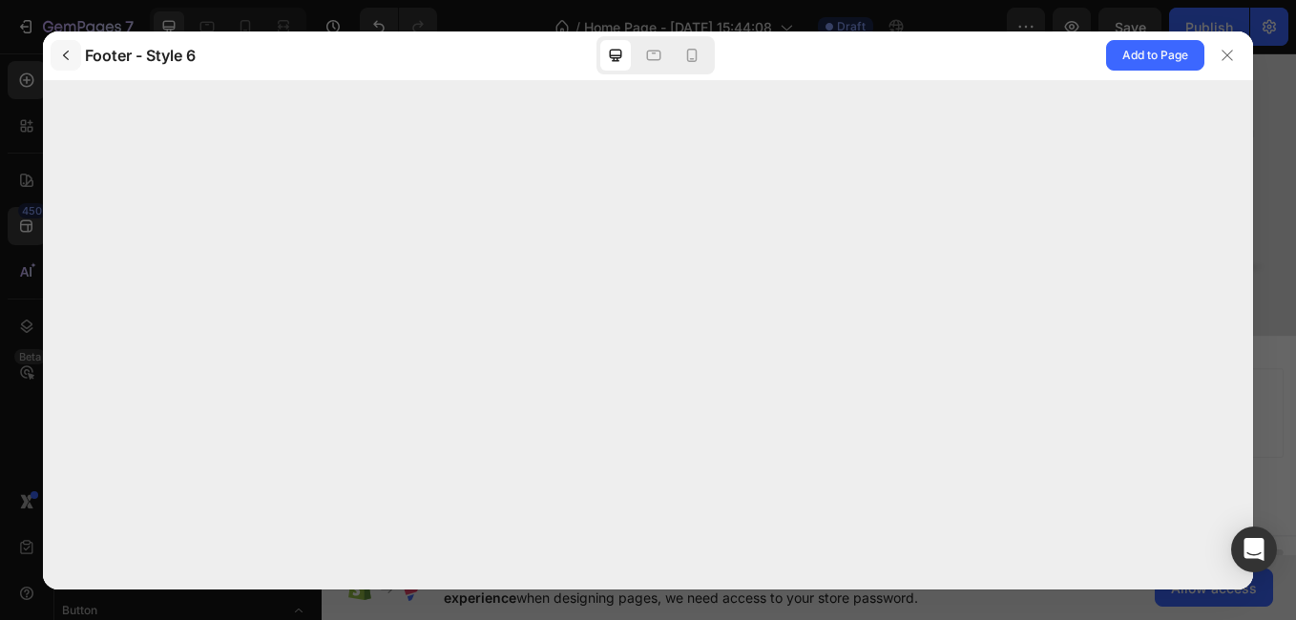
click at [68, 52] on icon "button" at bounding box center [66, 56] width 6 height 10
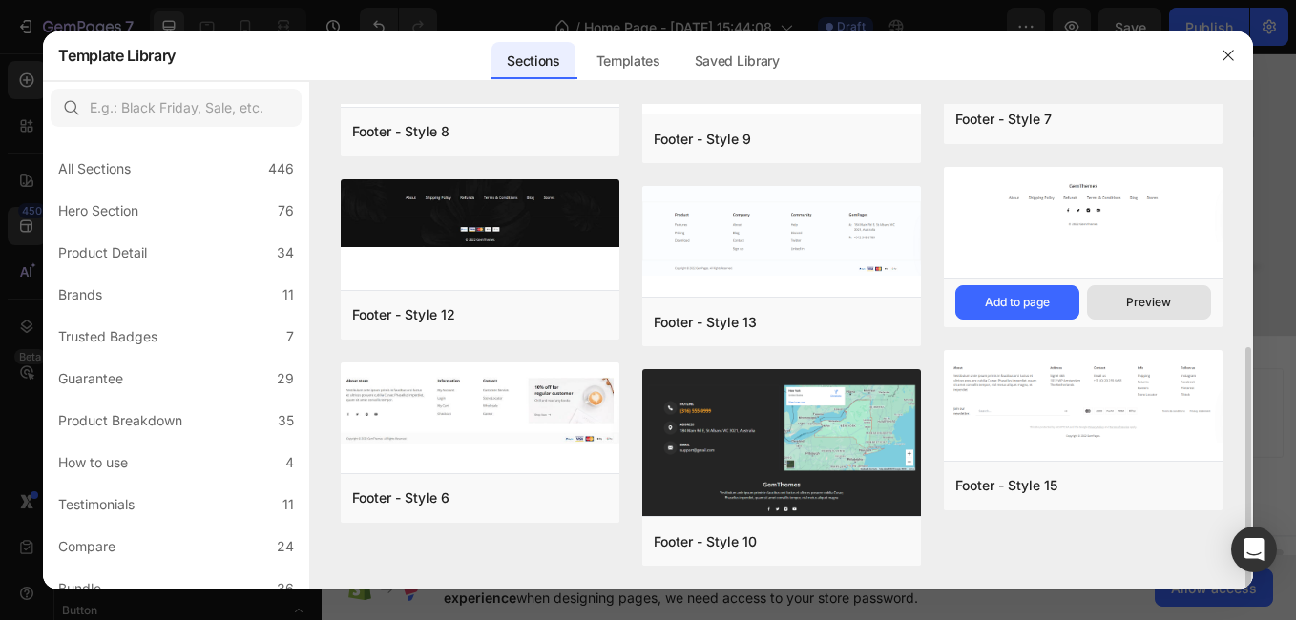
click at [1141, 304] on div "Preview" at bounding box center [1148, 302] width 45 height 17
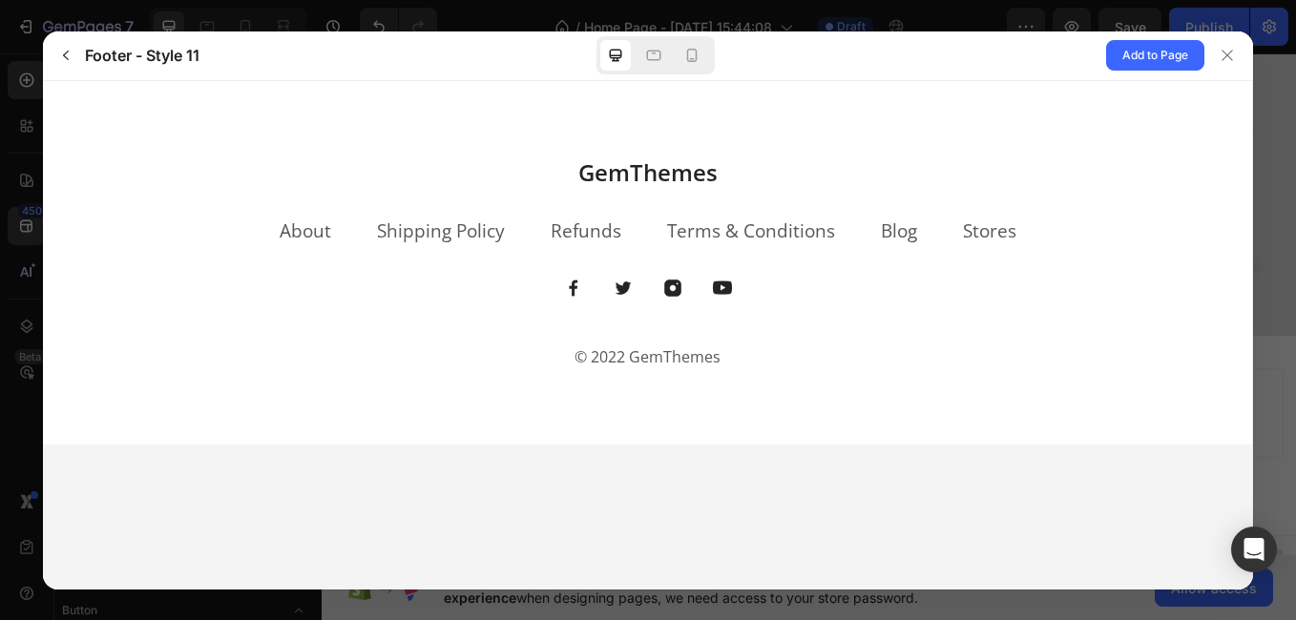
scroll to position [0, 0]
click at [60, 52] on icon "button" at bounding box center [65, 55] width 15 height 15
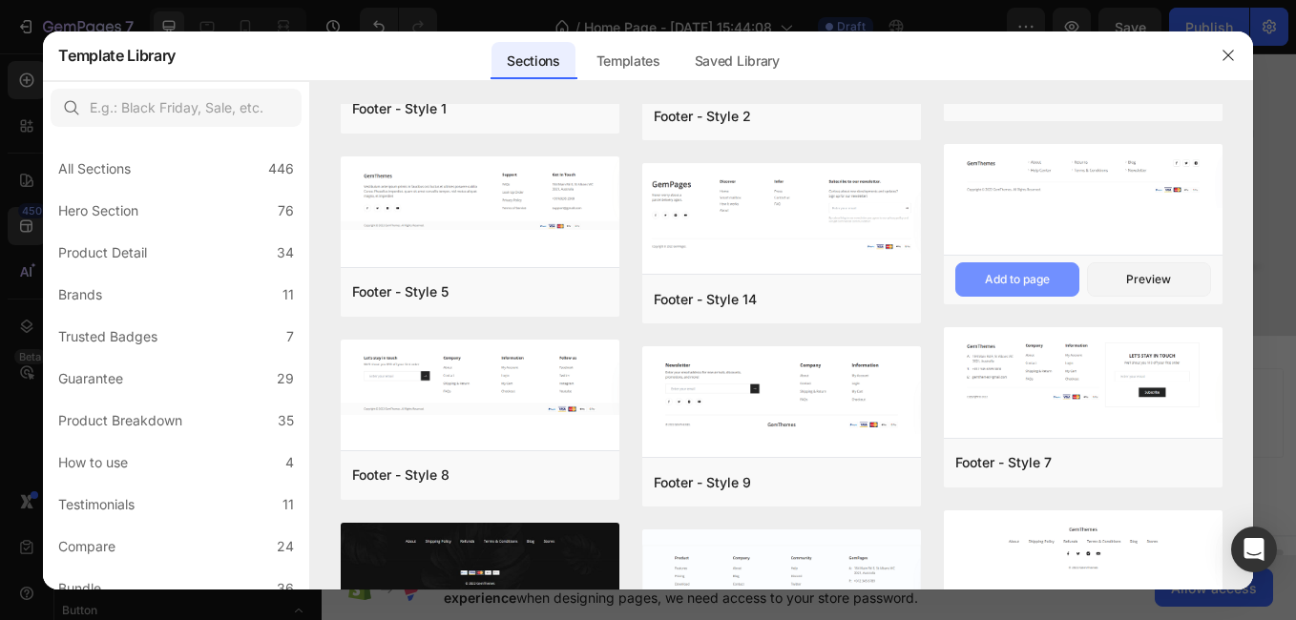
scroll to position [487, 0]
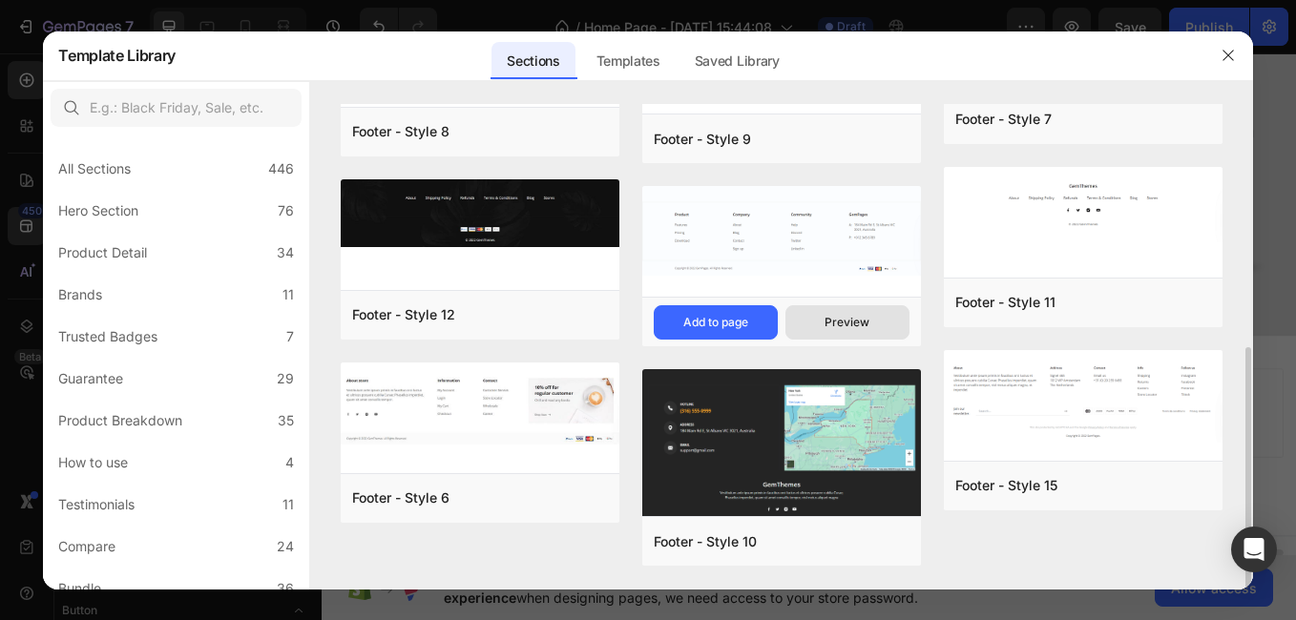
click at [807, 324] on button "Preview" at bounding box center [848, 322] width 124 height 34
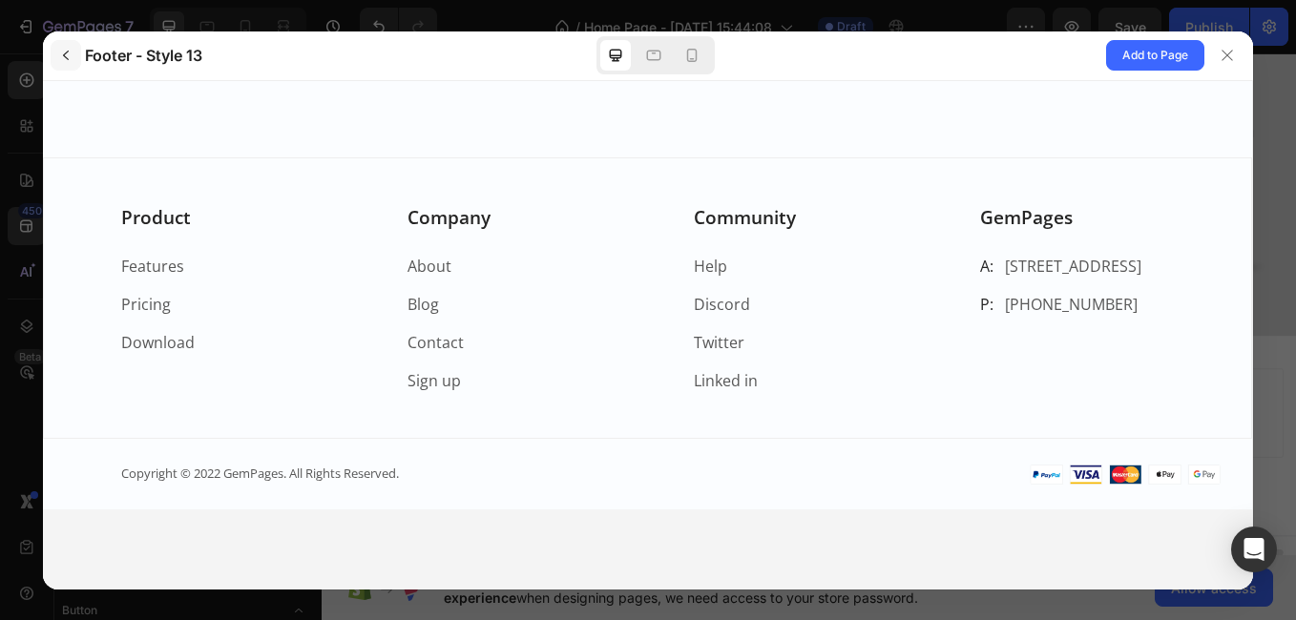
scroll to position [0, 0]
click at [68, 50] on icon "button" at bounding box center [65, 55] width 15 height 15
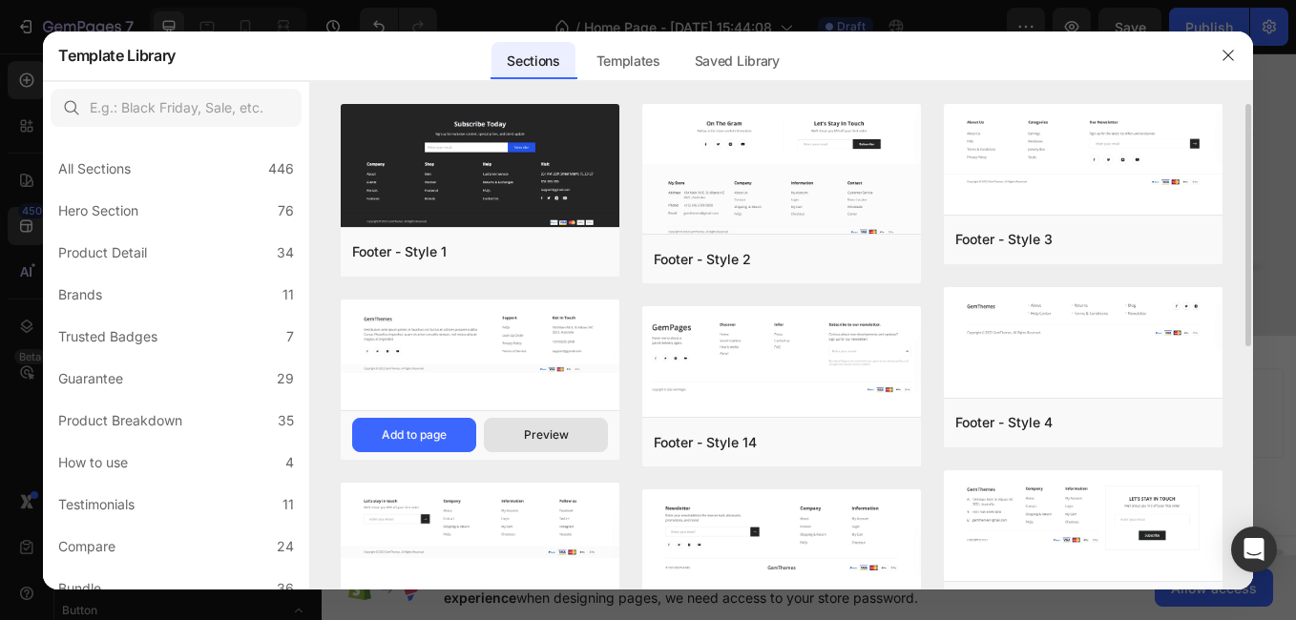
click at [569, 435] on button "Preview" at bounding box center [546, 435] width 124 height 34
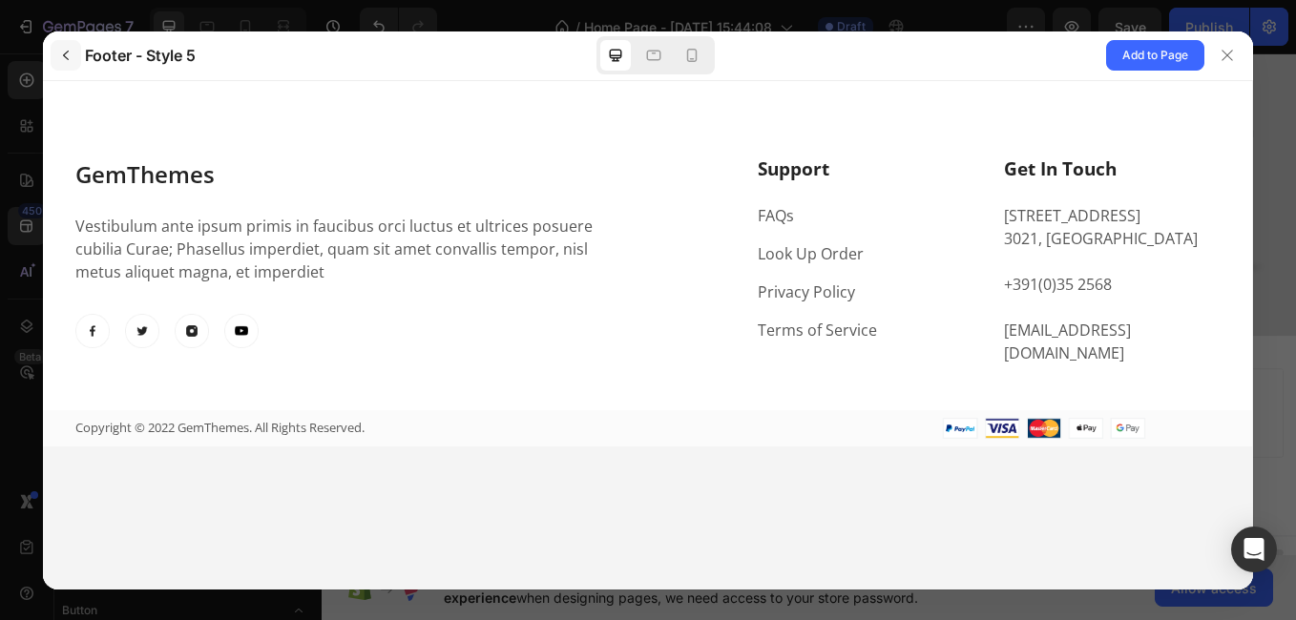
click at [68, 53] on icon "button" at bounding box center [65, 55] width 15 height 15
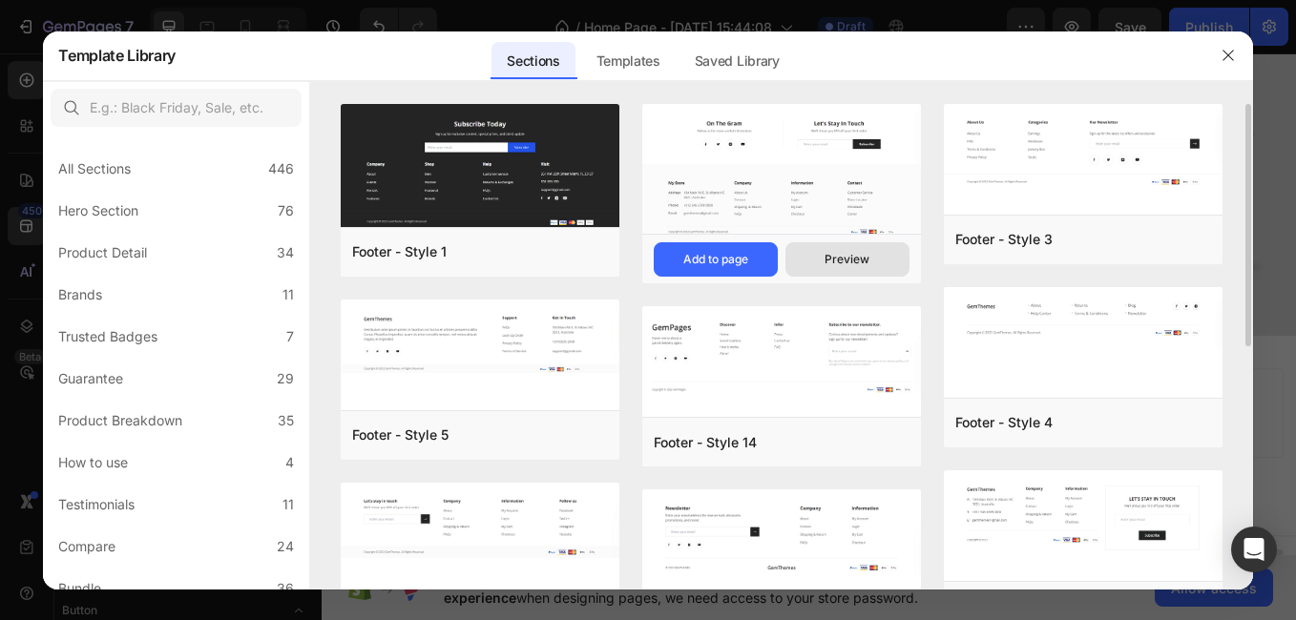
click at [840, 267] on div "Preview" at bounding box center [847, 259] width 45 height 17
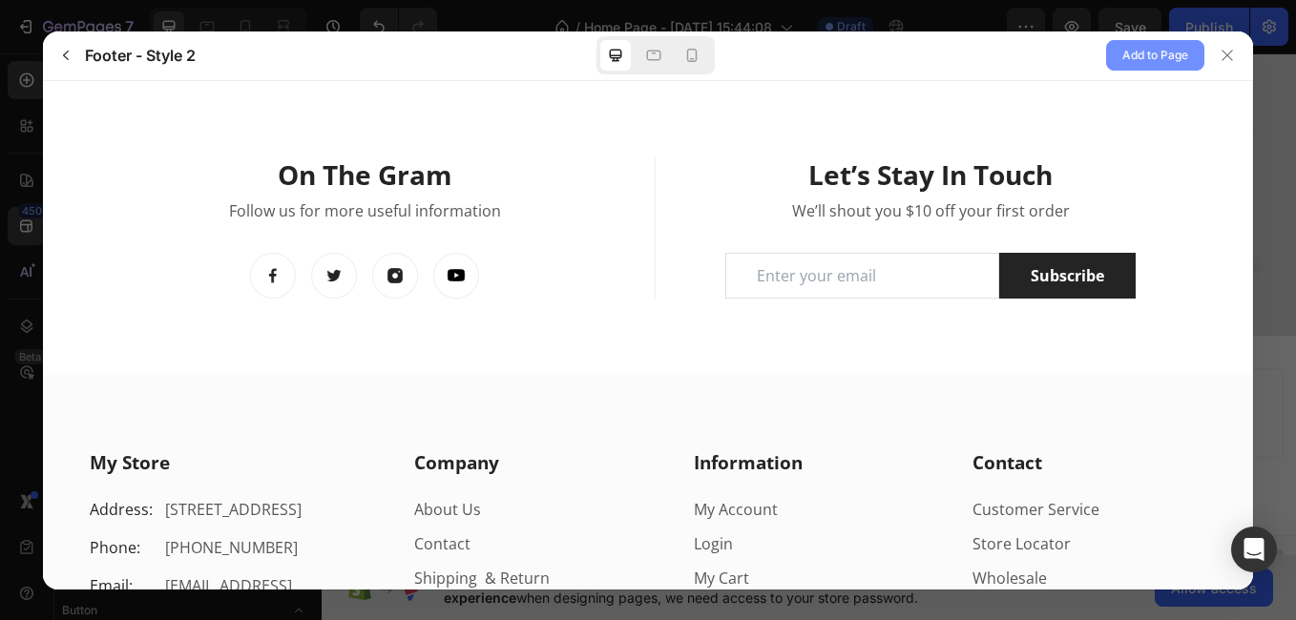
click at [1165, 53] on span "Add to Page" at bounding box center [1155, 55] width 66 height 23
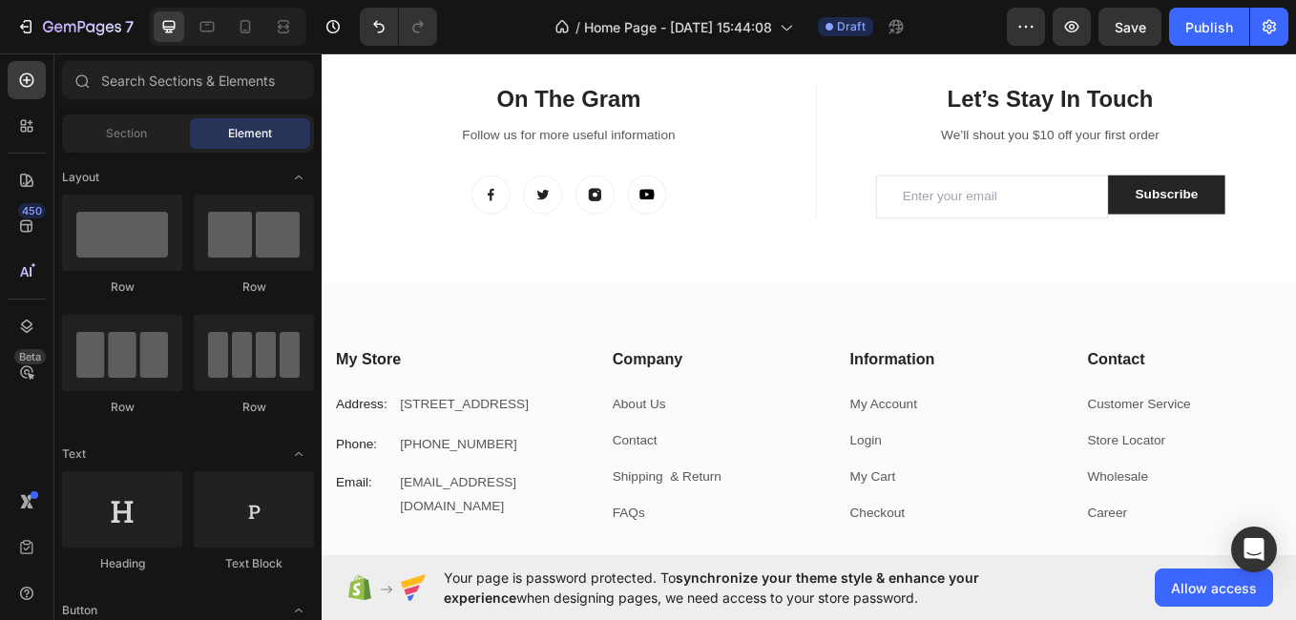
scroll to position [2008, 0]
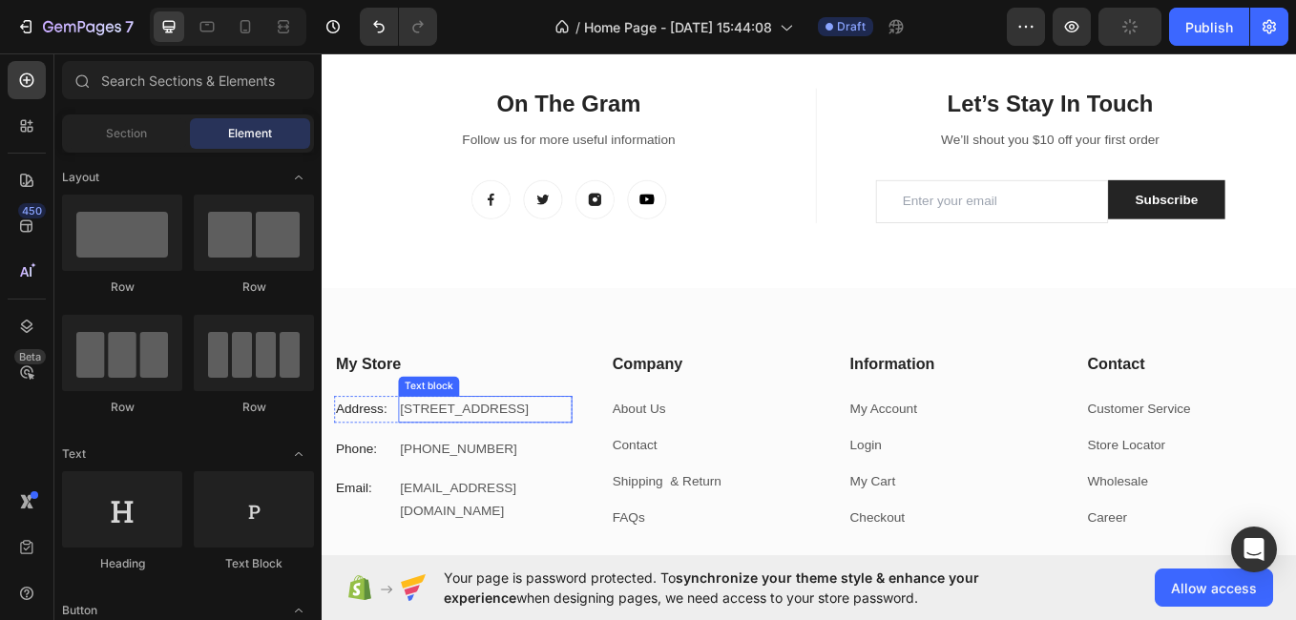
click at [562, 486] on p "184 Main Rd E, St Albans VIC 3021, Australia" at bounding box center [512, 472] width 199 height 28
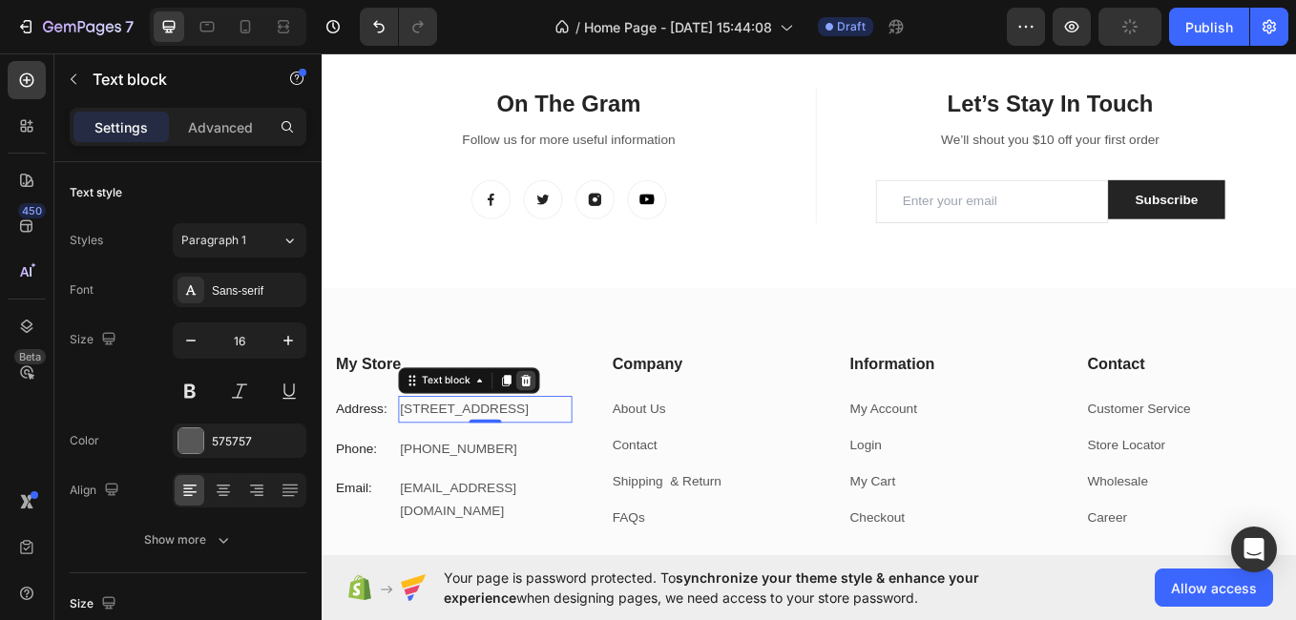
click at [560, 440] on icon at bounding box center [561, 437] width 12 height 13
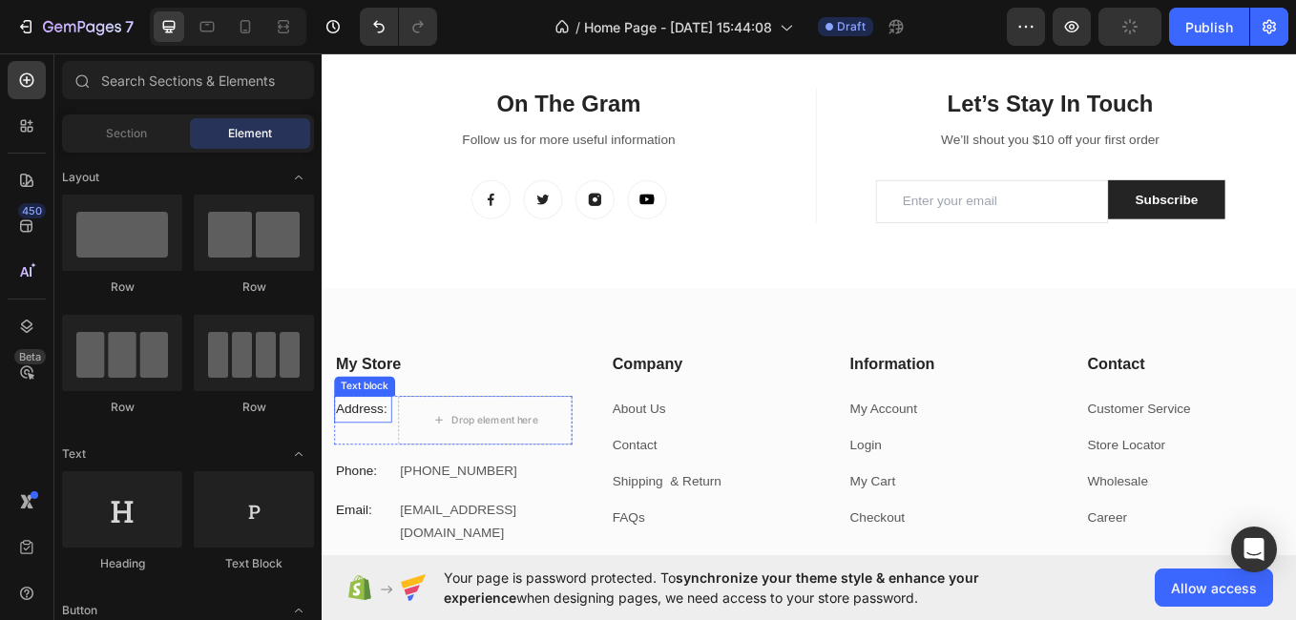
click at [396, 465] on p "Address:" at bounding box center [370, 472] width 64 height 28
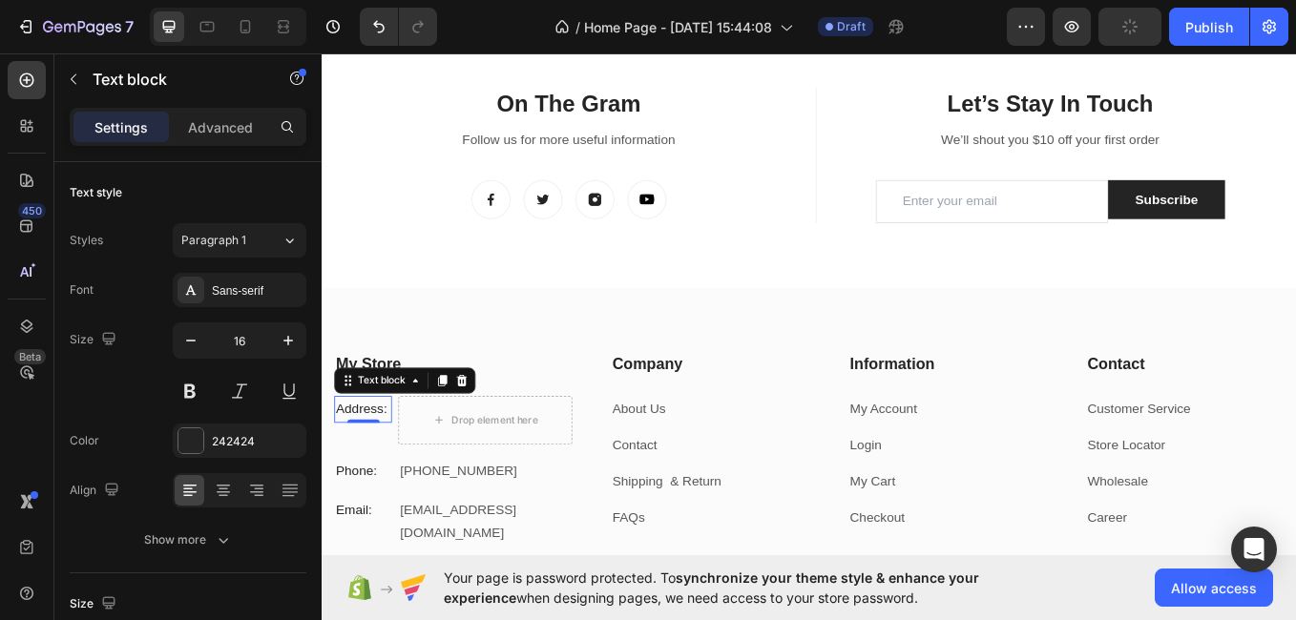
click at [396, 468] on p "Address:" at bounding box center [370, 472] width 64 height 28
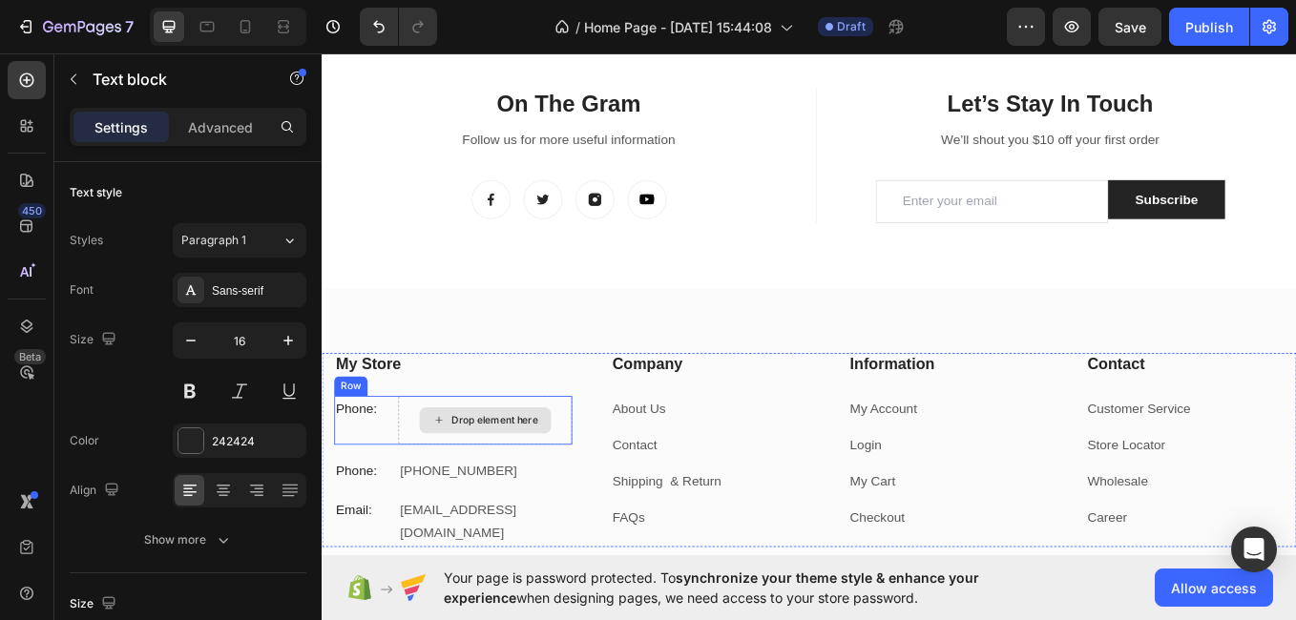
click at [437, 471] on div "Drop element here" at bounding box center [513, 485] width 155 height 31
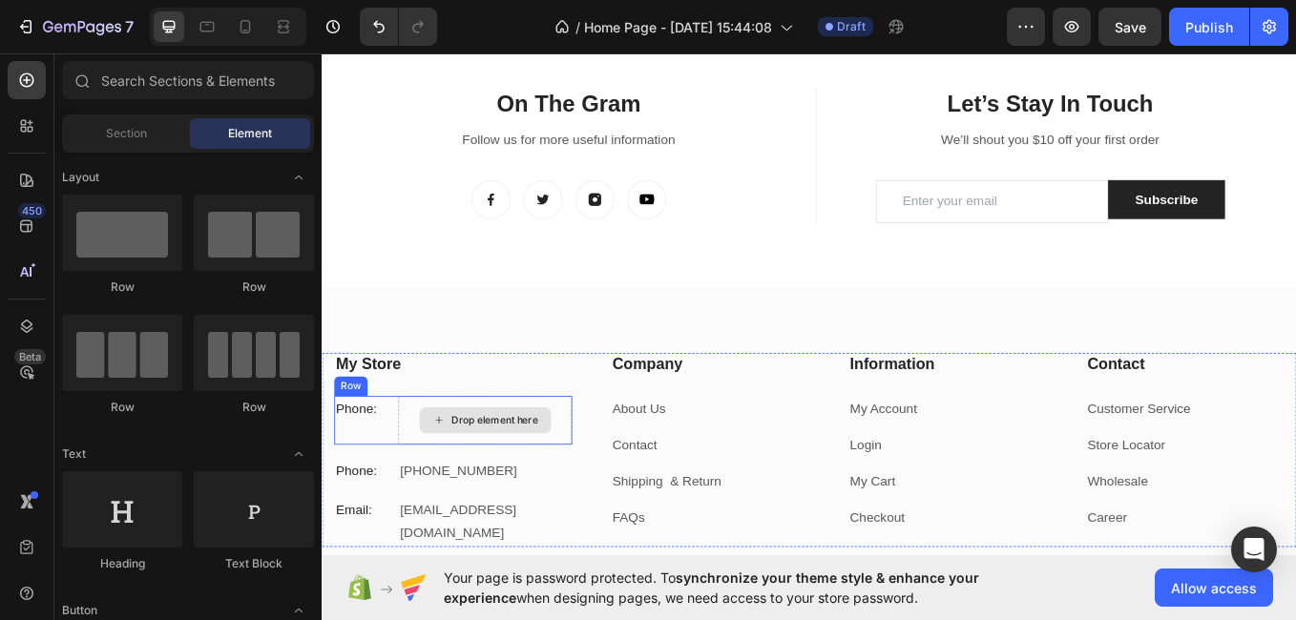
click at [422, 469] on div "Drop element here" at bounding box center [512, 484] width 203 height 57
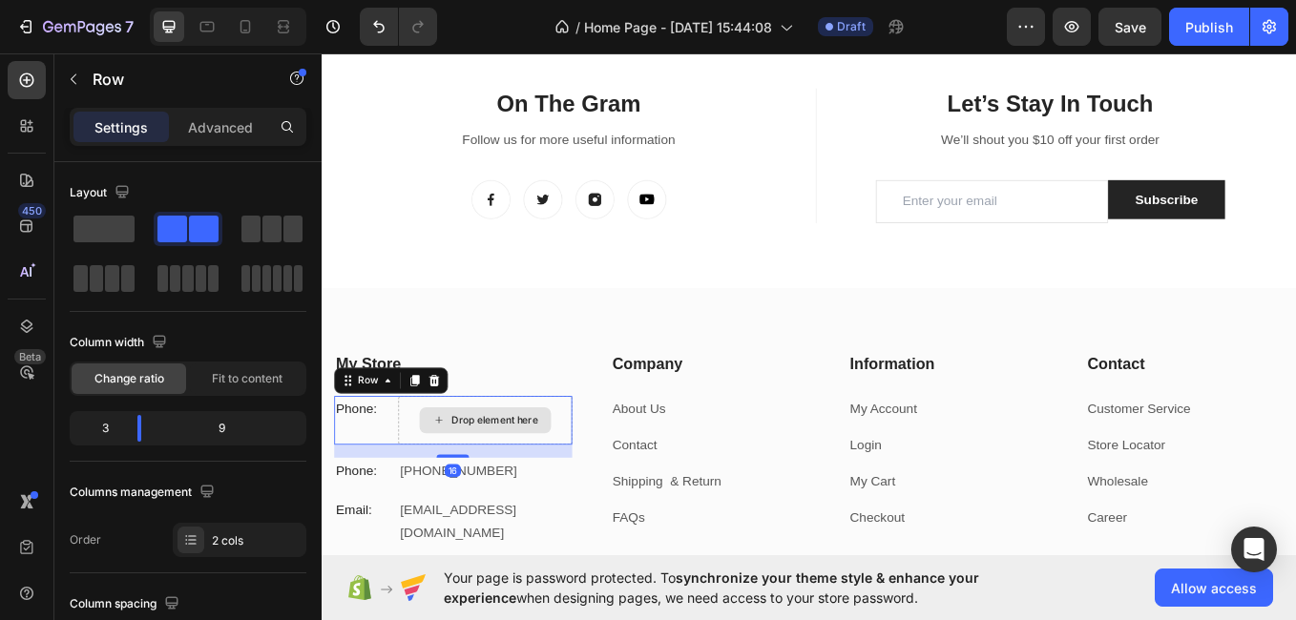
click at [463, 478] on icon at bounding box center [458, 484] width 15 height 16
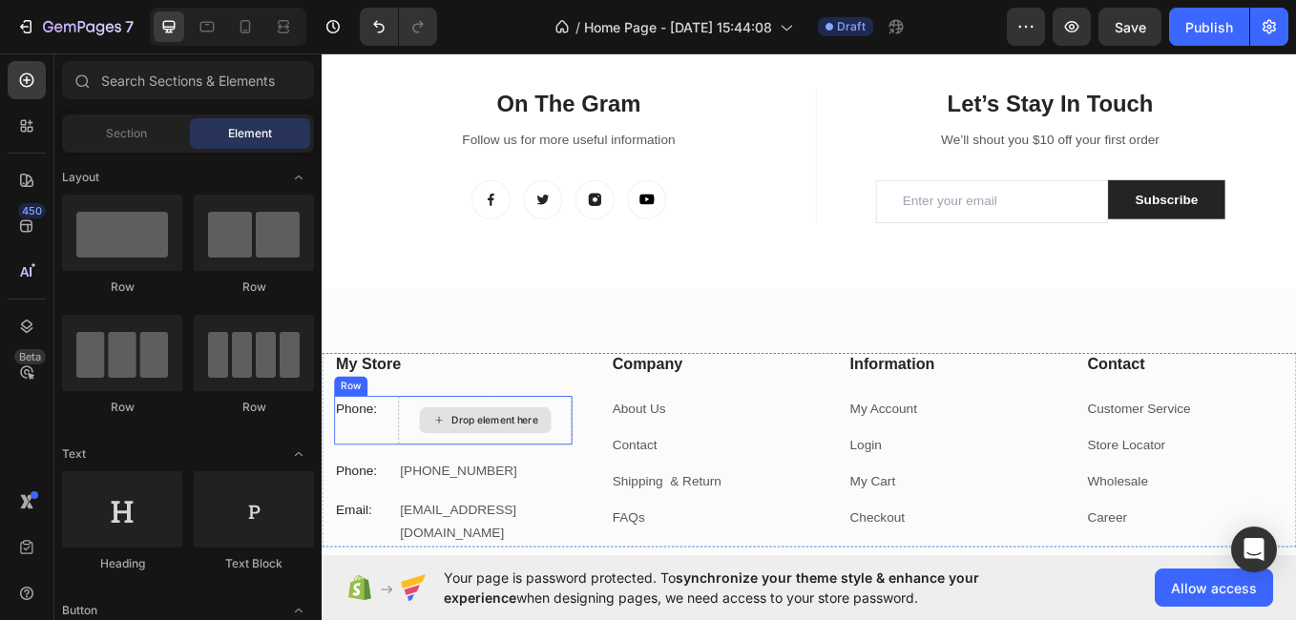
click at [456, 477] on icon at bounding box center [458, 484] width 15 height 16
click at [419, 460] on div "Drop element here" at bounding box center [512, 484] width 203 height 57
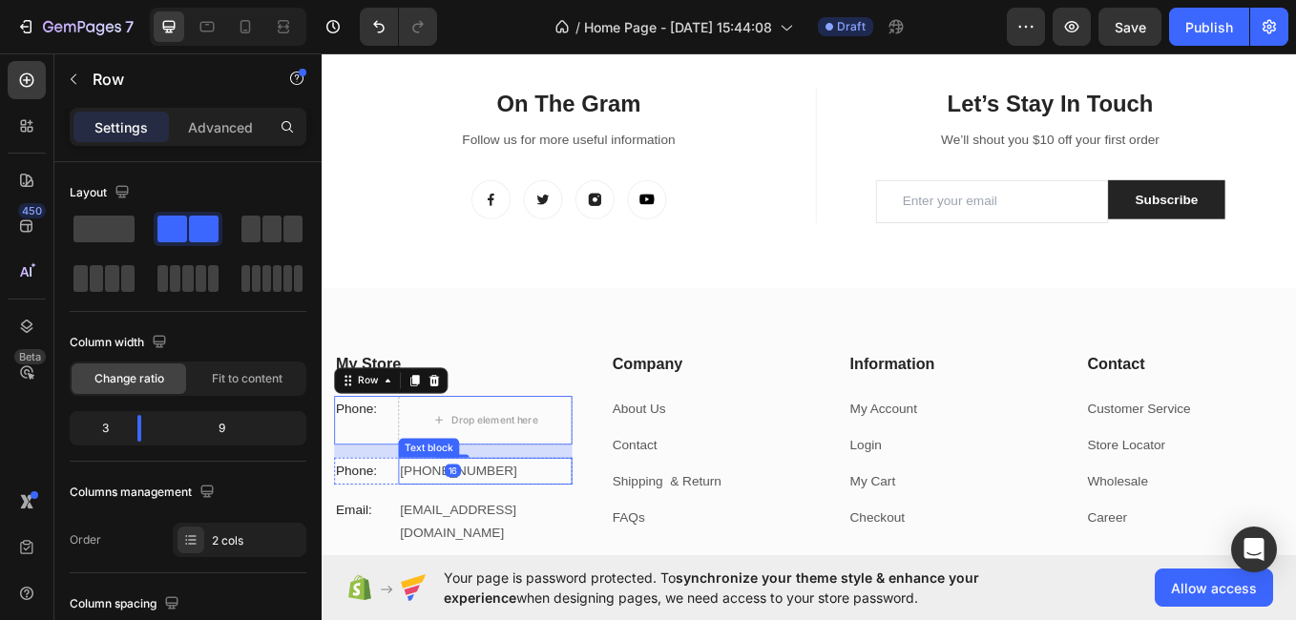
click at [418, 547] on p "+012 345 6789 0000" at bounding box center [512, 545] width 199 height 28
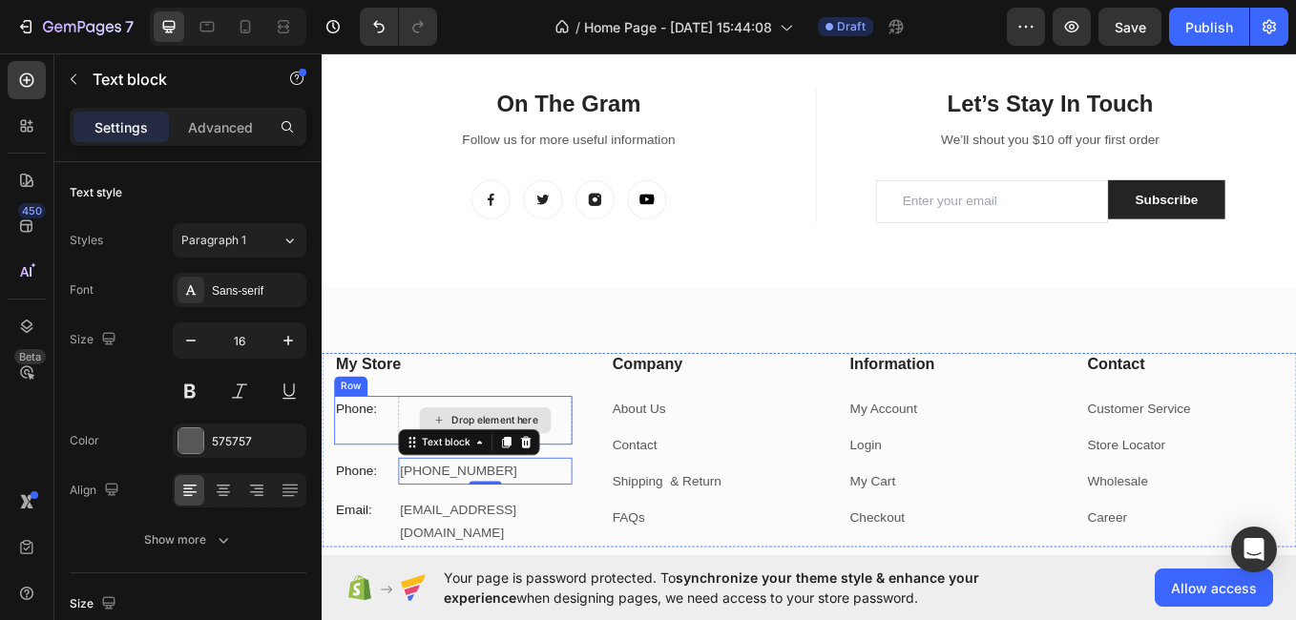
click at [434, 461] on div "Drop element here" at bounding box center [512, 484] width 203 height 57
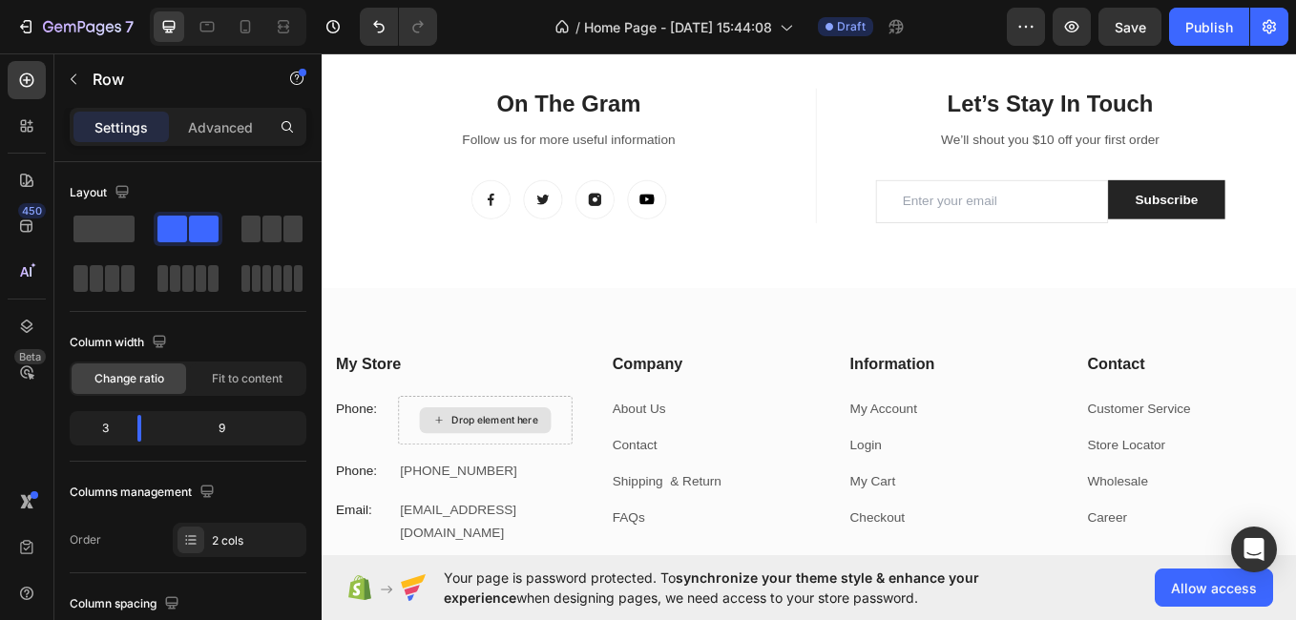
click at [458, 474] on div "Drop element here" at bounding box center [513, 485] width 155 height 31
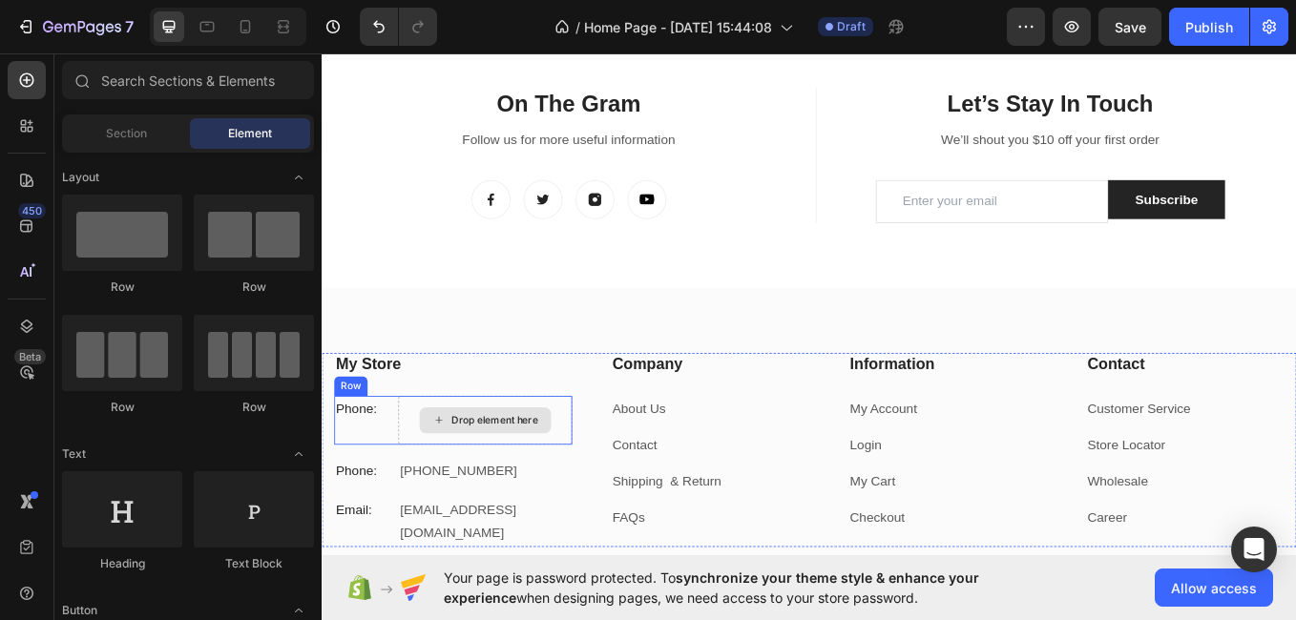
click at [572, 473] on div "Drop element here" at bounding box center [513, 485] width 155 height 31
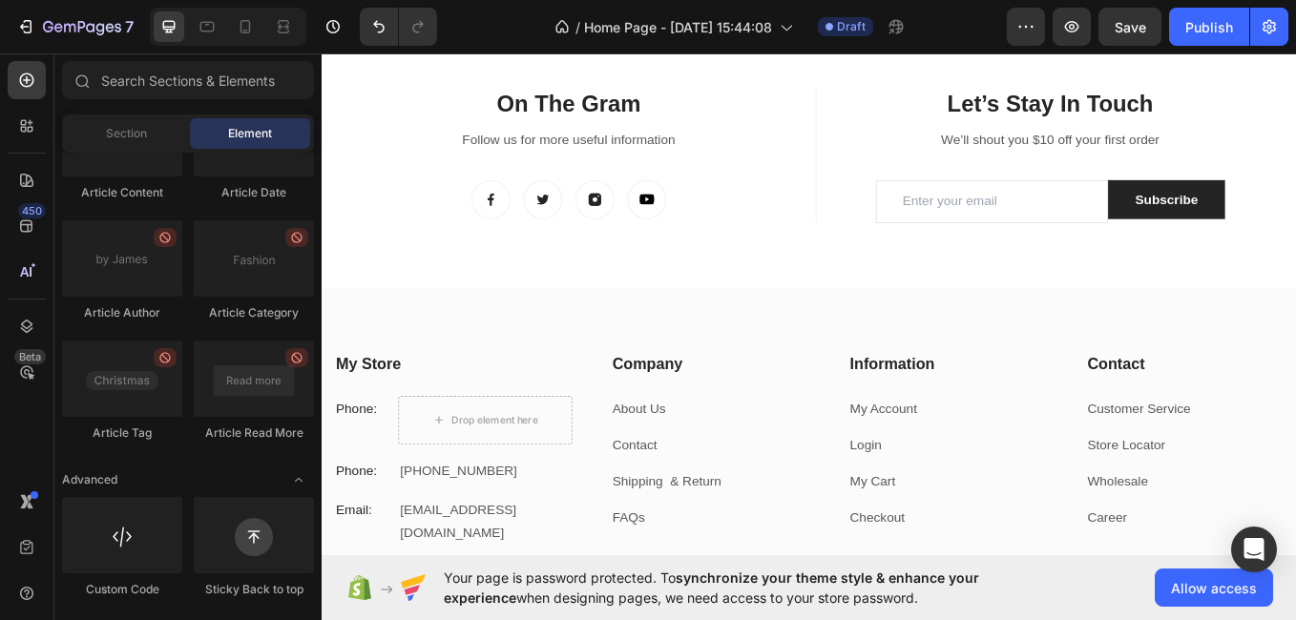
drag, startPoint x: 315, startPoint y: 361, endPoint x: 299, endPoint y: 248, distance: 113.8
click at [299, 248] on div "Layout Row Row Row Row Text Heading Text Block Button Button Button Media Image…" at bounding box center [187, 384] width 267 height 463
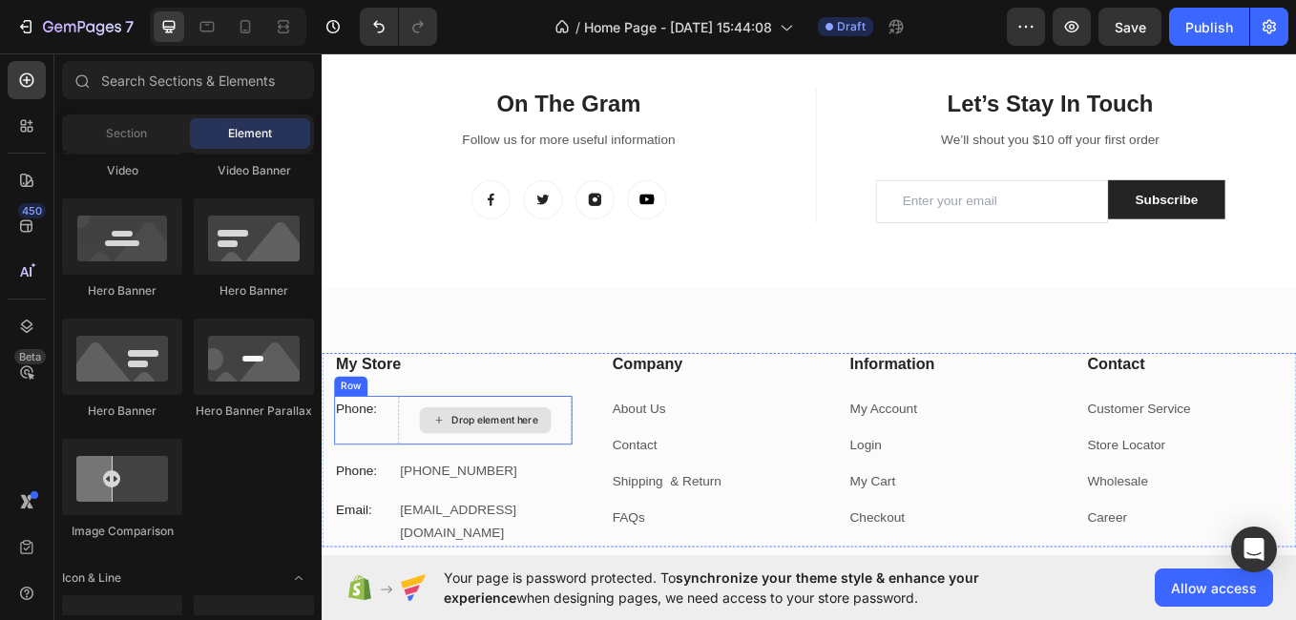
click at [422, 457] on div "Drop element here" at bounding box center [512, 484] width 203 height 57
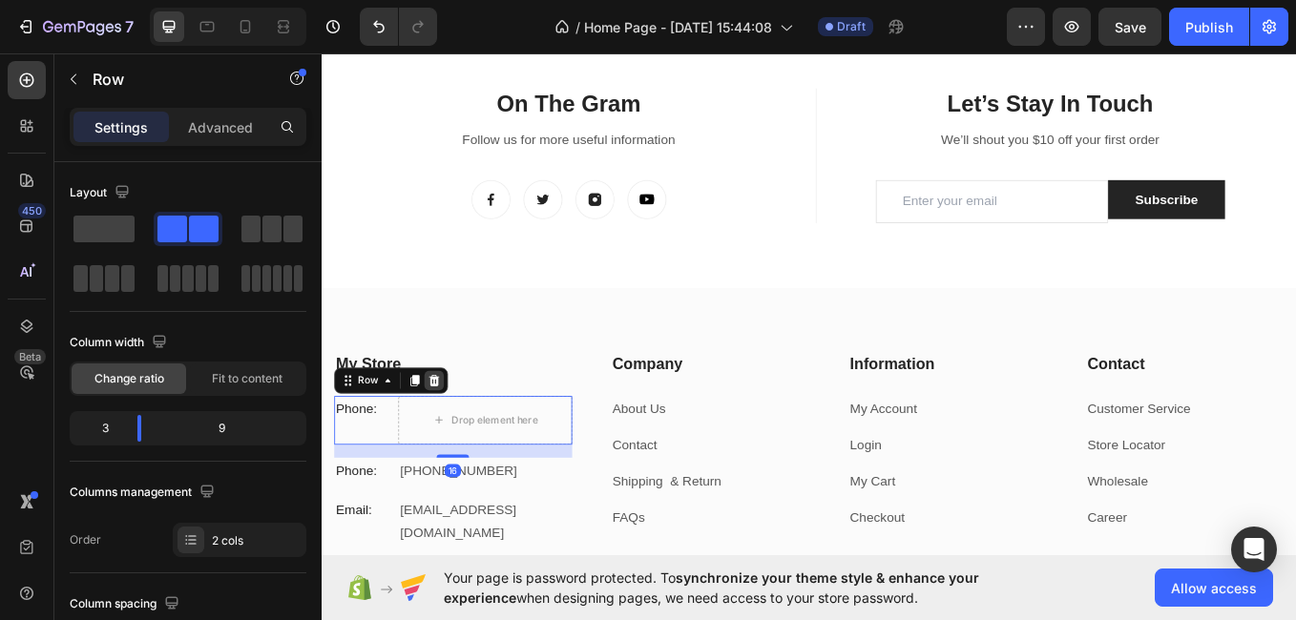
click at [456, 431] on icon at bounding box center [453, 437] width 15 height 15
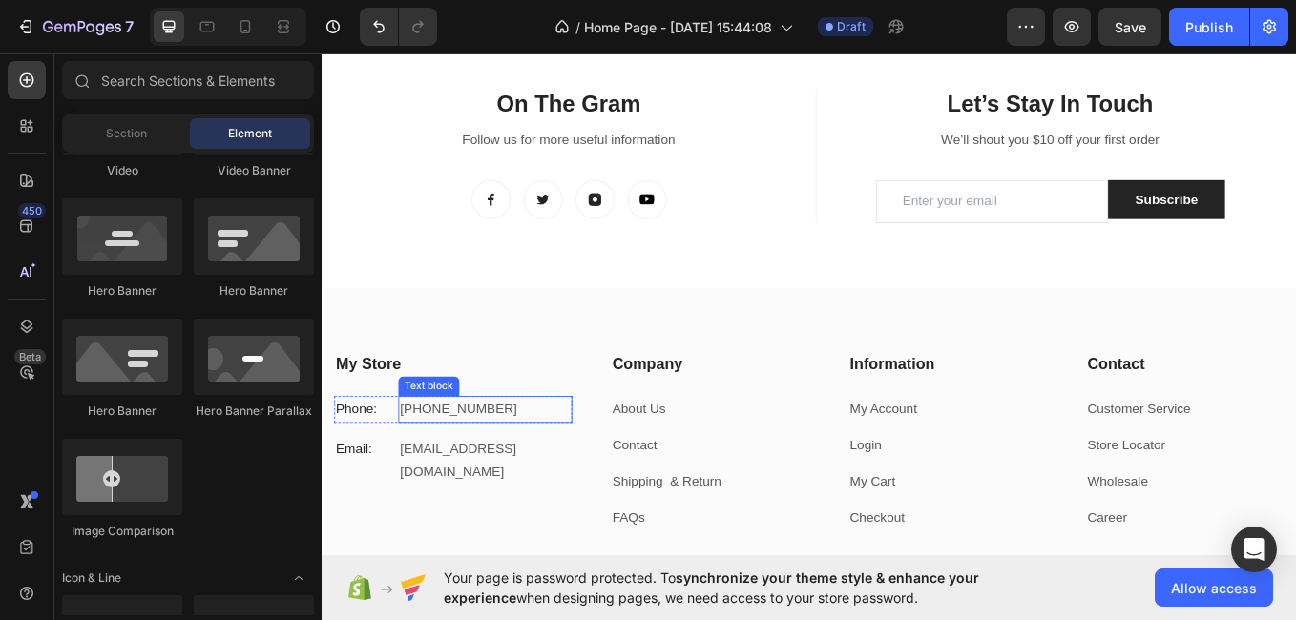
click at [566, 466] on p "+012 345 6789 0000" at bounding box center [512, 472] width 199 height 28
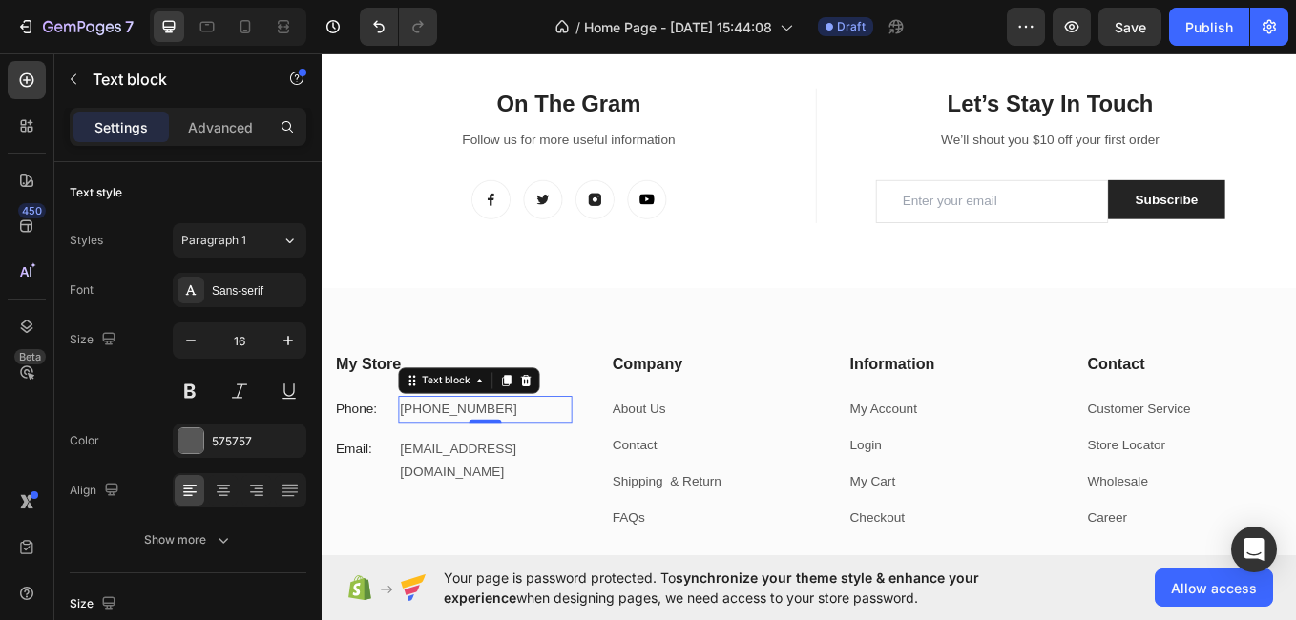
click at [566, 466] on p "+012 345 6789 0000" at bounding box center [512, 472] width 199 height 28
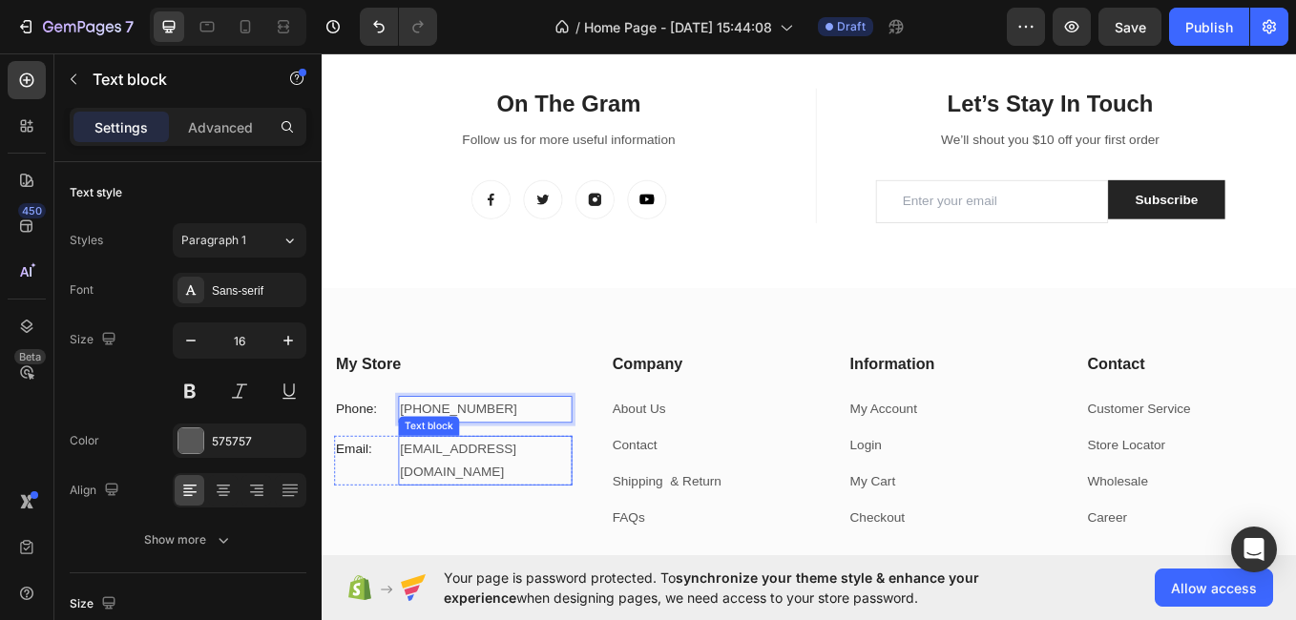
click at [588, 517] on p "gemthemes@gmail.com" at bounding box center [512, 532] width 199 height 55
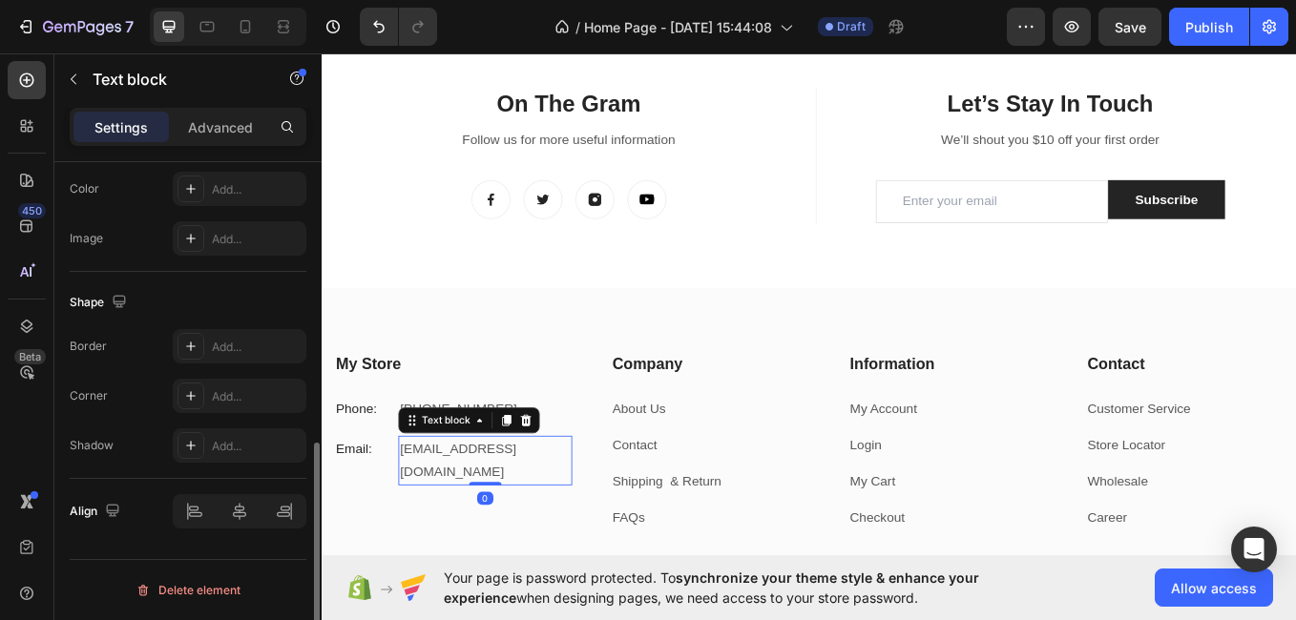
click at [578, 517] on p "gemthemes@gmail.com" at bounding box center [512, 532] width 199 height 55
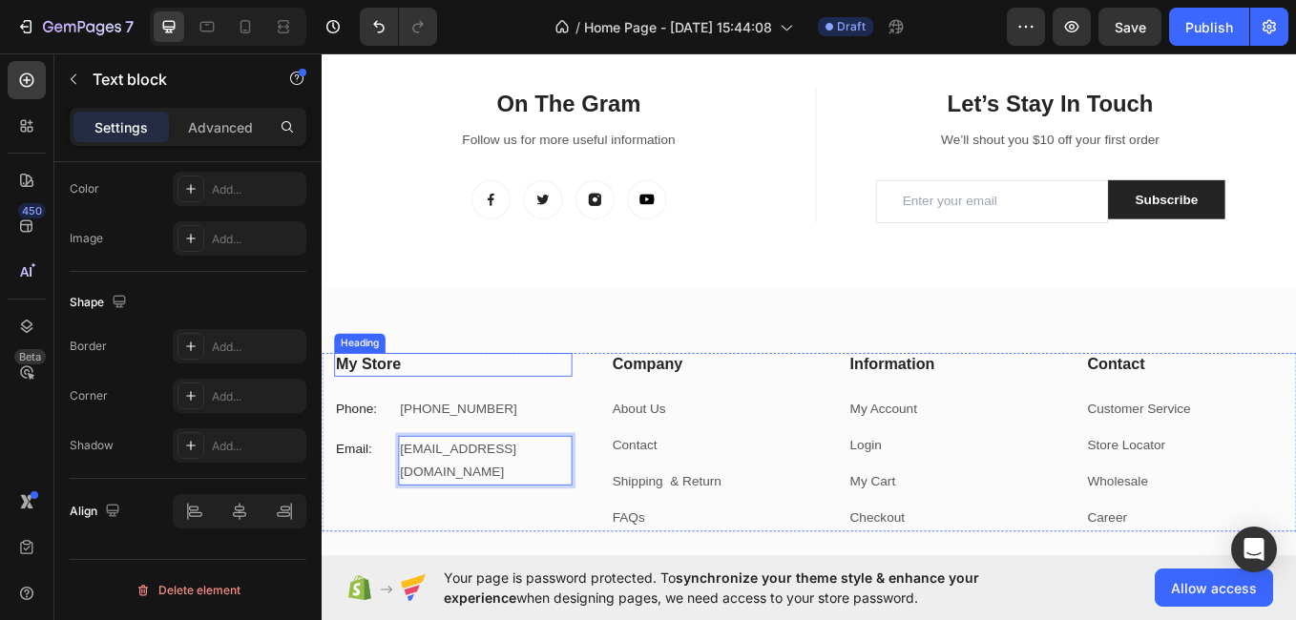
click at [434, 414] on p "My Store" at bounding box center [476, 420] width 276 height 24
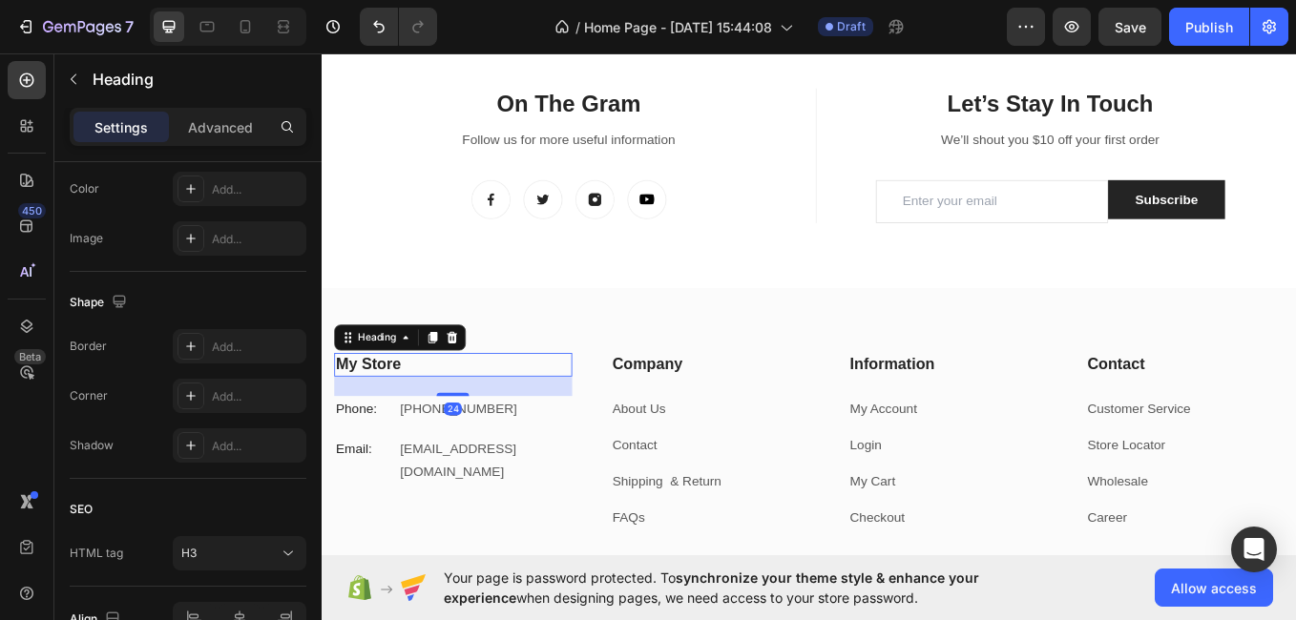
scroll to position [0, 0]
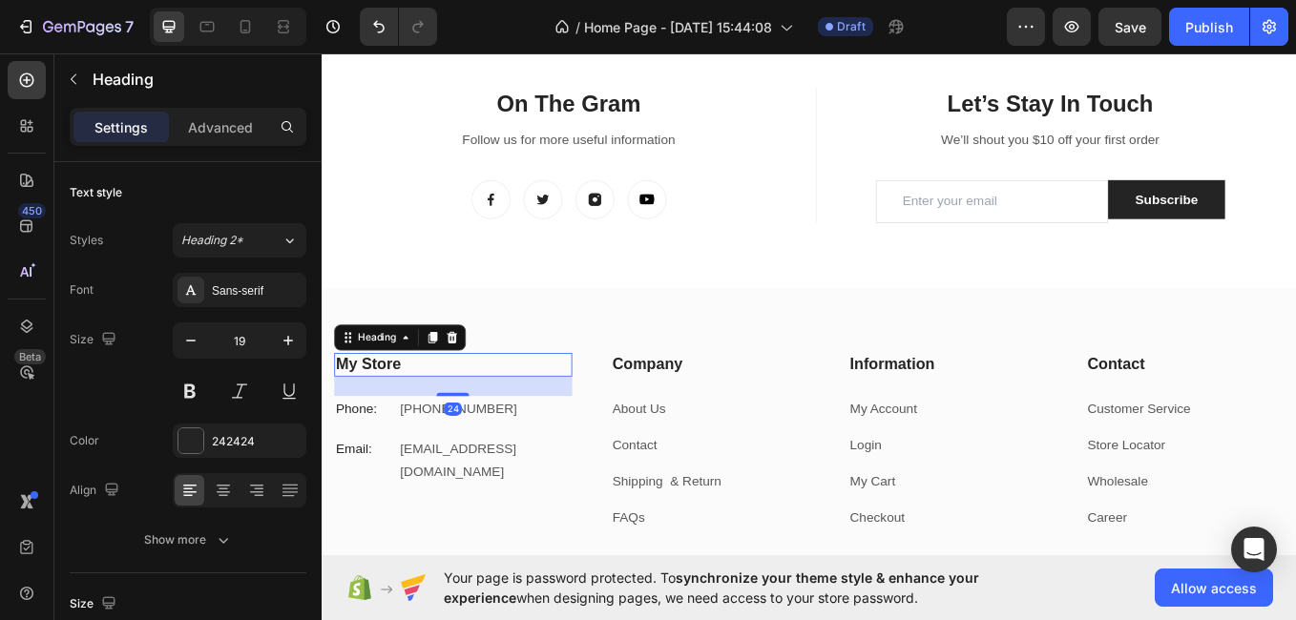
click at [434, 414] on p "My Store" at bounding box center [476, 420] width 276 height 24
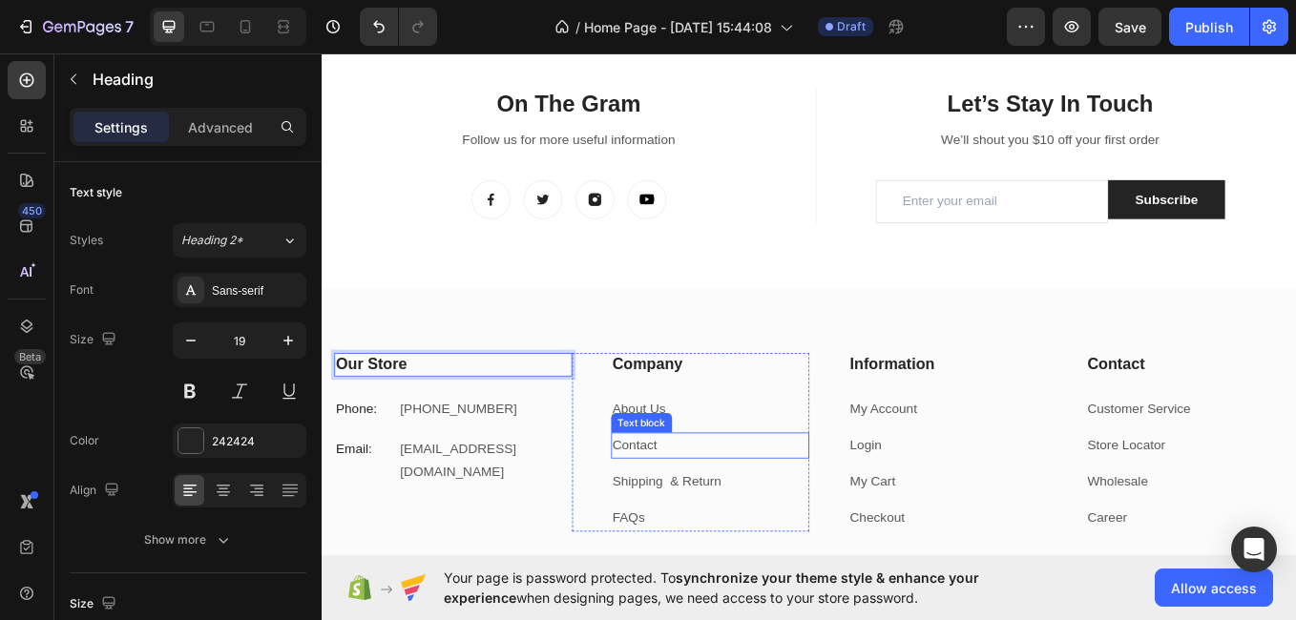
click at [720, 514] on p "Contact" at bounding box center [778, 515] width 230 height 28
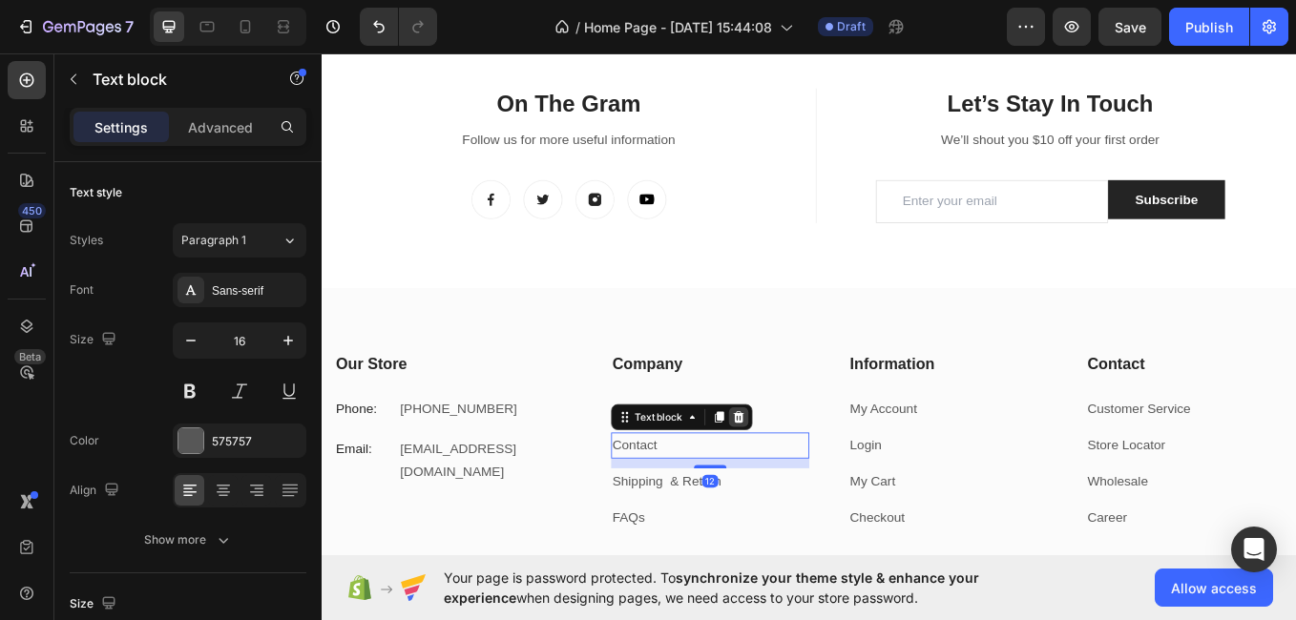
click at [807, 485] on icon at bounding box center [811, 479] width 12 height 13
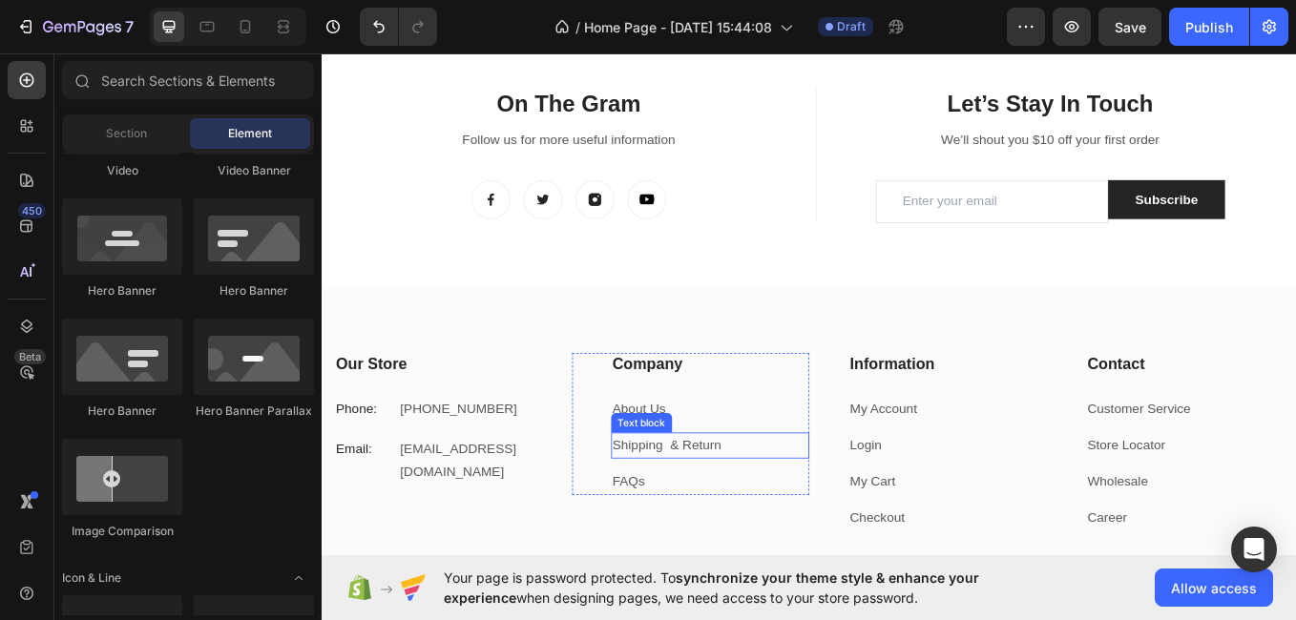
click at [805, 509] on p "Shipping & Return" at bounding box center [778, 515] width 230 height 28
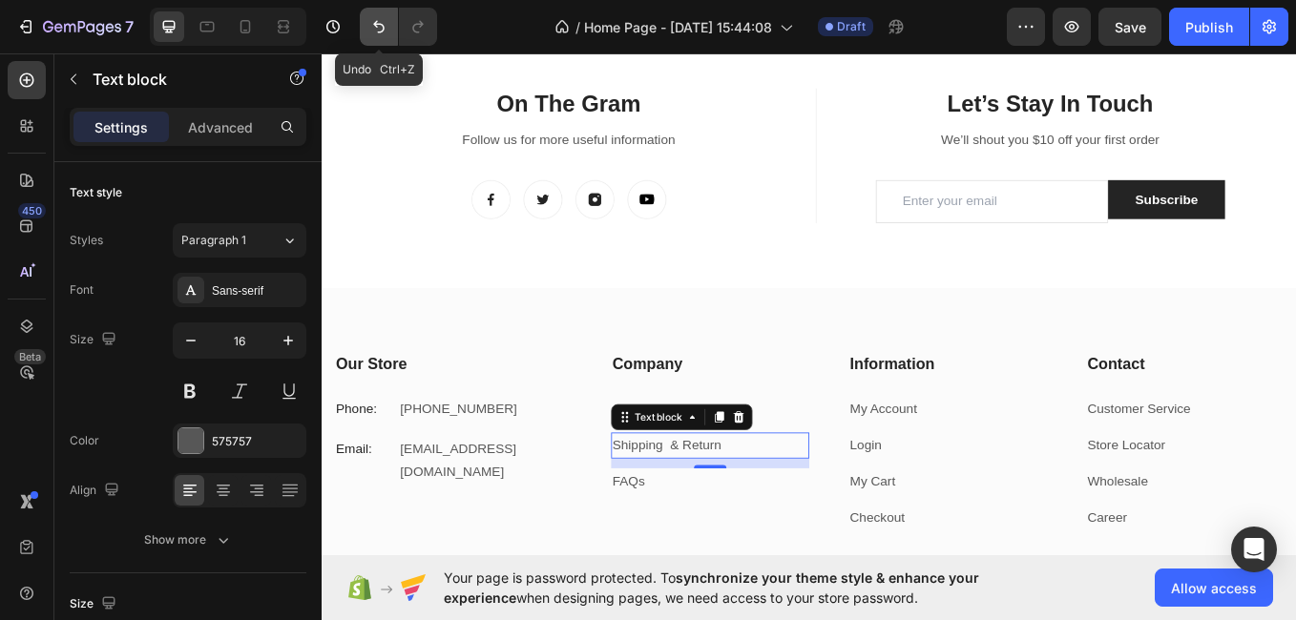
click at [374, 20] on icon "Undo/Redo" at bounding box center [378, 26] width 19 height 19
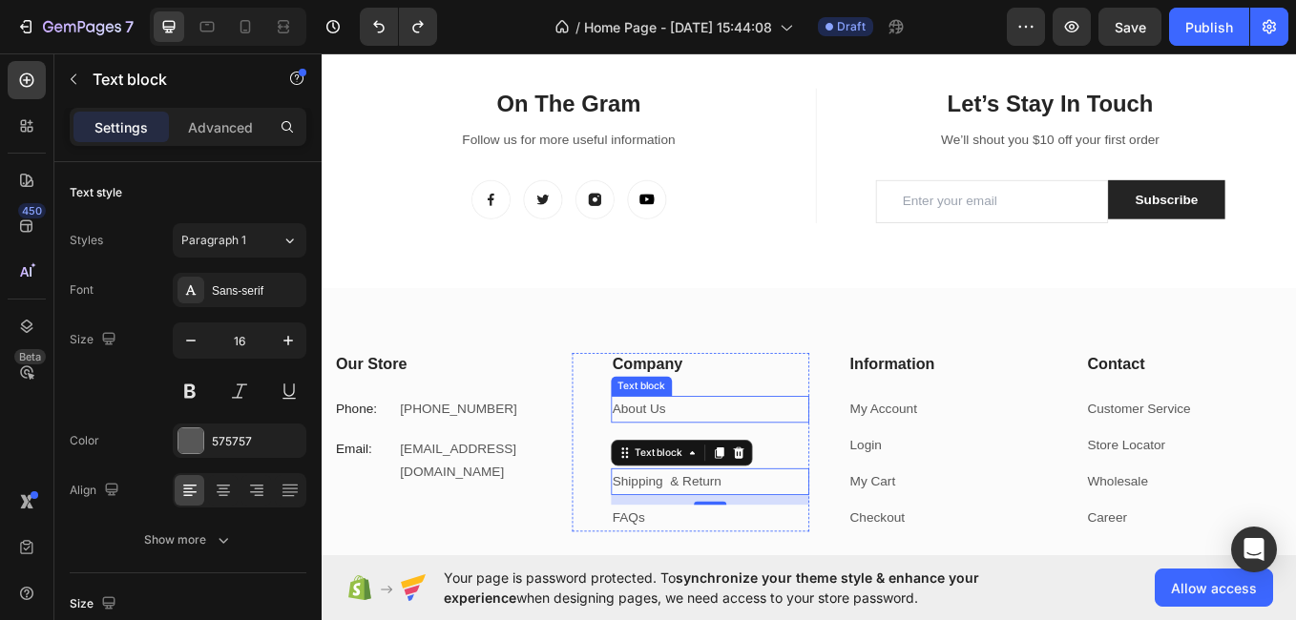
click at [838, 460] on p "About Us" at bounding box center [778, 472] width 230 height 28
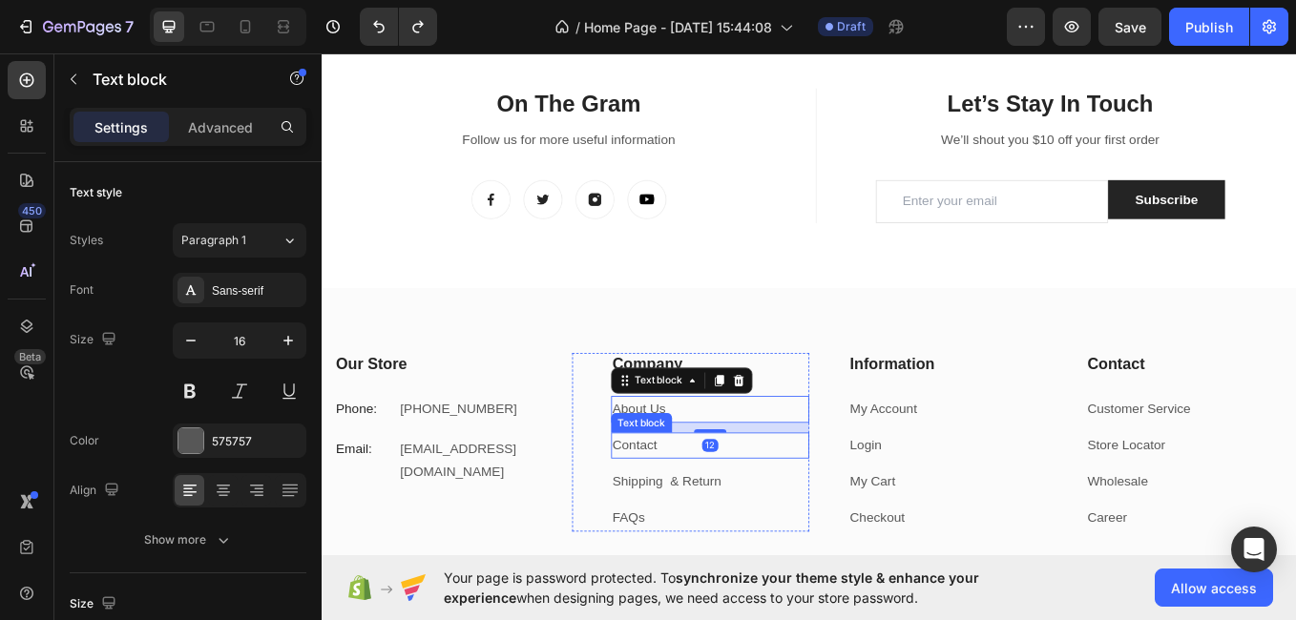
click at [706, 513] on link "Contact" at bounding box center [689, 514] width 52 height 16
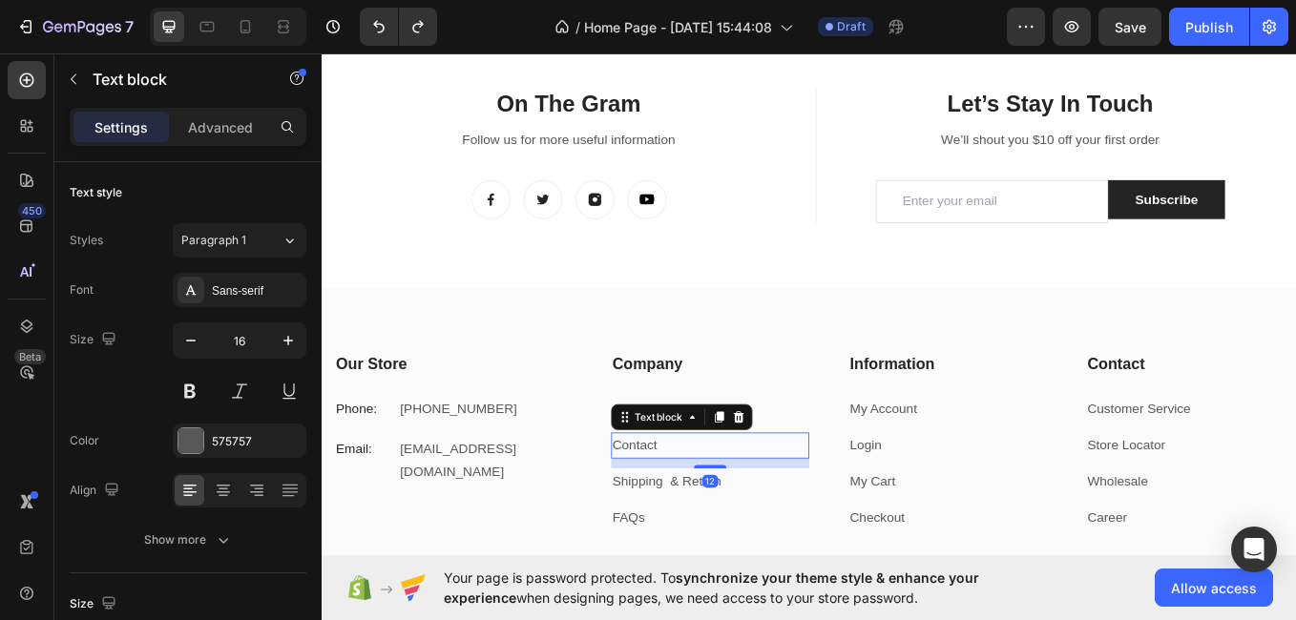
click at [729, 512] on p "Contact" at bounding box center [778, 515] width 230 height 28
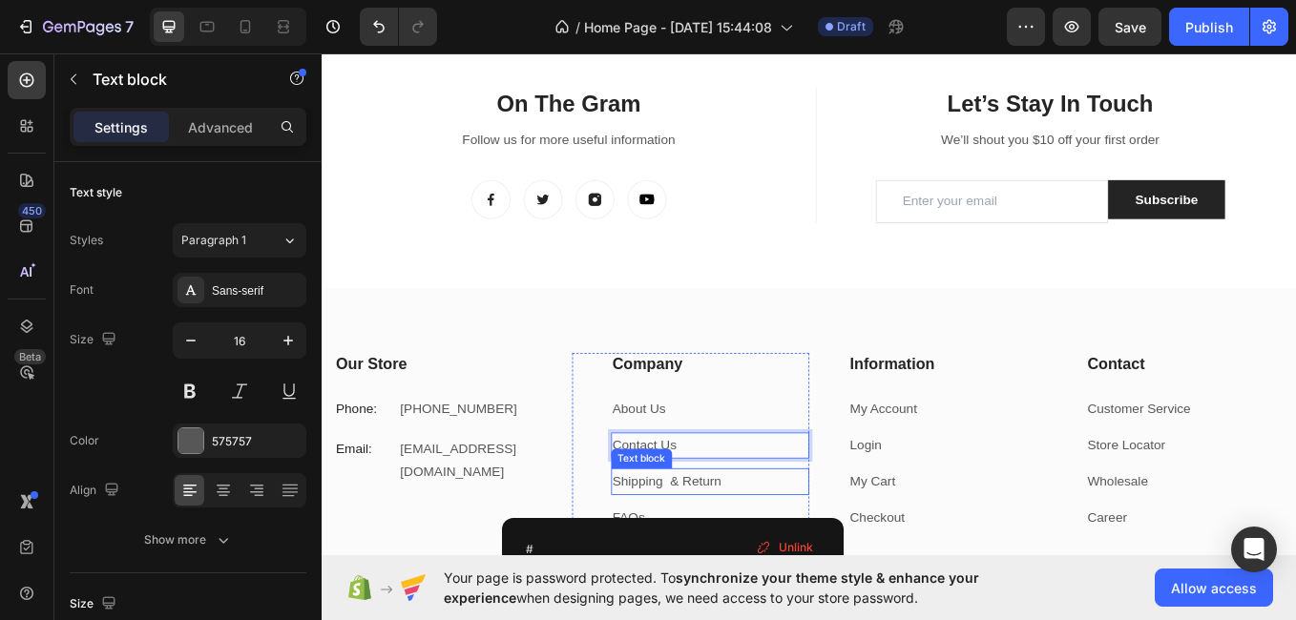
click at [830, 556] on p "Shipping & Return" at bounding box center [778, 557] width 230 height 28
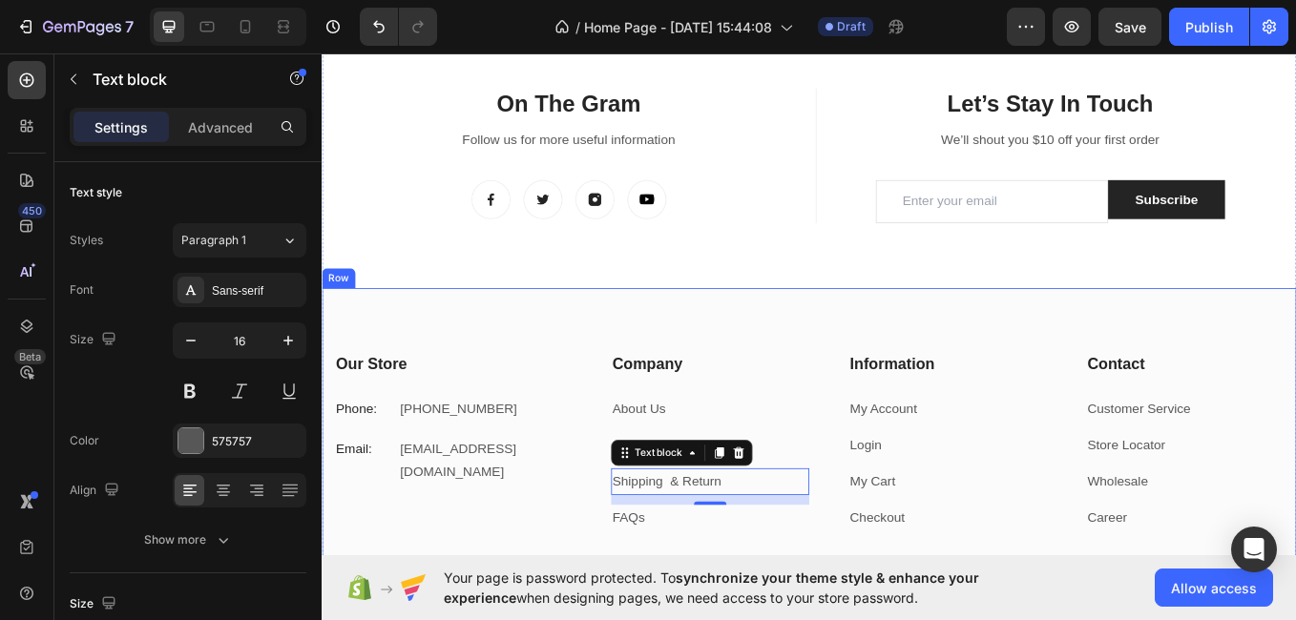
click at [808, 375] on div "Our Store Heading Phone: Text block +27 79 321 2079 Text block Row Email: Text …" at bounding box center [894, 522] width 1145 height 387
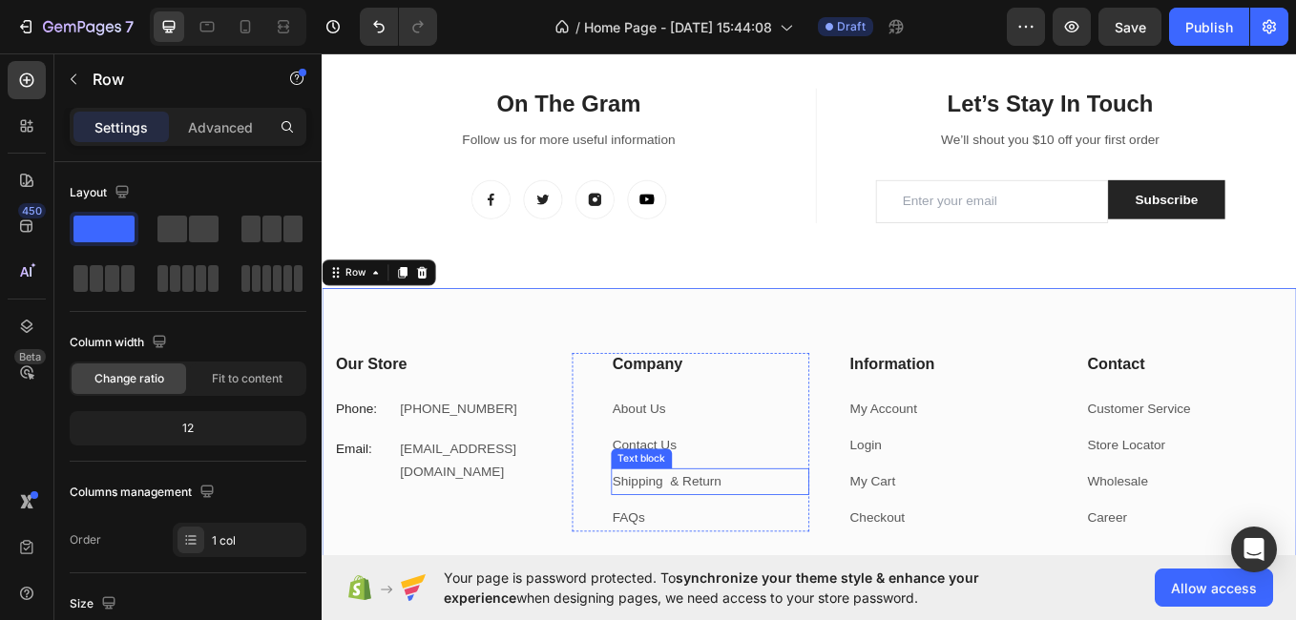
click at [804, 555] on p "Shipping & Return" at bounding box center [778, 557] width 230 height 28
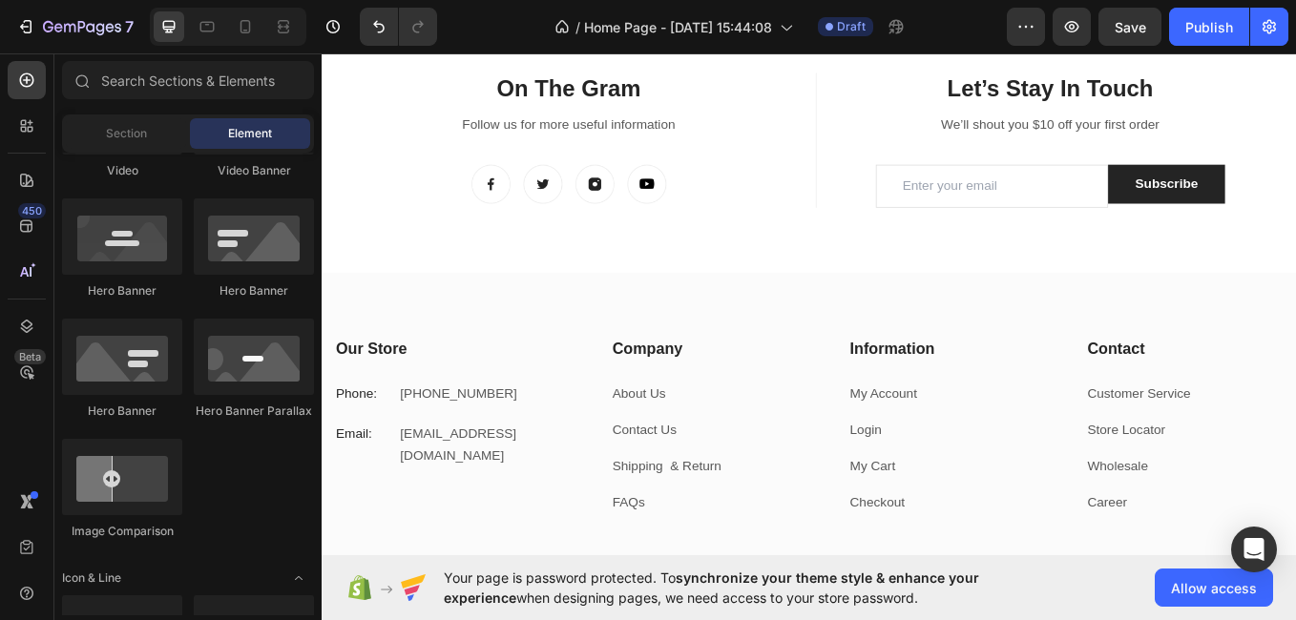
scroll to position [2145, 0]
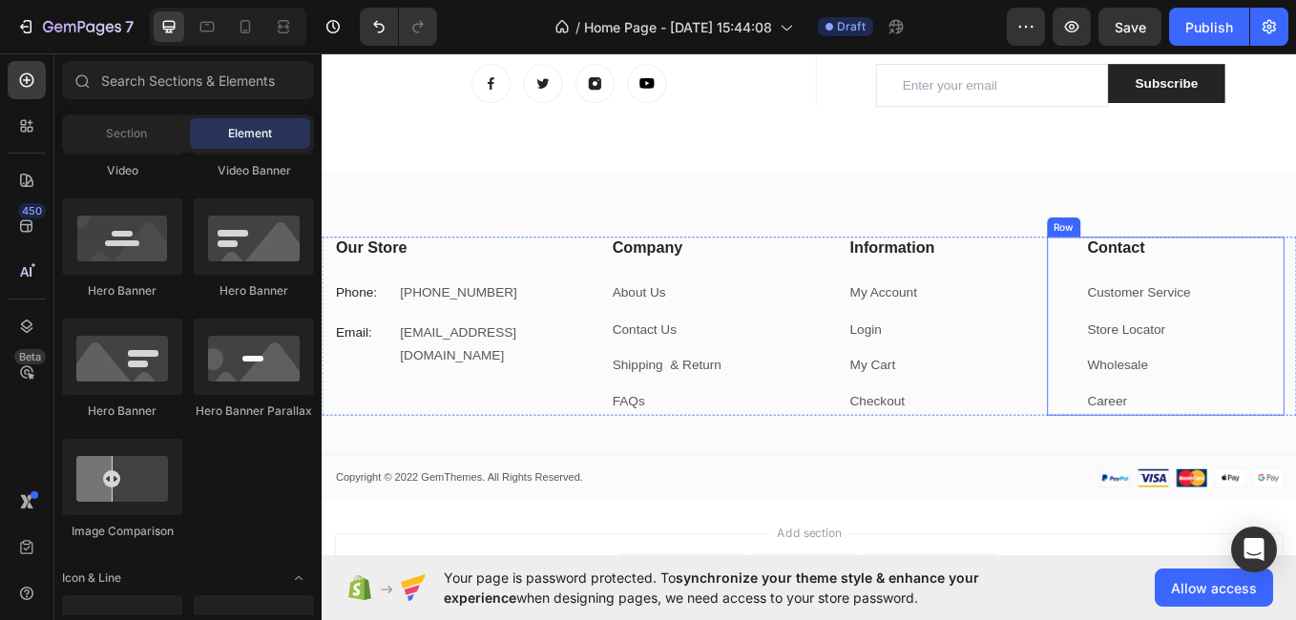
click at [1197, 350] on div "Contact Heading Customer Service Text block Store Locator Text block Wholesale …" at bounding box center [1314, 374] width 280 height 210
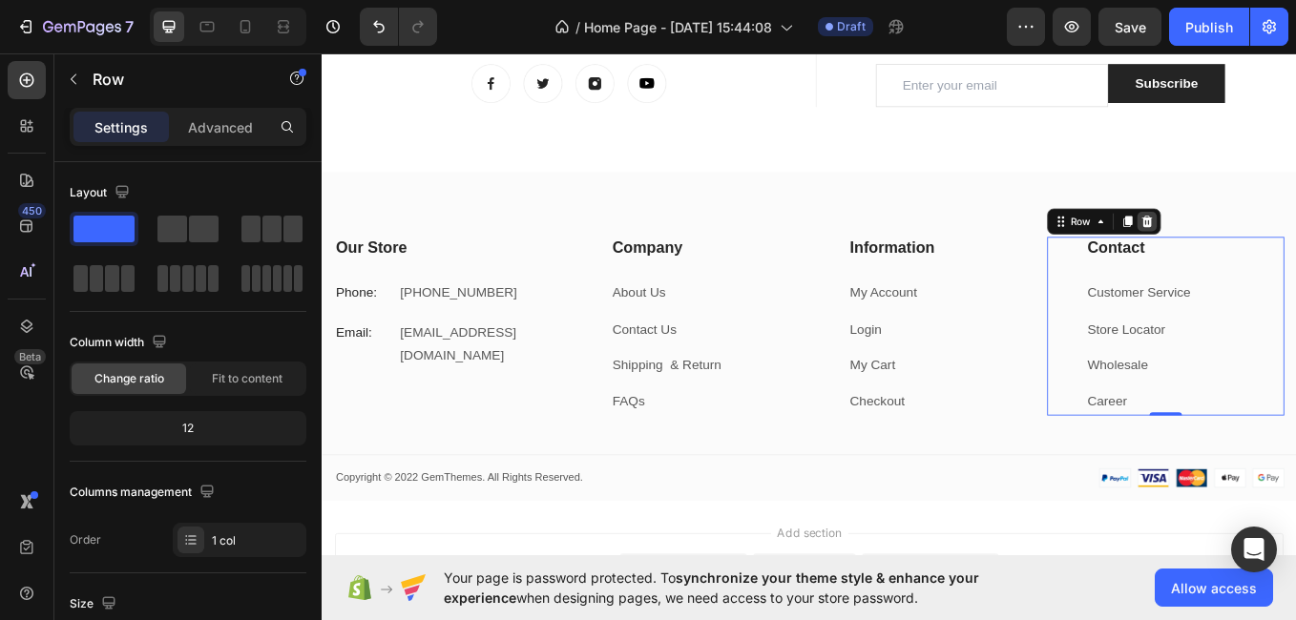
click at [1289, 256] on div at bounding box center [1291, 251] width 23 height 23
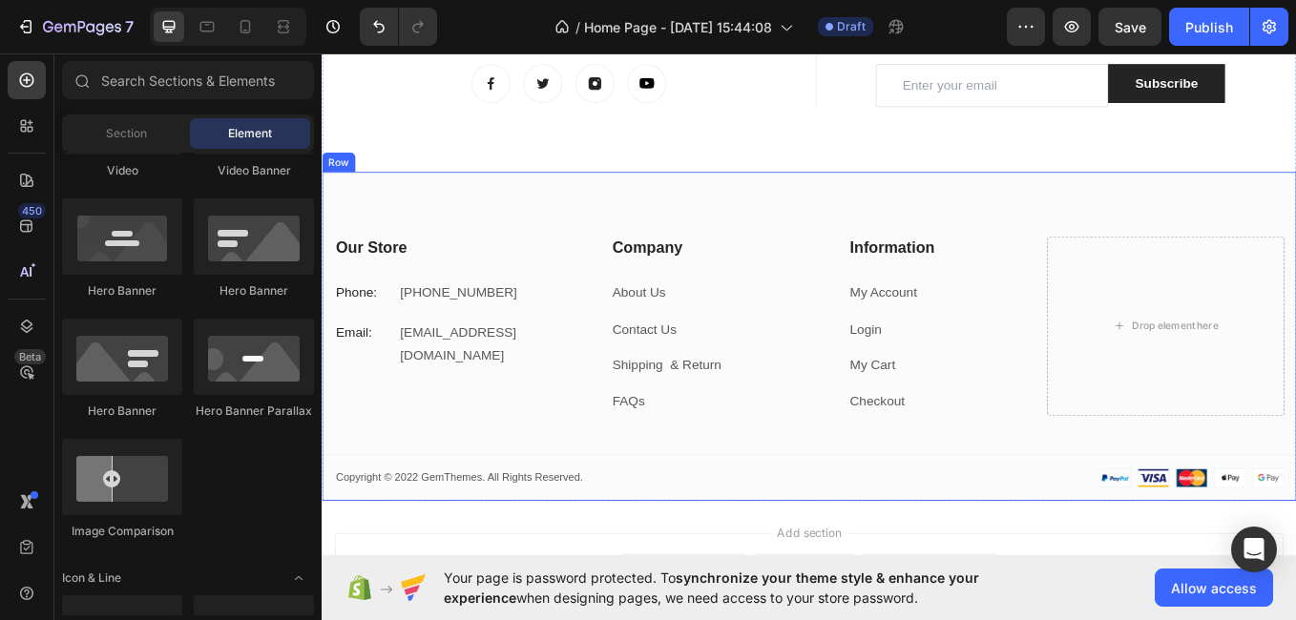
click at [435, 253] on div "Our Store Heading Phone: Text block +27 79 321 2079 Text block Row Email: Text …" at bounding box center [894, 386] width 1145 height 387
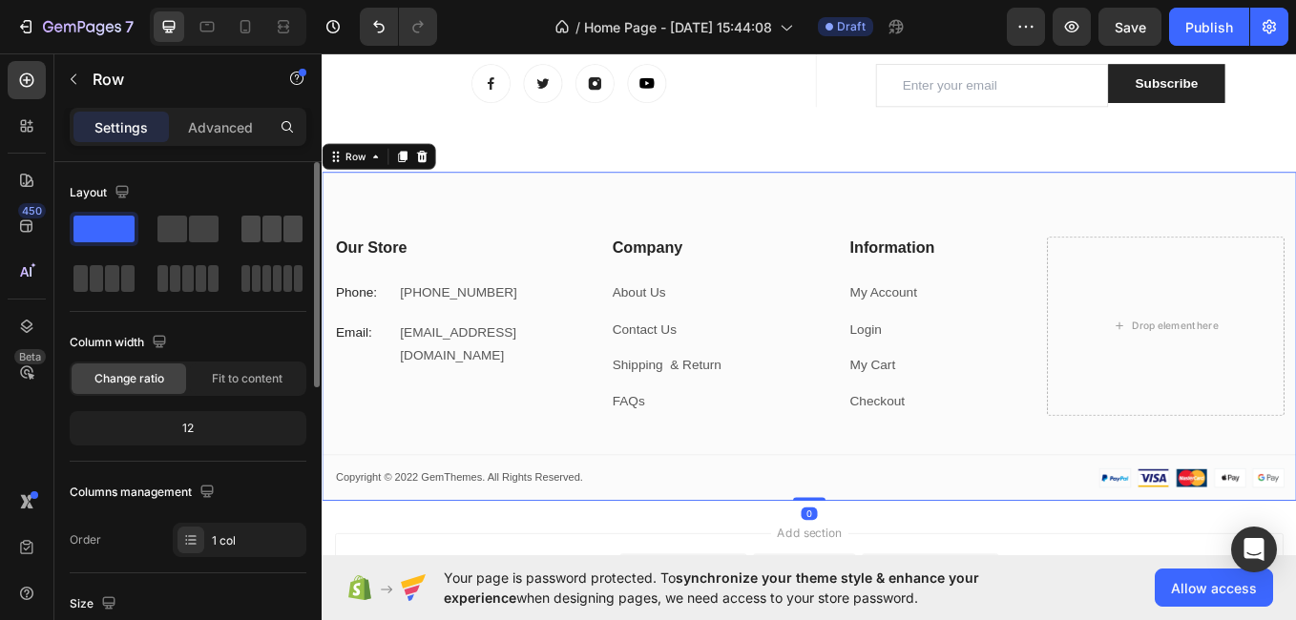
click at [256, 229] on span at bounding box center [250, 229] width 19 height 27
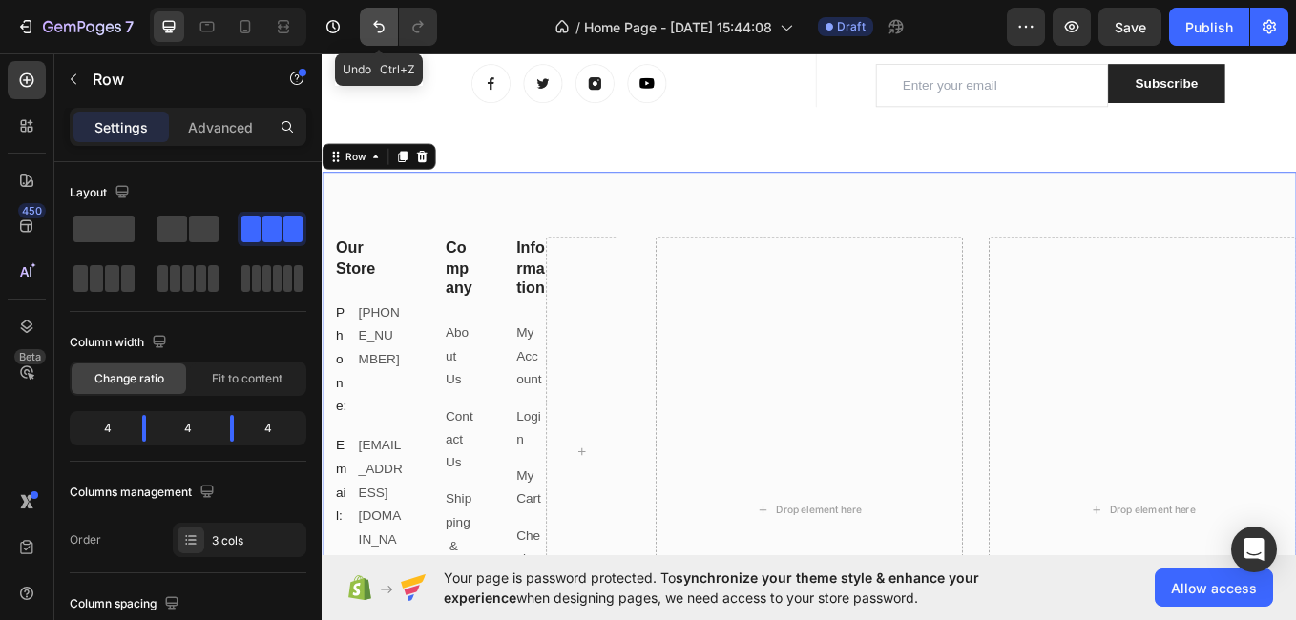
click at [388, 30] on icon "Undo/Redo" at bounding box center [378, 26] width 19 height 19
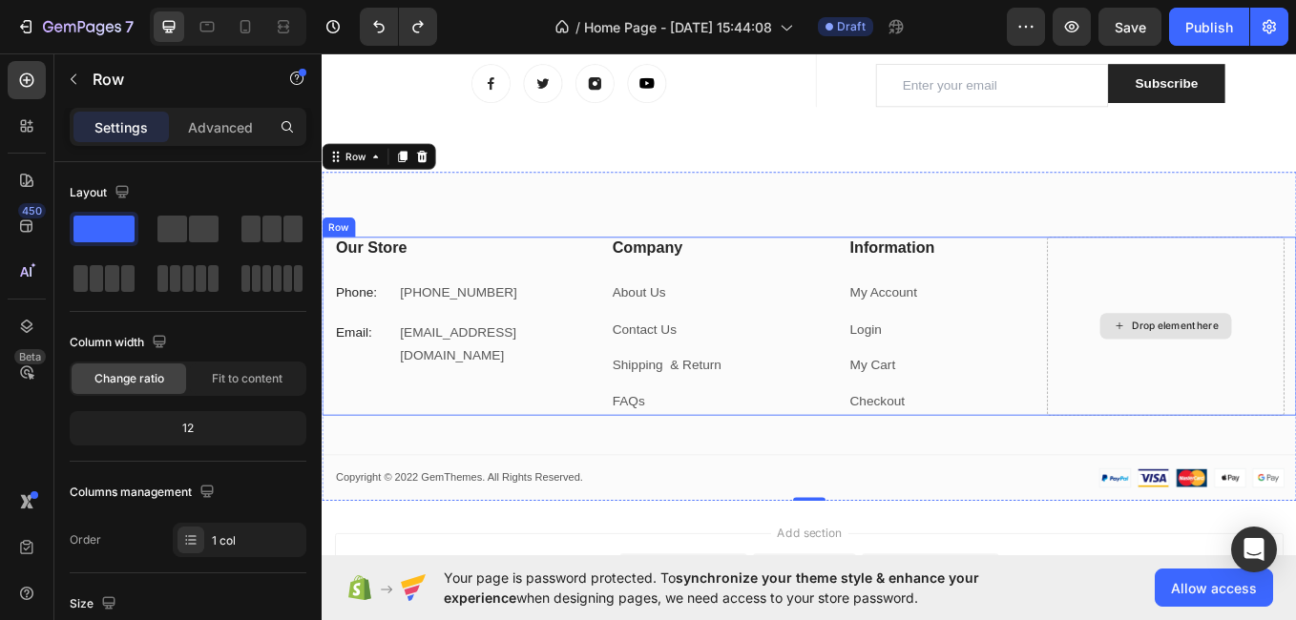
click at [1295, 302] on div "Drop element here" at bounding box center [1314, 374] width 280 height 210
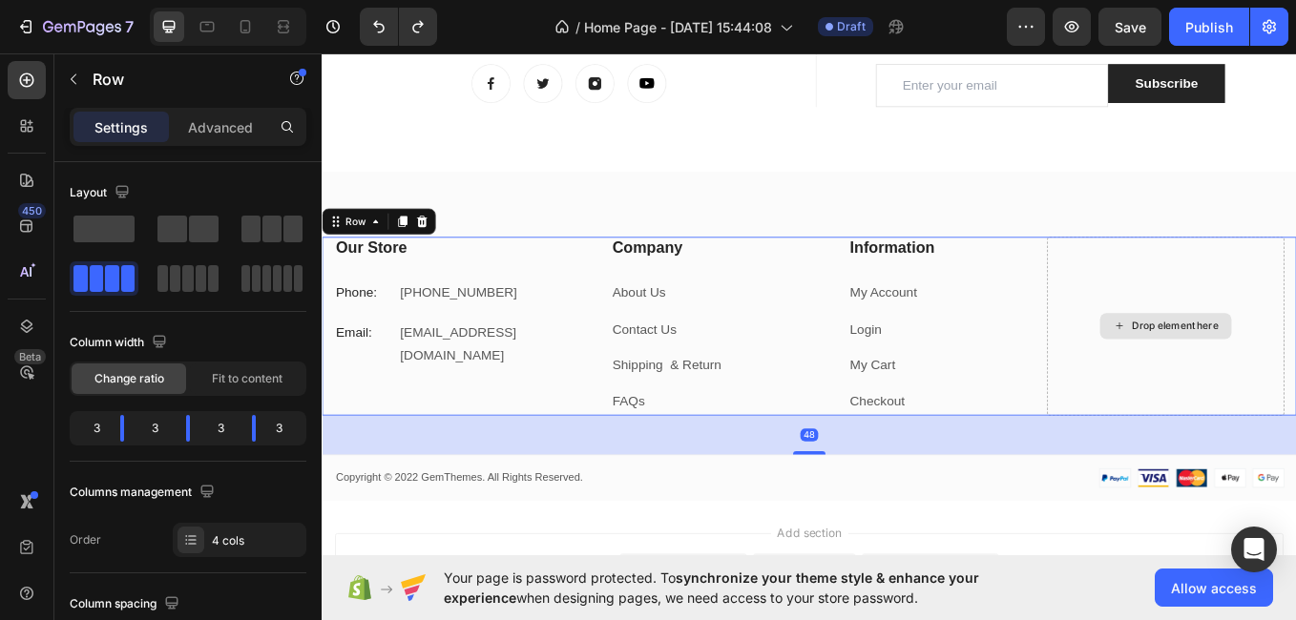
click at [1295, 312] on div "Drop element here" at bounding box center [1314, 374] width 280 height 210
click at [1072, 306] on div "Information Heading My Account Text block Login Text block My Cart Text block C…" at bounding box center [1057, 374] width 234 height 210
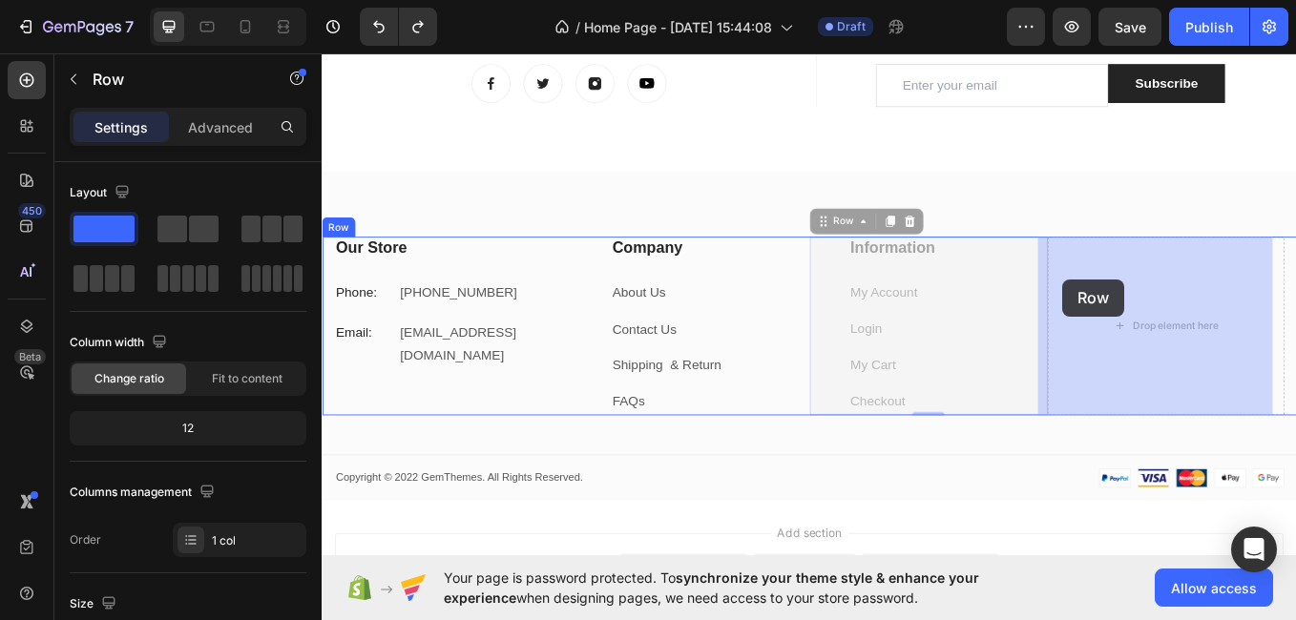
drag, startPoint x: 1072, startPoint y: 306, endPoint x: 1192, endPoint y: 319, distance: 120.9
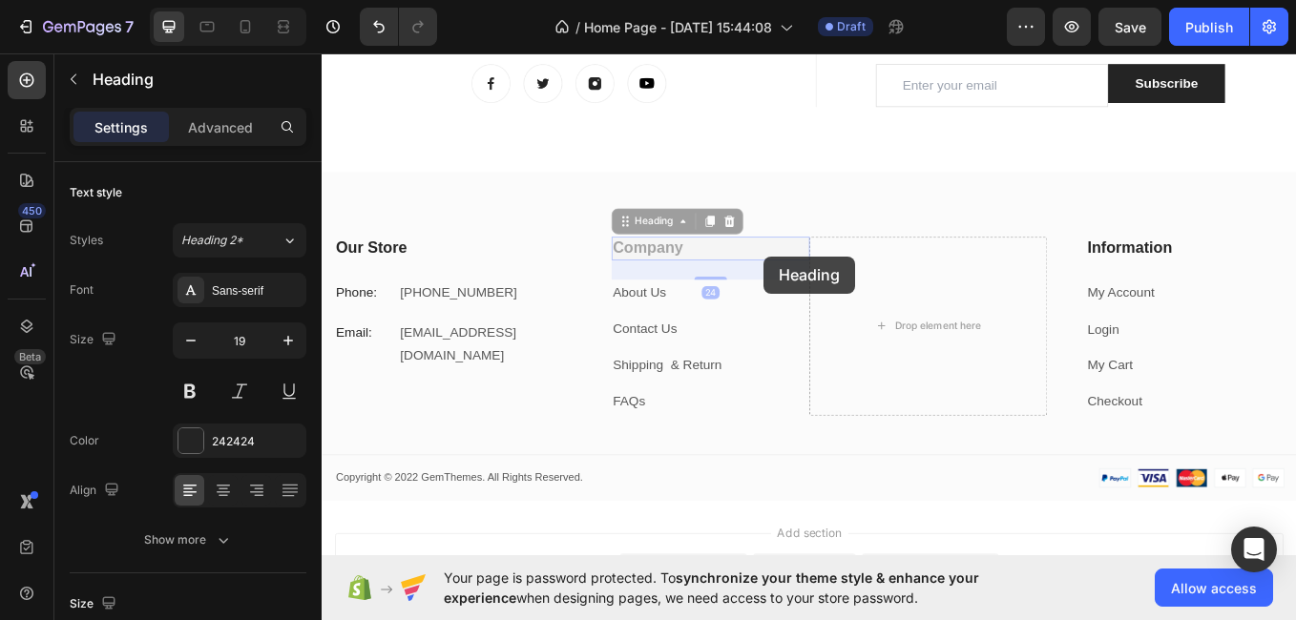
drag, startPoint x: 841, startPoint y: 292, endPoint x: 867, endPoint y: 298, distance: 26.4
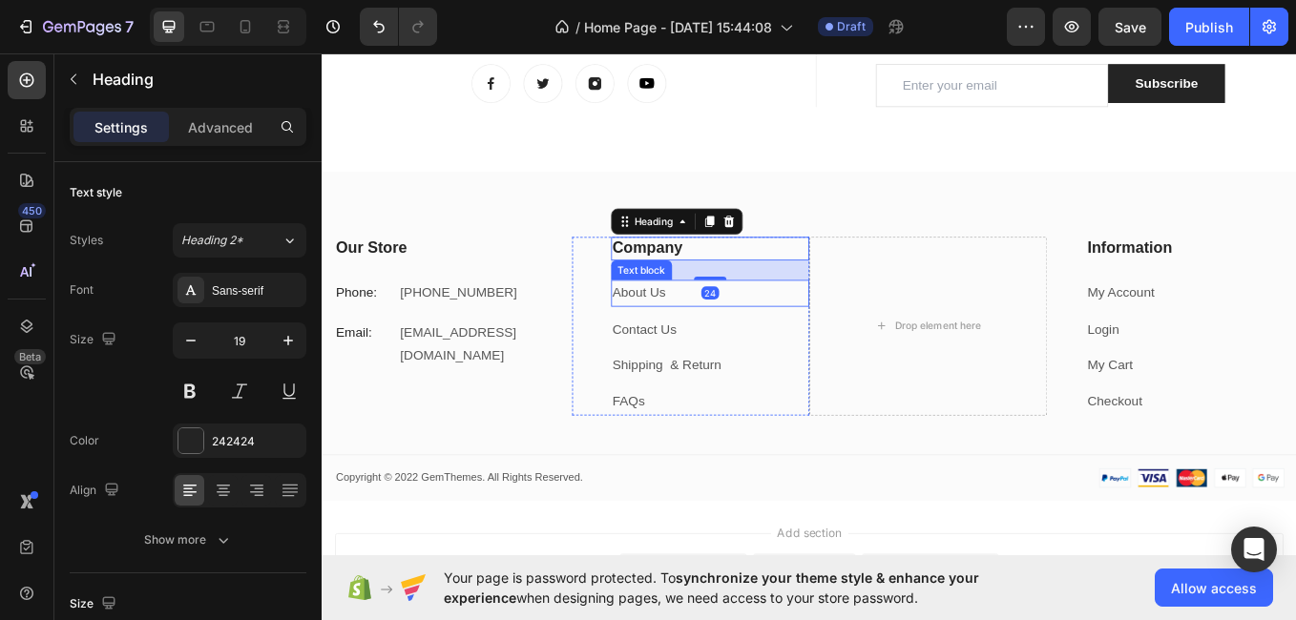
click at [861, 326] on p "About Us" at bounding box center [778, 336] width 230 height 28
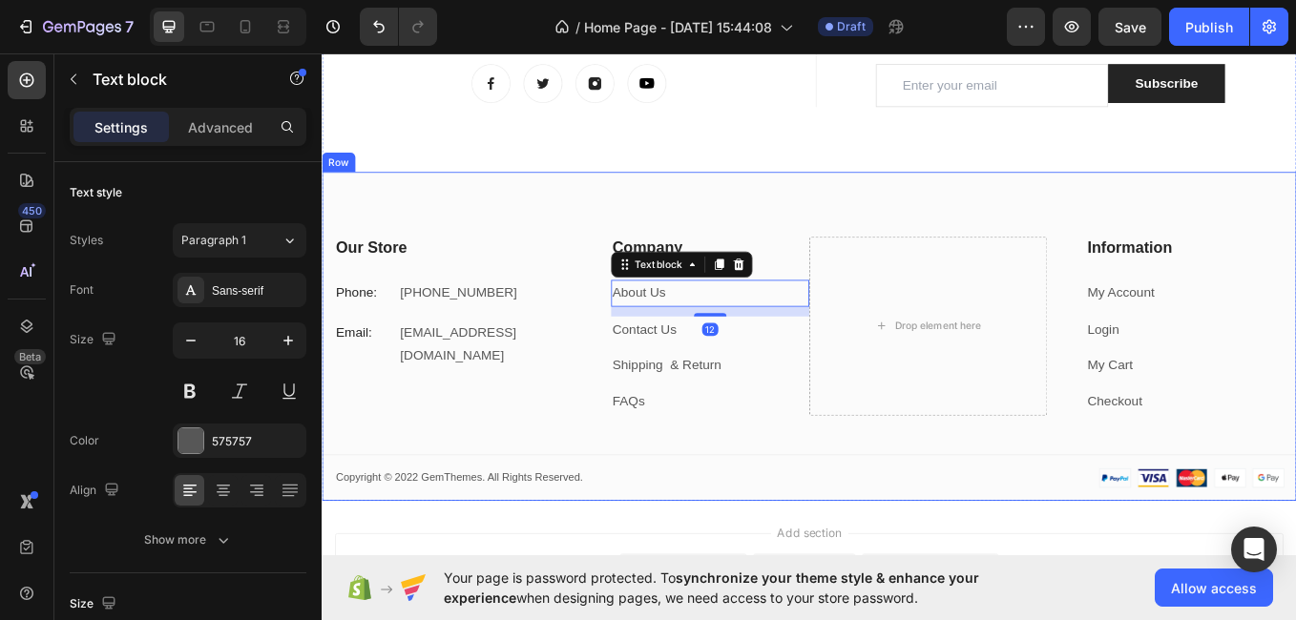
click at [895, 243] on div "Our Store Heading Phone: Text block +27 79 321 2079 Text block Row Email: Text …" at bounding box center [894, 386] width 1145 height 387
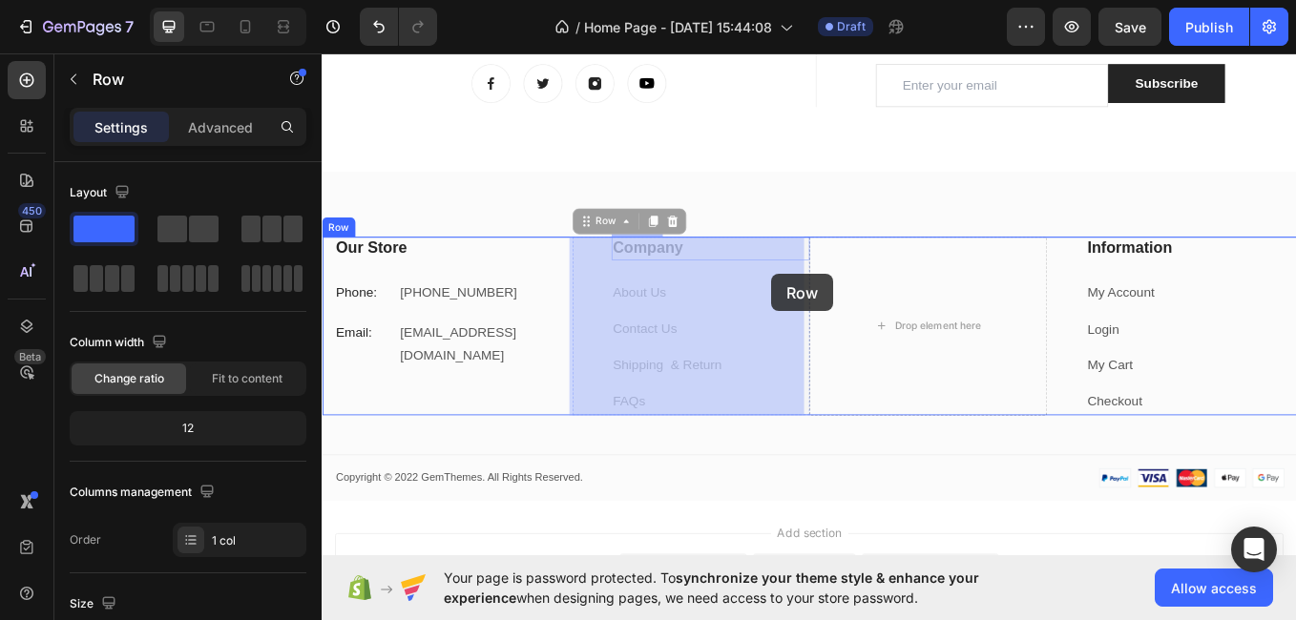
drag, startPoint x: 633, startPoint y: 293, endPoint x: 851, endPoint y: 313, distance: 219.5
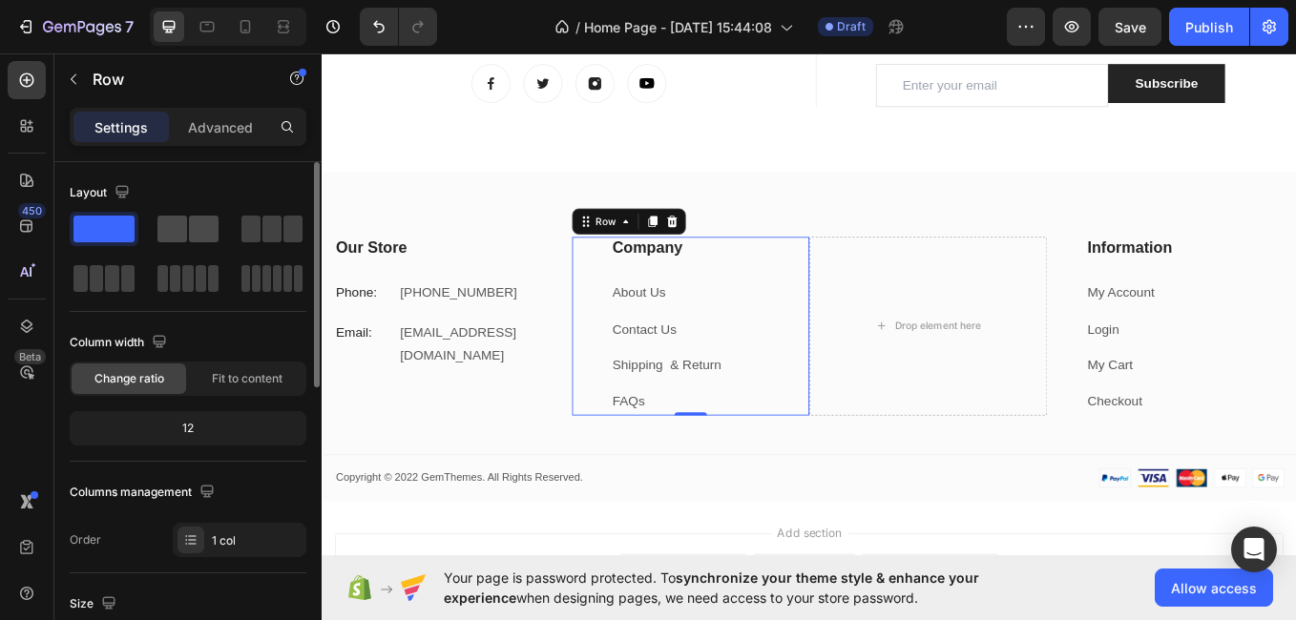
click at [172, 239] on span at bounding box center [172, 229] width 30 height 27
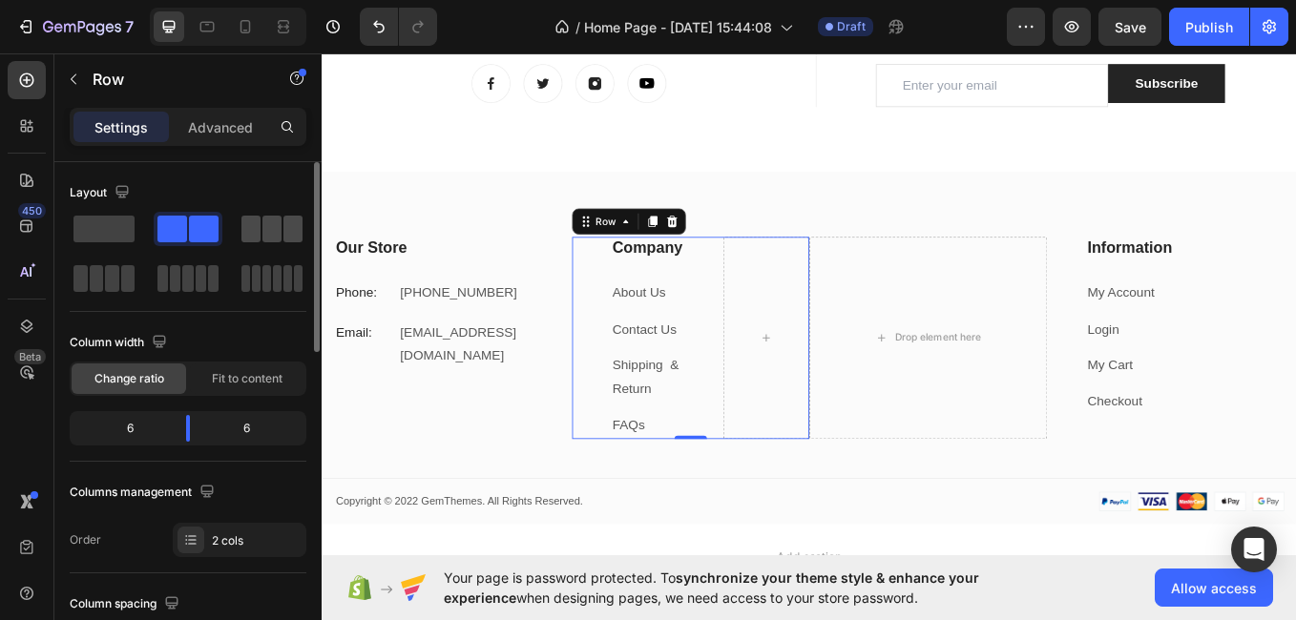
click at [278, 227] on span at bounding box center [271, 229] width 19 height 27
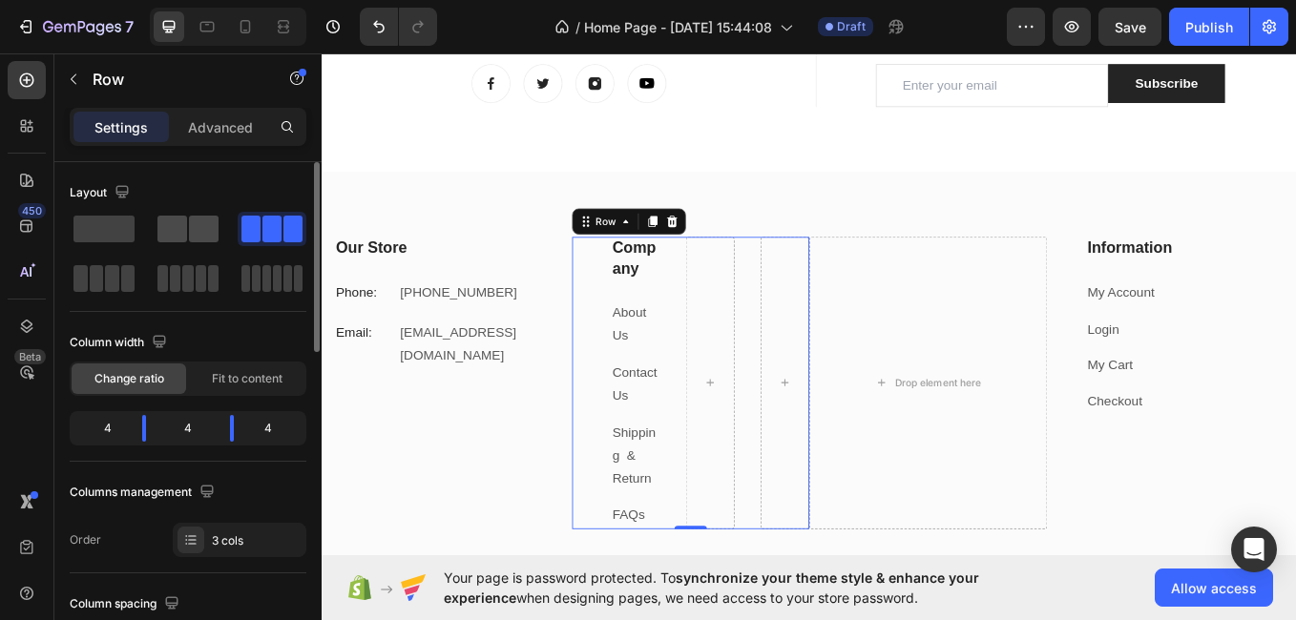
click at [159, 241] on span at bounding box center [172, 229] width 30 height 27
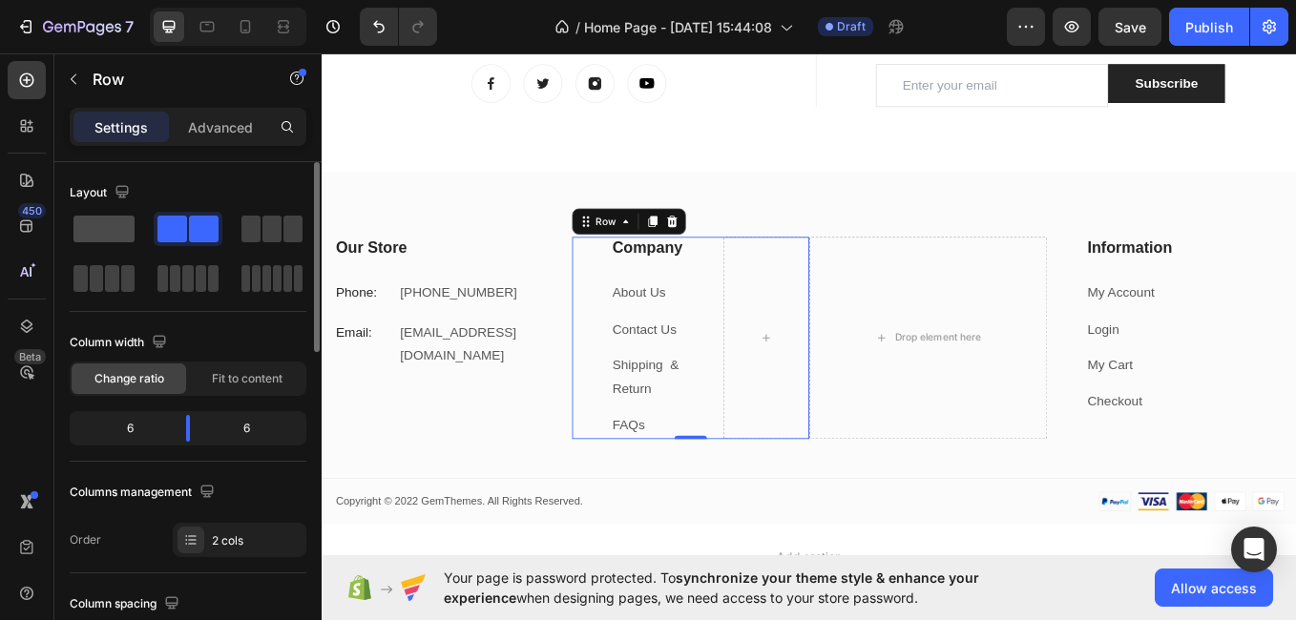
click at [128, 228] on span at bounding box center [103, 229] width 61 height 27
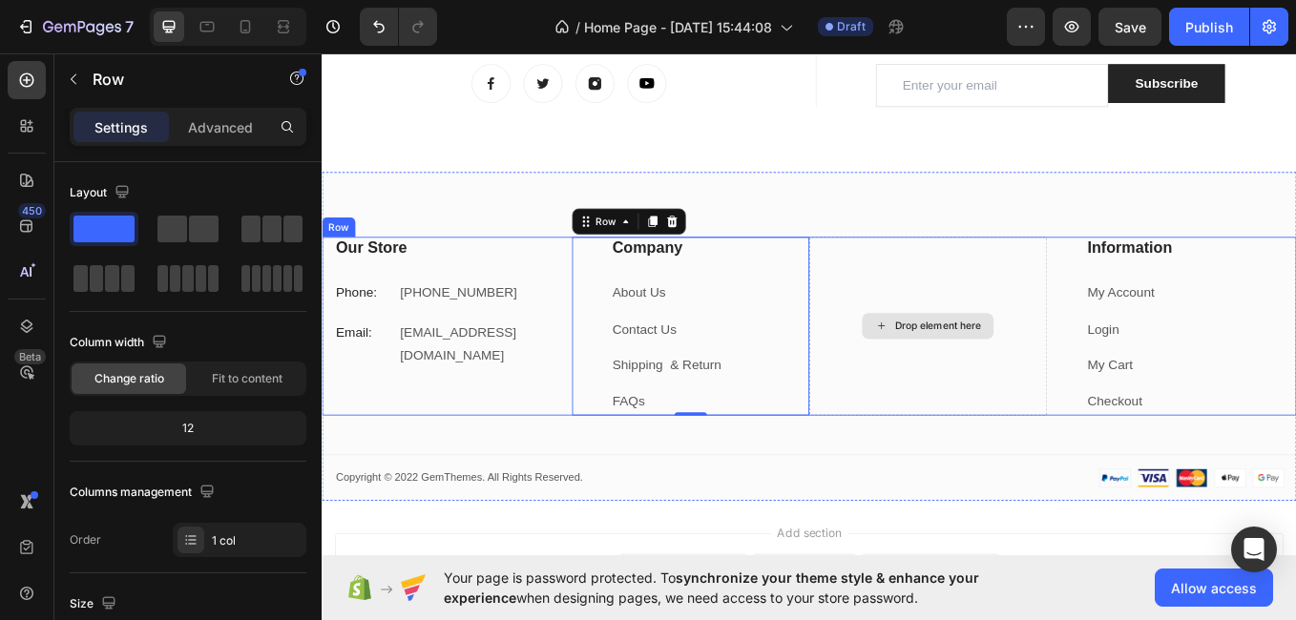
click at [1079, 288] on div "Drop element here" at bounding box center [1034, 374] width 280 height 210
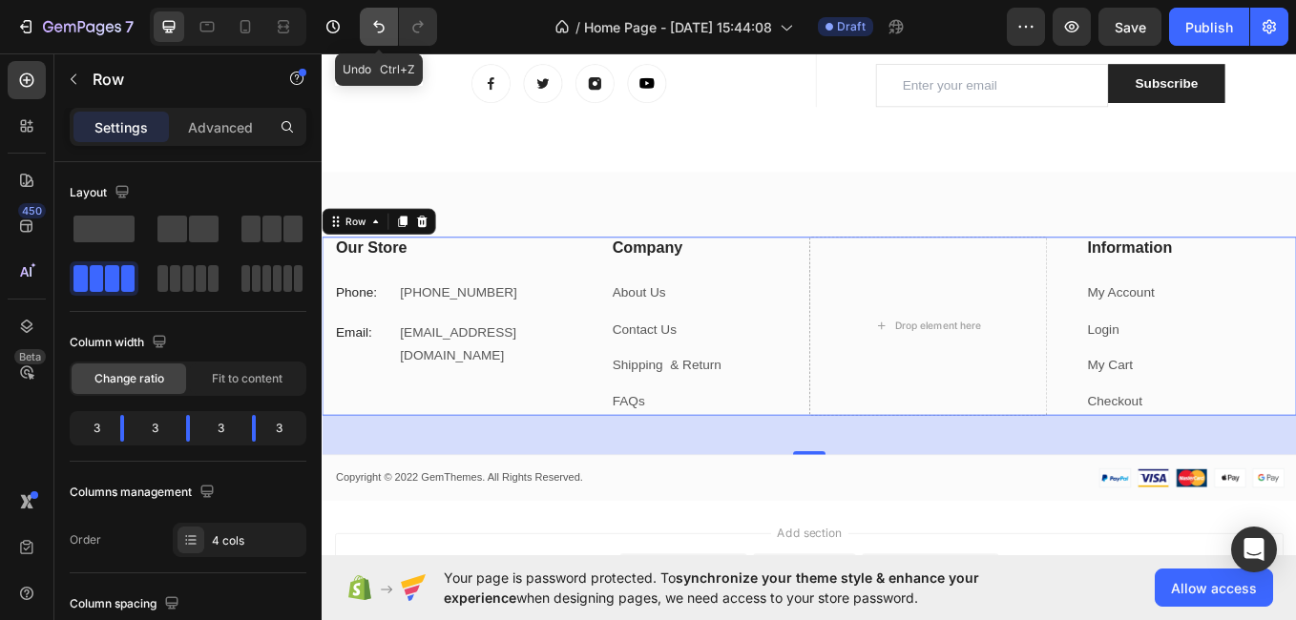
click at [367, 26] on button "Undo/Redo" at bounding box center [379, 27] width 38 height 38
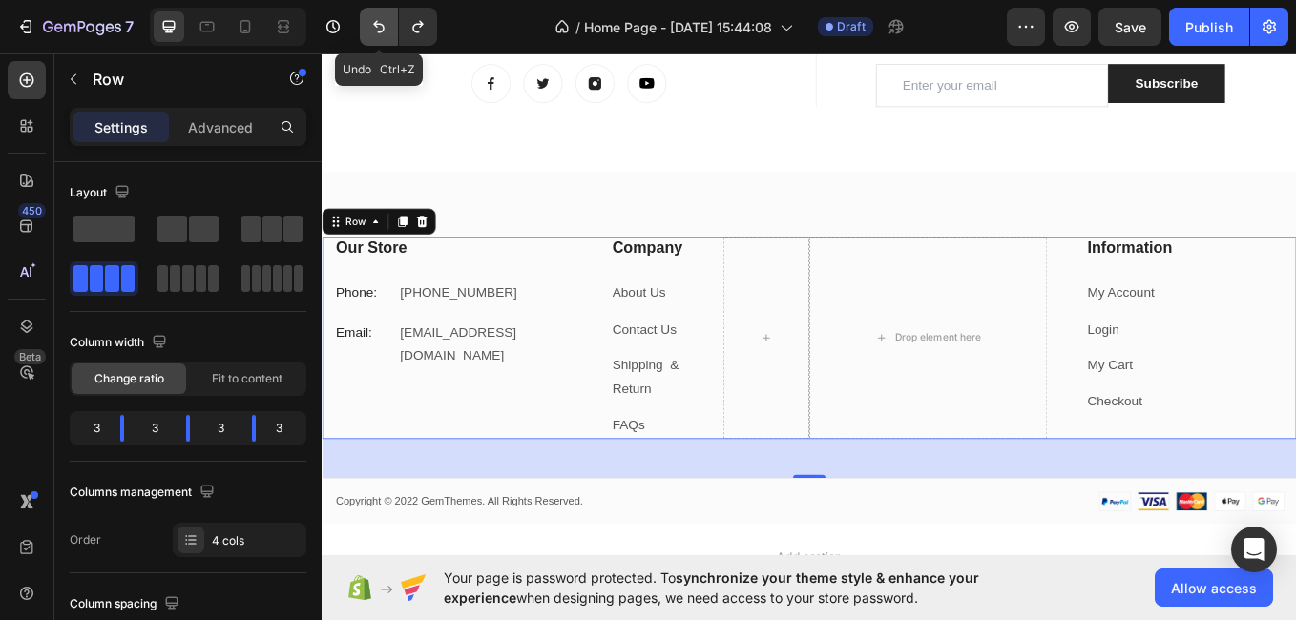
click at [367, 26] on button "Undo/Redo" at bounding box center [379, 27] width 38 height 38
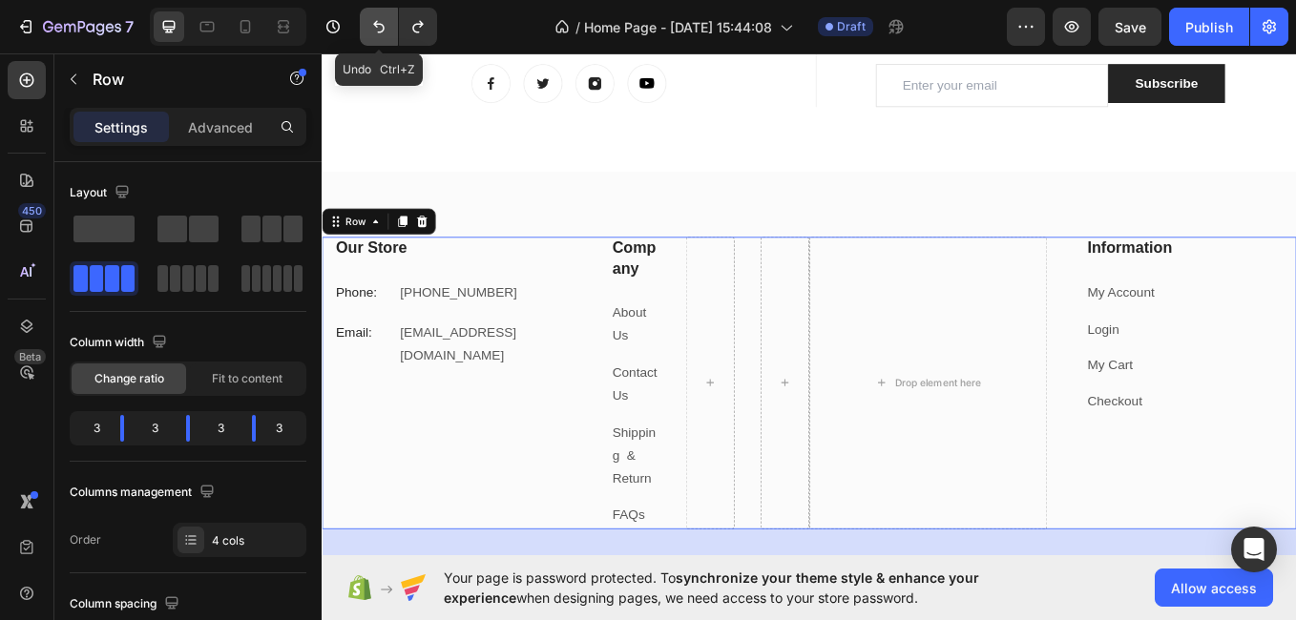
click at [367, 26] on button "Undo/Redo" at bounding box center [379, 27] width 38 height 38
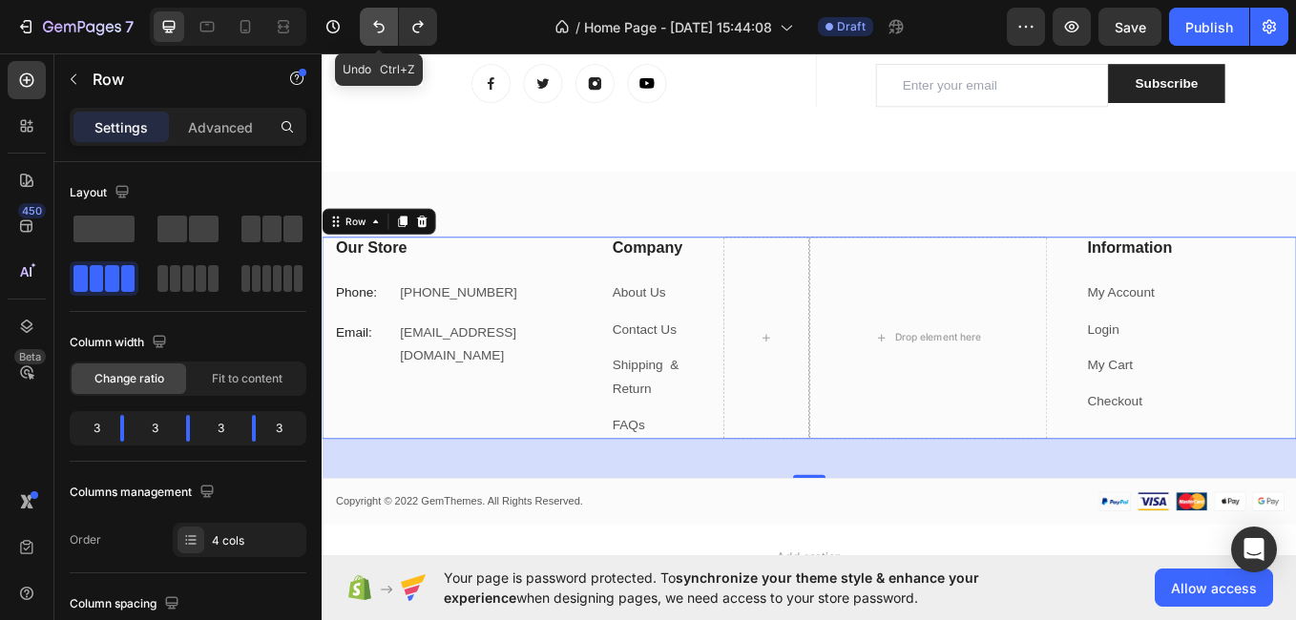
click at [367, 26] on button "Undo/Redo" at bounding box center [379, 27] width 38 height 38
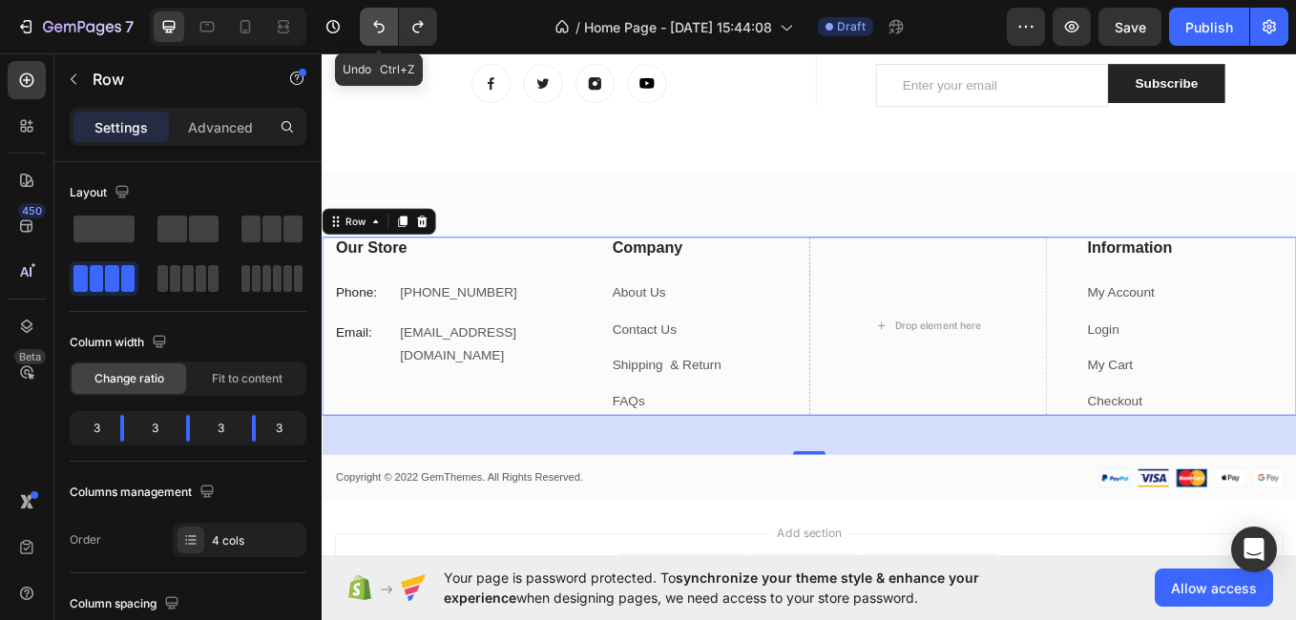
click at [367, 26] on button "Undo/Redo" at bounding box center [379, 27] width 38 height 38
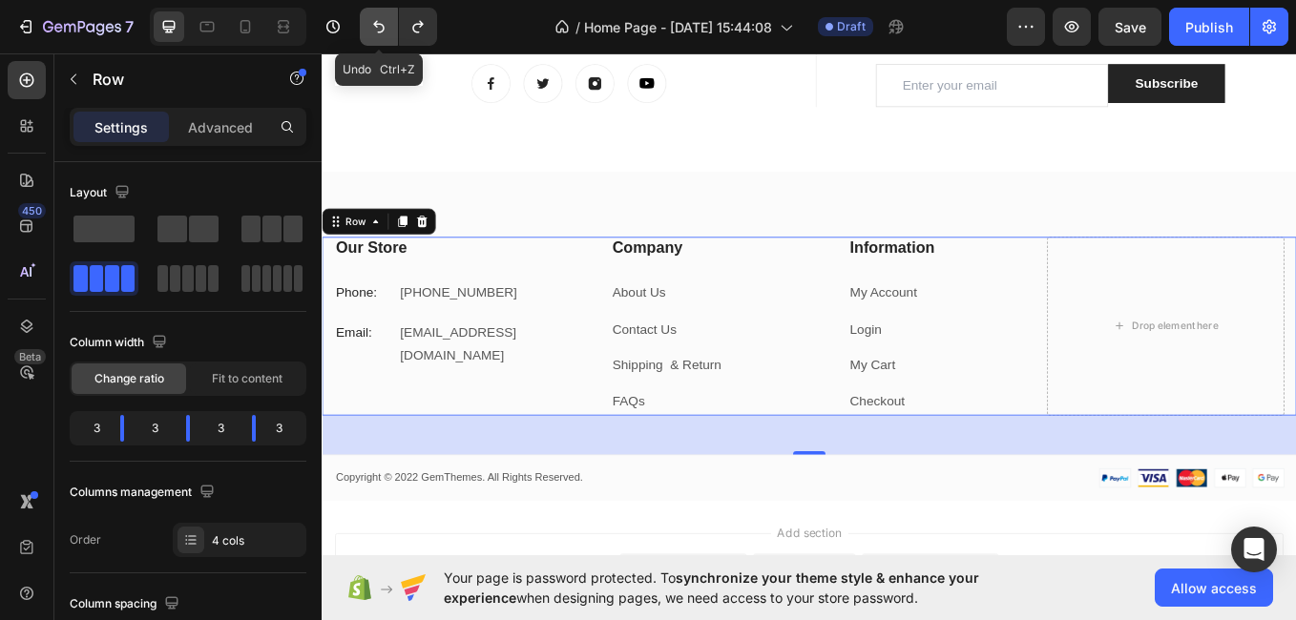
click at [367, 26] on button "Undo/Redo" at bounding box center [379, 27] width 38 height 38
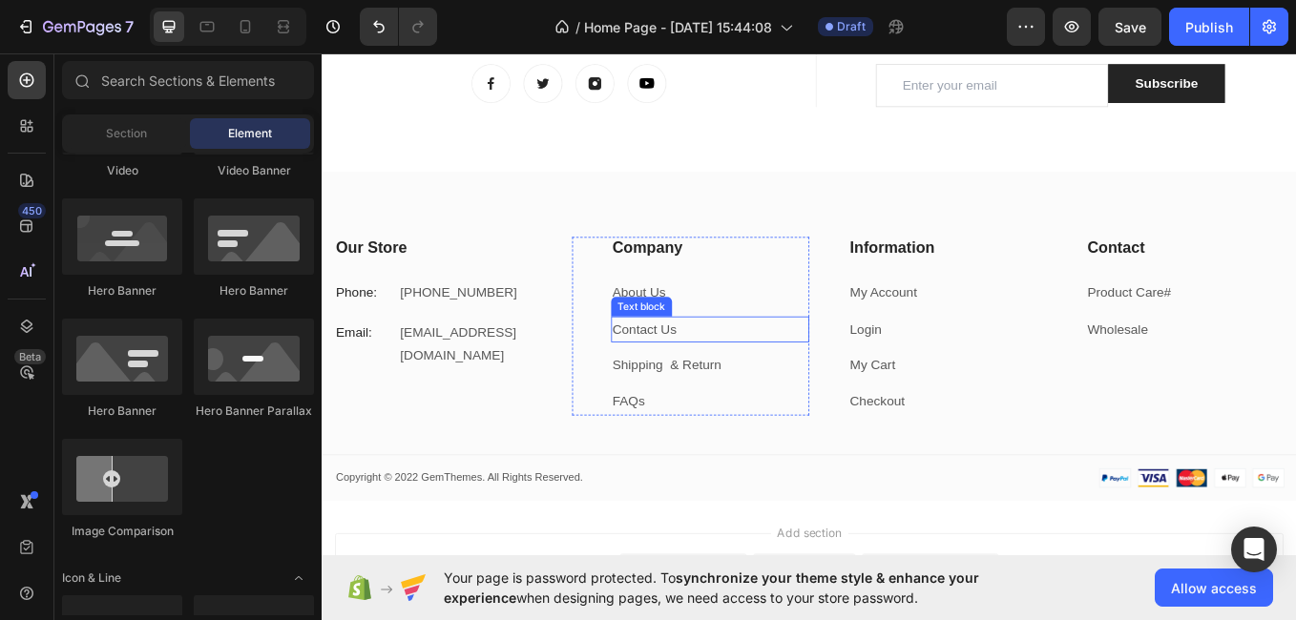
click at [787, 365] on p "Contact Us" at bounding box center [778, 379] width 230 height 28
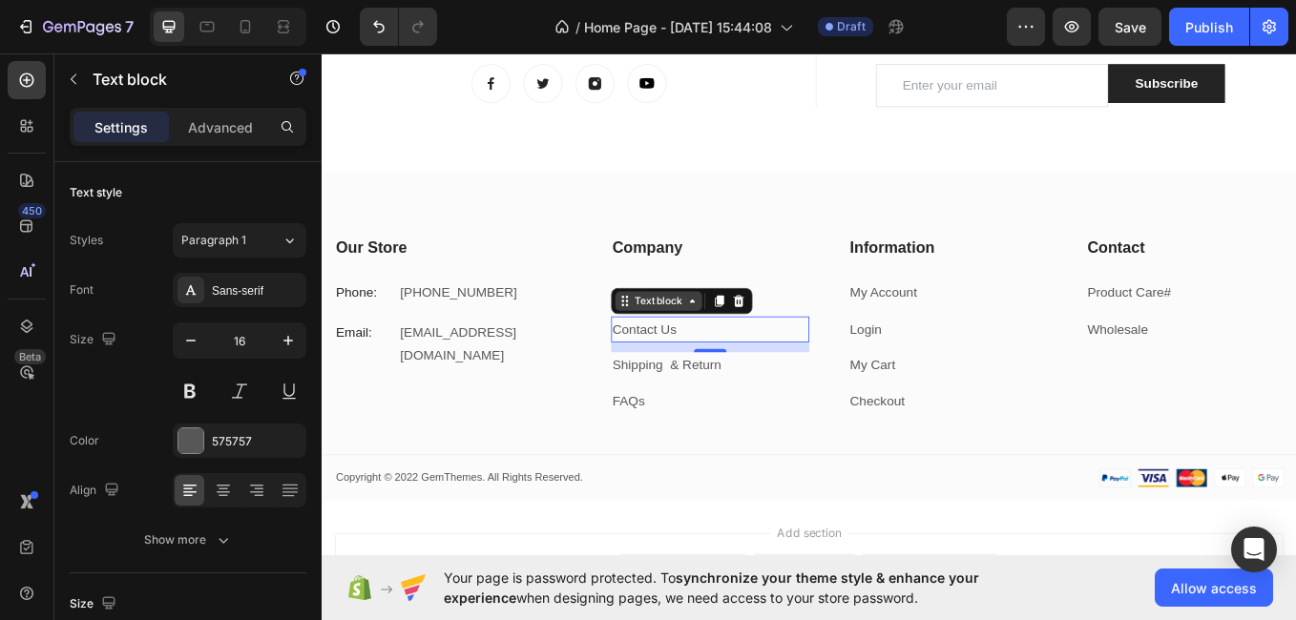
click at [757, 344] on icon at bounding box center [756, 344] width 15 height 15
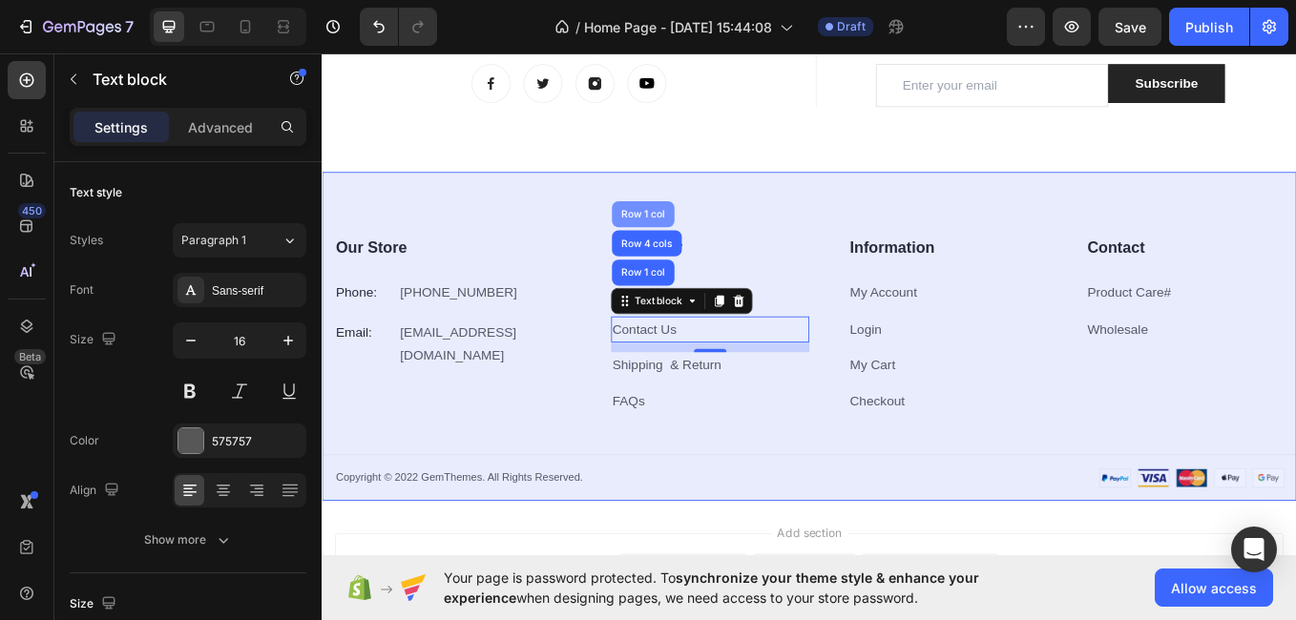
click at [714, 258] on div "Row 1 col" at bounding box center [698, 242] width 73 height 31
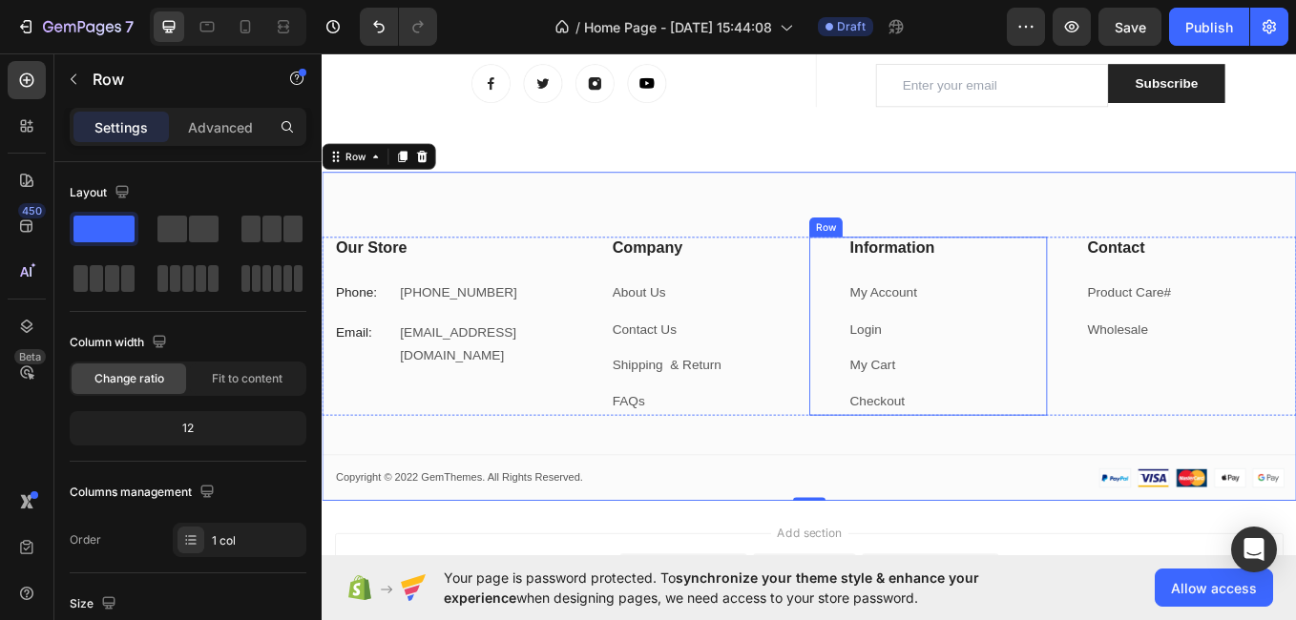
click at [925, 325] on div "Information Heading My Account Text block Login Text block My Cart Text block C…" at bounding box center [1034, 374] width 280 height 210
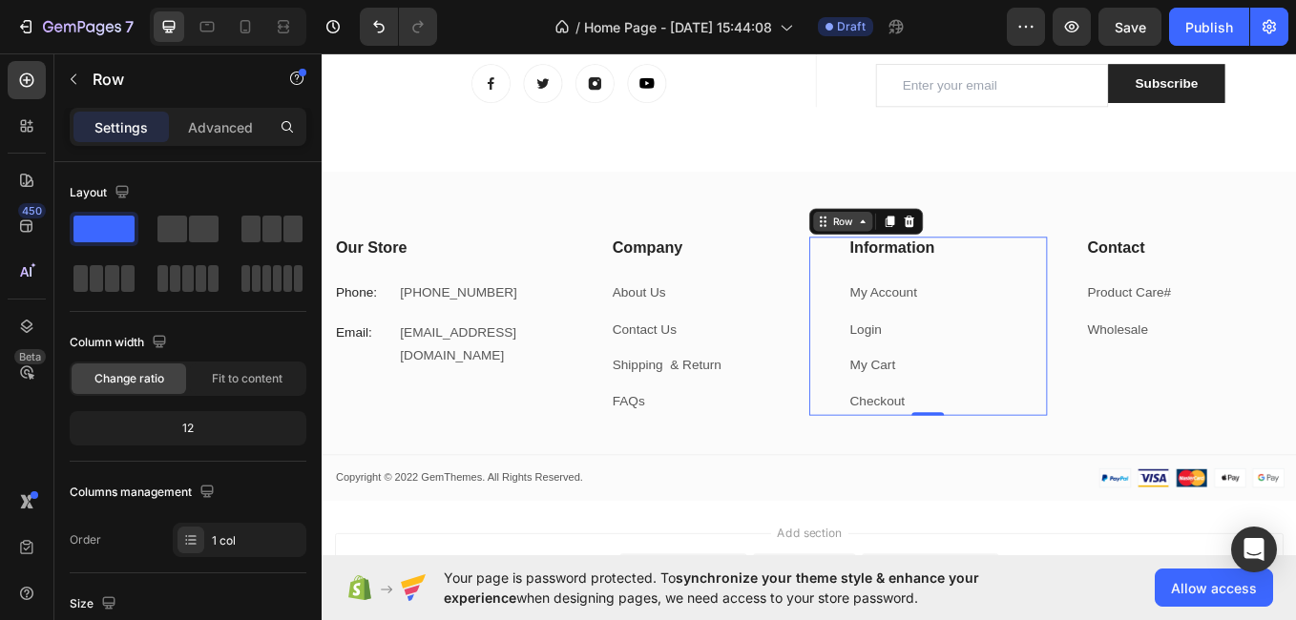
click at [952, 262] on div "Row" at bounding box center [934, 251] width 70 height 23
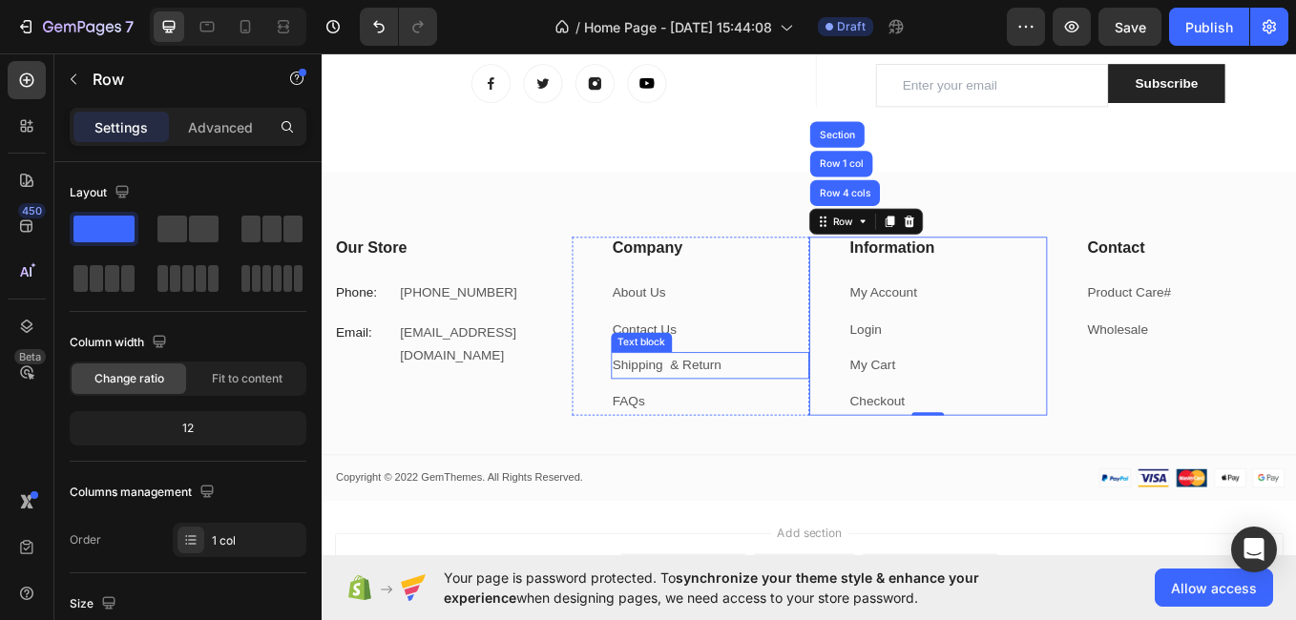
click at [800, 413] on p "Shipping & Return" at bounding box center [778, 421] width 230 height 28
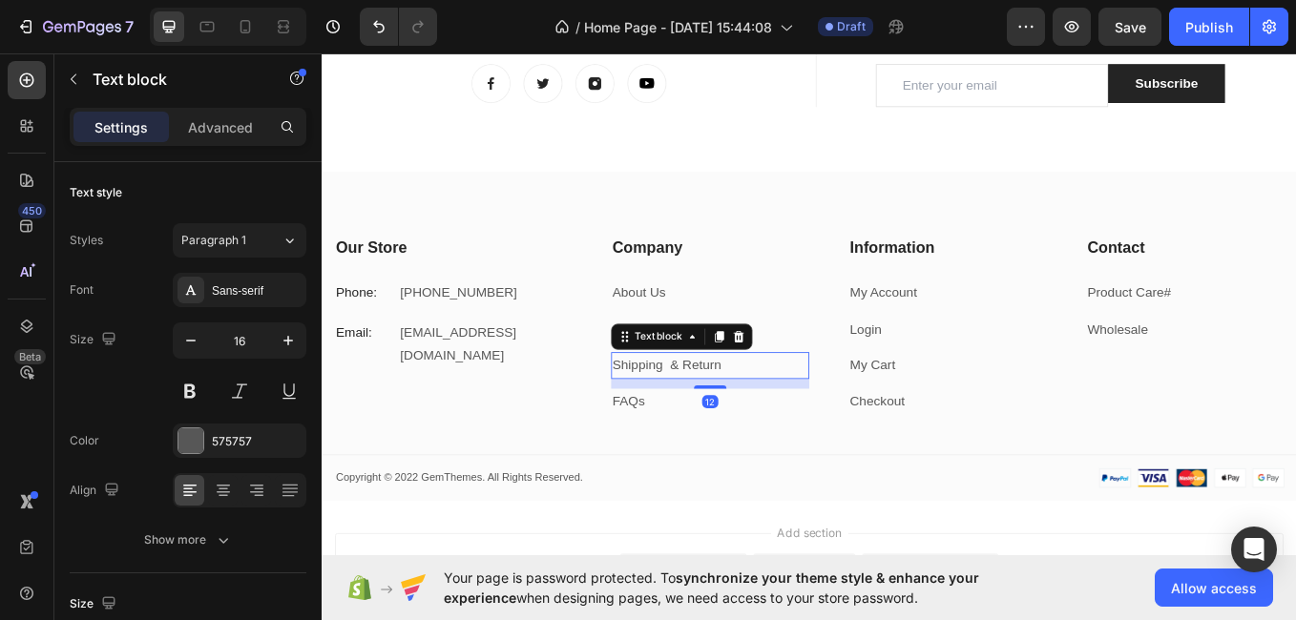
click at [798, 416] on p "Shipping & Return" at bounding box center [778, 421] width 230 height 28
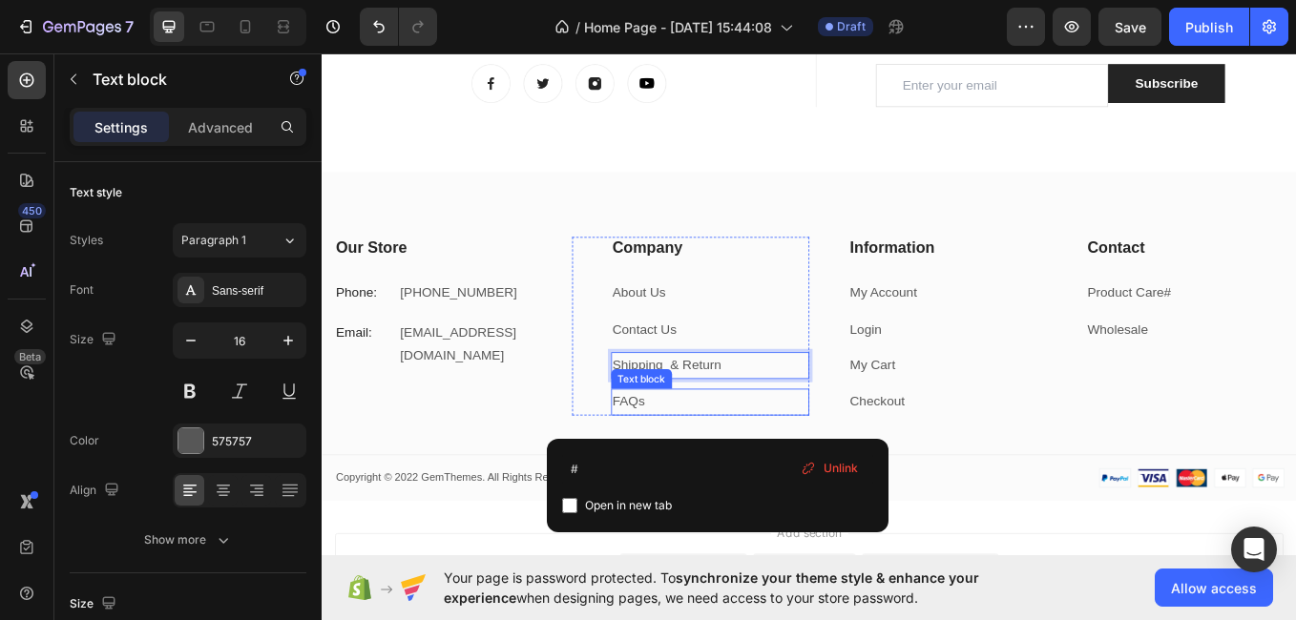
click at [776, 458] on p "FAQs" at bounding box center [778, 464] width 230 height 28
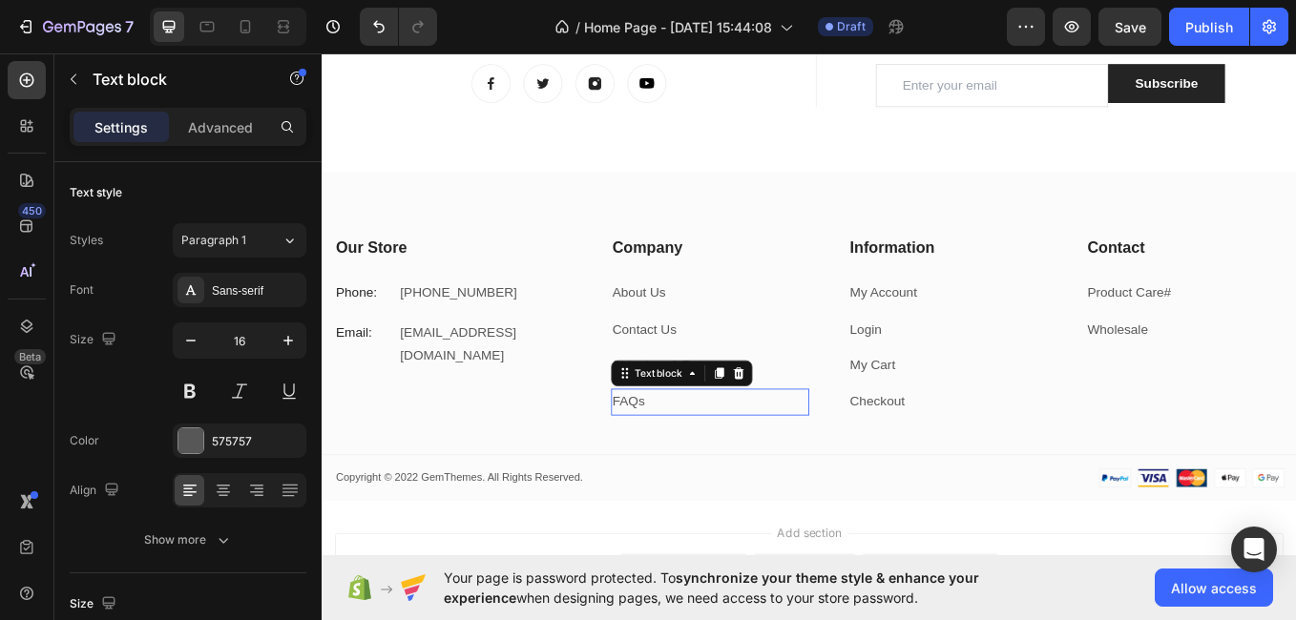
click at [776, 458] on p "FAQs" at bounding box center [778, 464] width 230 height 28
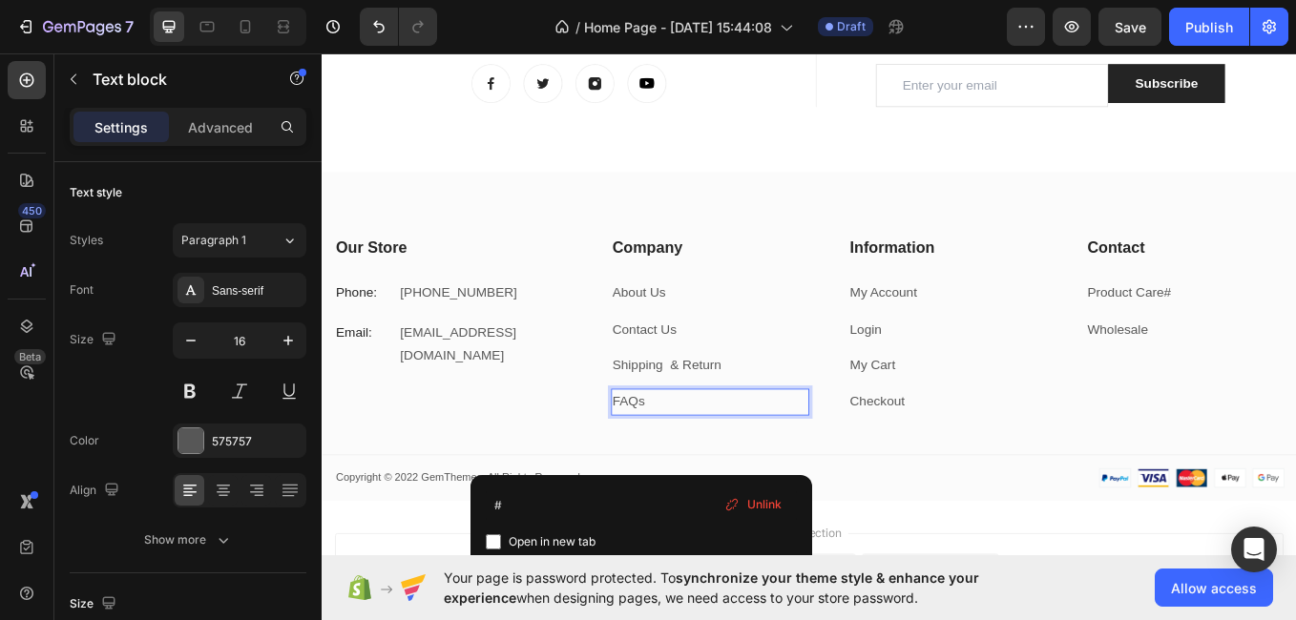
click at [755, 459] on p "FAQs ⁠⁠⁠⁠⁠⁠⁠" at bounding box center [778, 464] width 230 height 28
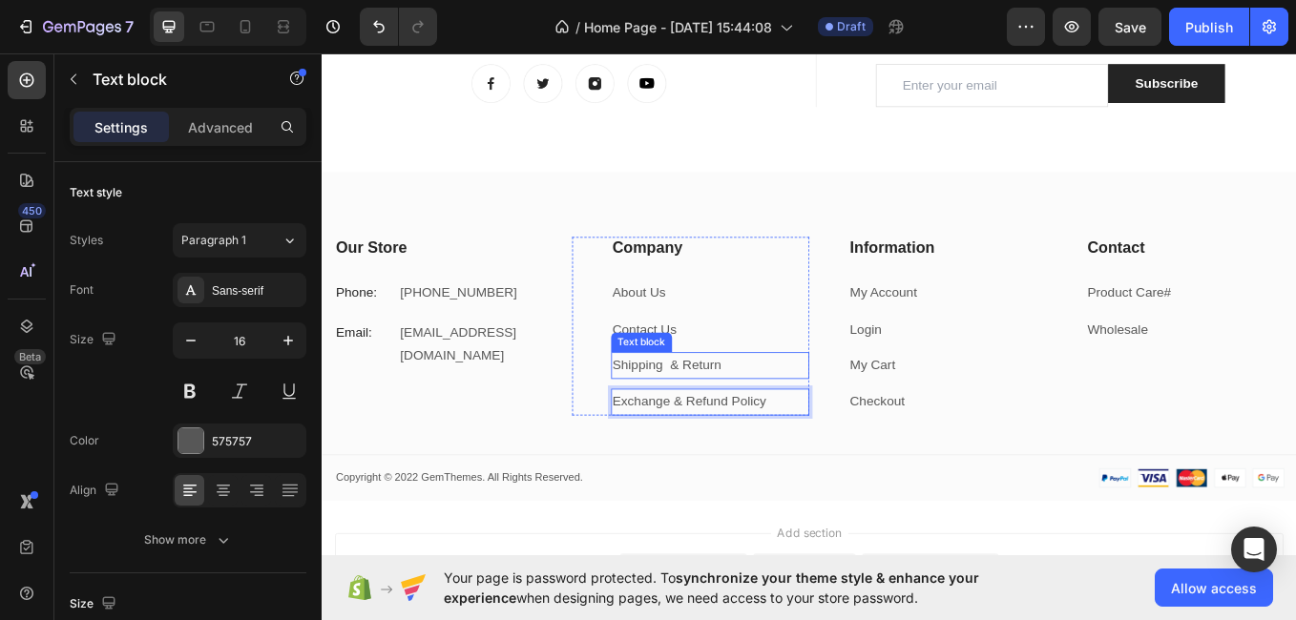
click at [813, 416] on p "Shipping & Return" at bounding box center [778, 421] width 230 height 28
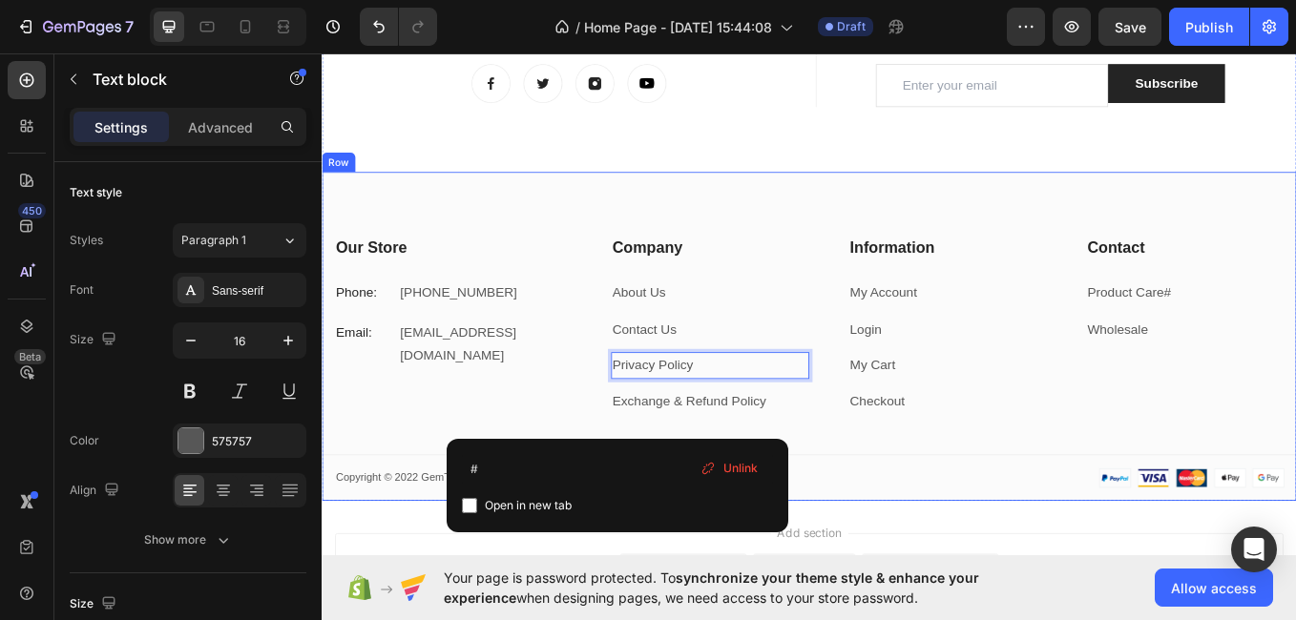
click at [798, 267] on div "Our Store Heading Phone: Text block +27 79 321 2079 Text block Row Email: Text …" at bounding box center [894, 386] width 1145 height 387
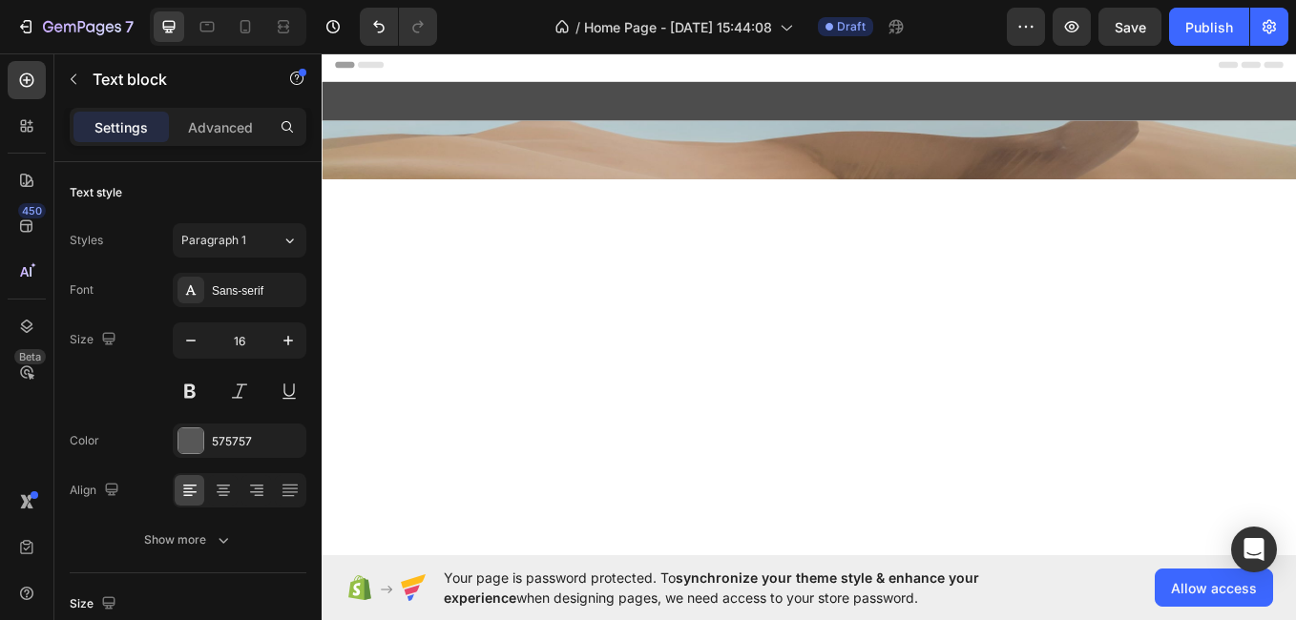
scroll to position [2145, 0]
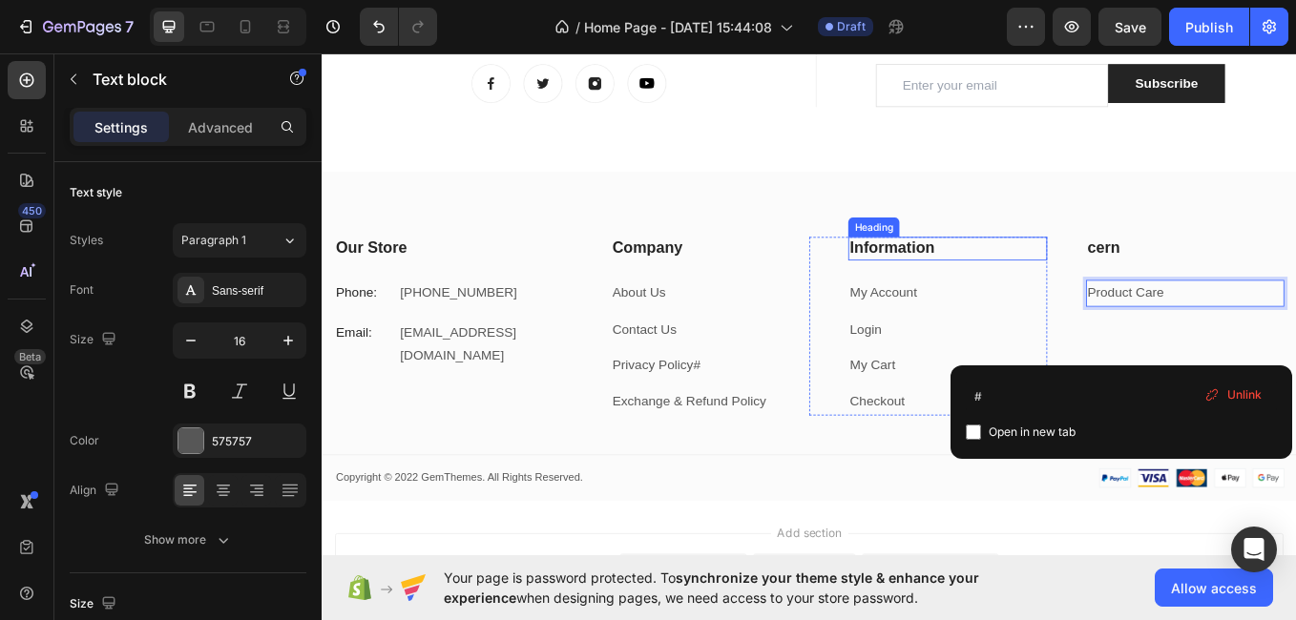
click at [1049, 285] on p "Information" at bounding box center [1057, 283] width 230 height 24
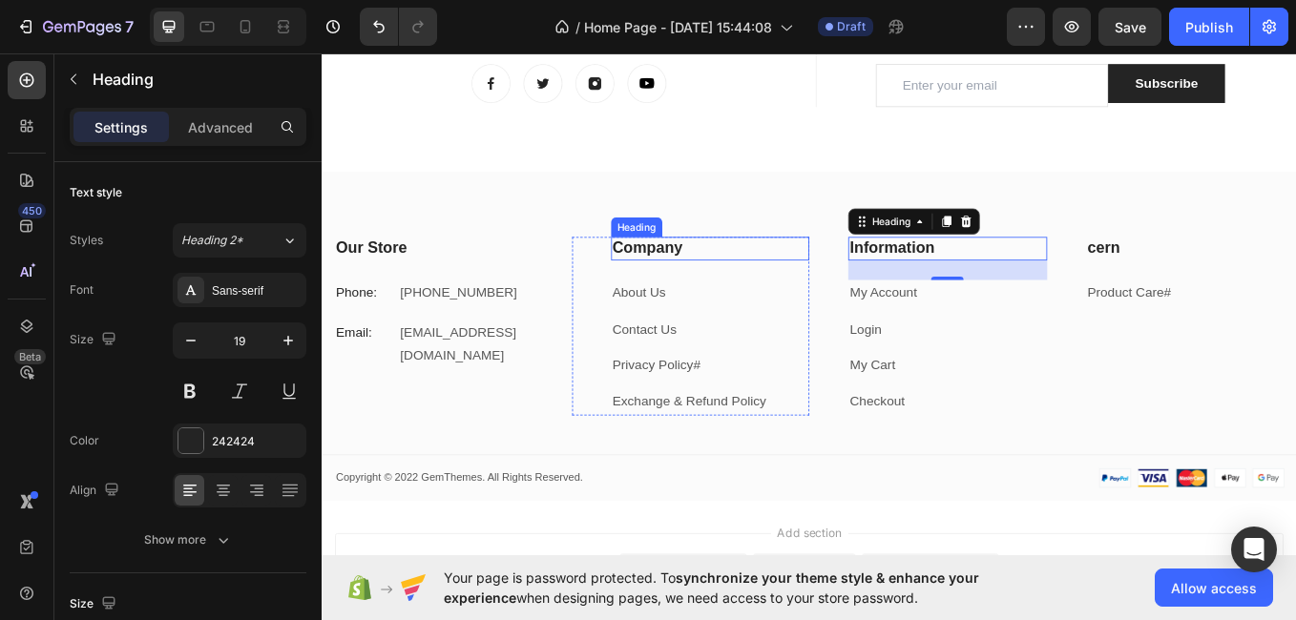
click at [757, 283] on p "Company" at bounding box center [778, 283] width 230 height 24
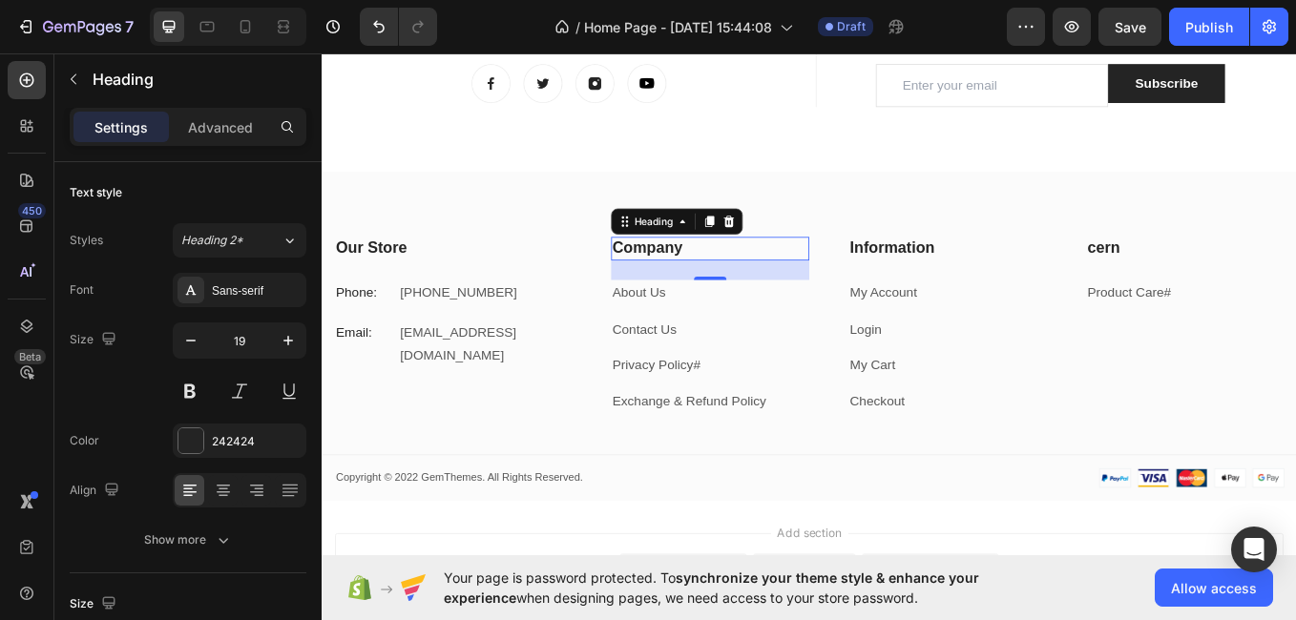
click at [752, 279] on p "Company" at bounding box center [778, 283] width 230 height 24
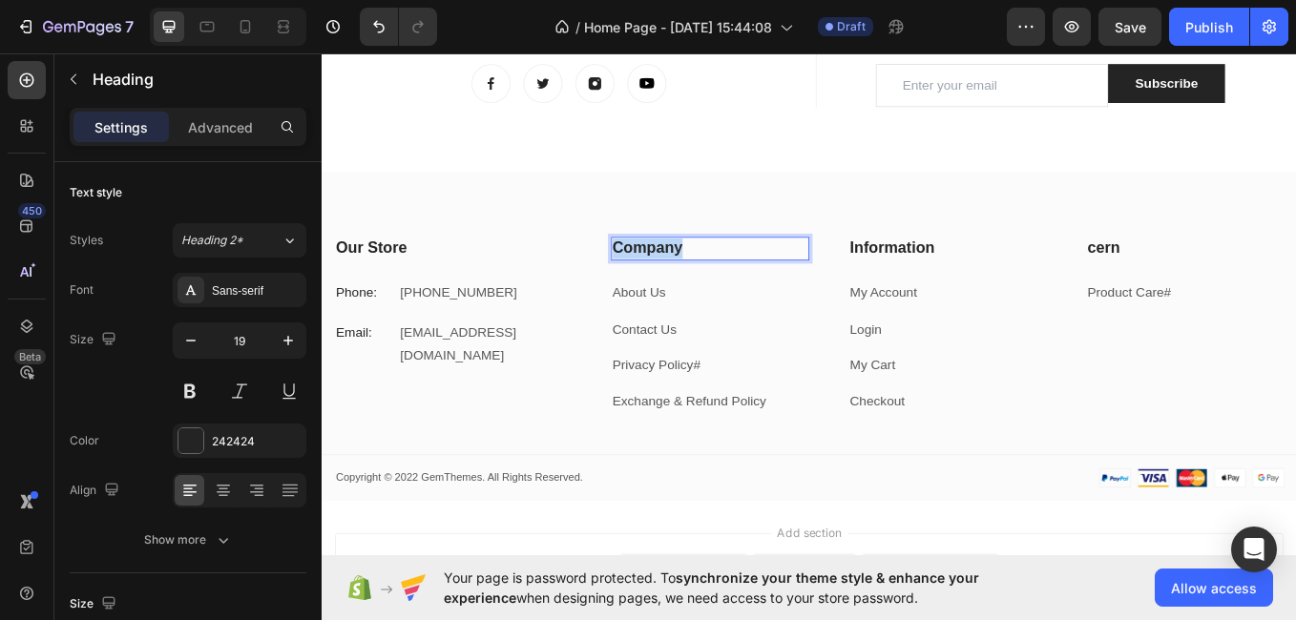
click at [752, 279] on p "Company" at bounding box center [778, 283] width 230 height 24
click at [1041, 284] on p "Information" at bounding box center [1057, 283] width 230 height 24
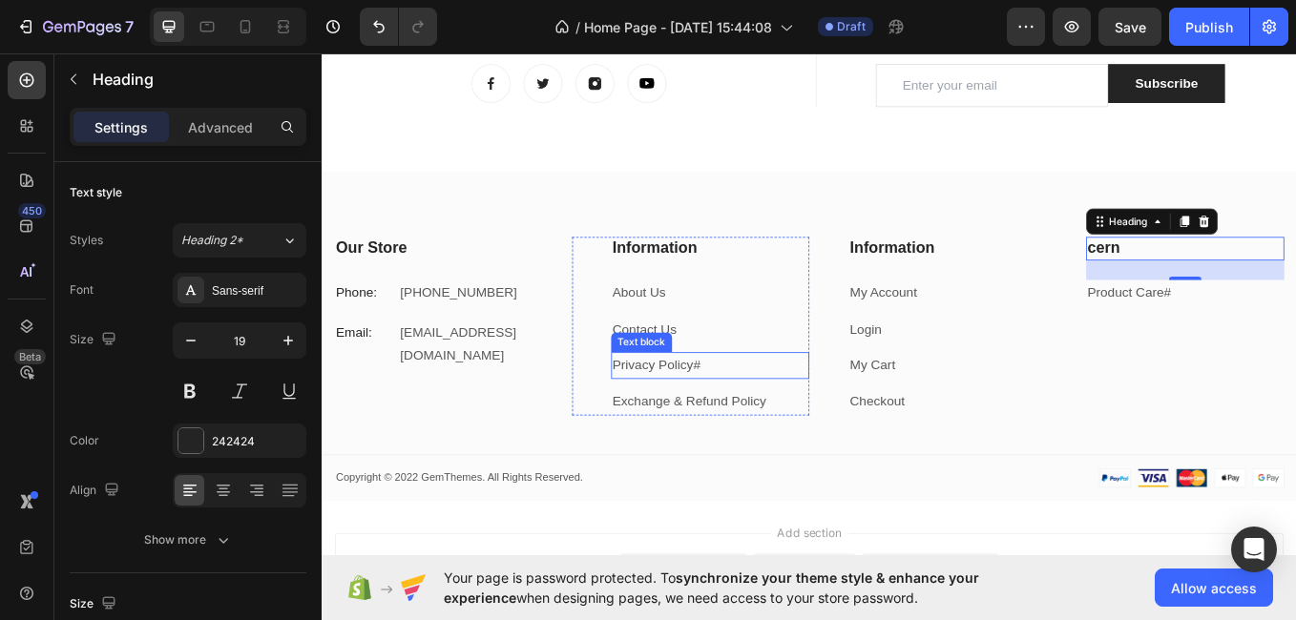
click at [779, 415] on p "Privacy Policy #" at bounding box center [778, 421] width 230 height 28
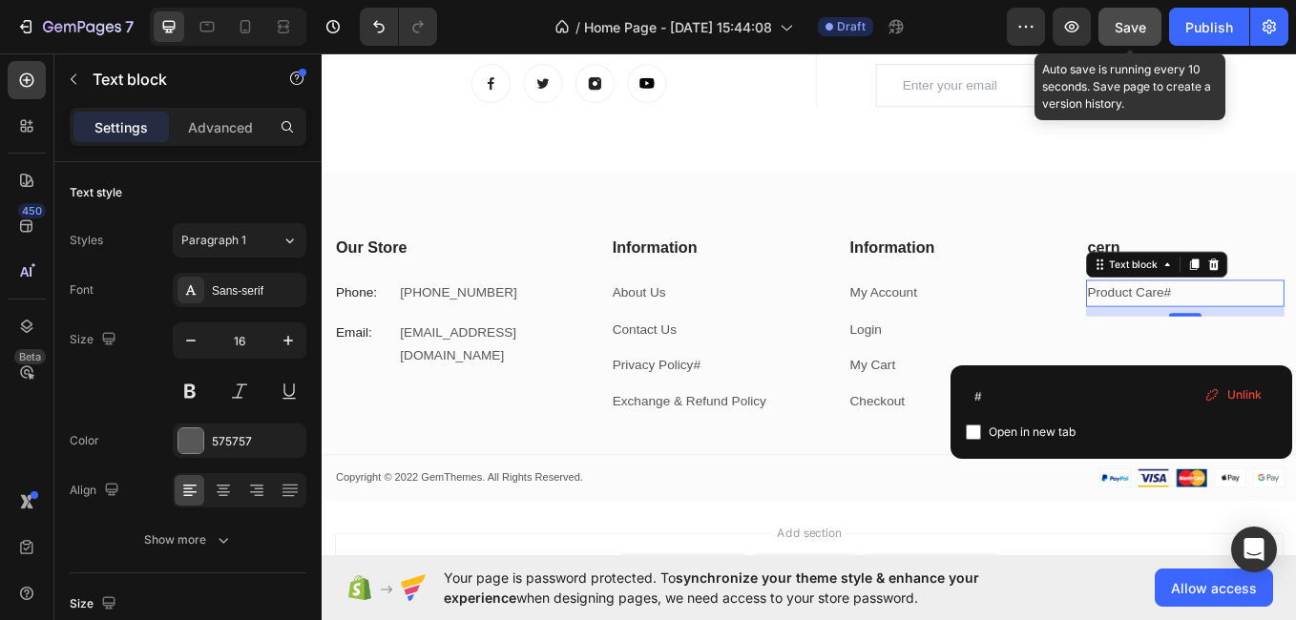
click at [1126, 13] on button "Save" at bounding box center [1130, 27] width 63 height 38
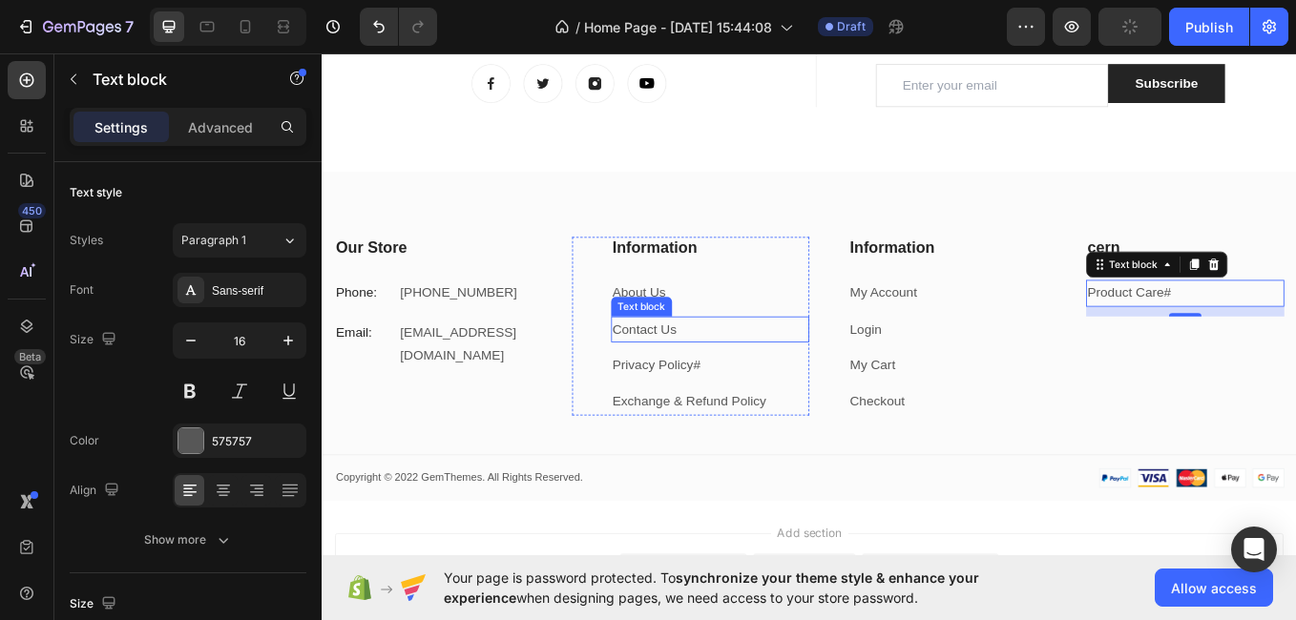
click at [723, 375] on link "Contact Us" at bounding box center [700, 377] width 75 height 16
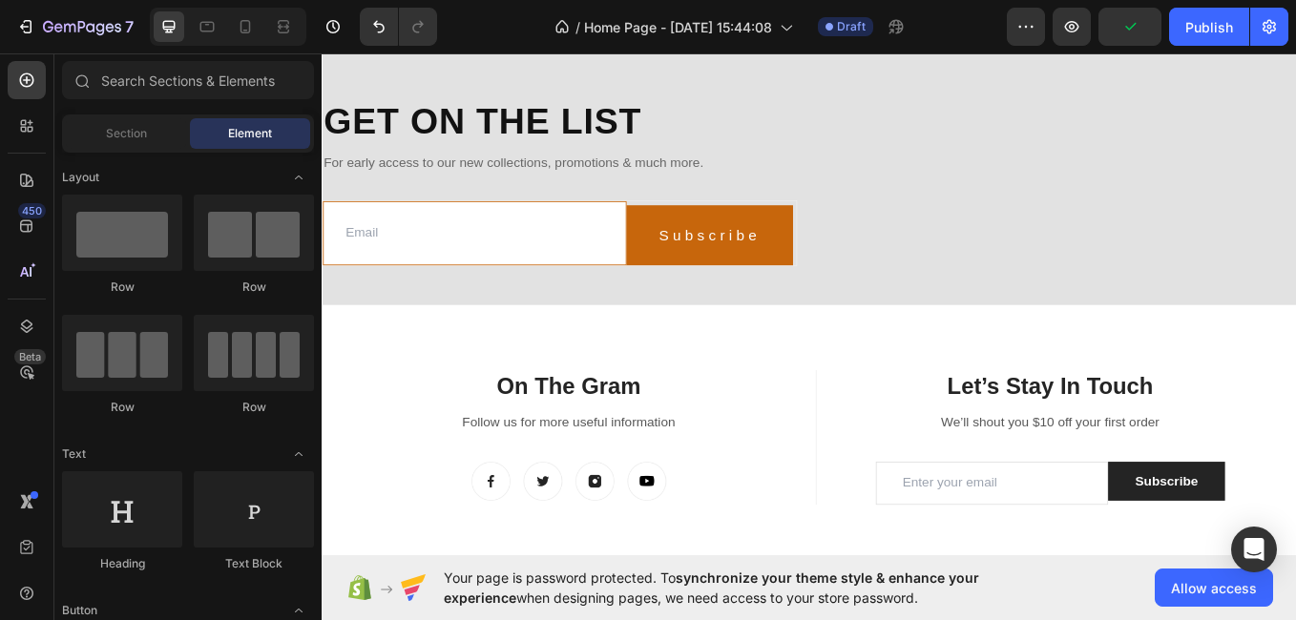
scroll to position [1691, 0]
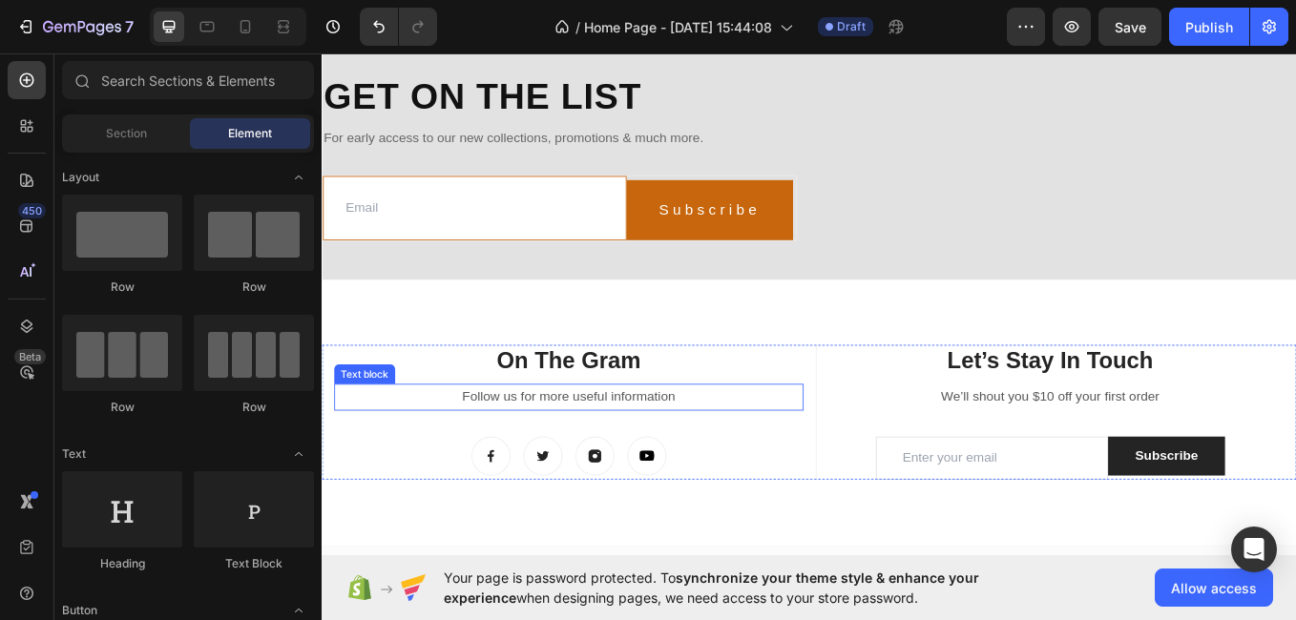
click at [746, 471] on p "Follow us for more useful information" at bounding box center [612, 458] width 548 height 28
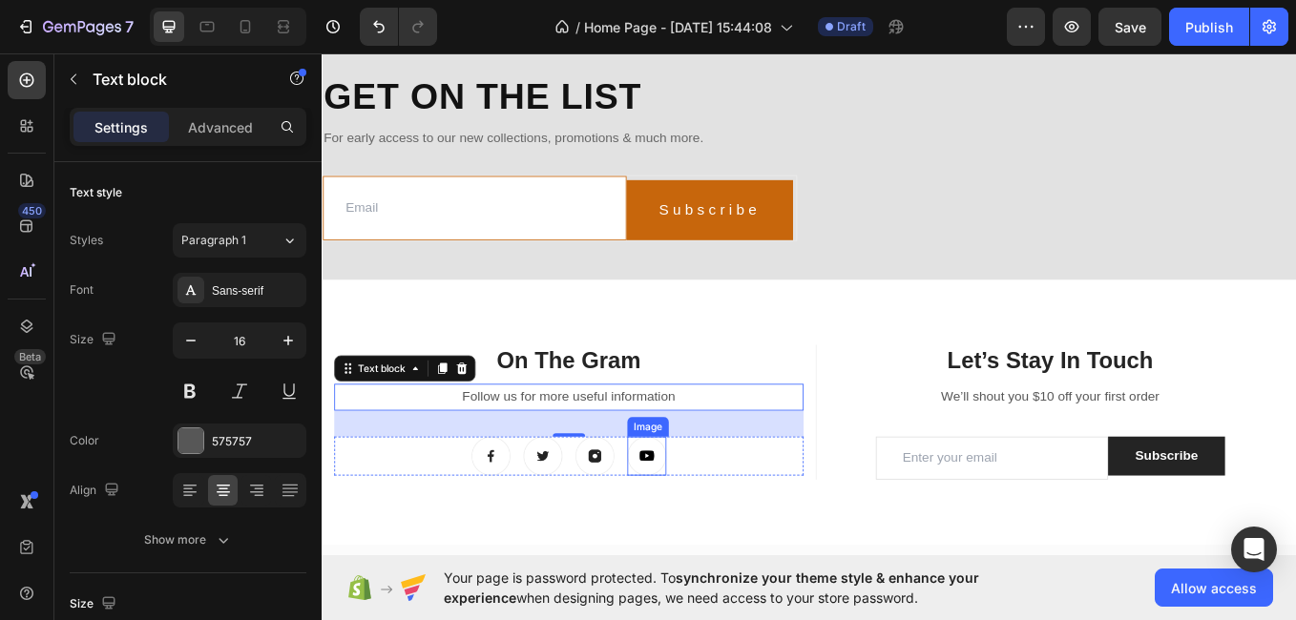
click at [716, 536] on img at bounding box center [704, 527] width 46 height 46
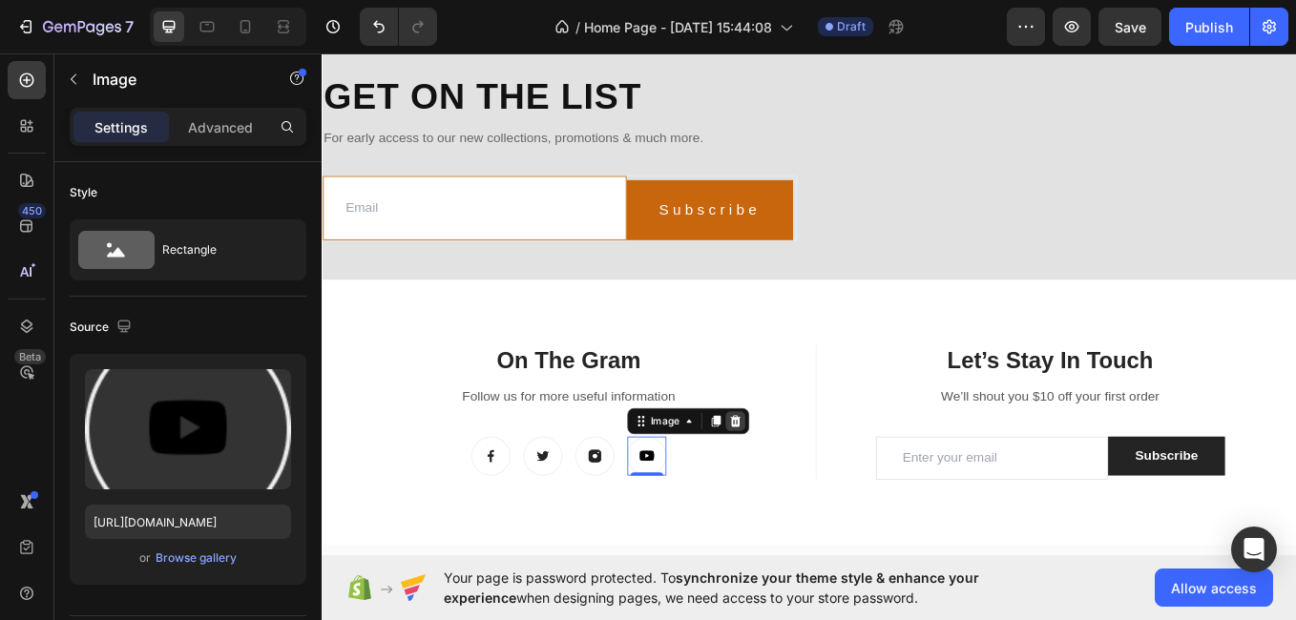
click at [808, 492] on icon at bounding box center [807, 485] width 12 height 13
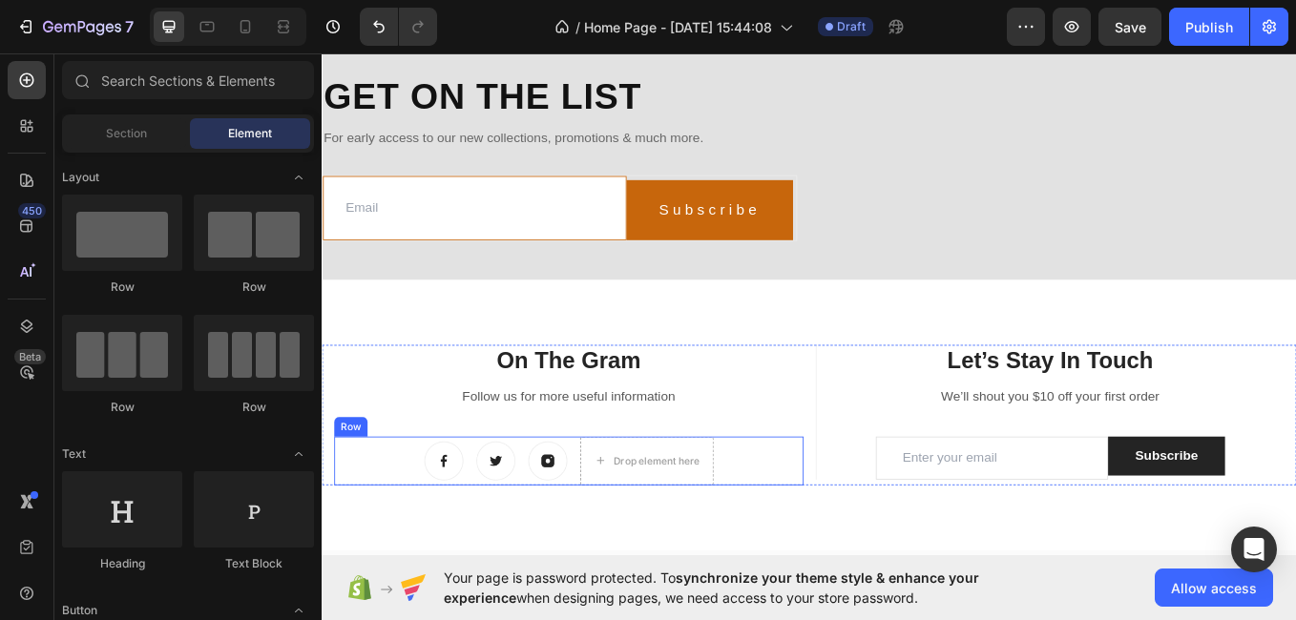
click at [797, 541] on div "Image Image Image Drop element here Row" at bounding box center [612, 532] width 552 height 57
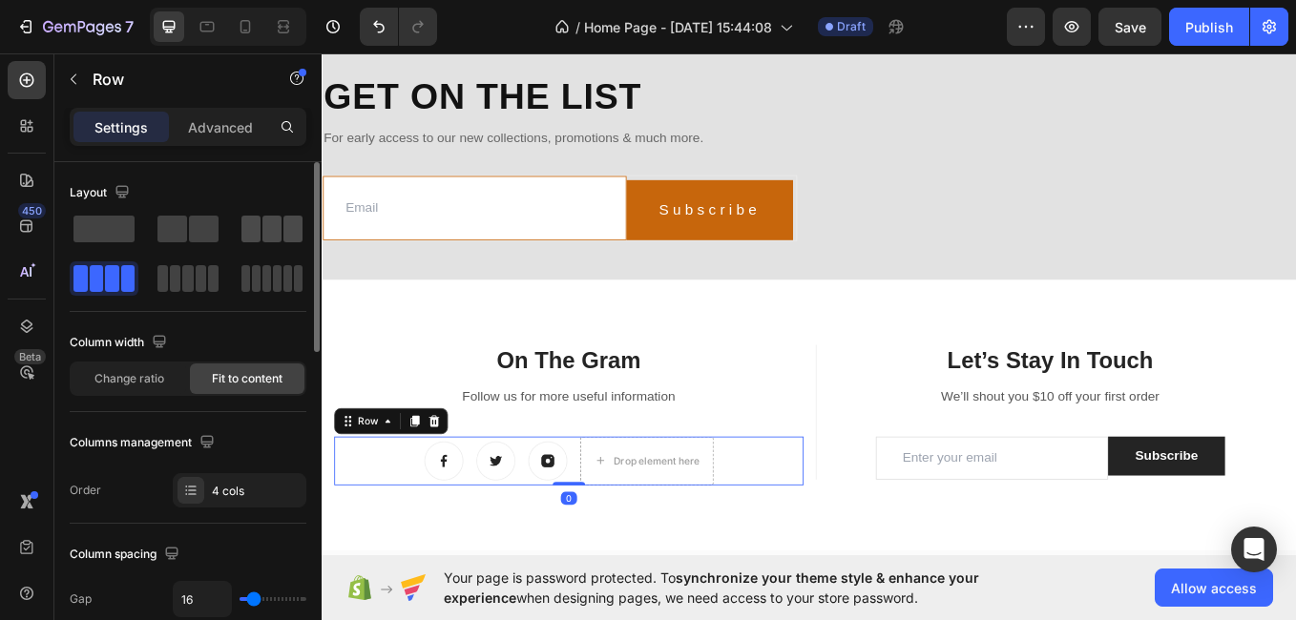
click at [264, 223] on span at bounding box center [271, 229] width 19 height 27
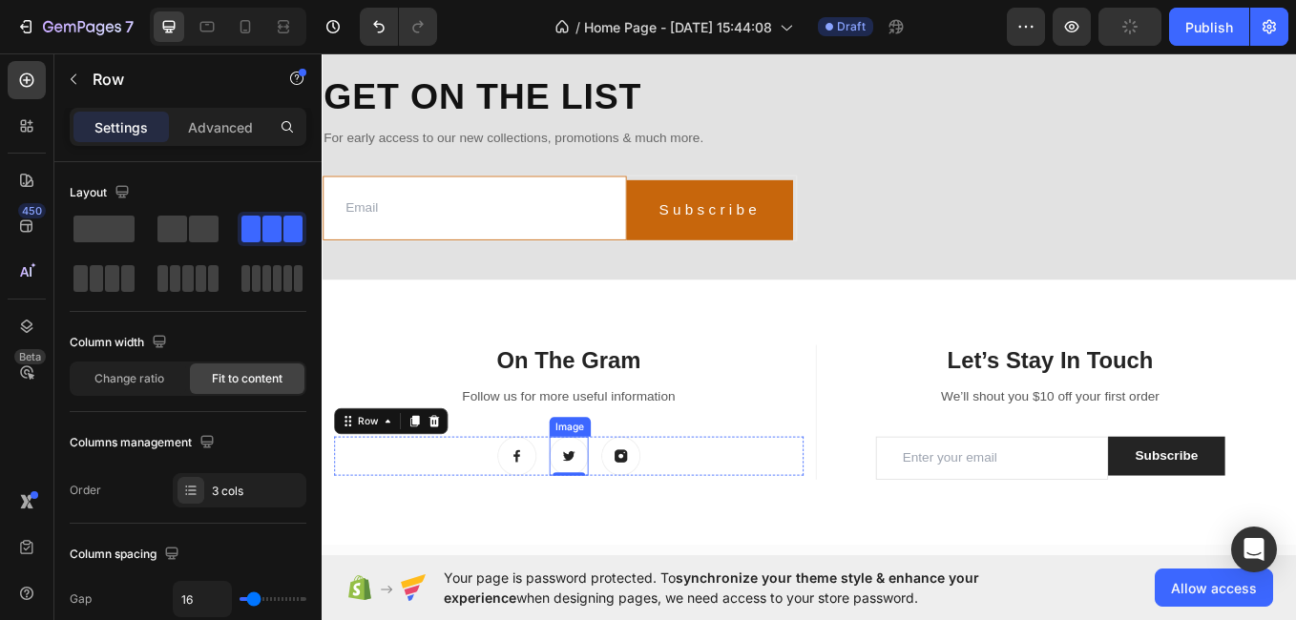
click at [614, 544] on img at bounding box center [612, 527] width 46 height 46
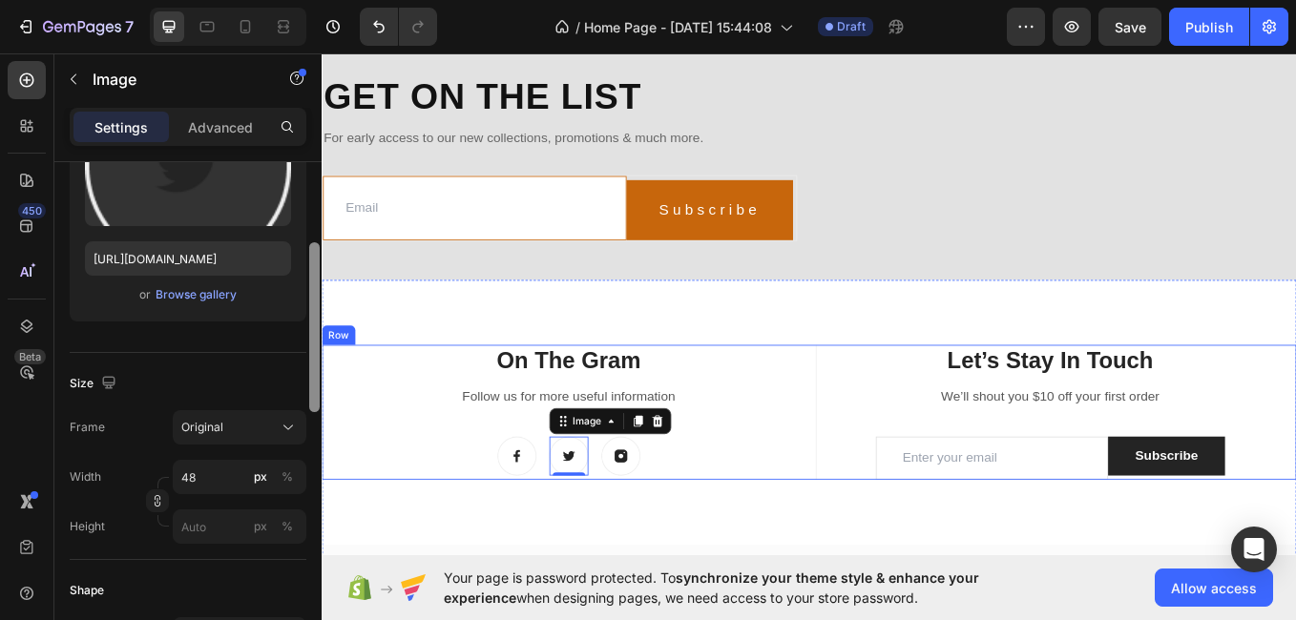
scroll to position [281, 0]
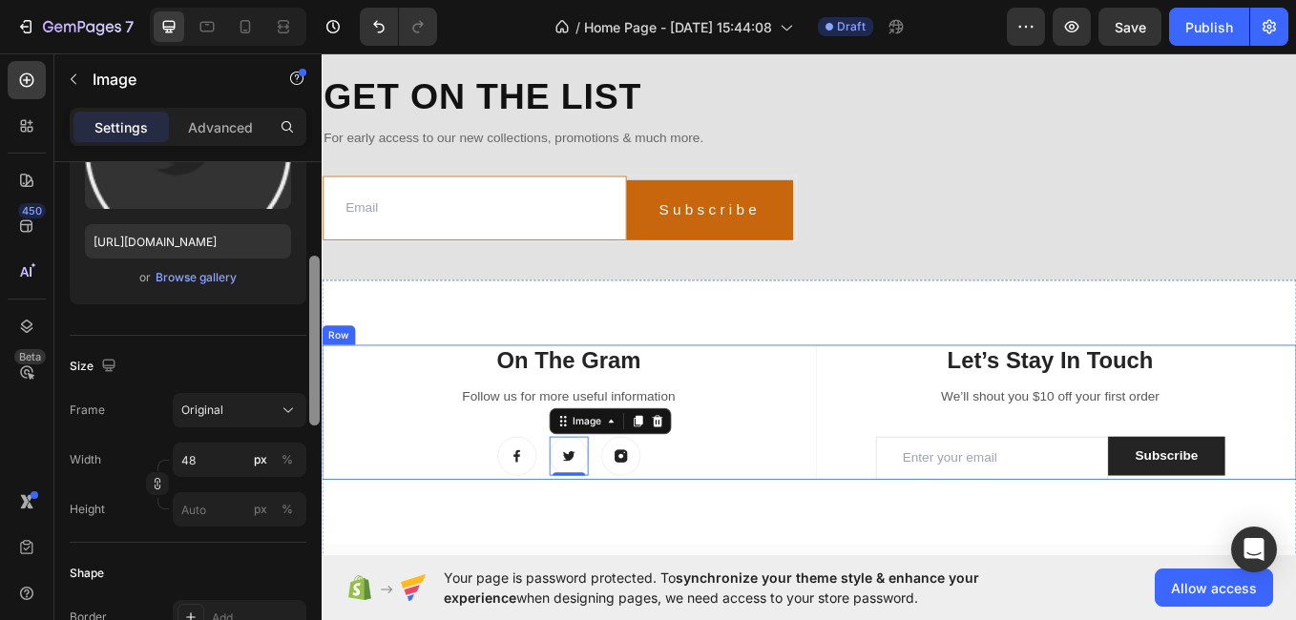
drag, startPoint x: 635, startPoint y: 368, endPoint x: 335, endPoint y: 524, distance: 337.7
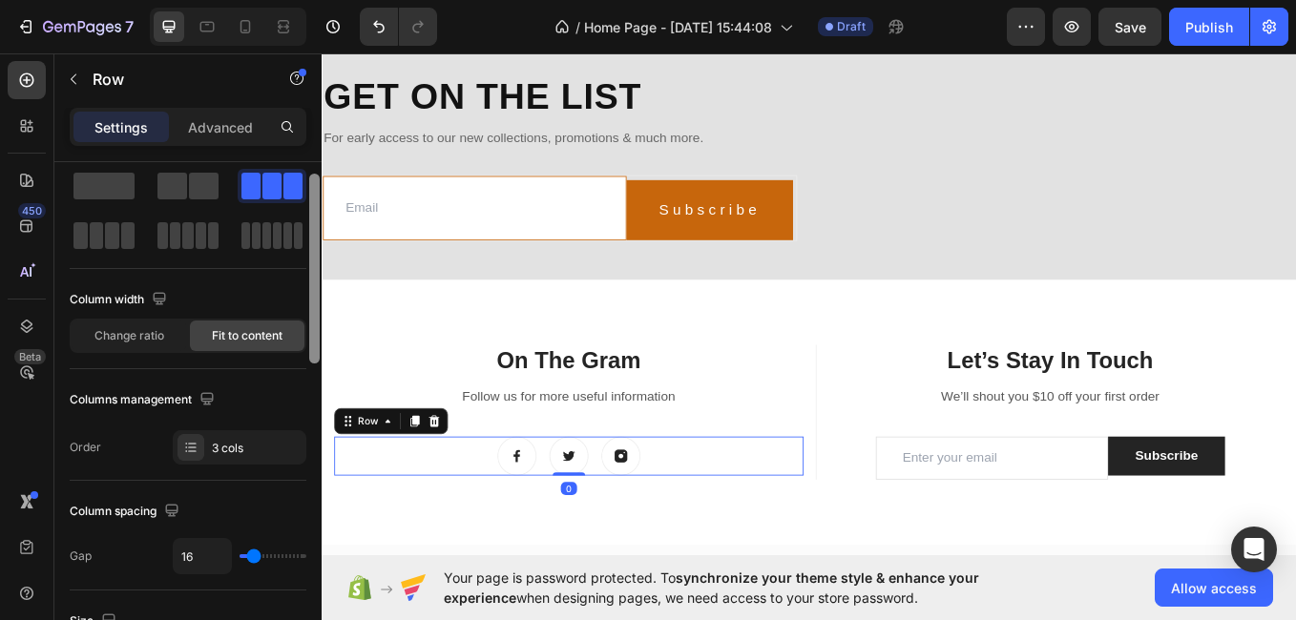
scroll to position [0, 0]
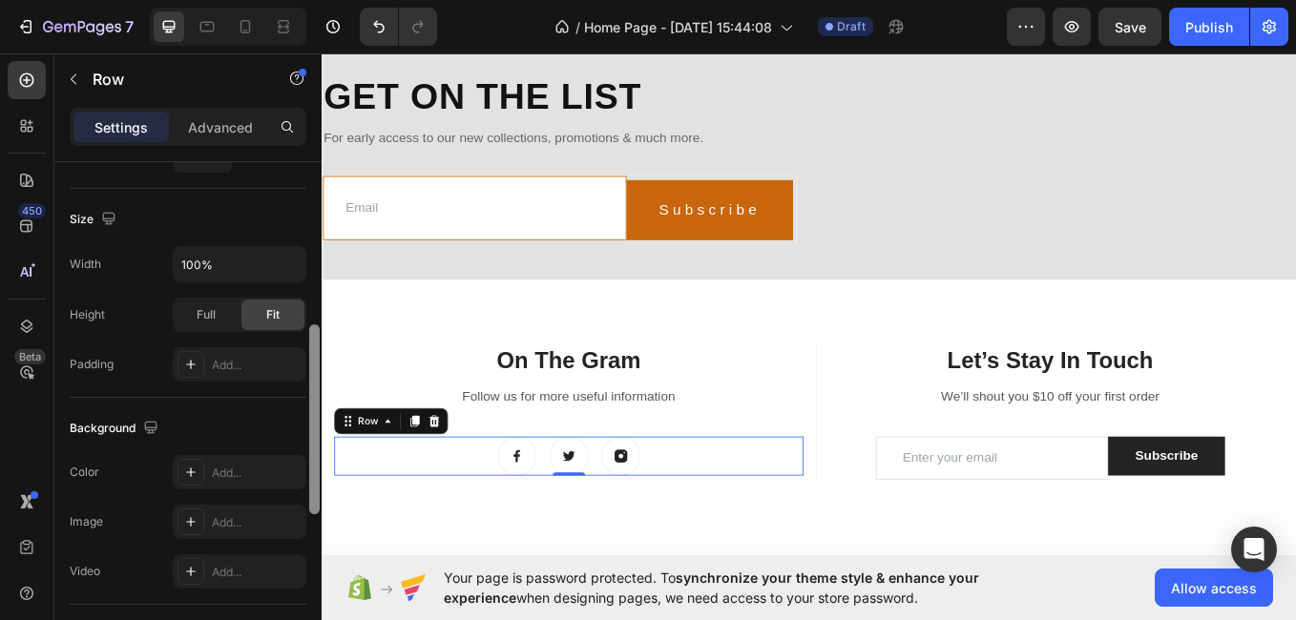
drag, startPoint x: 313, startPoint y: 198, endPoint x: 304, endPoint y: 369, distance: 172.0
click at [304, 369] on div "Layout Column width Change ratio Fit to content Columns management Order 3 cols…" at bounding box center [187, 418] width 267 height 513
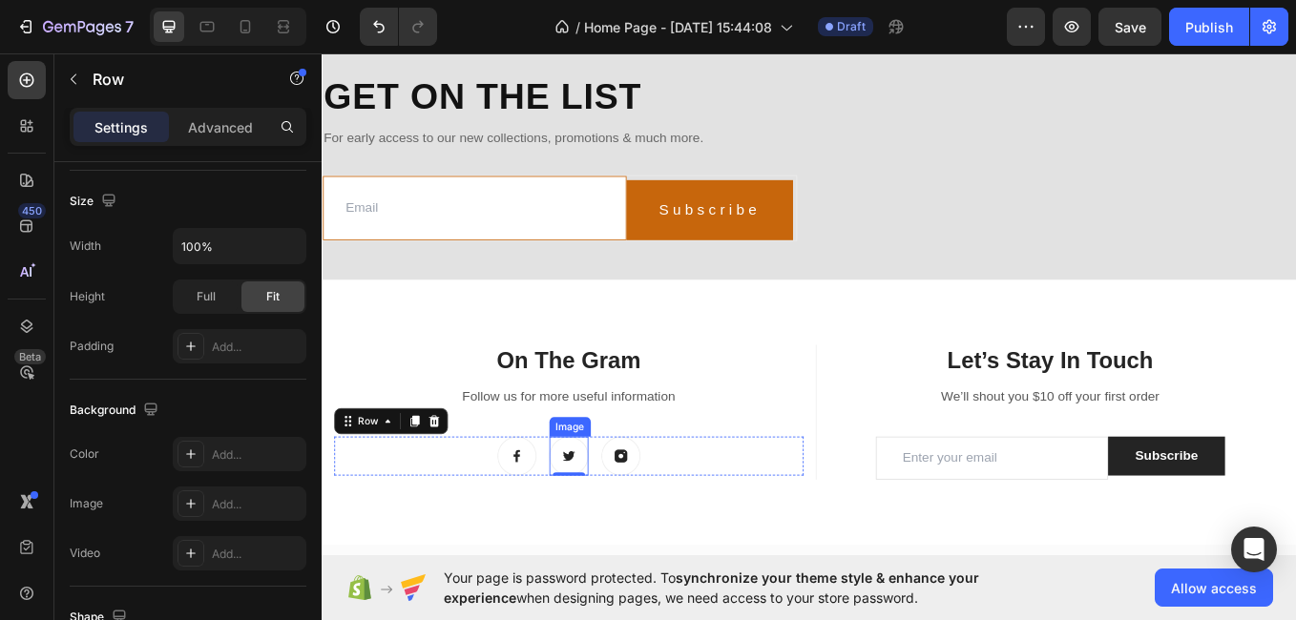
click at [610, 540] on img at bounding box center [612, 527] width 46 height 46
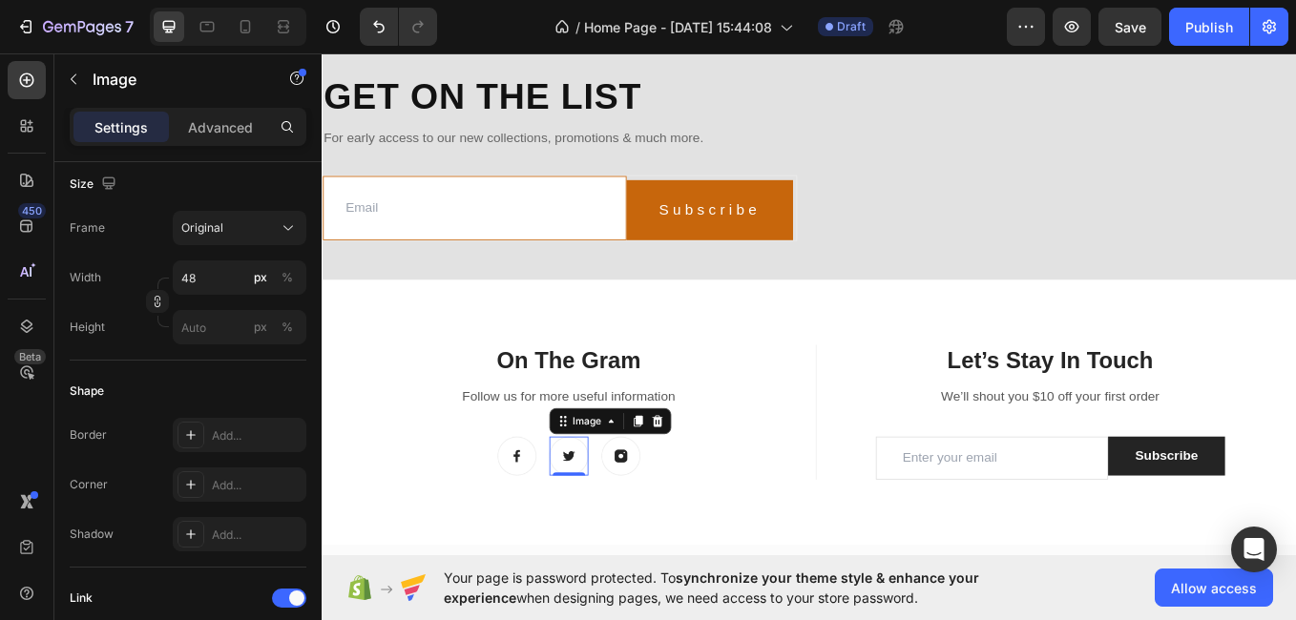
scroll to position [0, 0]
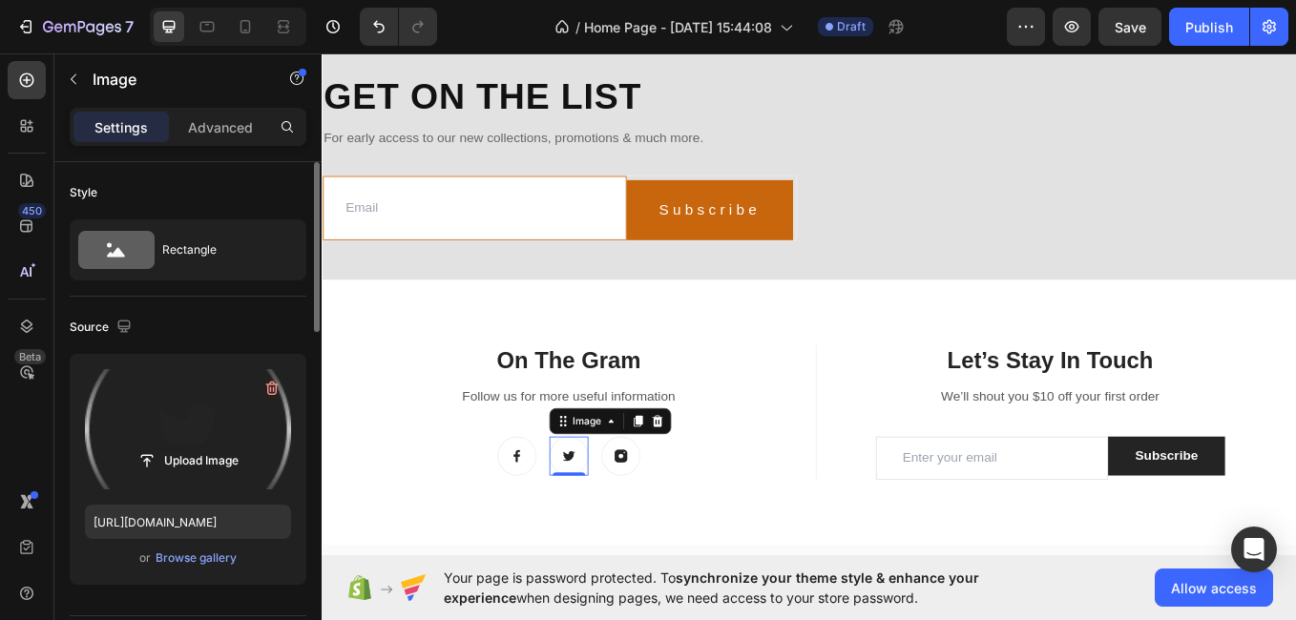
click at [214, 402] on label at bounding box center [188, 429] width 206 height 120
click at [214, 445] on input "file" at bounding box center [188, 461] width 132 height 32
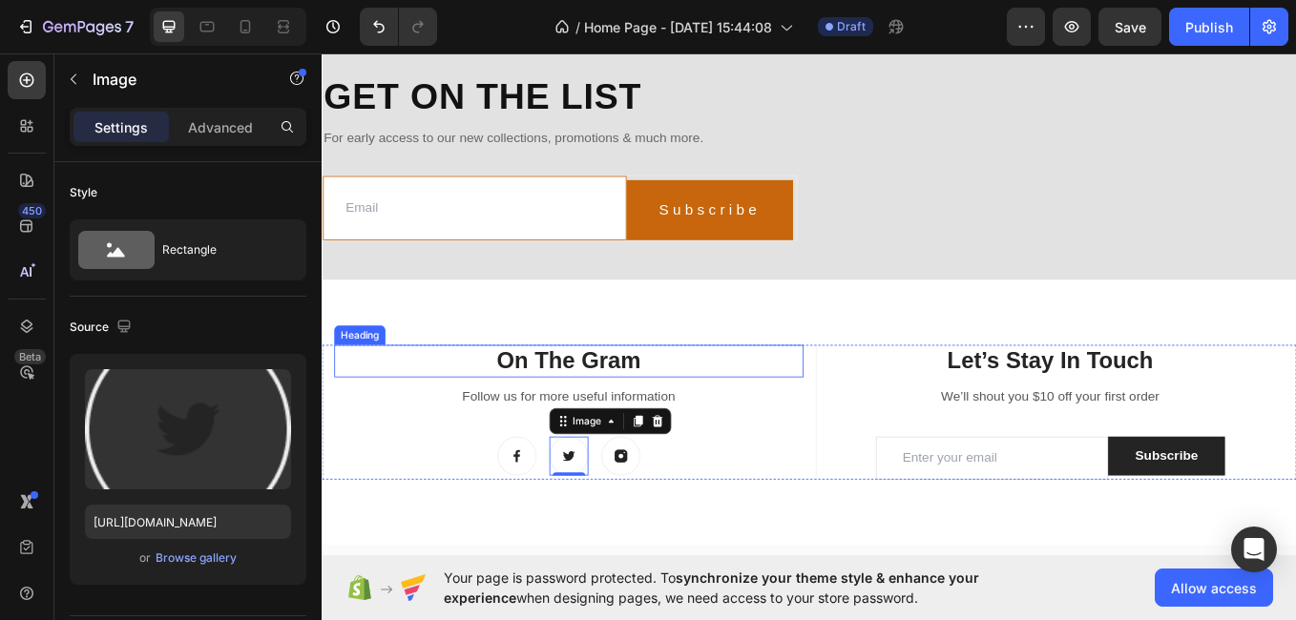
click at [687, 428] on p "On The Gram" at bounding box center [612, 415] width 548 height 34
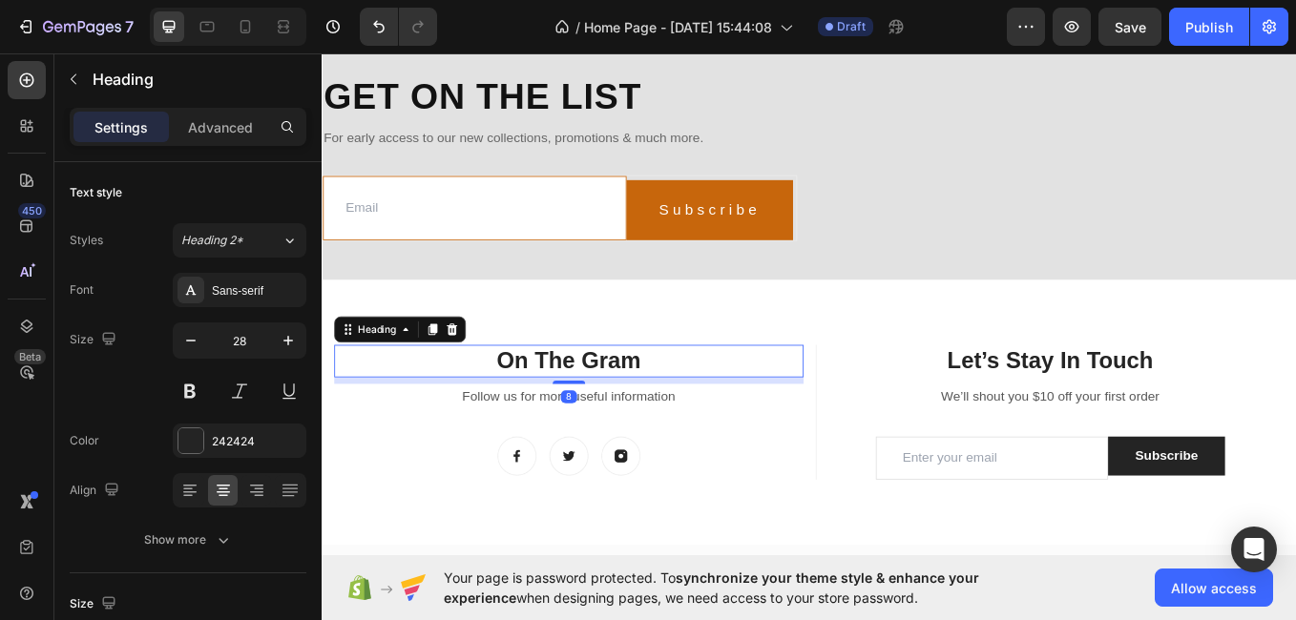
click at [706, 429] on p "On The Gram" at bounding box center [612, 415] width 548 height 34
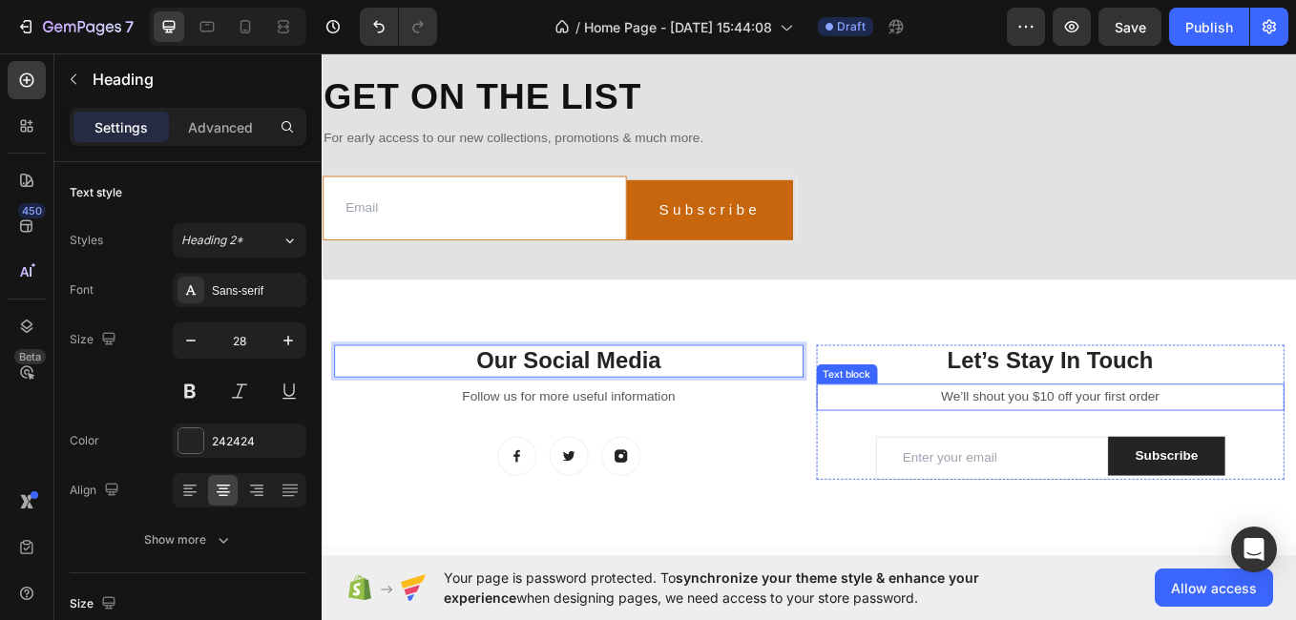
click at [1205, 471] on p "We’ll shout you $10 off your first order" at bounding box center [1178, 458] width 547 height 28
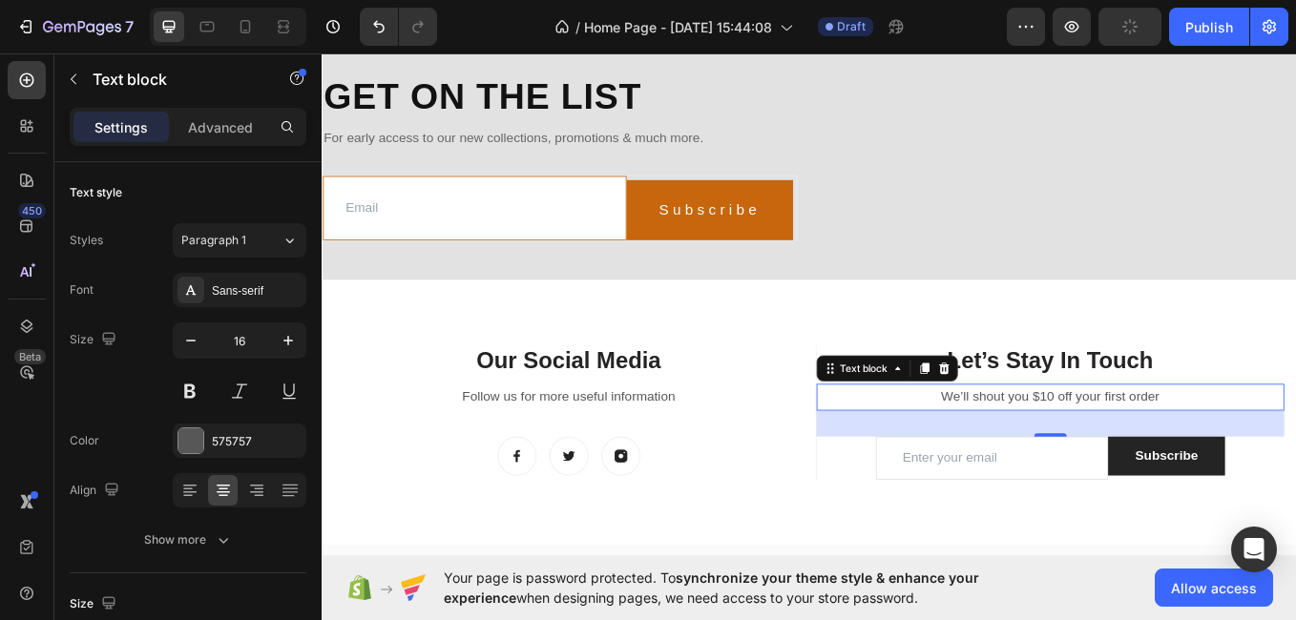
click at [1295, 467] on p "We’ll shout you $10 off your first order" at bounding box center [1178, 458] width 547 height 28
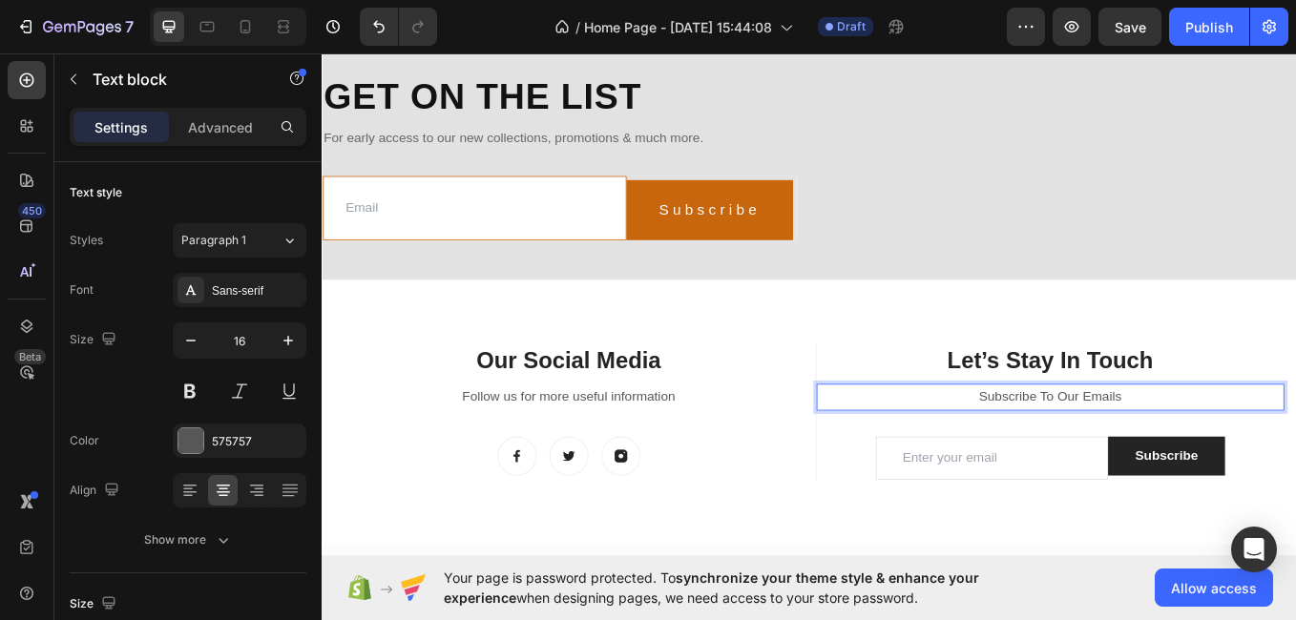
click at [1270, 471] on p "Subscribe To Our Emails" at bounding box center [1178, 458] width 547 height 28
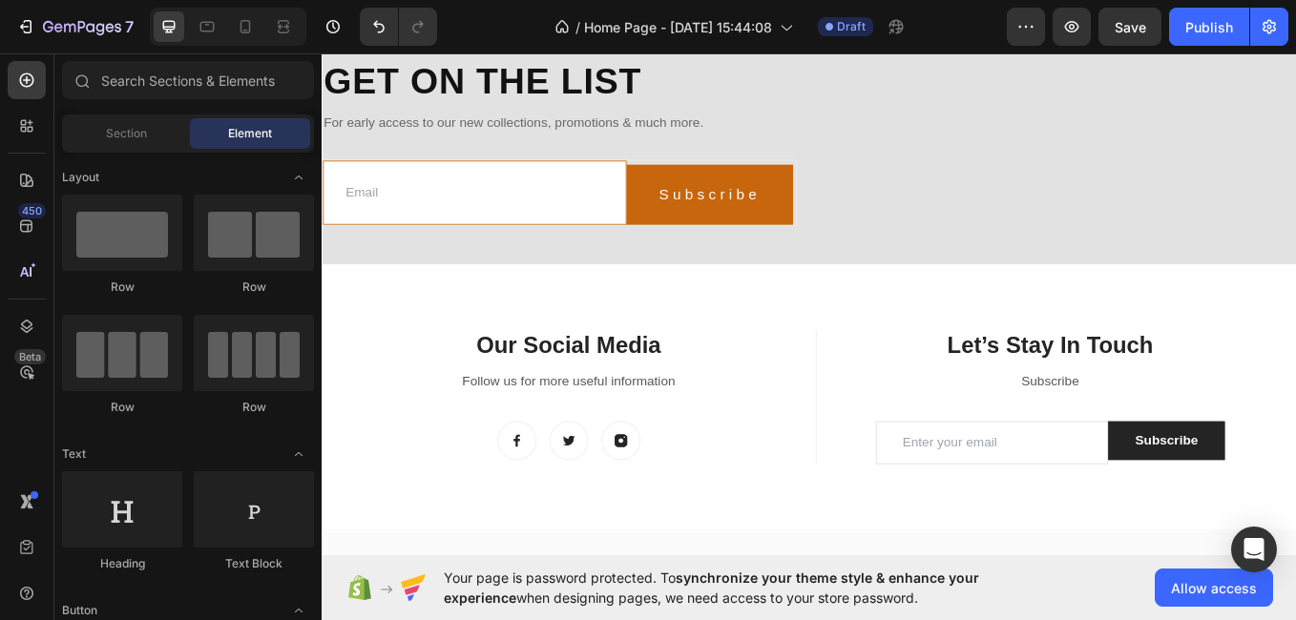
scroll to position [1686, 0]
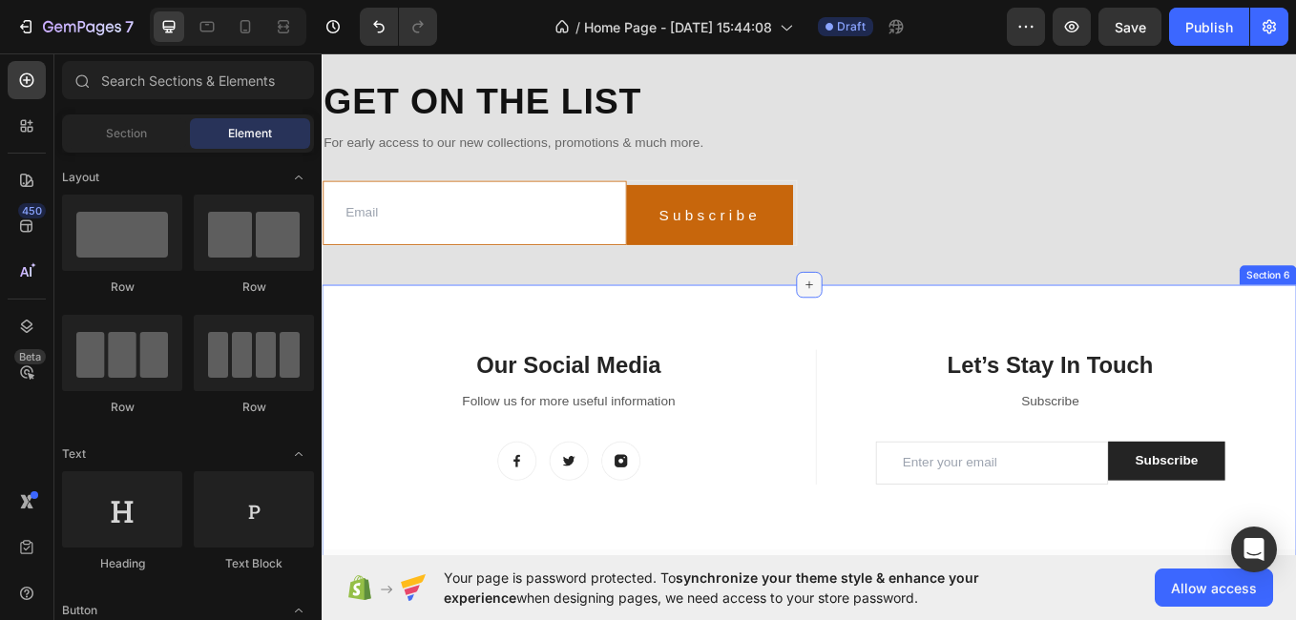
click at [887, 333] on icon at bounding box center [894, 325] width 15 height 15
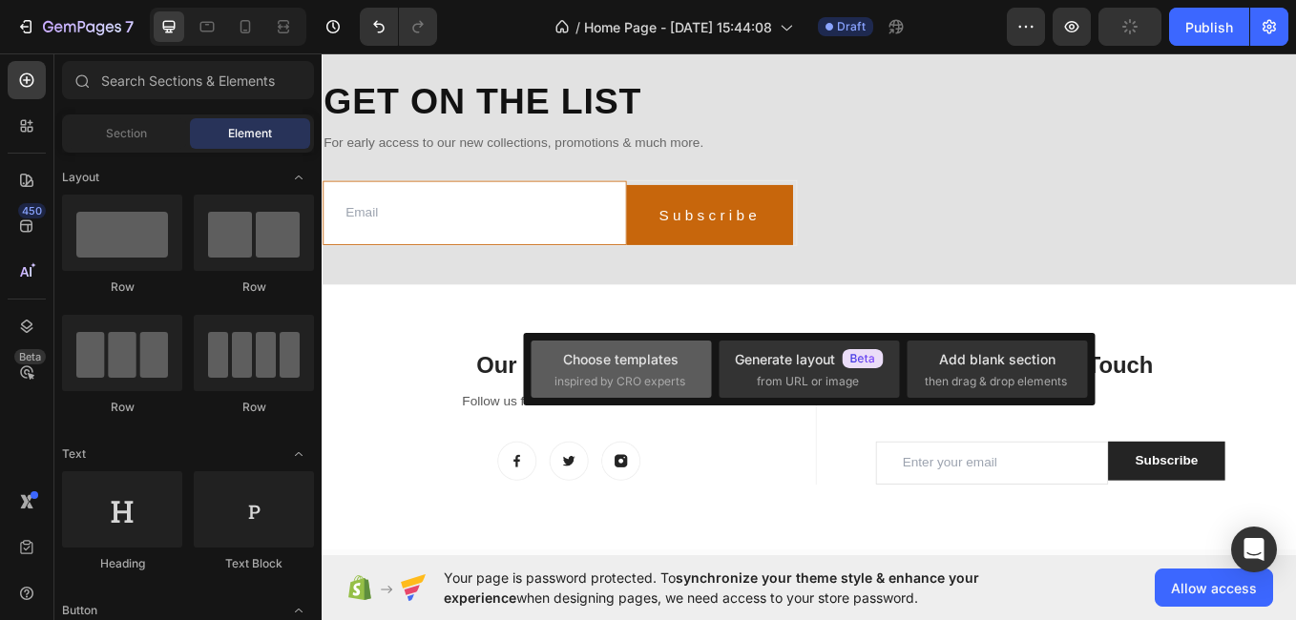
click at [683, 367] on div "Choose templates inspired by CRO experts" at bounding box center [622, 369] width 134 height 41
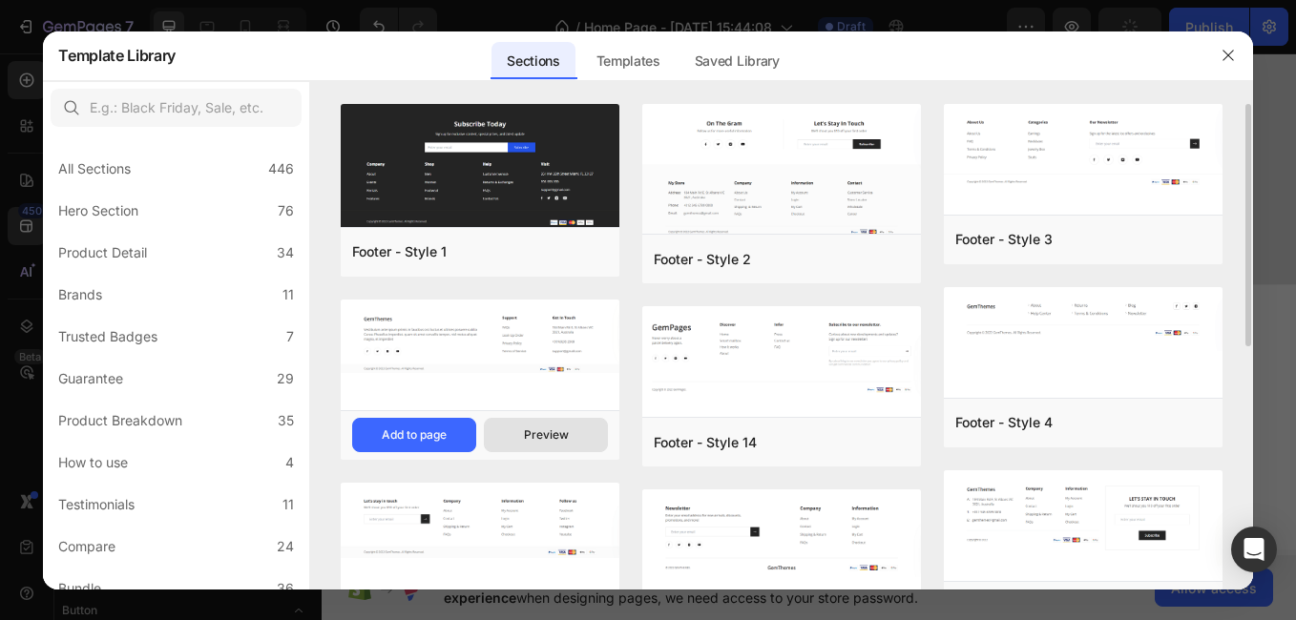
click at [589, 438] on button "Preview" at bounding box center [546, 435] width 124 height 34
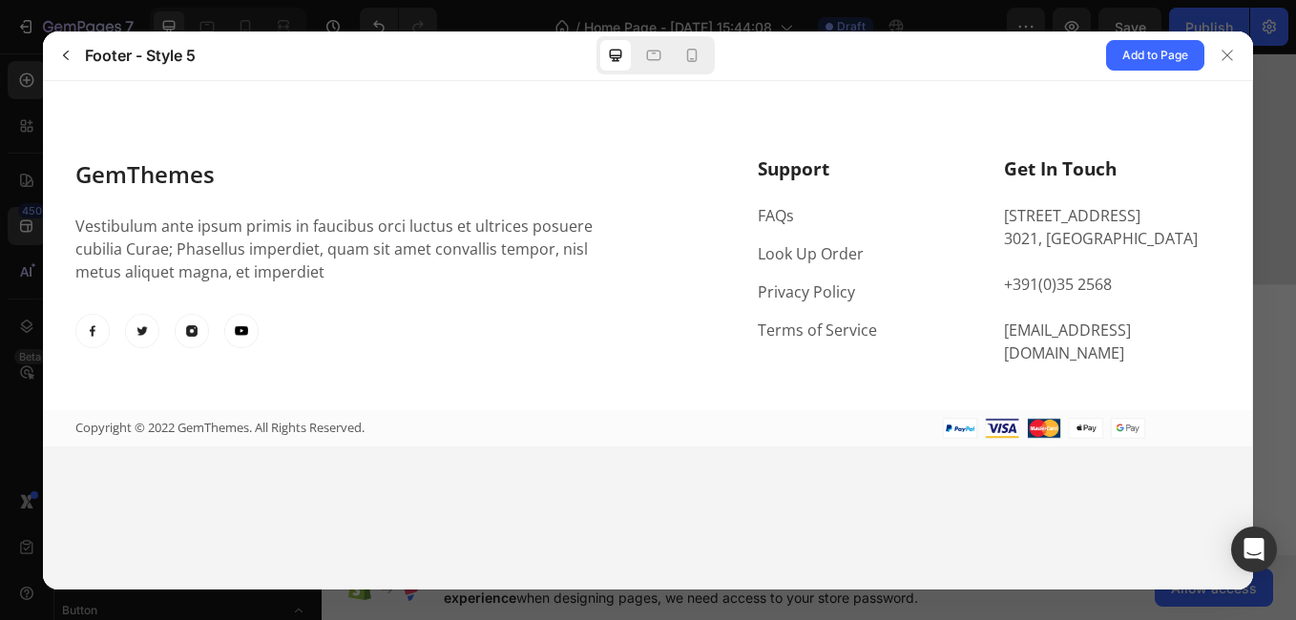
scroll to position [0, 0]
click at [60, 50] on icon "button" at bounding box center [65, 55] width 15 height 15
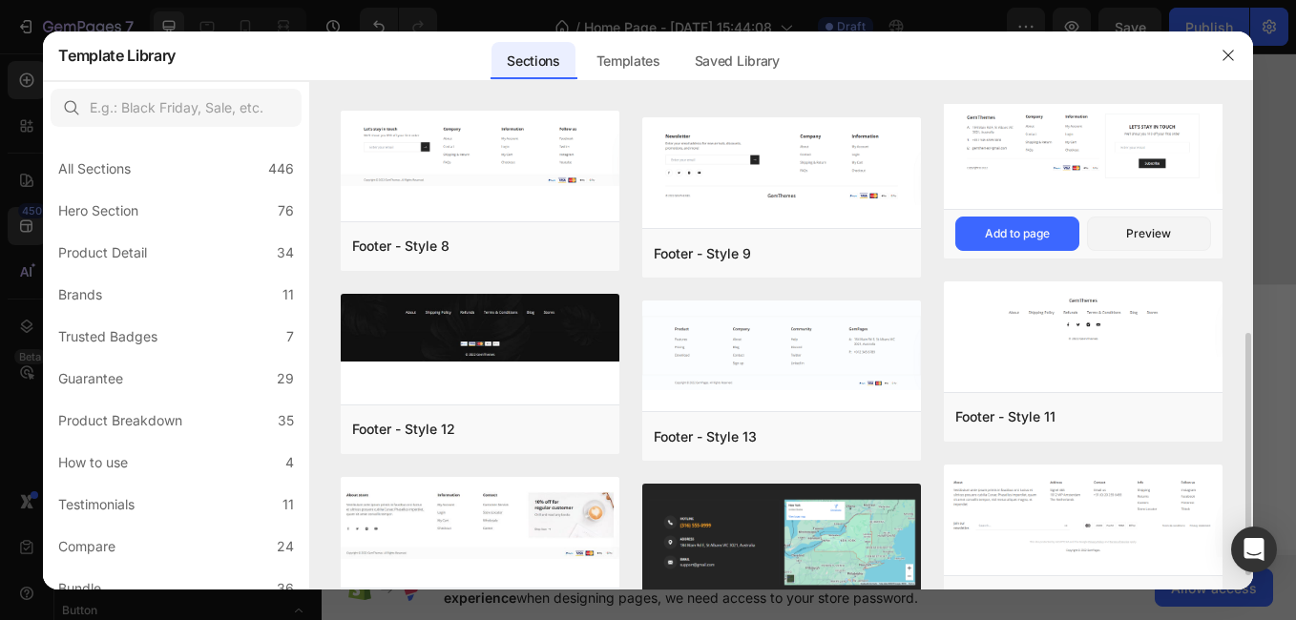
scroll to position [401, 0]
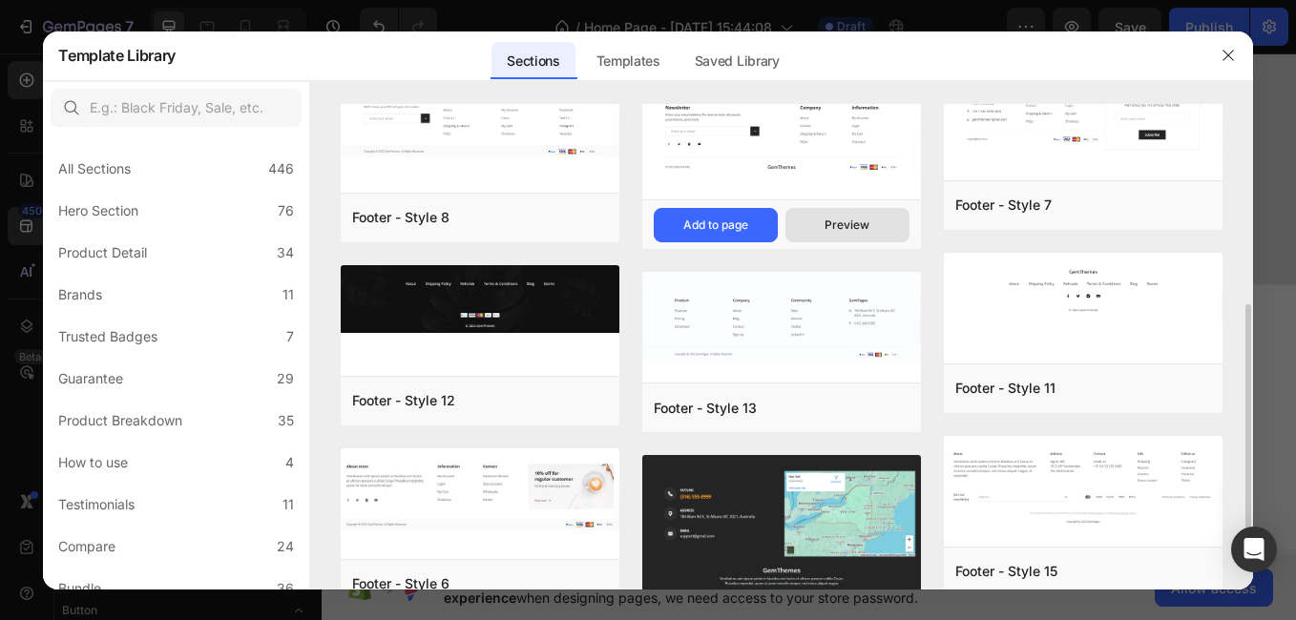
click at [869, 224] on div "Preview" at bounding box center [847, 225] width 45 height 17
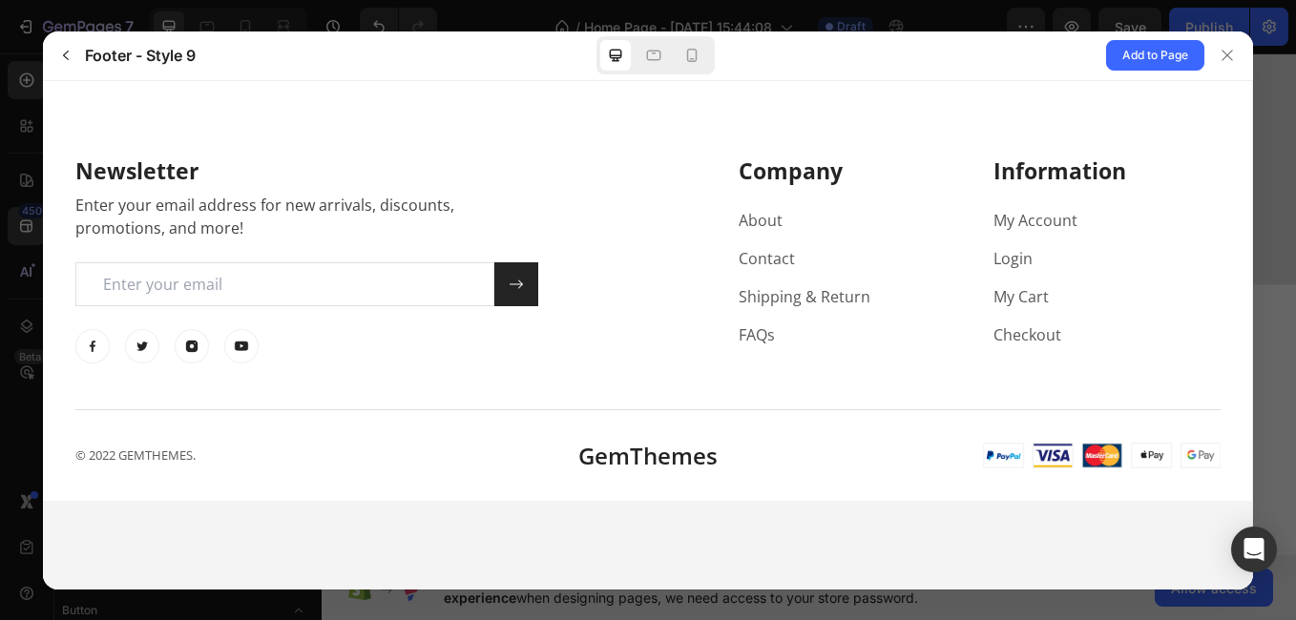
scroll to position [0, 0]
click at [1141, 51] on span "Add to Page" at bounding box center [1155, 55] width 66 height 23
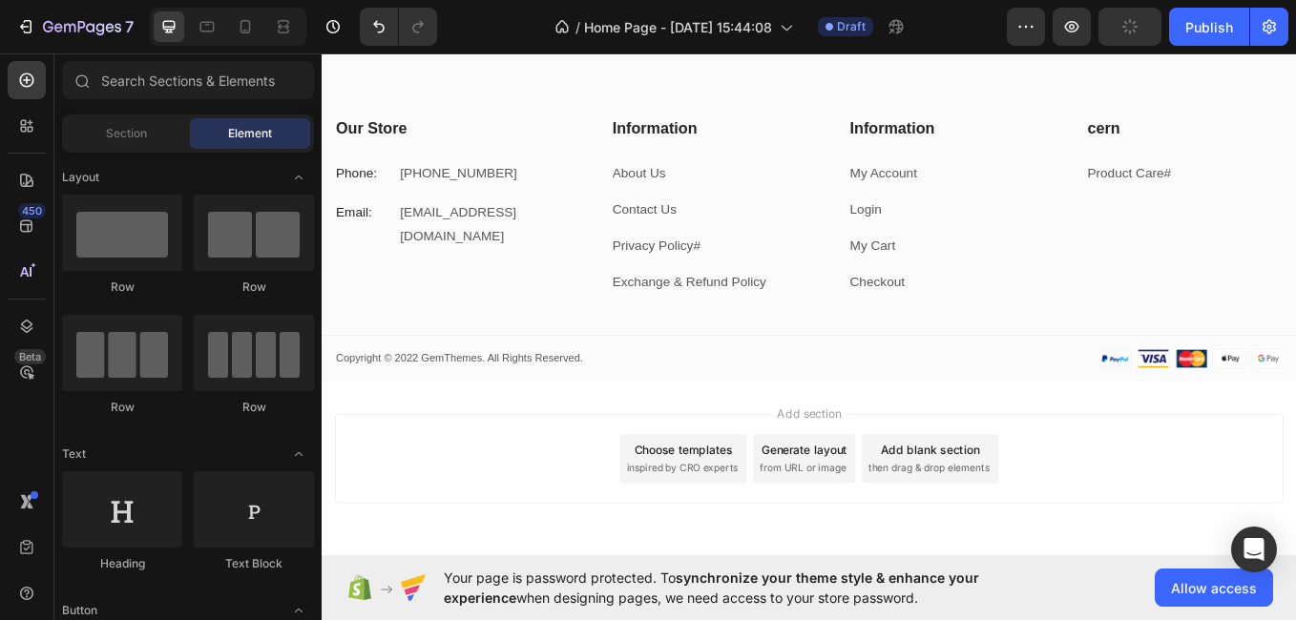
scroll to position [2687, 0]
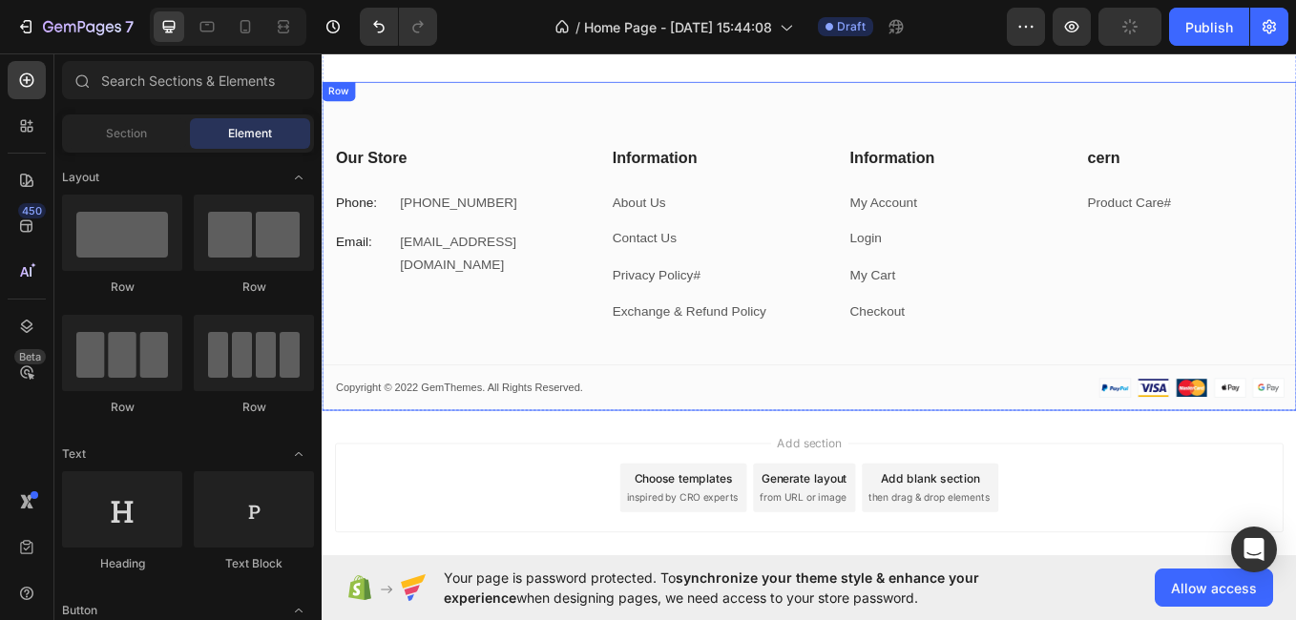
click at [1173, 391] on div "Our Store Heading Phone: Text block +27 79 321 2079 Text block Row Email: Text …" at bounding box center [894, 318] width 1145 height 310
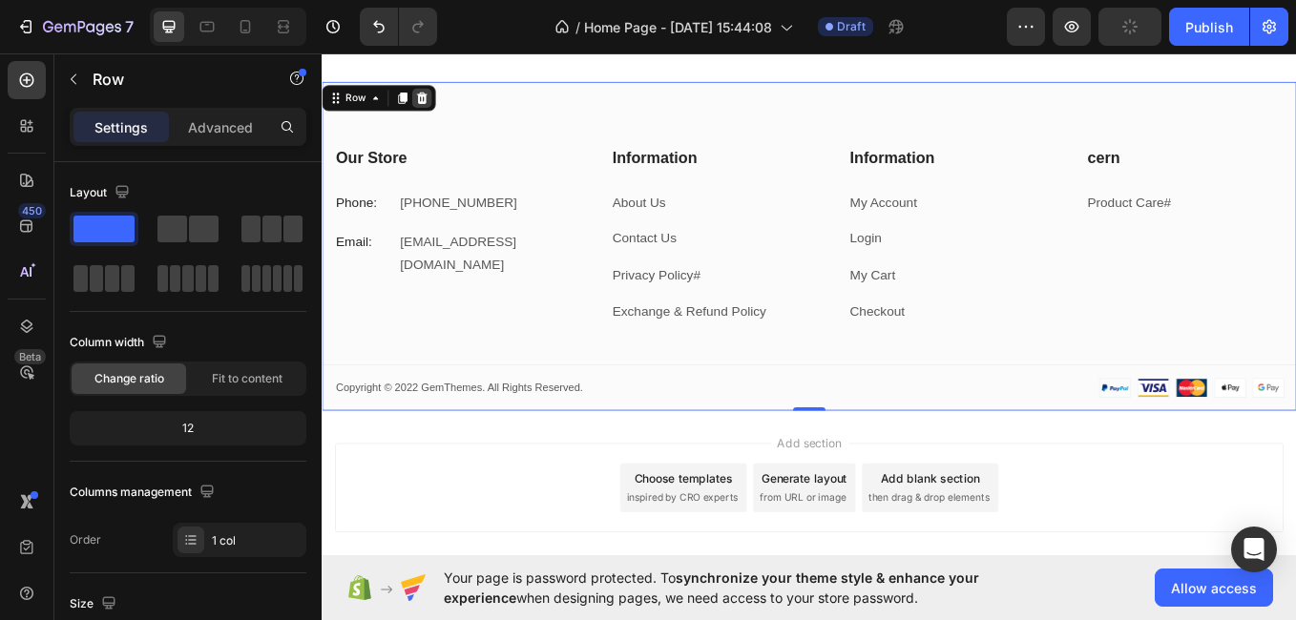
click at [441, 107] on icon at bounding box center [439, 105] width 12 height 13
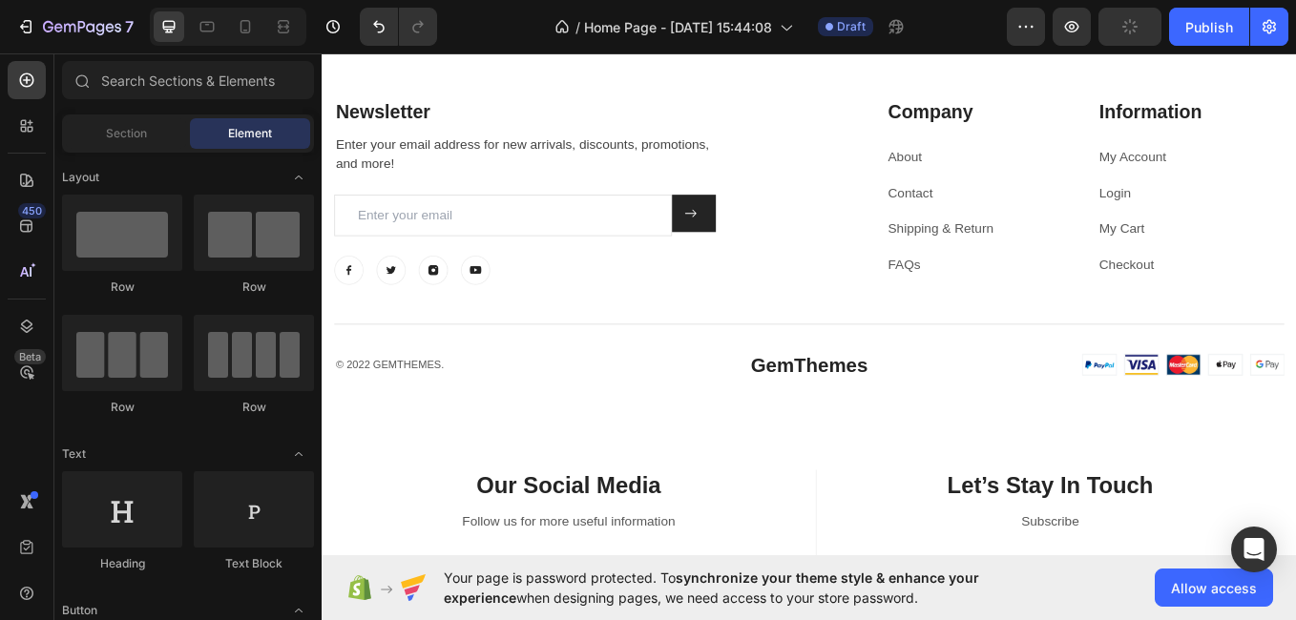
scroll to position [2399, 0]
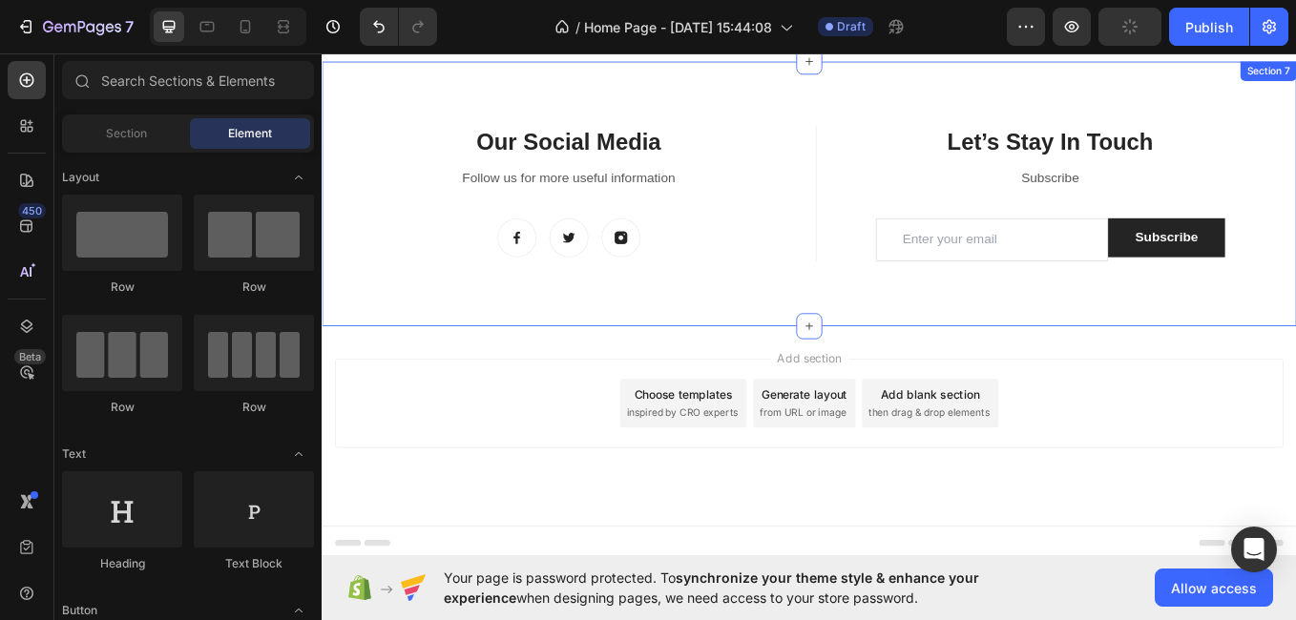
click at [909, 312] on div "Our Social Media Heading Follow us for more useful information Text block Image…" at bounding box center [894, 256] width 1145 height 235
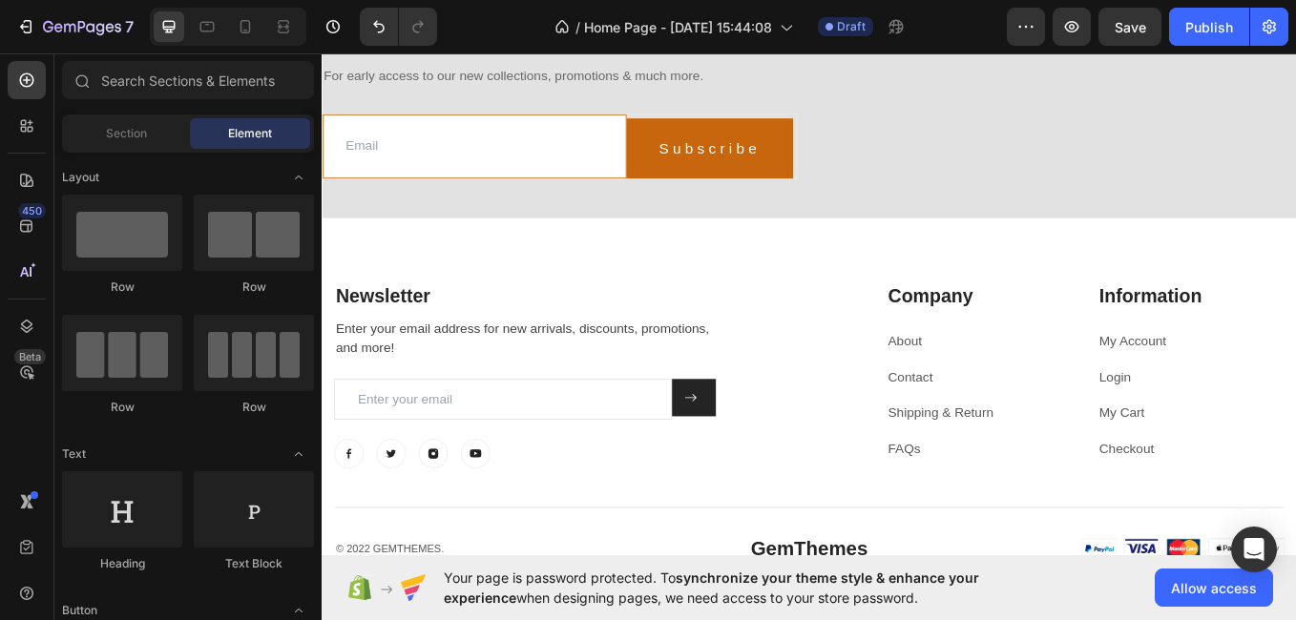
scroll to position [1747, 0]
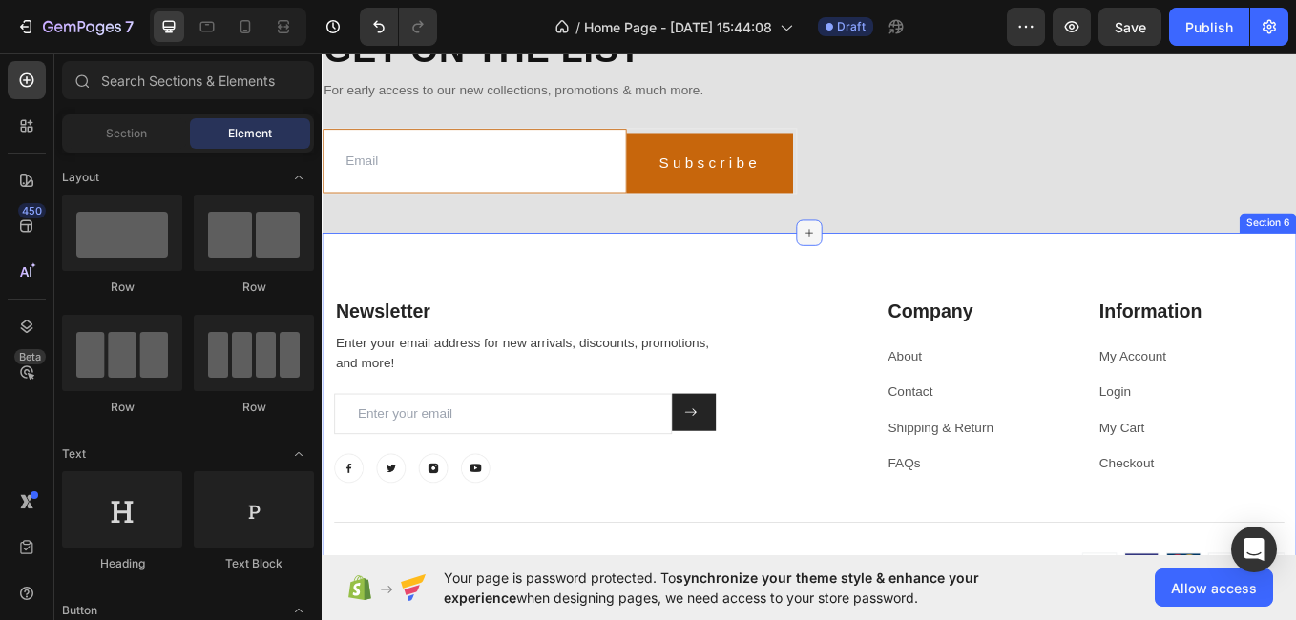
click at [882, 269] on div at bounding box center [894, 264] width 31 height 31
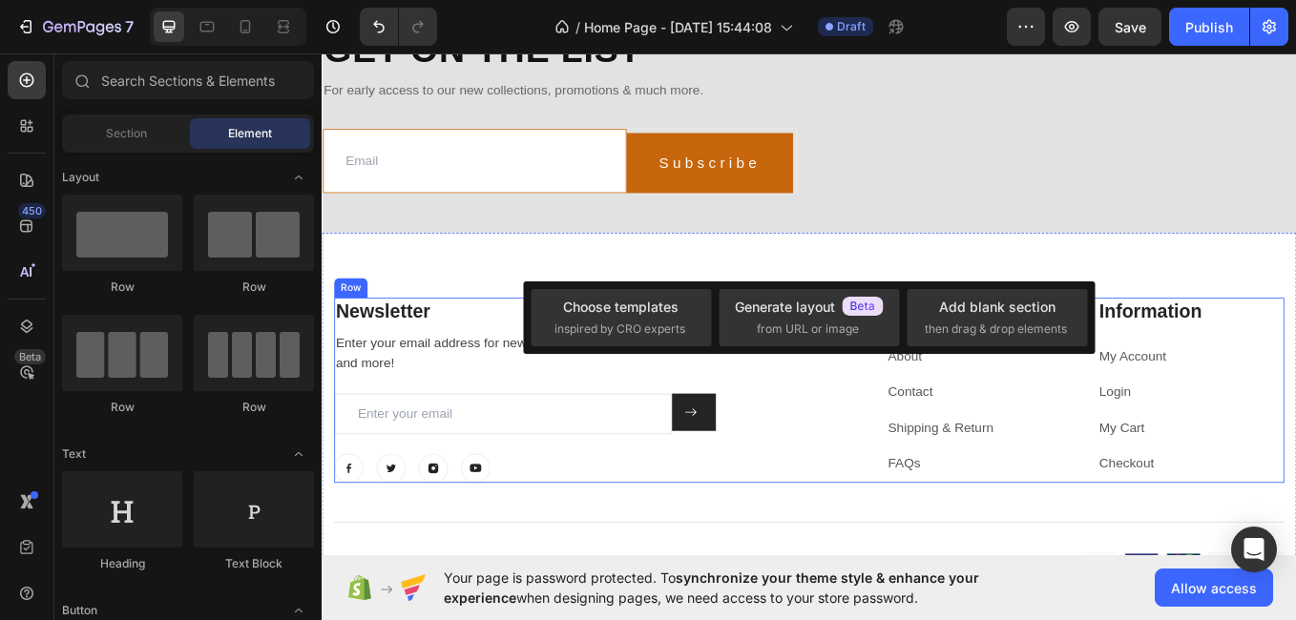
click at [885, 492] on div "Newsletter Heading Enter your email address for new arrivals, discounts, promot…" at bounding box center [894, 450] width 1117 height 219
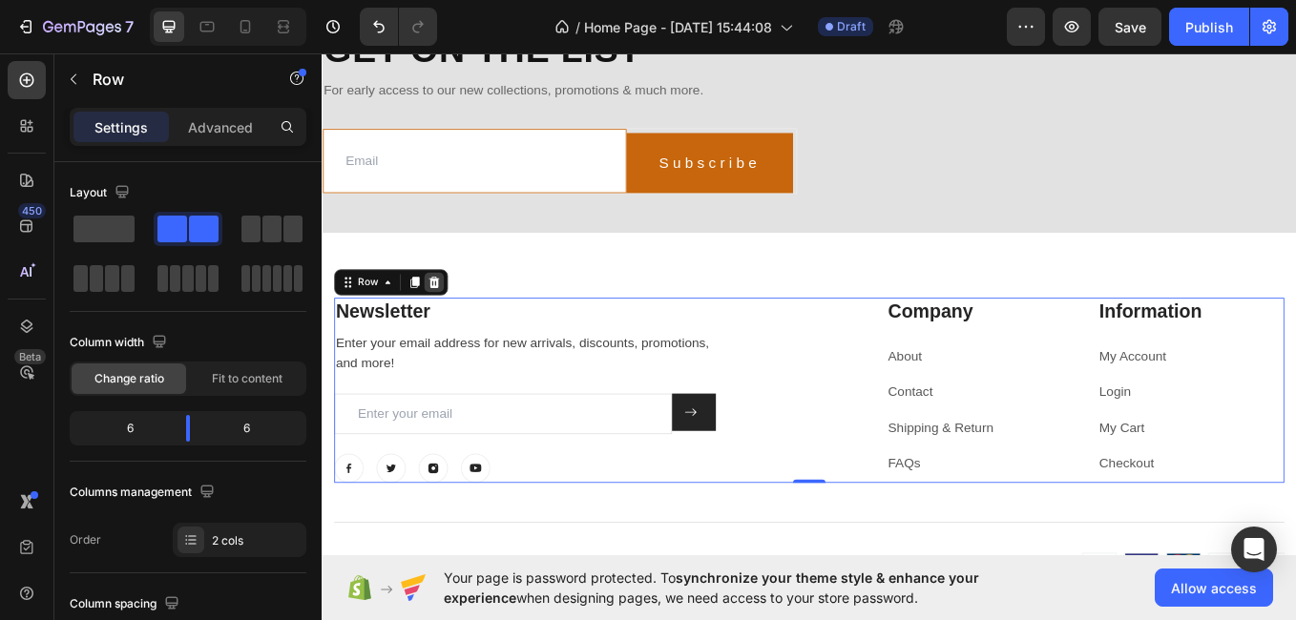
click at [464, 332] on div at bounding box center [453, 322] width 23 height 23
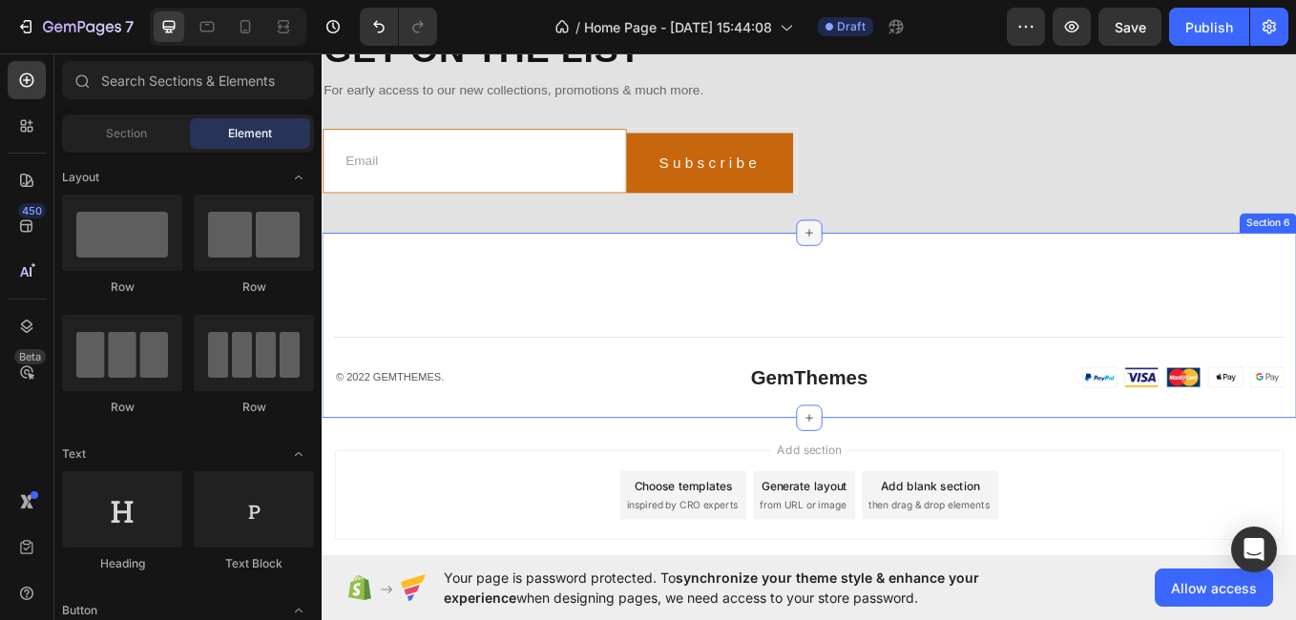
click at [888, 272] on icon at bounding box center [894, 264] width 15 height 15
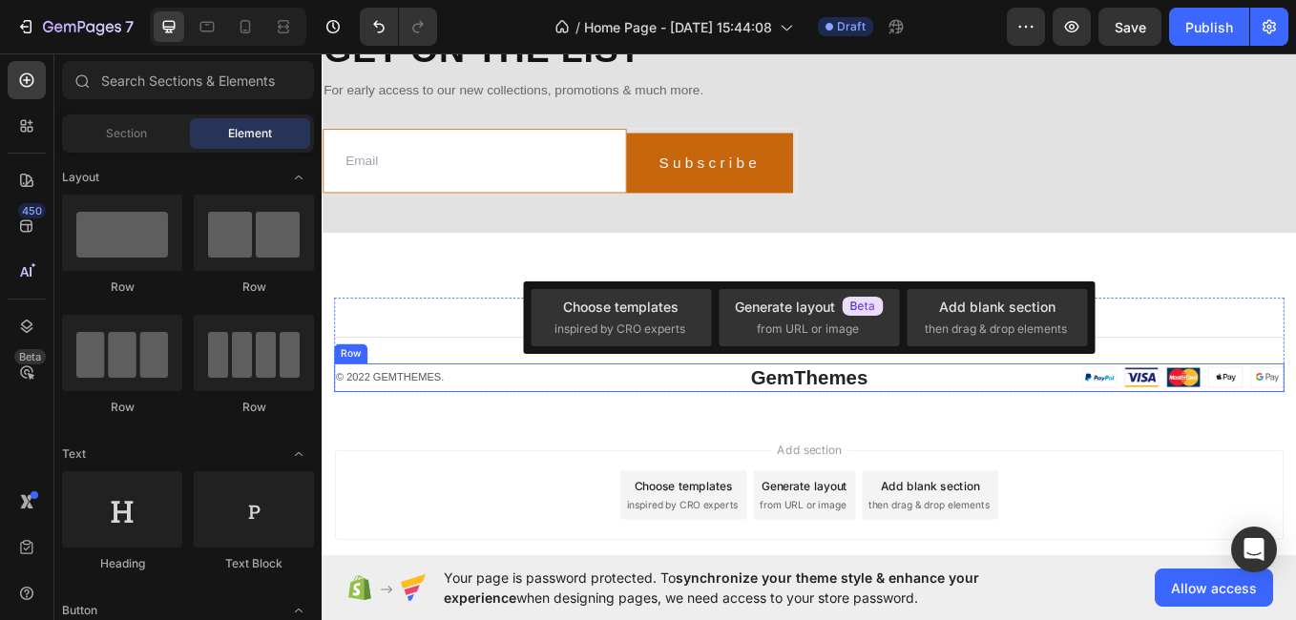
click at [1069, 446] on div "© 2022 GEMTHEMES. Text block GemThemes Heading Image Row" at bounding box center [894, 434] width 1117 height 33
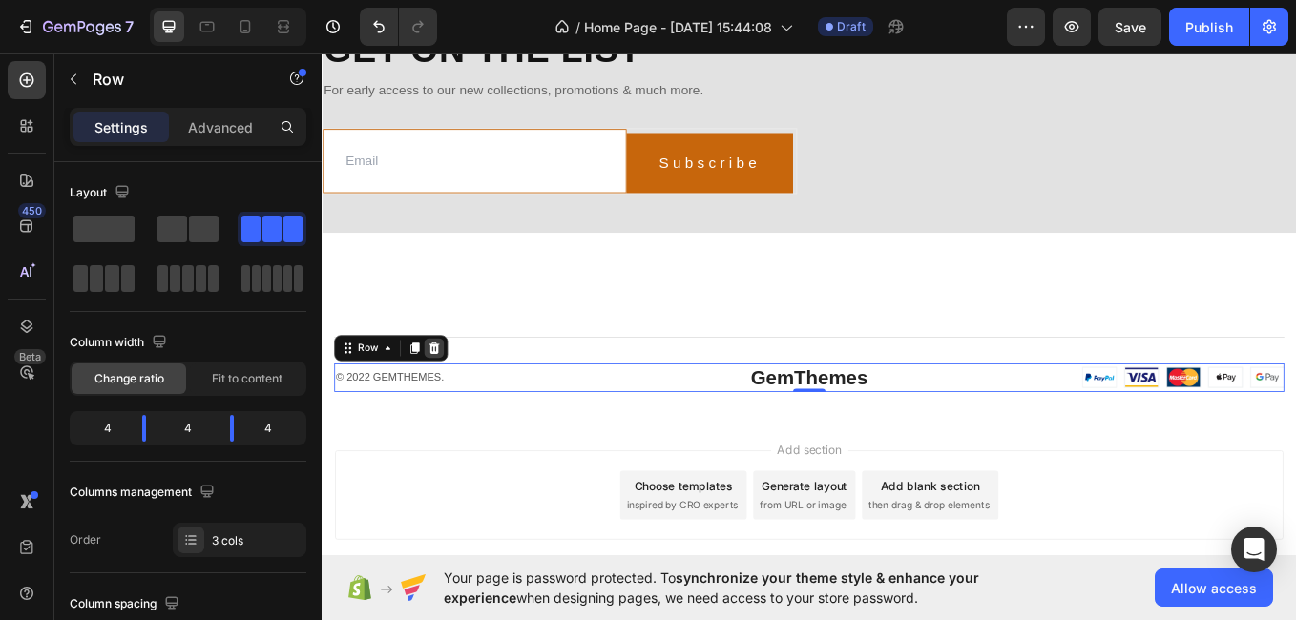
click at [452, 406] on icon at bounding box center [454, 398] width 12 height 13
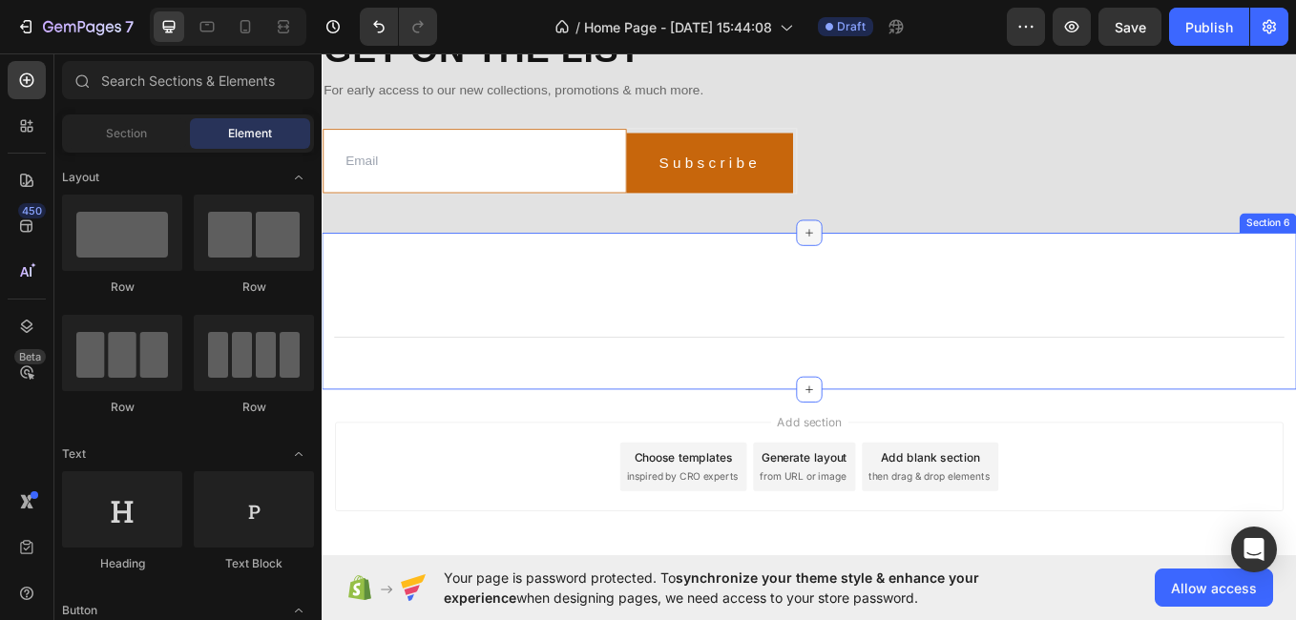
click at [888, 272] on icon at bounding box center [894, 264] width 15 height 15
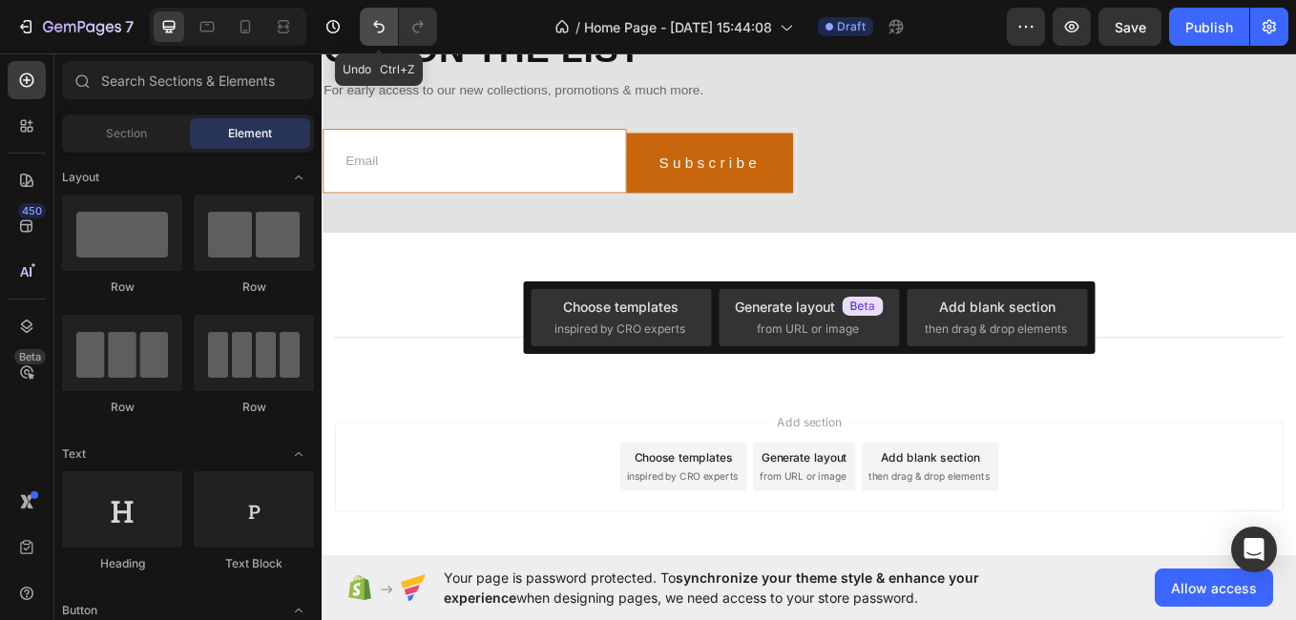
click at [367, 30] on button "Undo/Redo" at bounding box center [379, 27] width 38 height 38
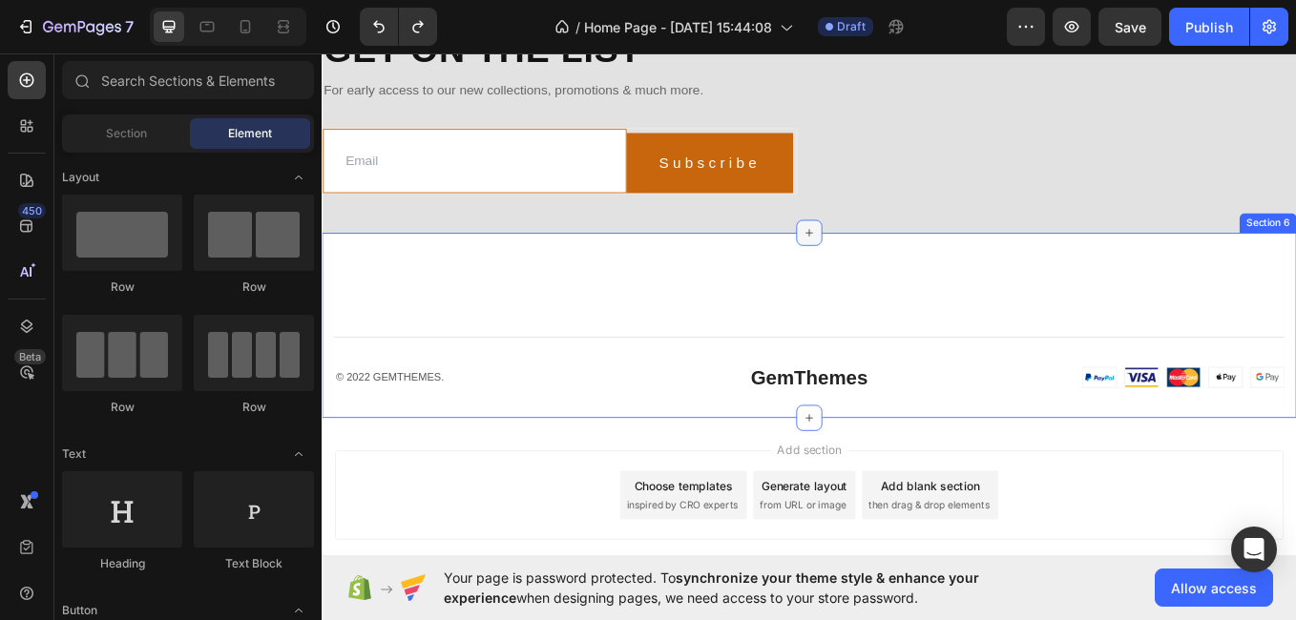
click at [891, 272] on icon at bounding box center [894, 264] width 15 height 15
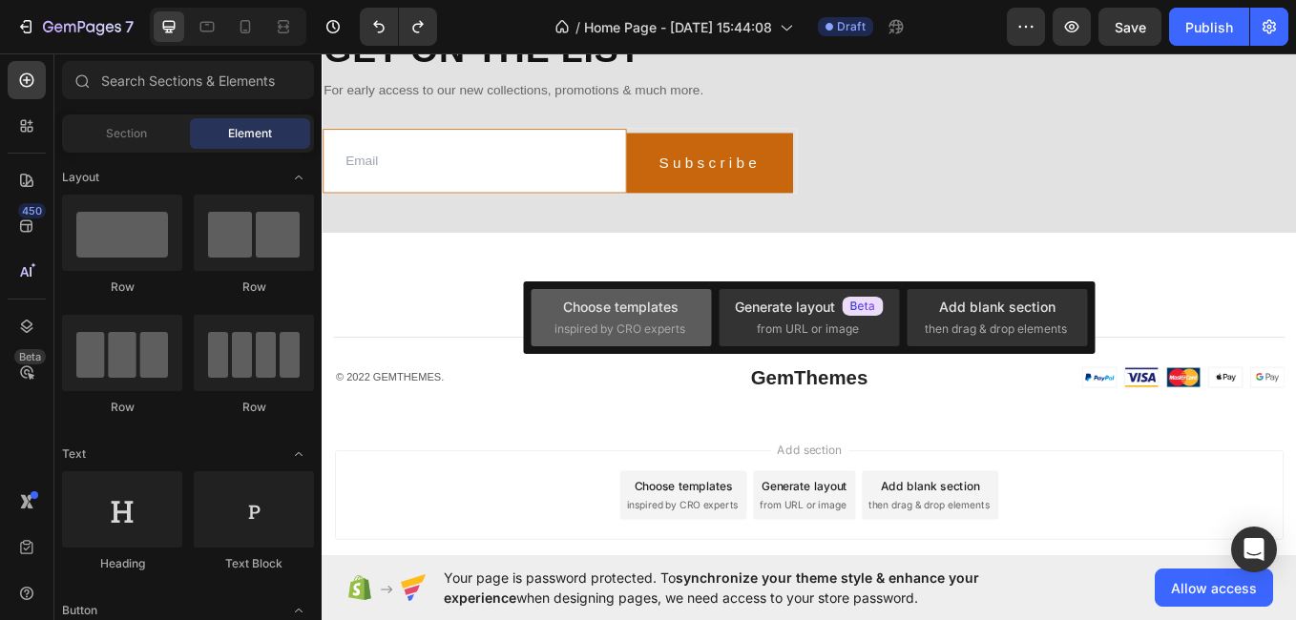
click at [639, 318] on div "Choose templates inspired by CRO experts" at bounding box center [622, 317] width 134 height 41
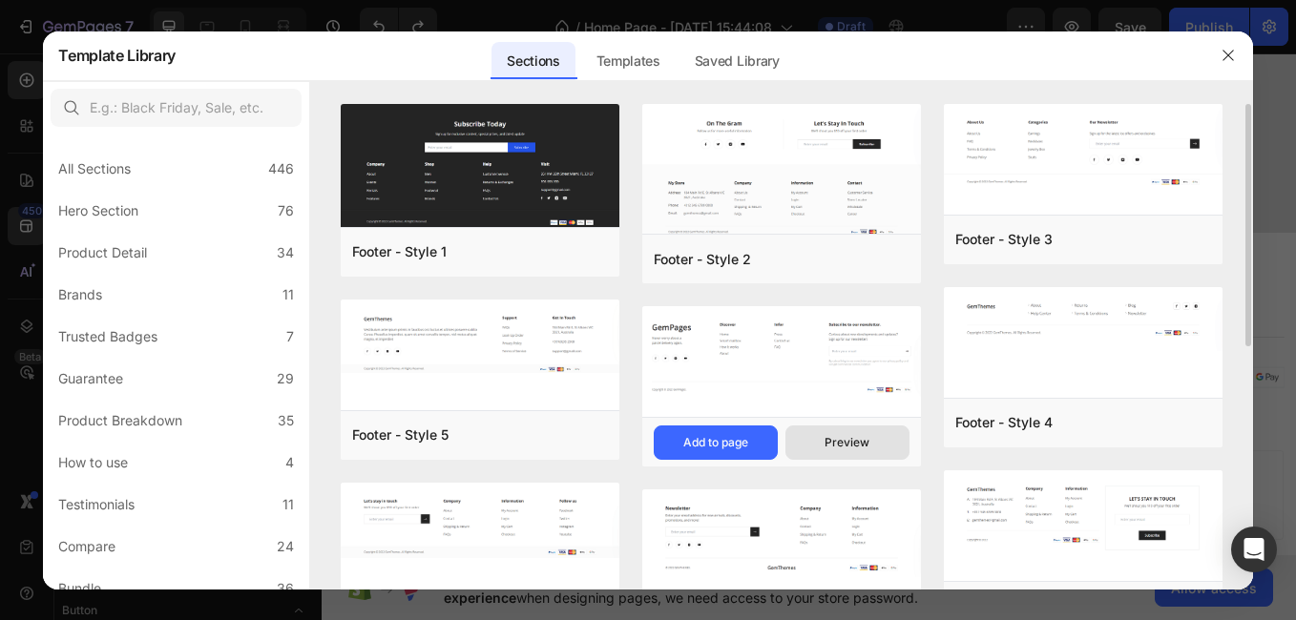
click at [875, 443] on button "Preview" at bounding box center [848, 443] width 124 height 34
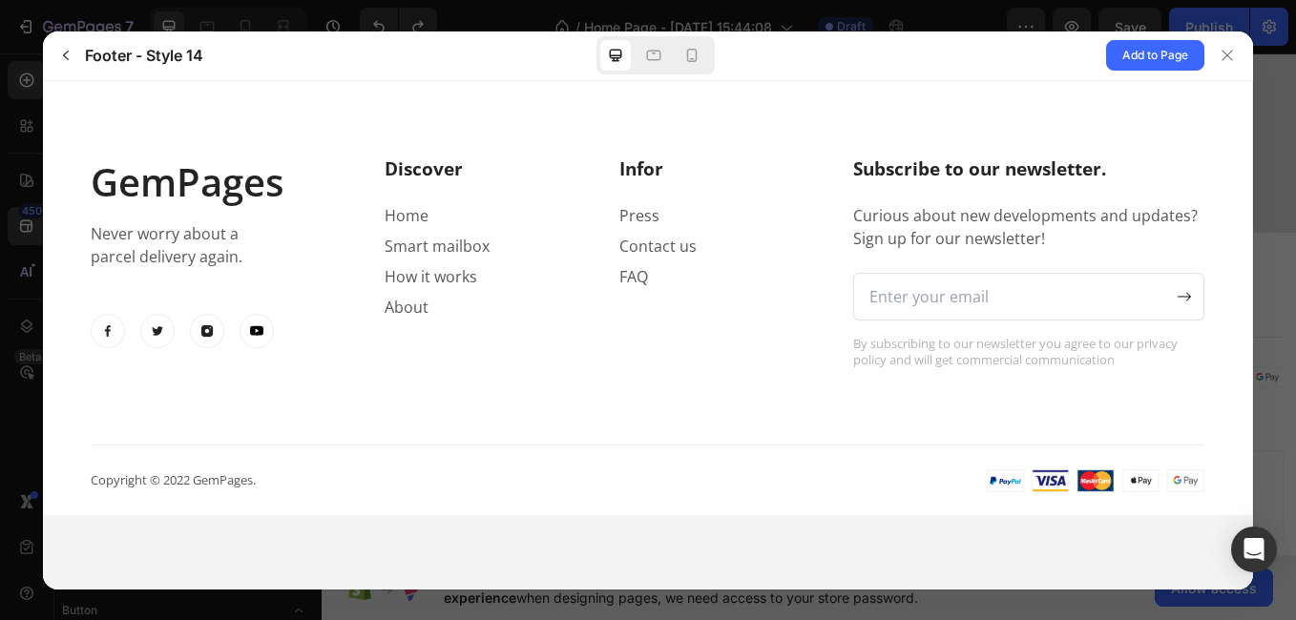
scroll to position [0, 0]
click at [69, 60] on icon "button" at bounding box center [65, 55] width 15 height 15
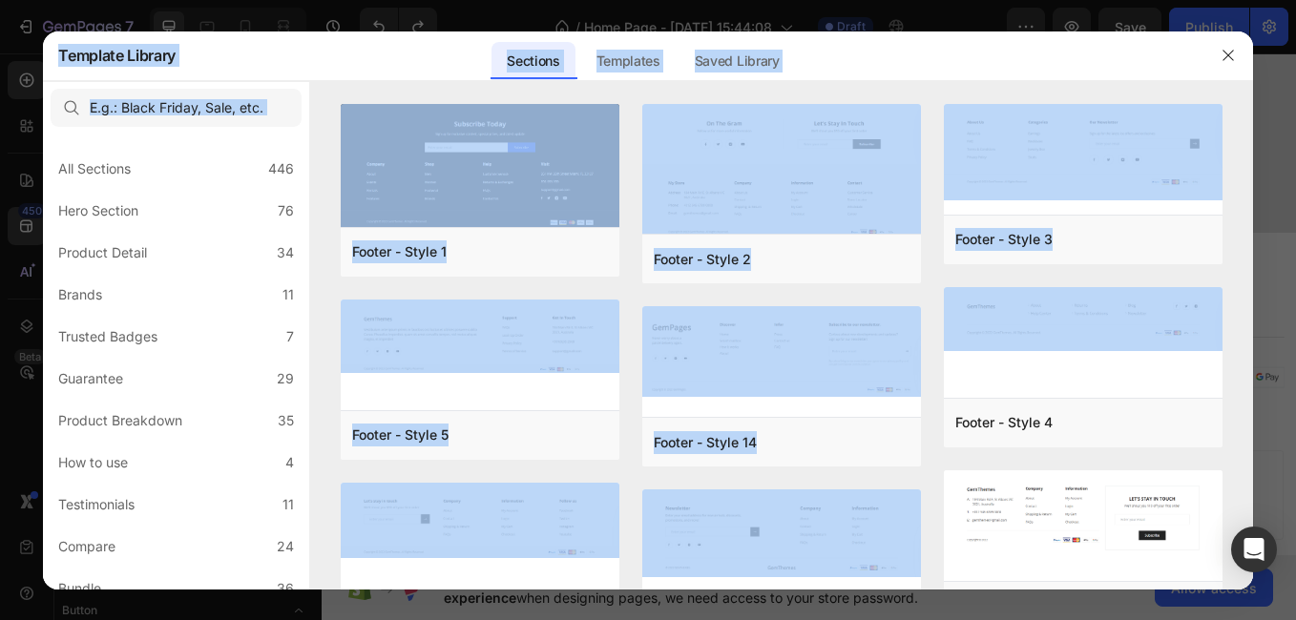
drag, startPoint x: 1246, startPoint y: 338, endPoint x: 1262, endPoint y: 618, distance: 280.1
click at [1262, 618] on div "Template Library Sections Templates Existing pages Saved Library Templates Save…" at bounding box center [648, 310] width 1296 height 620
drag, startPoint x: 1262, startPoint y: 618, endPoint x: 1086, endPoint y: 455, distance: 239.1
click at [1086, 455] on div "Footer - Style 3 Add to page Preview Footer - Style 4 Add to page Preview Foote…" at bounding box center [1083, 562] width 279 height 916
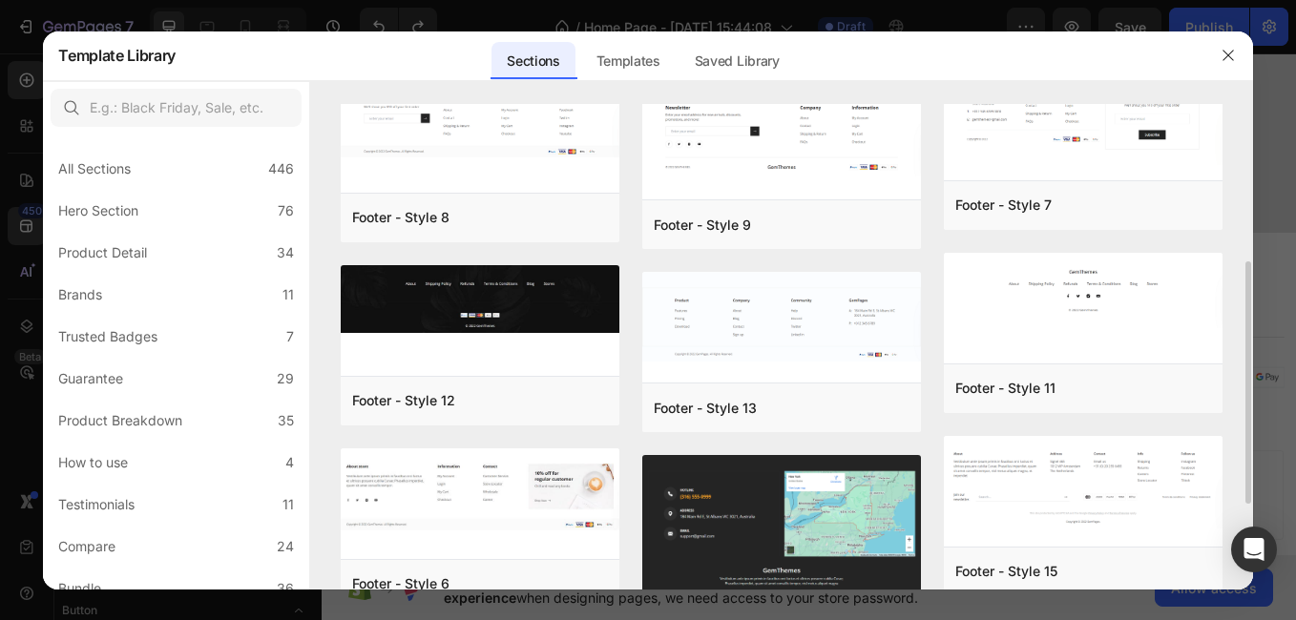
scroll to position [487, 0]
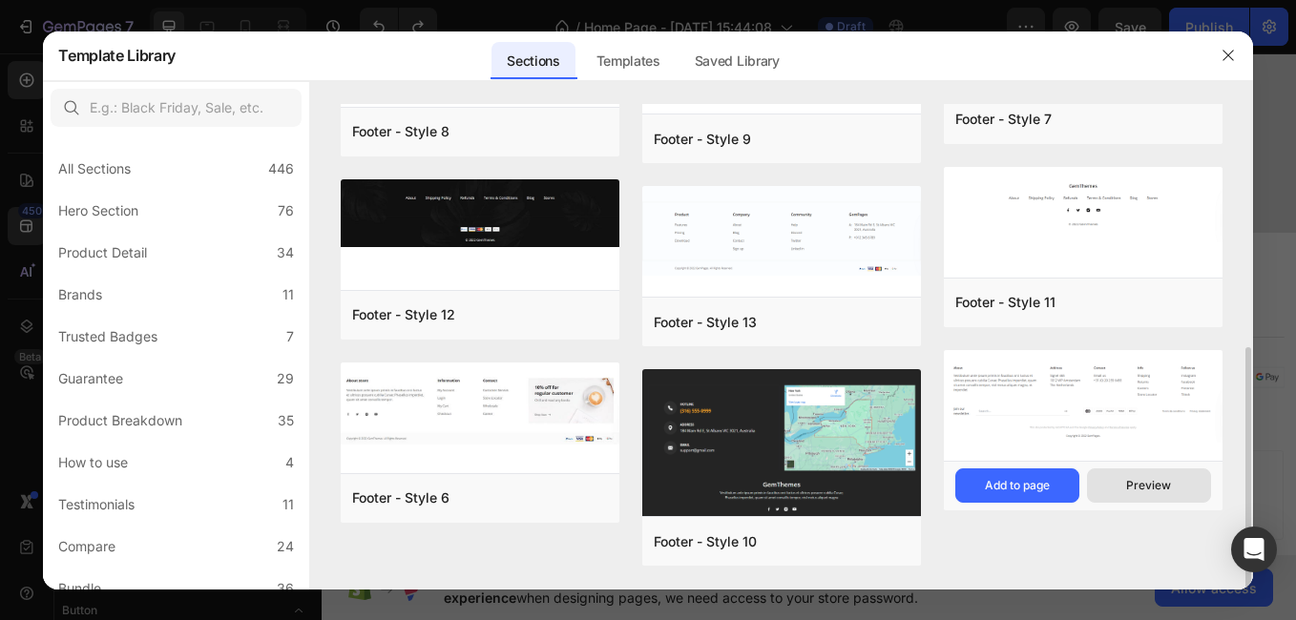
click at [1109, 474] on button "Preview" at bounding box center [1149, 486] width 124 height 34
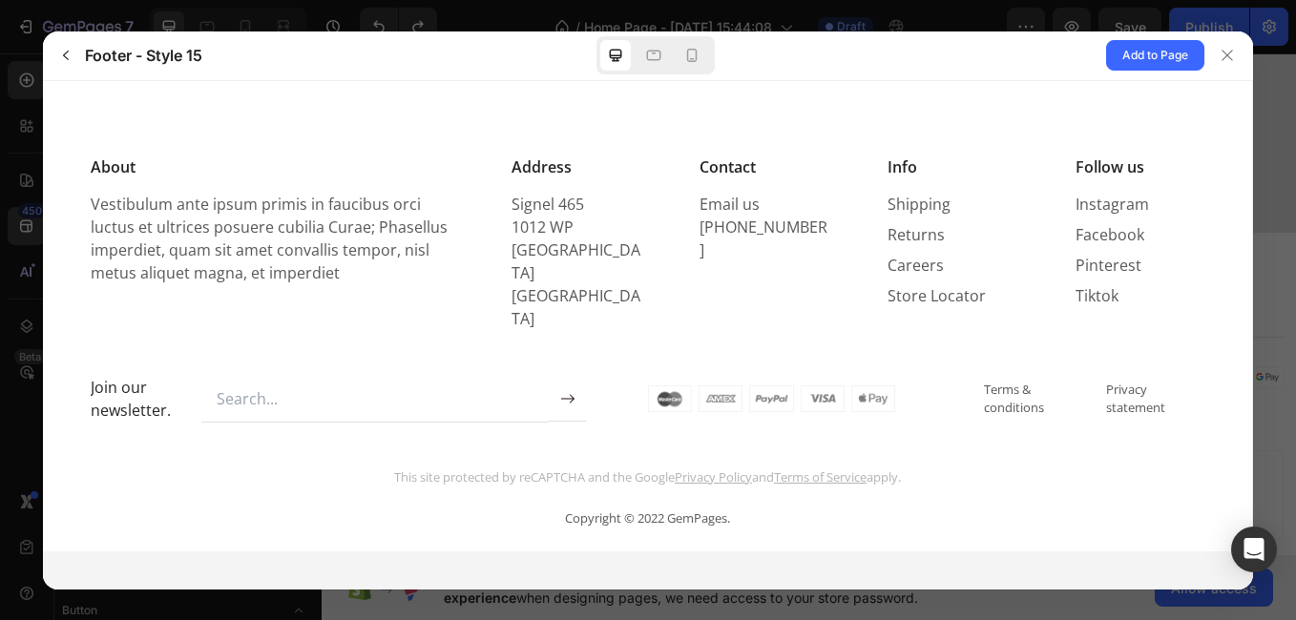
scroll to position [0, 0]
click at [758, 199] on p "Email us +31 (0) 20 255 6485" at bounding box center [764, 226] width 128 height 67
click at [55, 48] on button "button" at bounding box center [66, 55] width 31 height 31
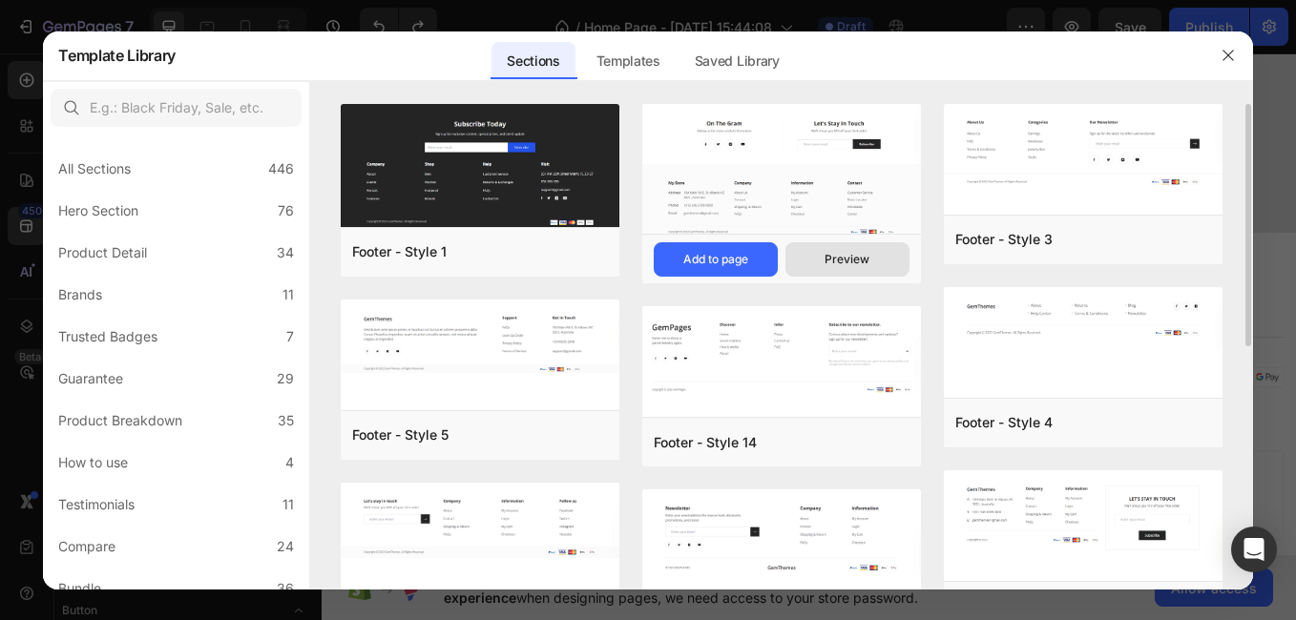
click at [831, 266] on div "Preview" at bounding box center [847, 259] width 45 height 17
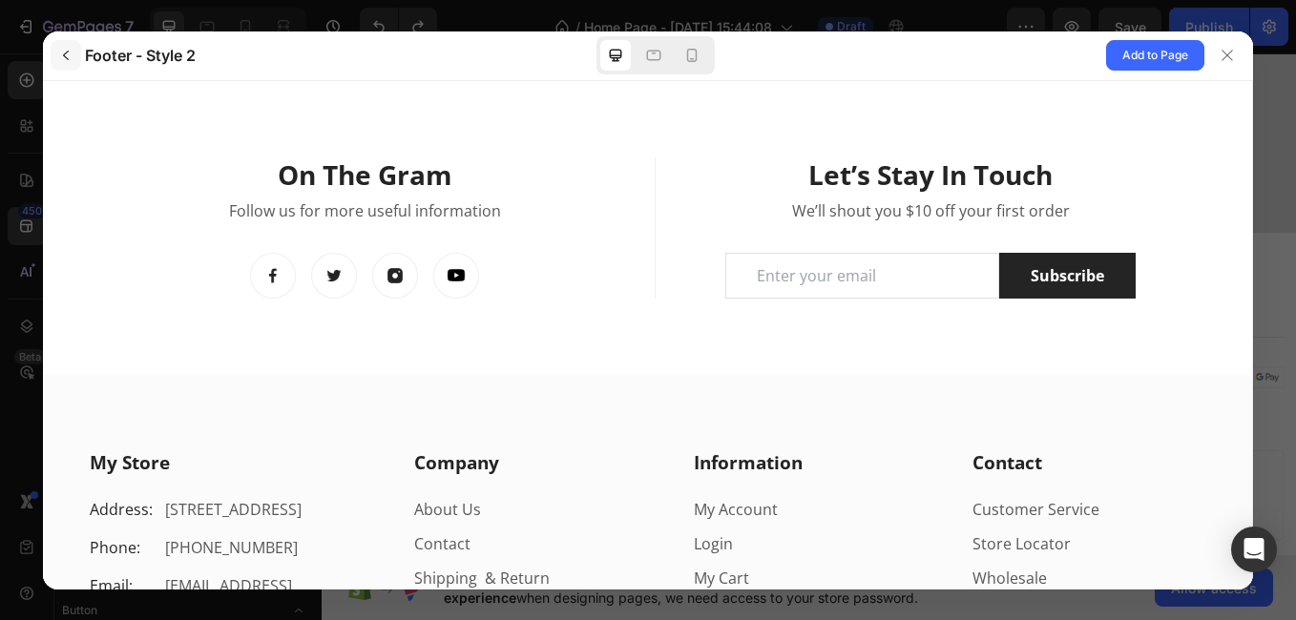
click at [71, 52] on icon "button" at bounding box center [65, 55] width 15 height 15
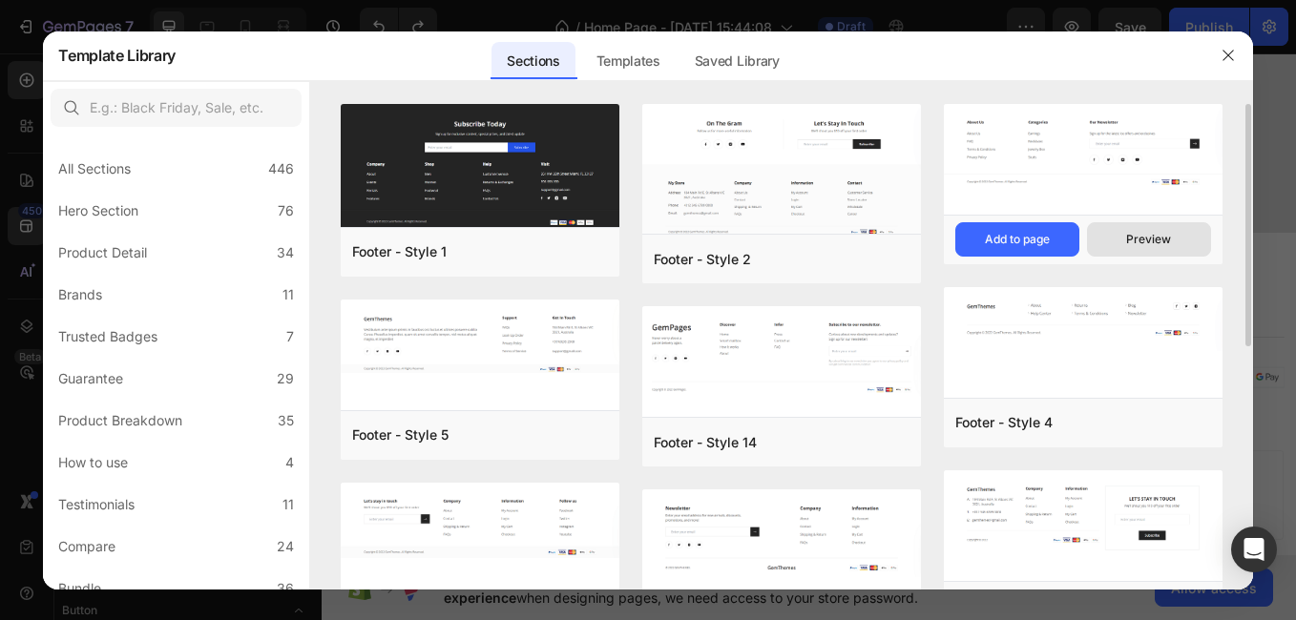
click at [1153, 241] on div "Preview" at bounding box center [1148, 239] width 45 height 17
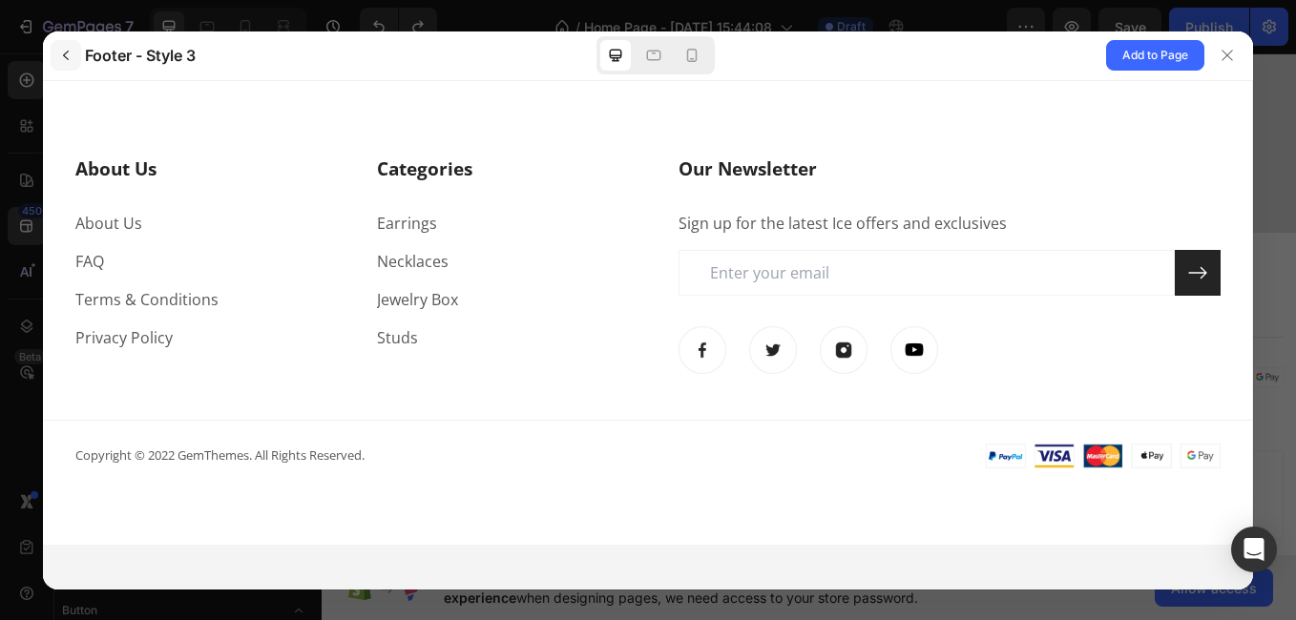
click at [58, 56] on icon "button" at bounding box center [65, 55] width 15 height 15
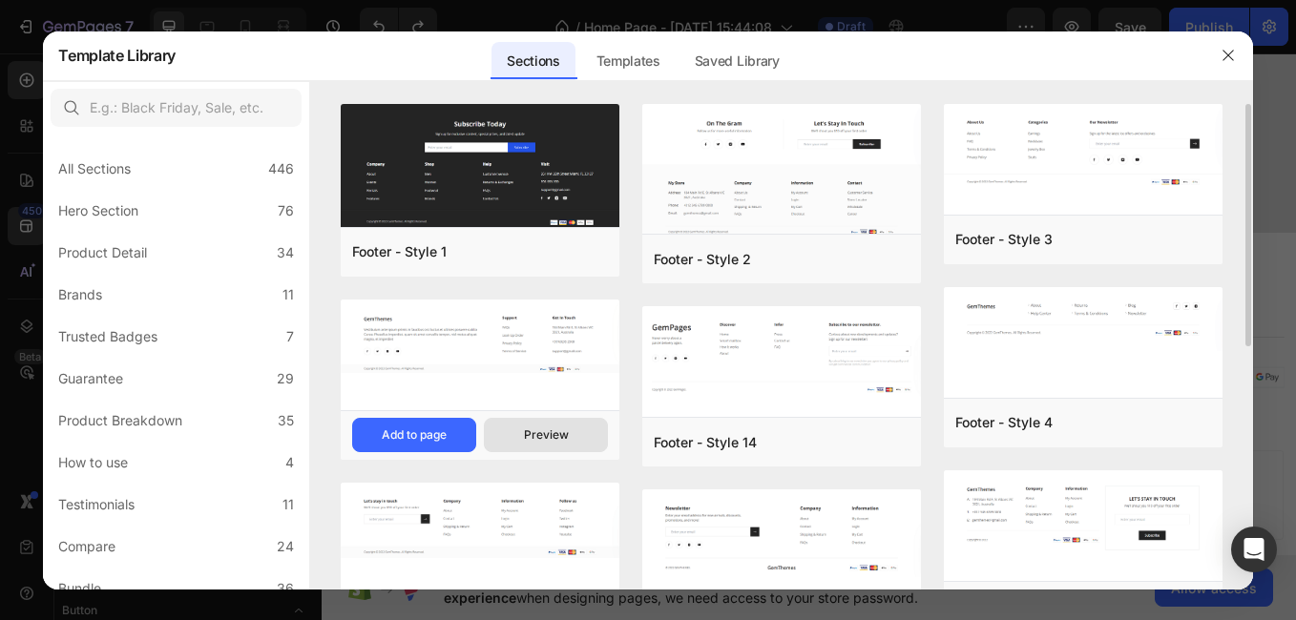
click at [542, 437] on div "Preview" at bounding box center [546, 435] width 45 height 17
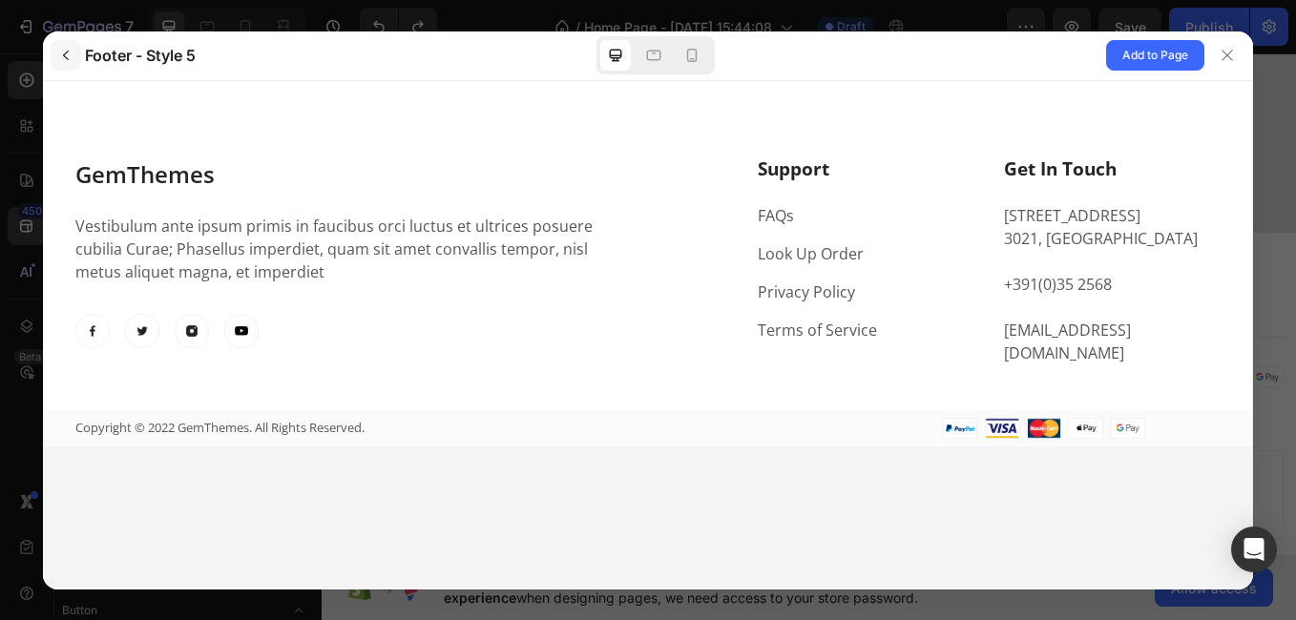
click at [69, 52] on icon "button" at bounding box center [66, 56] width 6 height 10
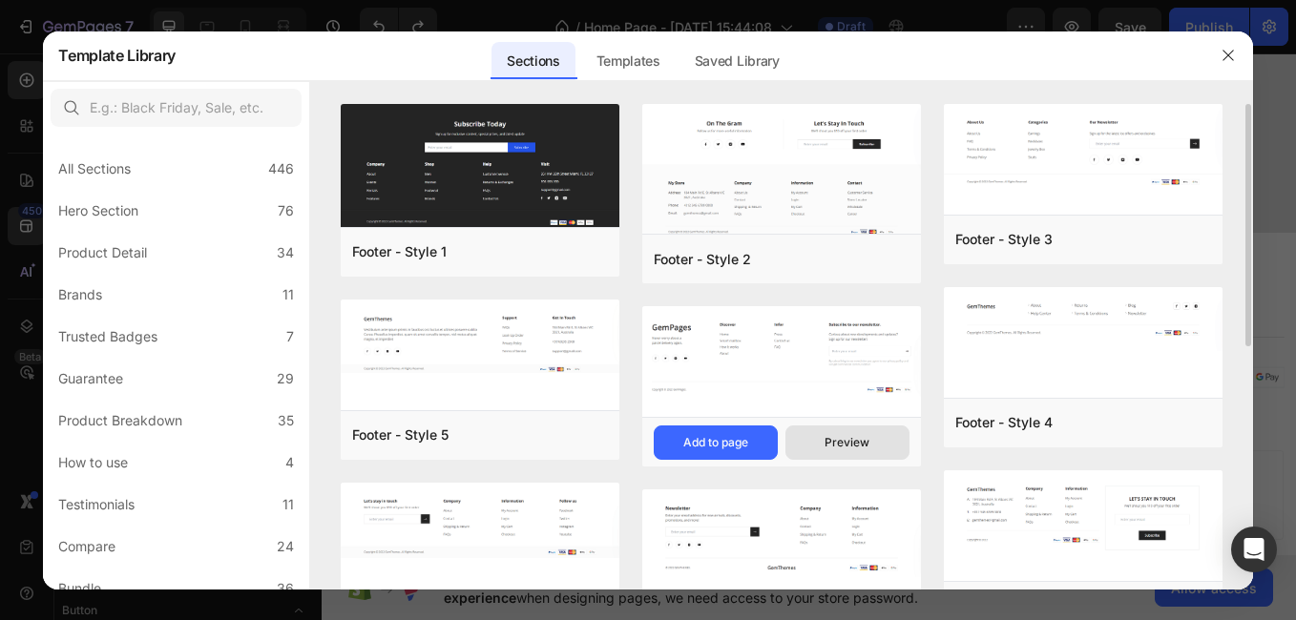
click at [847, 439] on div "Preview" at bounding box center [847, 442] width 45 height 17
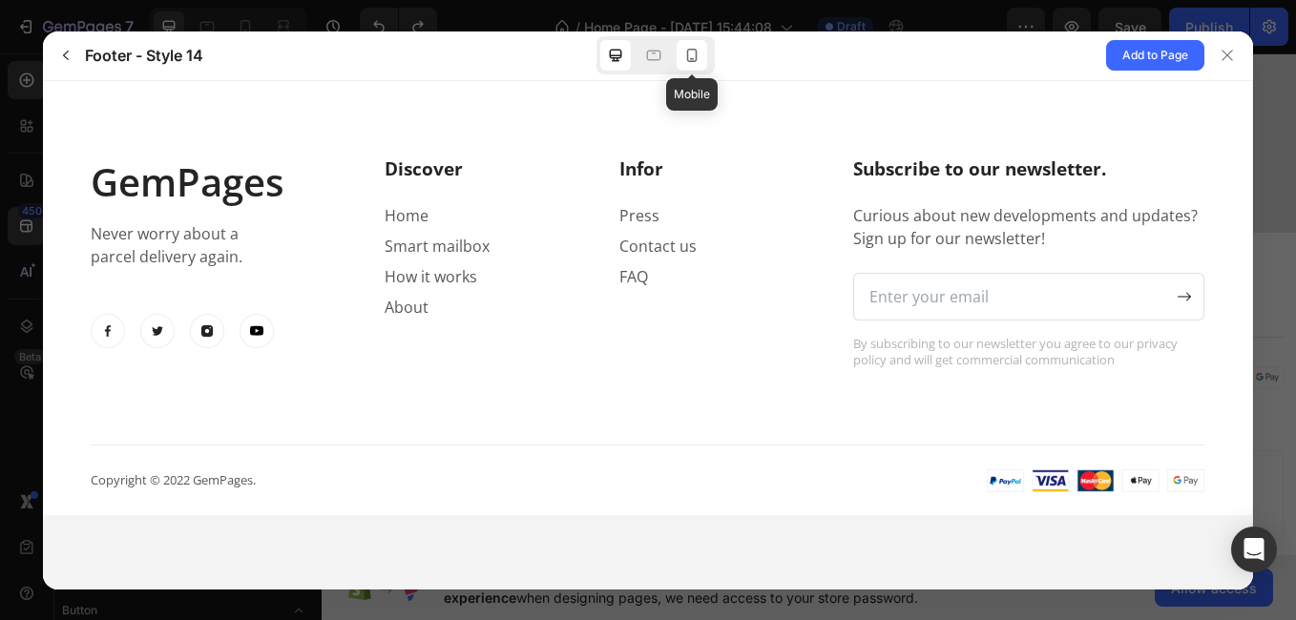
click at [691, 52] on icon at bounding box center [691, 55] width 19 height 19
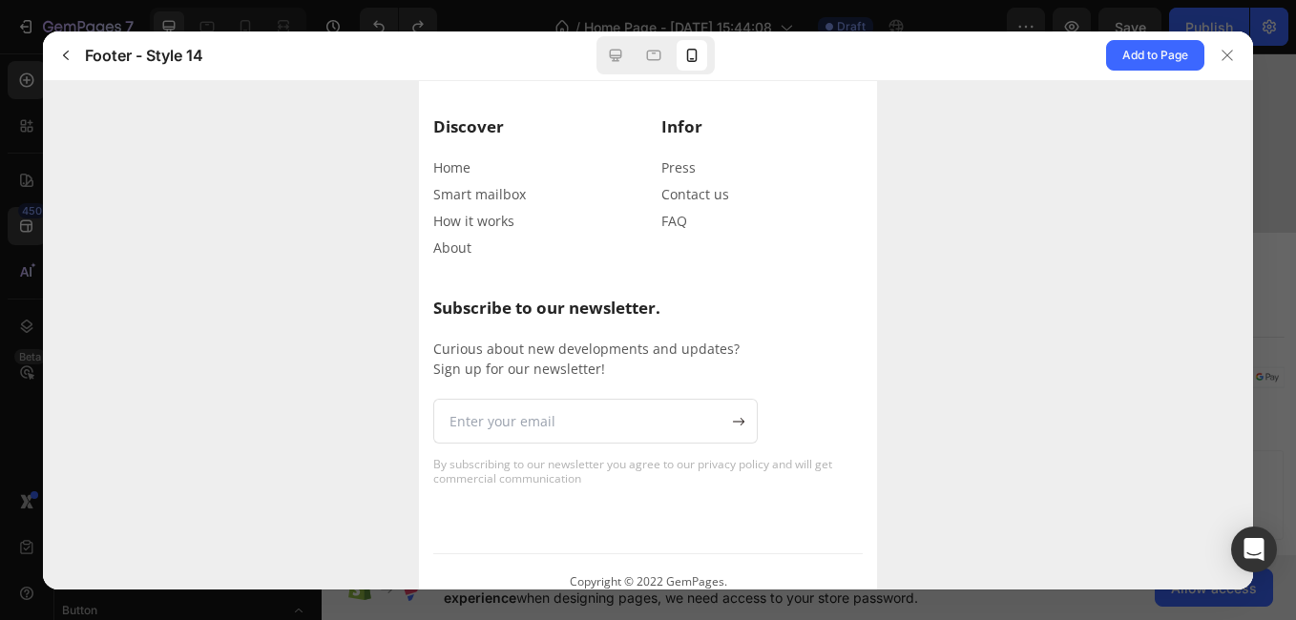
scroll to position [246, 0]
drag, startPoint x: 868, startPoint y: 222, endPoint x: 1302, endPoint y: 444, distance: 487.5
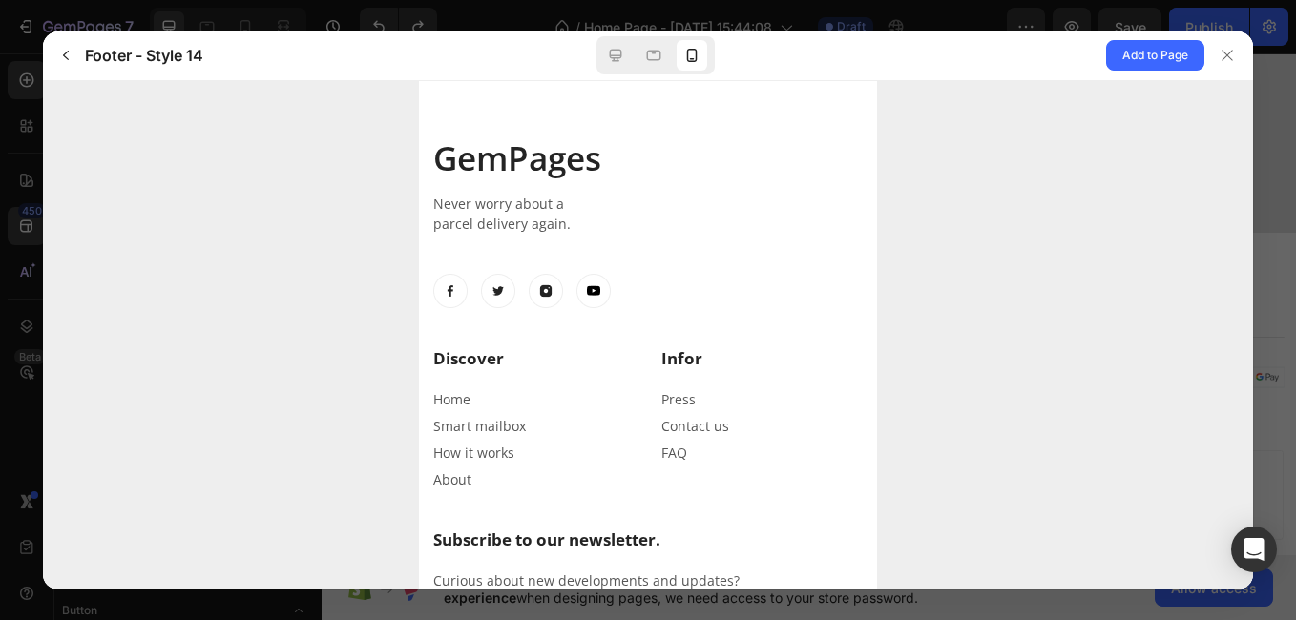
scroll to position [0, 0]
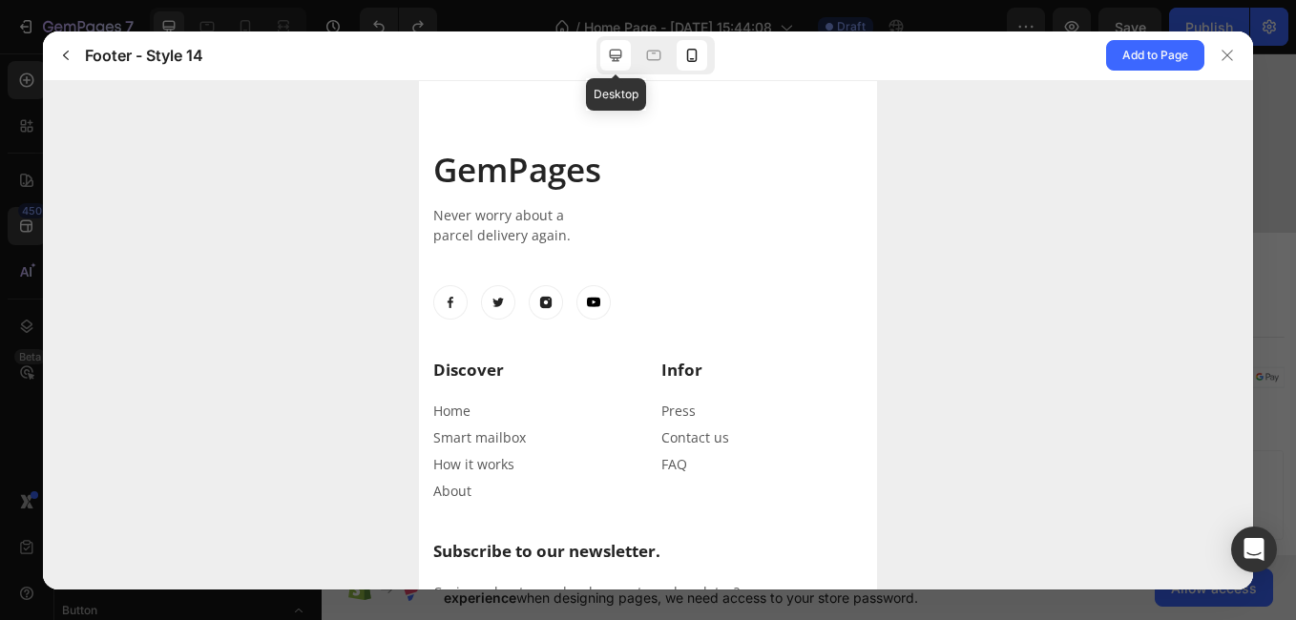
click at [623, 55] on icon at bounding box center [615, 55] width 19 height 19
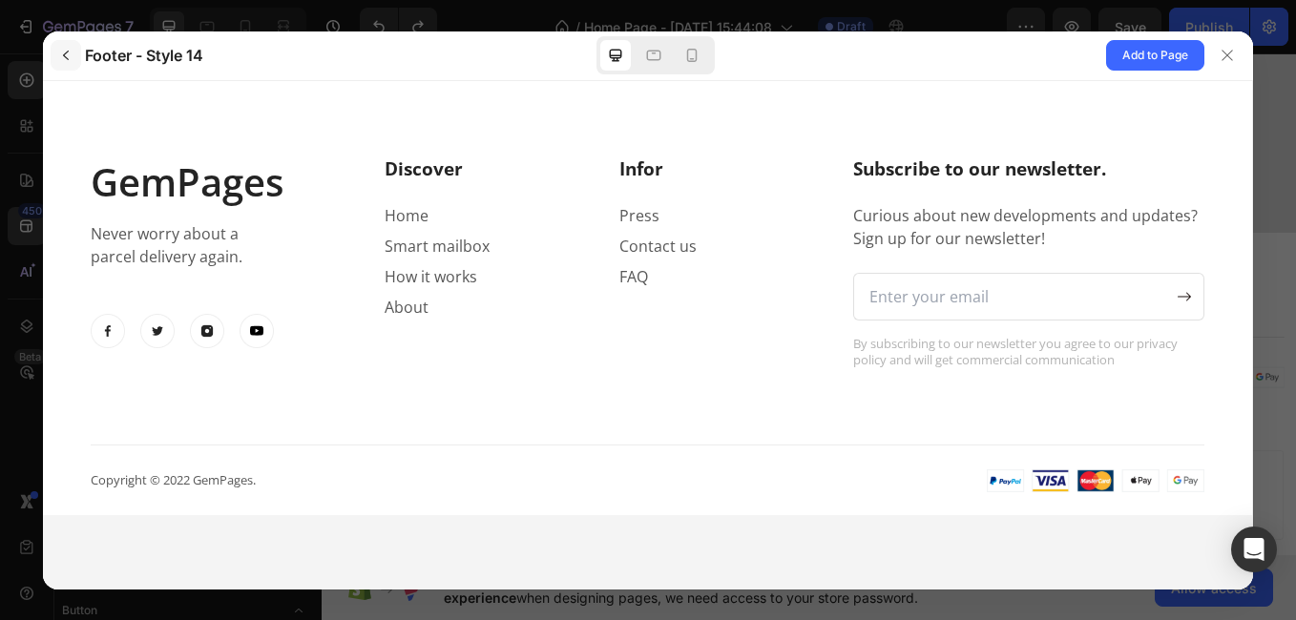
click at [66, 55] on icon "button" at bounding box center [65, 55] width 15 height 15
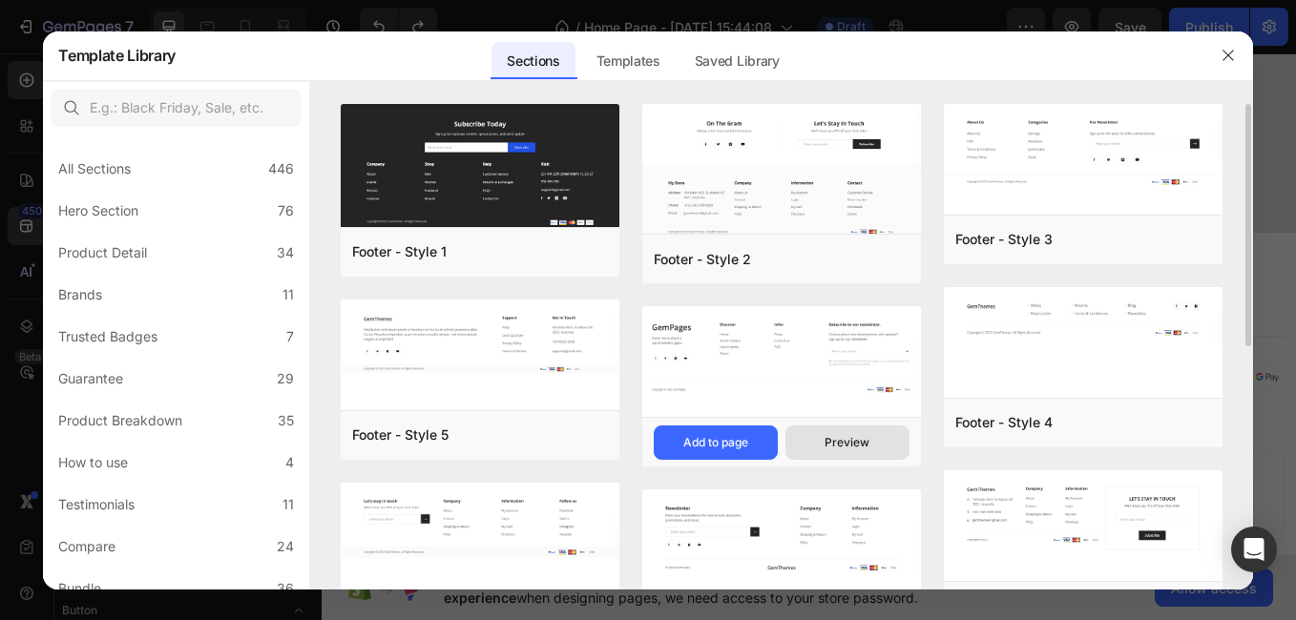
click at [879, 446] on button "Preview" at bounding box center [848, 443] width 124 height 34
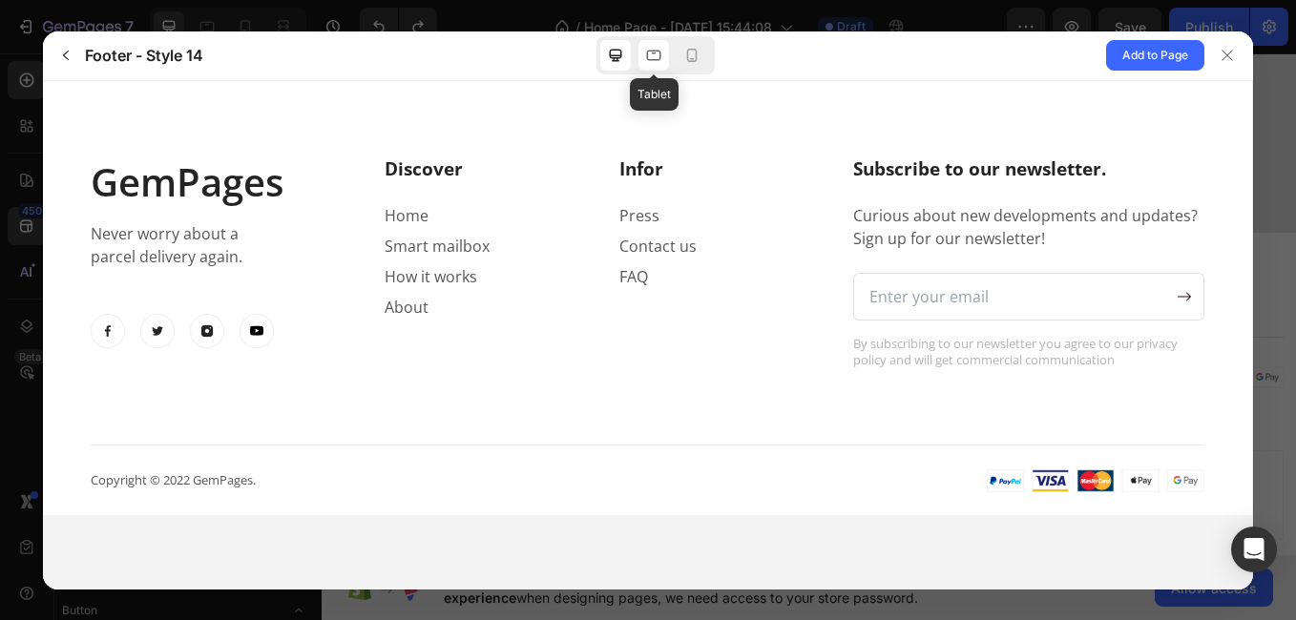
click at [652, 49] on icon at bounding box center [653, 55] width 19 height 19
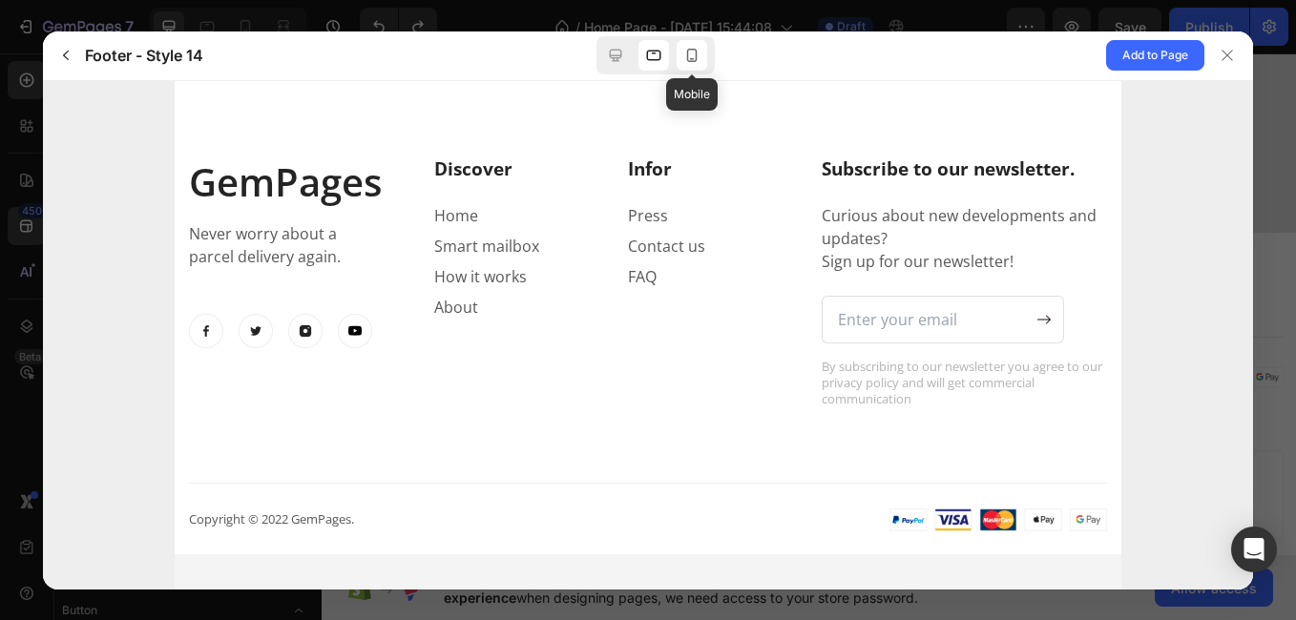
click at [696, 54] on icon at bounding box center [692, 55] width 10 height 13
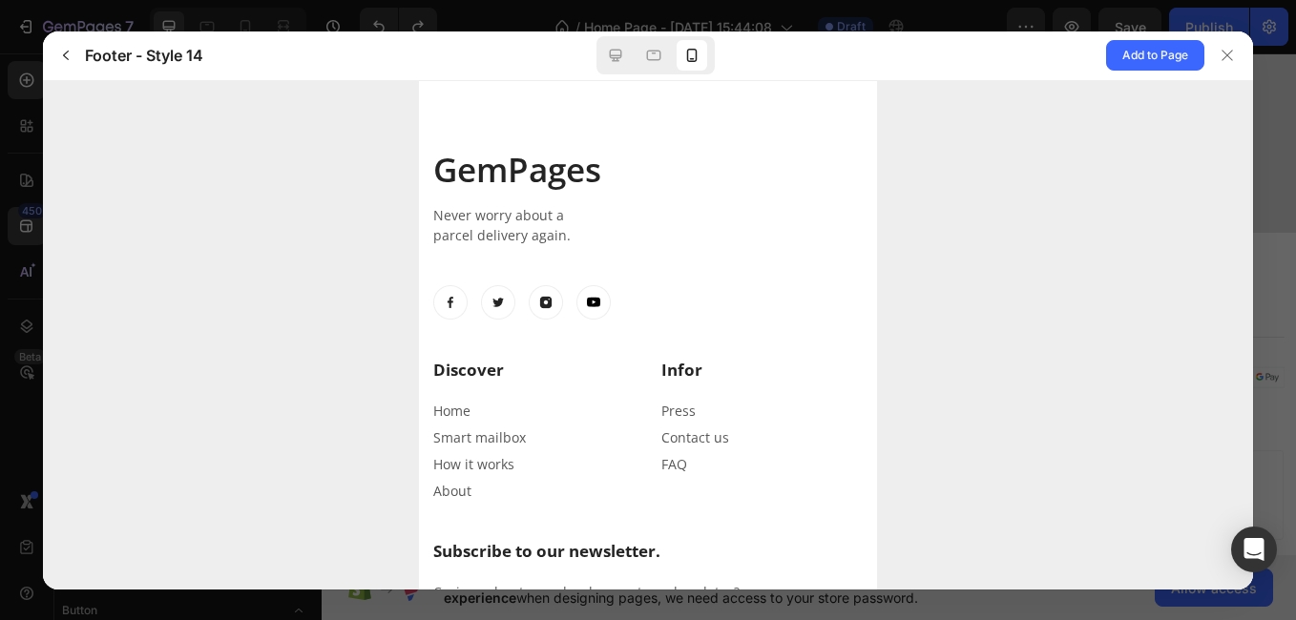
drag, startPoint x: 870, startPoint y: 327, endPoint x: 1311, endPoint y: 215, distance: 455.1
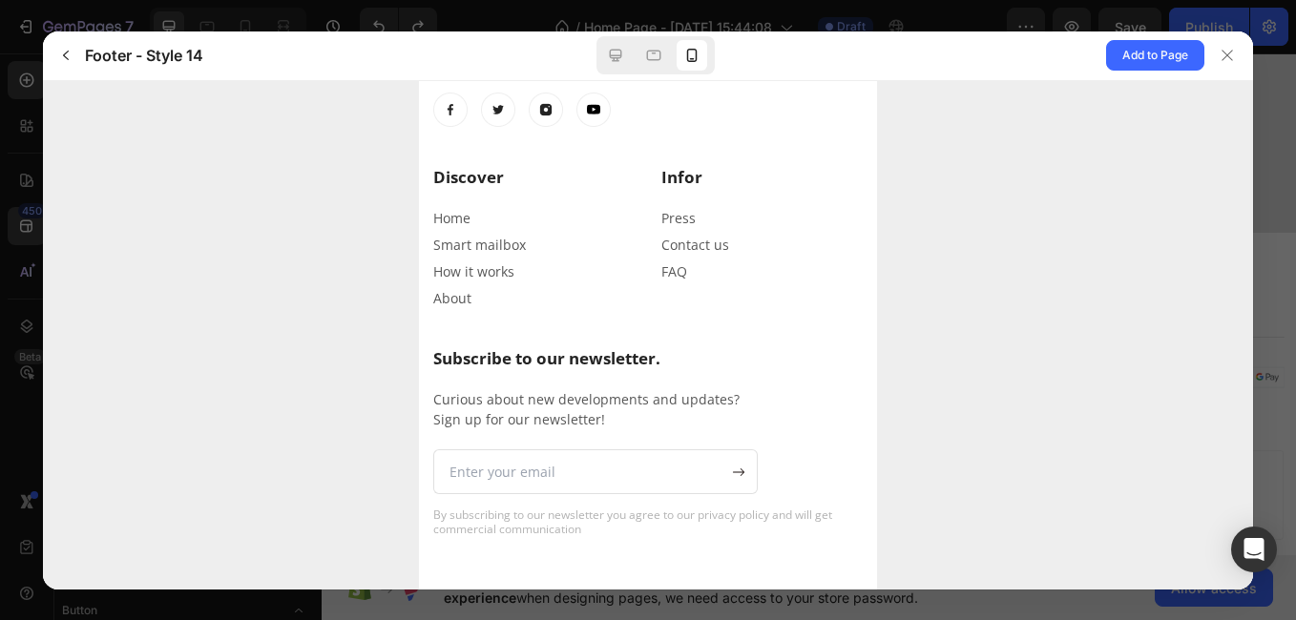
scroll to position [147, 0]
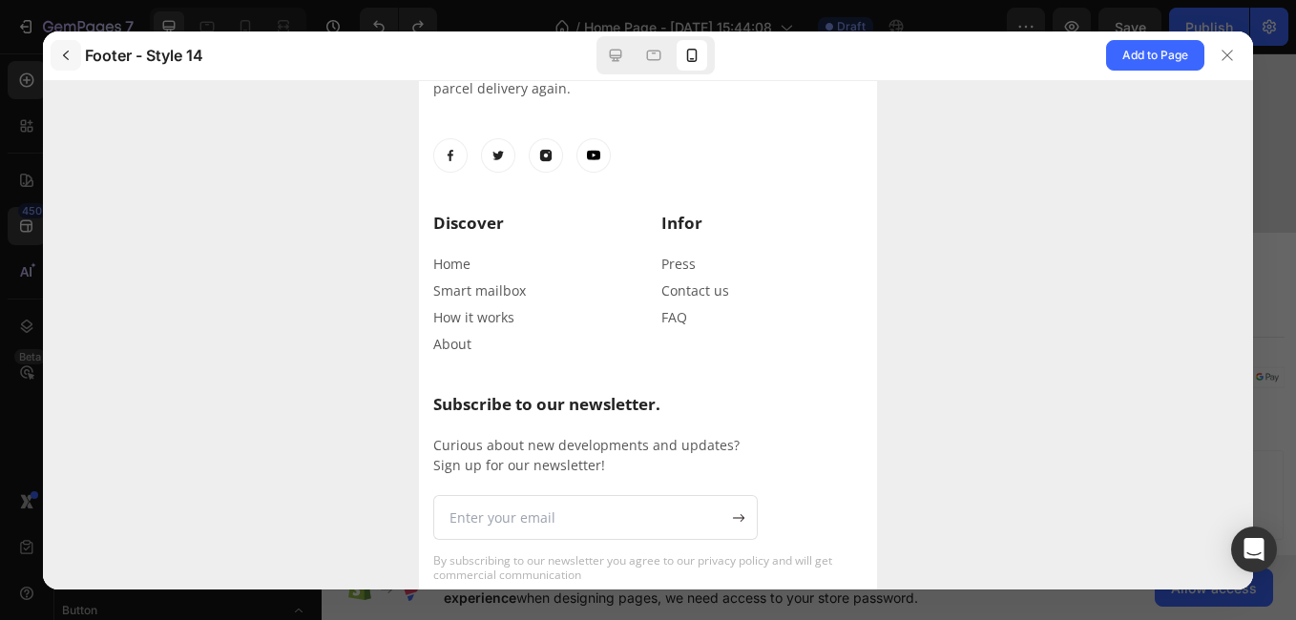
click at [63, 48] on icon "button" at bounding box center [65, 55] width 15 height 15
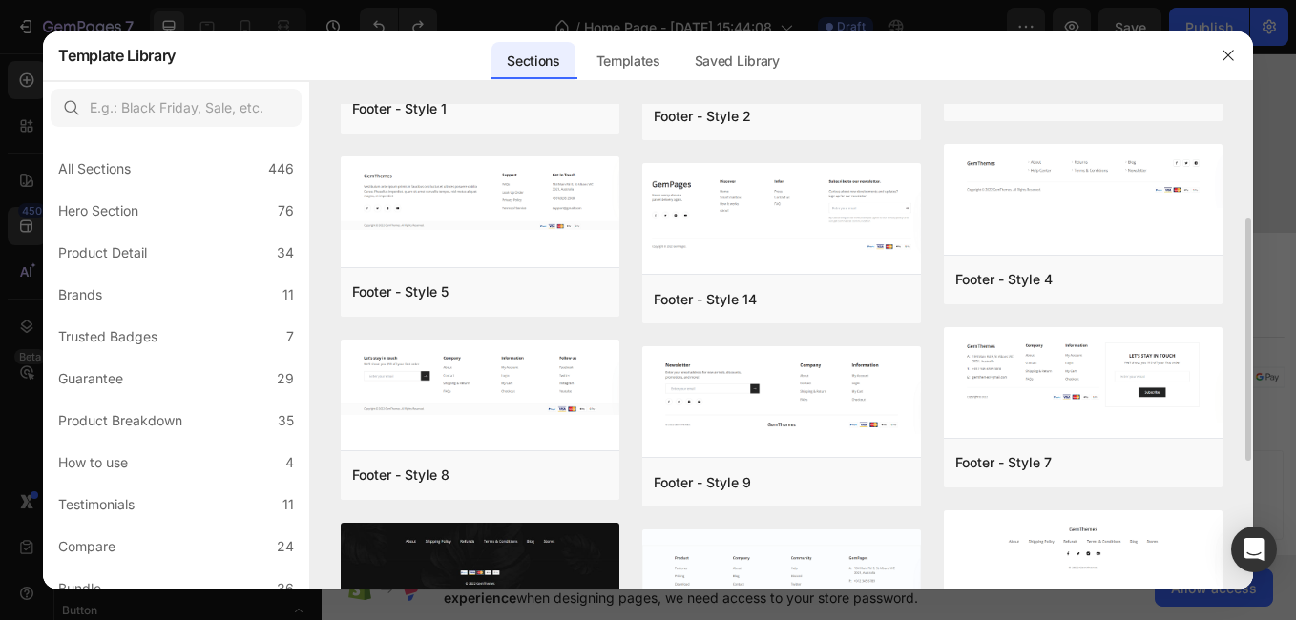
scroll to position [372, 0]
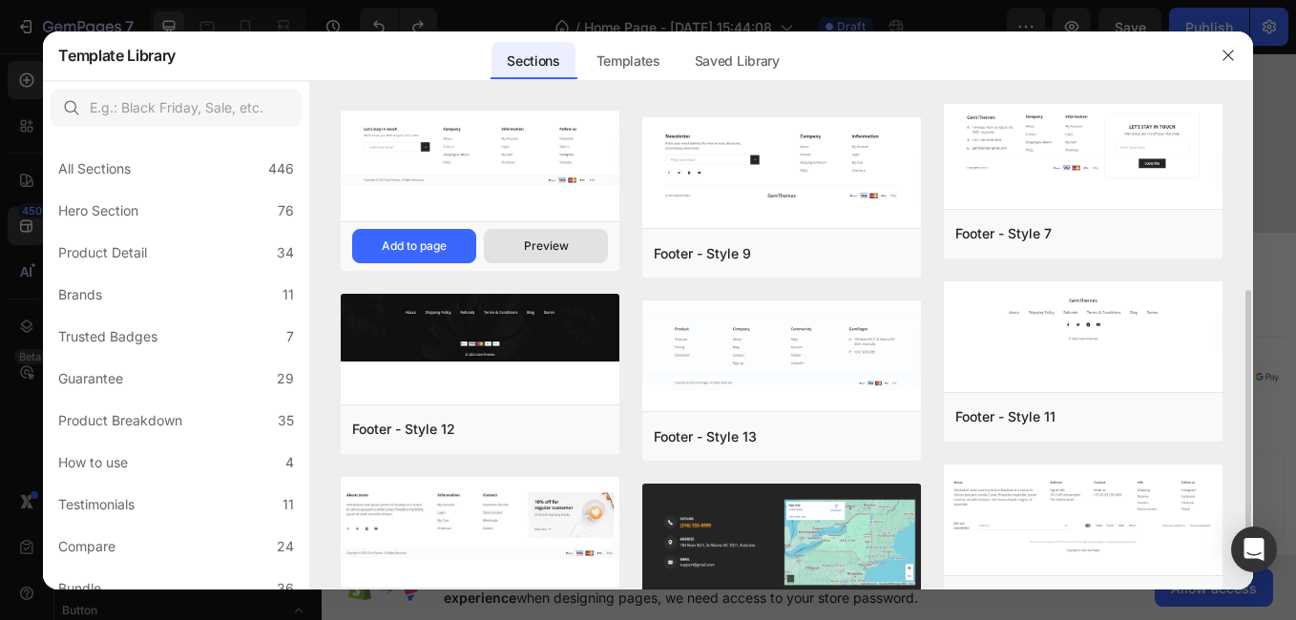
click at [553, 234] on button "Preview" at bounding box center [546, 246] width 124 height 34
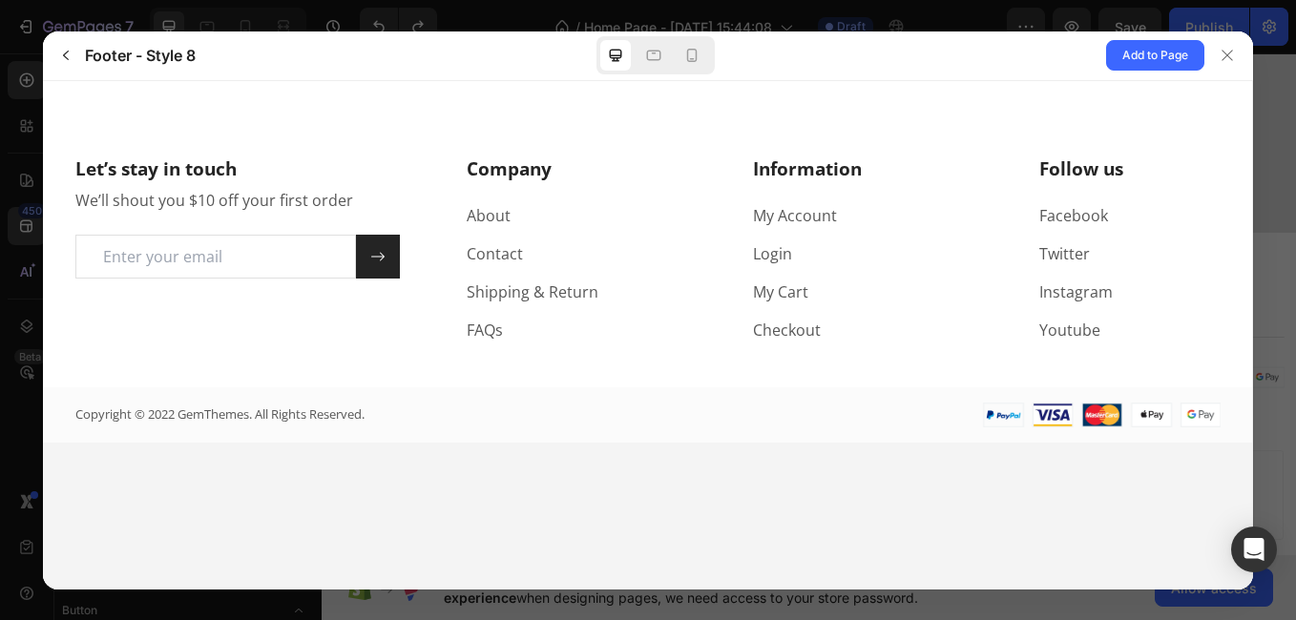
scroll to position [0, 0]
click at [62, 57] on icon "button" at bounding box center [65, 55] width 15 height 15
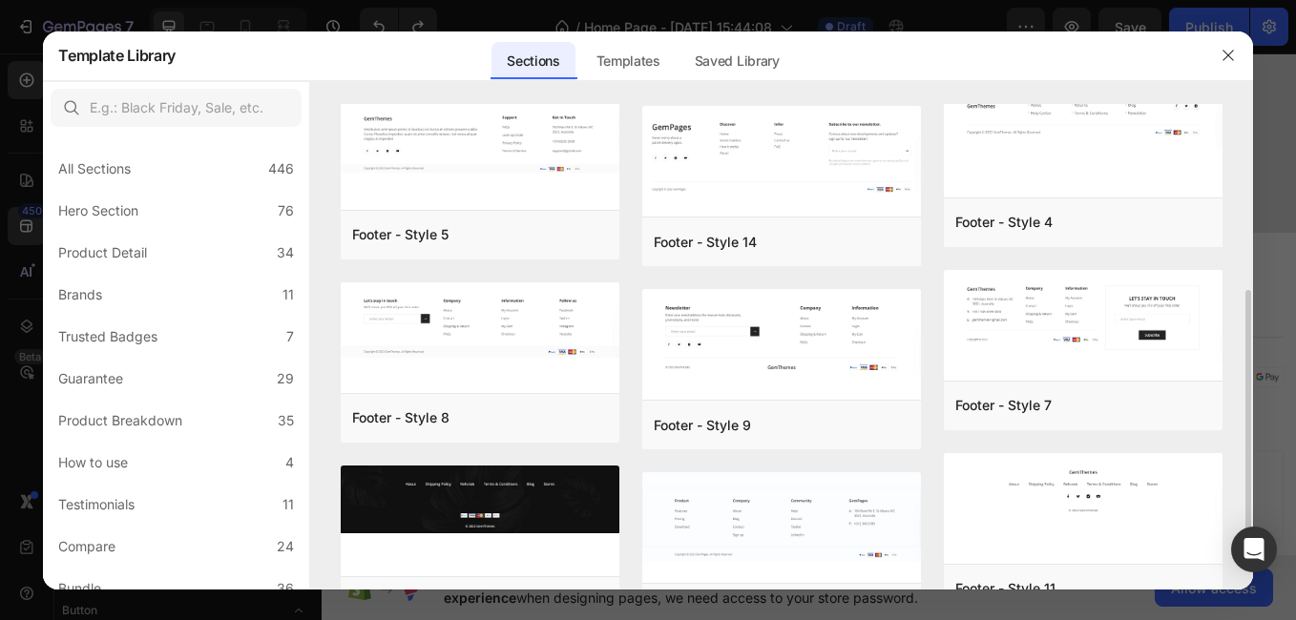
scroll to position [258, 0]
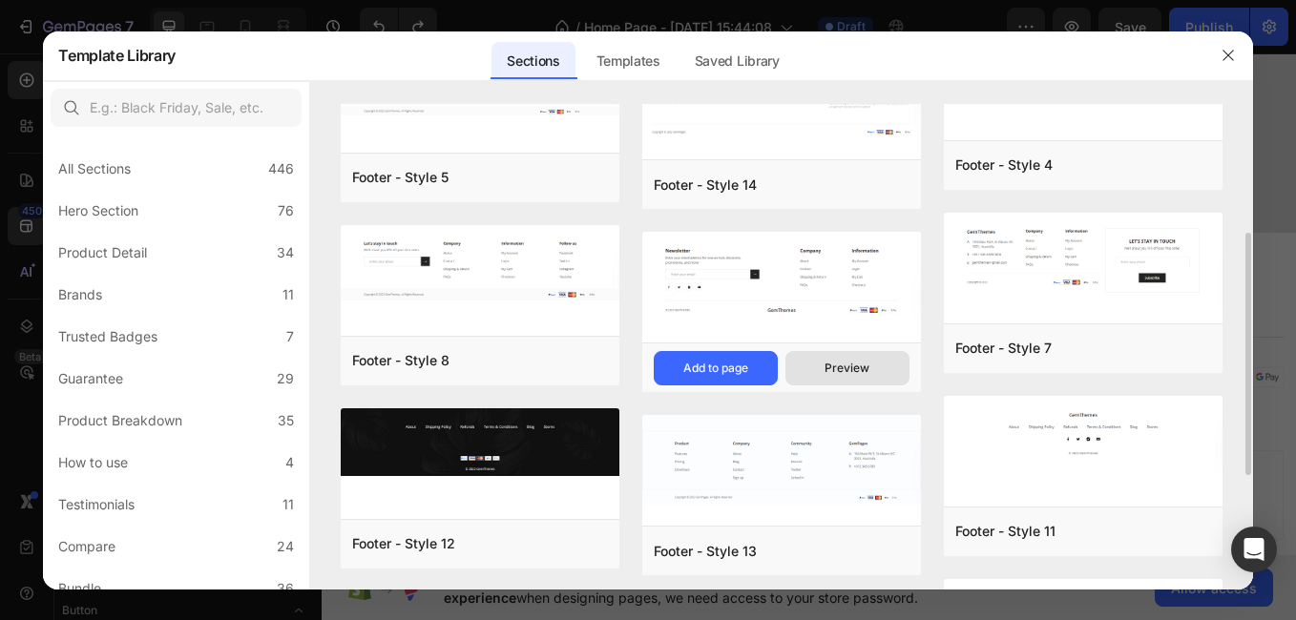
click at [847, 354] on button "Preview" at bounding box center [848, 368] width 124 height 34
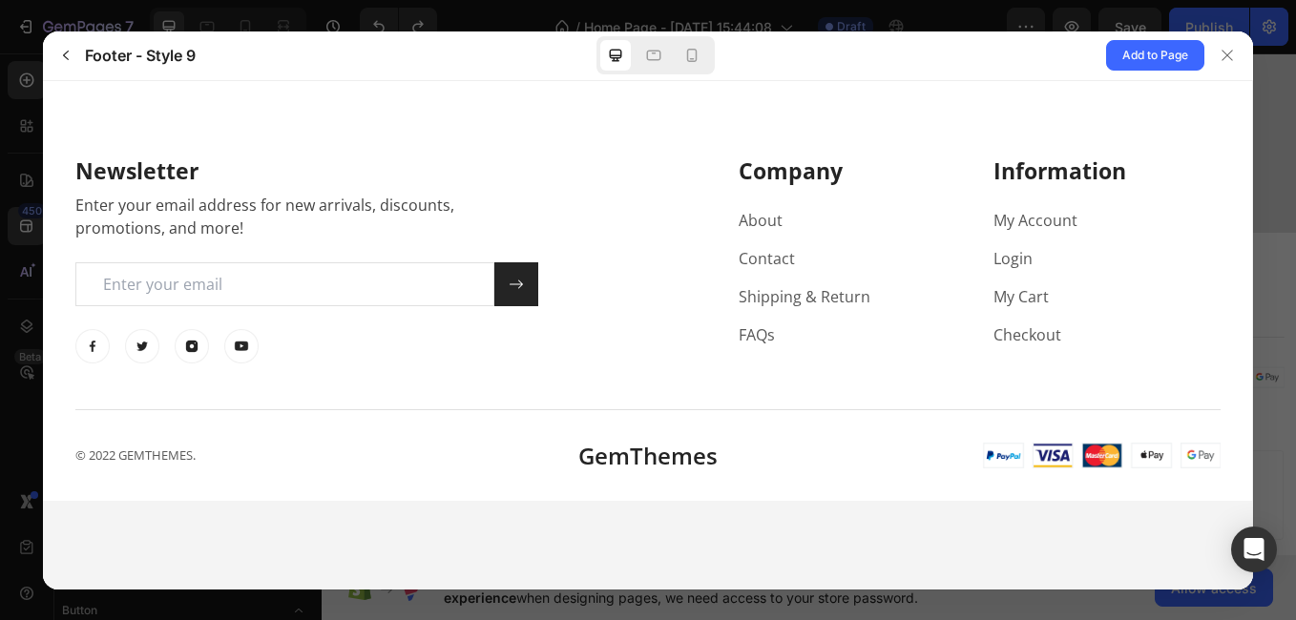
scroll to position [0, 0]
click at [63, 57] on icon "button" at bounding box center [65, 55] width 15 height 15
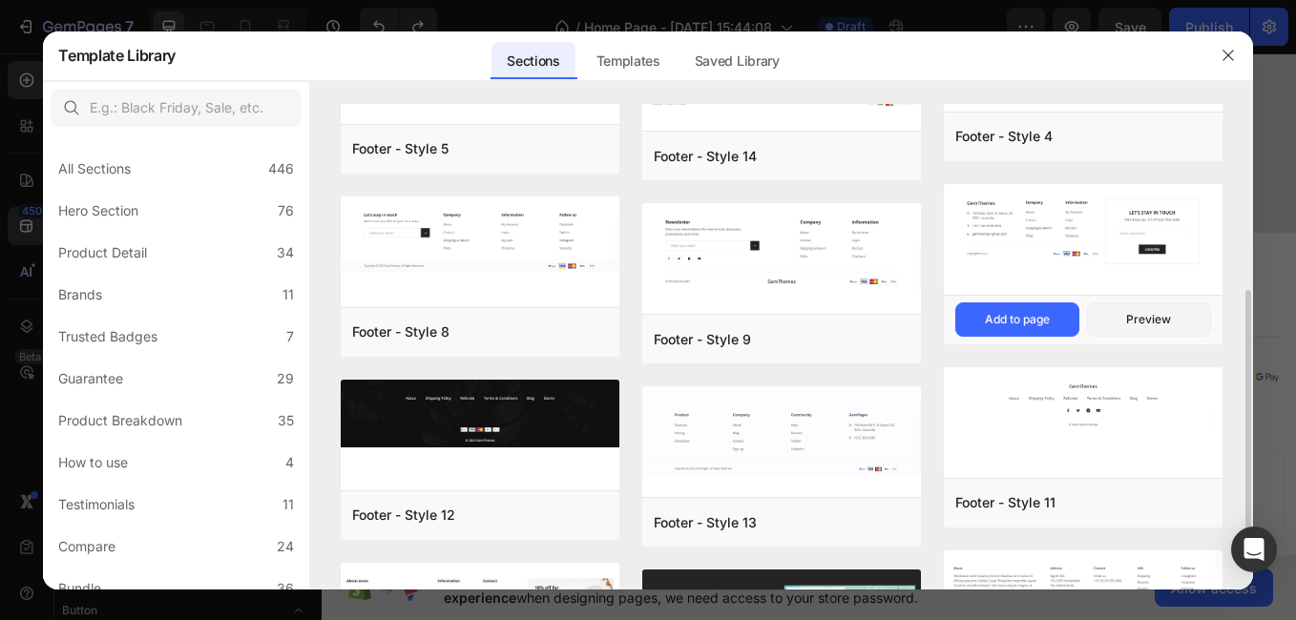
scroll to position [315, 0]
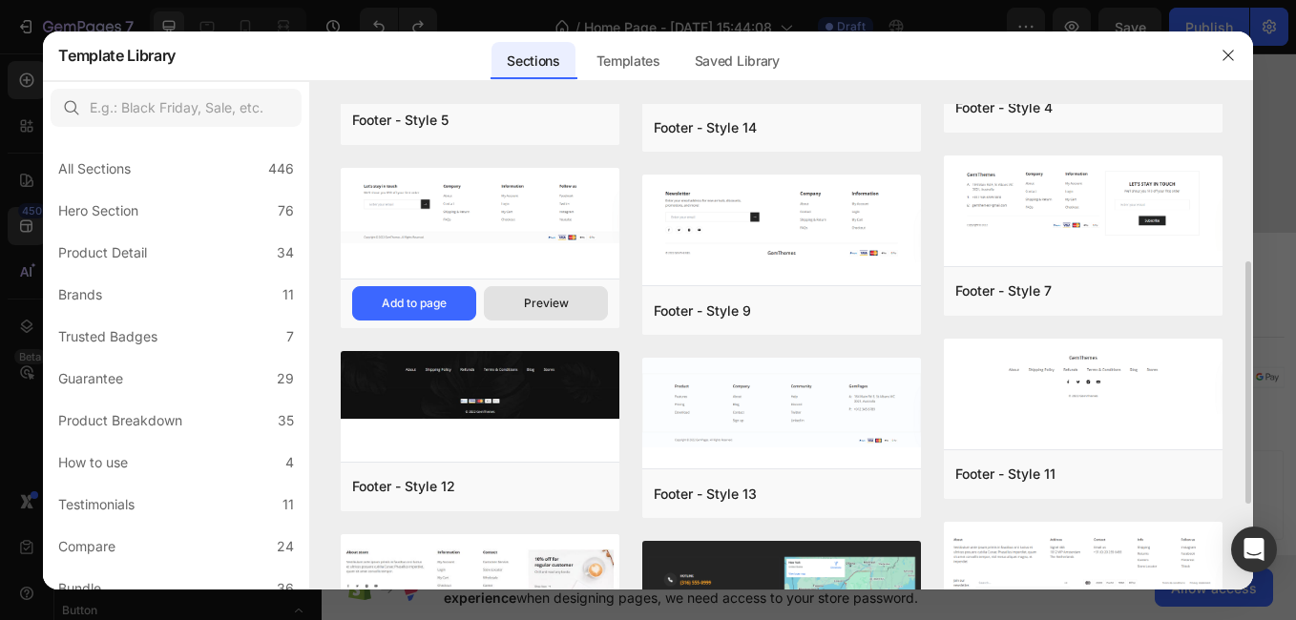
click at [566, 303] on div "Preview" at bounding box center [546, 303] width 45 height 17
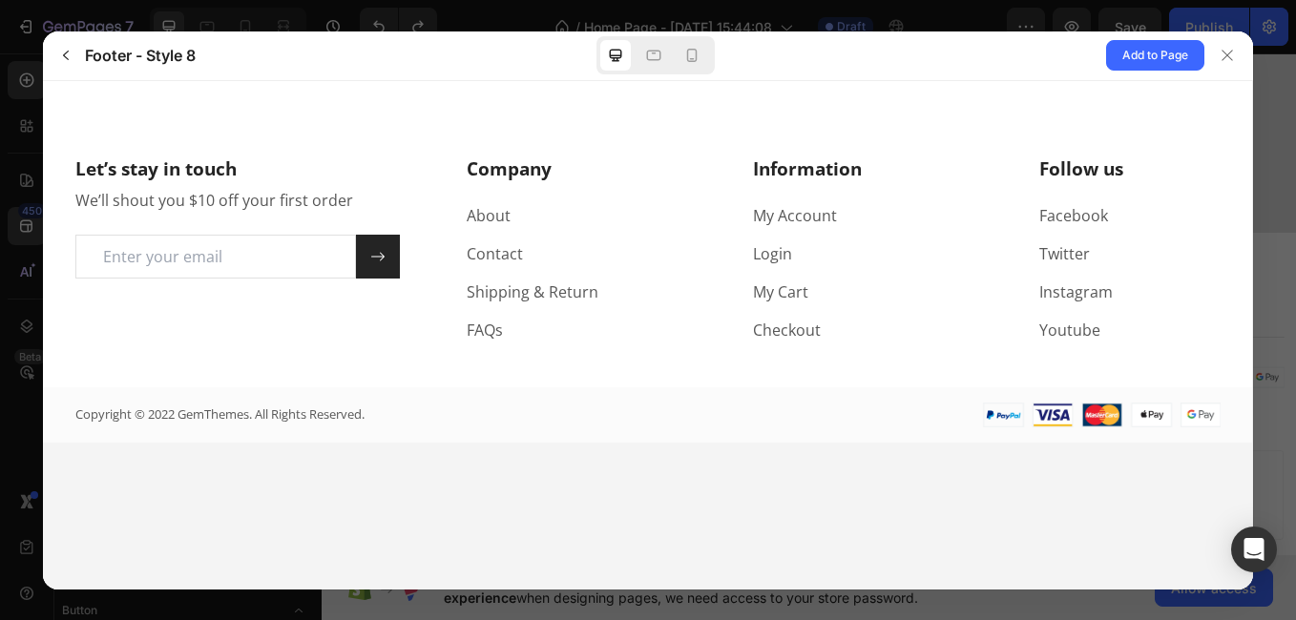
scroll to position [0, 0]
click at [65, 45] on button "button" at bounding box center [66, 55] width 31 height 31
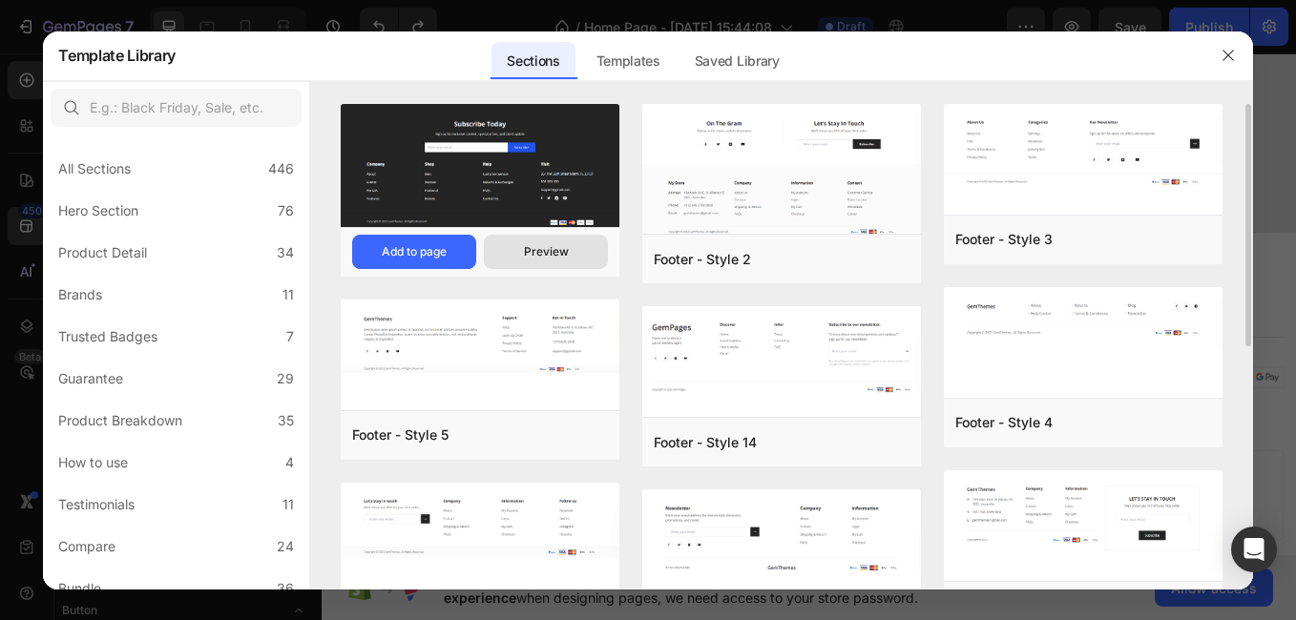
click at [562, 235] on button "Preview" at bounding box center [546, 252] width 124 height 34
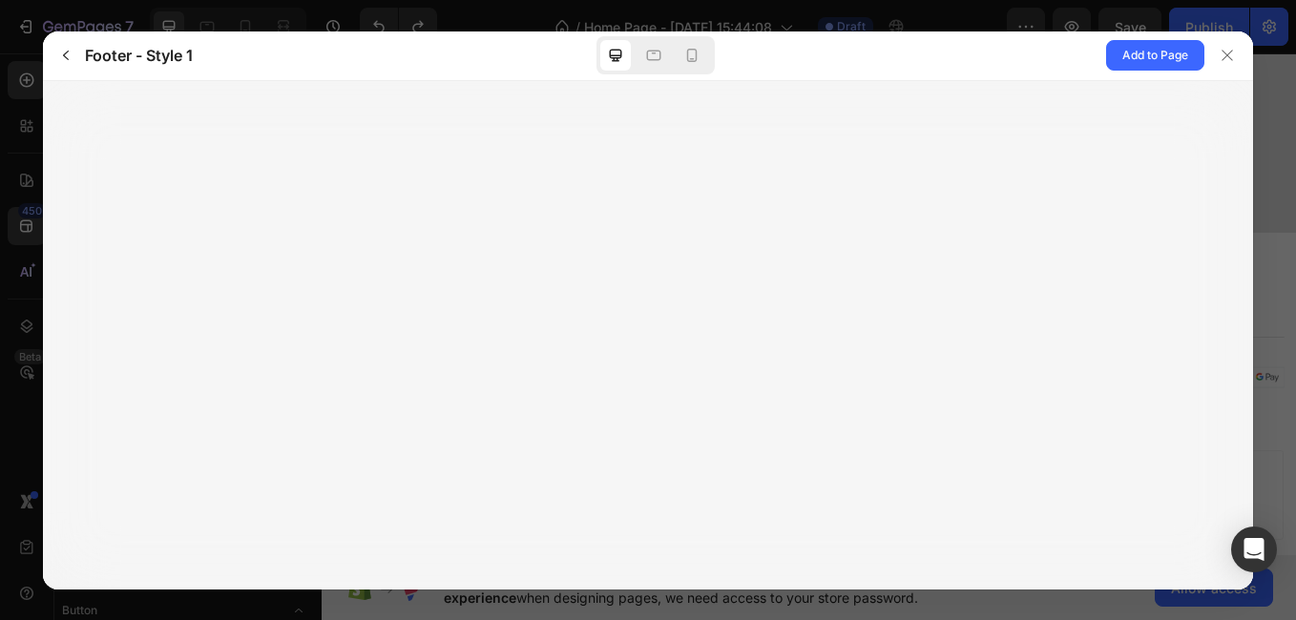
click at [1147, 174] on div at bounding box center [647, 335] width 1209 height 509
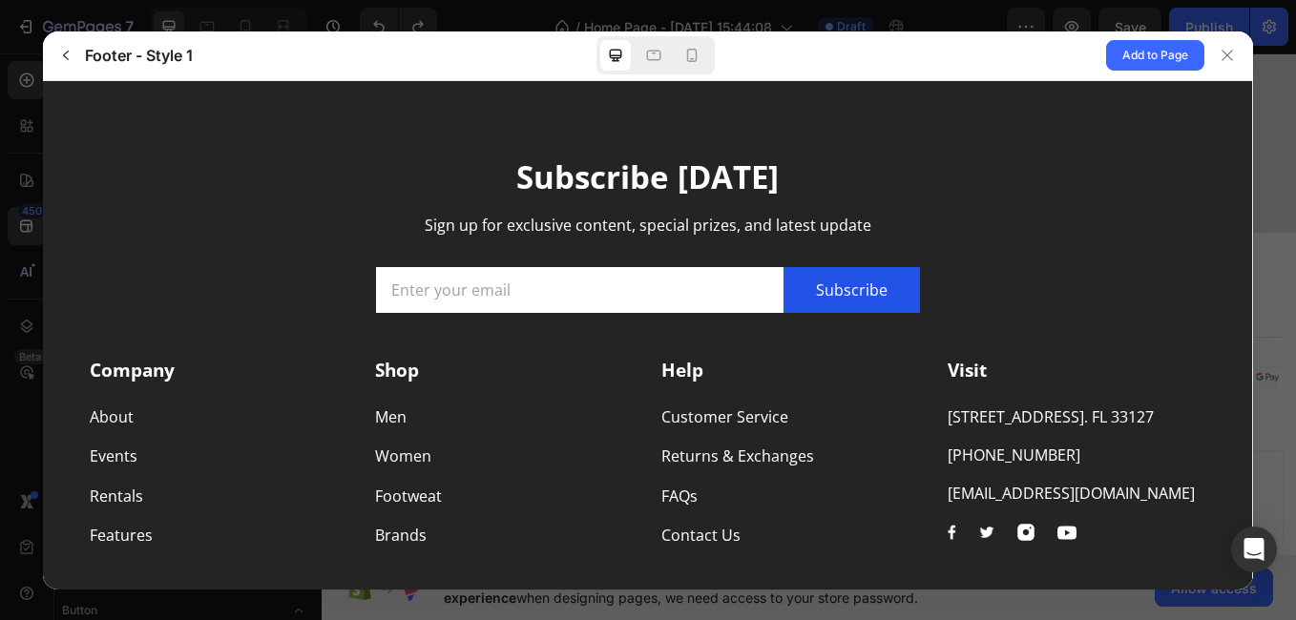
scroll to position [102, 0]
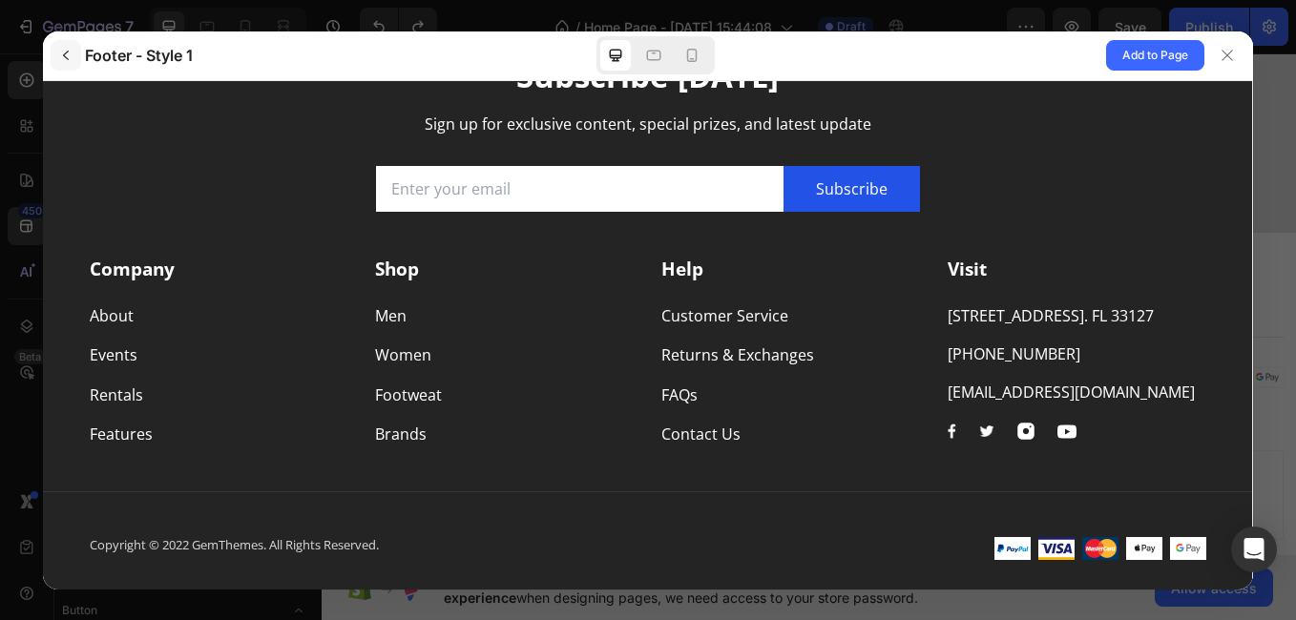
click at [62, 42] on button "button" at bounding box center [66, 55] width 31 height 31
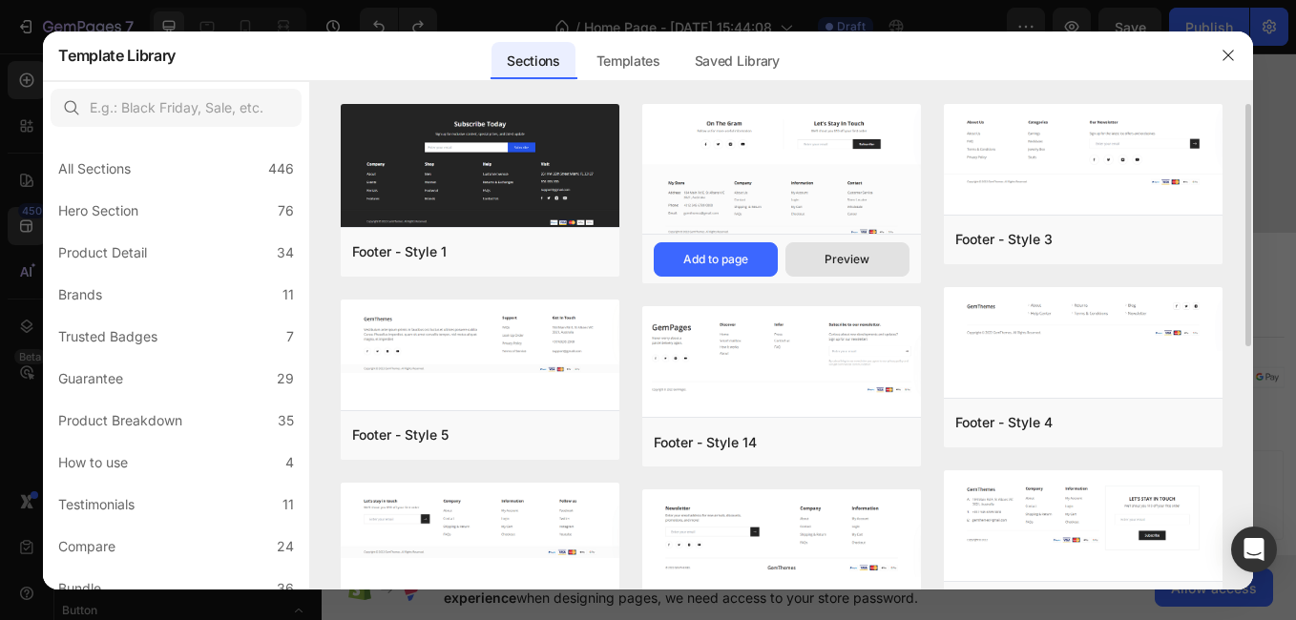
click at [863, 257] on div "Preview" at bounding box center [847, 259] width 45 height 17
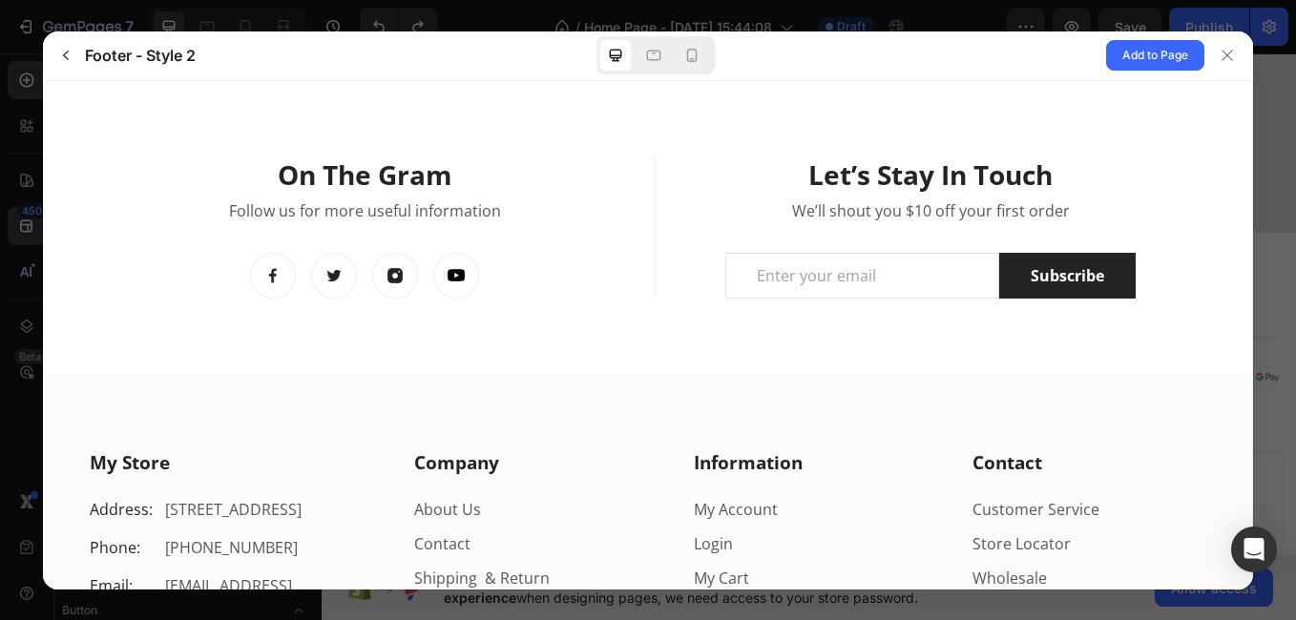
scroll to position [135, 0]
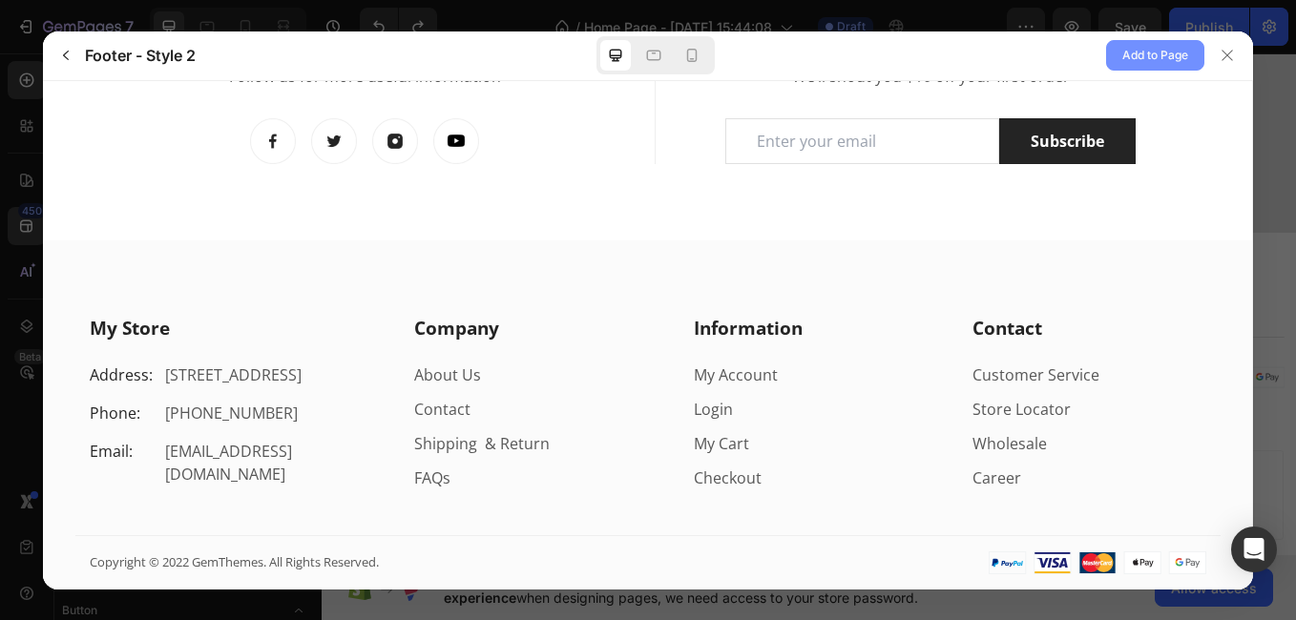
click at [1150, 48] on span "Add to Page" at bounding box center [1155, 55] width 66 height 23
drag, startPoint x: 1193, startPoint y: 128, endPoint x: 1243, endPoint y: 232, distance: 115.3
click at [169, 329] on h3 "My Store" at bounding box center [230, 328] width 280 height 24
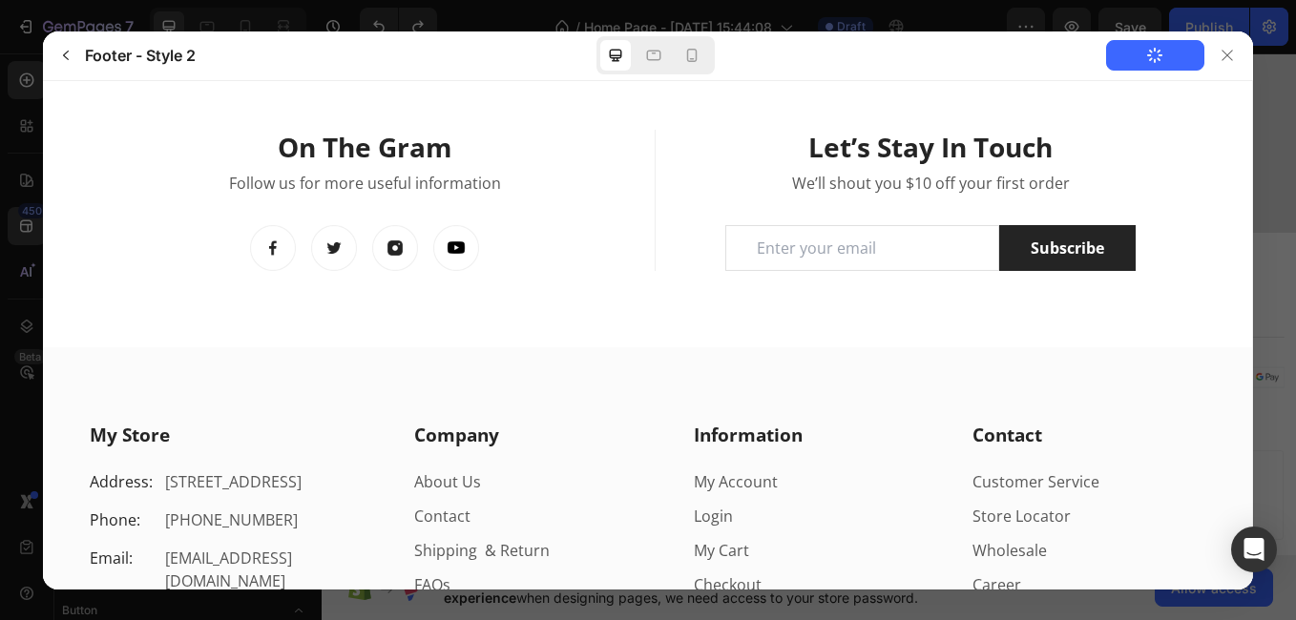
scroll to position [0, 0]
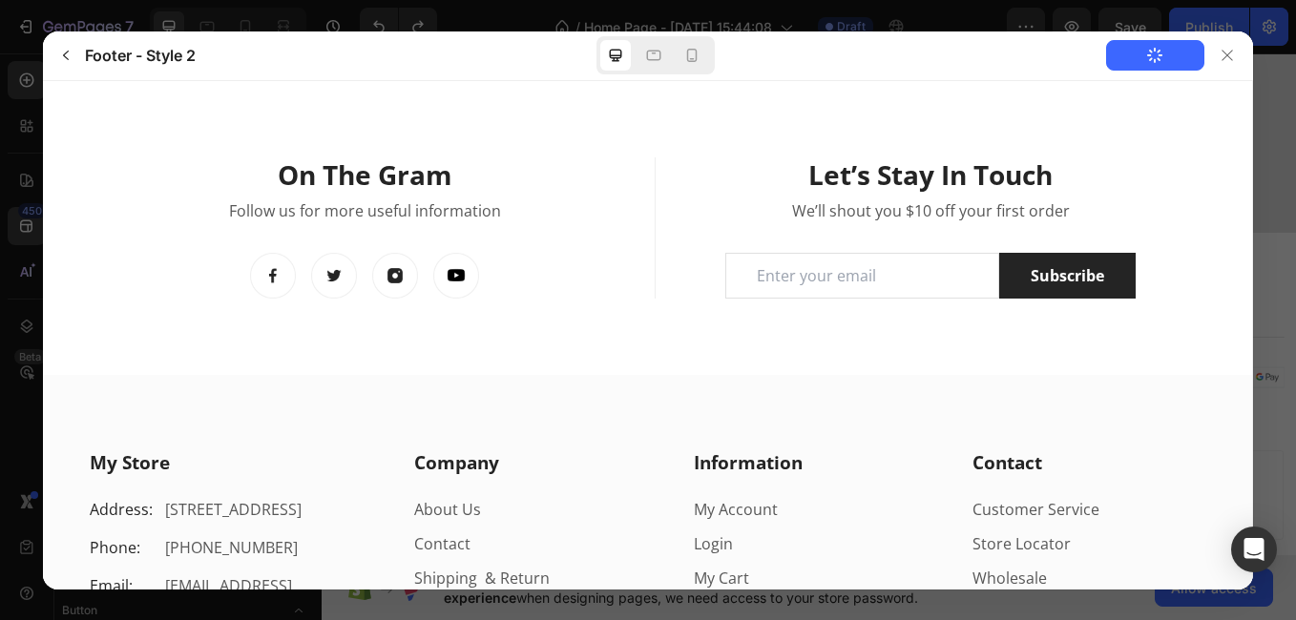
click at [1024, 37] on div "Add to Page" at bounding box center [1013, 55] width 479 height 49
click at [694, 53] on icon at bounding box center [691, 55] width 19 height 19
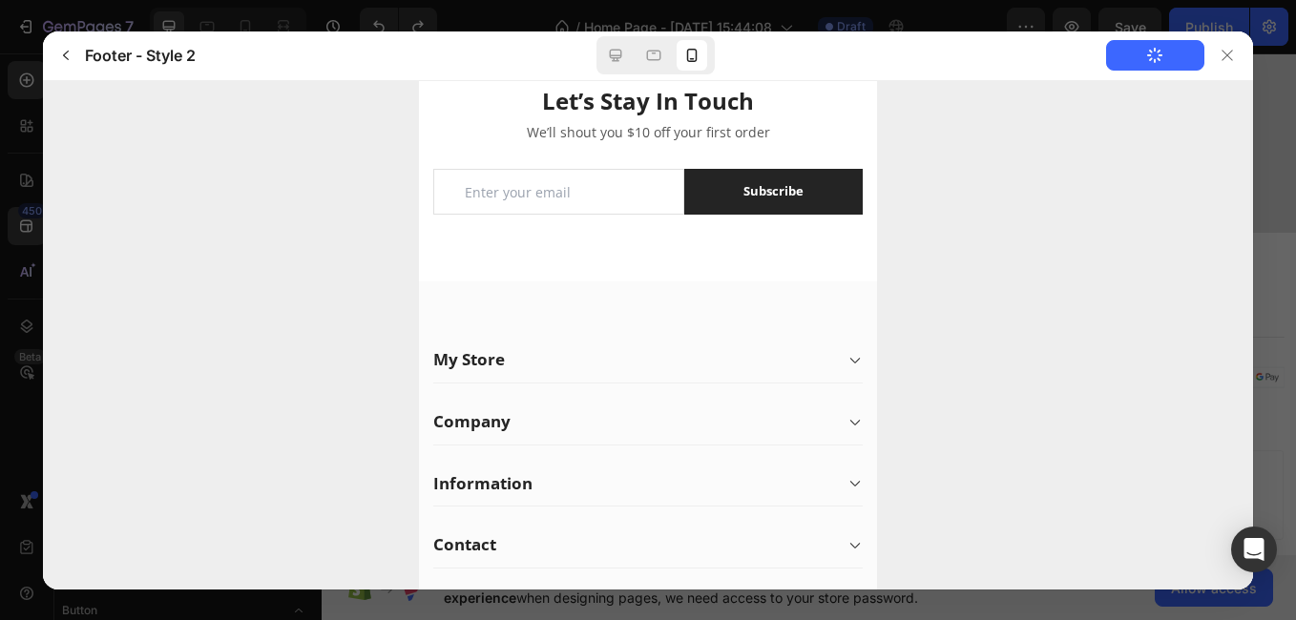
drag, startPoint x: 868, startPoint y: 309, endPoint x: 1311, endPoint y: 526, distance: 493.9
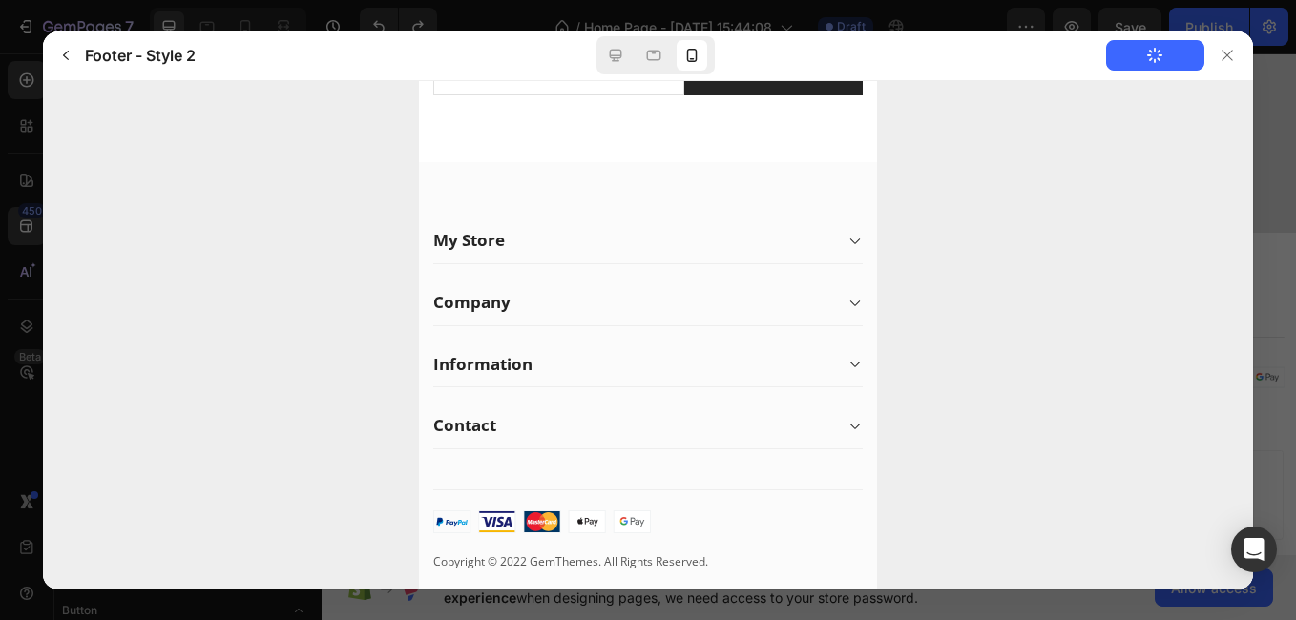
scroll to position [353, 0]
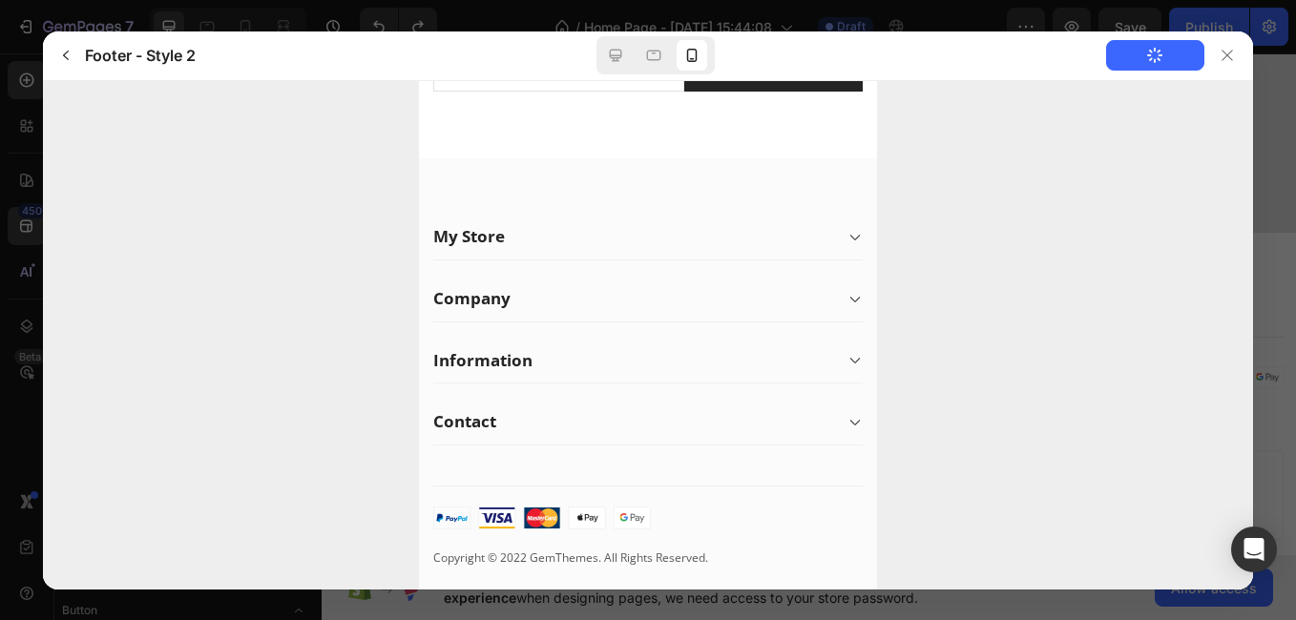
click at [847, 418] on icon at bounding box center [854, 421] width 15 height 15
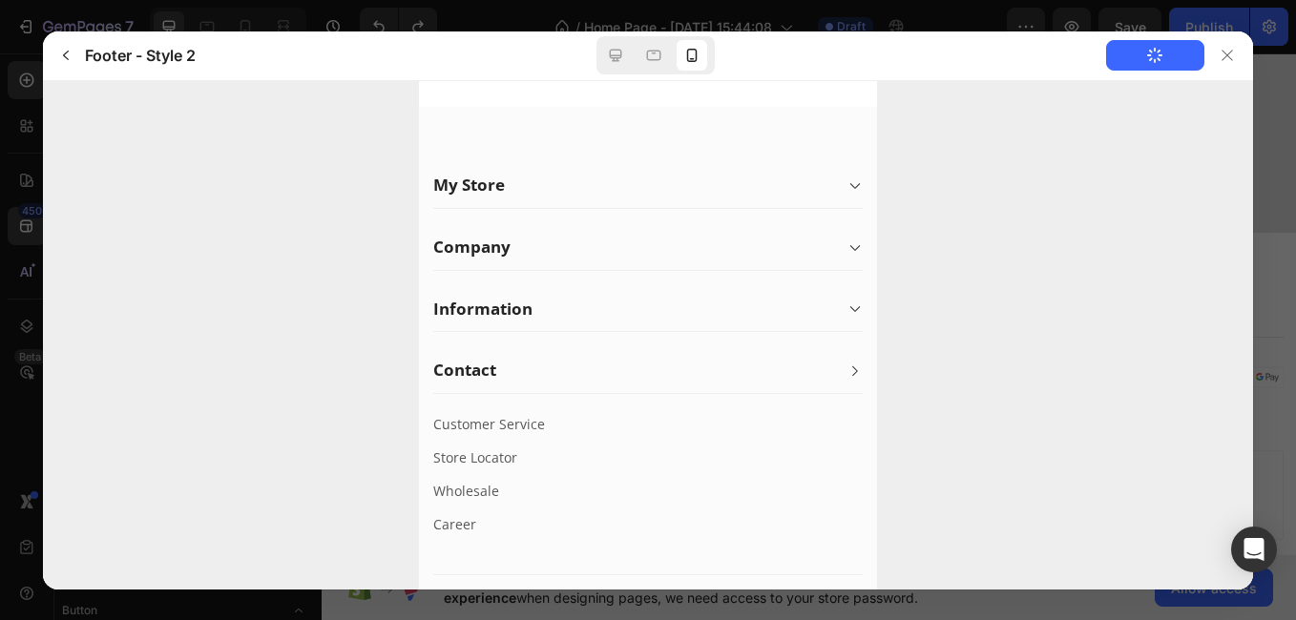
scroll to position [412, 0]
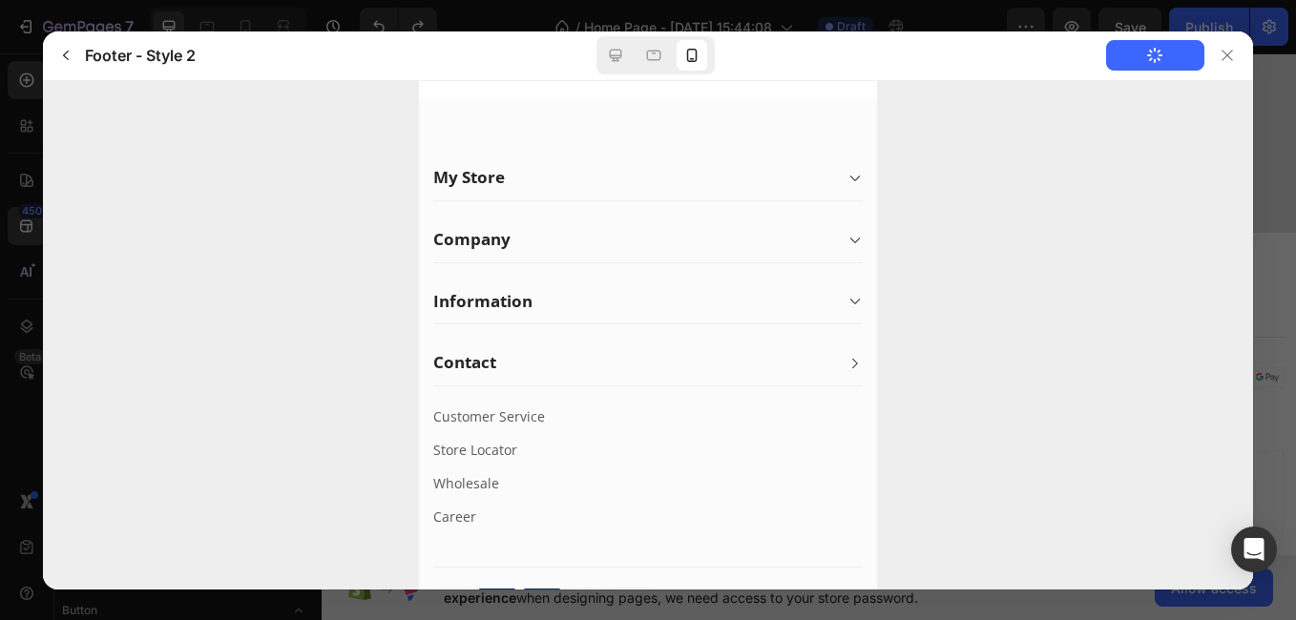
click at [847, 296] on icon at bounding box center [854, 300] width 15 height 15
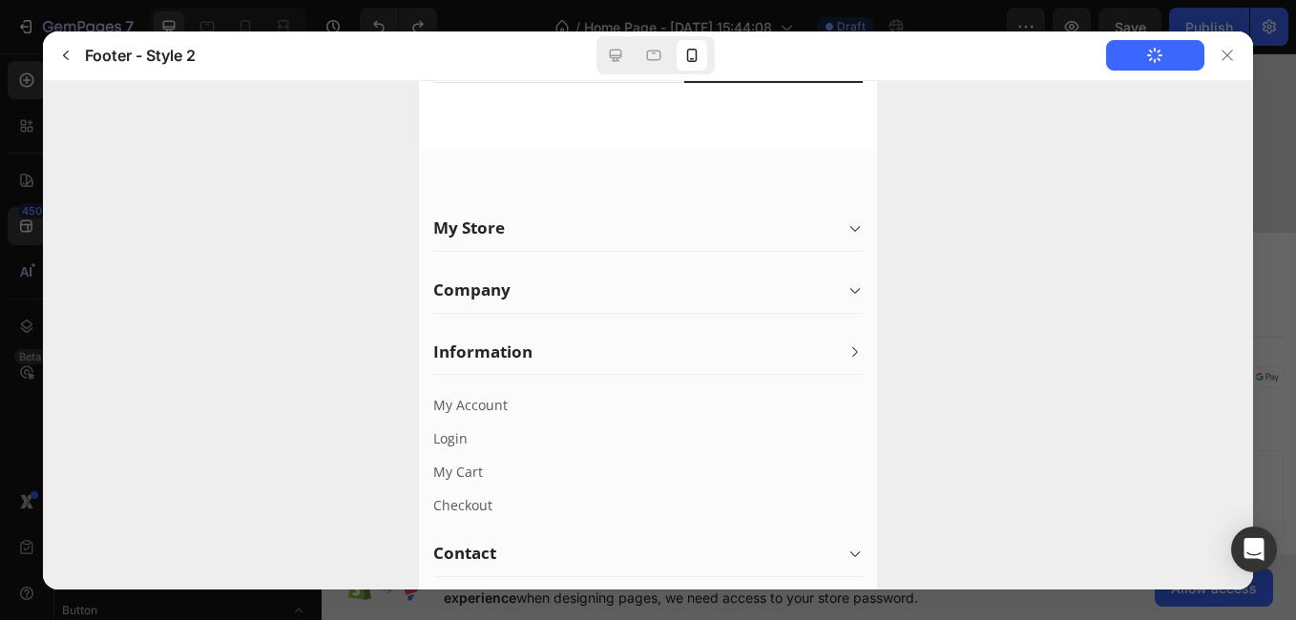
scroll to position [359, 0]
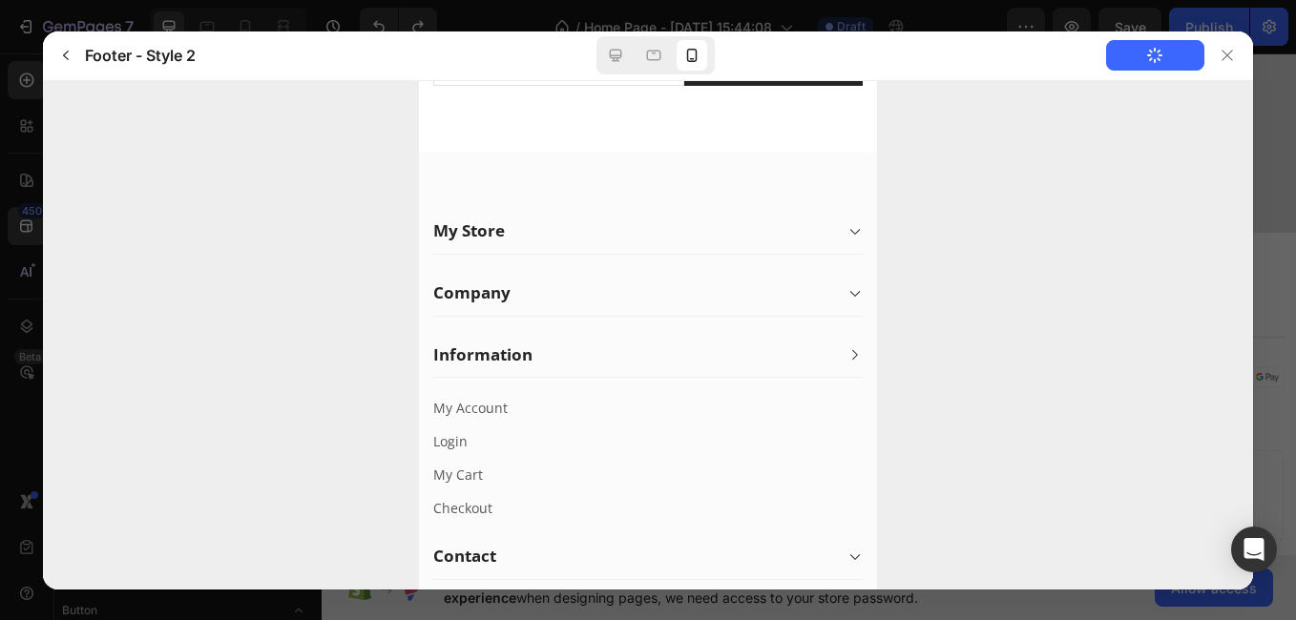
click at [847, 289] on icon at bounding box center [854, 292] width 15 height 15
click at [847, 233] on icon at bounding box center [854, 230] width 15 height 15
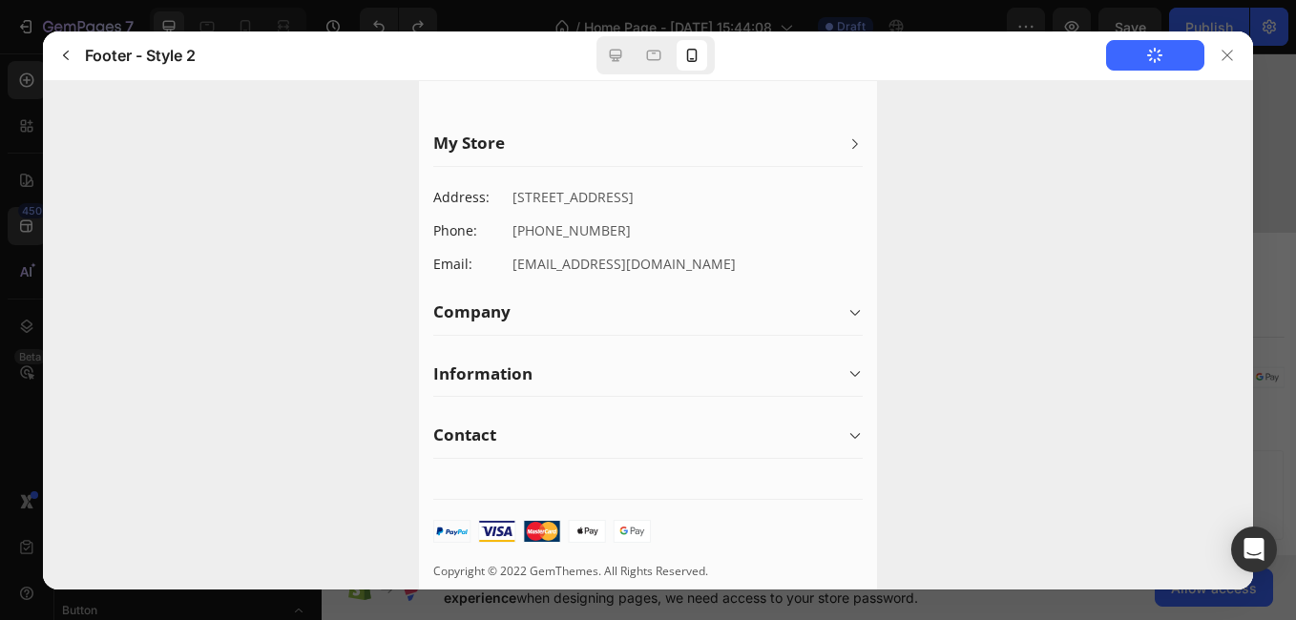
scroll to position [460, 0]
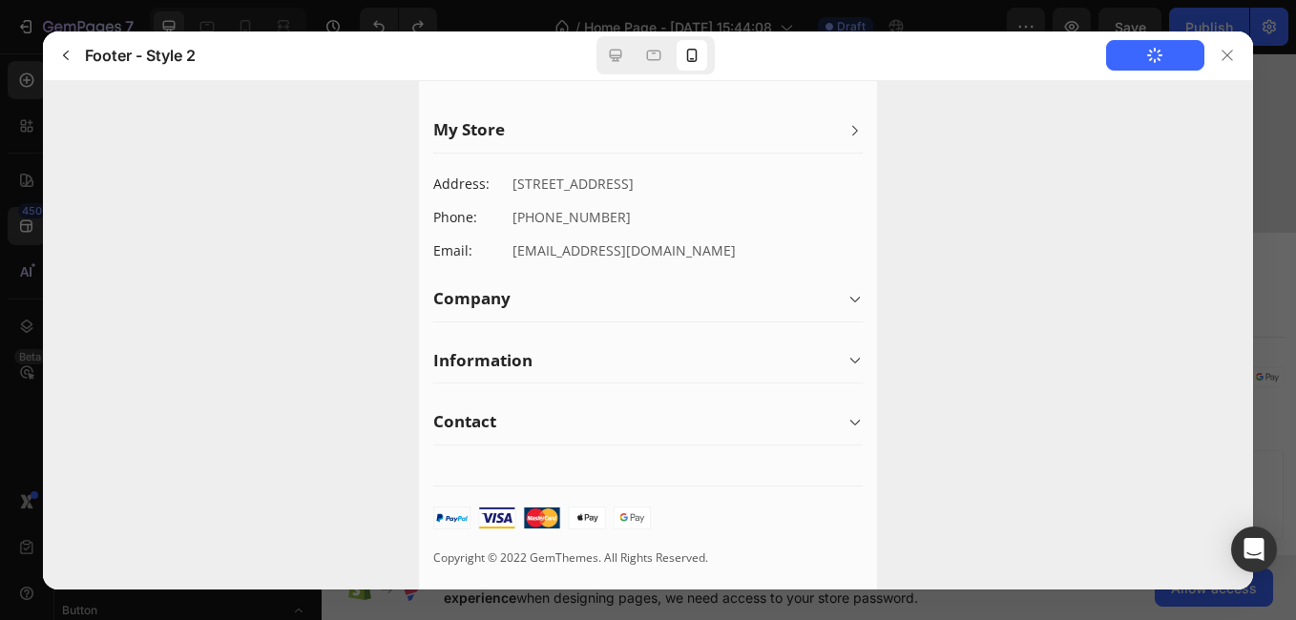
click at [847, 303] on icon at bounding box center [854, 298] width 15 height 15
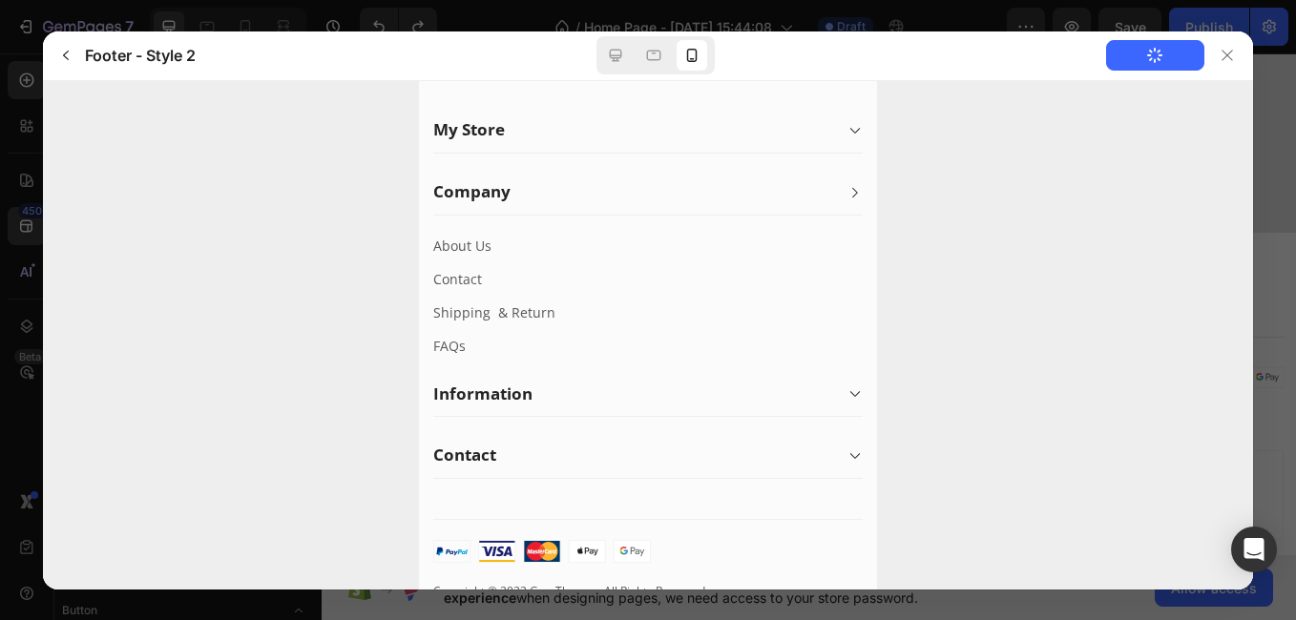
click at [839, 377] on div "Information" at bounding box center [647, 394] width 430 height 45
click at [847, 450] on icon at bounding box center [854, 455] width 15 height 15
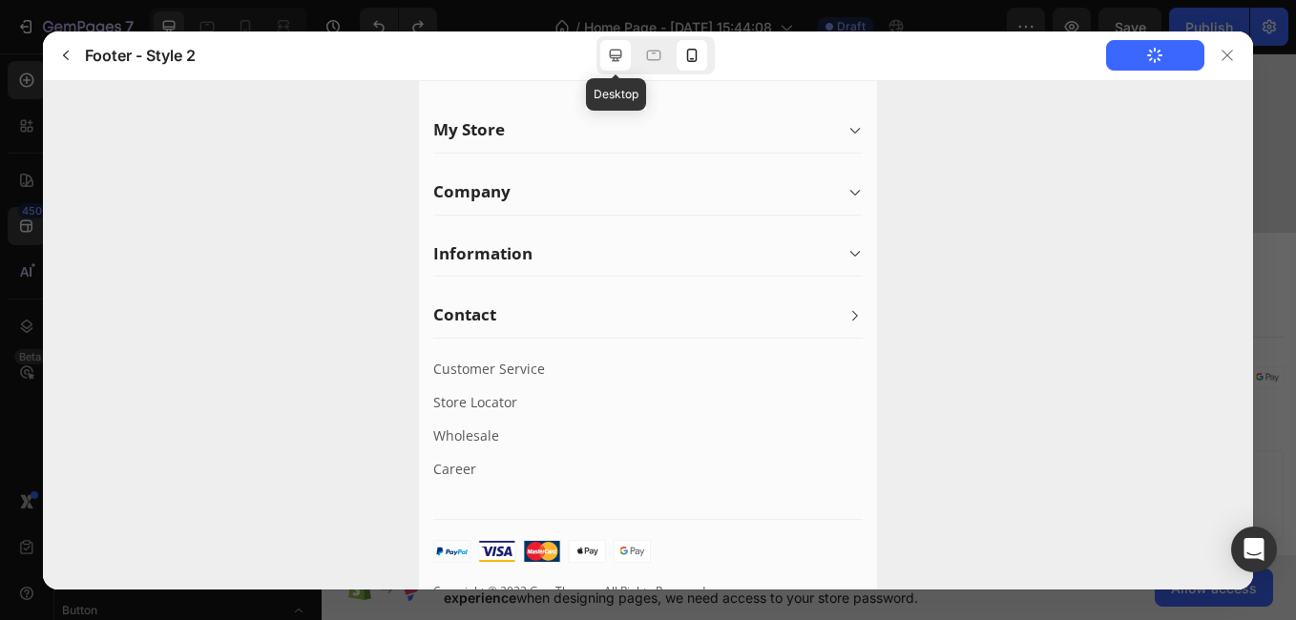
click at [615, 53] on icon at bounding box center [615, 55] width 19 height 19
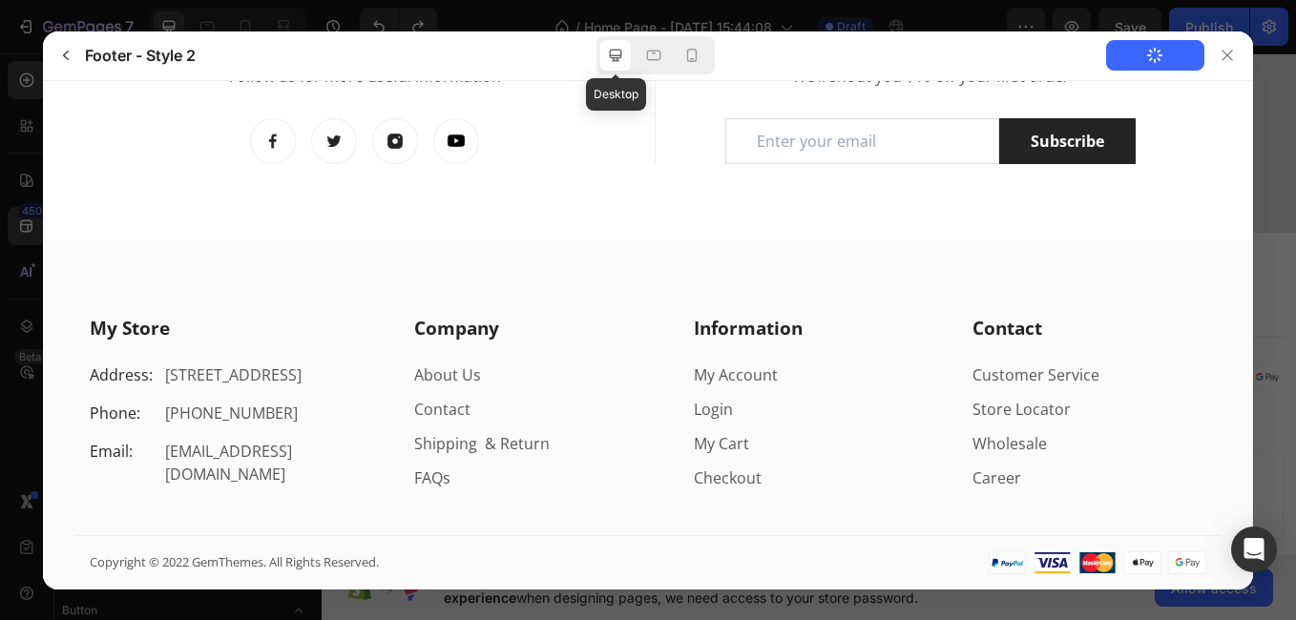
scroll to position [135, 0]
click at [172, 325] on h3 "My Store" at bounding box center [230, 328] width 280 height 24
click at [161, 328] on p "My Store" at bounding box center [130, 327] width 80 height 25
click at [169, 330] on h3 "My Store" at bounding box center [230, 328] width 280 height 24
click at [1168, 51] on button "Add to Page" at bounding box center [1155, 55] width 98 height 31
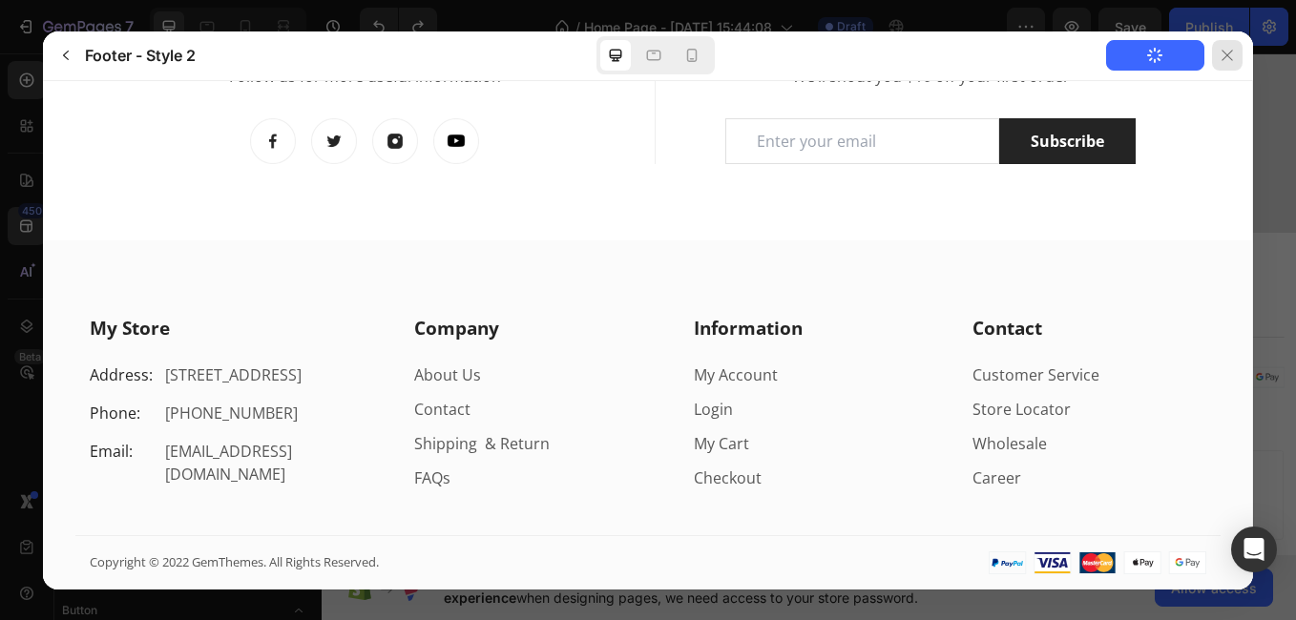
click at [1228, 56] on icon at bounding box center [1227, 55] width 10 height 10
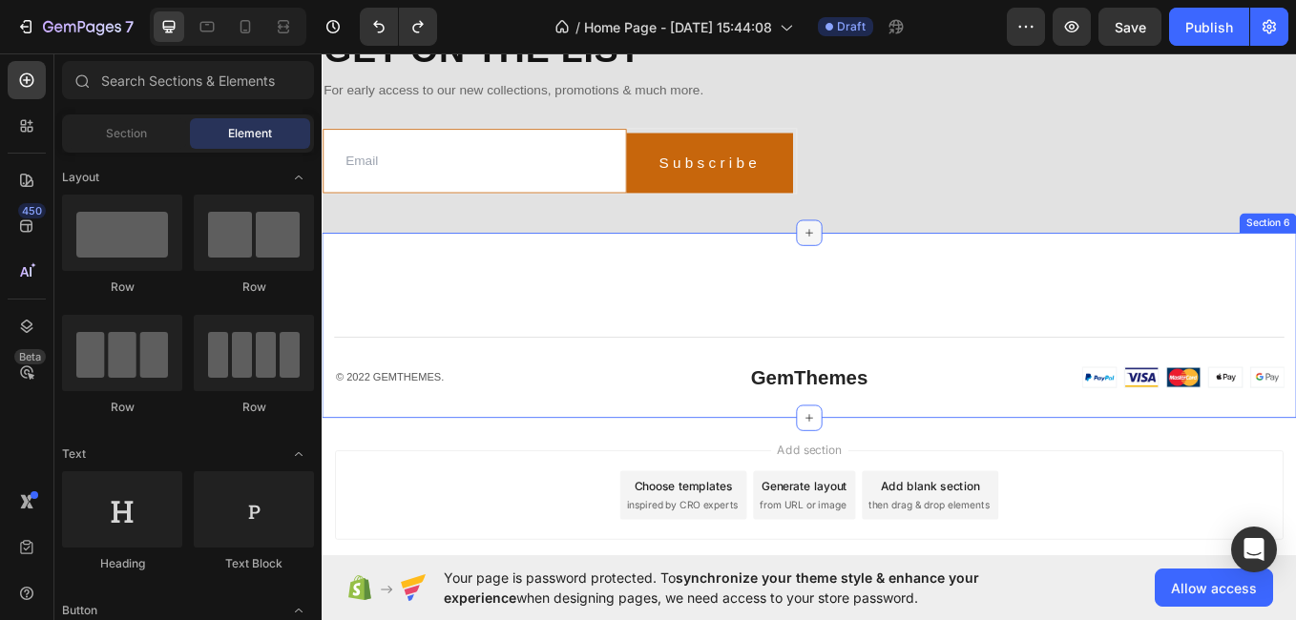
click at [887, 272] on icon at bounding box center [894, 264] width 15 height 15
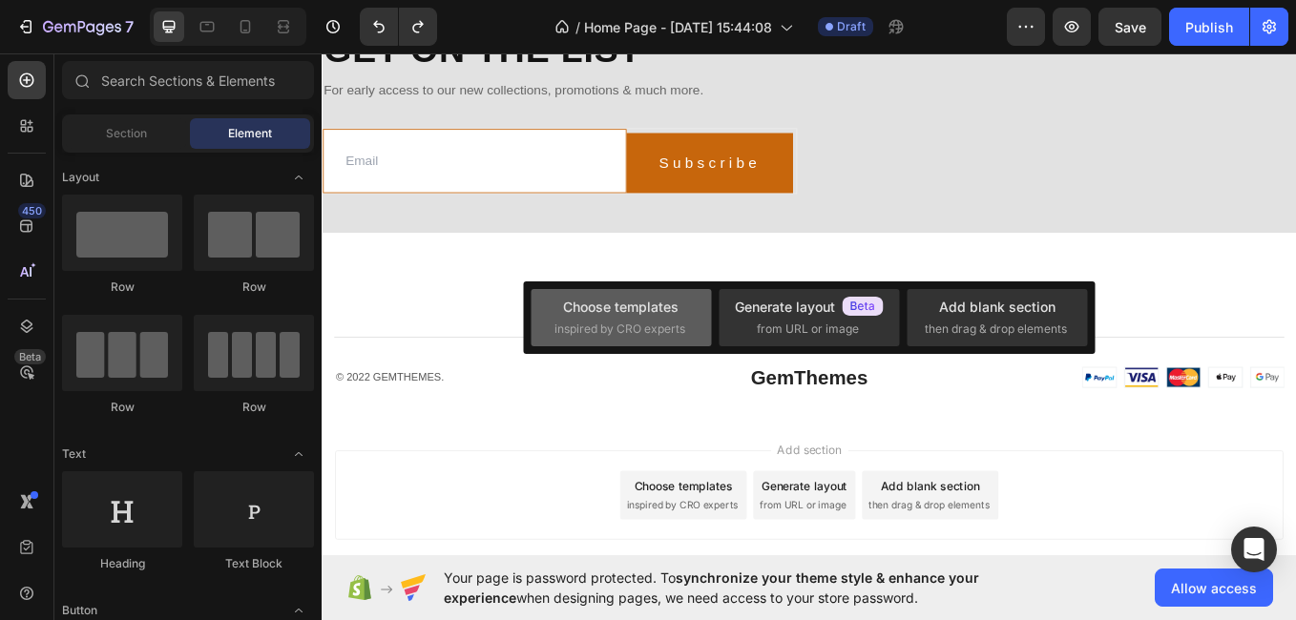
click at [656, 306] on div "Choose templates" at bounding box center [620, 307] width 115 height 20
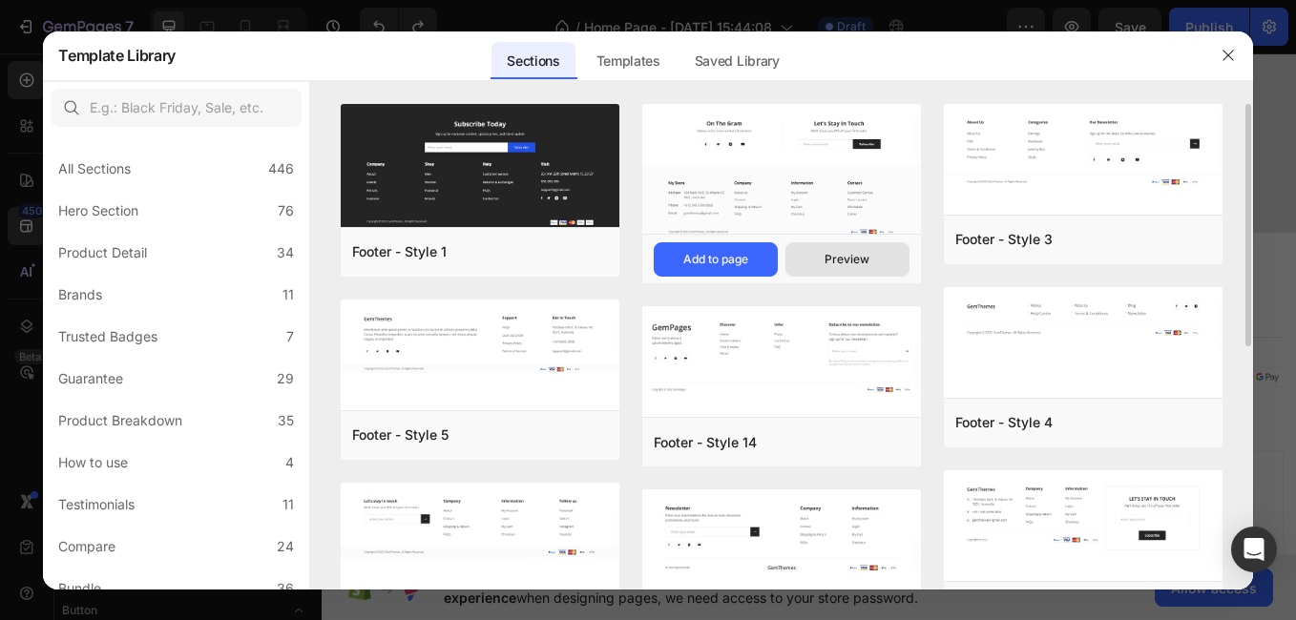
click at [883, 249] on button "Preview" at bounding box center [848, 259] width 124 height 34
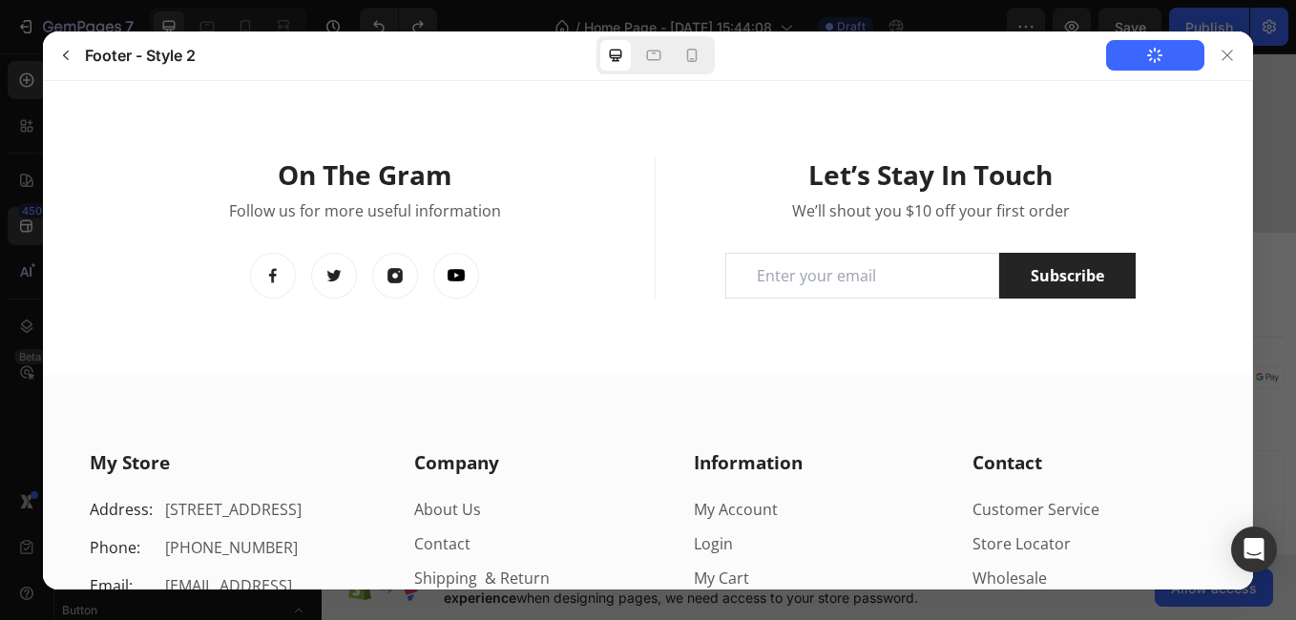
scroll to position [0, 0]
click at [693, 52] on icon at bounding box center [691, 55] width 19 height 19
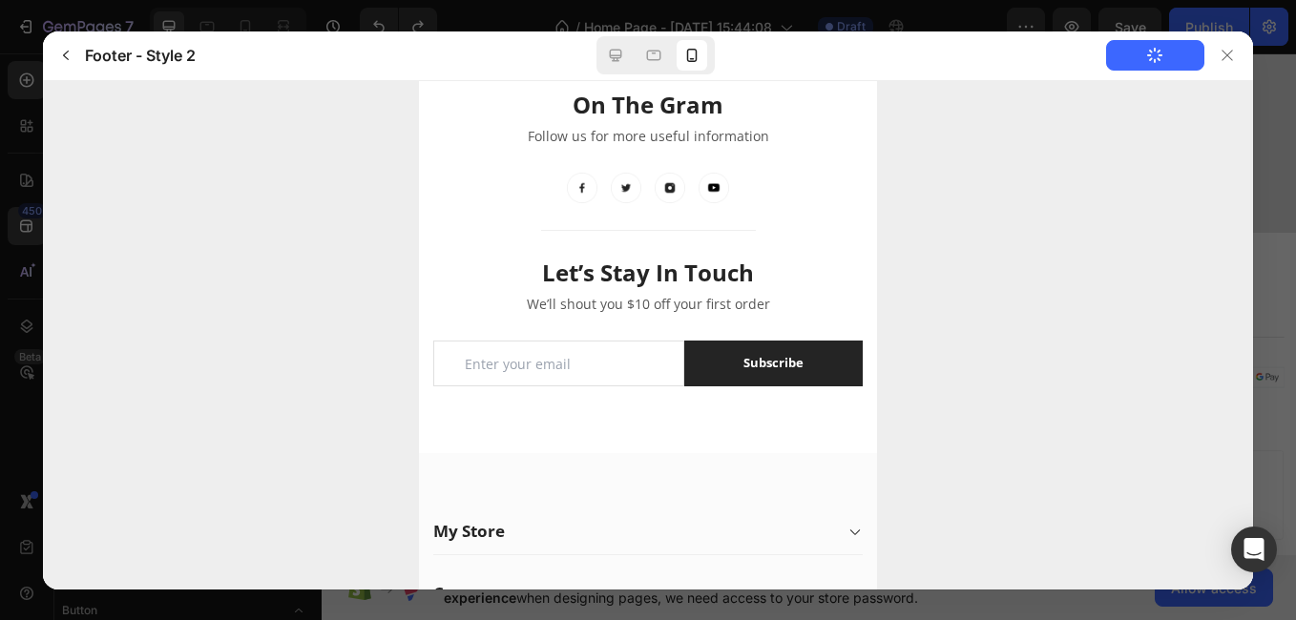
scroll to position [30, 0]
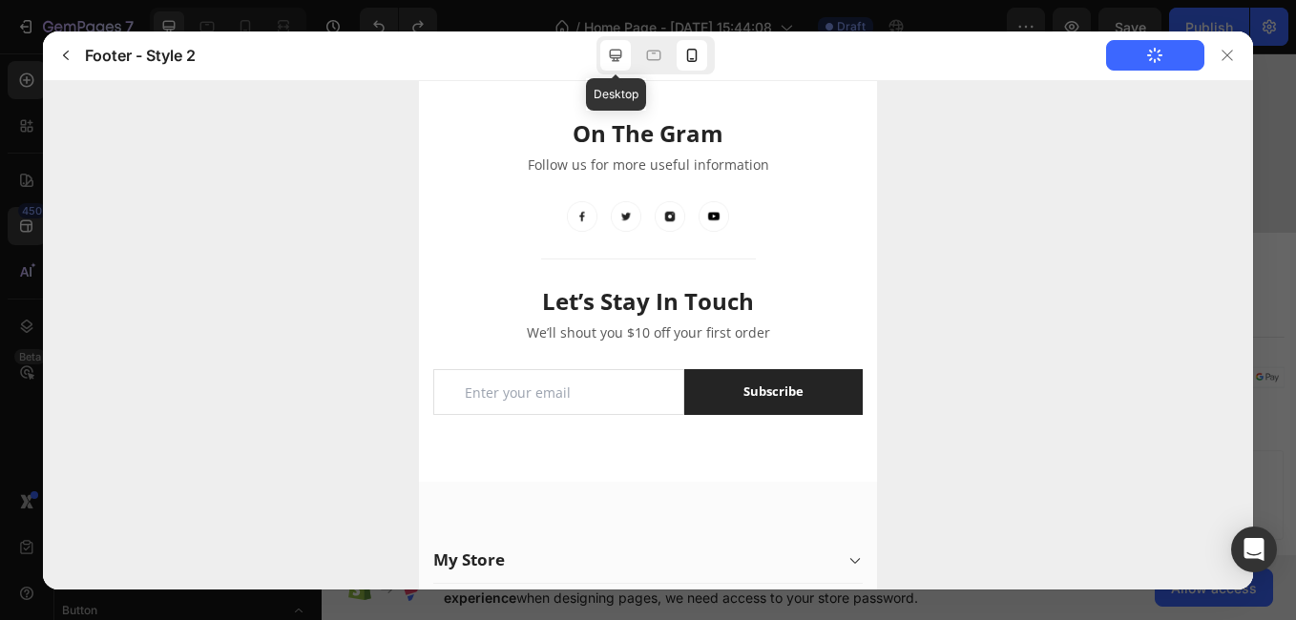
click at [619, 53] on icon at bounding box center [615, 55] width 19 height 19
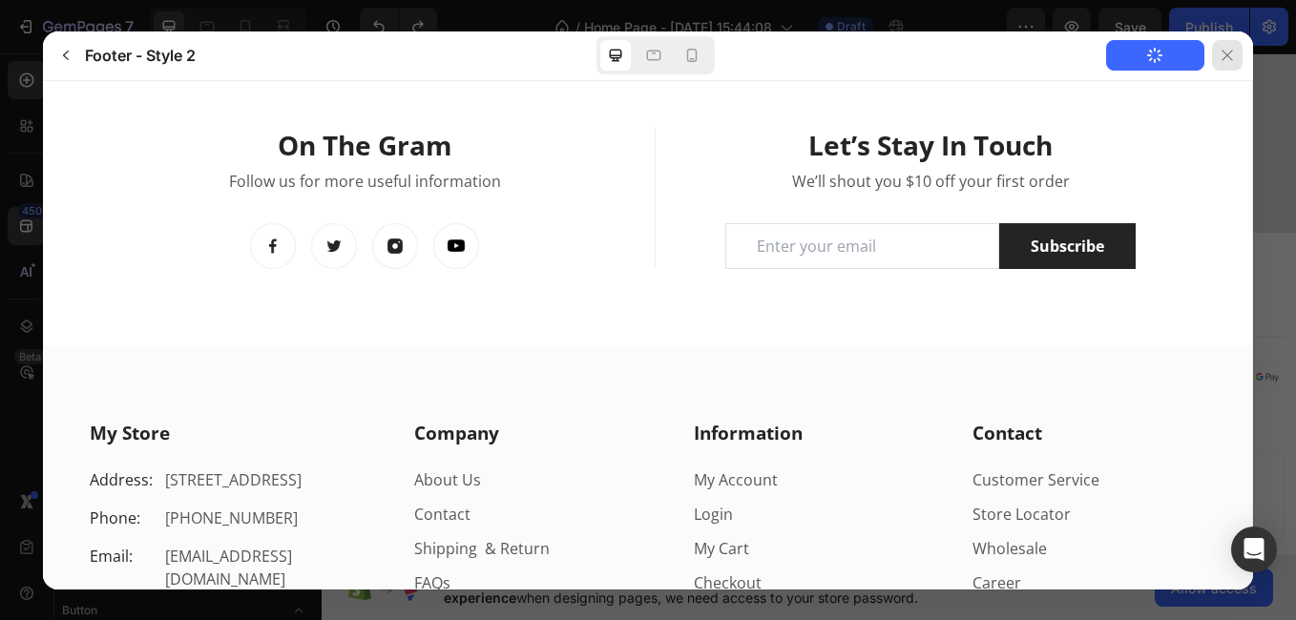
click at [1233, 56] on icon at bounding box center [1227, 55] width 15 height 15
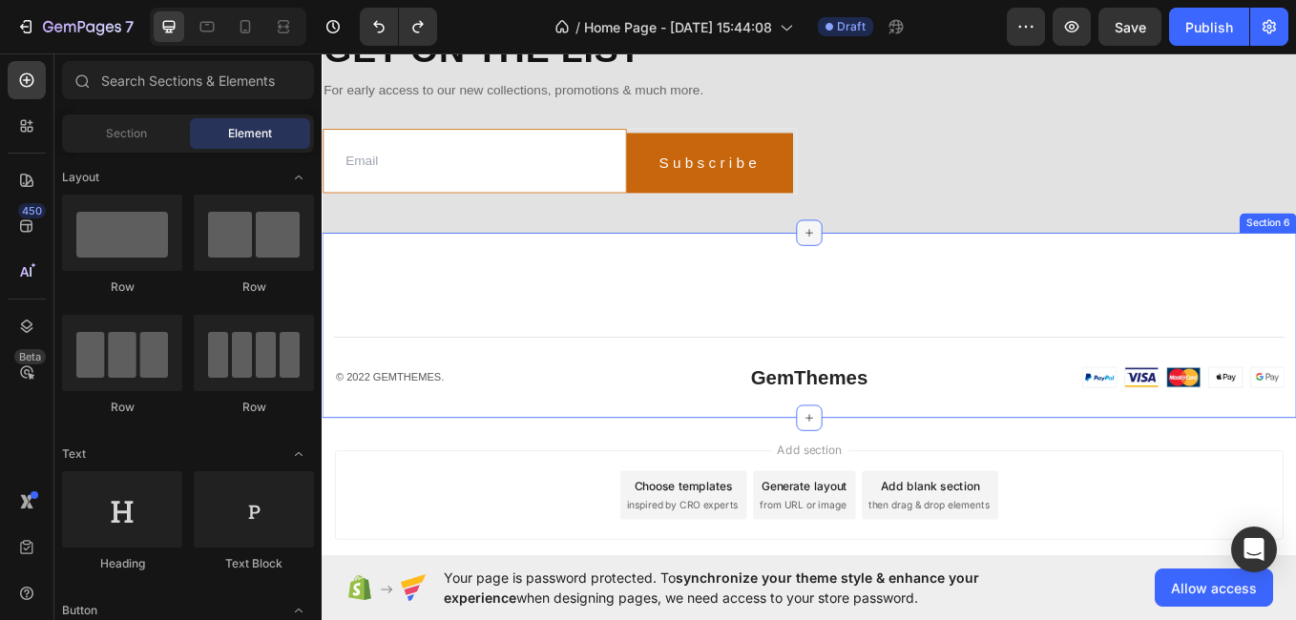
click at [895, 280] on div at bounding box center [894, 264] width 31 height 31
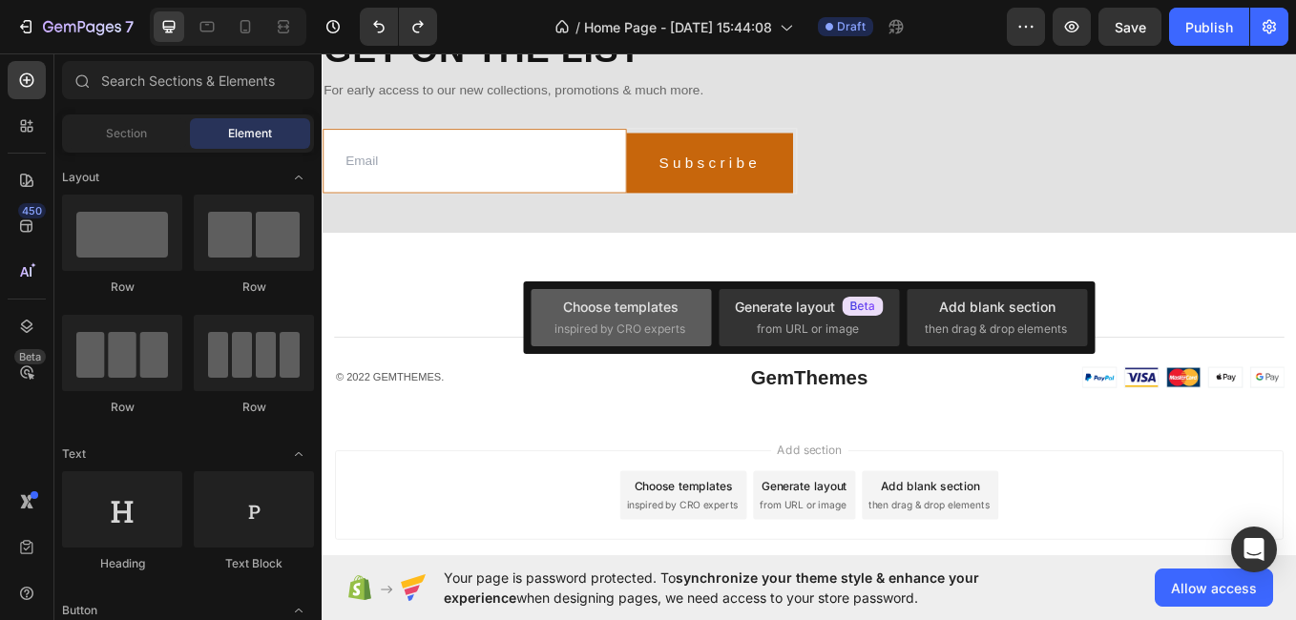
click at [596, 299] on div "Choose templates" at bounding box center [620, 307] width 115 height 20
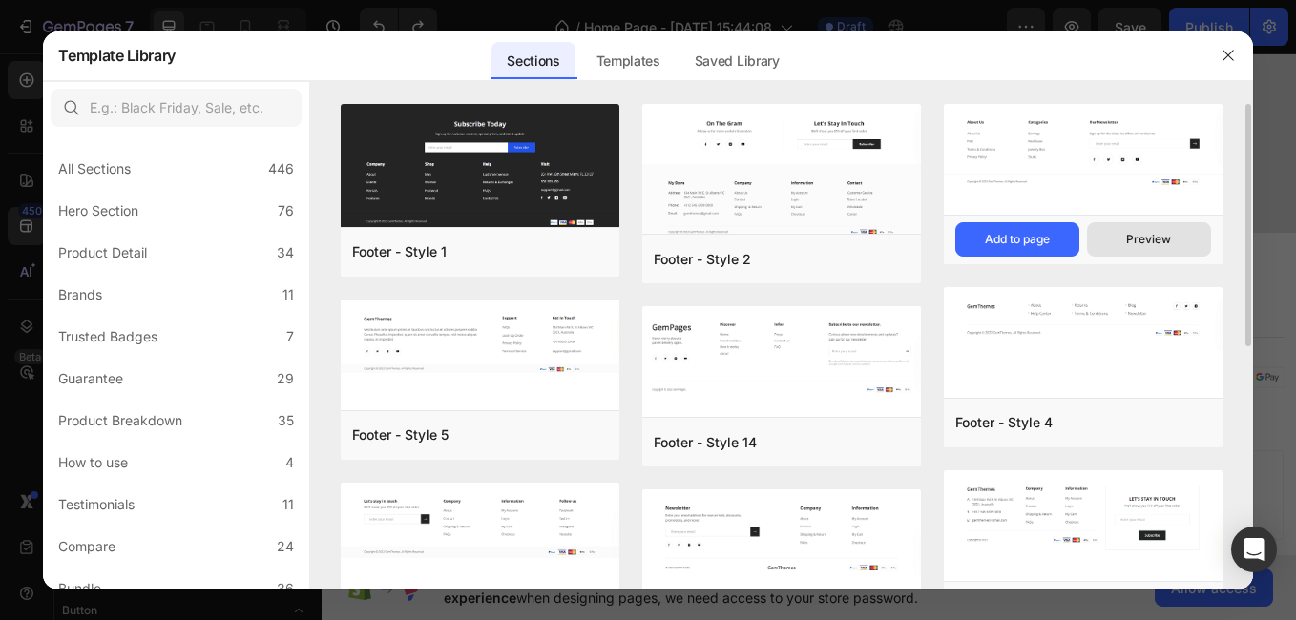
click at [1150, 241] on div "Preview" at bounding box center [1148, 239] width 45 height 17
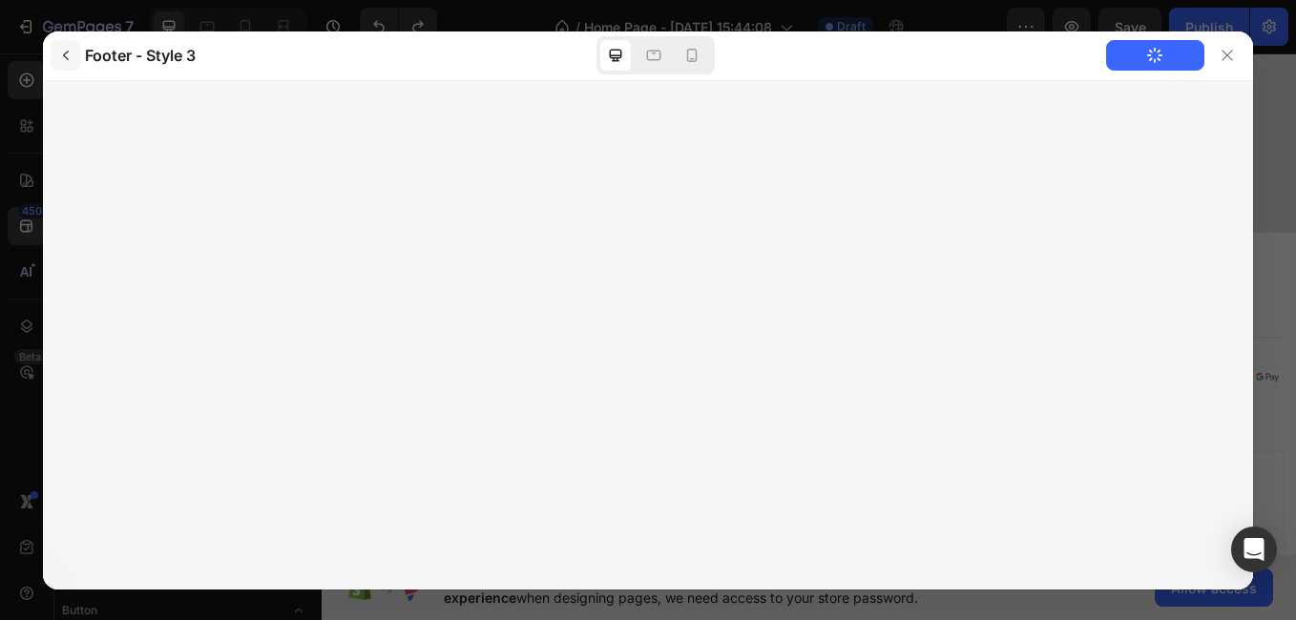
click at [62, 46] on button "button" at bounding box center [66, 55] width 31 height 31
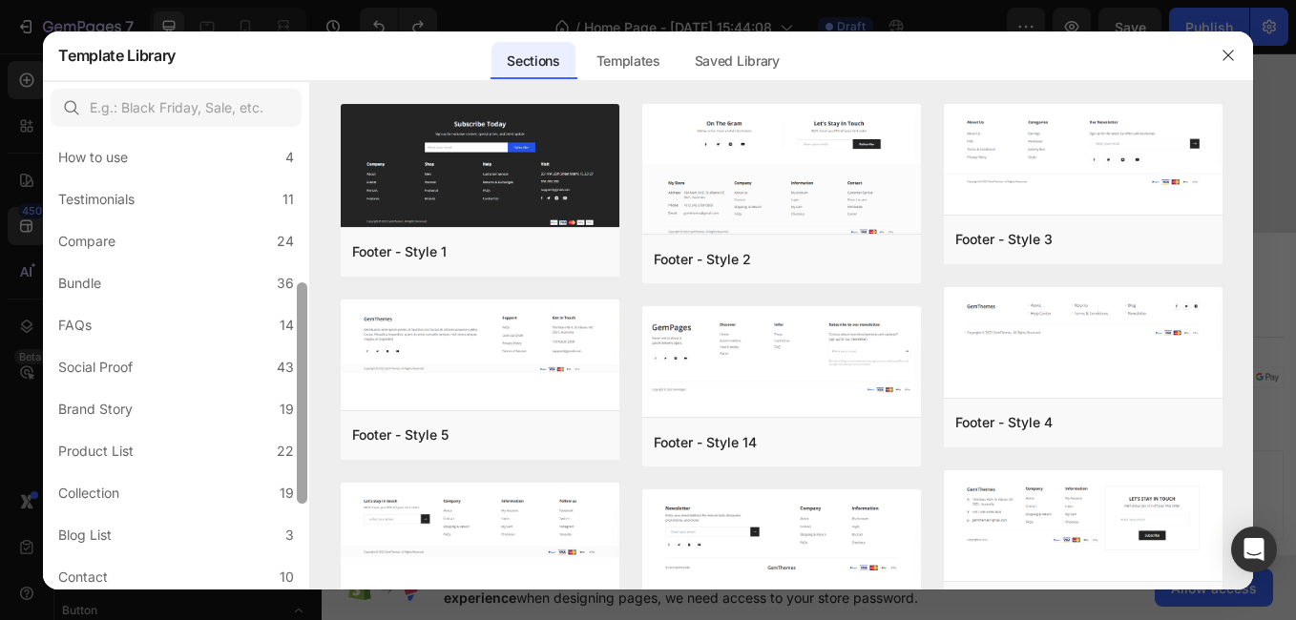
drag, startPoint x: 307, startPoint y: 334, endPoint x: 304, endPoint y: 486, distance: 151.8
click at [304, 486] on div at bounding box center [302, 393] width 10 height 221
click at [304, 486] on div at bounding box center [302, 395] width 10 height 221
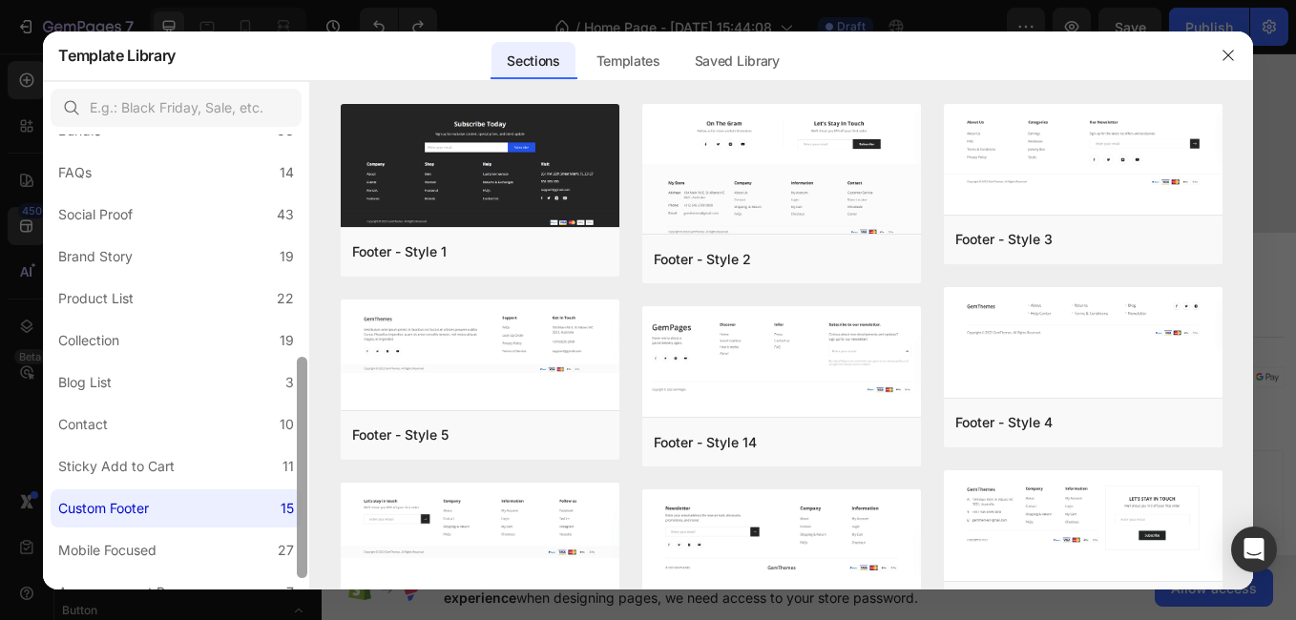
drag, startPoint x: 304, startPoint y: 496, endPoint x: 297, endPoint y: 582, distance: 86.2
click at [297, 578] on div at bounding box center [302, 467] width 10 height 221
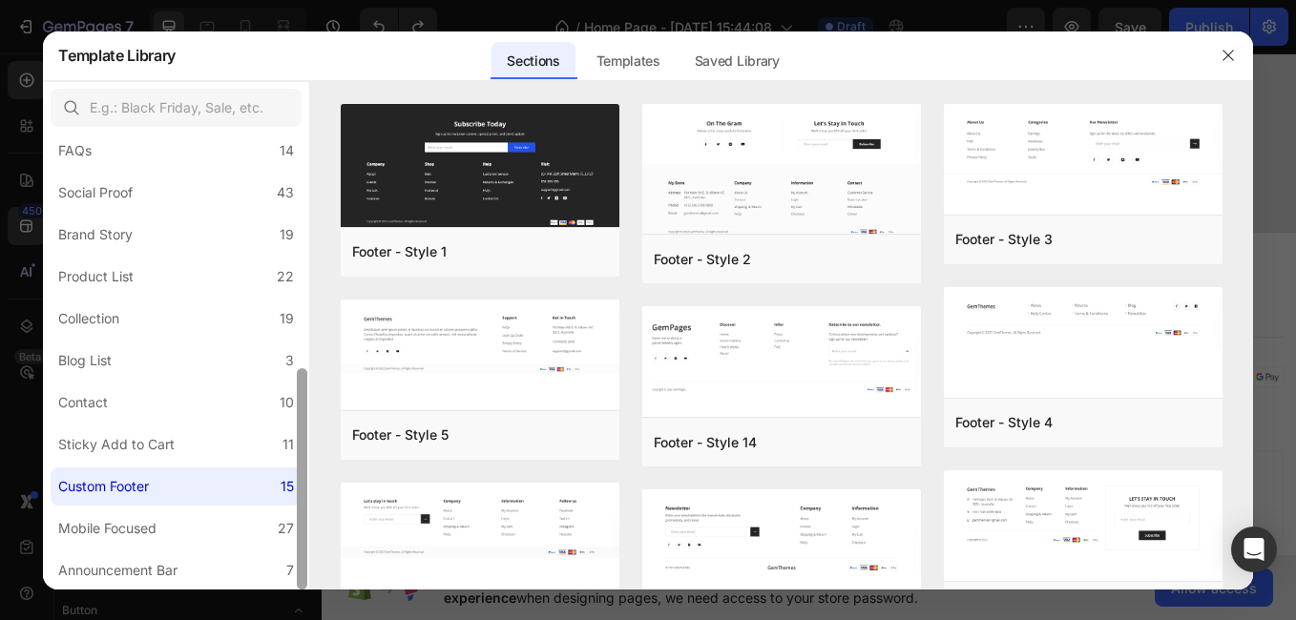
drag, startPoint x: 303, startPoint y: 496, endPoint x: 304, endPoint y: 521, distance: 24.8
click at [304, 521] on div at bounding box center [302, 478] width 10 height 221
drag, startPoint x: 1293, startPoint y: 487, endPoint x: 1293, endPoint y: 500, distance: 13.4
click at [1293, 500] on div at bounding box center [648, 310] width 1296 height 620
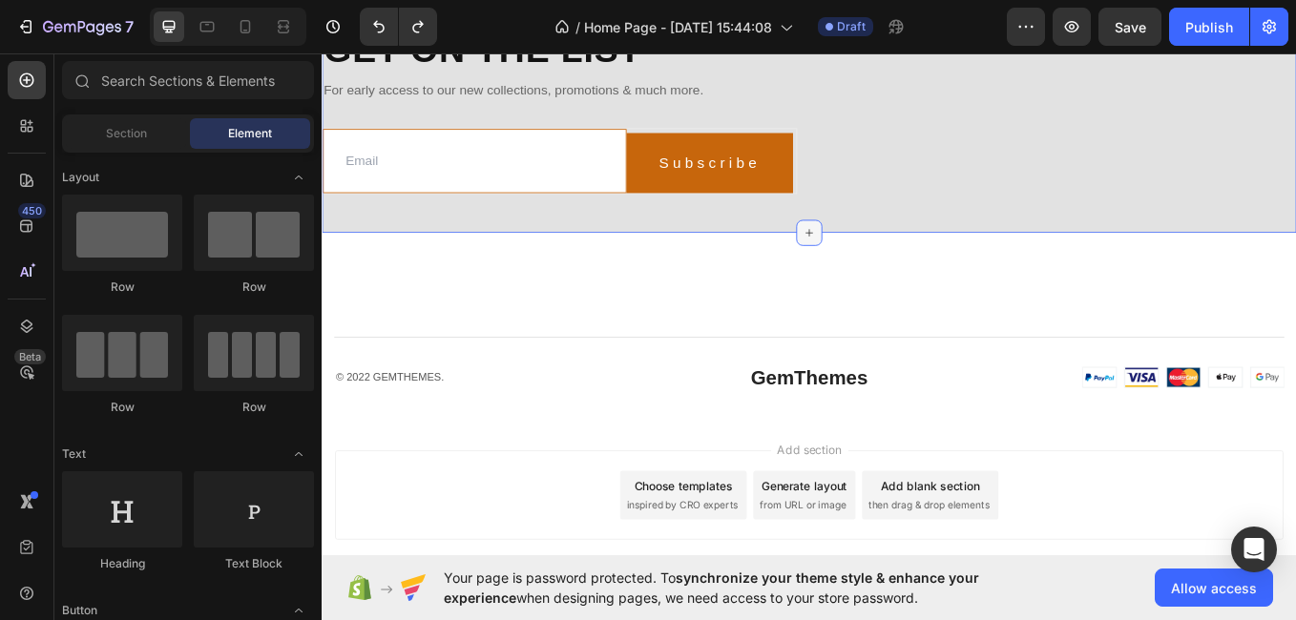
click at [890, 272] on icon at bounding box center [894, 264] width 15 height 15
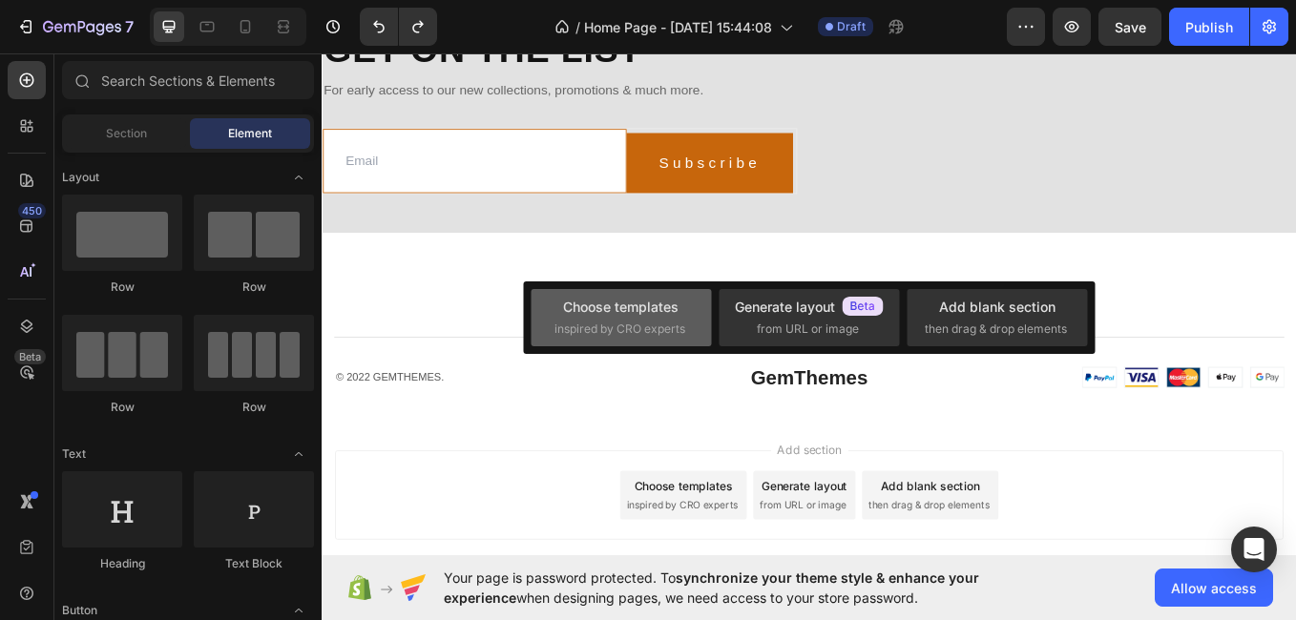
click at [660, 307] on div "Choose templates" at bounding box center [620, 307] width 115 height 20
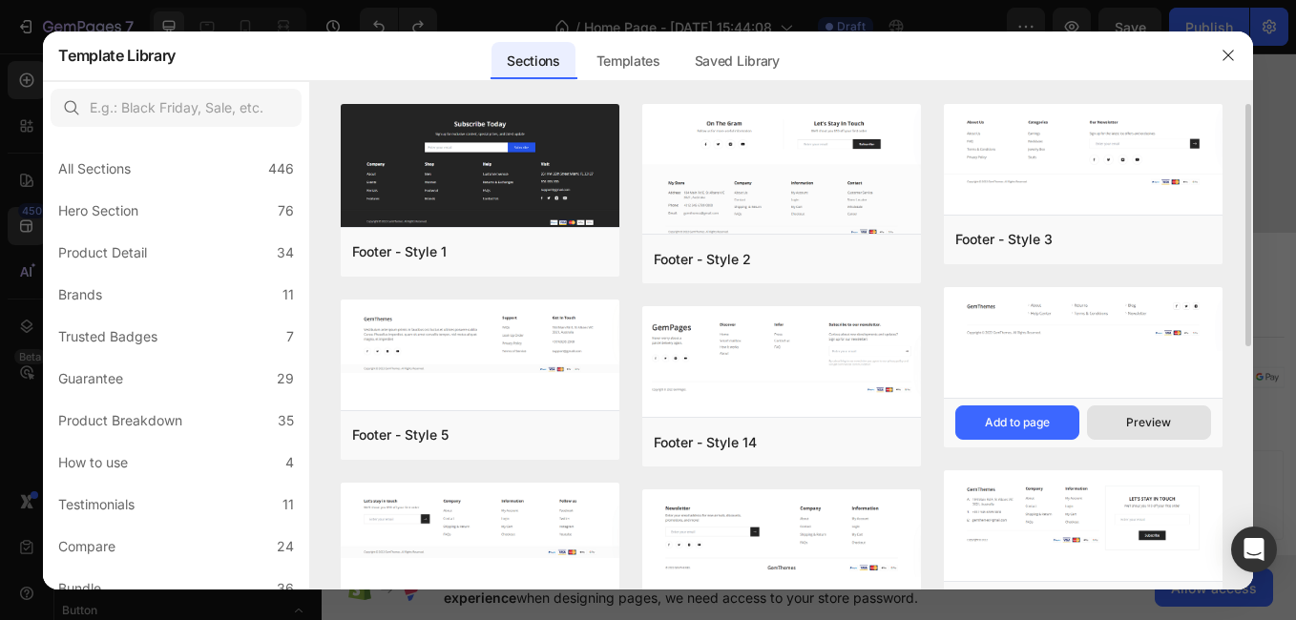
click at [1165, 437] on button "Preview" at bounding box center [1149, 423] width 124 height 34
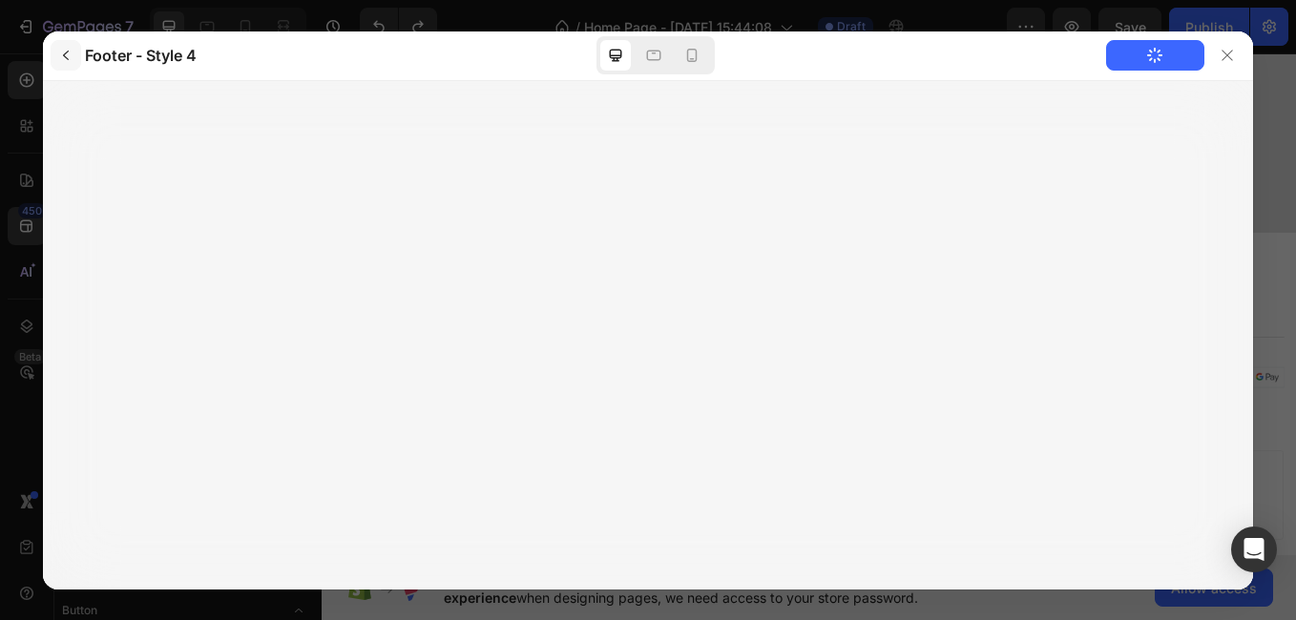
click at [64, 55] on icon "button" at bounding box center [66, 56] width 6 height 10
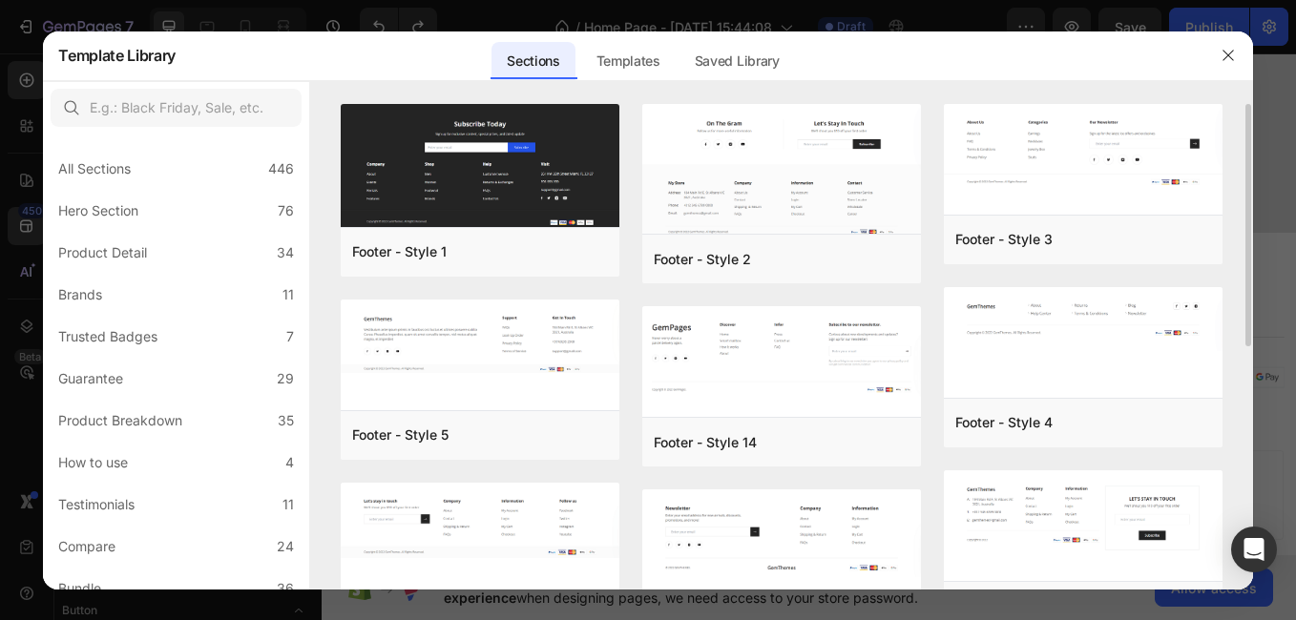
drag, startPoint x: 1246, startPoint y: 330, endPoint x: 1247, endPoint y: 342, distance: 11.5
click at [1247, 342] on div "Footer - Style 1 Add to page Preview Footer - Style 5 Add to page Preview Foote…" at bounding box center [781, 347] width 942 height 486
click at [1250, 343] on div "Footer - Style 1 Add to page Preview Footer - Style 5 Add to page Preview Foote…" at bounding box center [781, 347] width 942 height 486
drag, startPoint x: 1250, startPoint y: 343, endPoint x: 1250, endPoint y: 332, distance: 10.5
click at [1250, 332] on div "Footer - Style 1 Add to page Preview Footer - Style 5 Add to page Preview Foote…" at bounding box center [781, 347] width 942 height 486
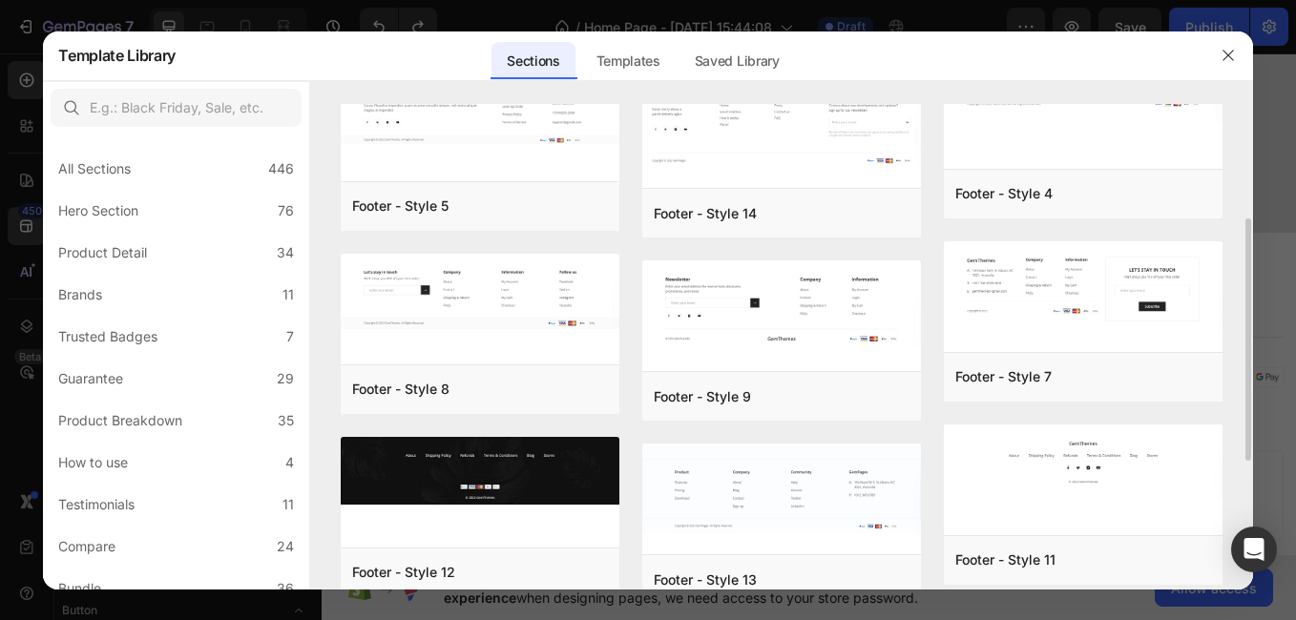
scroll to position [258, 0]
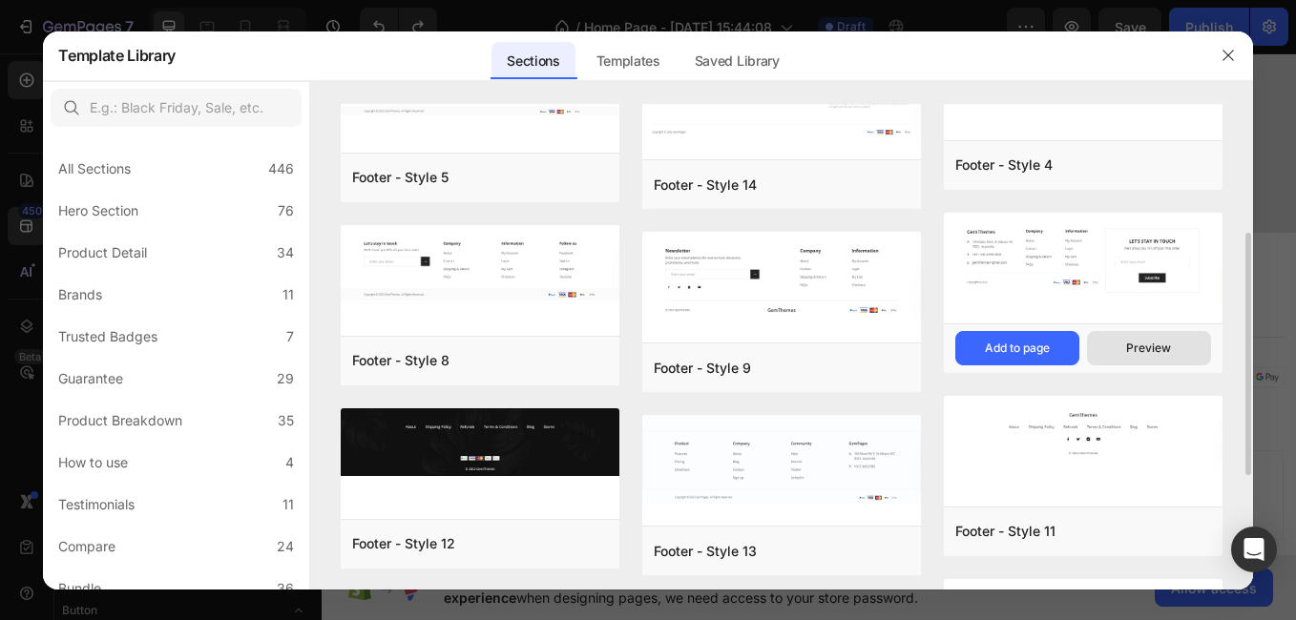
click at [1146, 351] on div "Preview" at bounding box center [1148, 348] width 45 height 17
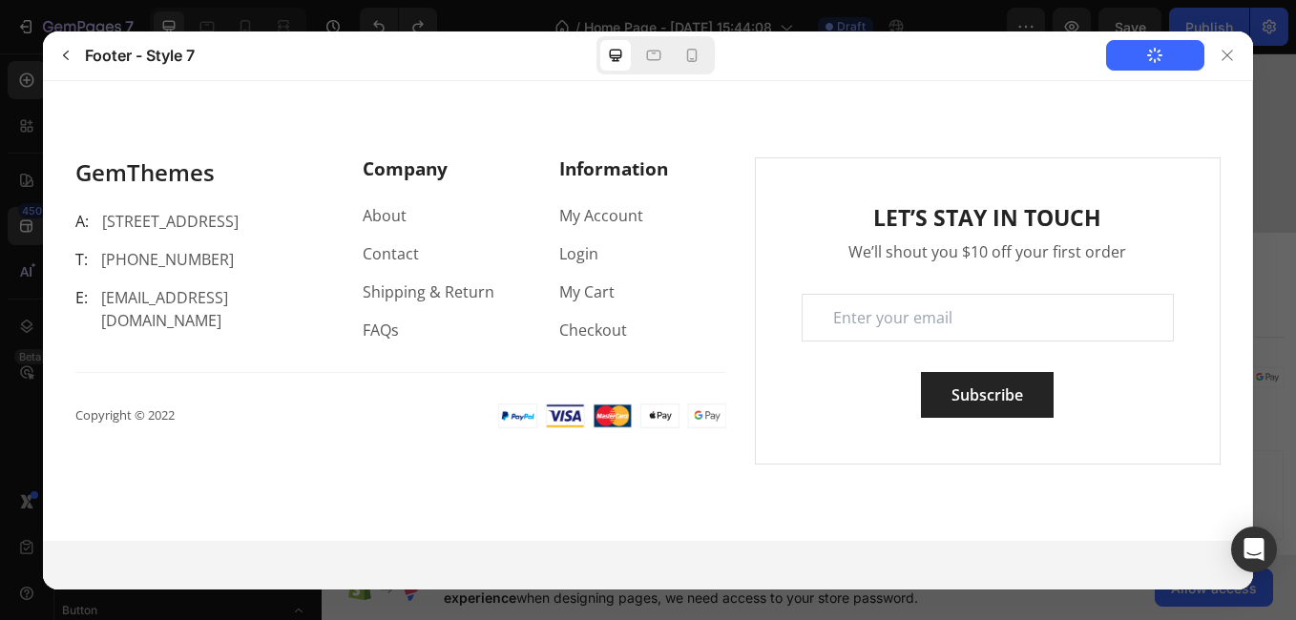
scroll to position [0, 0]
click at [68, 50] on icon "button" at bounding box center [65, 55] width 15 height 15
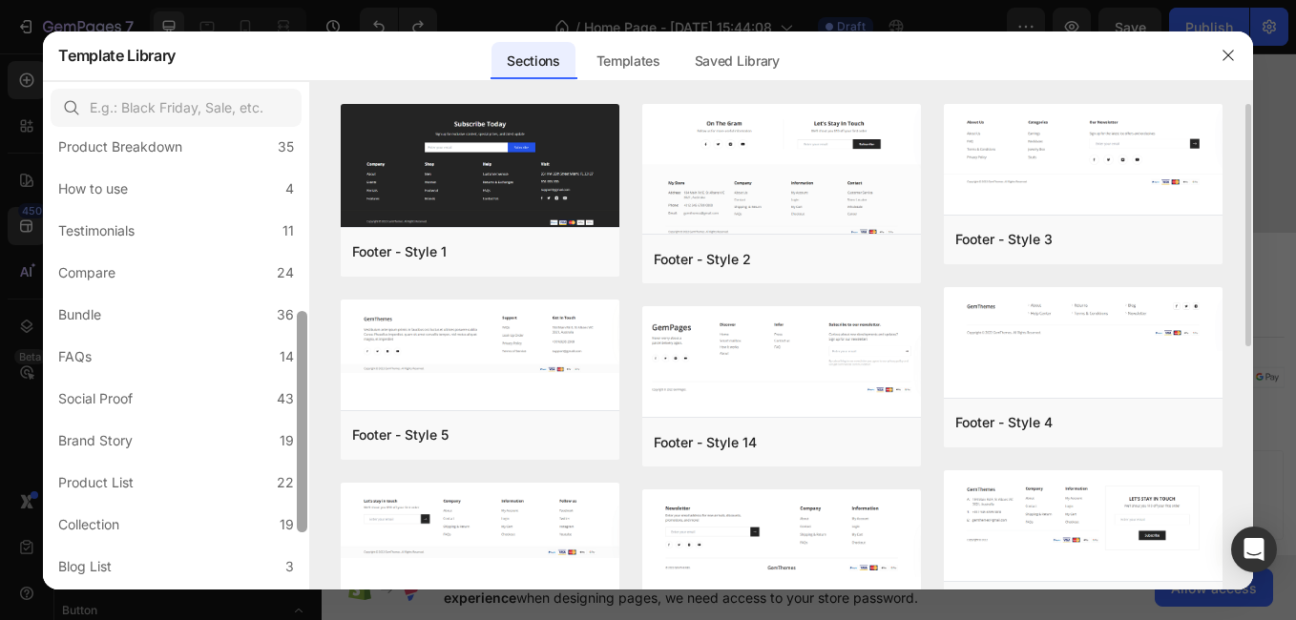
scroll to position [480, 0]
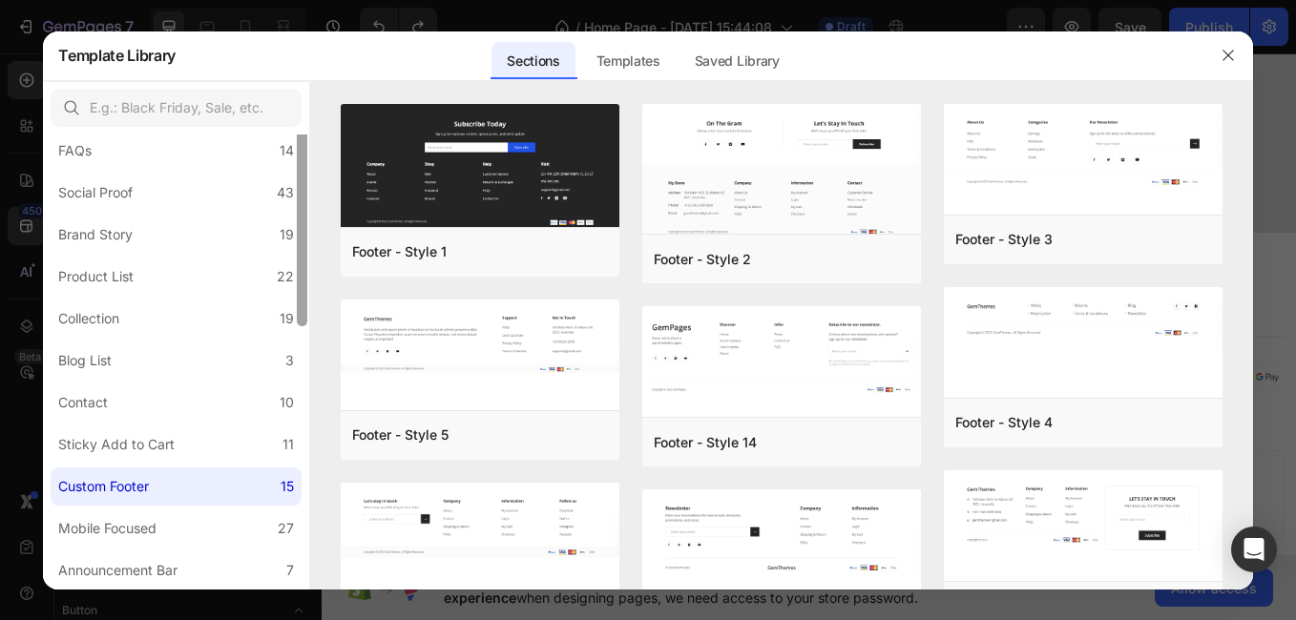
drag, startPoint x: 304, startPoint y: 199, endPoint x: 340, endPoint y: 601, distance: 404.3
click at [340, 601] on div "Template Library Sections Templates Existing pages Saved Library Templates Save…" at bounding box center [648, 310] width 1296 height 620
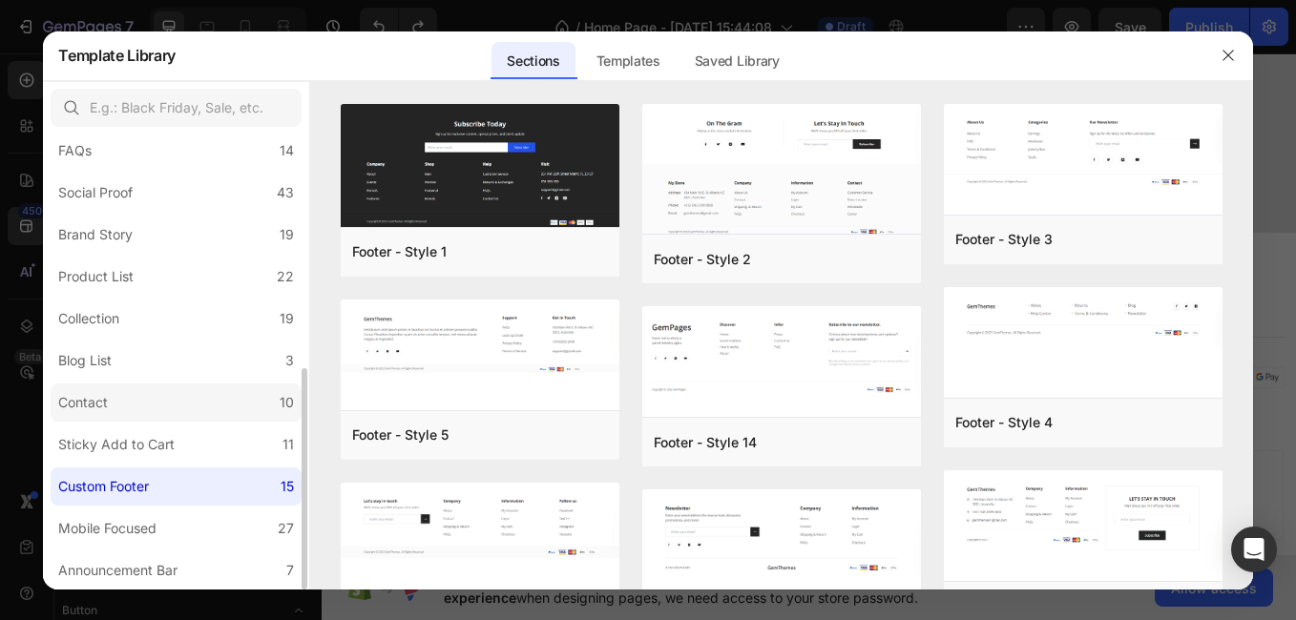
click at [180, 402] on label "Contact 10" at bounding box center [176, 403] width 251 height 38
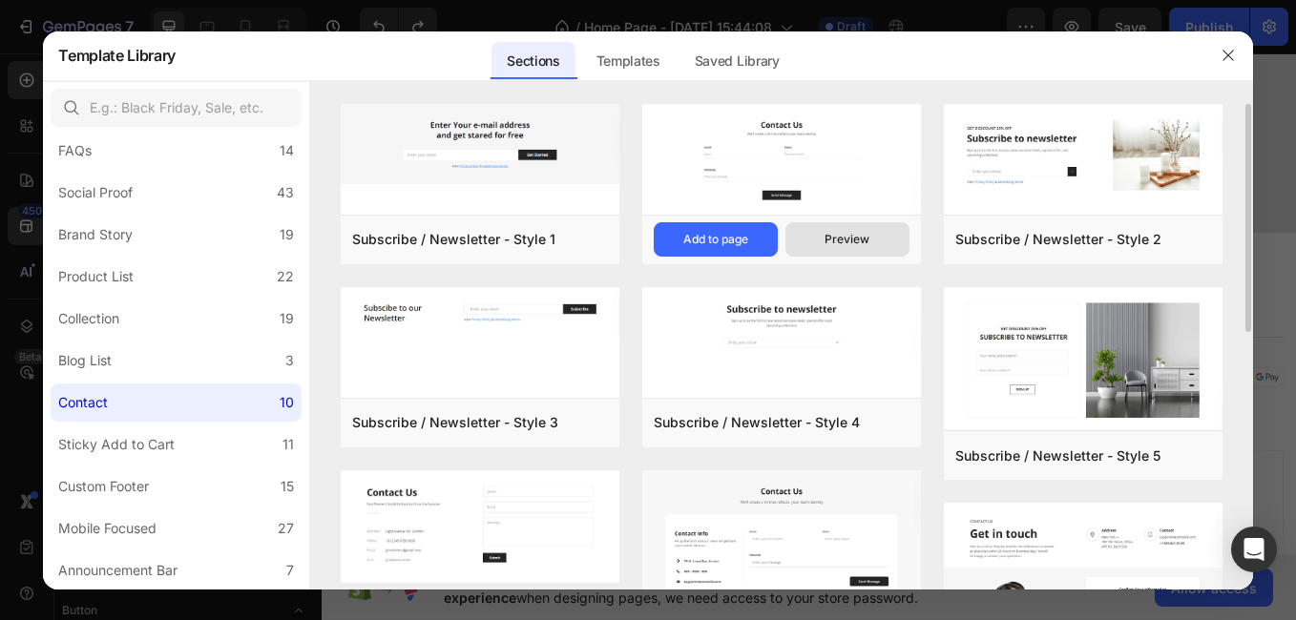
click at [833, 233] on div "Preview" at bounding box center [847, 239] width 45 height 17
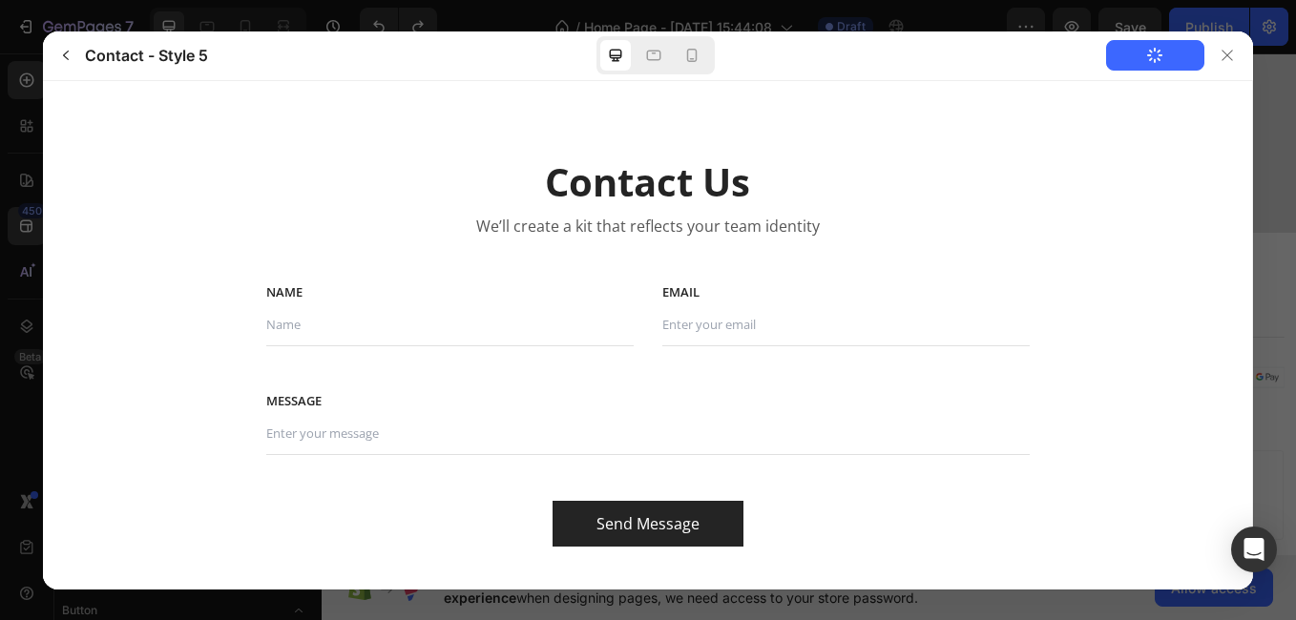
scroll to position [0, 0]
click at [59, 52] on icon "button" at bounding box center [65, 55] width 15 height 15
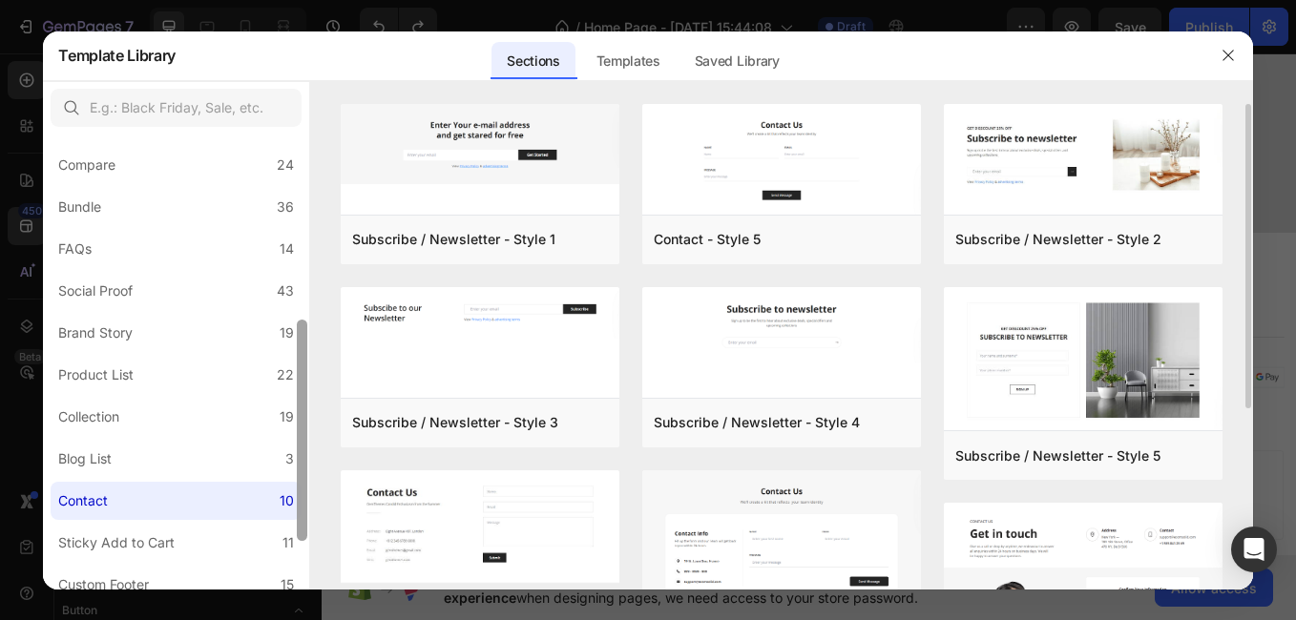
drag, startPoint x: 303, startPoint y: 280, endPoint x: 326, endPoint y: 503, distance: 224.6
click at [326, 503] on div "All Sections 446 Hero Section 76 Product Detail 34 Brands 11 Trusted Badges 7 G…" at bounding box center [647, 335] width 1209 height 509
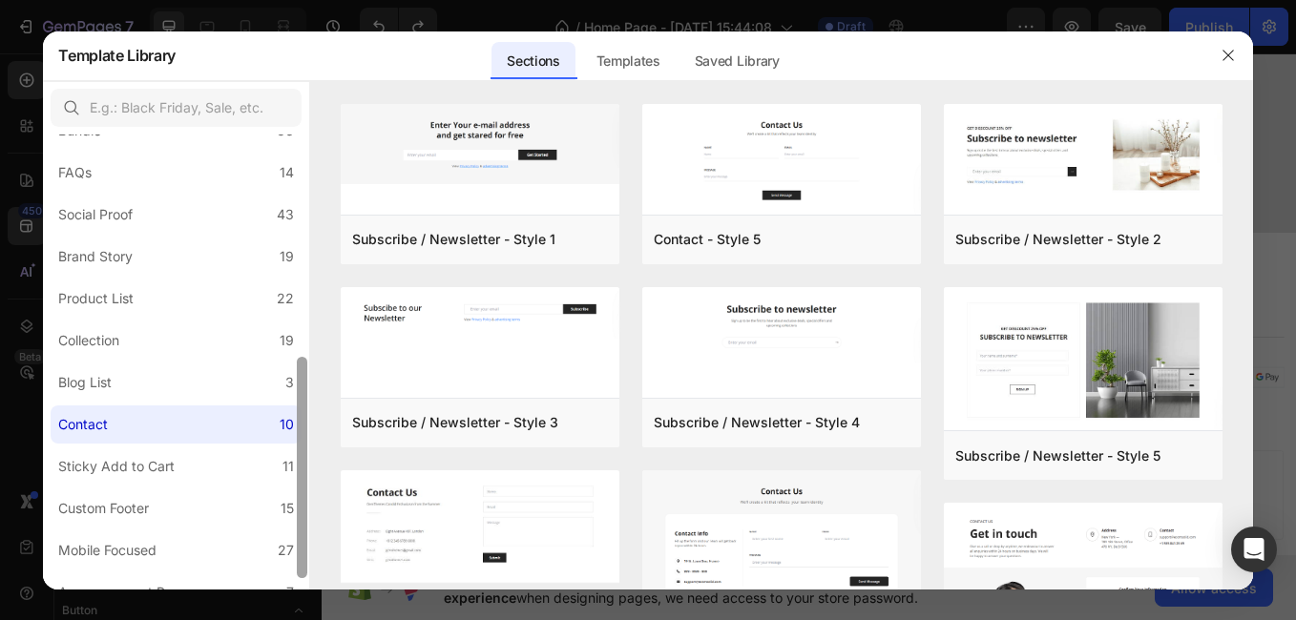
scroll to position [480, 0]
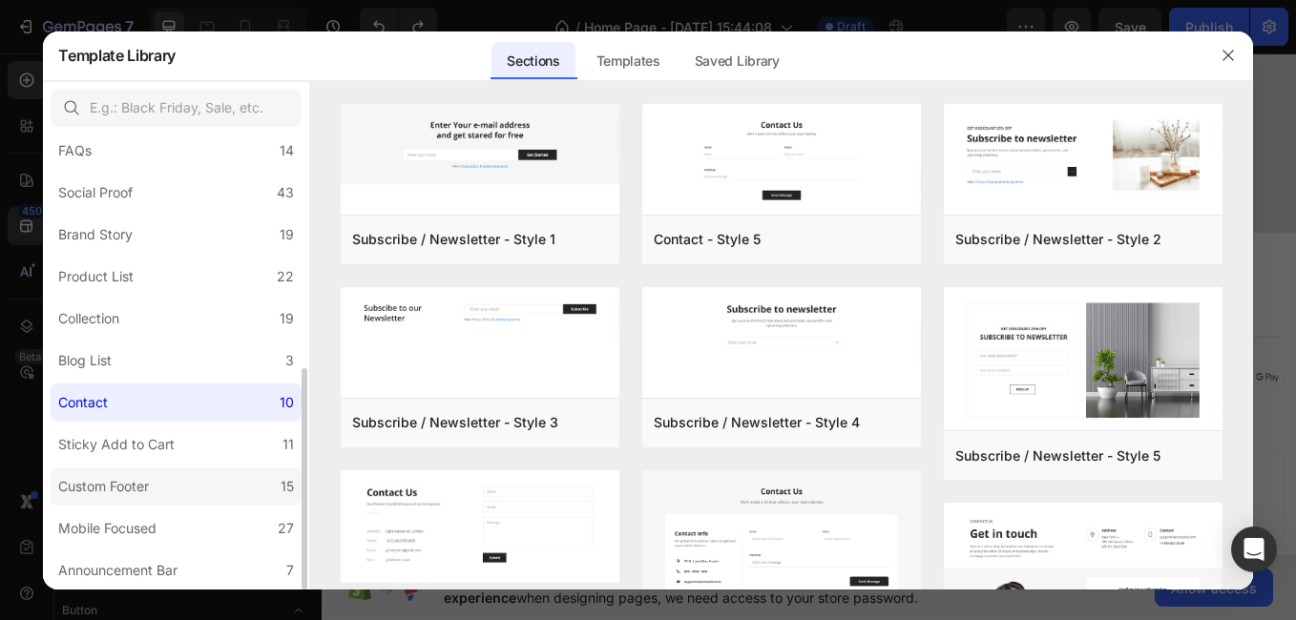
drag, startPoint x: 296, startPoint y: 414, endPoint x: 178, endPoint y: 499, distance: 144.9
click at [178, 499] on div "All Sections 446 Hero Section 76 Product Detail 34 Brands 11 Trusted Badges 7 G…" at bounding box center [176, 362] width 266 height 455
click at [178, 499] on label "Custom Footer 15" at bounding box center [176, 487] width 251 height 38
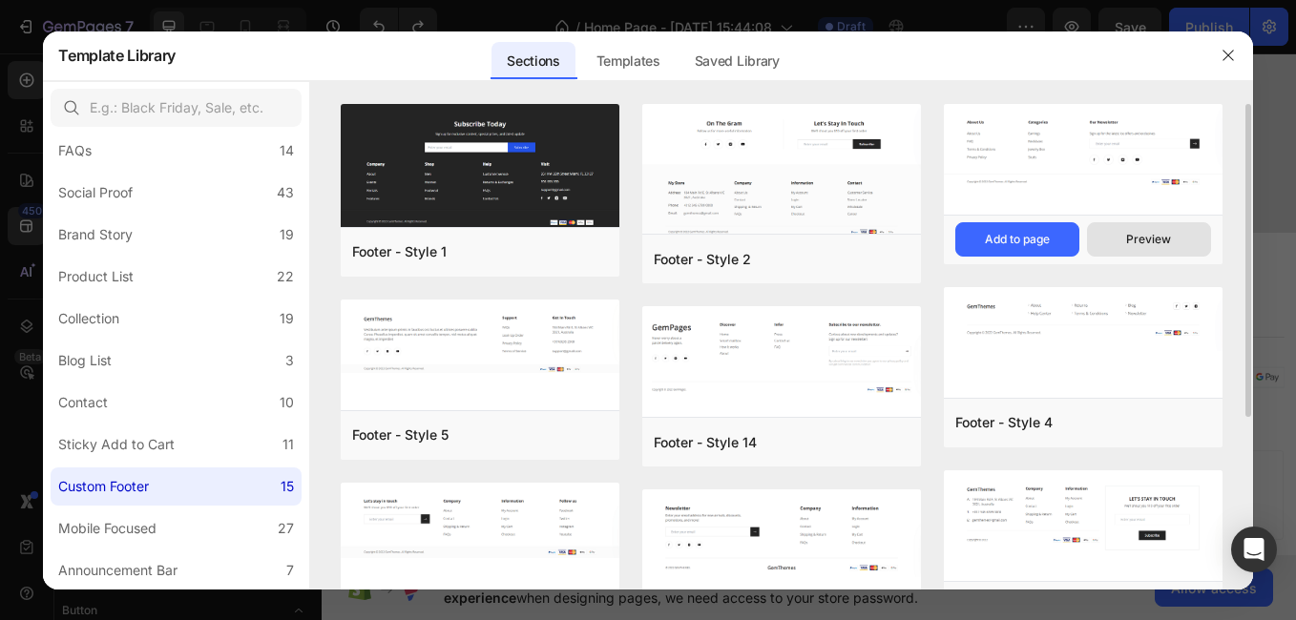
click at [1123, 243] on button "Preview" at bounding box center [1149, 239] width 124 height 34
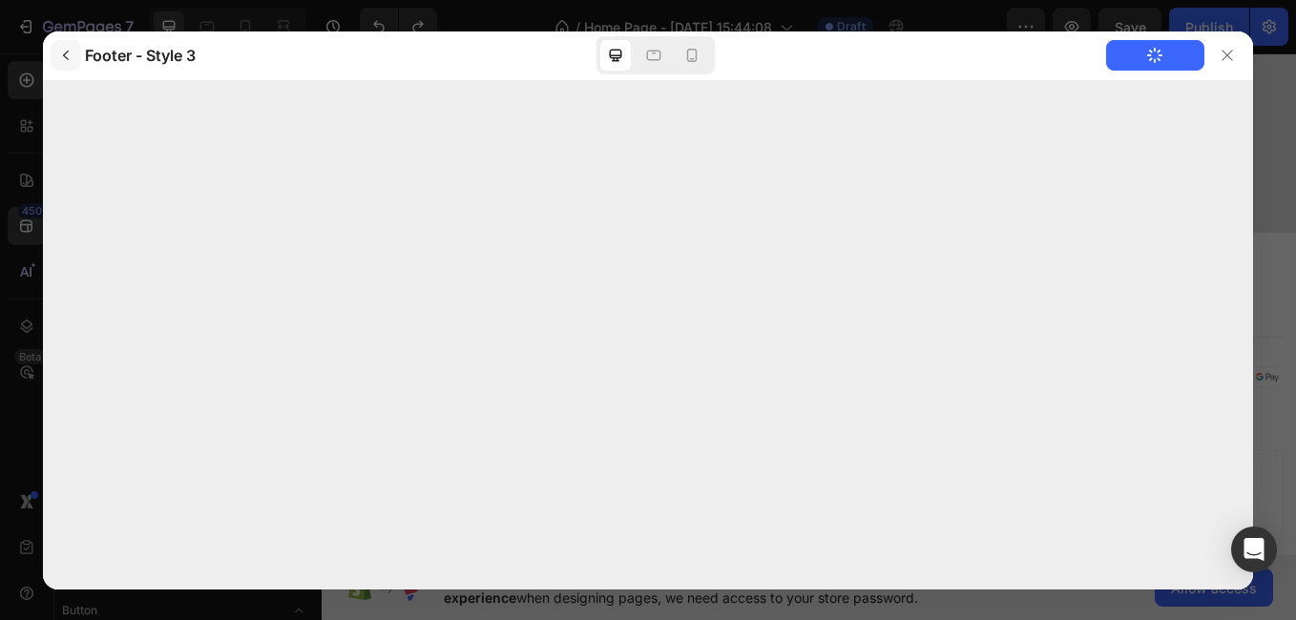
click at [63, 59] on icon "button" at bounding box center [65, 55] width 15 height 15
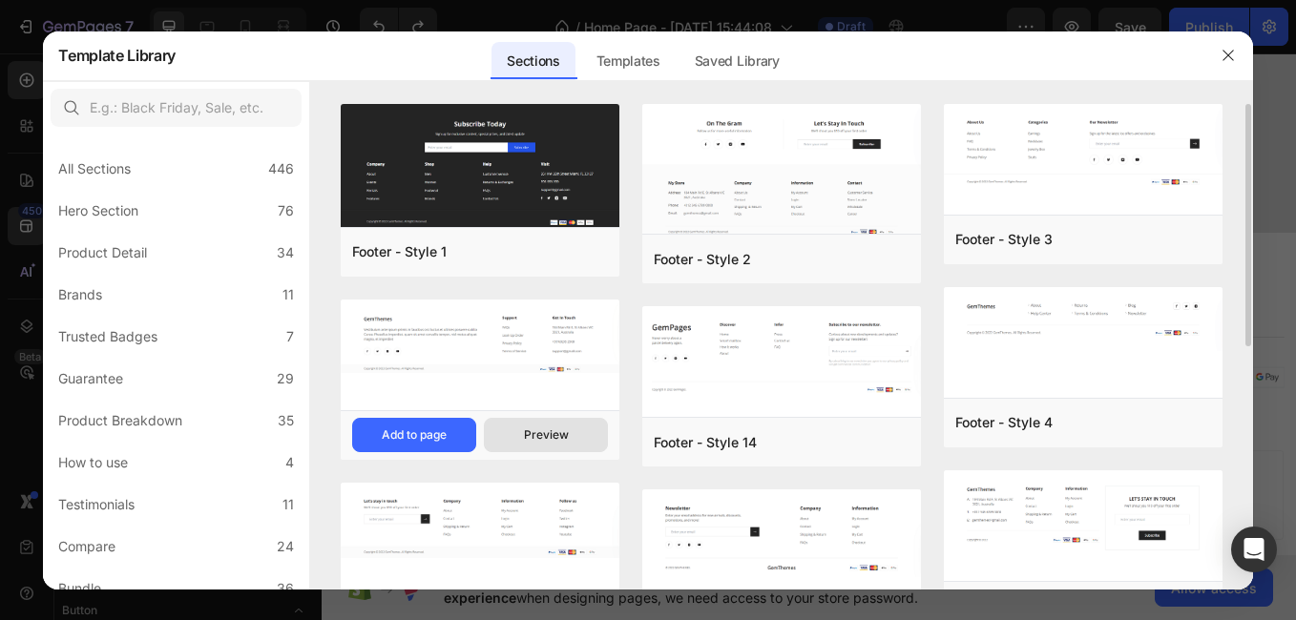
click at [570, 430] on button "Preview" at bounding box center [546, 435] width 124 height 34
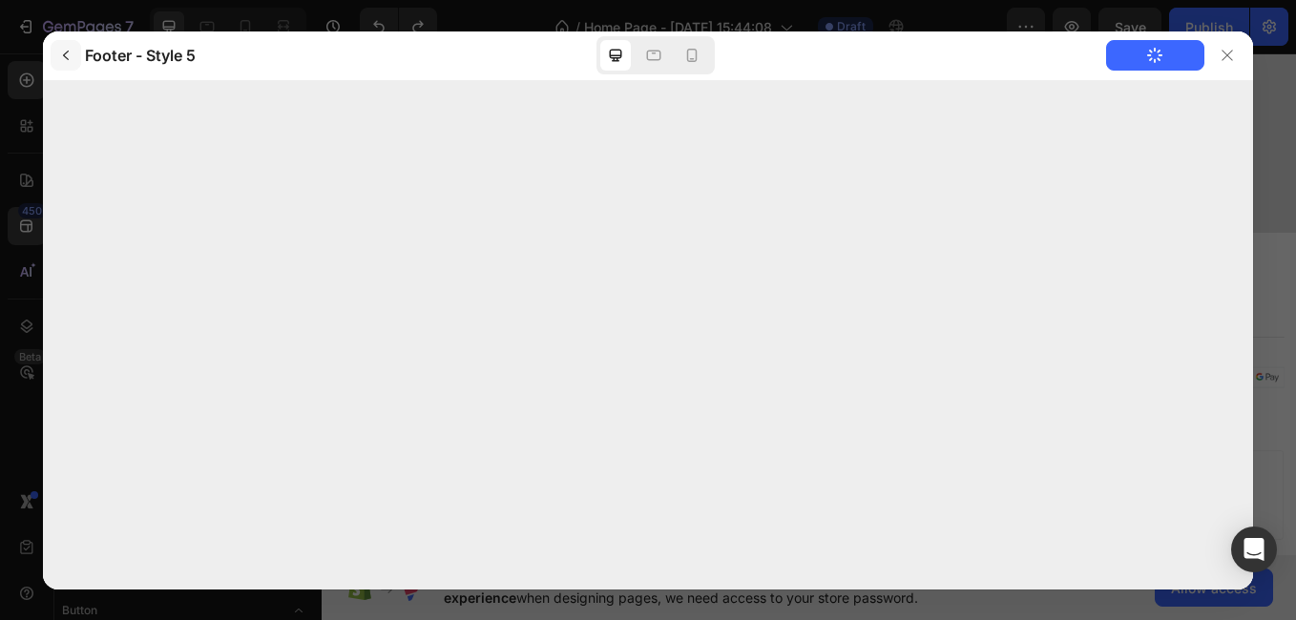
click at [65, 50] on icon "button" at bounding box center [65, 55] width 15 height 15
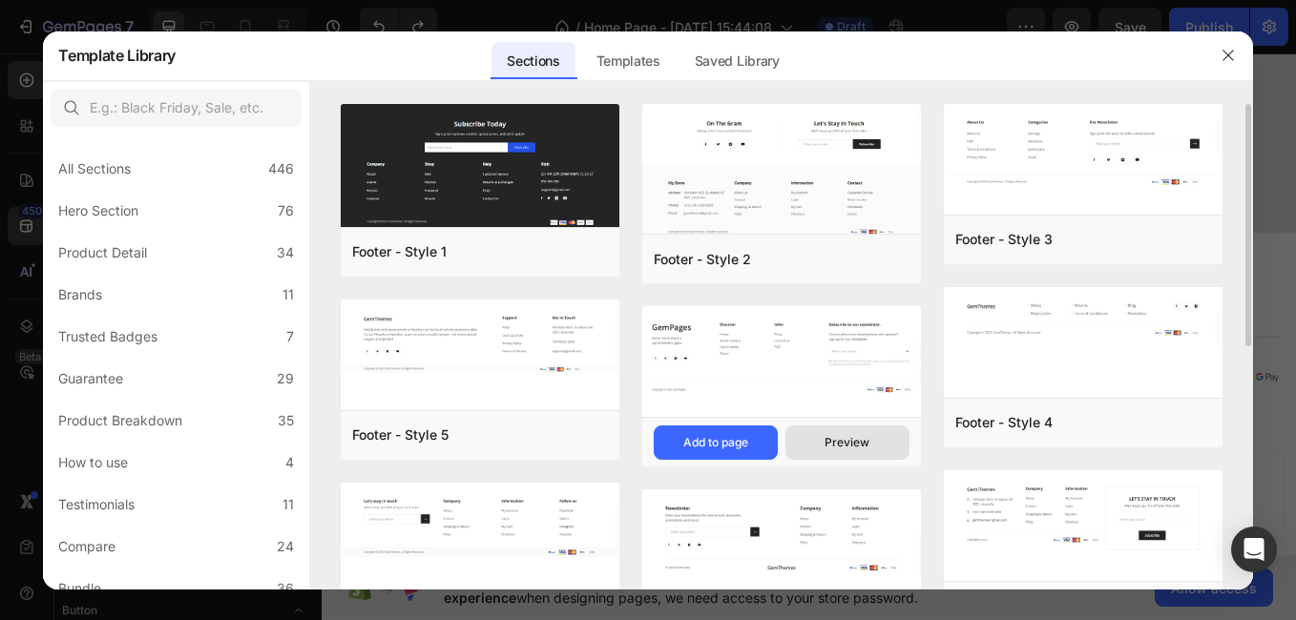
click at [817, 449] on button "Preview" at bounding box center [848, 443] width 124 height 34
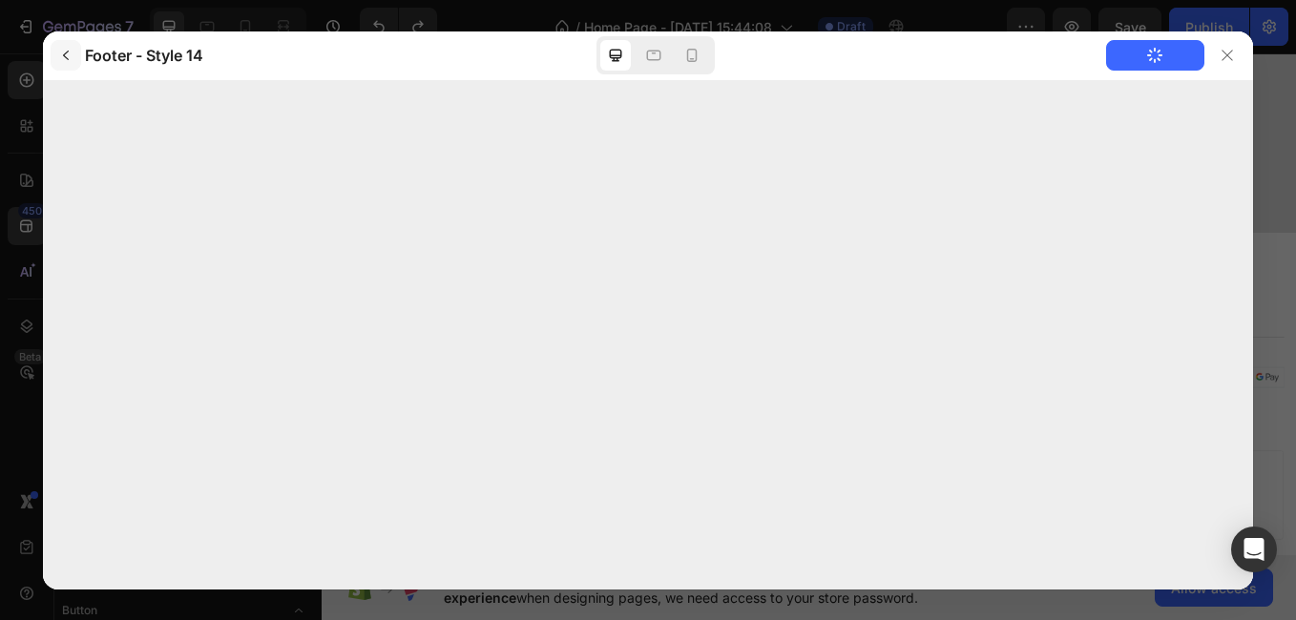
click at [66, 53] on icon "button" at bounding box center [66, 56] width 6 height 10
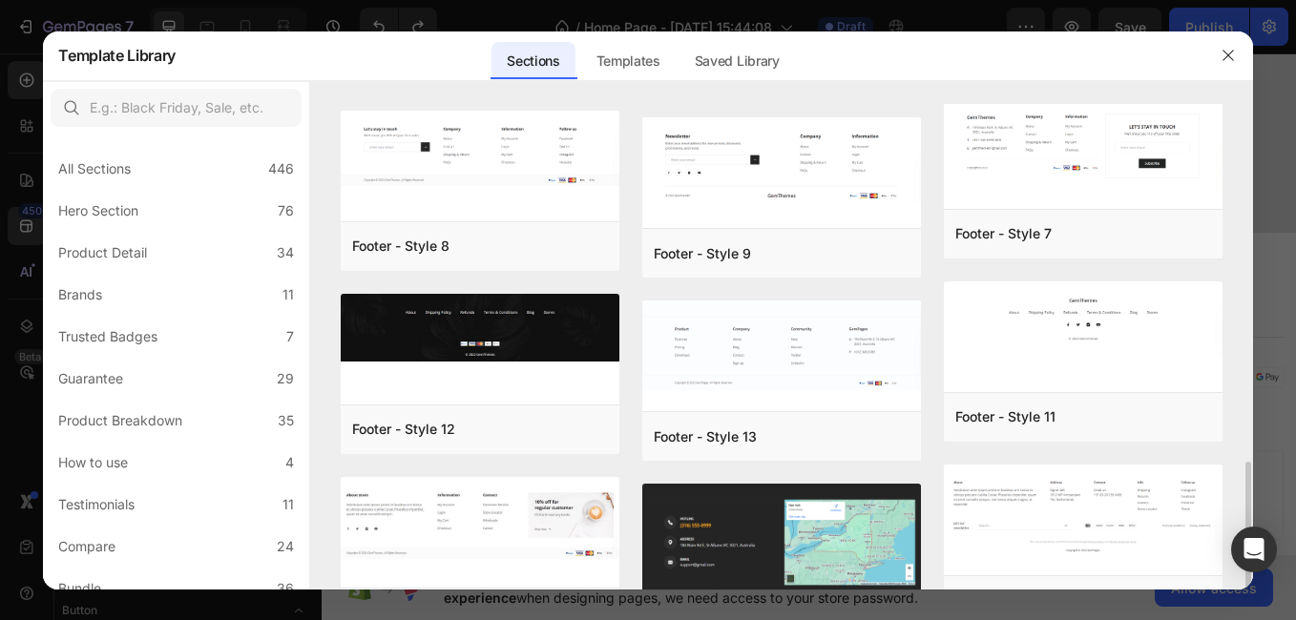
scroll to position [487, 0]
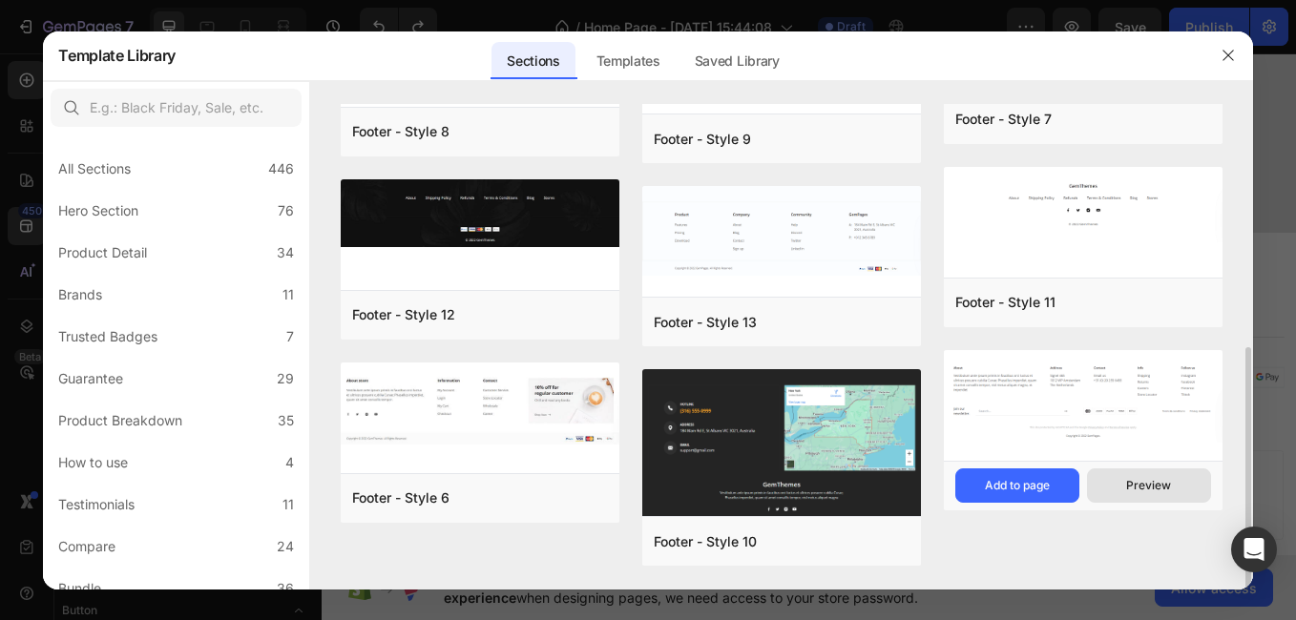
click at [1148, 483] on div "Preview" at bounding box center [1148, 485] width 45 height 17
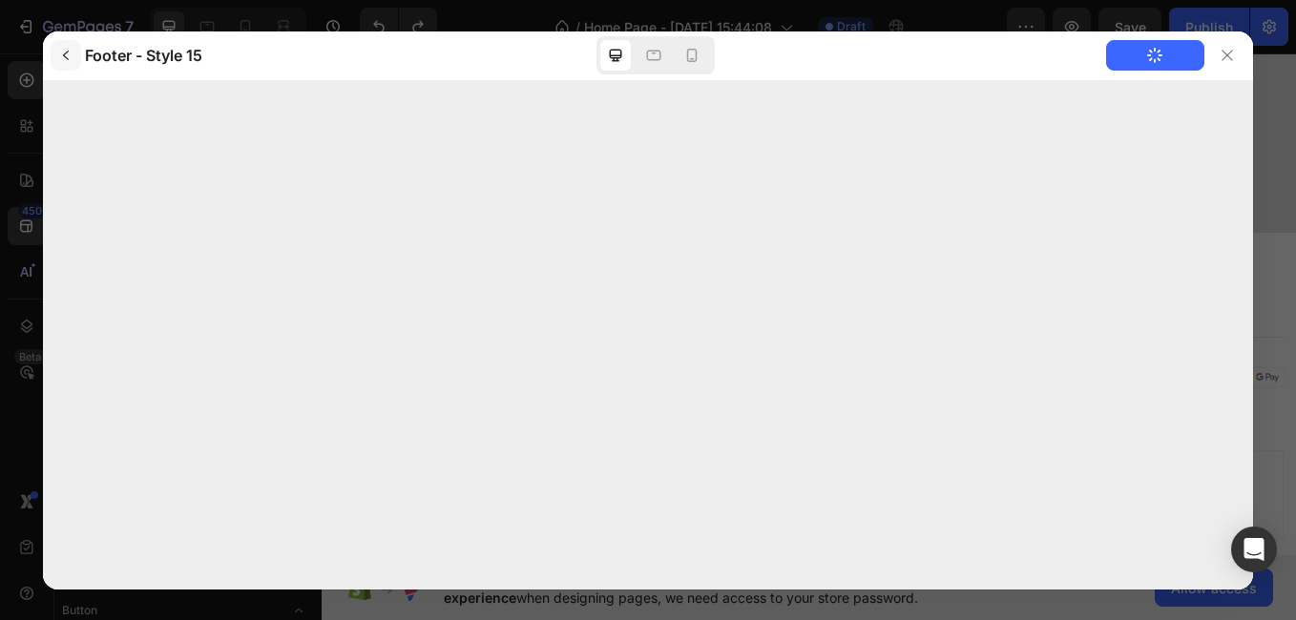
click at [81, 58] on button "button" at bounding box center [66, 55] width 31 height 31
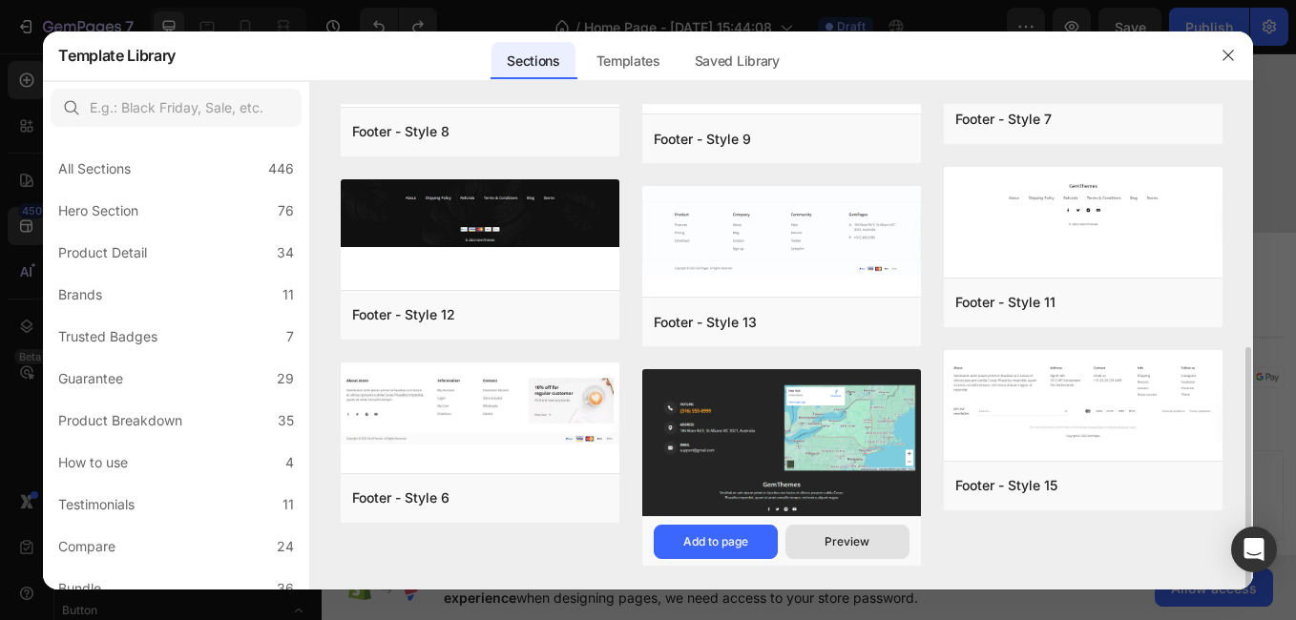
click at [866, 534] on div "Preview" at bounding box center [847, 542] width 45 height 17
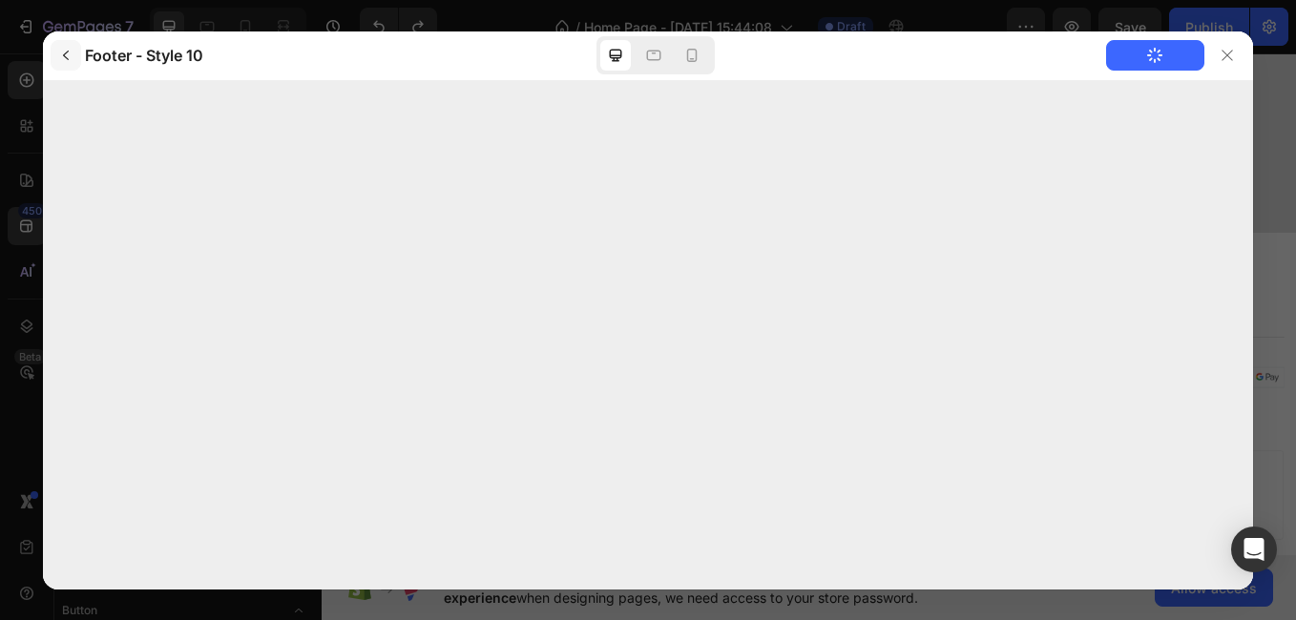
click at [64, 54] on icon "button" at bounding box center [65, 55] width 15 height 15
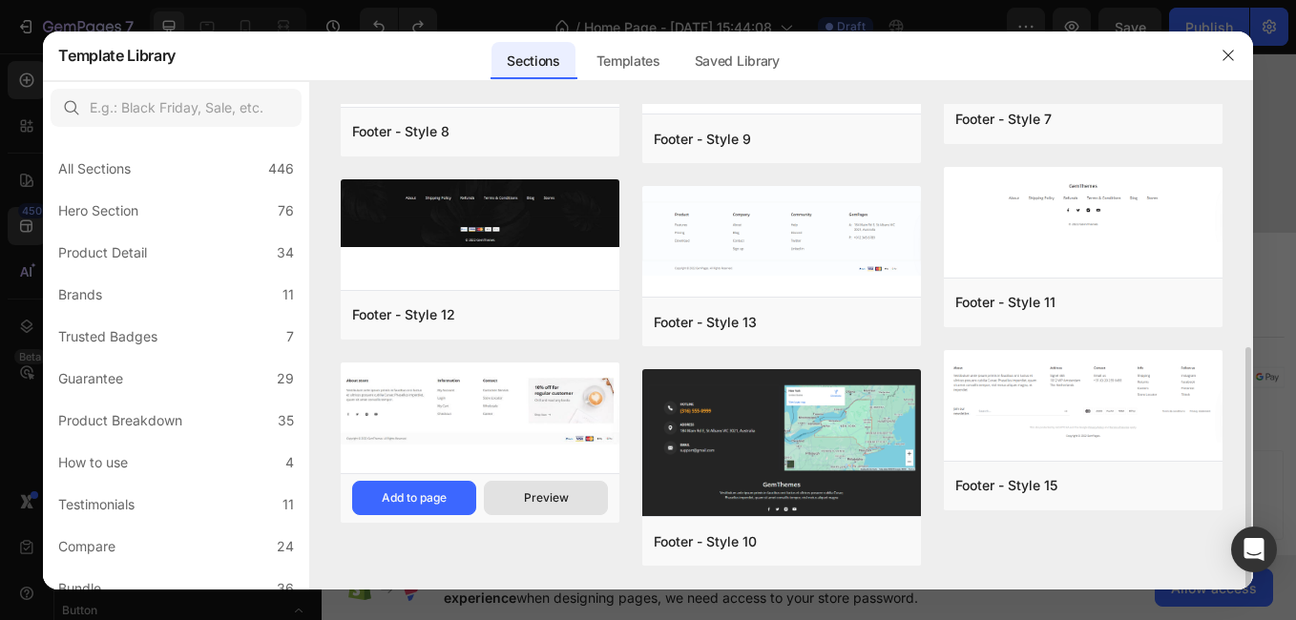
click at [537, 497] on div "Preview" at bounding box center [546, 498] width 45 height 17
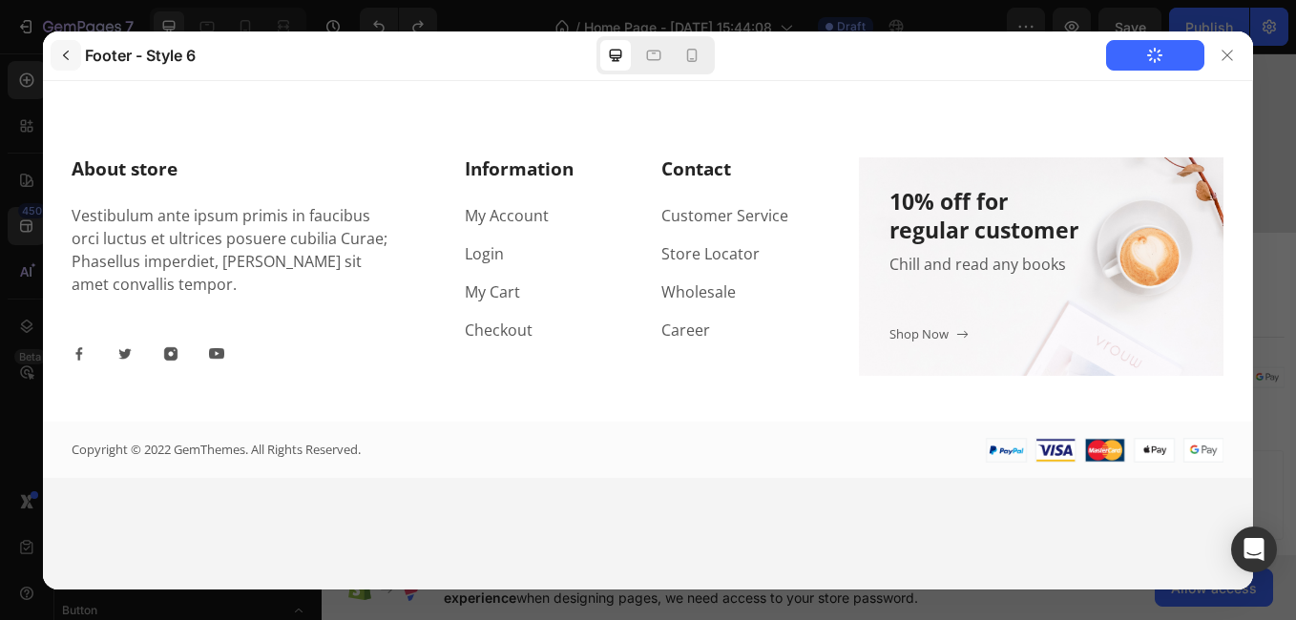
scroll to position [0, 0]
click at [61, 54] on icon "button" at bounding box center [65, 55] width 15 height 15
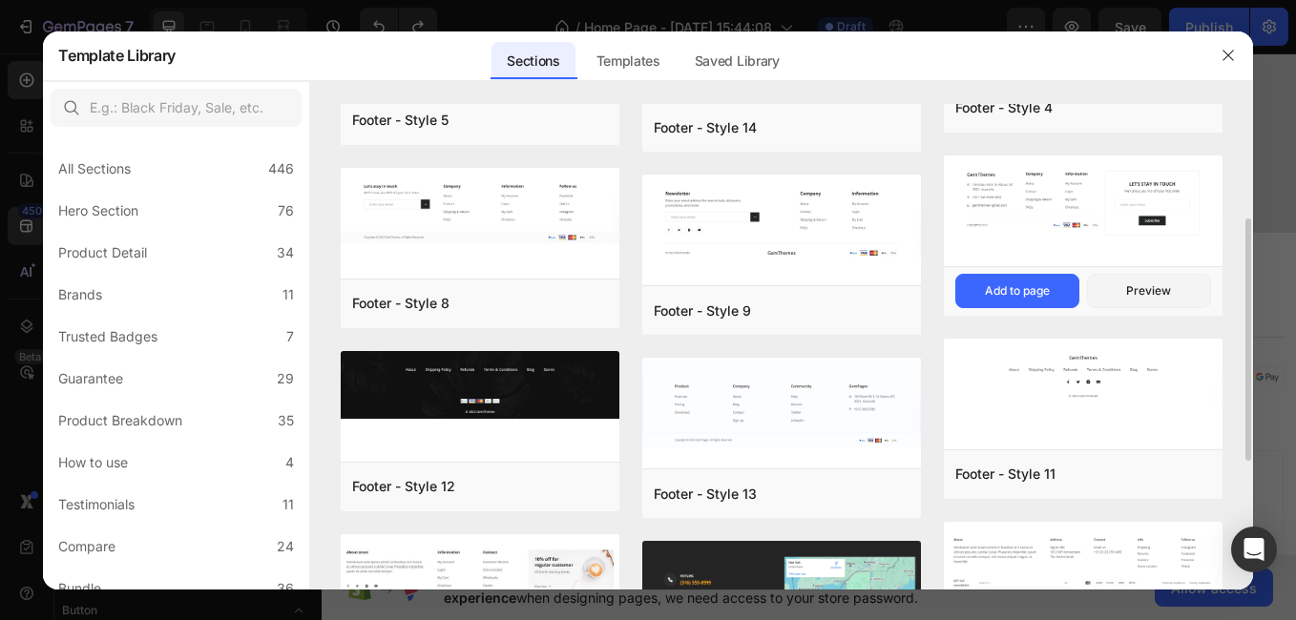
scroll to position [286, 0]
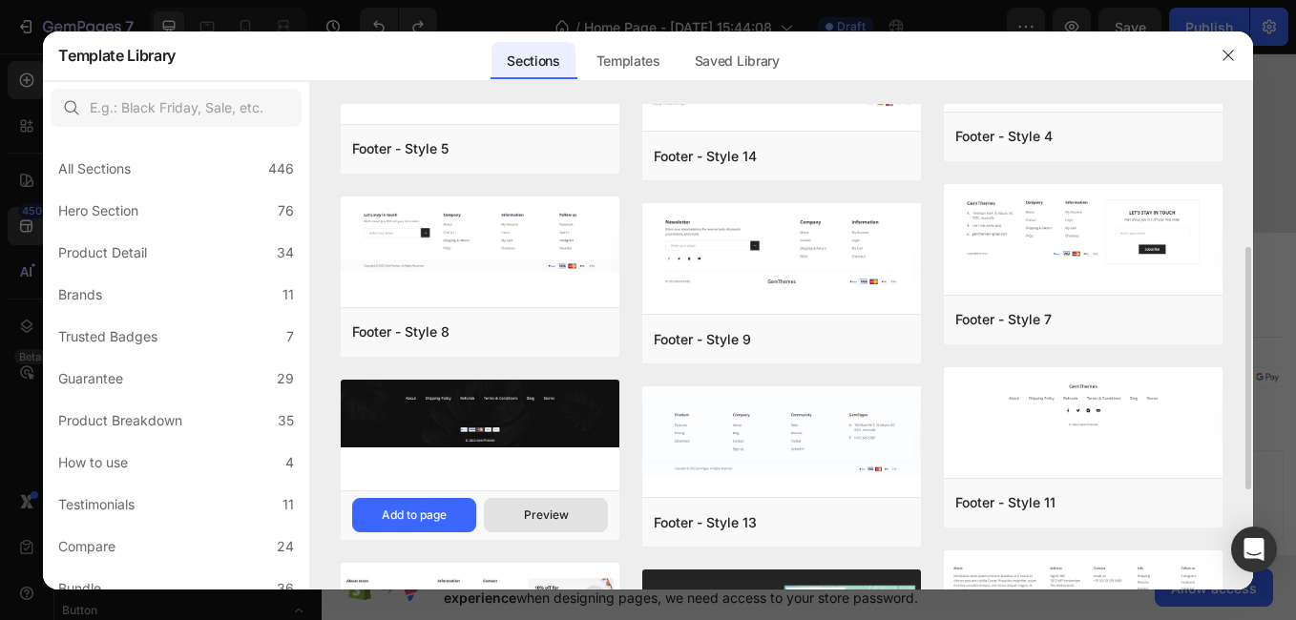
click at [526, 513] on div "Preview" at bounding box center [546, 515] width 45 height 17
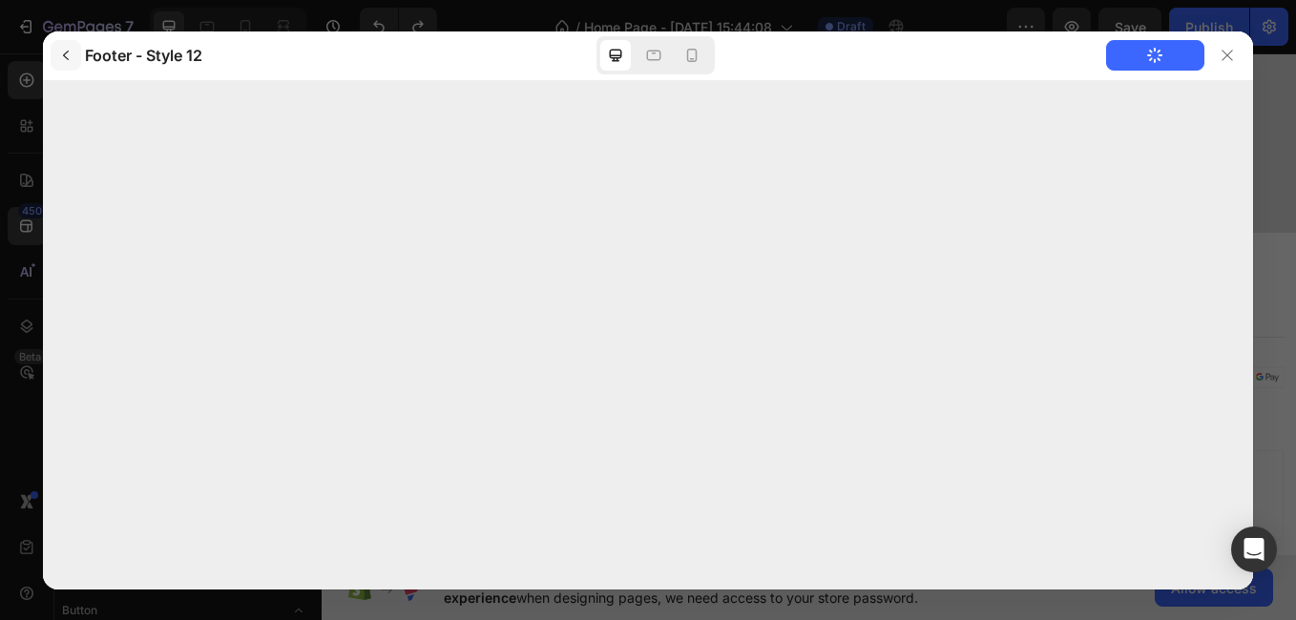
click at [56, 53] on button "button" at bounding box center [66, 55] width 31 height 31
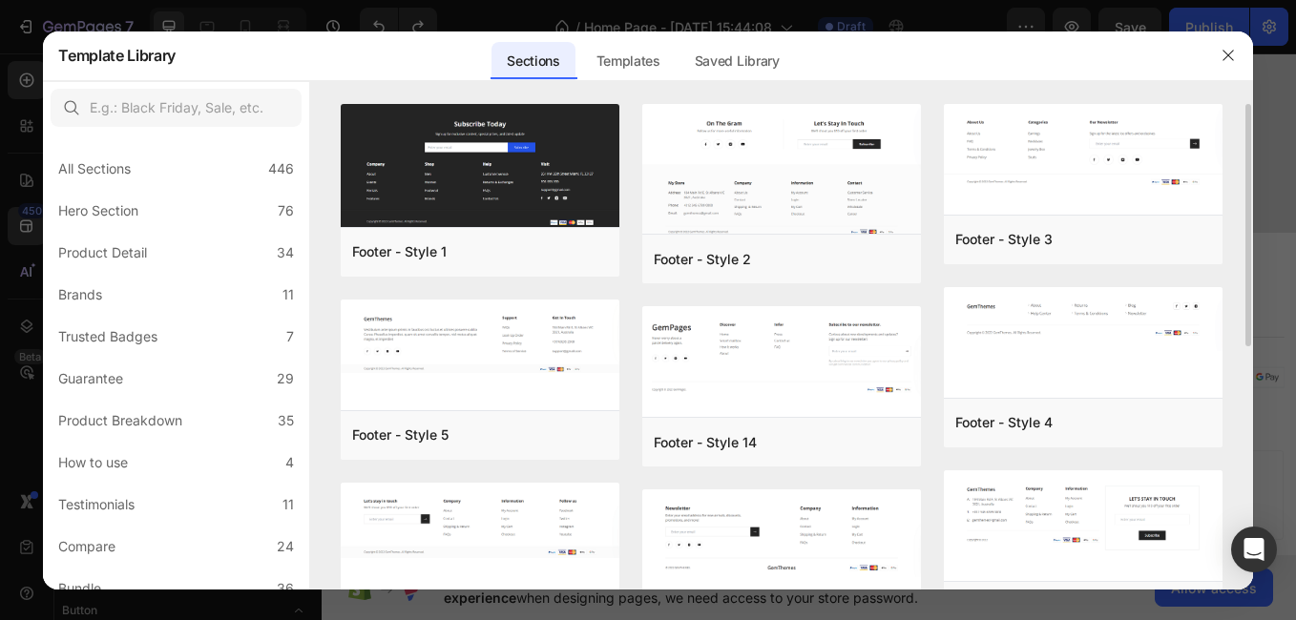
click at [1232, 450] on div "Footer - Style 1 Add to page Preview Footer - Style 5 Add to page Preview Foote…" at bounding box center [781, 347] width 942 height 486
click at [959, 460] on div "Footer - Style 3 Add to page Preview Footer - Style 4 Add to page Preview Foote…" at bounding box center [1083, 562] width 279 height 916
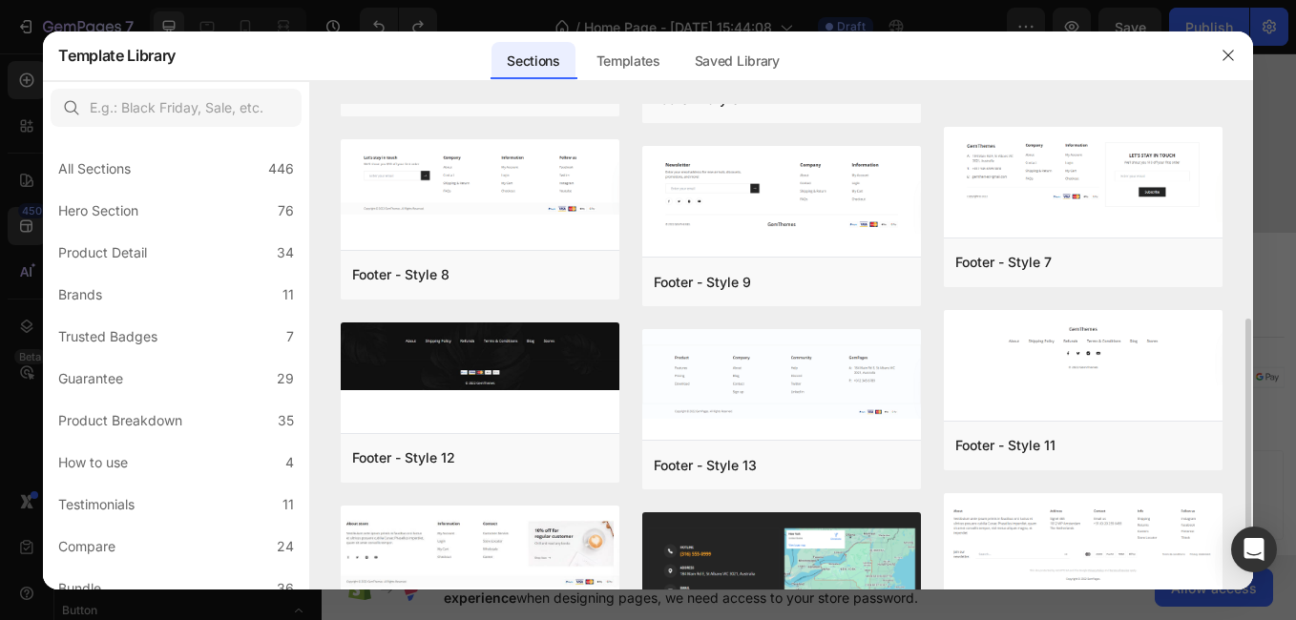
scroll to position [372, 0]
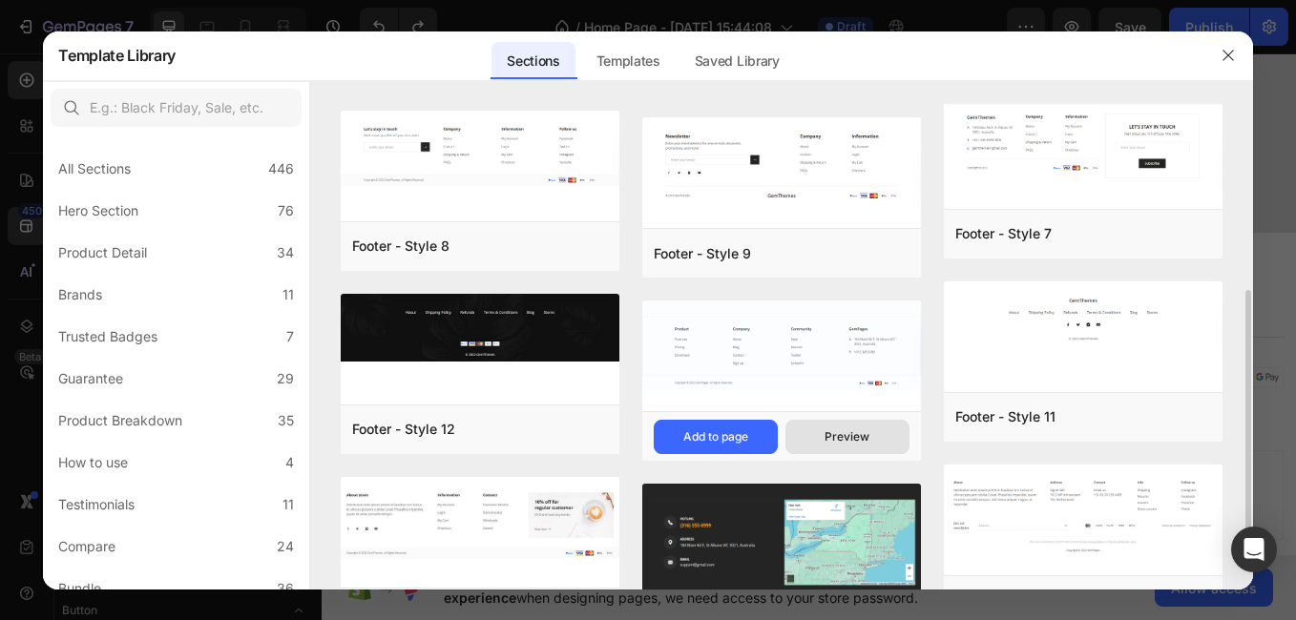
click at [824, 426] on button "Preview" at bounding box center [848, 437] width 124 height 34
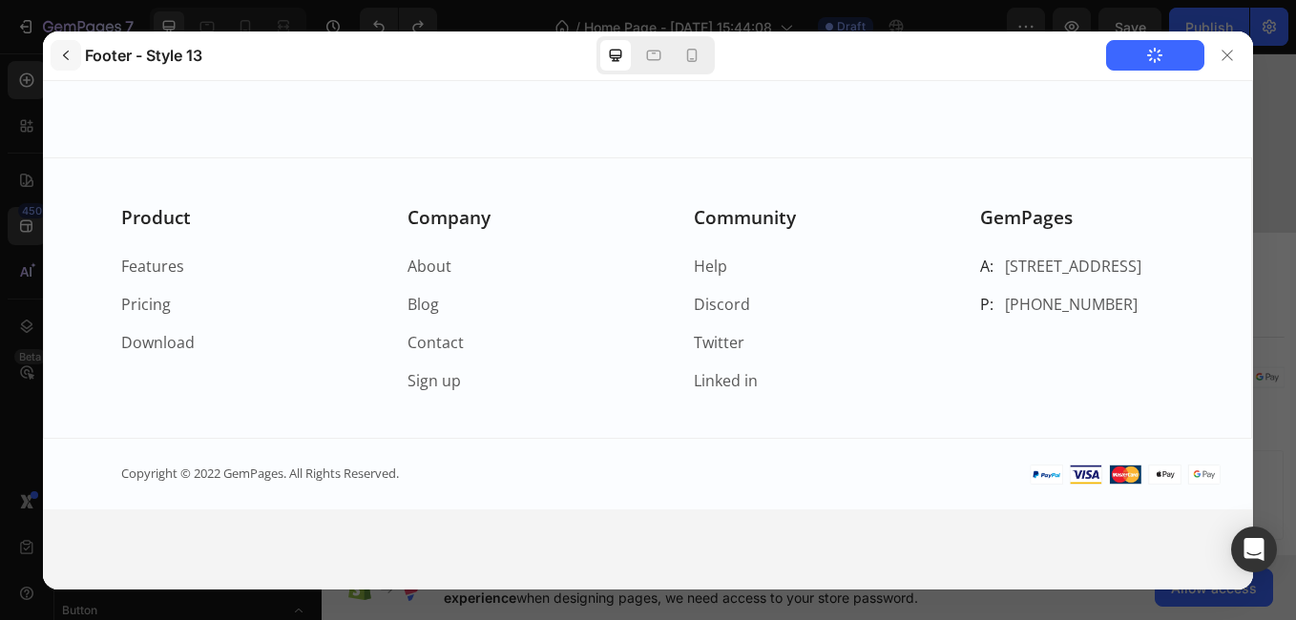
scroll to position [0, 0]
click at [68, 48] on icon "button" at bounding box center [65, 55] width 15 height 15
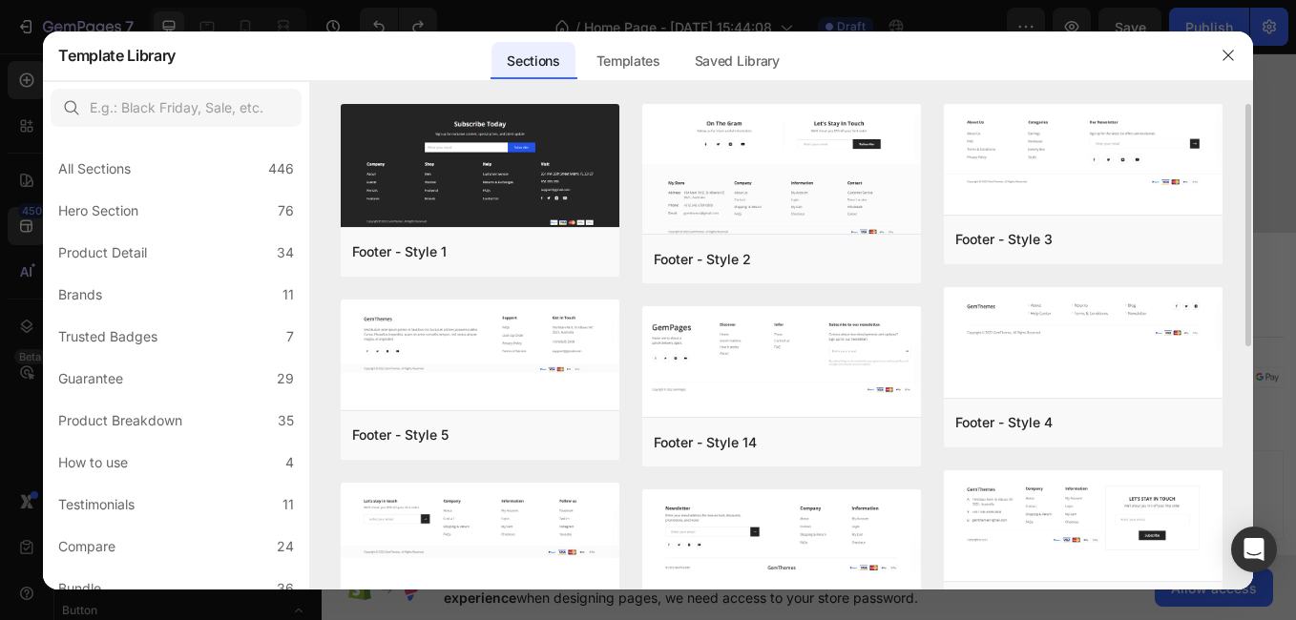
click at [950, 456] on div "Footer - Style 3 Add to page Preview Footer - Style 4 Add to page Preview Foote…" at bounding box center [1083, 562] width 279 height 916
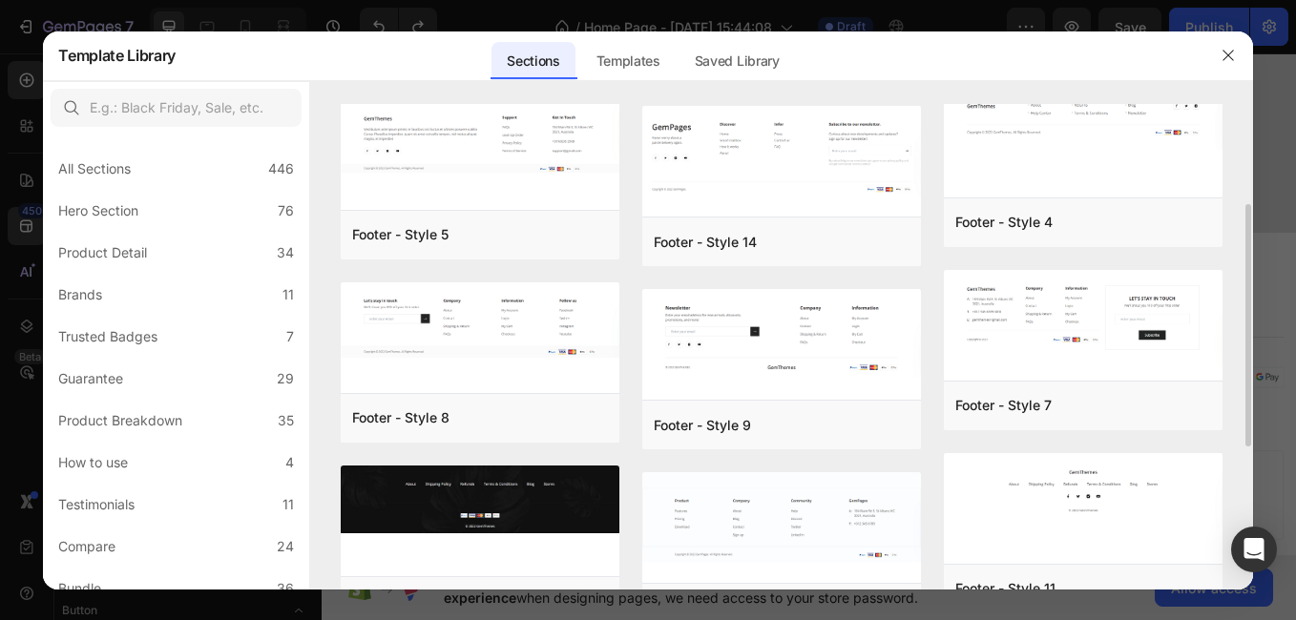
scroll to position [229, 0]
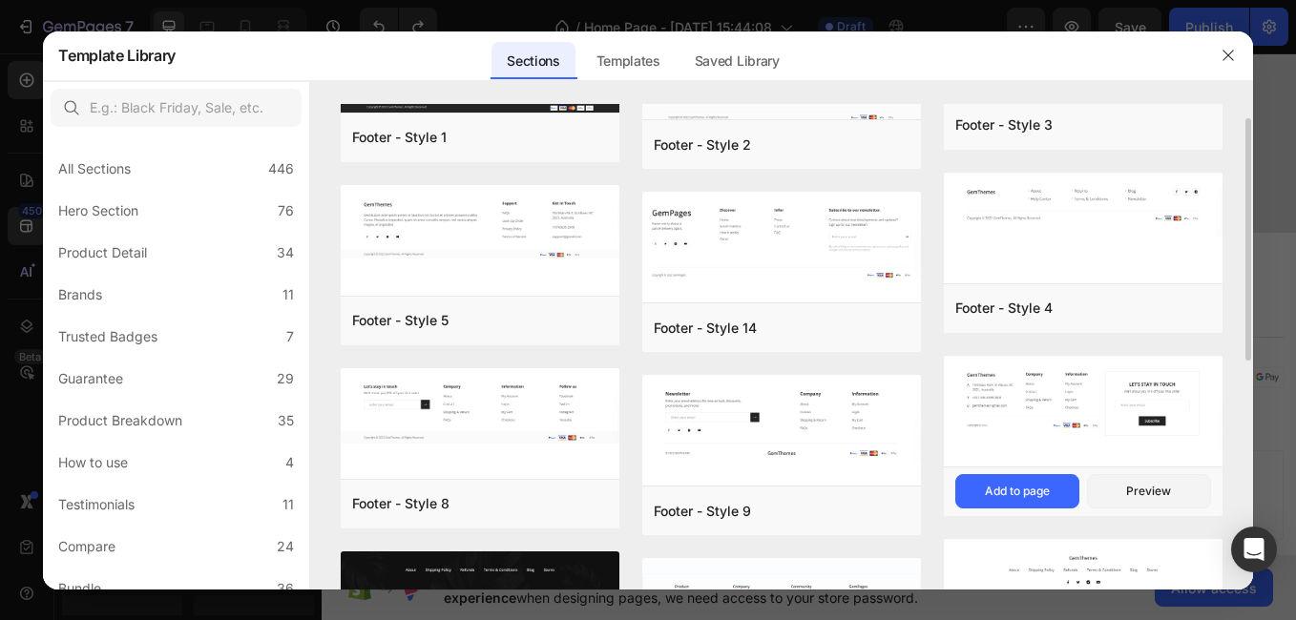
scroll to position [86, 0]
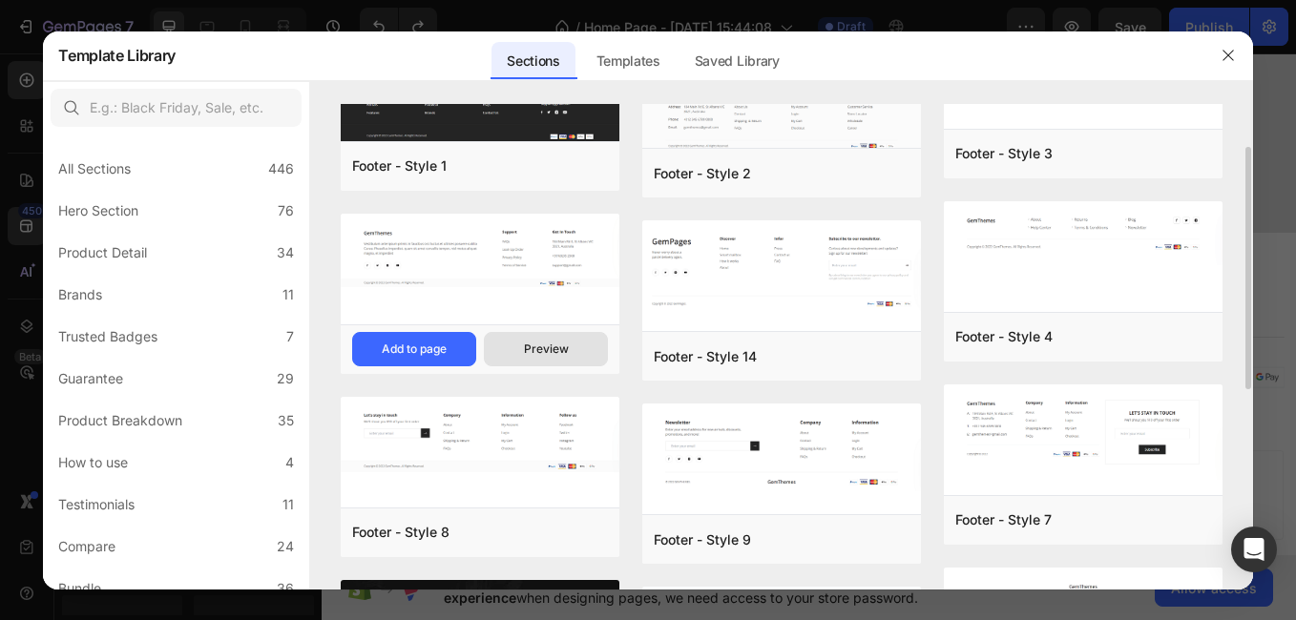
click at [562, 340] on button "Preview" at bounding box center [546, 349] width 124 height 34
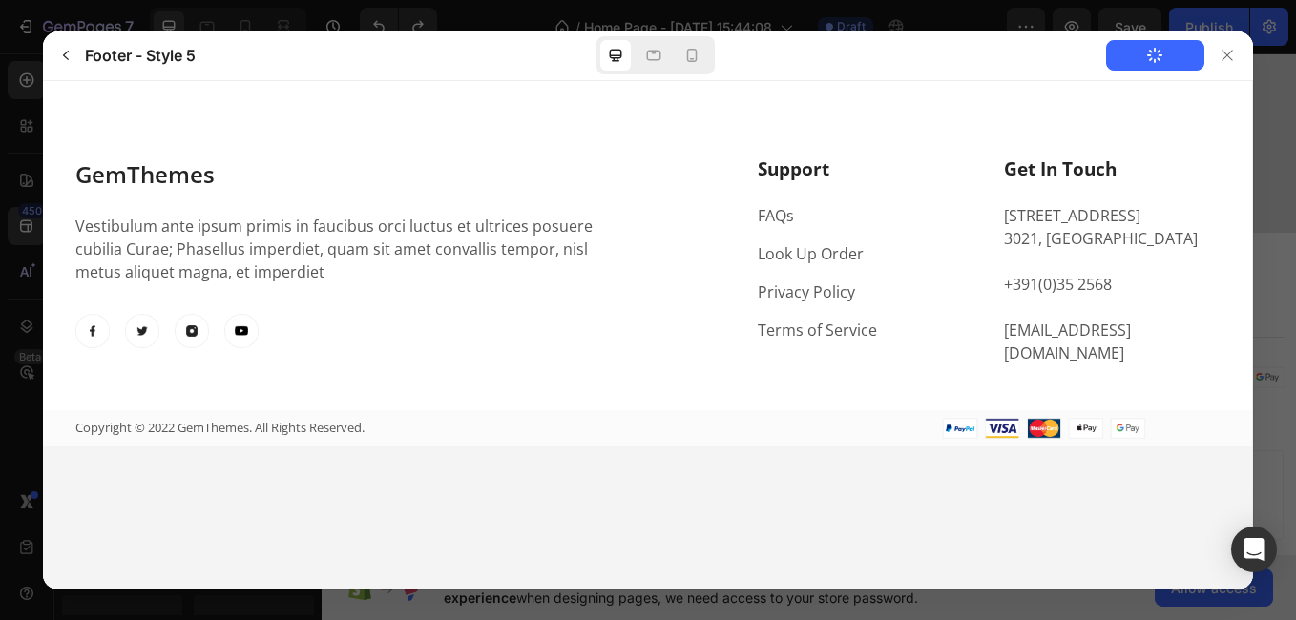
scroll to position [0, 0]
click at [694, 52] on icon at bounding box center [691, 55] width 19 height 19
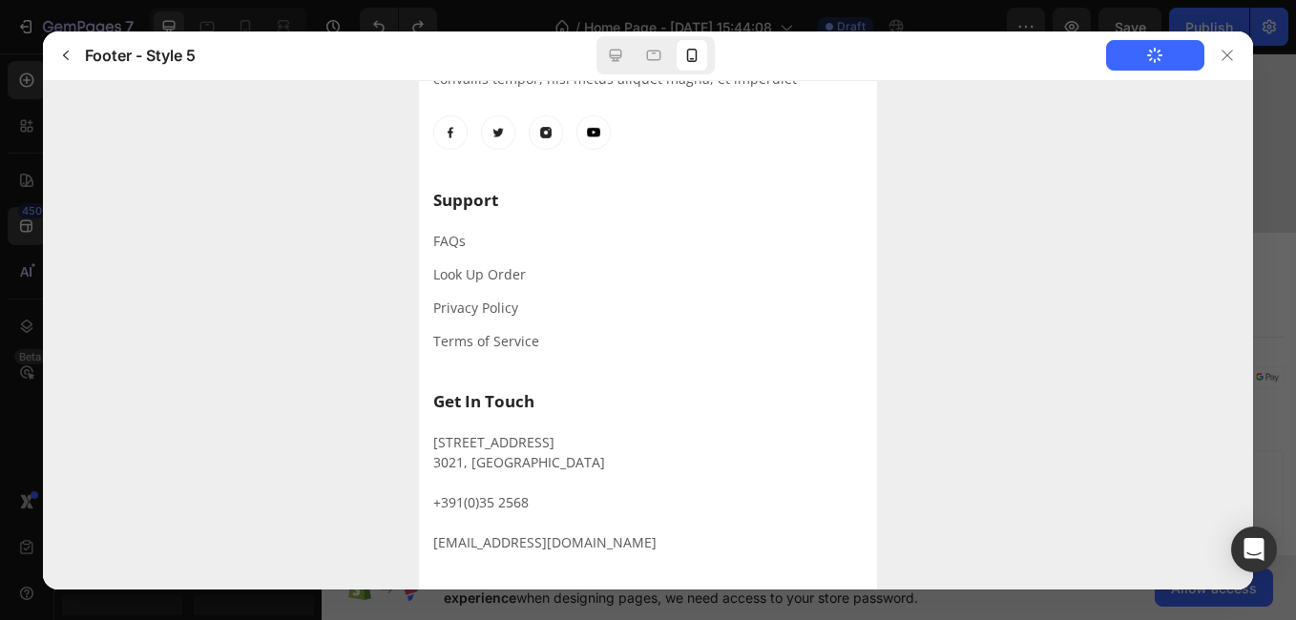
scroll to position [238, 0]
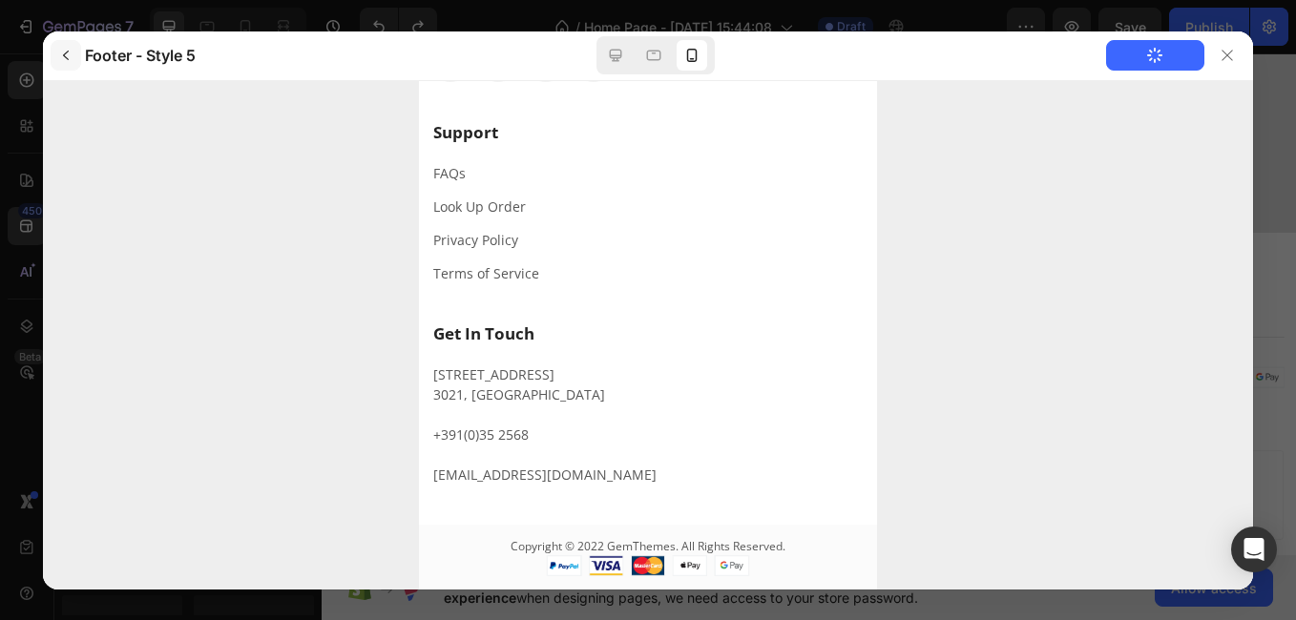
click at [63, 54] on icon "button" at bounding box center [65, 55] width 15 height 15
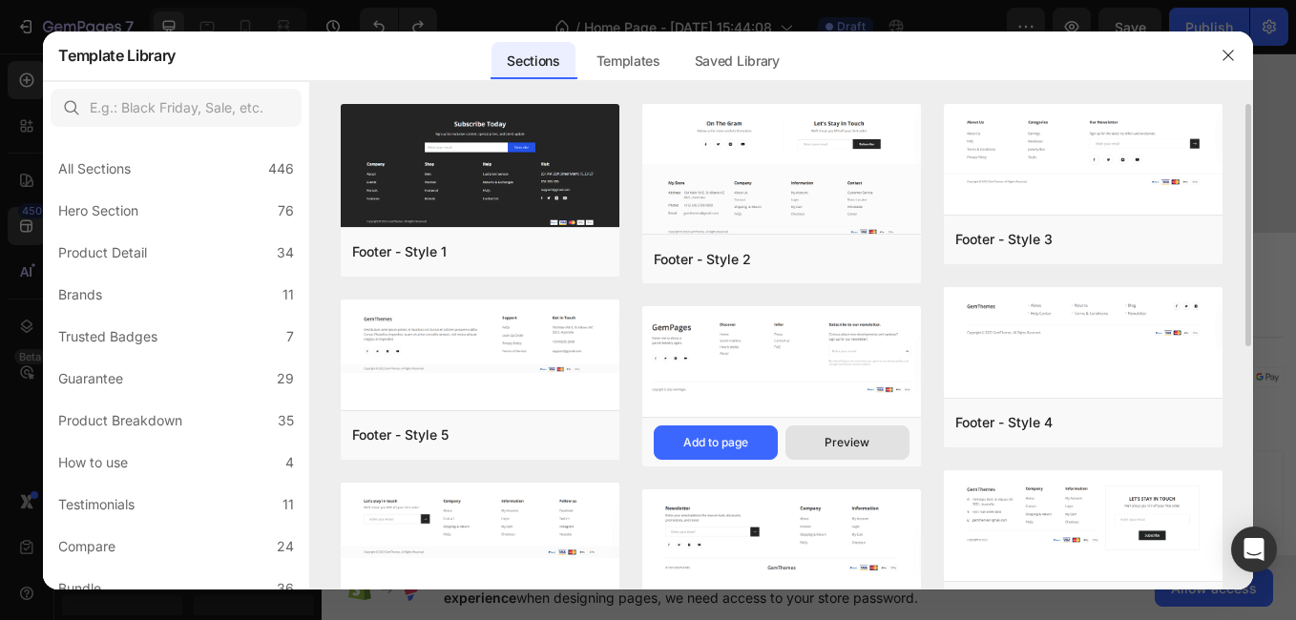
click at [832, 445] on div "Preview" at bounding box center [847, 442] width 45 height 17
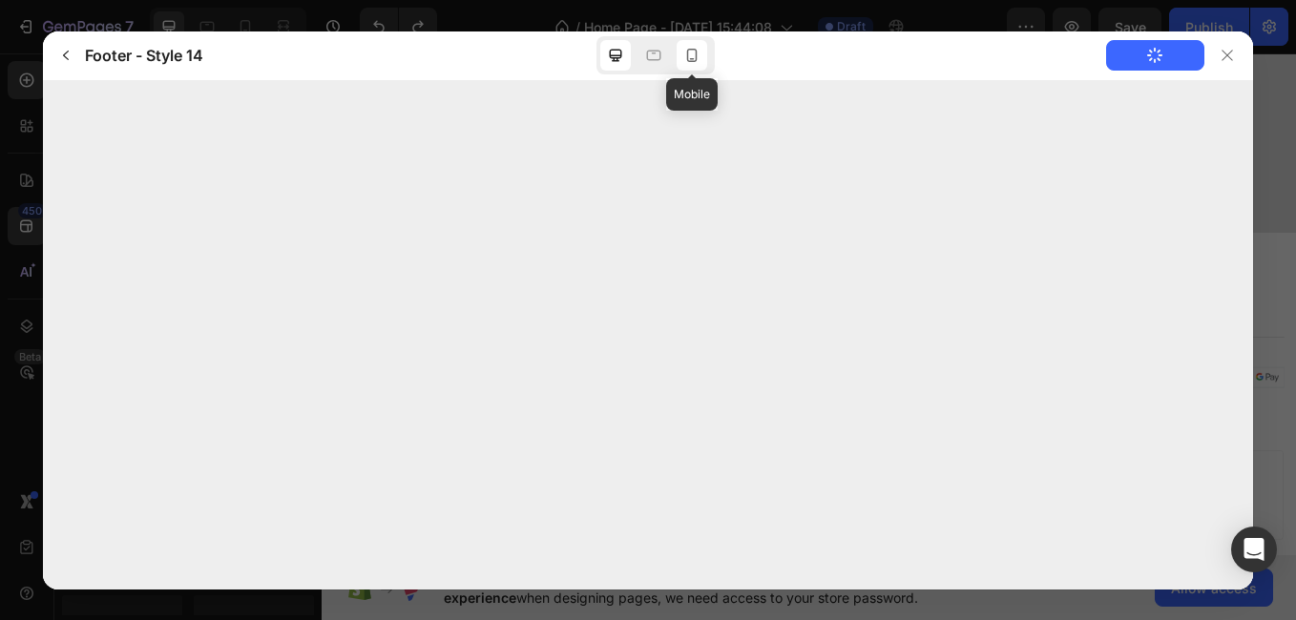
click at [692, 61] on icon at bounding box center [692, 55] width 10 height 13
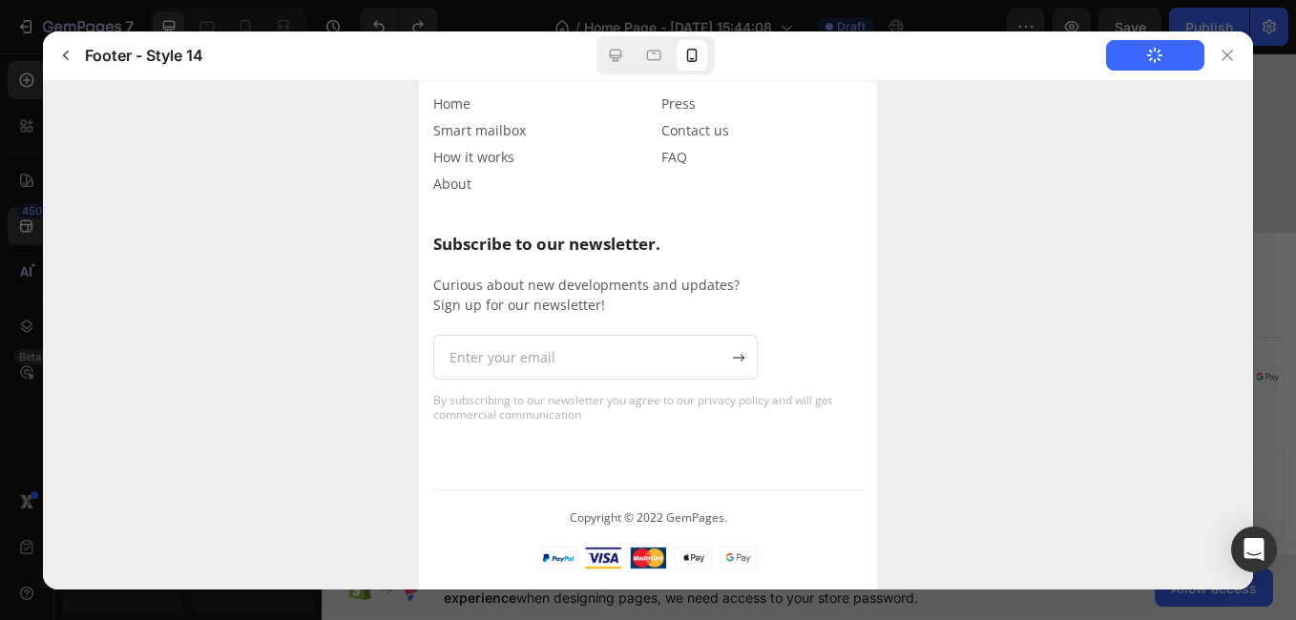
scroll to position [0, 0]
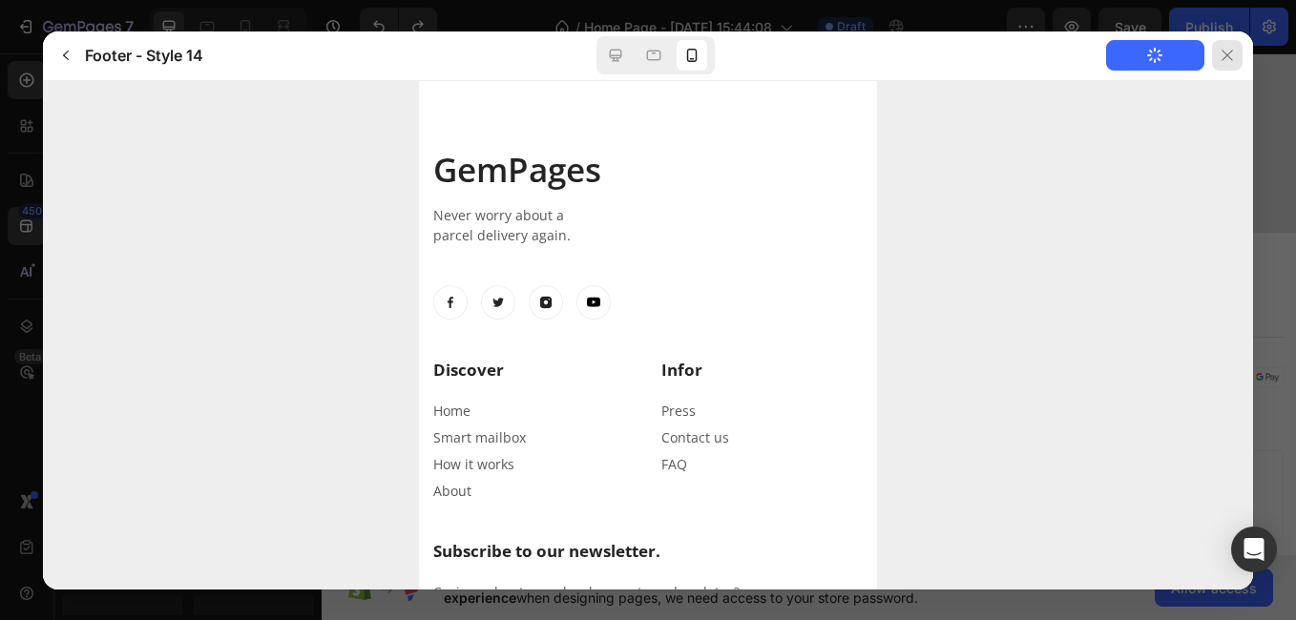
click at [1224, 53] on icon at bounding box center [1227, 55] width 15 height 15
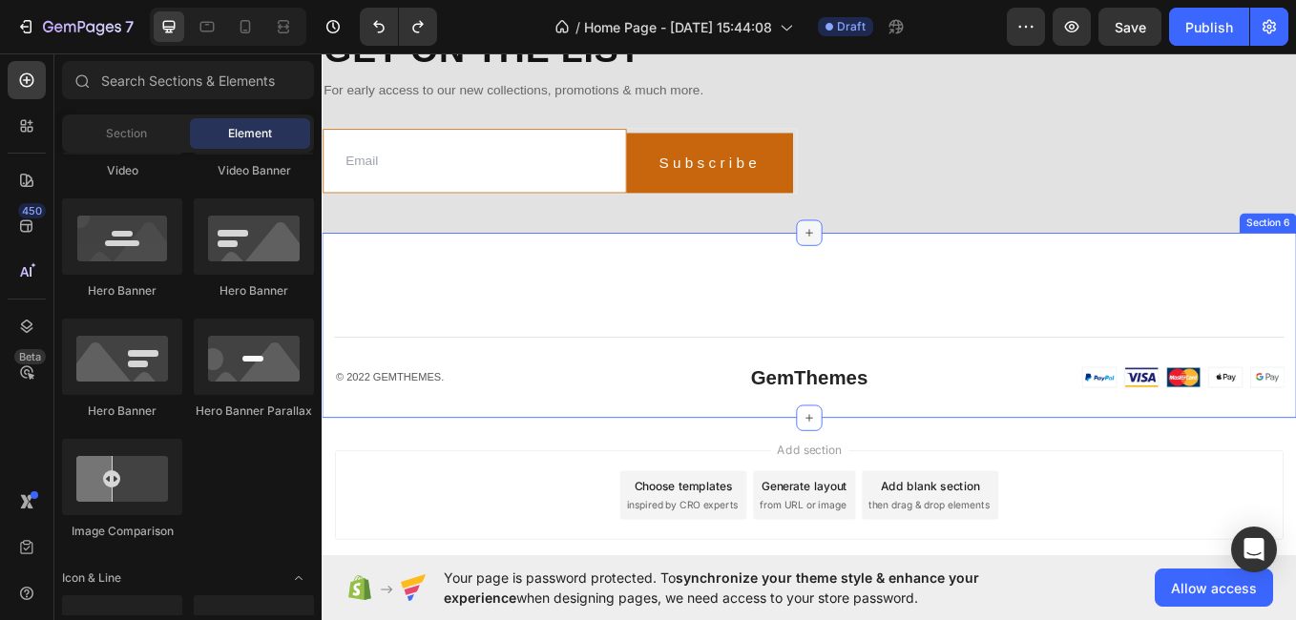
click at [891, 268] on icon at bounding box center [895, 264] width 9 height 9
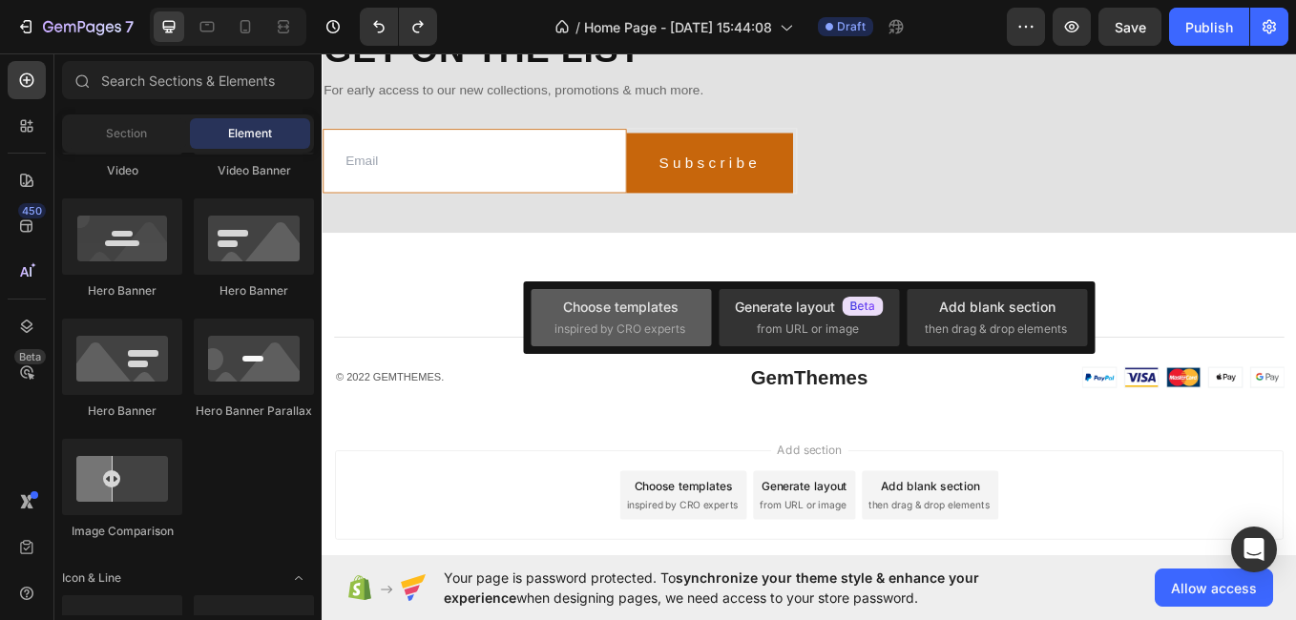
click at [719, 342] on div "Choose templates inspired by CRO experts" at bounding box center [809, 317] width 180 height 57
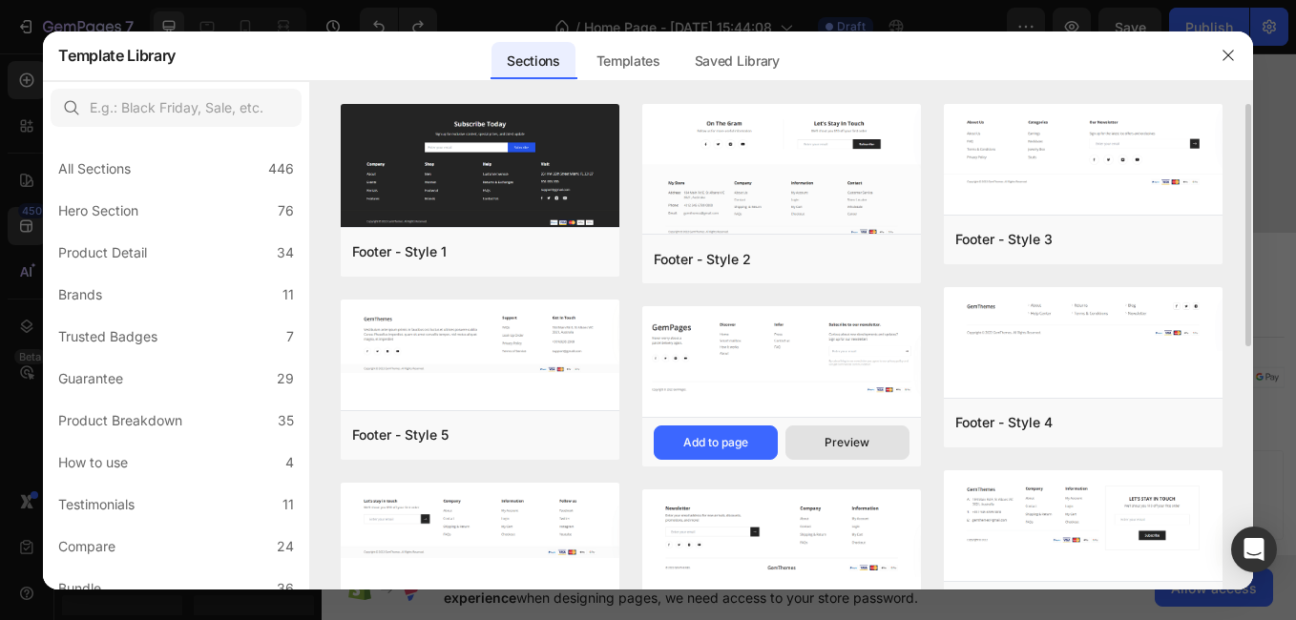
click at [849, 438] on div "Preview" at bounding box center [847, 442] width 45 height 17
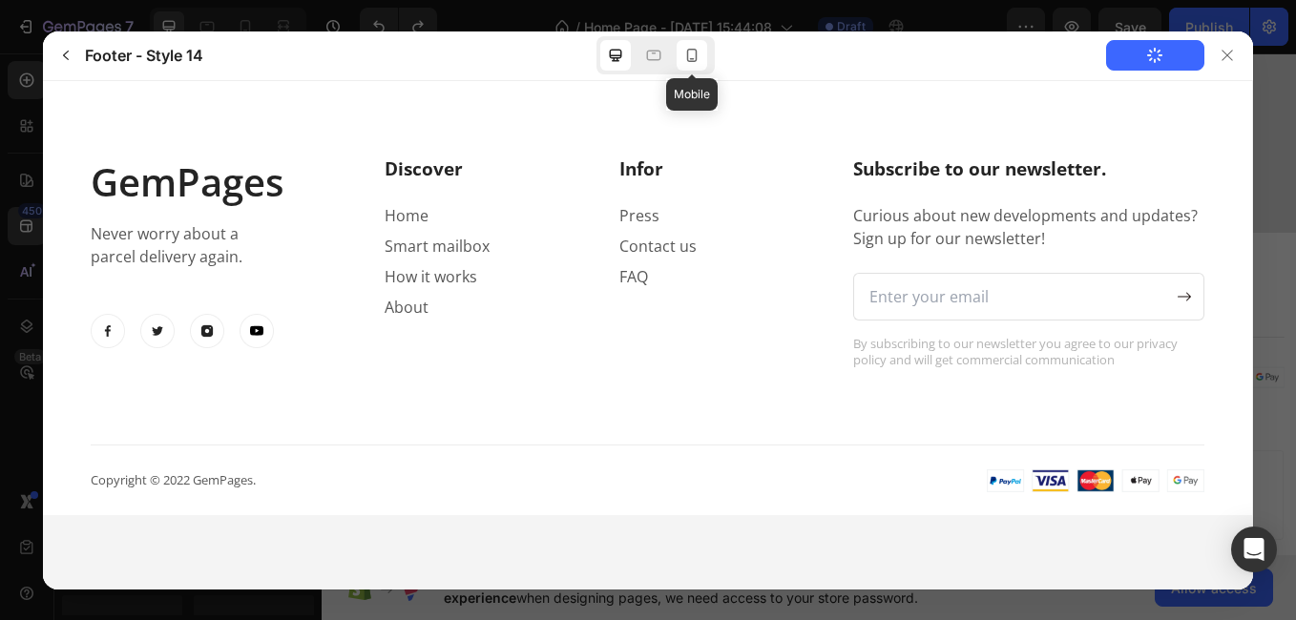
click at [697, 48] on icon at bounding box center [691, 55] width 19 height 19
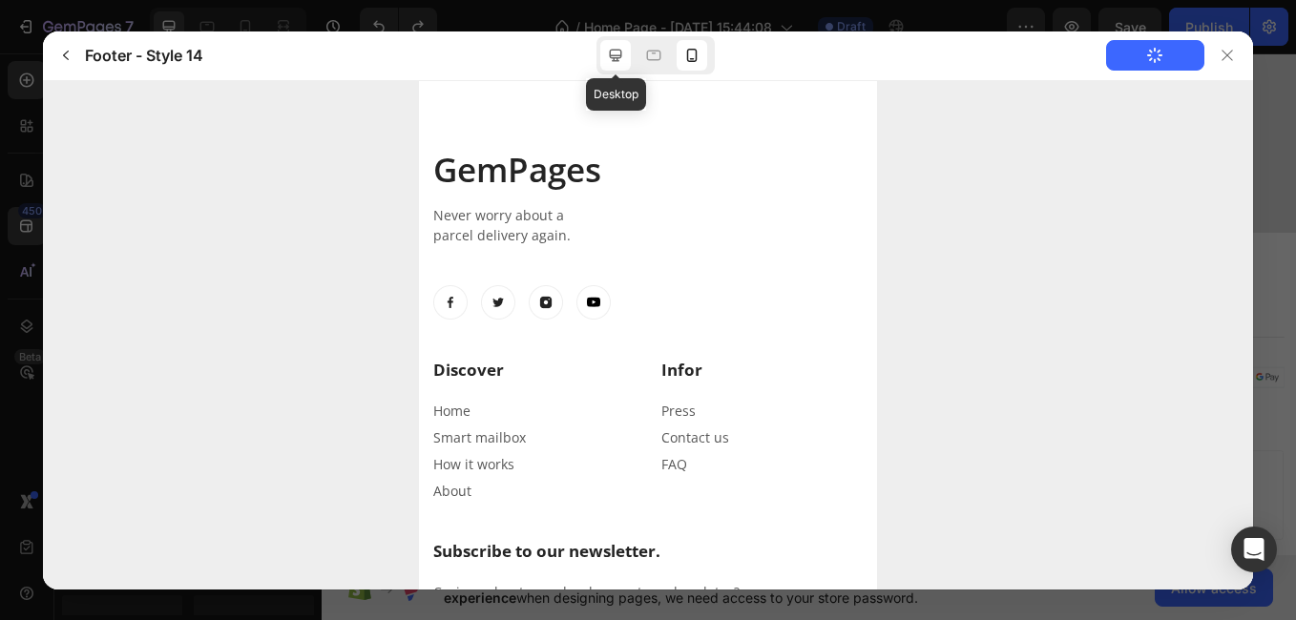
click at [612, 51] on icon at bounding box center [615, 56] width 12 height 12
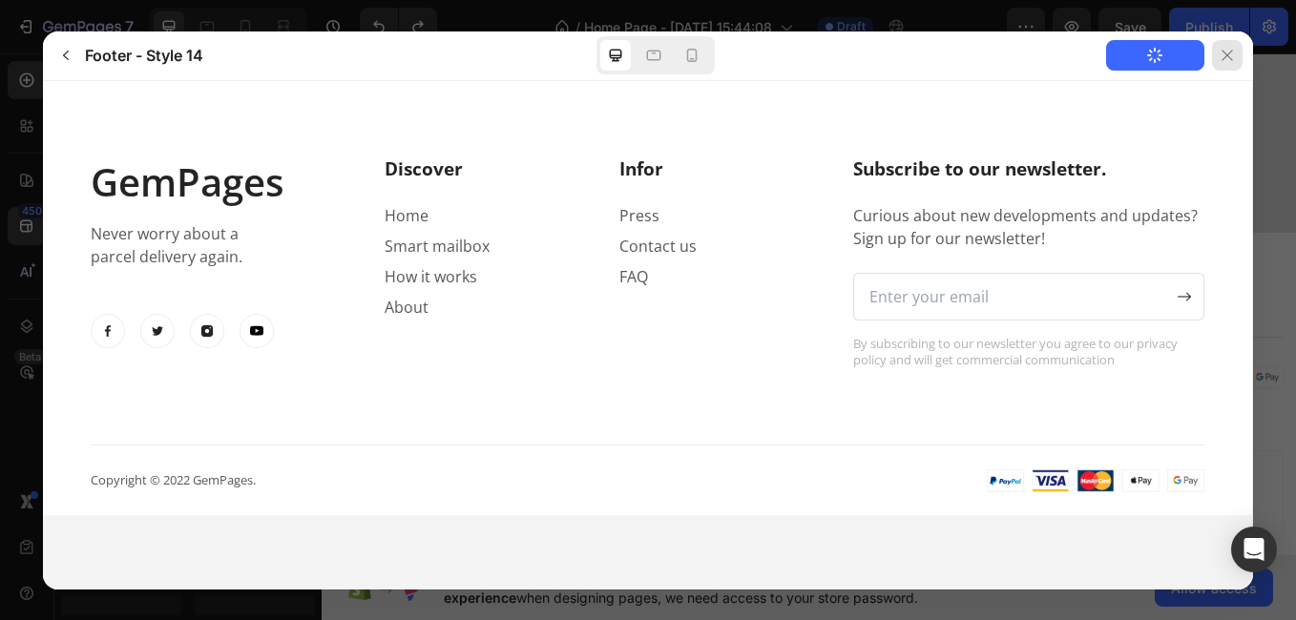
click at [1230, 52] on icon at bounding box center [1227, 55] width 10 height 10
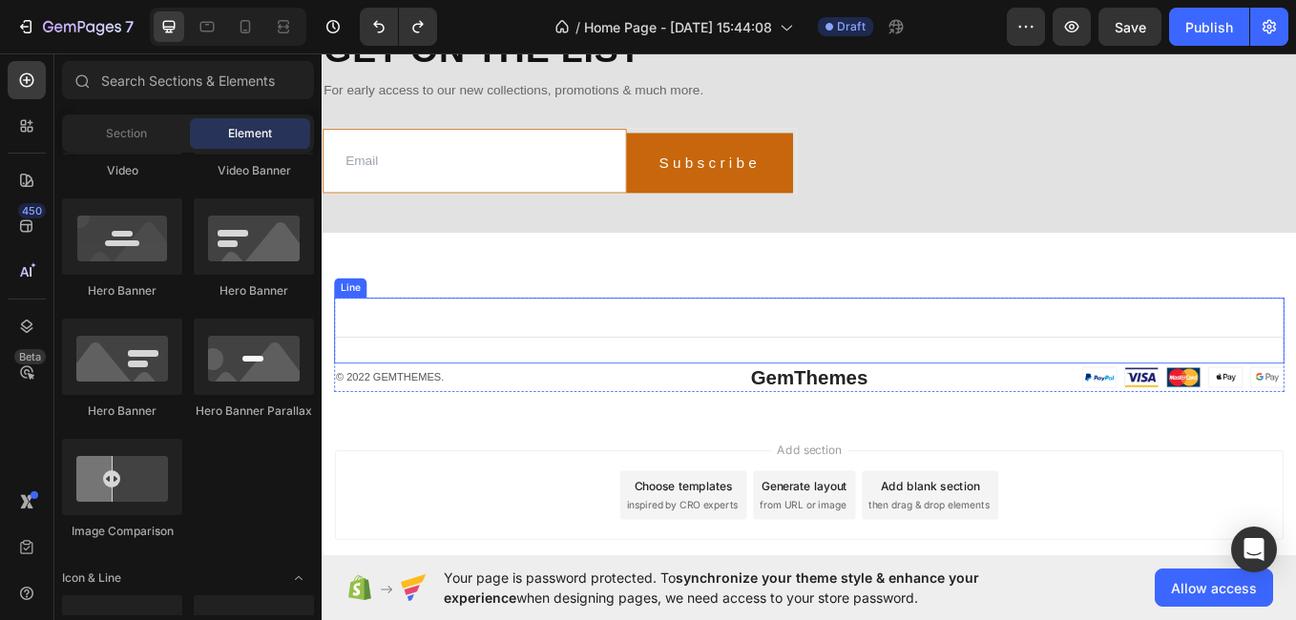
click at [734, 376] on div "Title Line" at bounding box center [894, 379] width 1117 height 77
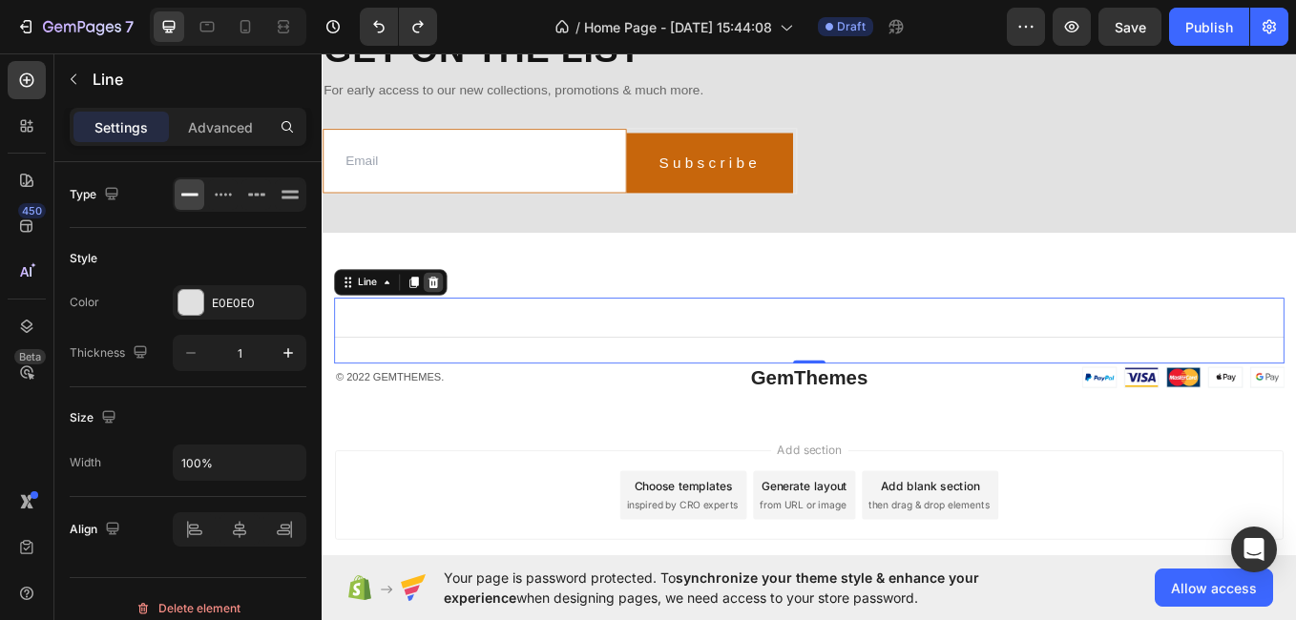
click at [459, 330] on icon at bounding box center [452, 322] width 15 height 15
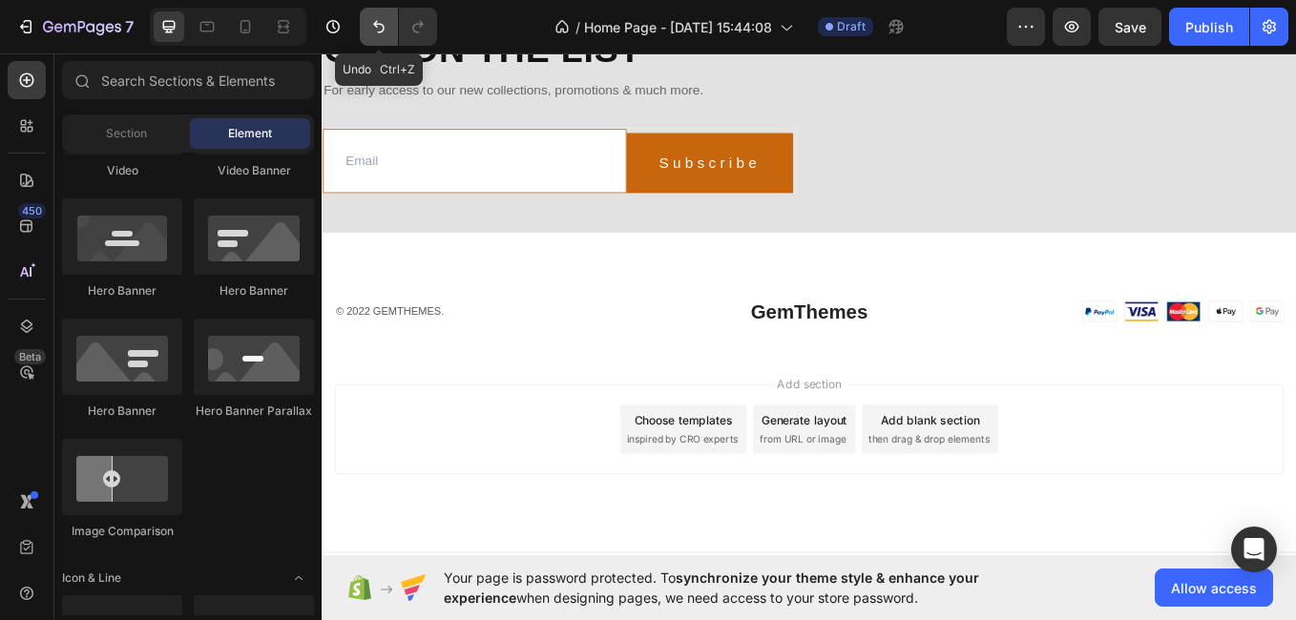
click at [372, 27] on icon "Undo/Redo" at bounding box center [378, 26] width 19 height 19
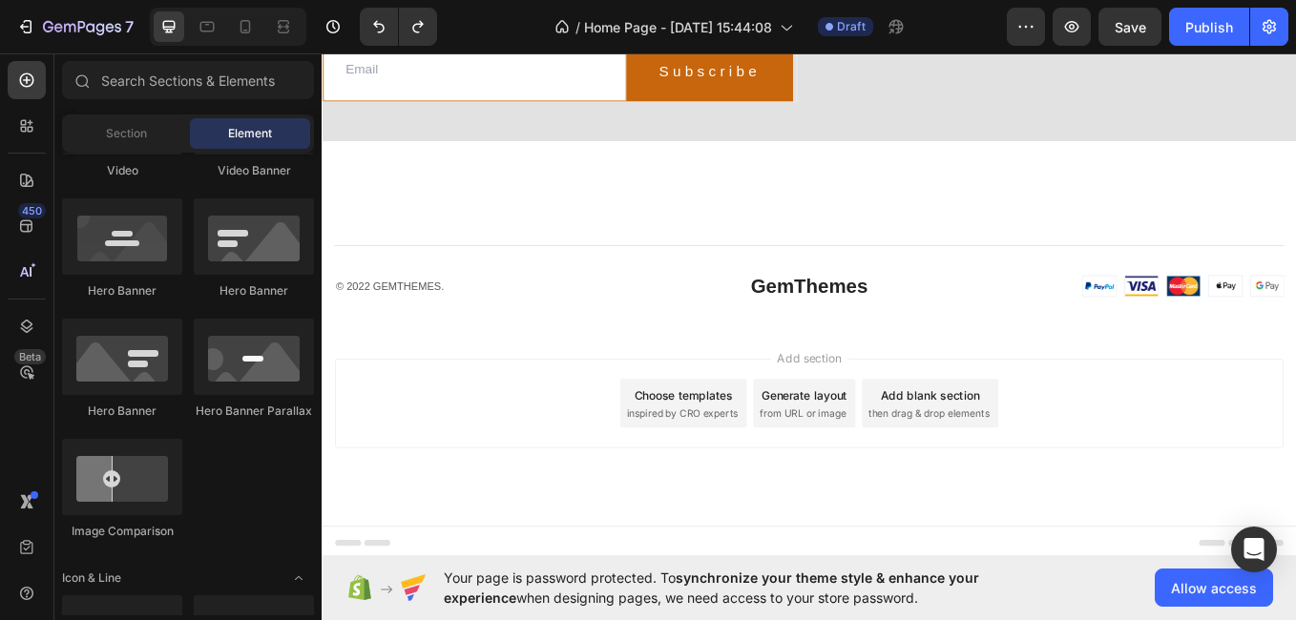
scroll to position [1403, 0]
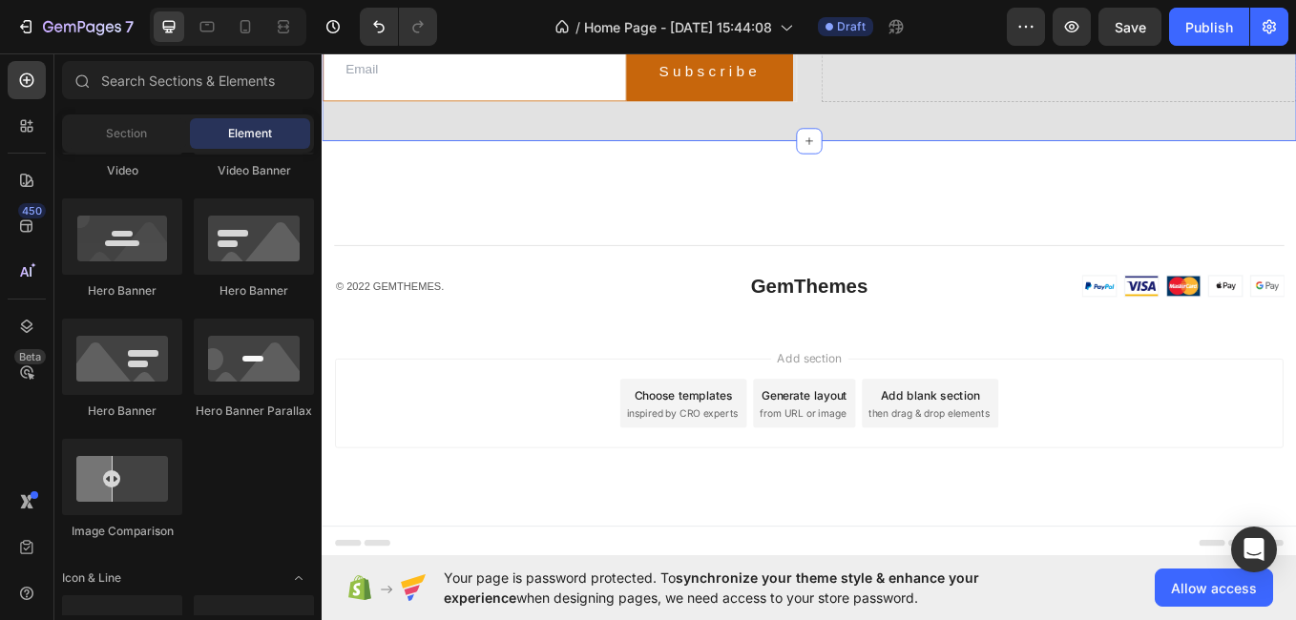
click at [1168, 157] on div "Get on the list Heading For early access to our new collections, promotions & m…" at bounding box center [894, 0] width 1145 height 311
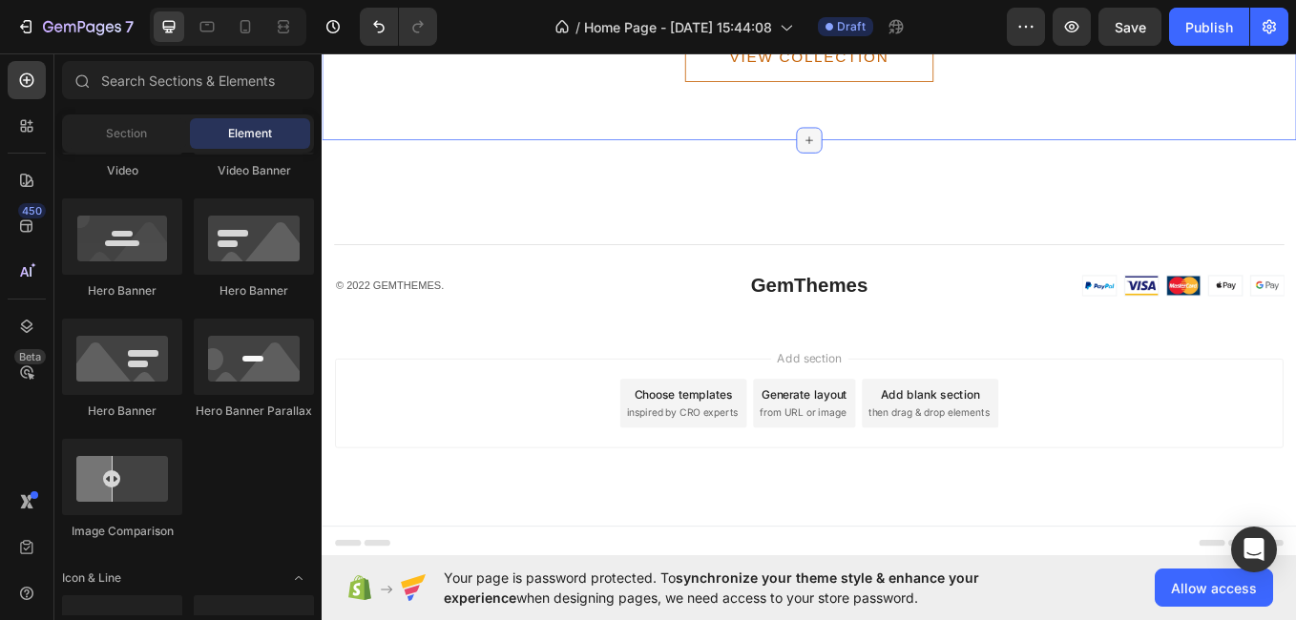
click at [888, 163] on icon at bounding box center [894, 155] width 15 height 15
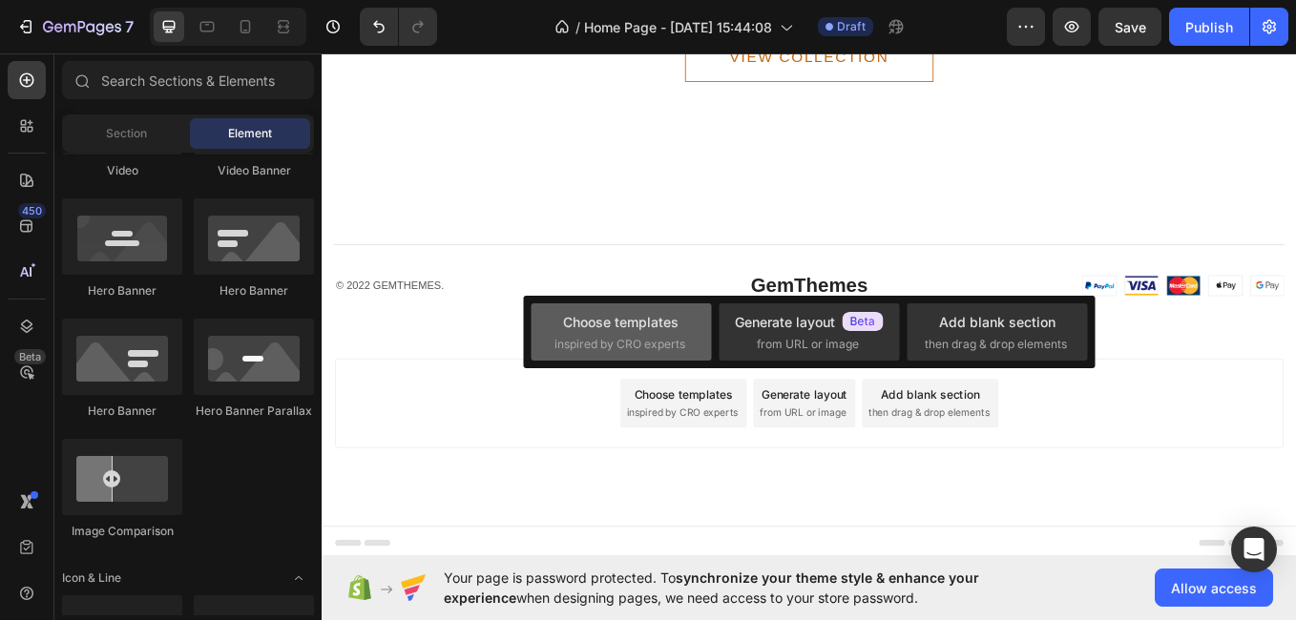
click at [586, 346] on span "inspired by CRO experts" at bounding box center [620, 344] width 131 height 17
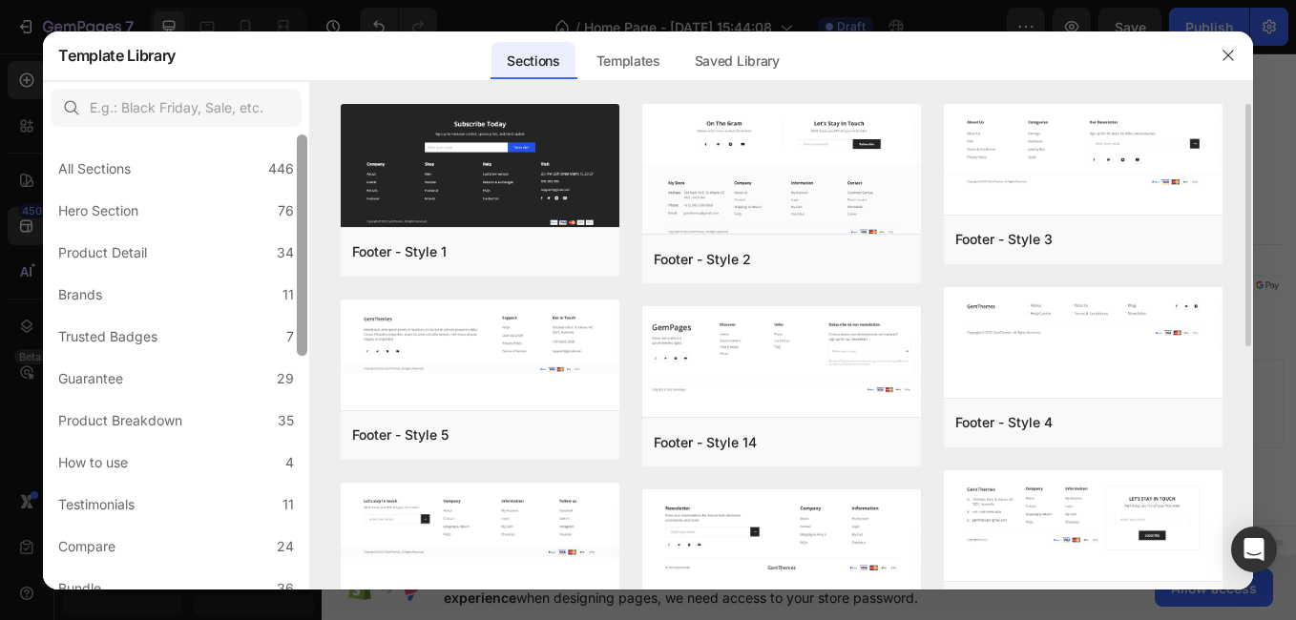
scroll to position [480, 0]
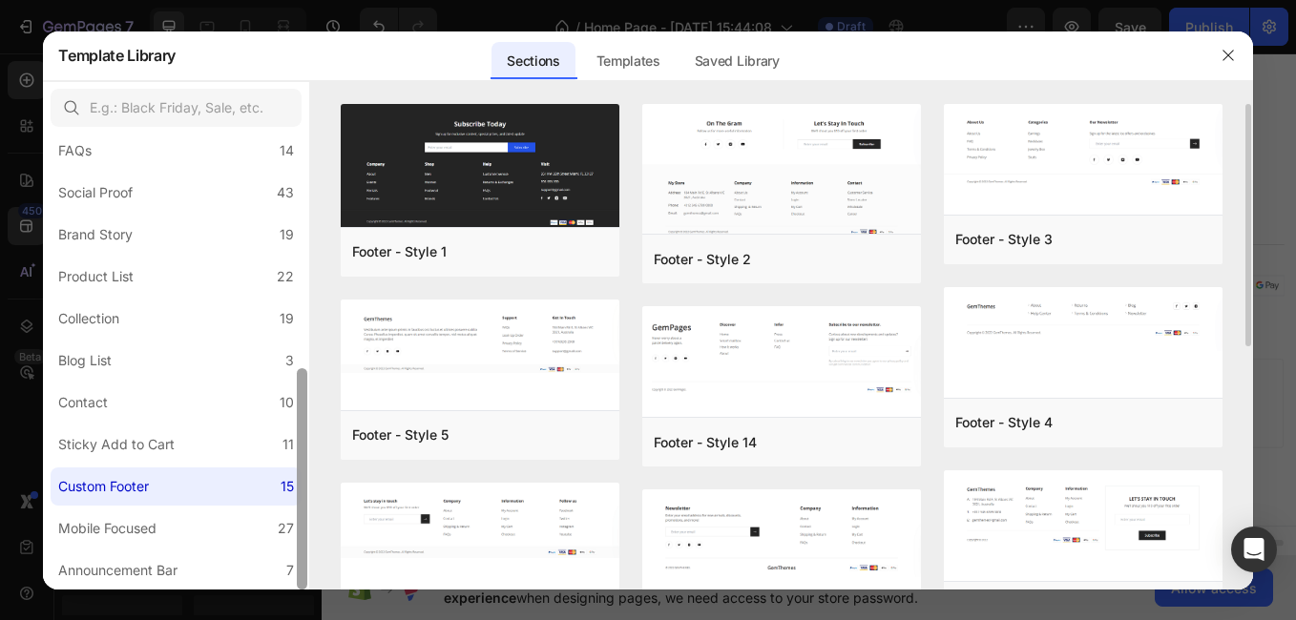
drag, startPoint x: 301, startPoint y: 261, endPoint x: 321, endPoint y: 575, distance: 314.7
click at [321, 575] on div "All Sections 446 Hero Section 76 Product Detail 34 Brands 11 Trusted Badges 7 G…" at bounding box center [647, 335] width 1209 height 509
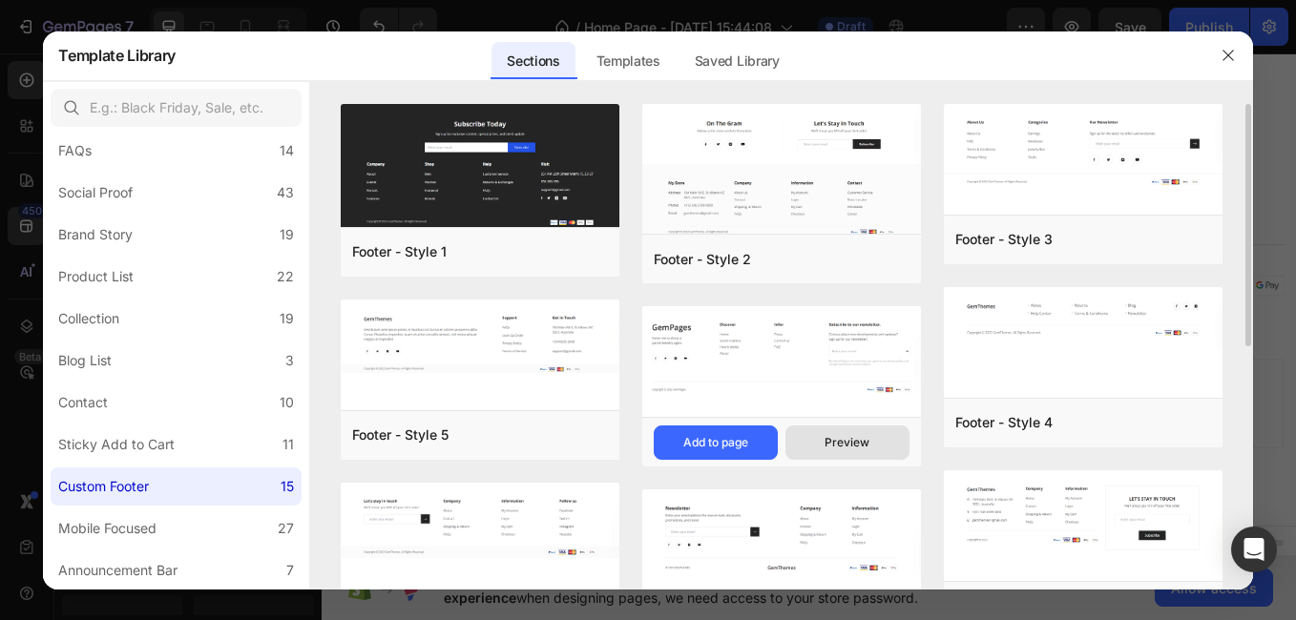
click at [847, 441] on div "Preview" at bounding box center [847, 442] width 45 height 17
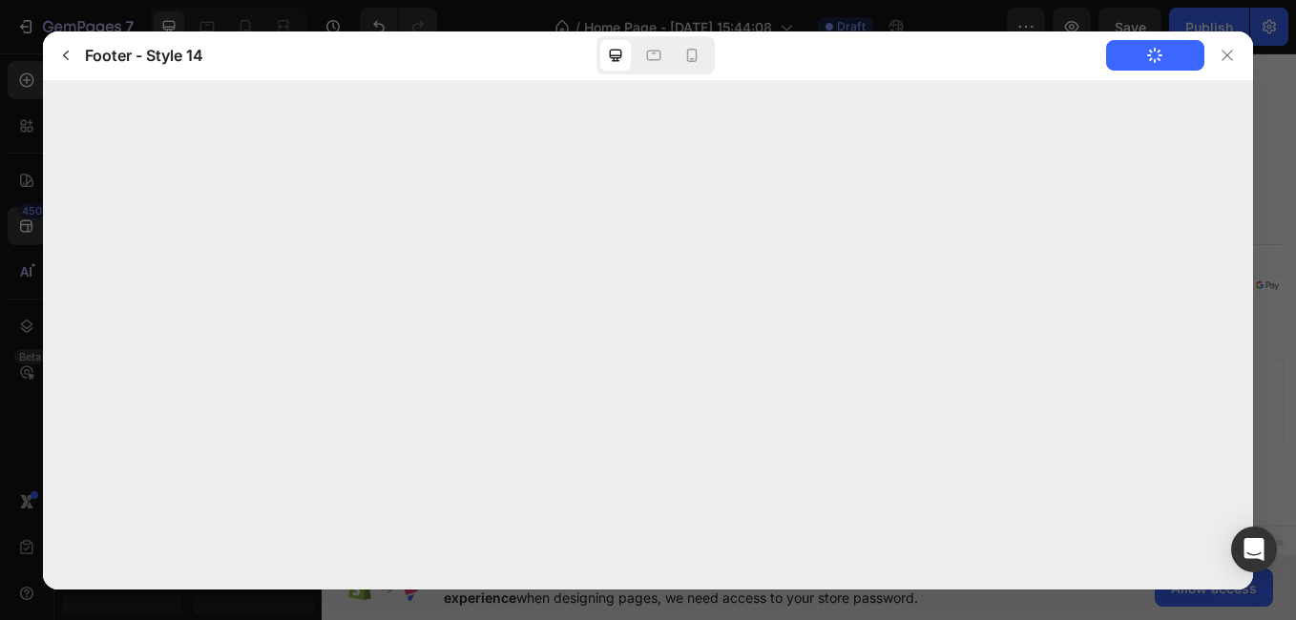
click at [1161, 54] on icon "button" at bounding box center [1154, 55] width 17 height 17
click at [59, 53] on icon "button" at bounding box center [65, 55] width 15 height 15
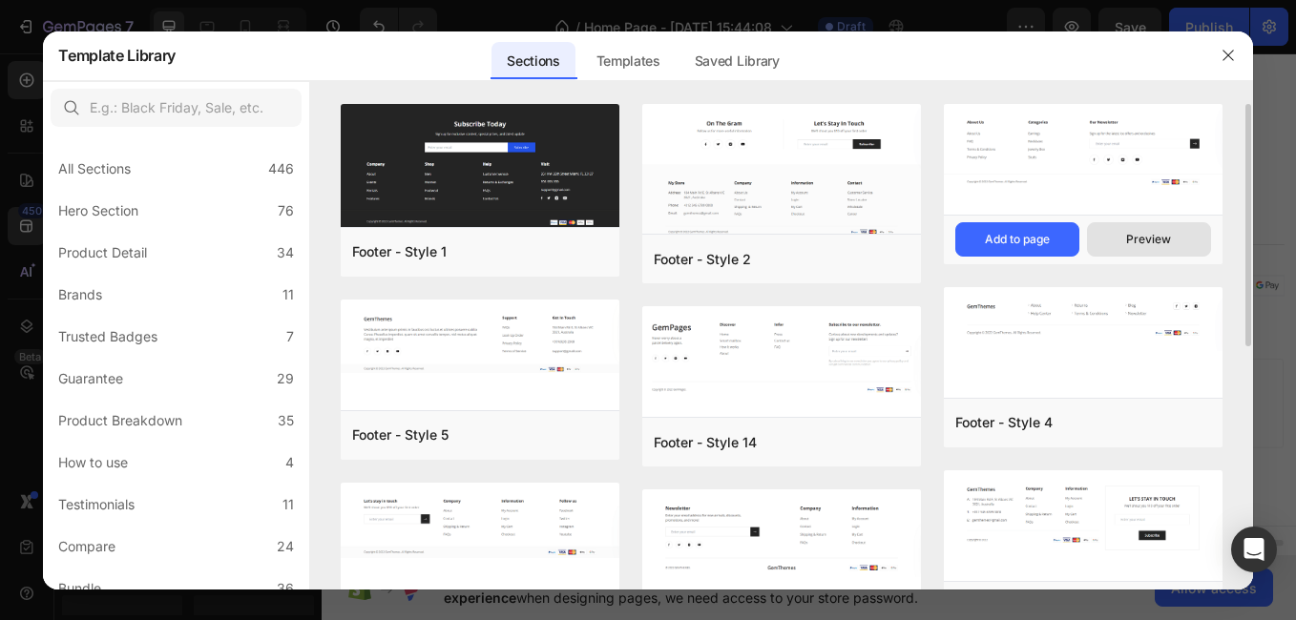
click at [1155, 239] on div "Preview" at bounding box center [1148, 239] width 45 height 17
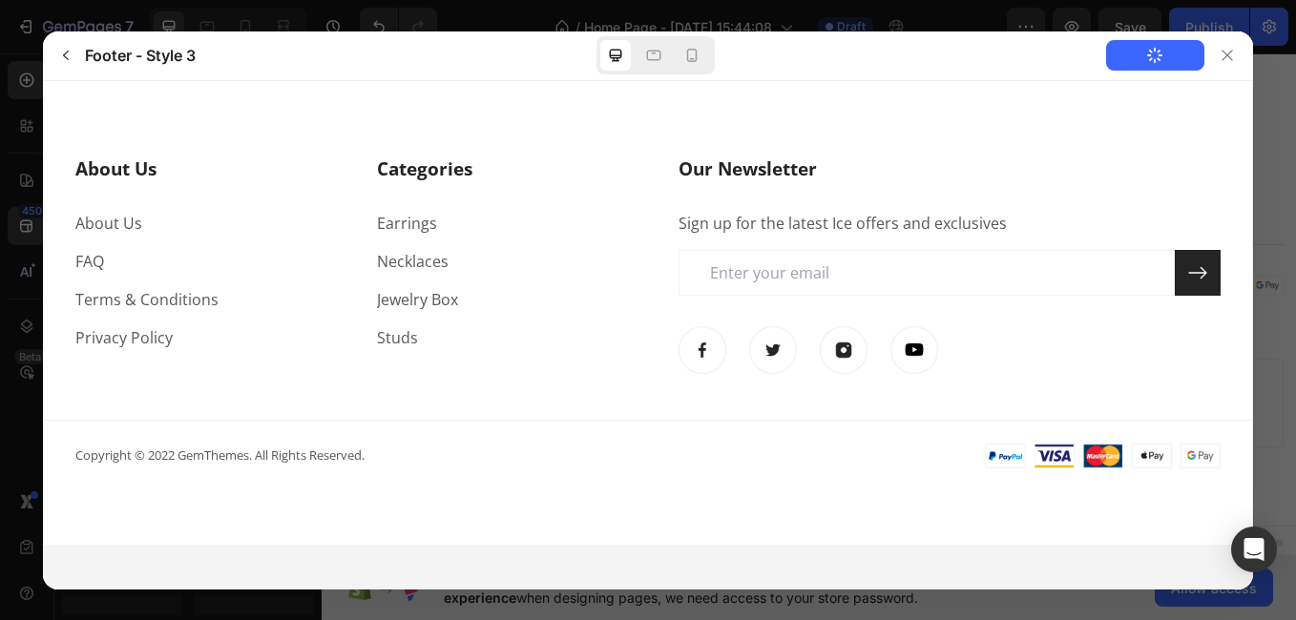
scroll to position [0, 0]
click at [697, 56] on icon at bounding box center [692, 55] width 10 height 13
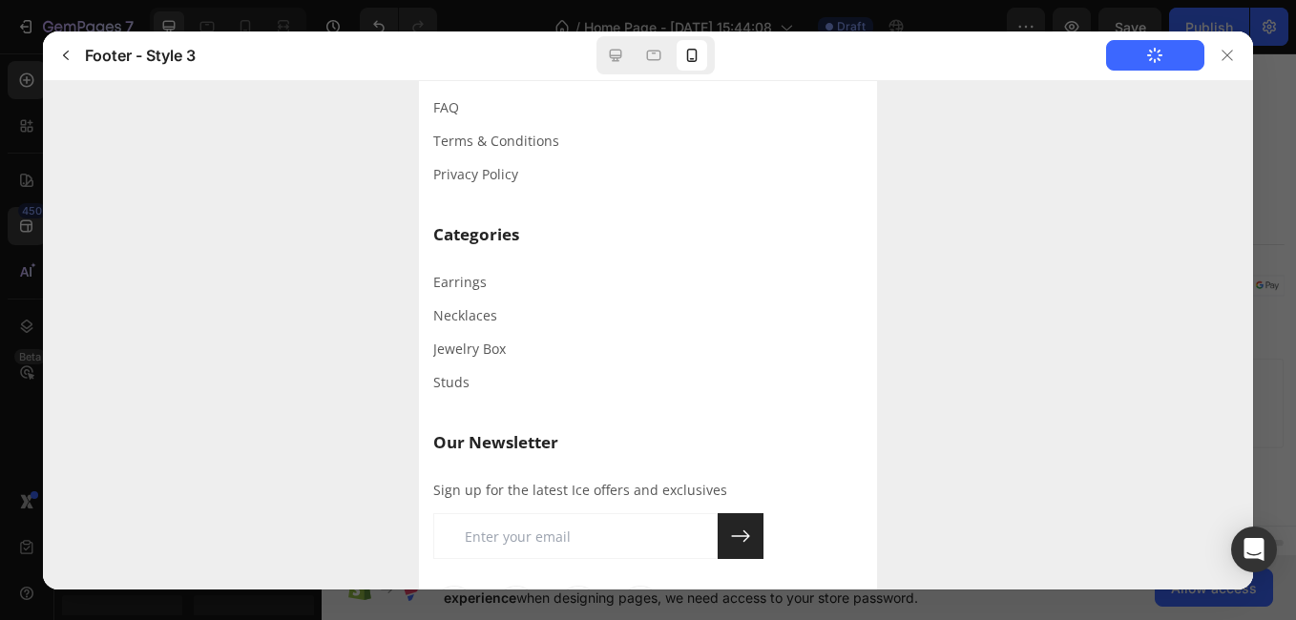
scroll to position [159, 0]
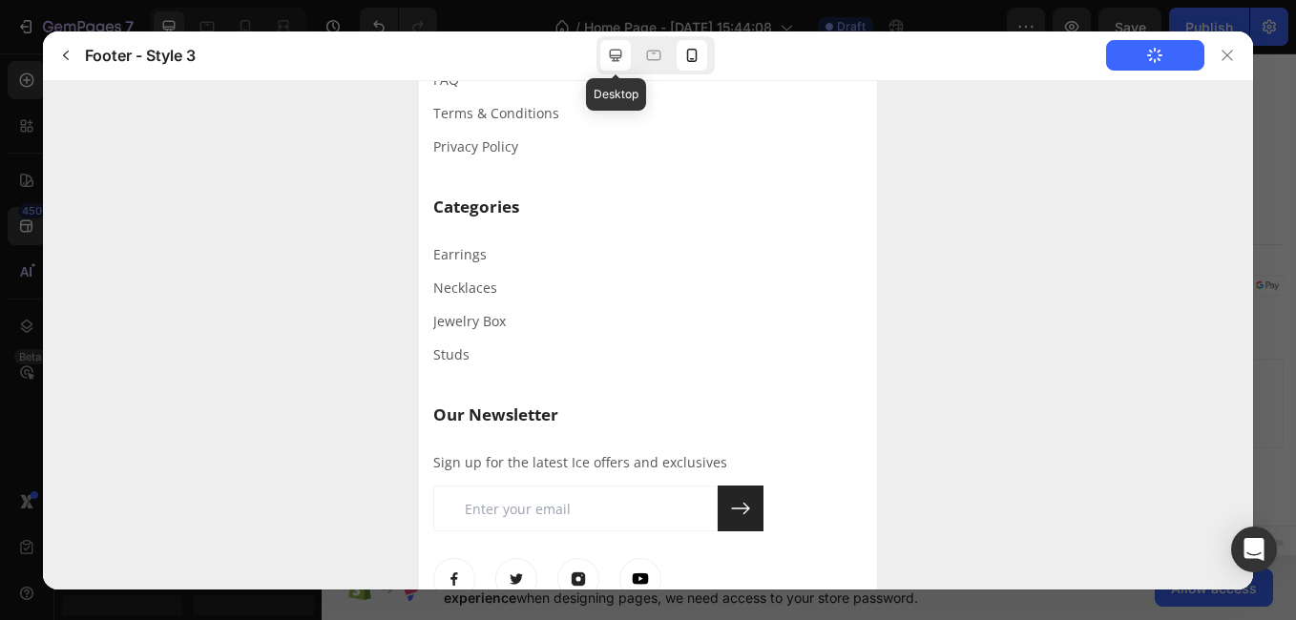
click at [617, 52] on icon at bounding box center [615, 55] width 19 height 19
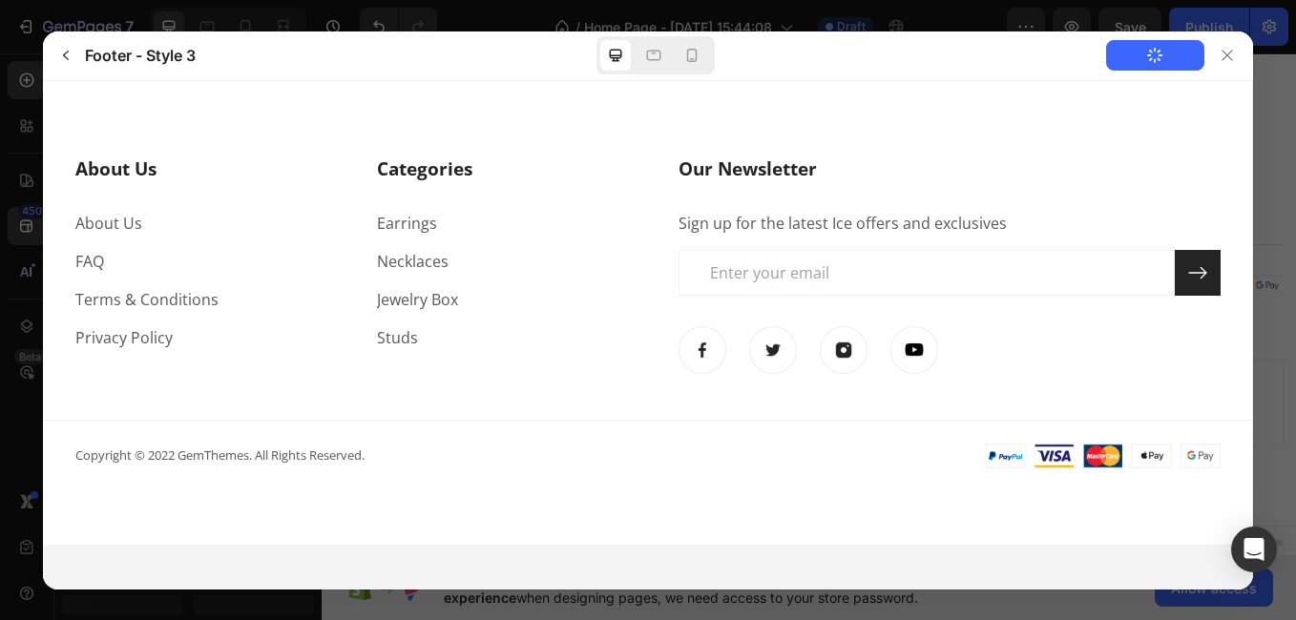
click at [1180, 51] on button "Add to Page" at bounding box center [1155, 55] width 98 height 31
click at [74, 56] on button "button" at bounding box center [66, 55] width 31 height 31
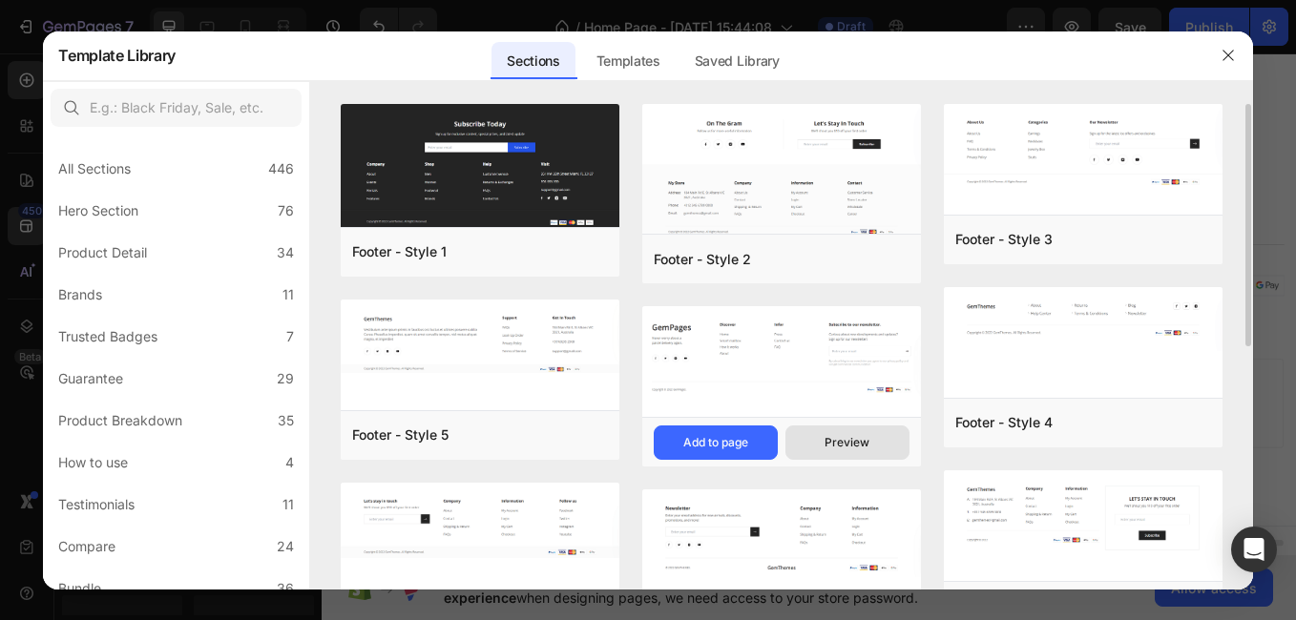
click at [874, 438] on button "Preview" at bounding box center [848, 443] width 124 height 34
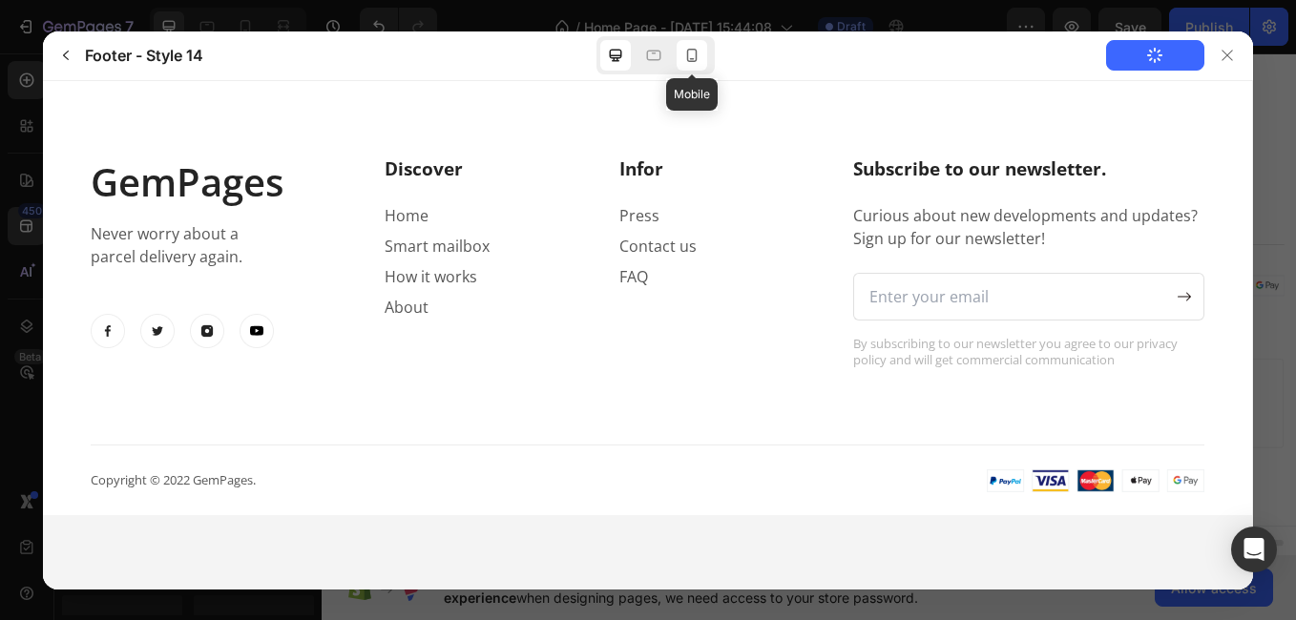
click at [684, 51] on icon at bounding box center [691, 55] width 19 height 19
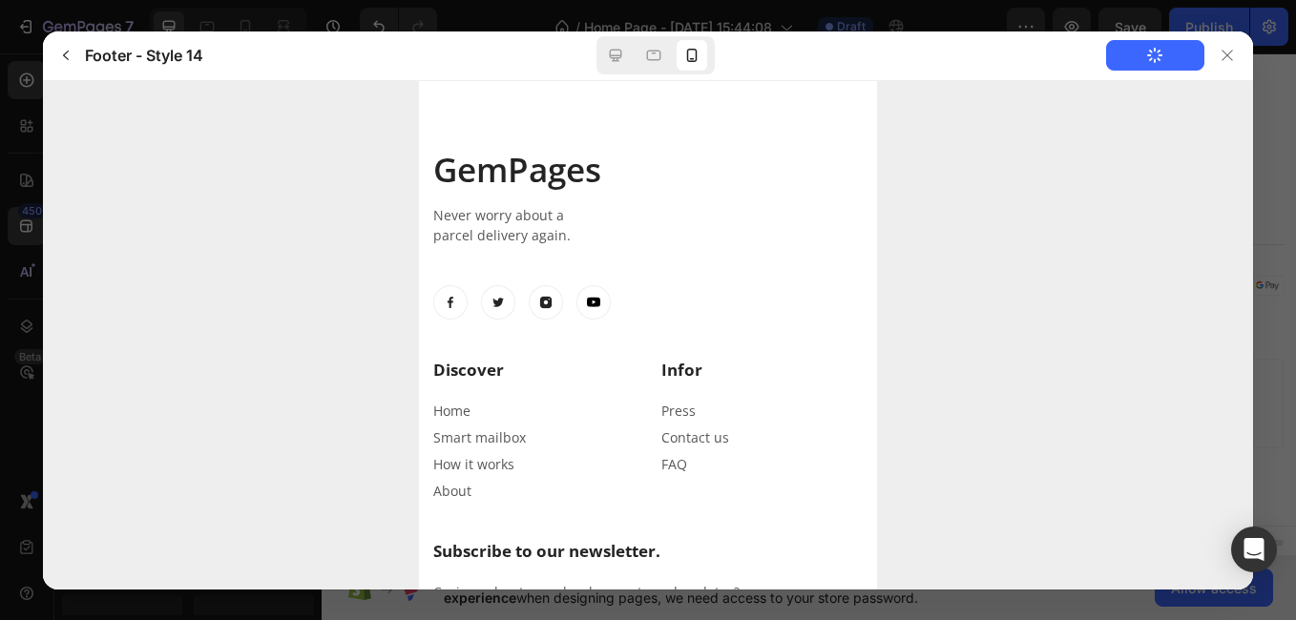
drag, startPoint x: 870, startPoint y: 404, endPoint x: 1337, endPoint y: 81, distance: 568.2
click at [1173, 53] on button "Add to Page" at bounding box center [1155, 55] width 98 height 31
click at [655, 59] on icon at bounding box center [653, 56] width 14 height 10
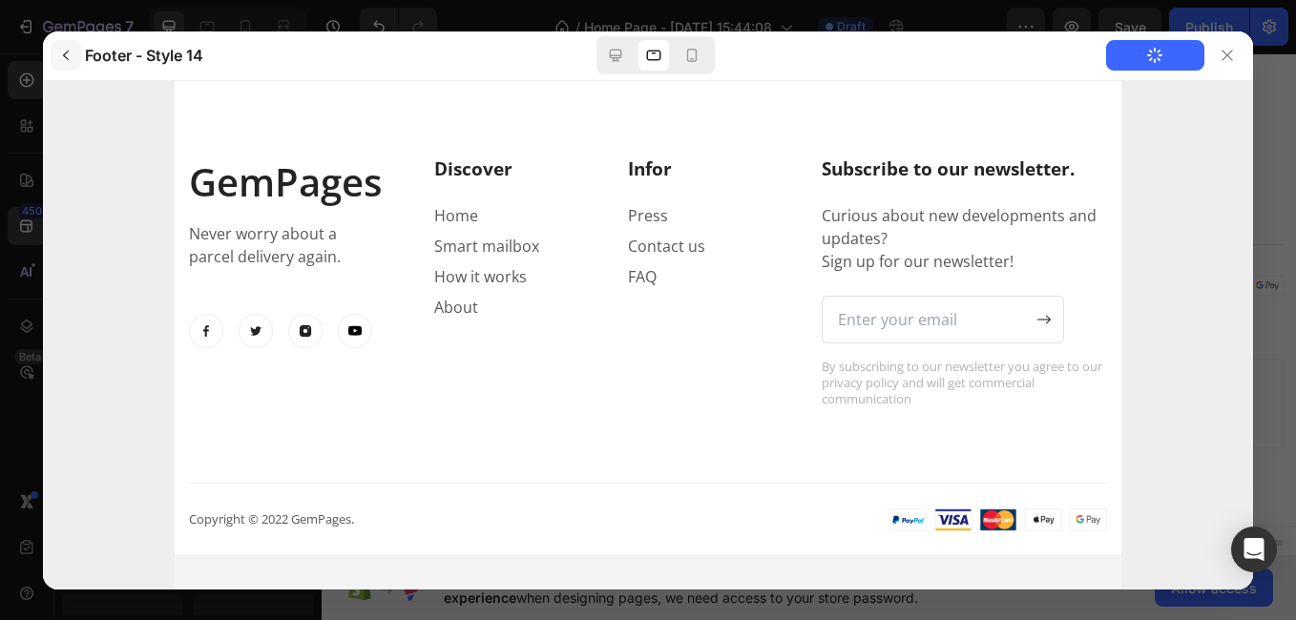
click at [70, 52] on icon "button" at bounding box center [65, 55] width 15 height 15
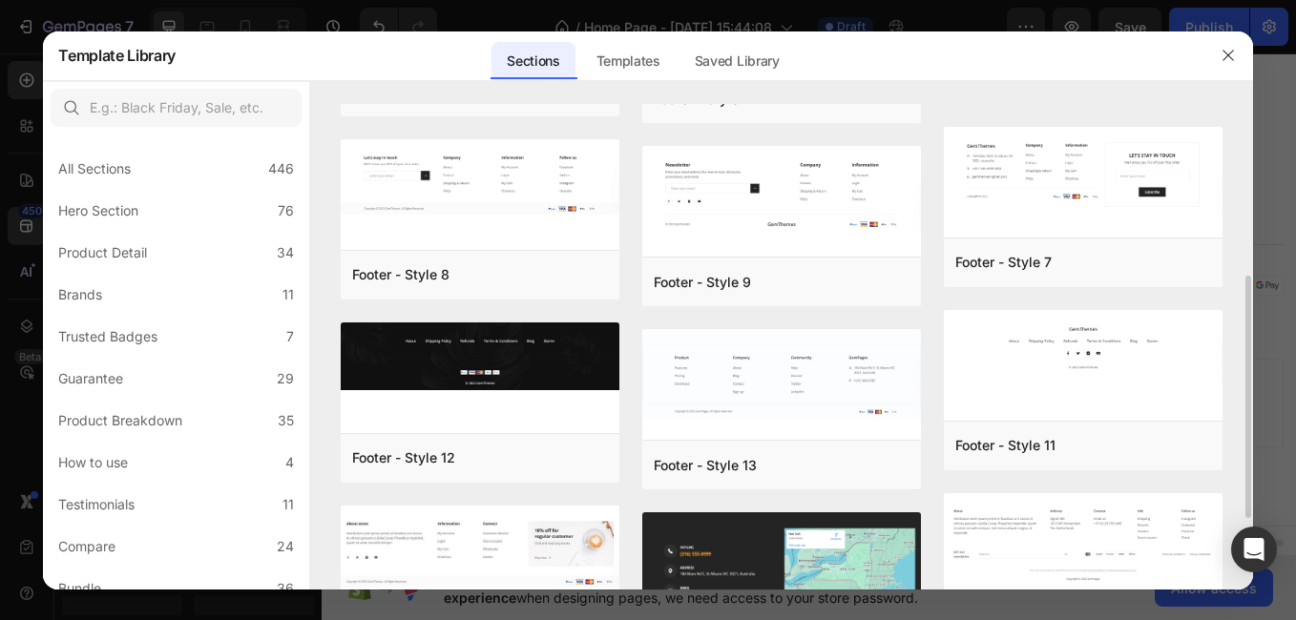
scroll to position [315, 0]
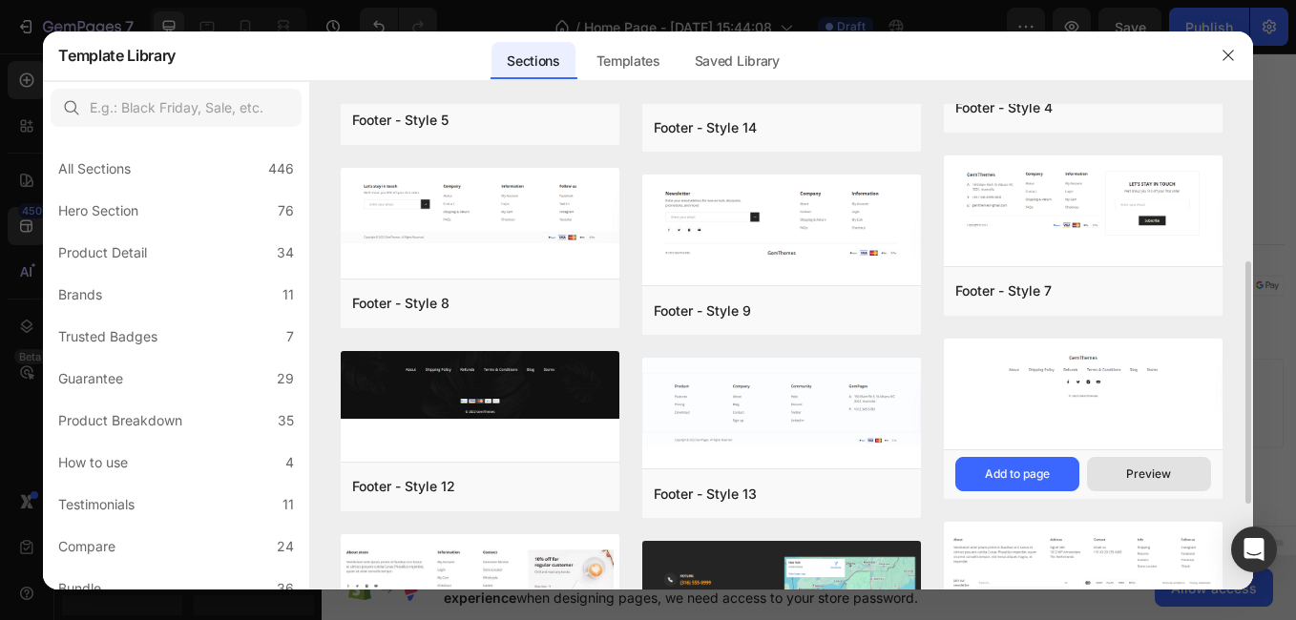
click at [1160, 471] on div "Preview" at bounding box center [1148, 474] width 45 height 17
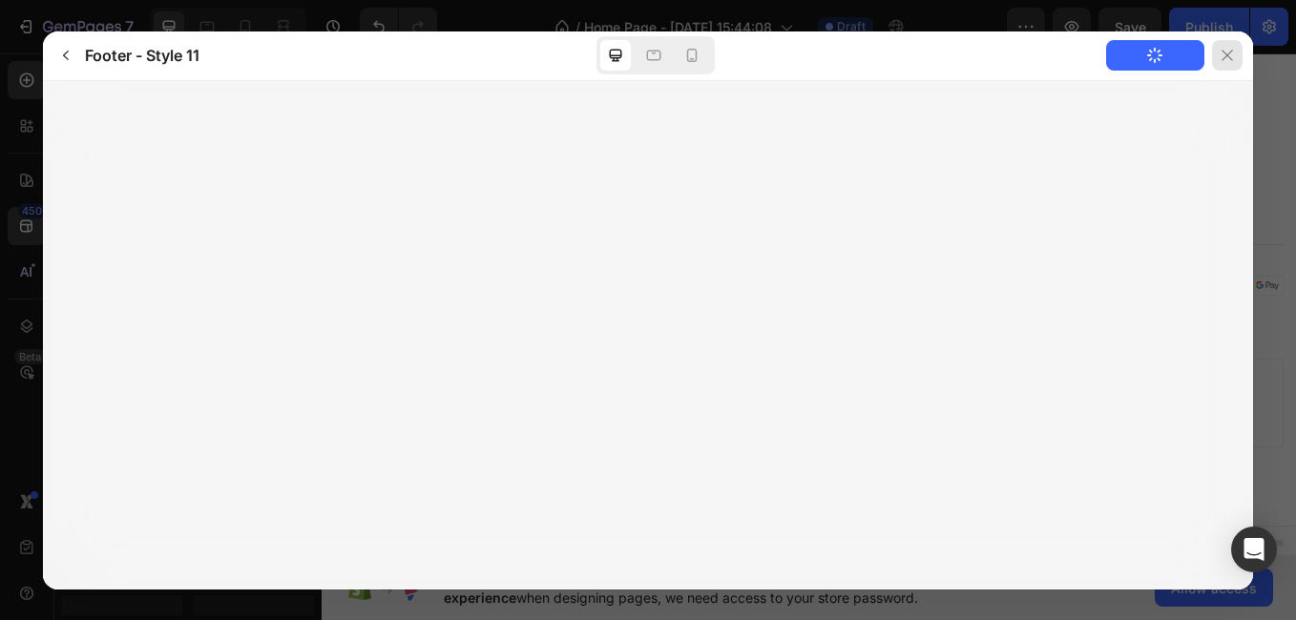
click at [1217, 59] on div at bounding box center [1227, 55] width 31 height 31
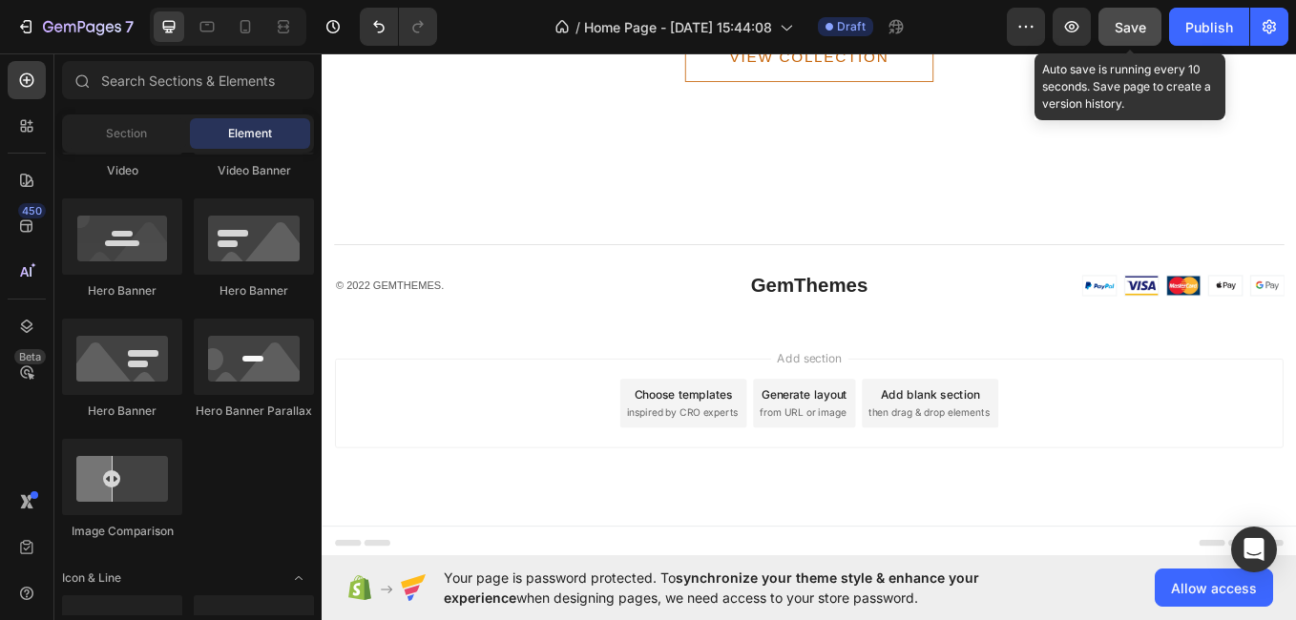
click at [1145, 33] on span "Save" at bounding box center [1130, 27] width 31 height 16
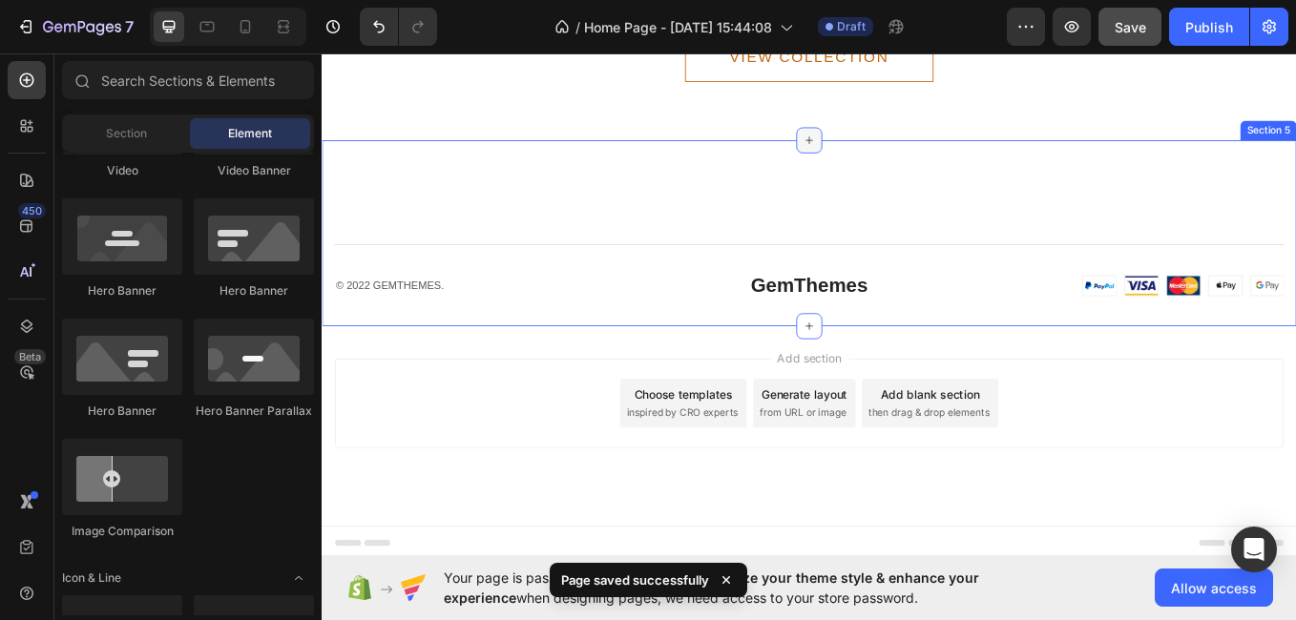
click at [890, 163] on icon at bounding box center [894, 155] width 15 height 15
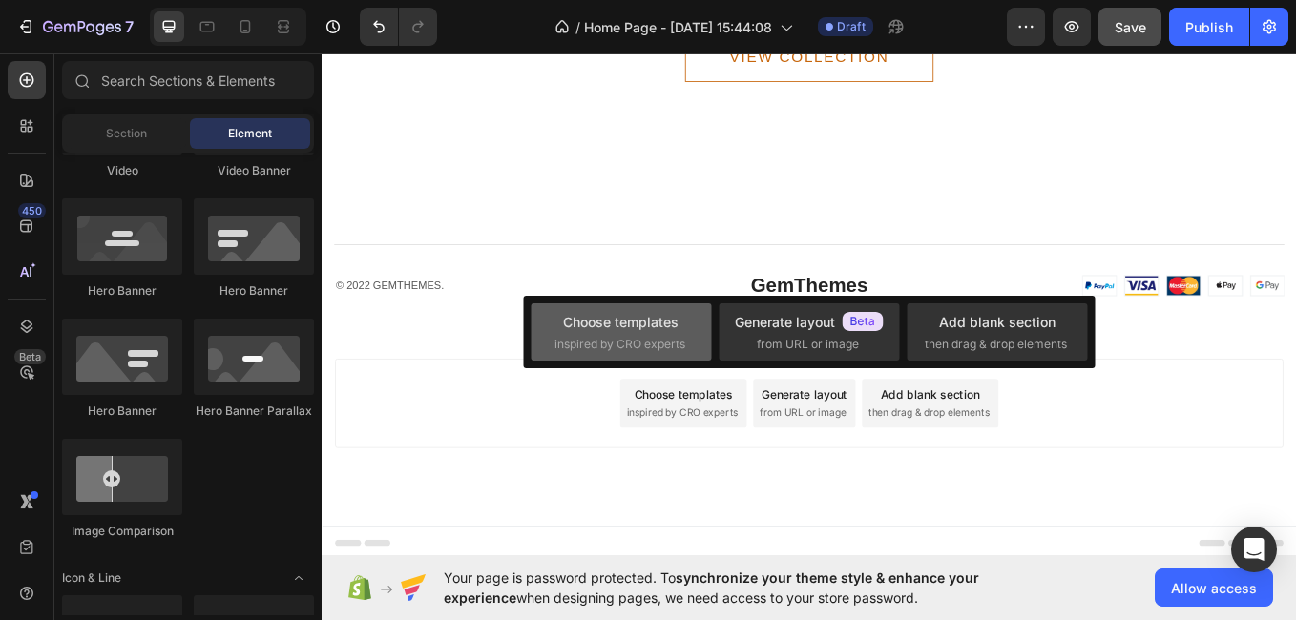
click at [660, 336] on span "inspired by CRO experts" at bounding box center [620, 344] width 131 height 17
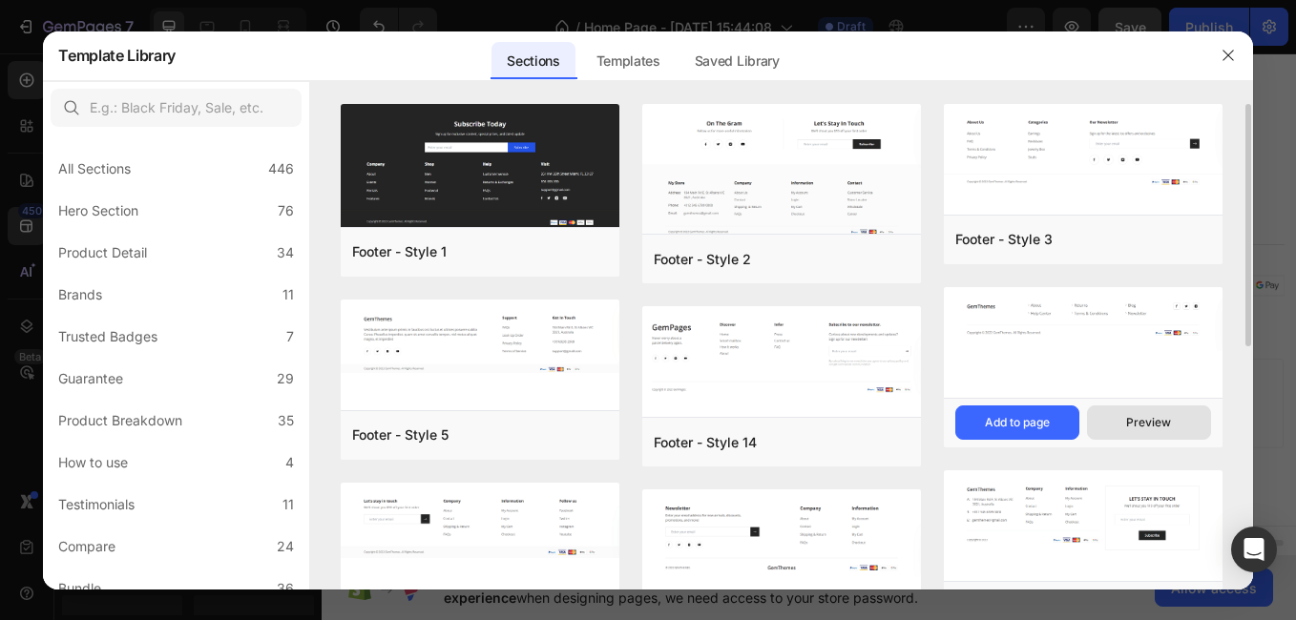
click at [1129, 417] on div "Preview" at bounding box center [1148, 422] width 45 height 17
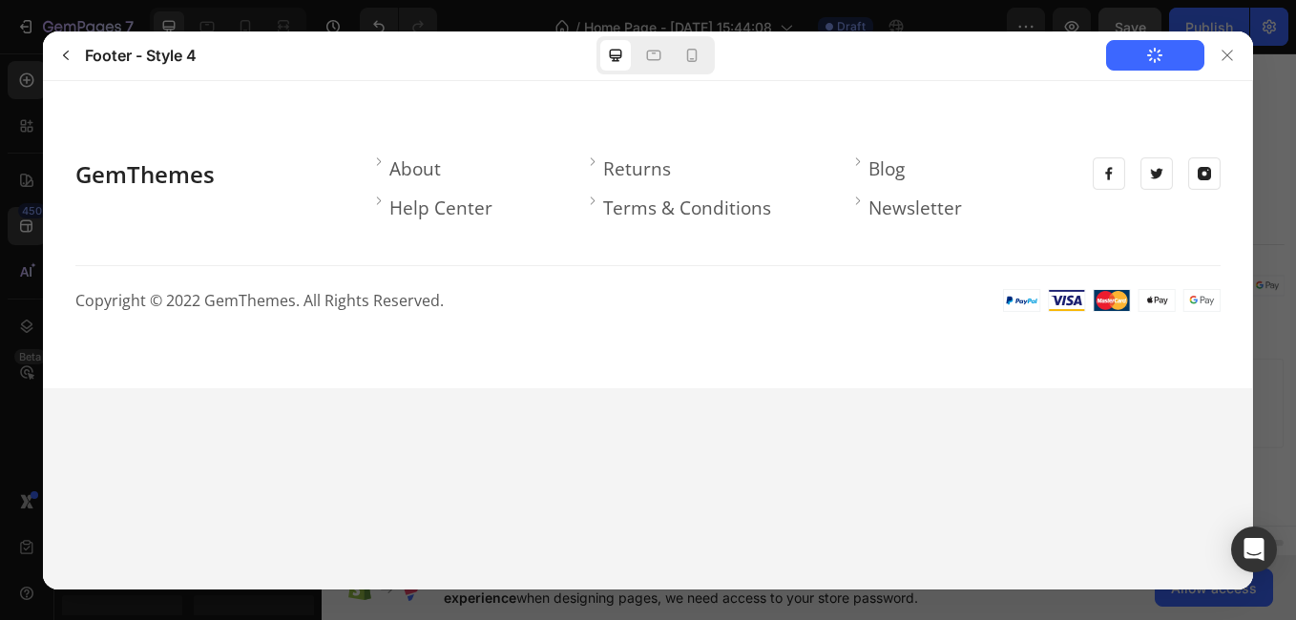
scroll to position [0, 0]
click at [684, 49] on icon at bounding box center [691, 55] width 19 height 19
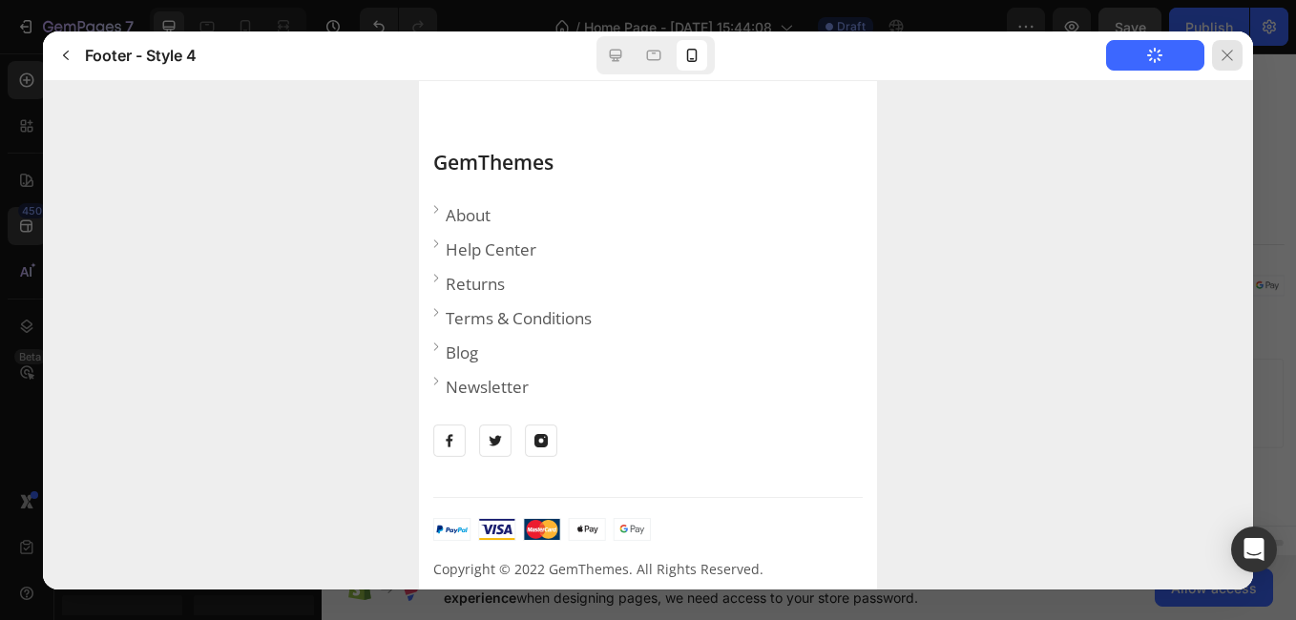
click at [1233, 46] on div at bounding box center [1227, 55] width 31 height 31
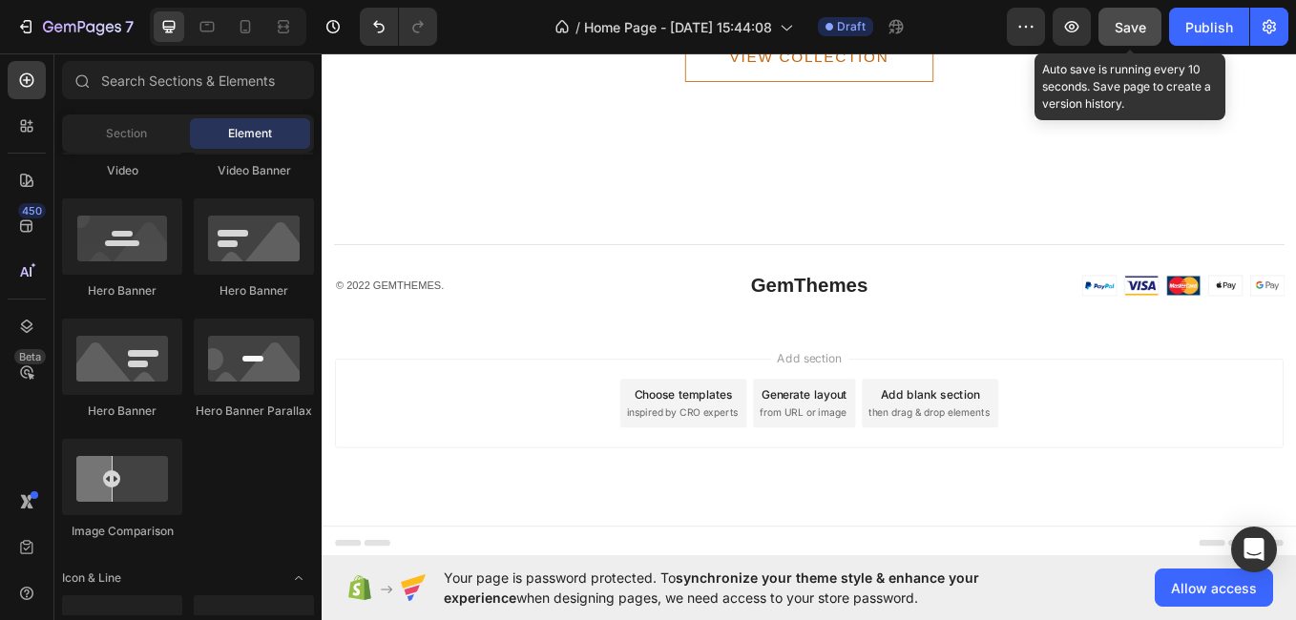
click at [1142, 30] on span "Save" at bounding box center [1130, 27] width 31 height 16
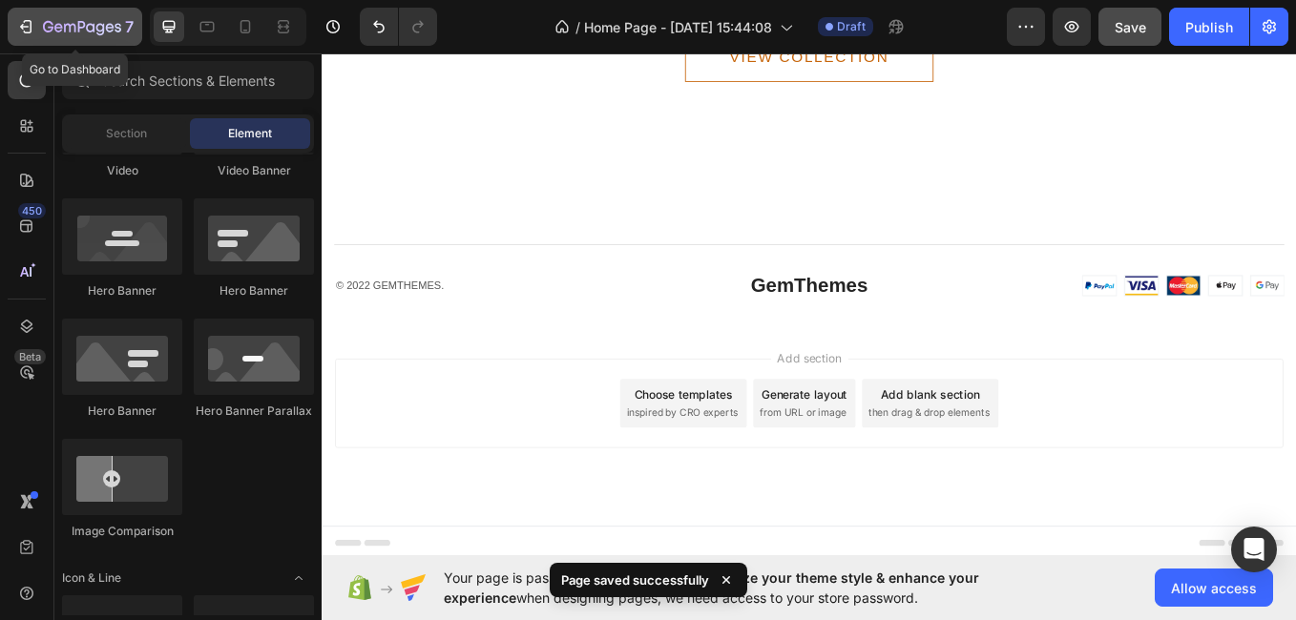
click at [28, 20] on icon "button" at bounding box center [28, 26] width 9 height 13
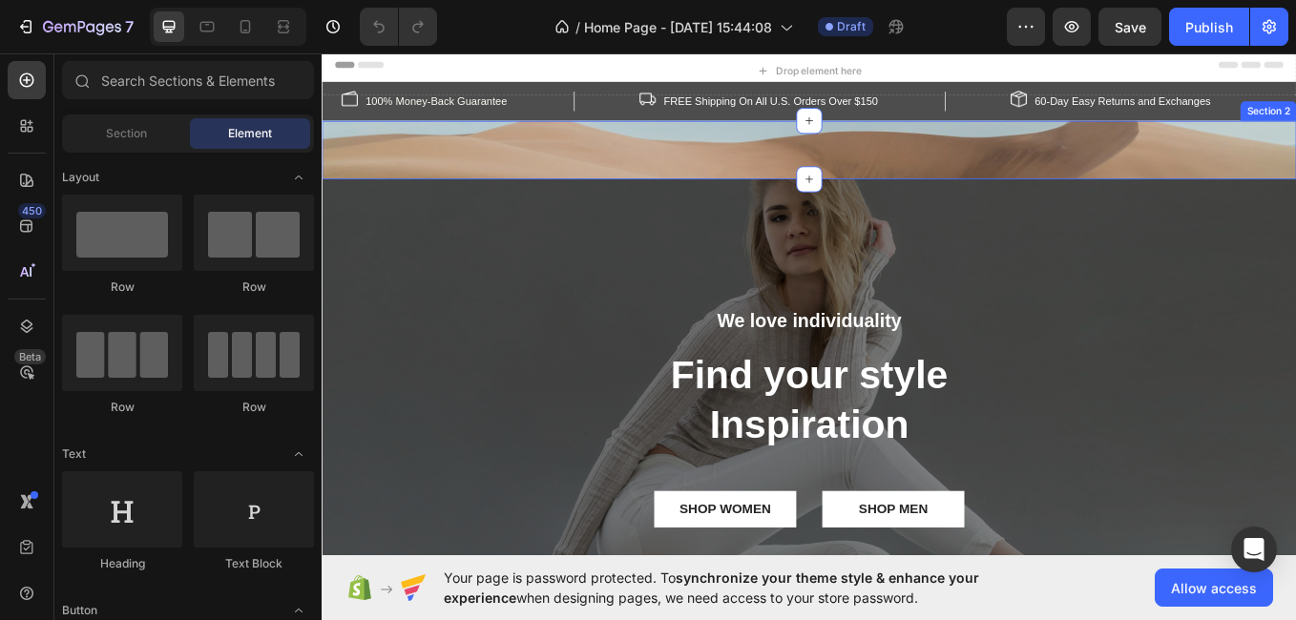
click at [1118, 171] on div "Drop element here Row Section 2" at bounding box center [894, 167] width 1145 height 69
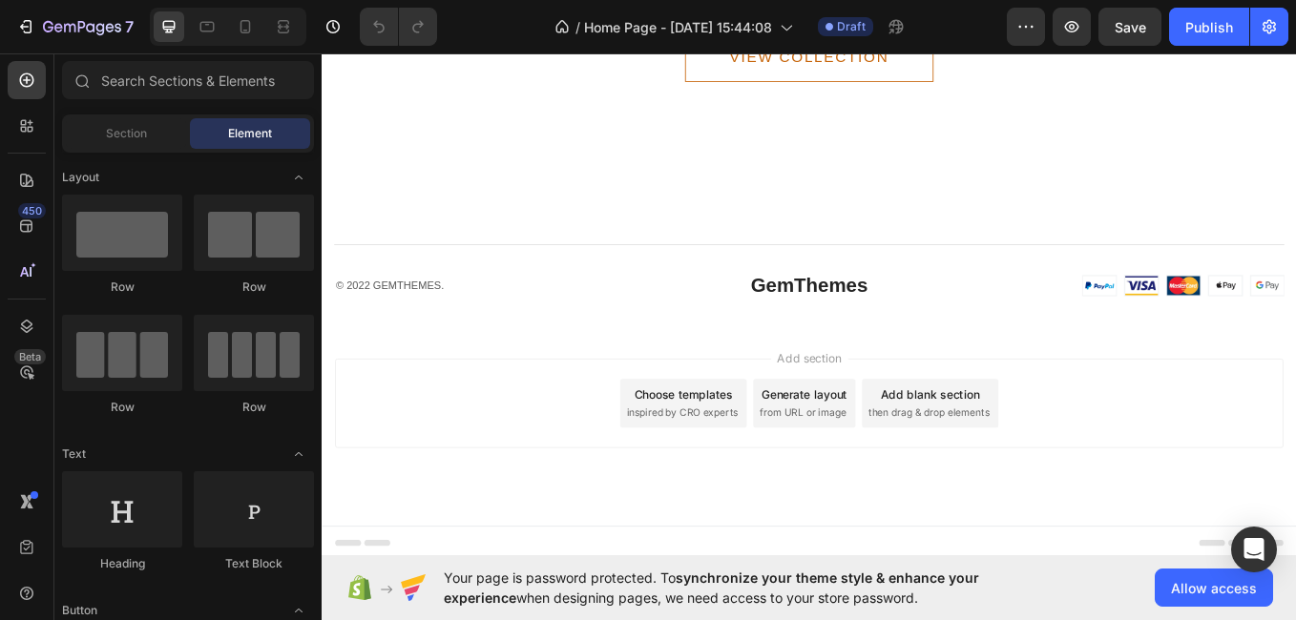
scroll to position [1543, 0]
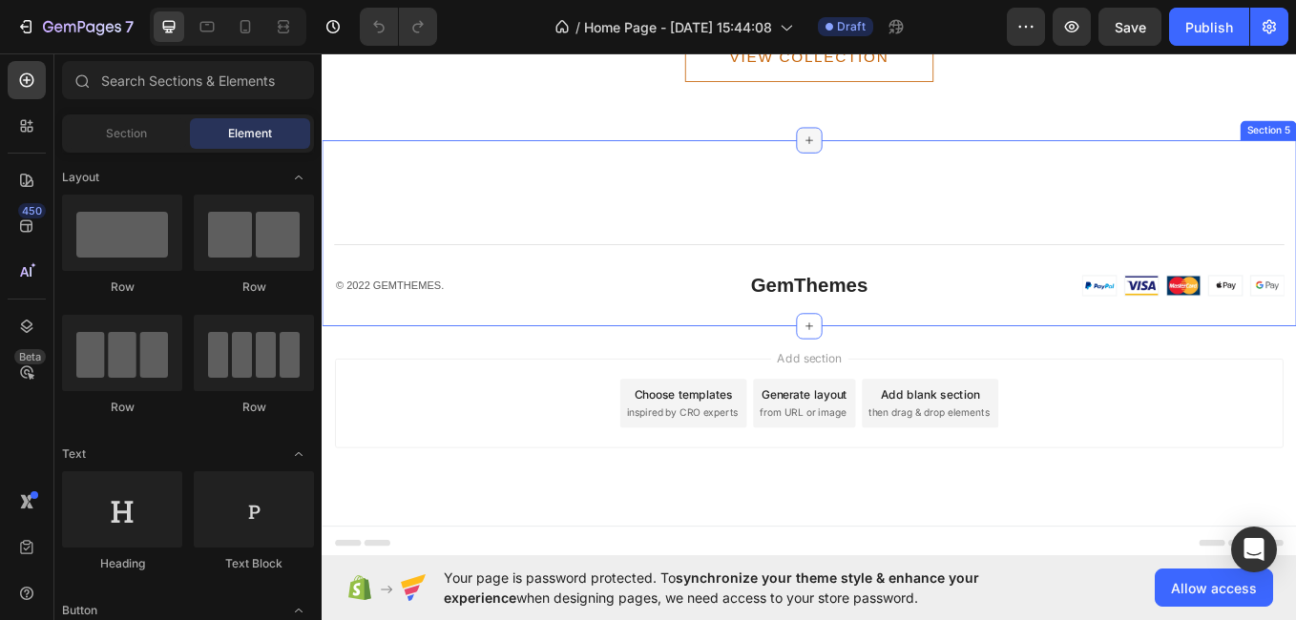
click at [887, 163] on icon at bounding box center [894, 155] width 15 height 15
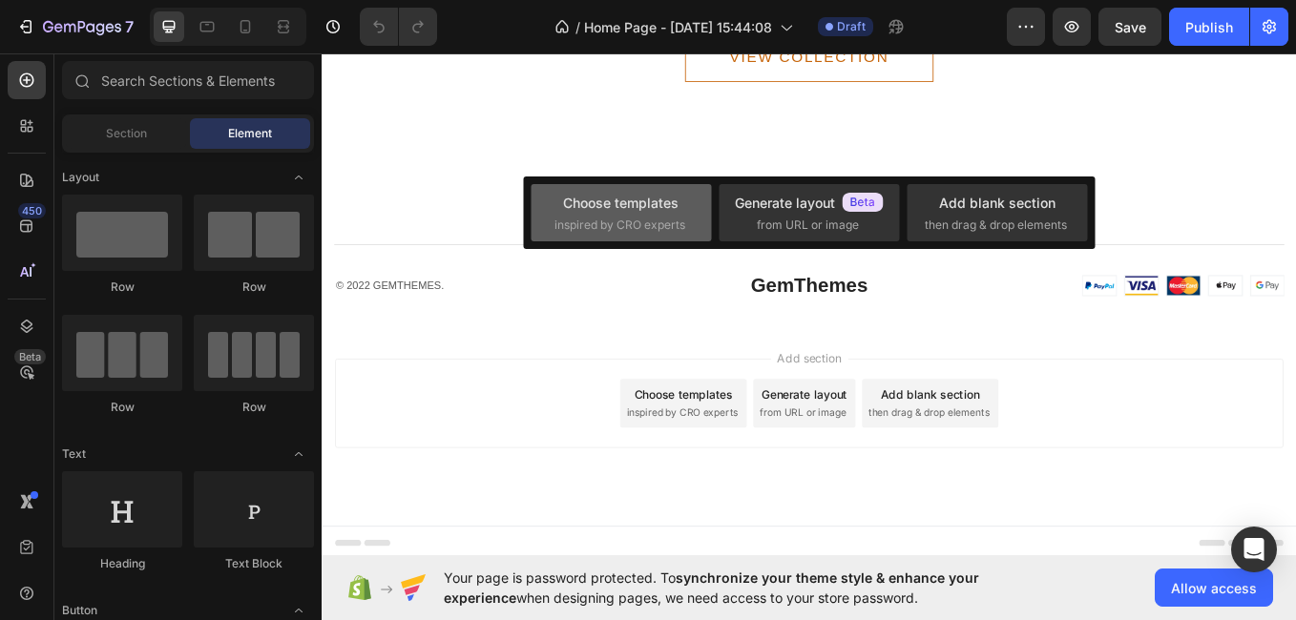
click at [678, 227] on span "inspired by CRO experts" at bounding box center [620, 225] width 131 height 17
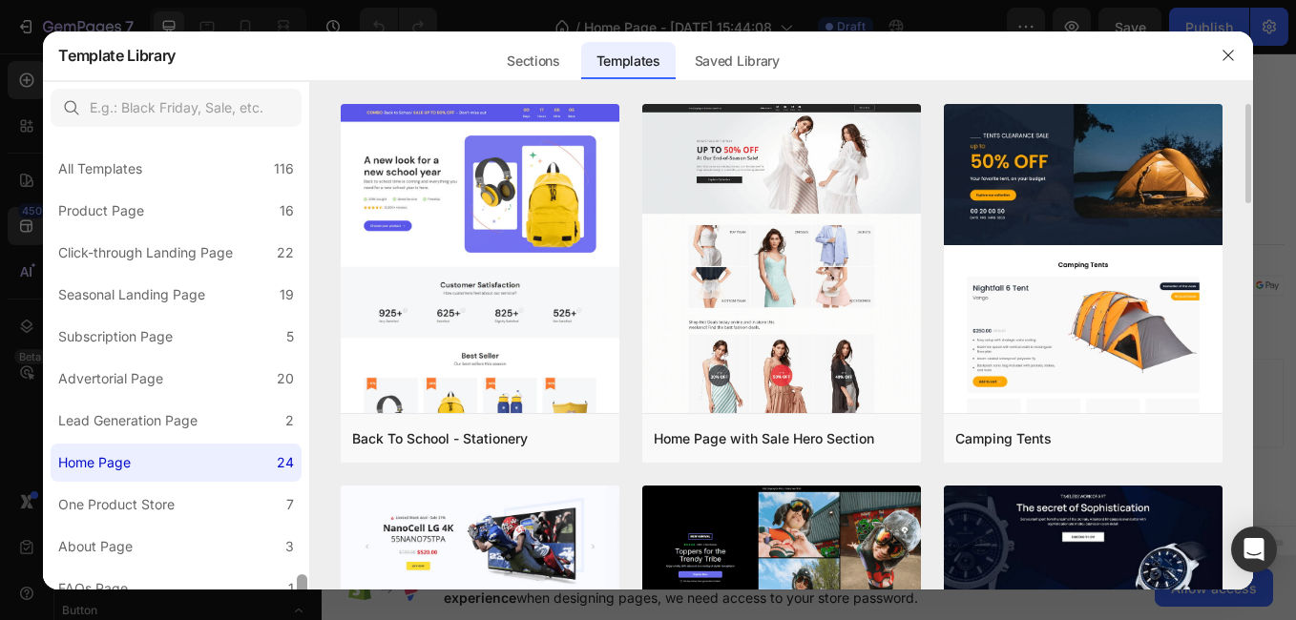
scroll to position [270, 0]
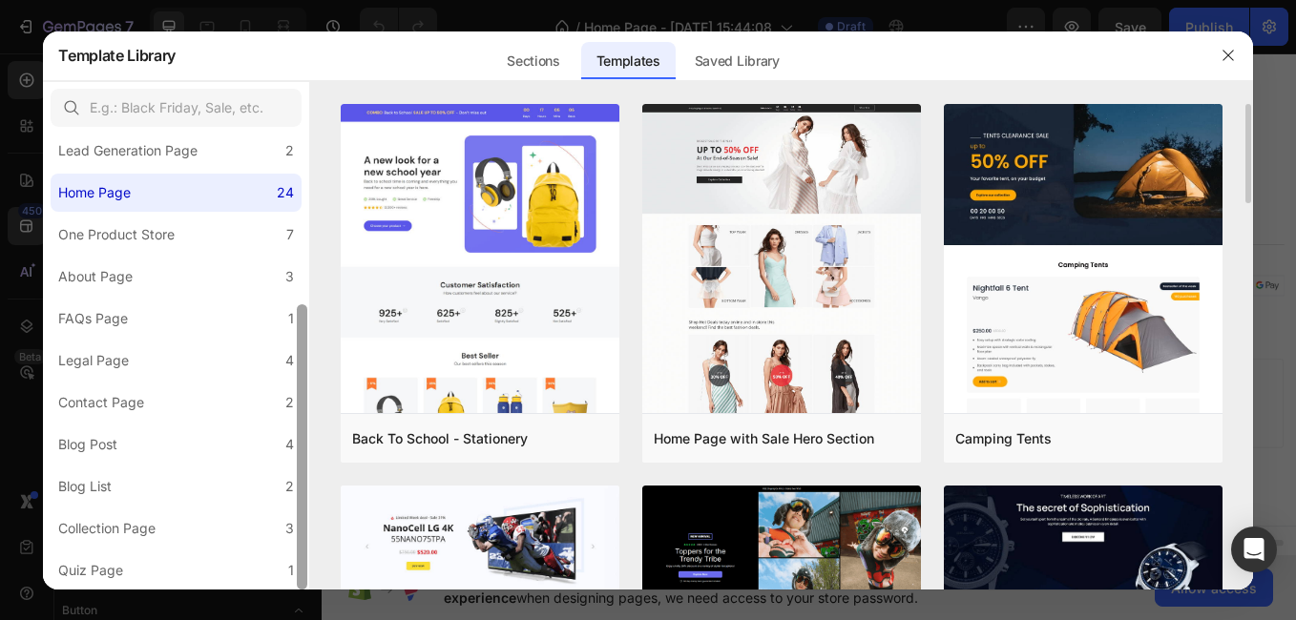
drag, startPoint x: 297, startPoint y: 227, endPoint x: 332, endPoint y: 509, distance: 283.8
click at [332, 509] on div "All Templates 116 Product Page 16 Click-through Landing Page 22 Seasonal Landin…" at bounding box center [647, 335] width 1209 height 509
click at [547, 73] on div "Sections" at bounding box center [533, 61] width 83 height 38
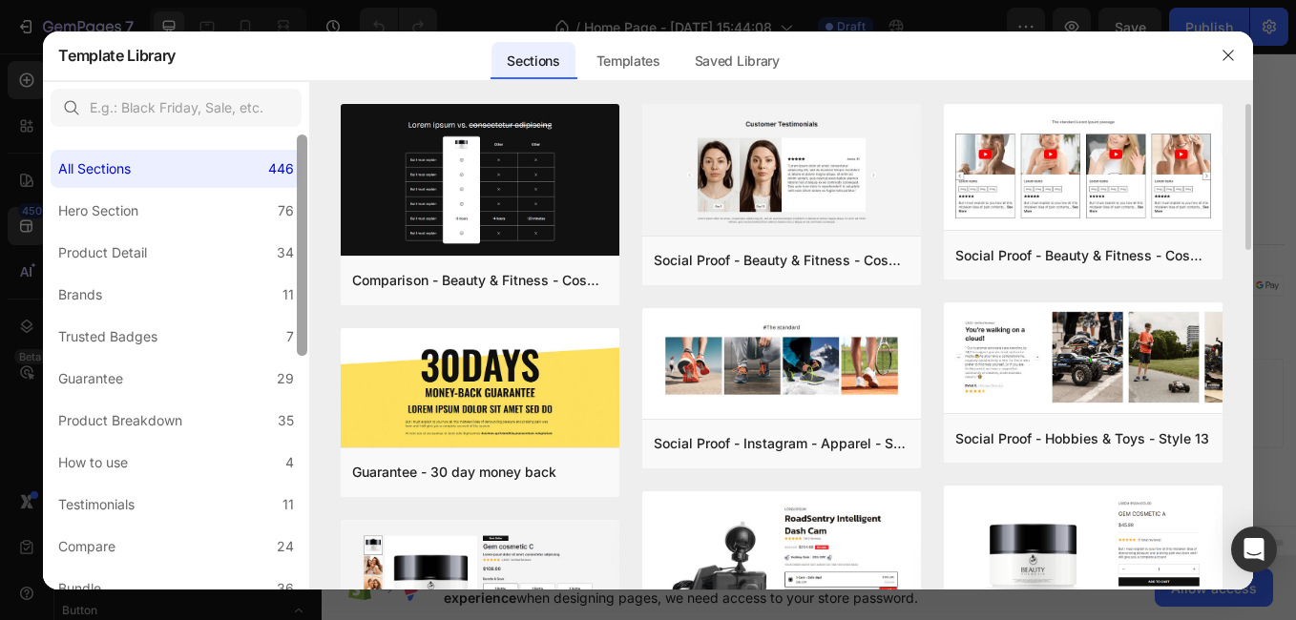
scroll to position [480, 0]
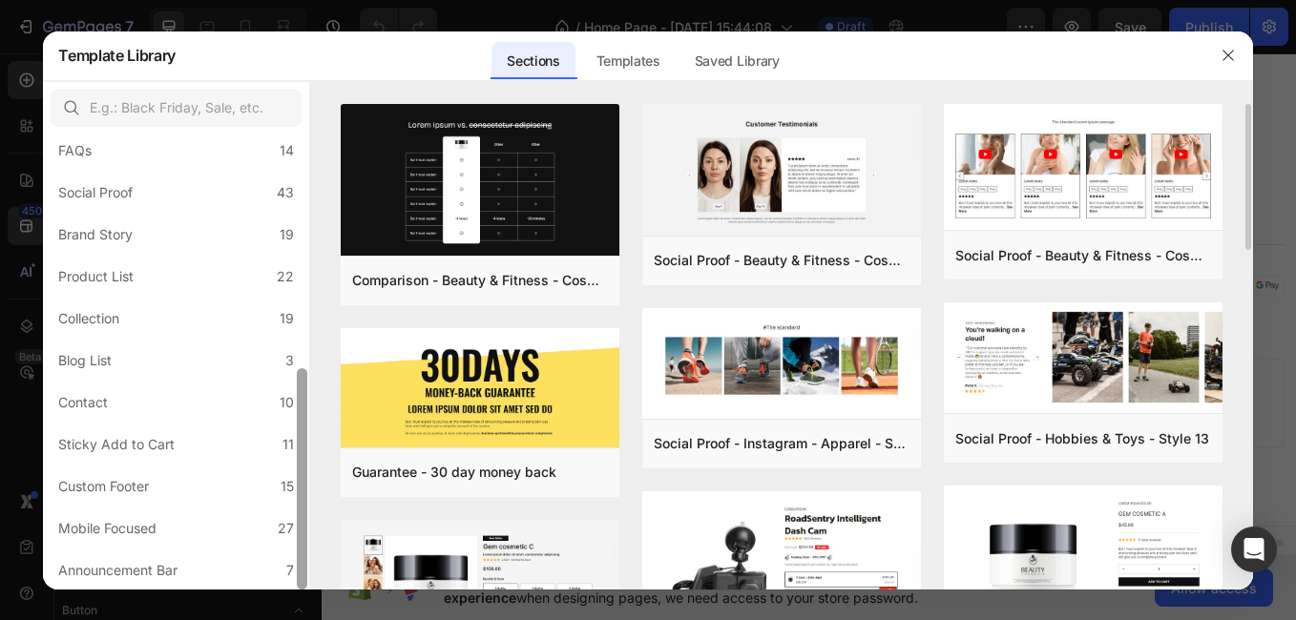
drag, startPoint x: 299, startPoint y: 201, endPoint x: 322, endPoint y: 480, distance: 279.6
click at [322, 480] on div "All Sections 446 Hero Section 76 Product Detail 34 Brands 11 Trusted Badges 7 G…" at bounding box center [647, 335] width 1209 height 509
drag, startPoint x: 304, startPoint y: 549, endPoint x: 304, endPoint y: 581, distance: 32.5
click at [304, 581] on div at bounding box center [302, 478] width 10 height 221
click at [241, 485] on label "Custom Footer 15" at bounding box center [176, 487] width 251 height 38
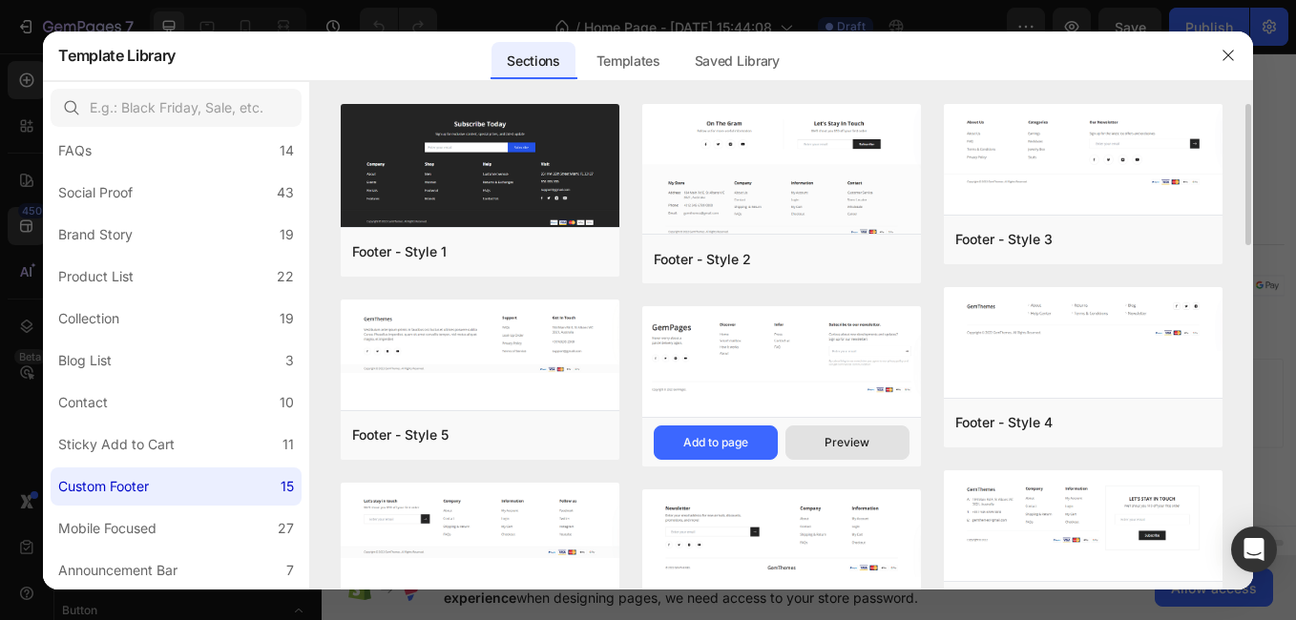
click at [852, 430] on button "Preview" at bounding box center [848, 443] width 124 height 34
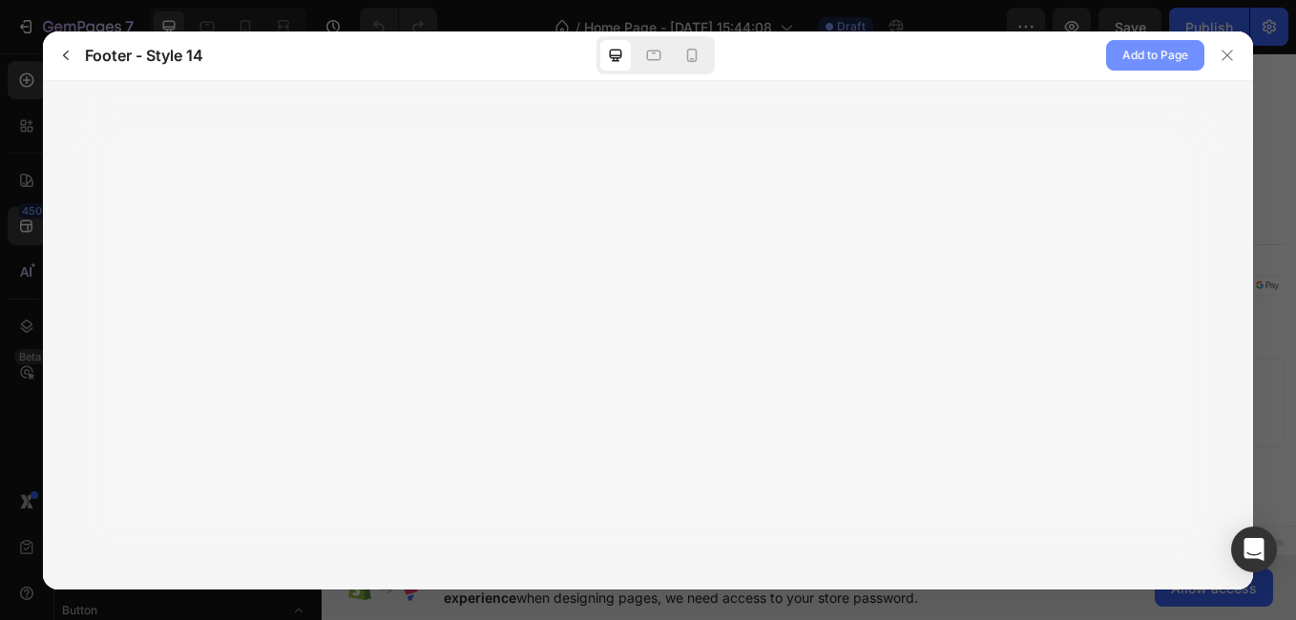
click at [1153, 53] on span "Add to Page" at bounding box center [1155, 55] width 66 height 23
click at [705, 47] on div at bounding box center [692, 55] width 31 height 31
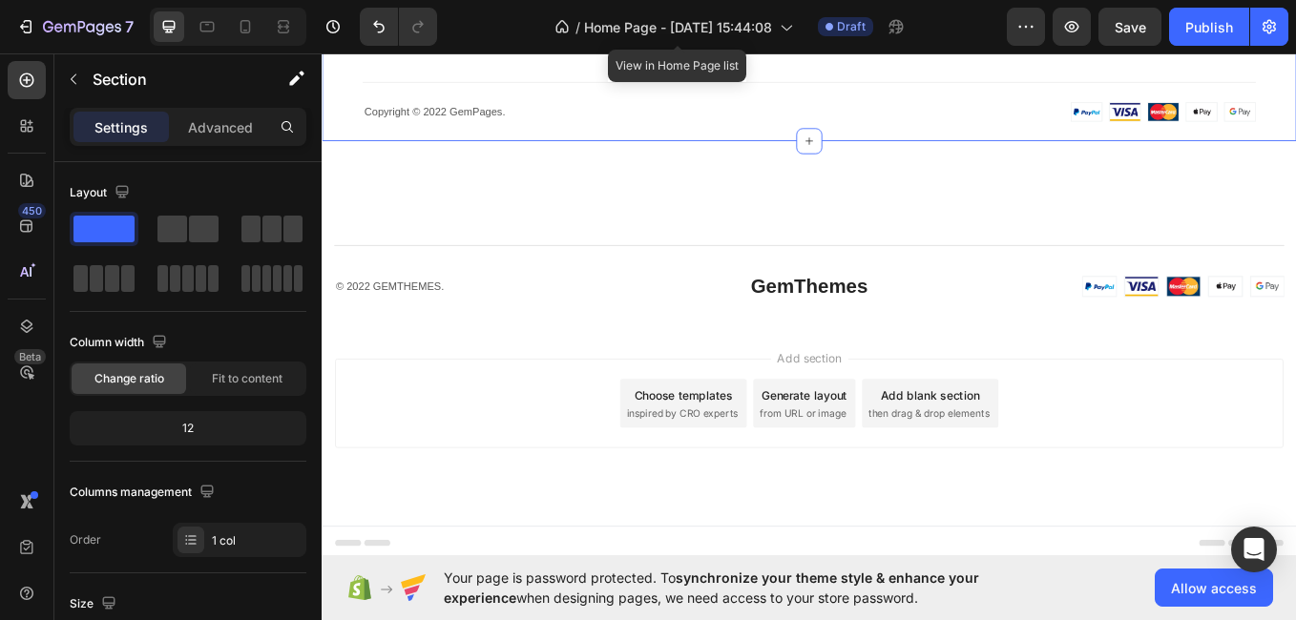
scroll to position [1652, 0]
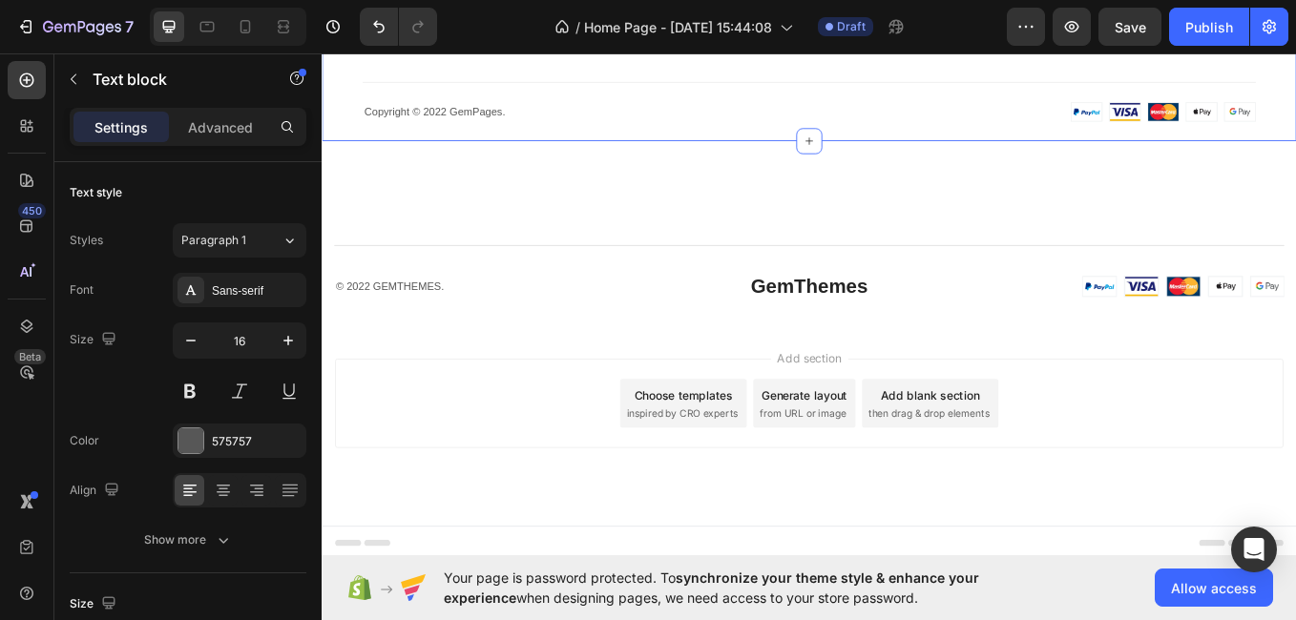
drag, startPoint x: 1248, startPoint y: 112, endPoint x: 1308, endPoint y: 147, distance: 68.9
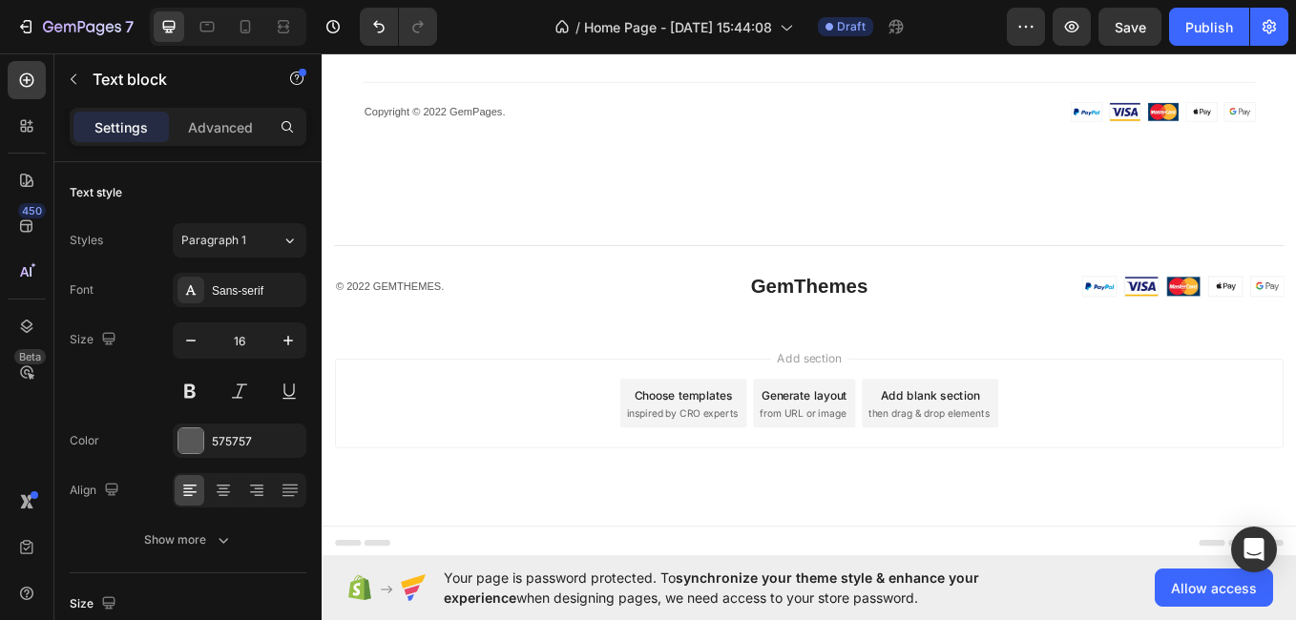
drag, startPoint x: 946, startPoint y: 228, endPoint x: 848, endPoint y: 228, distance: 98.3
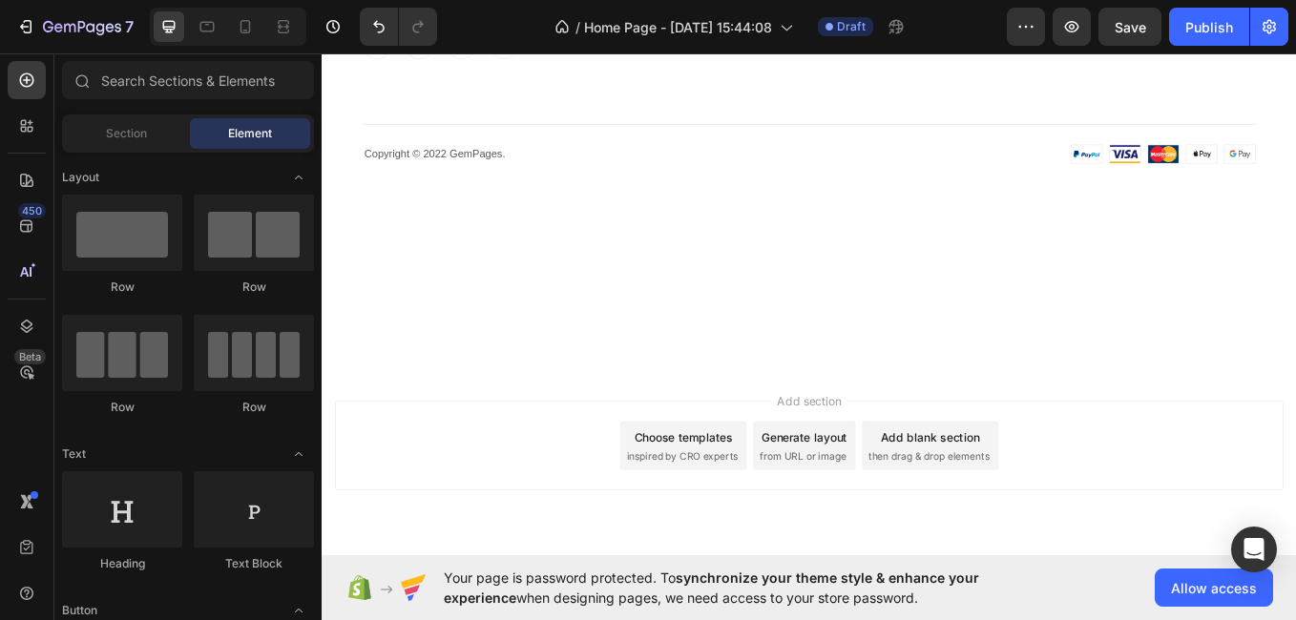
scroll to position [1469, 0]
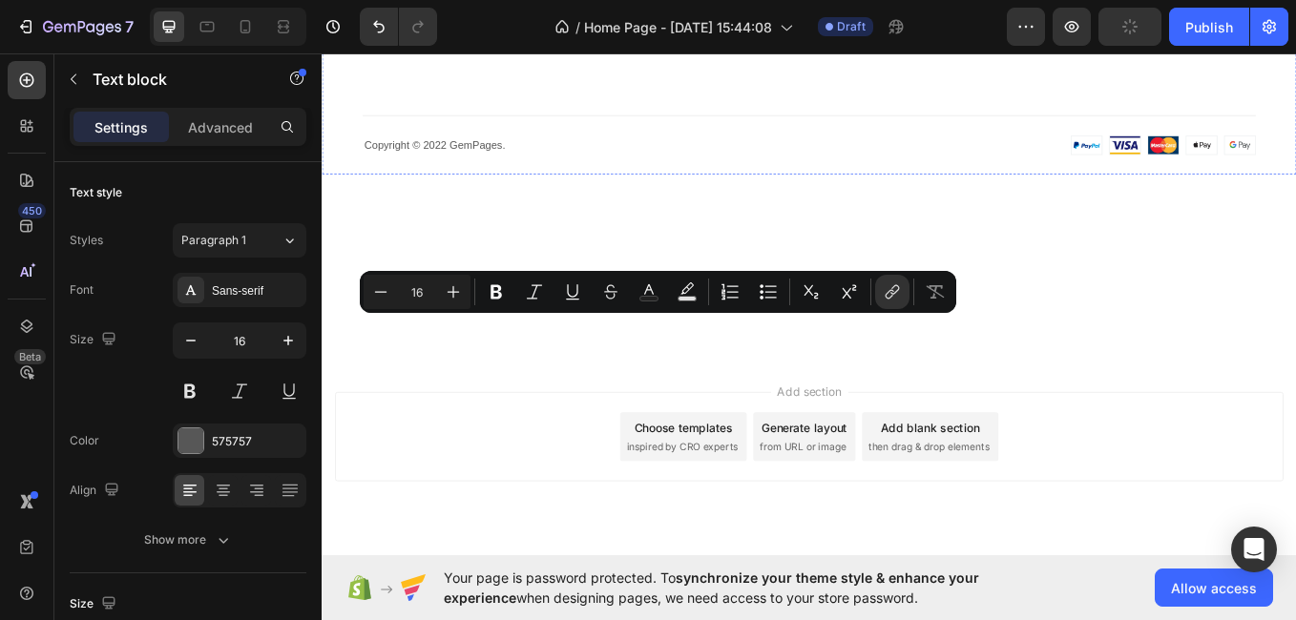
drag, startPoint x: 698, startPoint y: 375, endPoint x: 612, endPoint y: 375, distance: 85.9
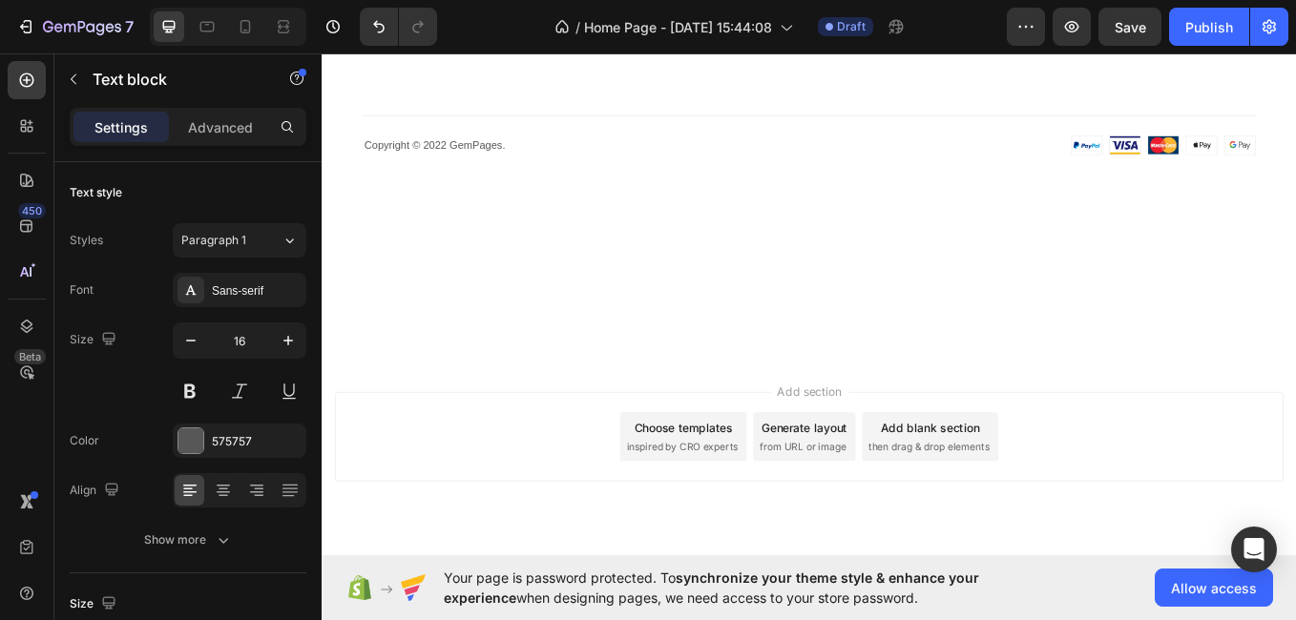
drag, startPoint x: 758, startPoint y: 410, endPoint x: 672, endPoint y: 402, distance: 86.3
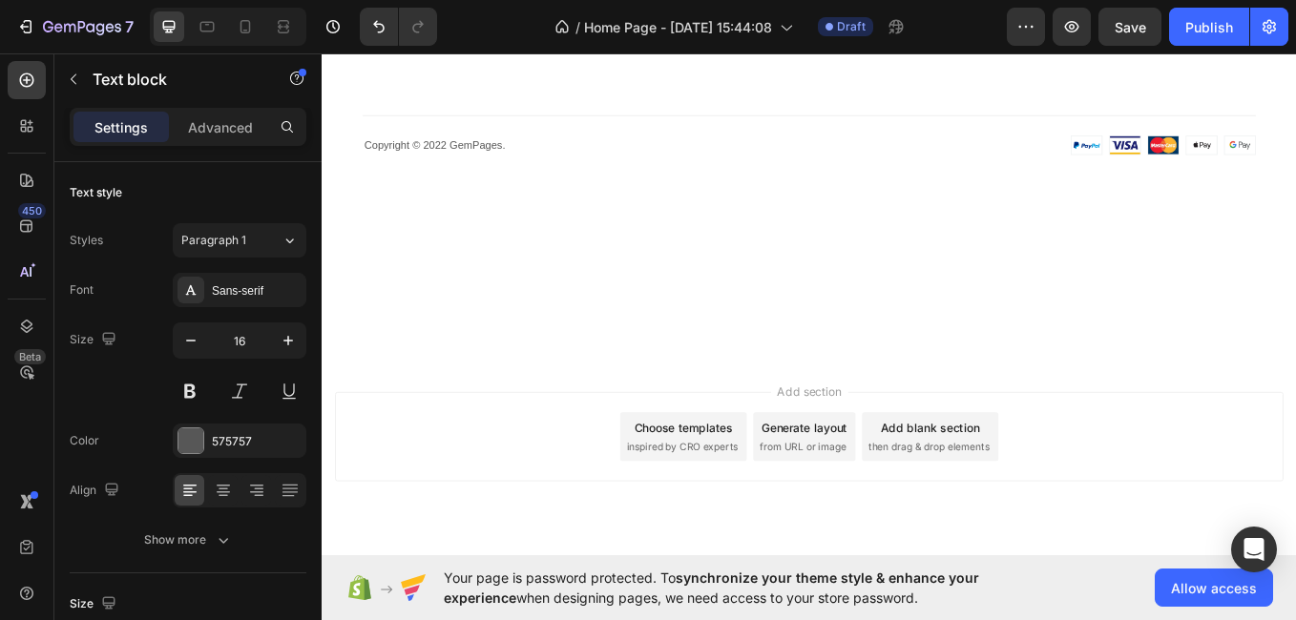
click at [694, 16] on p "About" at bounding box center [742, 3] width 187 height 28
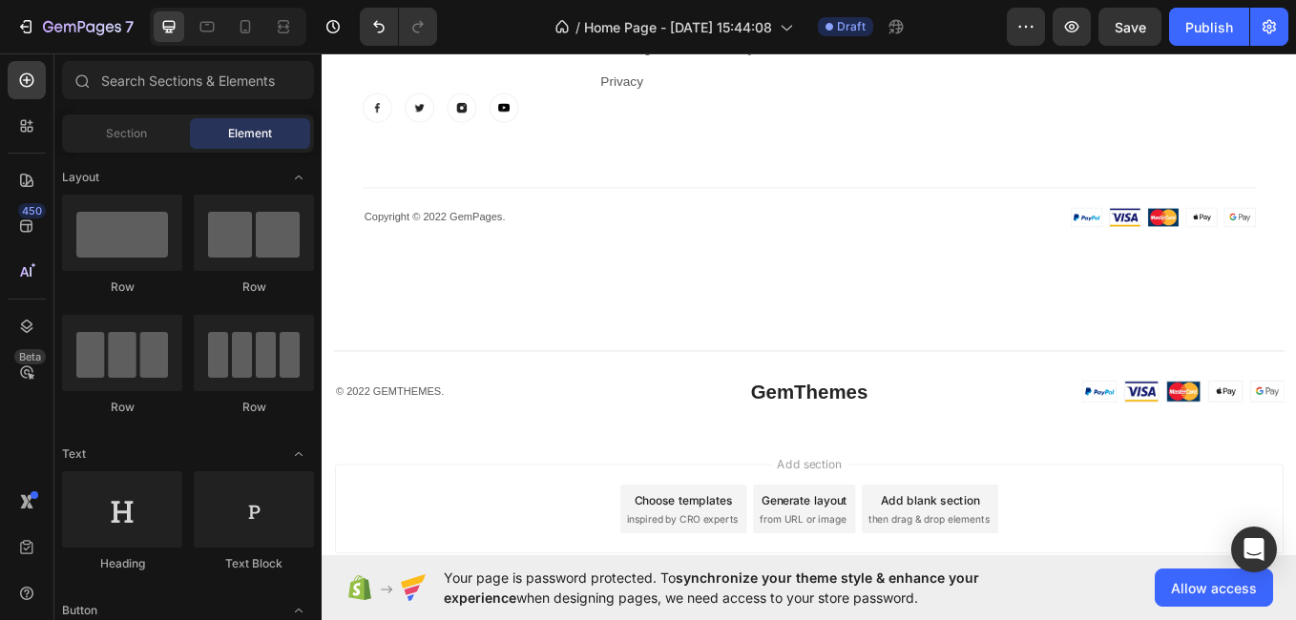
scroll to position [1830, 0]
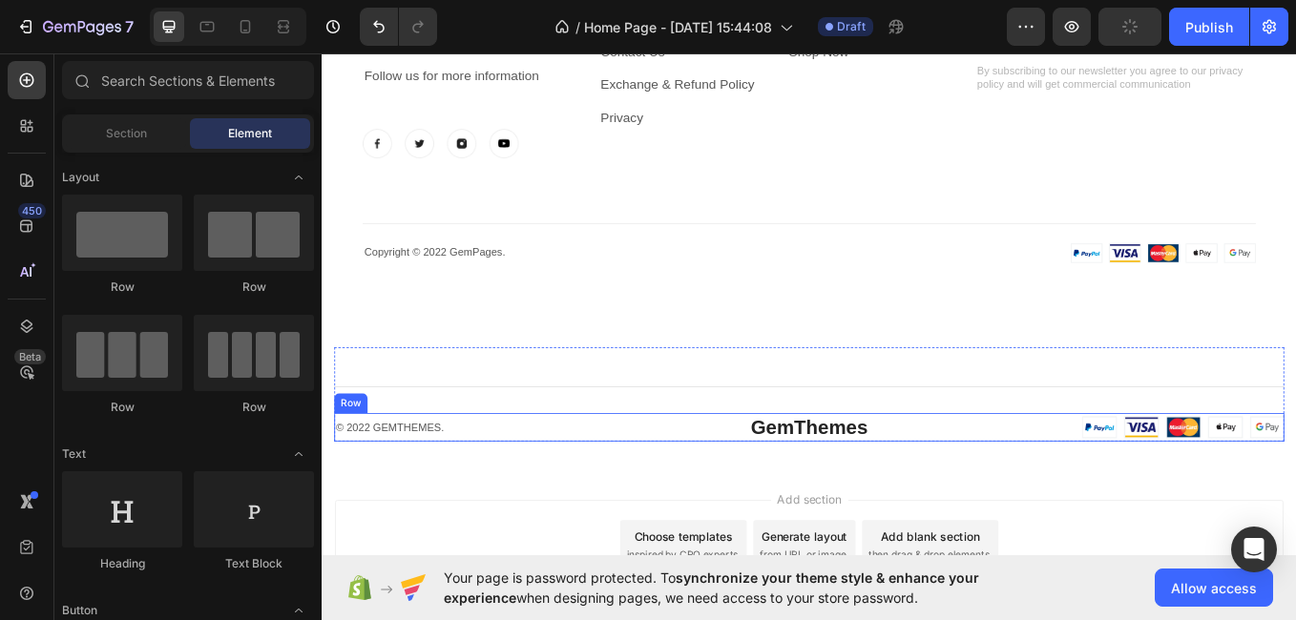
click at [1080, 486] on div "© 2022 GEMTHEMES. Text block GemThemes Heading Image Row" at bounding box center [894, 492] width 1117 height 33
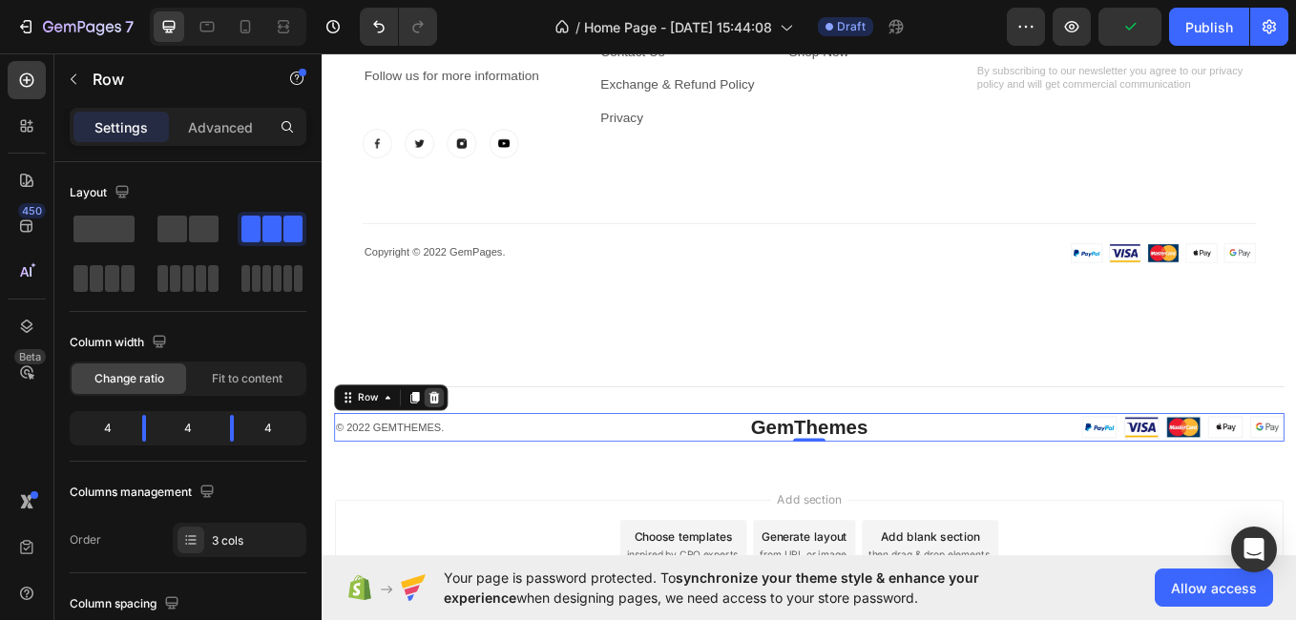
click at [454, 458] on icon at bounding box center [453, 457] width 15 height 15
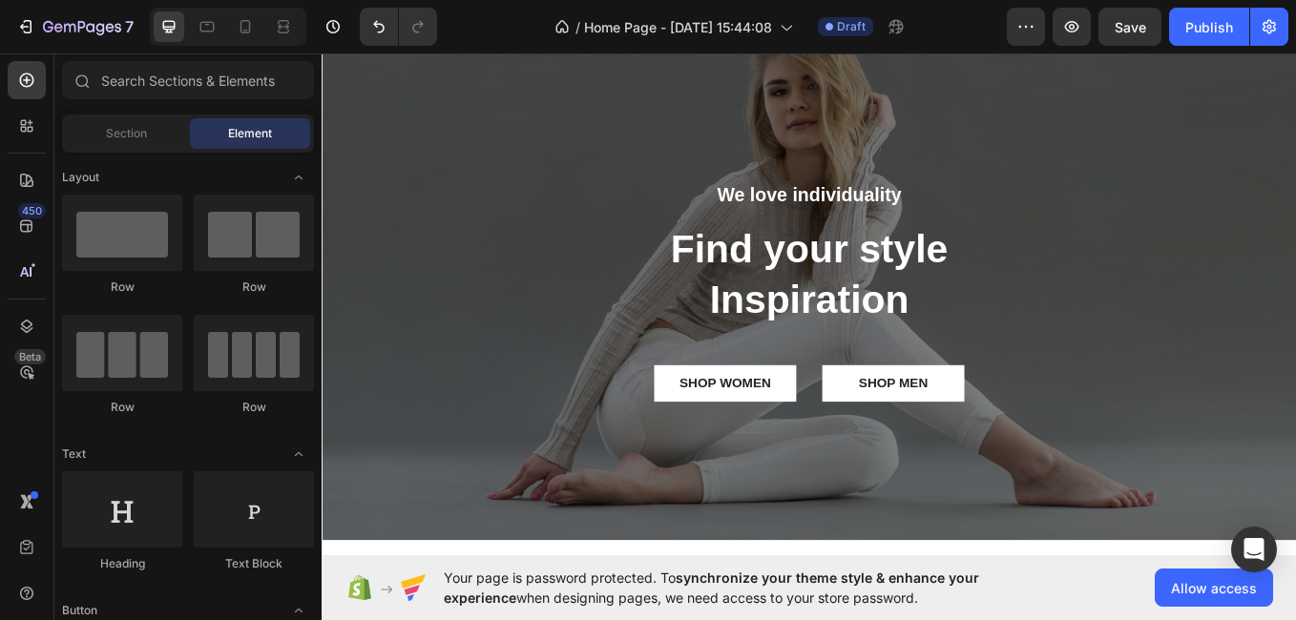
scroll to position [0, 0]
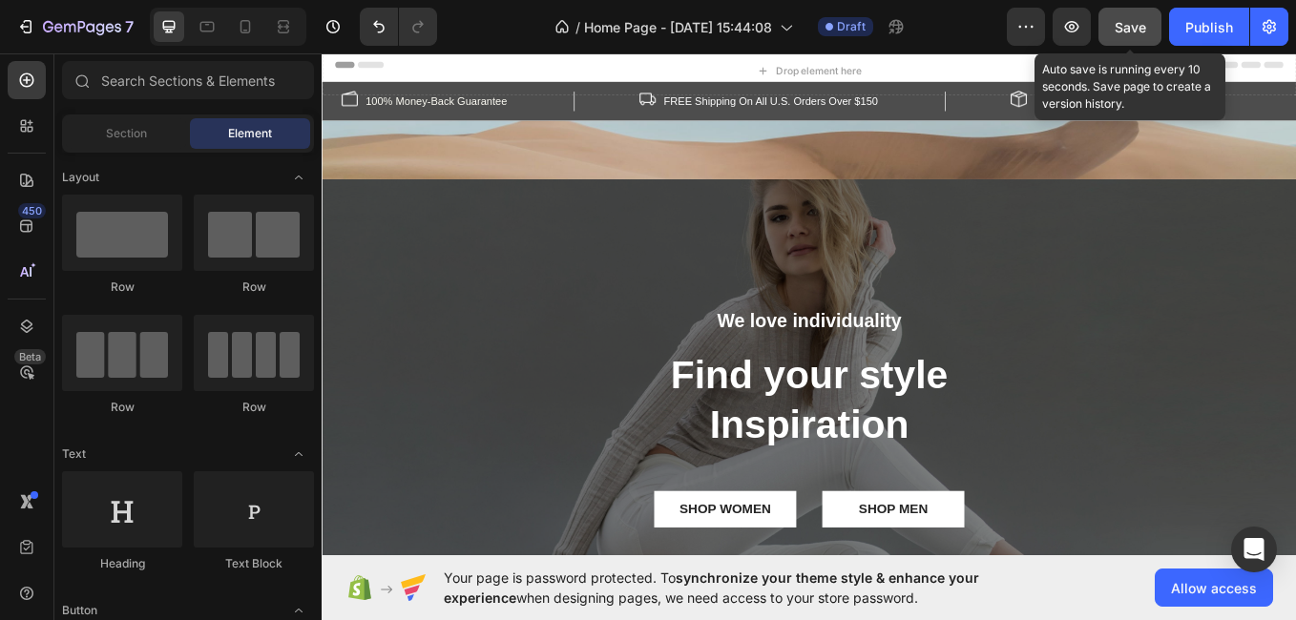
click at [1142, 21] on span "Save" at bounding box center [1130, 27] width 31 height 16
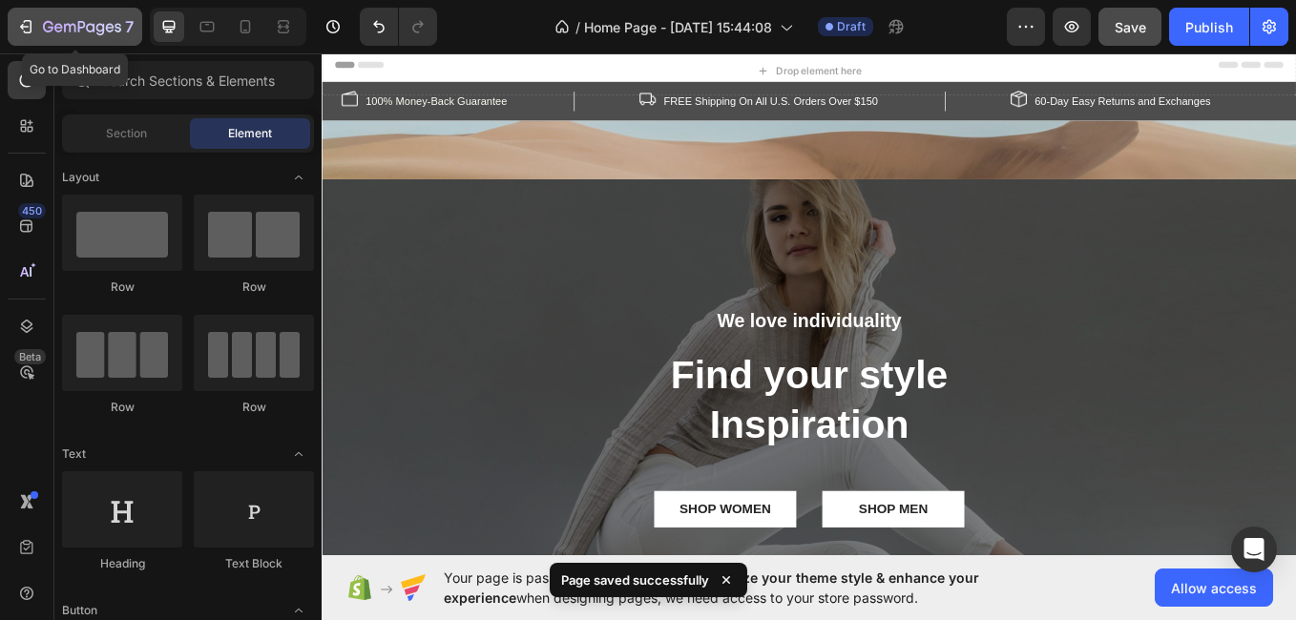
click at [25, 23] on icon "button" at bounding box center [25, 26] width 19 height 19
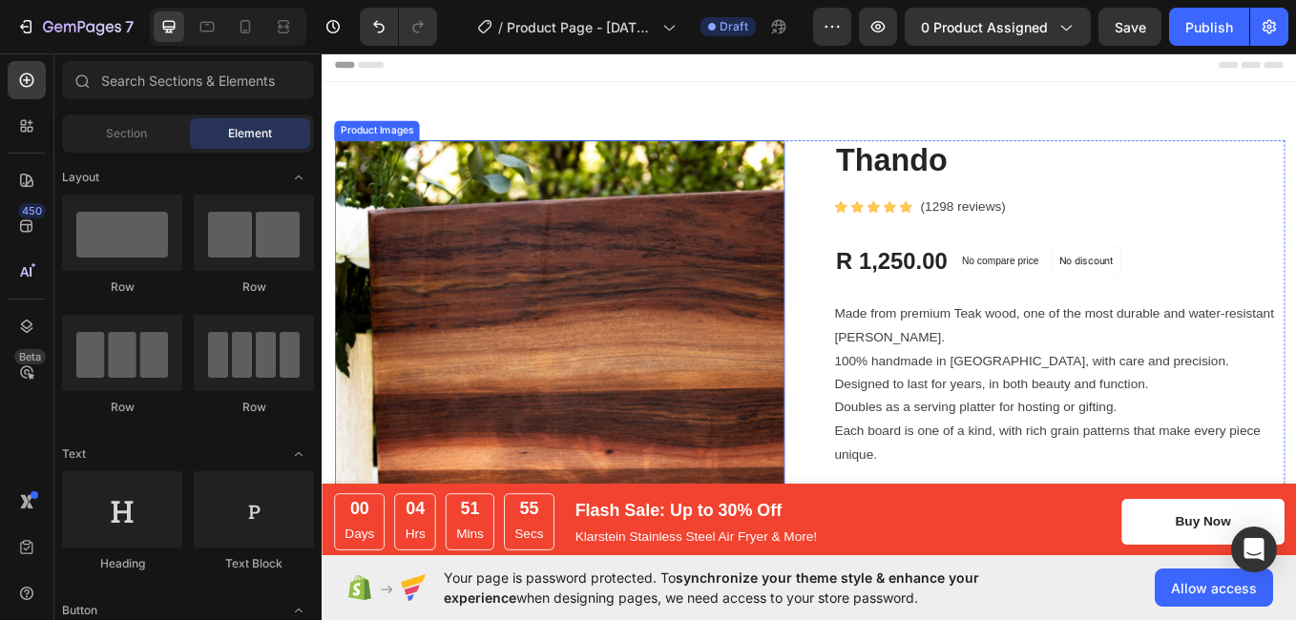
click at [812, 249] on img at bounding box center [600, 420] width 529 height 529
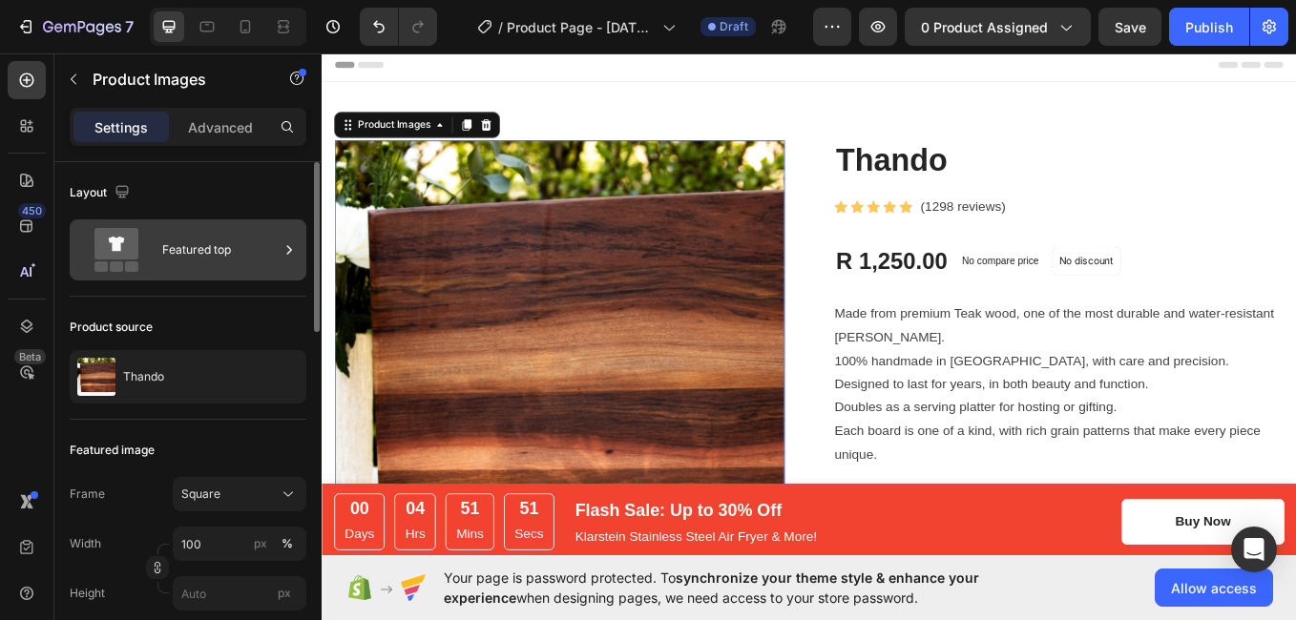
click at [218, 249] on div "Featured top" at bounding box center [220, 250] width 116 height 44
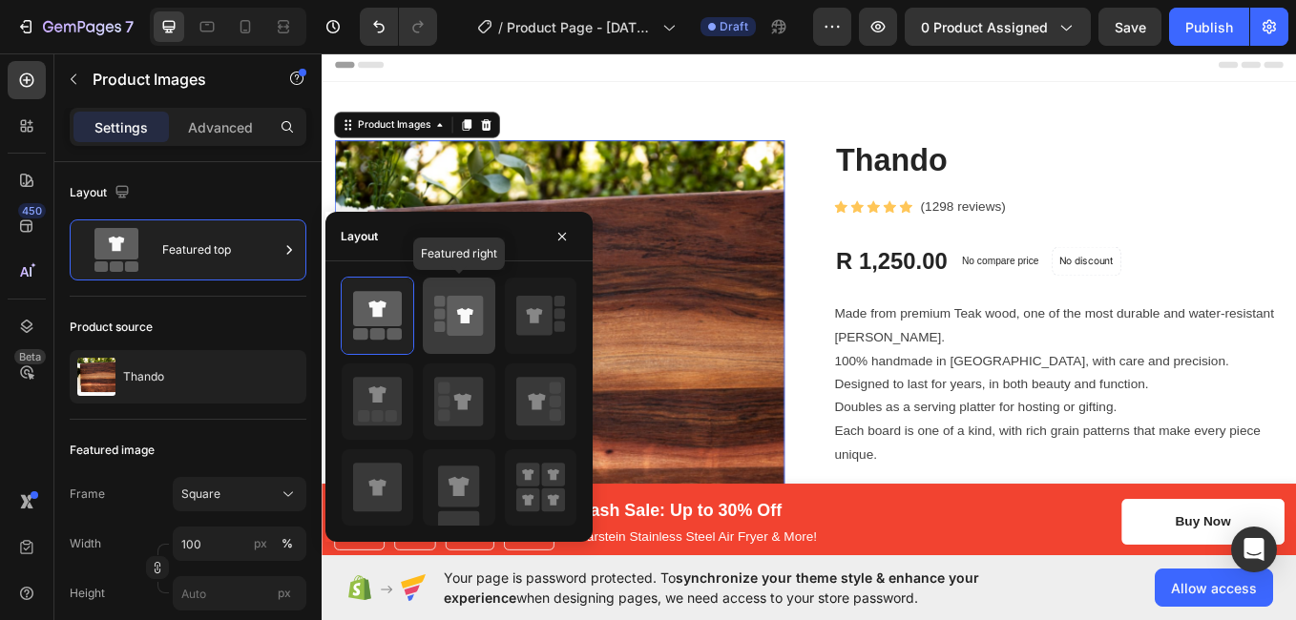
click at [456, 304] on icon at bounding box center [466, 316] width 36 height 40
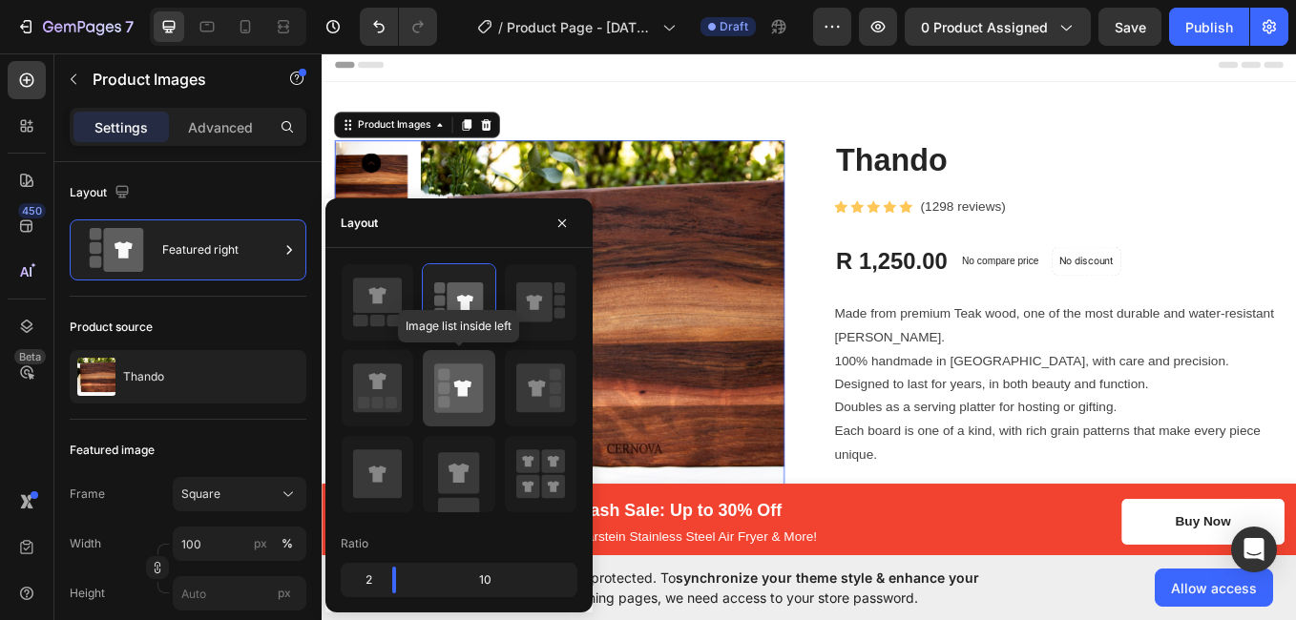
click at [472, 370] on icon at bounding box center [458, 388] width 49 height 49
type input "20"
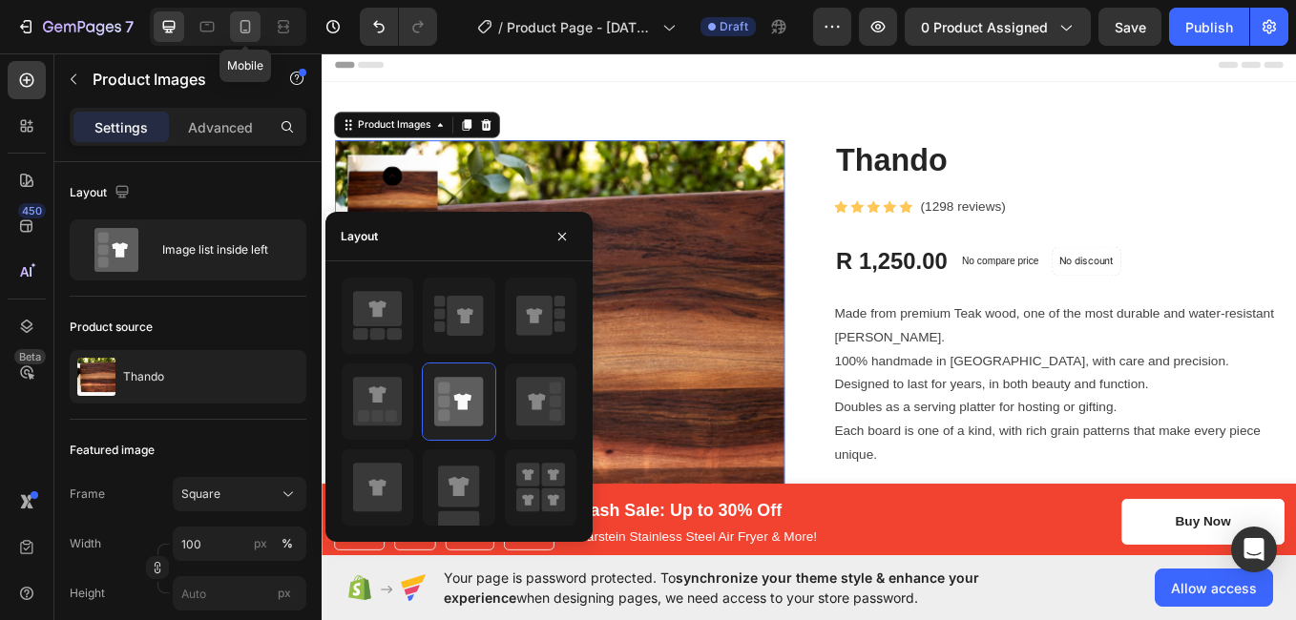
click at [252, 30] on icon at bounding box center [245, 26] width 19 height 19
type input "8"
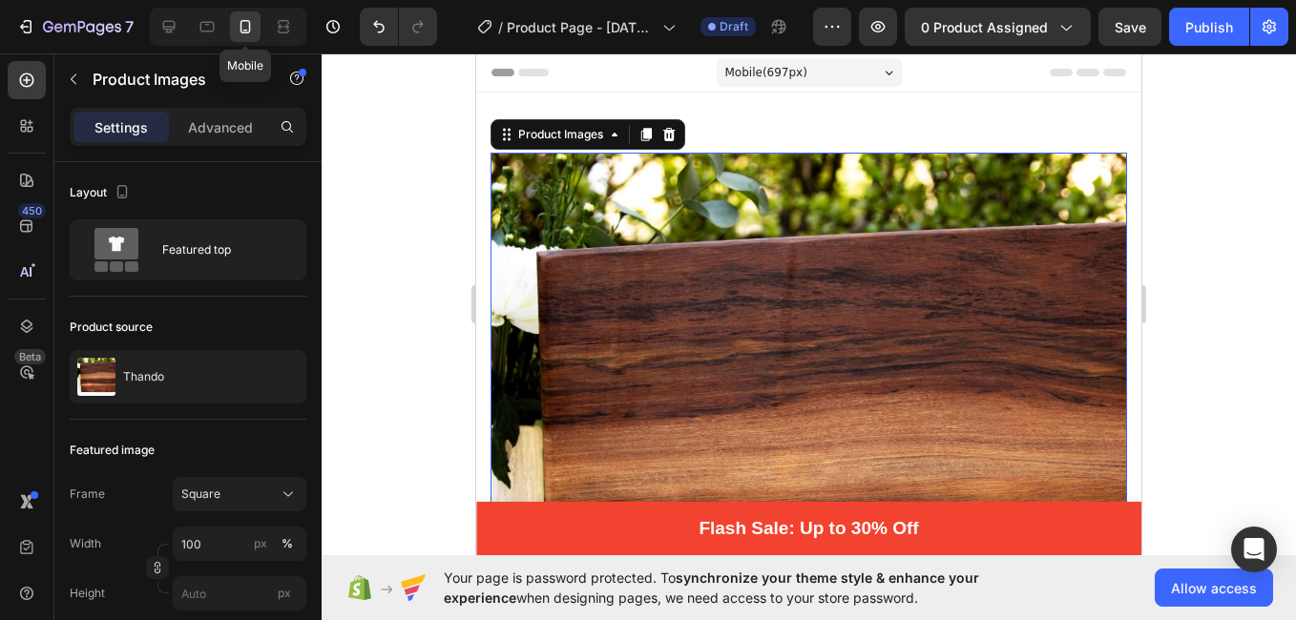
scroll to position [32, 0]
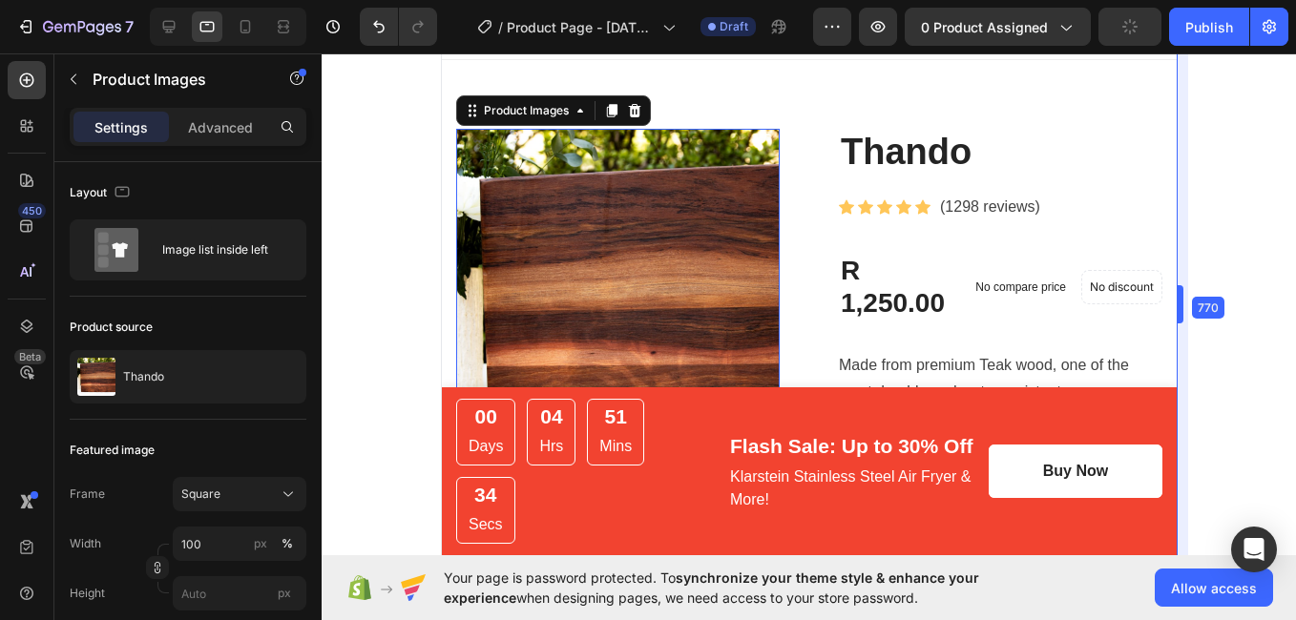
type input "16"
drag, startPoint x: 1150, startPoint y: 301, endPoint x: 1163, endPoint y: 296, distance: 14.2
type input "8"
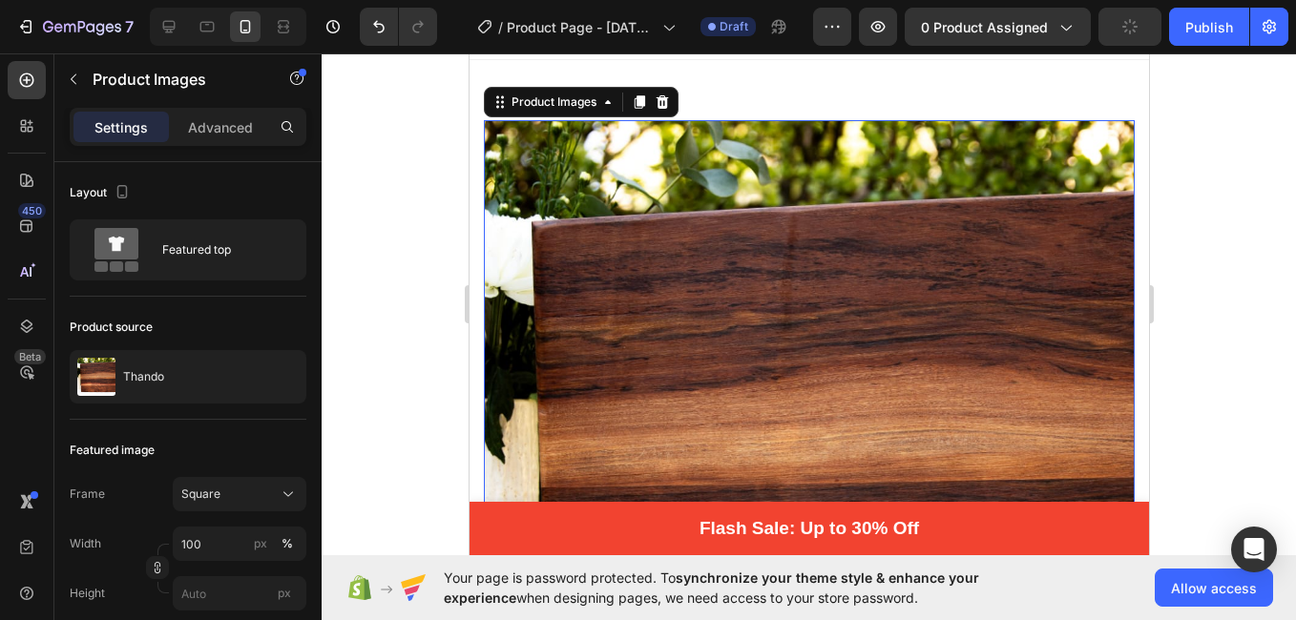
click at [1258, 241] on div at bounding box center [809, 336] width 974 height 567
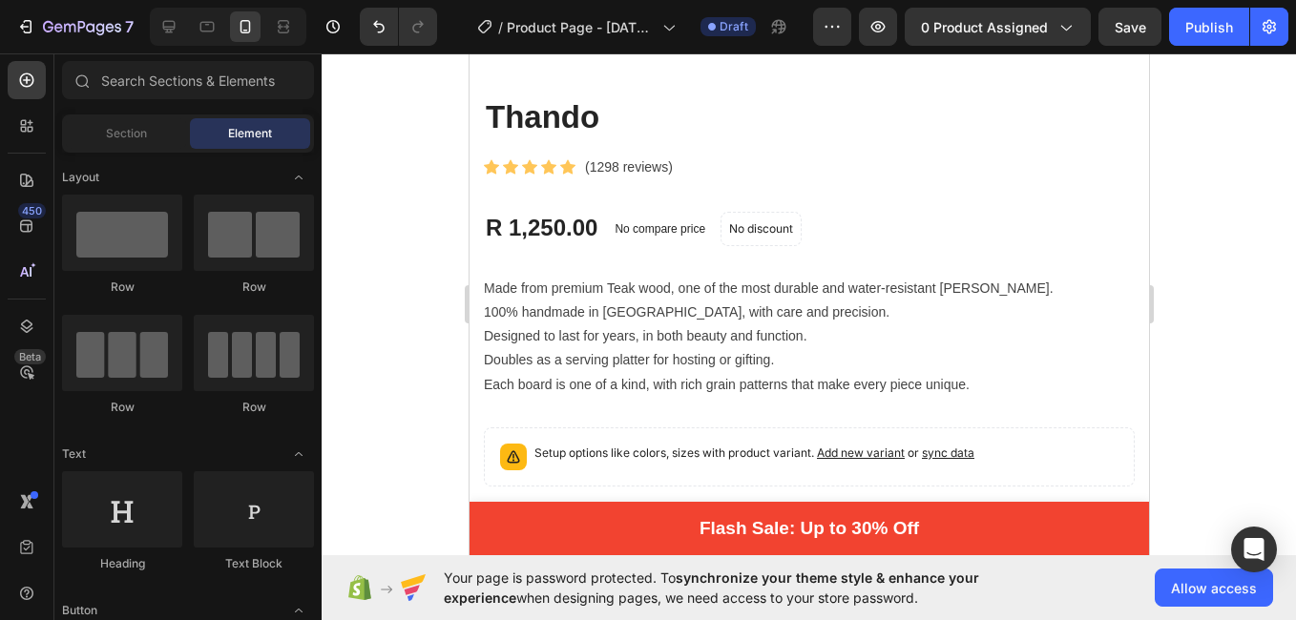
scroll to position [848, 0]
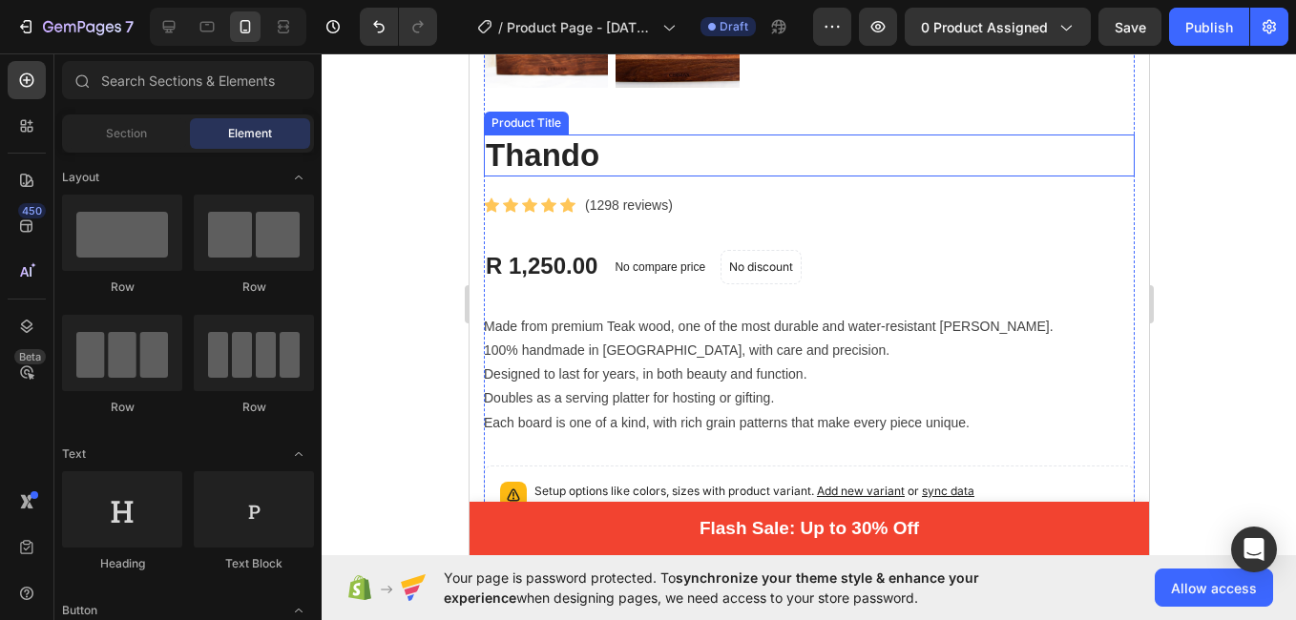
click at [1092, 135] on h2 "Thando" at bounding box center [808, 156] width 651 height 42
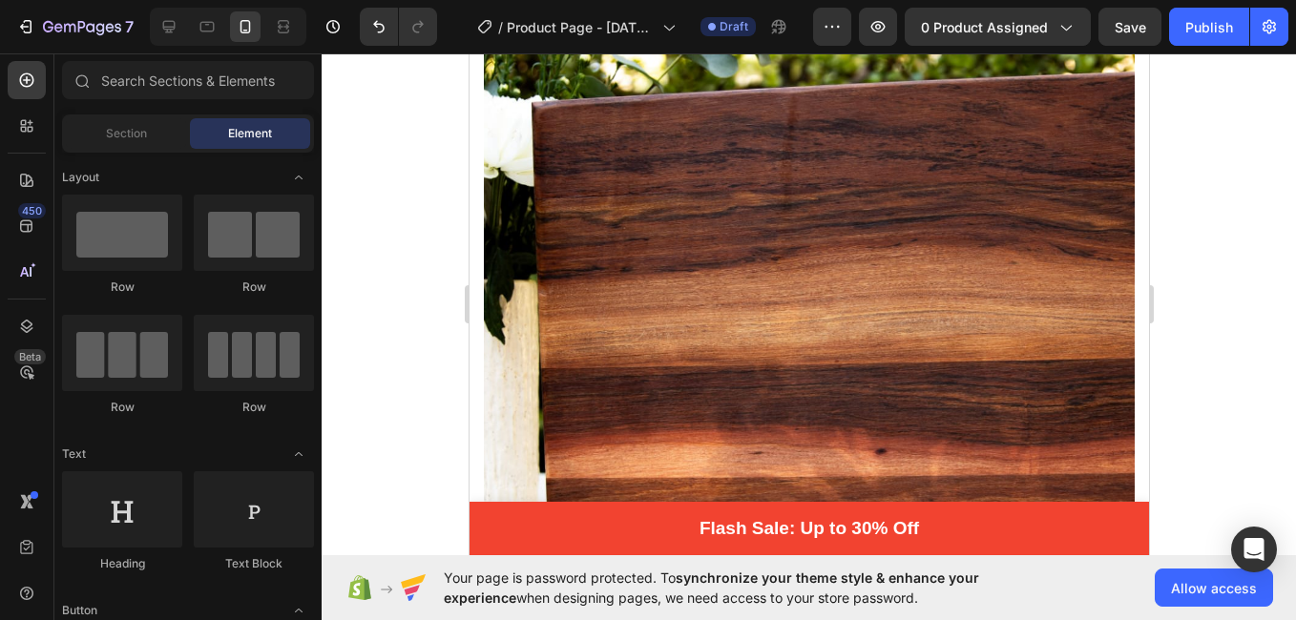
scroll to position [0, 0]
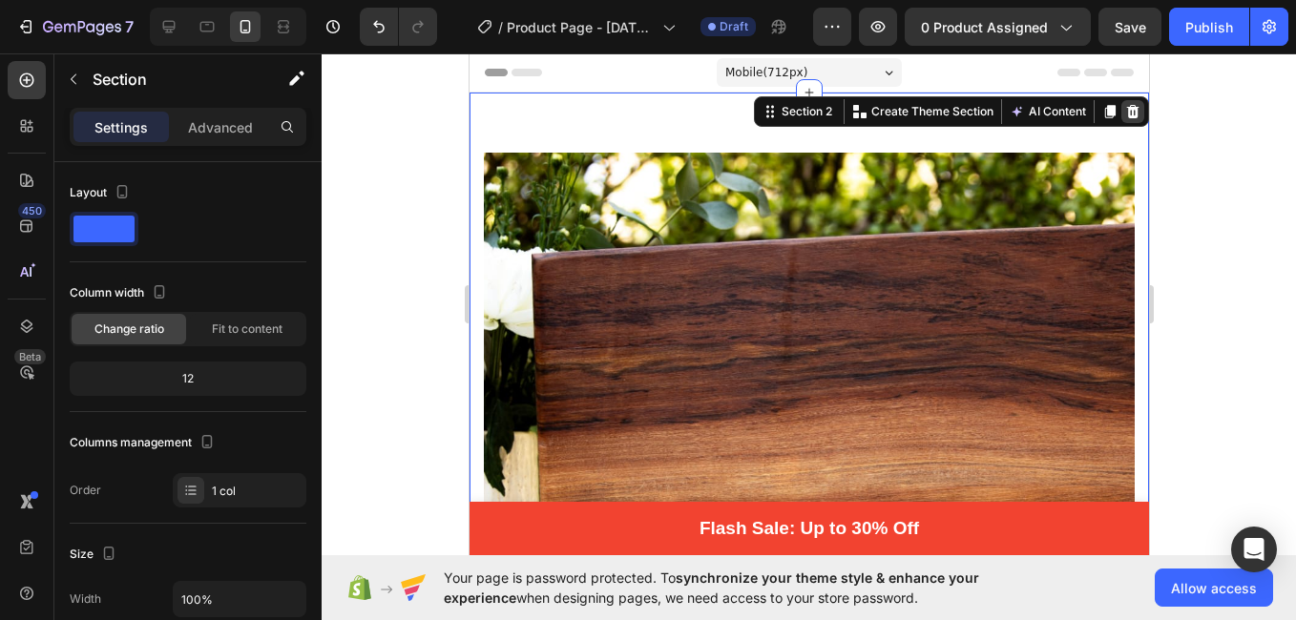
click at [1126, 113] on icon at bounding box center [1132, 111] width 12 height 13
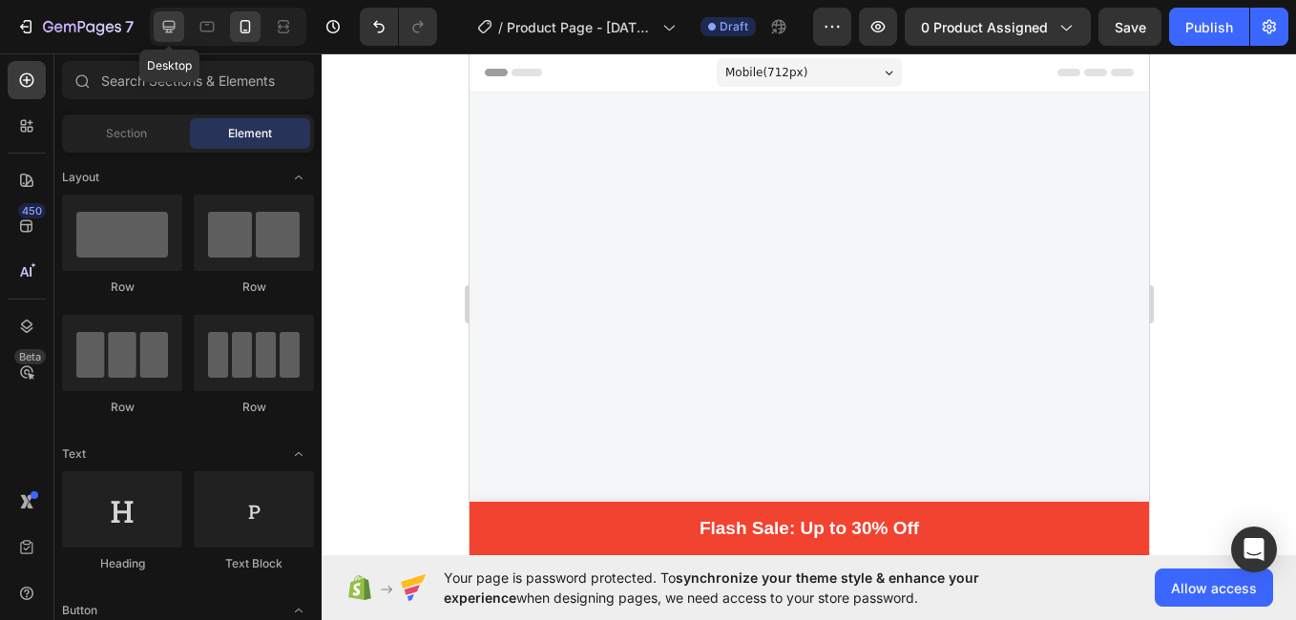
click at [166, 19] on icon at bounding box center [168, 26] width 19 height 19
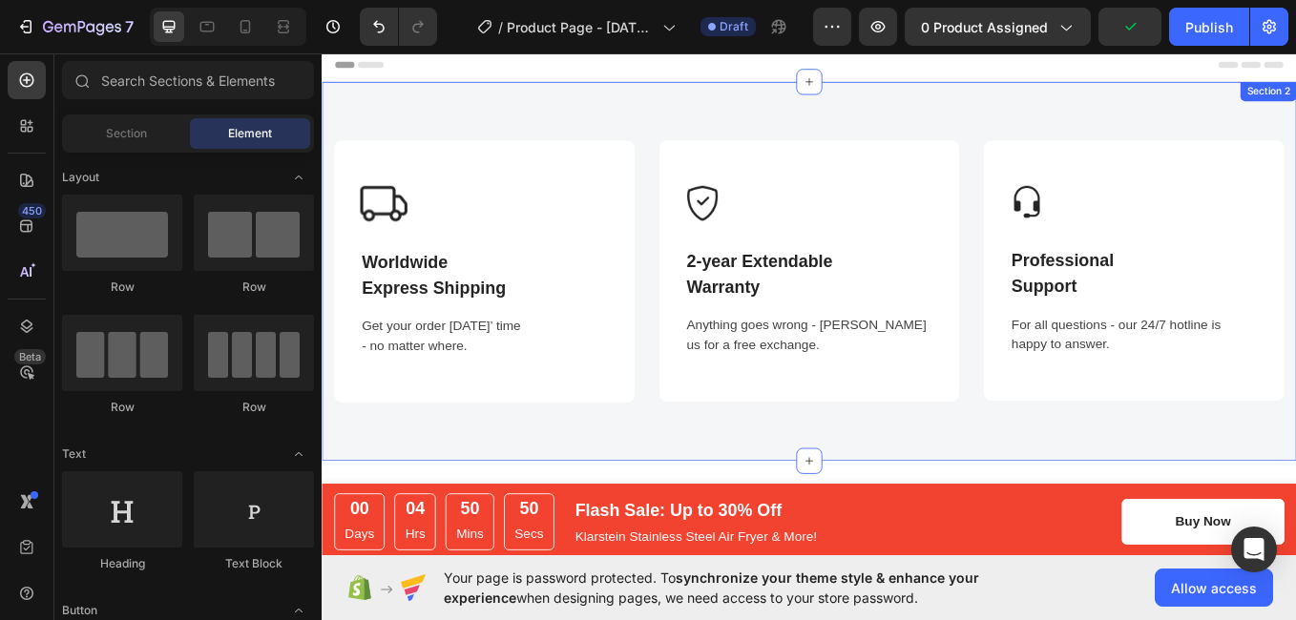
click at [1269, 126] on div "Image Worldwide Express Shipping Text block Get your order [DATE]’ time - no ma…" at bounding box center [894, 310] width 1145 height 446
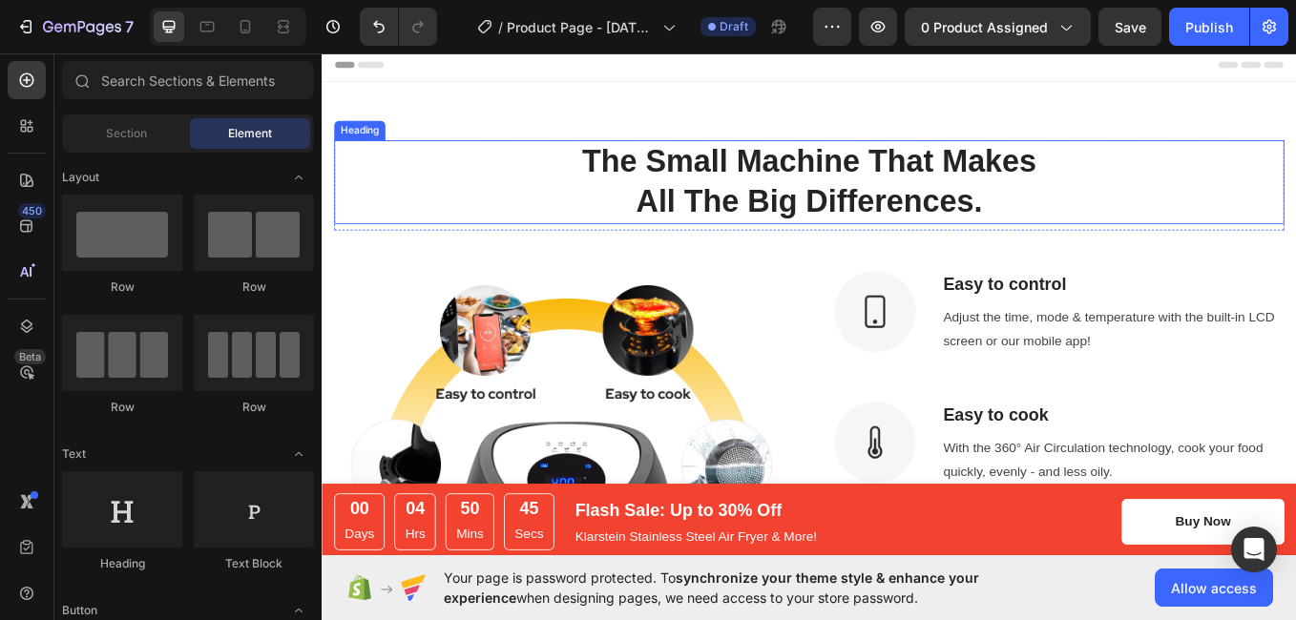
click at [1139, 183] on p "The Small Machine That Makes" at bounding box center [894, 180] width 1113 height 47
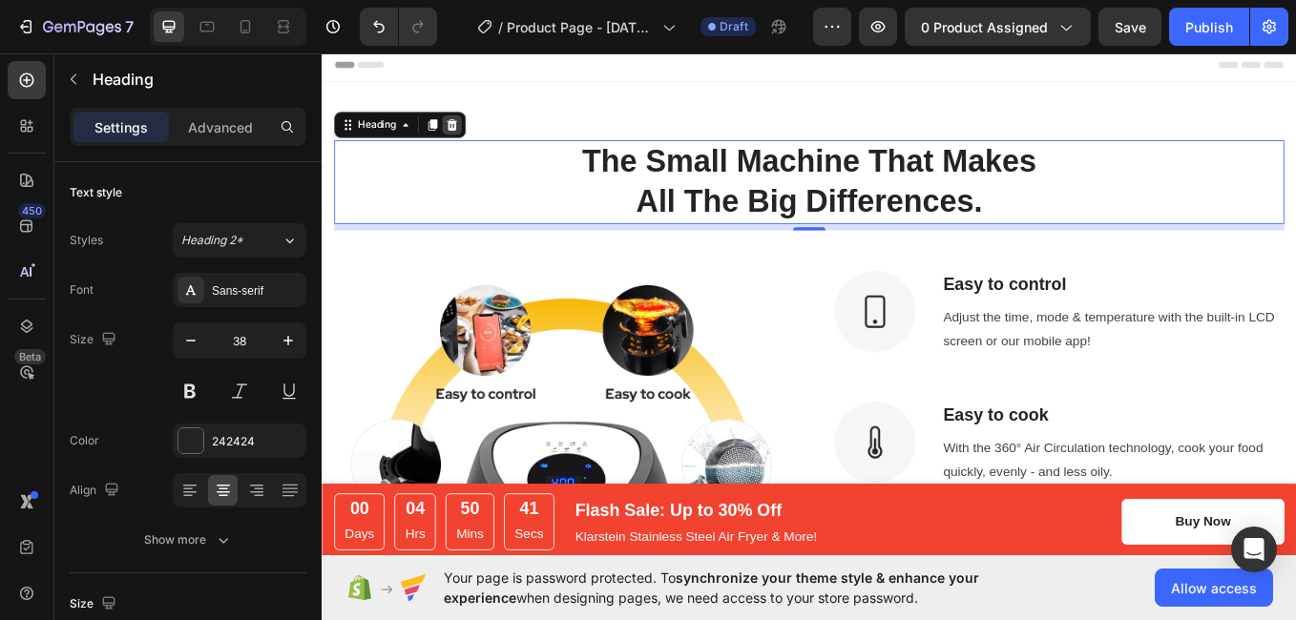
click at [472, 135] on icon at bounding box center [475, 137] width 12 height 13
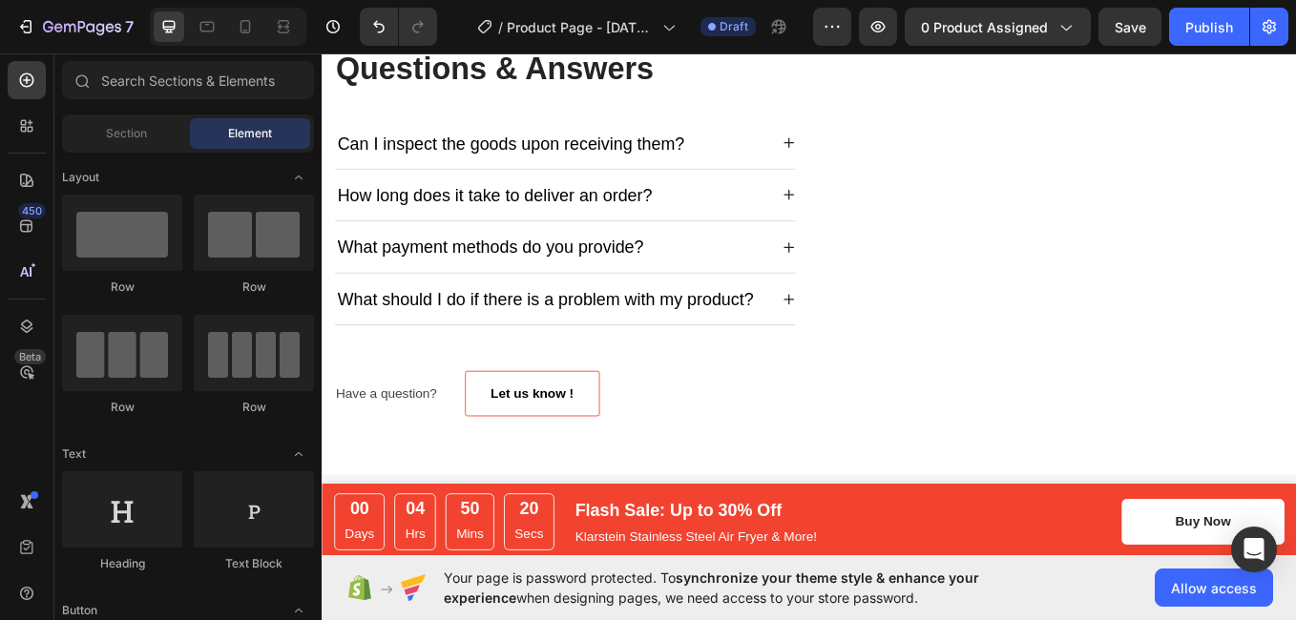
scroll to position [4283, 0]
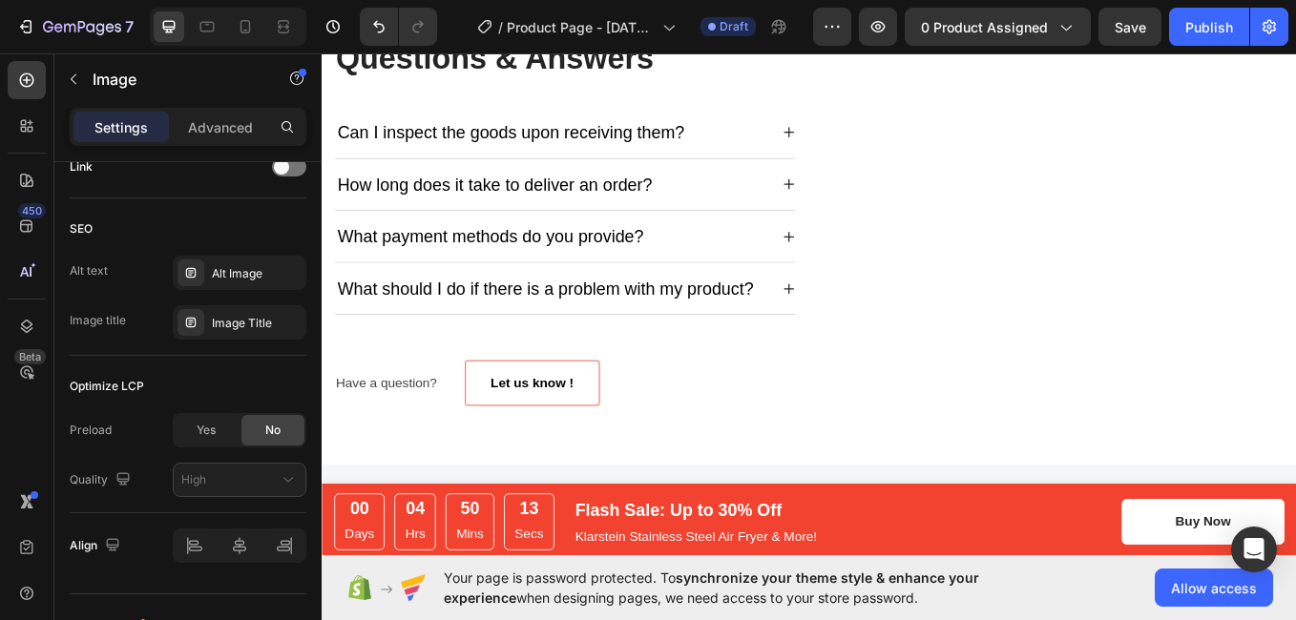
drag, startPoint x: 318, startPoint y: 327, endPoint x: 341, endPoint y: 661, distance: 334.8
click at [341, 0] on html "7 / Product Page - [DATE] 17:37:33 Draft Preview 0 product assigned Save Publis…" at bounding box center [648, 0] width 1296 height 0
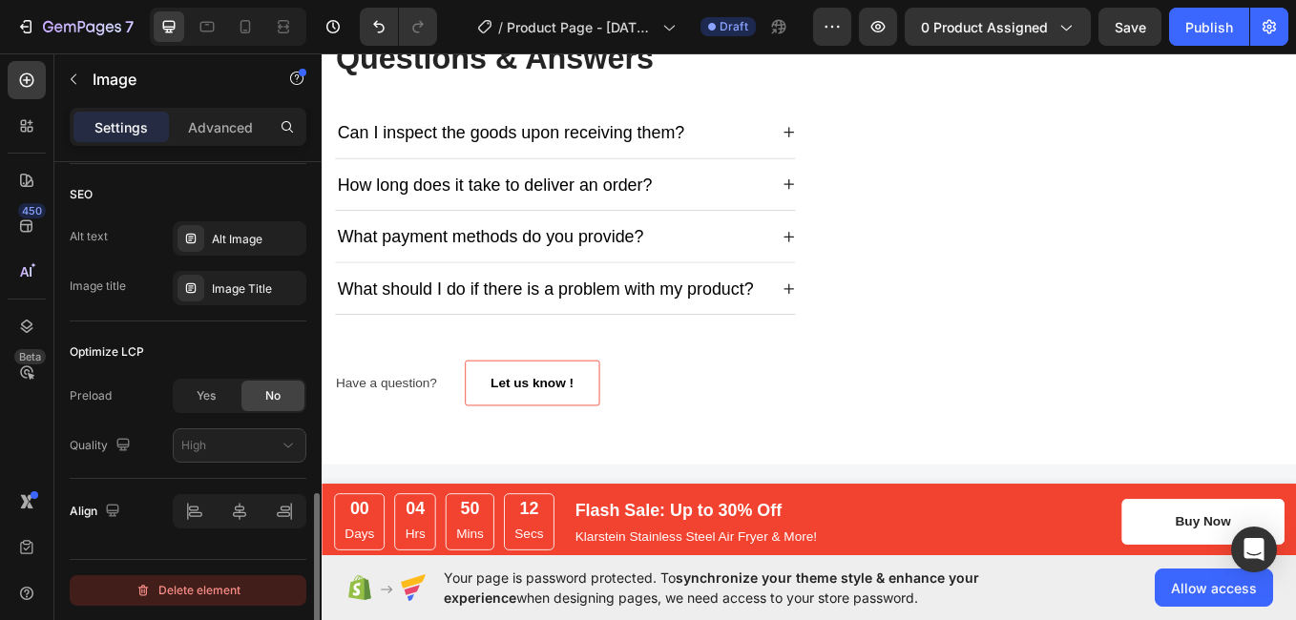
click at [249, 595] on button "Delete element" at bounding box center [188, 591] width 237 height 31
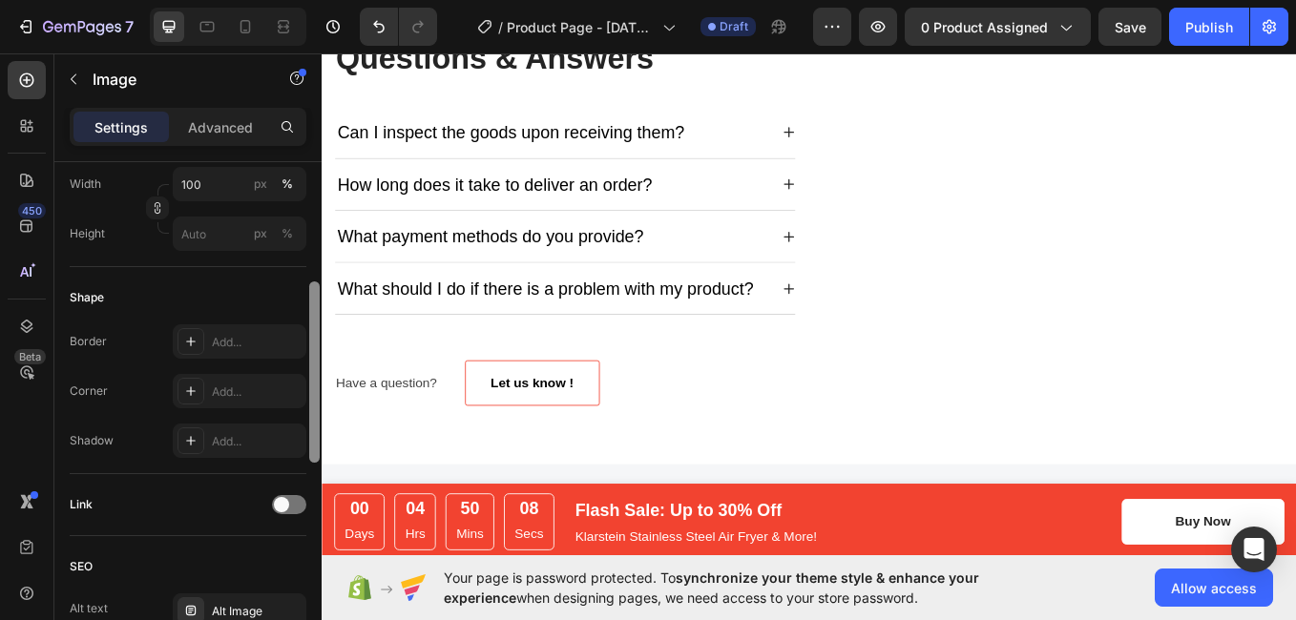
drag, startPoint x: 314, startPoint y: 310, endPoint x: 306, endPoint y: 519, distance: 209.2
click at [306, 519] on div "Style Rectangle Source Upload Image [URL][DOMAIN_NAME] or Browse gallery Size F…" at bounding box center [187, 418] width 267 height 513
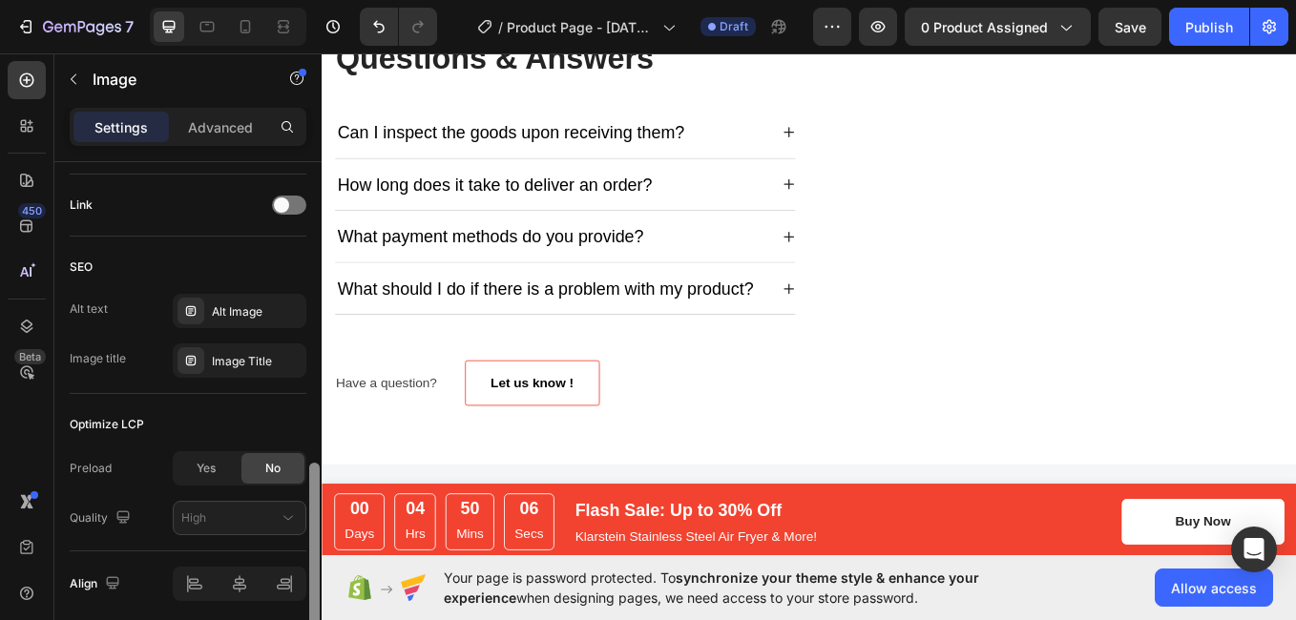
scroll to position [859, 0]
drag, startPoint x: 318, startPoint y: 519, endPoint x: 316, endPoint y: 617, distance: 97.4
click at [316, 617] on div at bounding box center [314, 558] width 10 height 181
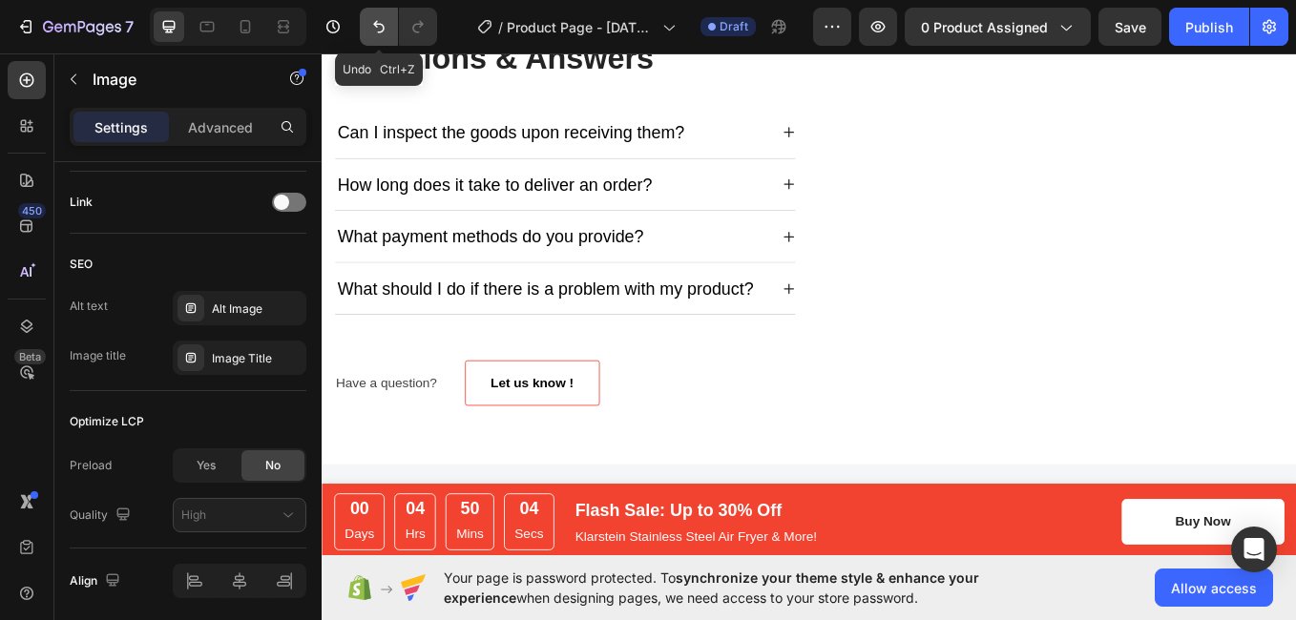
click at [375, 28] on icon "Undo/Redo" at bounding box center [378, 26] width 19 height 19
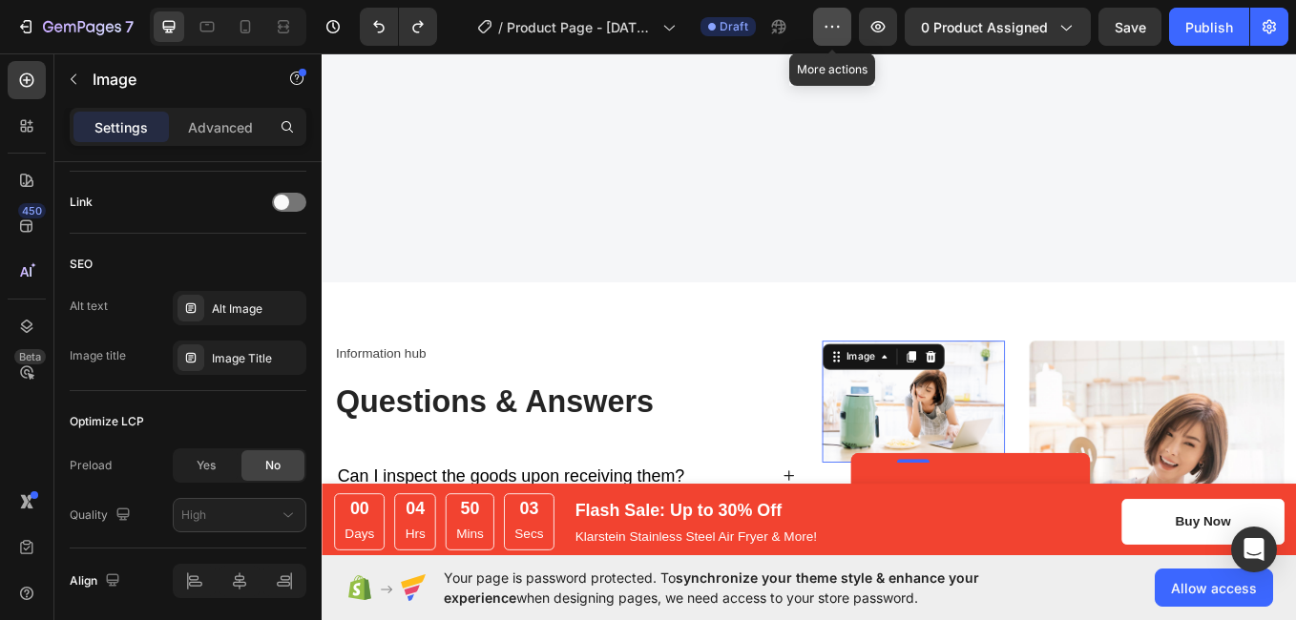
scroll to position [4686, 0]
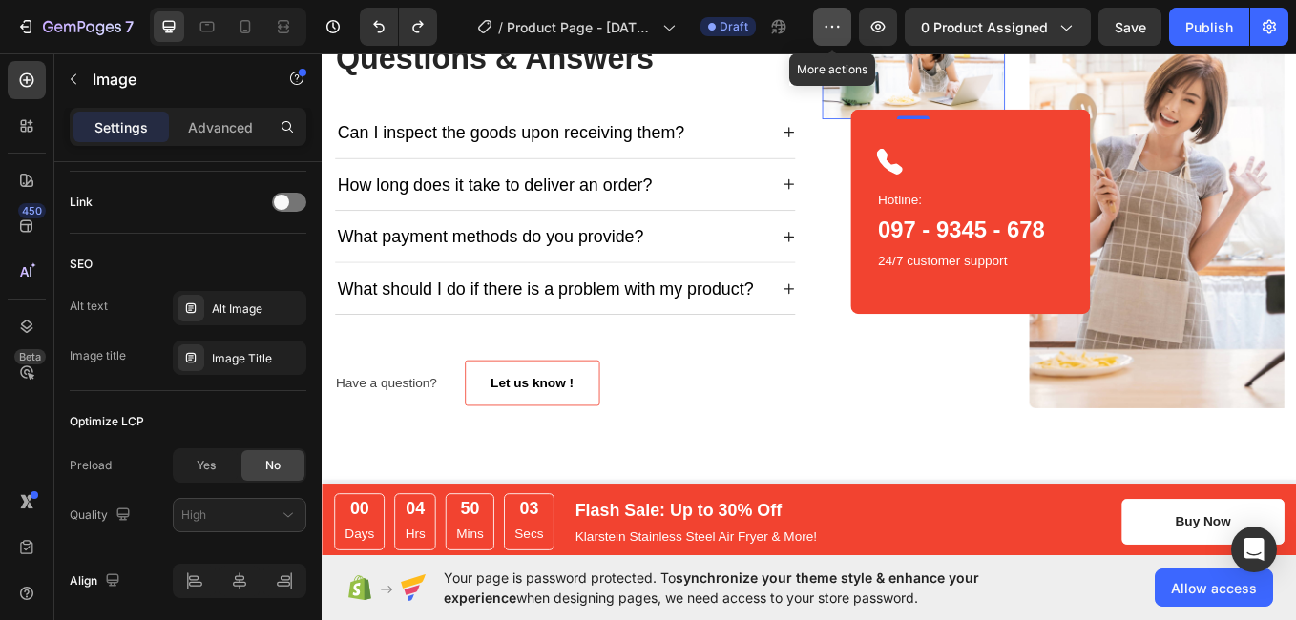
click at [837, 28] on icon "button" at bounding box center [832, 26] width 19 height 19
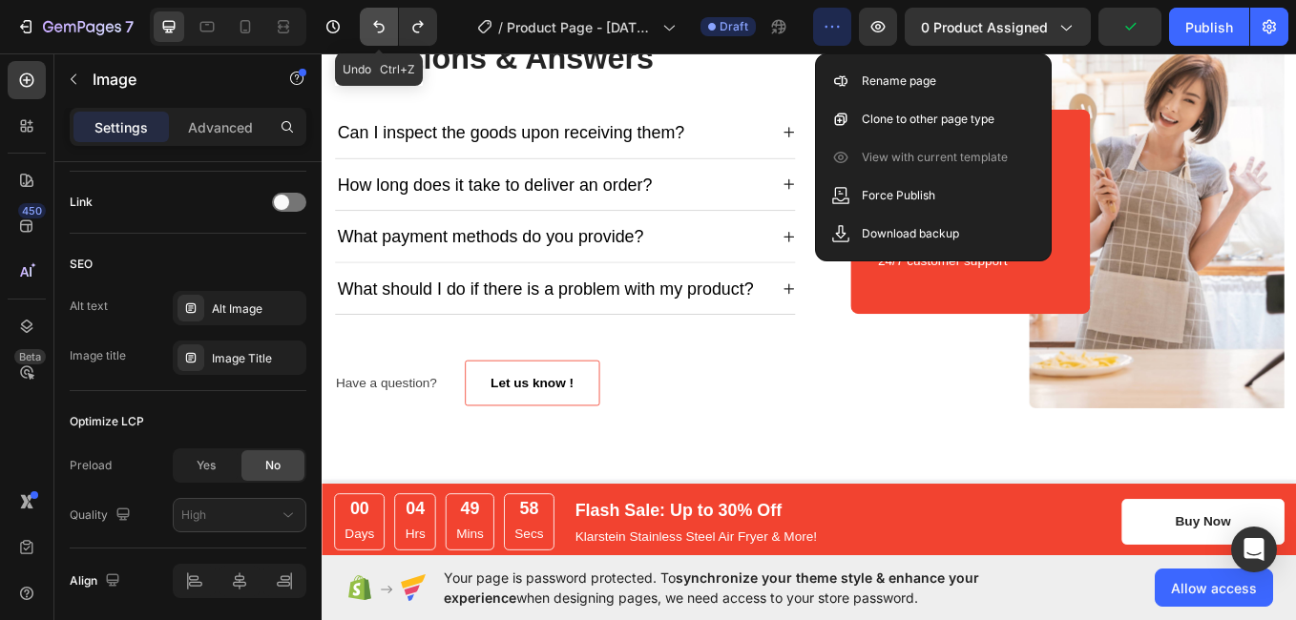
click at [373, 24] on icon "Undo/Redo" at bounding box center [378, 26] width 19 height 19
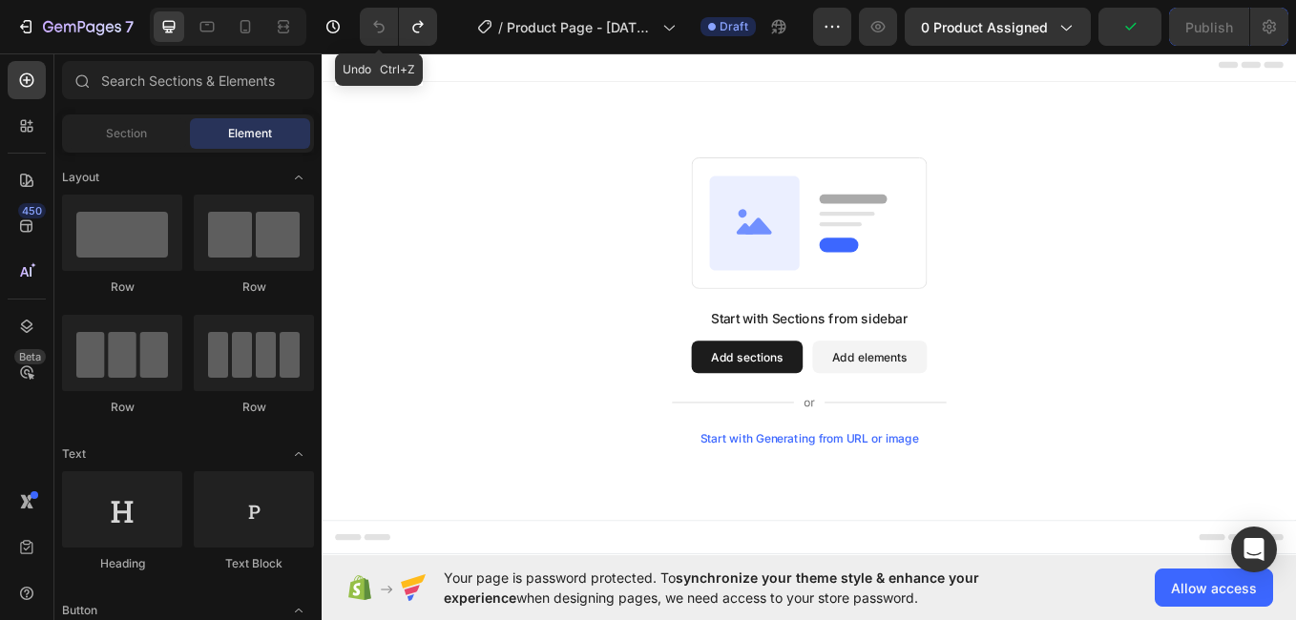
scroll to position [0, 0]
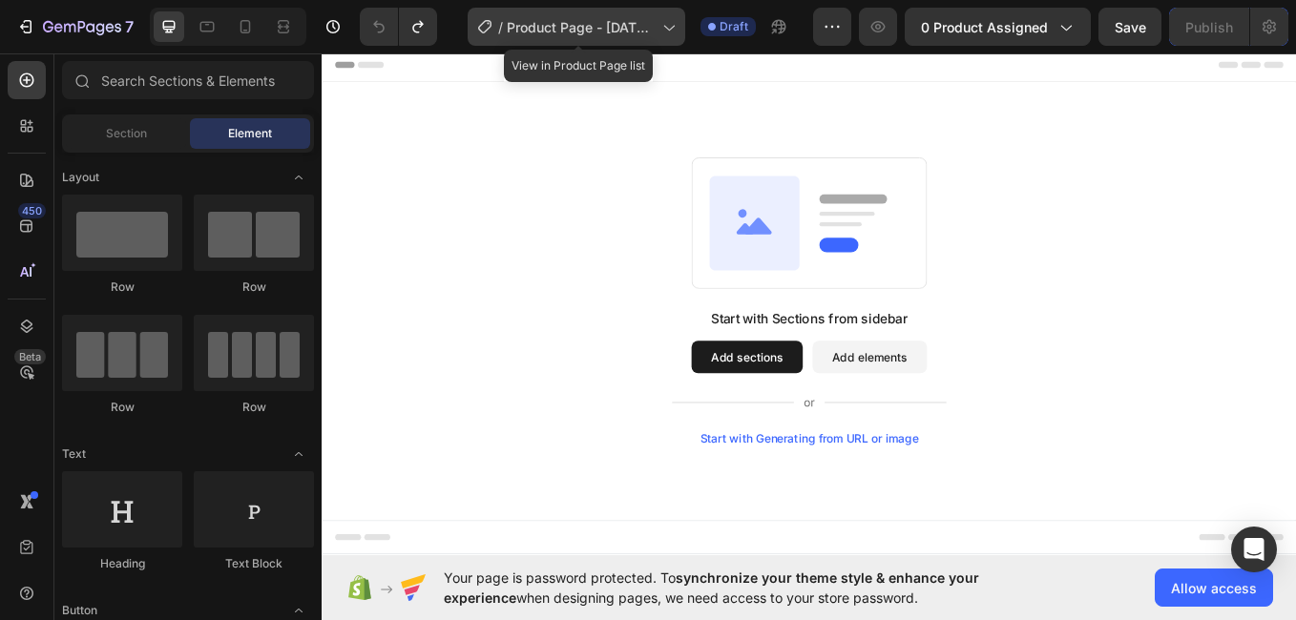
click at [666, 28] on icon at bounding box center [668, 26] width 19 height 19
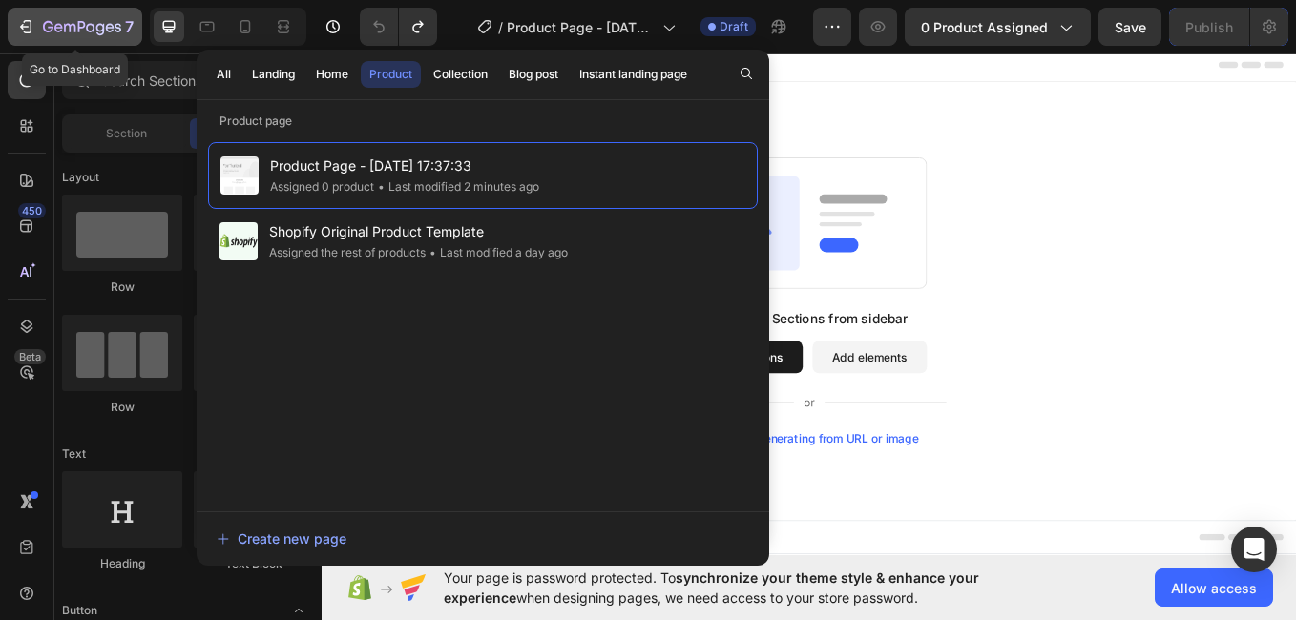
click at [23, 17] on icon "button" at bounding box center [25, 26] width 19 height 19
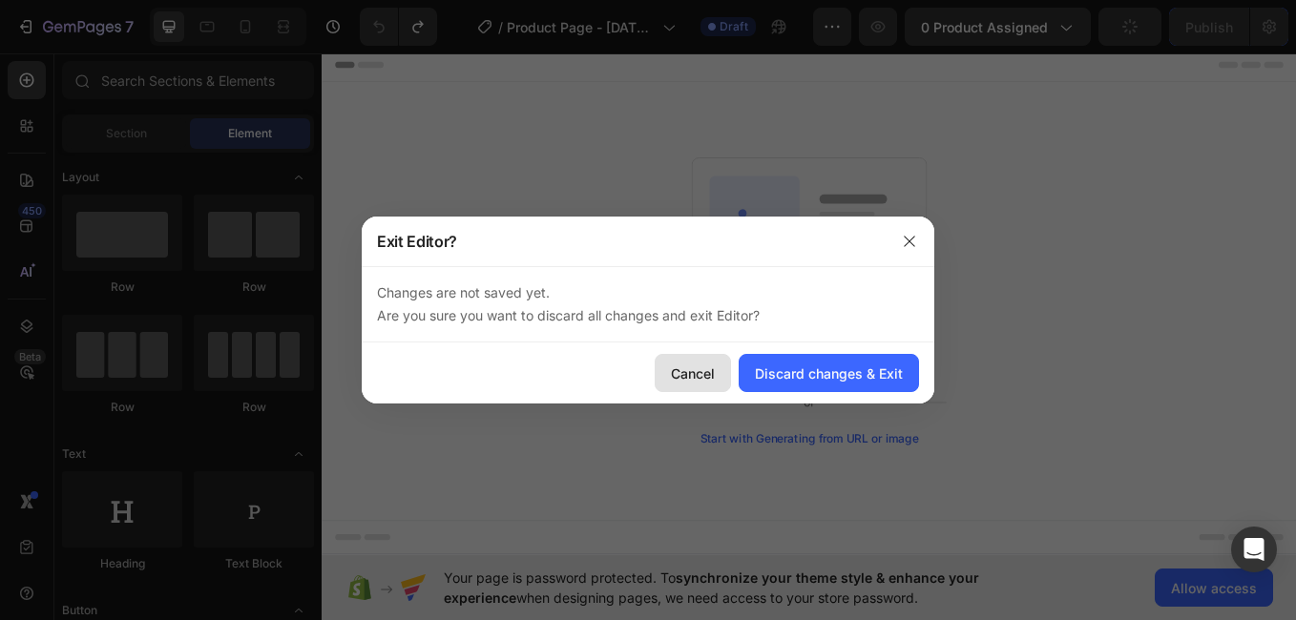
click at [694, 364] on div "Cancel" at bounding box center [693, 374] width 44 height 20
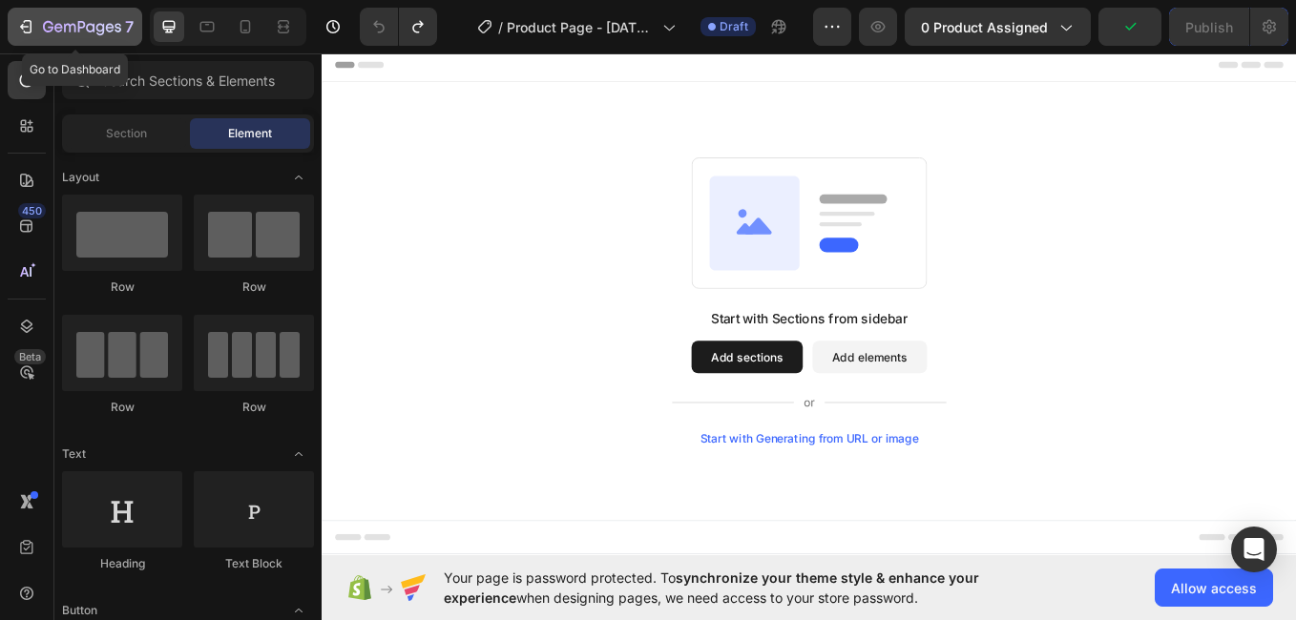
click at [29, 17] on icon "button" at bounding box center [25, 26] width 19 height 19
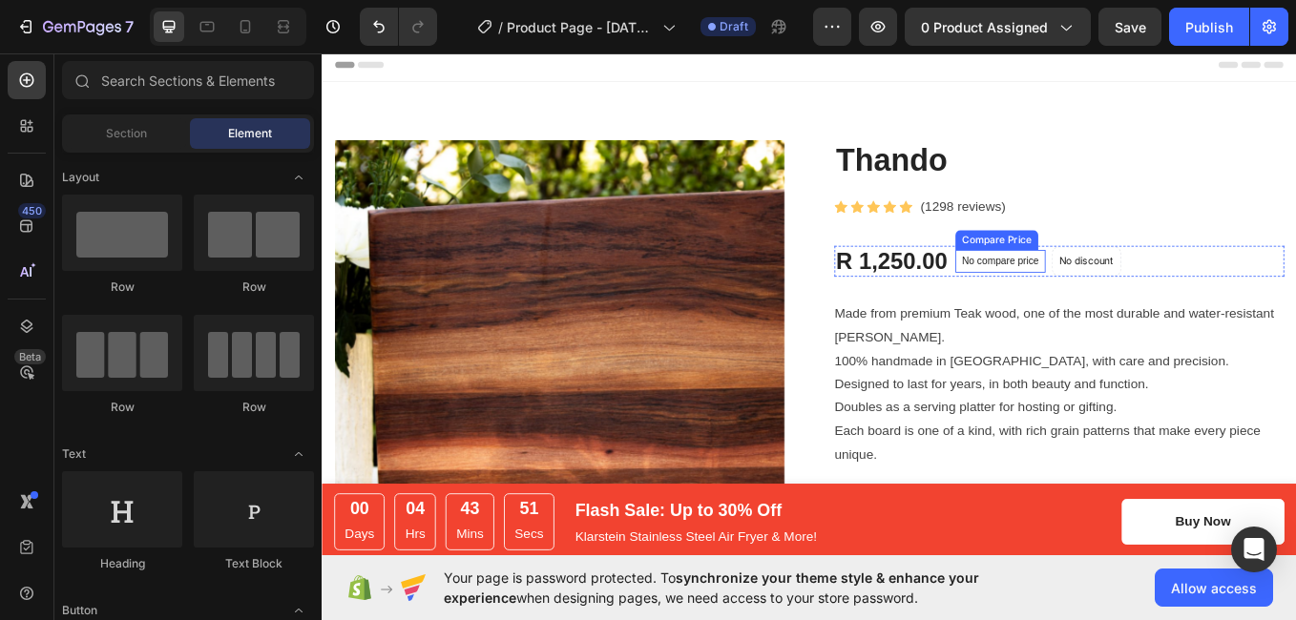
click at [1158, 294] on div "No compare price" at bounding box center [1119, 297] width 106 height 27
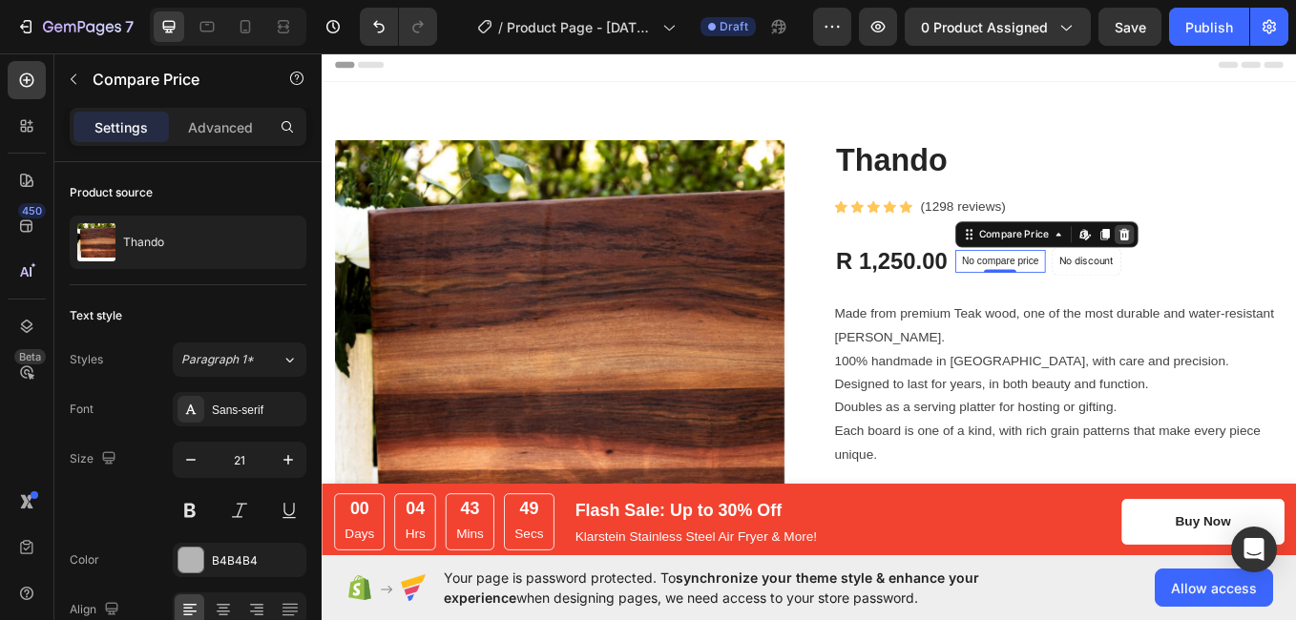
click at [1258, 267] on icon at bounding box center [1264, 266] width 15 height 15
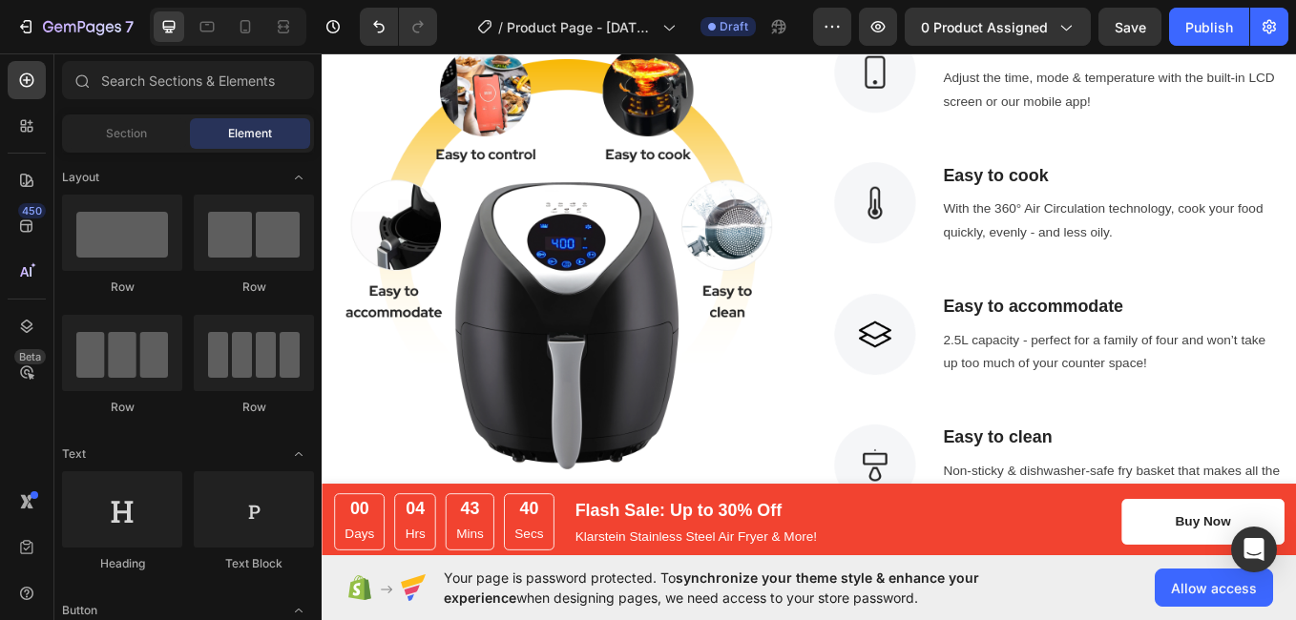
scroll to position [2203, 0]
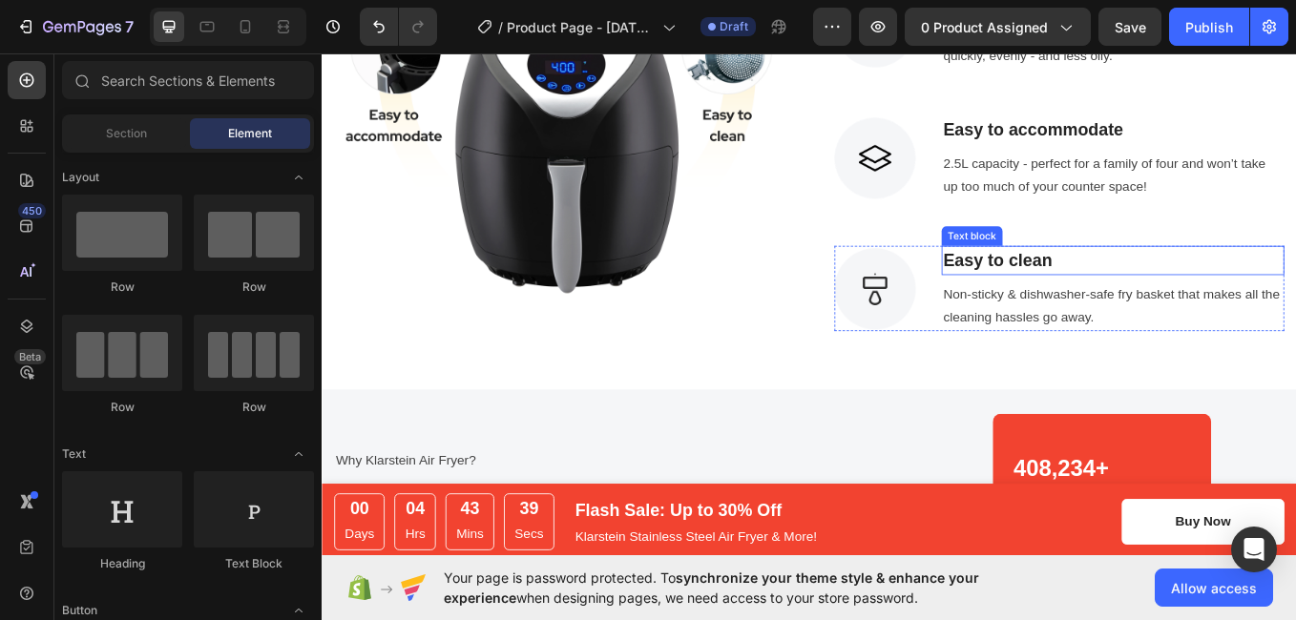
click at [1295, 286] on p "Easy to clean" at bounding box center [1251, 297] width 399 height 31
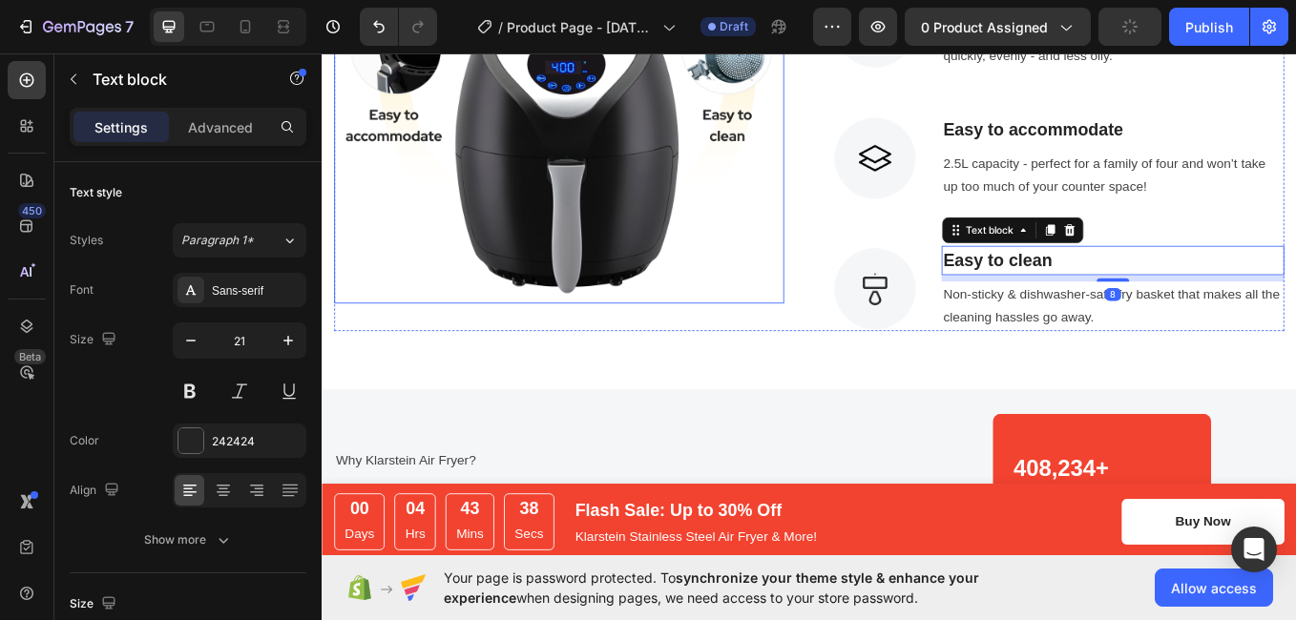
click at [813, 330] on img at bounding box center [600, 83] width 529 height 529
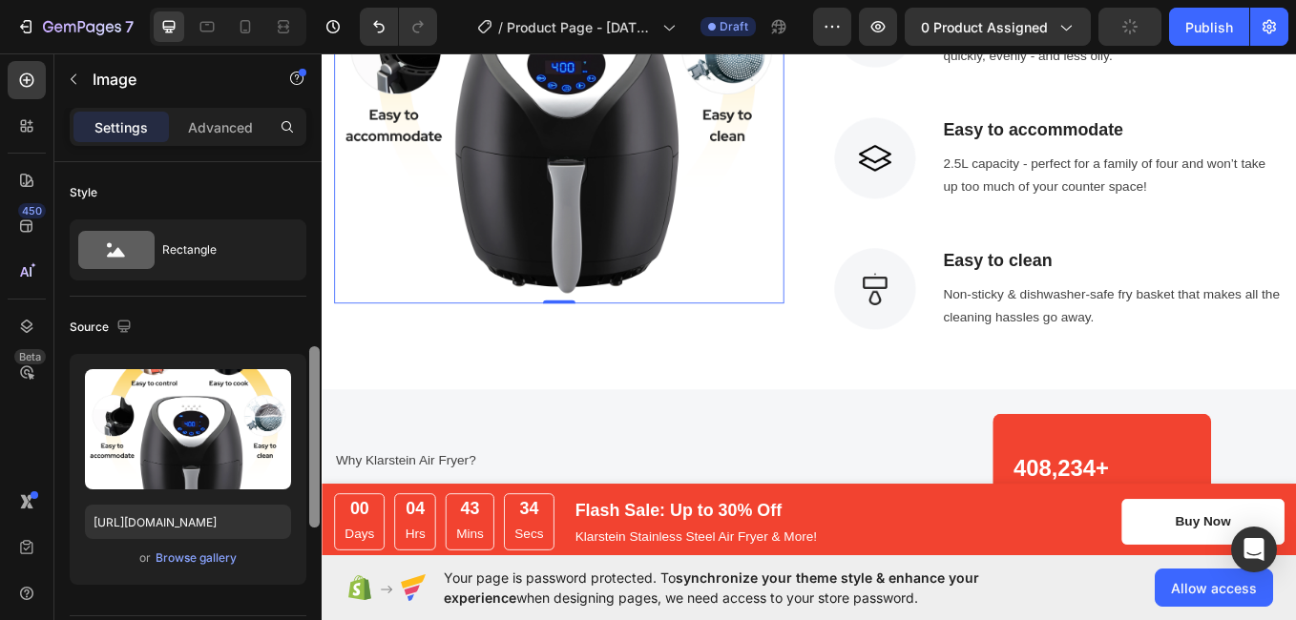
scroll to position [409, 0]
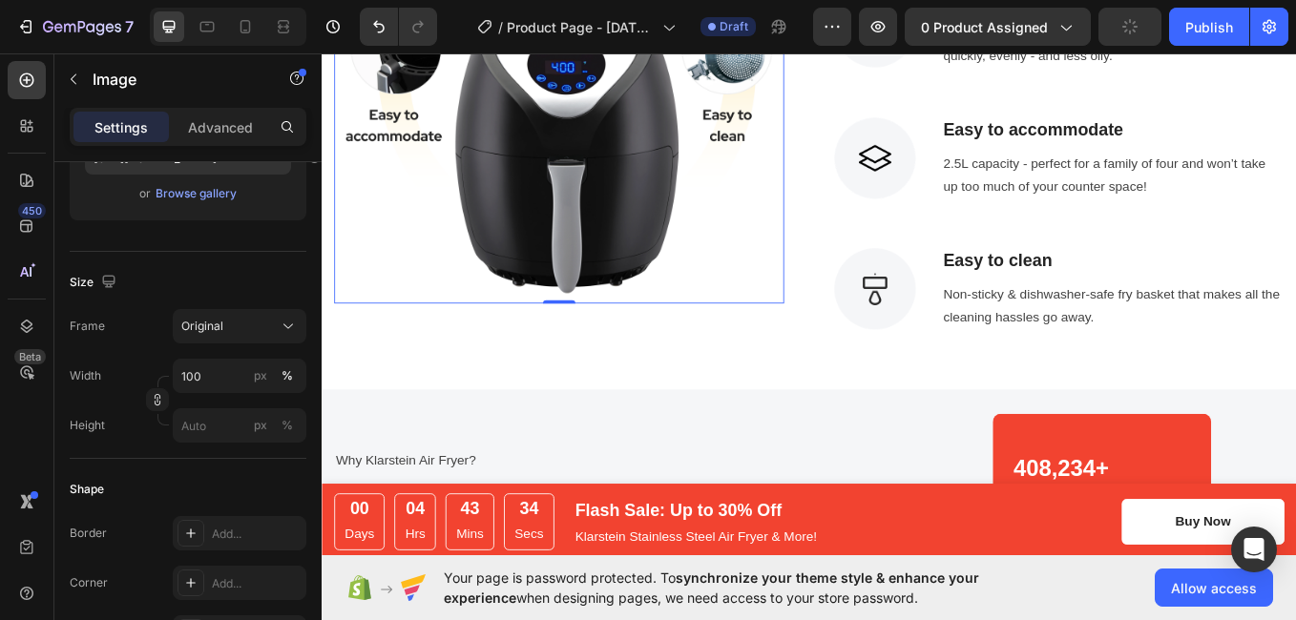
drag, startPoint x: 314, startPoint y: 337, endPoint x: 316, endPoint y: 483, distance: 146.0
click at [316, 161] on div at bounding box center [314, 70] width 10 height 181
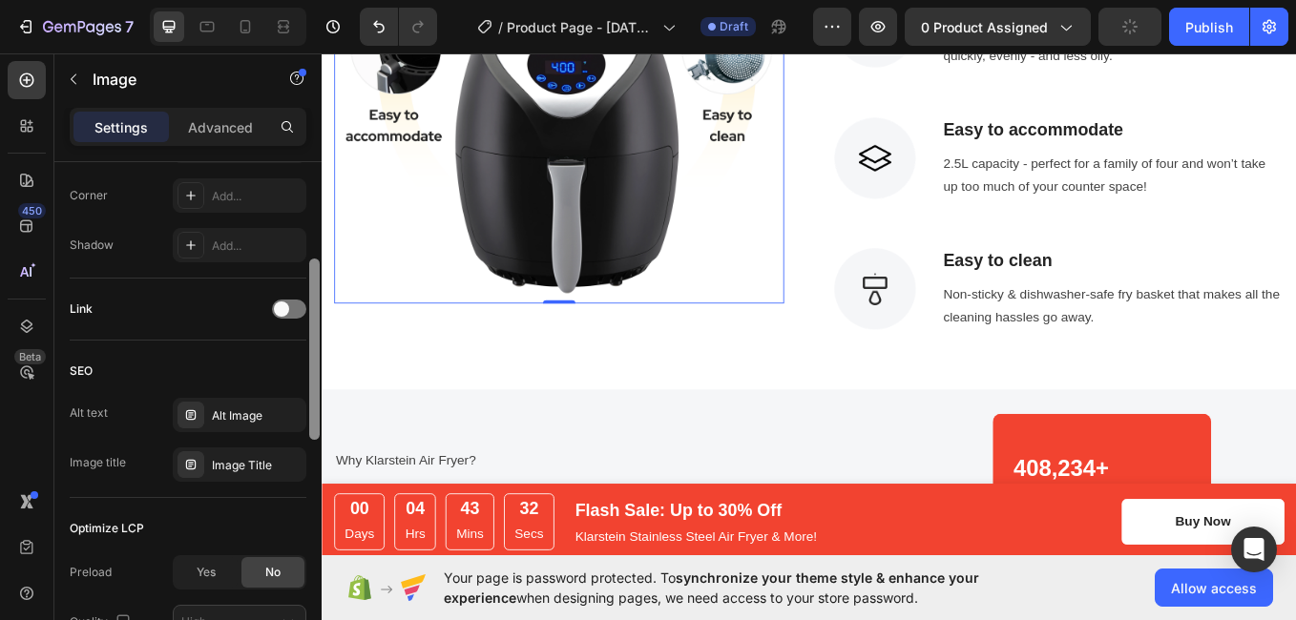
drag, startPoint x: 315, startPoint y: 484, endPoint x: 325, endPoint y: 609, distance: 125.4
click at [325, 0] on div "7 / Product Page - [DATE] 17:44:52 Draft Preview 0 product assigned Publish 450…" at bounding box center [648, 0] width 1296 height 0
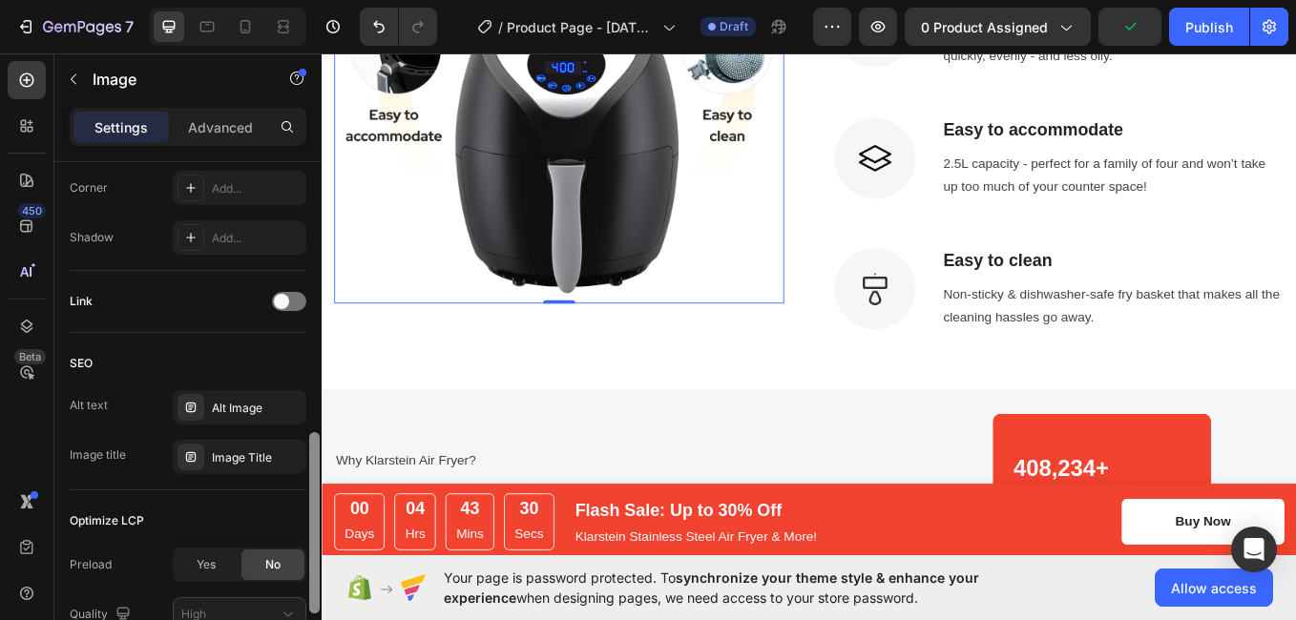
scroll to position [846, 0]
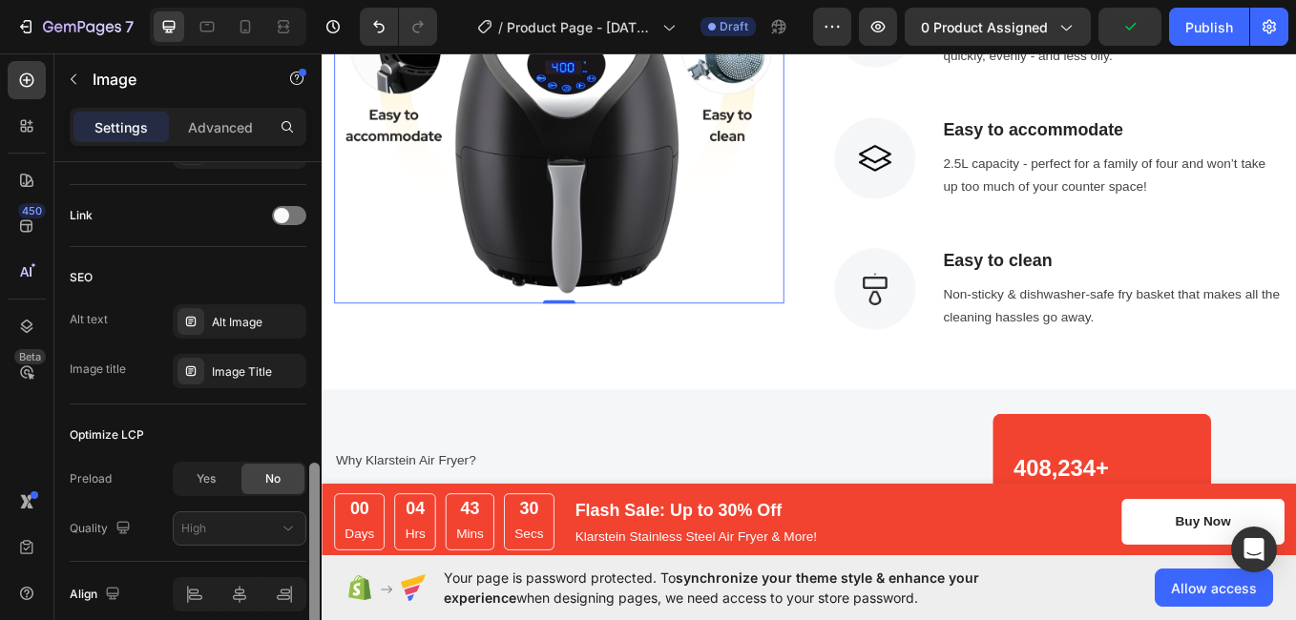
drag, startPoint x: 316, startPoint y: 604, endPoint x: 314, endPoint y: 635, distance: 30.6
click at [314, 0] on html "7 / Product Page - [DATE] 17:44:52 Draft Preview 0 product assigned Publish 450…" at bounding box center [648, 0] width 1296 height 0
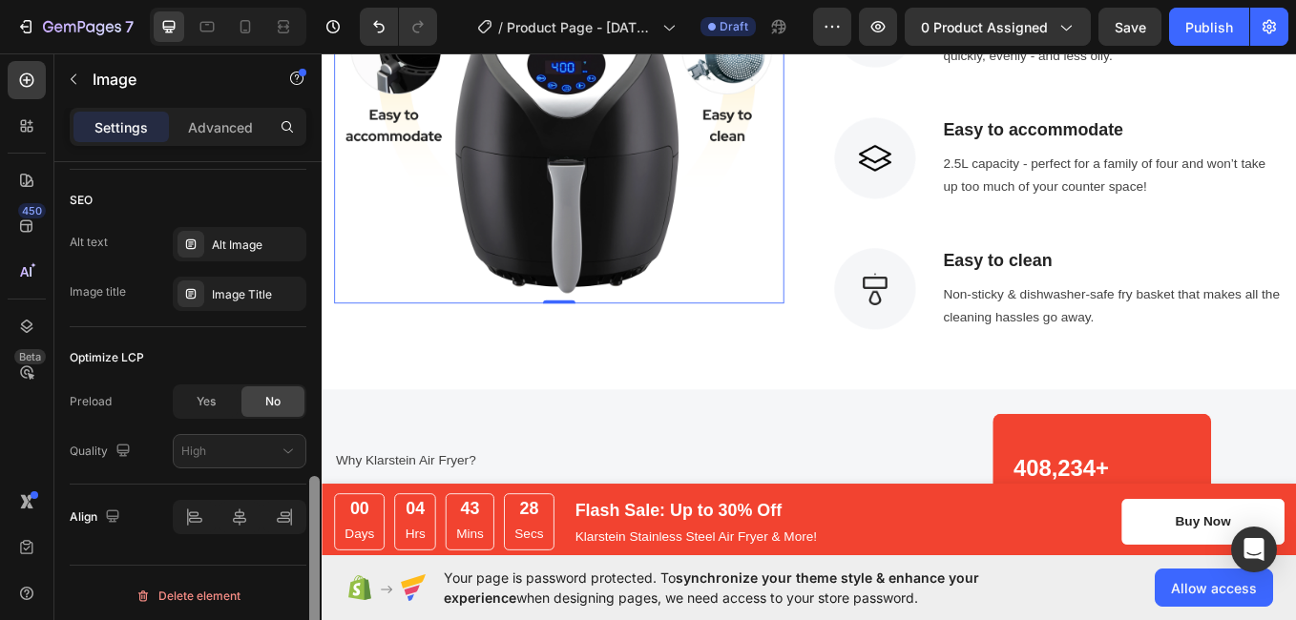
scroll to position [929, 0]
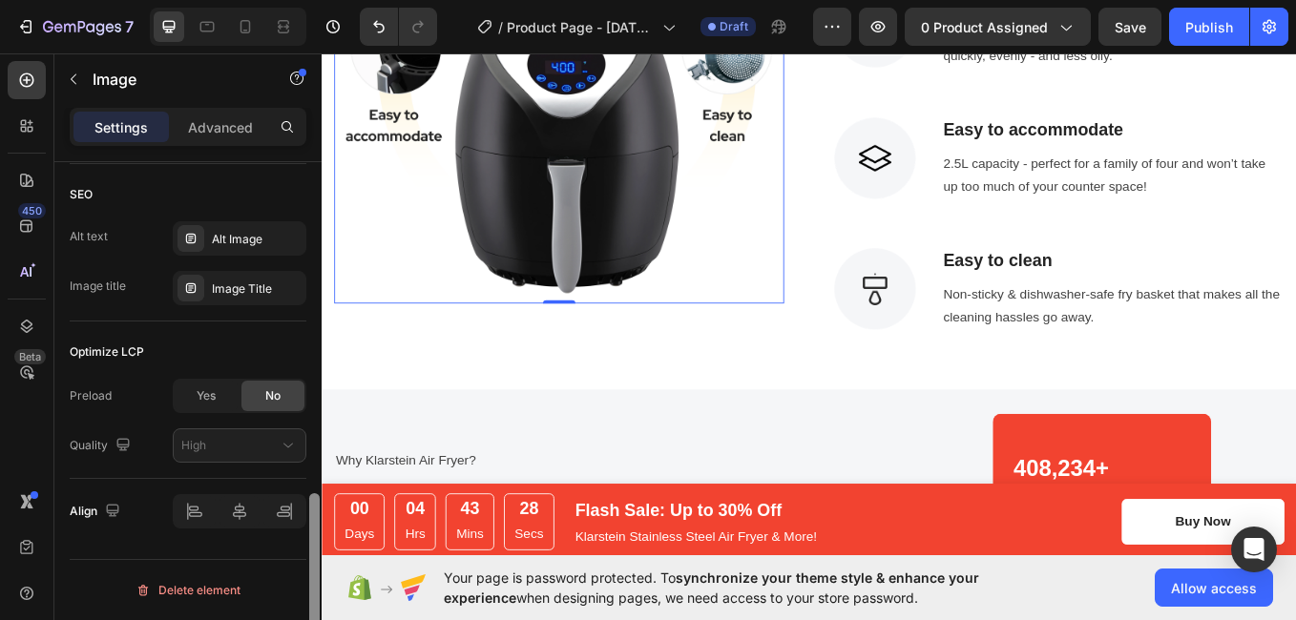
drag, startPoint x: 315, startPoint y: 604, endPoint x: 315, endPoint y: 648, distance: 43.9
click at [315, 0] on html "7 / Product Page - [DATE] 17:44:52 Draft Preview 0 product assigned Save Publis…" at bounding box center [648, 0] width 1296 height 0
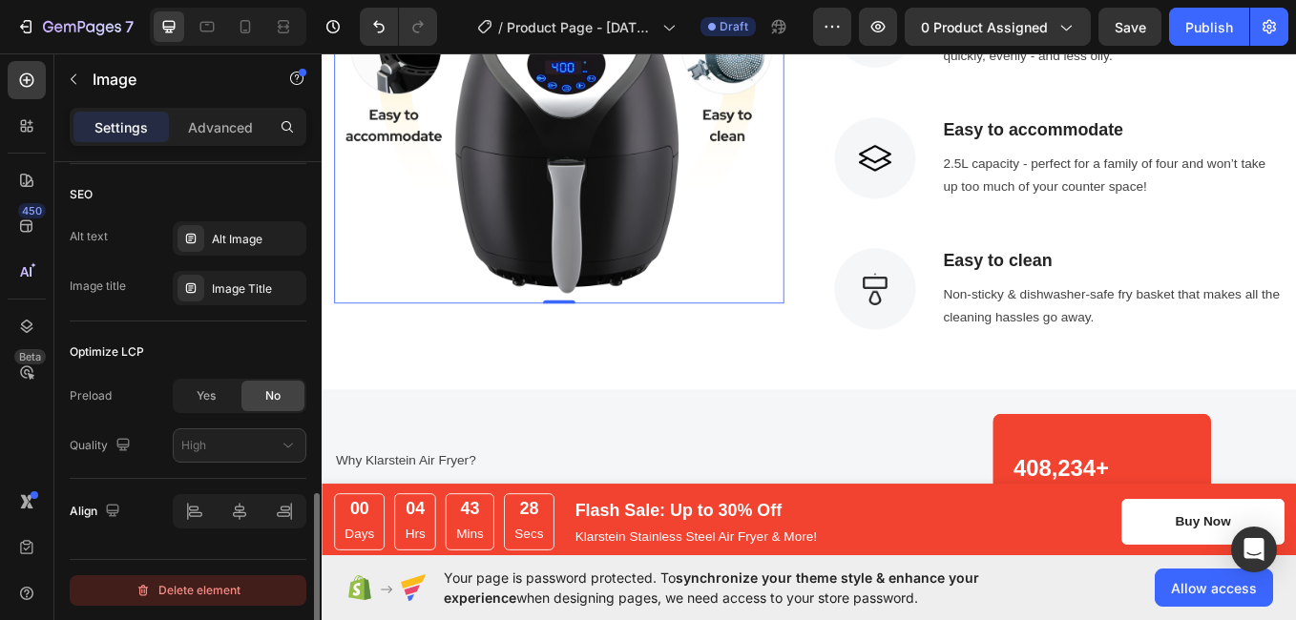
click at [229, 587] on div "Delete element" at bounding box center [188, 590] width 105 height 23
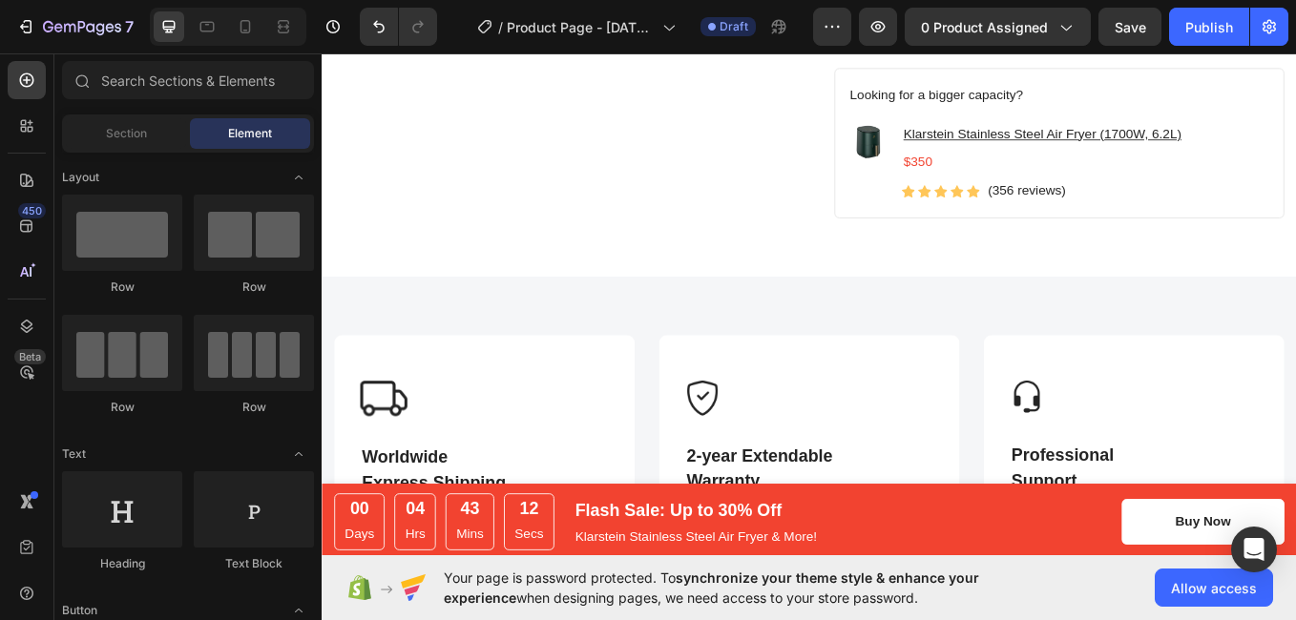
scroll to position [1053, 0]
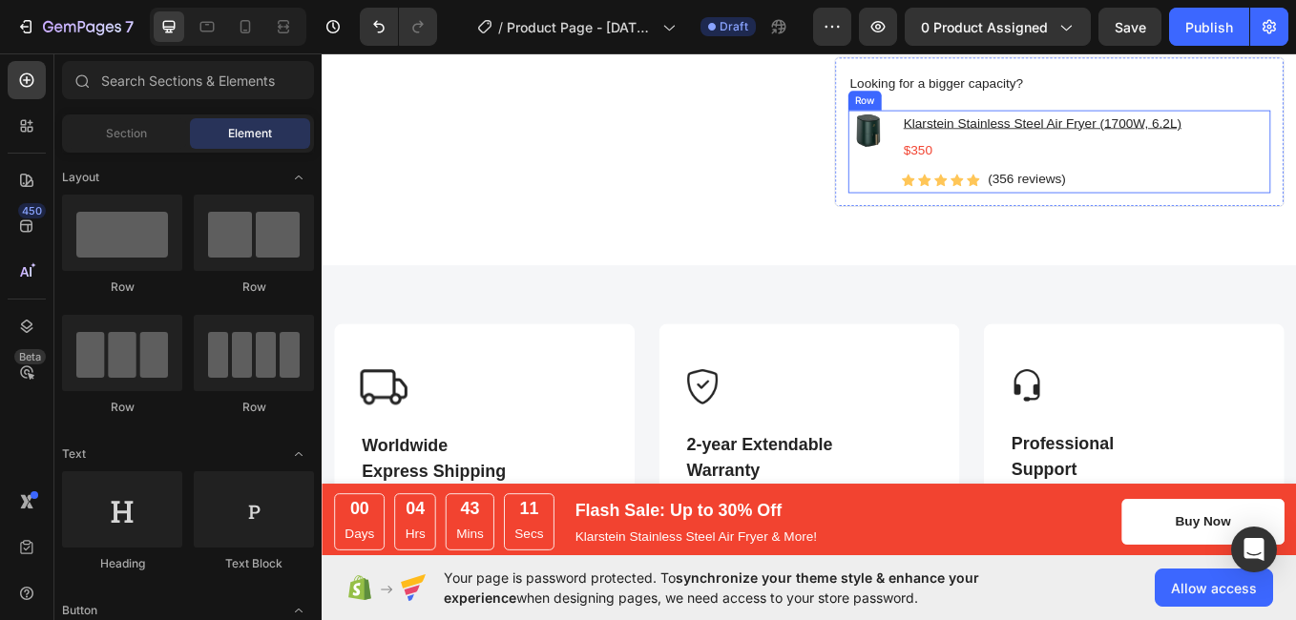
click at [1295, 190] on div "Image Klarstein Stainless Steel Air Fryer (1700W, 6.2L) Text block $350 Text bl…" at bounding box center [1188, 168] width 496 height 97
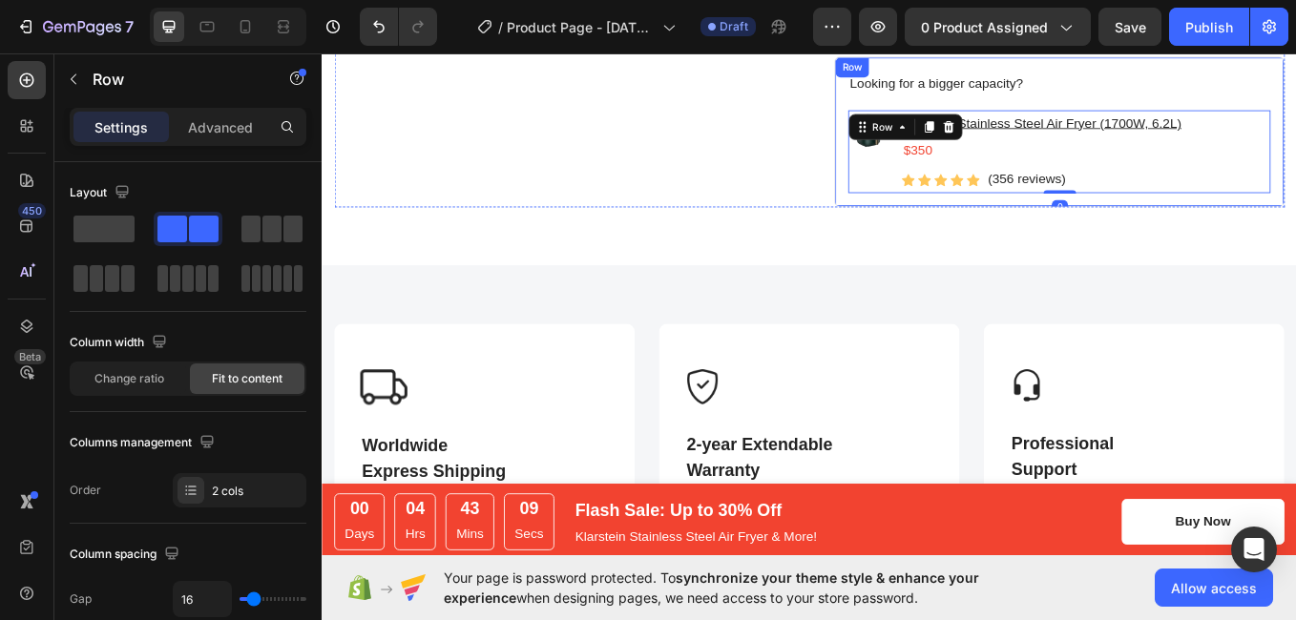
click at [1295, 209] on div "Looking for a bigger capacity? Text block Image Klarstein Stainless Steel Air F…" at bounding box center [1188, 145] width 529 height 177
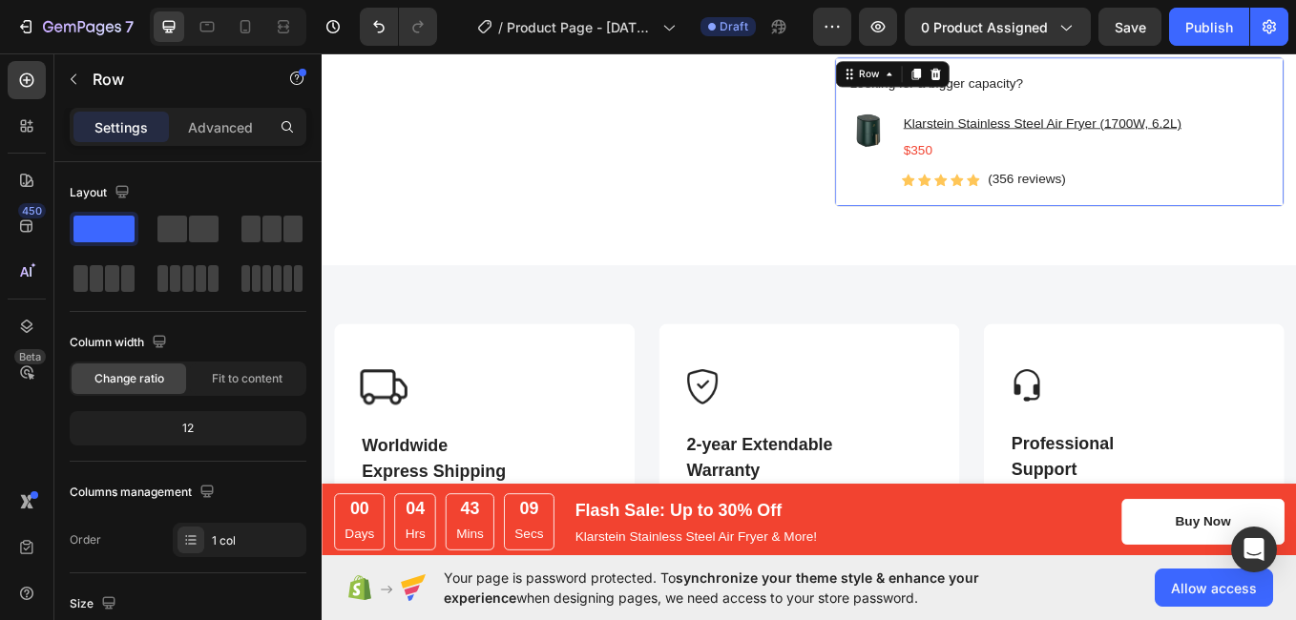
scroll to position [652, 0]
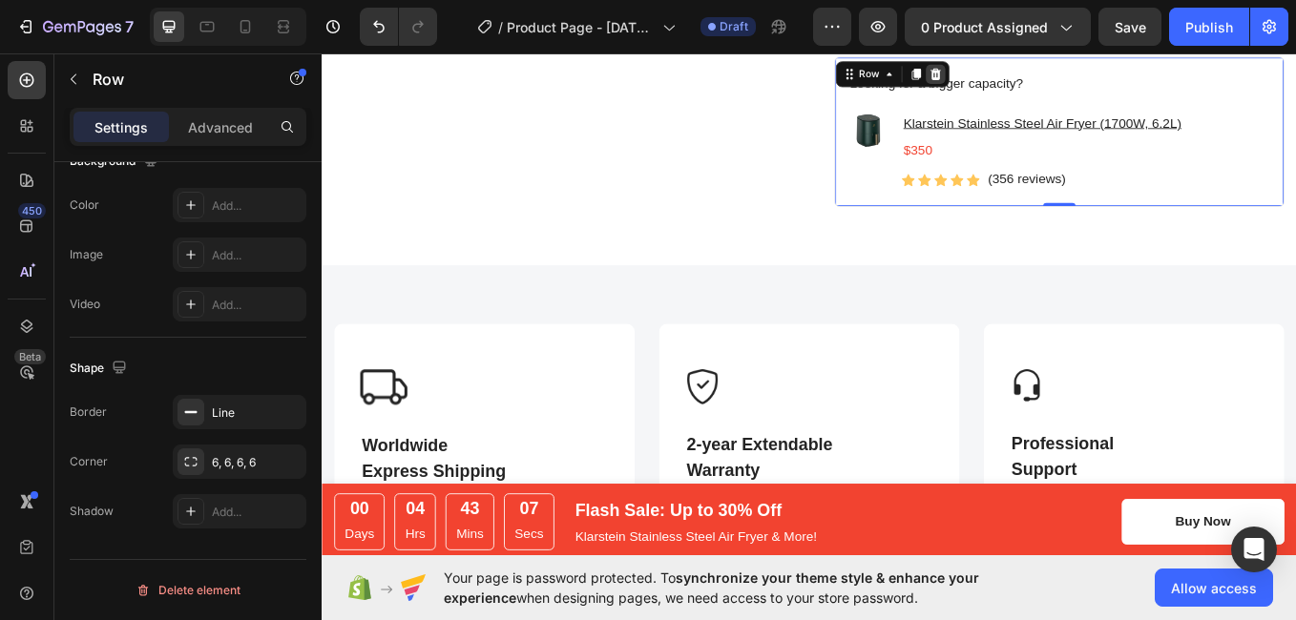
click at [1037, 74] on icon at bounding box center [1043, 77] width 12 height 13
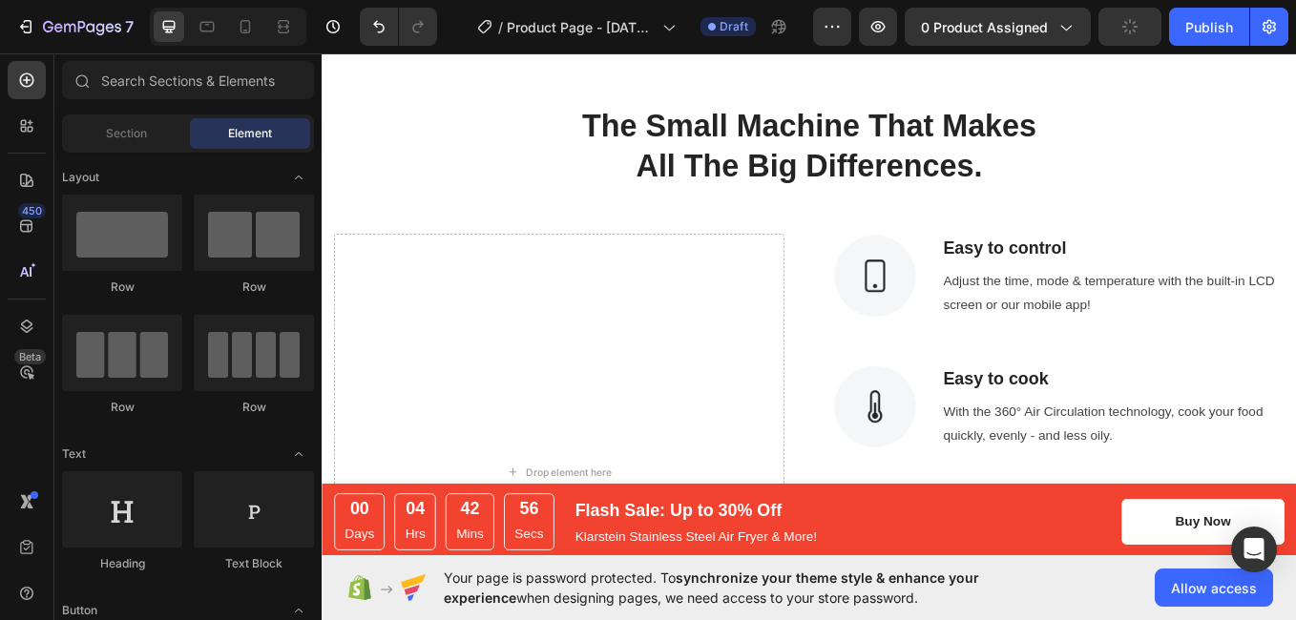
scroll to position [1458, 0]
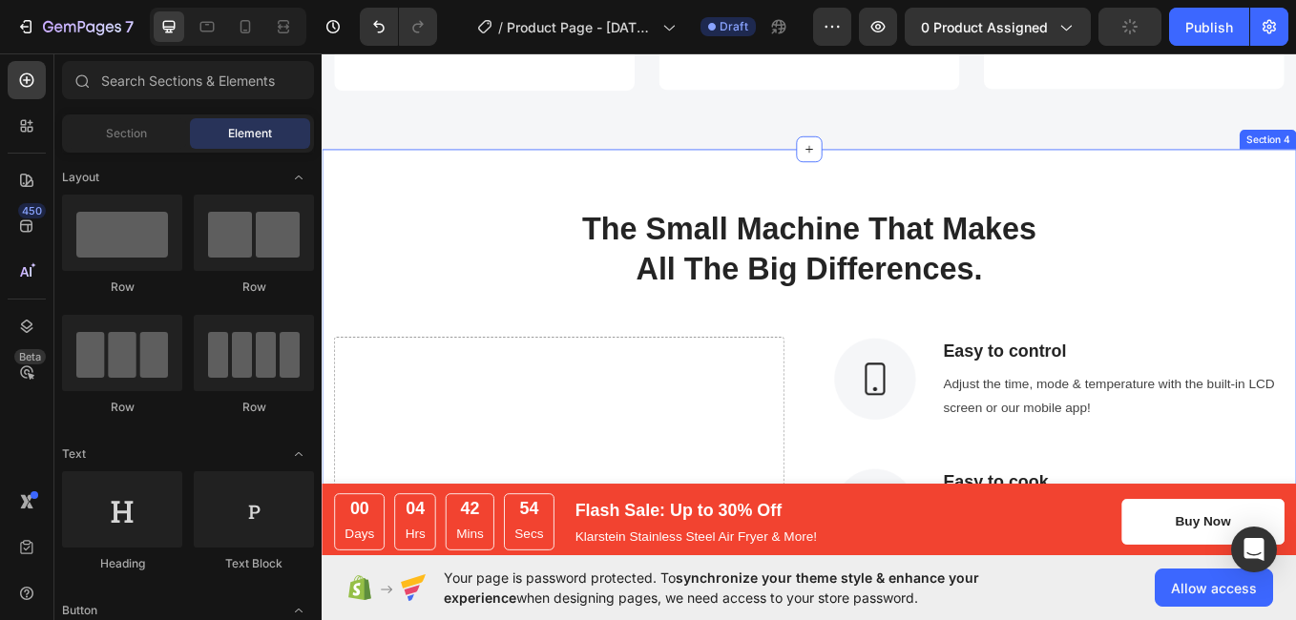
click at [1188, 215] on div "The Small Machine That Makes All The Big Differences. Heading Row Drop element …" at bounding box center [894, 591] width 1145 height 850
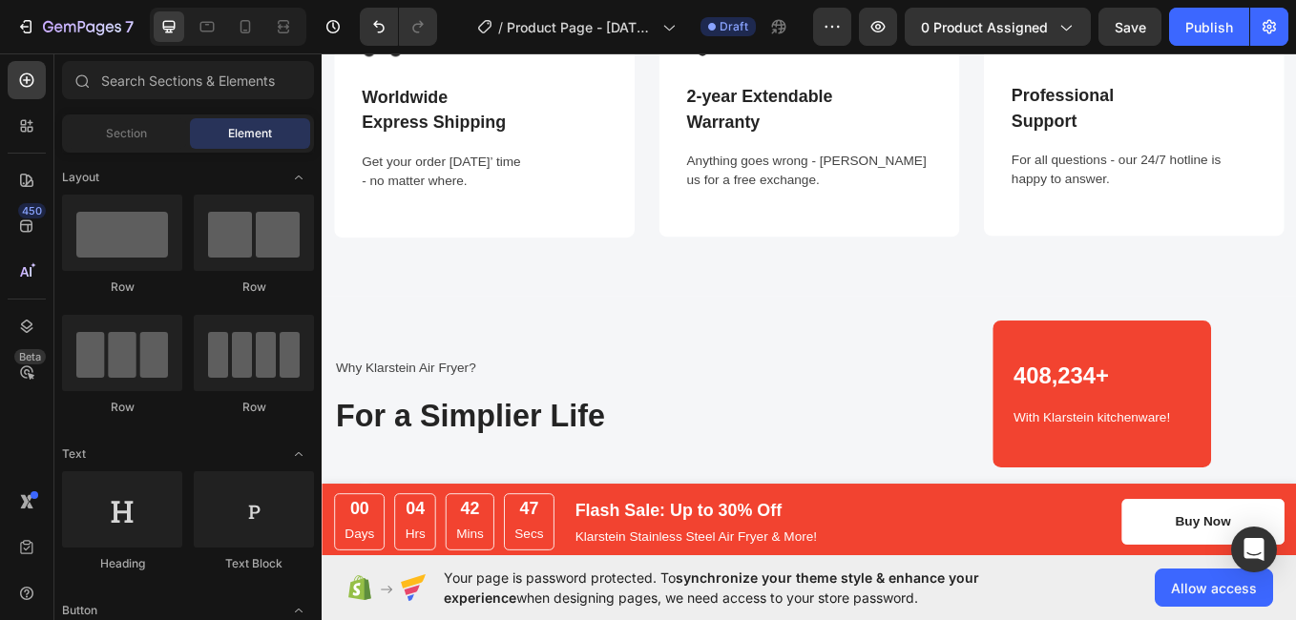
scroll to position [1273, 0]
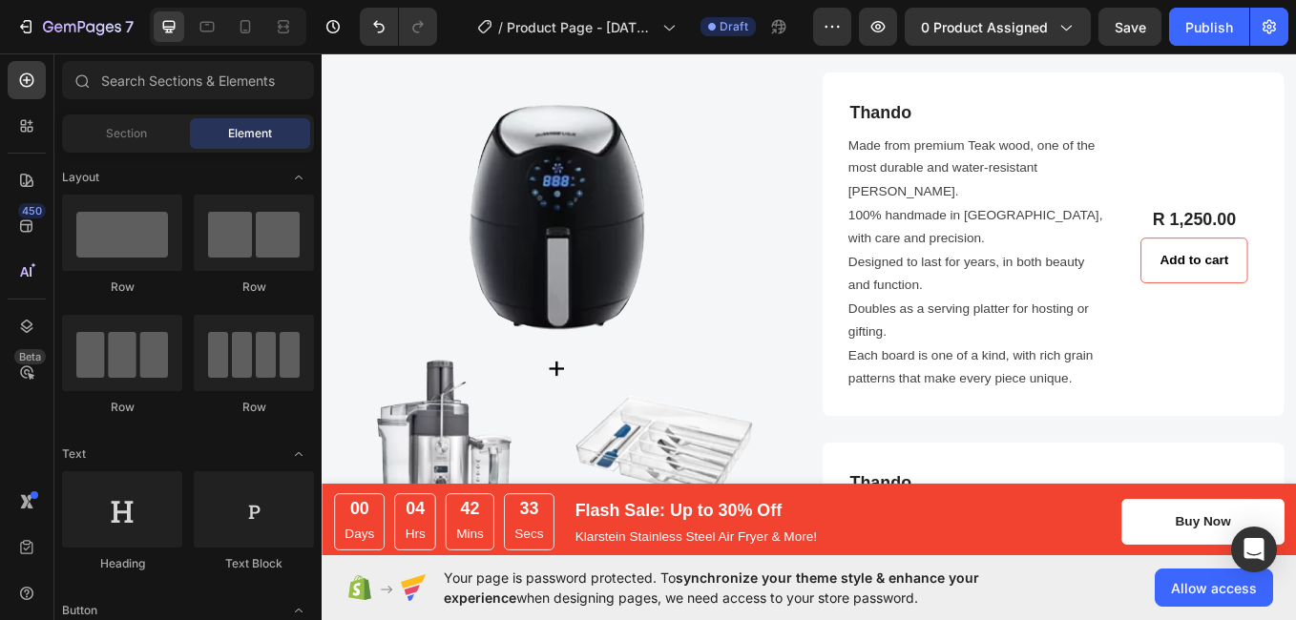
scroll to position [2753, 0]
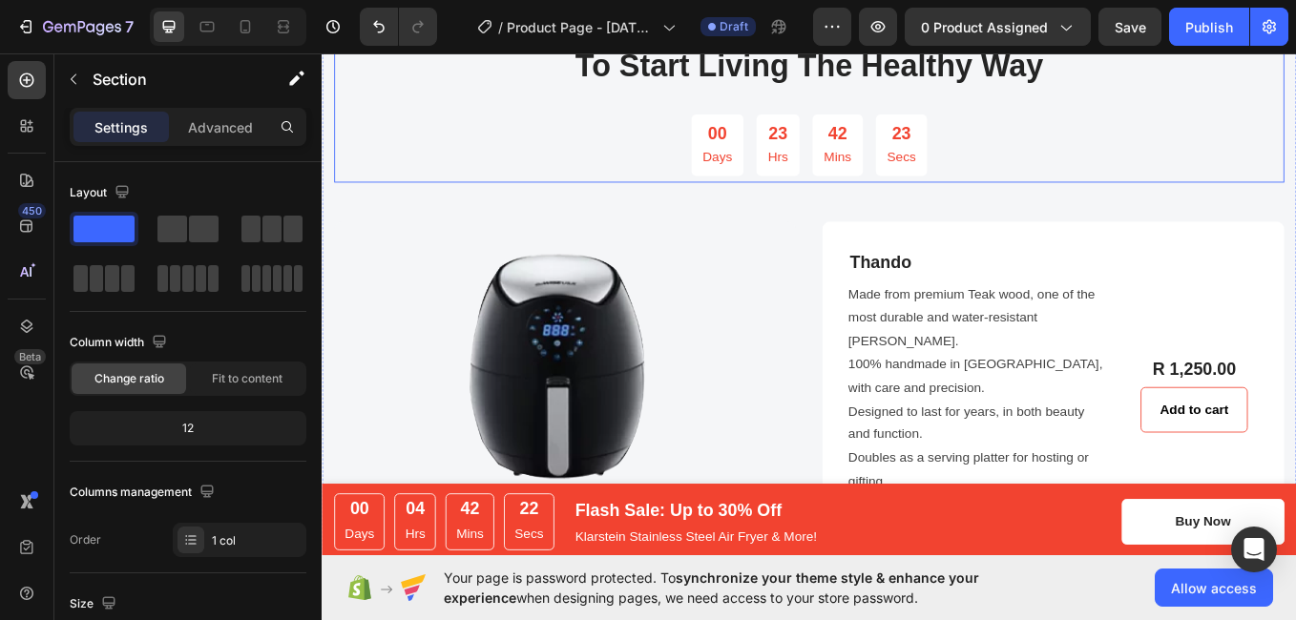
click at [1295, 105] on div "Choose your perfect set Text block To Start Living The Healthy Way Heading 00 D…" at bounding box center [894, 101] width 1117 height 209
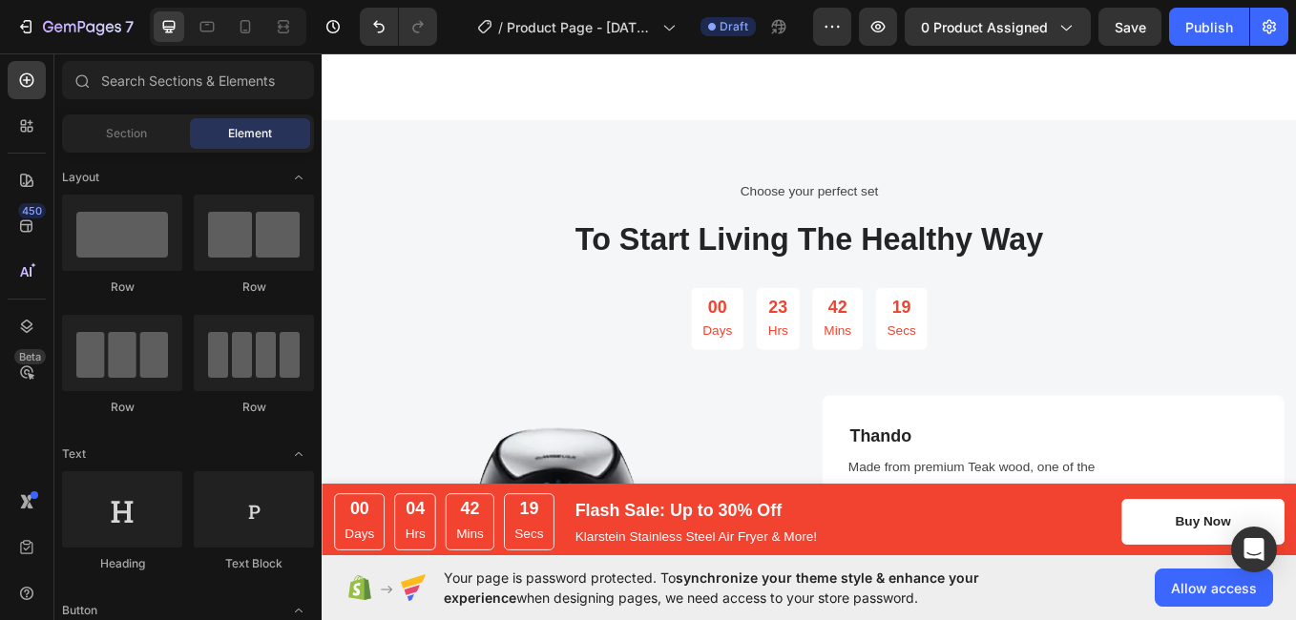
scroll to position [2294, 0]
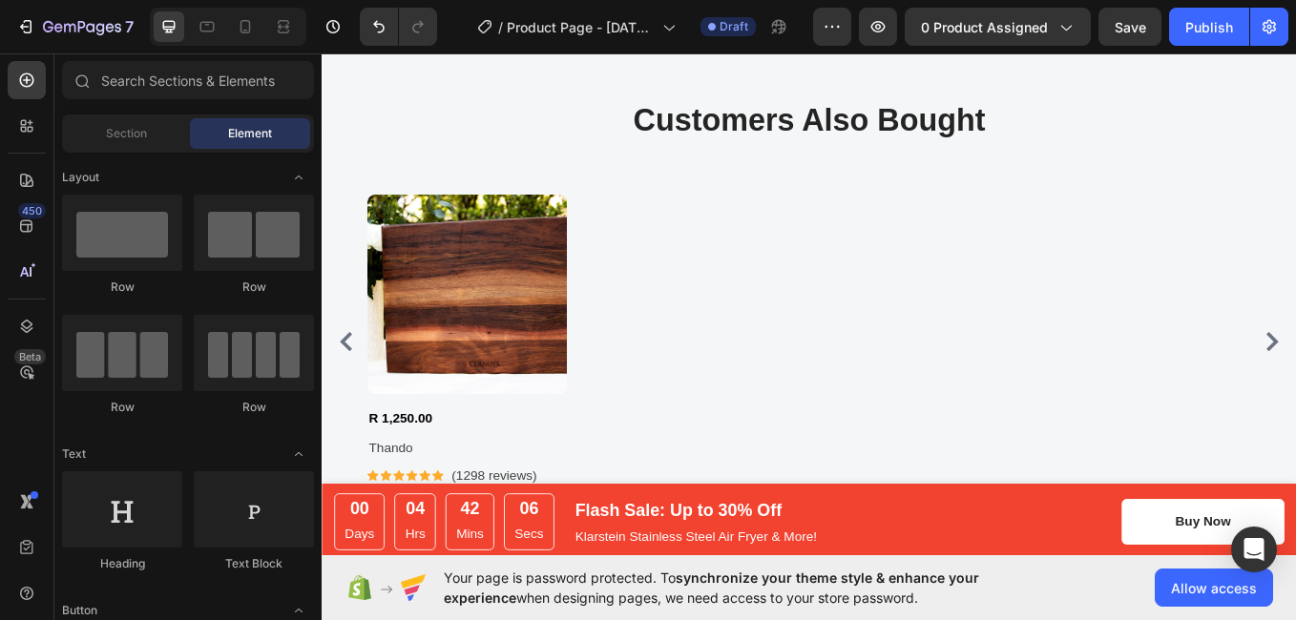
scroll to position [3220, 0]
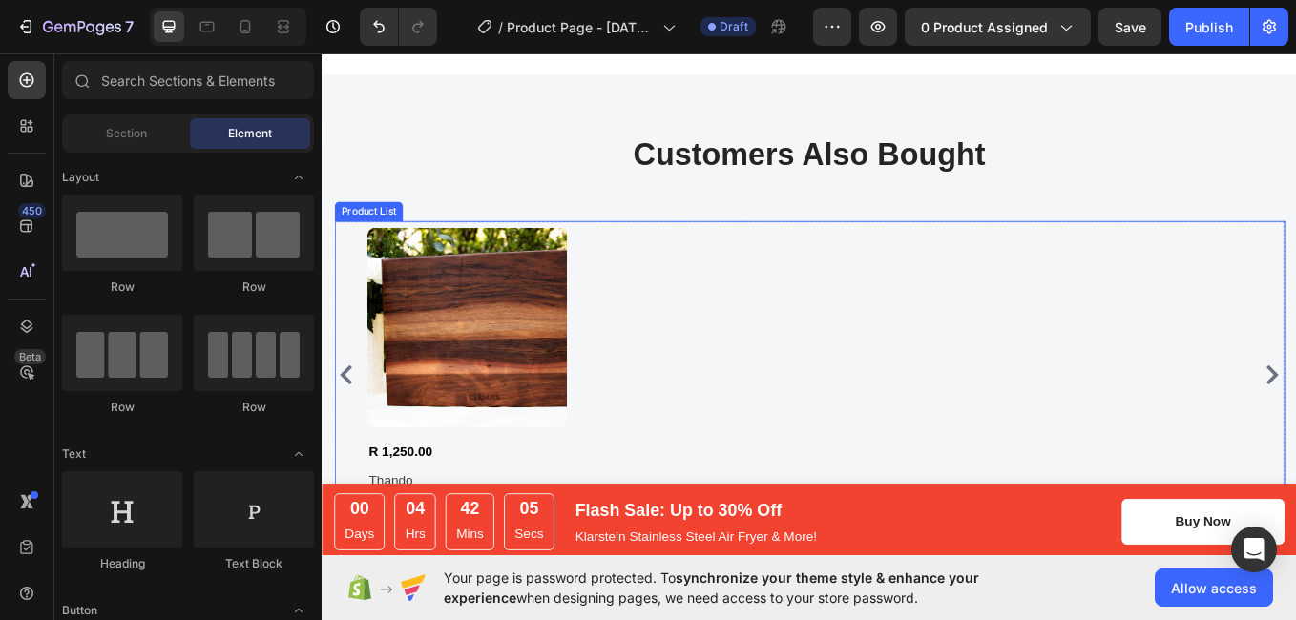
click at [1289, 299] on div "Product Images R 1,250.00 Product Price Product Price Thando Product Title Icon…" at bounding box center [894, 432] width 1040 height 346
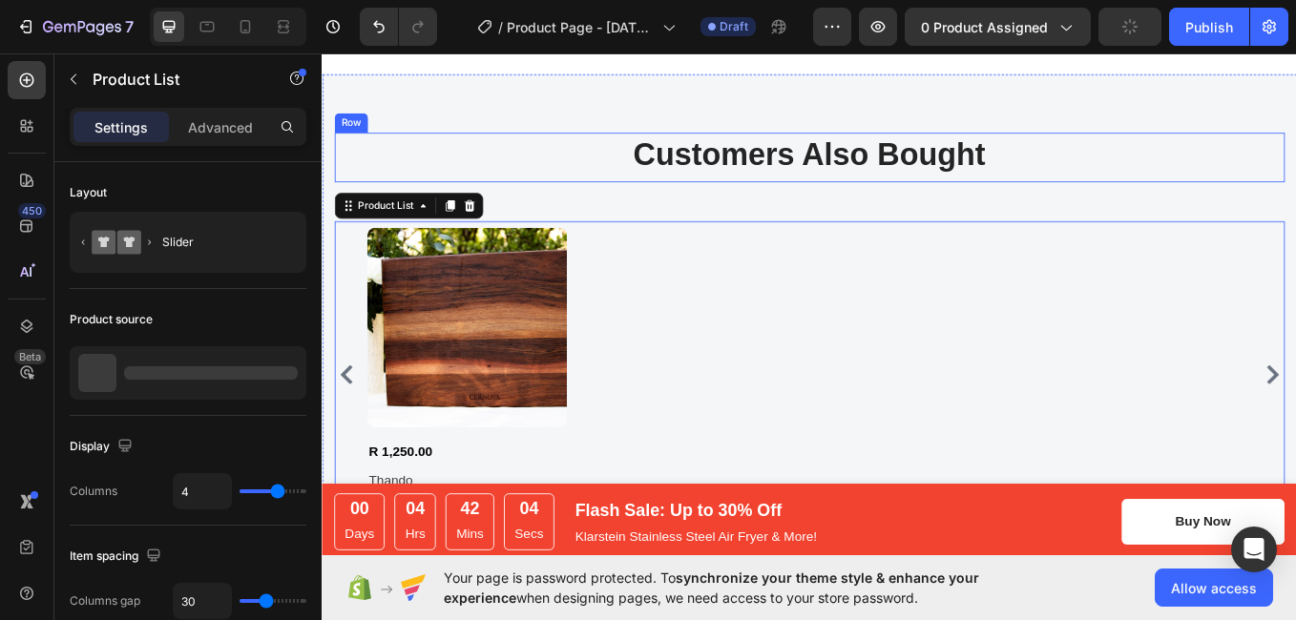
click at [1273, 205] on div "Customers Also Bought Heading" at bounding box center [894, 176] width 1117 height 58
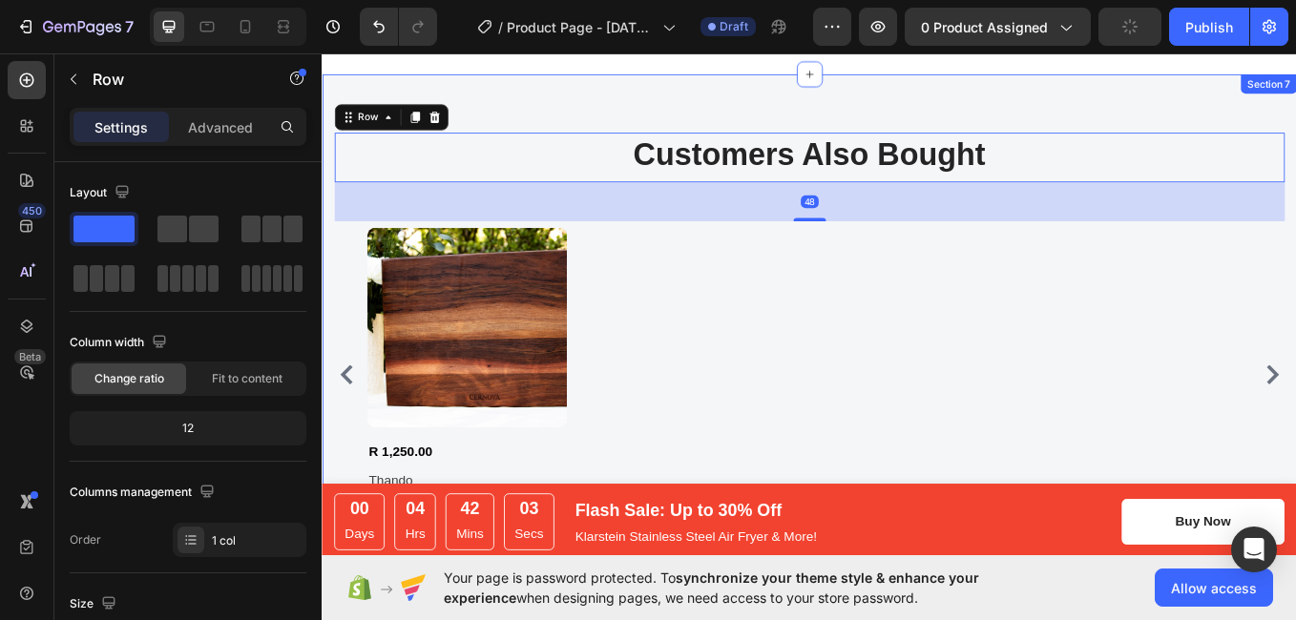
click at [1273, 136] on div "Customers Also Bought Heading Row 48 Product Images R 1,250.00 Product Price Pr…" at bounding box center [894, 379] width 1145 height 603
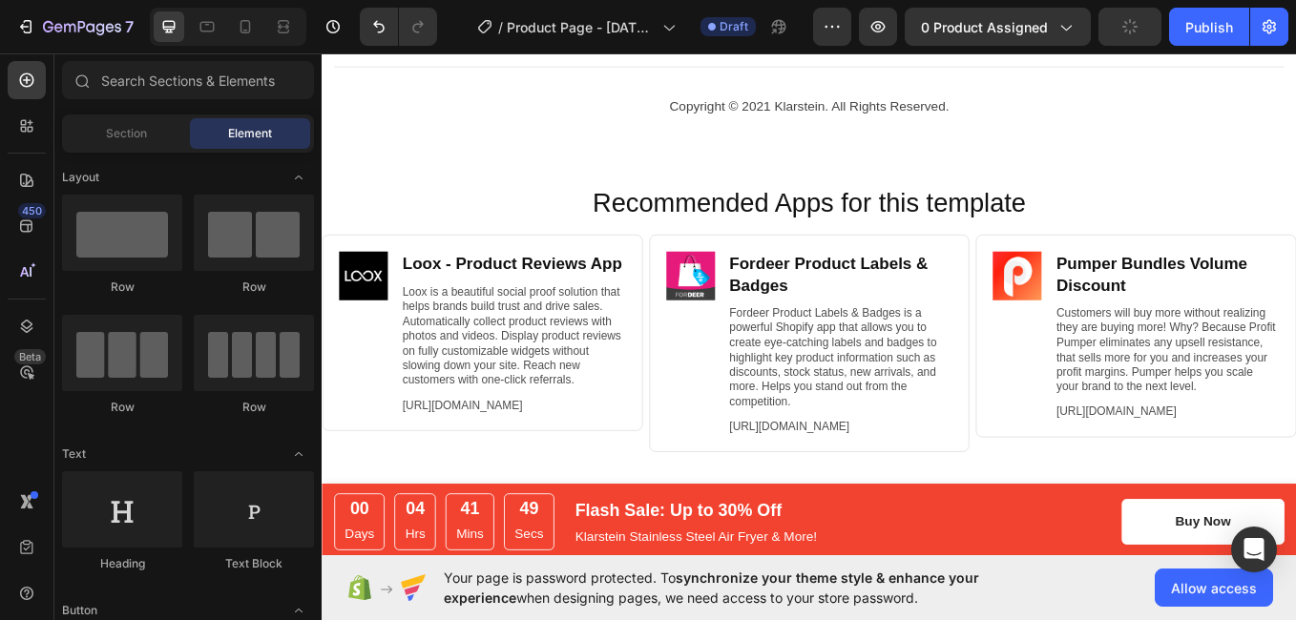
scroll to position [3546, 0]
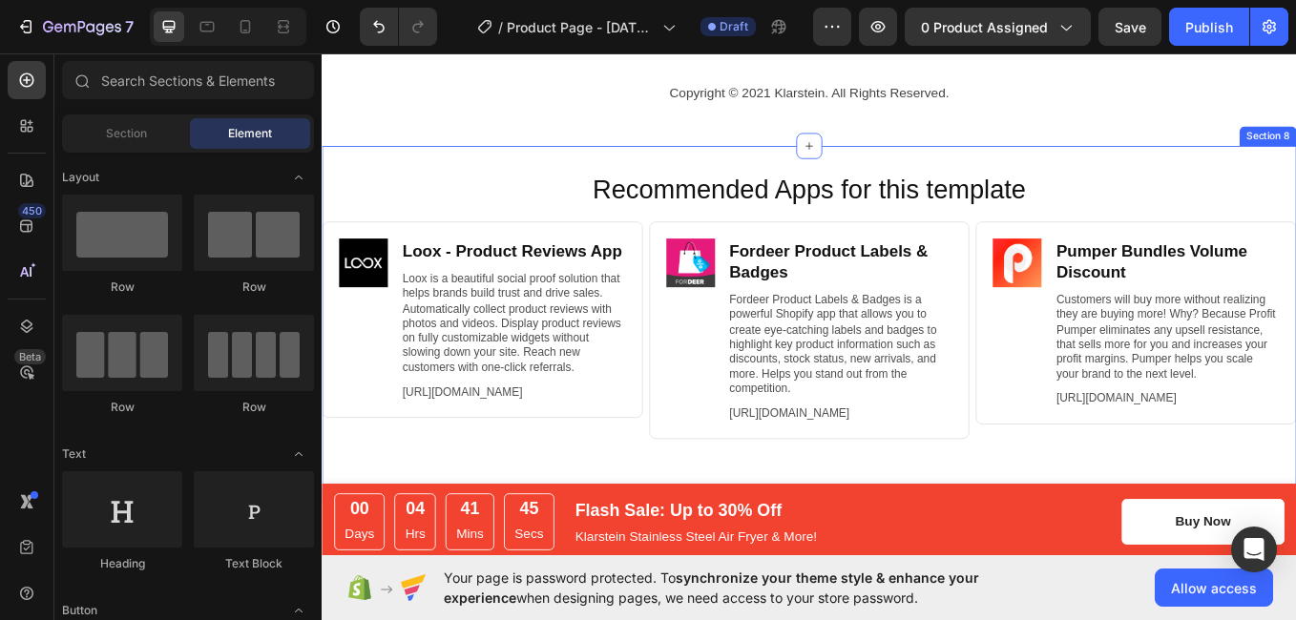
click at [1280, 190] on div "Recommended Apps for this template Heading Image Loox ‑ Product Reviews App Hea…" at bounding box center [894, 371] width 1145 height 419
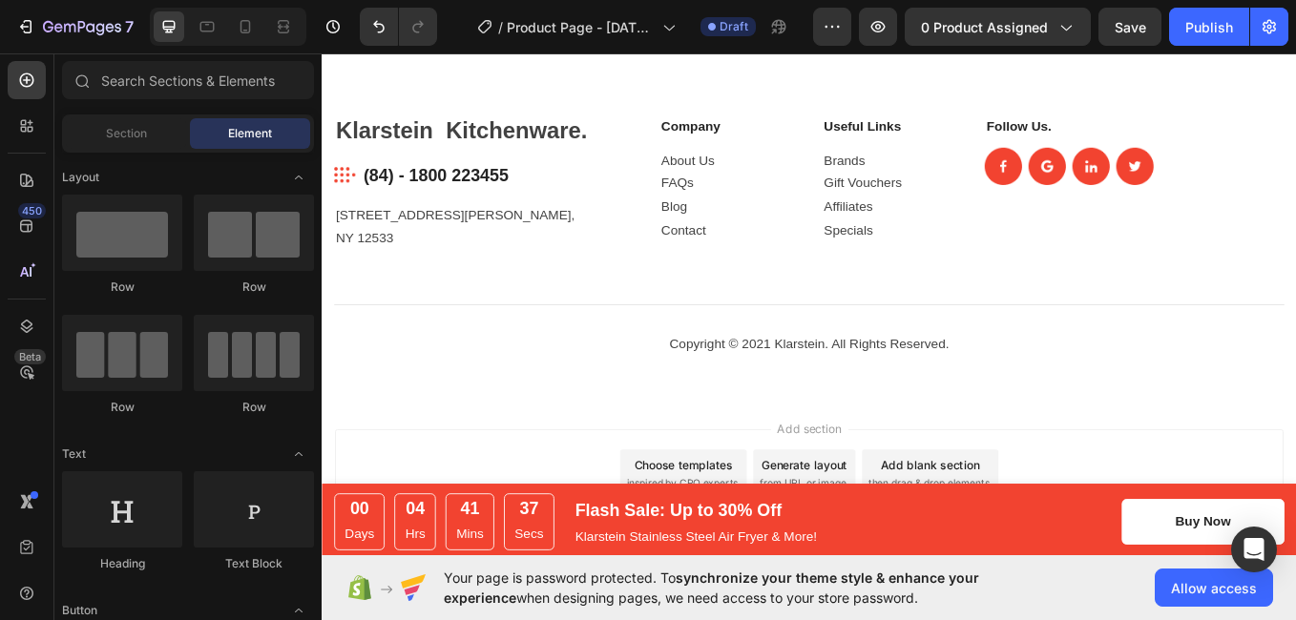
scroll to position [3219, 0]
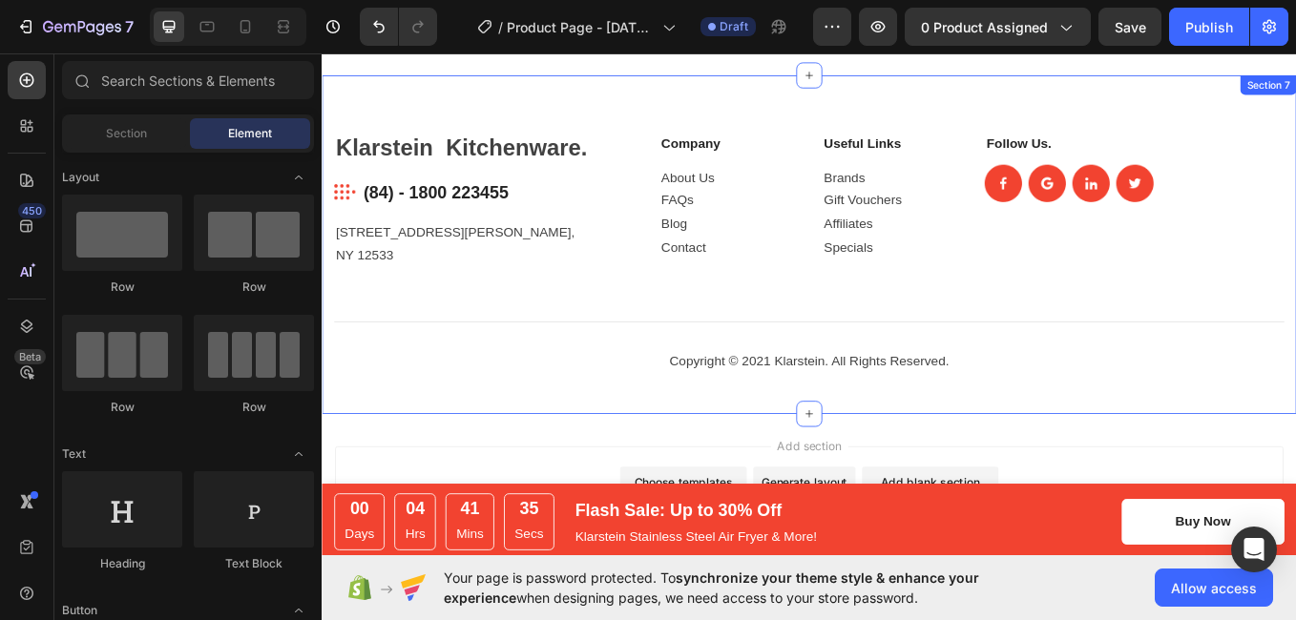
click at [1295, 128] on div "Klarstein Kitchenware. Heading Image (84) - 1800 223455 Text block Row [STREET_…" at bounding box center [894, 278] width 1145 height 398
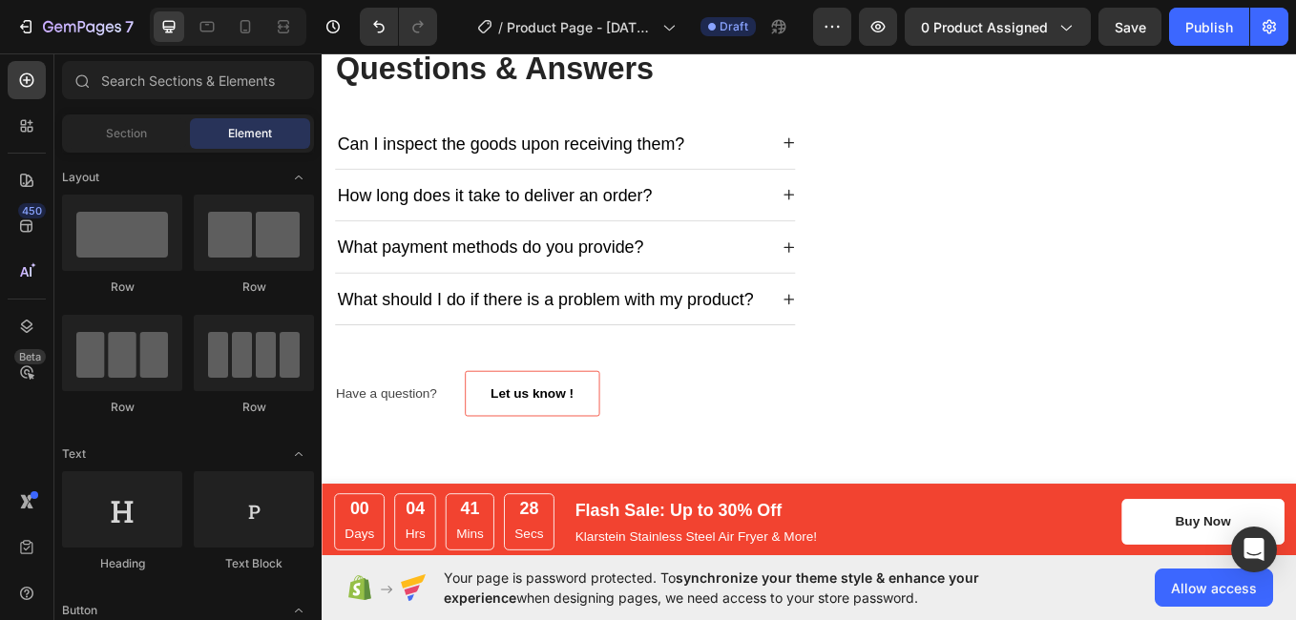
scroll to position [2622, 0]
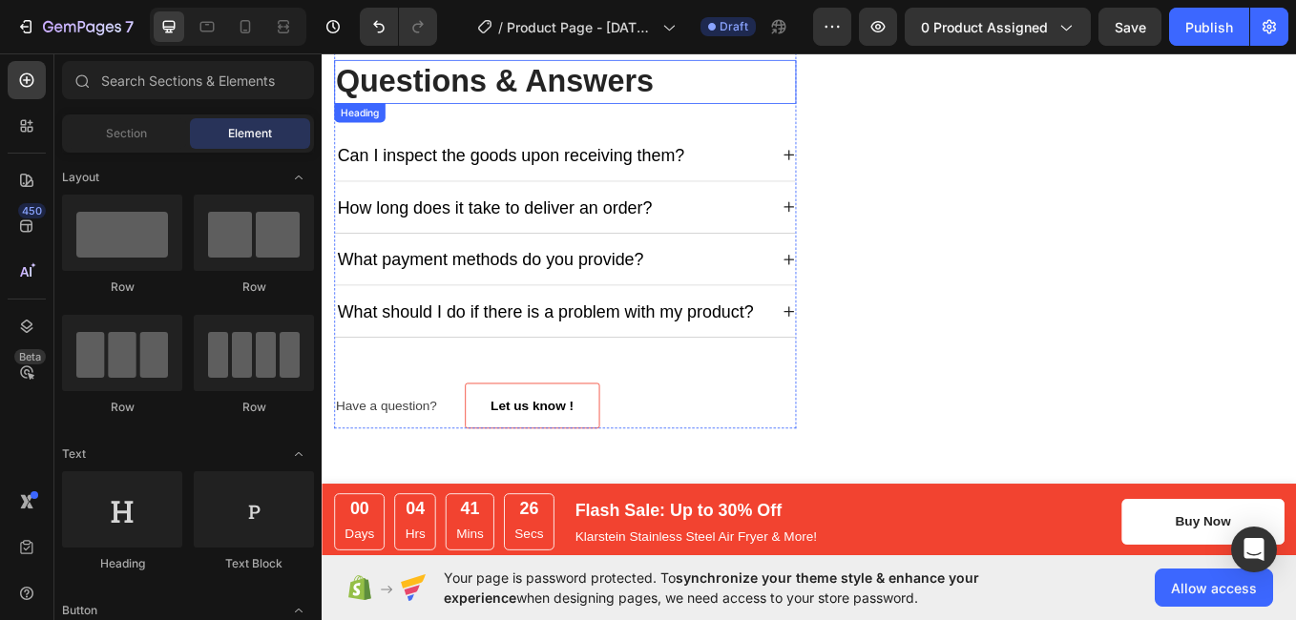
click at [746, 89] on p "Questions & Answers" at bounding box center [607, 86] width 539 height 47
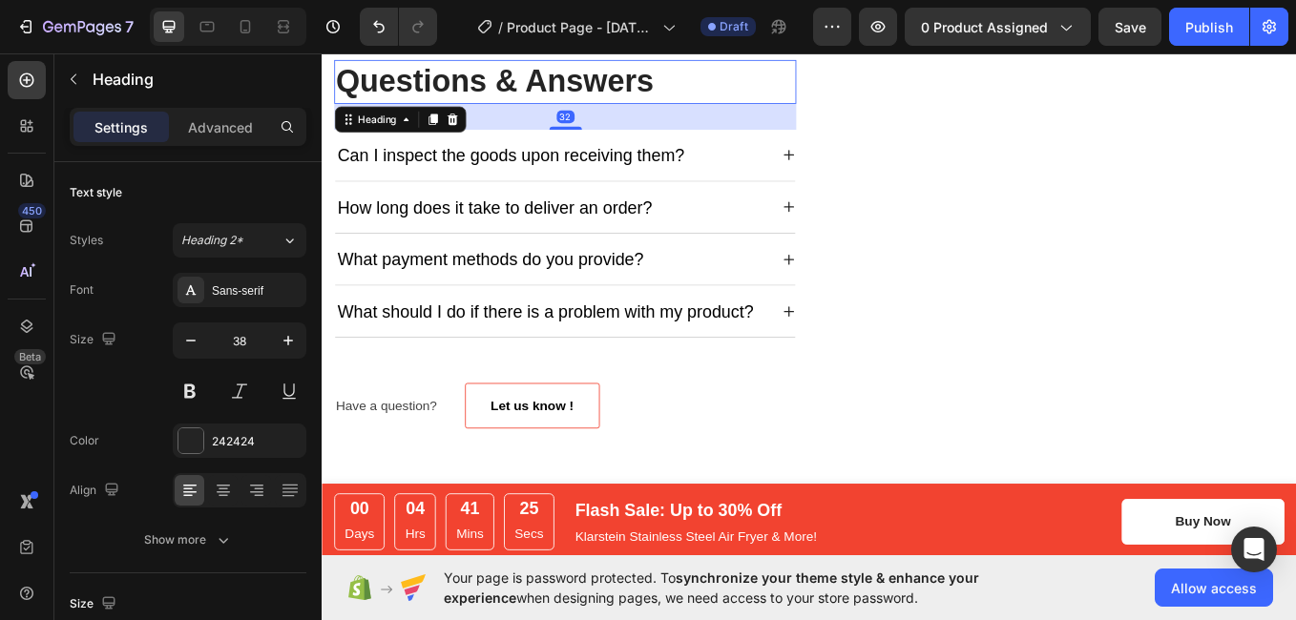
click at [733, 72] on p "Questions & Answers" at bounding box center [607, 86] width 539 height 47
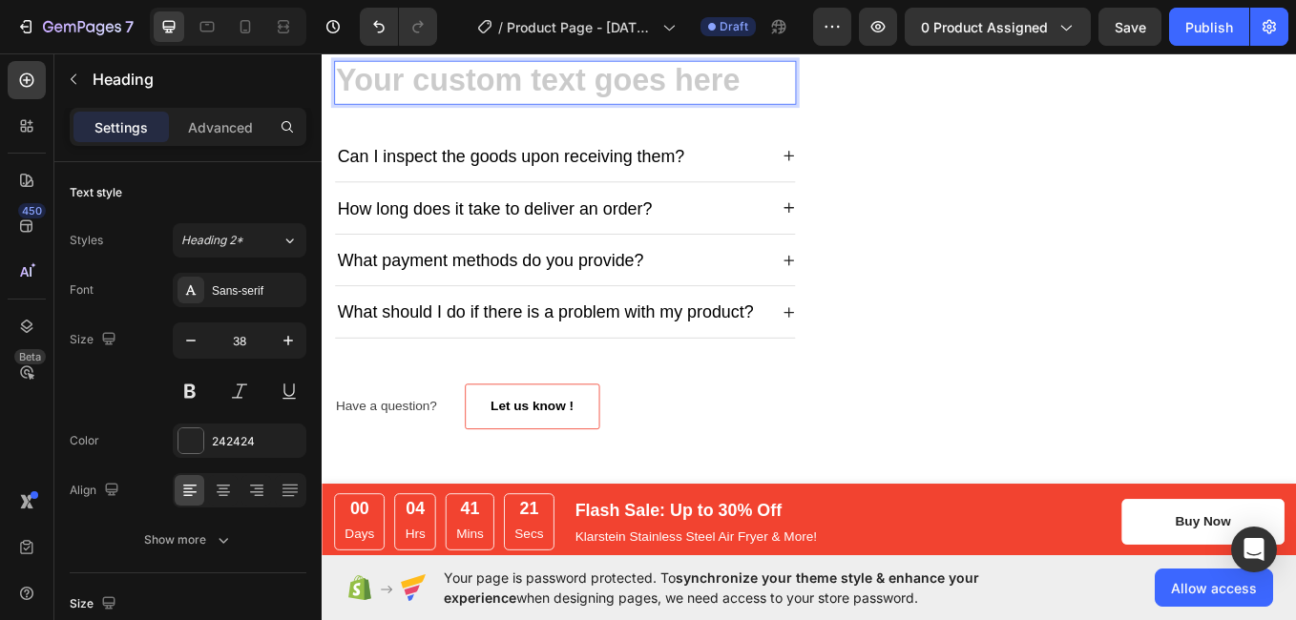
scroll to position [2618, 0]
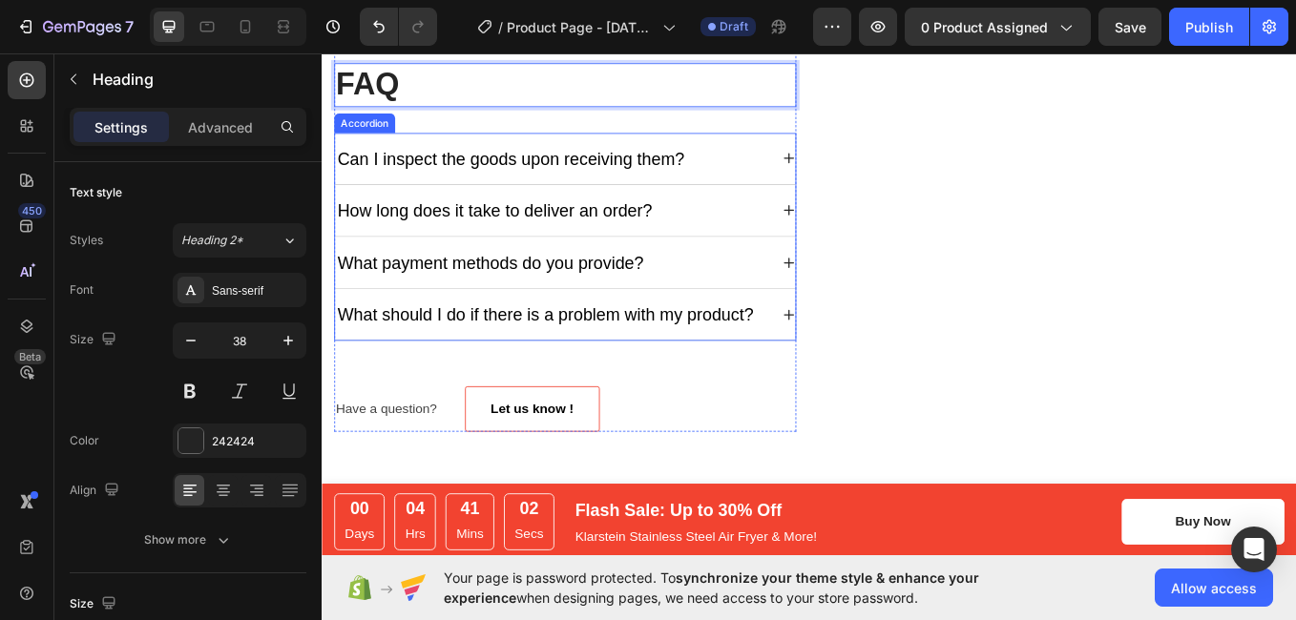
click at [809, 171] on div "Can I inspect the goods upon receiving them?" at bounding box center [592, 177] width 511 height 30
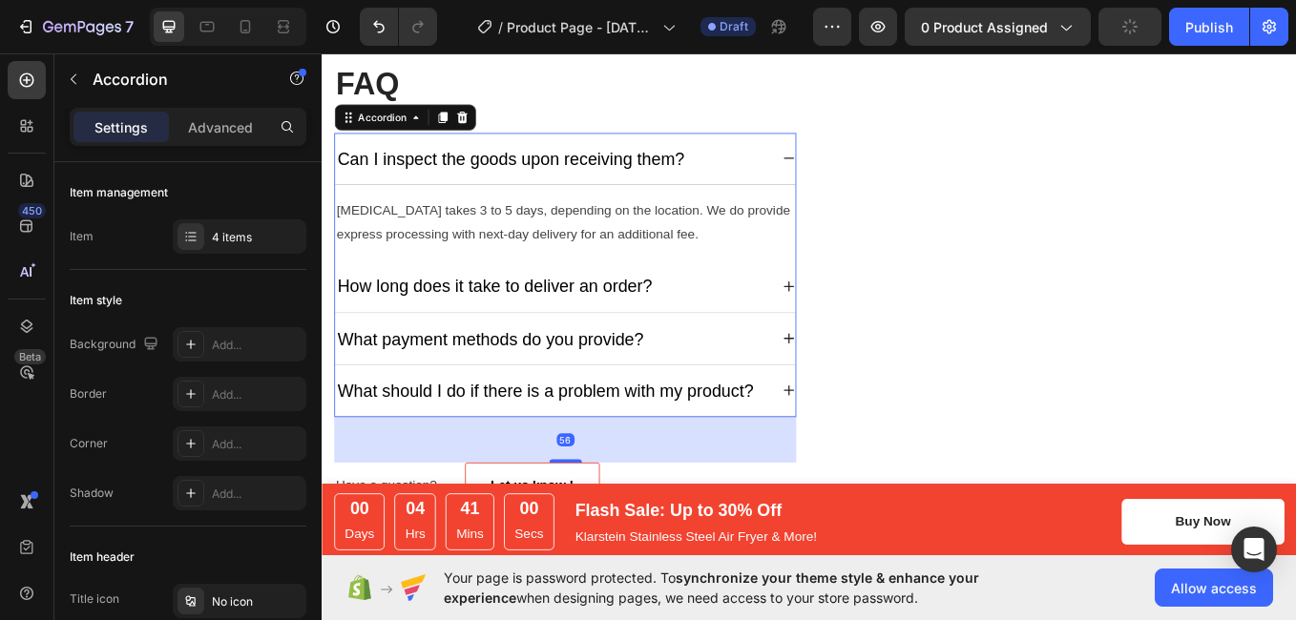
click at [755, 170] on div "Can I inspect the goods upon receiving them?" at bounding box center [592, 177] width 511 height 30
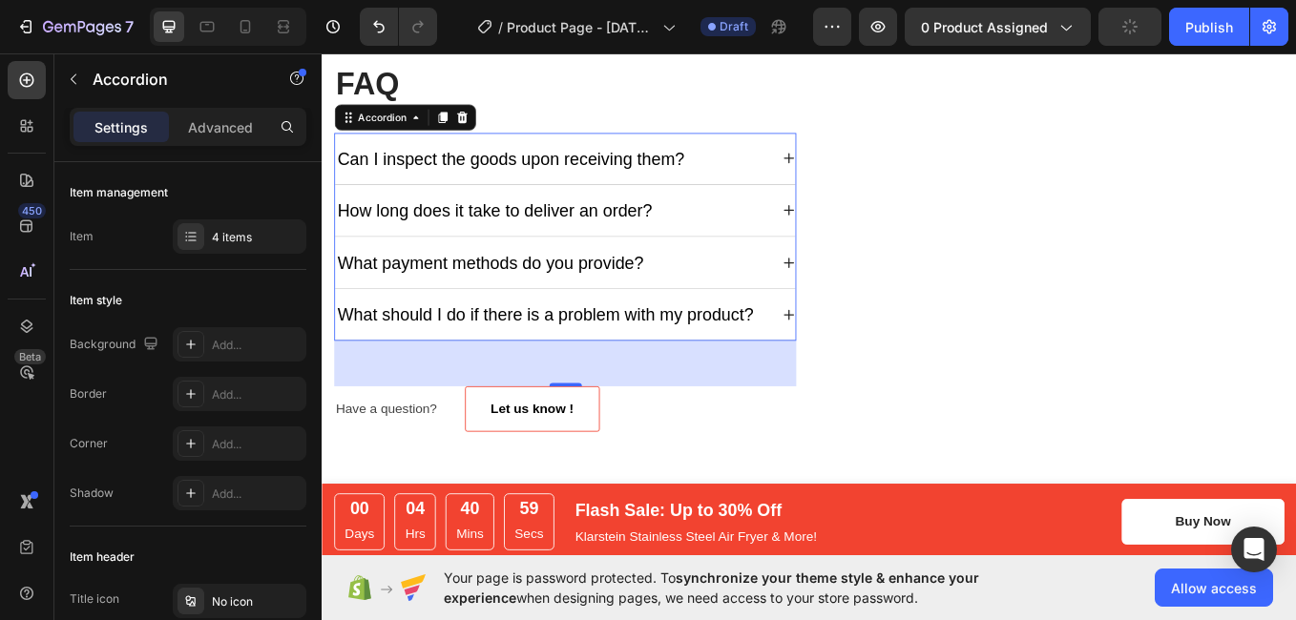
click at [755, 170] on div "Can I inspect the goods upon receiving them?" at bounding box center [592, 177] width 511 height 30
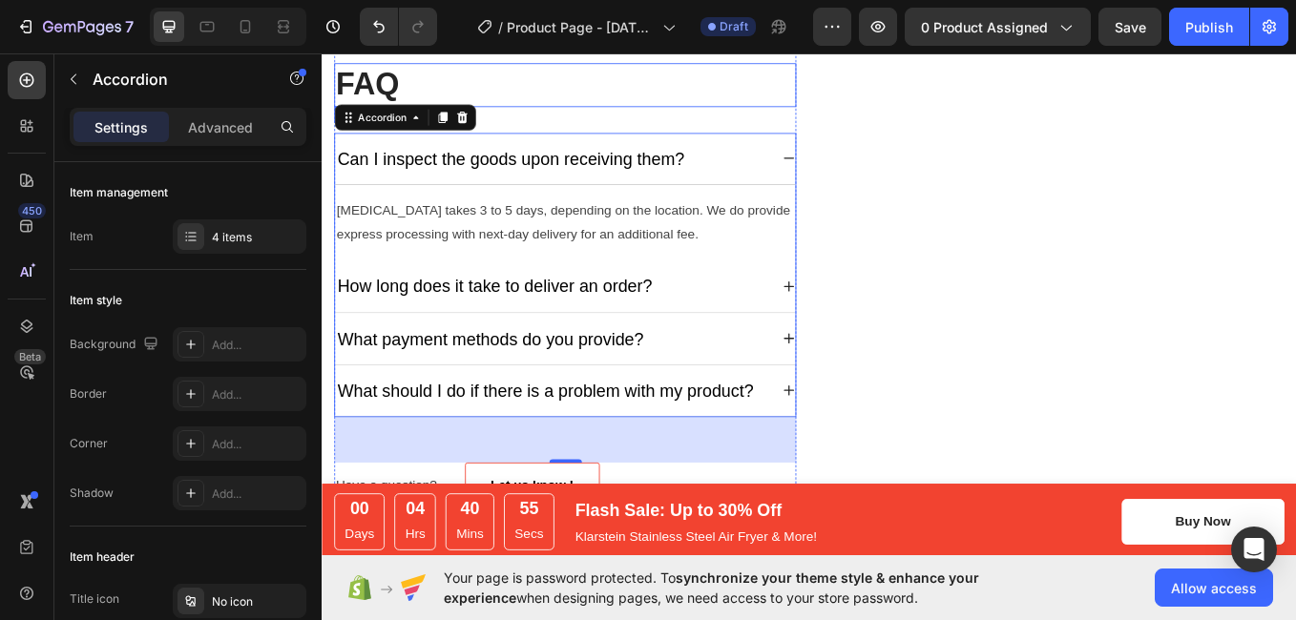
click at [452, 97] on p "FAQ" at bounding box center [607, 90] width 539 height 47
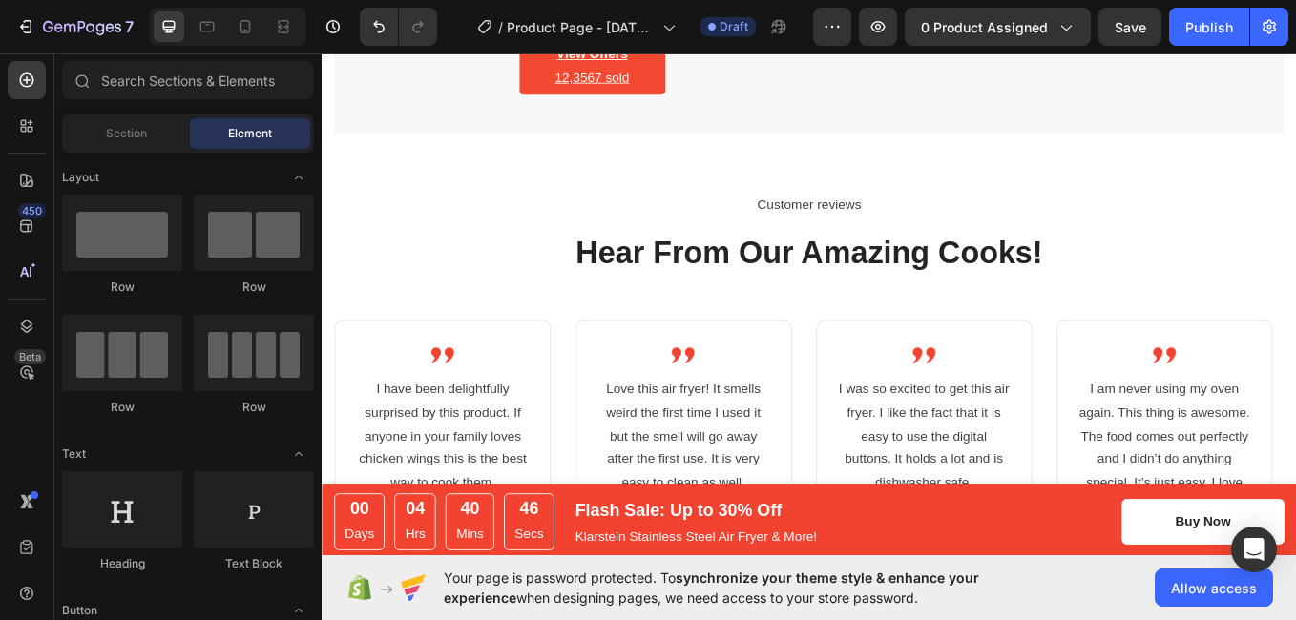
scroll to position [1702, 0]
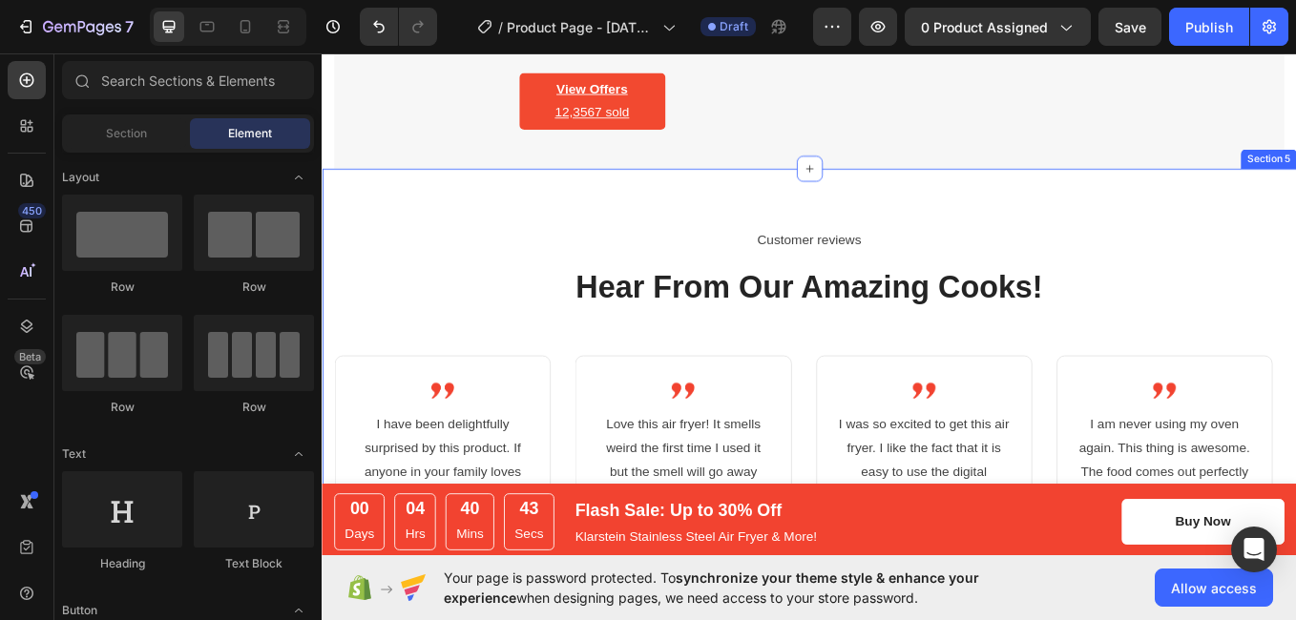
click at [717, 250] on div "Customer reviews Text block Hear From Our Amazing Cooks! Heading Image I have b…" at bounding box center [894, 584] width 1145 height 790
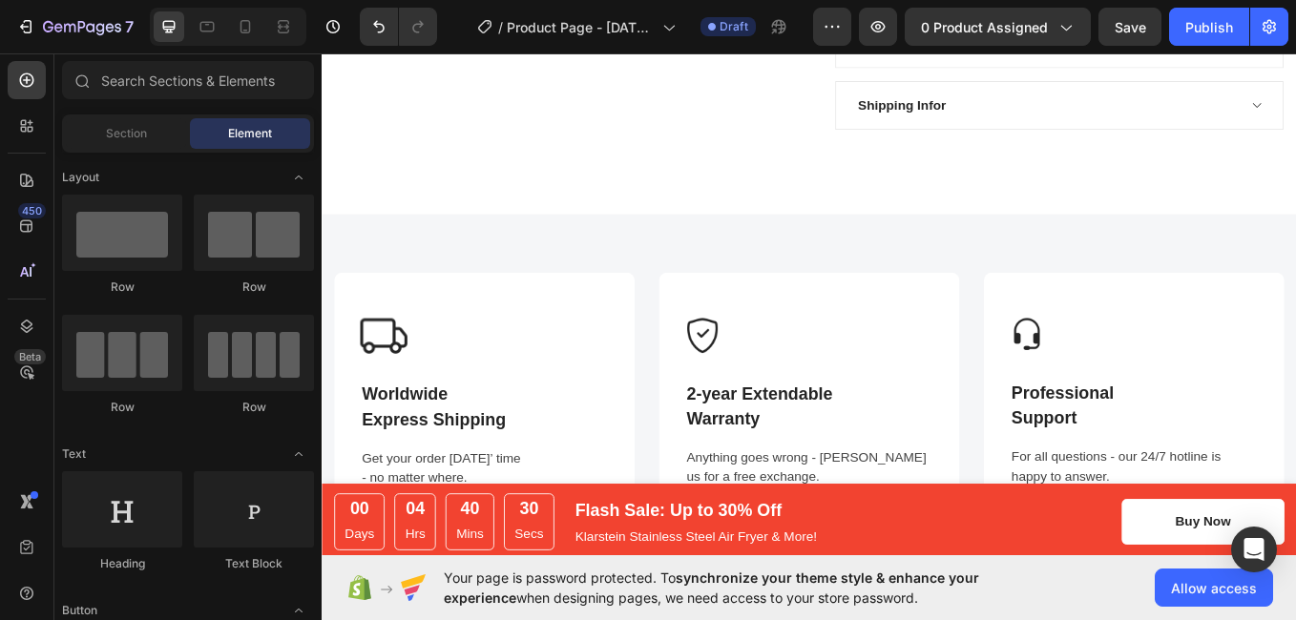
scroll to position [1119, 0]
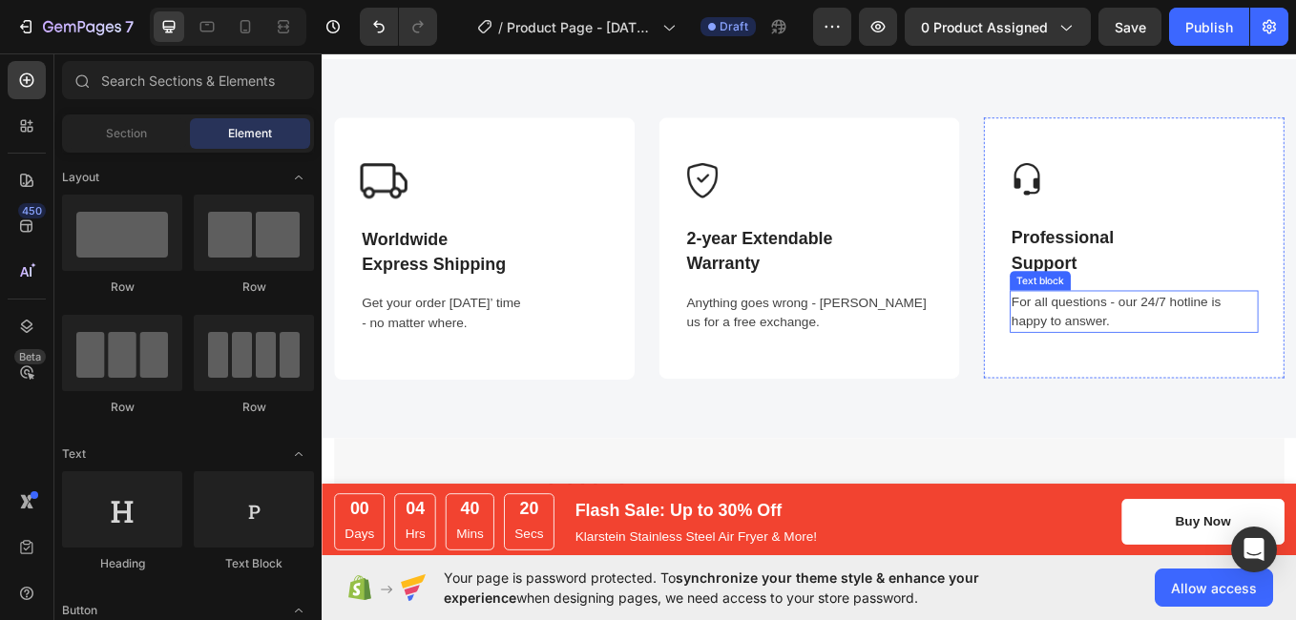
click at [1278, 345] on p "For all questions - our 24/7 hotline is happy to answer." at bounding box center [1276, 357] width 288 height 46
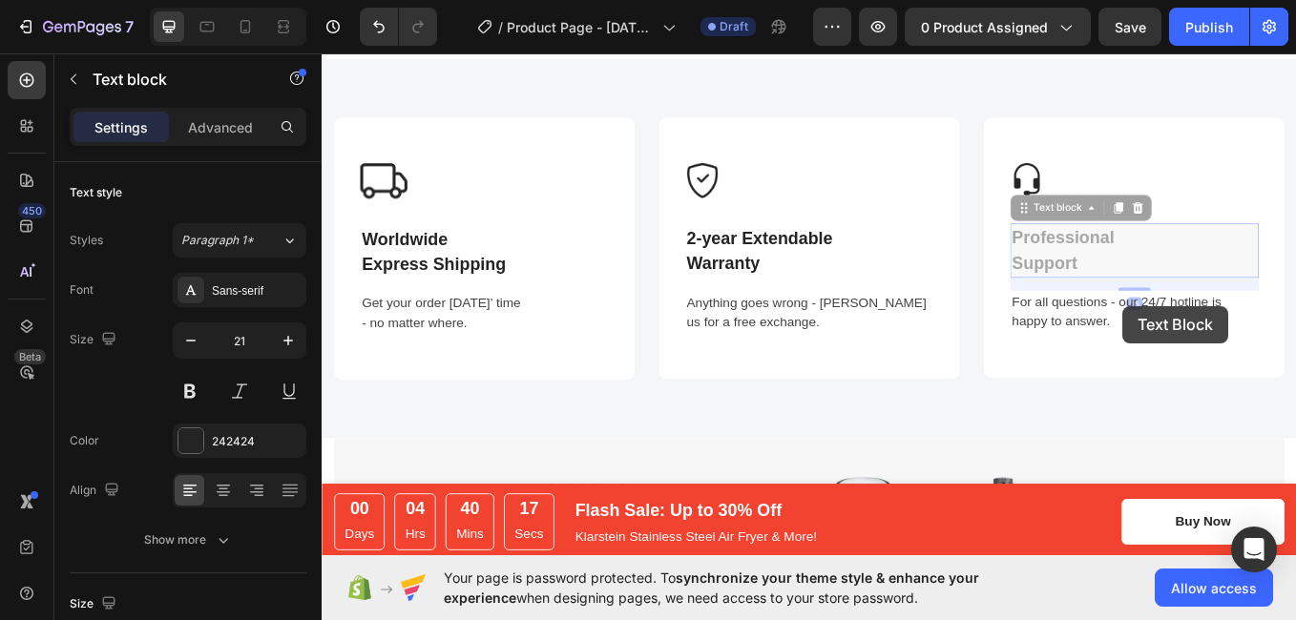
scroll to position [618, 0]
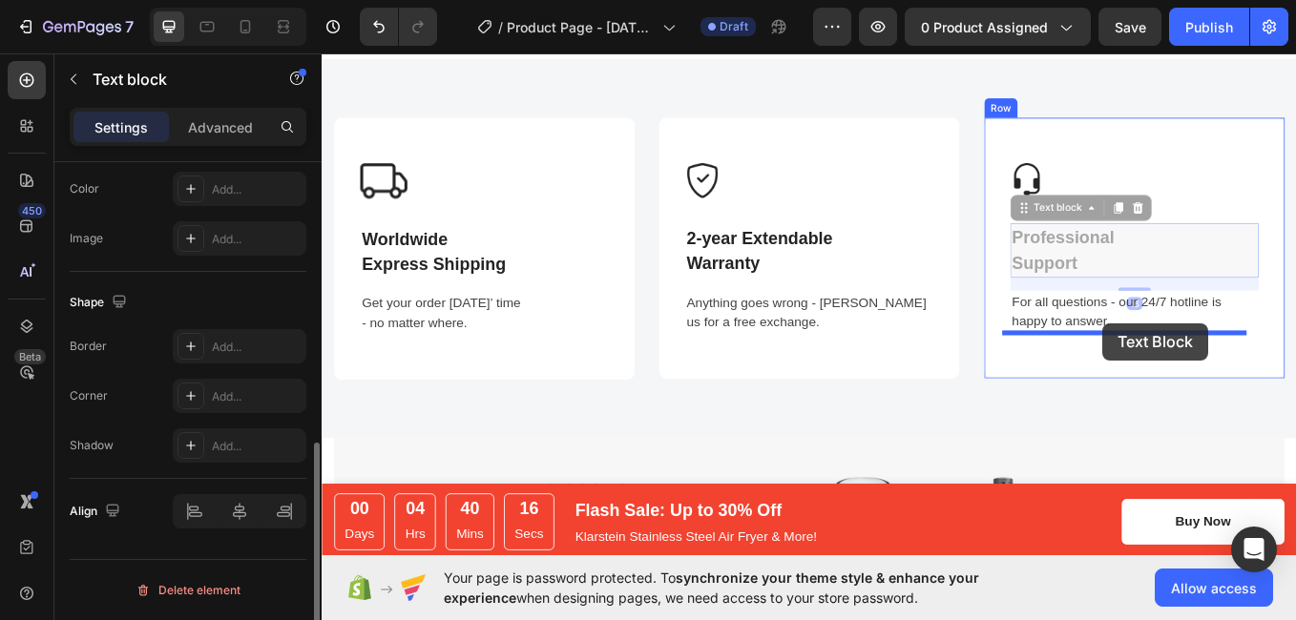
drag, startPoint x: 1317, startPoint y: 269, endPoint x: 1239, endPoint y: 370, distance: 127.9
click at [1239, 370] on div "Image Professional Support Text block 16 Professional Support Text block 16 For…" at bounding box center [1276, 282] width 353 height 306
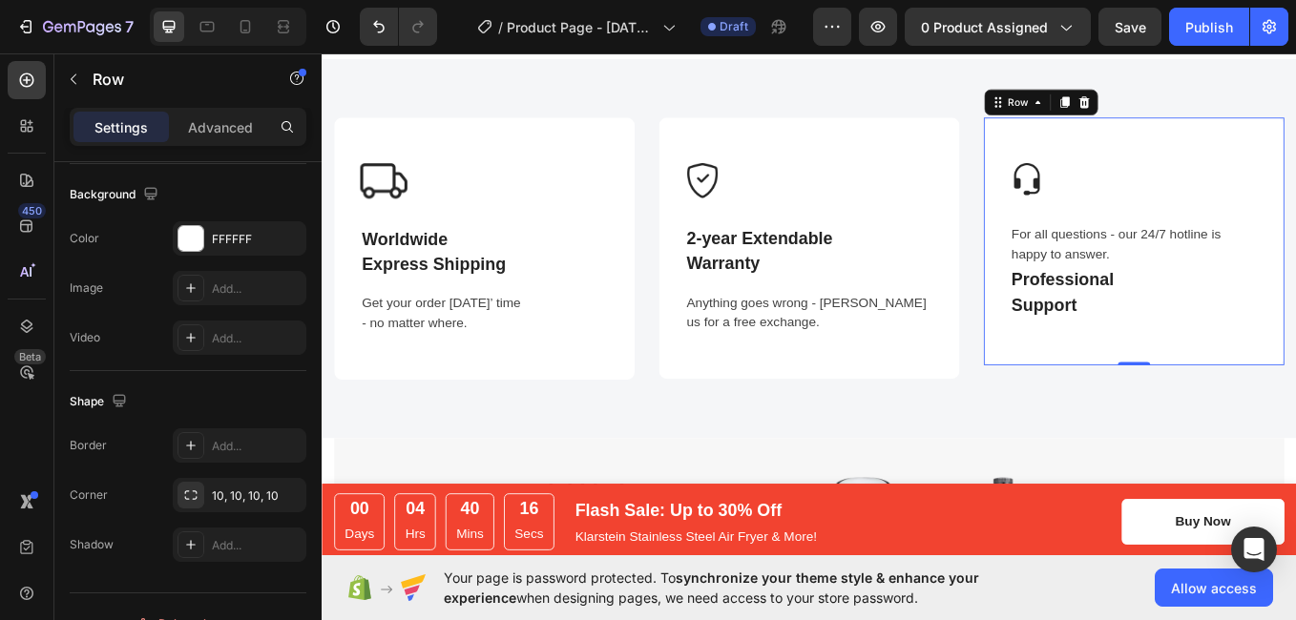
scroll to position [0, 0]
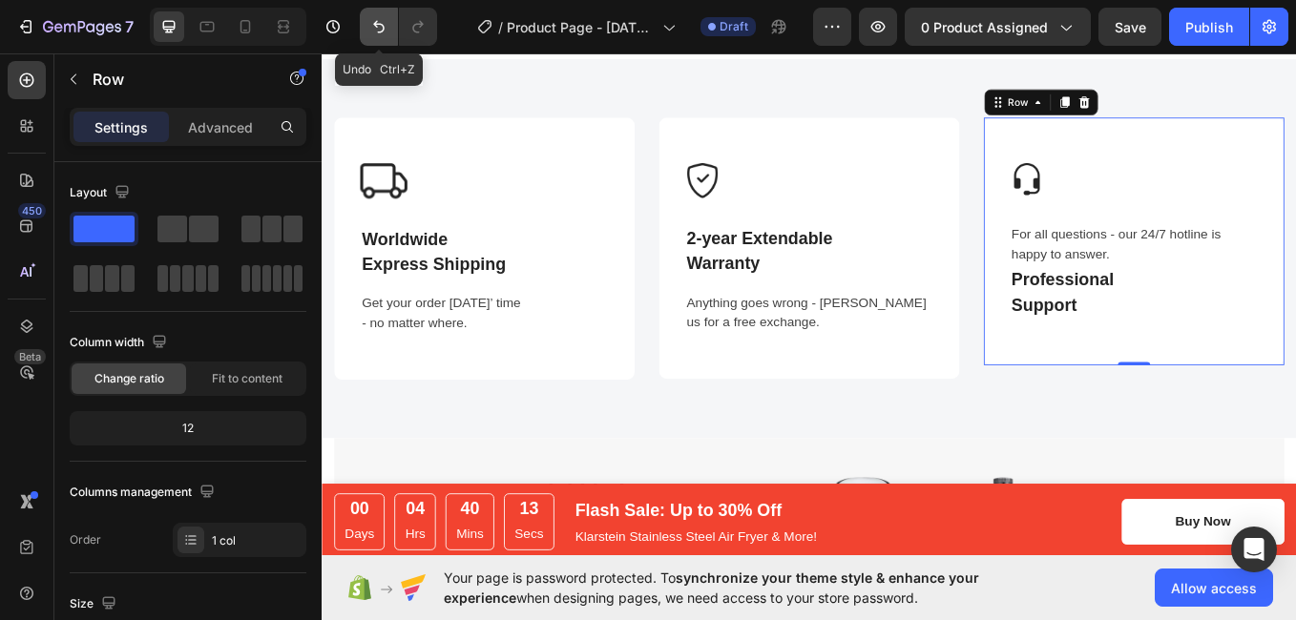
click at [387, 31] on icon "Undo/Redo" at bounding box center [378, 26] width 19 height 19
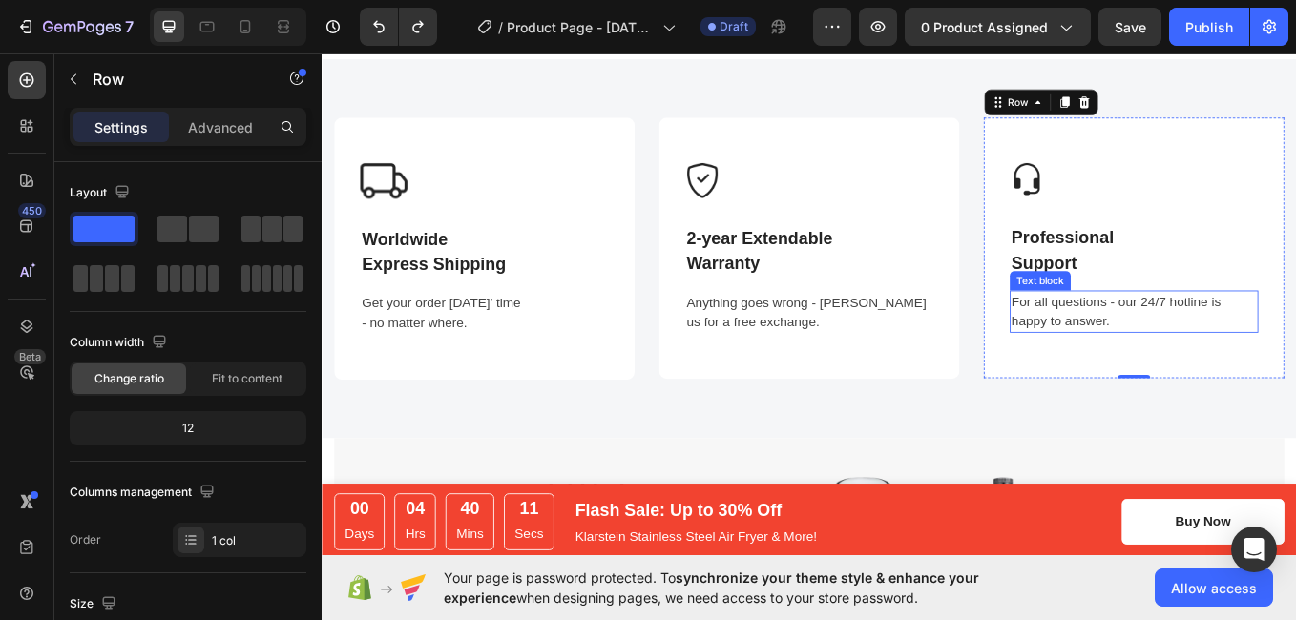
click at [1252, 369] on p "For all questions - our 24/7 hotline is happy to answer." at bounding box center [1276, 357] width 288 height 46
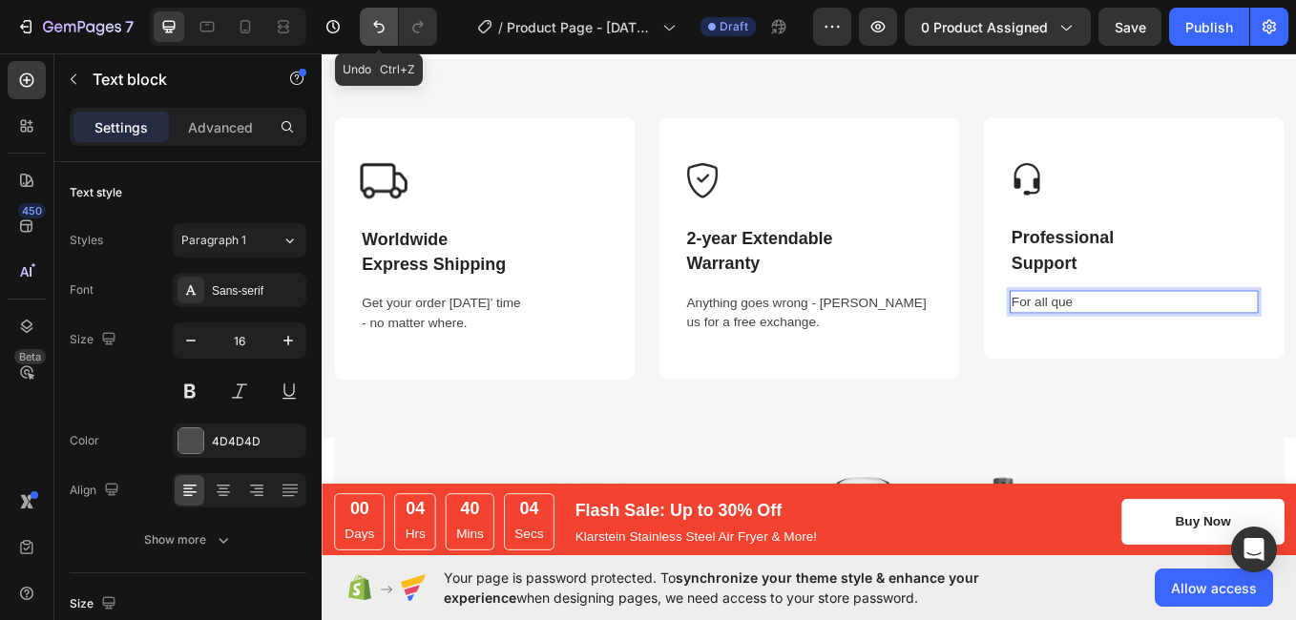
click at [385, 28] on icon "Undo/Redo" at bounding box center [378, 26] width 19 height 19
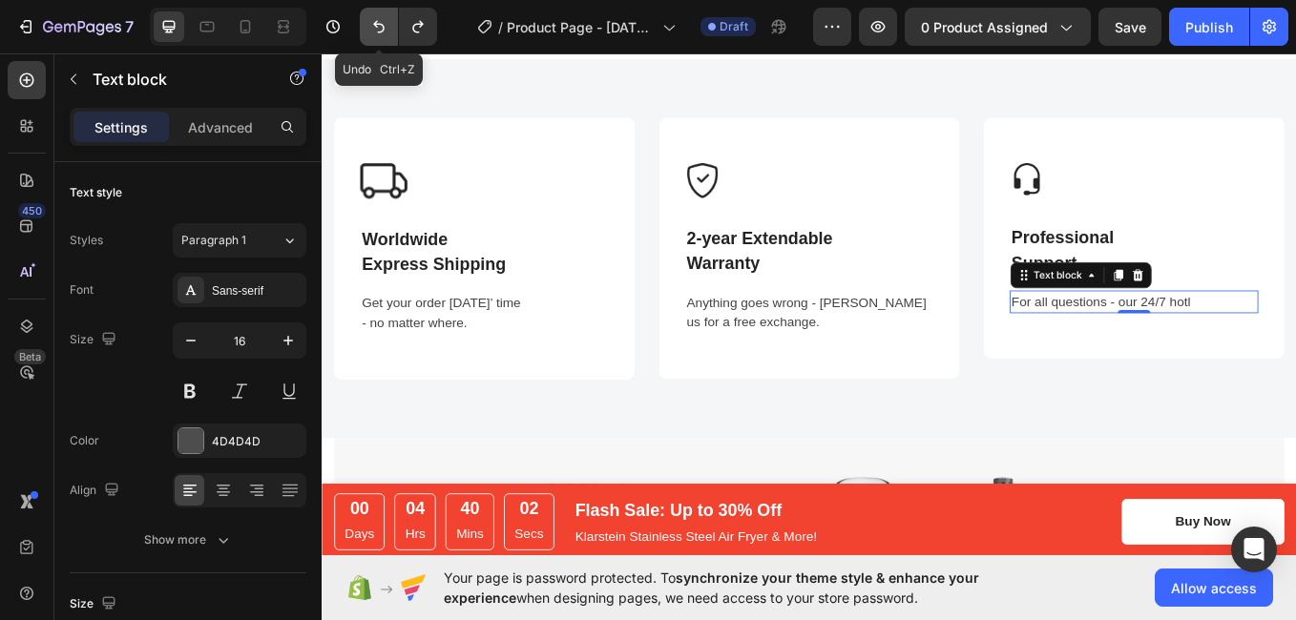
click at [385, 28] on icon "Undo/Redo" at bounding box center [378, 26] width 19 height 19
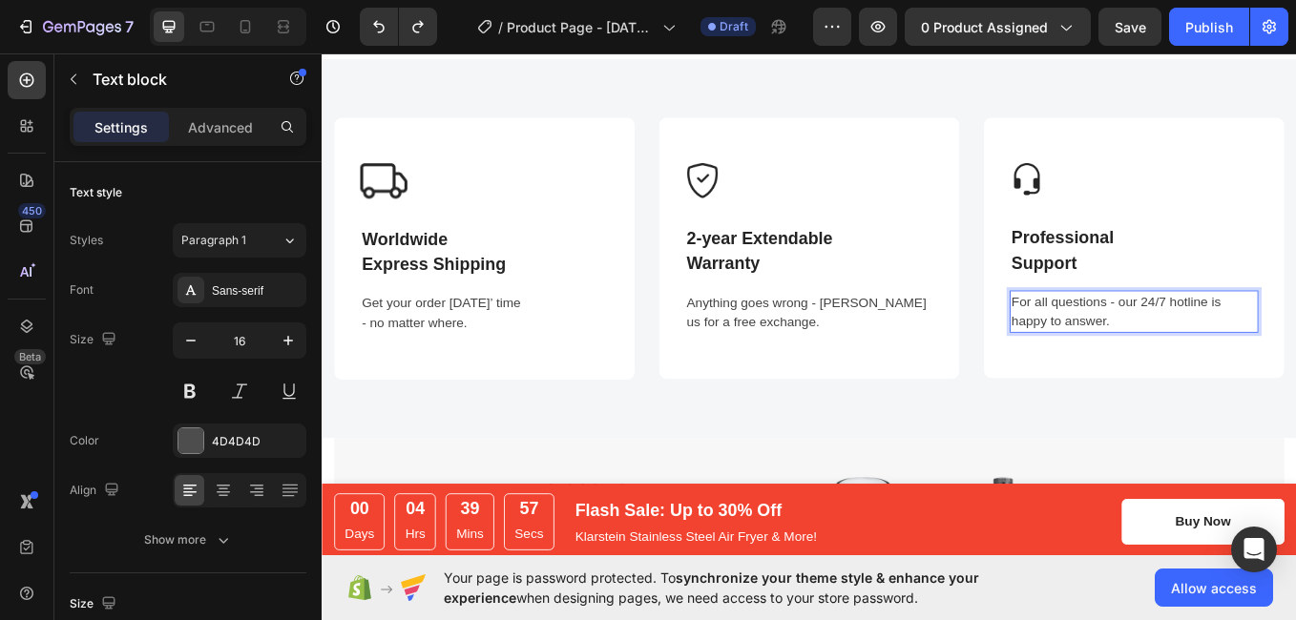
click at [1244, 360] on p "For all questions - our 24/7 hotline is happy to answer." at bounding box center [1276, 357] width 288 height 46
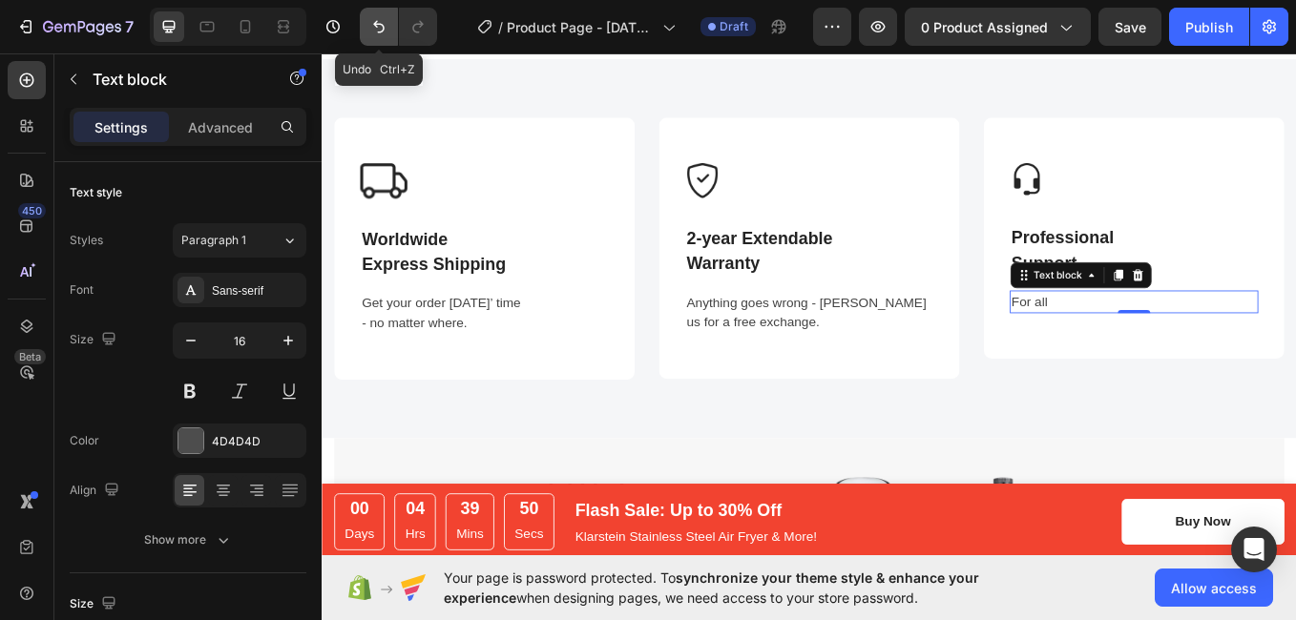
click at [388, 33] on icon "Undo/Redo" at bounding box center [378, 26] width 19 height 19
click at [371, 34] on icon "Undo/Redo" at bounding box center [378, 26] width 19 height 19
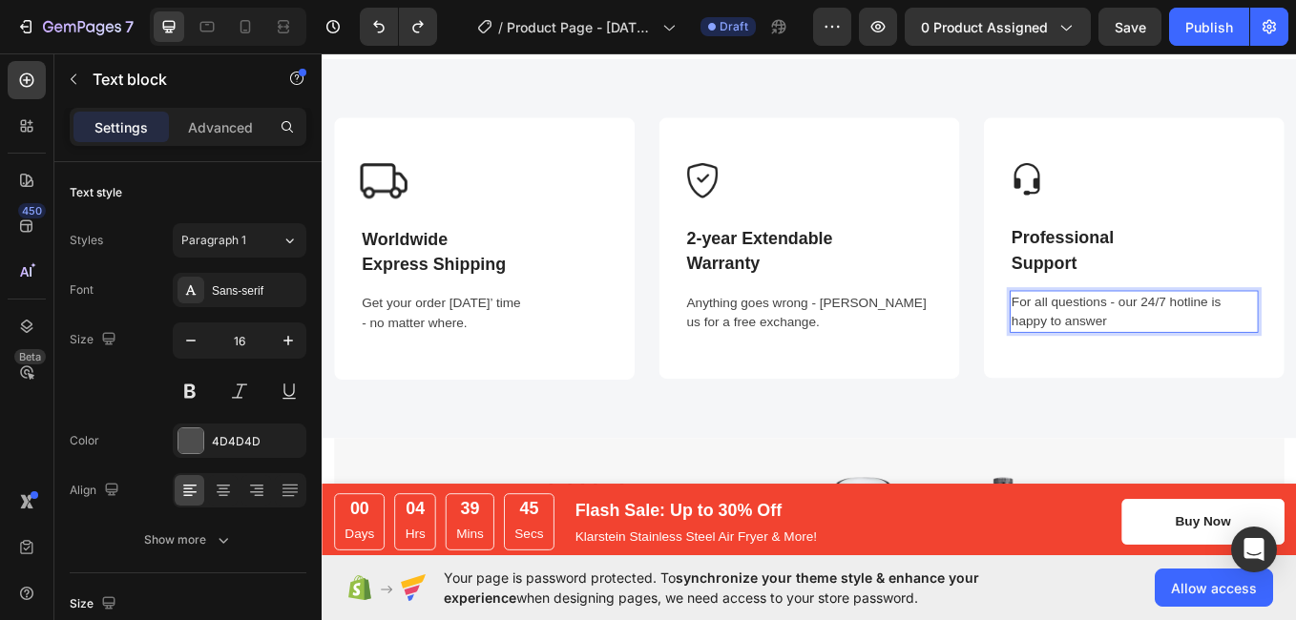
click at [1169, 346] on p "For all questions - our 24/7 hotline is happy to answer" at bounding box center [1276, 357] width 288 height 46
click at [1295, 345] on p "For alNY questions - our 24/7 hotline is happy to answer" at bounding box center [1276, 357] width 288 height 46
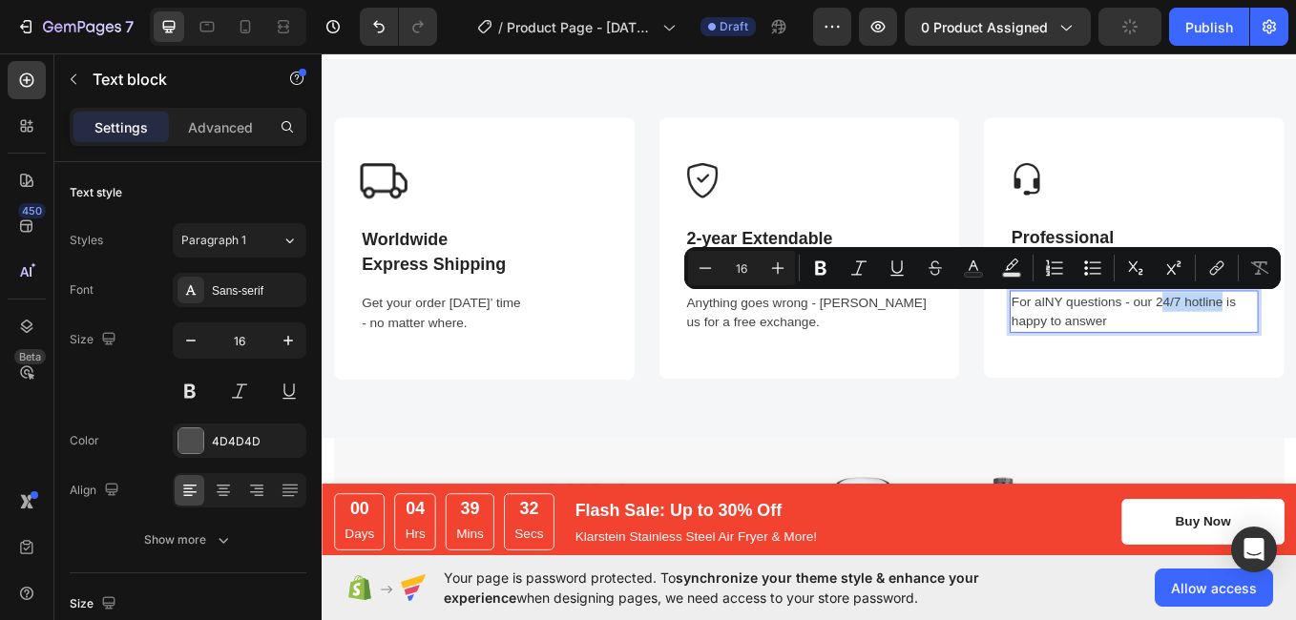
drag, startPoint x: 1298, startPoint y: 345, endPoint x: 1370, endPoint y: 337, distance: 72.0
click at [1295, 337] on p "For alNY questions - our 24/7 hotline is happy to answer" at bounding box center [1276, 357] width 288 height 46
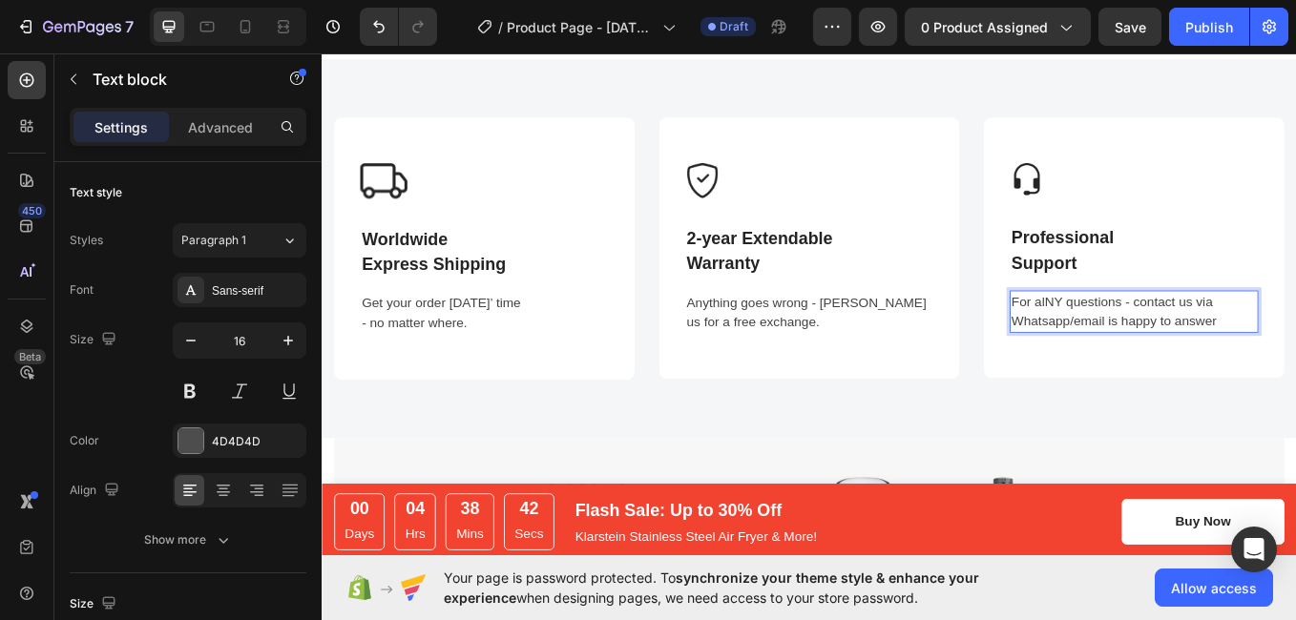
click at [1181, 339] on p "For alNY questions - contact us via Whatsapp/email is happy to answer" at bounding box center [1276, 357] width 288 height 46
click at [1184, 340] on p "For alNY questions - contact us via WhatsApp/email is happy to answer" at bounding box center [1276, 357] width 288 height 46
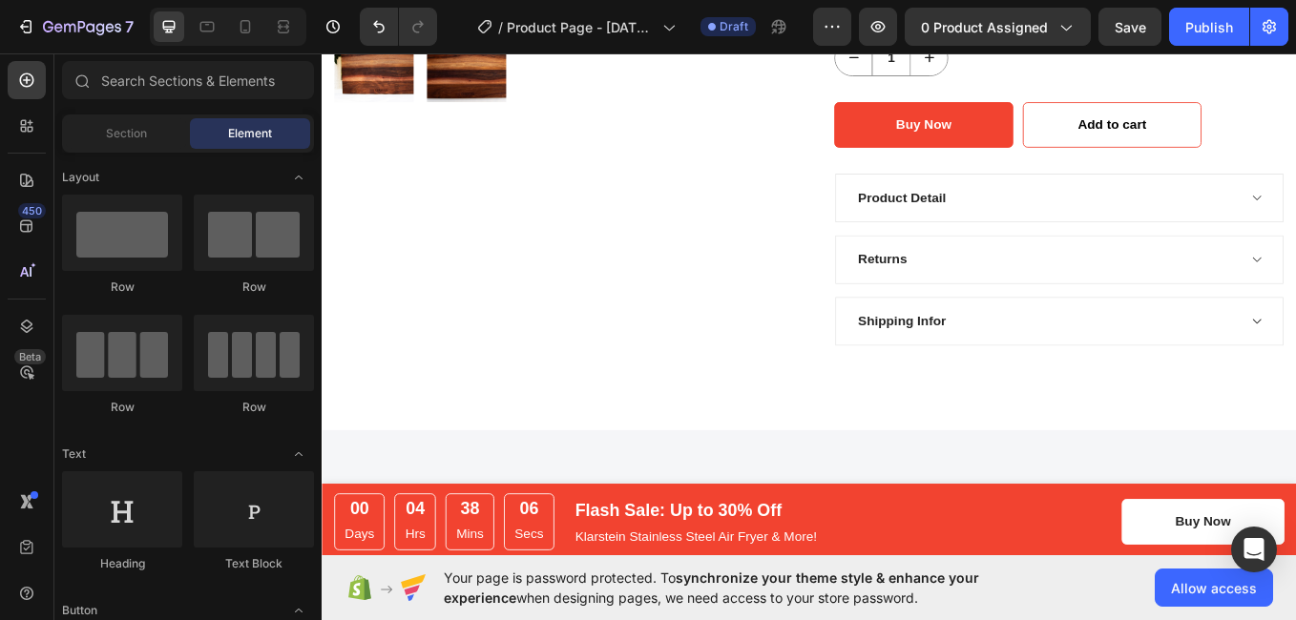
scroll to position [660, 0]
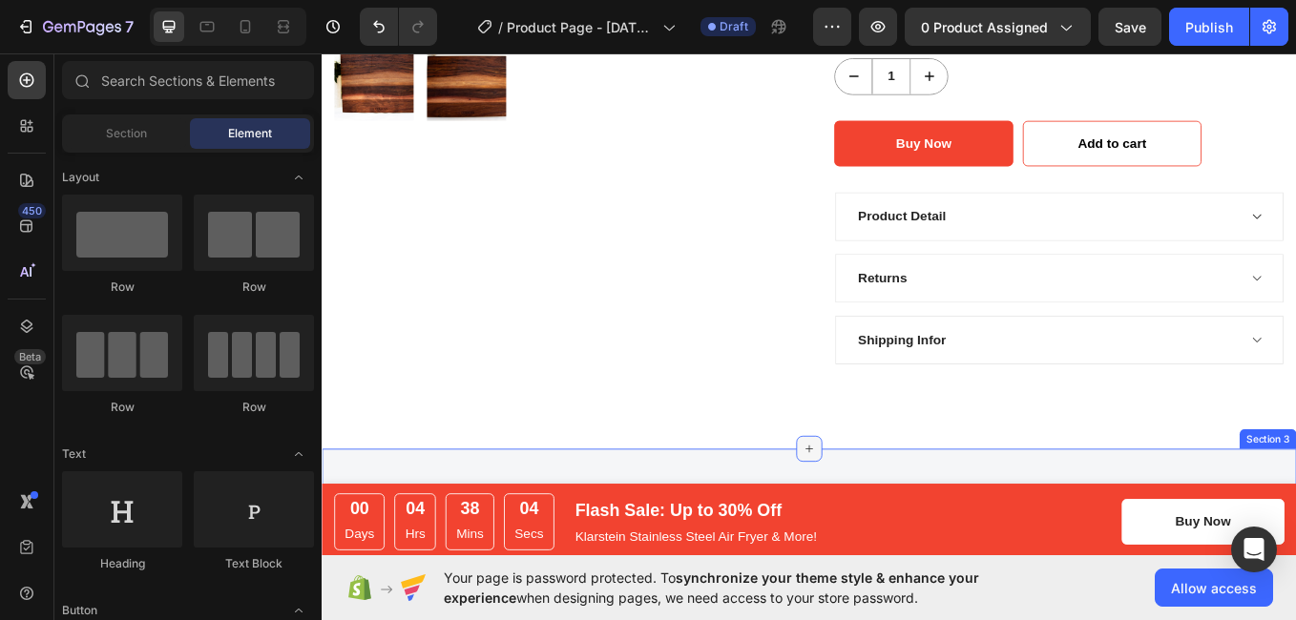
click at [891, 518] on icon at bounding box center [894, 518] width 15 height 15
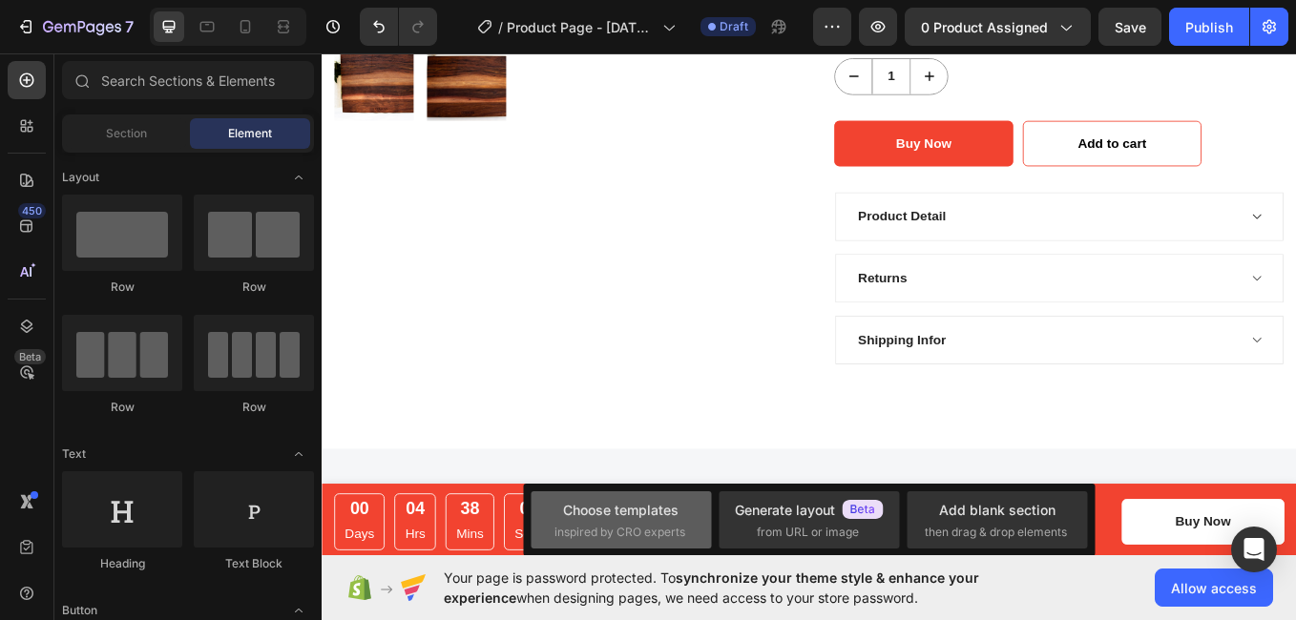
click at [566, 501] on div "Choose templates" at bounding box center [620, 510] width 115 height 20
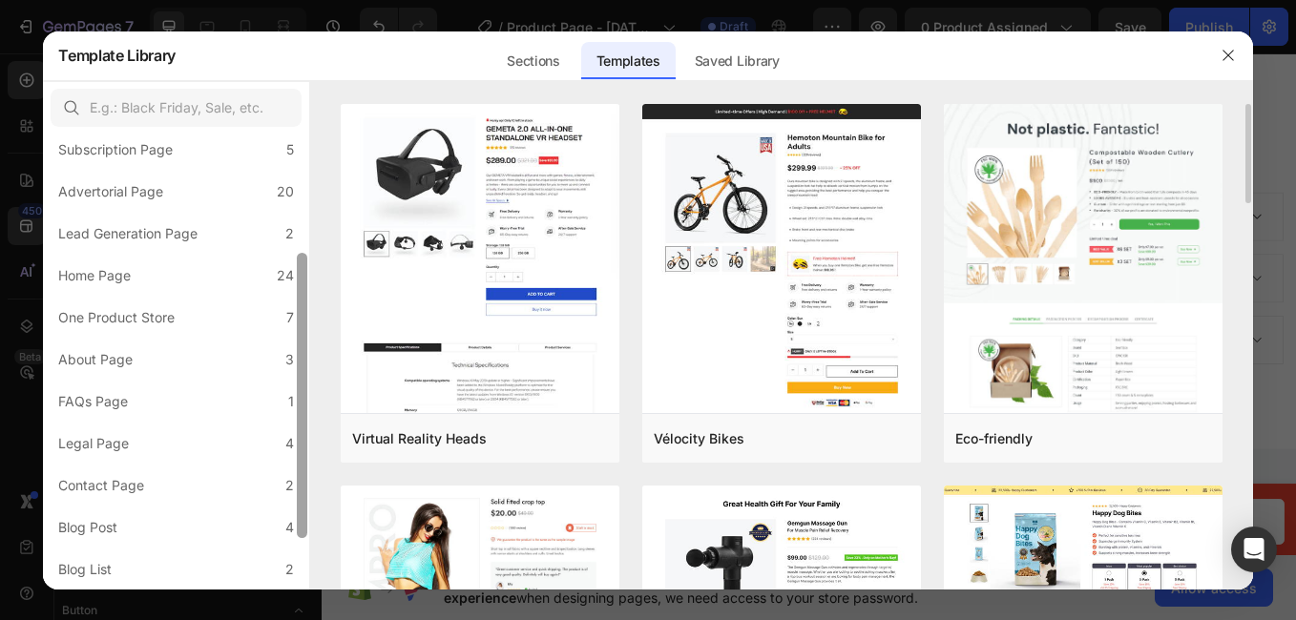
drag, startPoint x: 299, startPoint y: 263, endPoint x: 313, endPoint y: 382, distance: 119.2
click at [313, 382] on div "All Templates 116 Product Page 16 Click-through Landing Page 22 Seasonal Landin…" at bounding box center [647, 335] width 1209 height 509
click at [531, 49] on div "Sections" at bounding box center [533, 61] width 83 height 38
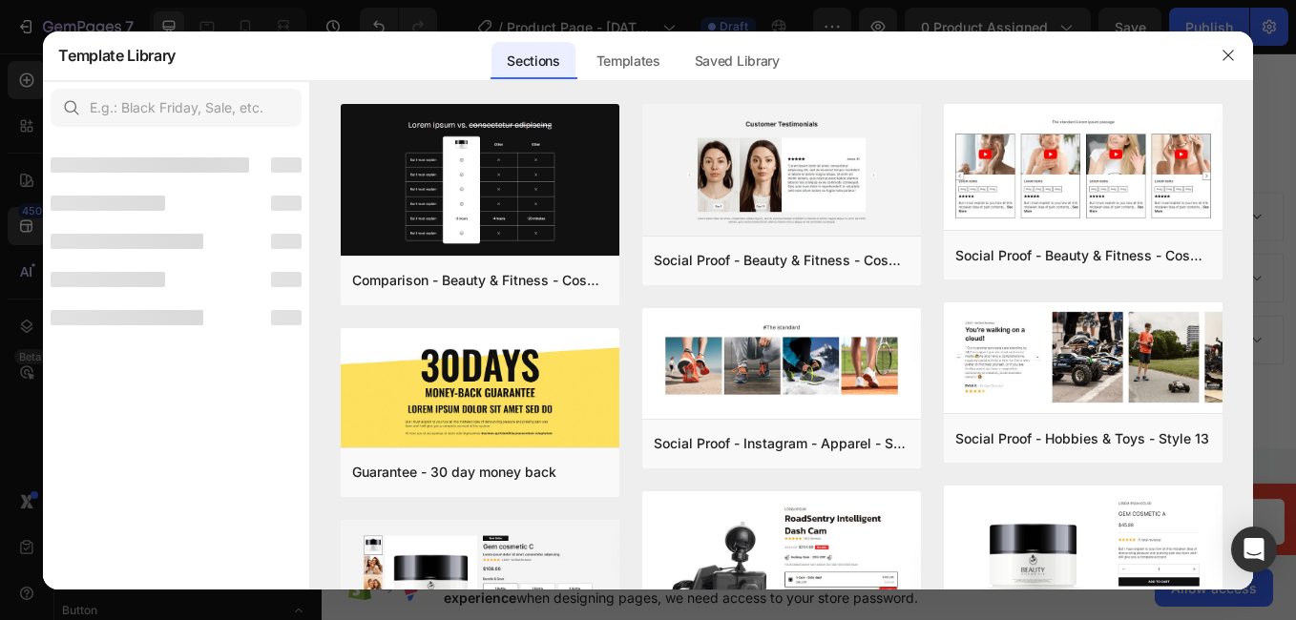
scroll to position [0, 0]
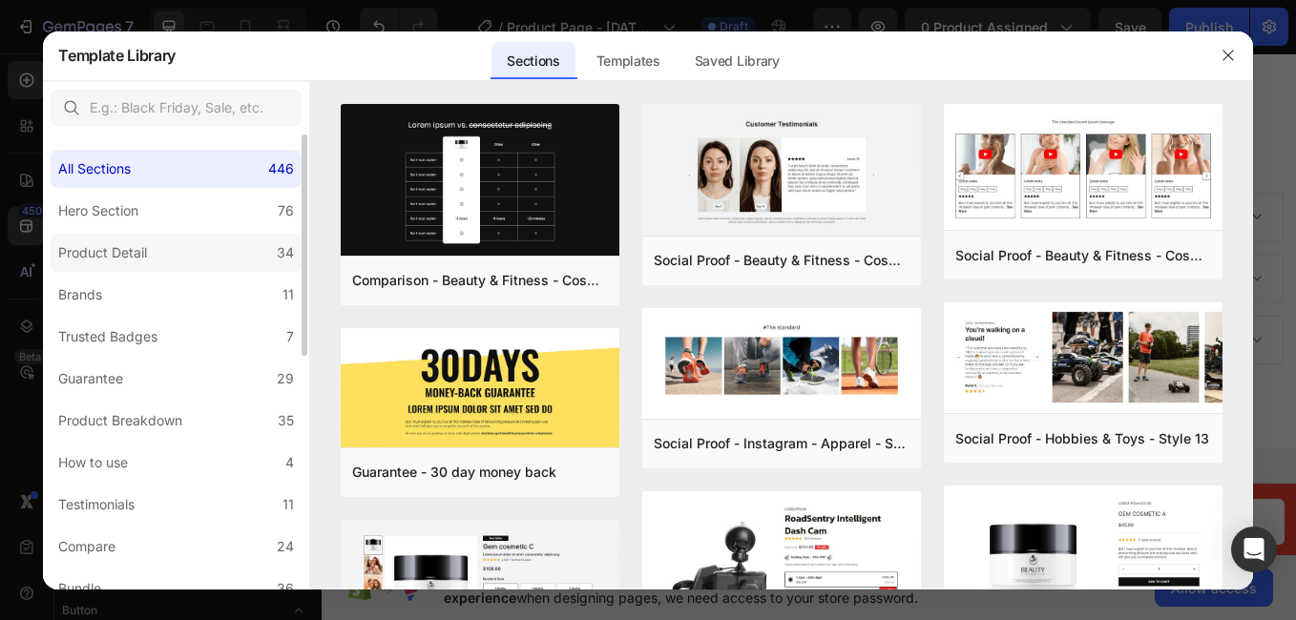
click at [267, 247] on label "Product Detail 34" at bounding box center [176, 253] width 251 height 38
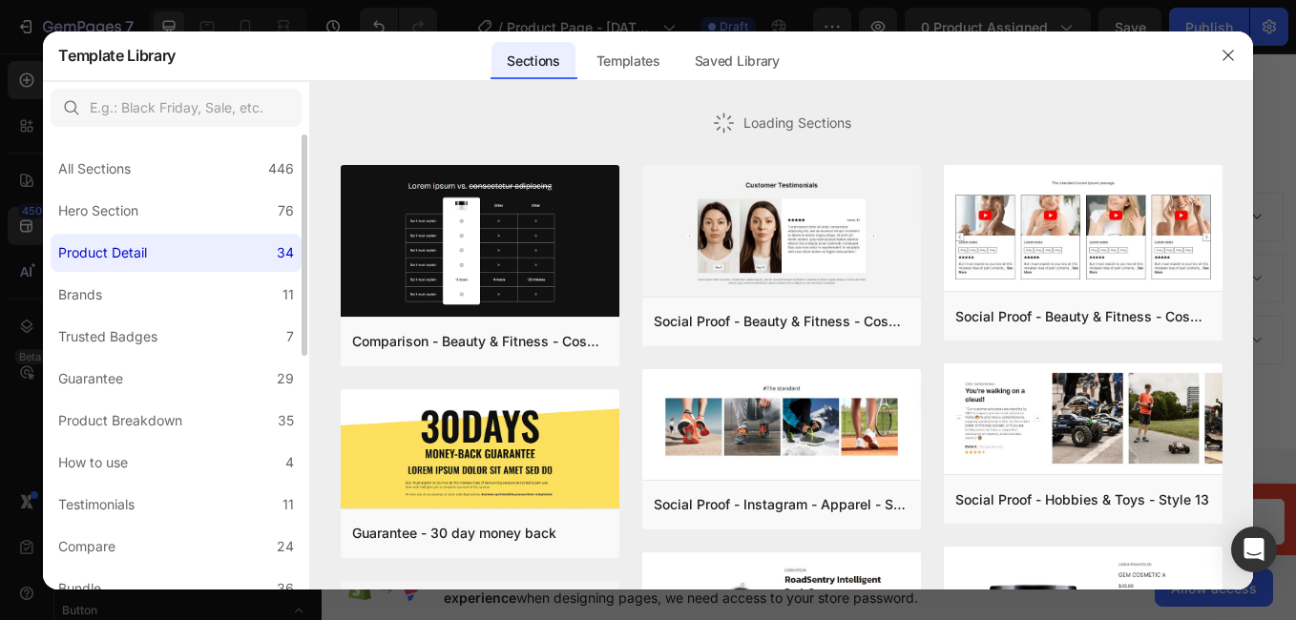
click at [267, 247] on label "Product Detail 34" at bounding box center [176, 253] width 251 height 38
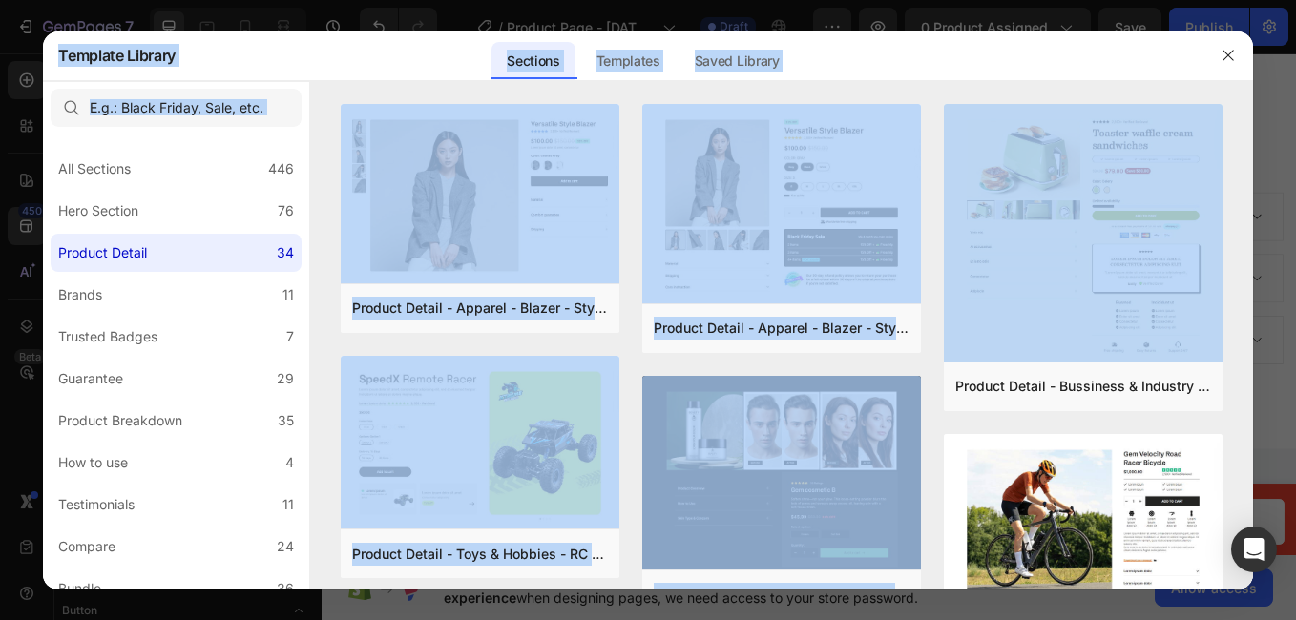
drag, startPoint x: 1246, startPoint y: 229, endPoint x: 1257, endPoint y: 267, distance: 39.9
click at [1257, 267] on div "Template Library Sections Templates Existing pages Saved Library Templates Save…" at bounding box center [648, 310] width 1296 height 620
drag, startPoint x: 1257, startPoint y: 267, endPoint x: 1235, endPoint y: 257, distance: 24.3
click at [1235, 257] on div "Product Detail - Apparel - Blazer - Style 14 Add to page Preview Product Detail…" at bounding box center [781, 347] width 942 height 486
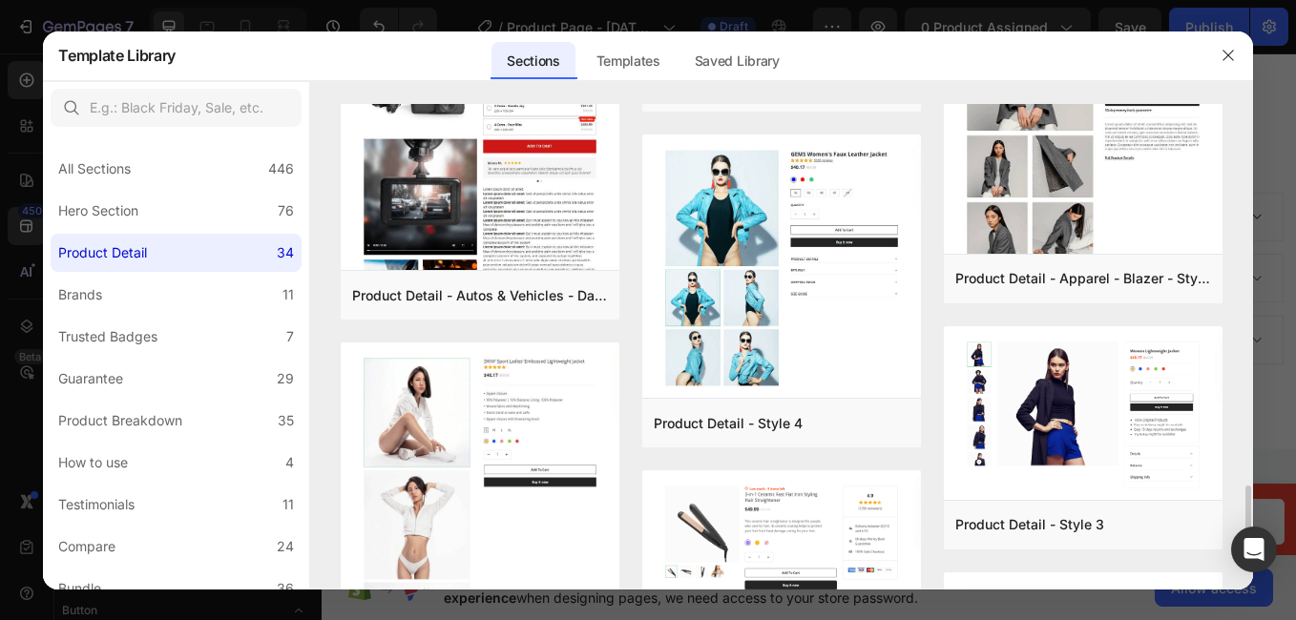
scroll to position [2594, 0]
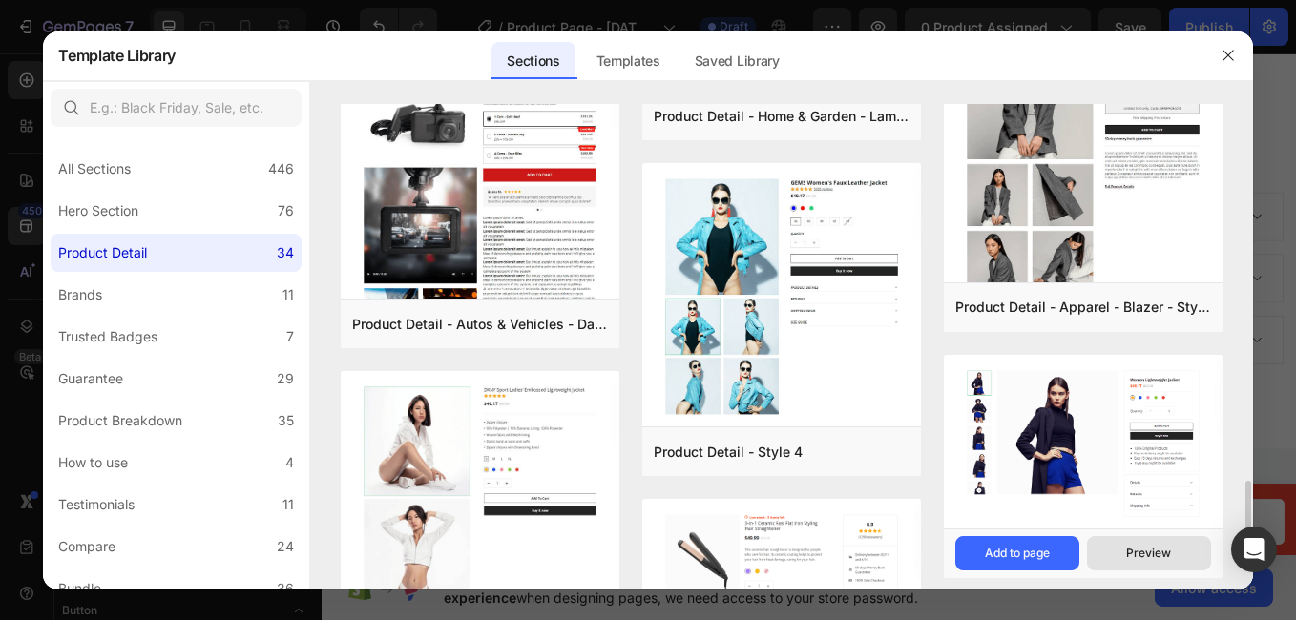
click at [1142, 553] on div "Preview" at bounding box center [1148, 553] width 45 height 17
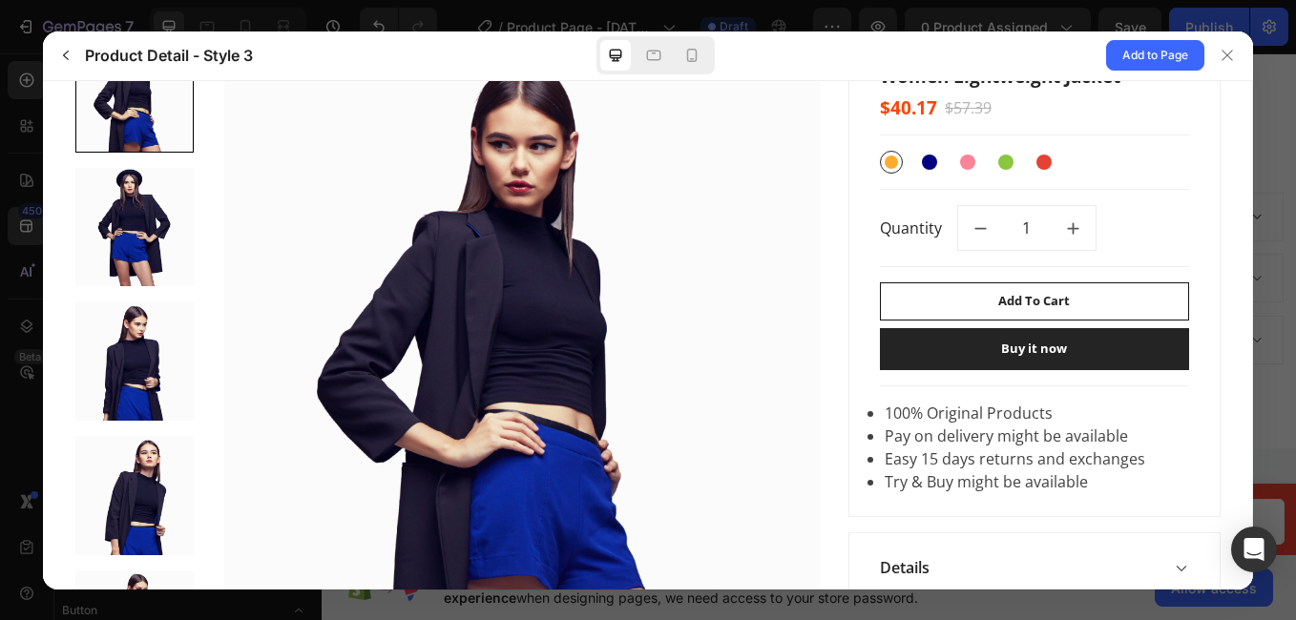
scroll to position [121, 0]
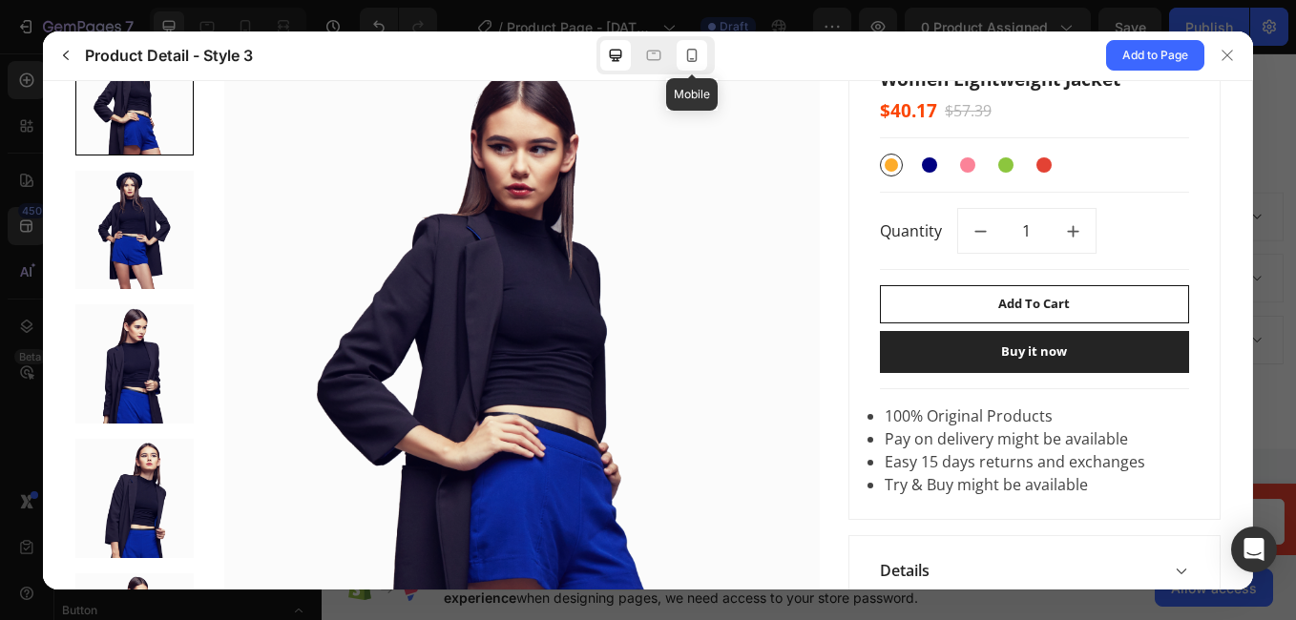
click at [682, 51] on icon at bounding box center [691, 55] width 19 height 19
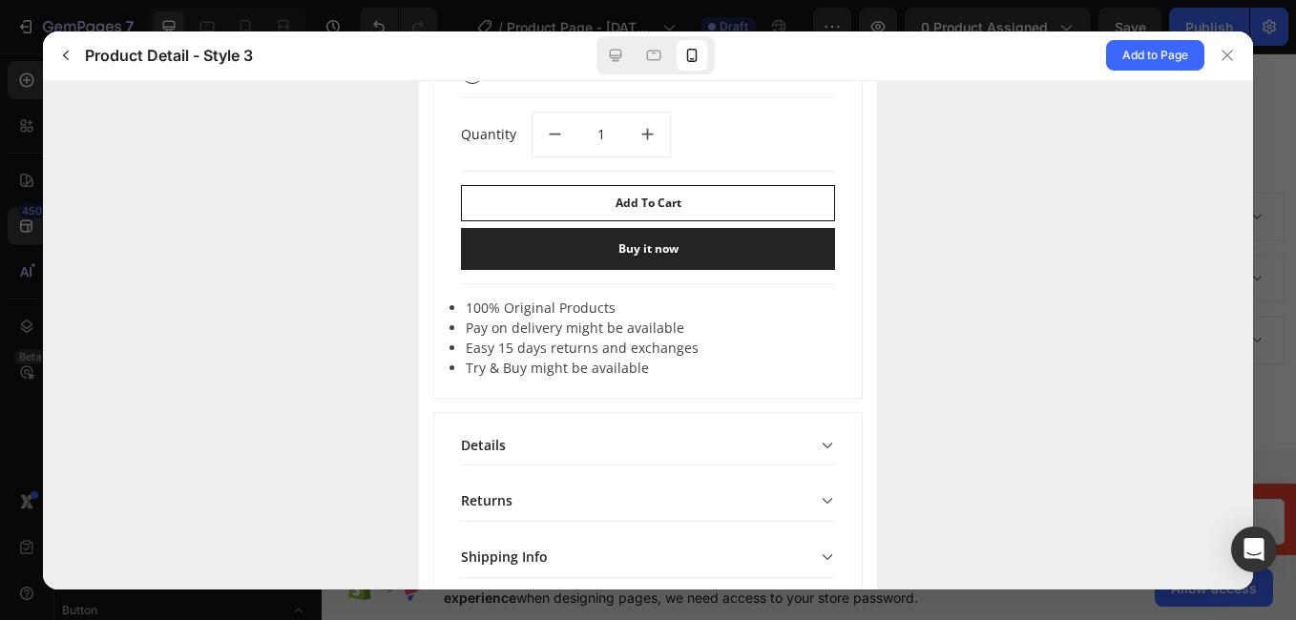
scroll to position [833, 0]
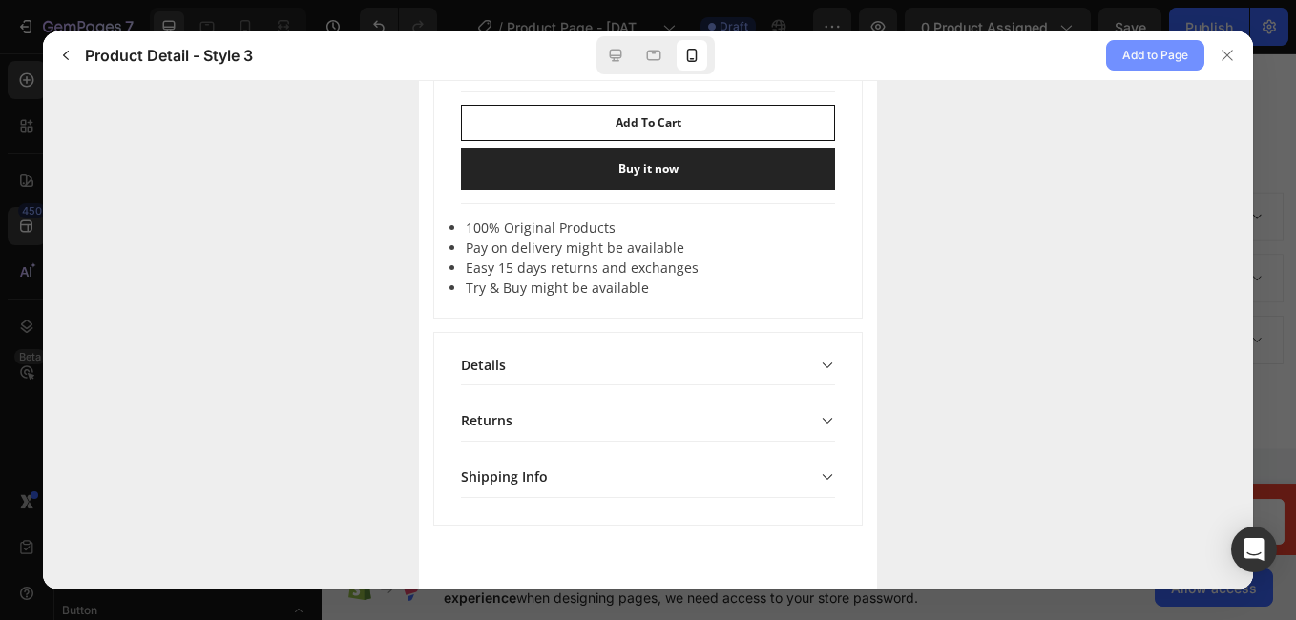
click at [1148, 51] on span "Add to Page" at bounding box center [1155, 55] width 66 height 23
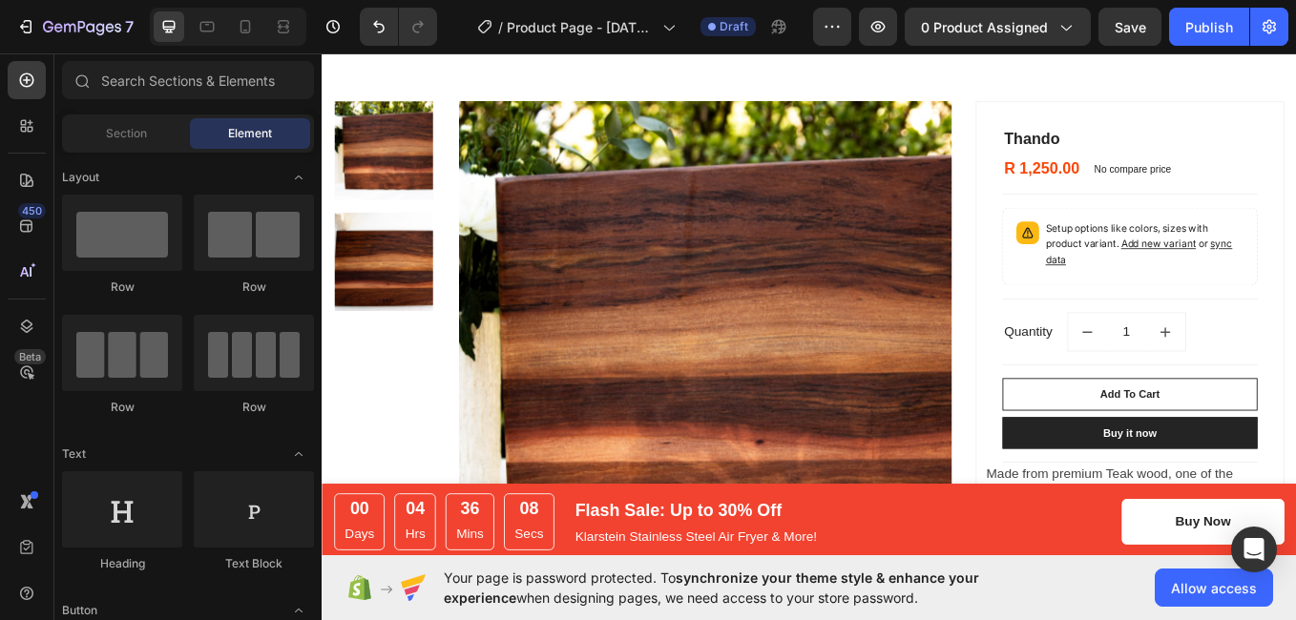
scroll to position [1175, 0]
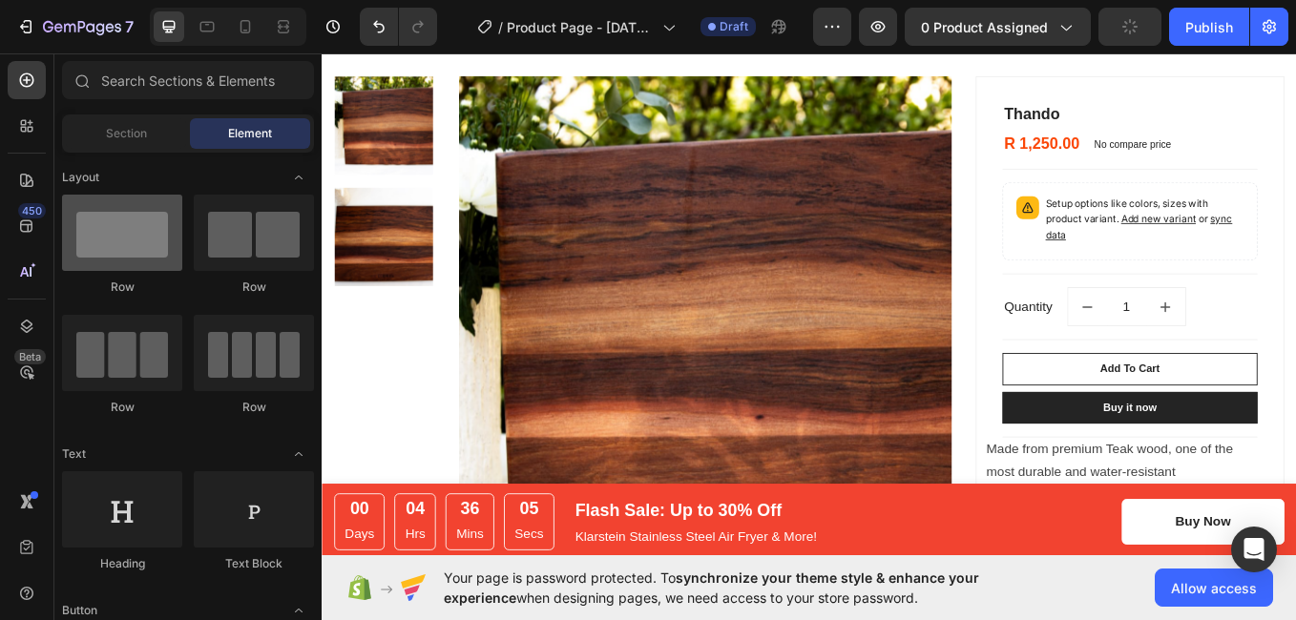
click at [130, 252] on div at bounding box center [122, 233] width 120 height 76
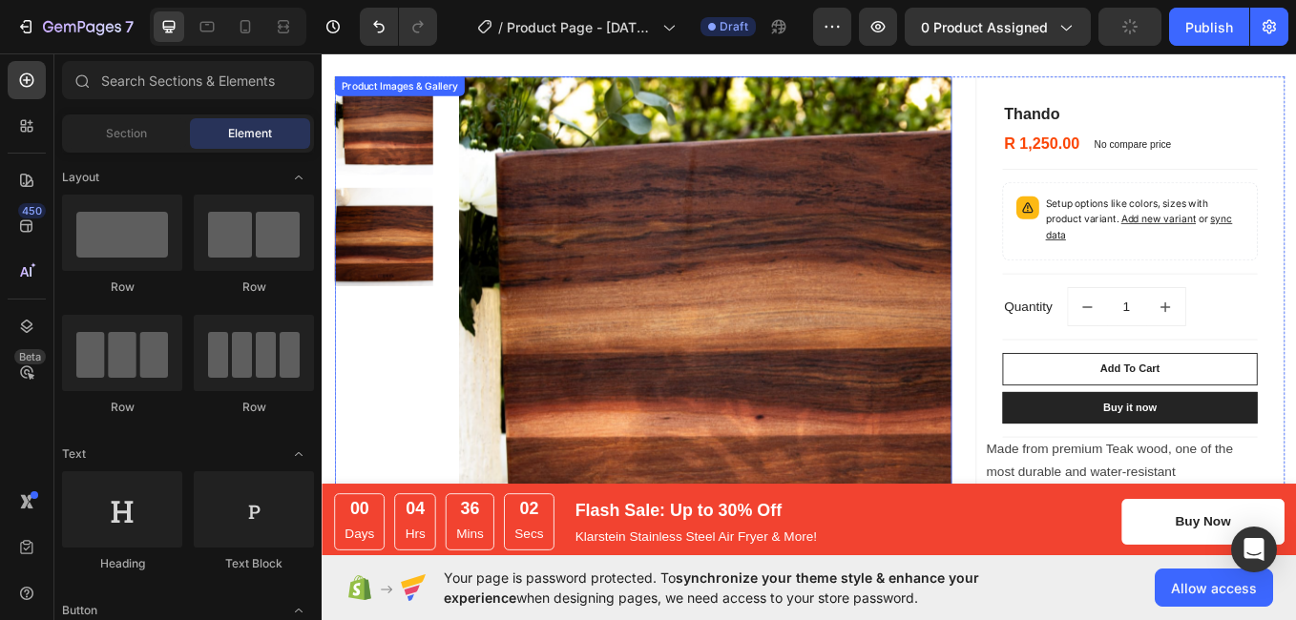
click at [522, 285] on img at bounding box center [771, 369] width 579 height 579
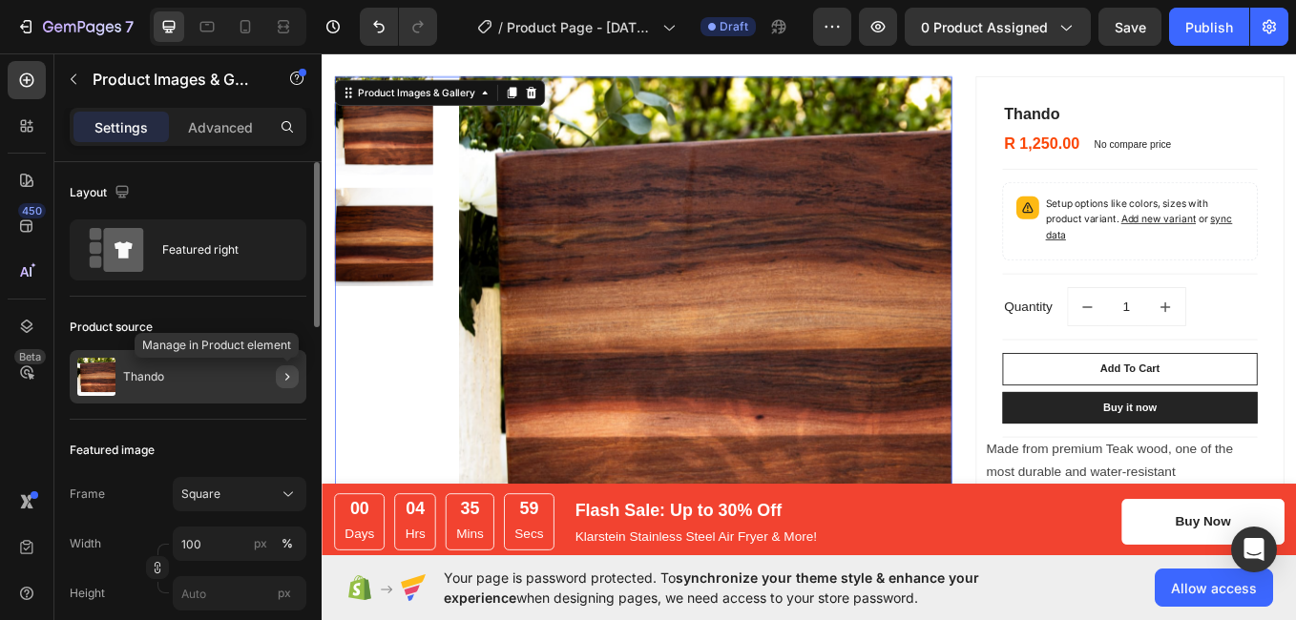
click at [291, 374] on icon "button" at bounding box center [287, 376] width 15 height 15
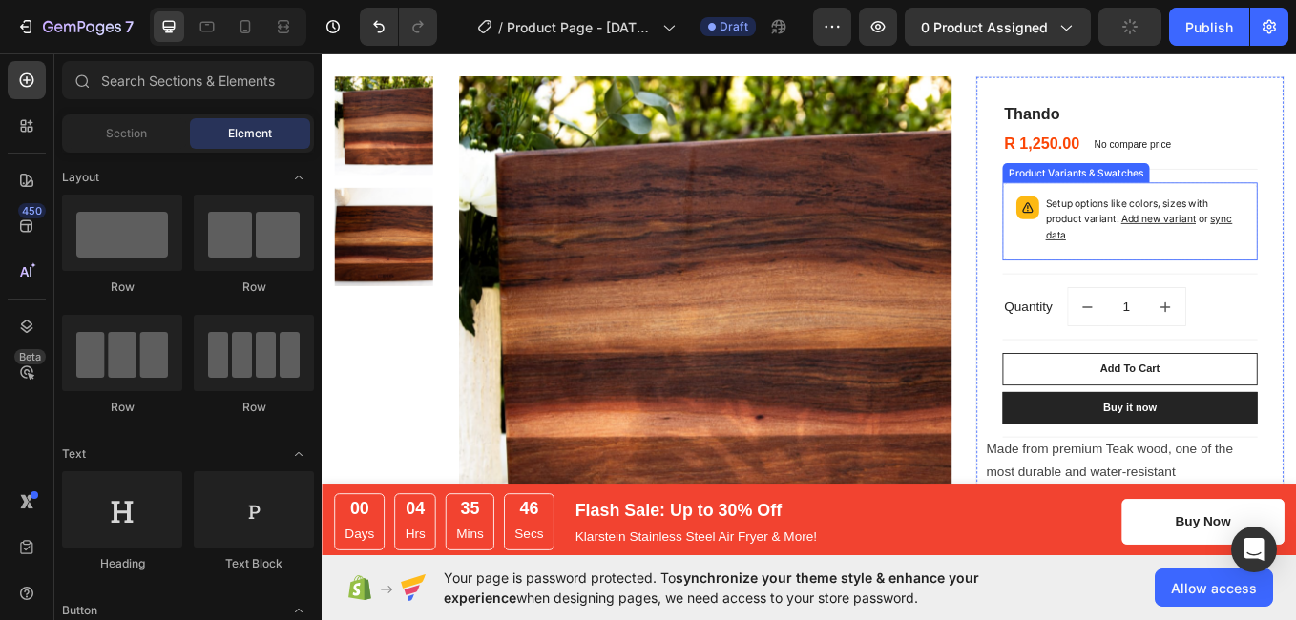
click at [1294, 246] on span "Add new variant" at bounding box center [1305, 248] width 88 height 14
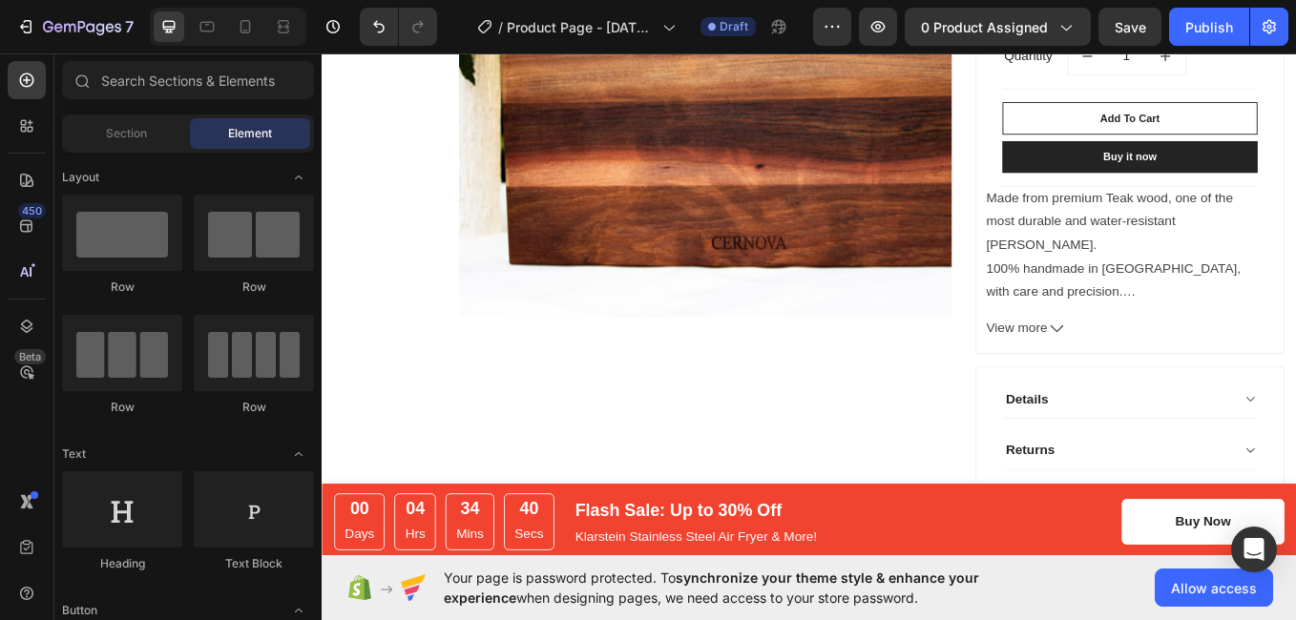
scroll to position [1553, 0]
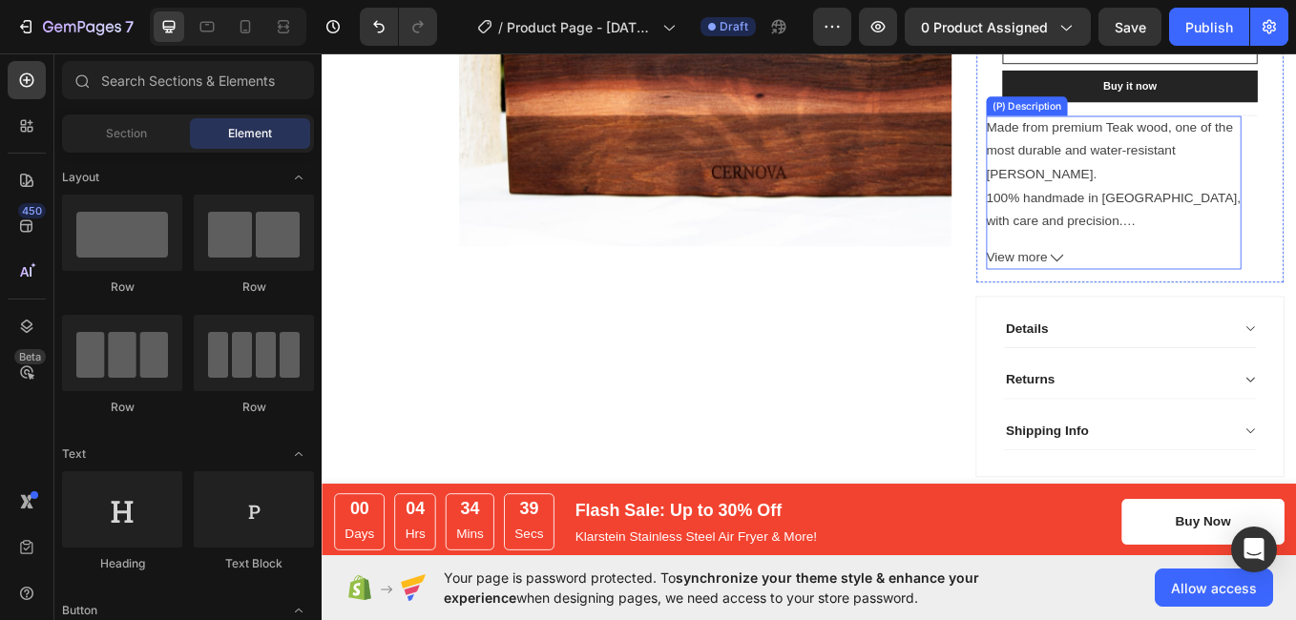
click at [1139, 295] on span "View more" at bounding box center [1138, 294] width 72 height 28
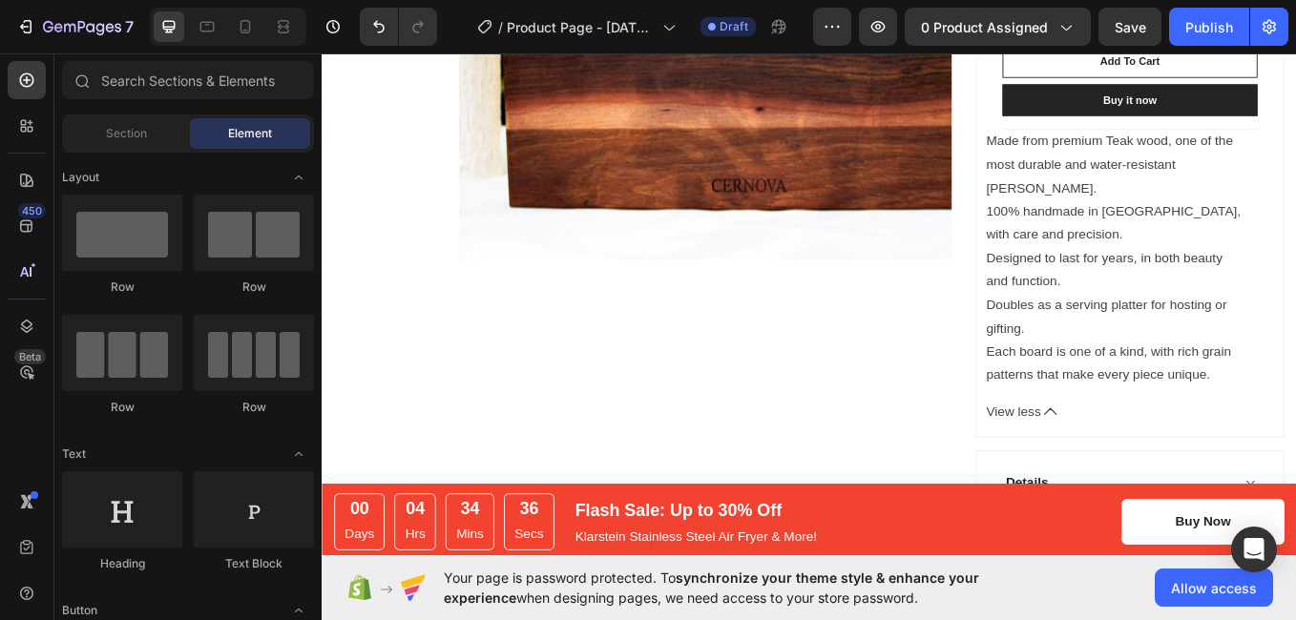
scroll to position [0, 0]
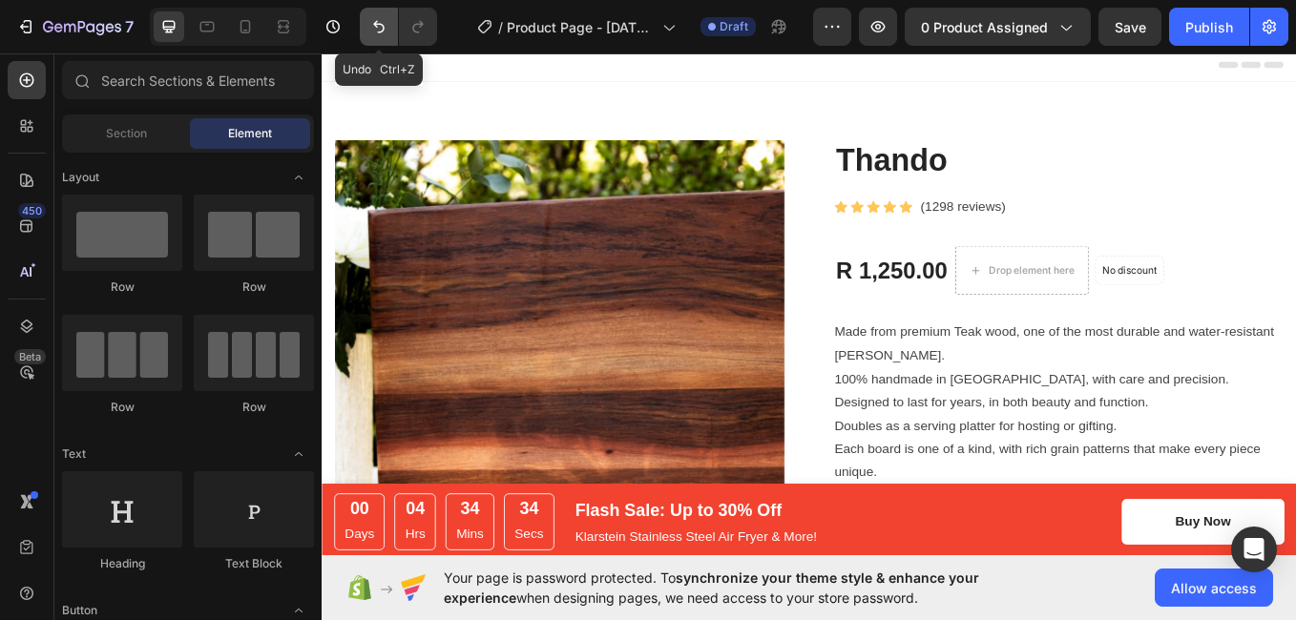
click at [371, 26] on icon "Undo/Redo" at bounding box center [378, 26] width 19 height 19
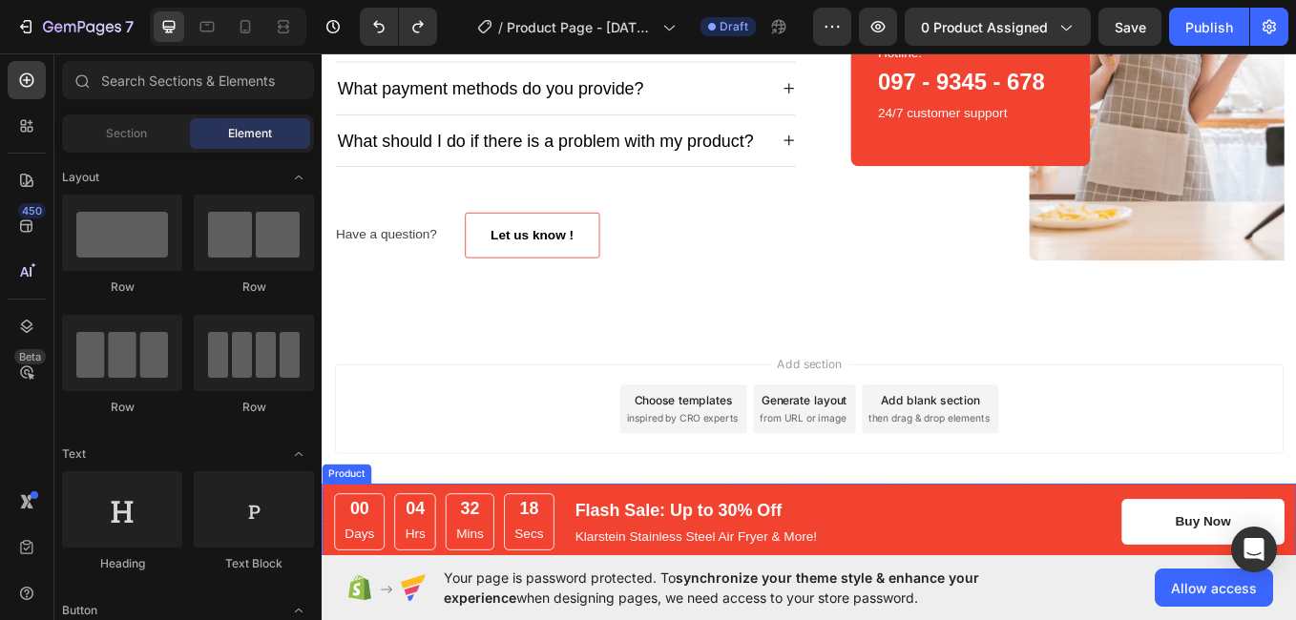
scroll to position [3104, 0]
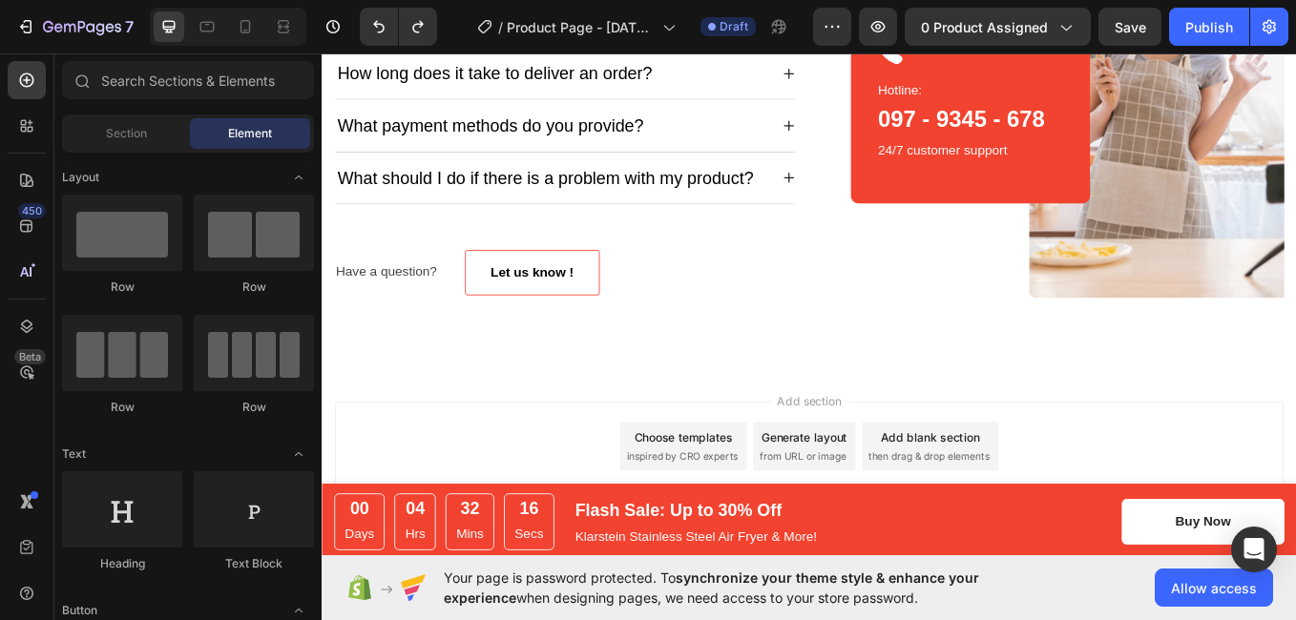
click at [892, 460] on span "Add section" at bounding box center [894, 462] width 91 height 20
click at [738, 518] on span "inspired by CRO experts" at bounding box center [745, 526] width 131 height 17
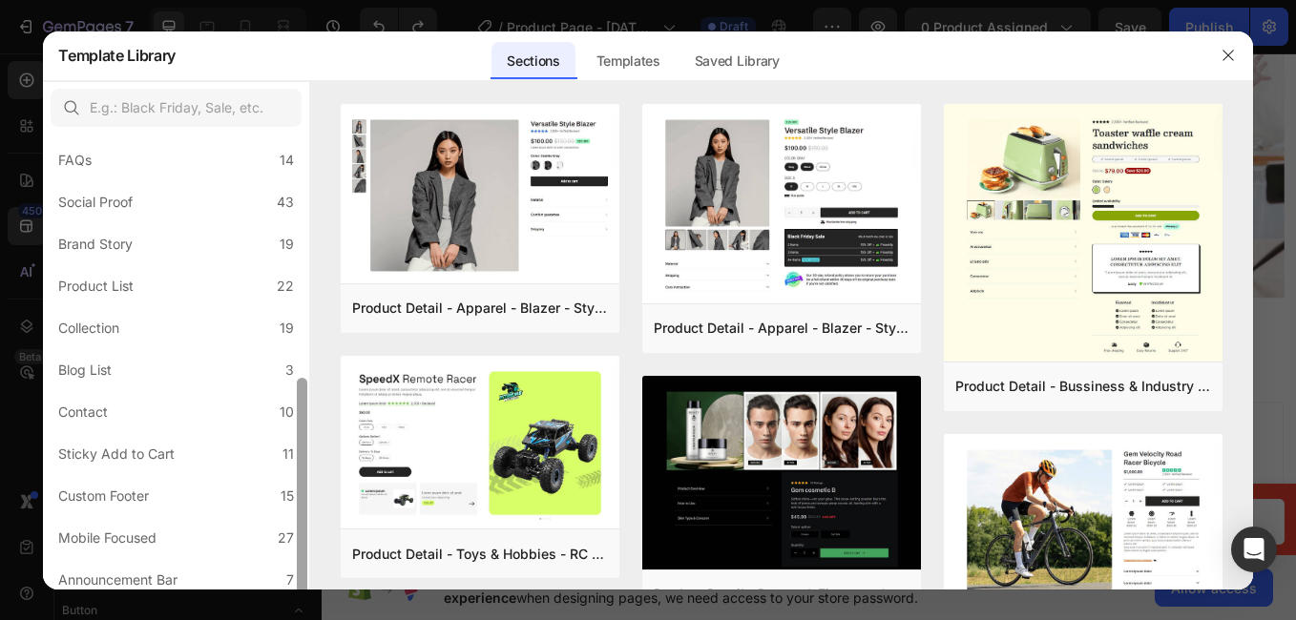
drag, startPoint x: 301, startPoint y: 345, endPoint x: 336, endPoint y: 608, distance: 265.8
click at [336, 608] on div "Template Library Sections Templates Existing pages Saved Library Templates Save…" at bounding box center [648, 310] width 1296 height 620
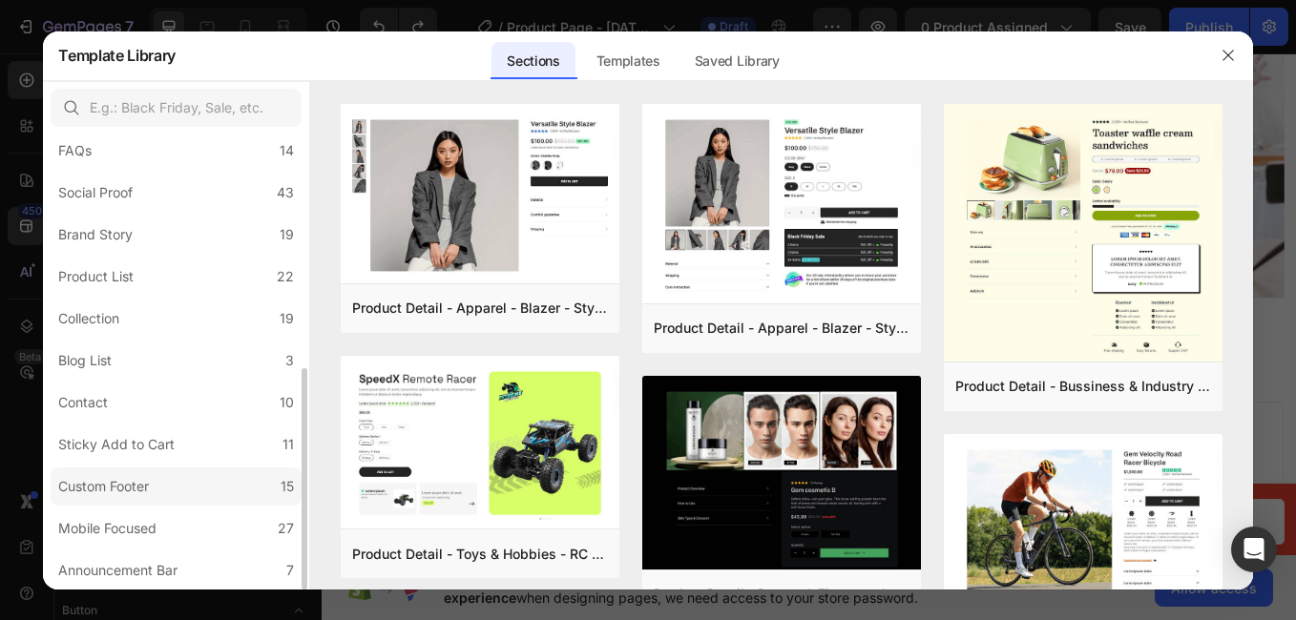
click at [259, 479] on label "Custom Footer 15" at bounding box center [176, 487] width 251 height 38
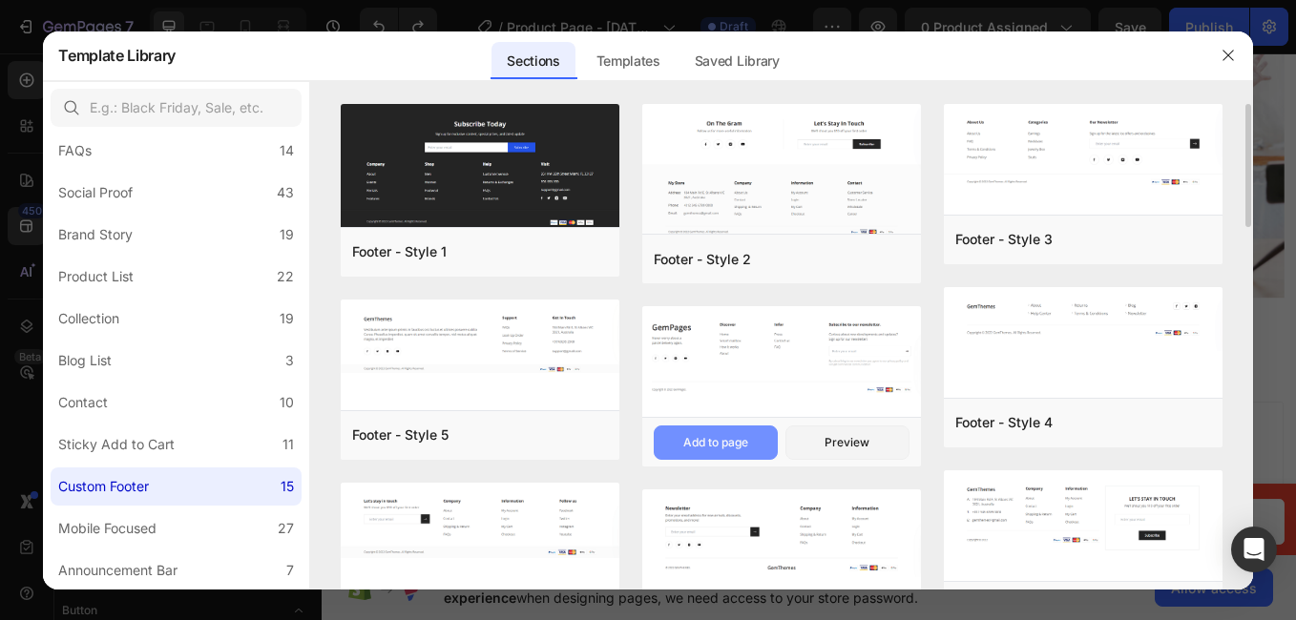
click at [731, 440] on div "Add to page" at bounding box center [715, 442] width 65 height 17
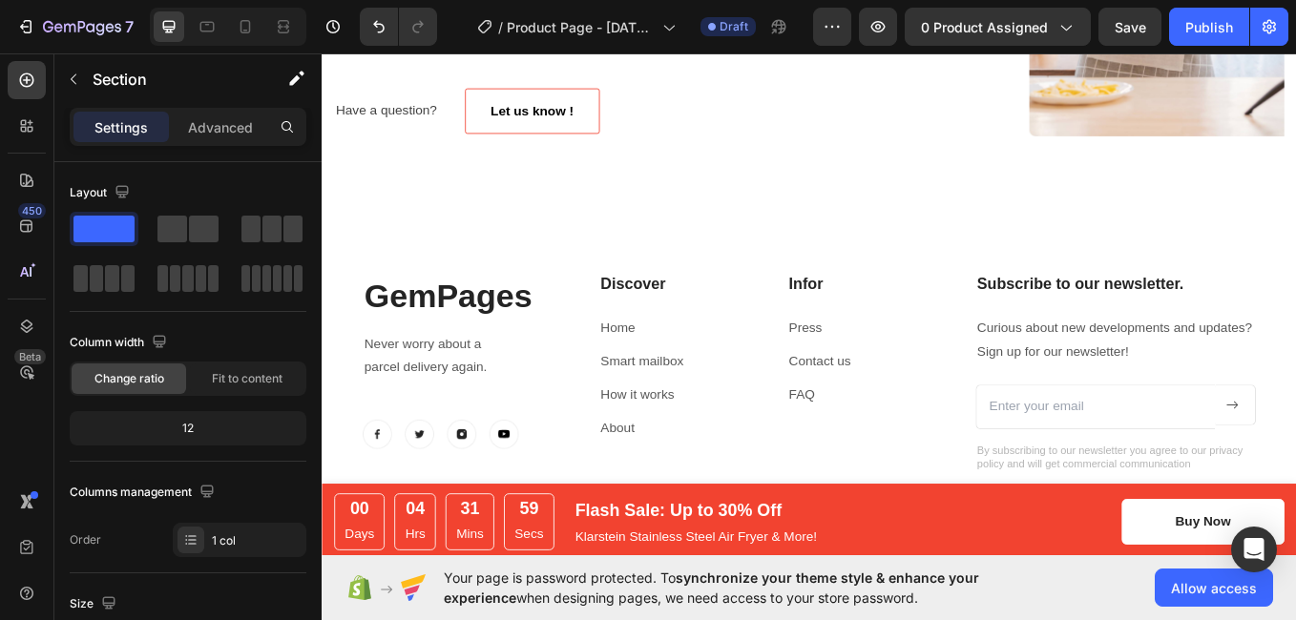
scroll to position [3474, 0]
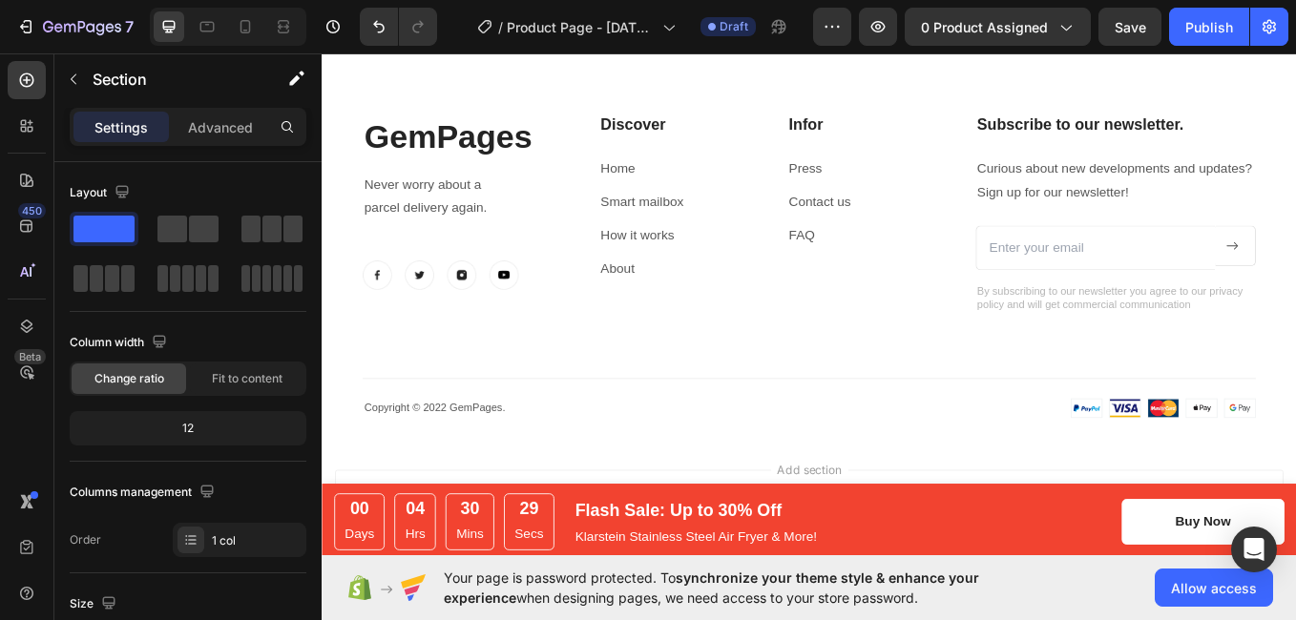
click at [1292, 52] on div "7 / Product Page - [DATE] 17:44:52 Draft Preview 0 product assigned Save Publish" at bounding box center [648, 27] width 1296 height 54
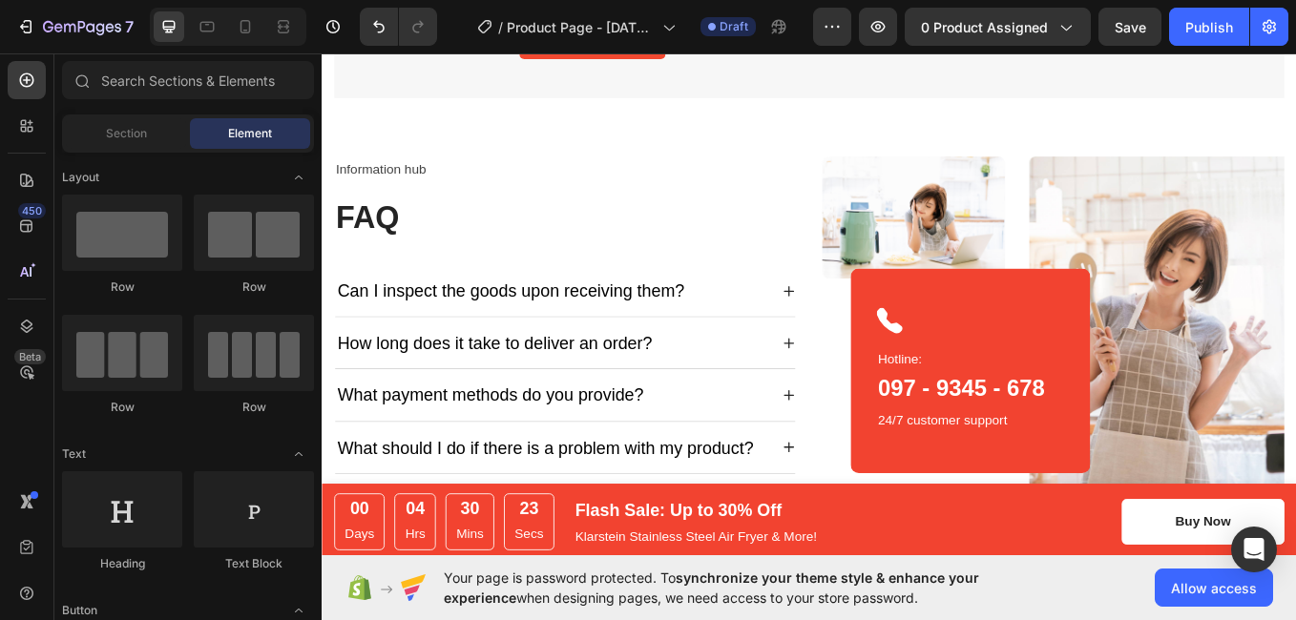
scroll to position [2749, 0]
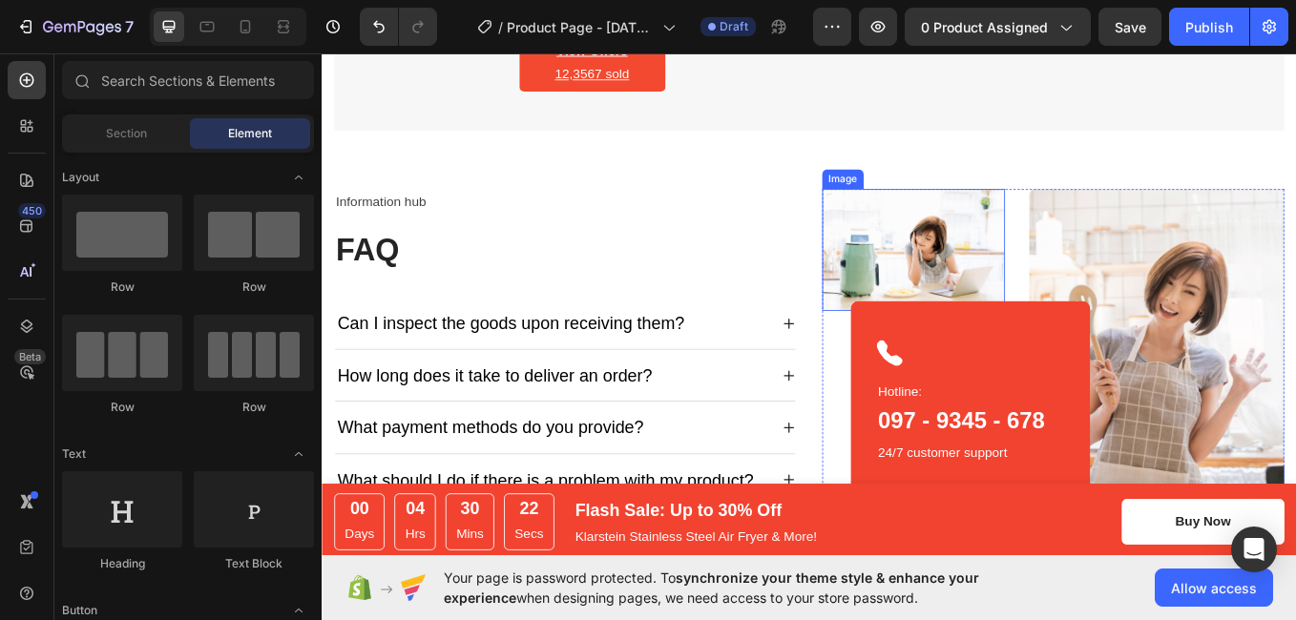
click at [1080, 237] on img at bounding box center [1017, 284] width 215 height 143
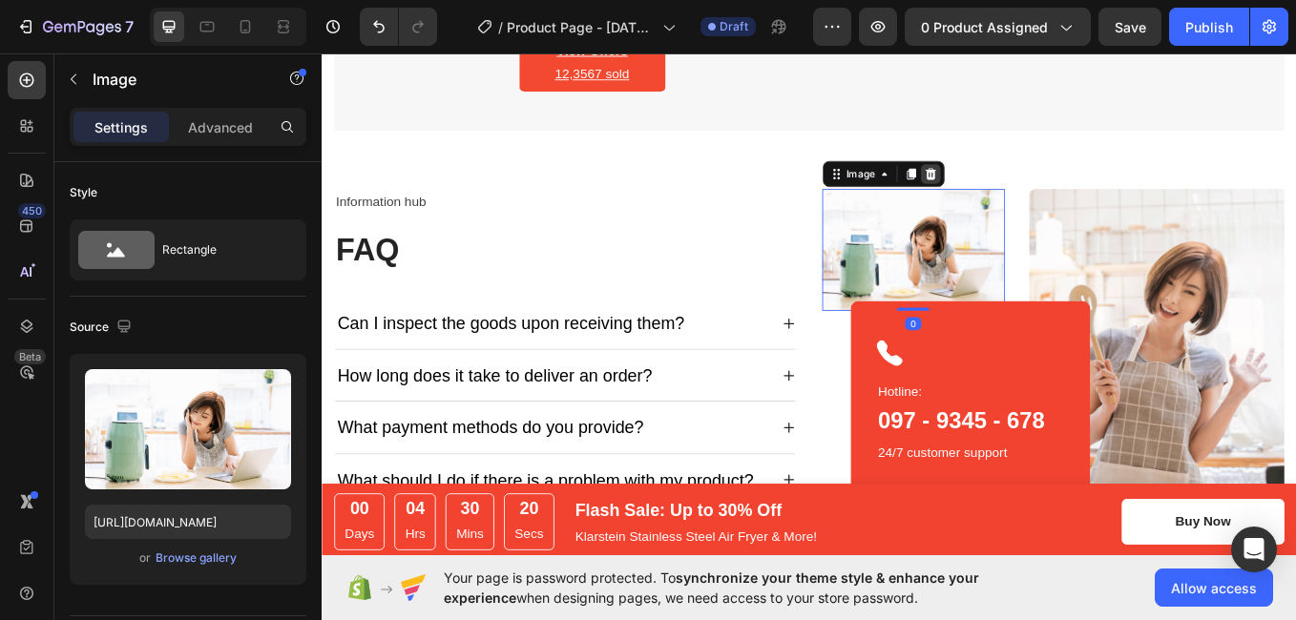
click at [1031, 193] on icon at bounding box center [1037, 194] width 12 height 13
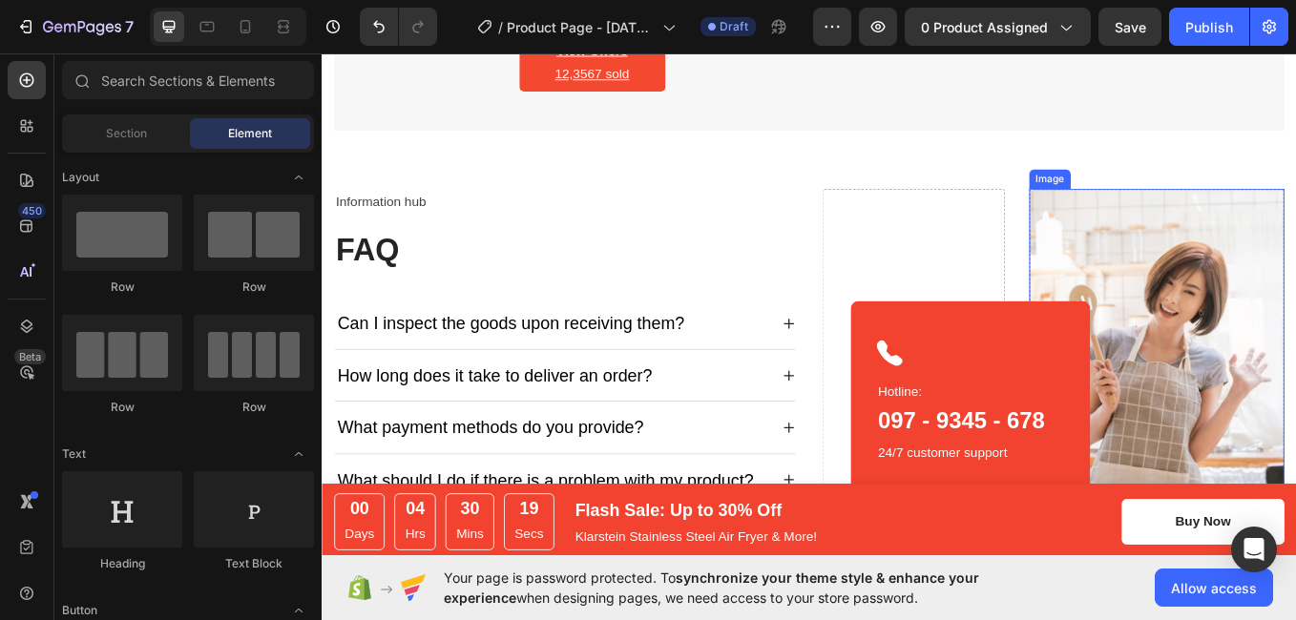
click at [1261, 256] on img at bounding box center [1303, 454] width 300 height 483
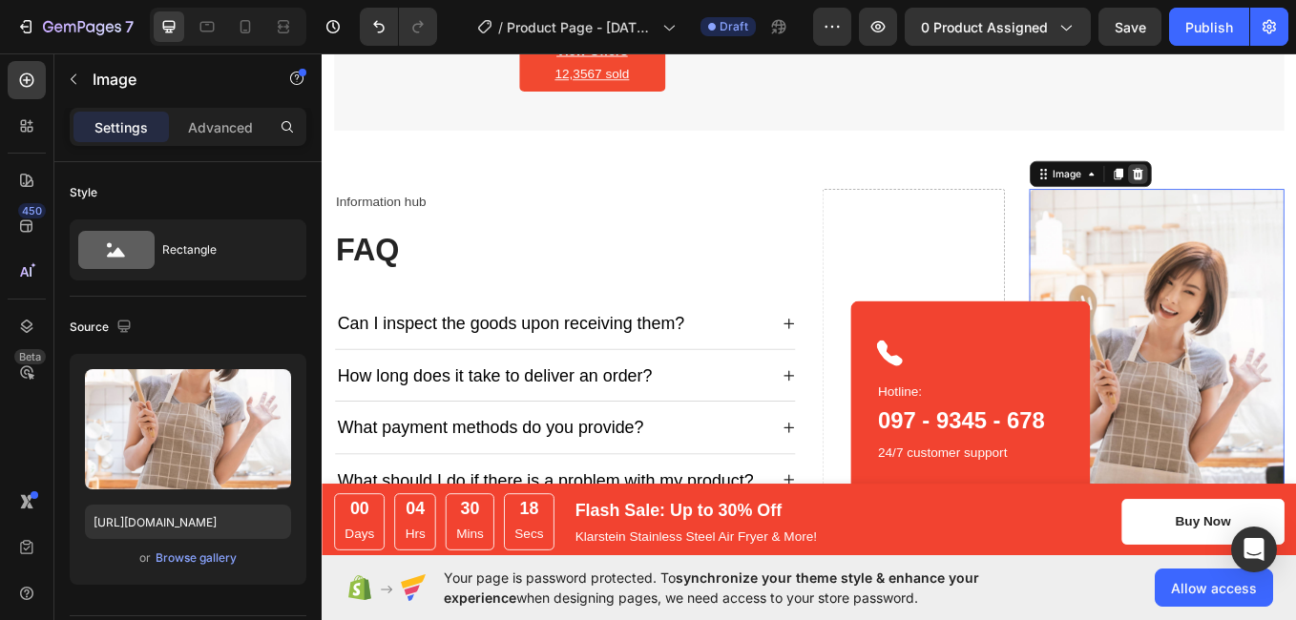
click at [1272, 187] on icon at bounding box center [1279, 194] width 15 height 15
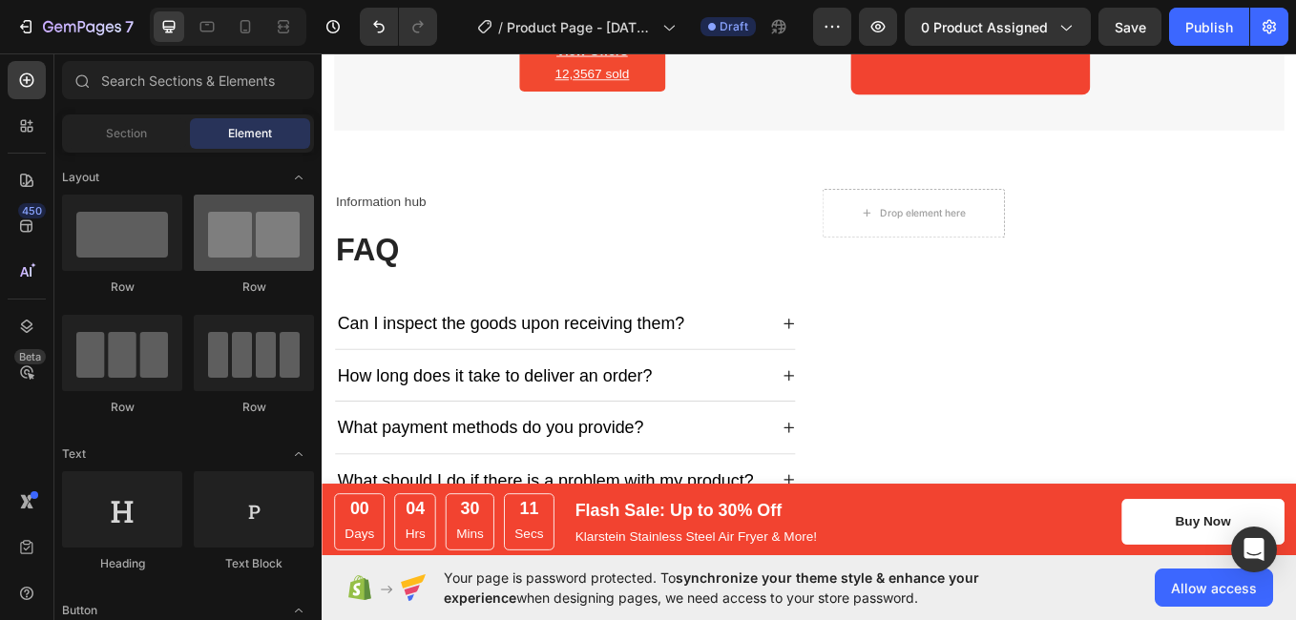
click at [211, 258] on div at bounding box center [254, 233] width 120 height 76
click at [246, 258] on div at bounding box center [254, 233] width 120 height 76
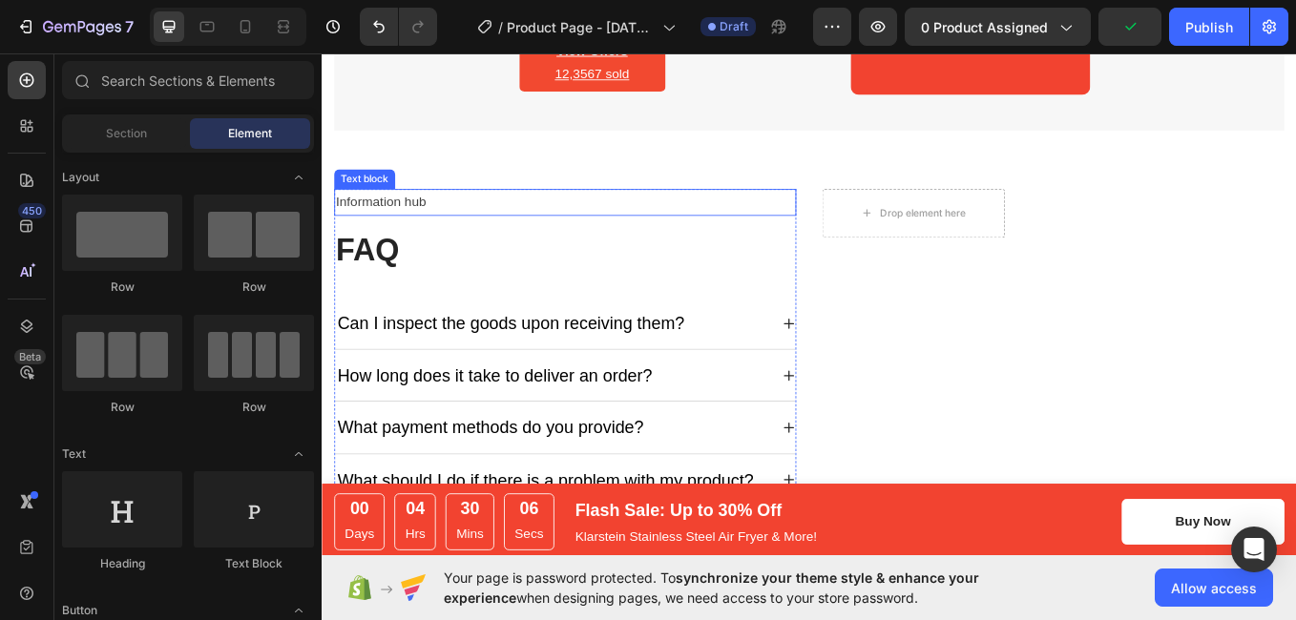
click at [476, 241] on p "Information hub" at bounding box center [607, 229] width 539 height 28
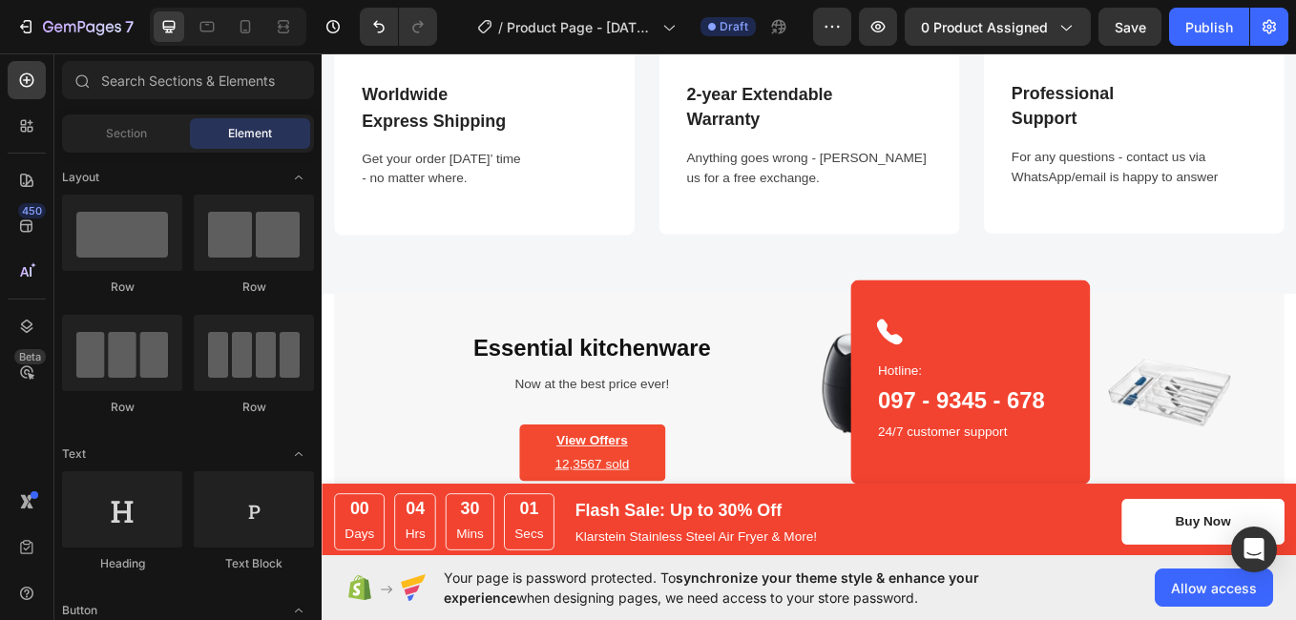
scroll to position [2252, 0]
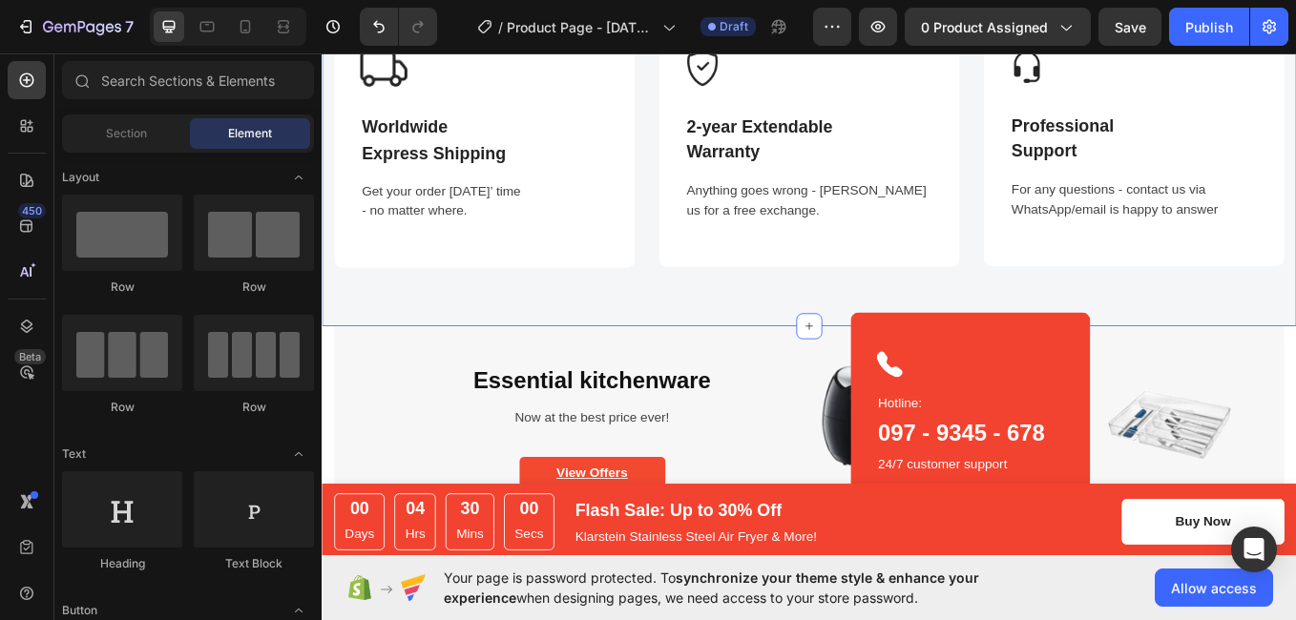
click at [1174, 325] on div "Image Worldwide Express Shipping Text block Get your order [DATE]’ time - no ma…" at bounding box center [894, 151] width 1145 height 446
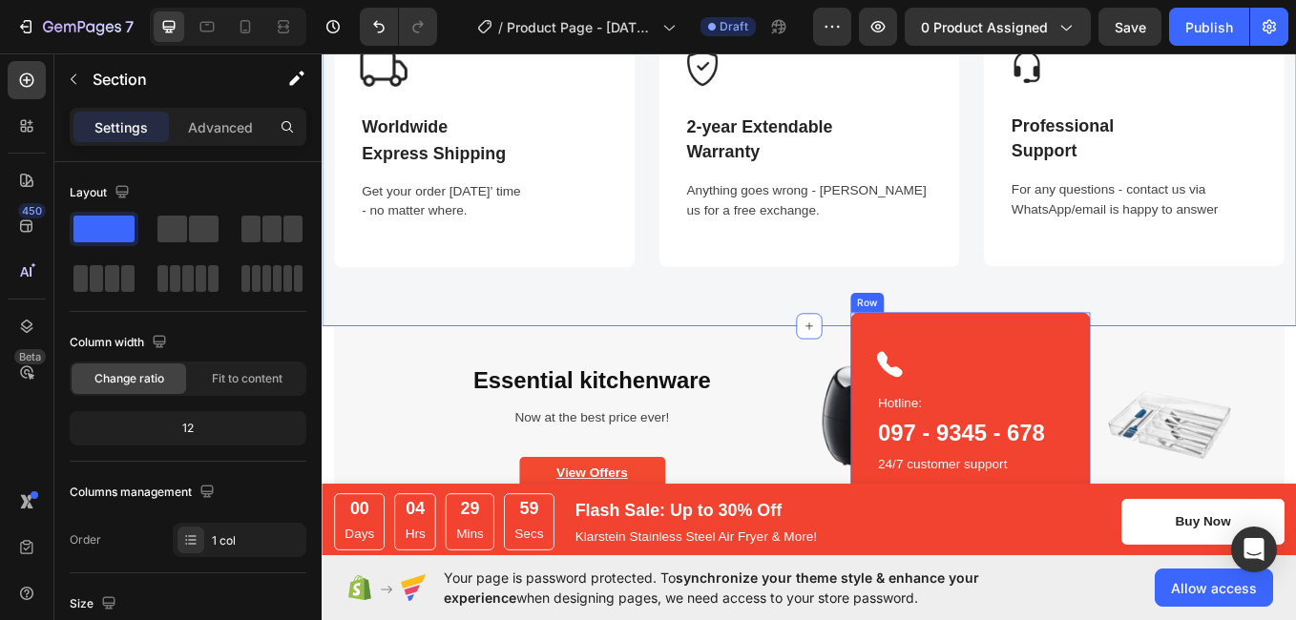
click at [1213, 376] on div "Icon Hotline: Text block 097 - 9345 - 678 Heading 24/7 customer support Text bl…" at bounding box center [1084, 478] width 282 height 241
click at [1053, 332] on icon at bounding box center [1060, 339] width 15 height 15
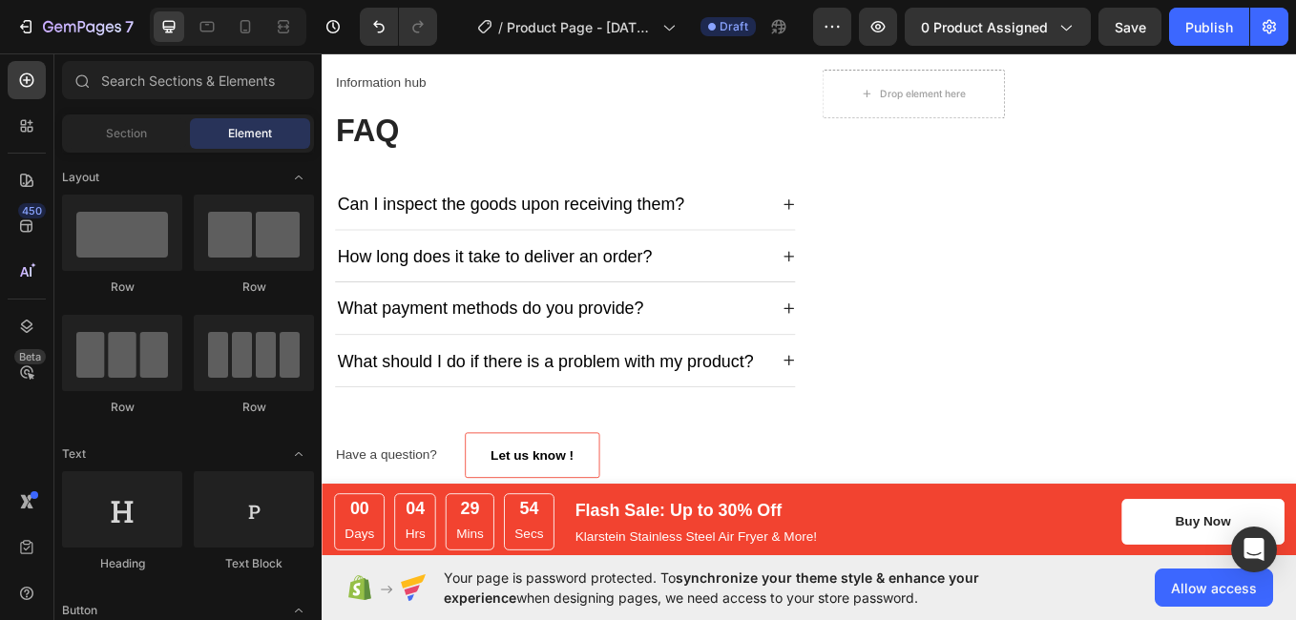
scroll to position [2941, 0]
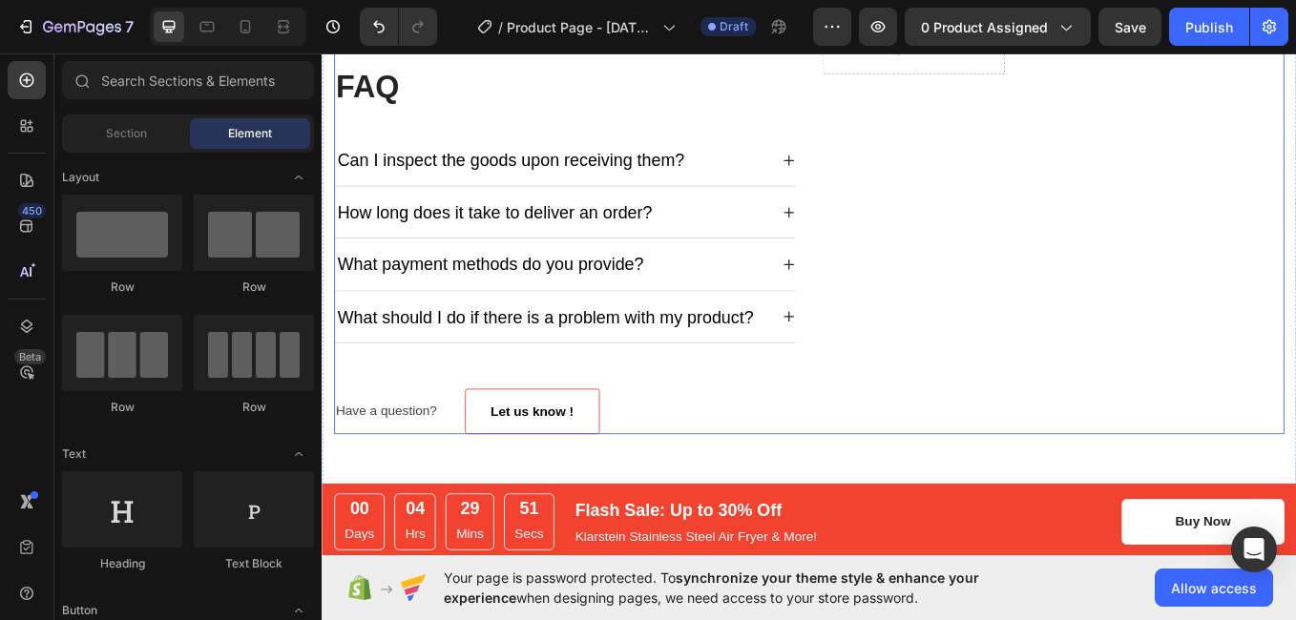
click at [991, 363] on div "Drop element here Icon Hotline: Text block 097 - 9345 - 678 Heading 24/7 custom…" at bounding box center [1181, 261] width 543 height 480
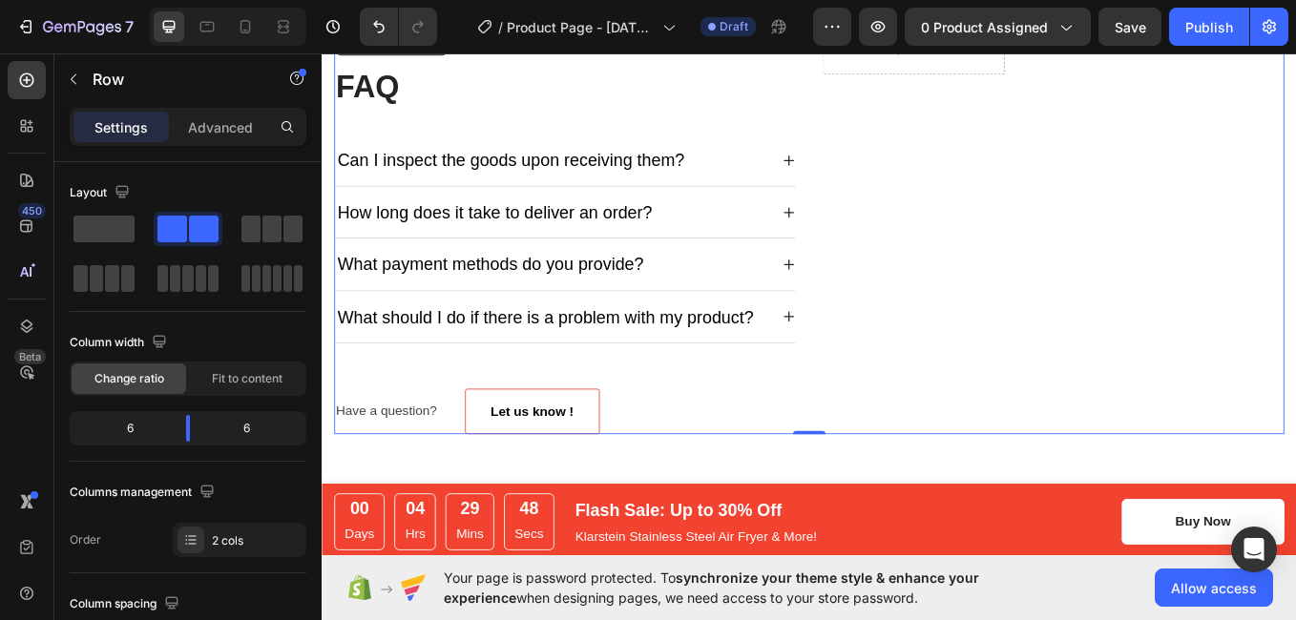
click at [1286, 52] on div "7 / Product Page - [DATE] 17:44:52 Draft Preview 0 product assigned Save Publish" at bounding box center [648, 27] width 1296 height 54
click at [1286, 52] on div "7 / Product Page - [DATE] 17:44:52 Draft Preview 0 product assigned Publish" at bounding box center [648, 27] width 1296 height 54
drag, startPoint x: 1607, startPoint y: 100, endPoint x: 1456, endPoint y: 57, distance: 156.8
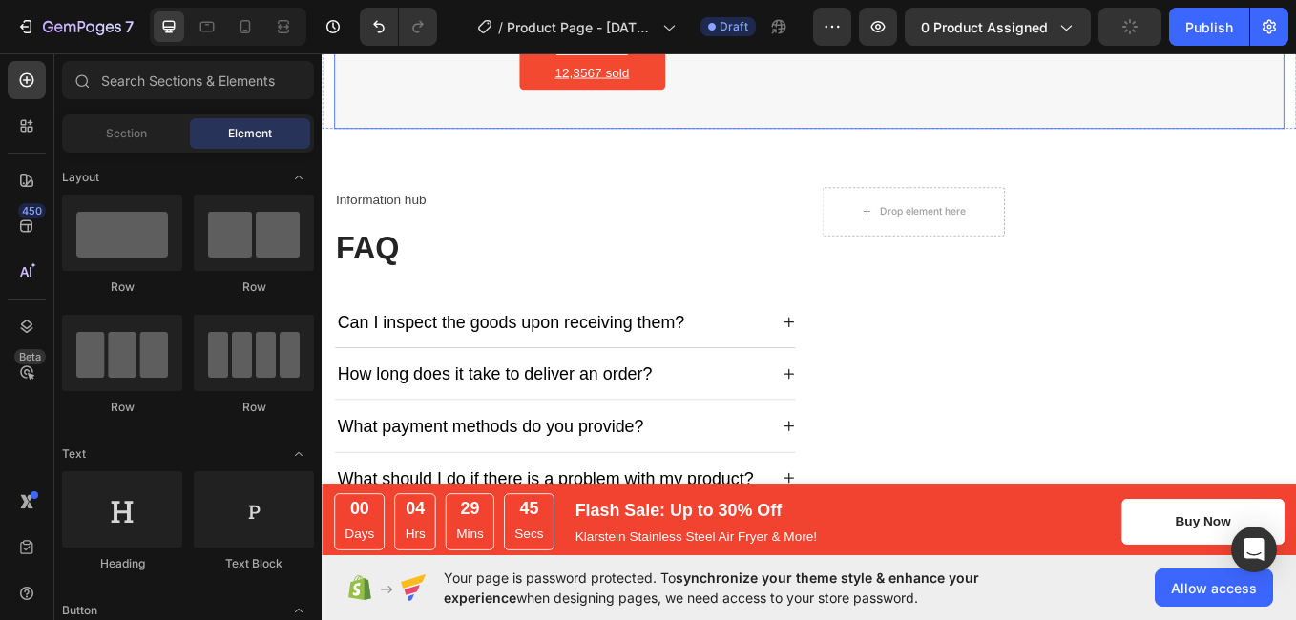
scroll to position [2750, 0]
click at [893, 285] on div "Information hub Text block FAQ Heading Can I inspect the goods upon receiving t…" at bounding box center [894, 452] width 1117 height 480
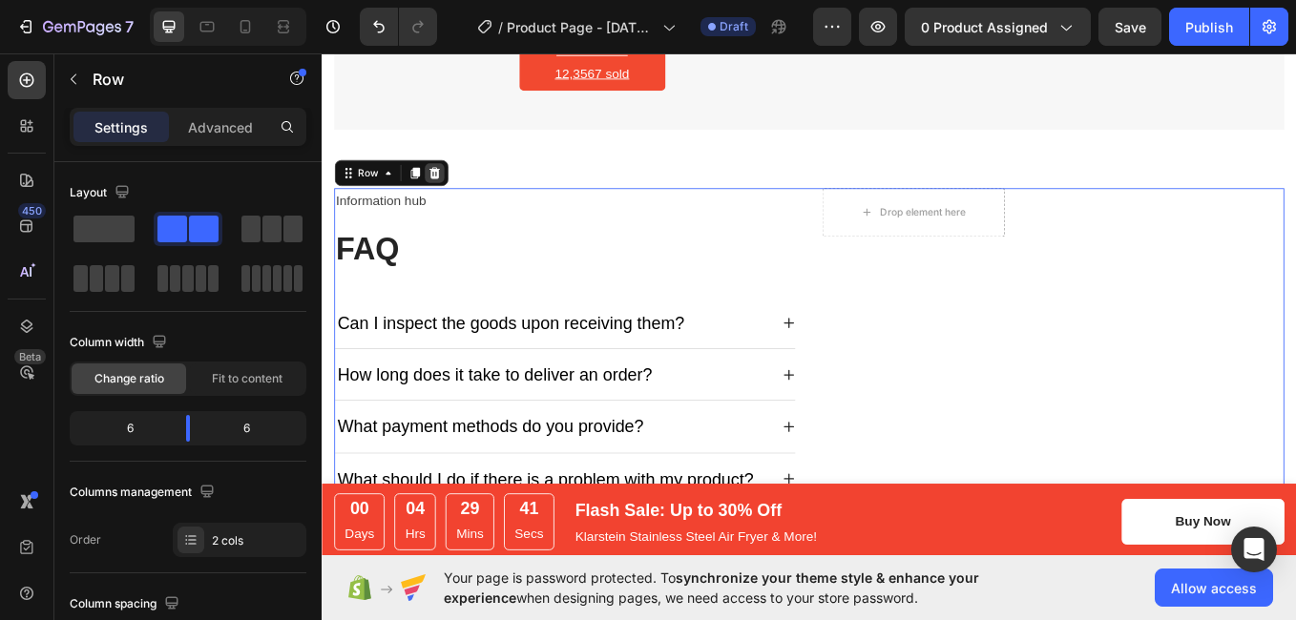
click at [454, 196] on icon at bounding box center [453, 193] width 15 height 15
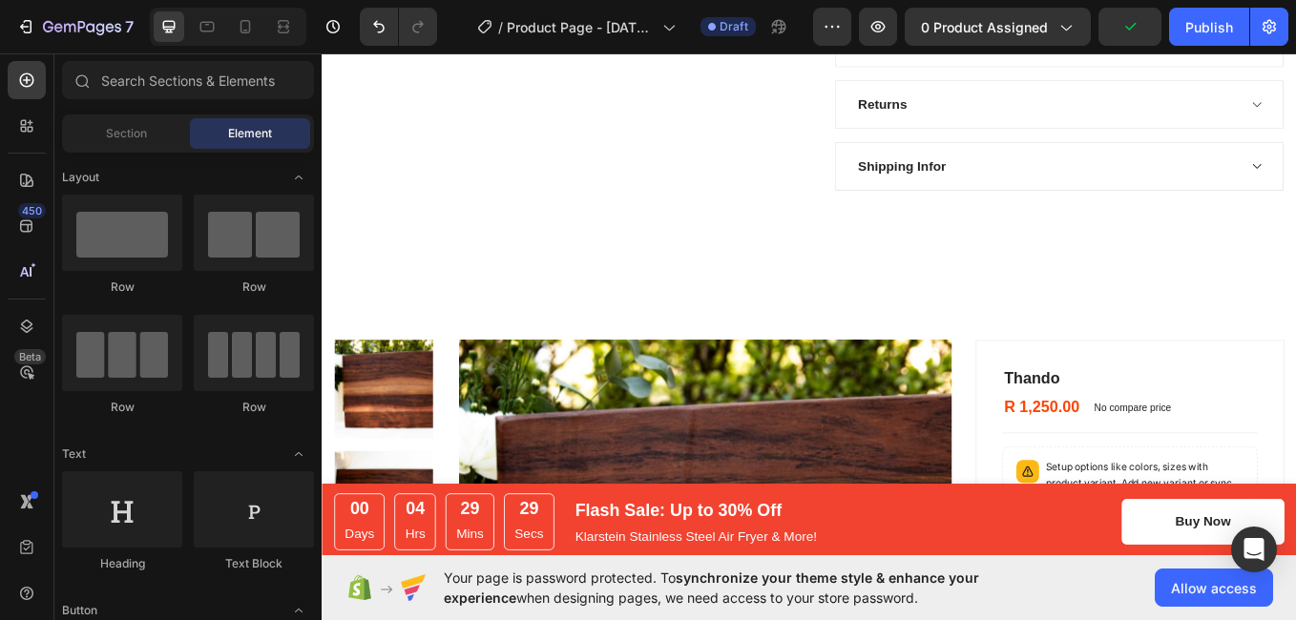
scroll to position [964, 0]
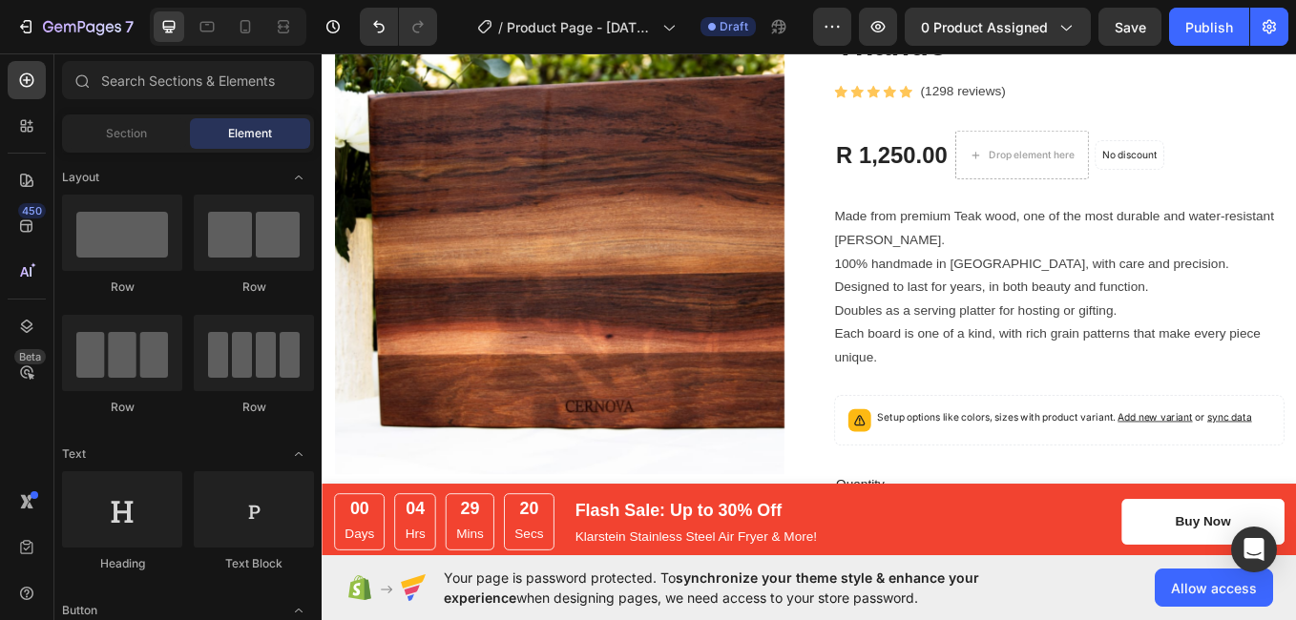
scroll to position [0, 0]
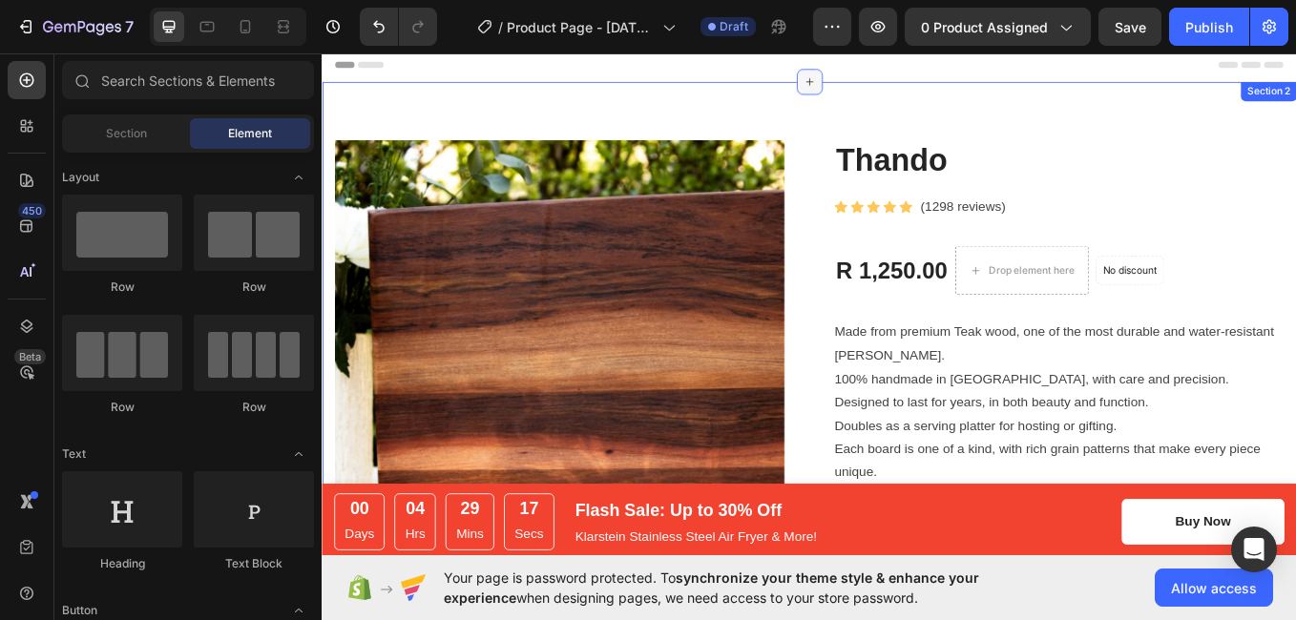
click at [887, 86] on icon at bounding box center [894, 86] width 15 height 15
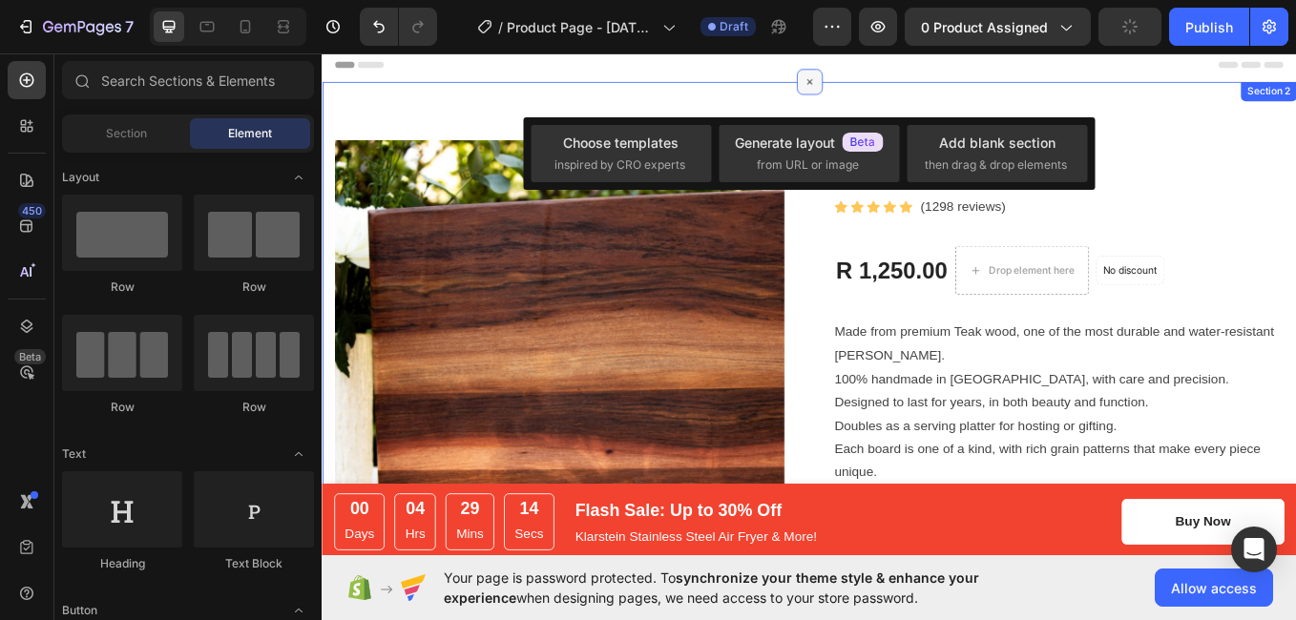
click at [886, 86] on icon at bounding box center [895, 87] width 22 height 22
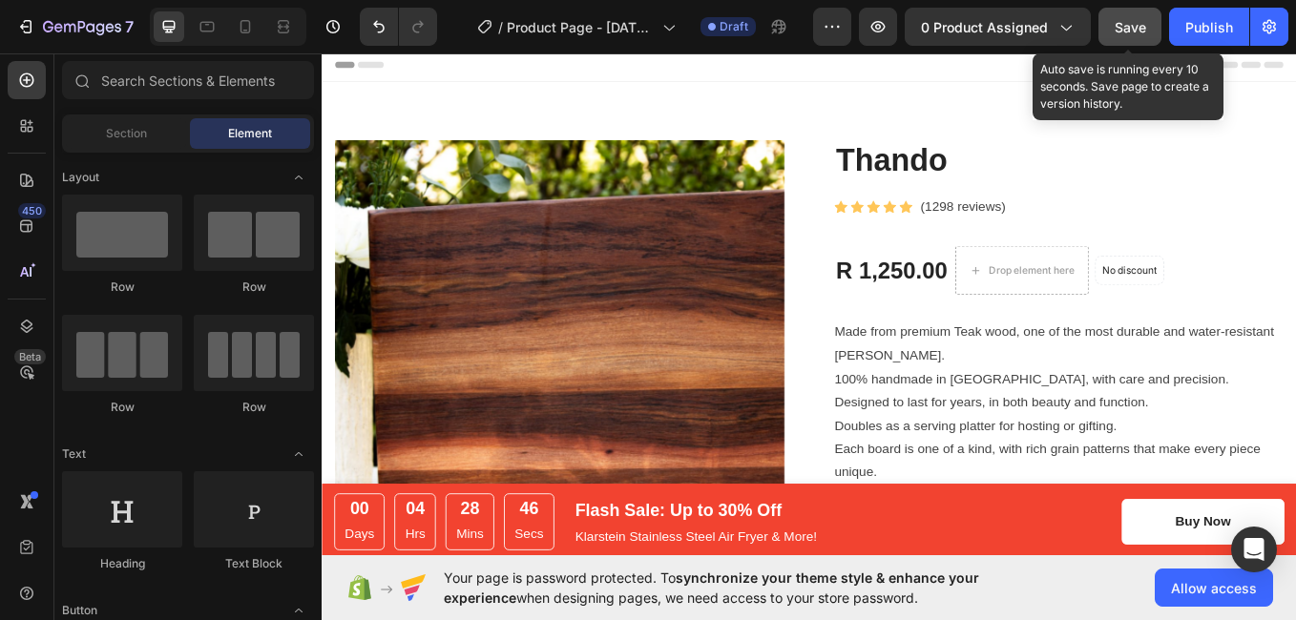
click at [1123, 29] on span "Save" at bounding box center [1130, 27] width 31 height 16
click at [1140, 19] on span "Save" at bounding box center [1130, 27] width 31 height 16
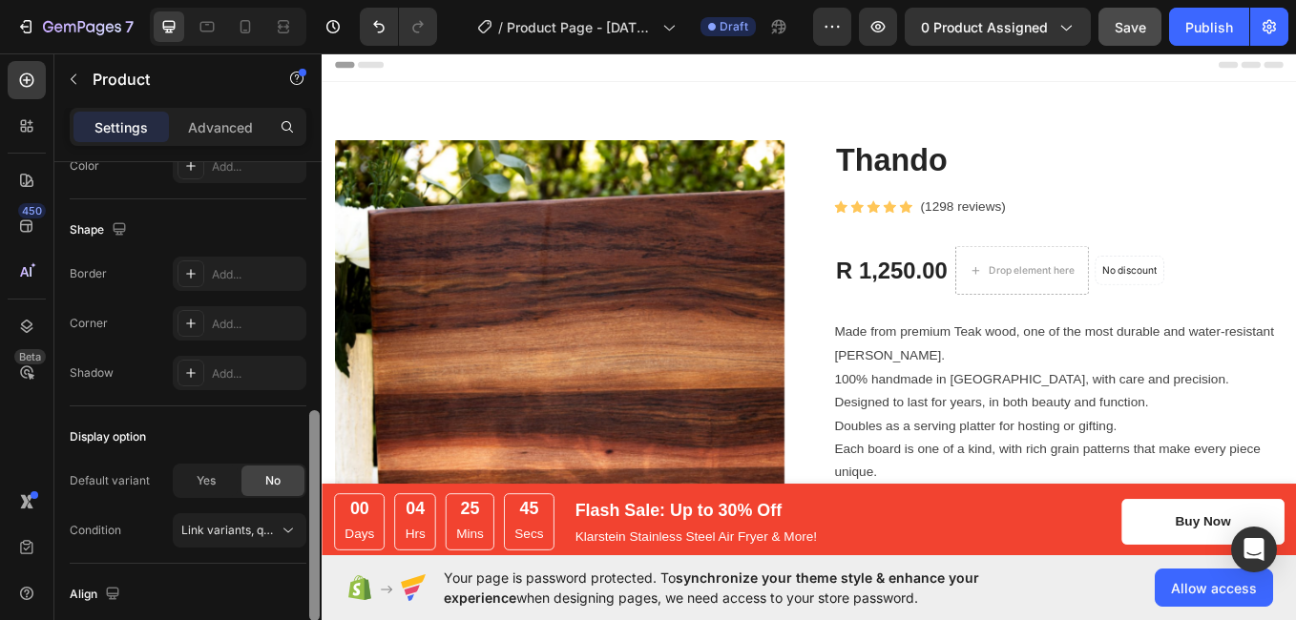
drag, startPoint x: 316, startPoint y: 349, endPoint x: 336, endPoint y: 615, distance: 266.1
click at [336, 0] on div "7 / Product Page - [DATE] 17:44:52 Draft Preview 0 product assigned Save Publis…" at bounding box center [648, 0] width 1296 height 0
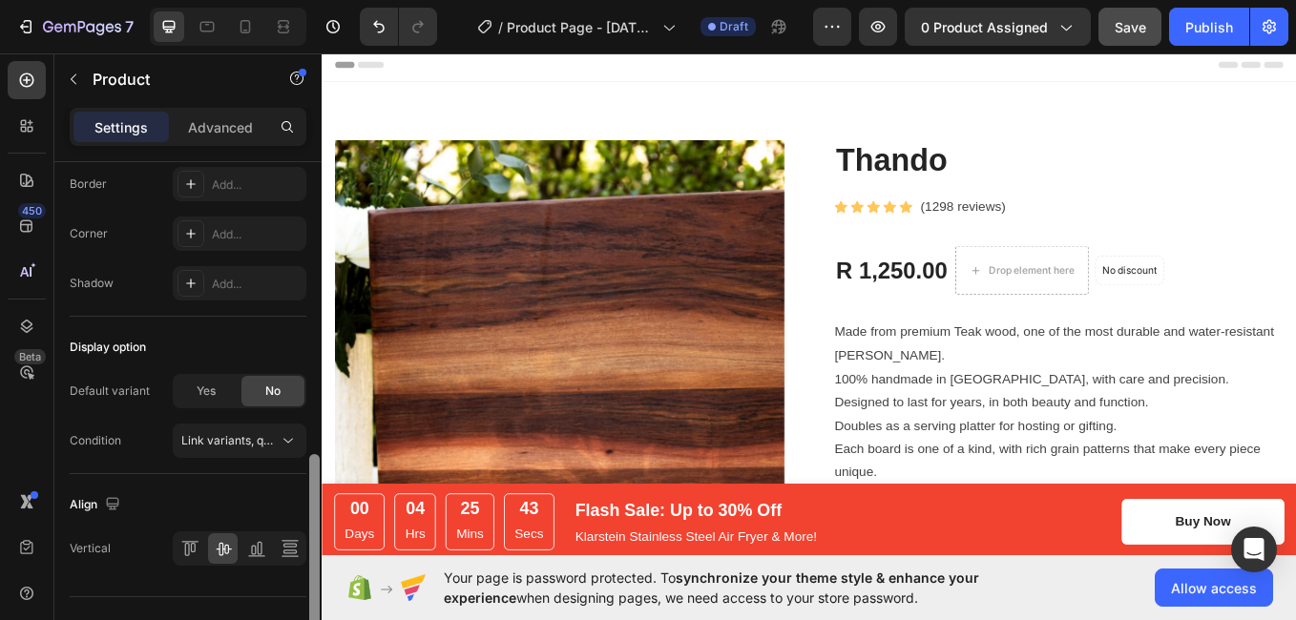
scroll to position [728, 0]
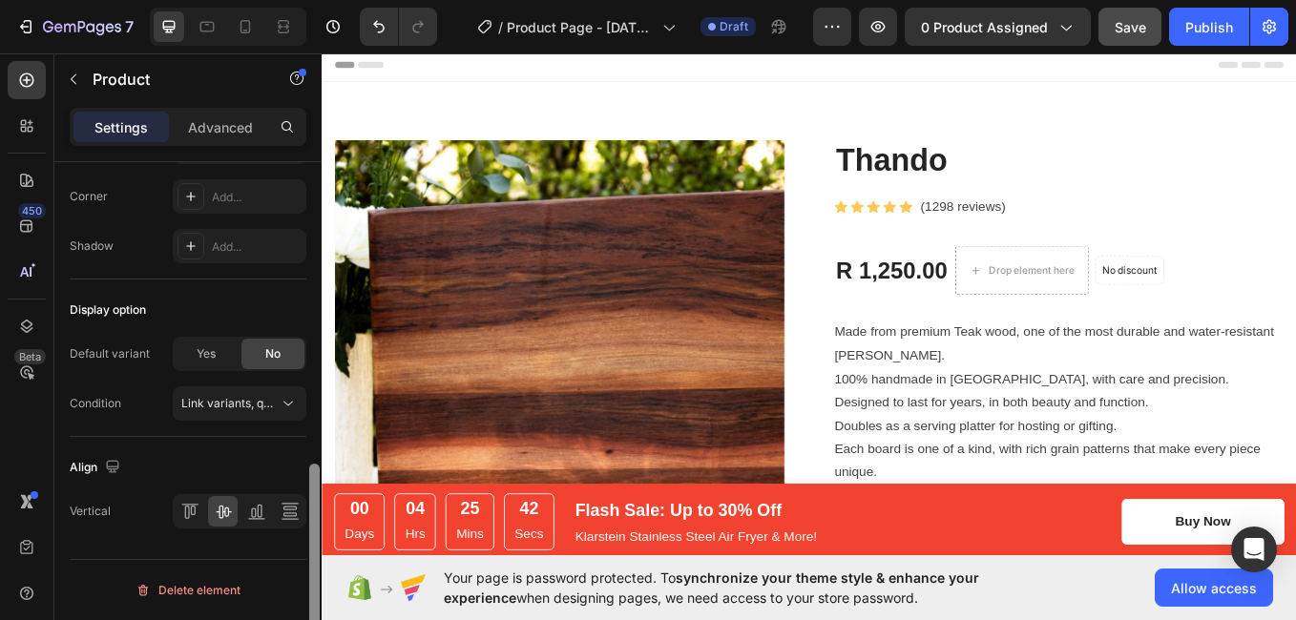
drag, startPoint x: 315, startPoint y: 603, endPoint x: 316, endPoint y: 644, distance: 41.1
click at [316, 0] on html "7 / Product Page - [DATE] 17:44:52 Draft Preview 0 product assigned Save Publis…" at bounding box center [648, 0] width 1296 height 0
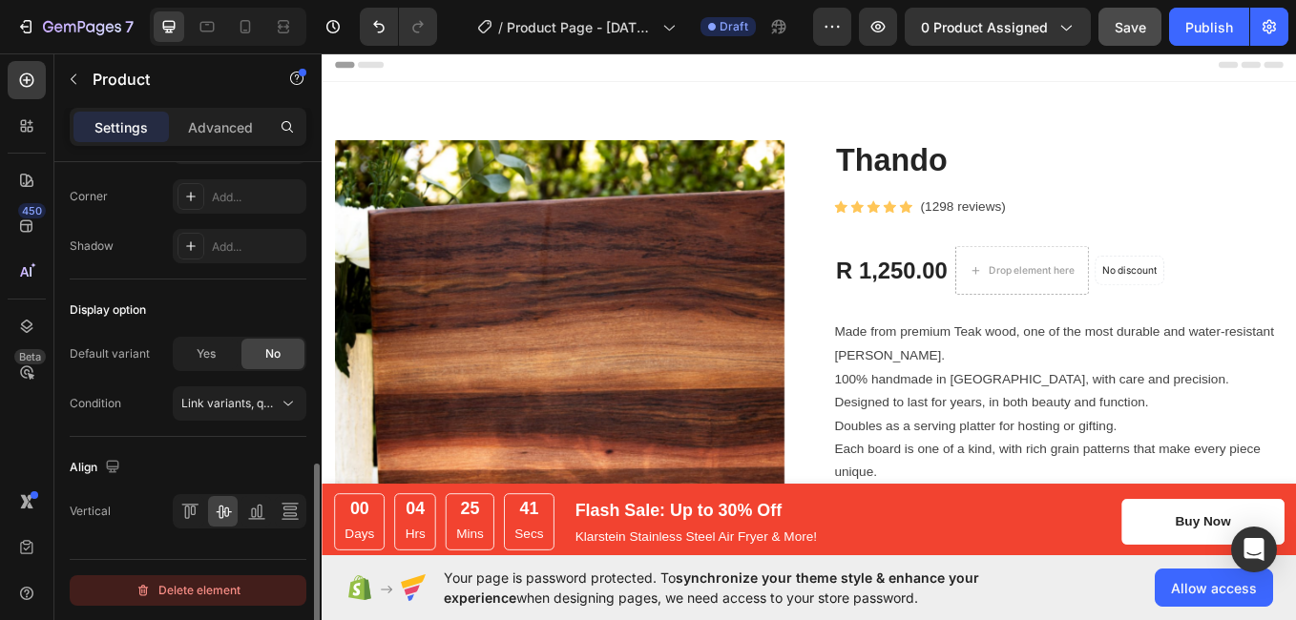
click at [262, 589] on button "Delete element" at bounding box center [188, 591] width 237 height 31
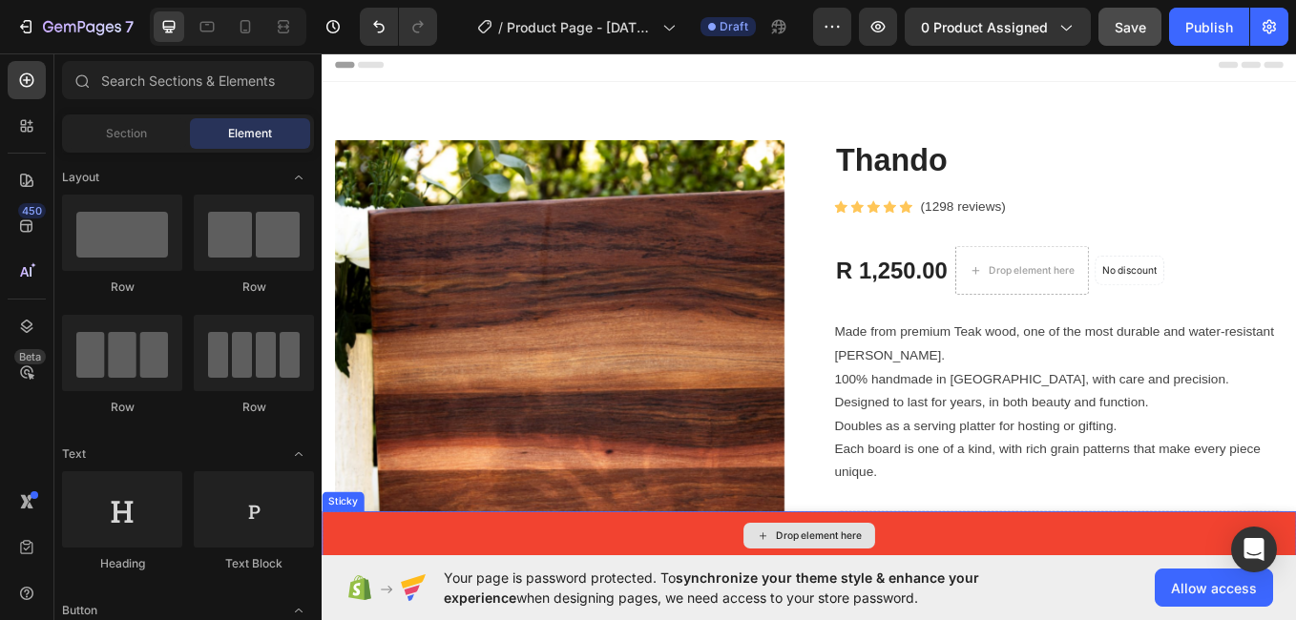
click at [743, 618] on div "Drop element here" at bounding box center [894, 620] width 1145 height 57
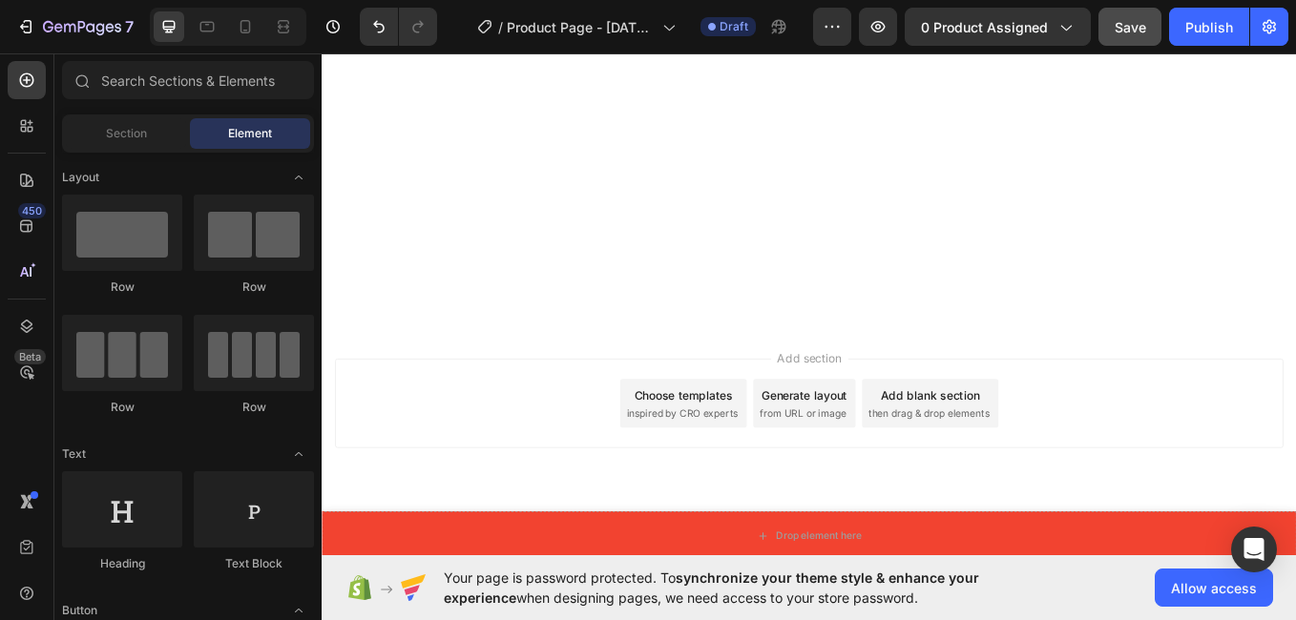
scroll to position [0, 0]
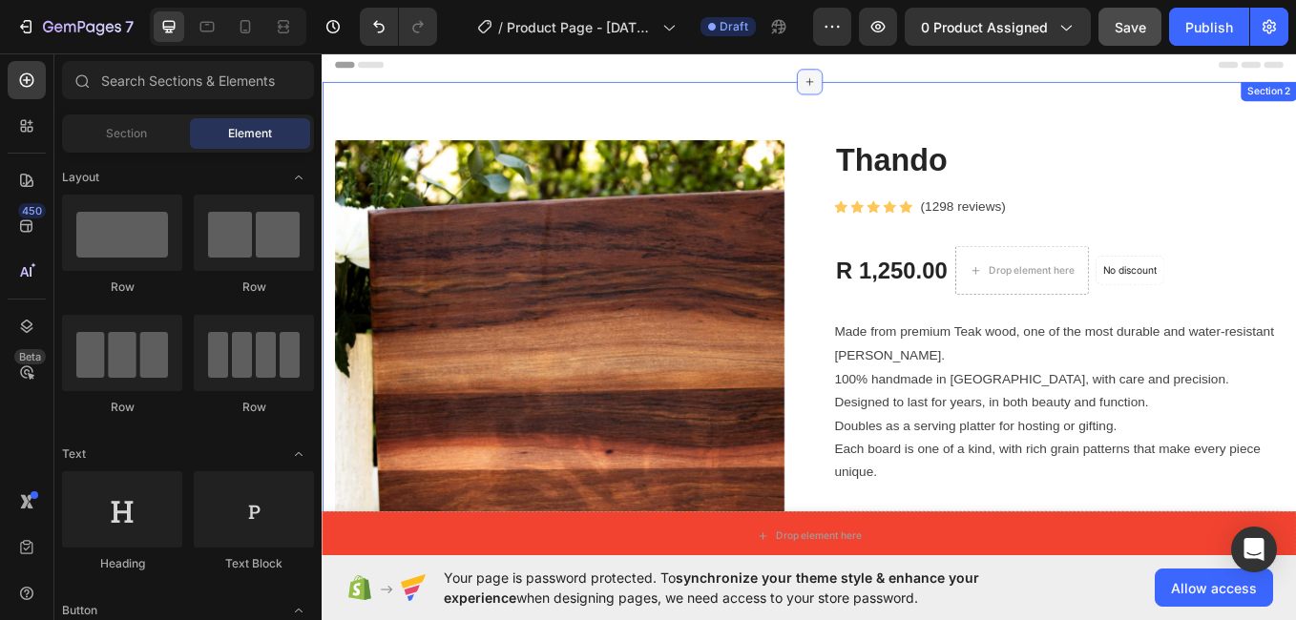
click at [889, 88] on icon at bounding box center [894, 86] width 15 height 15
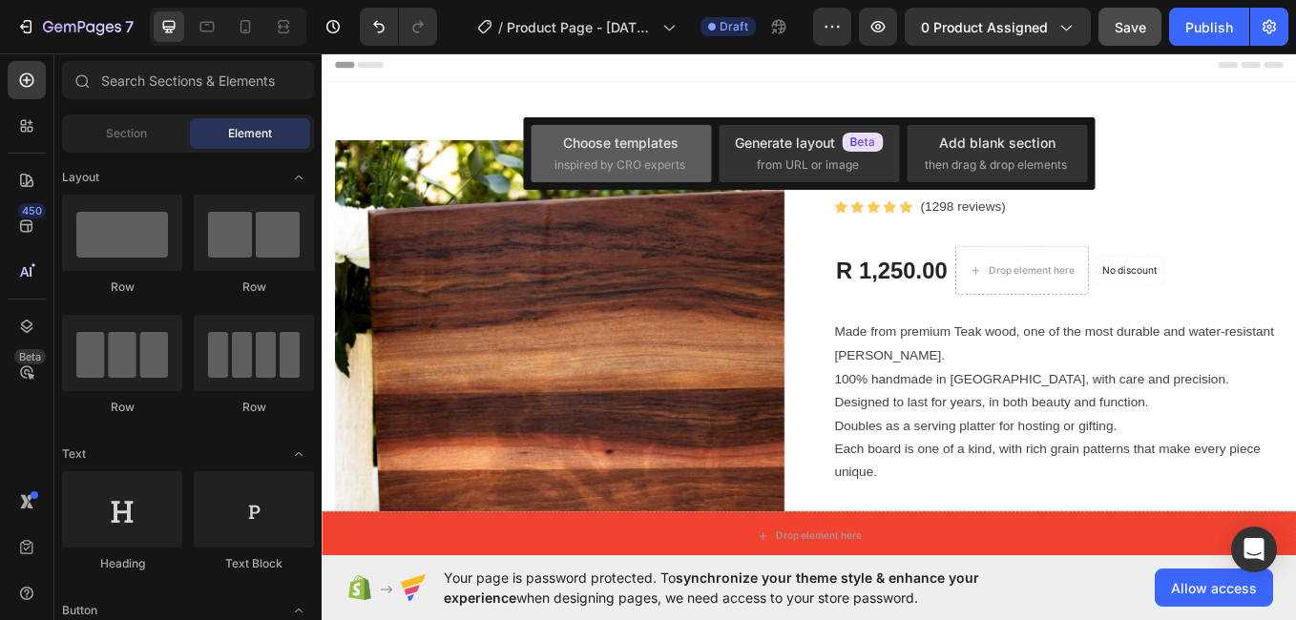
click at [663, 143] on div "Choose templates" at bounding box center [620, 143] width 115 height 20
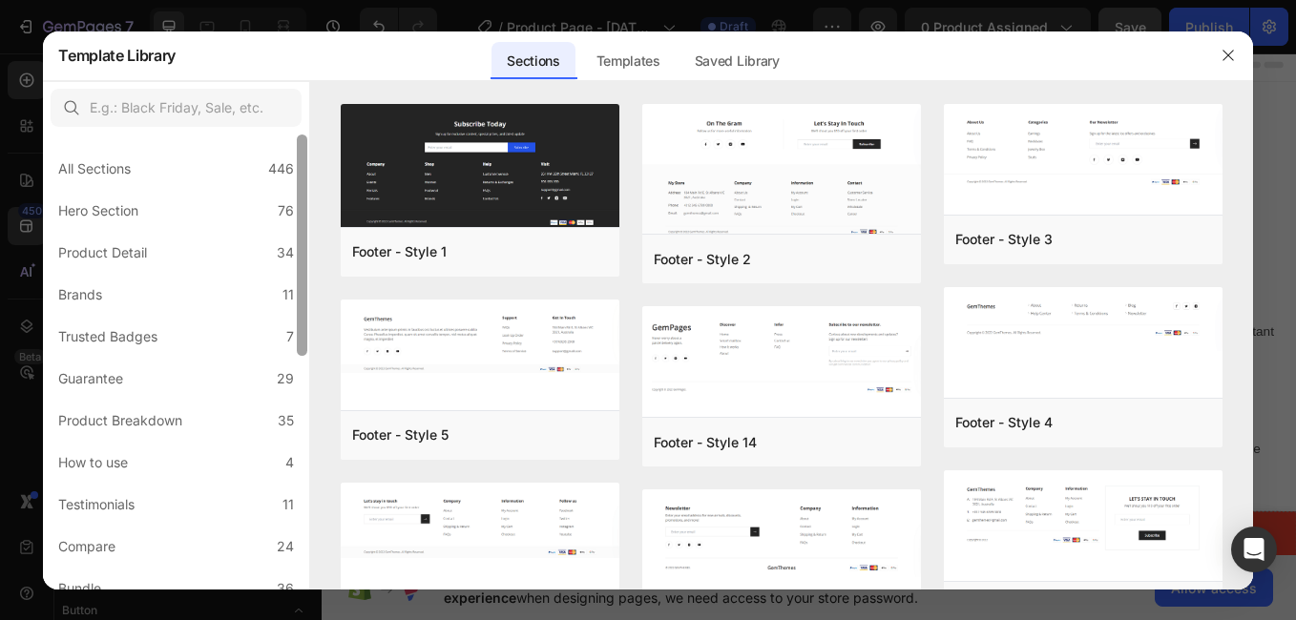
scroll to position [480, 0]
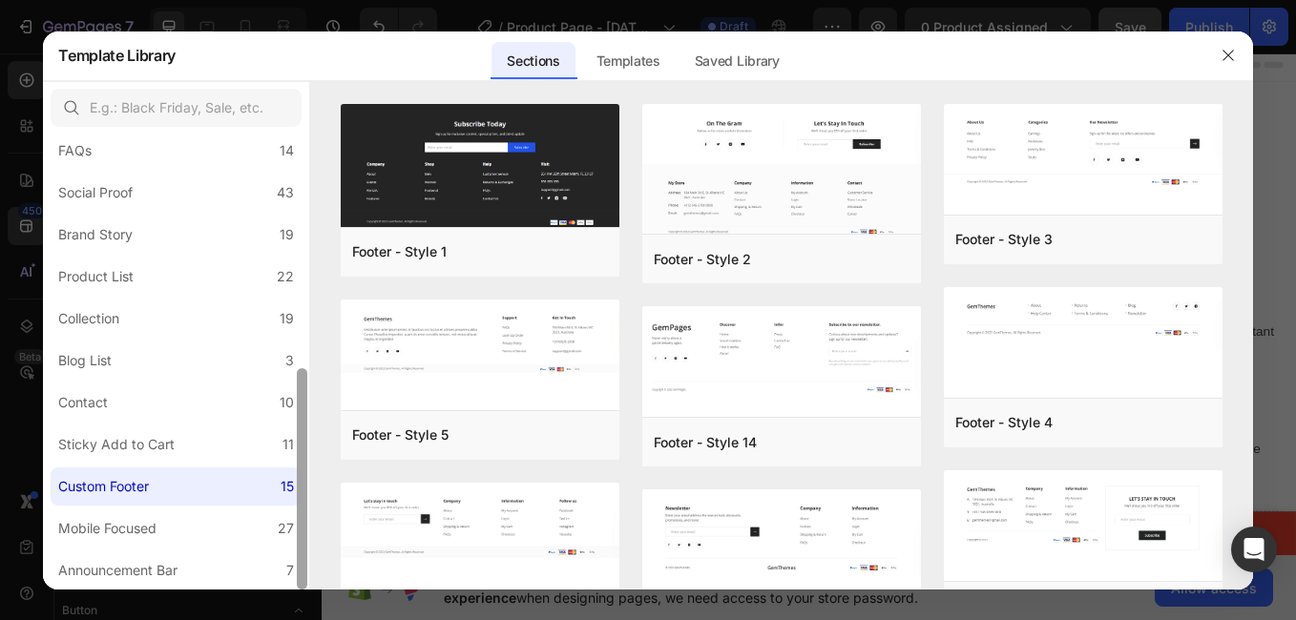
drag, startPoint x: 305, startPoint y: 345, endPoint x: 349, endPoint y: 613, distance: 271.8
click at [349, 613] on div "Template Library Sections Templates Existing pages Saved Library Templates Save…" at bounding box center [648, 310] width 1296 height 620
click at [244, 572] on label "Announcement Bar 7" at bounding box center [176, 571] width 251 height 38
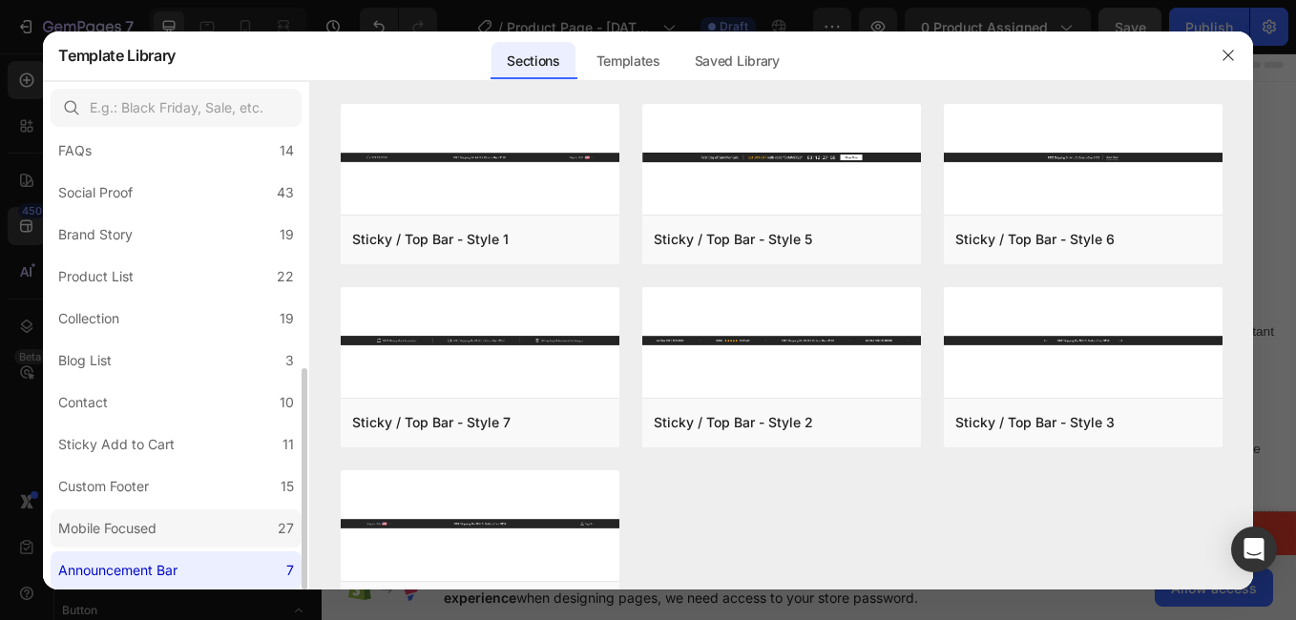
click at [259, 520] on label "Mobile Focused 27" at bounding box center [176, 529] width 251 height 38
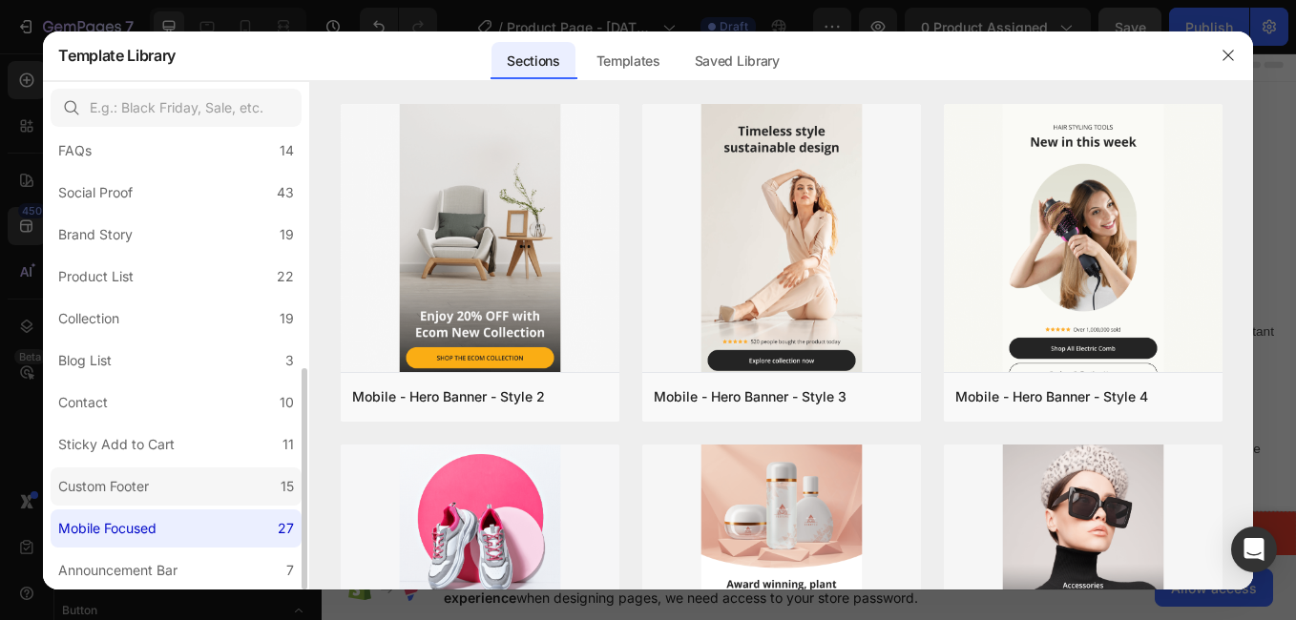
click at [259, 486] on label "Custom Footer 15" at bounding box center [176, 487] width 251 height 38
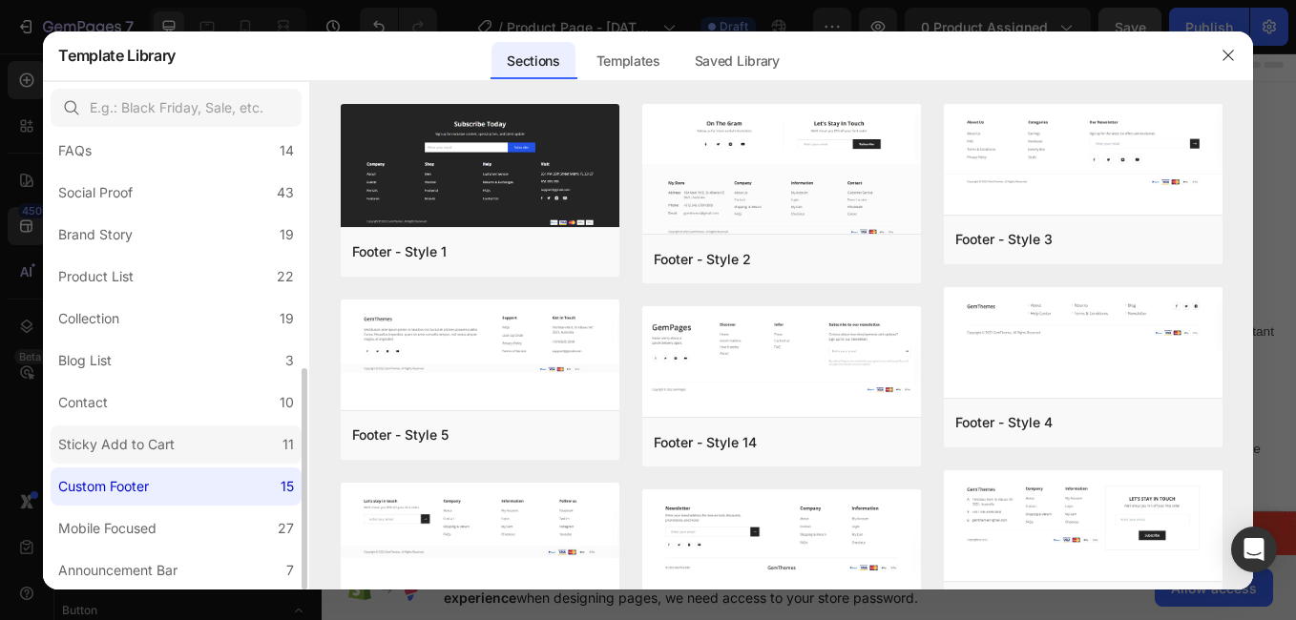
click at [262, 440] on label "Sticky Add to Cart 11" at bounding box center [176, 445] width 251 height 38
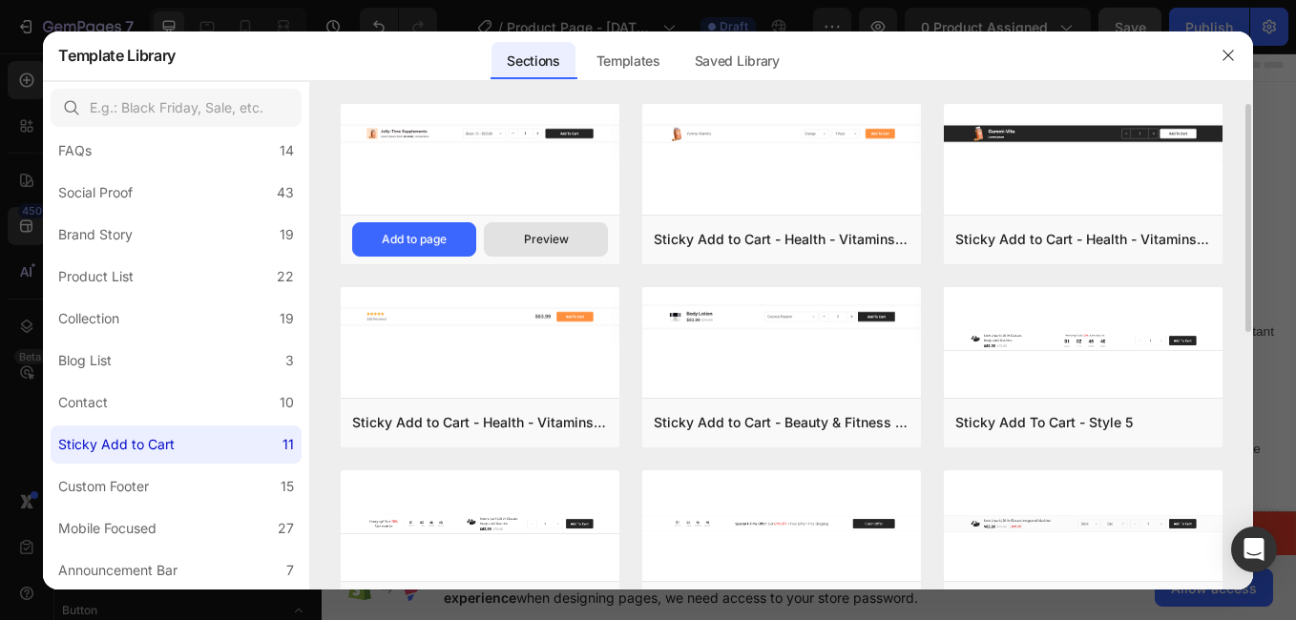
click at [534, 237] on div "Preview" at bounding box center [546, 239] width 45 height 17
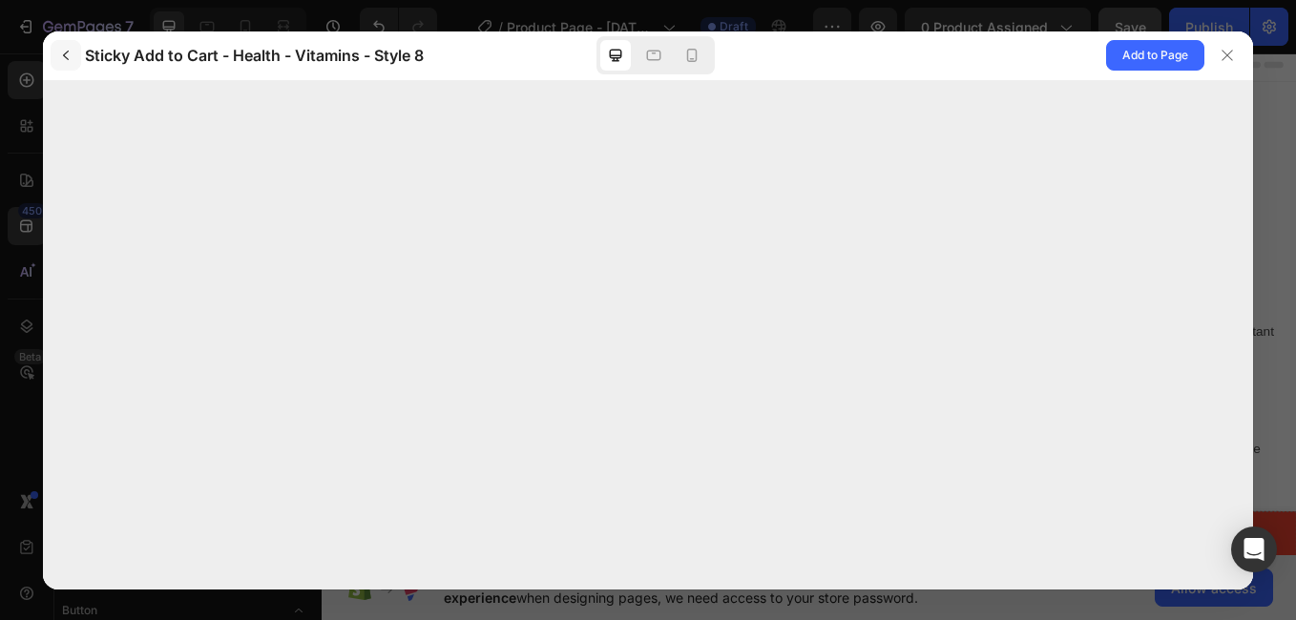
click at [68, 46] on button "button" at bounding box center [66, 55] width 31 height 31
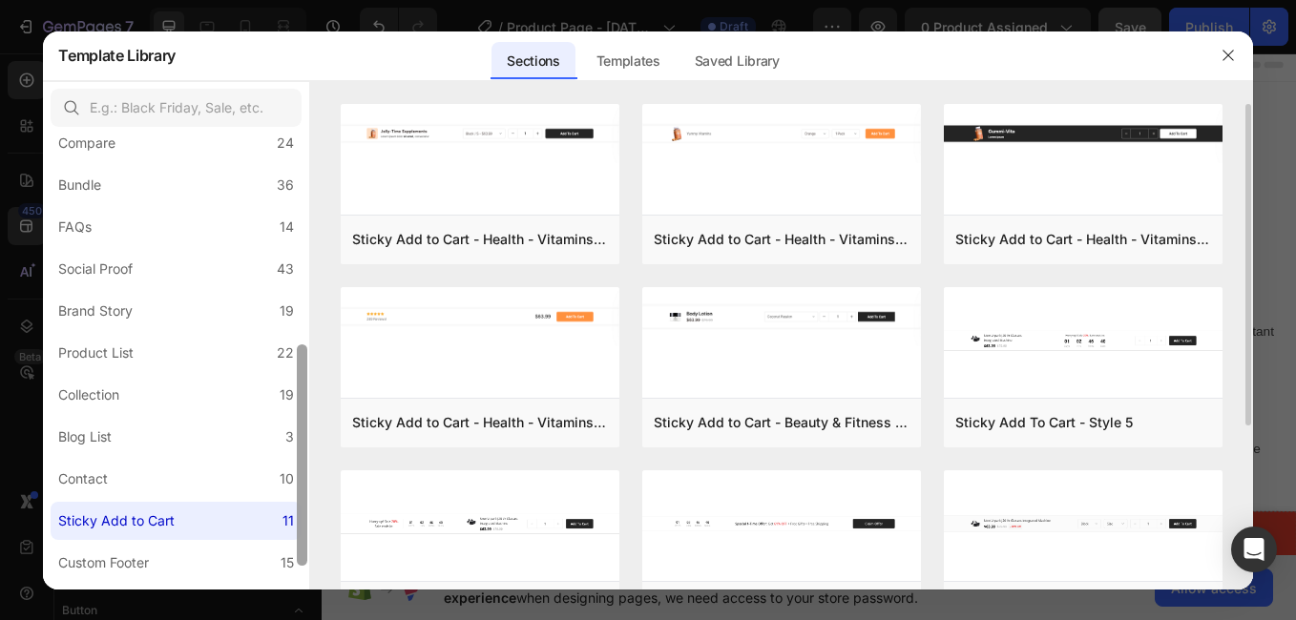
drag, startPoint x: 305, startPoint y: 351, endPoint x: 328, endPoint y: 558, distance: 208.4
click at [328, 558] on div "All Sections 446 Hero Section 76 Product Detail 34 Brands 11 Trusted Badges 7 G…" at bounding box center [647, 335] width 1209 height 509
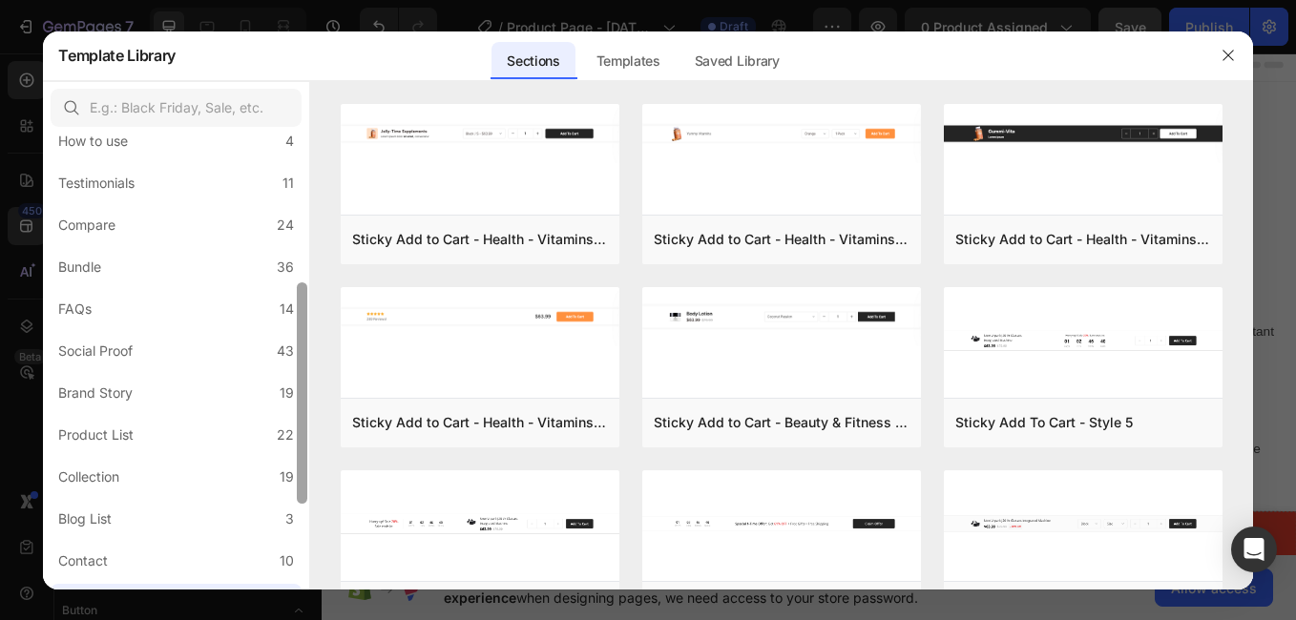
drag, startPoint x: 302, startPoint y: 528, endPoint x: 307, endPoint y: 474, distance: 53.8
click at [307, 474] on div at bounding box center [302, 393] width 10 height 221
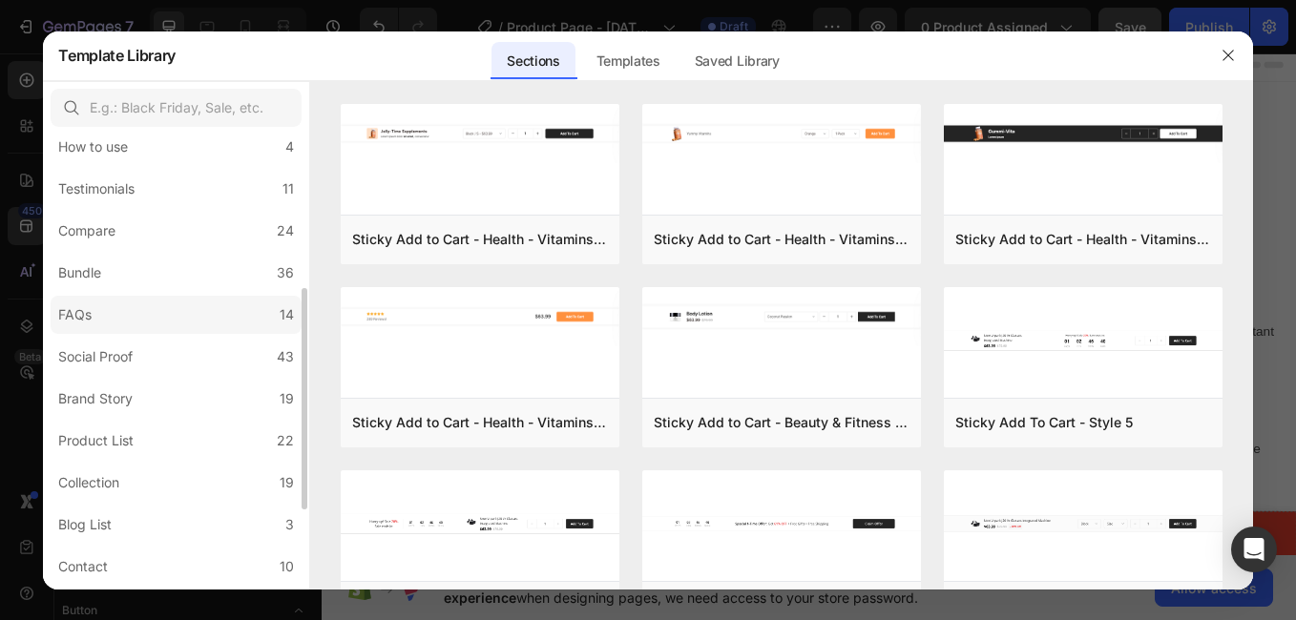
click at [277, 322] on label "FAQs 14" at bounding box center [176, 315] width 251 height 38
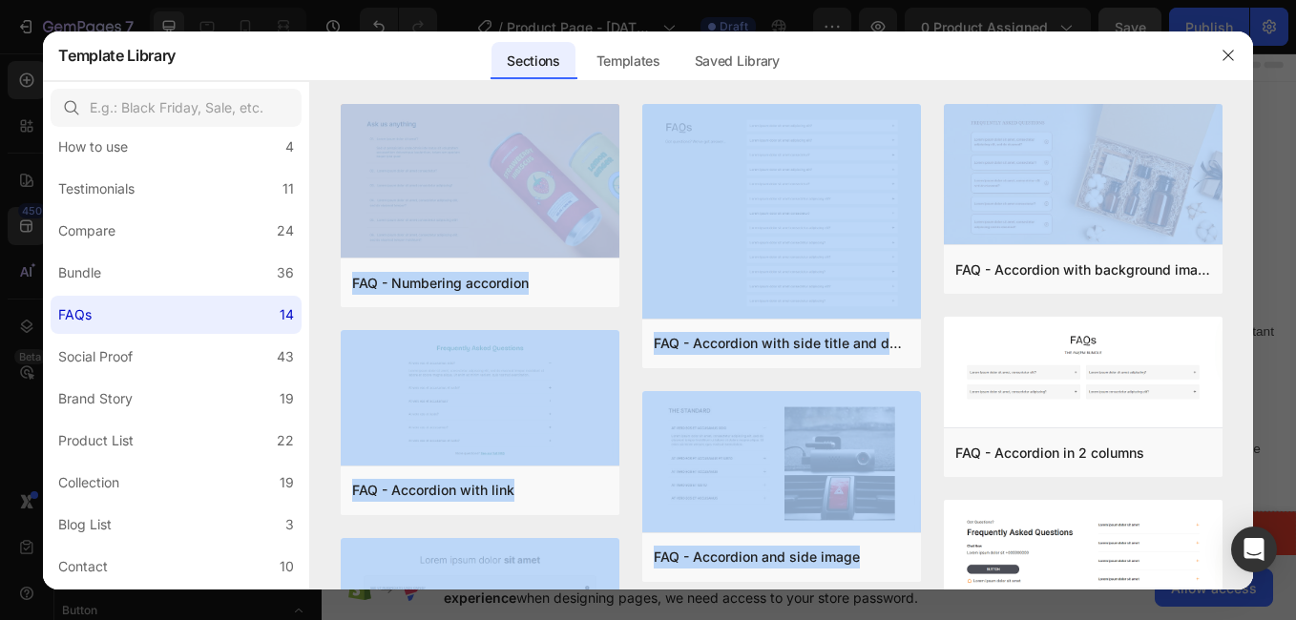
drag, startPoint x: 1248, startPoint y: 241, endPoint x: 1233, endPoint y: 96, distance: 144.9
click at [1233, 96] on div "Refresh Create once, use everywhere with Theme Section The new feature on GemPa…" at bounding box center [781, 335] width 942 height 509
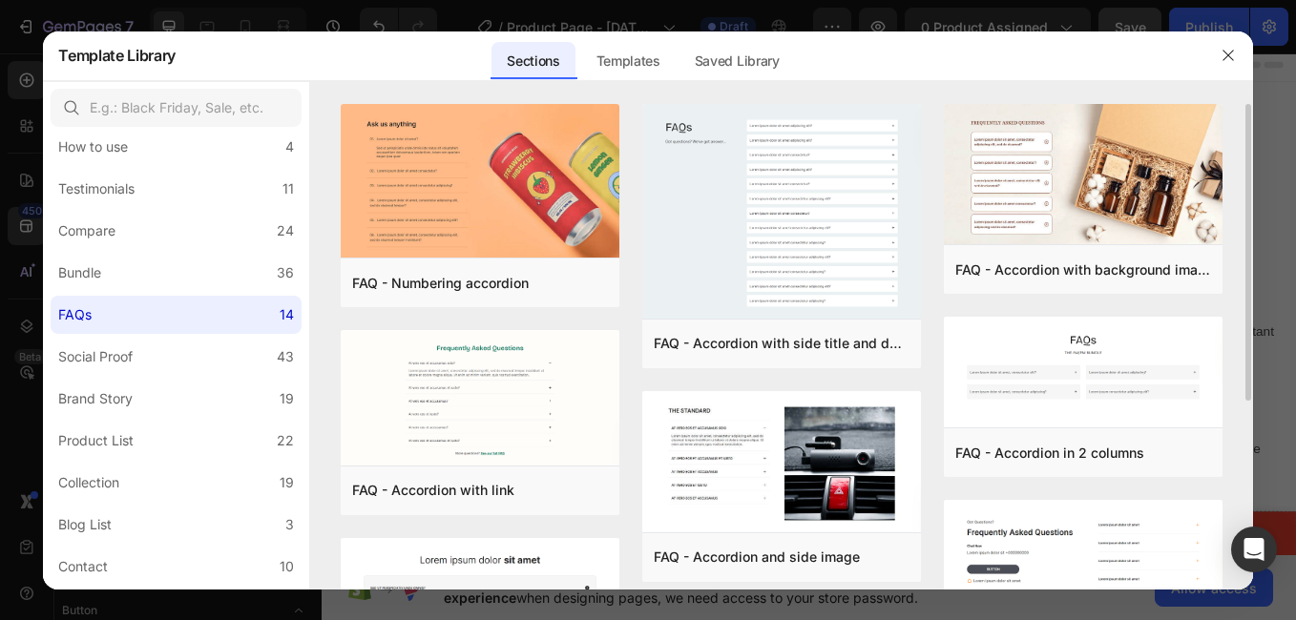
drag, startPoint x: 1233, startPoint y: 96, endPoint x: 1187, endPoint y: 305, distance: 214.0
click at [1187, 305] on div "FAQ - Accordion with background image Add to page Preview FAQ - Accordion in 2 …" at bounding box center [1083, 588] width 279 height 968
click at [1226, 88] on div at bounding box center [781, 92] width 942 height 23
click at [1226, 55] on icon "button" at bounding box center [1228, 55] width 15 height 15
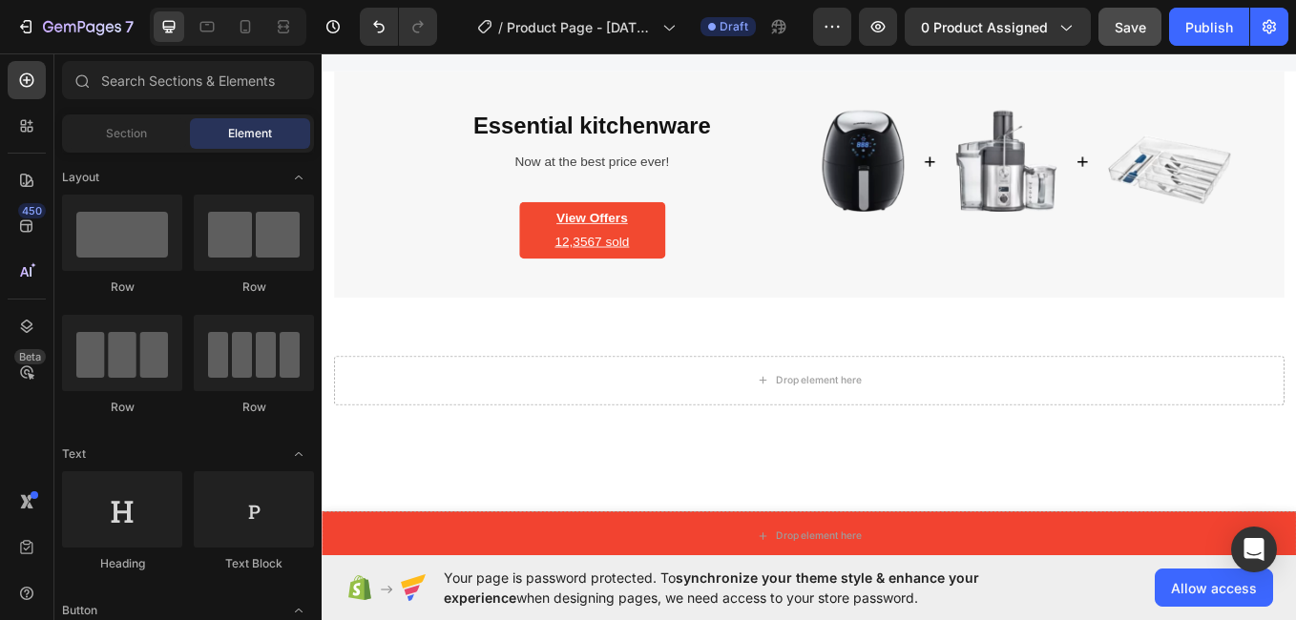
scroll to position [1488, 0]
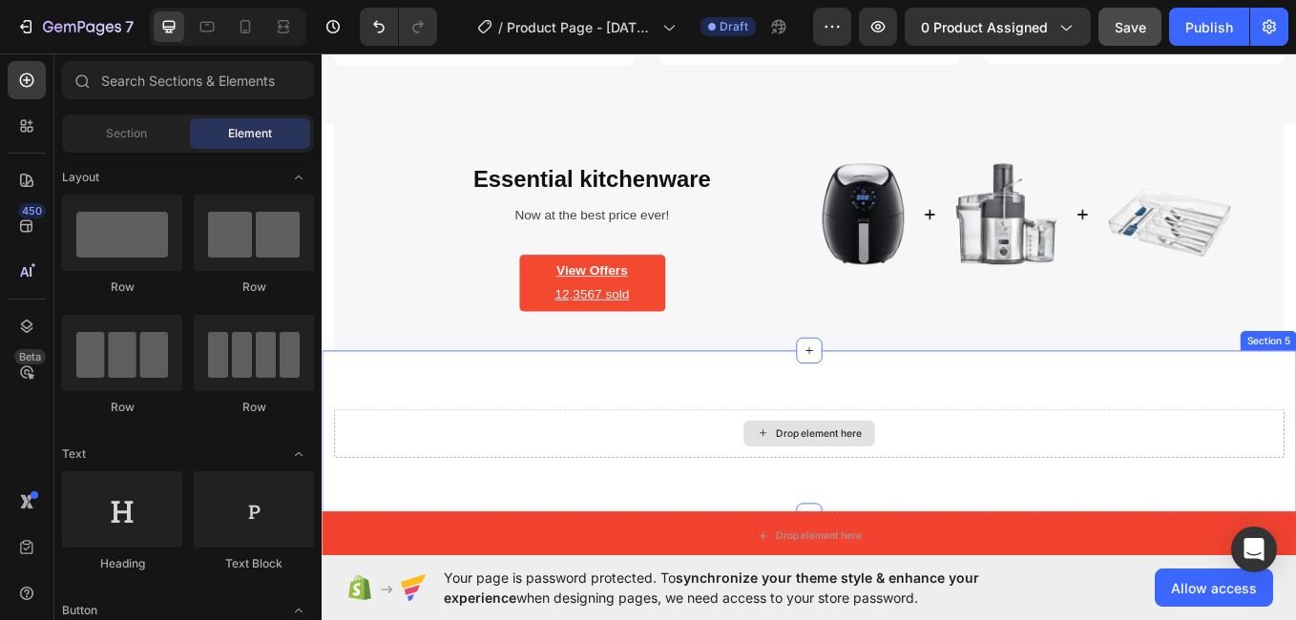
click at [921, 513] on div "Drop element here" at bounding box center [894, 500] width 155 height 31
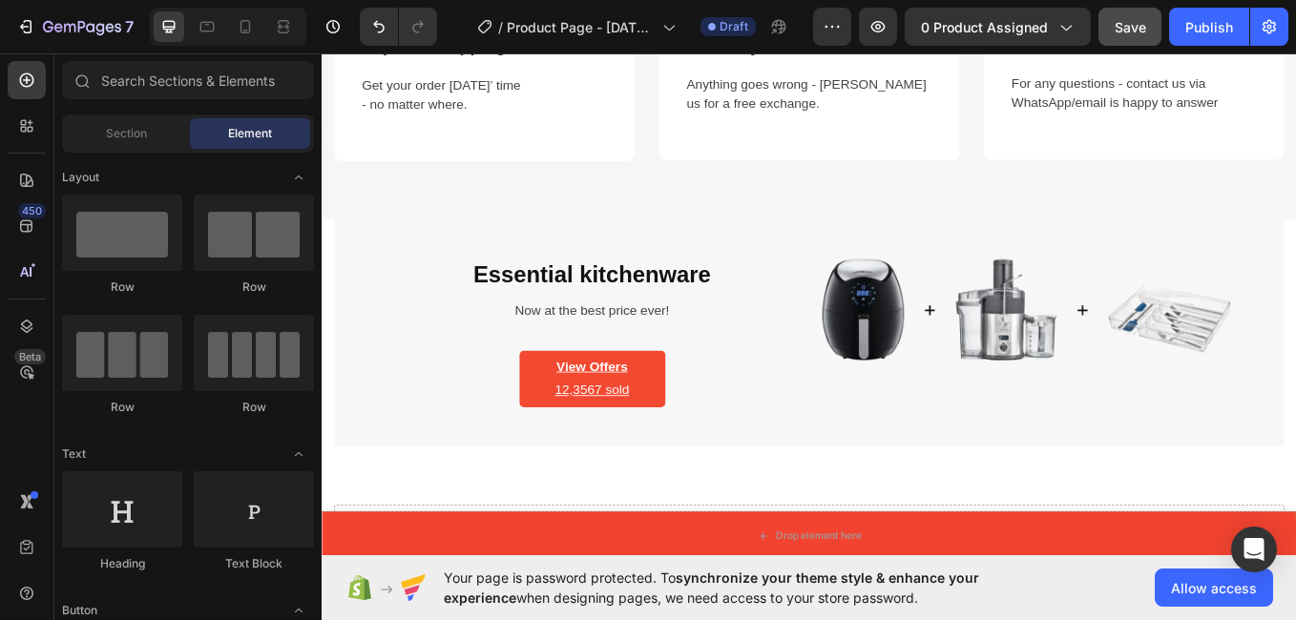
scroll to position [1352, 0]
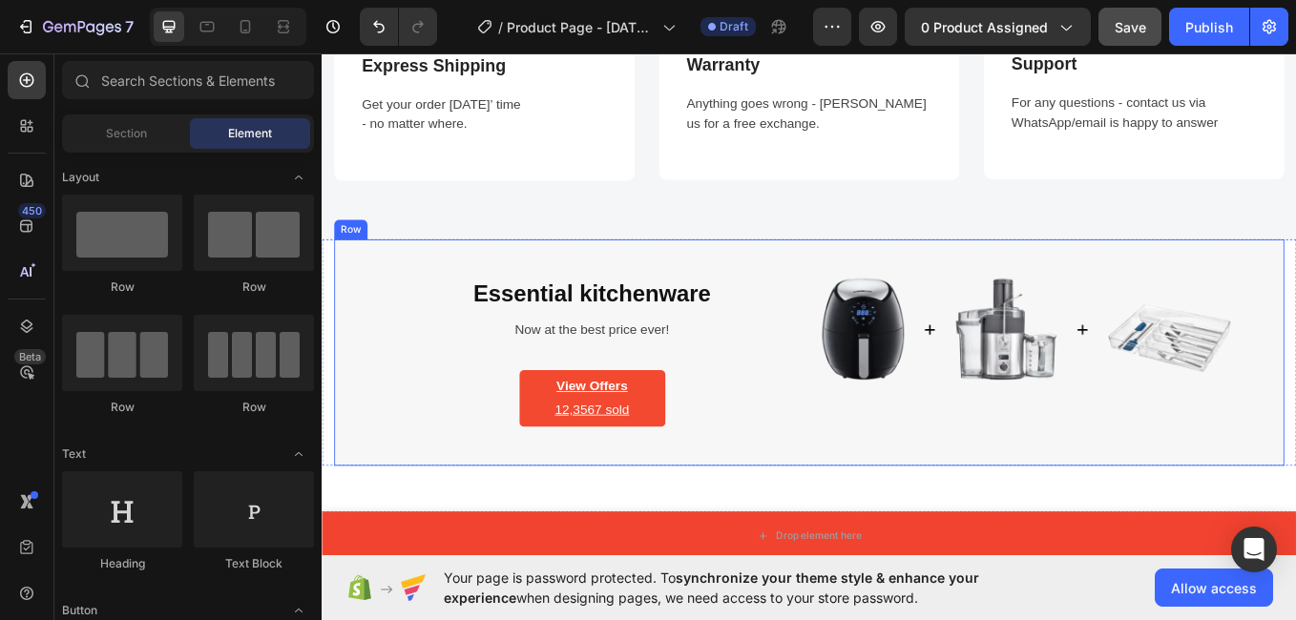
click at [1273, 311] on div "Essential kitchenware Heading Now at the best price ever! Text block View Offer…" at bounding box center [894, 405] width 1117 height 266
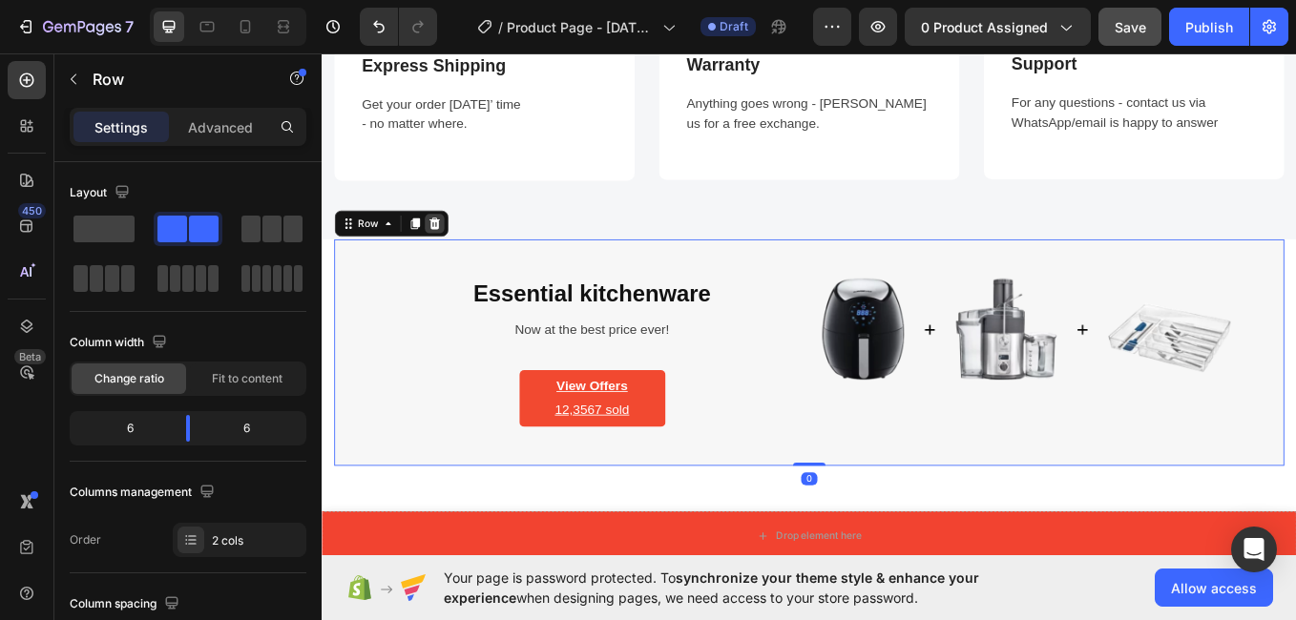
click at [457, 253] on icon at bounding box center [454, 253] width 12 height 13
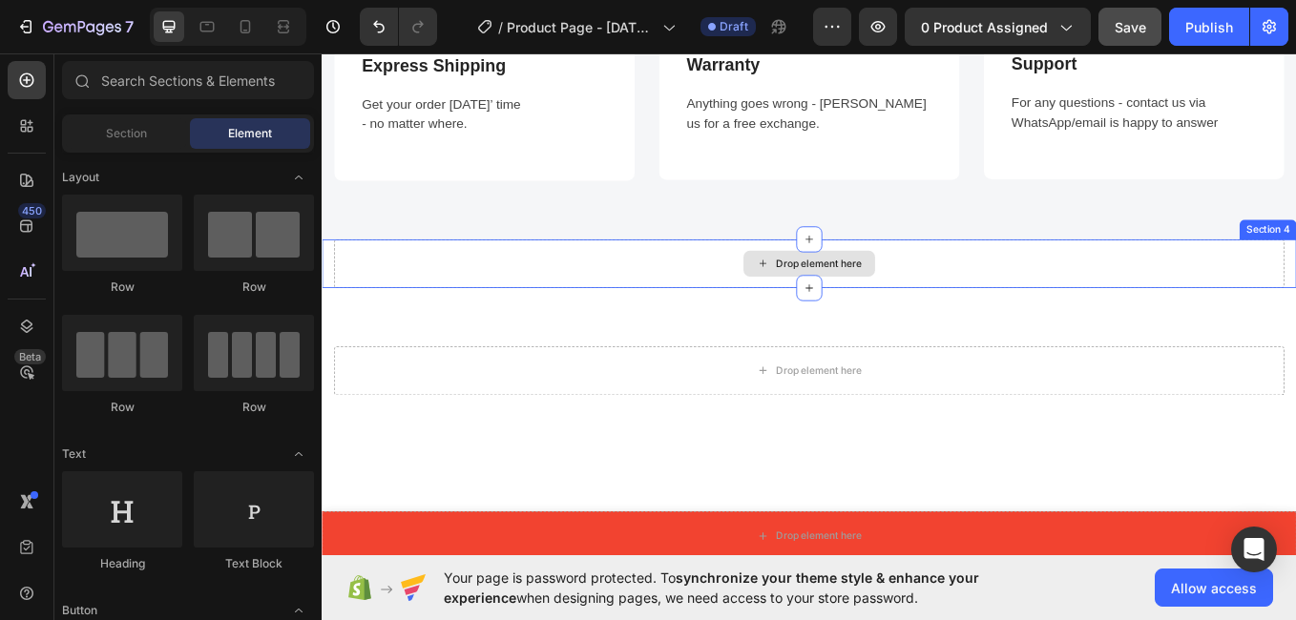
click at [1113, 321] on div "Drop element here" at bounding box center [894, 300] width 1117 height 57
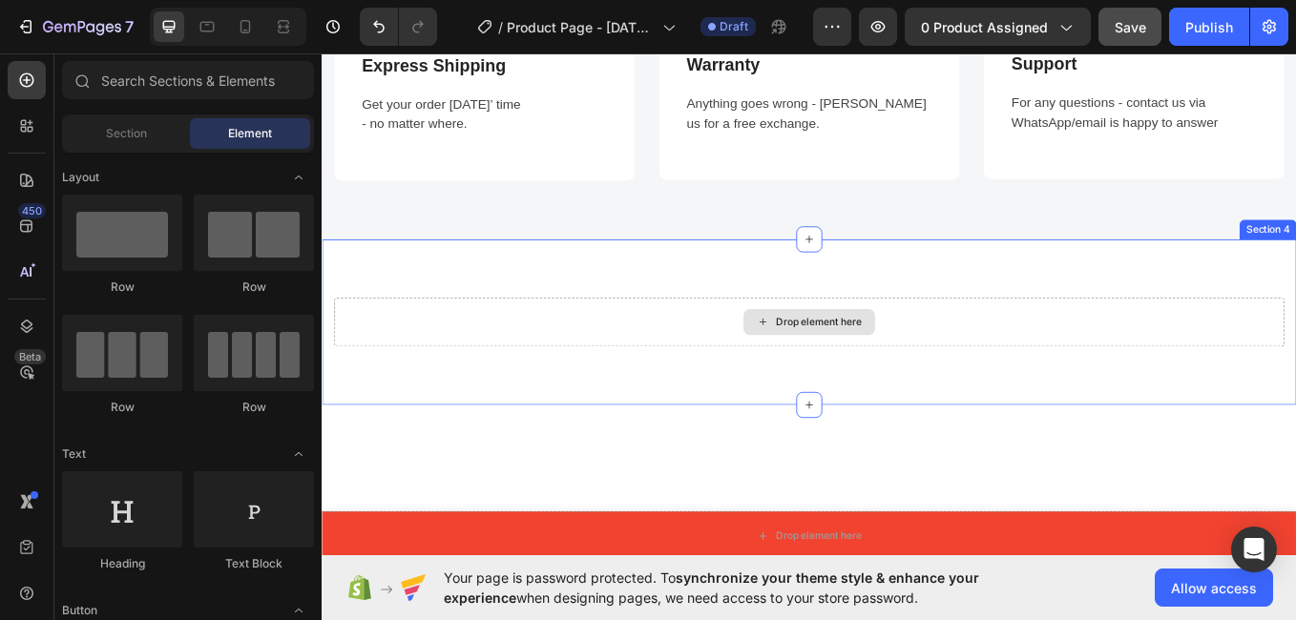
click at [1182, 367] on div "Drop element here" at bounding box center [894, 369] width 1117 height 57
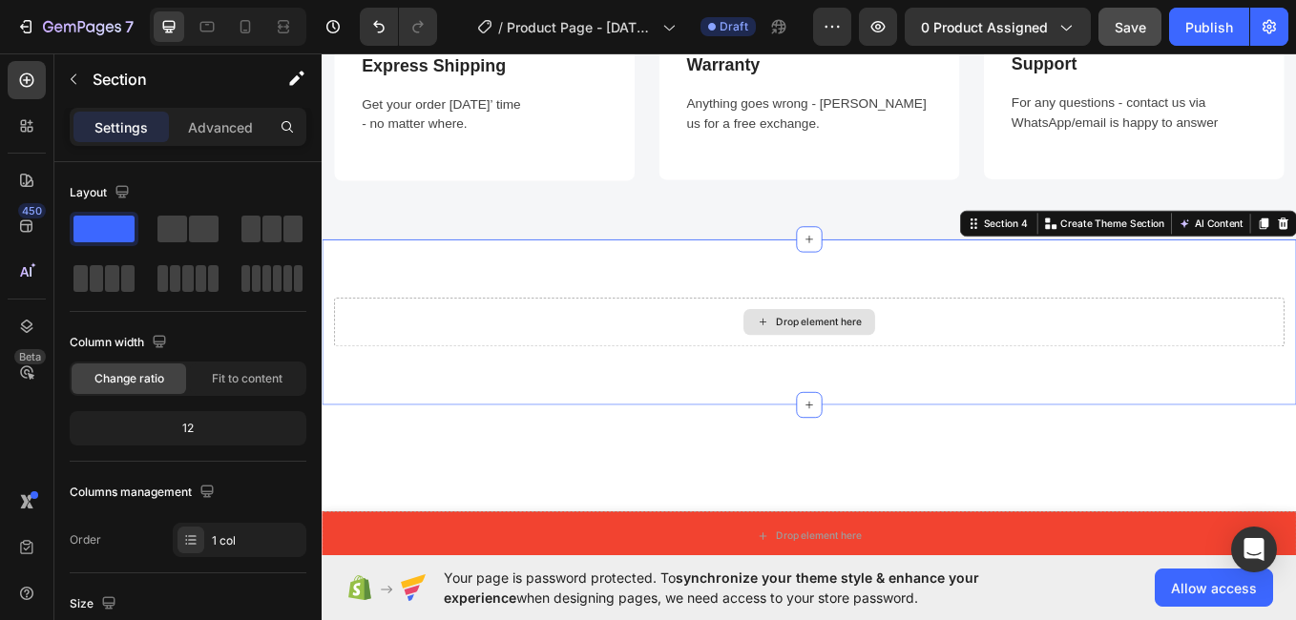
click at [1182, 367] on div "Drop element here" at bounding box center [894, 369] width 1117 height 57
click at [1170, 304] on div "Drop element here Section 4 You can create reusable sections Create Theme Secti…" at bounding box center [894, 369] width 1145 height 195
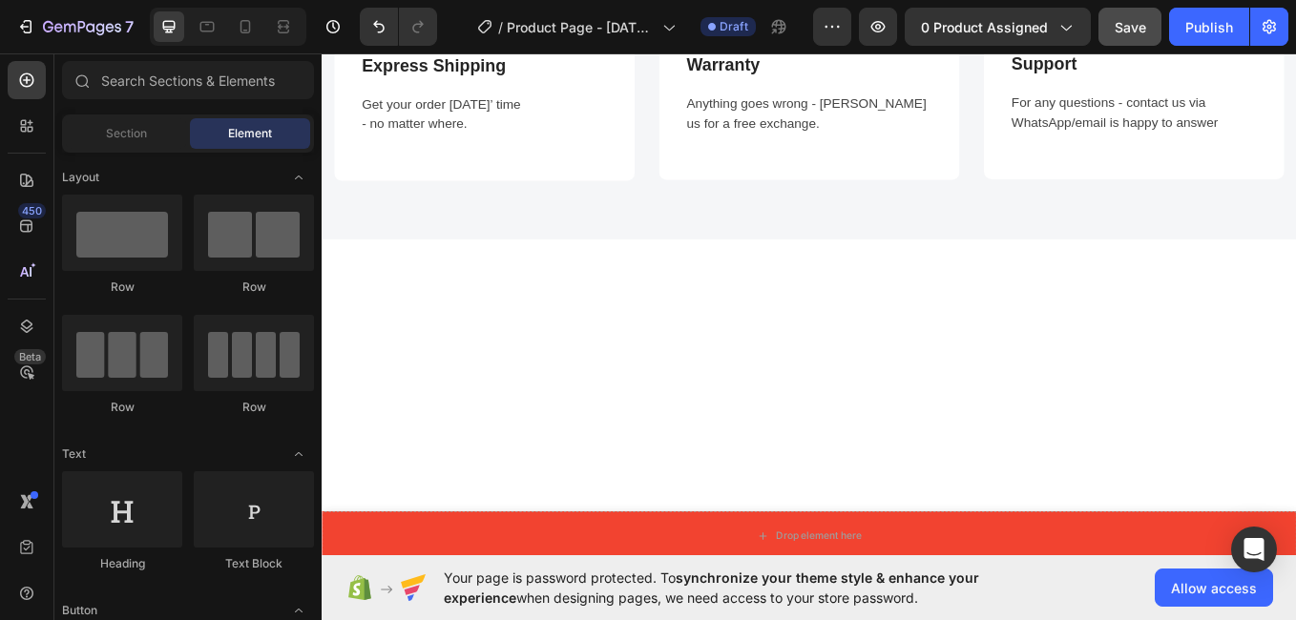
scroll to position [1315, 0]
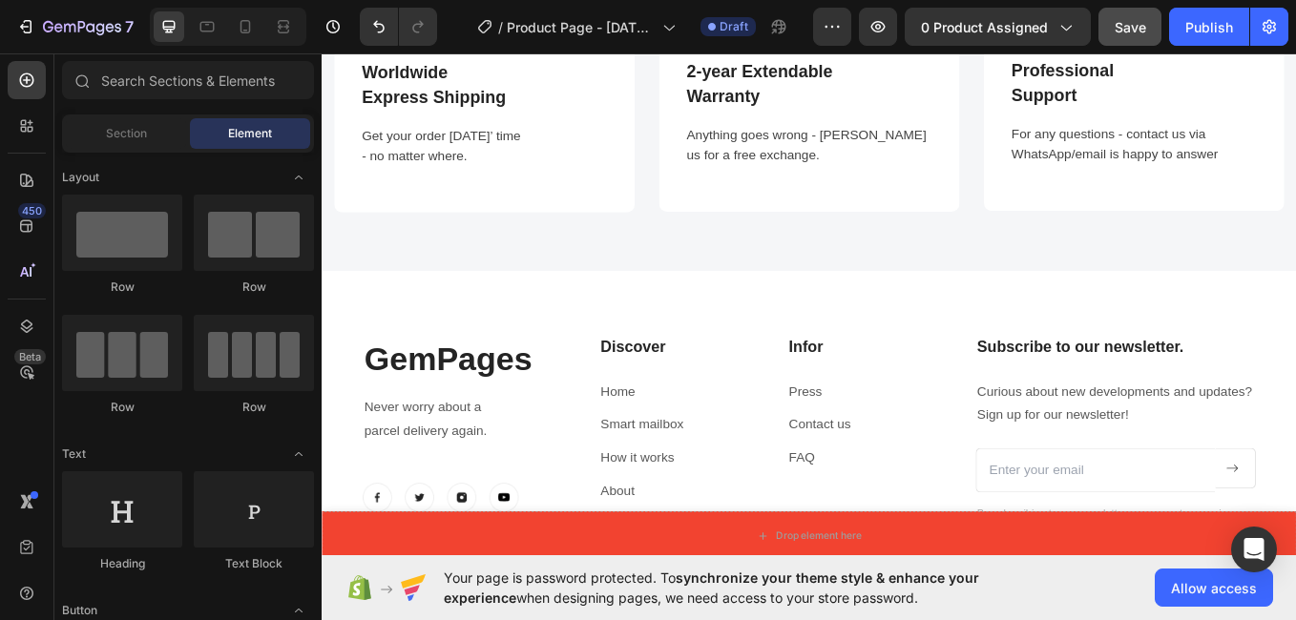
drag, startPoint x: 1456, startPoint y: 424, endPoint x: 1617, endPoint y: 73, distance: 385.2
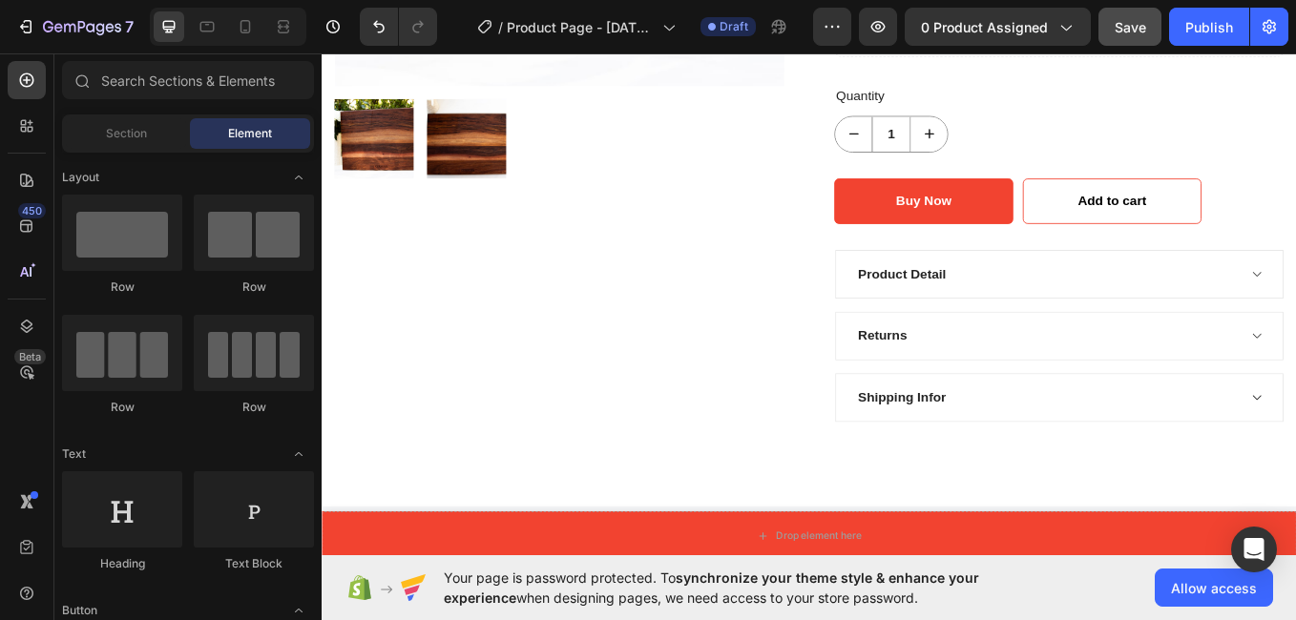
scroll to position [583, 0]
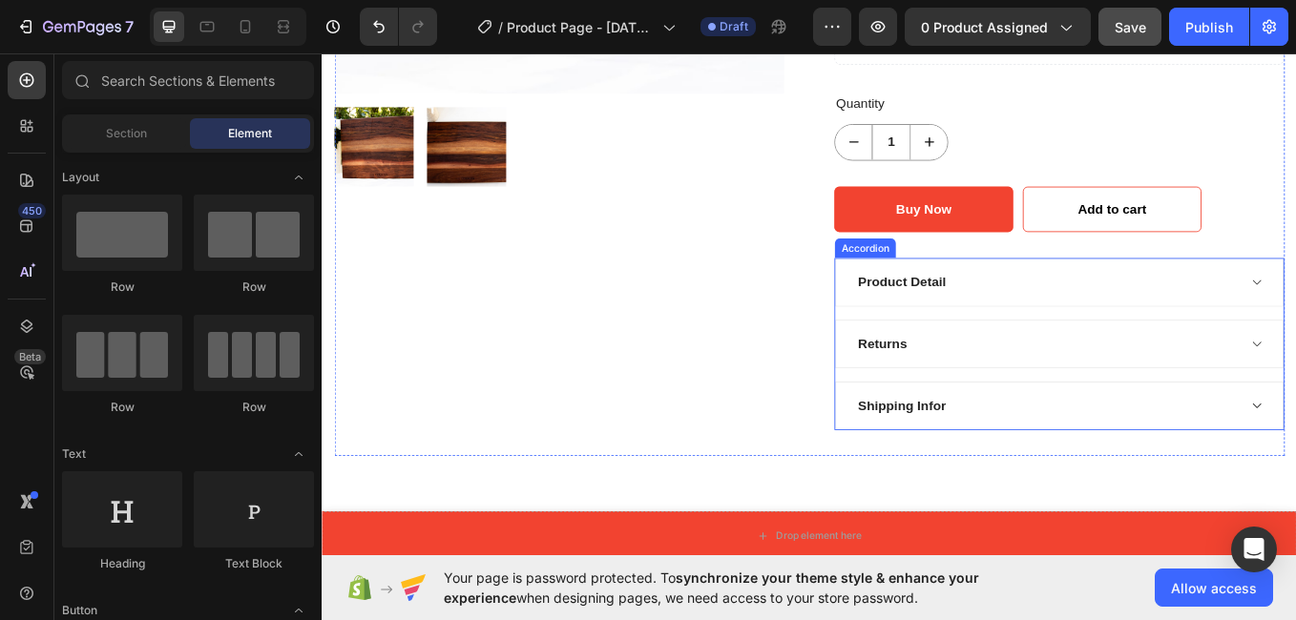
click at [1036, 339] on div "Product Detail" at bounding box center [1188, 322] width 527 height 57
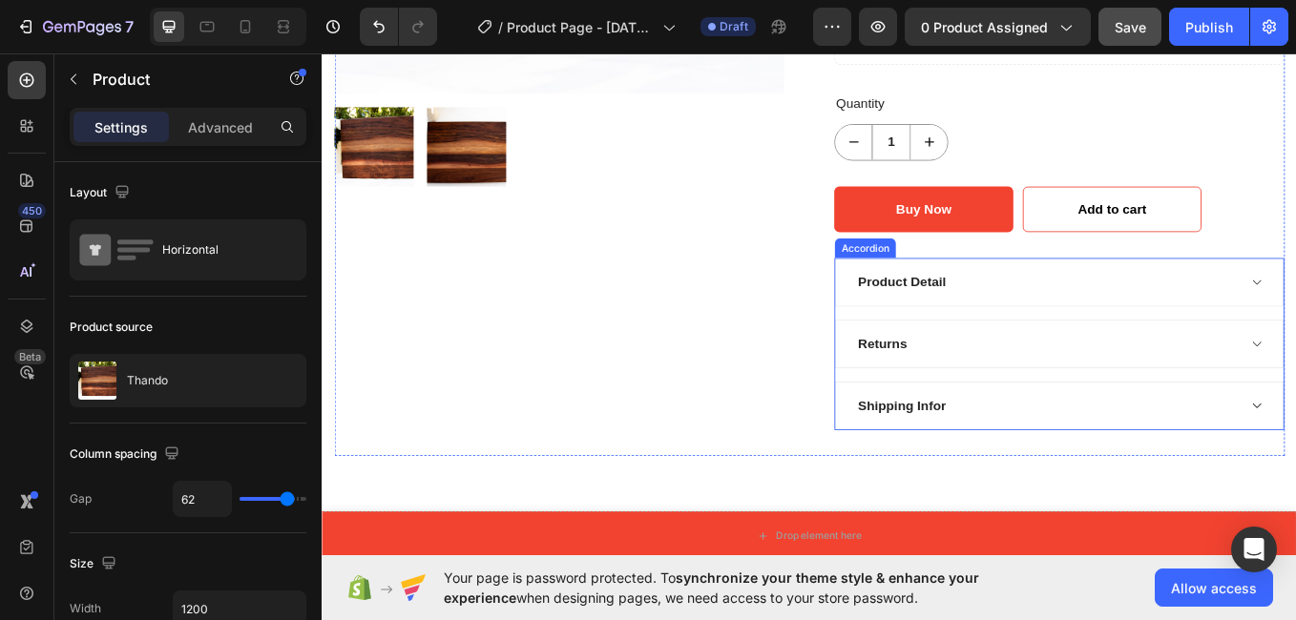
click at [1295, 385] on div "Returns" at bounding box center [1188, 395] width 527 height 57
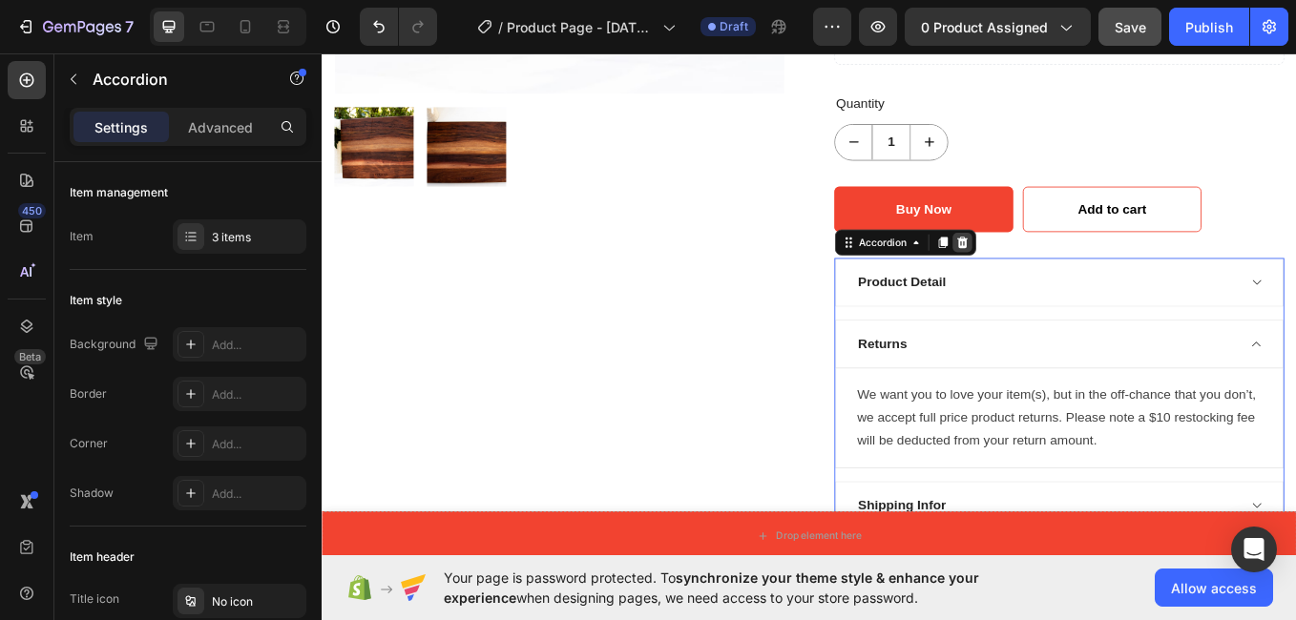
click at [1067, 265] on div at bounding box center [1073, 275] width 23 height 23
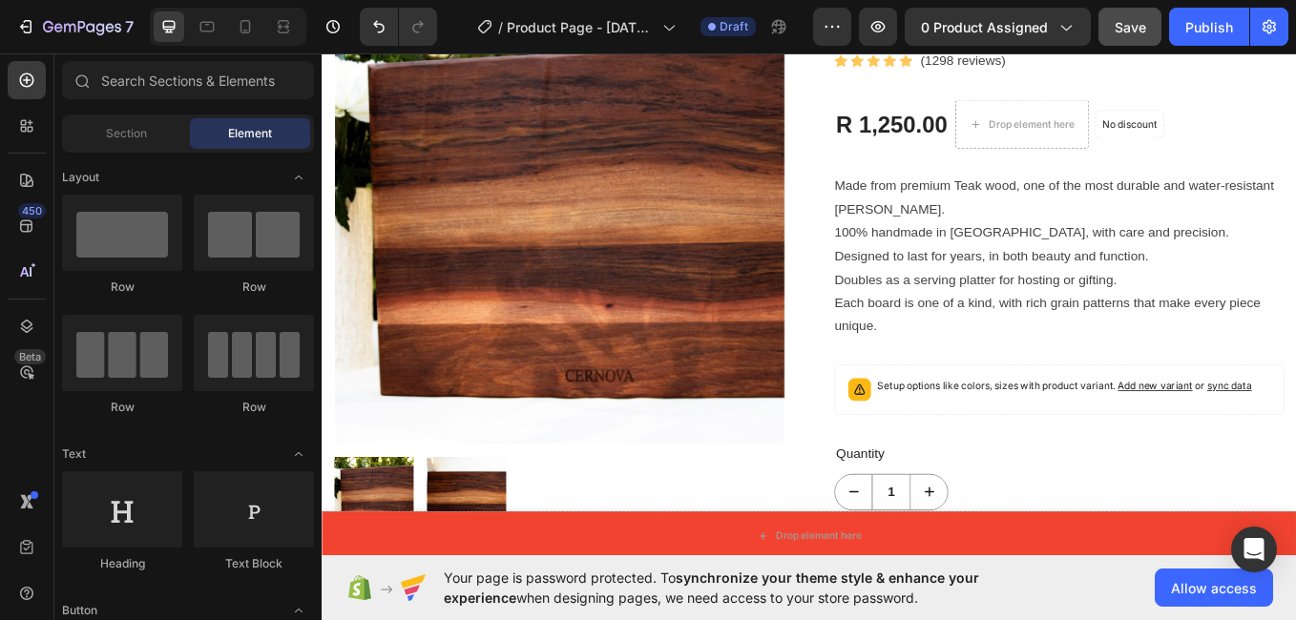
scroll to position [104, 0]
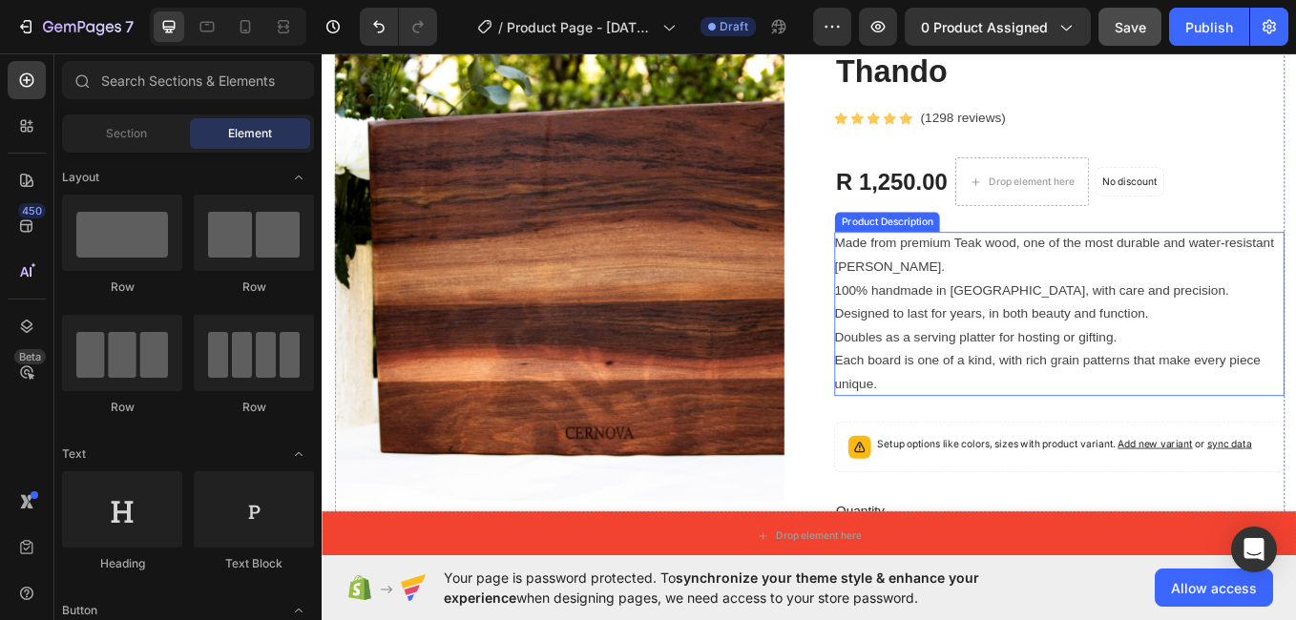
click at [1085, 324] on p "100% handmade in [GEOGRAPHIC_DATA], with care and precision." at bounding box center [1156, 332] width 464 height 16
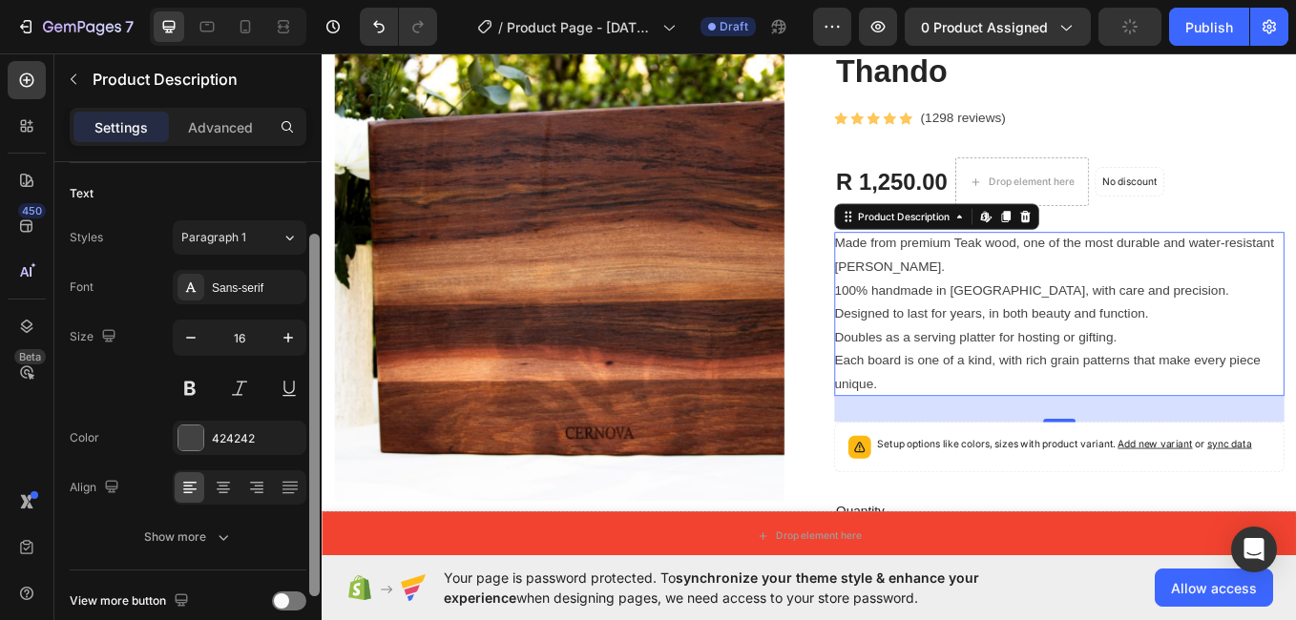
drag, startPoint x: 314, startPoint y: 276, endPoint x: 314, endPoint y: 369, distance: 93.5
click at [314, 369] on div at bounding box center [314, 415] width 10 height 363
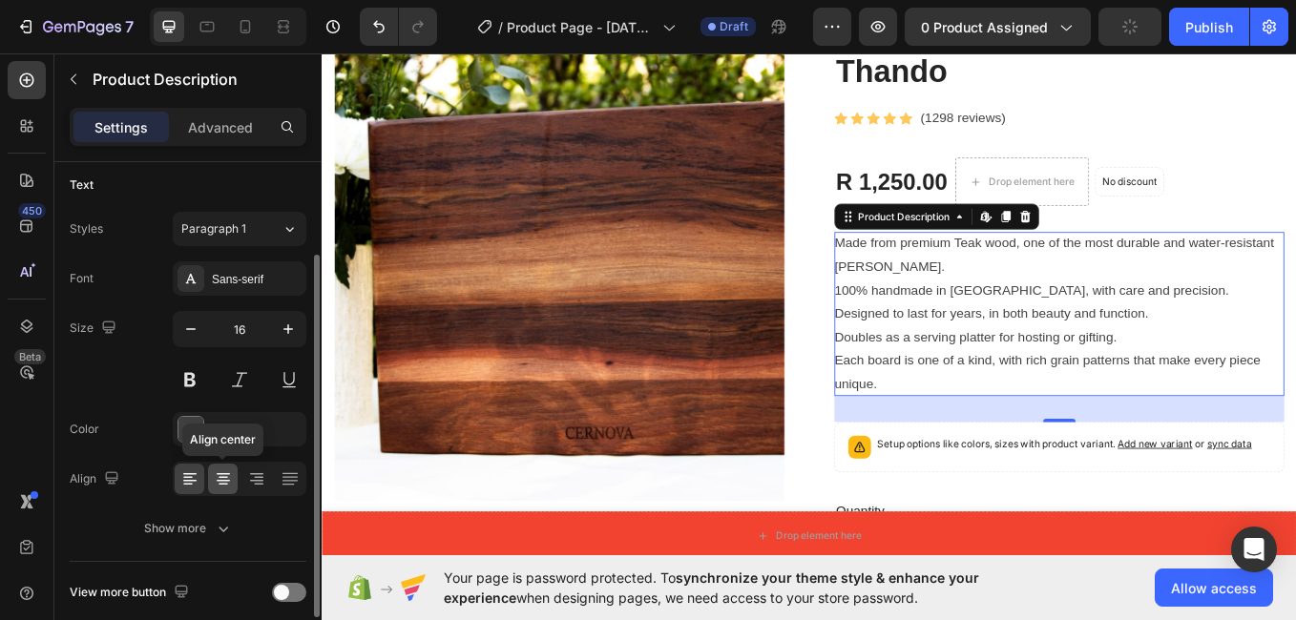
click at [227, 472] on icon at bounding box center [223, 479] width 19 height 19
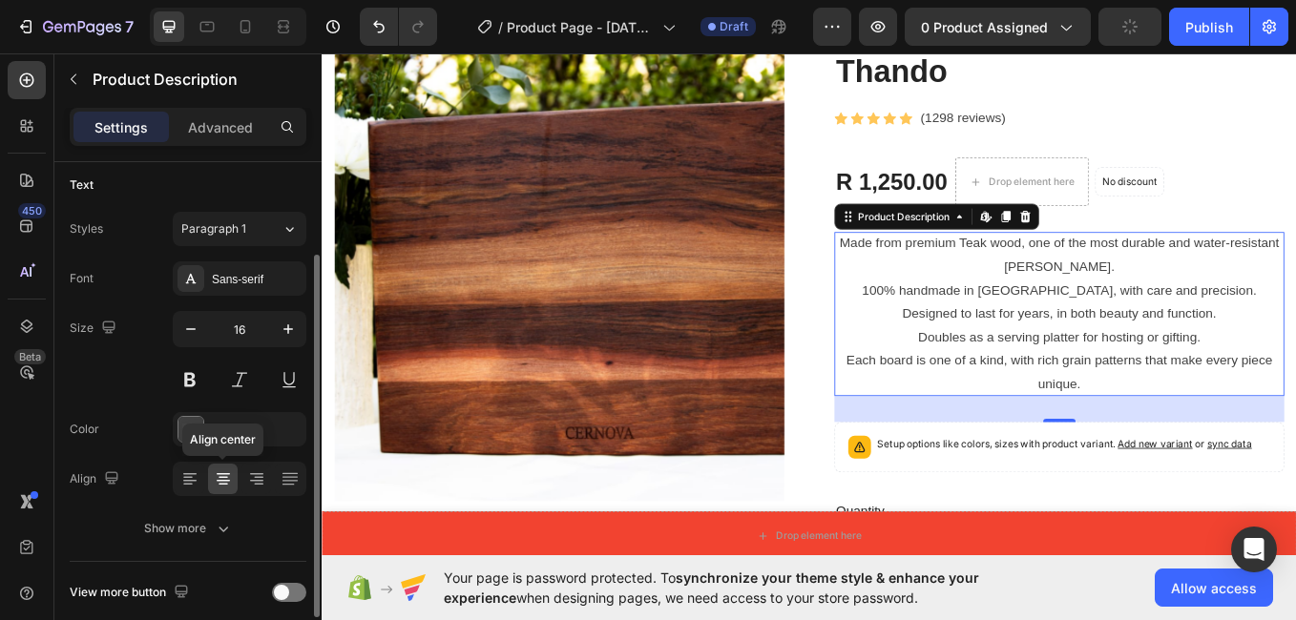
click at [227, 472] on icon at bounding box center [223, 479] width 19 height 19
click at [199, 473] on icon at bounding box center [189, 479] width 19 height 19
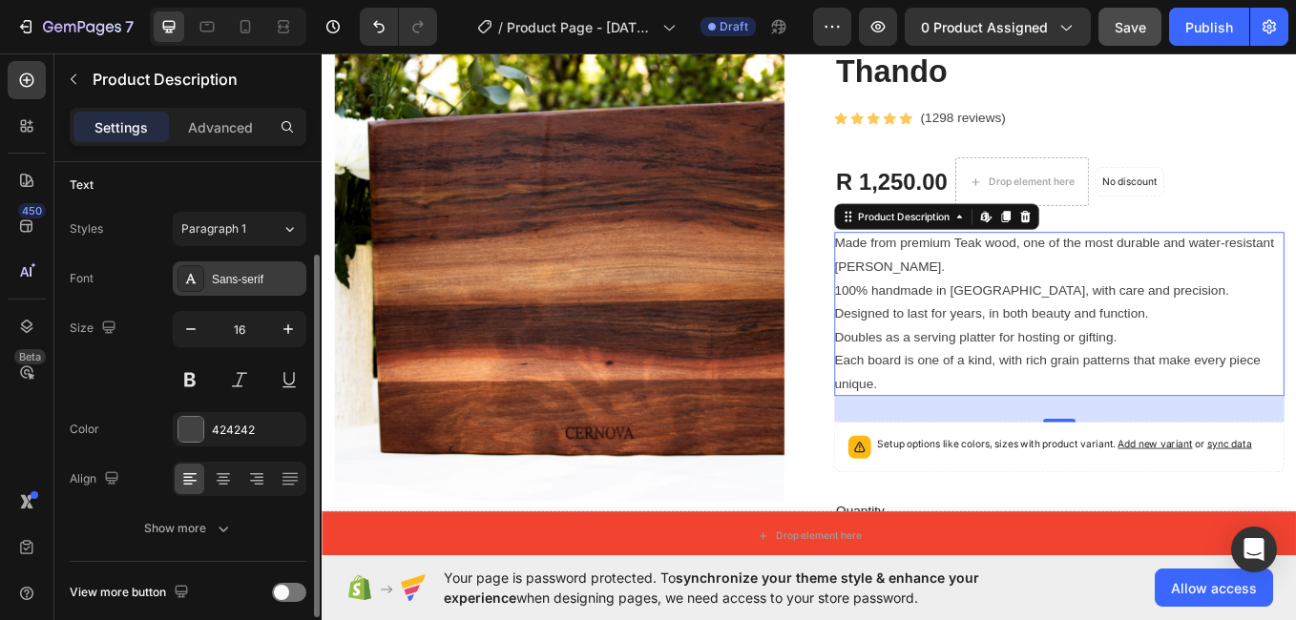
click at [278, 282] on div "Sans-serif" at bounding box center [257, 279] width 90 height 17
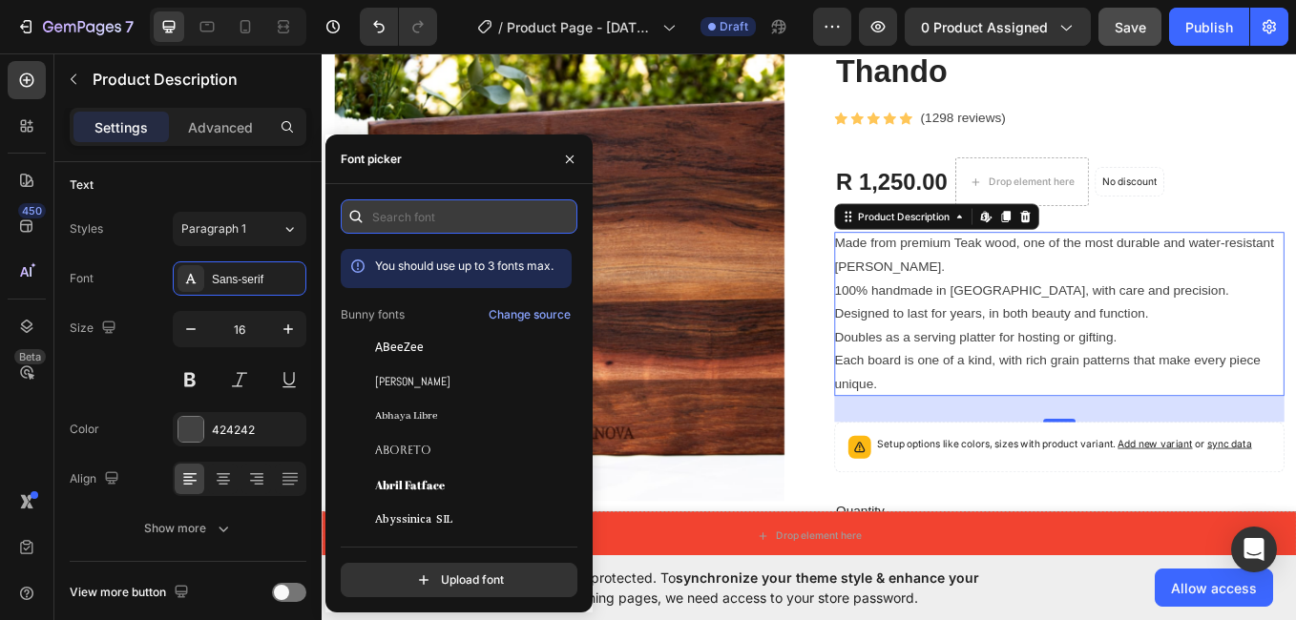
click at [481, 220] on input "text" at bounding box center [459, 216] width 237 height 34
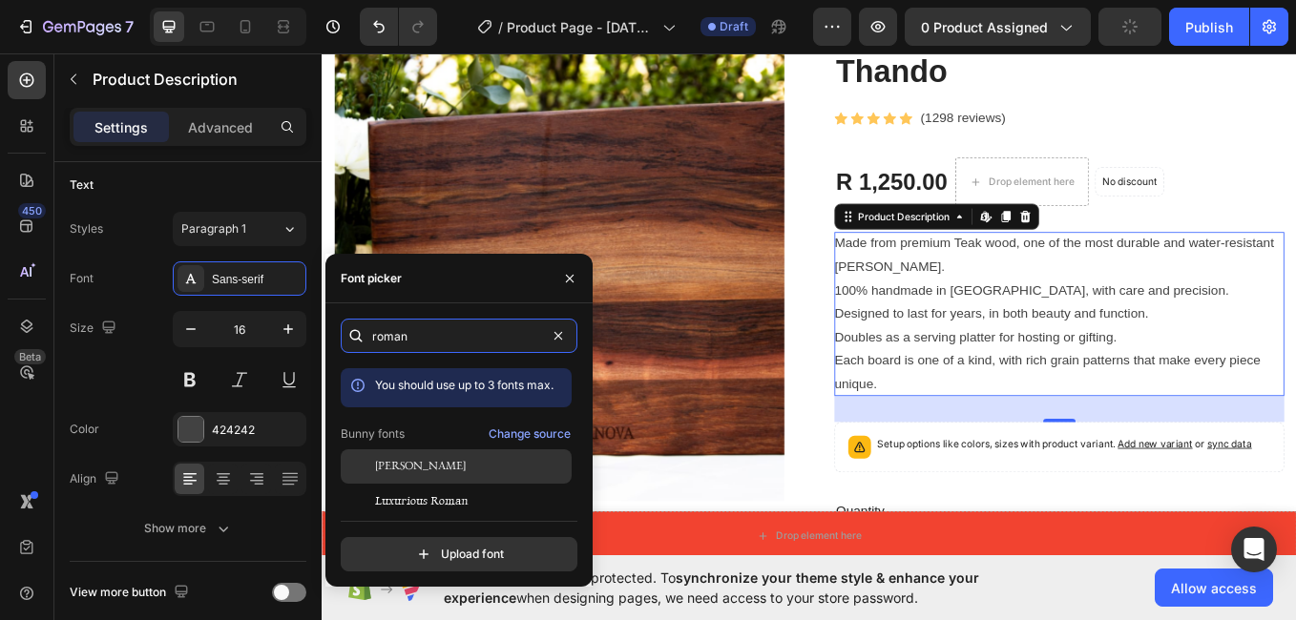
type input "roman"
click at [495, 468] on div "[PERSON_NAME]" at bounding box center [471, 466] width 193 height 17
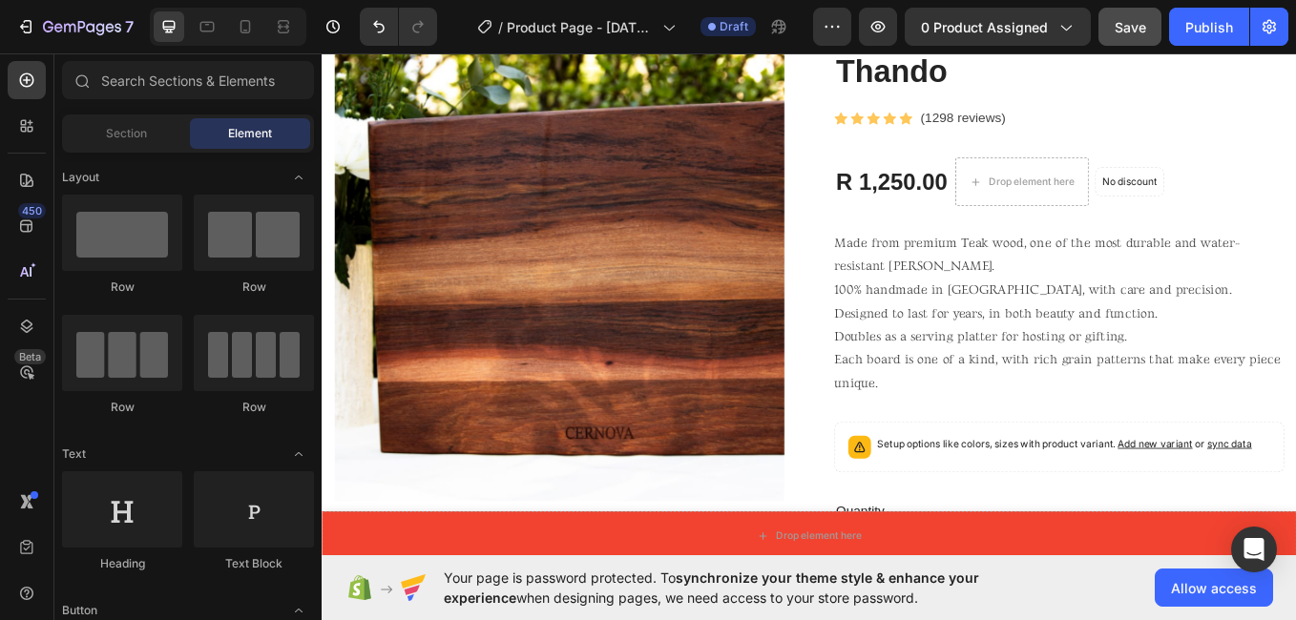
scroll to position [0, 0]
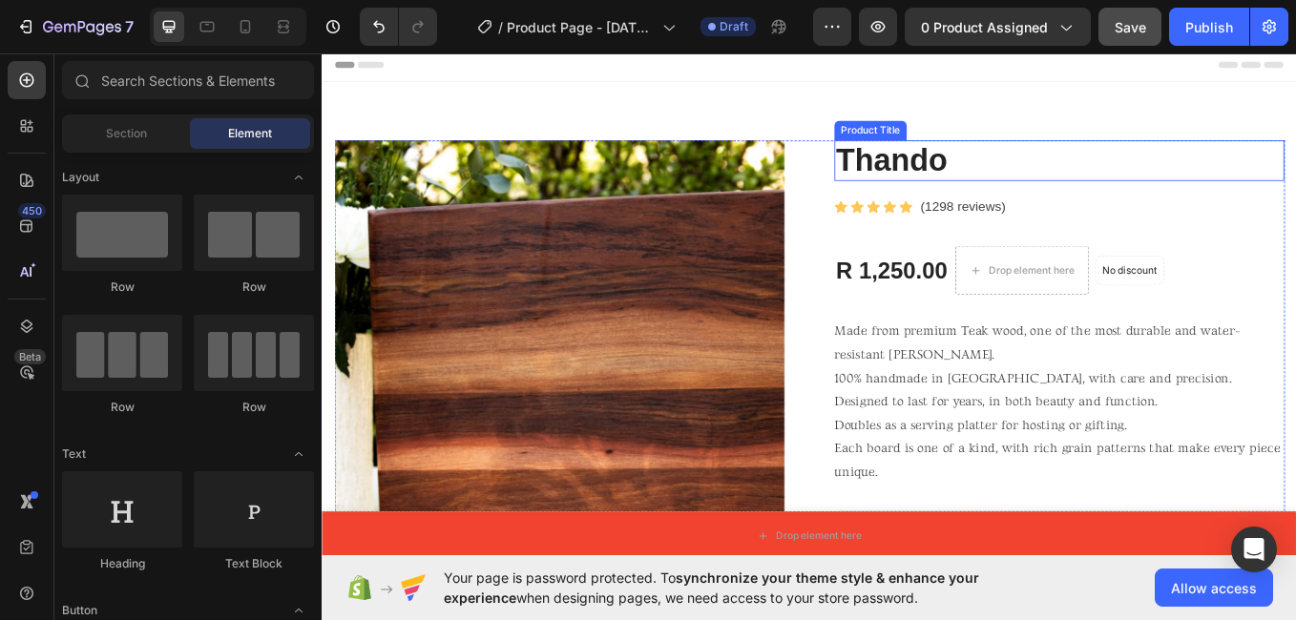
click at [943, 182] on h2 "Thando" at bounding box center [1188, 180] width 529 height 48
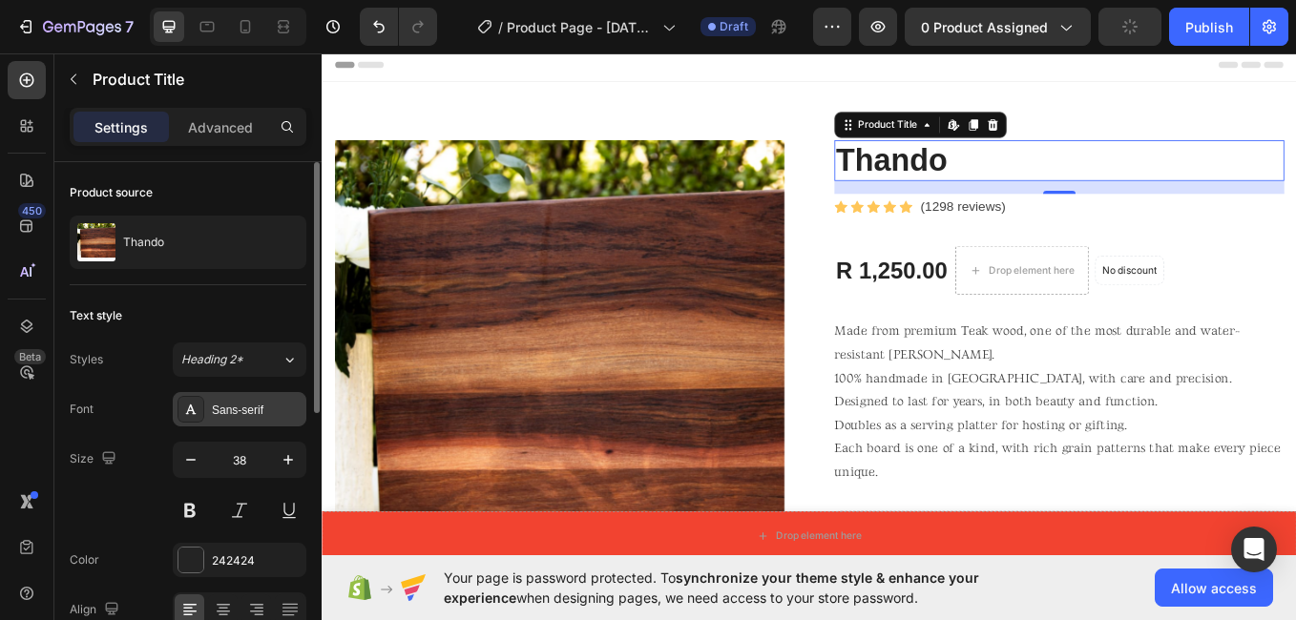
click at [263, 397] on div "Sans-serif" at bounding box center [240, 409] width 134 height 34
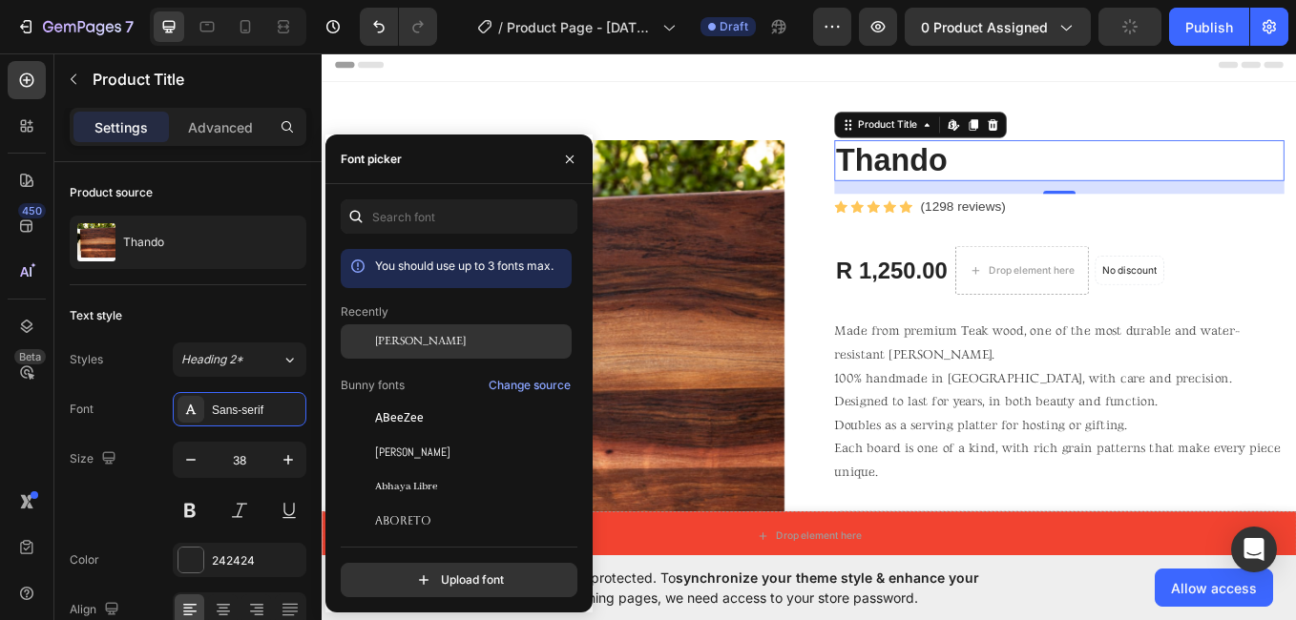
click at [465, 338] on div "[PERSON_NAME]" at bounding box center [471, 341] width 193 height 17
click at [492, 344] on div "[PERSON_NAME]" at bounding box center [471, 341] width 193 height 17
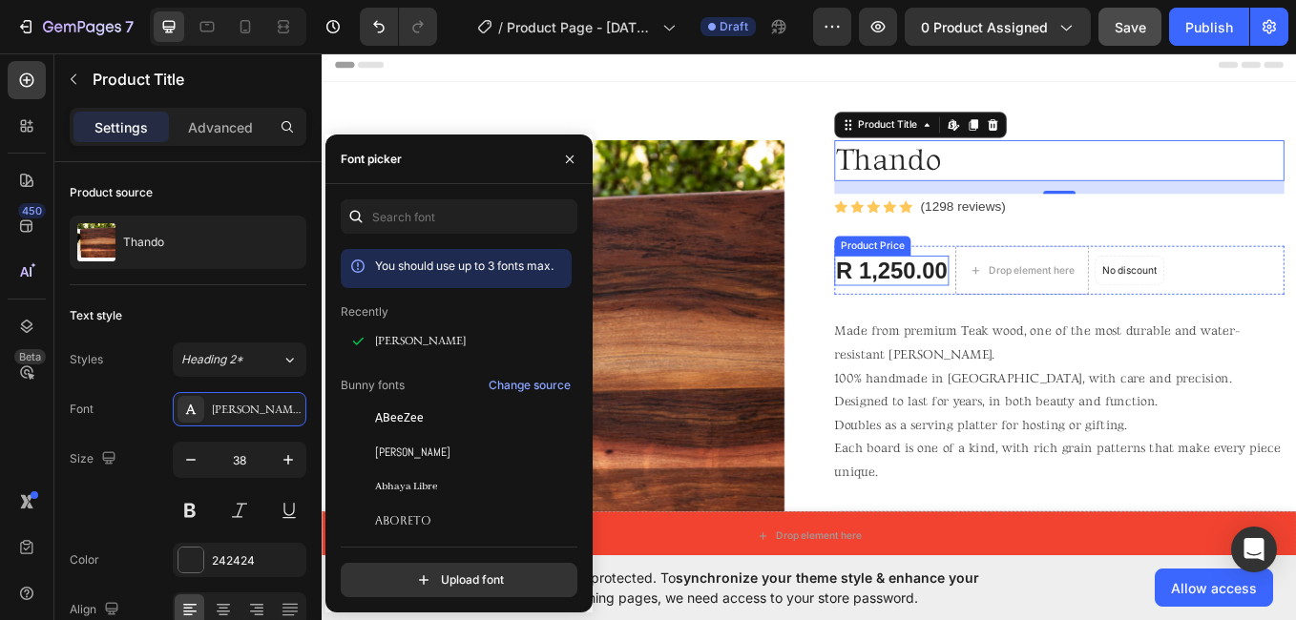
click at [1019, 305] on div "R 1,250.00" at bounding box center [991, 309] width 135 height 36
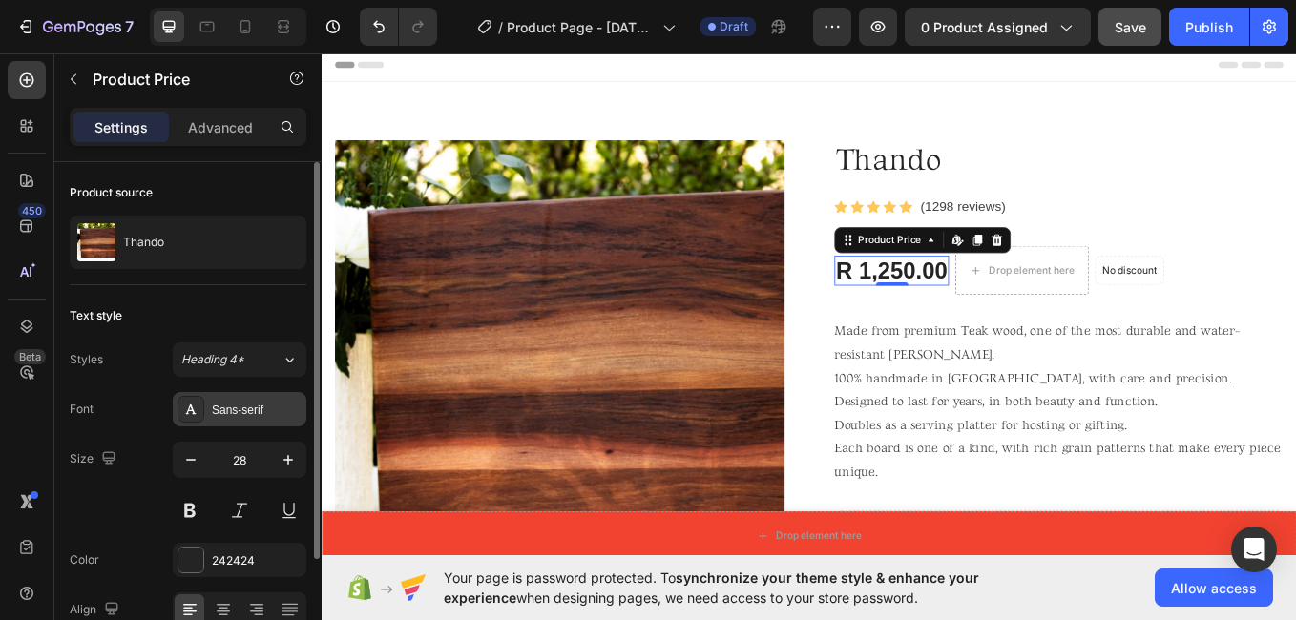
click at [256, 406] on div "Sans-serif" at bounding box center [257, 410] width 90 height 17
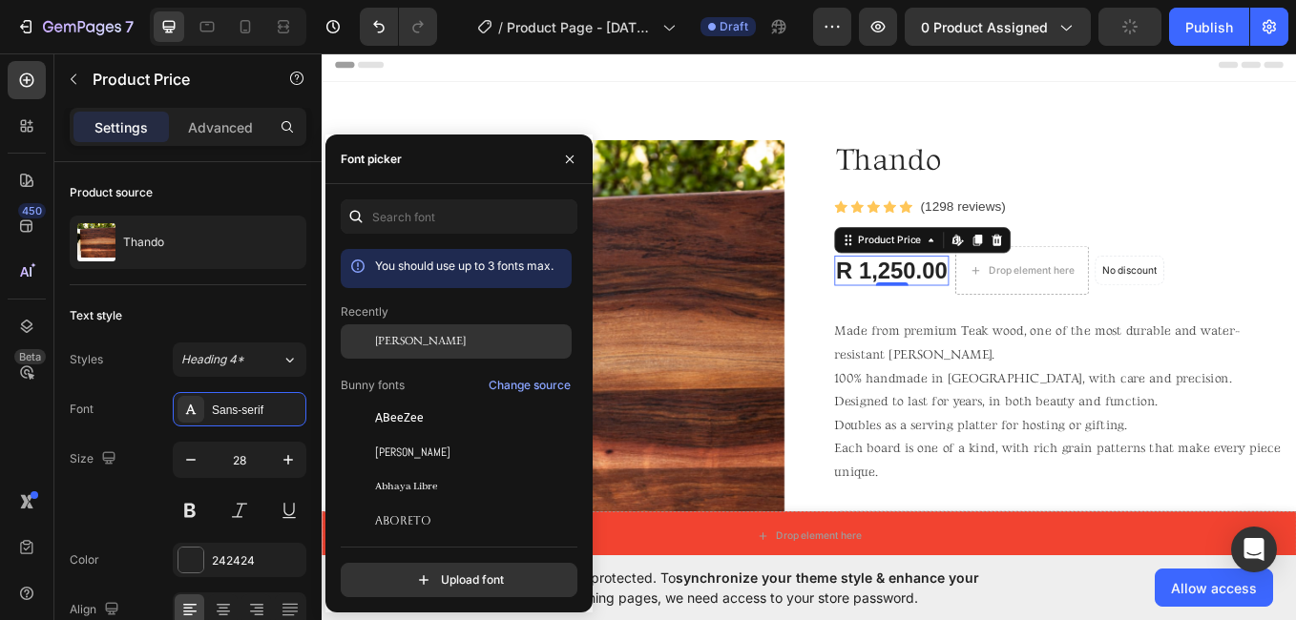
click at [509, 346] on div "[PERSON_NAME]" at bounding box center [471, 341] width 193 height 17
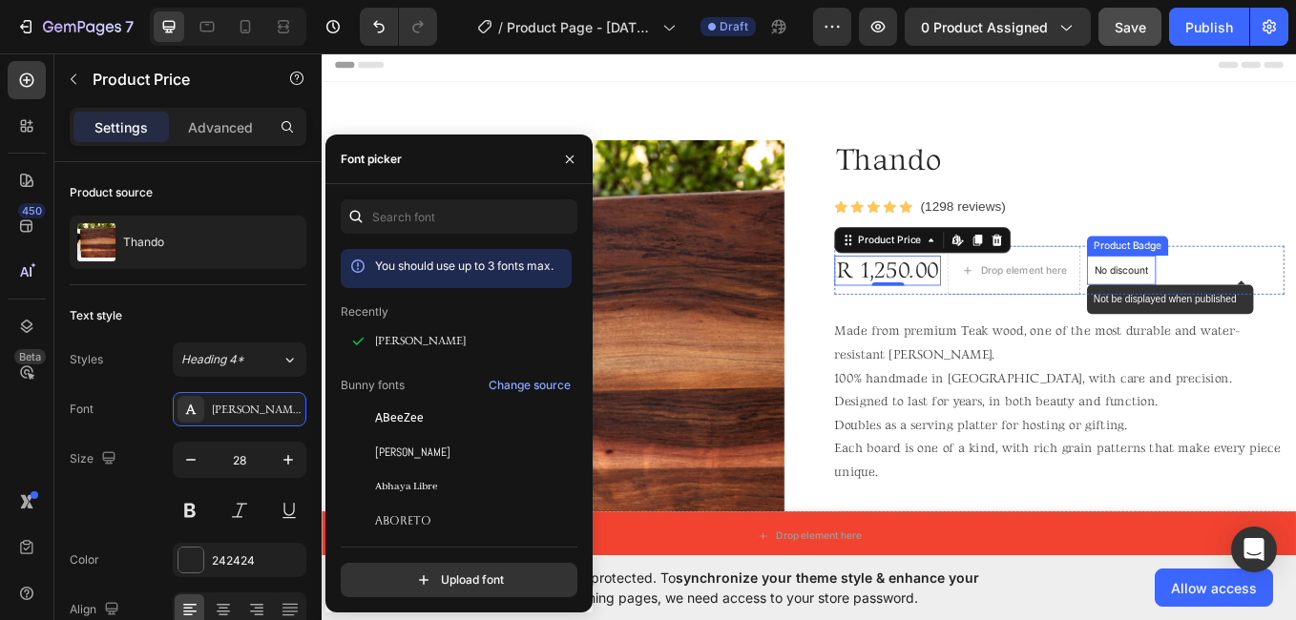
click at [1287, 298] on div "No discount" at bounding box center [1261, 308] width 79 height 32
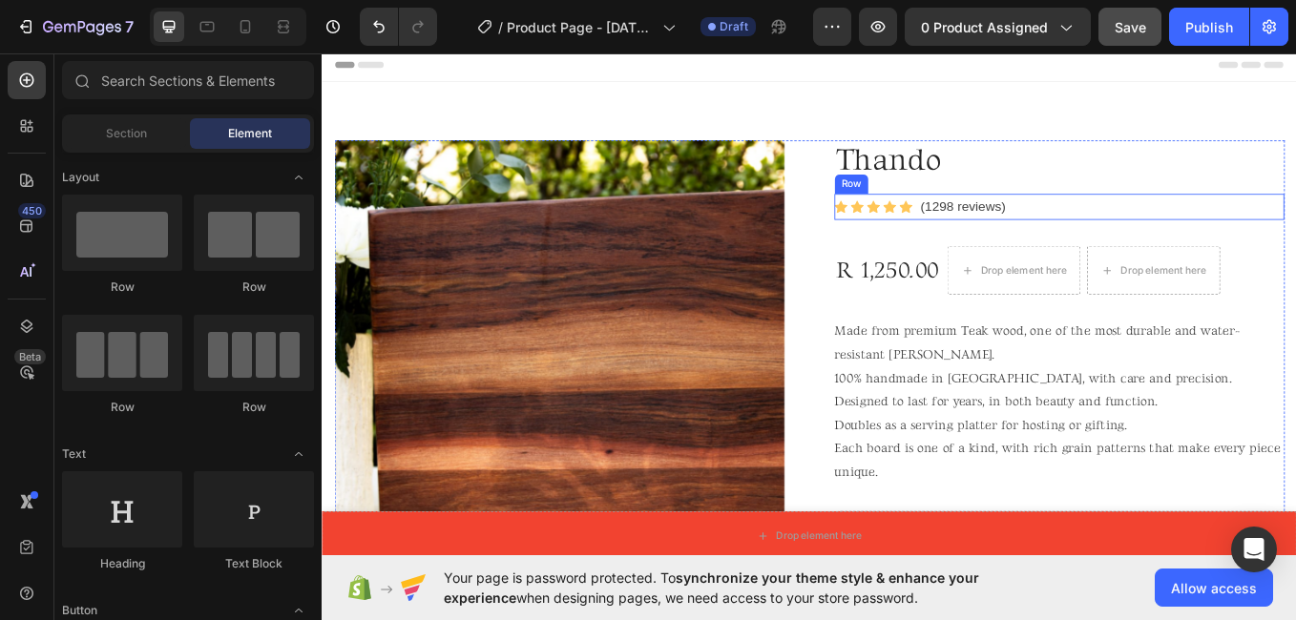
click at [1287, 219] on div "Icon Icon Icon Icon Icon Icon List Hoz (1298 reviews) Text block Row" at bounding box center [1188, 234] width 529 height 31
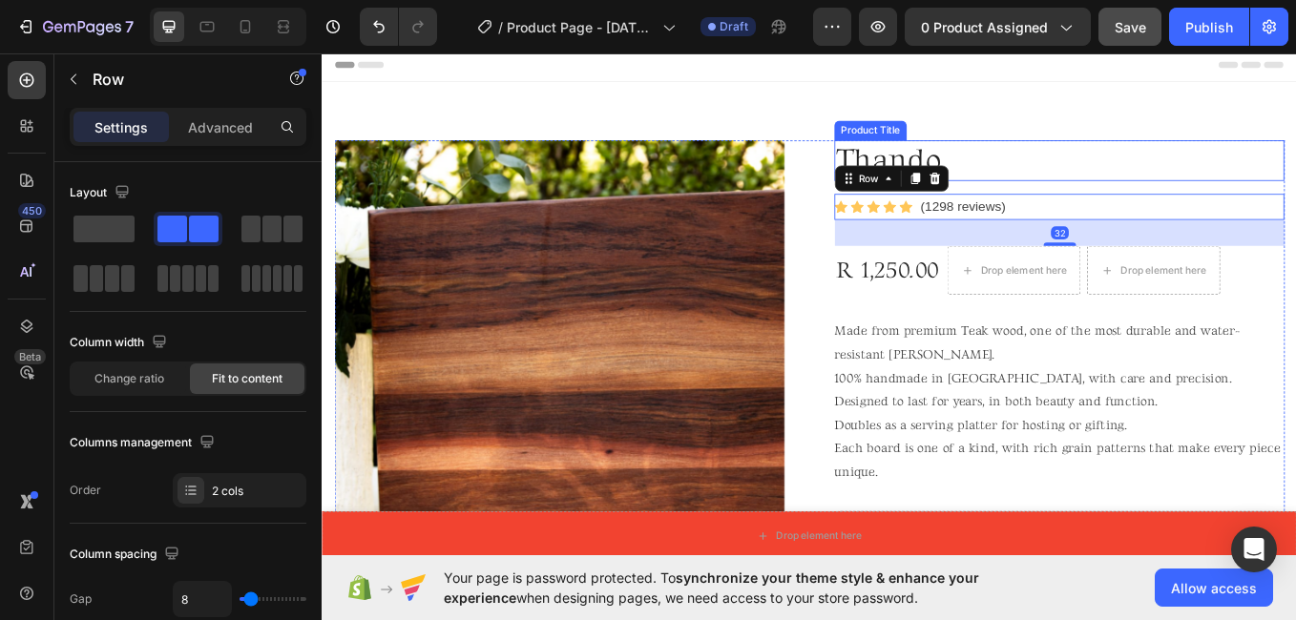
click at [1287, 195] on h2 "Thando" at bounding box center [1188, 180] width 529 height 48
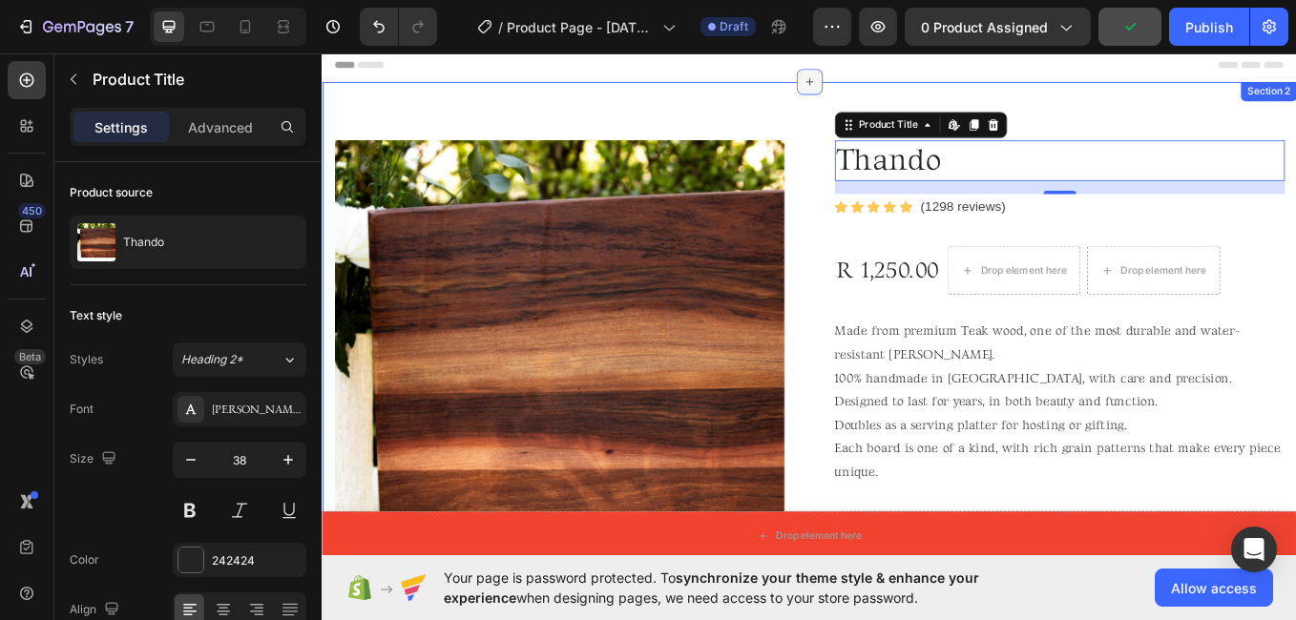
click at [892, 89] on icon at bounding box center [894, 86] width 15 height 15
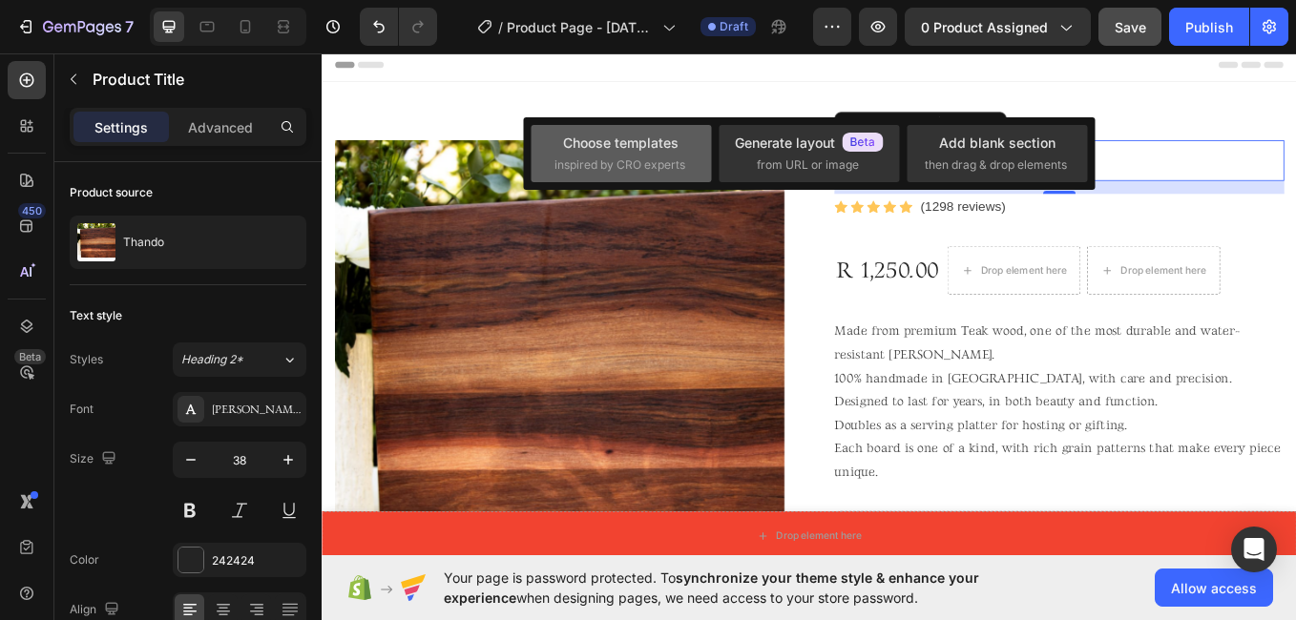
click at [558, 161] on span "inspired by CRO experts" at bounding box center [620, 165] width 131 height 17
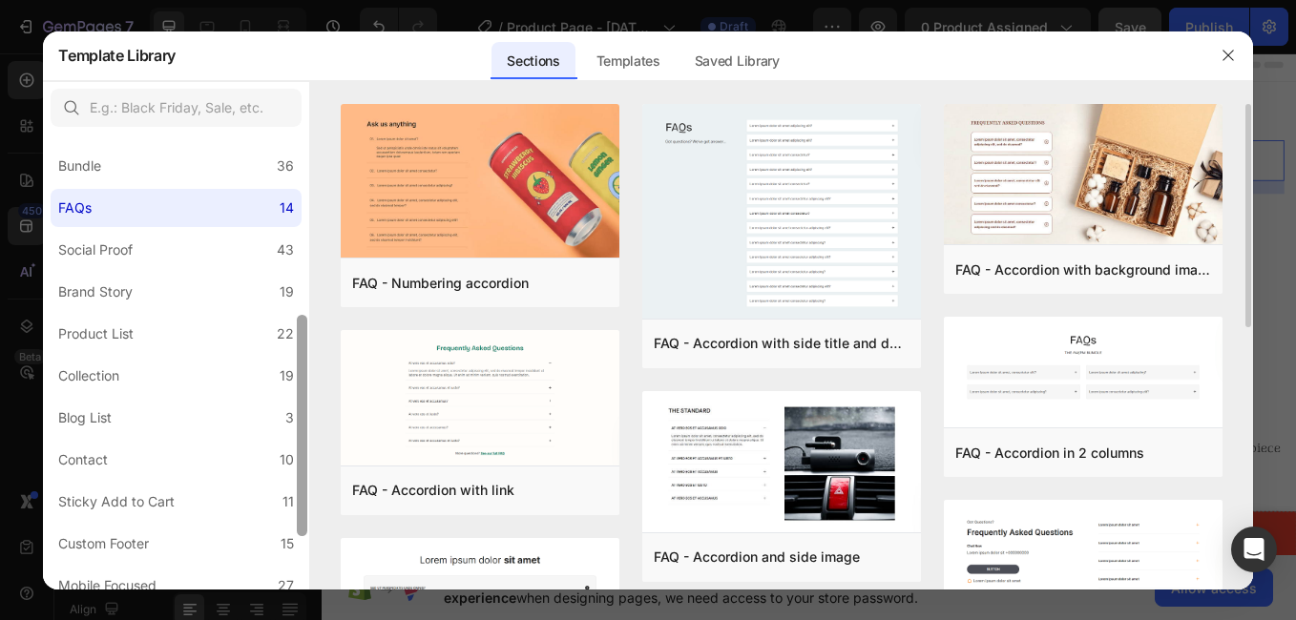
scroll to position [433, 0]
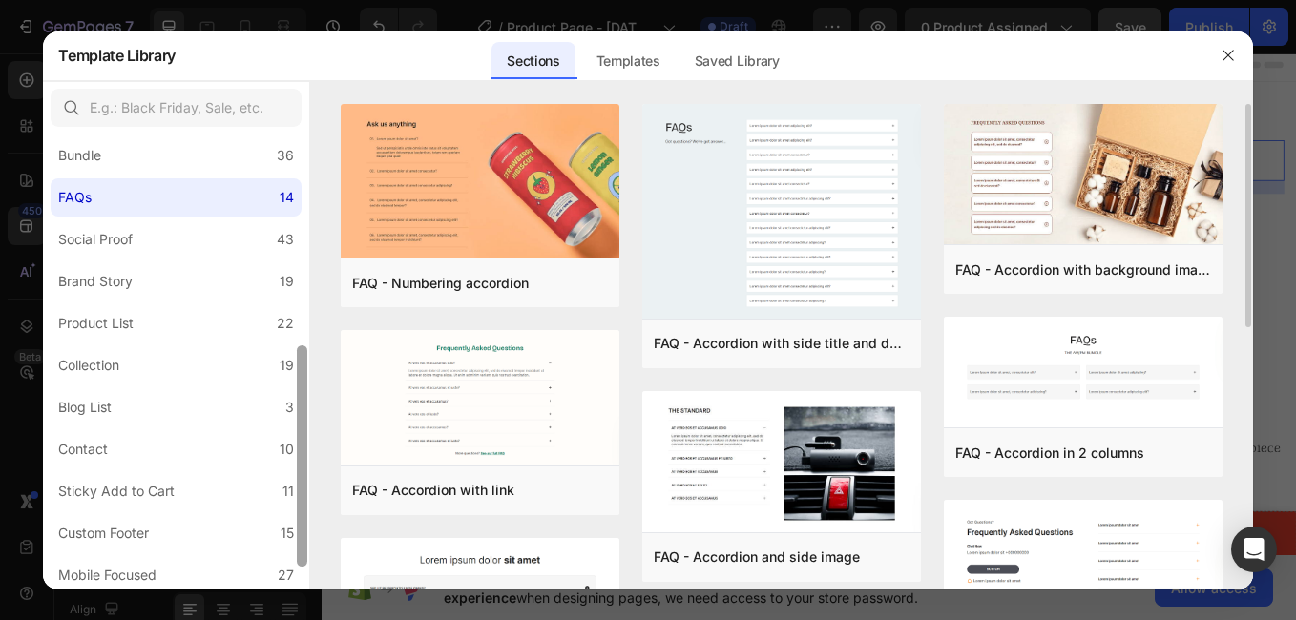
drag, startPoint x: 305, startPoint y: 337, endPoint x: 311, endPoint y: 548, distance: 211.0
click at [311, 548] on div "All Sections 446 Hero Section 76 Product Detail 34 Brands 11 Trusted Badges 7 G…" at bounding box center [647, 335] width 1209 height 509
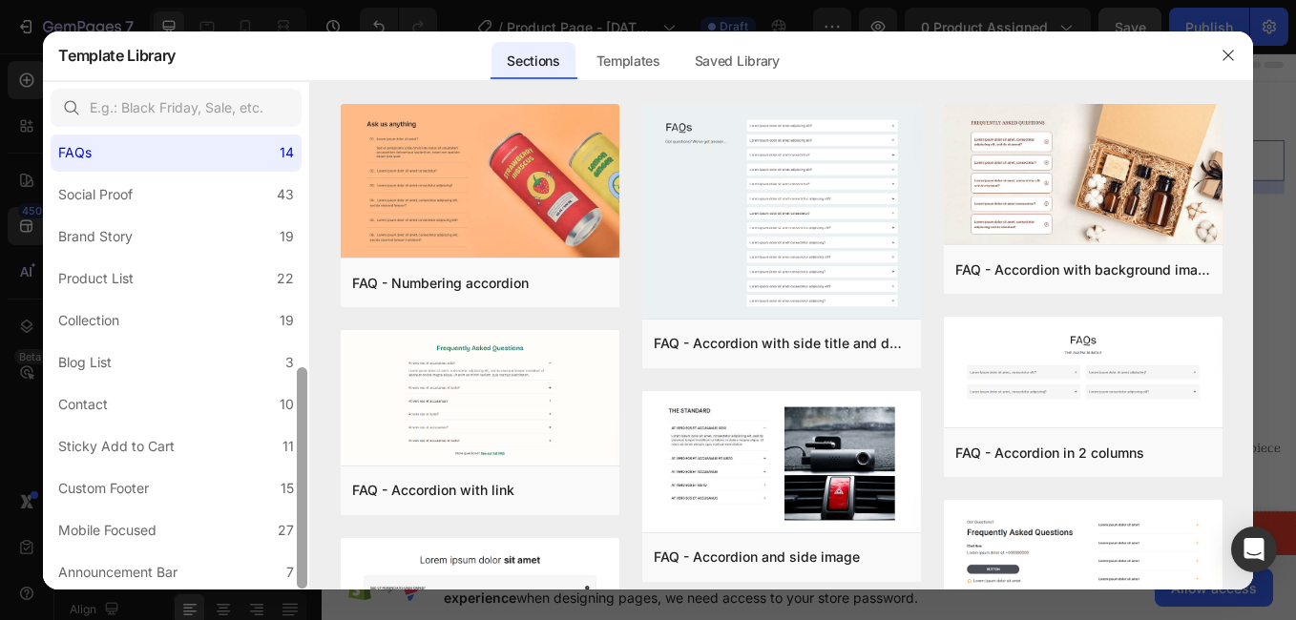
scroll to position [480, 0]
drag, startPoint x: 304, startPoint y: 549, endPoint x: 304, endPoint y: 596, distance: 46.8
click at [304, 596] on div "Template Library Sections Templates Existing pages Saved Library Templates Save…" at bounding box center [648, 310] width 1296 height 620
click at [251, 561] on label "Announcement Bar 7" at bounding box center [176, 571] width 251 height 38
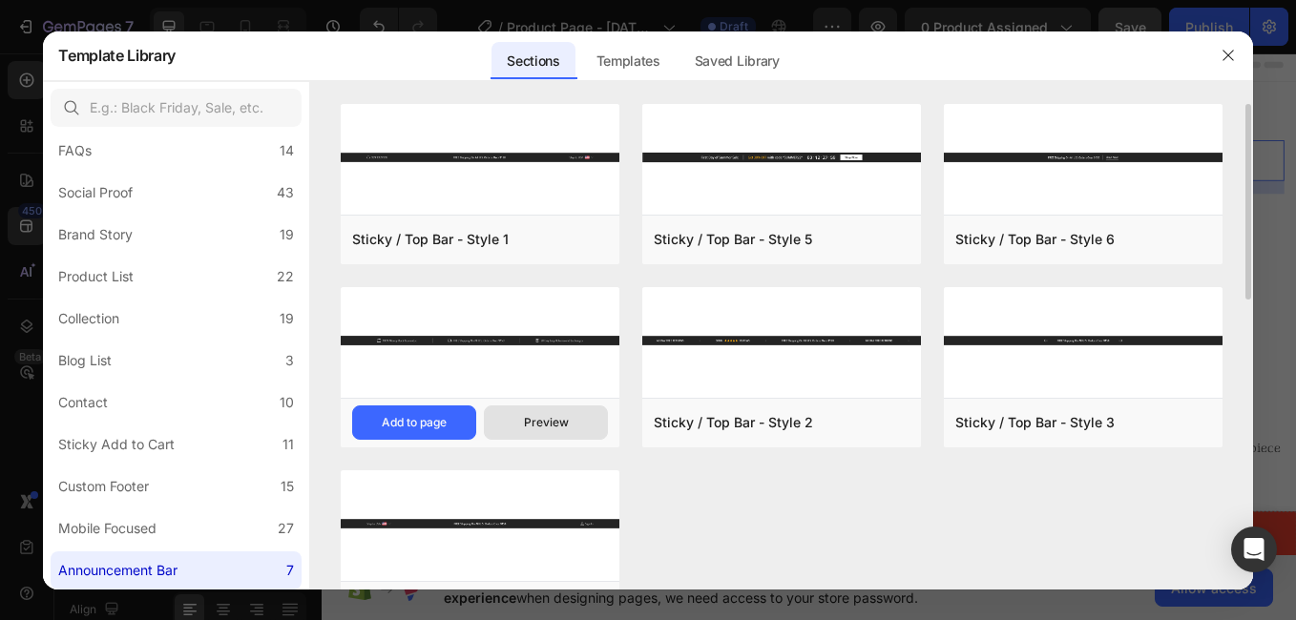
click at [536, 420] on div "Preview" at bounding box center [546, 422] width 45 height 17
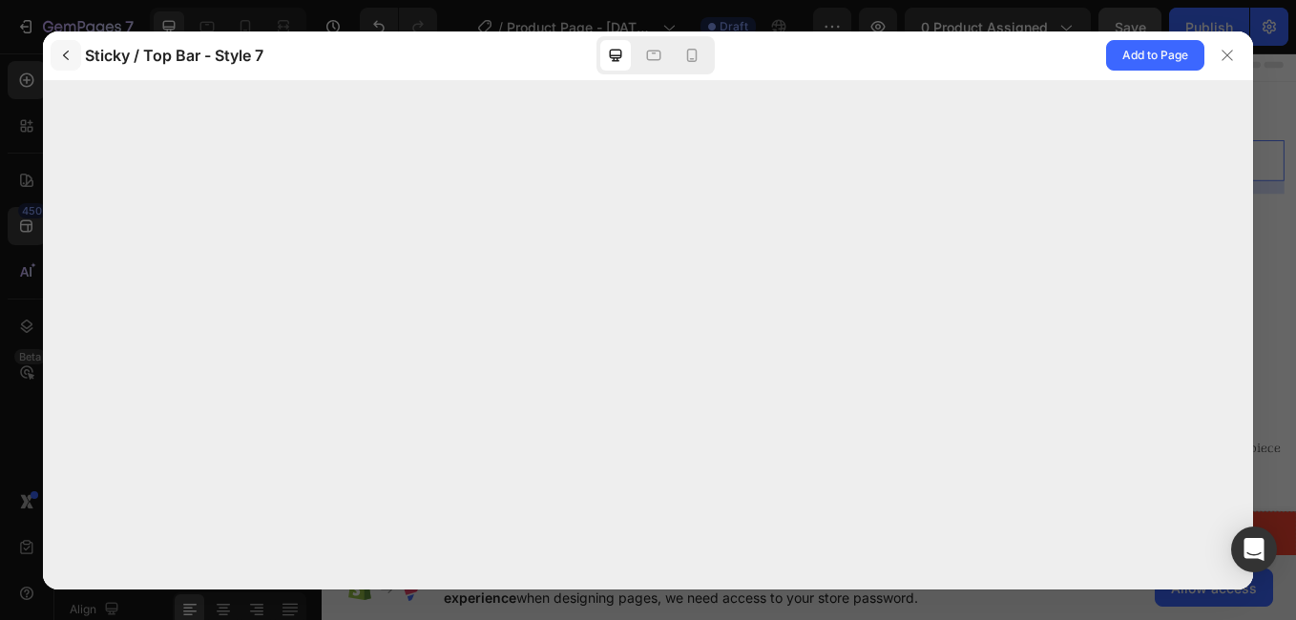
click at [68, 51] on icon "button" at bounding box center [65, 55] width 15 height 15
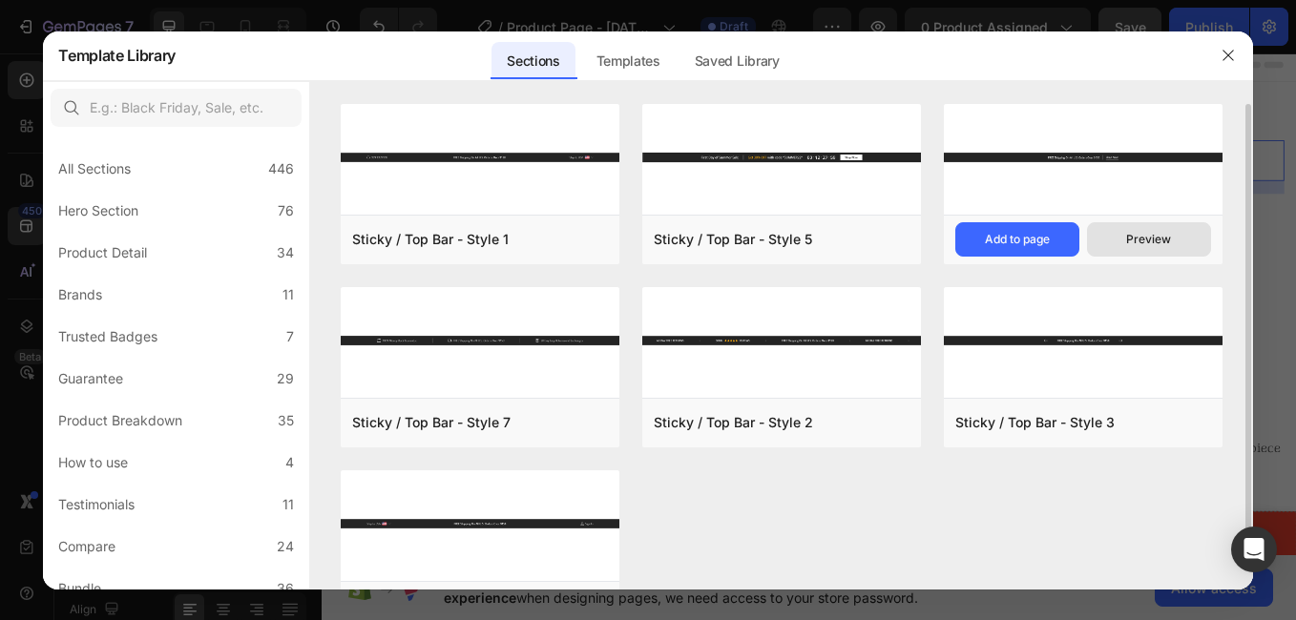
click at [1185, 241] on button "Preview" at bounding box center [1149, 239] width 124 height 34
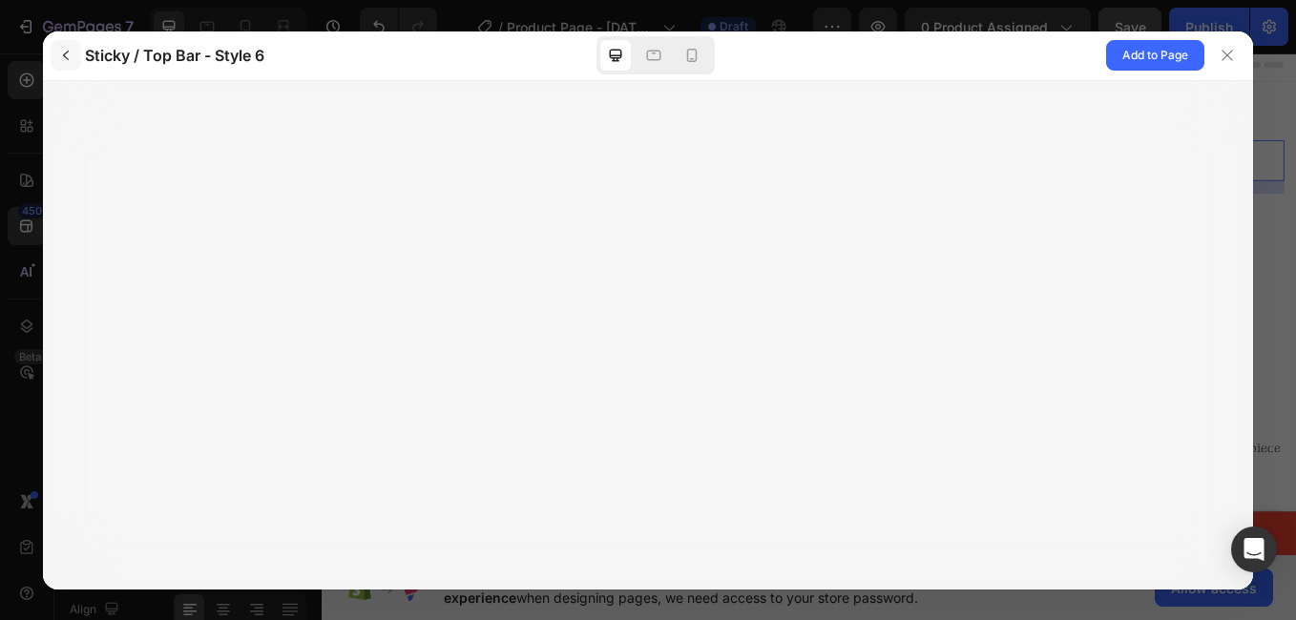
click at [64, 55] on icon "button" at bounding box center [66, 56] width 6 height 10
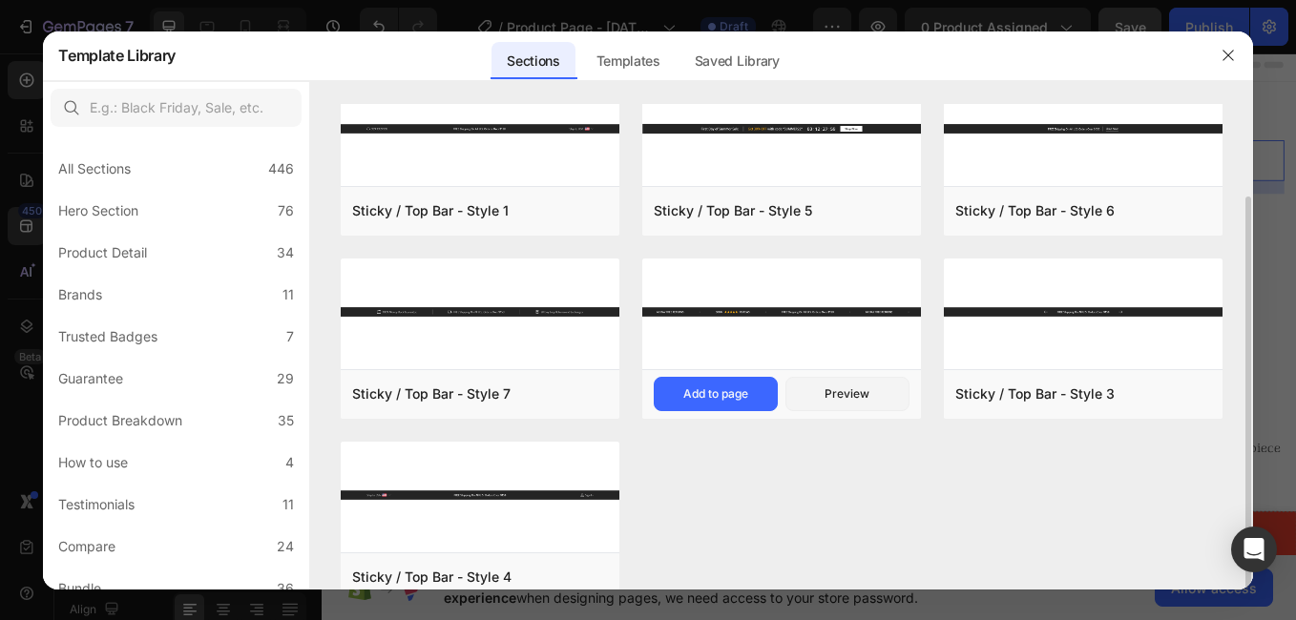
scroll to position [64, 0]
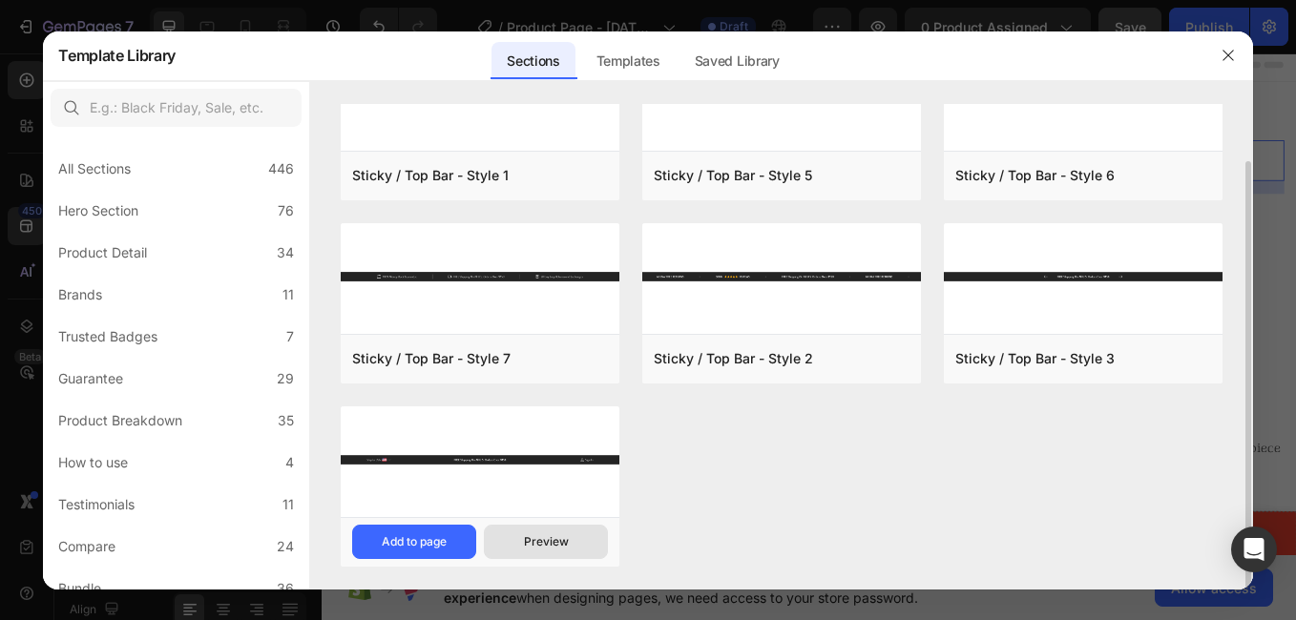
click at [554, 539] on div "Preview" at bounding box center [546, 542] width 45 height 17
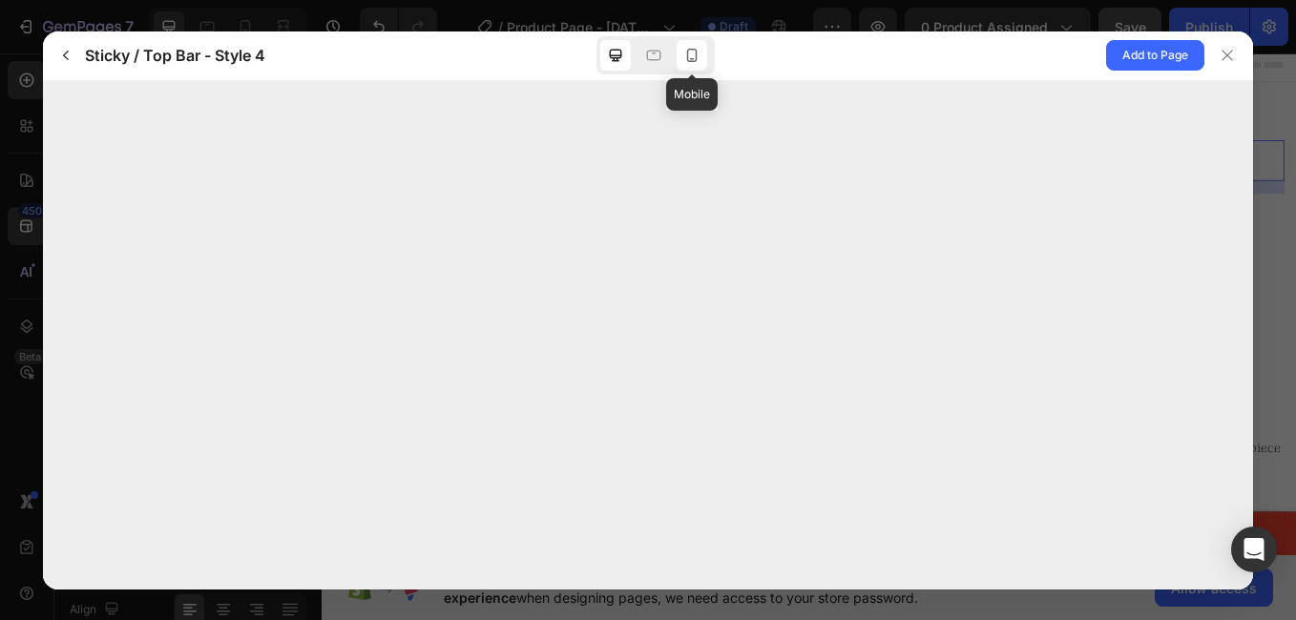
click at [698, 46] on icon at bounding box center [691, 55] width 19 height 19
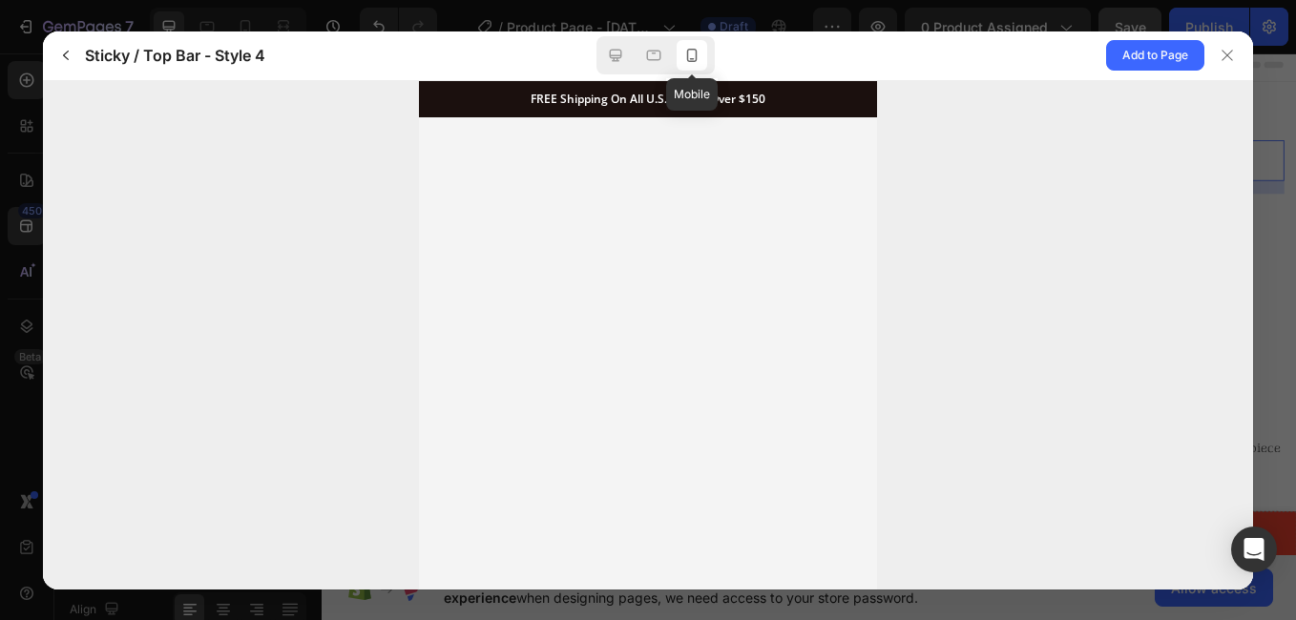
scroll to position [0, 0]
click at [607, 59] on icon at bounding box center [615, 55] width 19 height 19
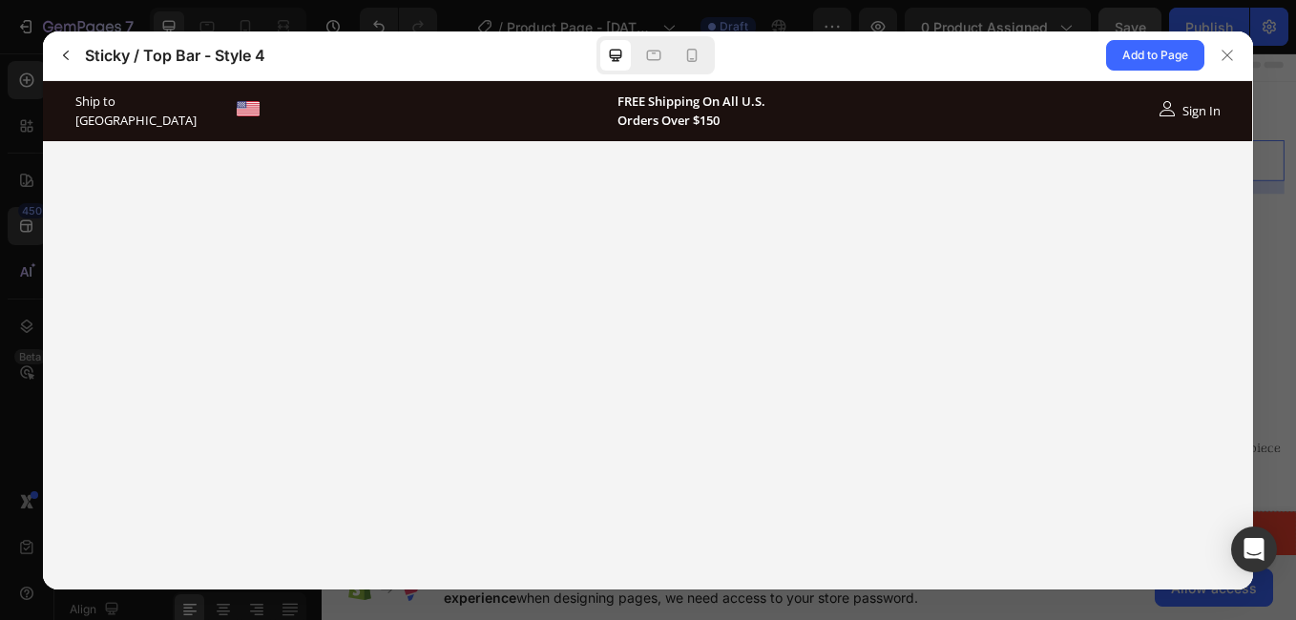
click at [672, 62] on div at bounding box center [656, 55] width 118 height 38
click at [659, 62] on icon at bounding box center [653, 55] width 19 height 19
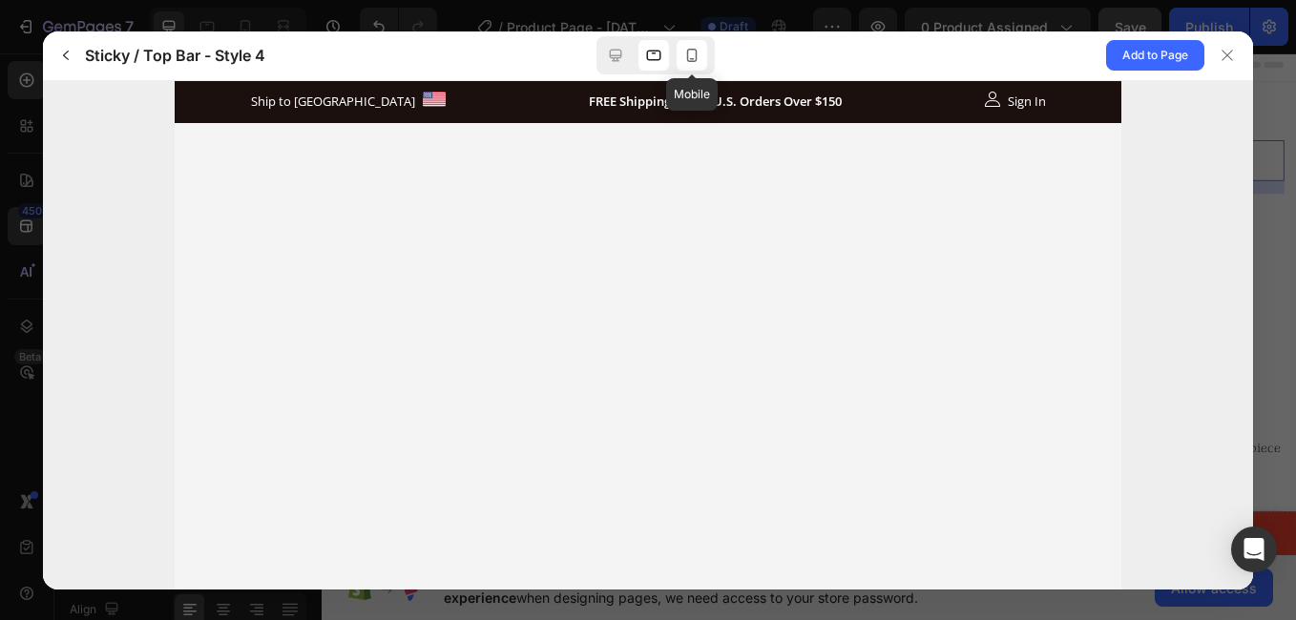
click at [680, 58] on div at bounding box center [692, 55] width 31 height 31
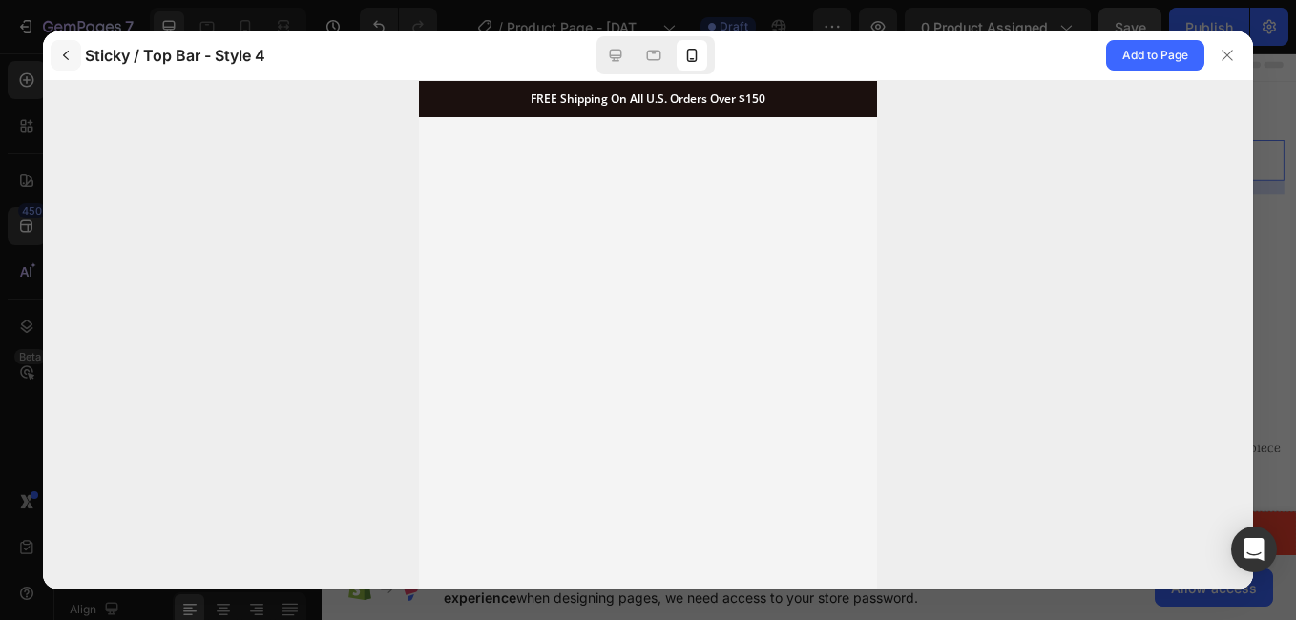
click at [58, 57] on icon "button" at bounding box center [65, 55] width 15 height 15
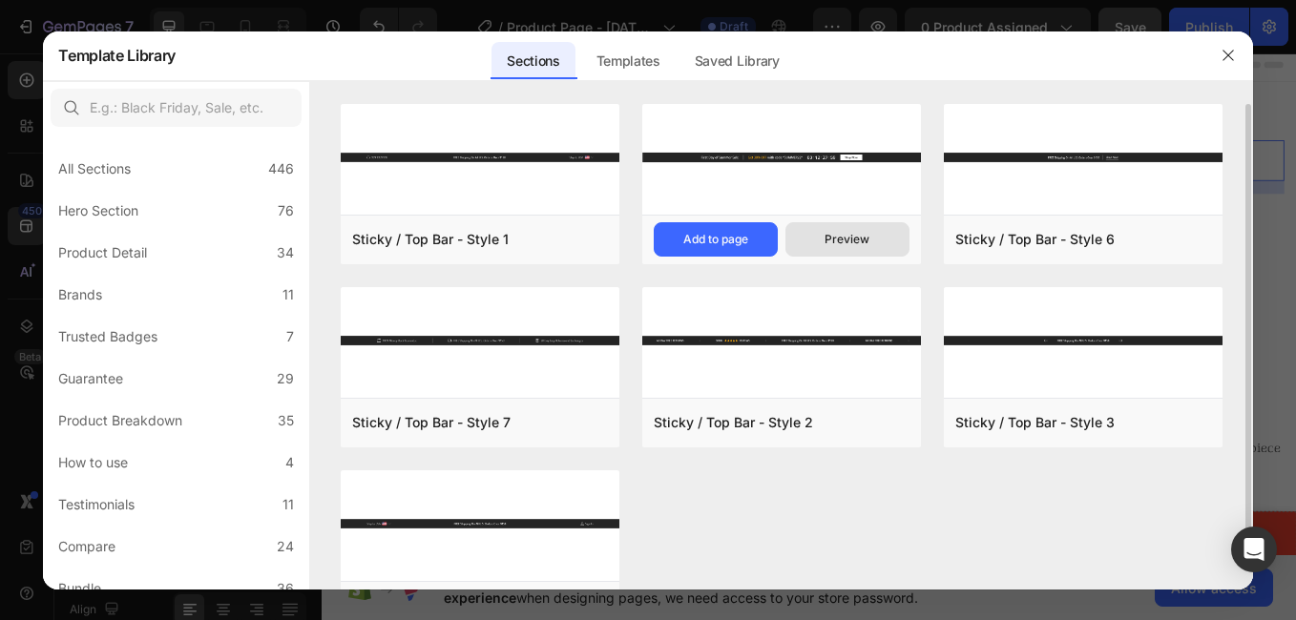
click at [825, 240] on button "Preview" at bounding box center [848, 239] width 124 height 34
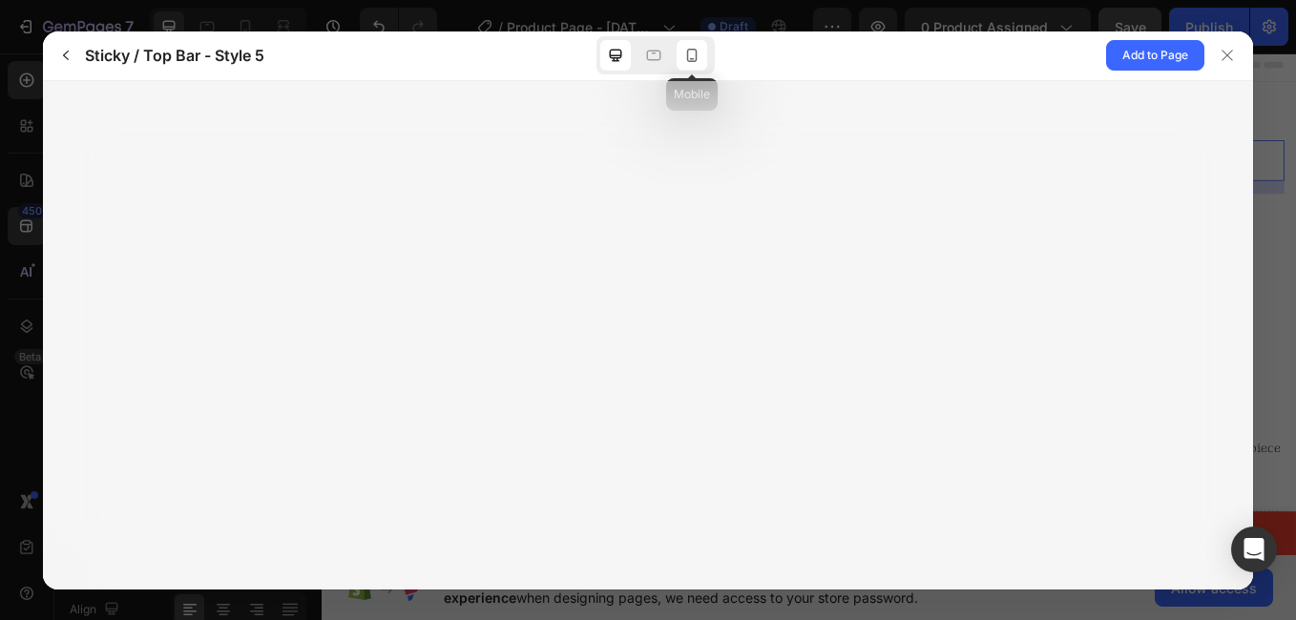
click at [691, 61] on icon at bounding box center [692, 55] width 10 height 13
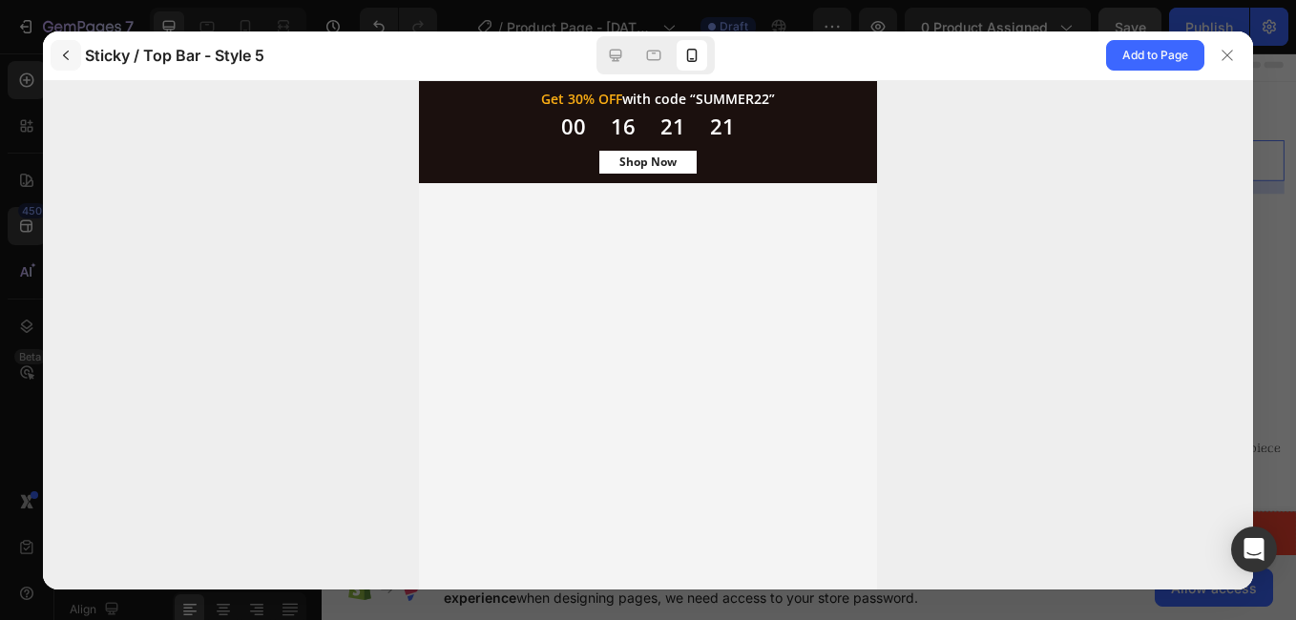
click at [73, 56] on icon "button" at bounding box center [65, 55] width 15 height 15
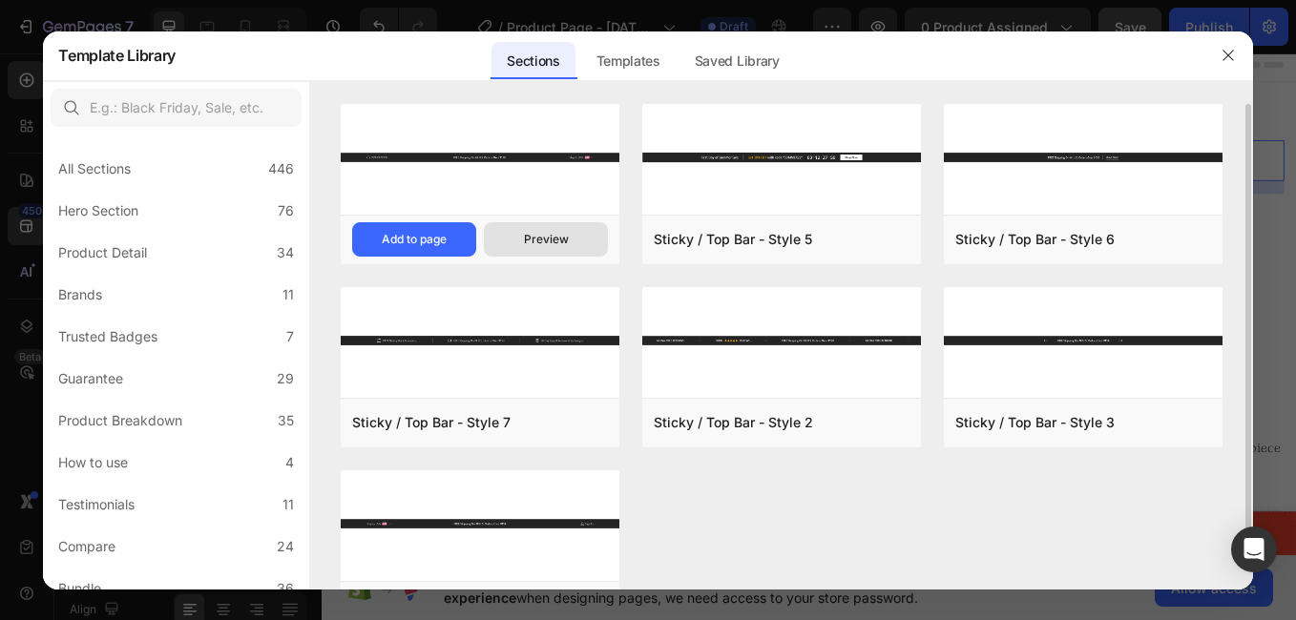
click at [537, 236] on div "Preview" at bounding box center [546, 239] width 45 height 17
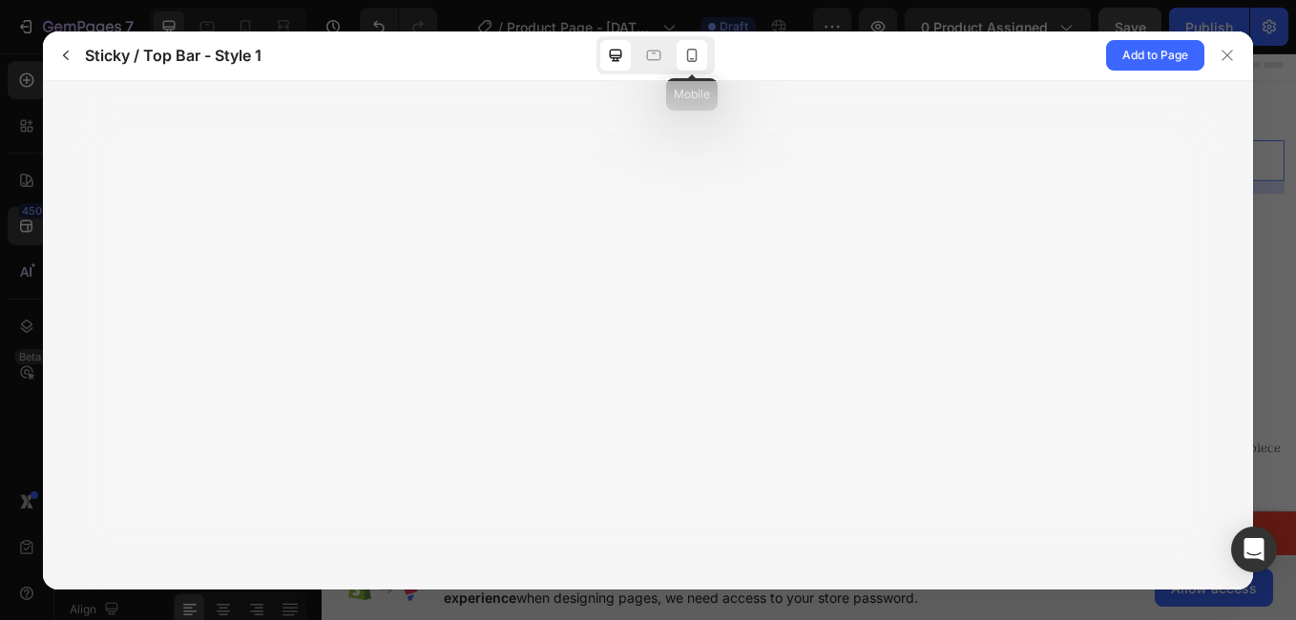
click at [697, 62] on icon at bounding box center [691, 55] width 19 height 19
click at [1234, 42] on div at bounding box center [1227, 55] width 31 height 31
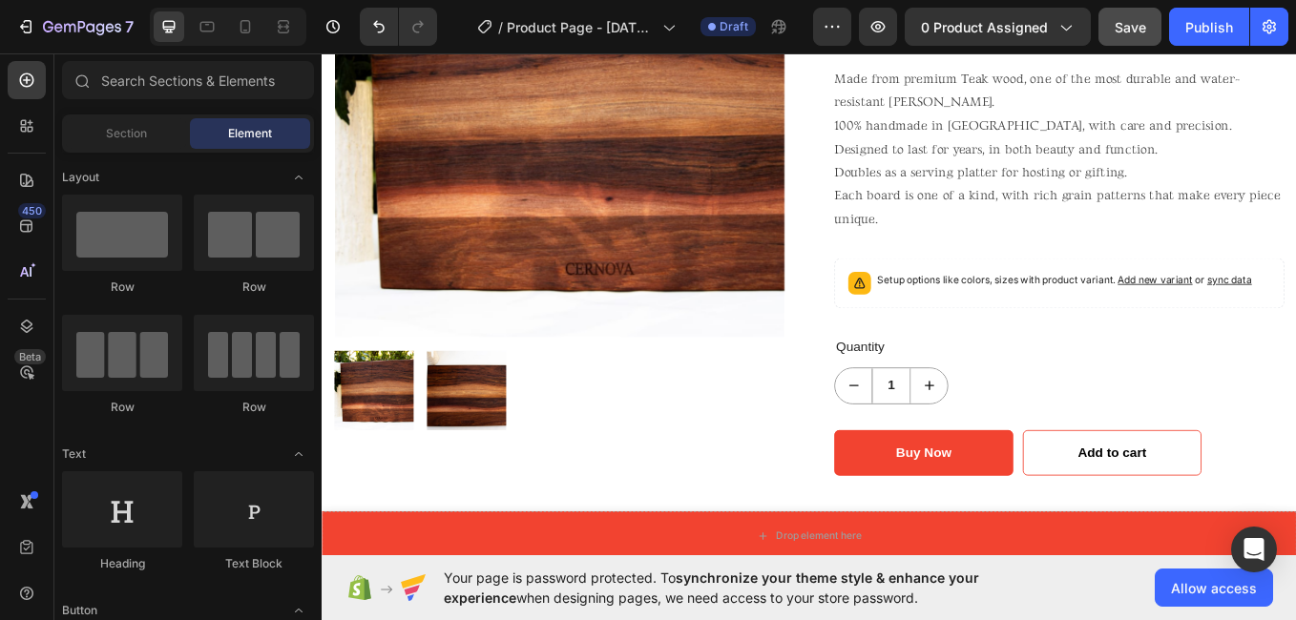
scroll to position [411, 0]
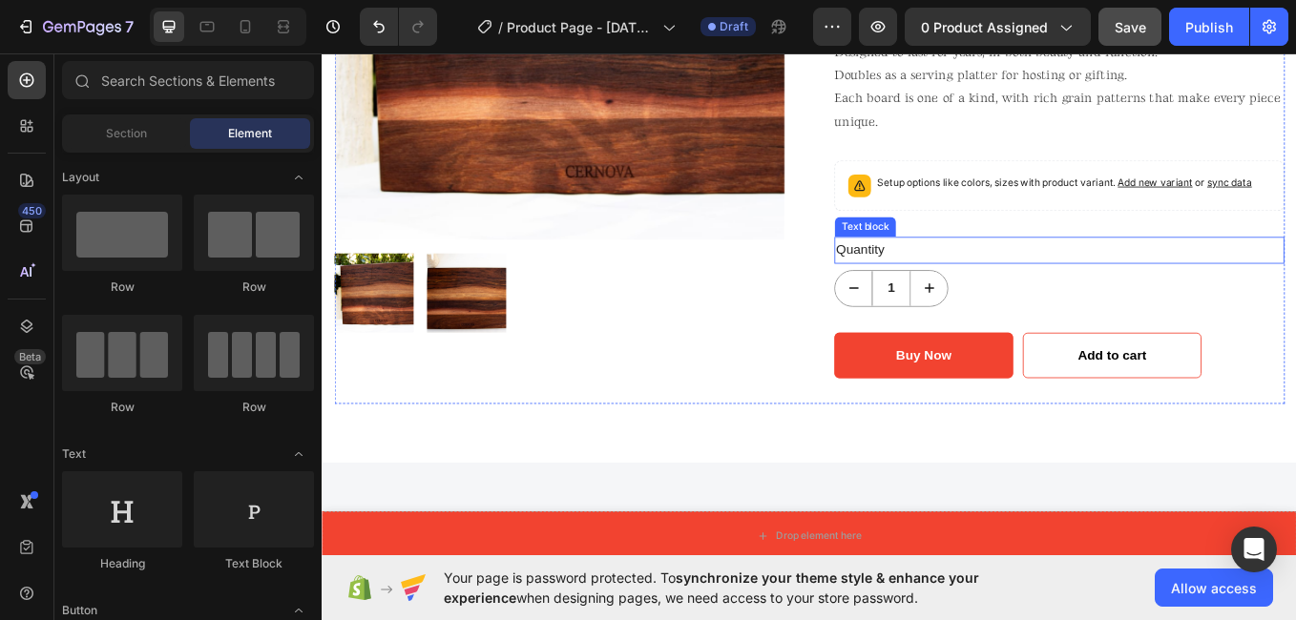
click at [972, 286] on div "Quantity" at bounding box center [1188, 284] width 529 height 31
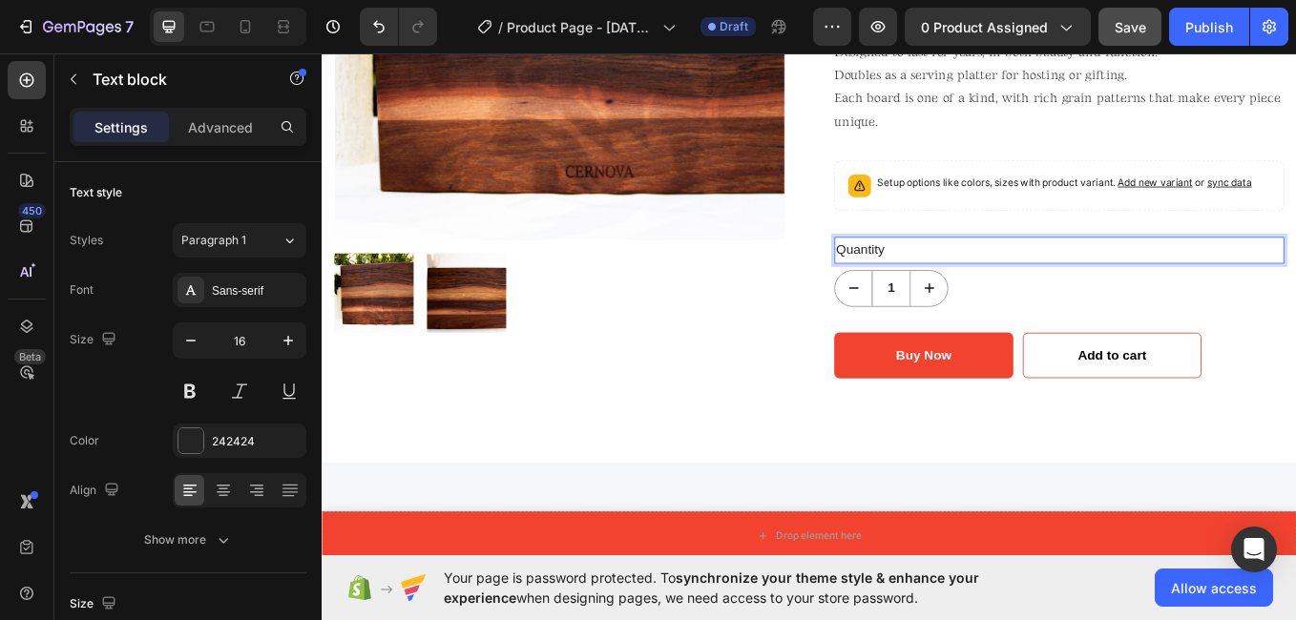
click at [978, 286] on p "Quantity" at bounding box center [1188, 285] width 525 height 28
drag, startPoint x: 978, startPoint y: 286, endPoint x: 926, endPoint y: 279, distance: 53.0
click at [926, 279] on p "Quantity" at bounding box center [1188, 285] width 525 height 28
drag, startPoint x: 974, startPoint y: 276, endPoint x: 902, endPoint y: 284, distance: 73.0
click at [902, 284] on div "Product Images Thando Product Title Icon Icon Icon Icon Icon Icon List Hoz (129…" at bounding box center [894, 105] width 1117 height 722
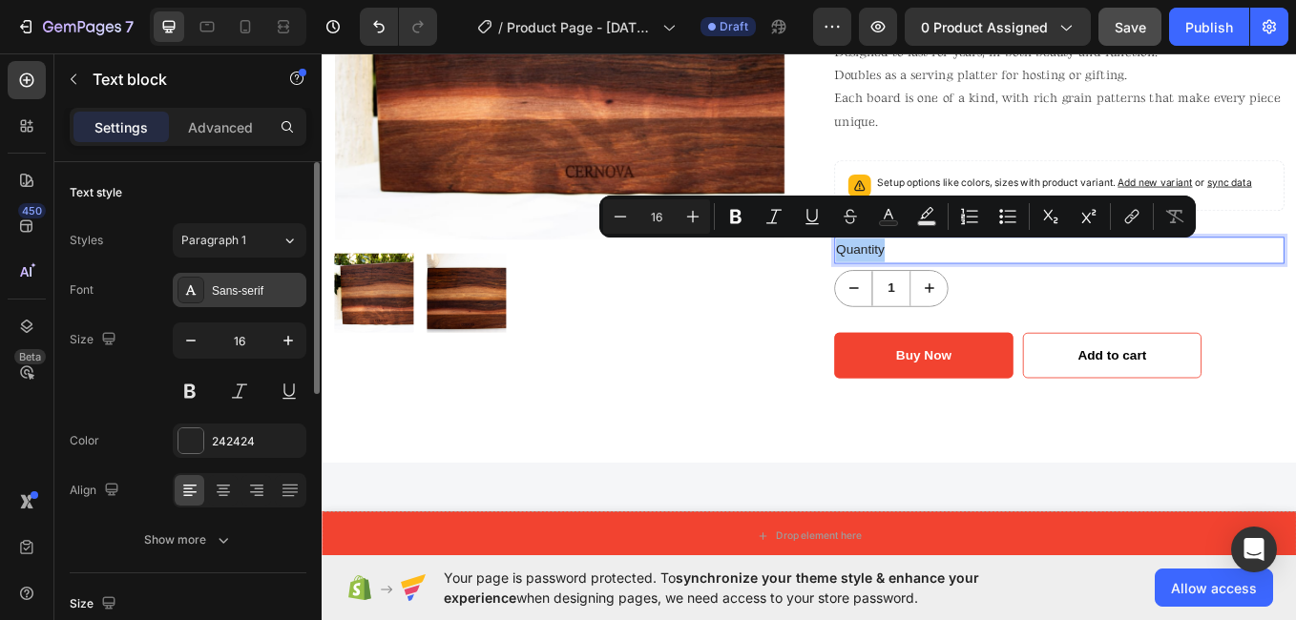
click at [269, 283] on div "Sans-serif" at bounding box center [257, 291] width 90 height 17
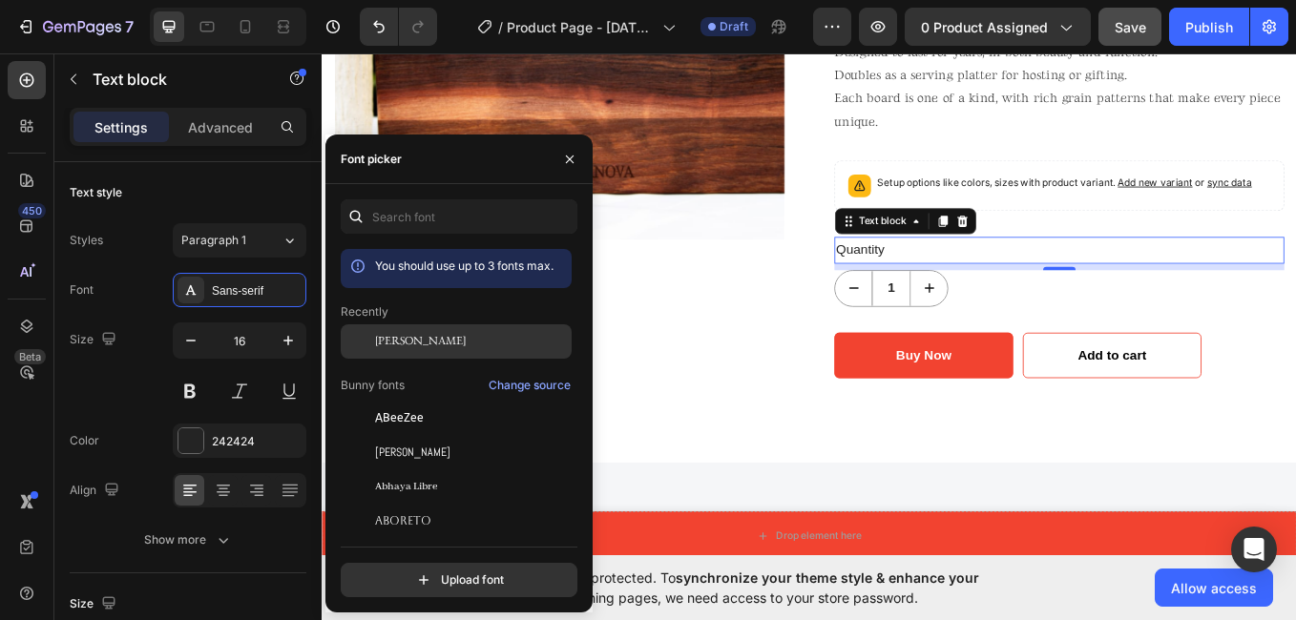
click at [464, 340] on div "[PERSON_NAME]" at bounding box center [471, 341] width 193 height 17
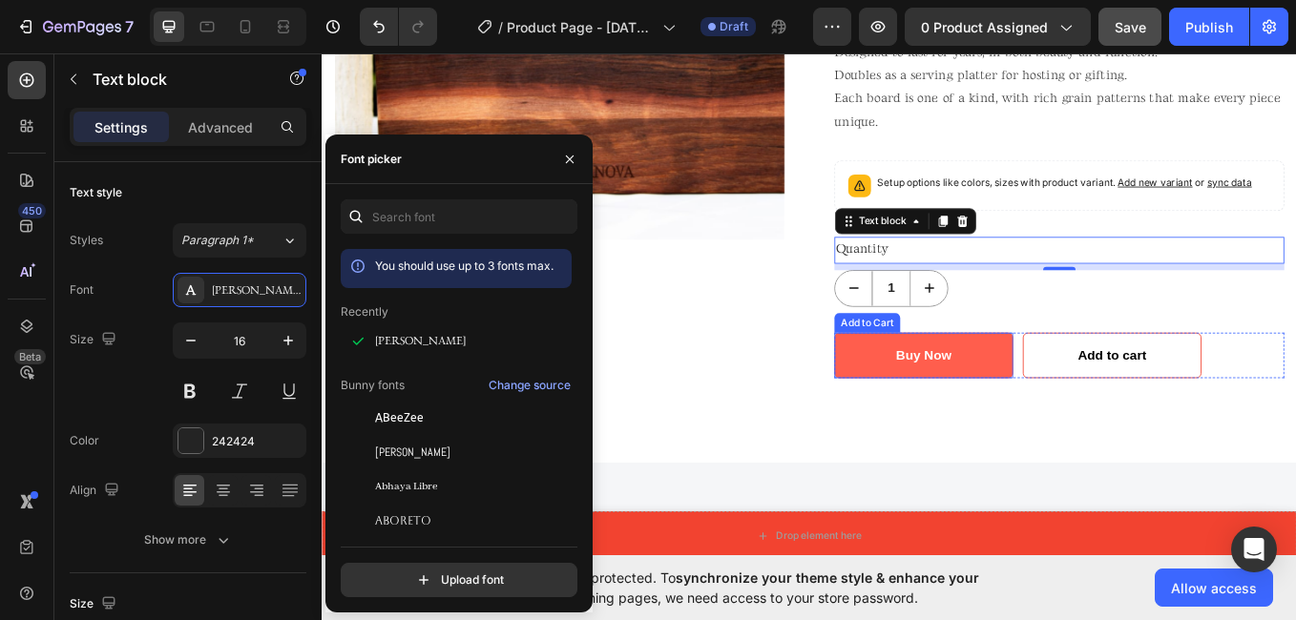
click at [1055, 409] on button "Buy Now" at bounding box center [1029, 408] width 210 height 53
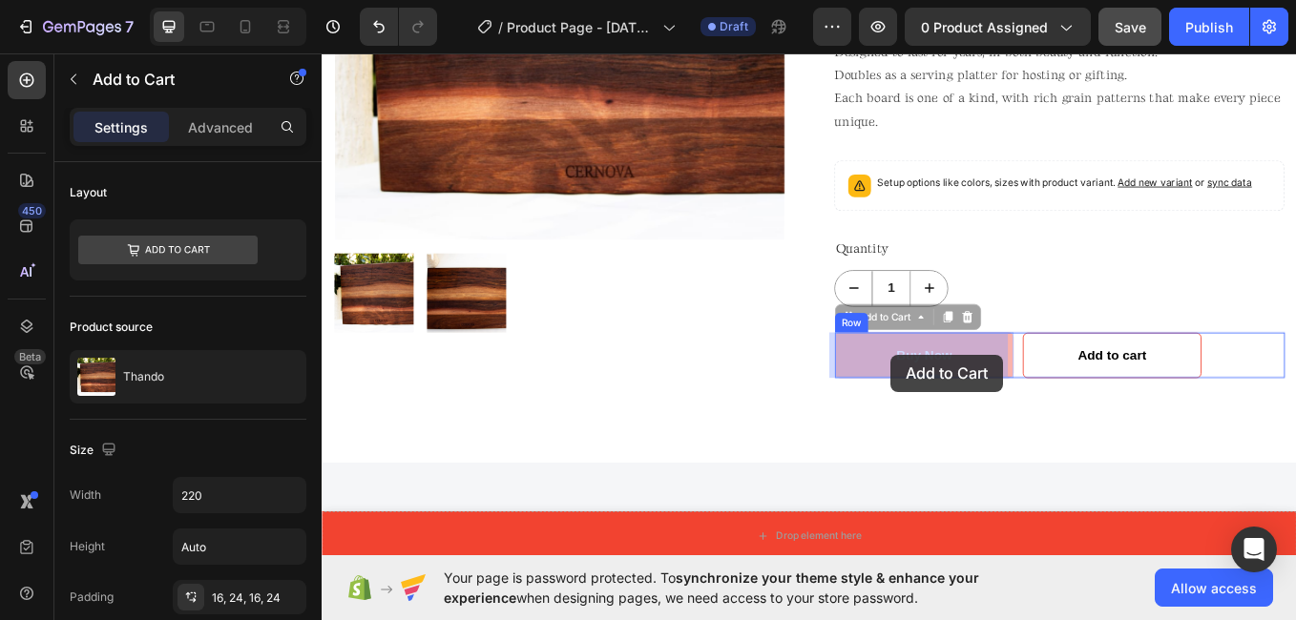
drag, startPoint x: 1055, startPoint y: 407, endPoint x: 1043, endPoint y: 406, distance: 11.5
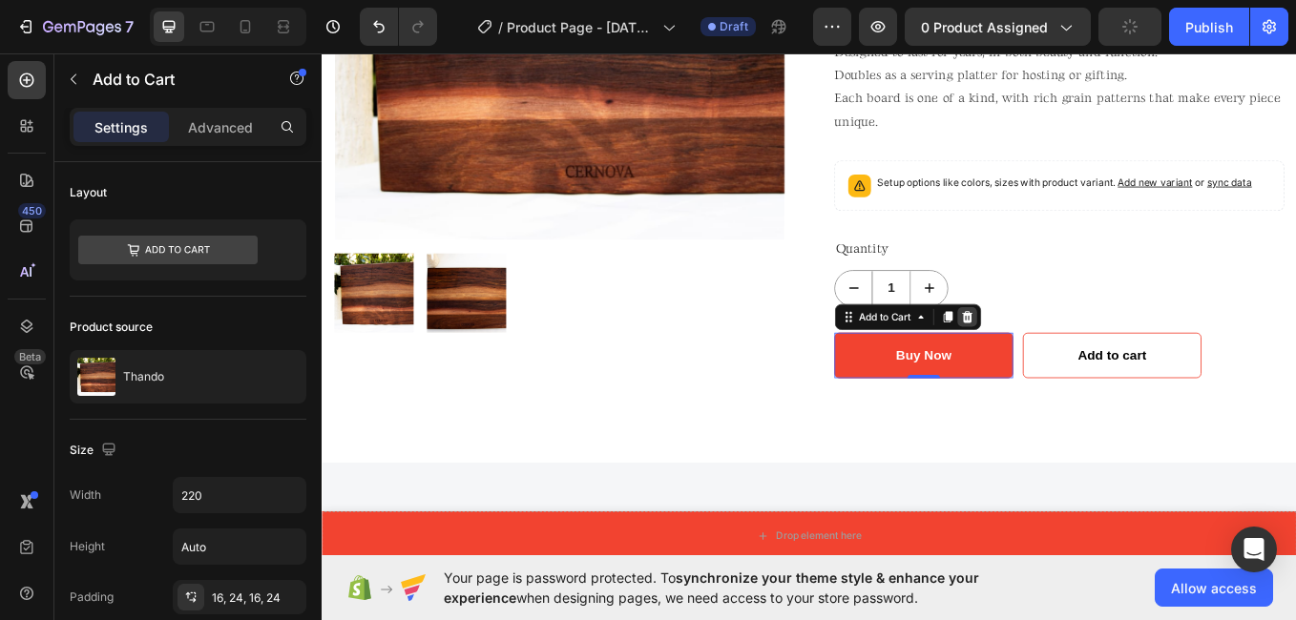
click at [1078, 360] on icon at bounding box center [1079, 363] width 15 height 15
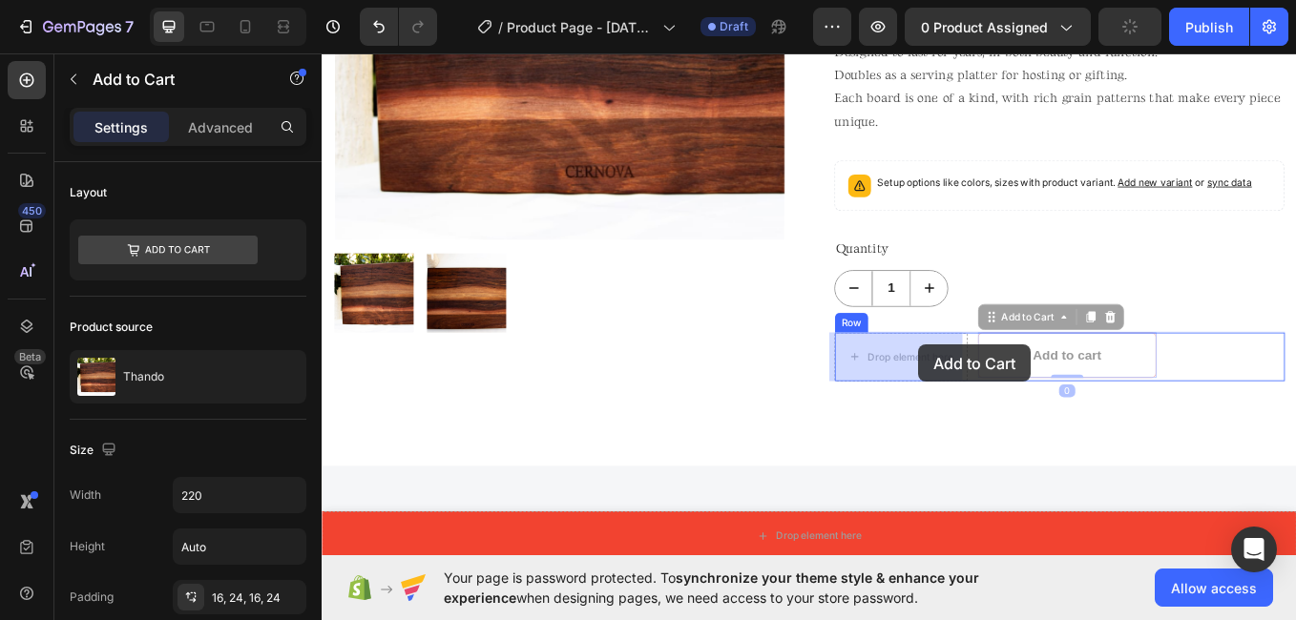
drag, startPoint x: 1113, startPoint y: 396, endPoint x: 1023, endPoint y: 396, distance: 89.7
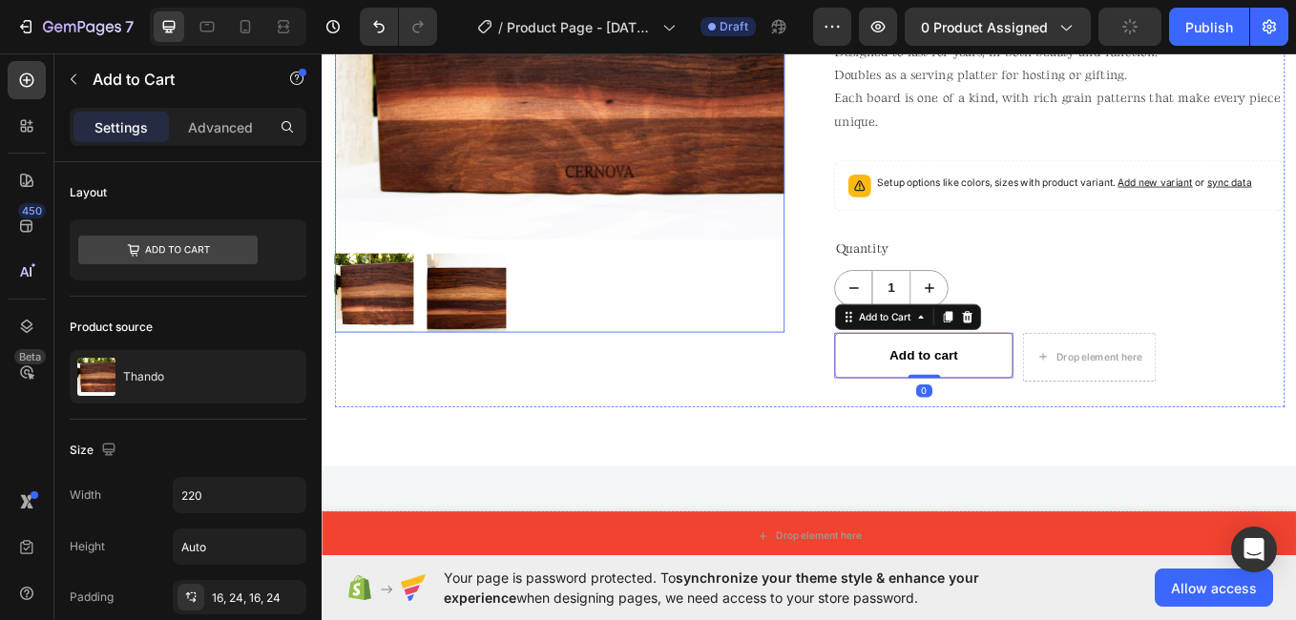
click at [813, 365] on div at bounding box center [600, 335] width 529 height 94
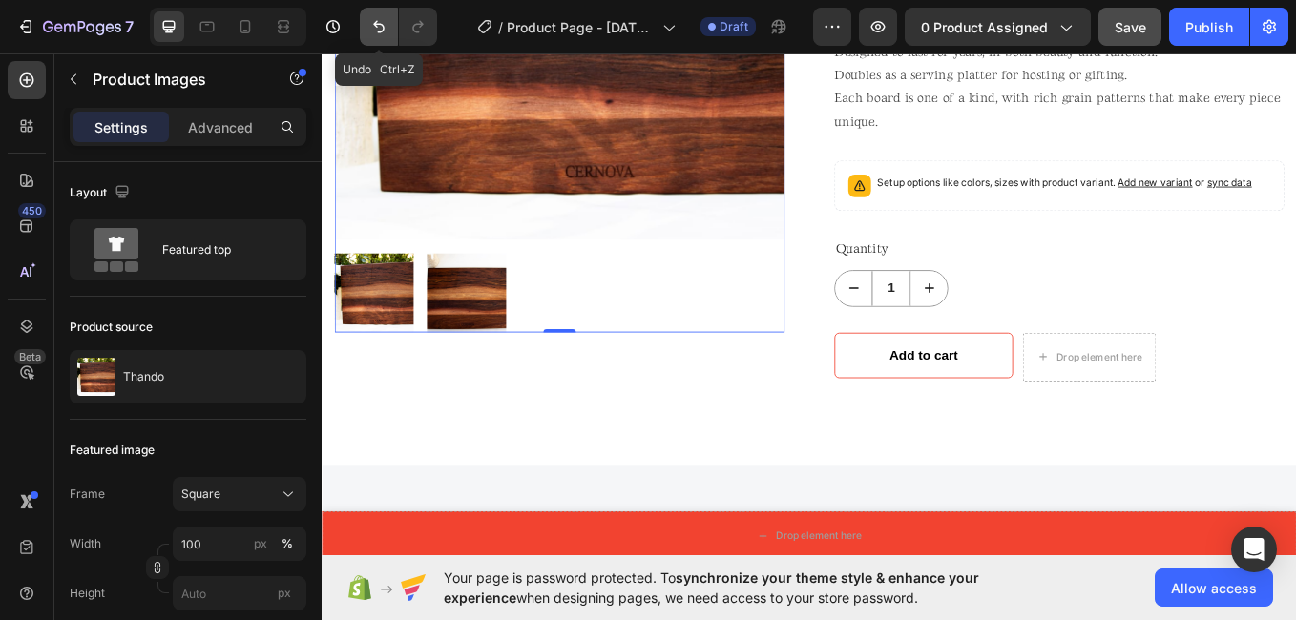
click at [374, 28] on icon "Undo/Redo" at bounding box center [378, 26] width 19 height 19
click at [364, 31] on button "Undo/Redo" at bounding box center [379, 27] width 38 height 38
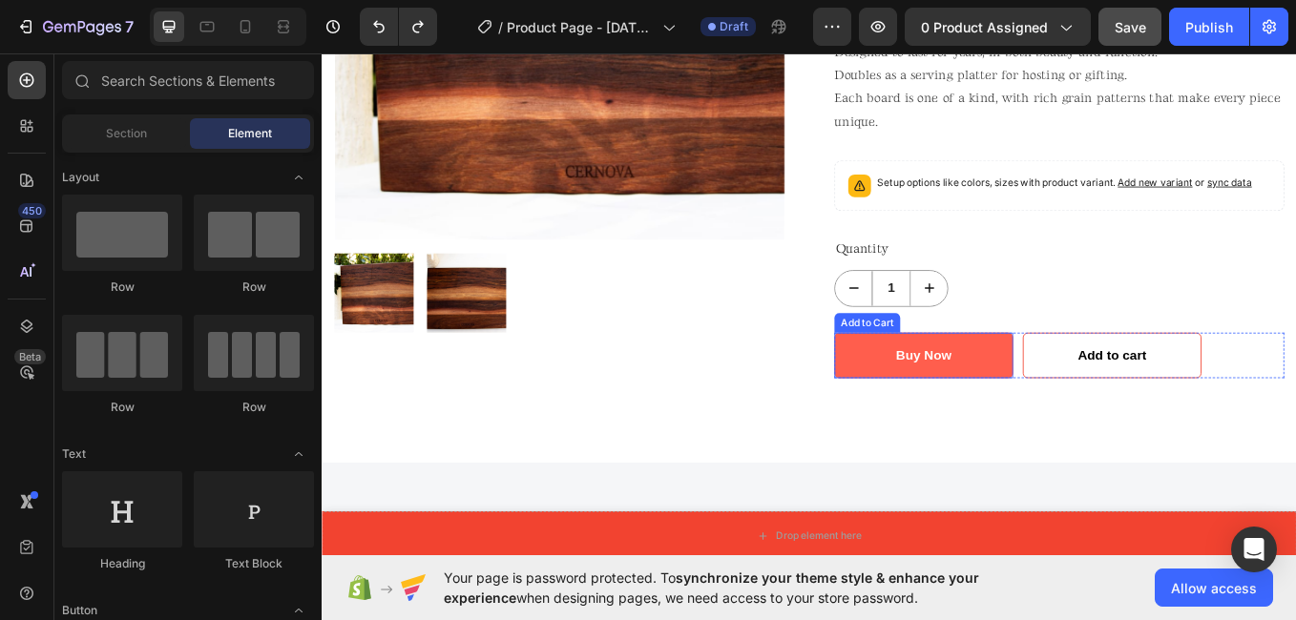
click at [959, 424] on button "Buy Now" at bounding box center [1029, 408] width 210 height 53
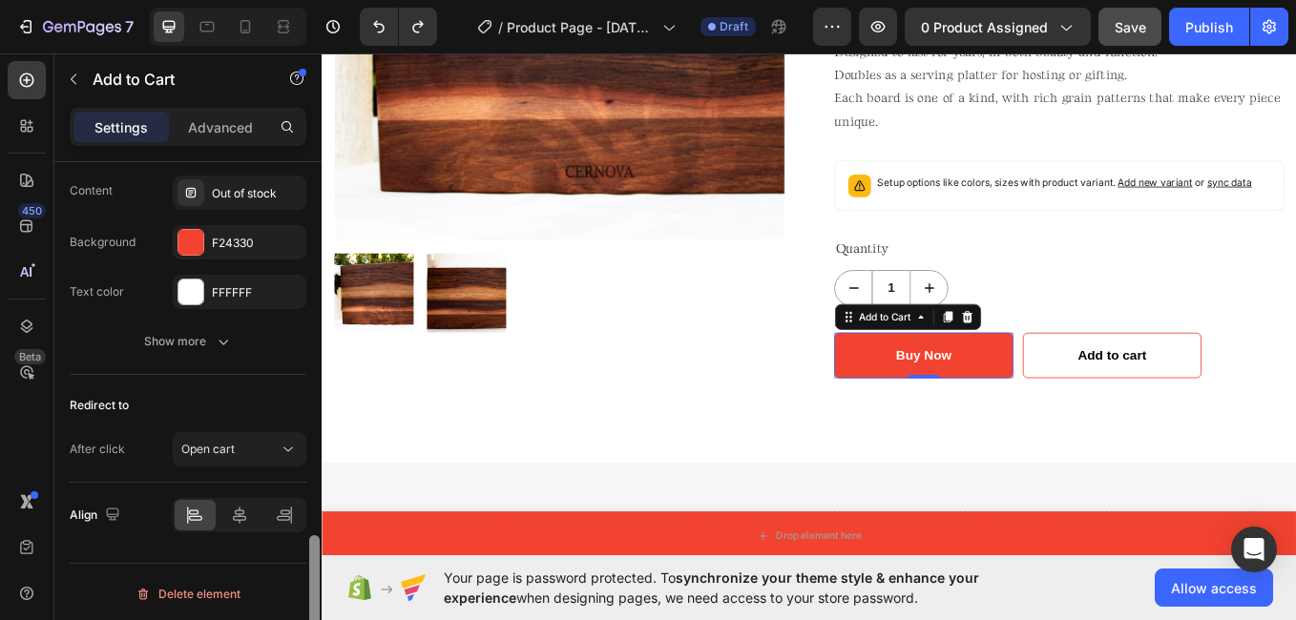
scroll to position [1521, 0]
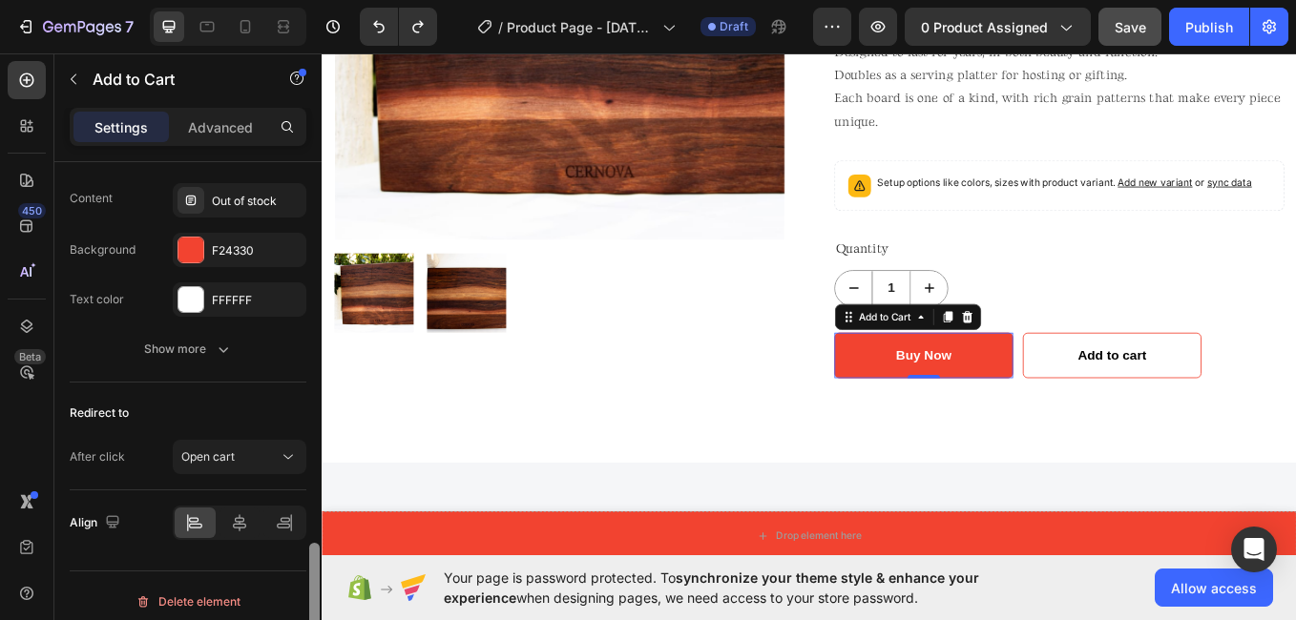
drag, startPoint x: 311, startPoint y: 201, endPoint x: 320, endPoint y: 583, distance: 381.9
click at [320, 583] on div at bounding box center [314, 418] width 14 height 513
click at [192, 241] on div at bounding box center [190, 250] width 25 height 25
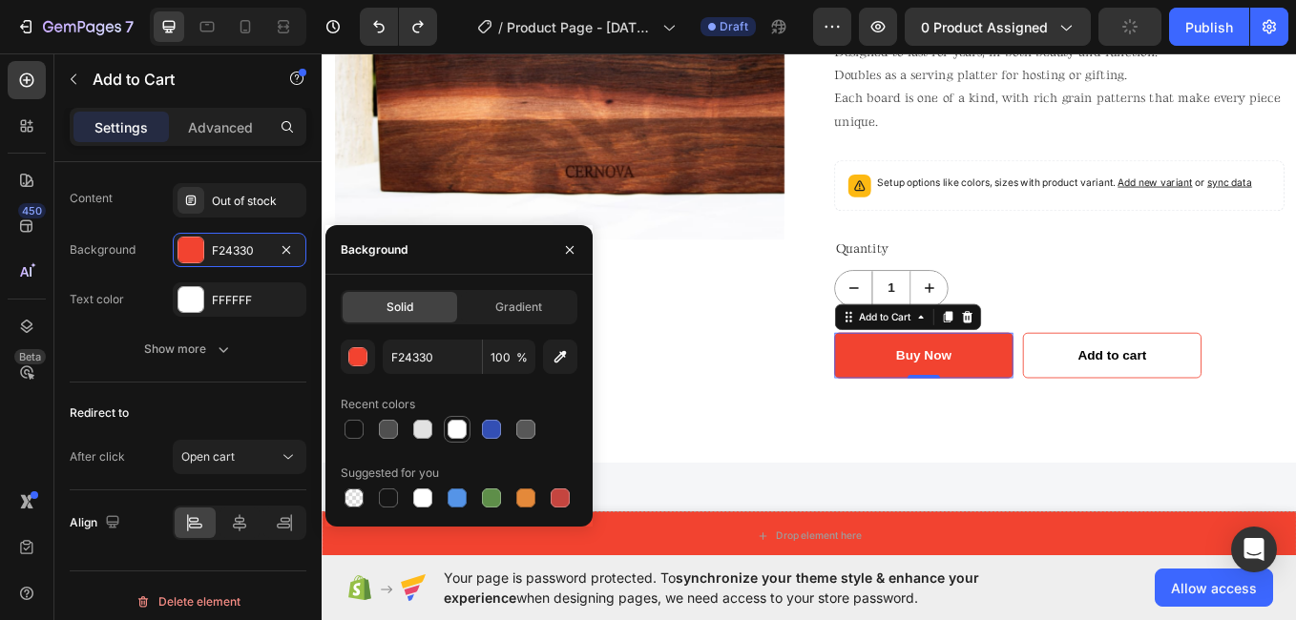
click at [453, 428] on div at bounding box center [457, 429] width 19 height 19
type input "FFFFFF"
click at [453, 428] on div at bounding box center [457, 429] width 19 height 19
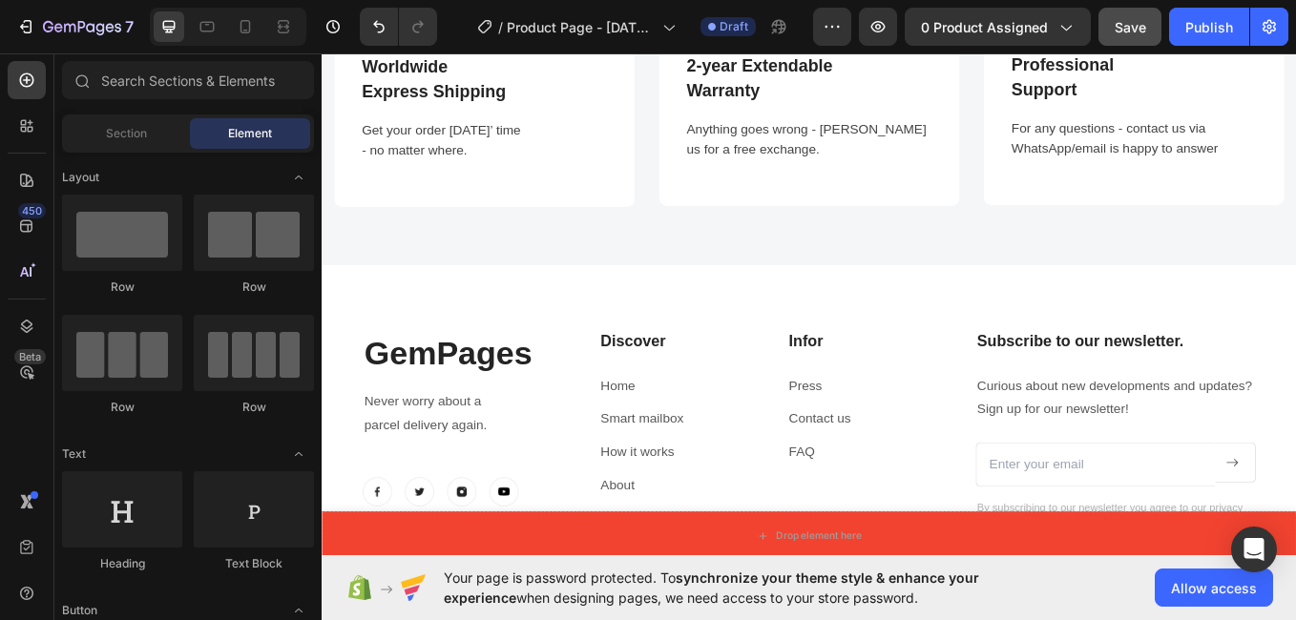
scroll to position [1083, 0]
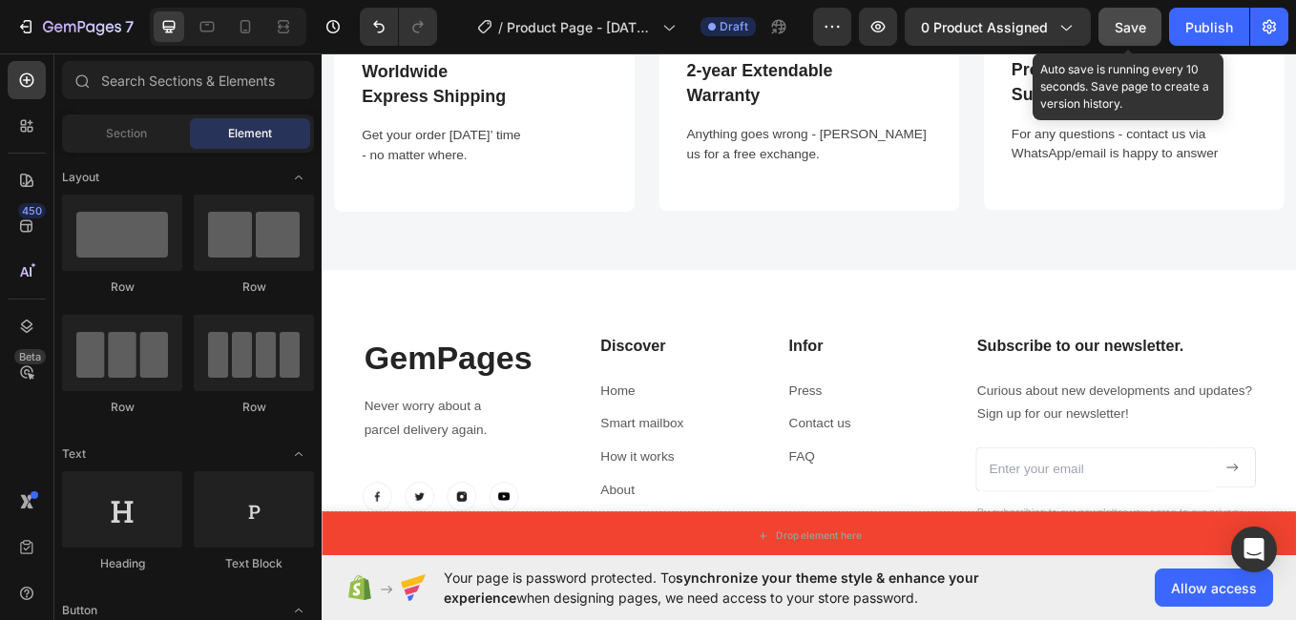
click at [1138, 31] on span "Save" at bounding box center [1130, 27] width 31 height 16
click at [1142, 31] on span "Save" at bounding box center [1130, 27] width 31 height 16
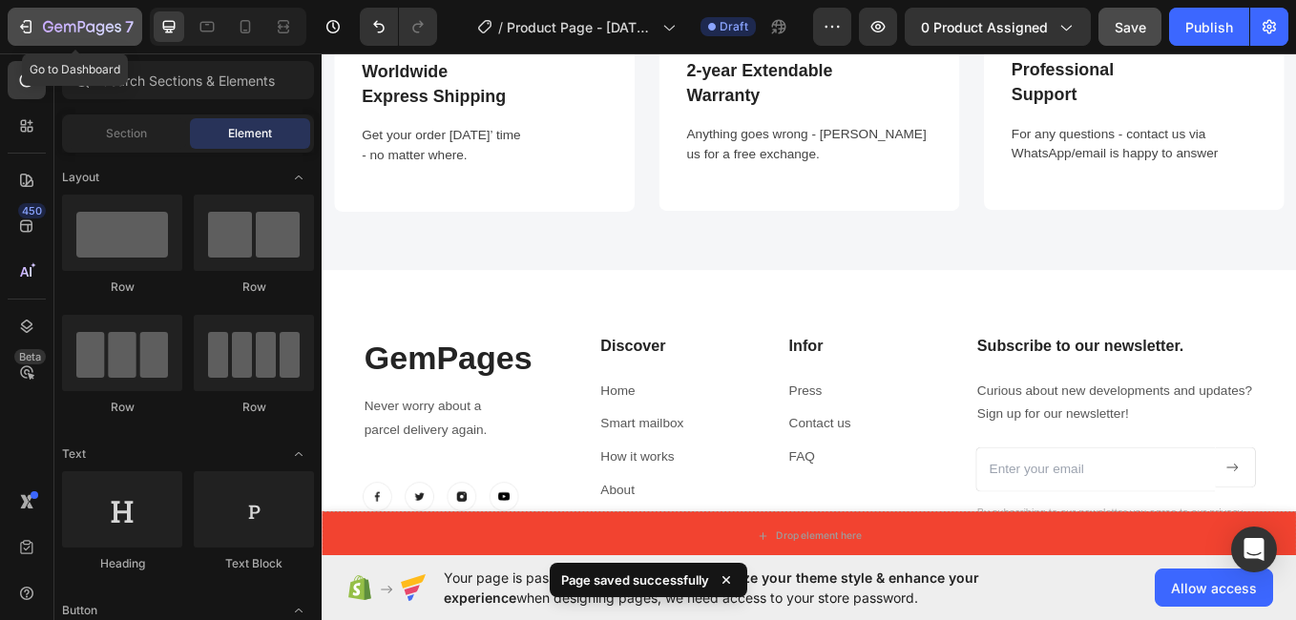
click at [27, 25] on icon "button" at bounding box center [25, 26] width 19 height 19
